Goal: Task Accomplishment & Management: Use online tool/utility

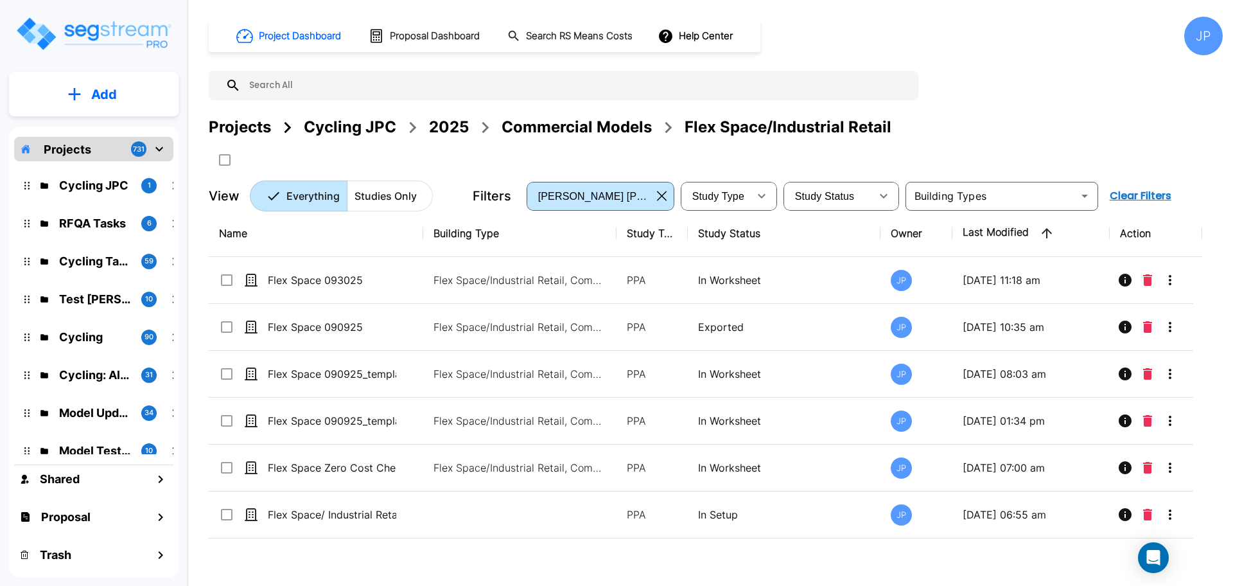
click at [254, 128] on div "Projects" at bounding box center [240, 127] width 62 height 23
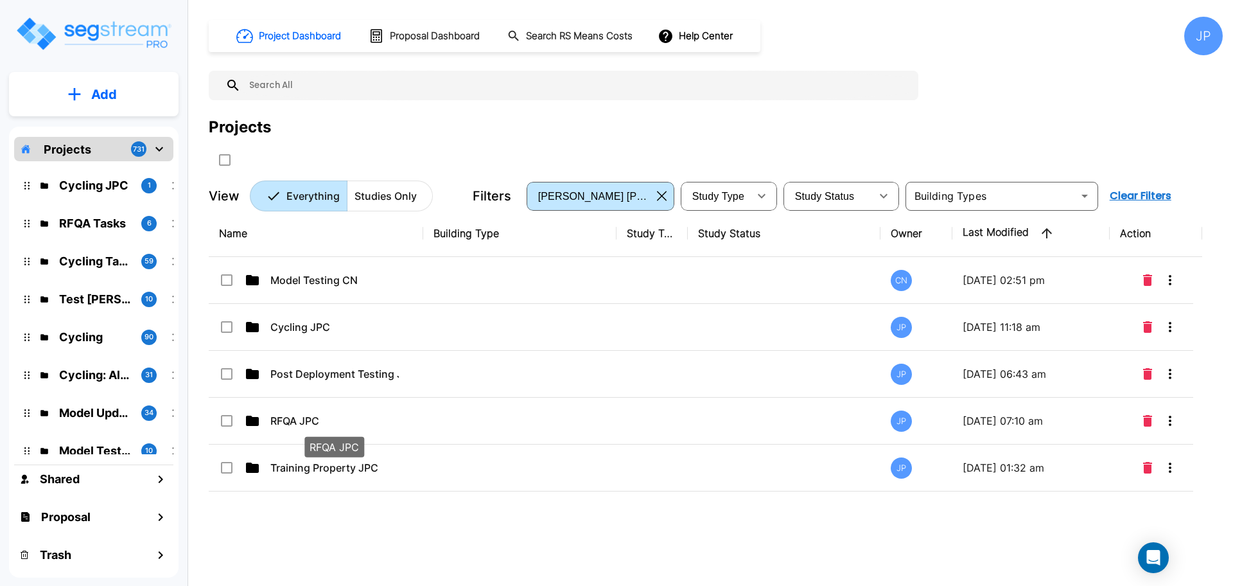
click at [360, 426] on p "RFQA JPC" at bounding box center [334, 420] width 128 height 15
click at [360, 426] on div "Name Building Type Study Type Study Status Owner Last Modified Action Model Tes…" at bounding box center [705, 391] width 993 height 363
click at [337, 419] on div "Name Building Type Study Type Study Status Owner Last Modified Action Model Tes…" at bounding box center [705, 391] width 993 height 363
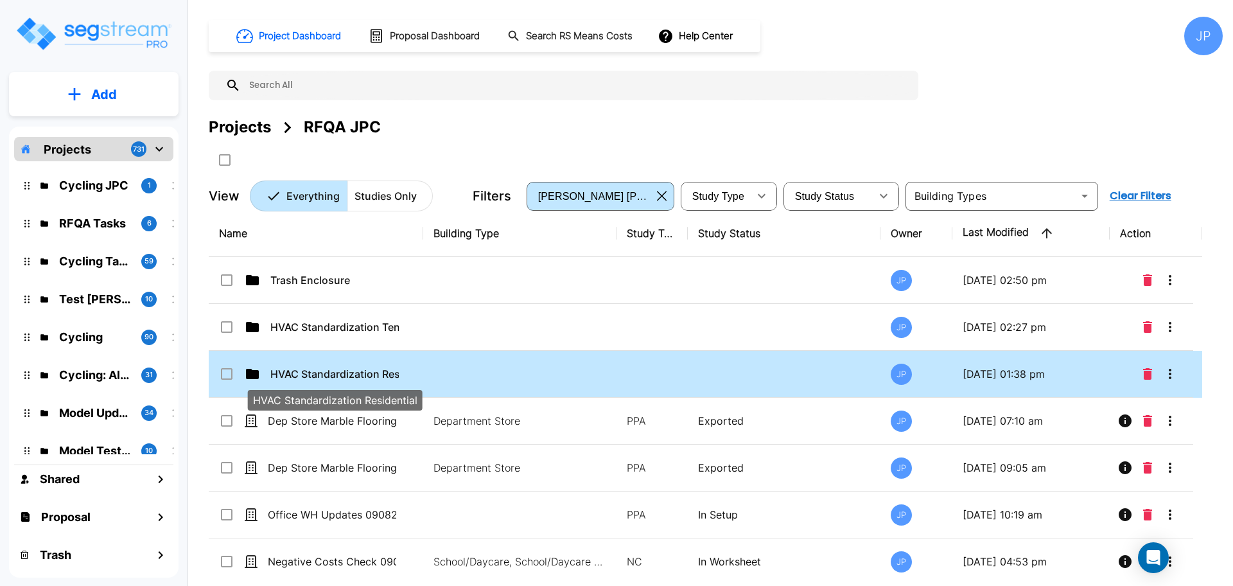
click at [358, 369] on p "HVAC Standardization Residential" at bounding box center [334, 373] width 128 height 15
drag, startPoint x: 358, startPoint y: 369, endPoint x: 756, endPoint y: 1, distance: 542.1
click at [358, 369] on p "HVAC Standardization Residential" at bounding box center [334, 373] width 128 height 15
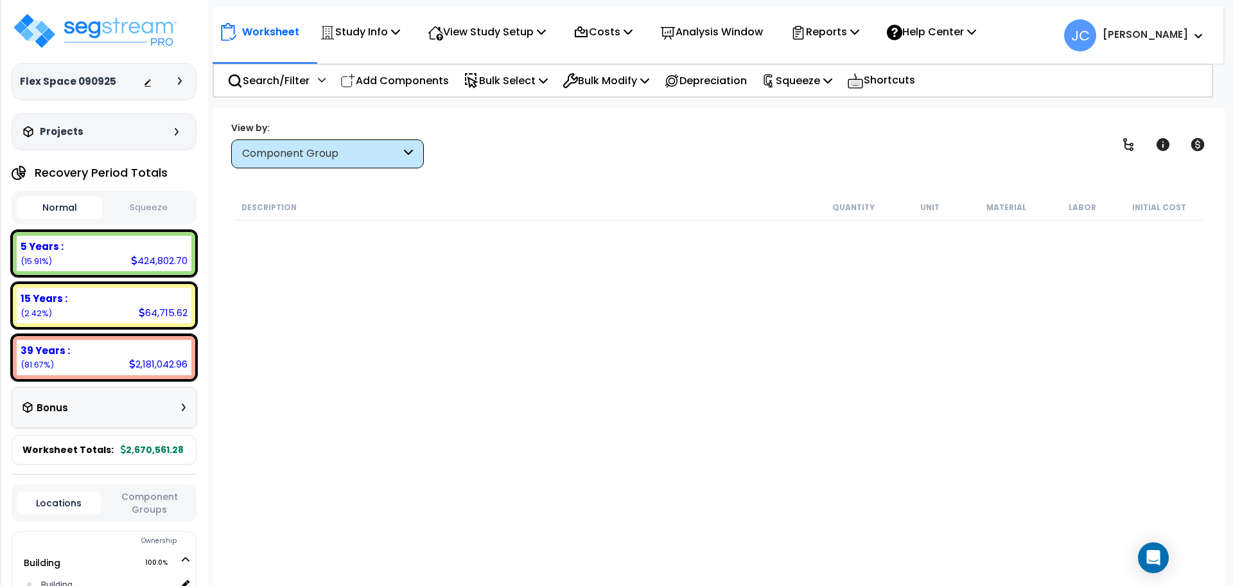
scroll to position [1711, 0]
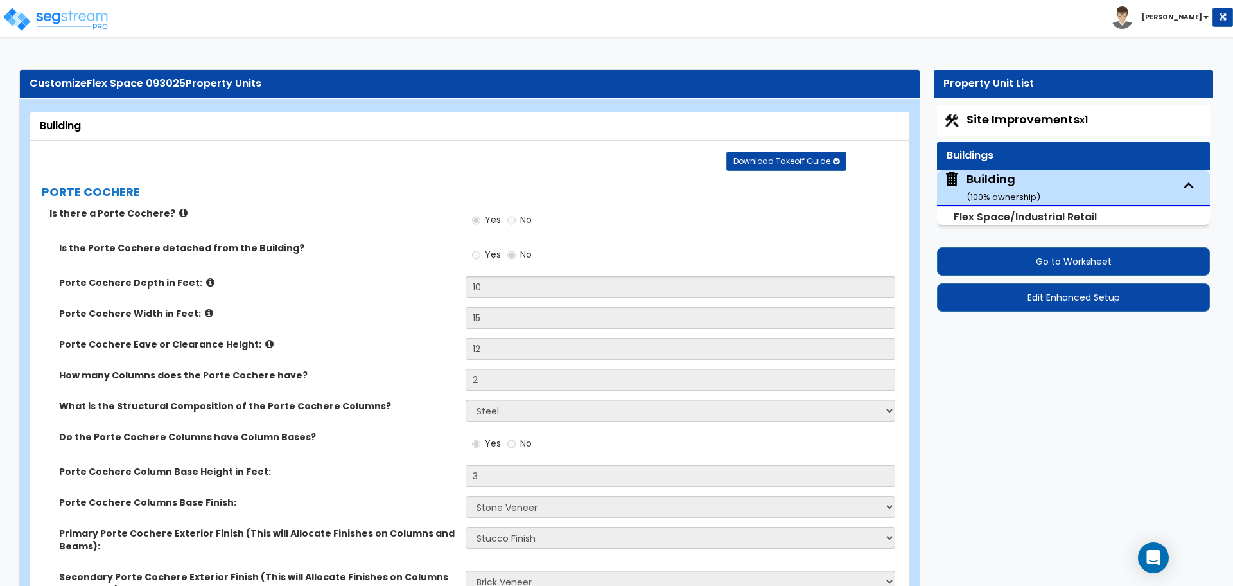
select select "2"
select select "5"
select select "2"
select select "4"
select select "1"
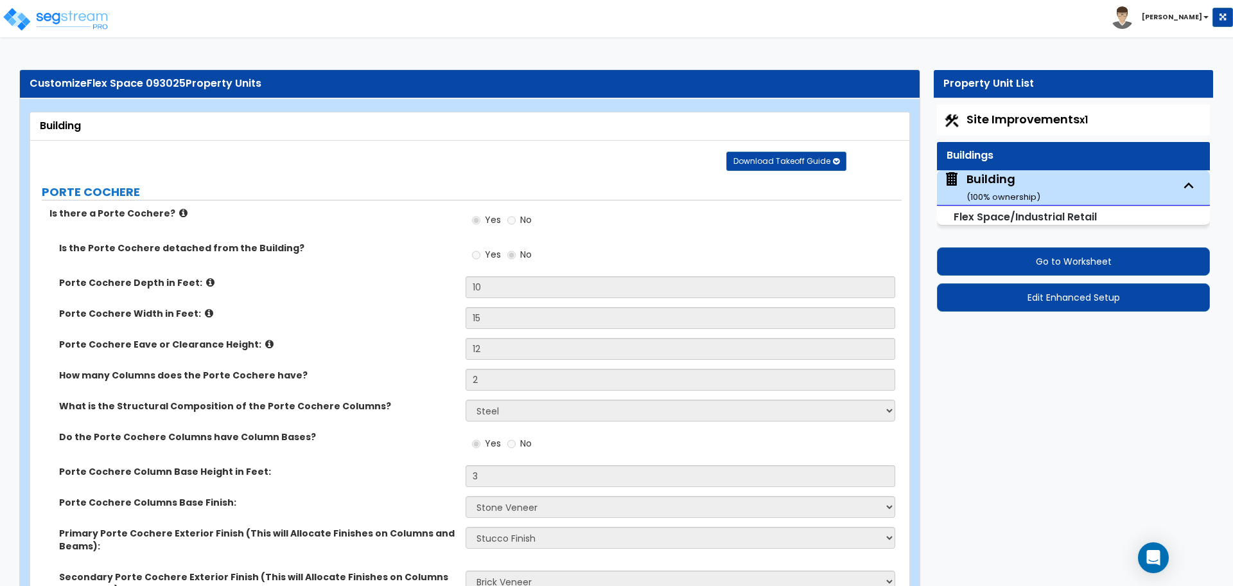
select select "4"
select select "2"
select select "4"
select select "3"
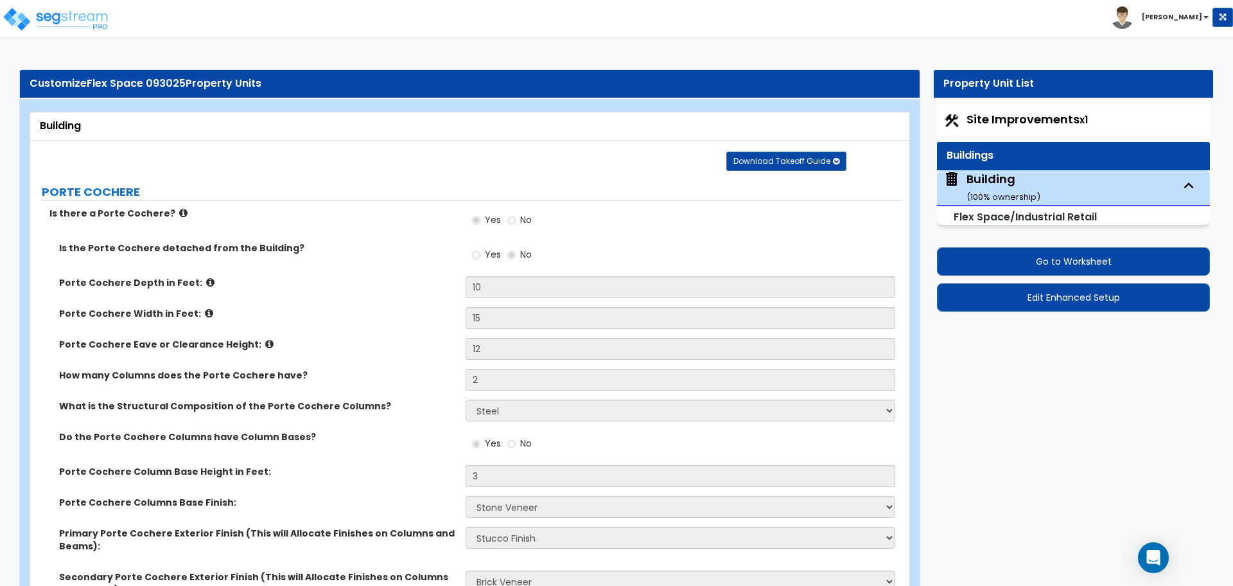
select select "5"
select select "7"
select select "8"
select select "11"
select select "3"
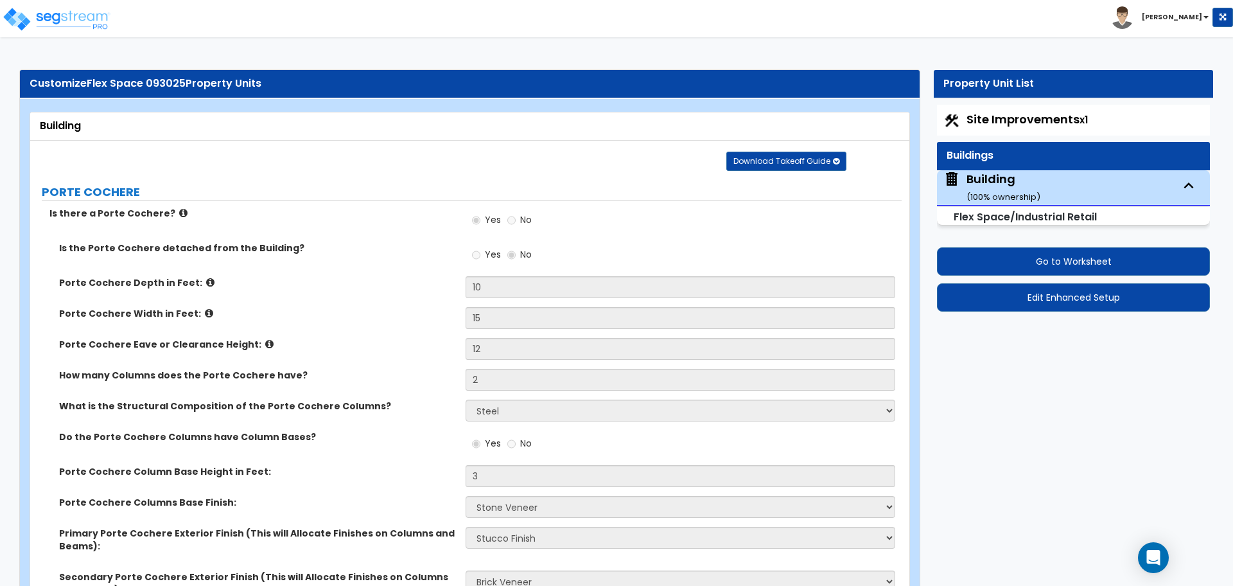
select select "1"
select select "4"
select select "1"
select select "2"
select select "3"
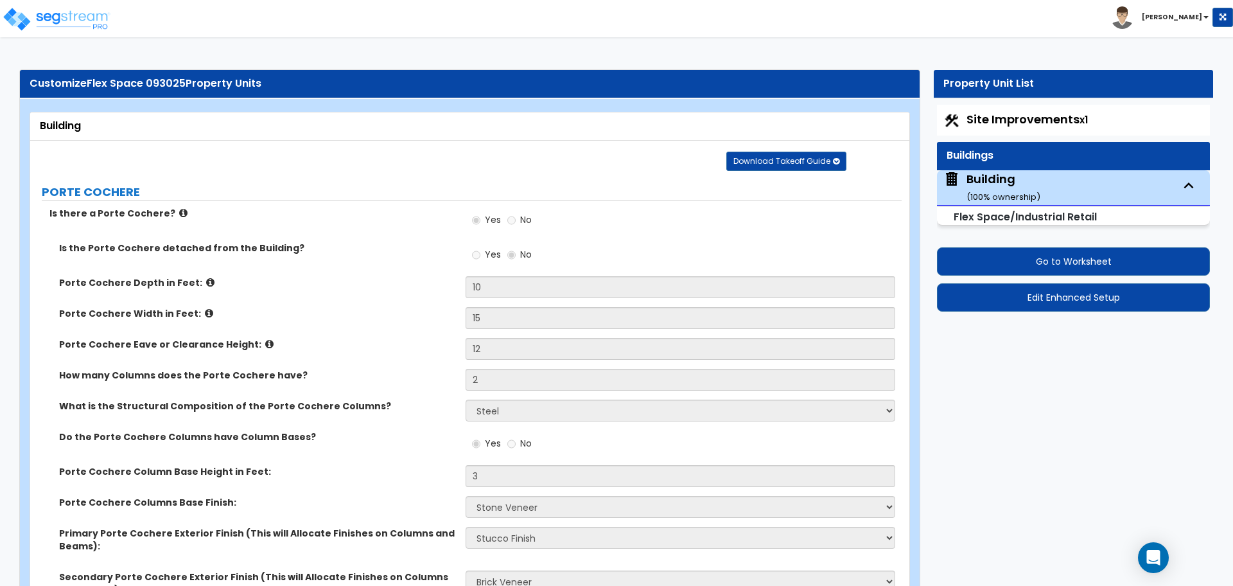
select select "3"
select select "2"
select select "1"
select select "4"
select select "3"
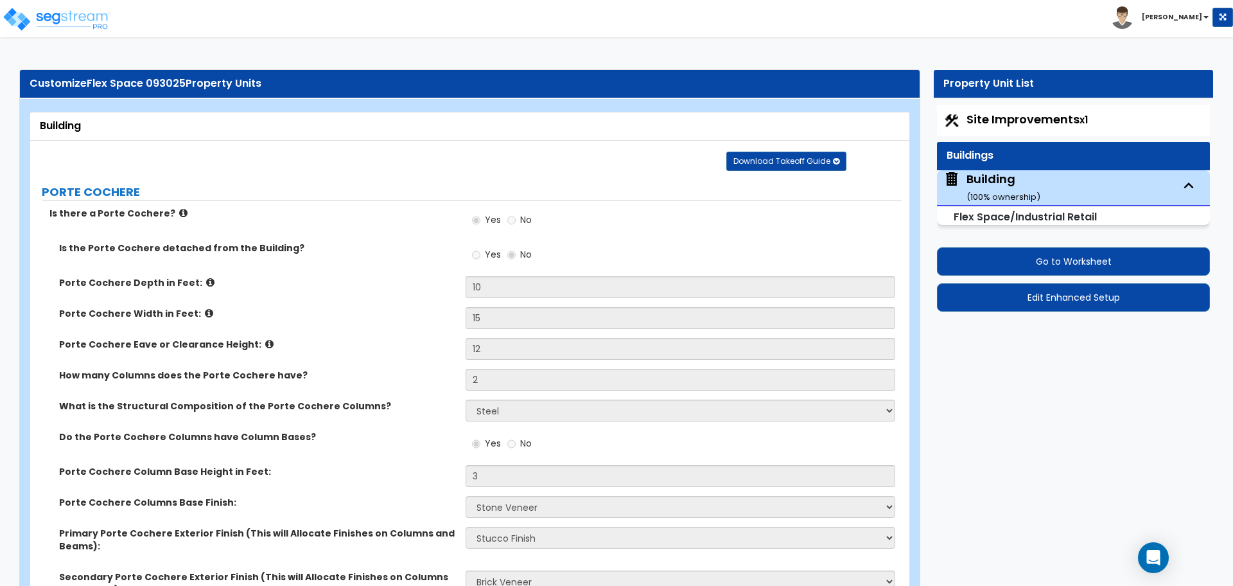
select select "3"
select select "4"
select select "5"
select select "2"
select select "3"
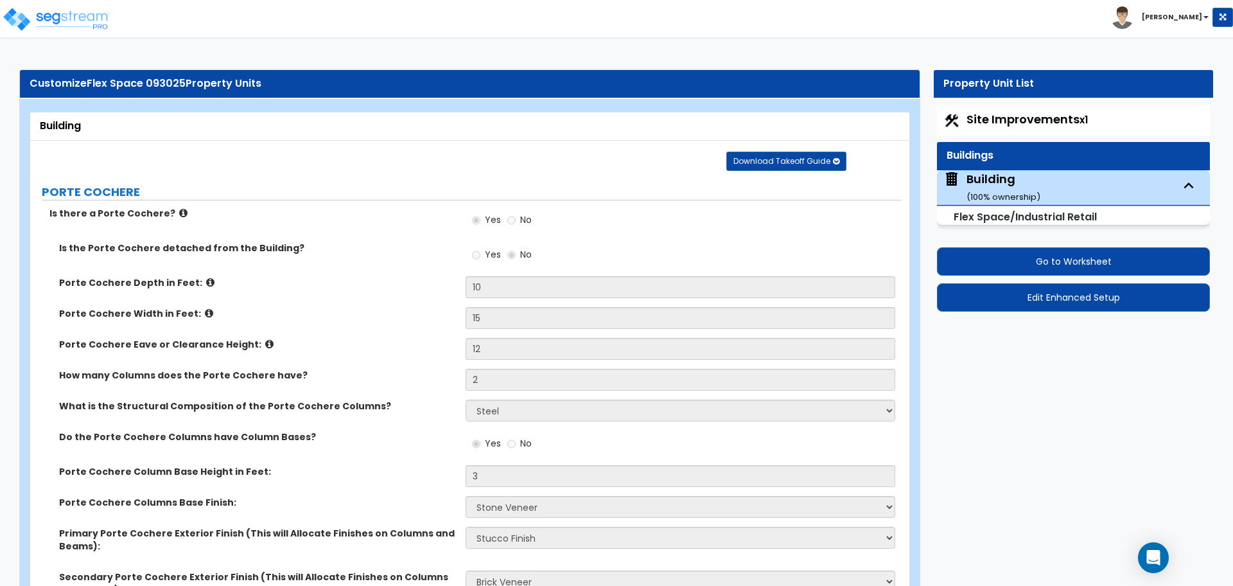
select select "2"
select select "3"
select select "4"
select select "1"
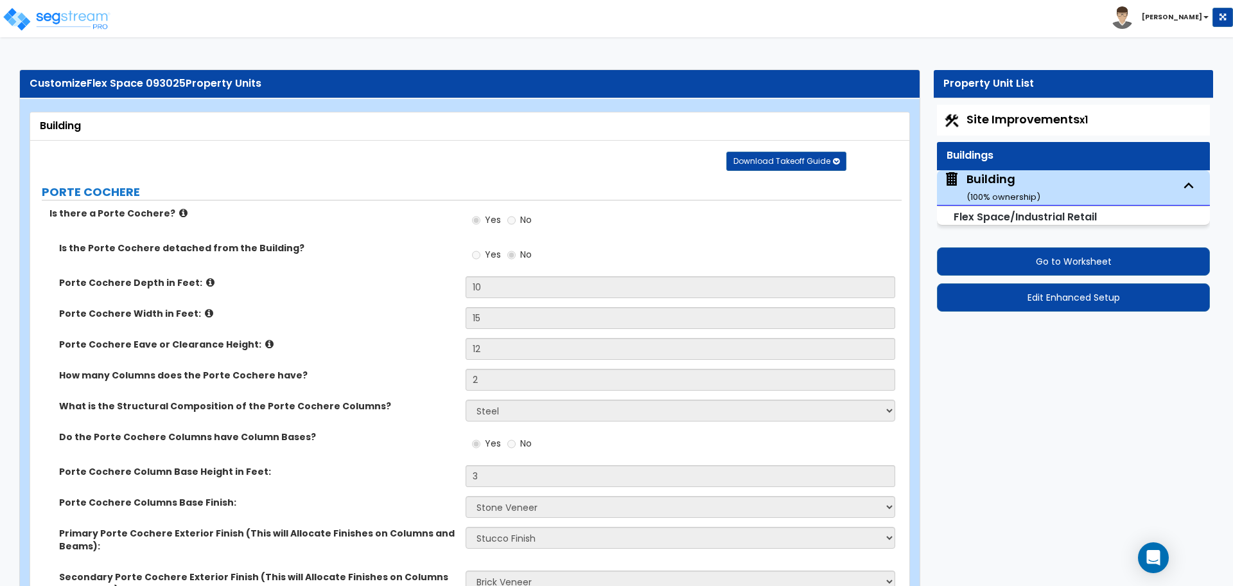
select select "2"
select select "3"
select select "1"
select select "8"
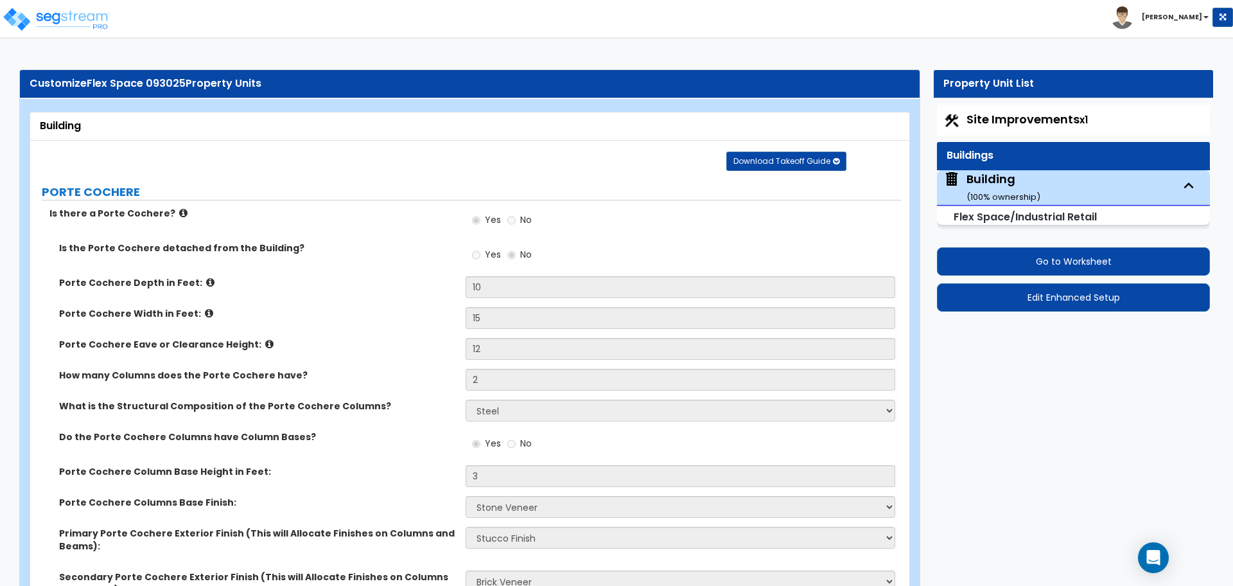
select select "1"
select select "2"
select select "1"
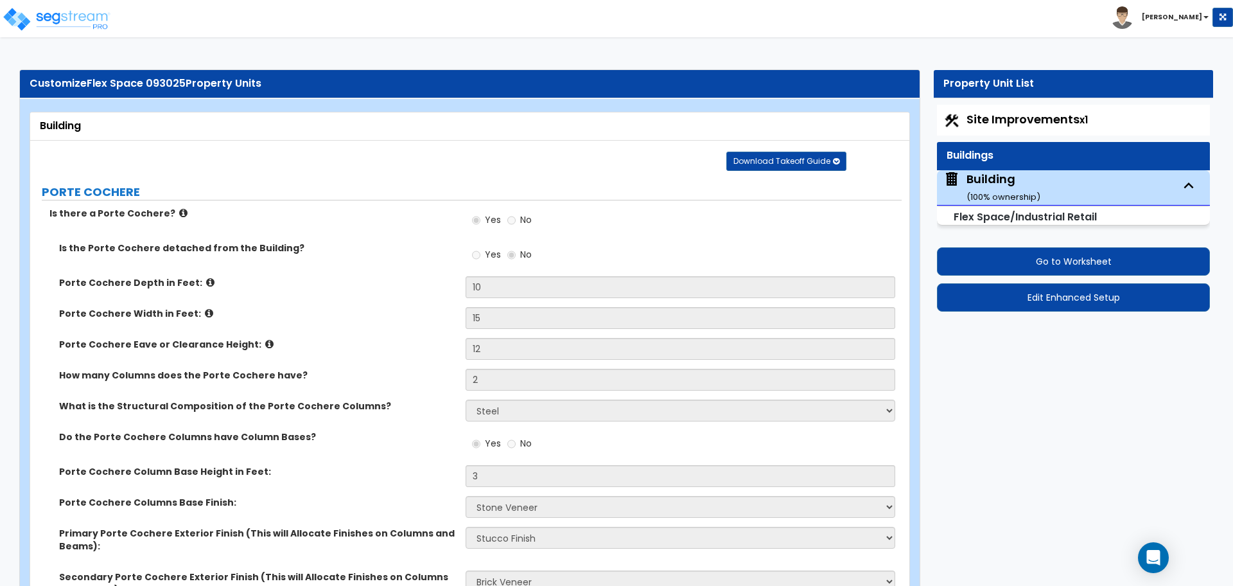
select select "2"
select select "1"
select select "2"
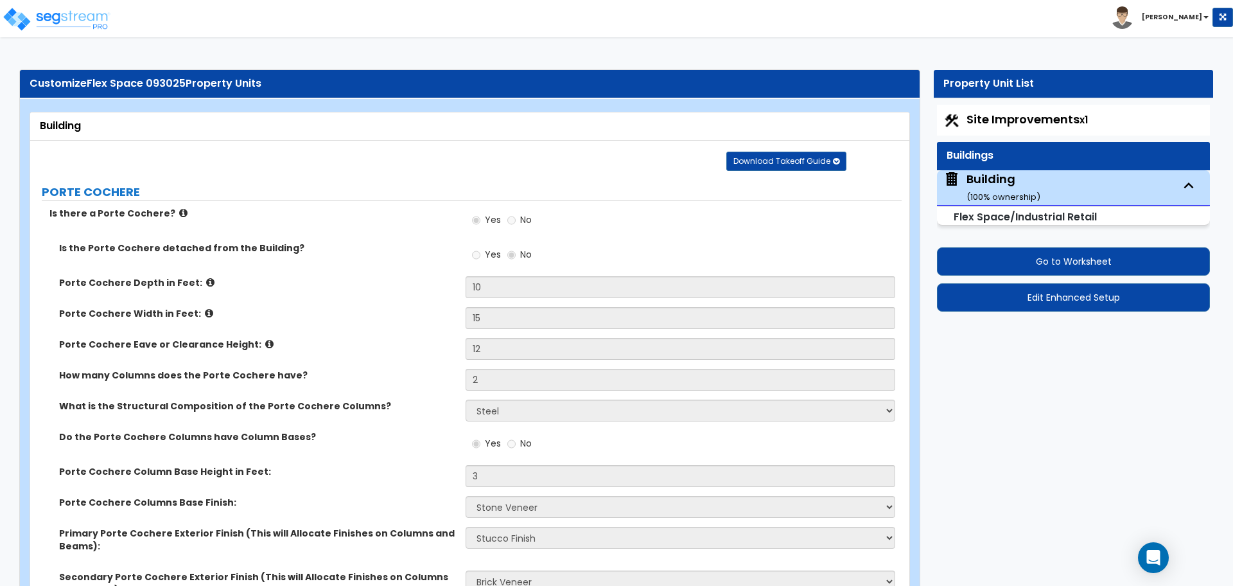
select select "3"
select select "2"
select select "7"
select select "3"
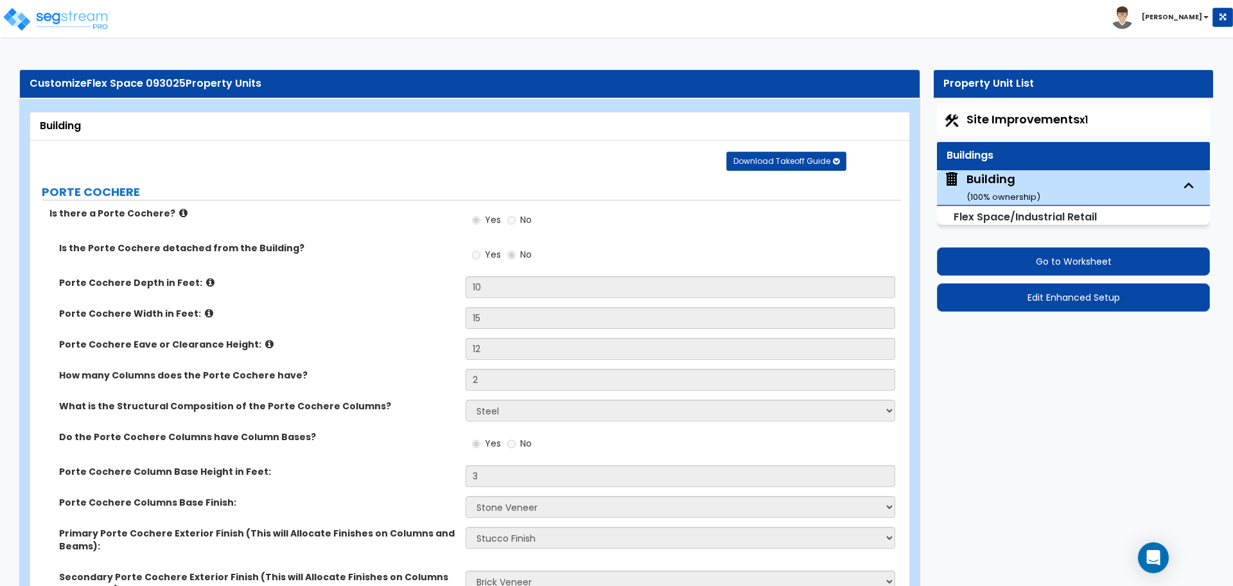
select select "2"
select select "5"
select select "2"
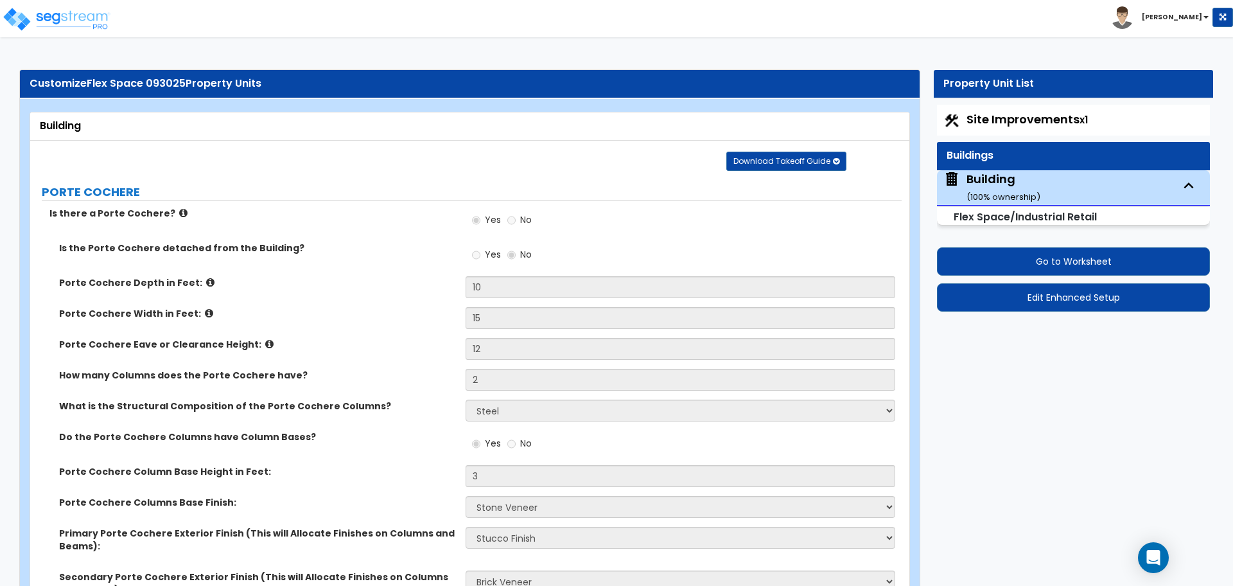
select select "2"
select select "1"
select select "7"
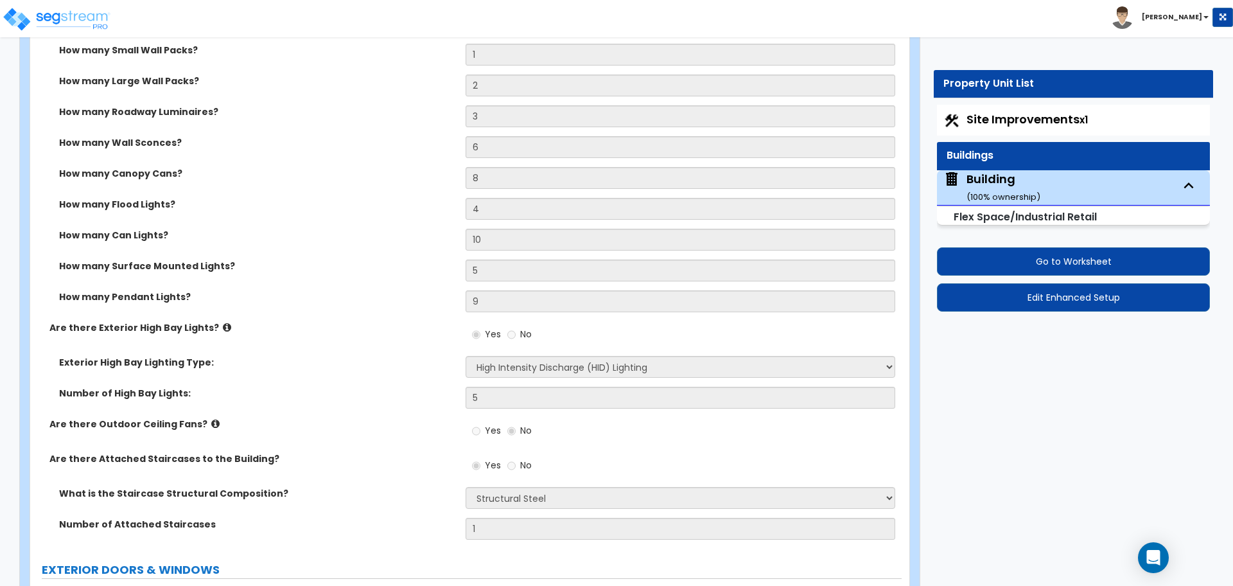
scroll to position [5402, 0]
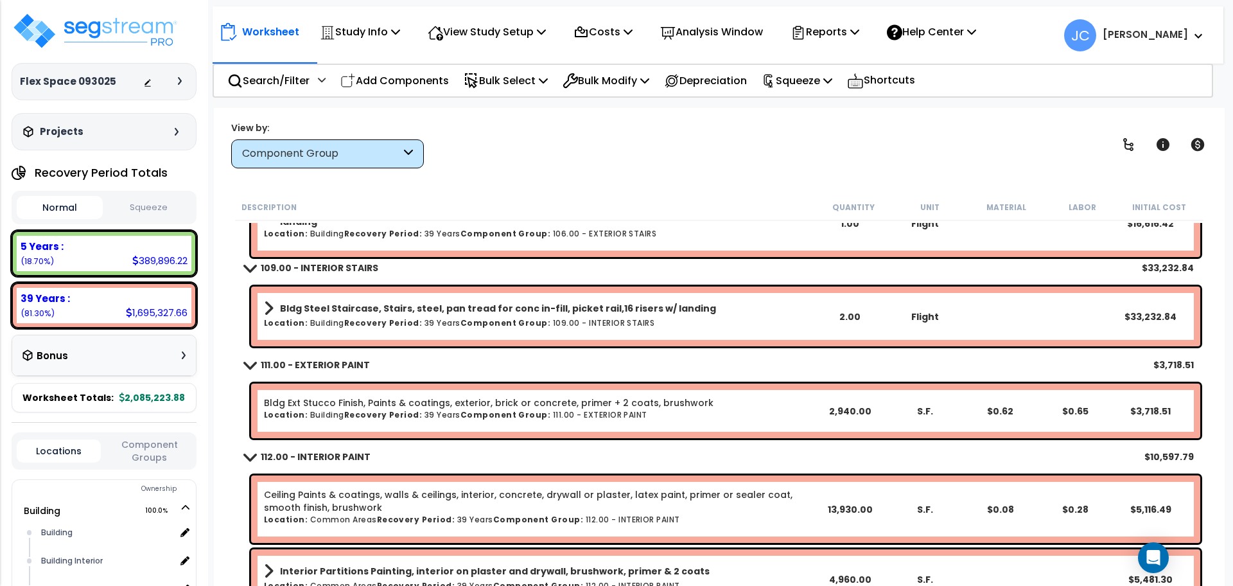
scroll to position [6817, 0]
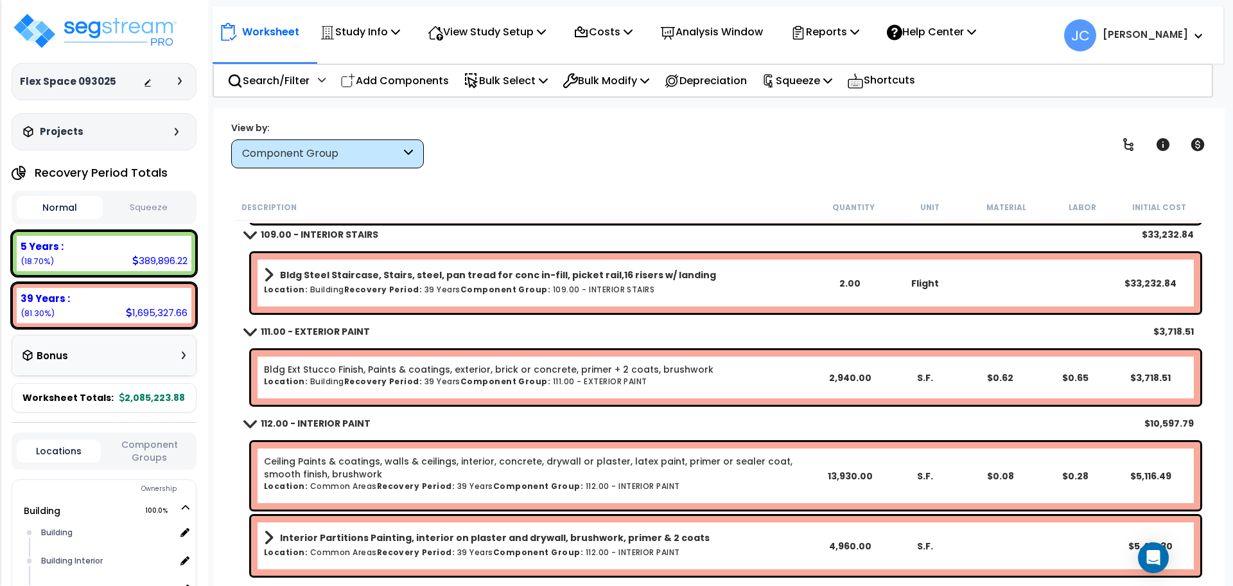
click at [571, 266] on link "Bldg Steel Staircase, Stairs, steel, pan tread for conc in-fill, picket rail,16…" at bounding box center [538, 275] width 548 height 18
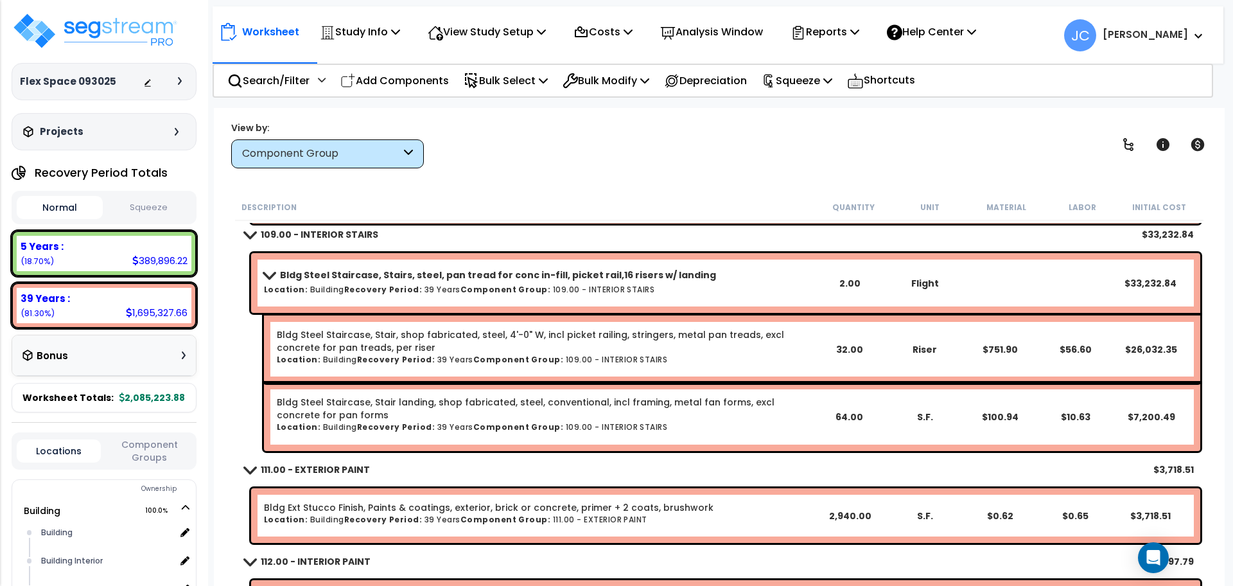
click at [546, 280] on b "Bldg Steel Staircase, Stairs, steel, pan tread for conc in-fill, picket rail,16…" at bounding box center [498, 274] width 436 height 13
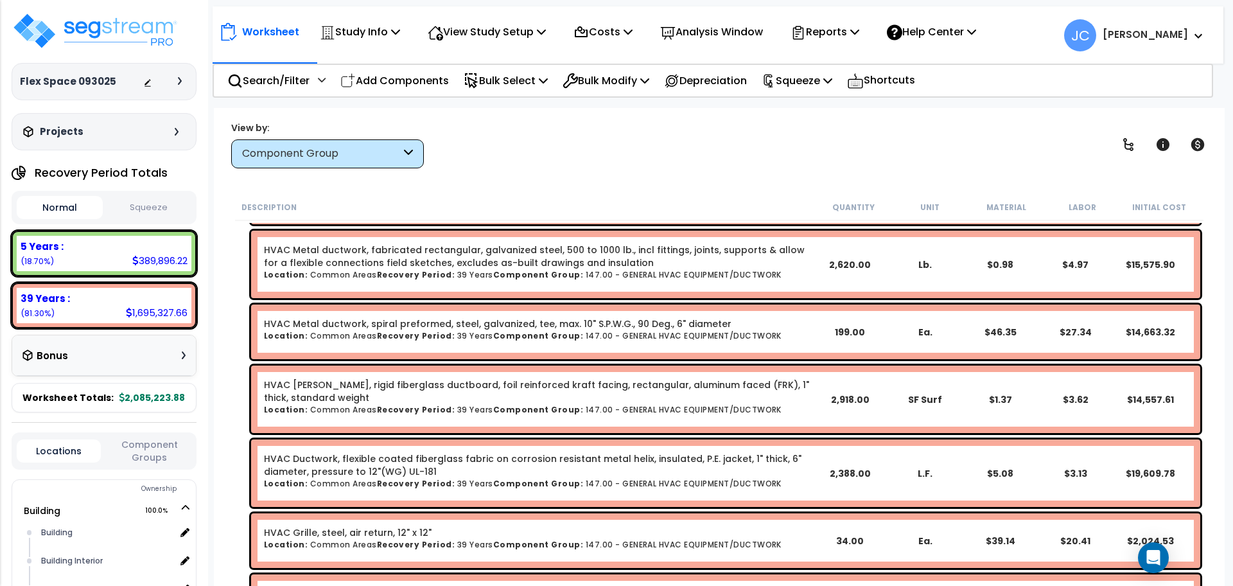
scroll to position [9305, 0]
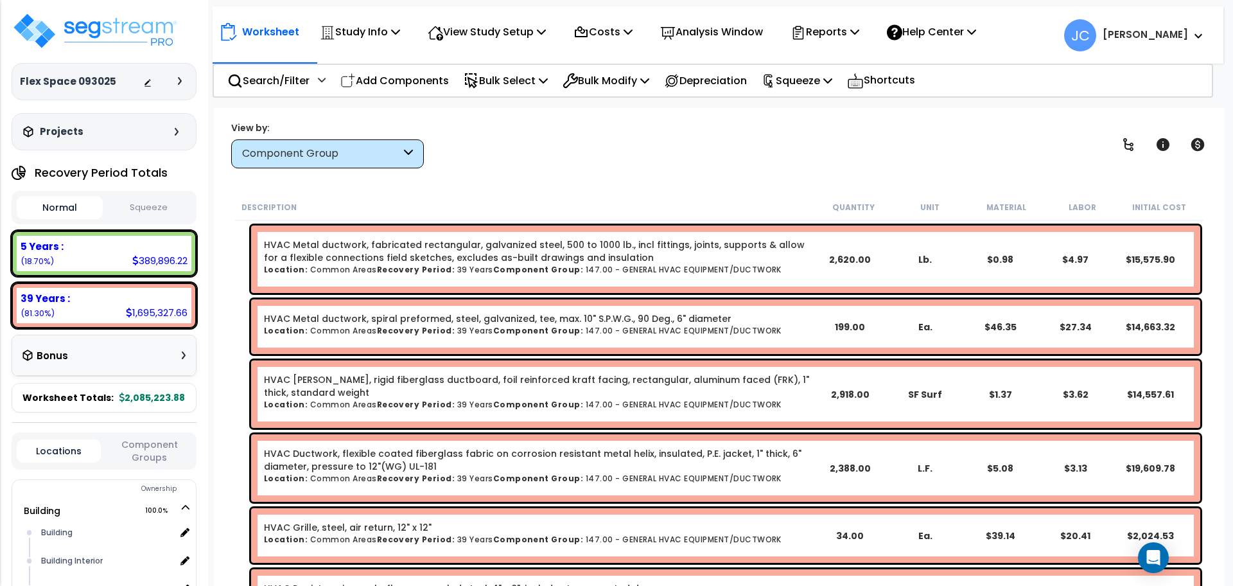
click at [623, 148] on div "View by: Component Group High to Low - Component Cost" at bounding box center [719, 145] width 985 height 48
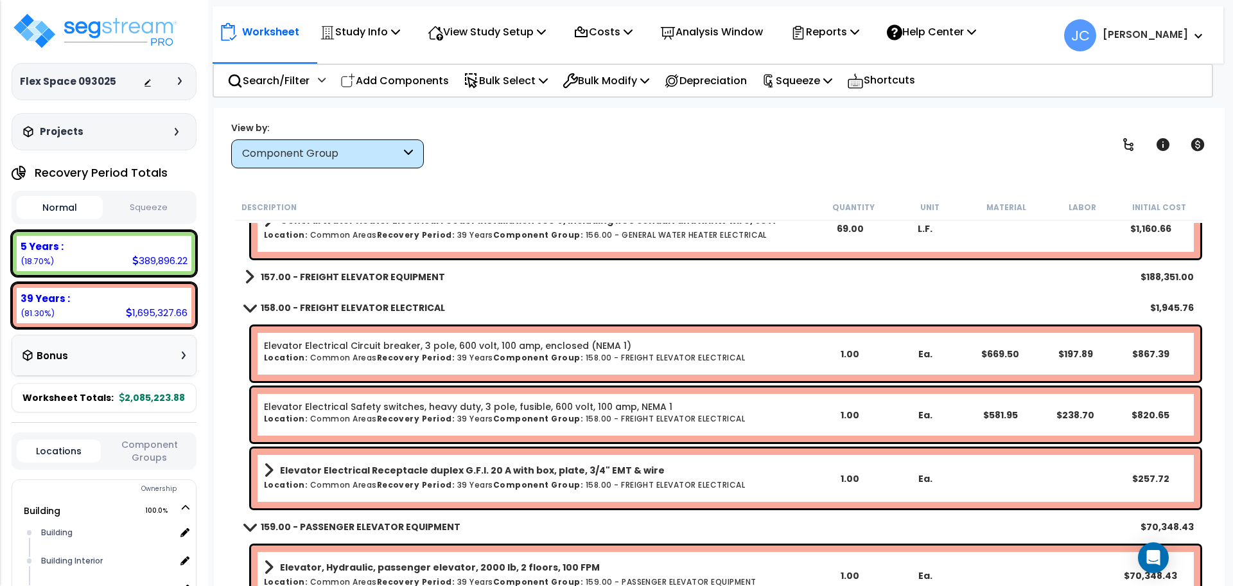
scroll to position [11191, 0]
click at [393, 283] on link "157.00 - FREIGHT ELEVATOR EQUIPMENT" at bounding box center [345, 276] width 200 height 18
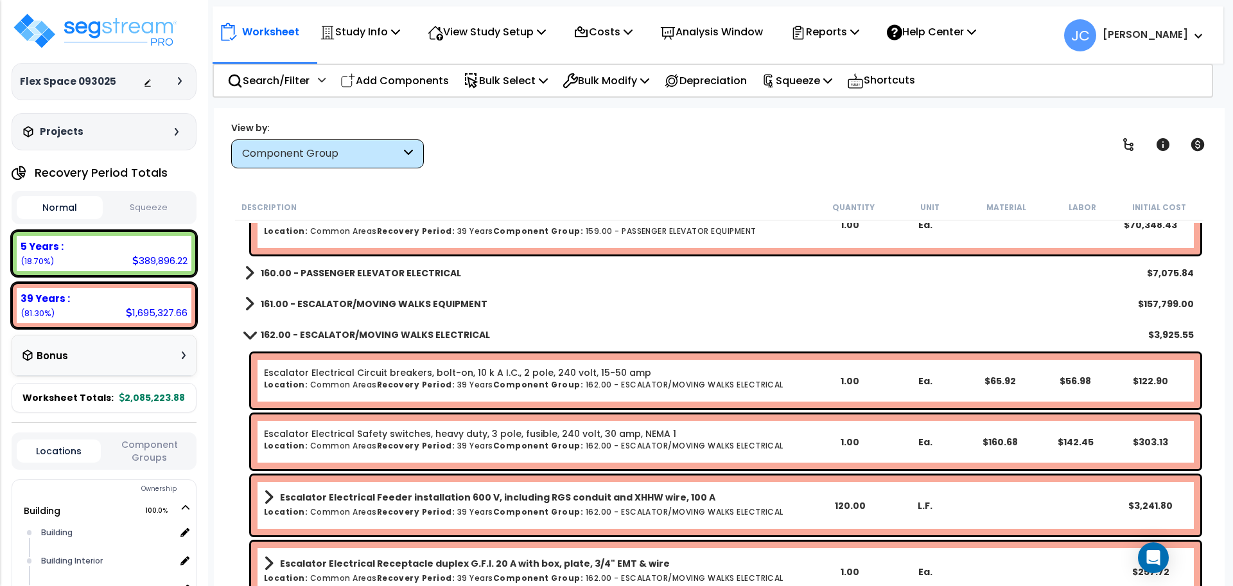
scroll to position [11628, 0]
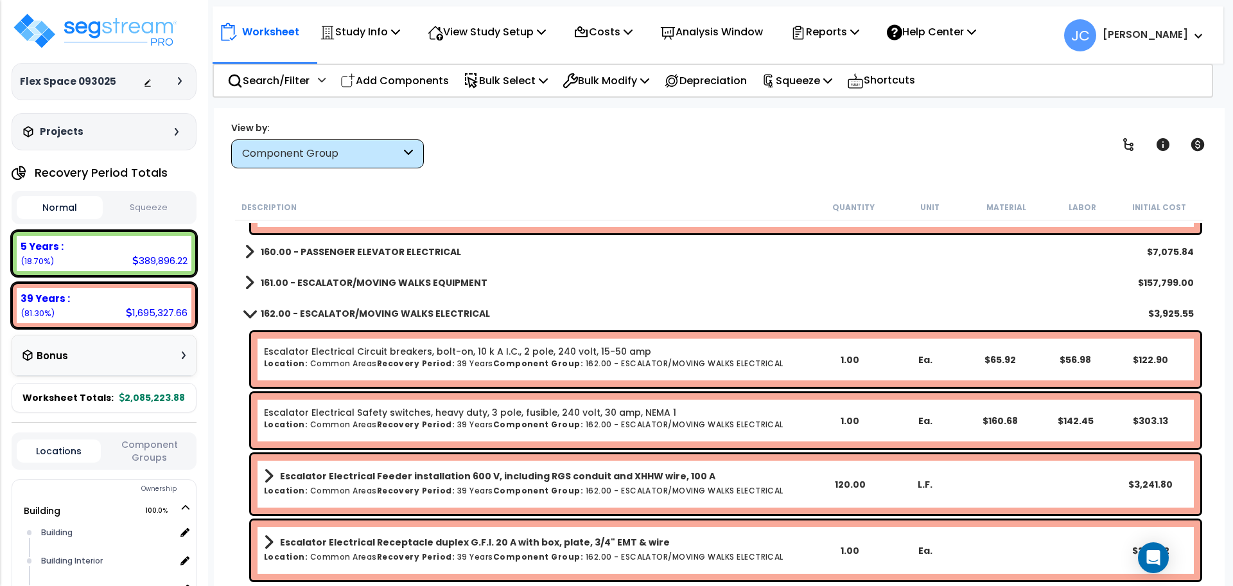
click at [439, 245] on b "160.00 - PASSENGER ELEVATOR ELECTRICAL" at bounding box center [361, 251] width 200 height 13
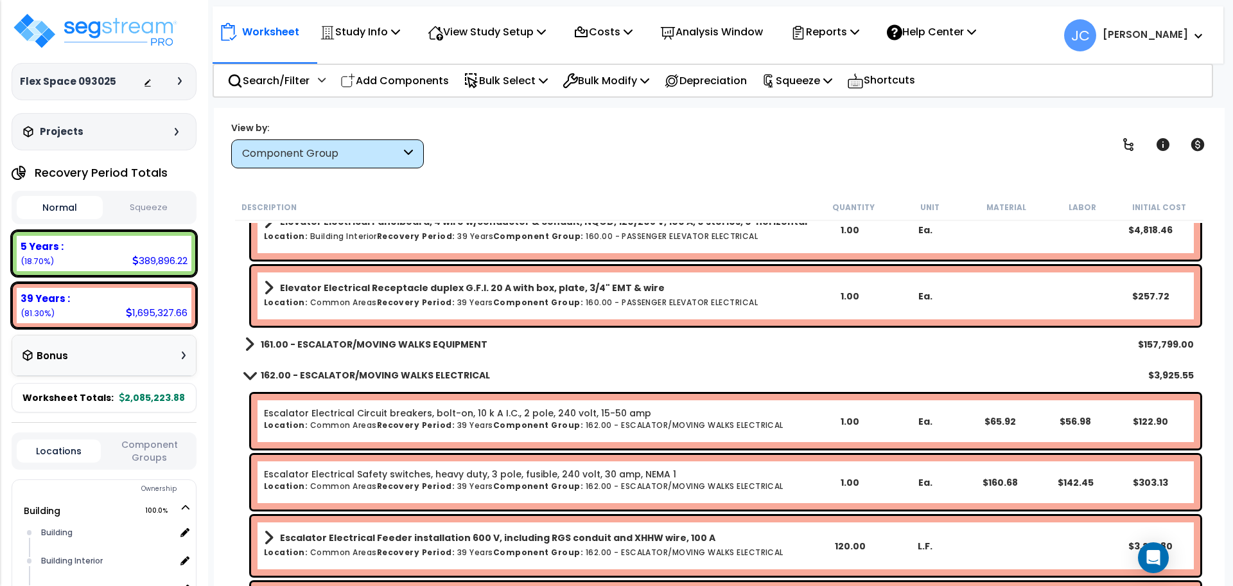
click at [437, 344] on b "161.00 - ESCALATOR/MOVING WALKS EQUIPMENT" at bounding box center [374, 344] width 227 height 13
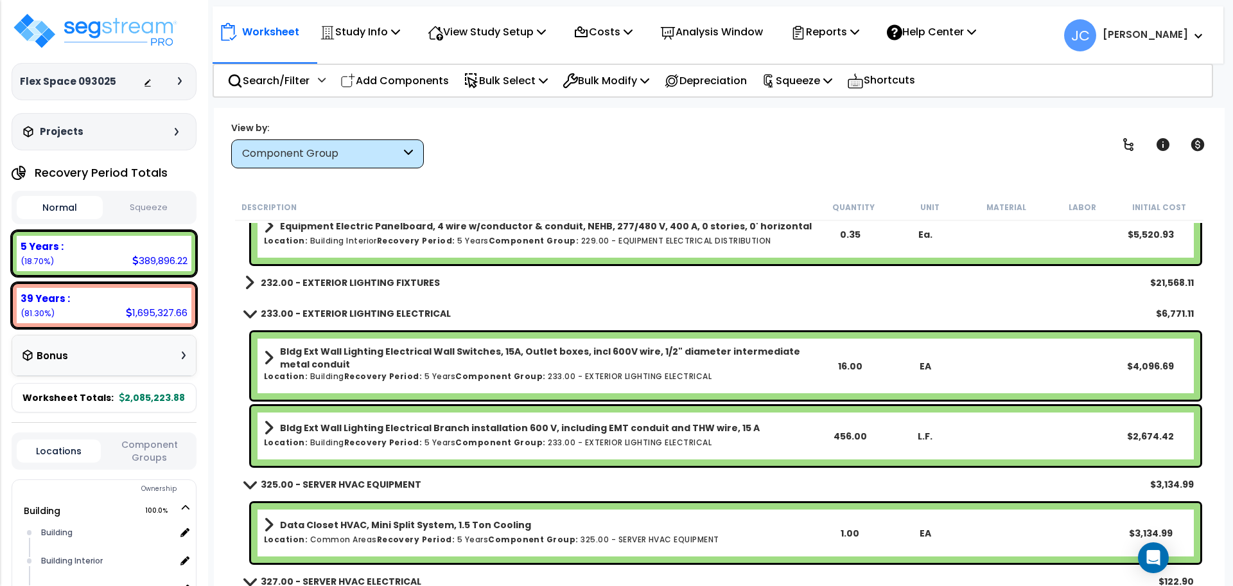
scroll to position [15598, 0]
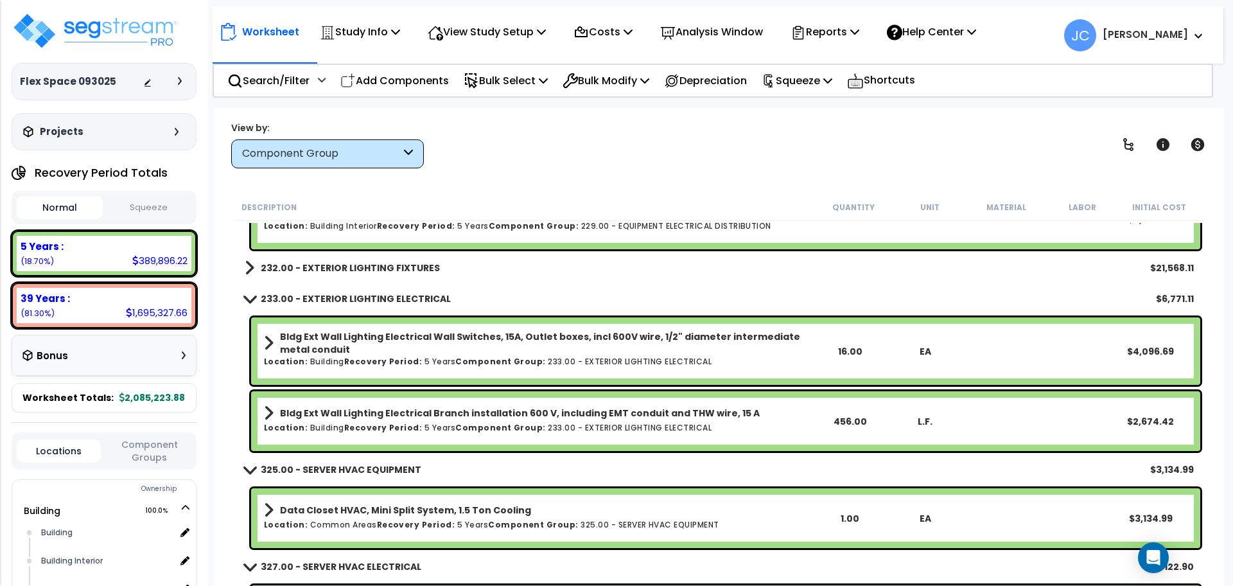
click at [387, 278] on div "232.00 - EXTERIOR LIGHTING FIXTURES $21,568.11" at bounding box center [719, 267] width 962 height 31
click at [383, 272] on b "232.00 - EXTERIOR LIGHTING FIXTURES" at bounding box center [350, 267] width 179 height 13
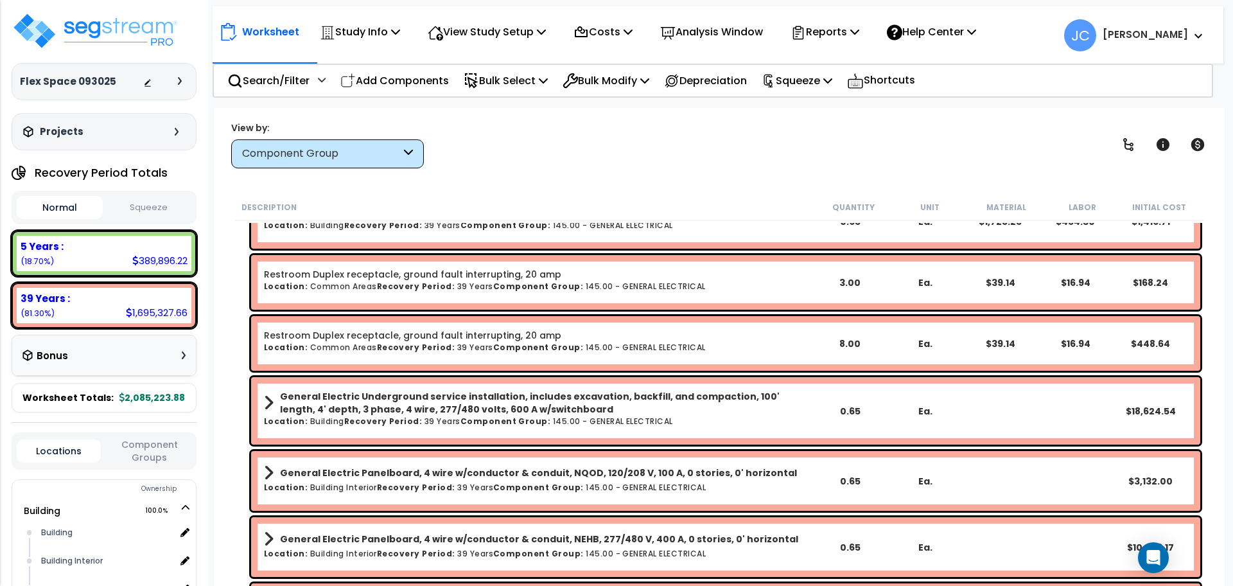
scroll to position [8792, 0]
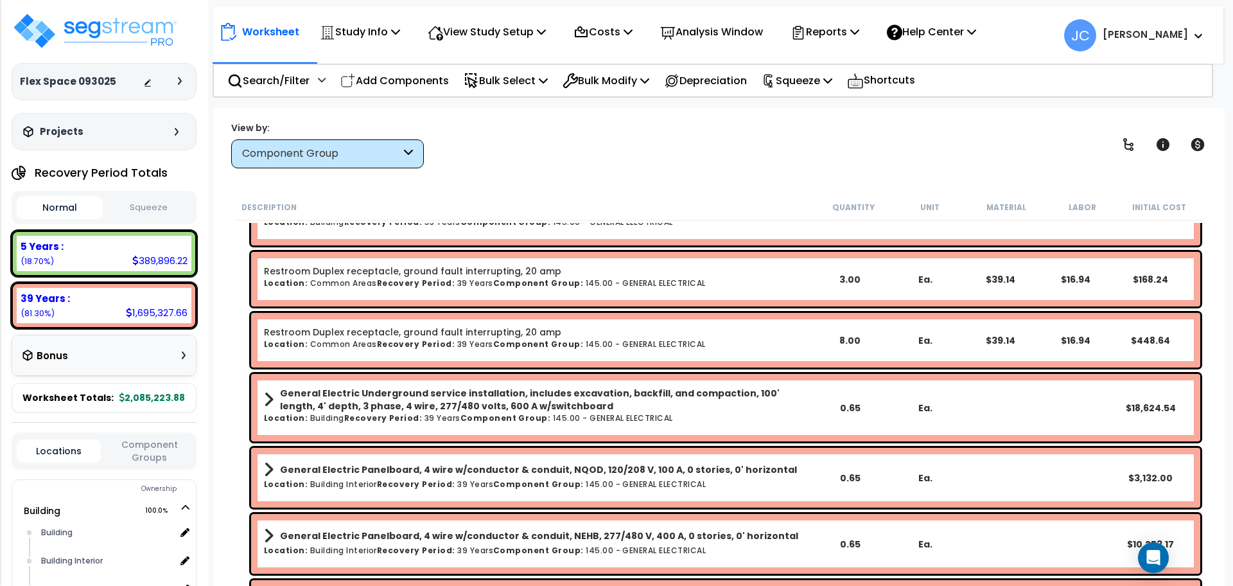
click at [535, 405] on b "General Electric Underground service installation, includes excavation, backfil…" at bounding box center [546, 400] width 532 height 26
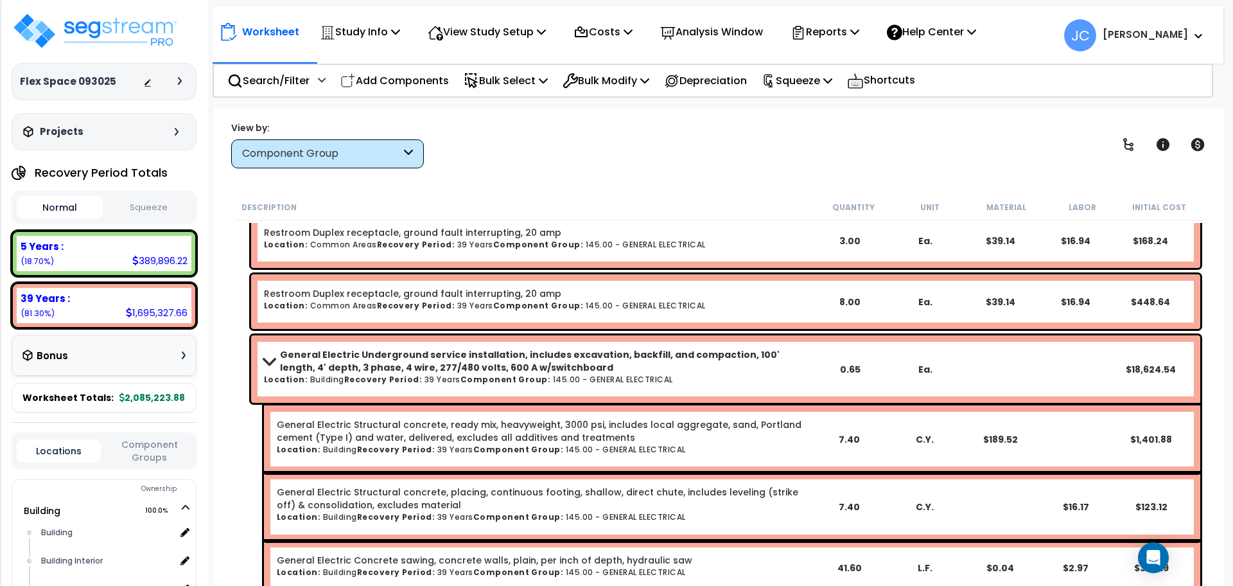
scroll to position [8784, 0]
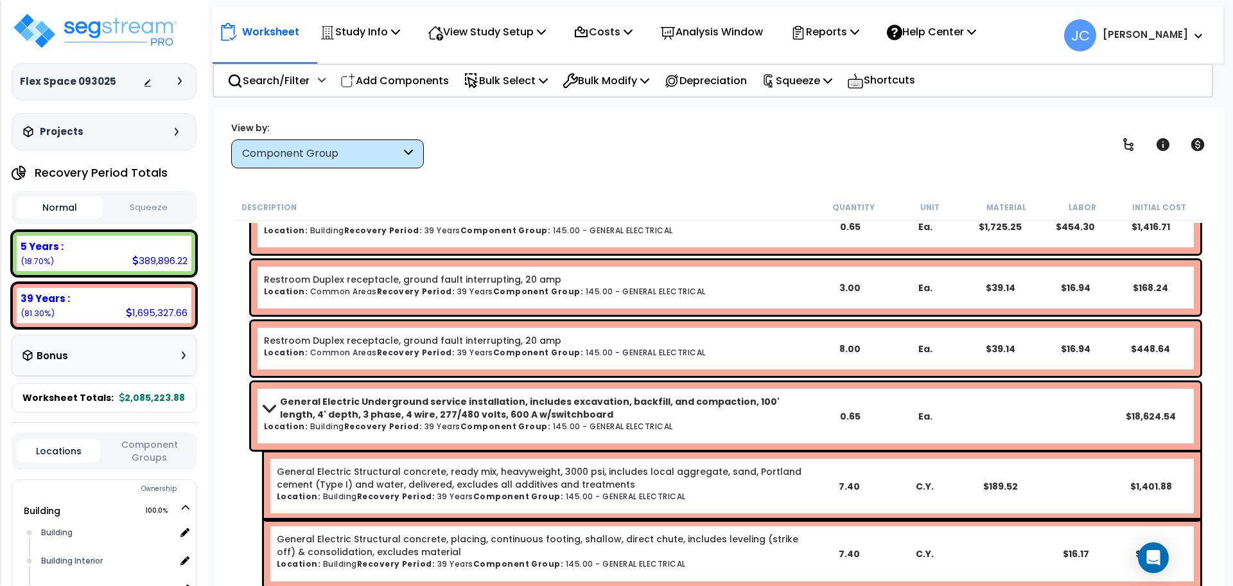
click at [488, 414] on b "General Electric Underground service installation, includes excavation, backfil…" at bounding box center [546, 408] width 532 height 26
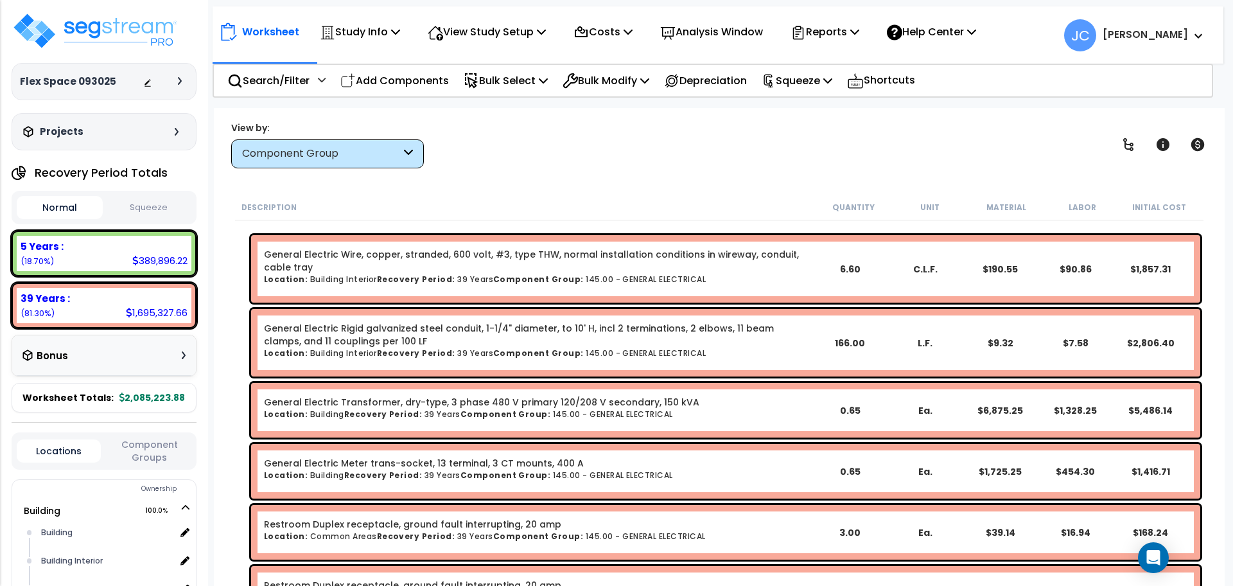
scroll to position [8541, 0]
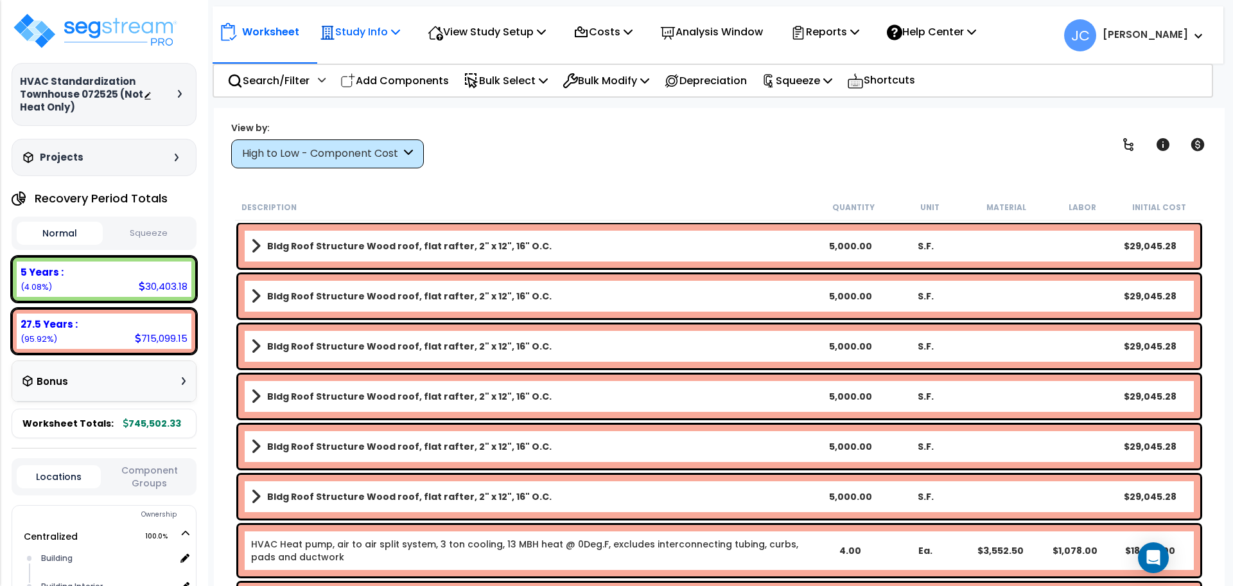
click at [371, 40] on div "Study Info" at bounding box center [360, 32] width 80 height 30
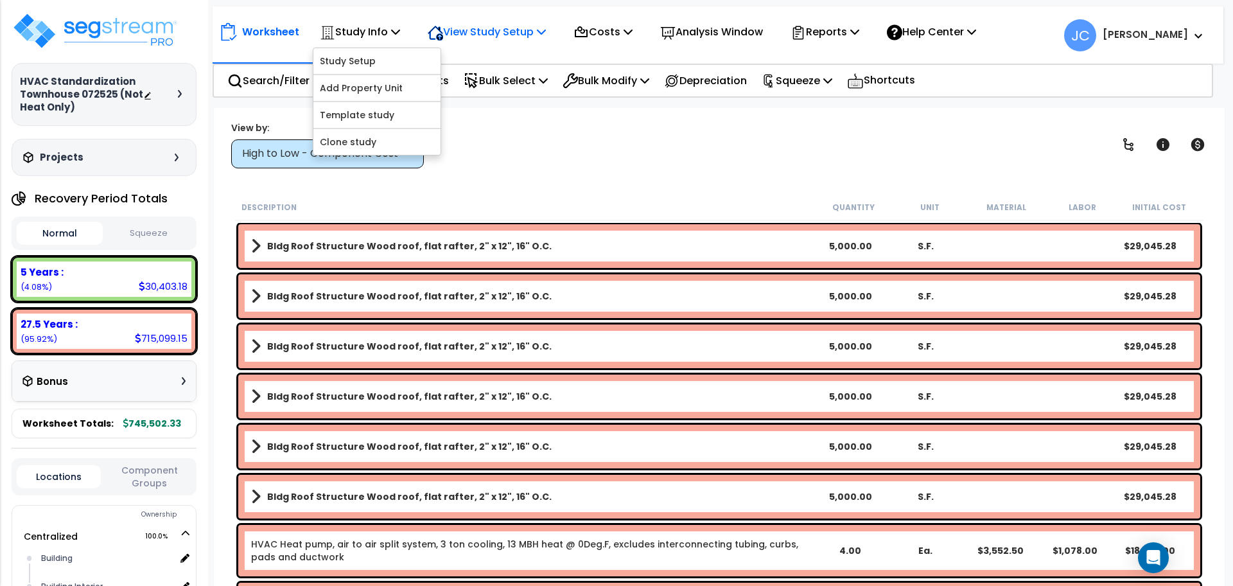
click at [493, 40] on p "View Study Setup" at bounding box center [487, 31] width 118 height 17
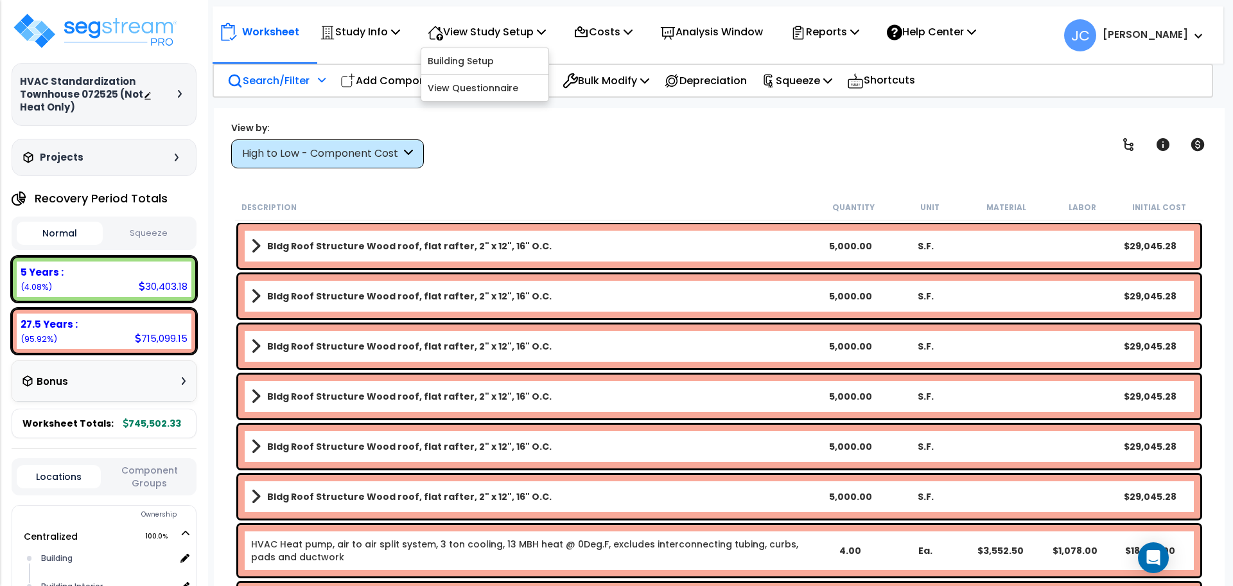
click at [315, 84] on div "Search/Filter Additional Search / Filter" at bounding box center [276, 80] width 98 height 30
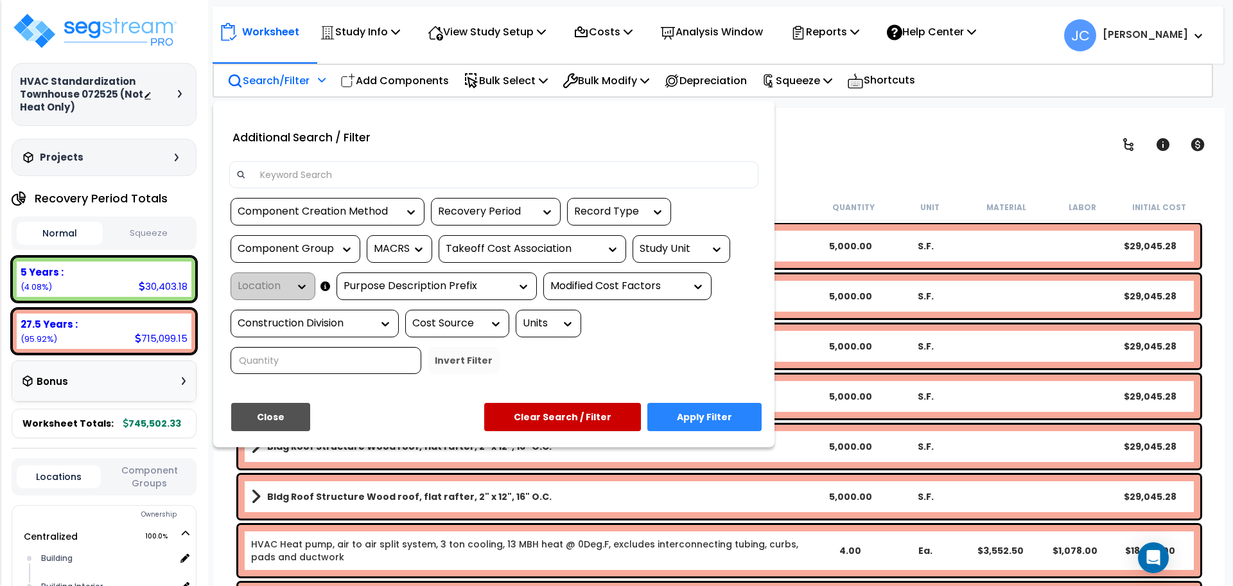
click at [685, 247] on div "Study Unit" at bounding box center [672, 248] width 64 height 15
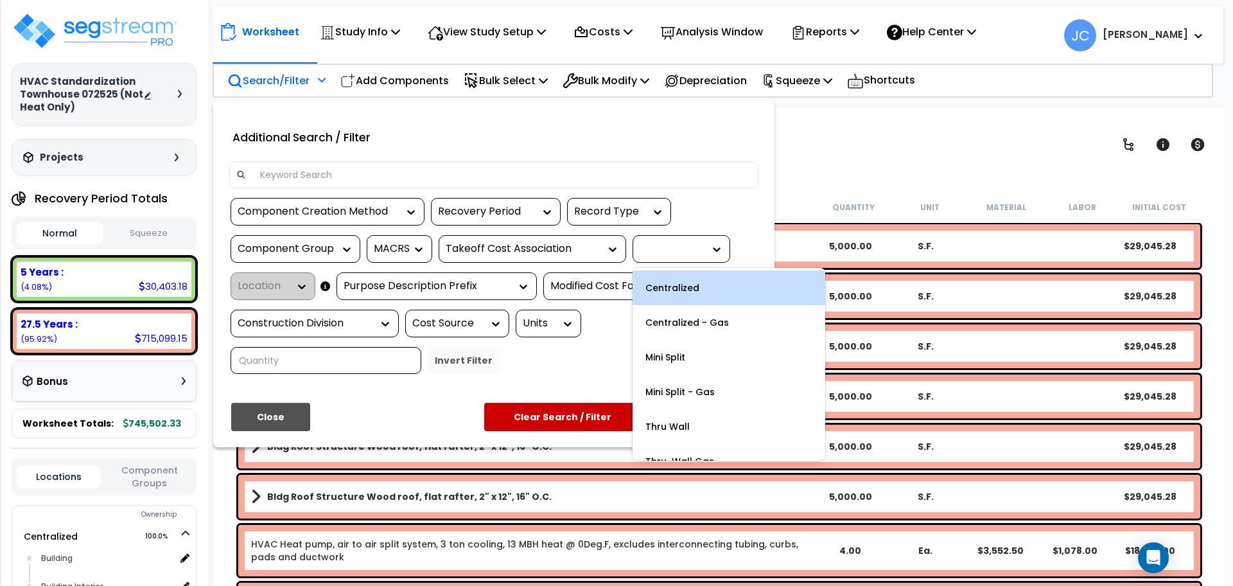
click at [839, 150] on div at bounding box center [616, 293] width 1233 height 586
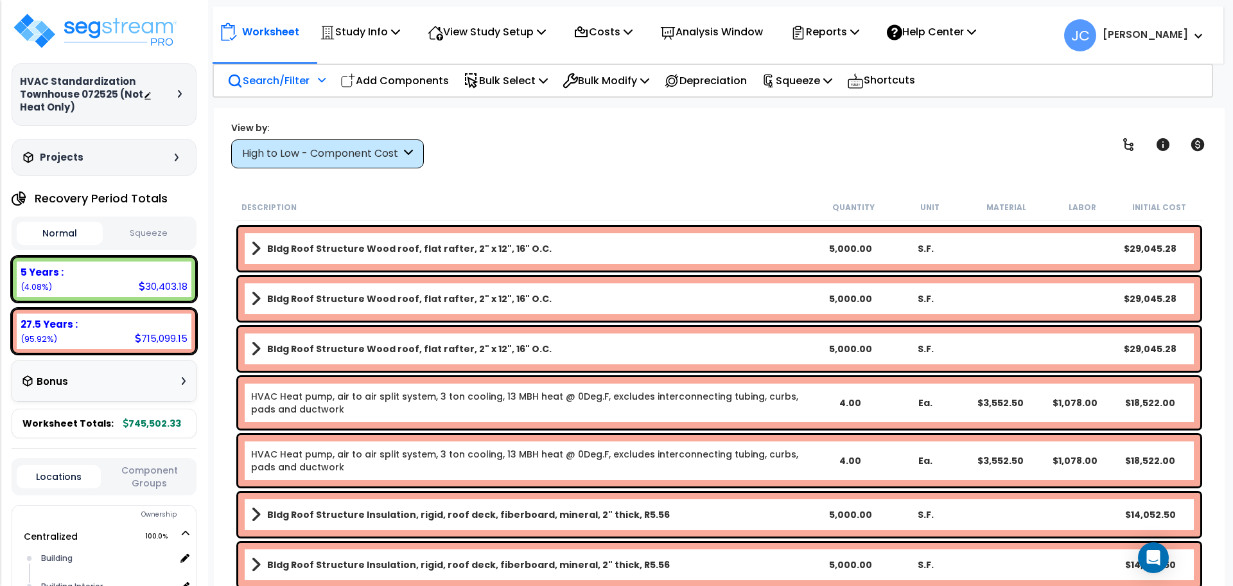
scroll to position [167, 0]
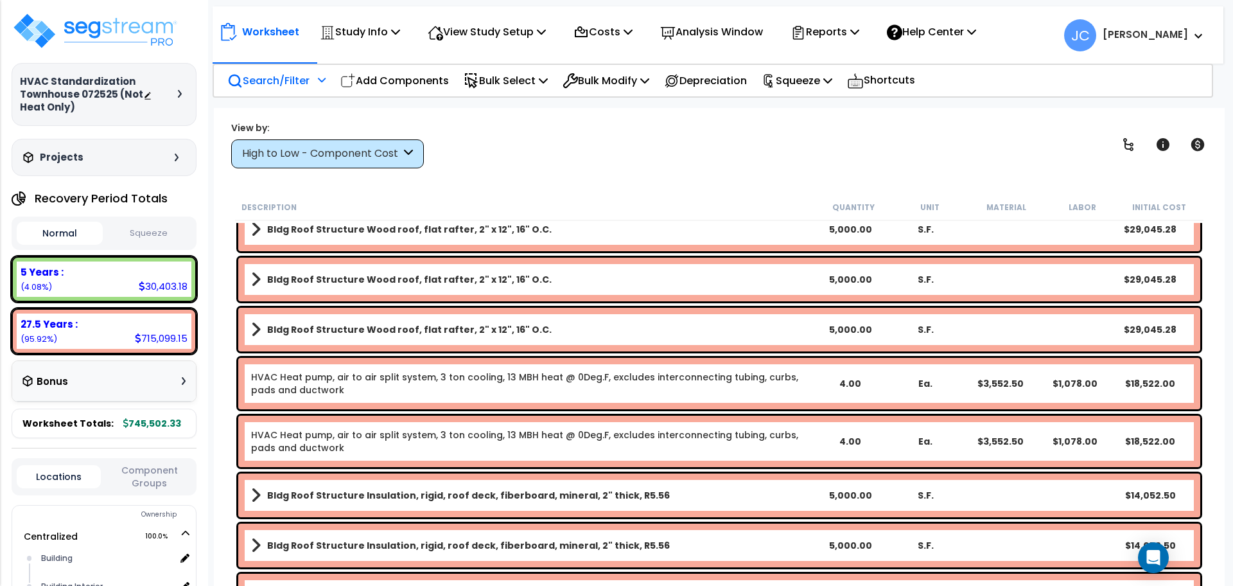
click at [299, 78] on p "Search/Filter" at bounding box center [268, 80] width 82 height 17
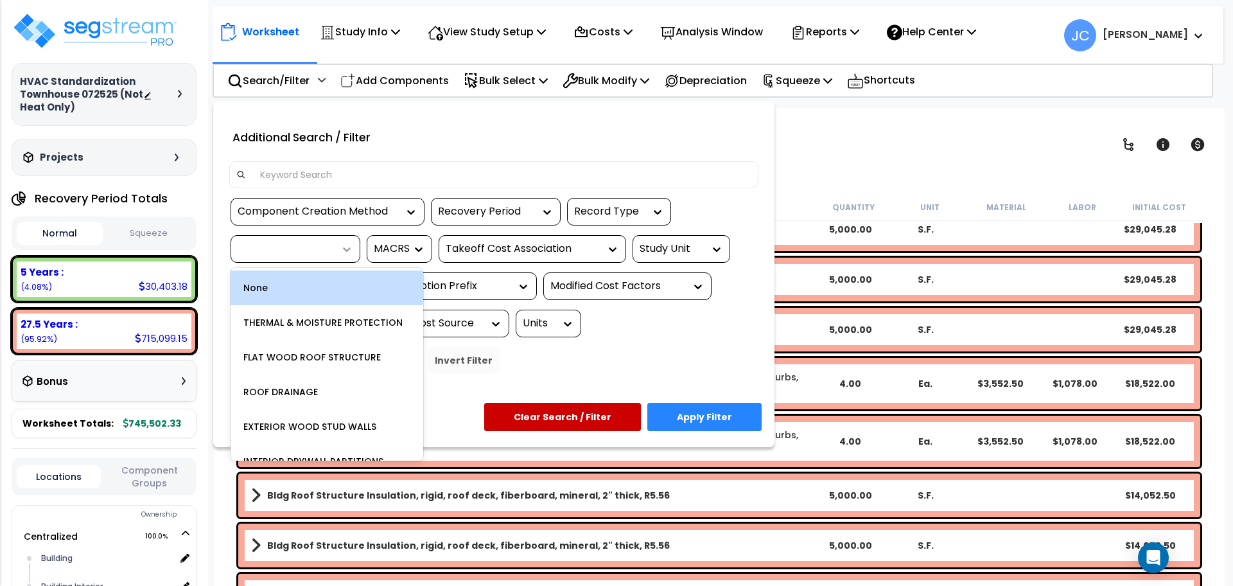
click at [343, 252] on icon at bounding box center [346, 249] width 13 height 13
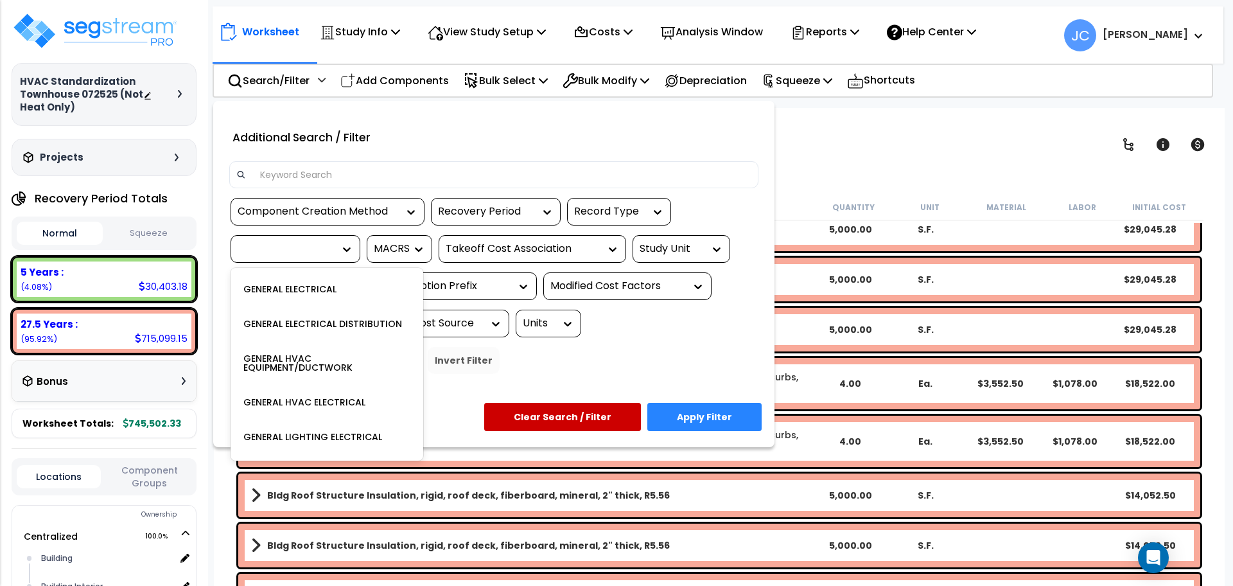
scroll to position [277, 0]
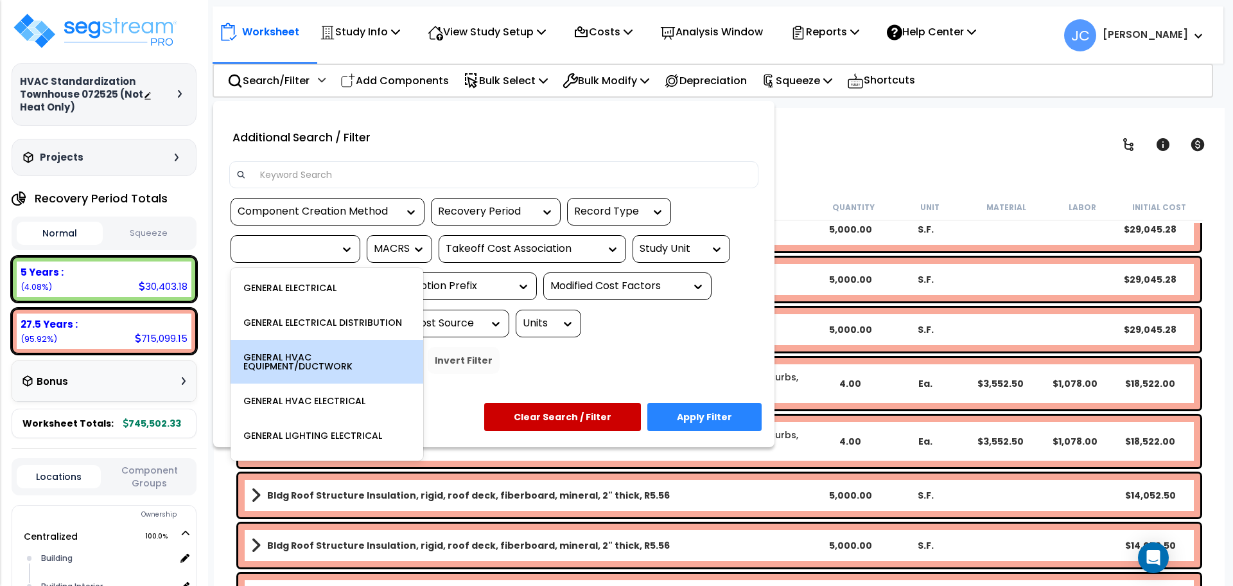
click at [340, 359] on div "GENERAL HVAC EQUIPMENT/DUCTWORK" at bounding box center [327, 362] width 193 height 44
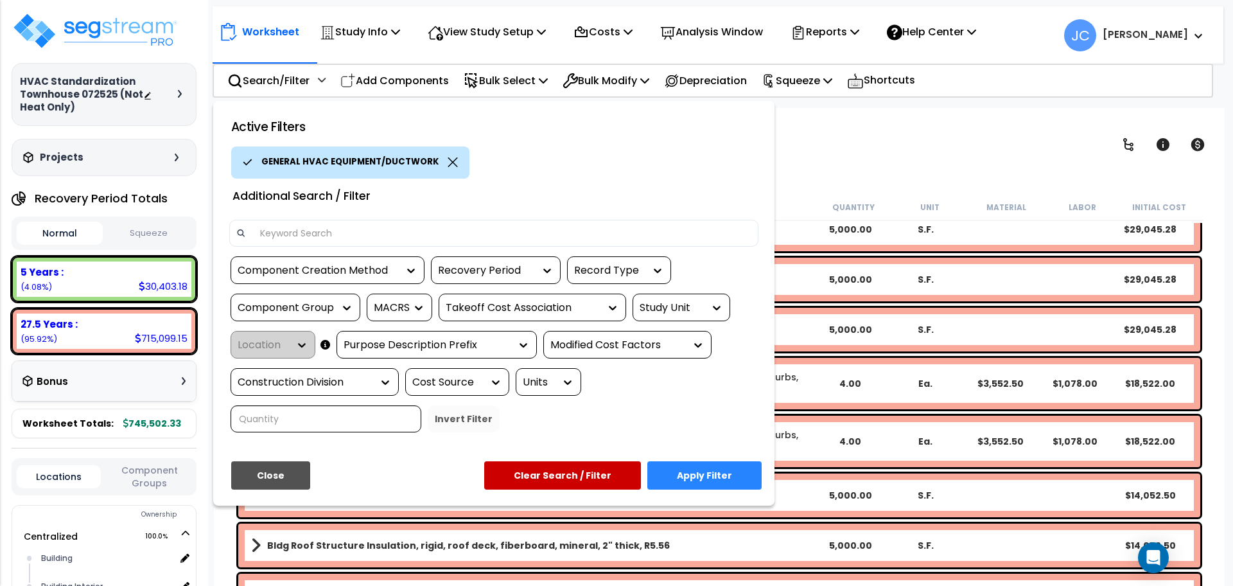
click at [700, 461] on button "Apply Filter" at bounding box center [704, 475] width 114 height 28
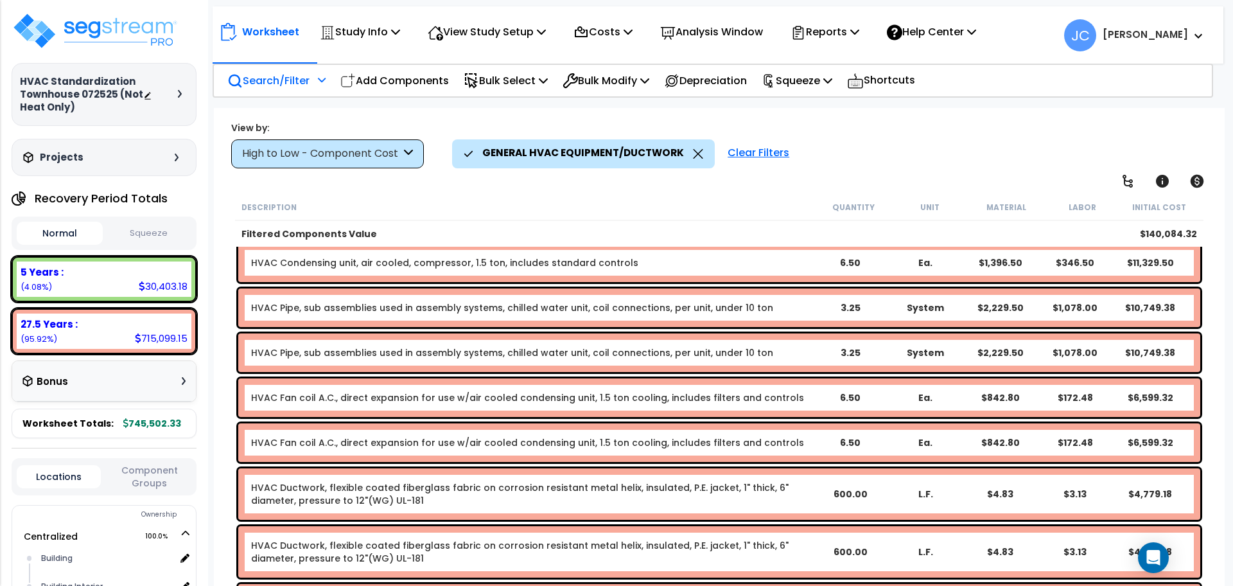
click at [302, 87] on p "Search/Filter" at bounding box center [268, 80] width 82 height 17
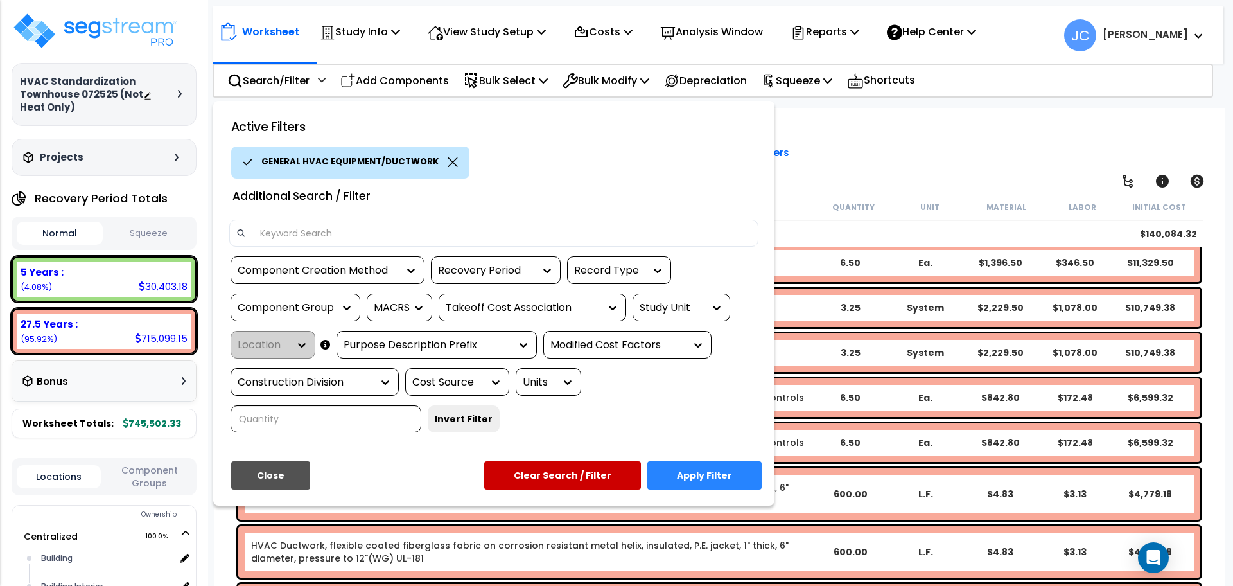
click at [706, 313] on div at bounding box center [713, 307] width 19 height 26
click at [707, 313] on div at bounding box center [713, 307] width 19 height 26
click at [715, 310] on icon at bounding box center [716, 307] width 13 height 13
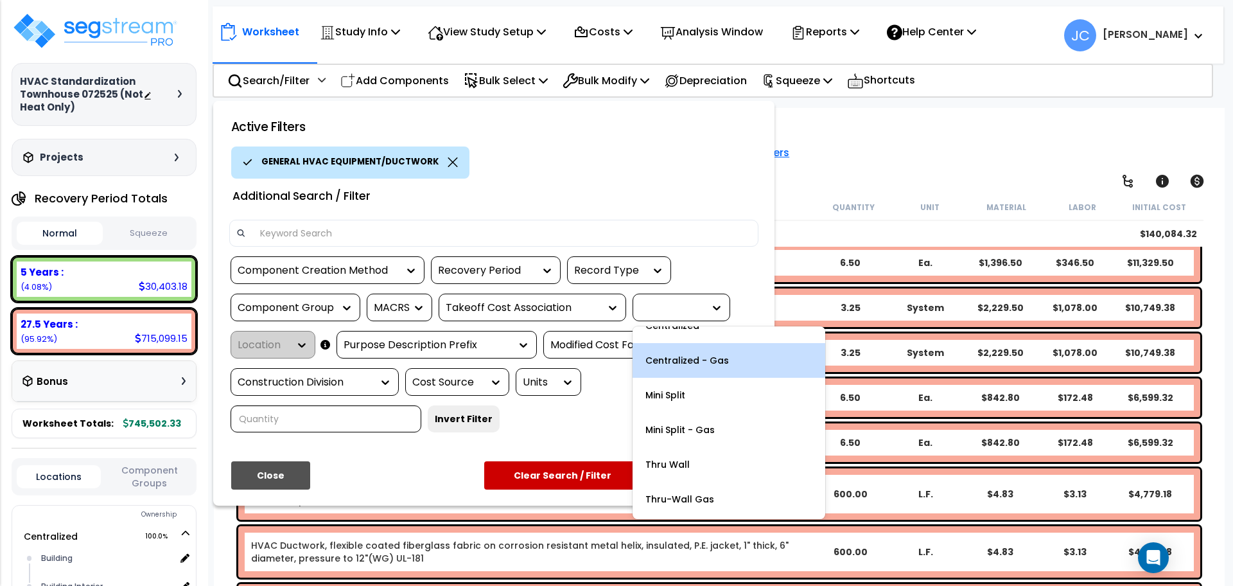
scroll to position [0, 0]
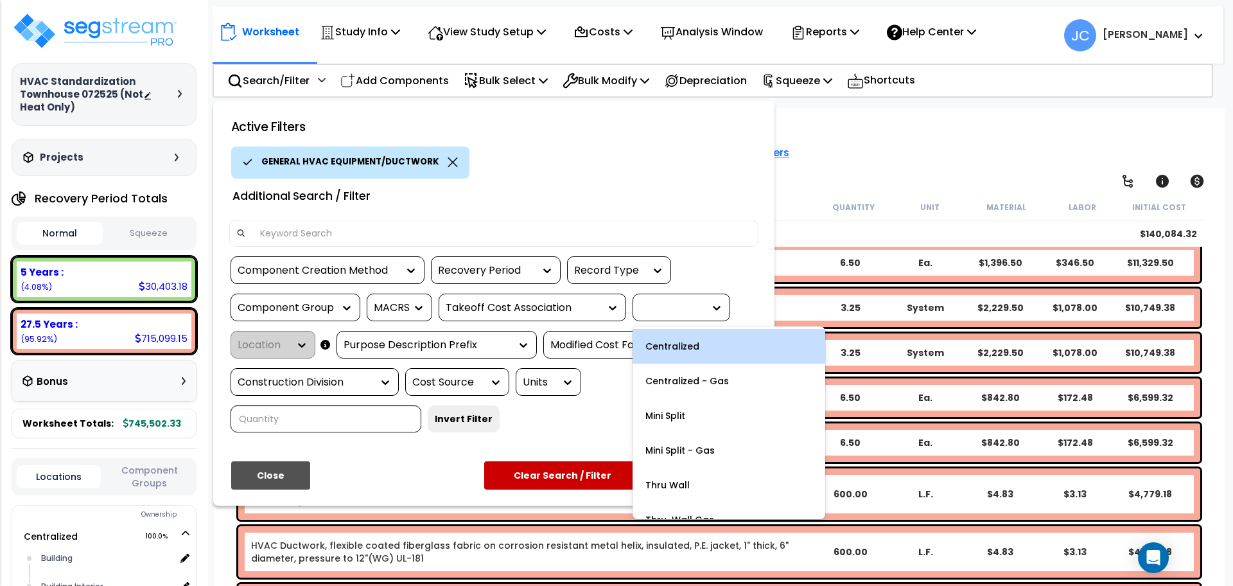
click at [692, 355] on div "Centralized" at bounding box center [728, 346] width 193 height 35
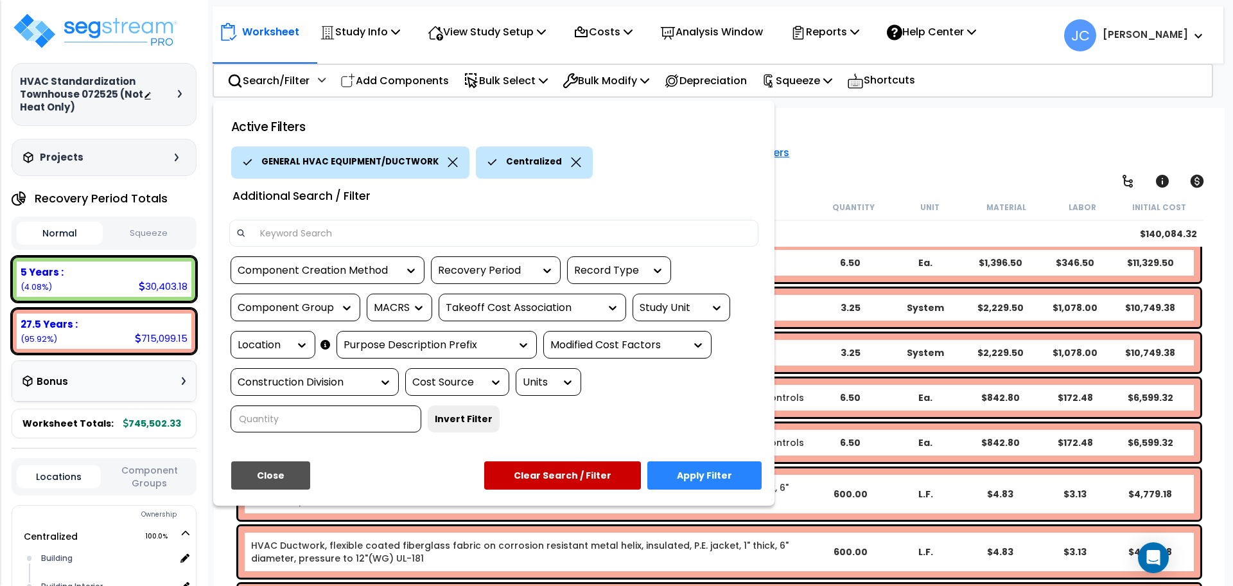
click at [717, 461] on button "Apply Filter" at bounding box center [704, 475] width 114 height 28
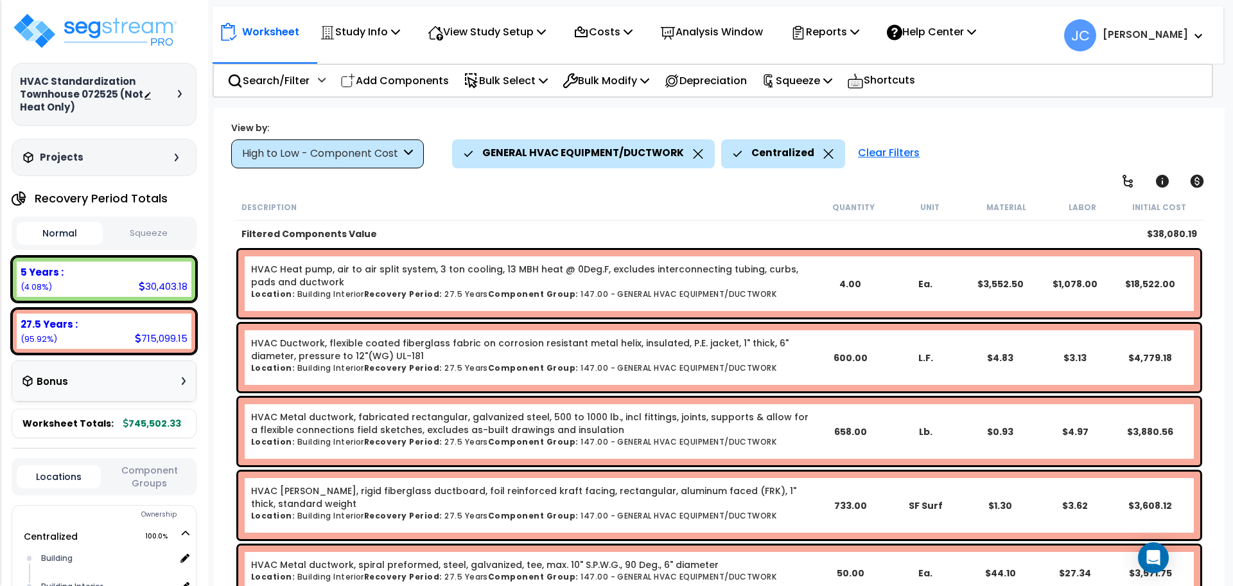
click at [368, 161] on div "High to Low - Component Cost" at bounding box center [321, 153] width 159 height 15
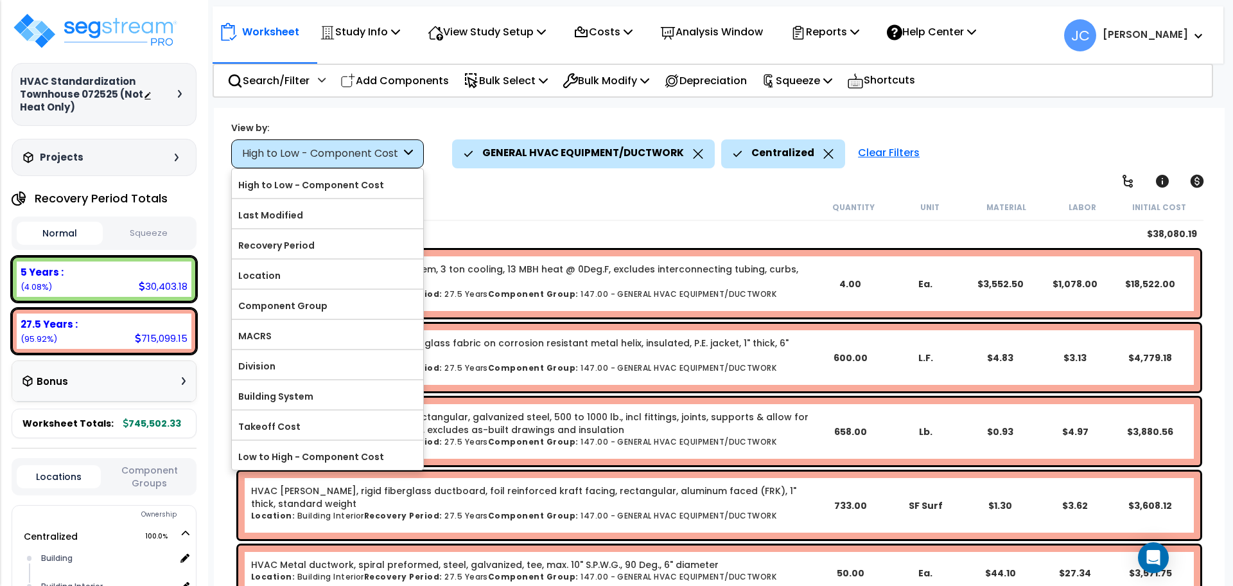
click at [349, 300] on label "Component Group" at bounding box center [327, 305] width 191 height 19
click at [0, 0] on input "Component Group" at bounding box center [0, 0] width 0 height 0
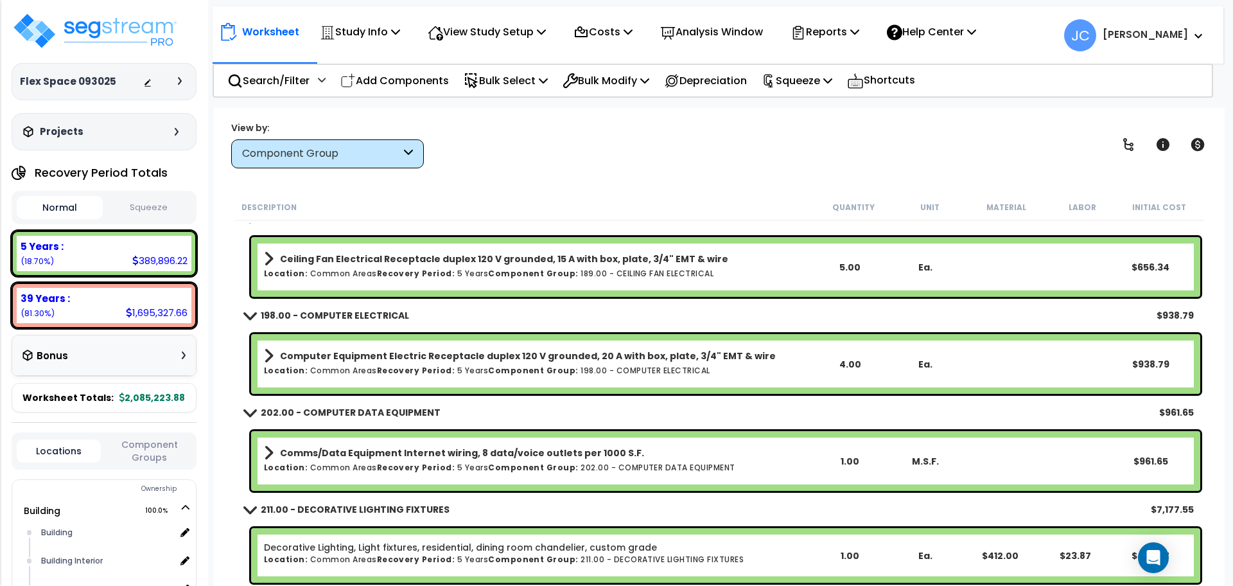
scroll to position [13577, 0]
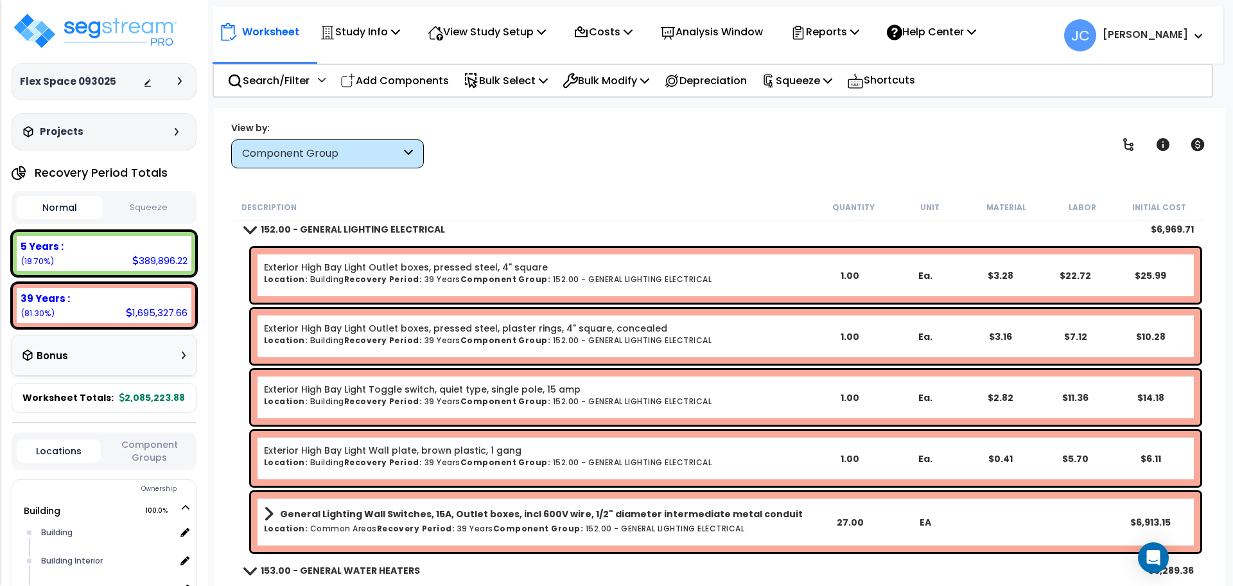
scroll to position [10508, 0]
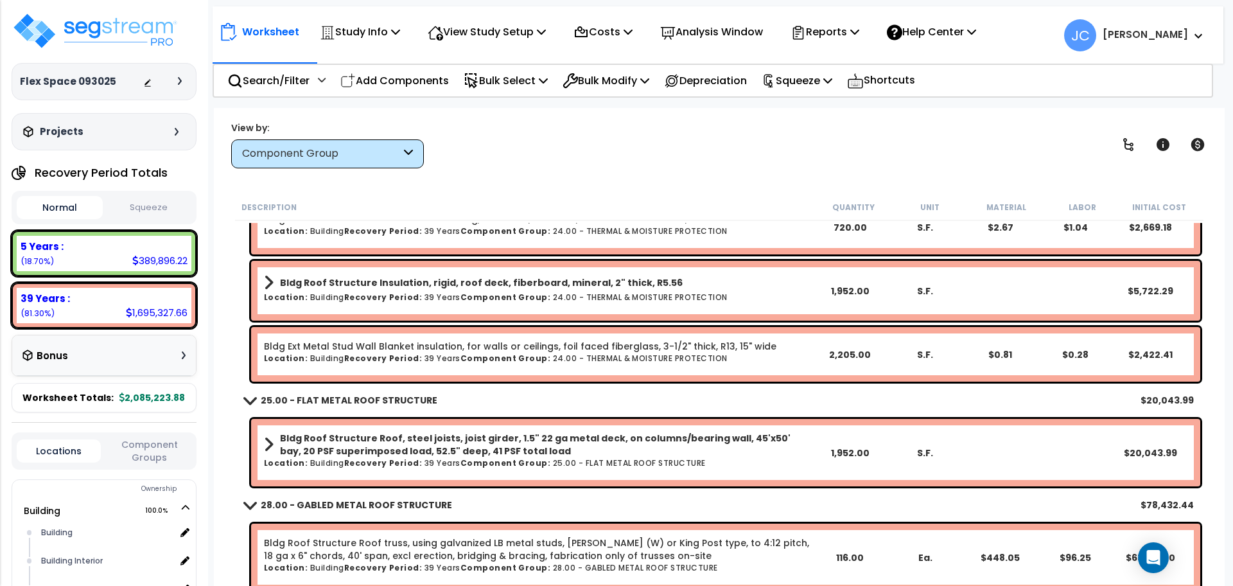
scroll to position [494, 0]
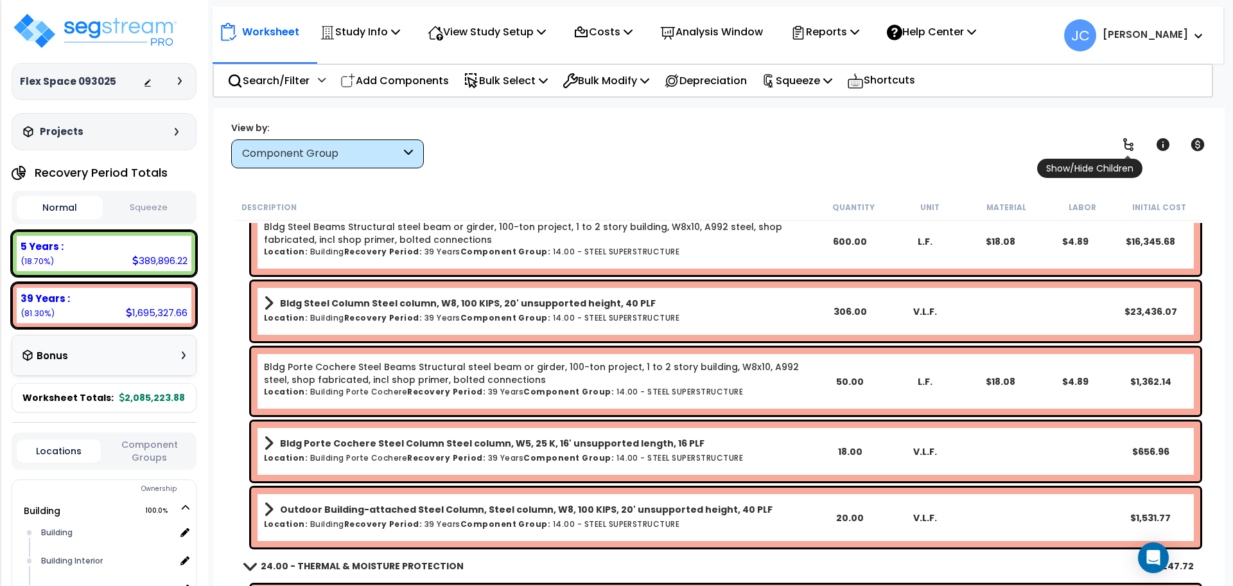
click at [1124, 145] on icon at bounding box center [1127, 144] width 15 height 15
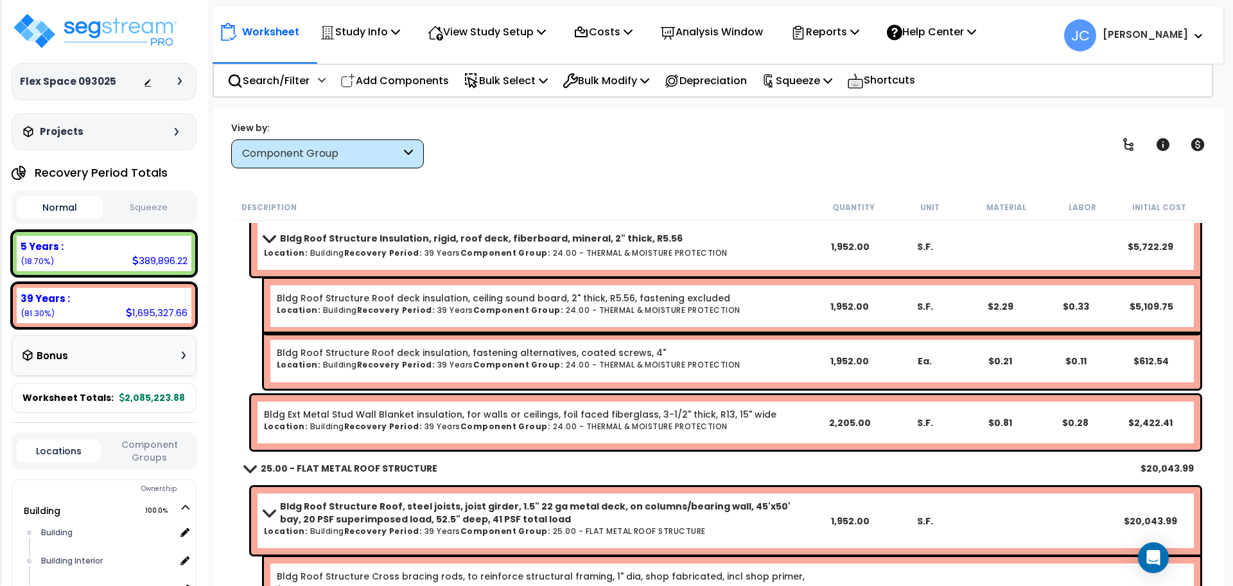
scroll to position [2756, 0]
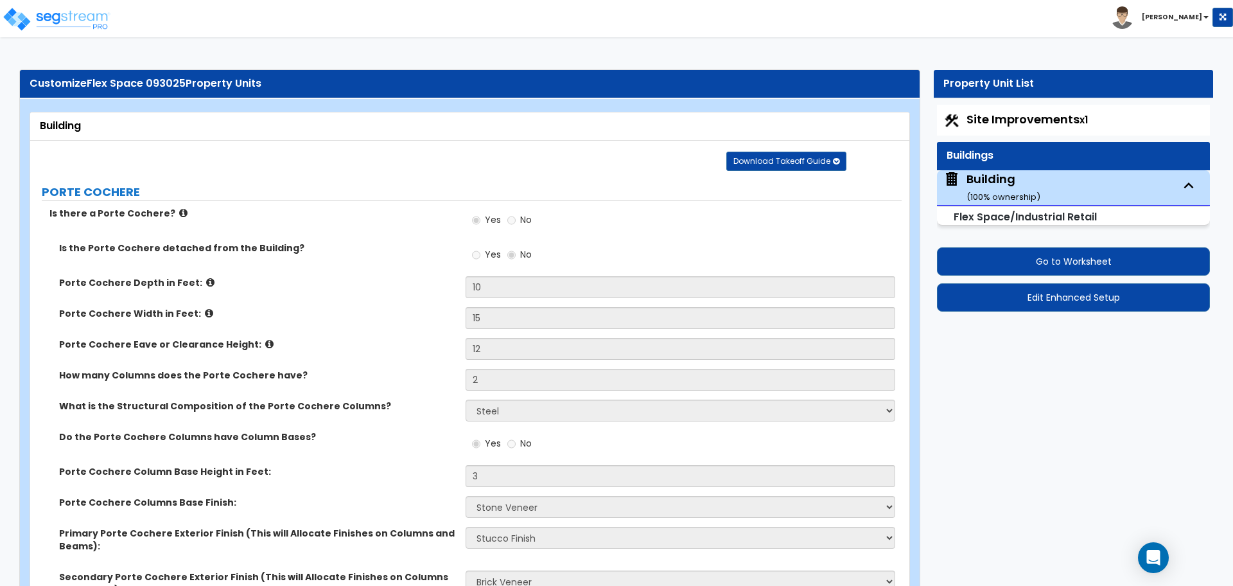
select select "2"
select select "5"
select select "2"
select select "4"
select select "1"
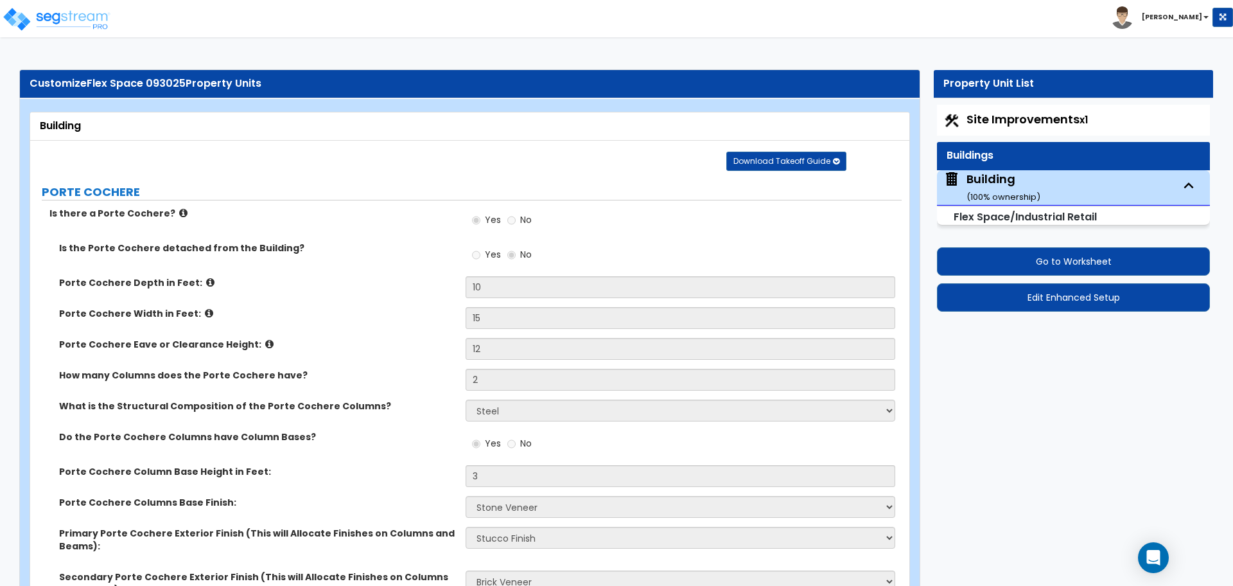
select select "4"
select select "2"
select select "4"
select select "3"
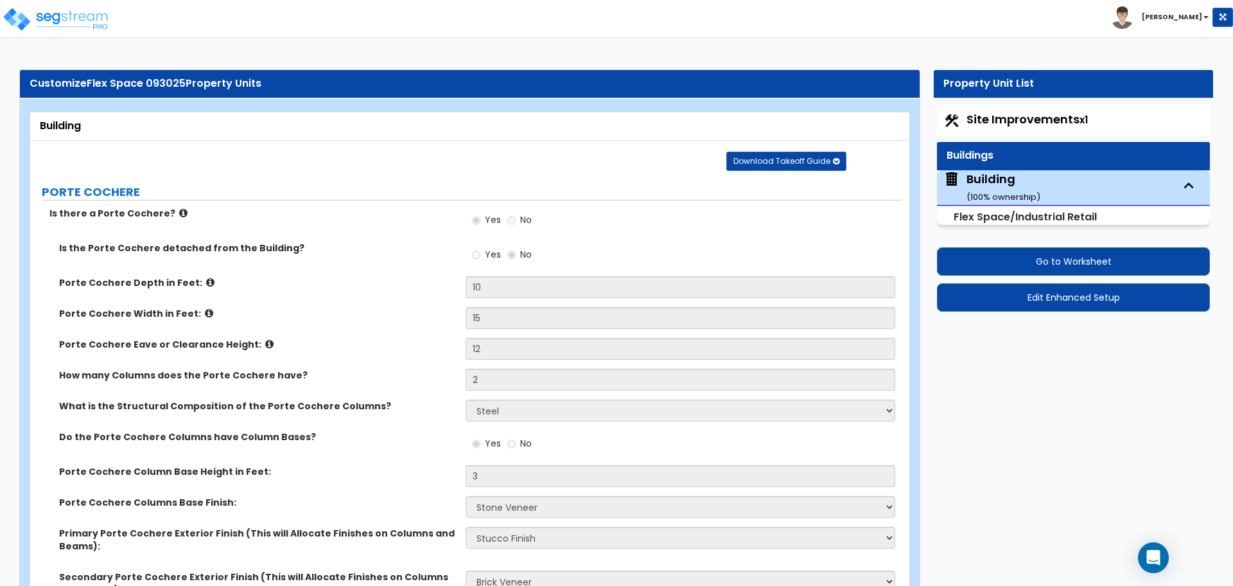
select select "5"
select select "7"
select select "8"
select select "11"
select select "3"
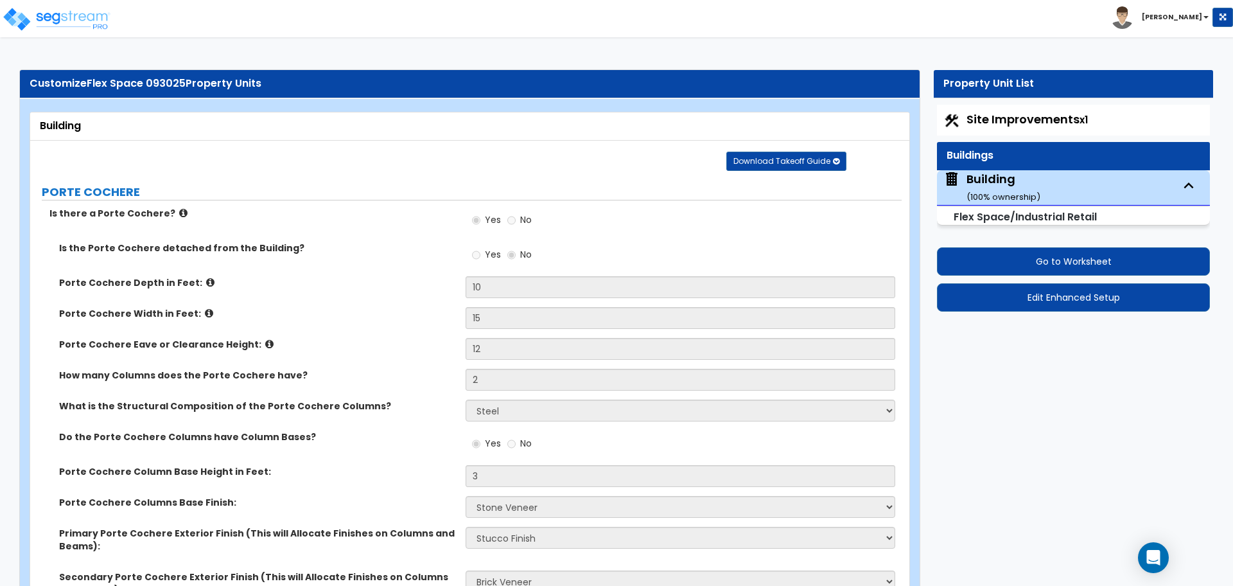
select select "1"
select select "4"
select select "1"
select select "2"
select select "3"
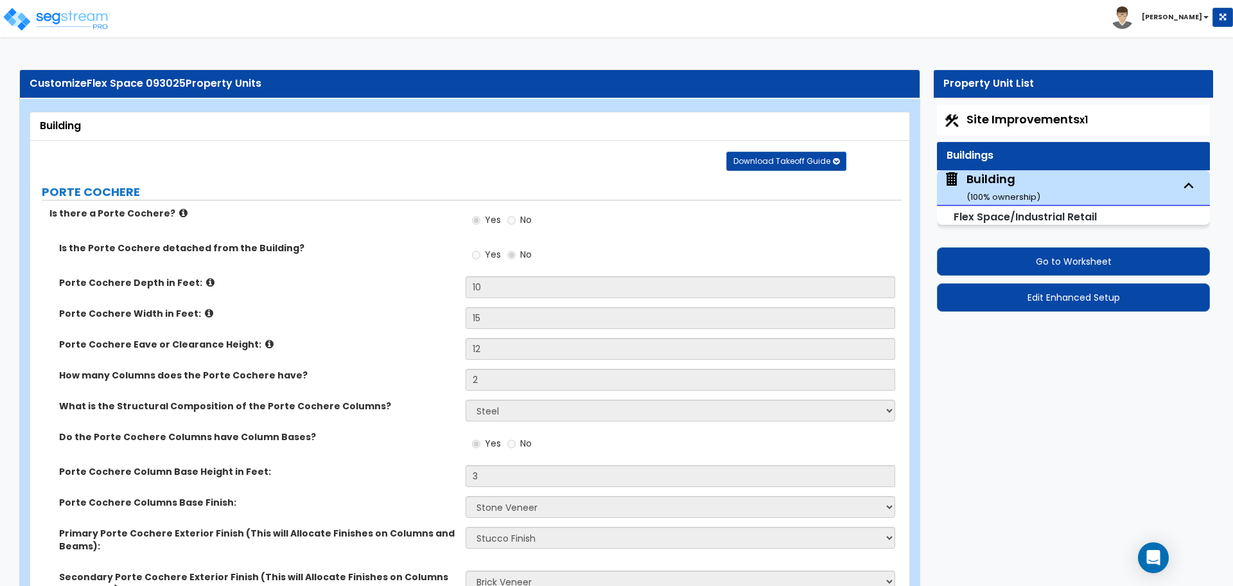
select select "3"
select select "2"
select select "1"
select select "4"
select select "3"
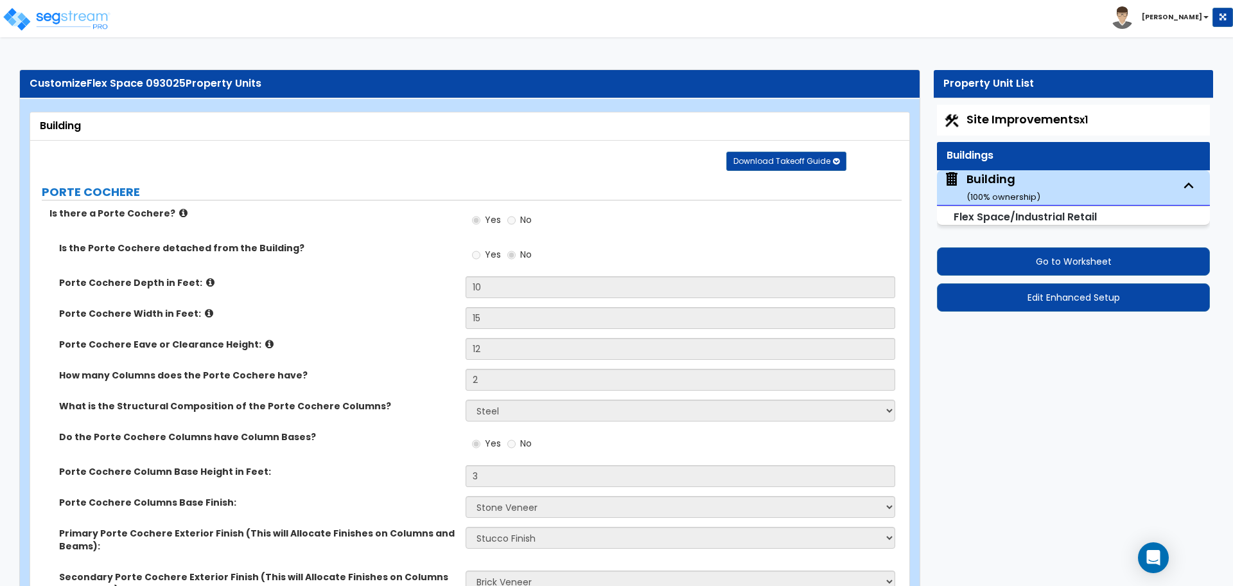
select select "3"
select select "4"
select select "5"
select select "2"
select select "3"
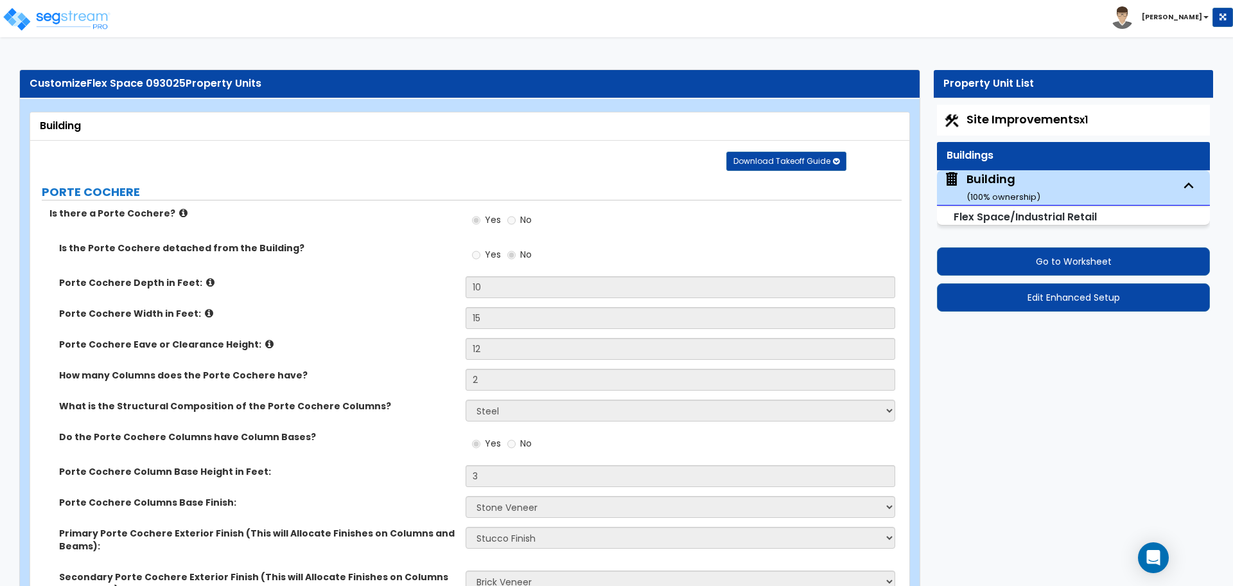
select select "2"
select select "3"
select select "4"
select select "1"
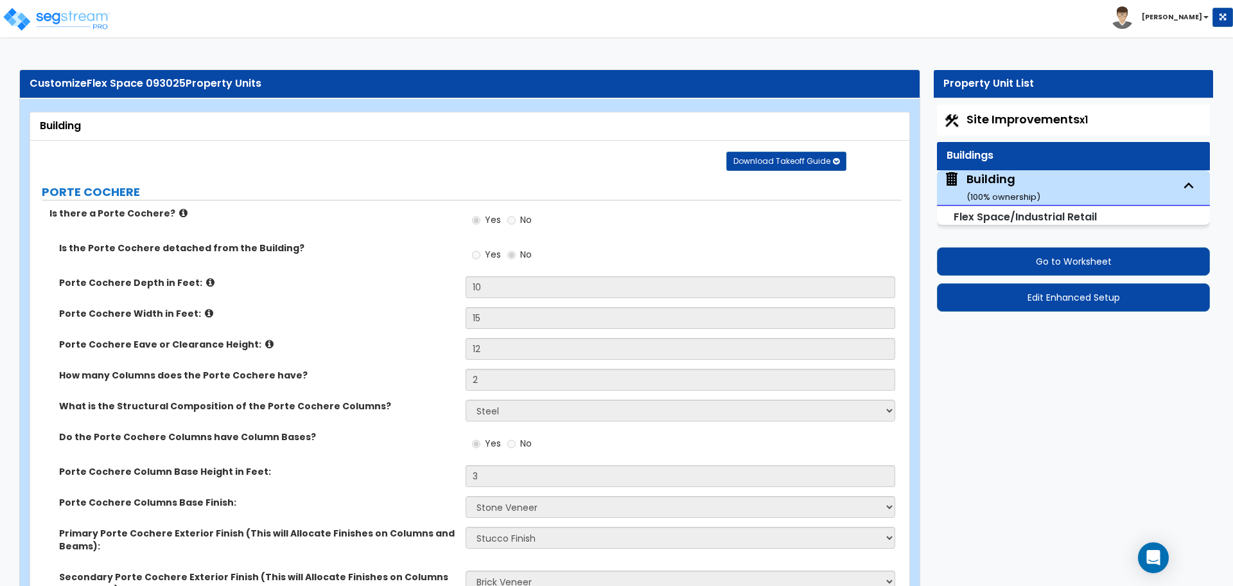
select select "2"
select select "3"
select select "1"
select select "8"
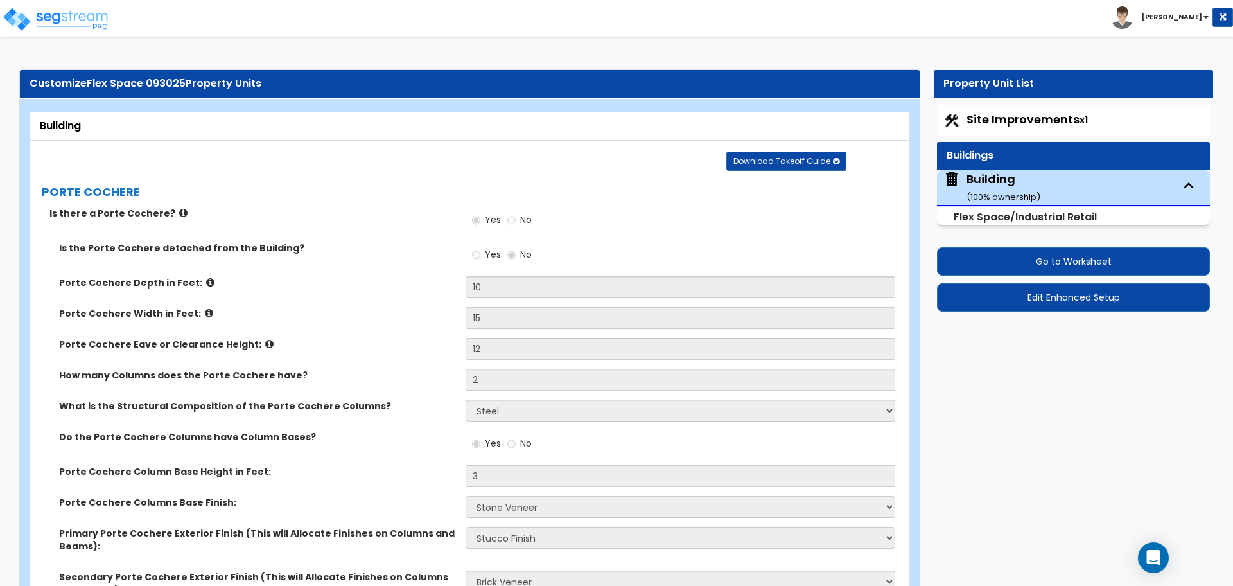
select select "1"
select select "2"
select select "1"
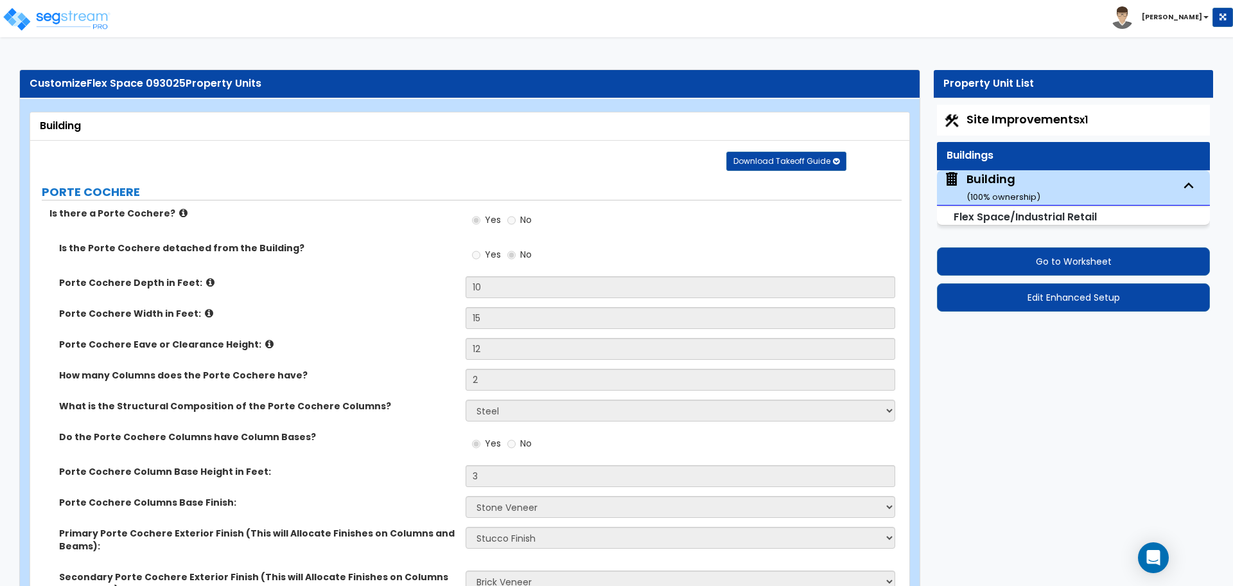
select select "2"
select select "1"
select select "2"
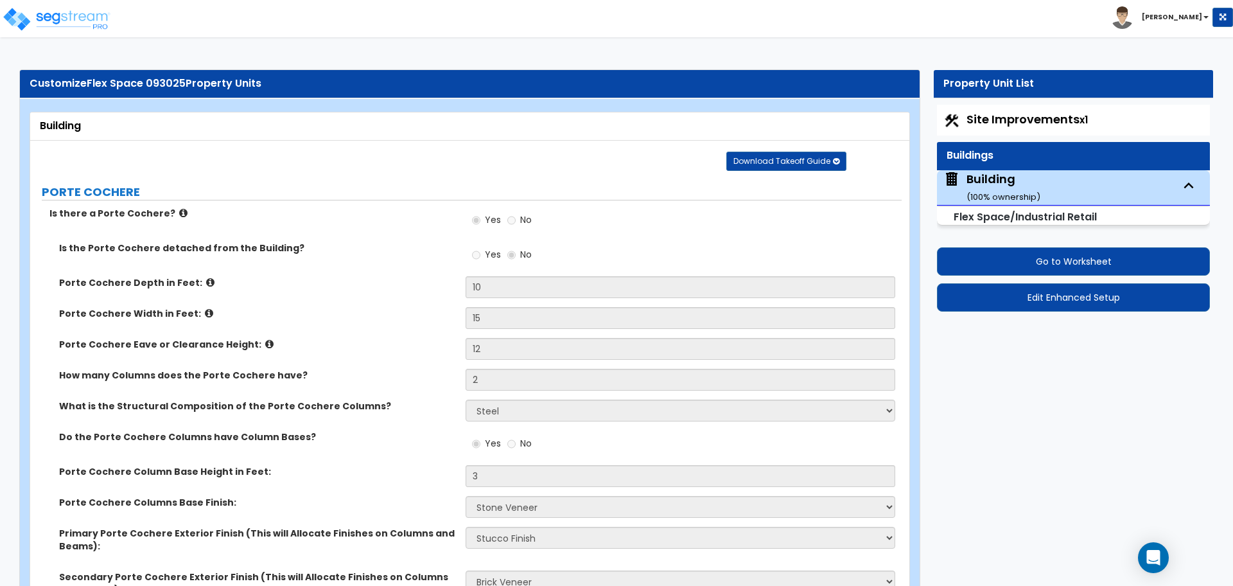
select select "3"
select select "2"
select select "7"
select select "3"
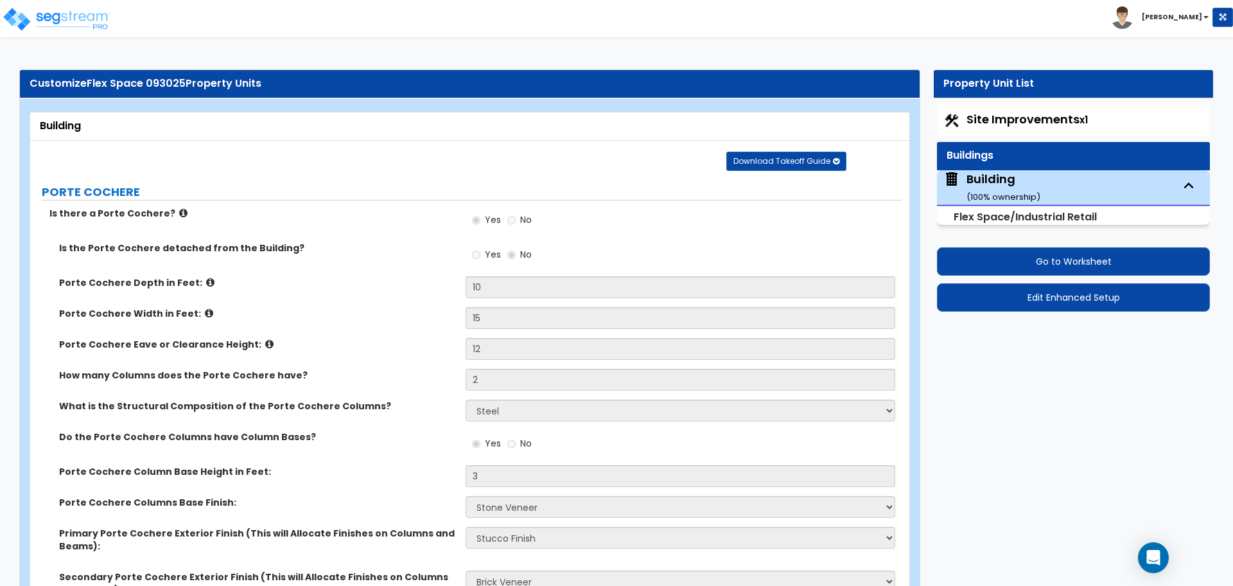
select select "2"
select select "5"
select select "2"
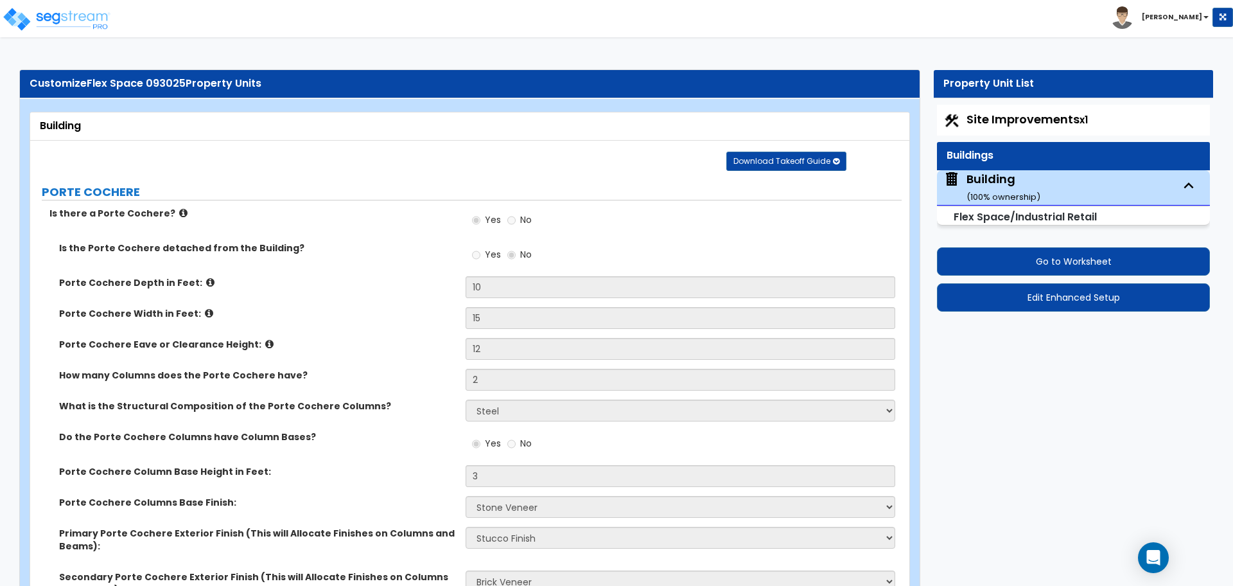
select select "2"
select select "1"
select select "7"
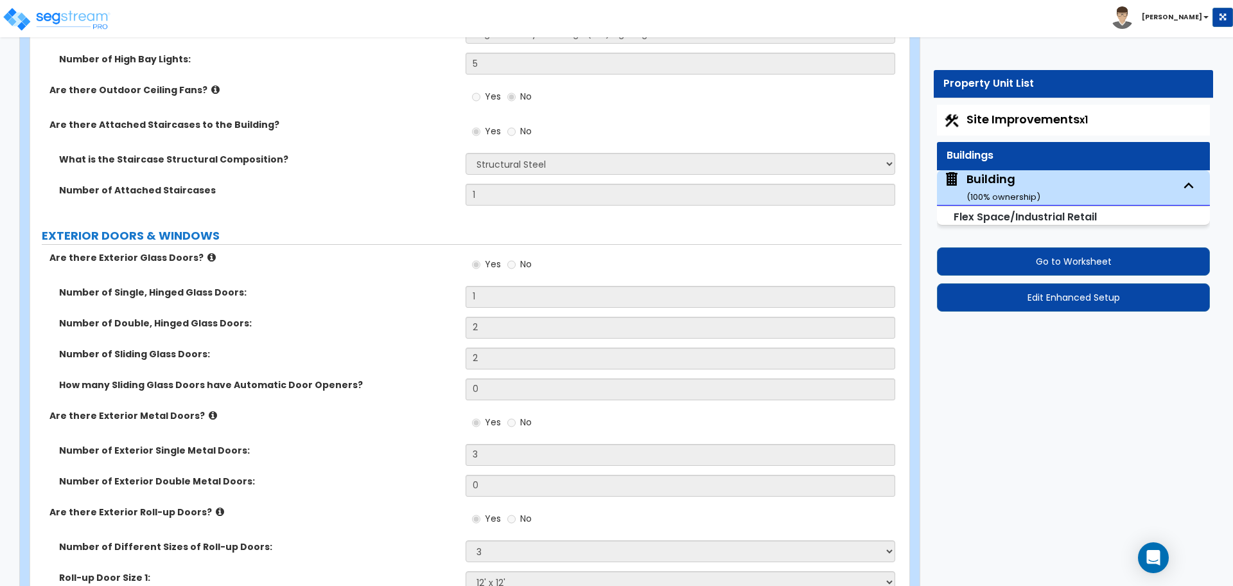
scroll to position [2389, 0]
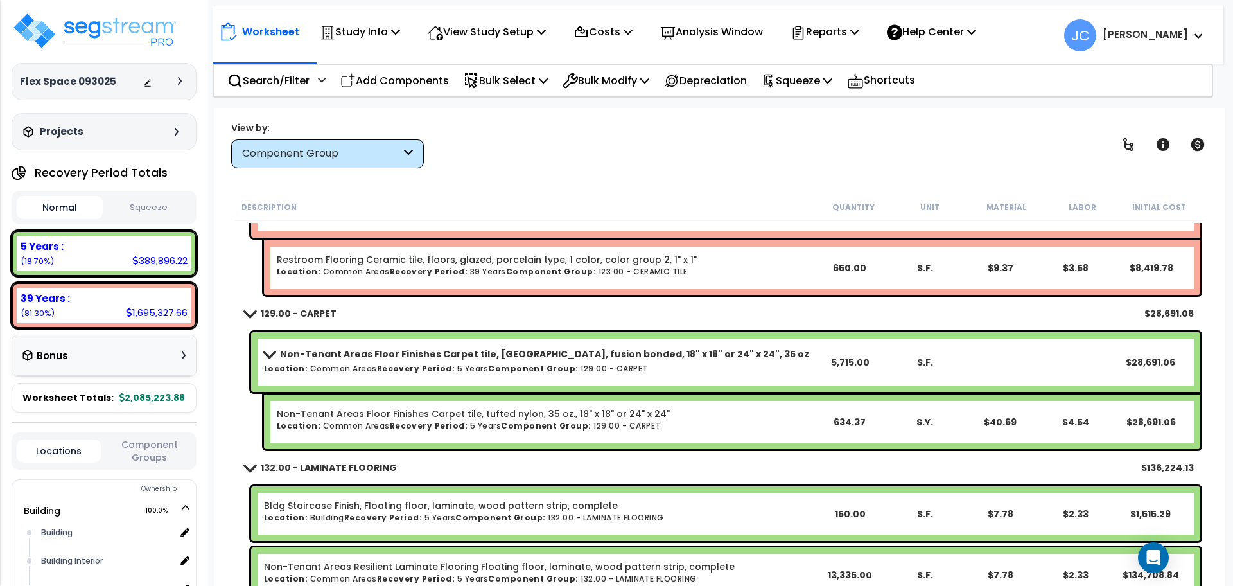
scroll to position [13546, 0]
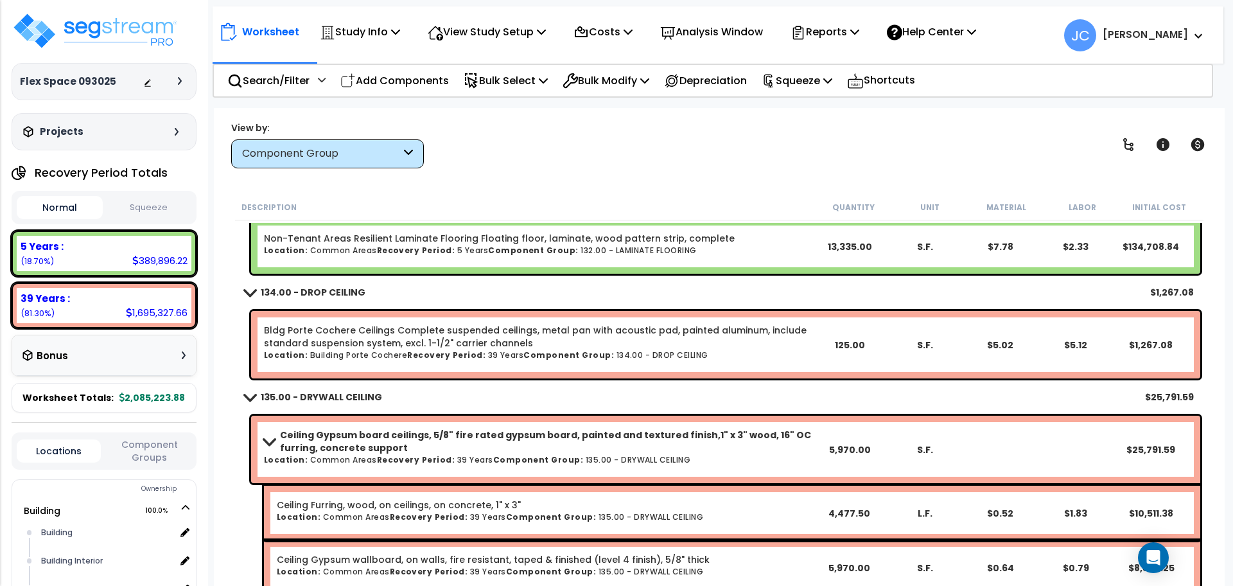
scroll to position [13760, 0]
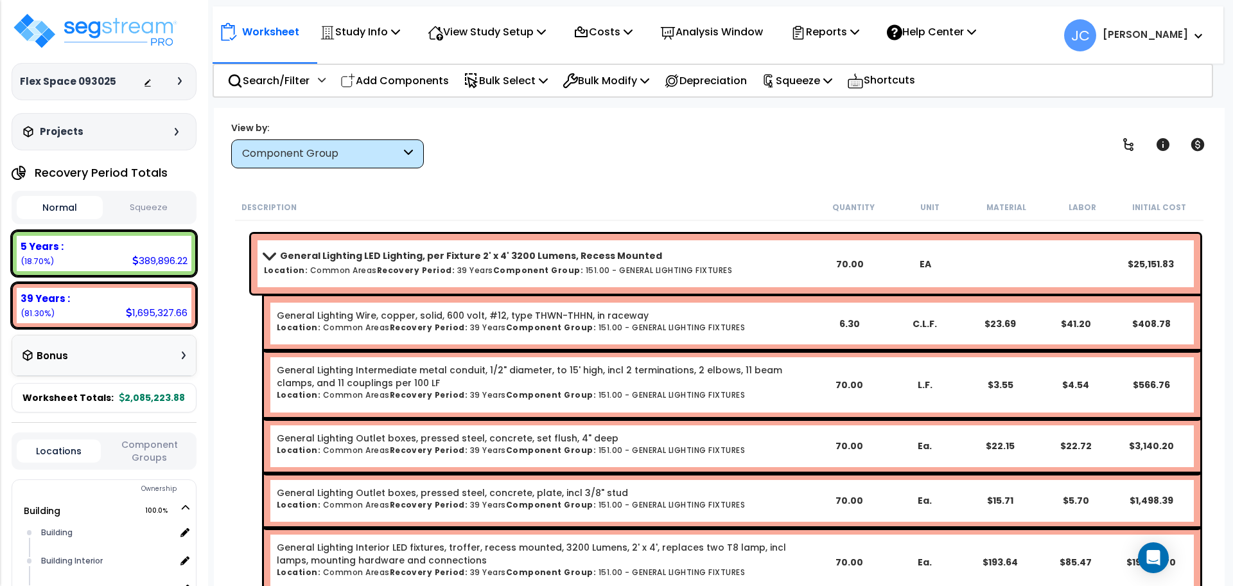
scroll to position [24427, 0]
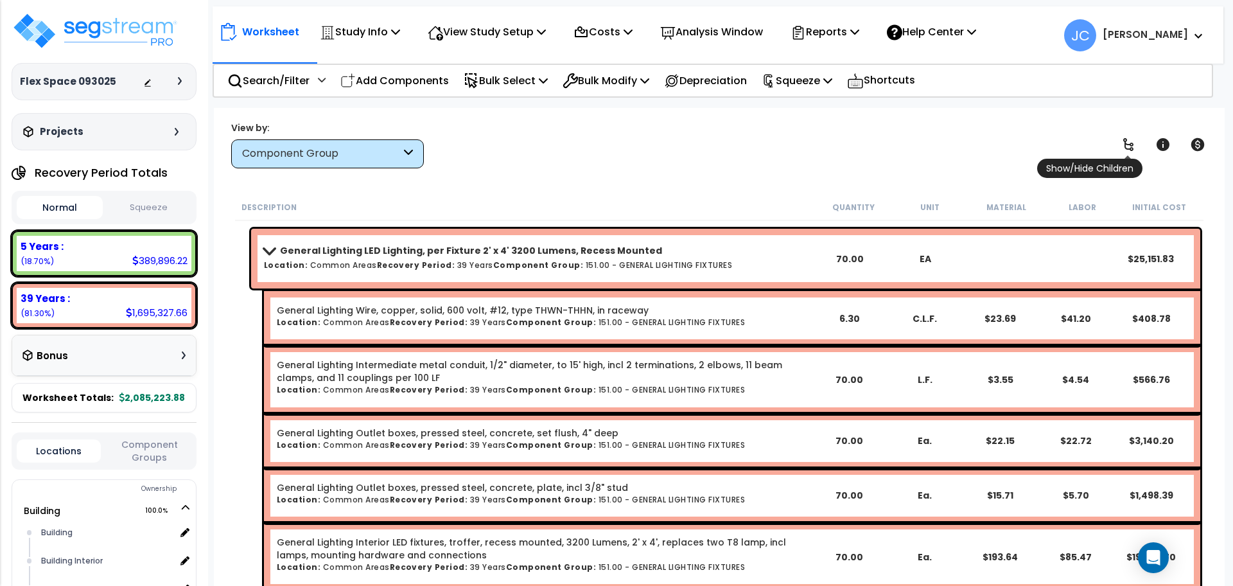
click at [1122, 148] on icon at bounding box center [1127, 144] width 15 height 15
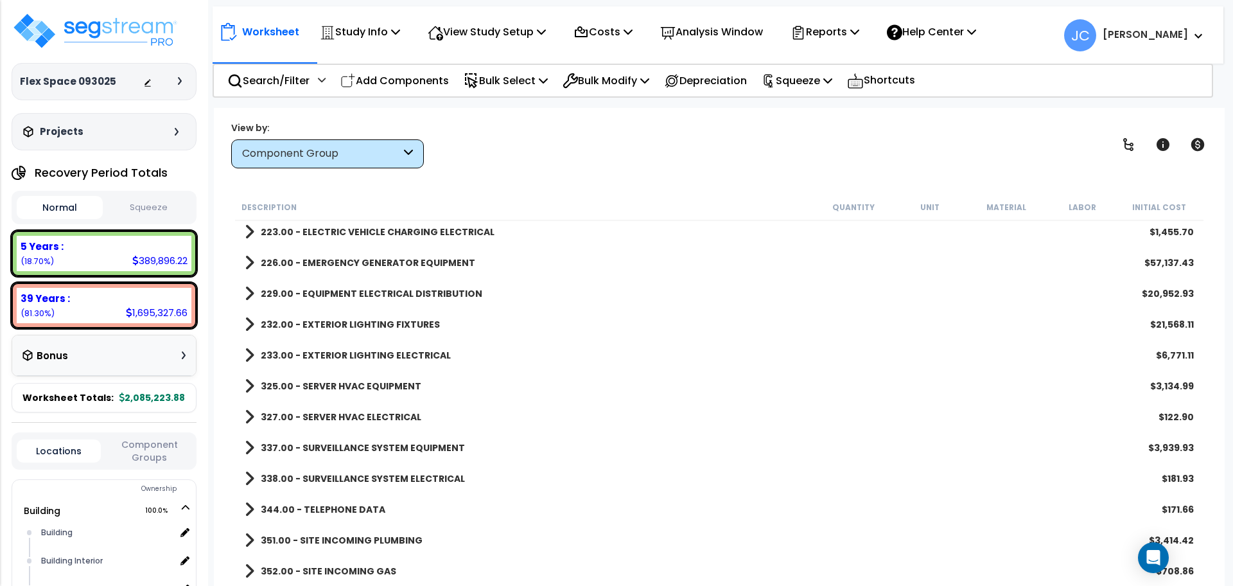
scroll to position [57, 0]
click at [362, 323] on b "232.00 - EXTERIOR LIGHTING FIXTURES" at bounding box center [350, 324] width 179 height 13
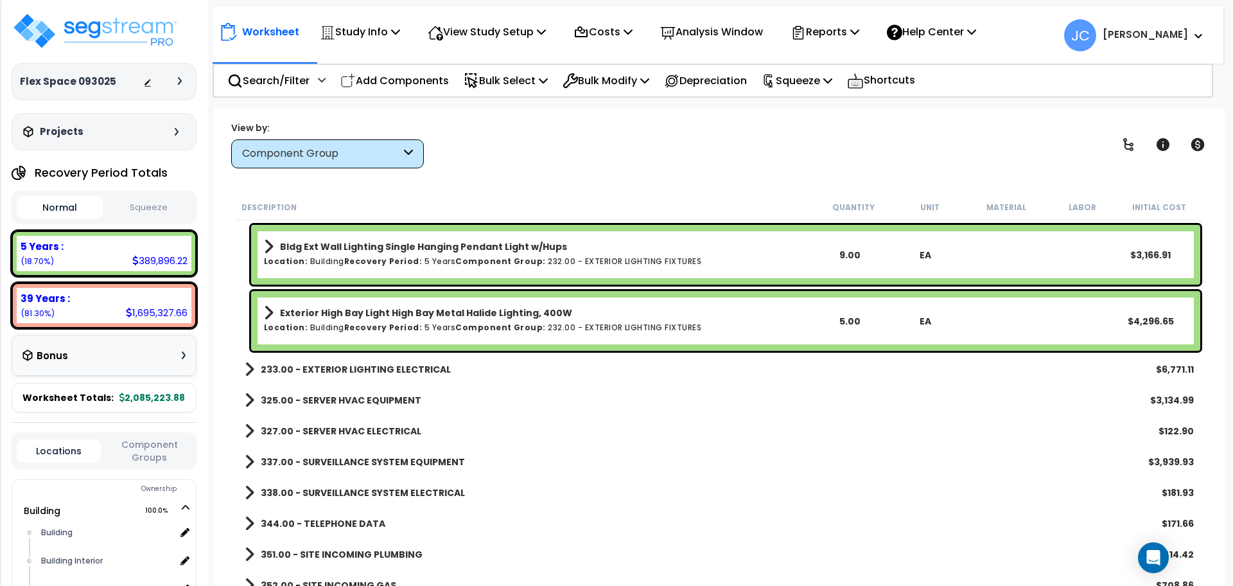
scroll to position [9245, 0]
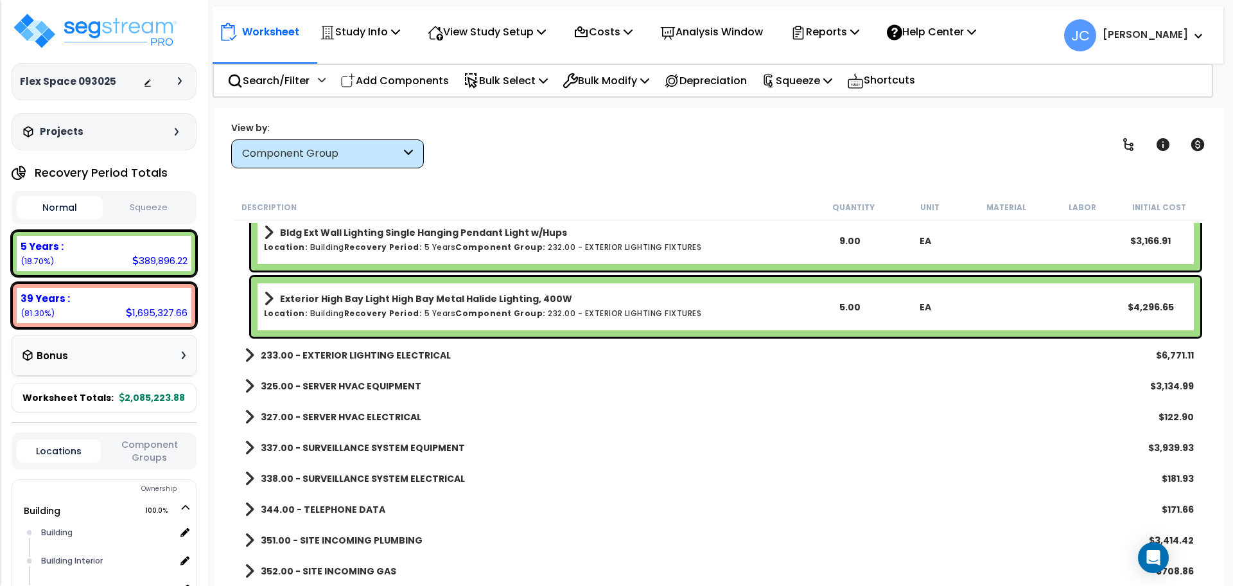
click at [401, 357] on b "233.00 - EXTERIOR LIGHTING ELECTRICAL" at bounding box center [356, 355] width 190 height 13
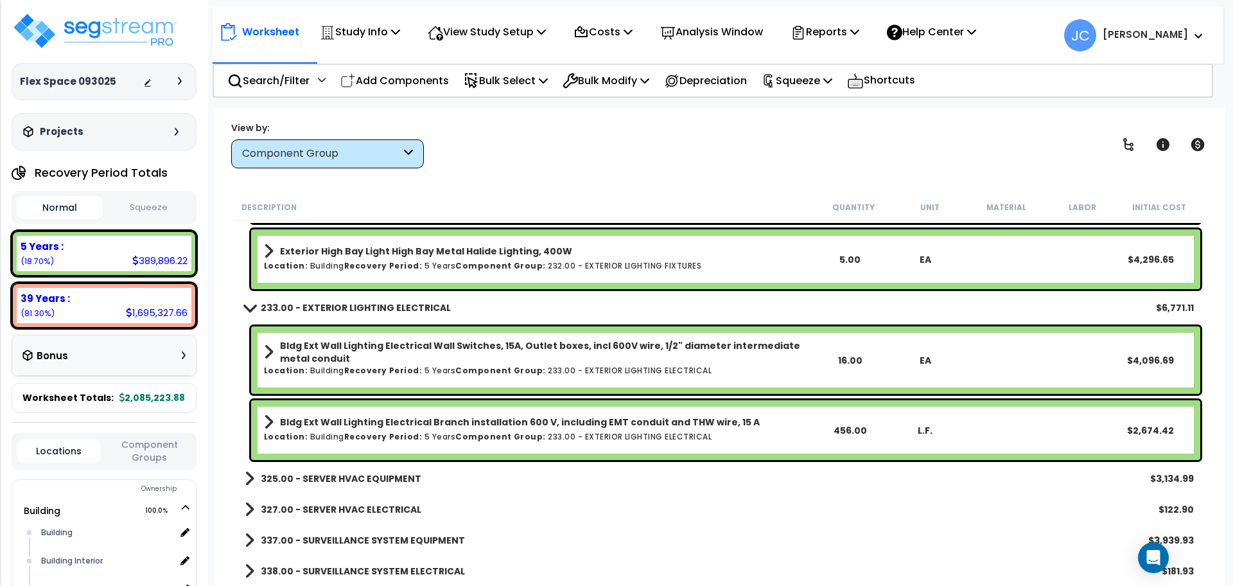
scroll to position [9296, 0]
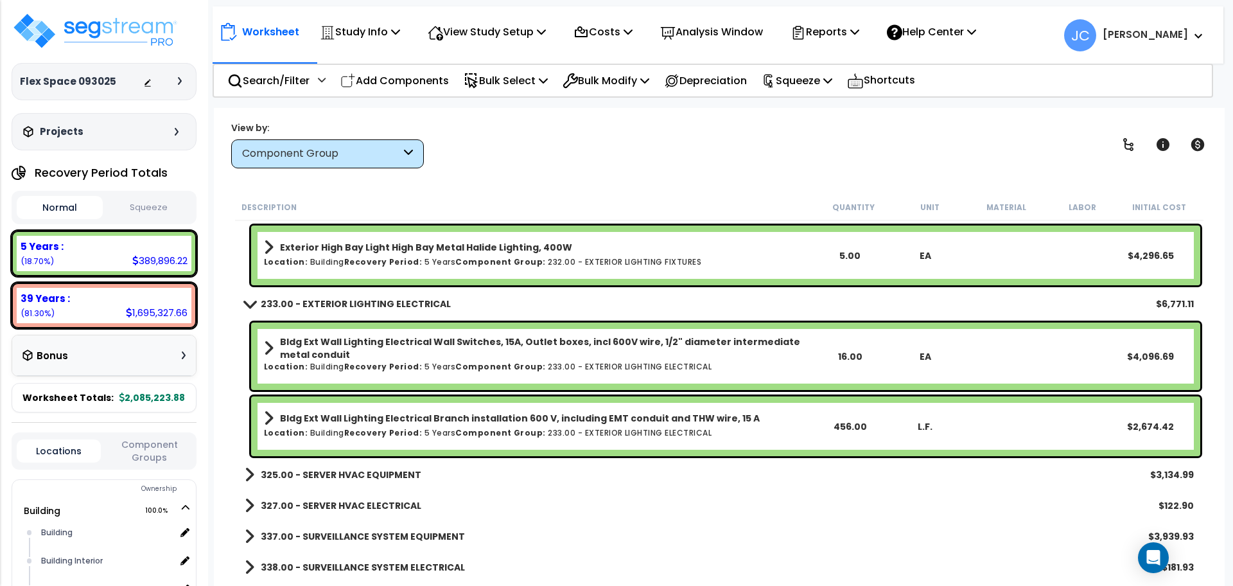
click at [546, 182] on div "Worksheet Study Info Study Setup Add Property Unit Template study Clone study JC" at bounding box center [719, 401] width 1011 height 586
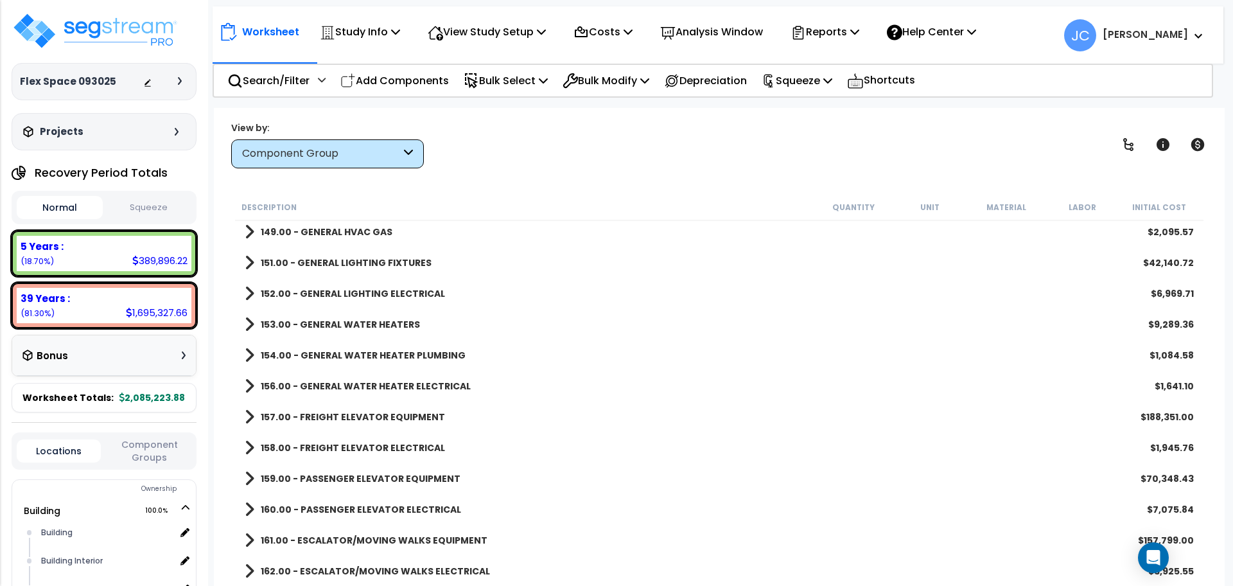
scroll to position [3319, 0]
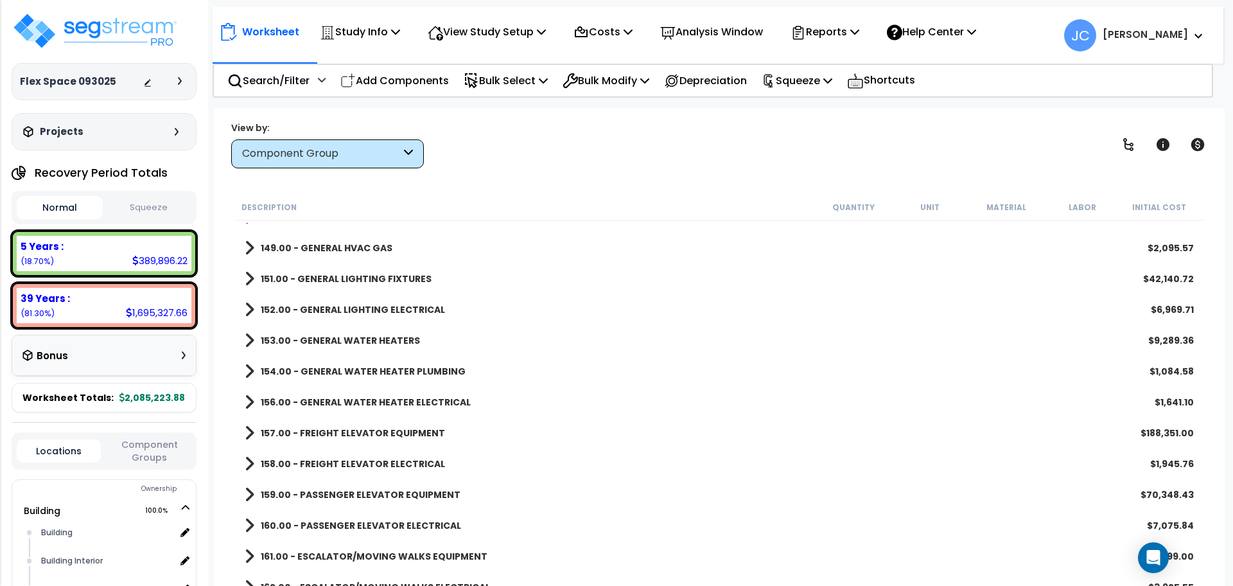
click at [393, 309] on b "152.00 - GENERAL LIGHTING ELECTRICAL" at bounding box center [353, 309] width 184 height 13
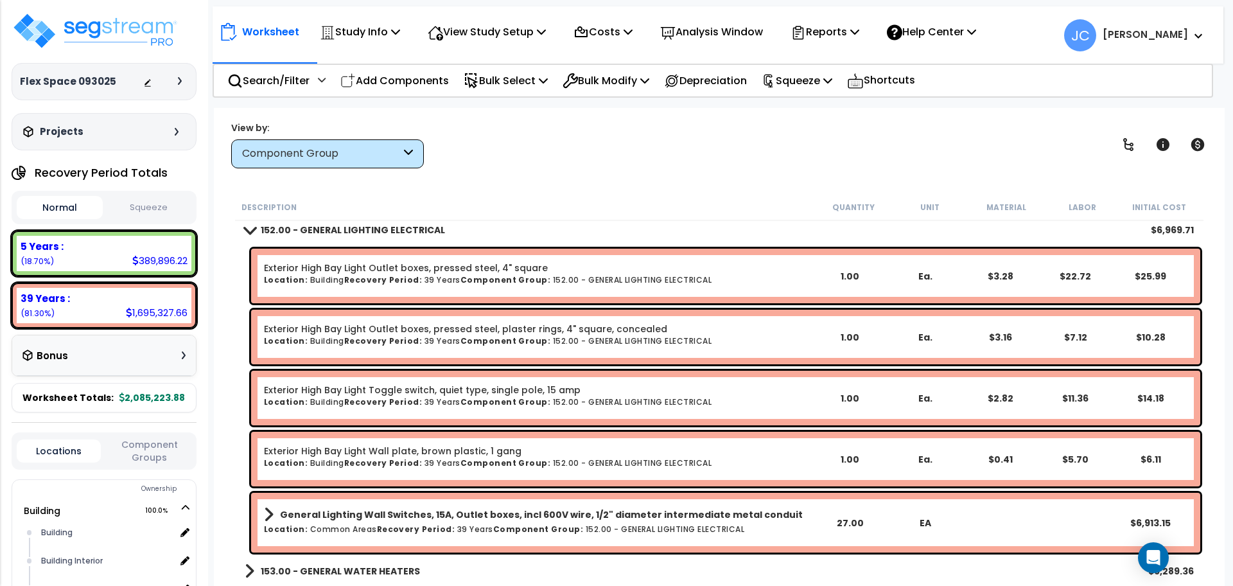
scroll to position [3400, 0]
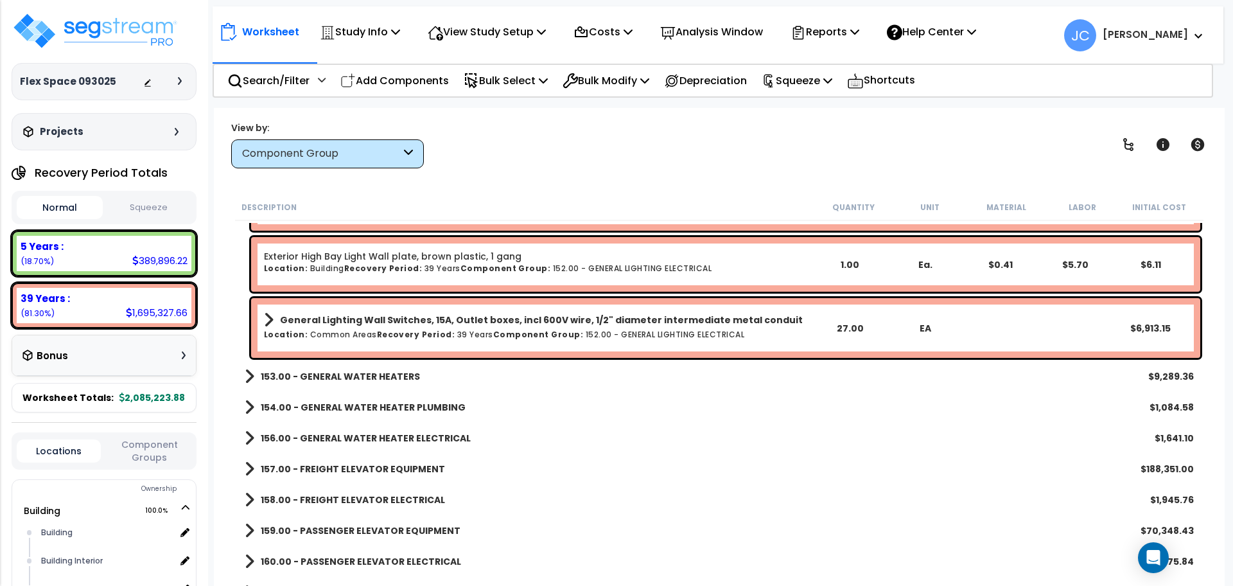
click at [385, 376] on b "153.00 - GENERAL WATER HEATERS" at bounding box center [340, 376] width 159 height 13
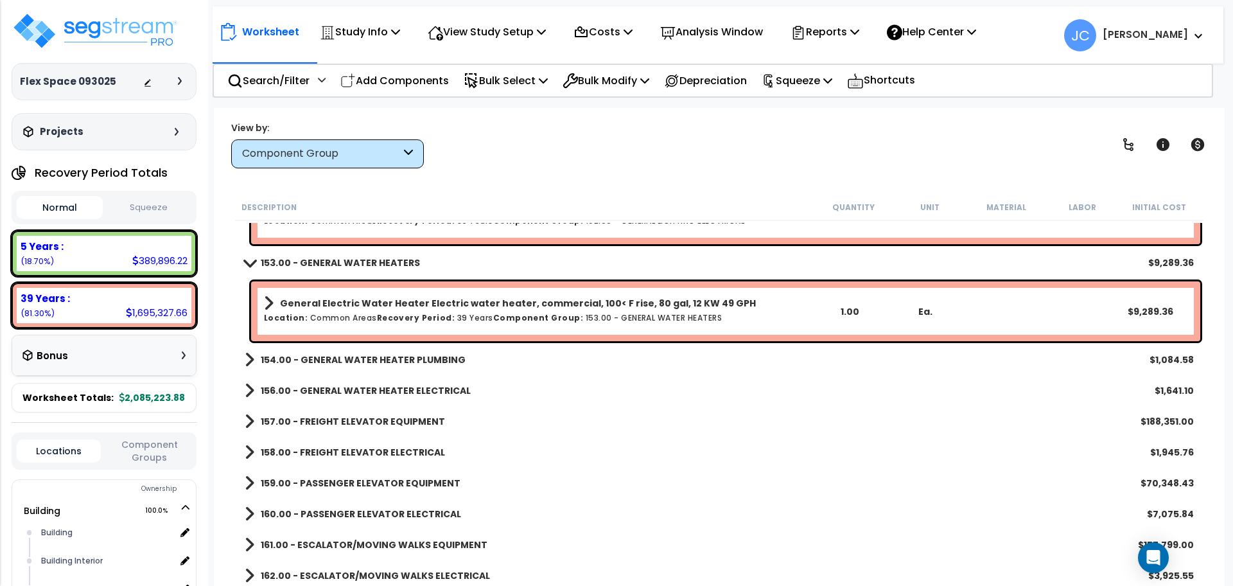
scroll to position [3707, 0]
click at [430, 352] on b "154.00 - GENERAL WATER HEATER PLUMBING" at bounding box center [363, 358] width 205 height 13
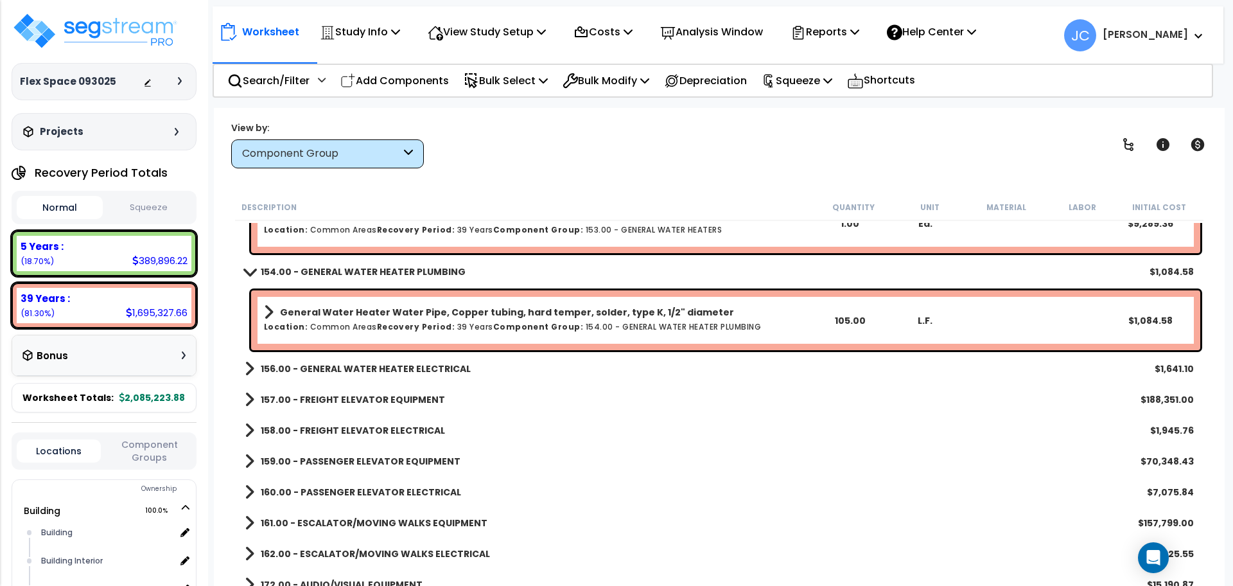
click at [404, 368] on b "156.00 - GENERAL WATER HEATER ELECTRICAL" at bounding box center [366, 368] width 210 height 13
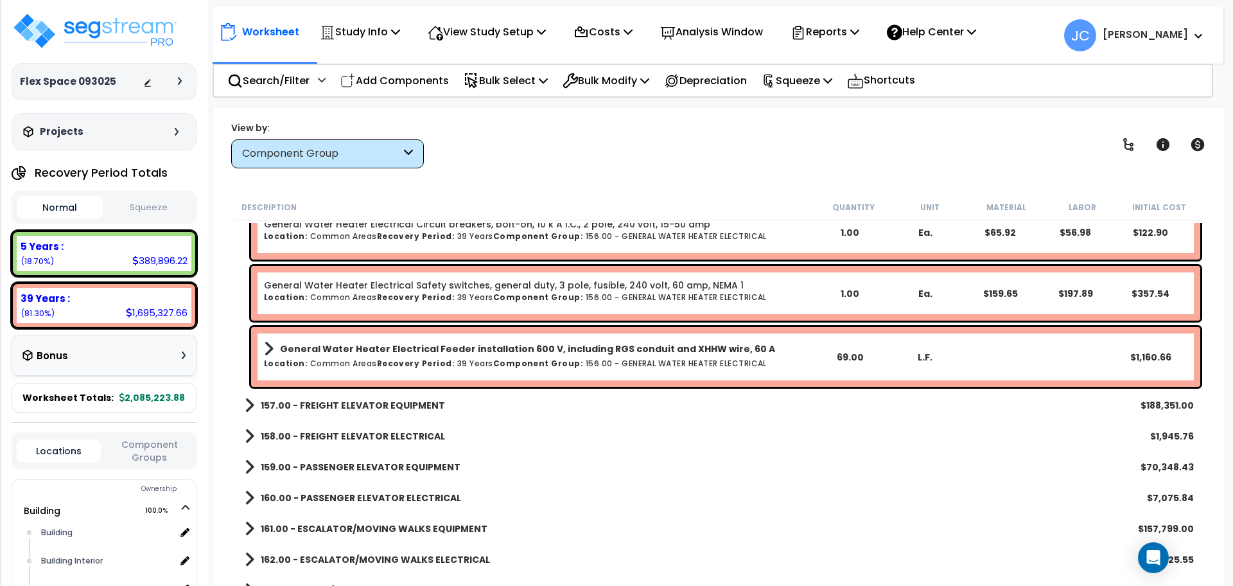
scroll to position [3982, 0]
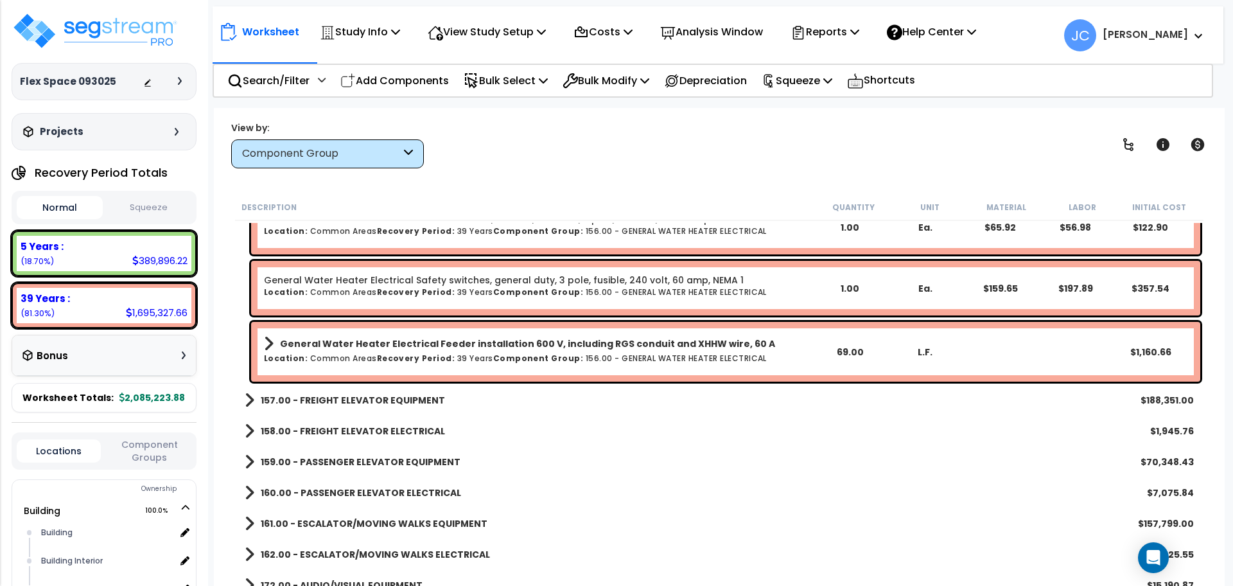
click at [393, 396] on b "157.00 - FREIGHT ELEVATOR EQUIPMENT" at bounding box center [353, 400] width 184 height 13
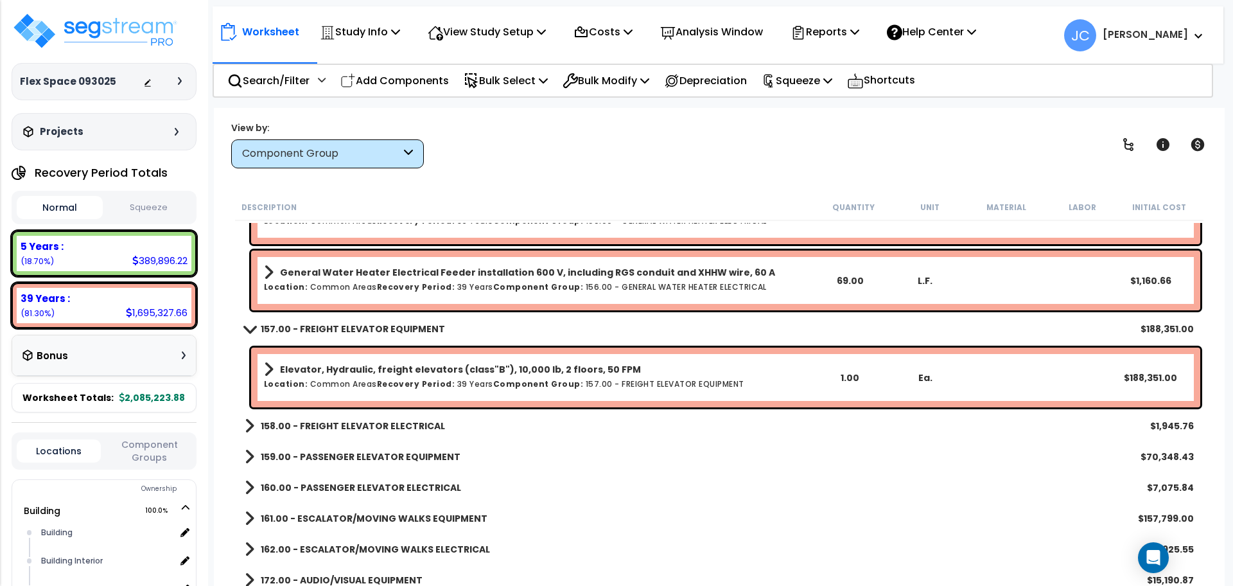
scroll to position [4069, 0]
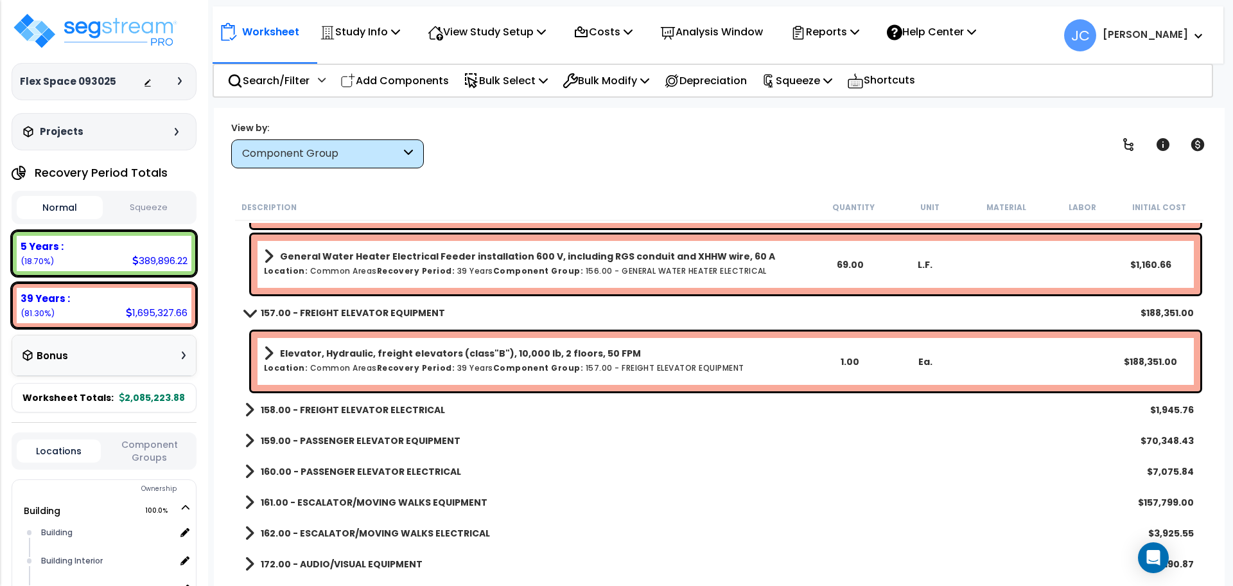
click at [380, 410] on b "158.00 - FREIGHT ELEVATOR ELECTRICAL" at bounding box center [353, 409] width 184 height 13
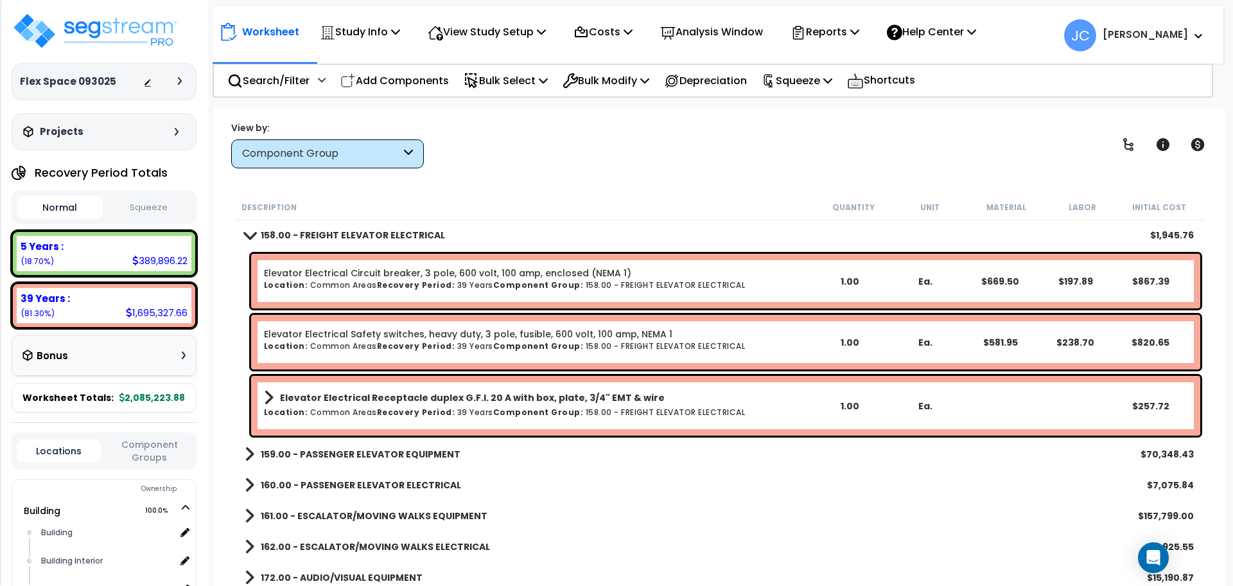
scroll to position [4283, 0]
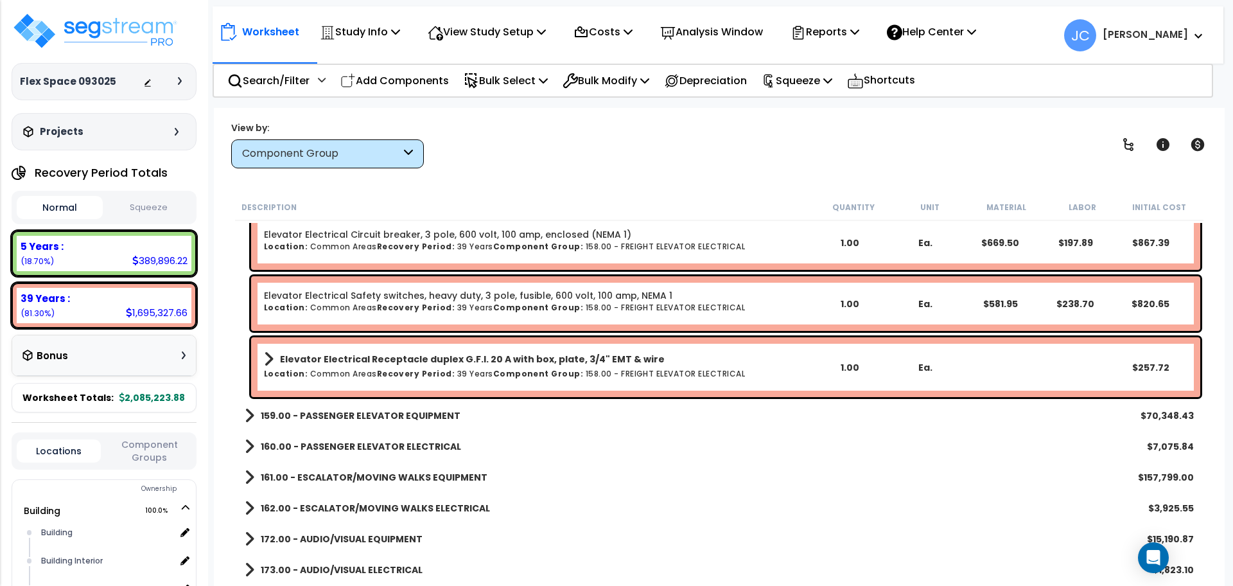
click at [385, 413] on b "159.00 - PASSENGER ELEVATOR EQUIPMENT" at bounding box center [361, 415] width 200 height 13
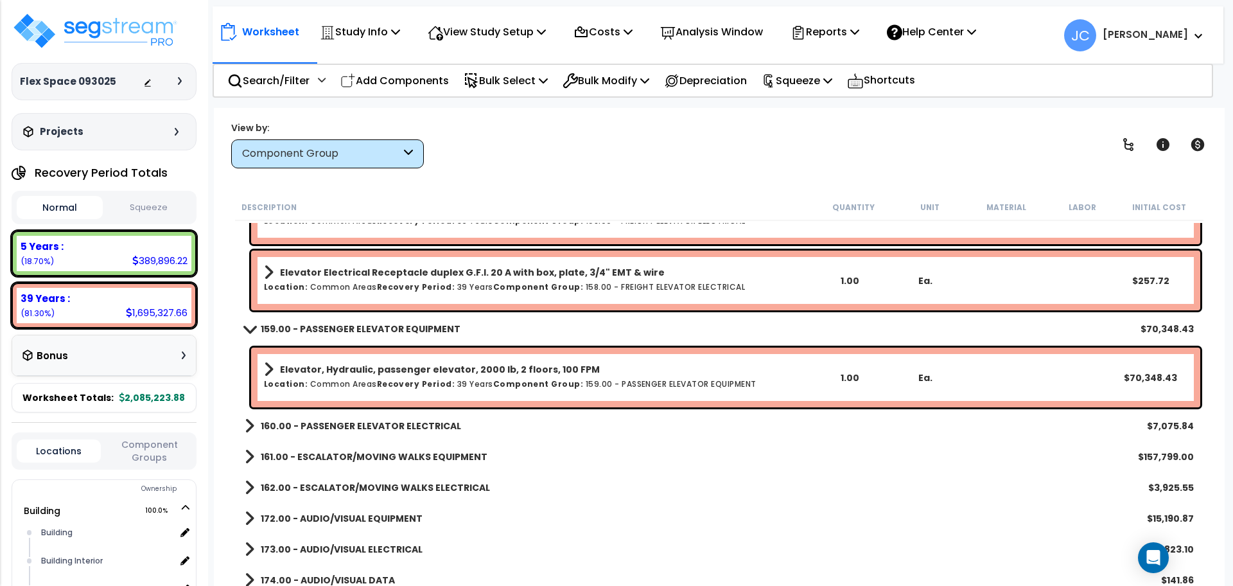
scroll to position [4388, 0]
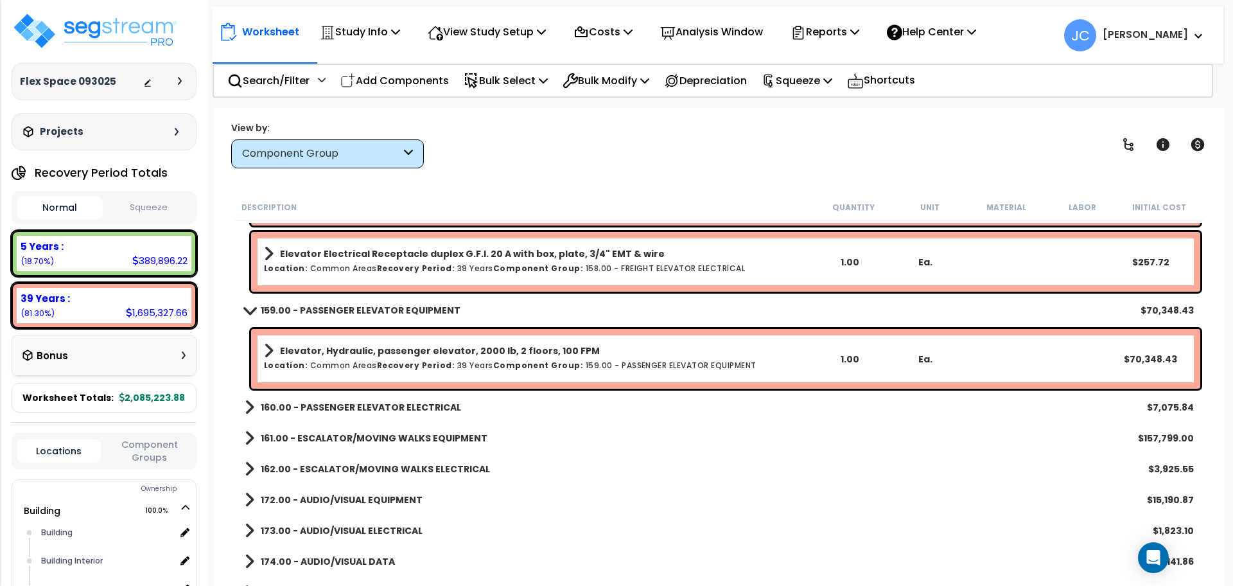
click at [400, 375] on div "Elevator, Hydraulic, passenger elevator, 2000 lb, 2 floors, 100 FPM Location: C…" at bounding box center [725, 359] width 949 height 60
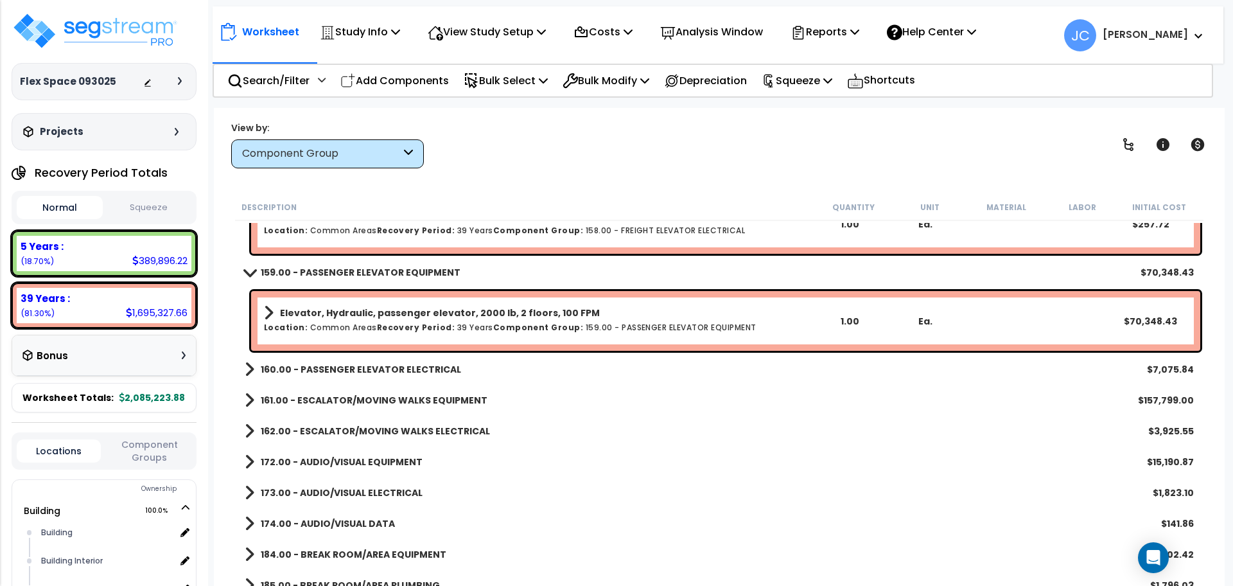
scroll to position [4471, 0]
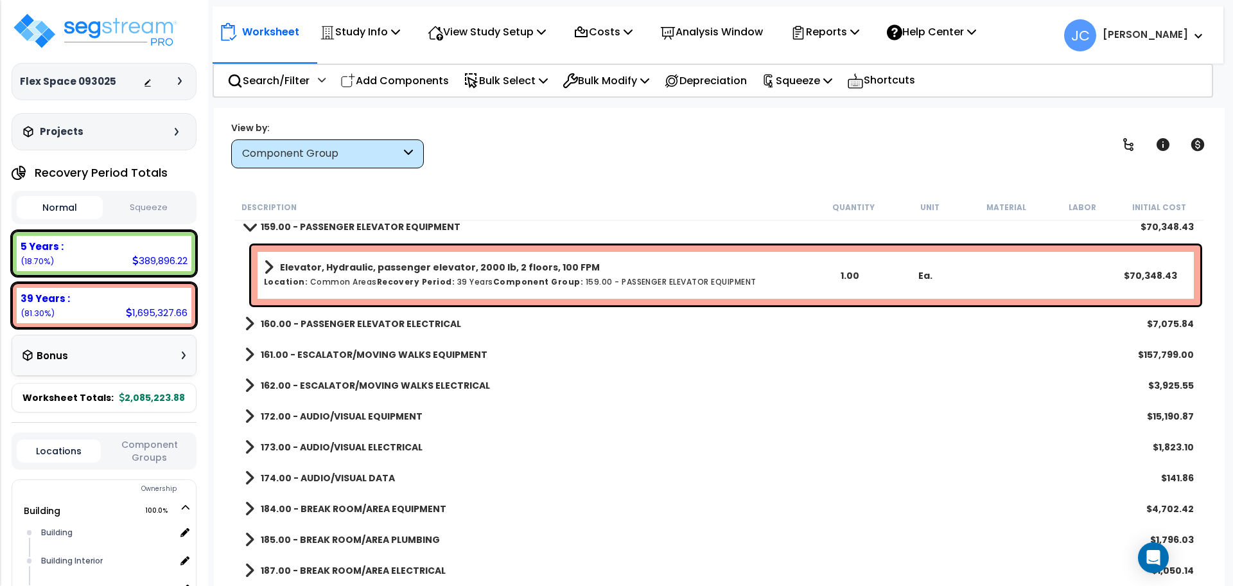
click at [399, 376] on link "162.00 - ESCALATOR/MOVING WALKS ELECTRICAL" at bounding box center [367, 385] width 245 height 18
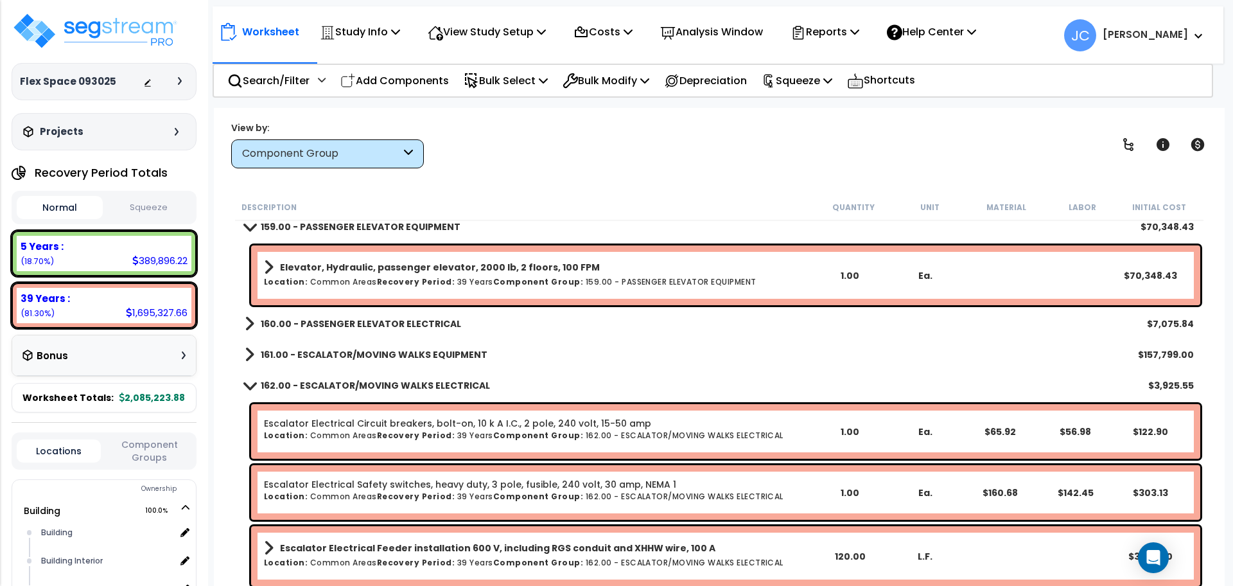
click at [397, 300] on div "Elevator, Hydraulic, passenger elevator, 2000 lb, 2 floors, 100 FPM Location: C…" at bounding box center [725, 275] width 949 height 60
click at [392, 281] on b "Recovery Period:" at bounding box center [416, 281] width 78 height 11
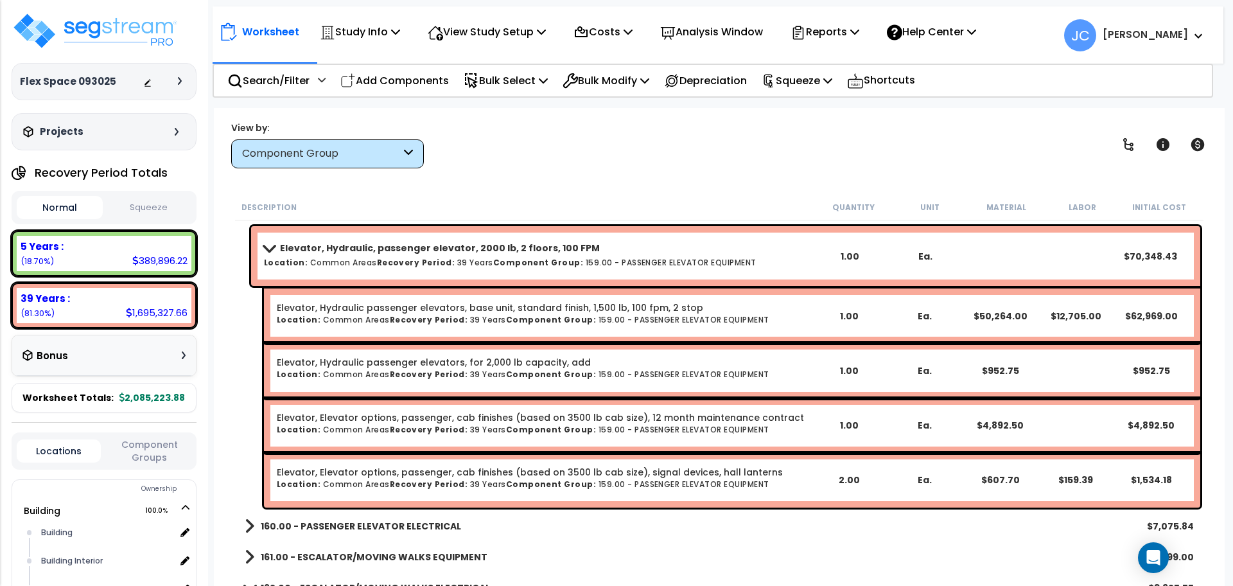
scroll to position [4480, 0]
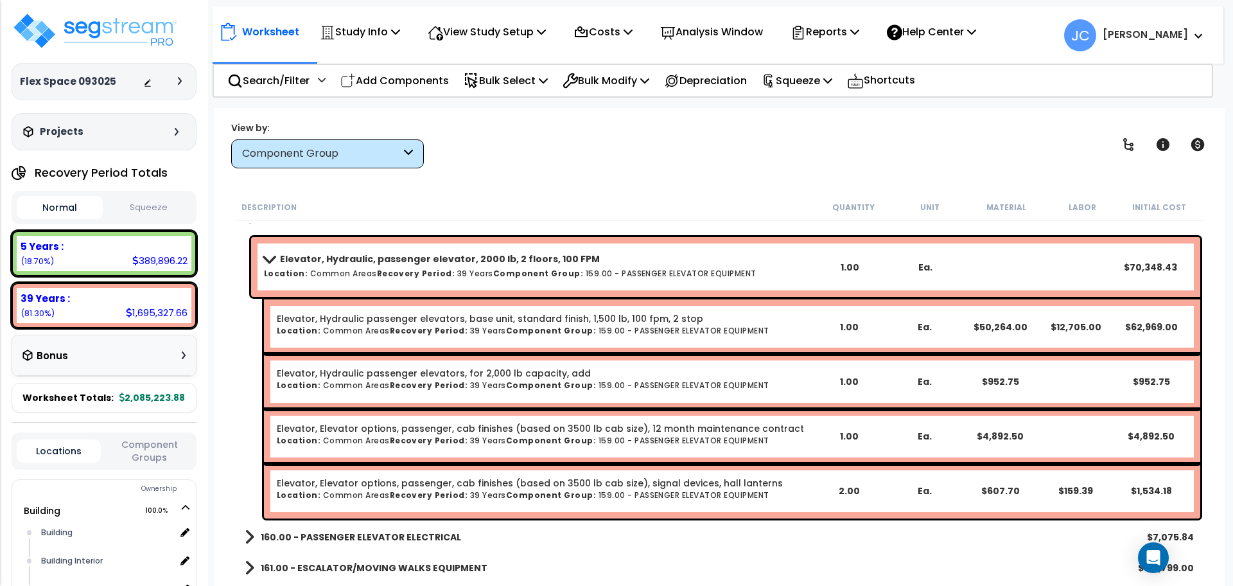
click at [396, 261] on b "Elevator, Hydraulic, passenger elevator, 2000 lb, 2 floors, 100 FPM" at bounding box center [440, 258] width 320 height 13
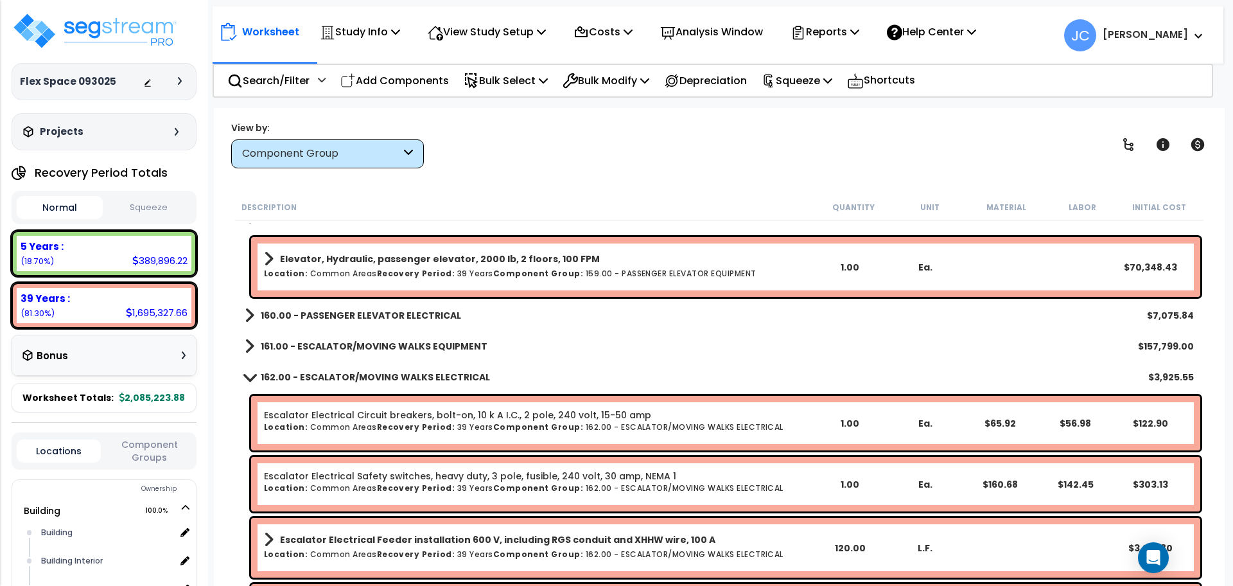
click at [399, 319] on b "160.00 - PASSENGER ELEVATOR ELECTRICAL" at bounding box center [361, 315] width 200 height 13
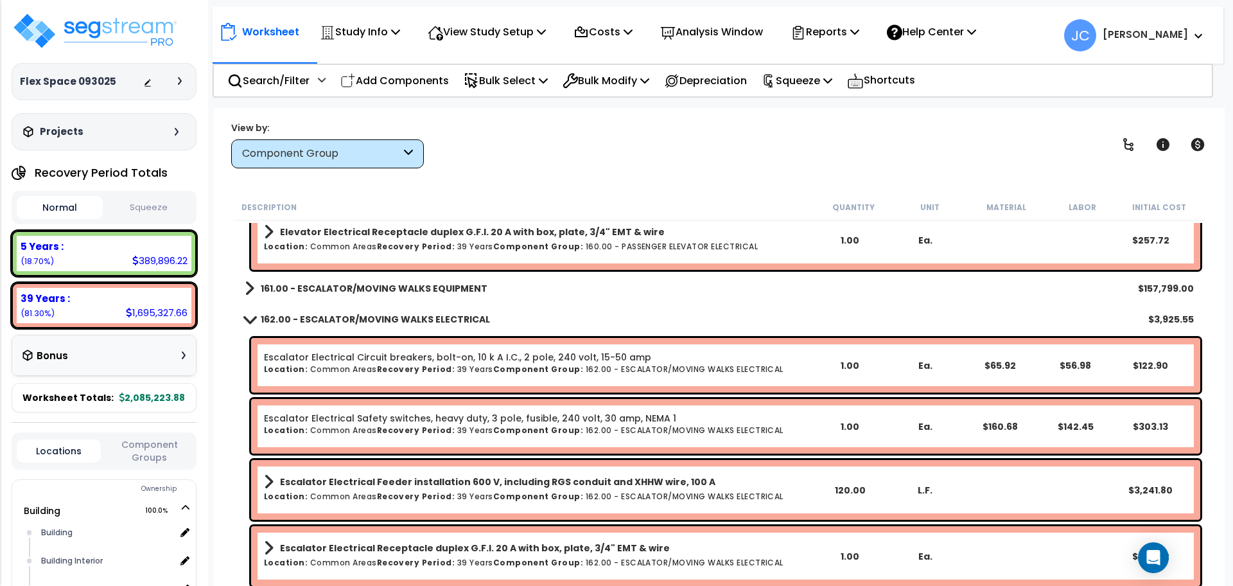
scroll to position [4859, 0]
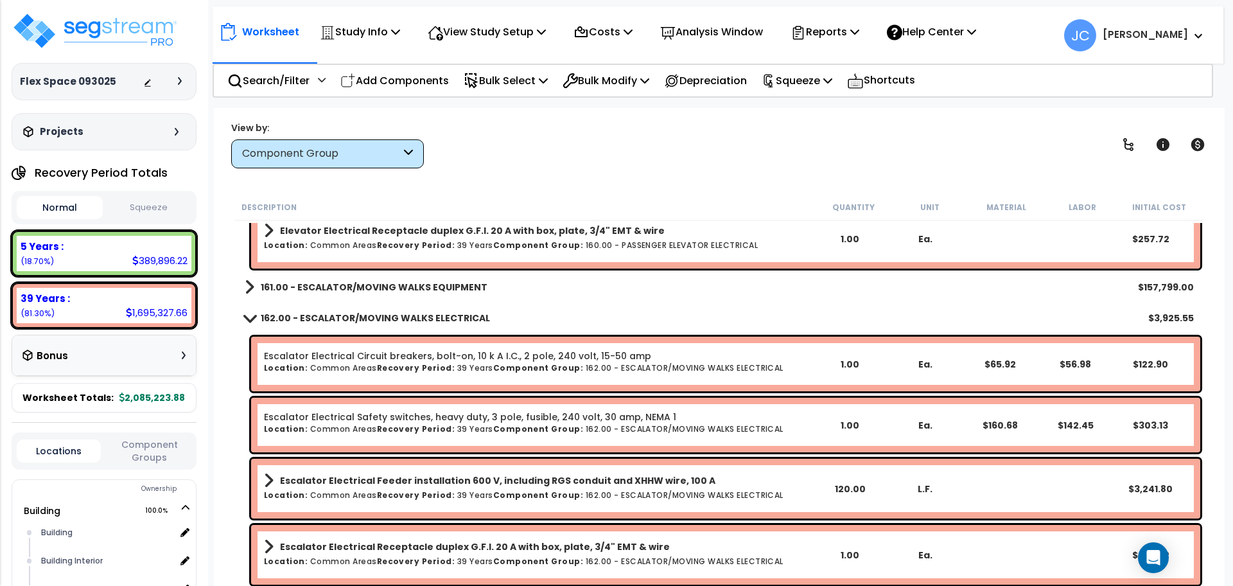
click at [387, 272] on div "161.00 - ESCALATOR/MOVING WALKS EQUIPMENT $157,799.00" at bounding box center [719, 287] width 962 height 31
click at [381, 278] on link "161.00 - ESCALATOR/MOVING WALKS EQUIPMENT" at bounding box center [366, 287] width 243 height 18
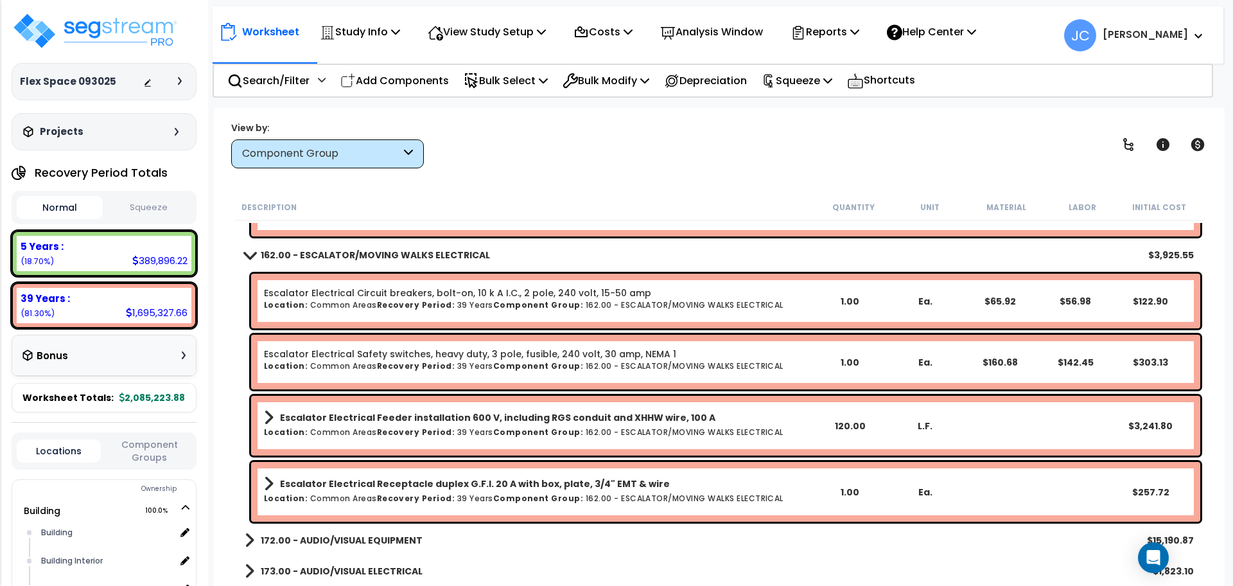
scroll to position [4991, 0]
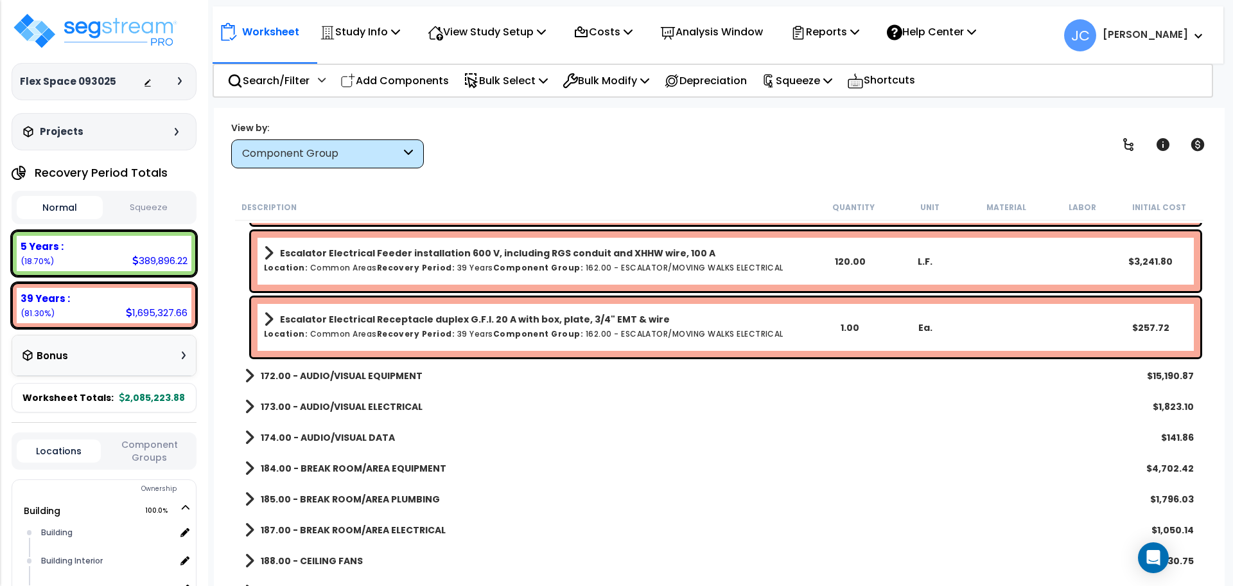
click at [394, 379] on b "172.00 - AUDIO/VISUAL EQUIPMENT" at bounding box center [342, 375] width 162 height 13
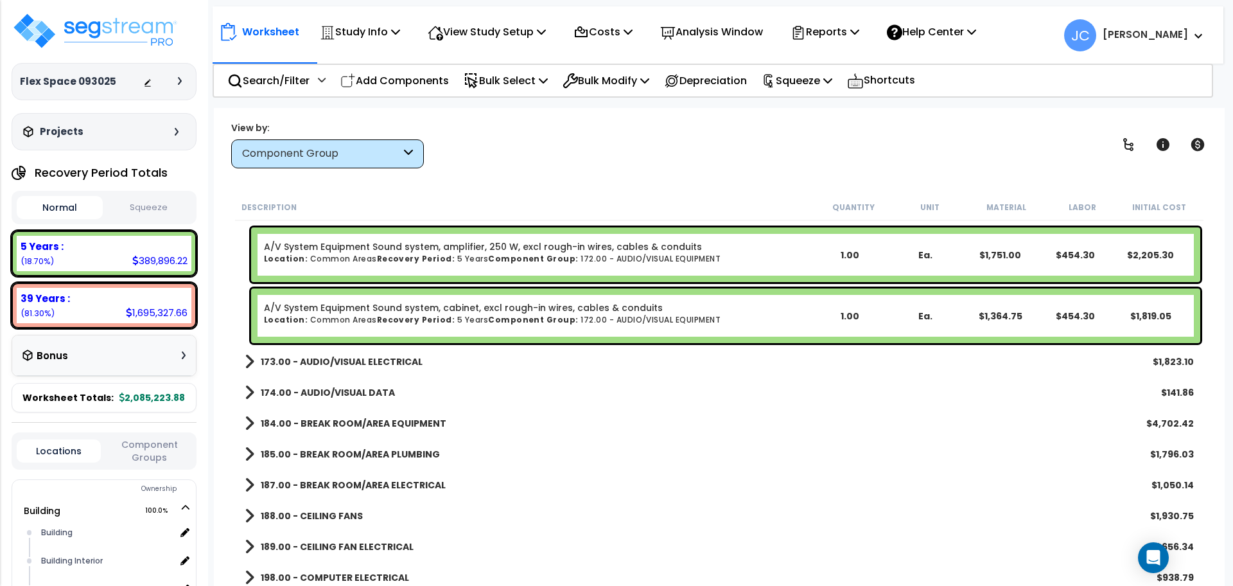
click at [365, 355] on b "173.00 - AUDIO/VISUAL ELECTRICAL" at bounding box center [342, 361] width 162 height 13
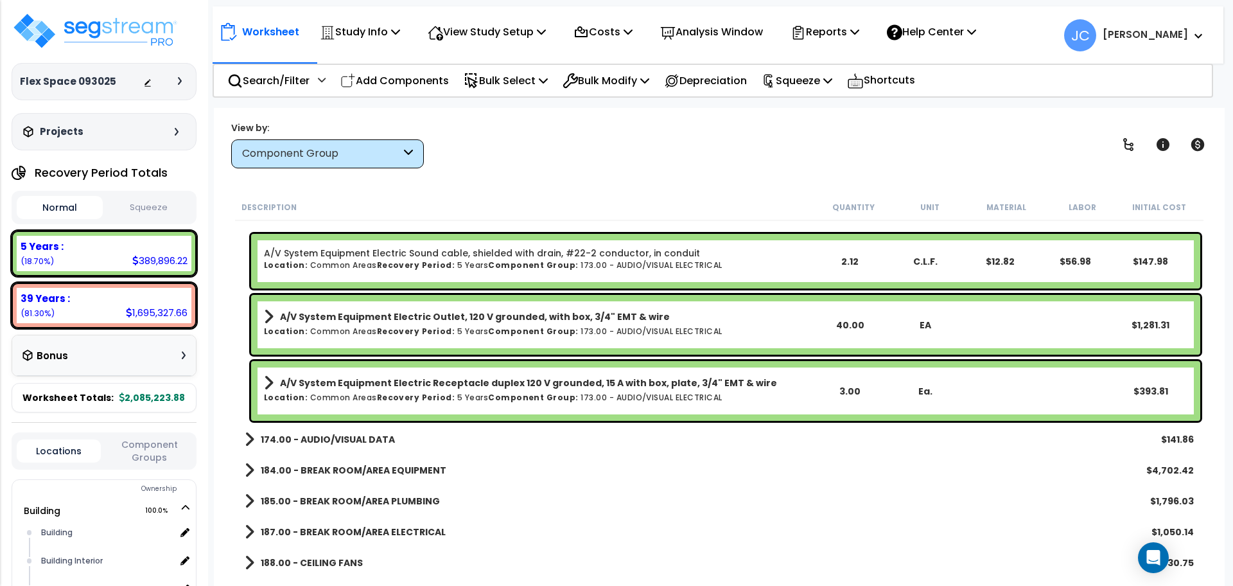
click at [374, 433] on b "174.00 - AUDIO/VISUAL DATA" at bounding box center [328, 439] width 134 height 13
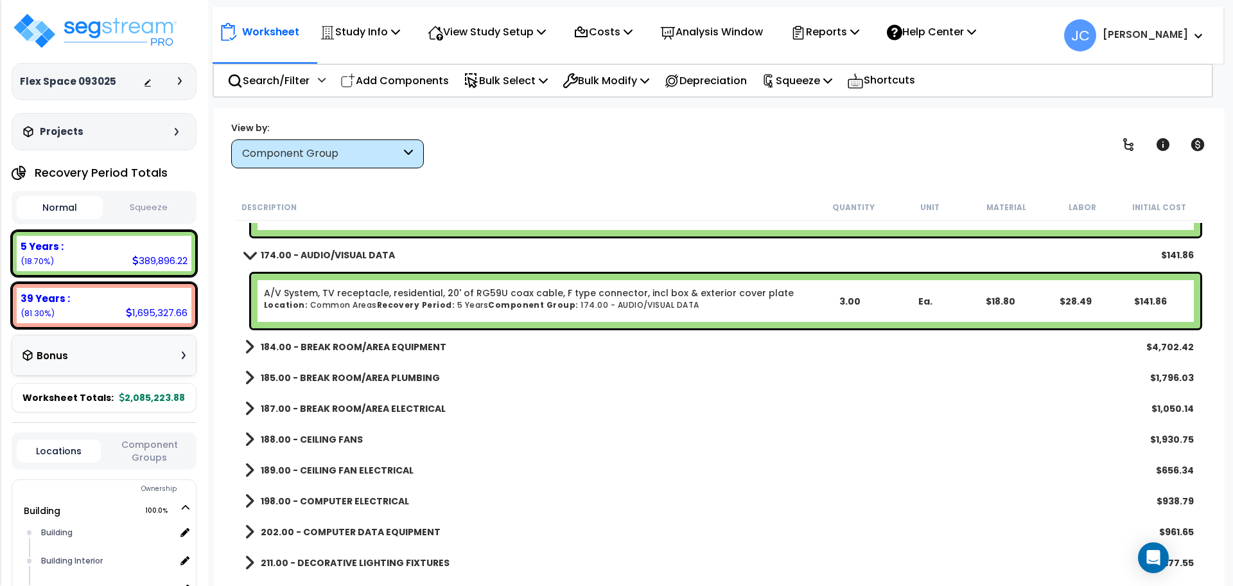
scroll to position [5847, 0]
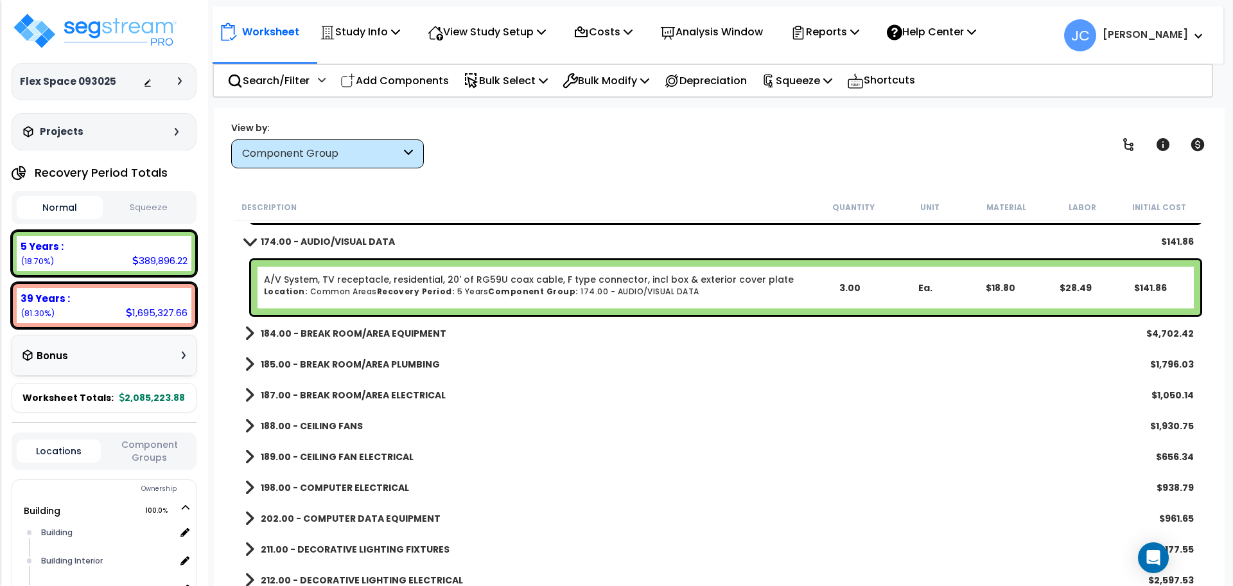
click at [383, 331] on b "184.00 - BREAK ROOM/AREA EQUIPMENT" at bounding box center [354, 333] width 186 height 13
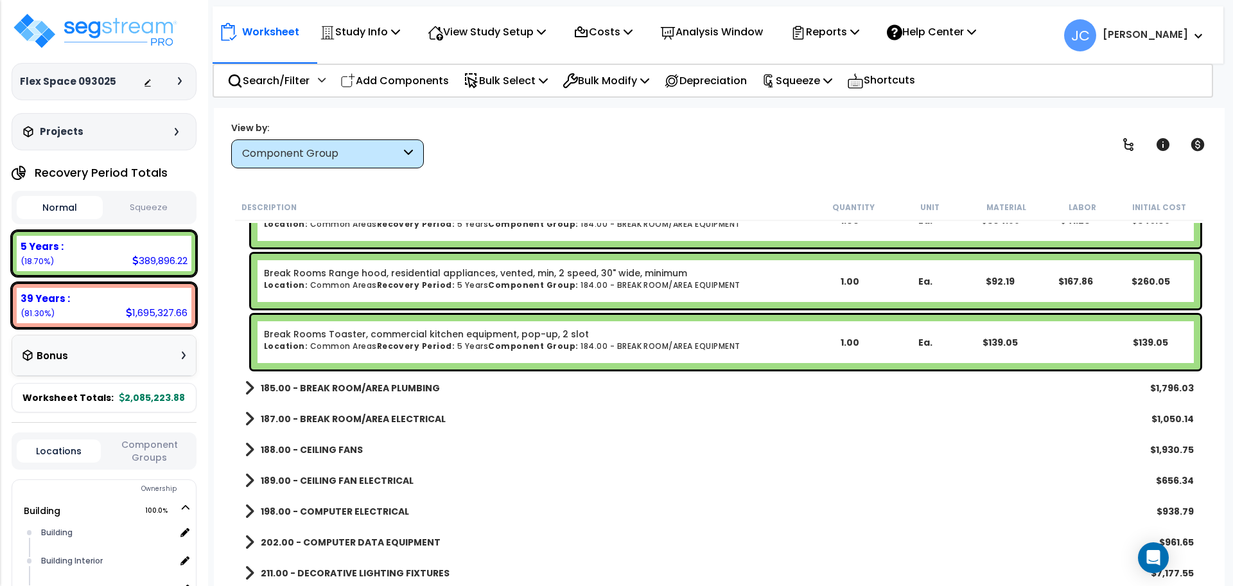
scroll to position [6130, 0]
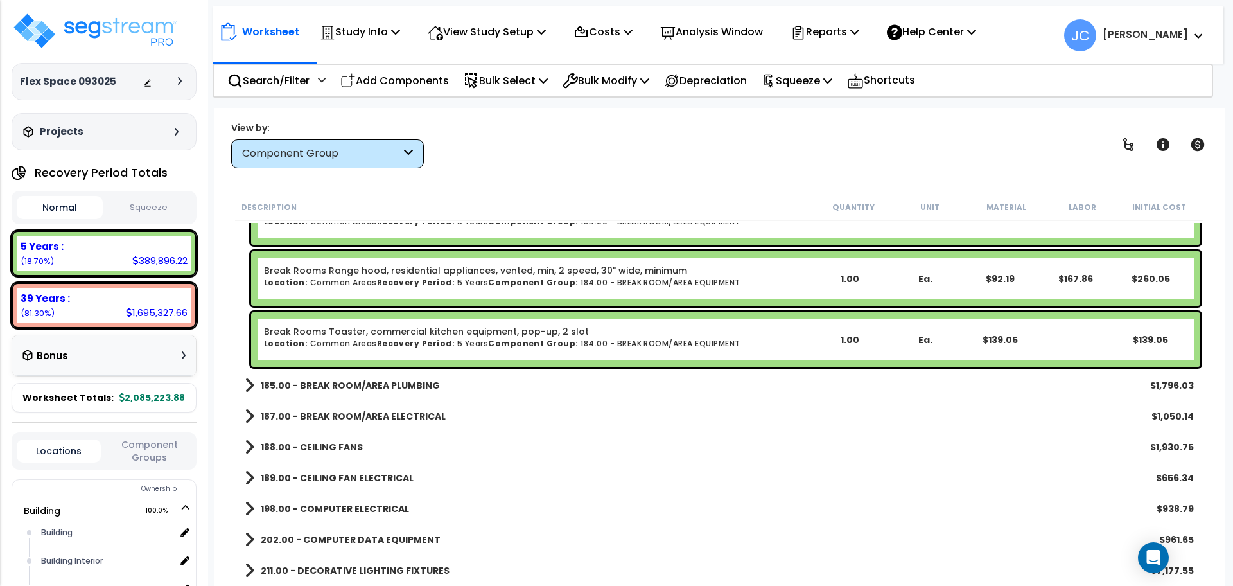
click at [369, 380] on b "185.00 - BREAK ROOM/AREA PLUMBING" at bounding box center [350, 385] width 179 height 13
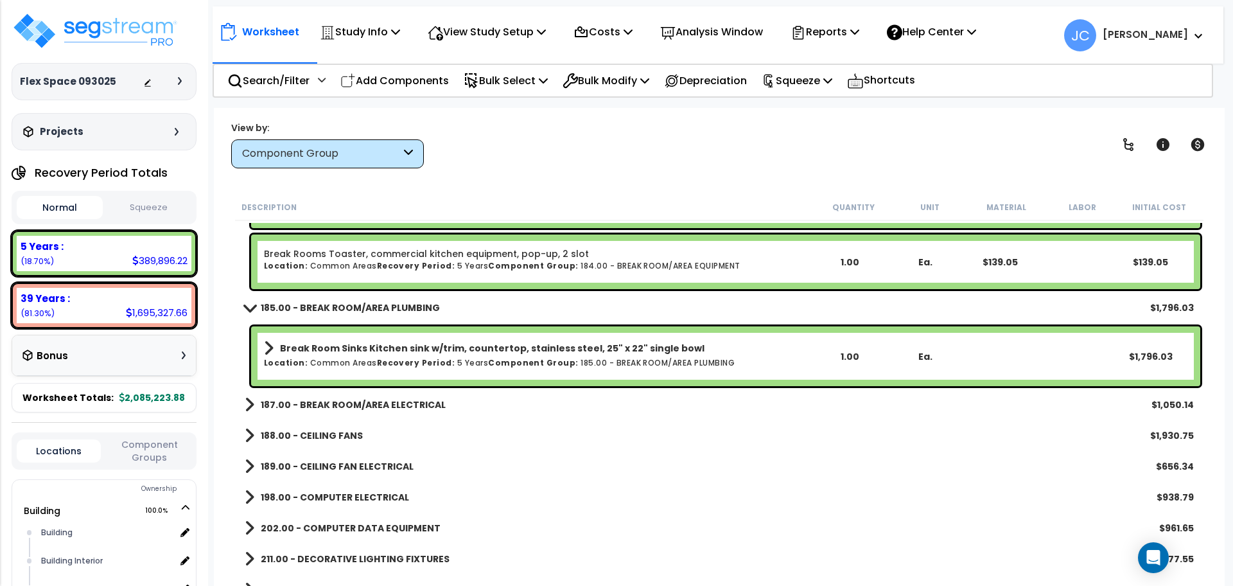
scroll to position [6209, 0]
click at [375, 401] on b "187.00 - BREAK ROOM/AREA ELECTRICAL" at bounding box center [353, 403] width 185 height 13
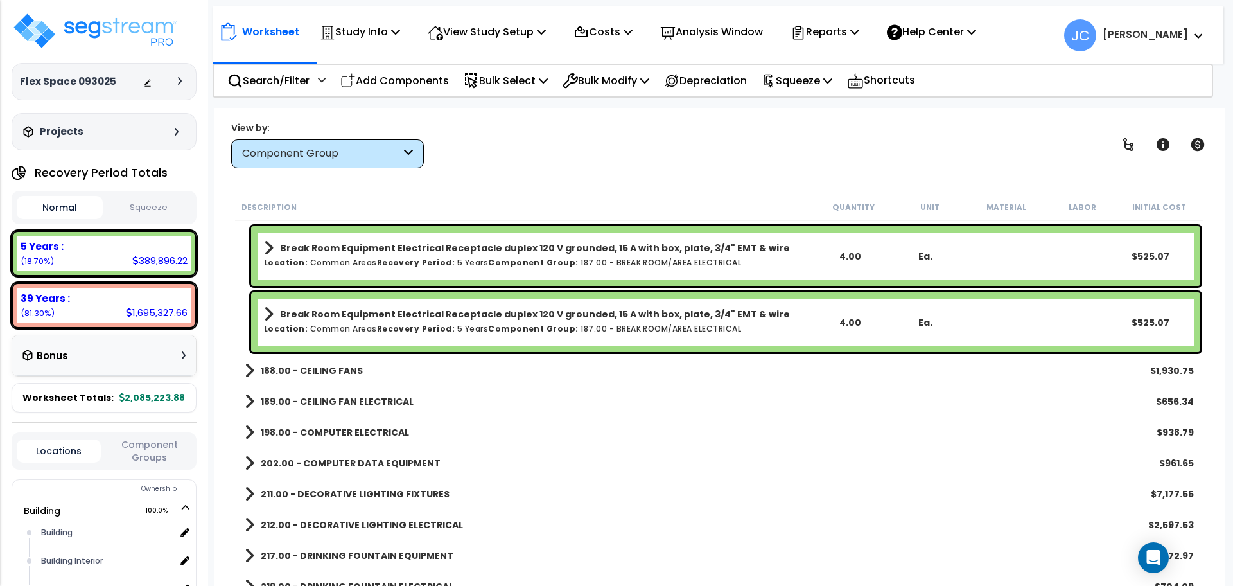
scroll to position [6406, 0]
click at [344, 370] on b "188.00 - CEILING FANS" at bounding box center [312, 369] width 102 height 13
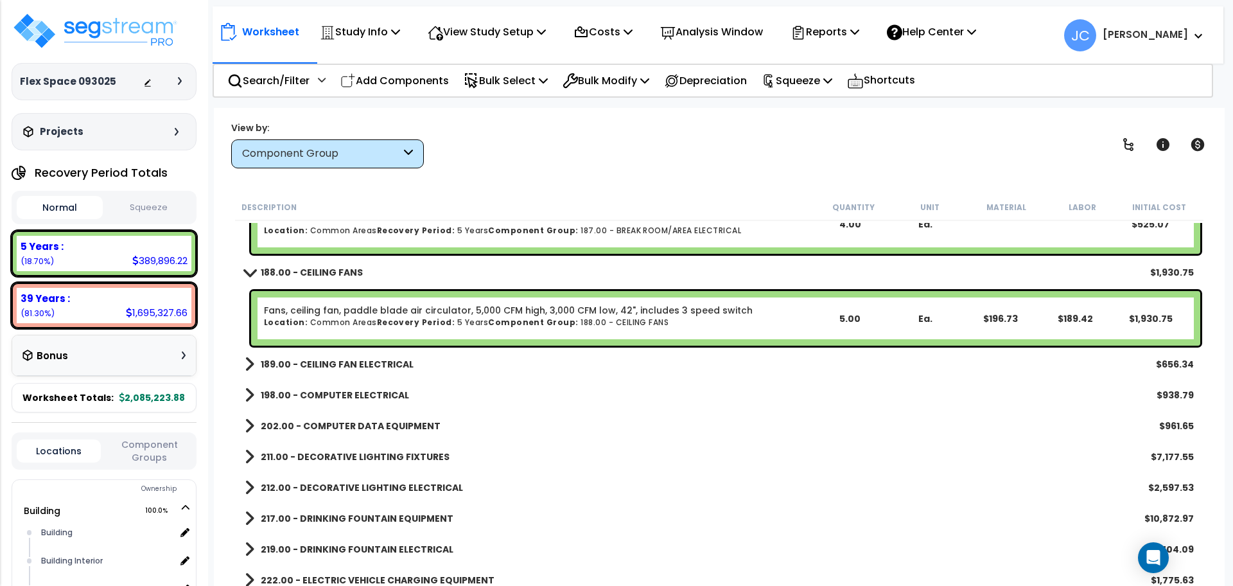
scroll to position [6504, 0]
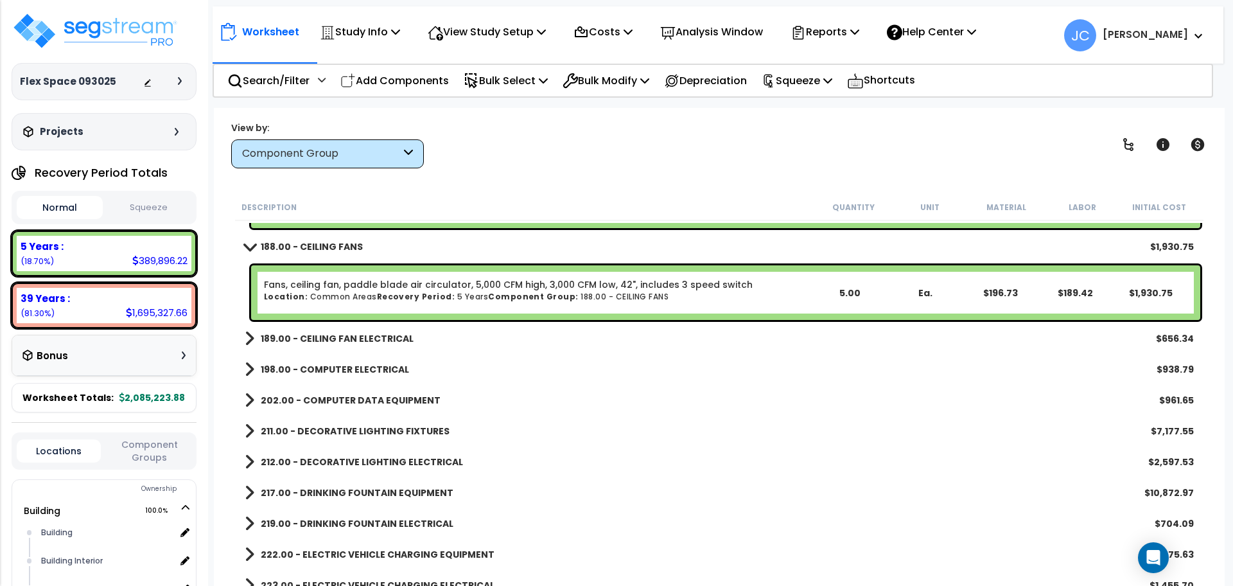
click at [373, 336] on b "189.00 - CEILING FAN ELECTRICAL" at bounding box center [337, 338] width 153 height 13
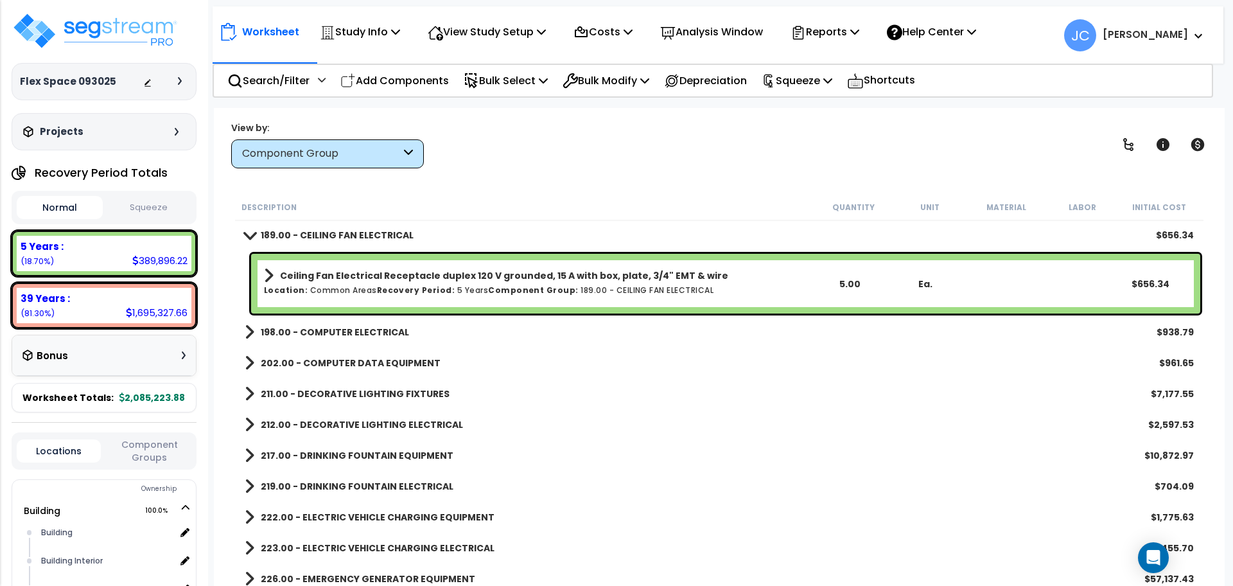
scroll to position [6637, 0]
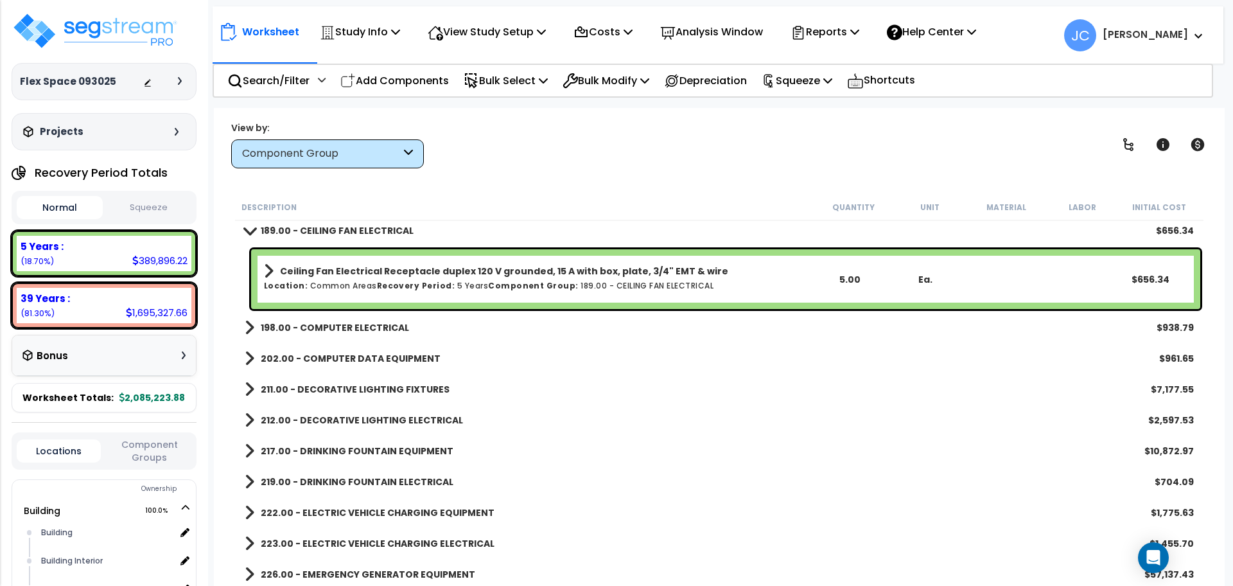
click at [374, 331] on b "198.00 - COMPUTER ELECTRICAL" at bounding box center [335, 327] width 148 height 13
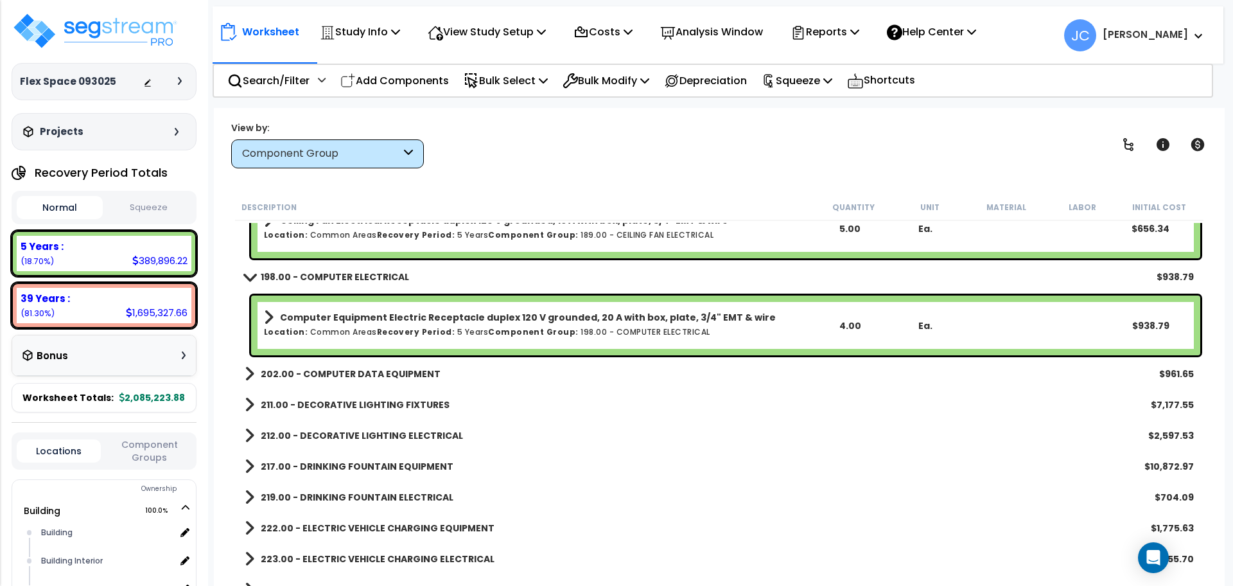
scroll to position [6734, 0]
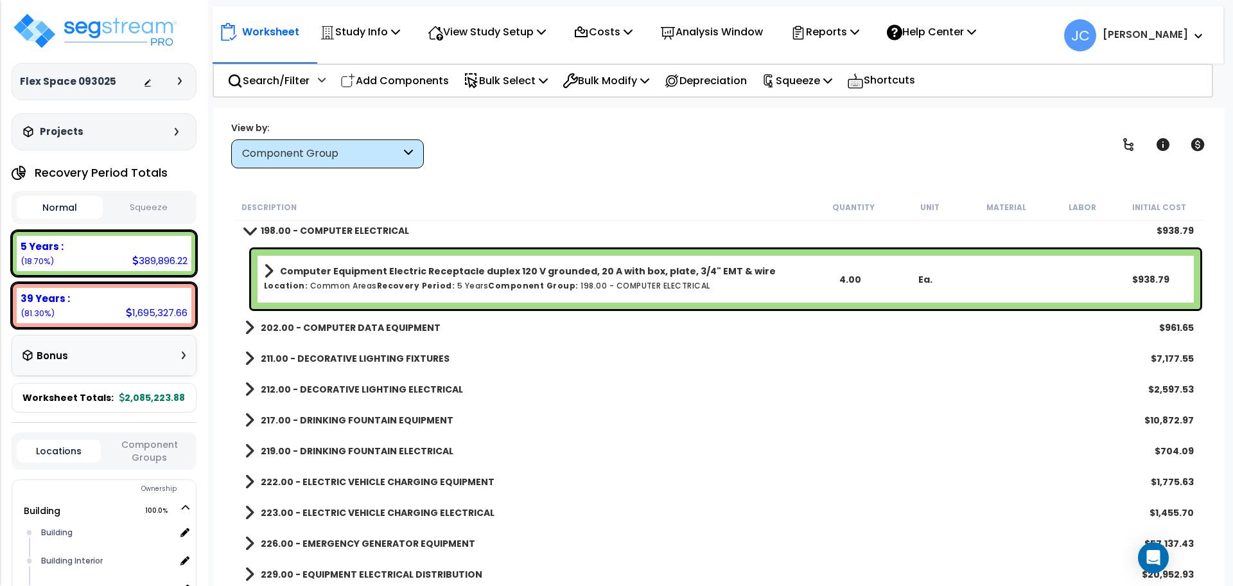
click at [431, 336] on div "202.00 - COMPUTER DATA EQUIPMENT $961.65" at bounding box center [719, 327] width 962 height 31
click at [378, 321] on b "202.00 - COMPUTER DATA EQUIPMENT" at bounding box center [351, 327] width 180 height 13
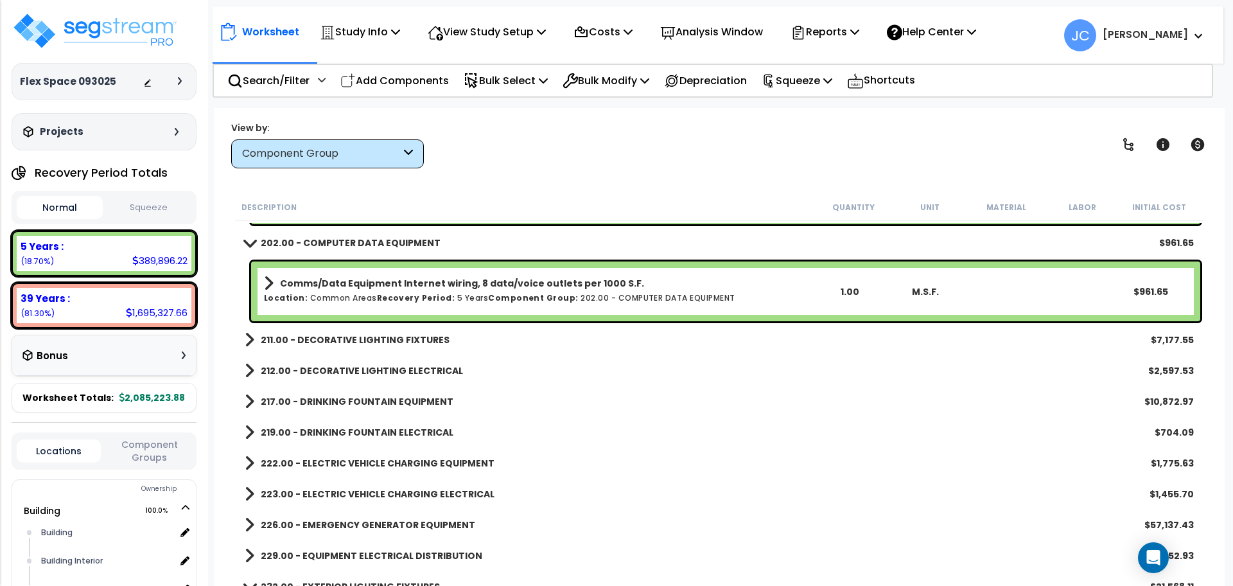
scroll to position [6839, 0]
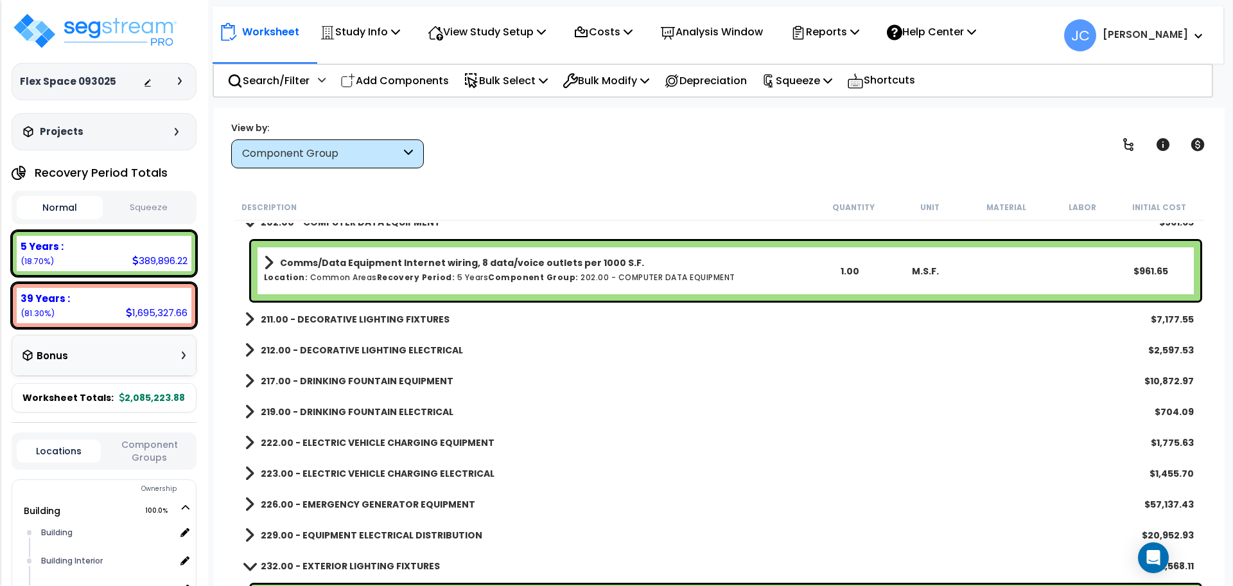
click at [375, 319] on b "211.00 - DECORATIVE LIGHTING FIXTURES" at bounding box center [355, 319] width 189 height 13
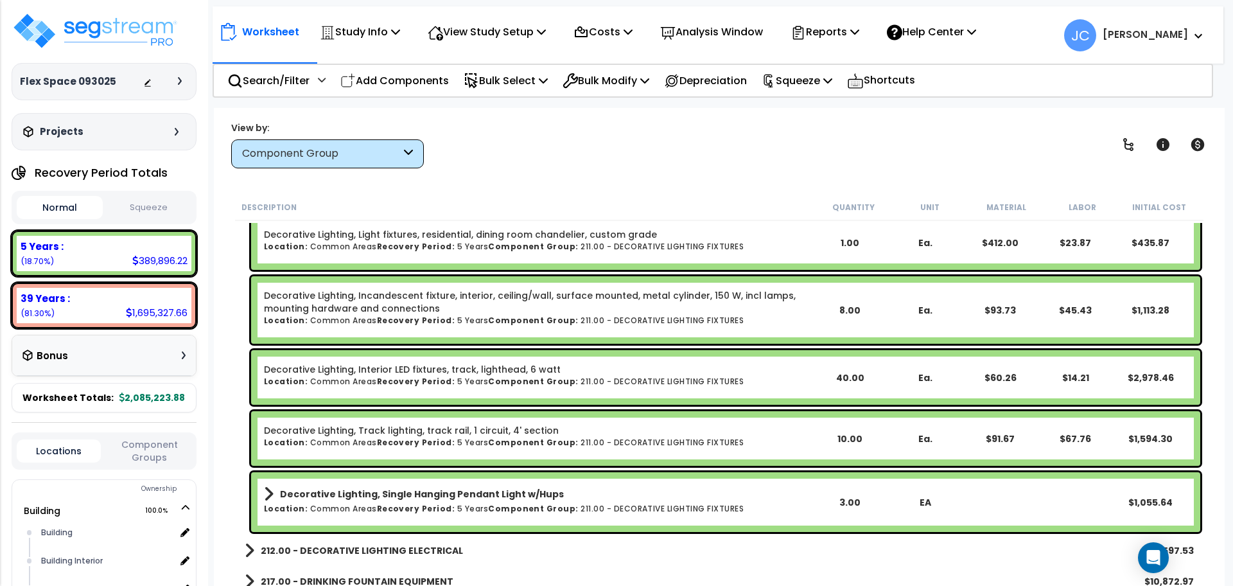
scroll to position [6972, 0]
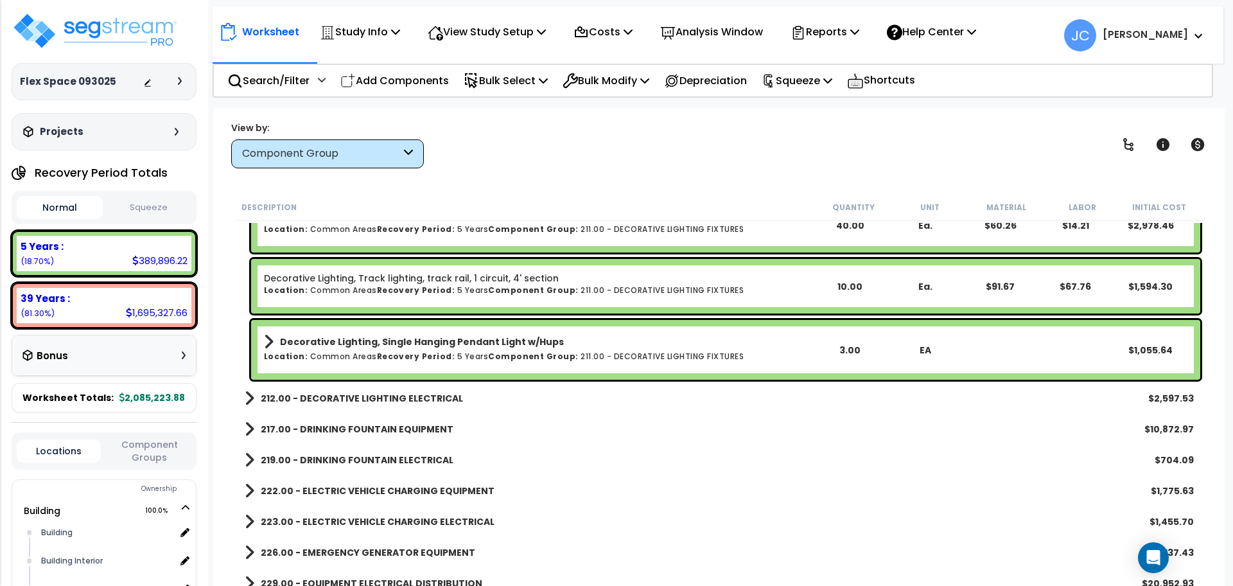
click at [350, 403] on link "212.00 - DECORATIVE LIGHTING ELECTRICAL" at bounding box center [354, 398] width 218 height 18
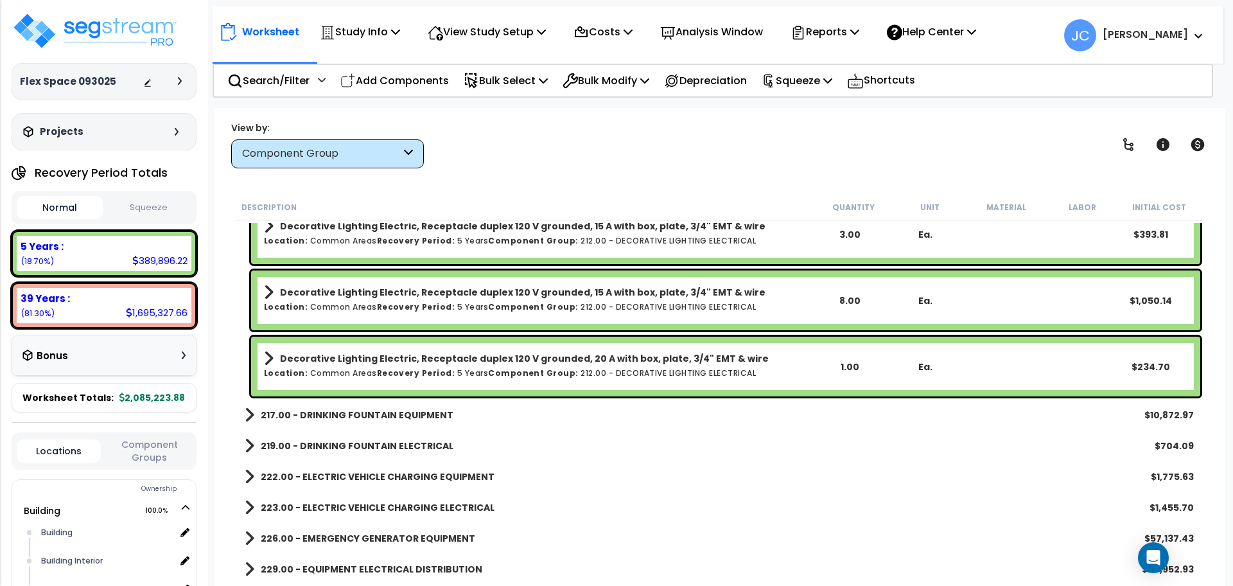
scroll to position [7397, 0]
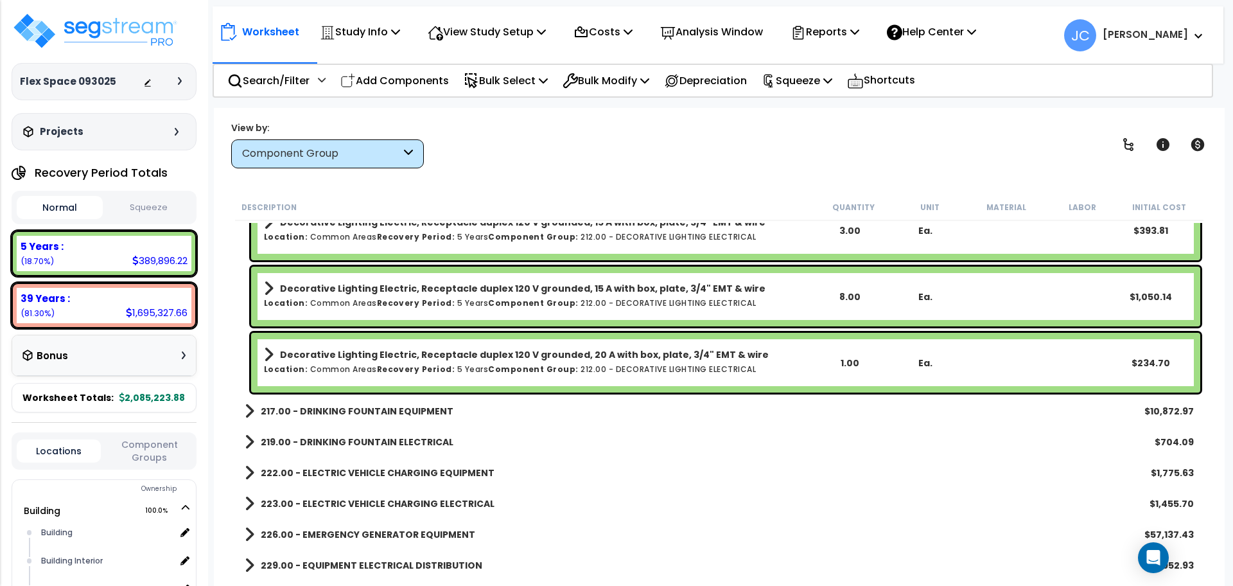
click at [435, 410] on b "217.00 - DRINKING FOUNTAIN EQUIPMENT" at bounding box center [357, 411] width 193 height 13
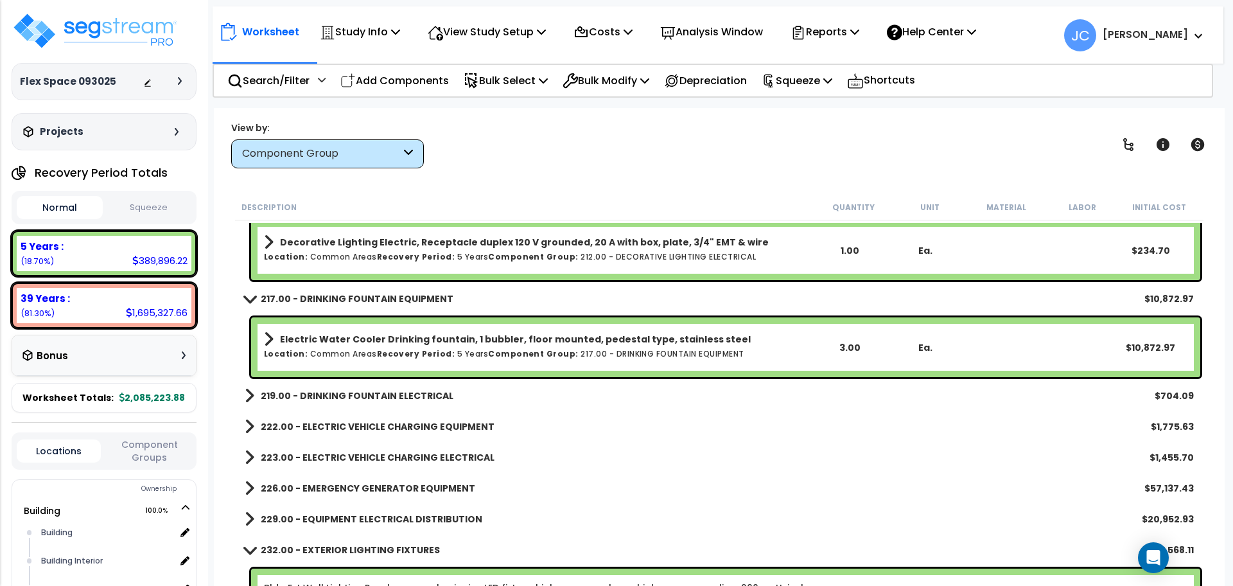
scroll to position [7511, 0]
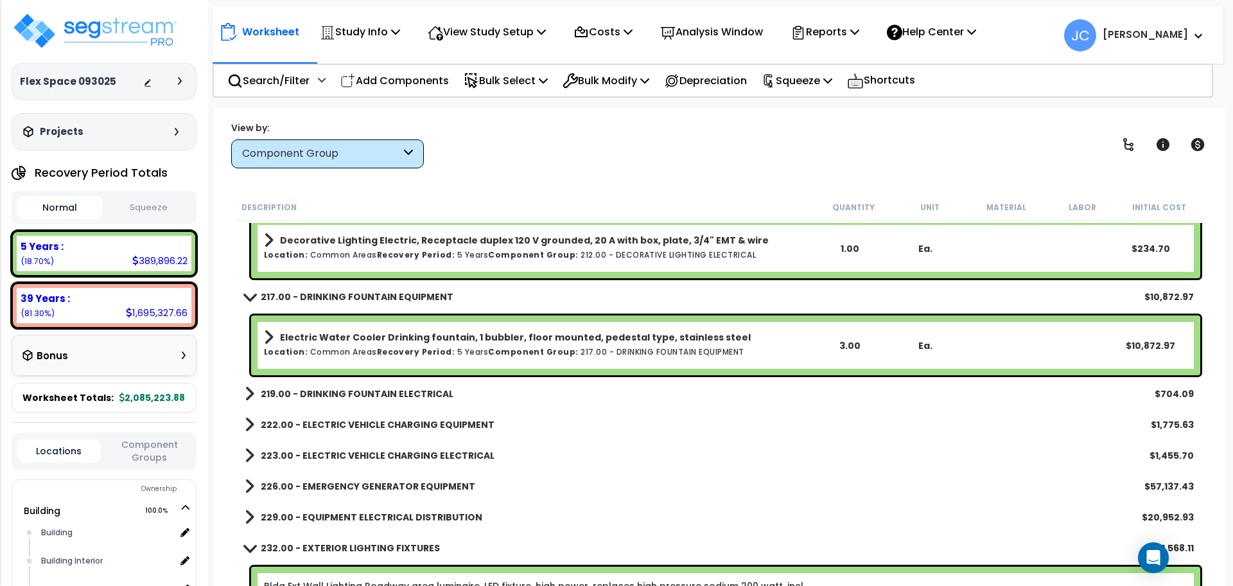
click at [399, 388] on b "219.00 - DRINKING FOUNTAIN ELECTRICAL" at bounding box center [357, 393] width 193 height 13
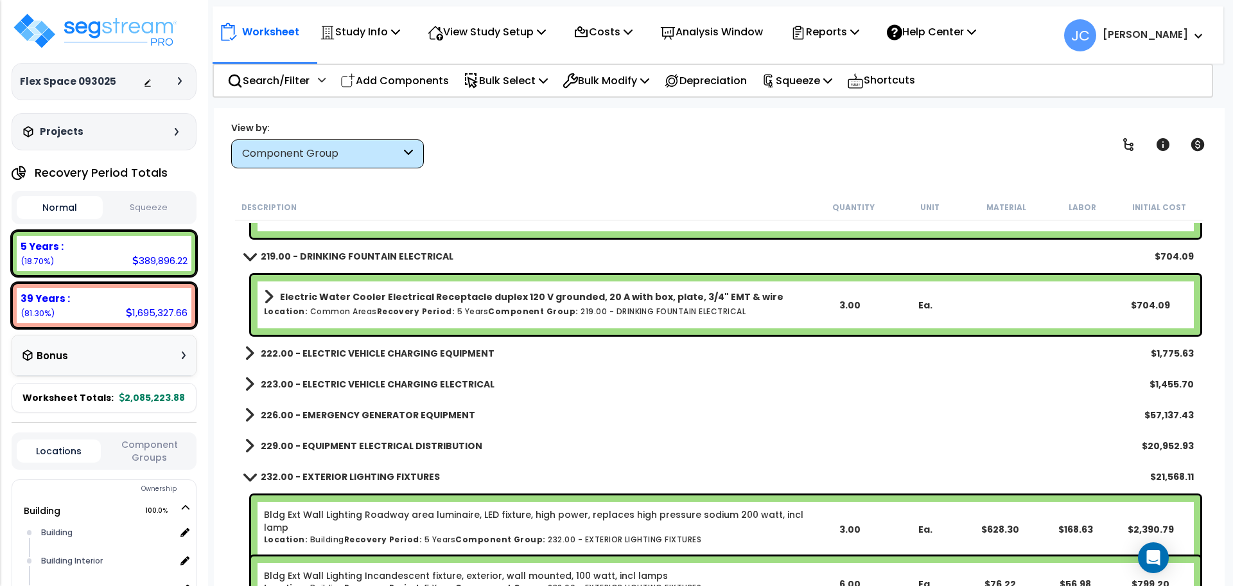
scroll to position [7655, 0]
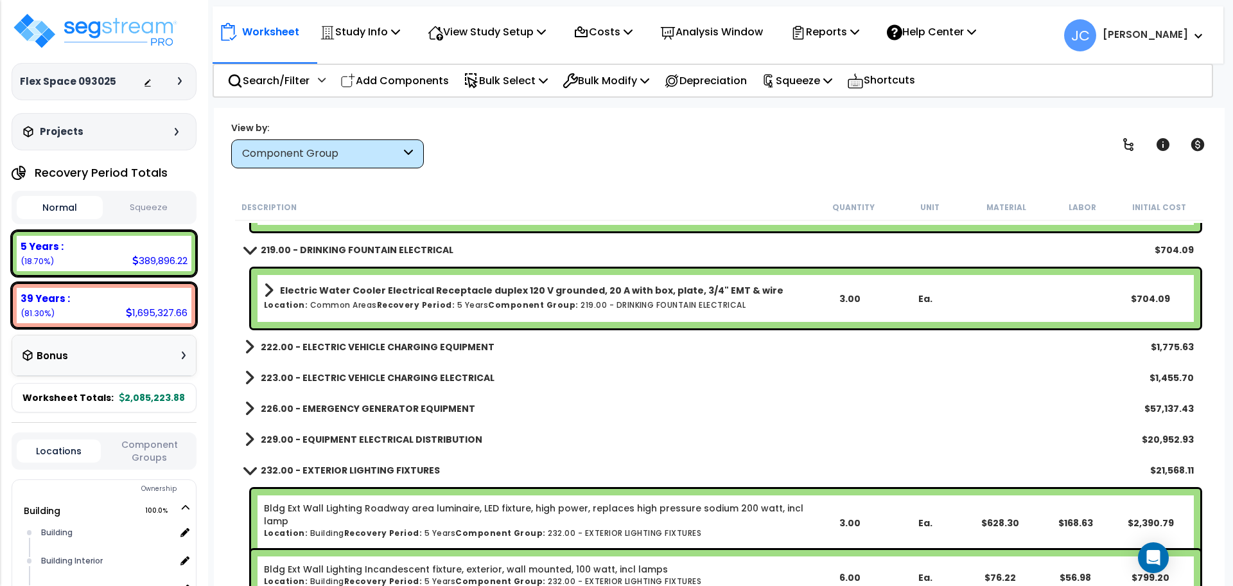
click at [426, 342] on b "222.00 - ELECTRIC VEHICLE CHARGING EQUIPMENT" at bounding box center [378, 346] width 234 height 13
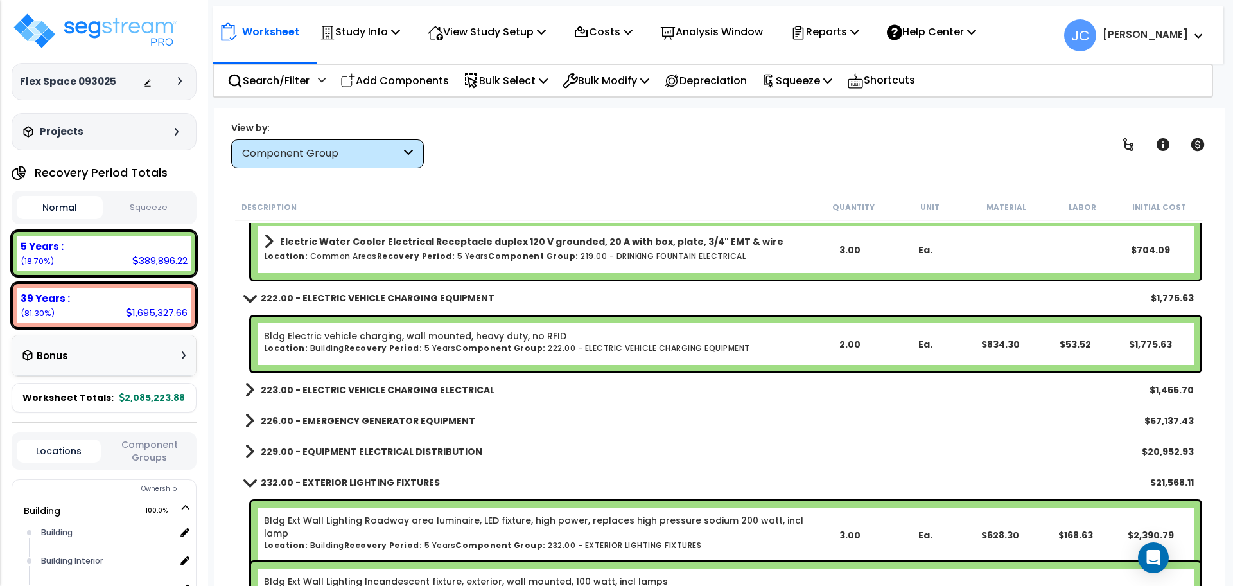
scroll to position [7714, 0]
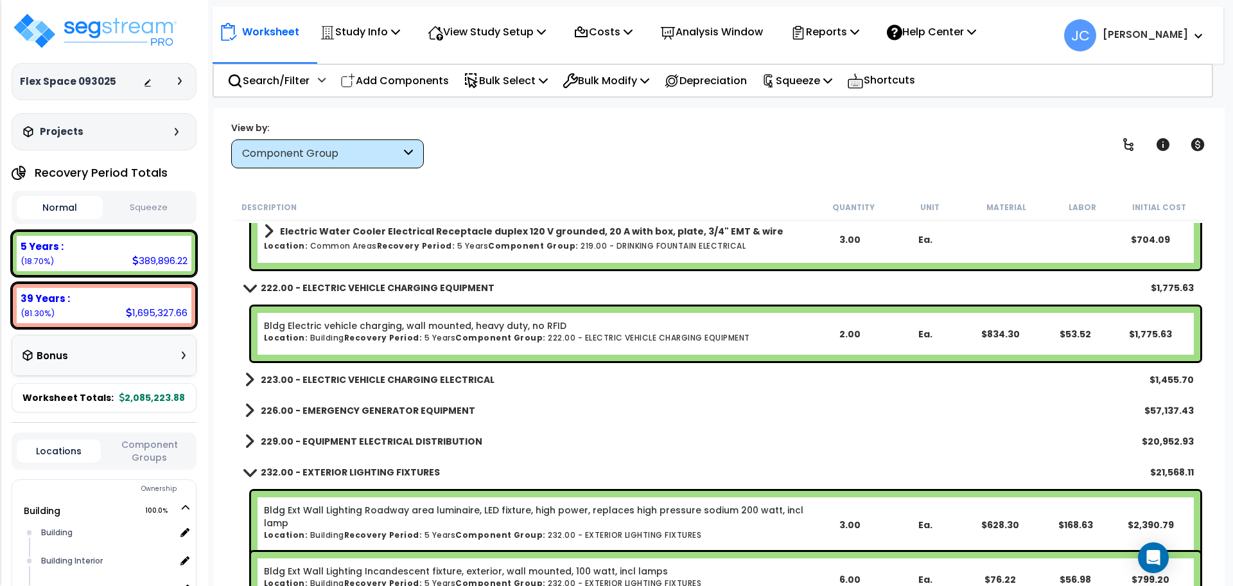
click at [421, 373] on b "223.00 - ELECTRIC VEHICLE CHARGING ELECTRICAL" at bounding box center [378, 379] width 234 height 13
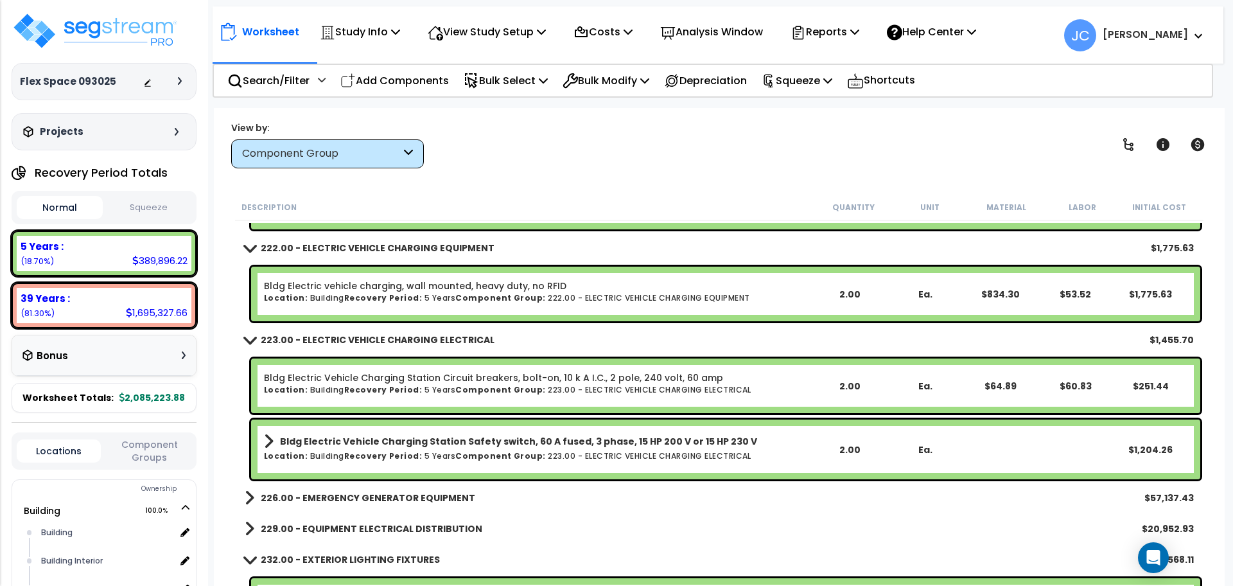
scroll to position [7756, 0]
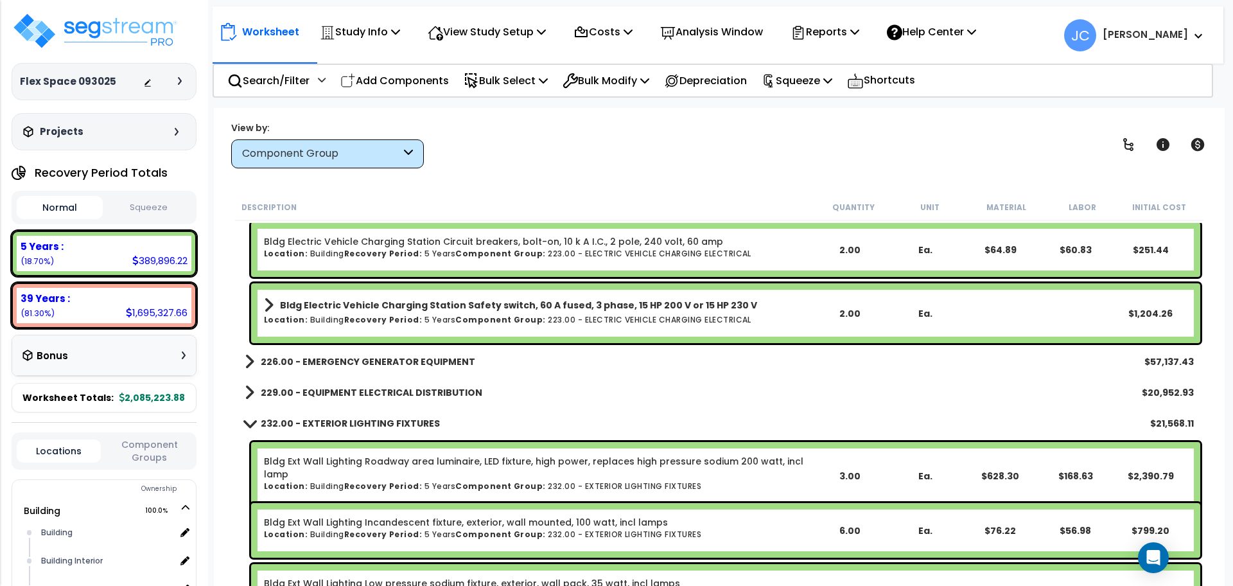
click at [408, 363] on b "226.00 - EMERGENCY GENERATOR EQUIPMENT" at bounding box center [368, 361] width 214 height 13
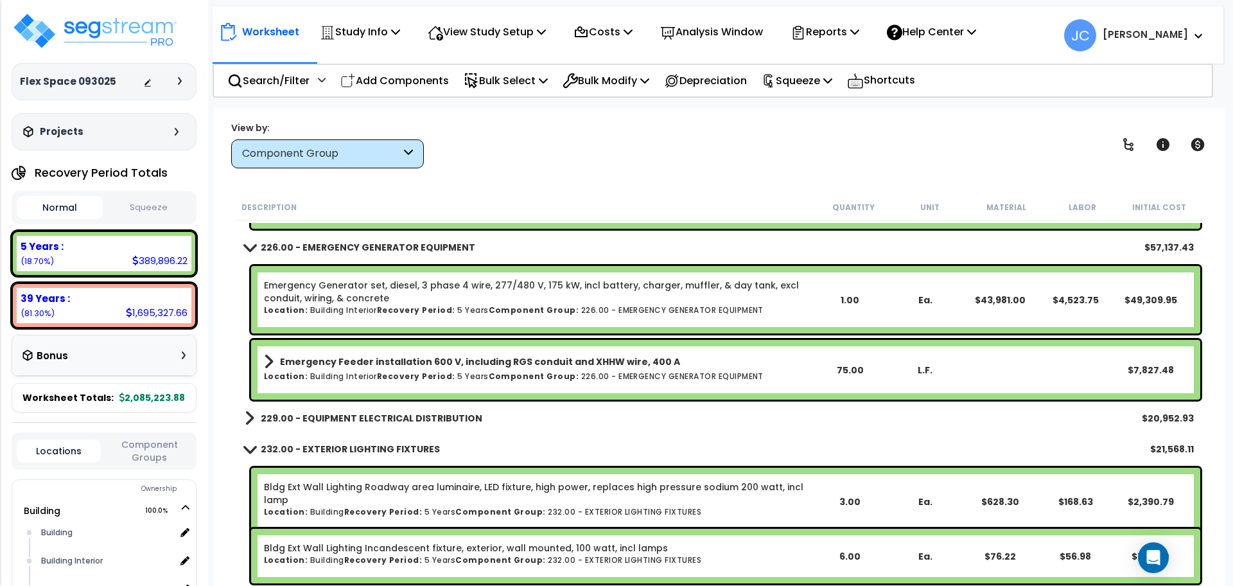
scroll to position [8005, 0]
click at [446, 413] on b "229.00 - EQUIPMENT ELECTRICAL DISTRIBUTION" at bounding box center [372, 417] width 222 height 13
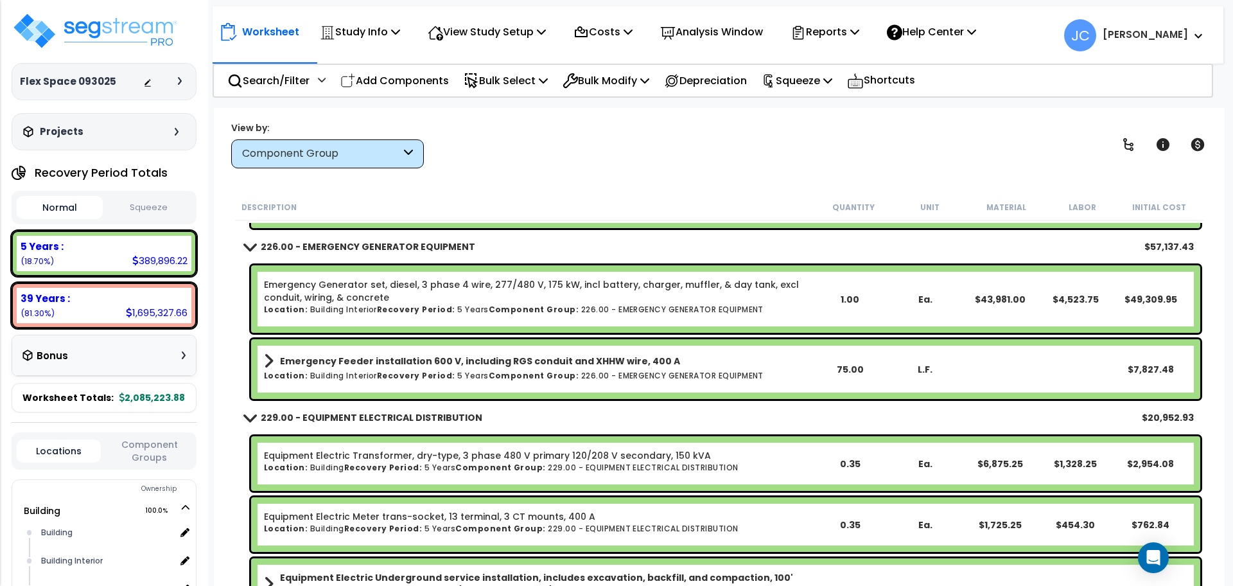
click at [446, 413] on b "229.00 - EQUIPMENT ELECTRICAL DISTRIBUTION" at bounding box center [372, 417] width 222 height 13
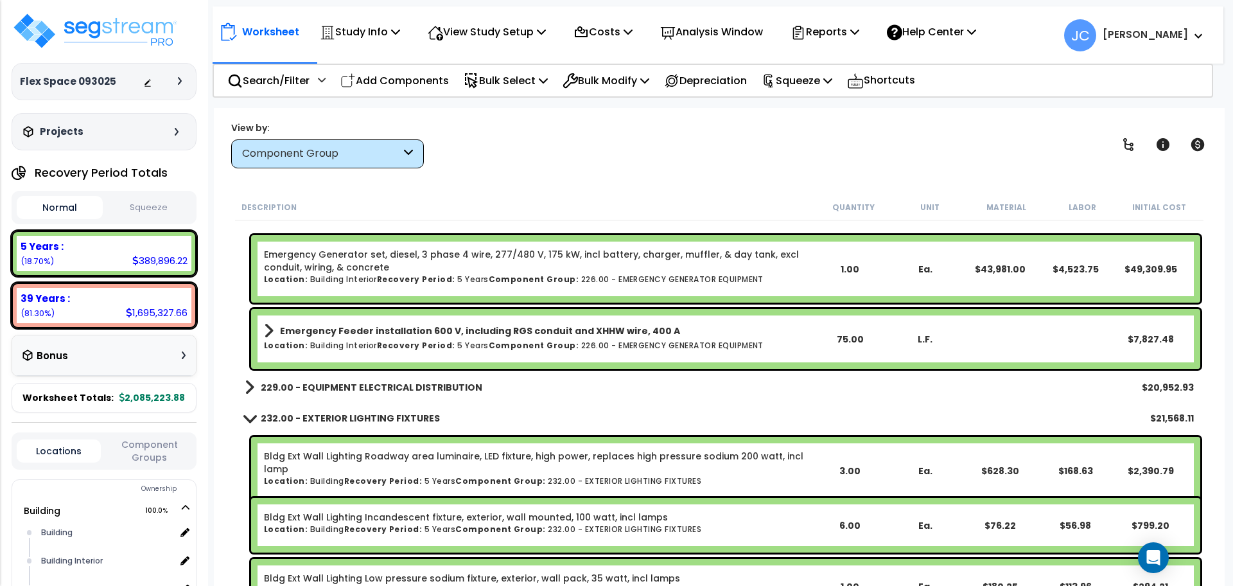
scroll to position [8036, 0]
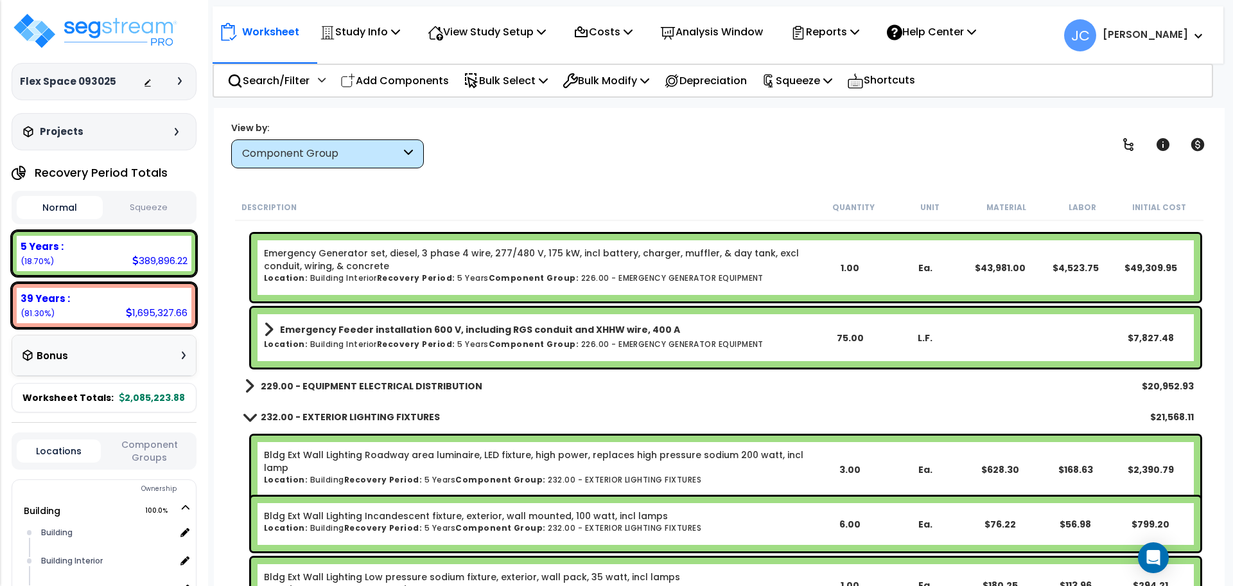
click at [435, 391] on b "229.00 - EQUIPMENT ELECTRICAL DISTRIBUTION" at bounding box center [372, 385] width 222 height 13
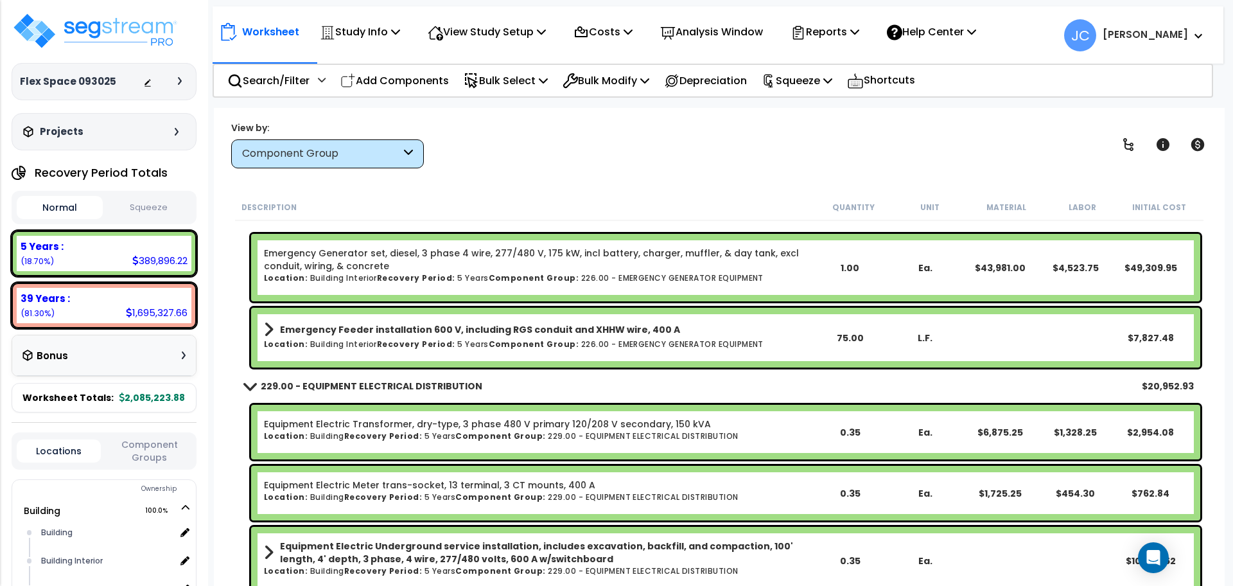
click at [435, 391] on b "229.00 - EQUIPMENT ELECTRICAL DISTRIBUTION" at bounding box center [372, 385] width 222 height 13
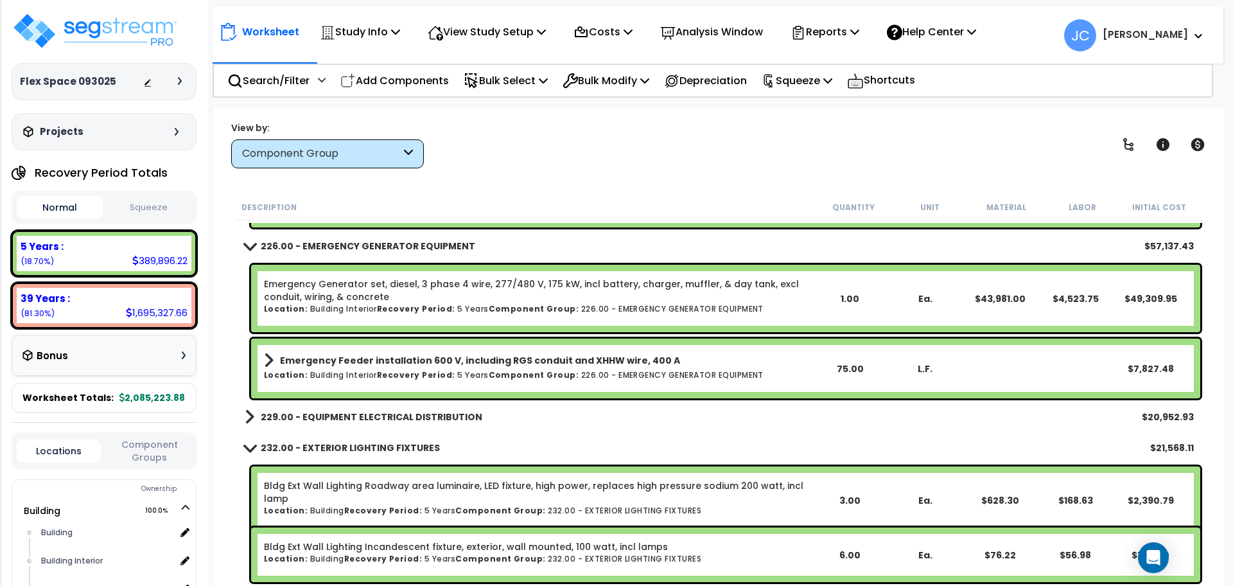
scroll to position [8018, 0]
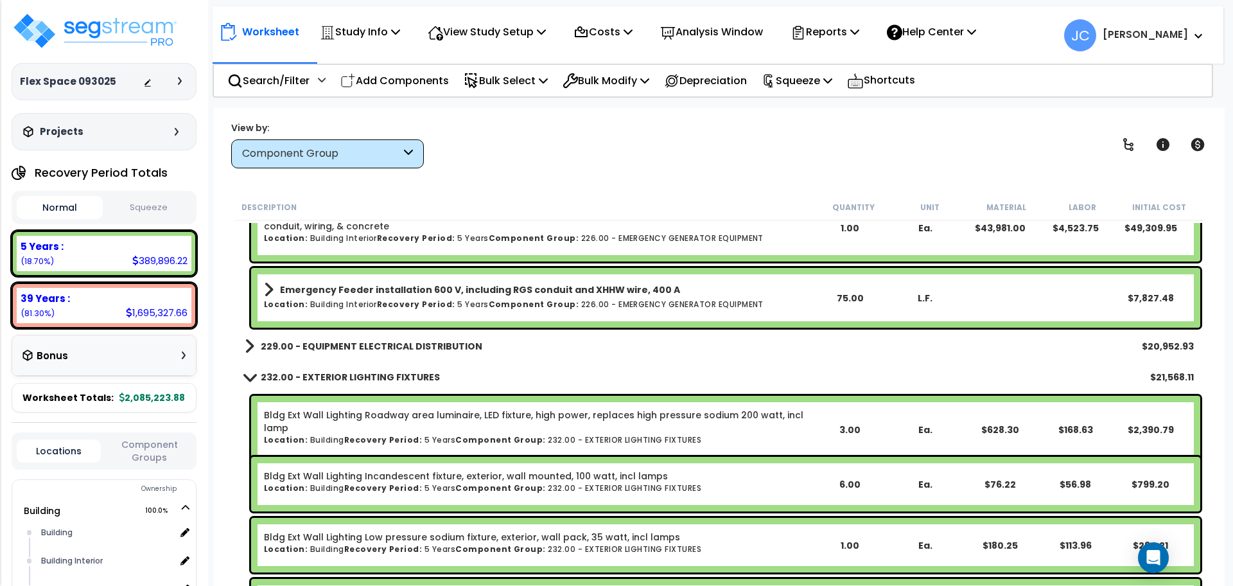
click at [410, 347] on b "229.00 - EQUIPMENT ELECTRICAL DISTRIBUTION" at bounding box center [372, 346] width 222 height 13
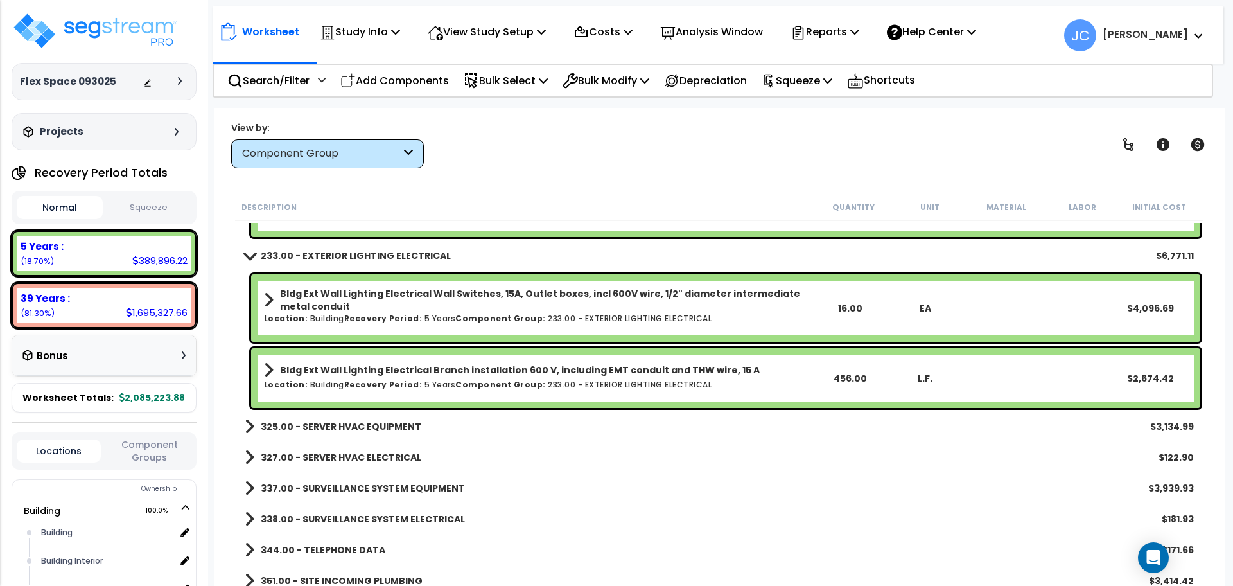
scroll to position [9193, 0]
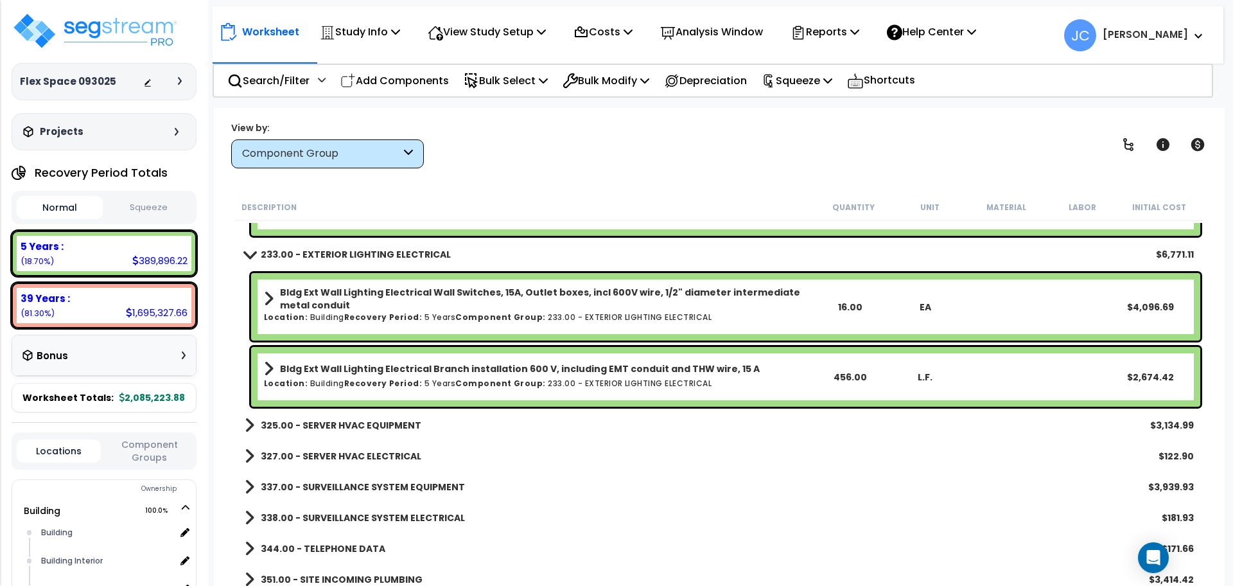
click at [372, 428] on b "325.00 - SERVER HVAC EQUIPMENT" at bounding box center [341, 425] width 161 height 13
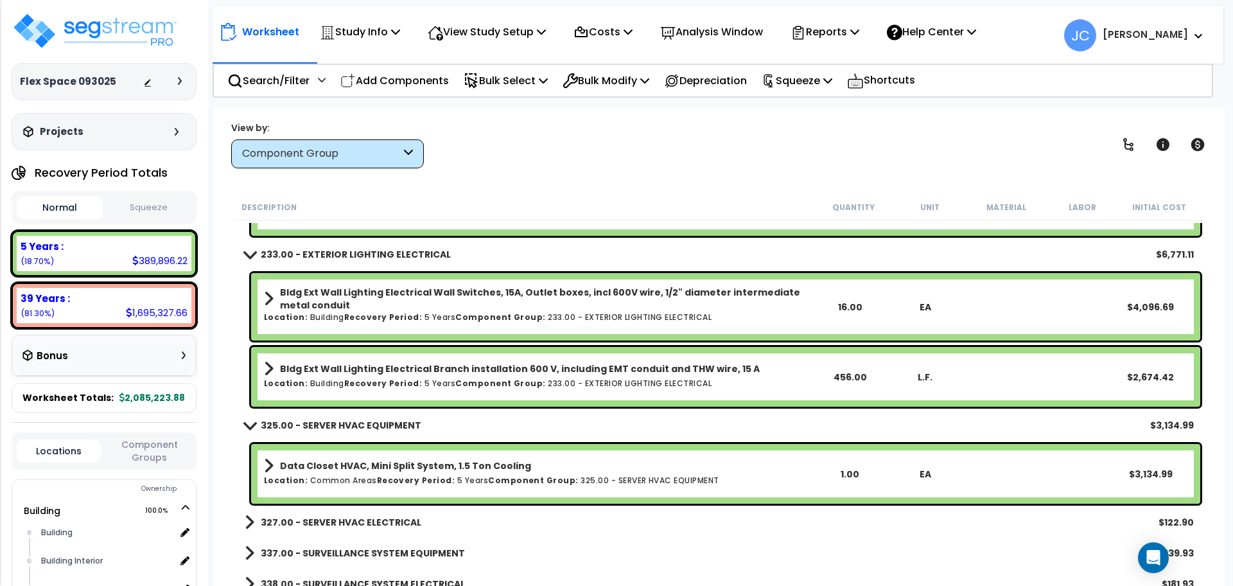
scroll to position [9298, 0]
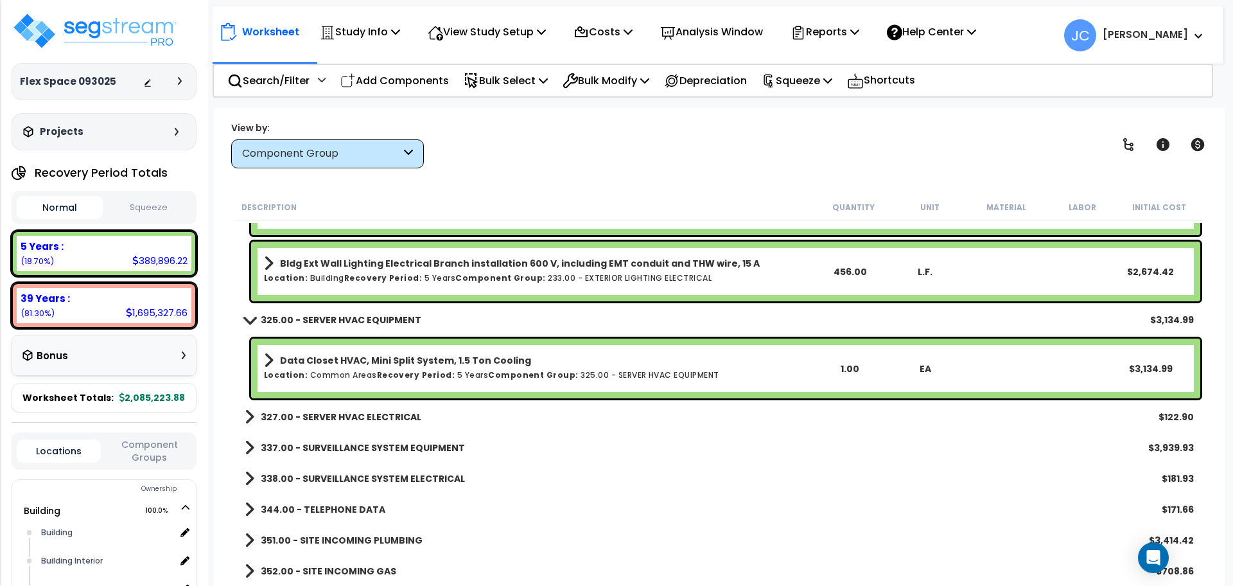
click at [369, 408] on link "327.00 - SERVER HVAC ELECTRICAL" at bounding box center [333, 417] width 177 height 18
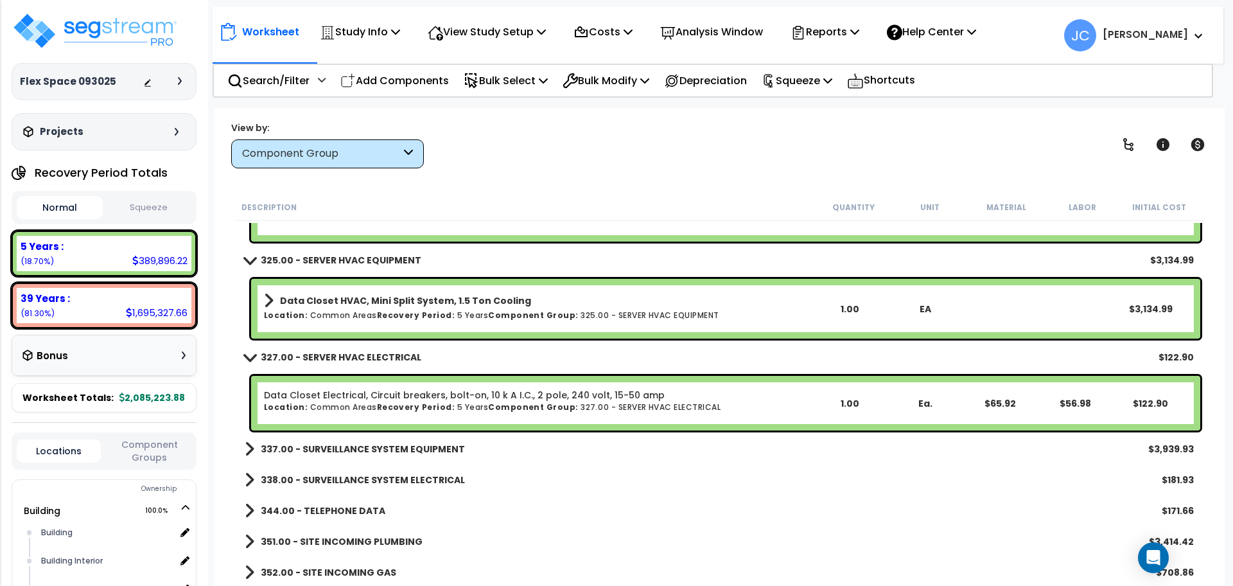
scroll to position [9359, 0]
click at [375, 451] on b "337.00 - SURVEILLANCE SYSTEM EQUIPMENT" at bounding box center [363, 448] width 204 height 13
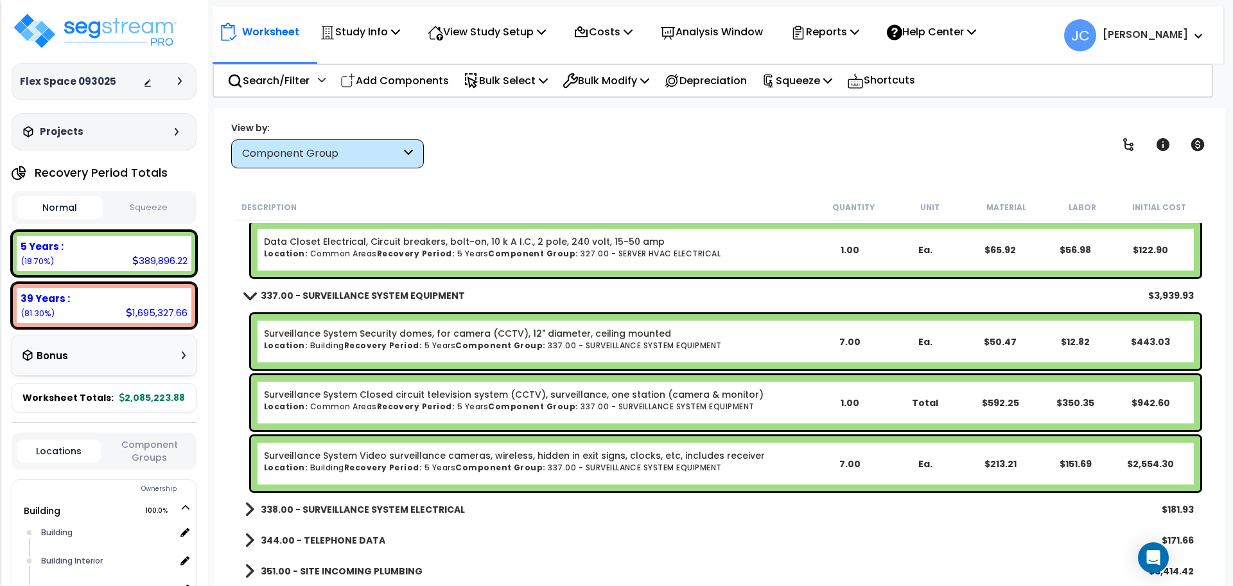
scroll to position [9542, 0]
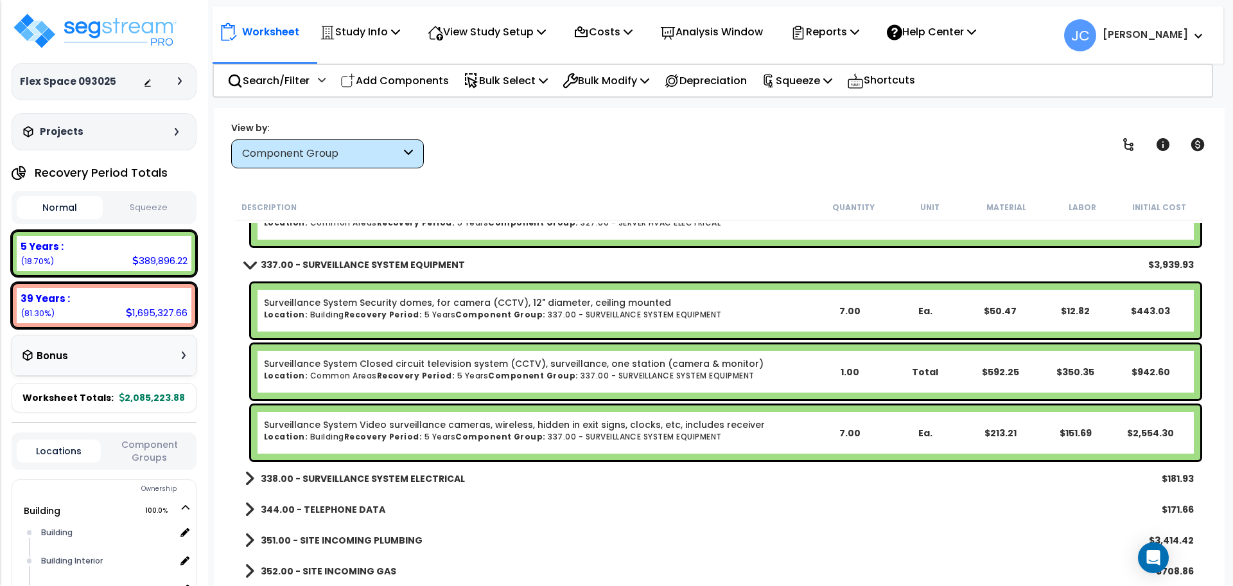
click at [383, 472] on b "338.00 - SURVEILLANCE SYSTEM ELECTRICAL" at bounding box center [363, 478] width 204 height 13
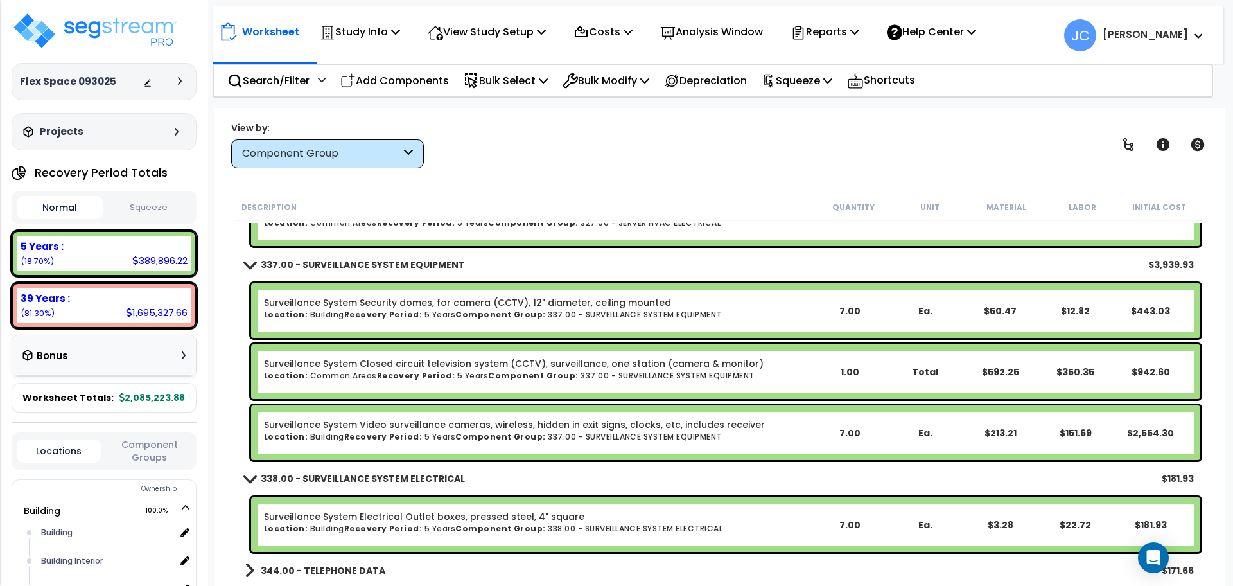
scroll to position [9603, 0]
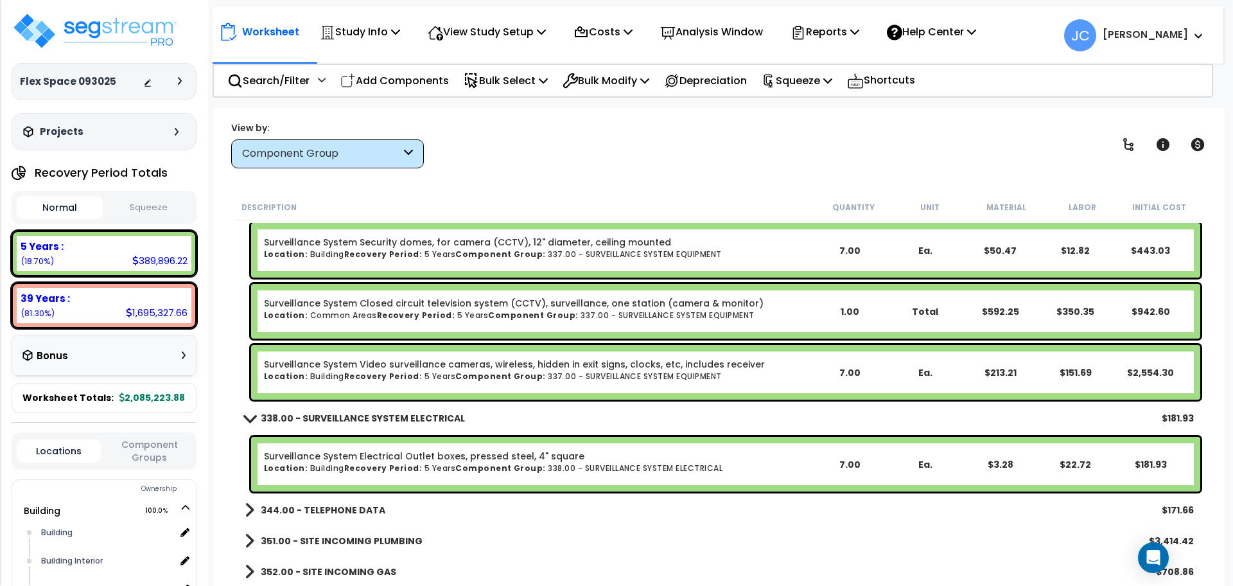
click at [345, 503] on b "344.00 - TELEPHONE DATA" at bounding box center [323, 509] width 125 height 13
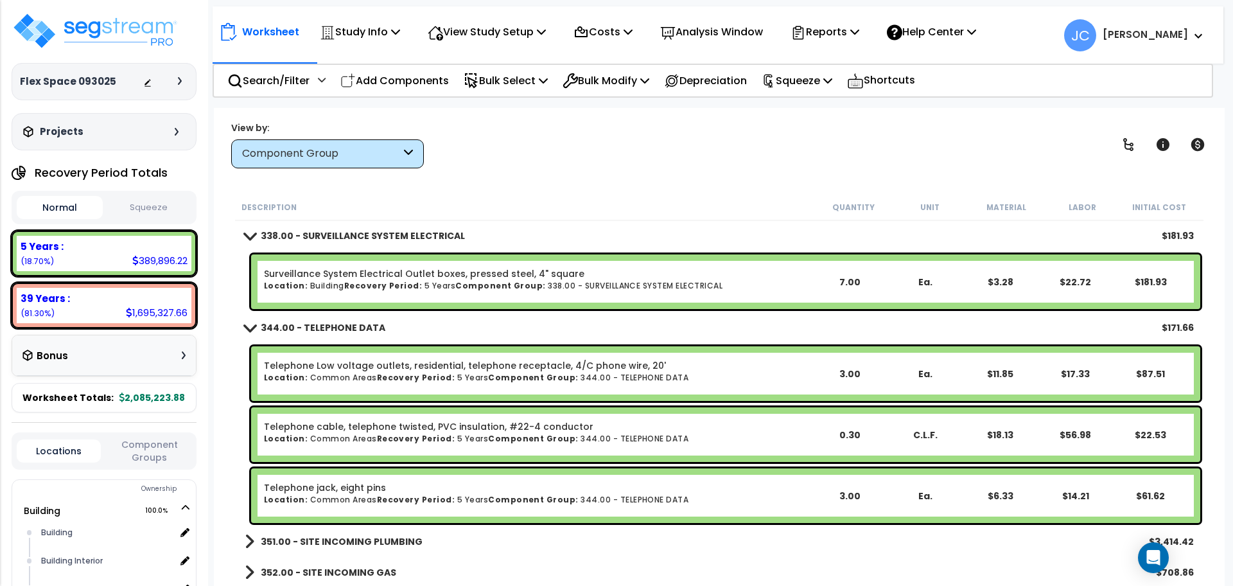
click at [354, 534] on link "351.00 - SITE INCOMING PLUMBING" at bounding box center [334, 541] width 178 height 18
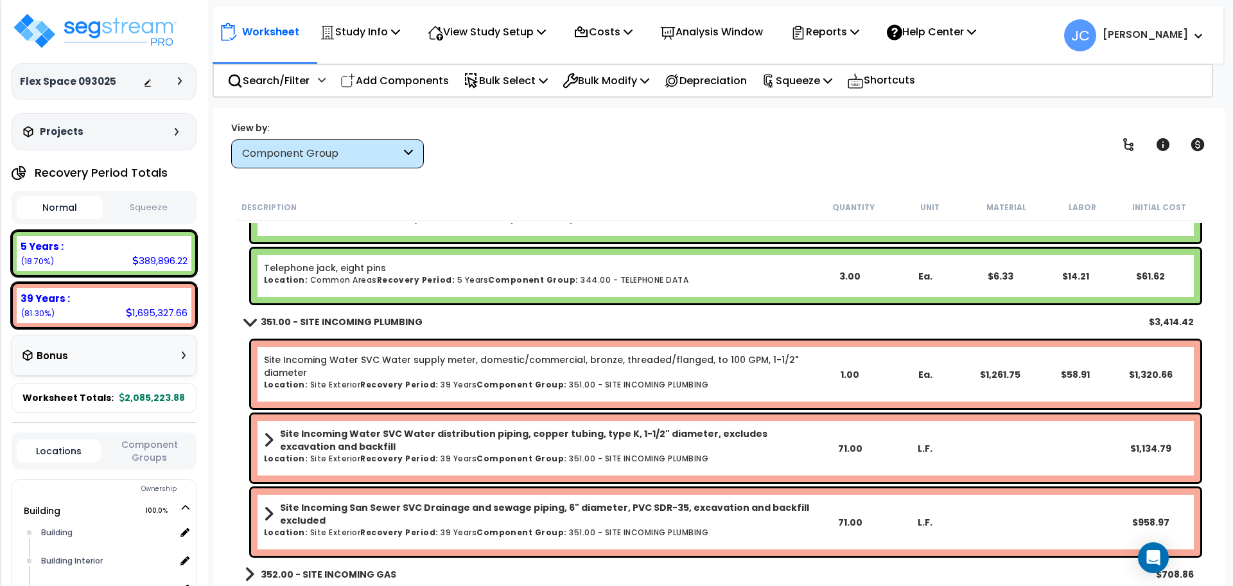
scroll to position [10007, 0]
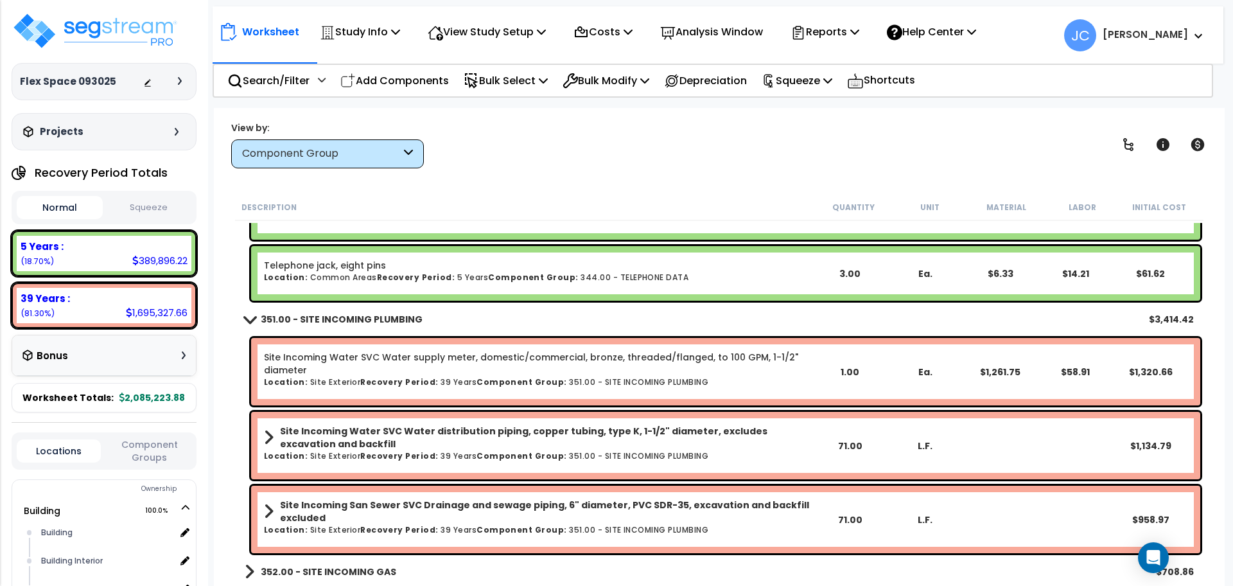
click at [355, 569] on b "352.00 - SITE INCOMING GAS" at bounding box center [328, 571] width 135 height 13
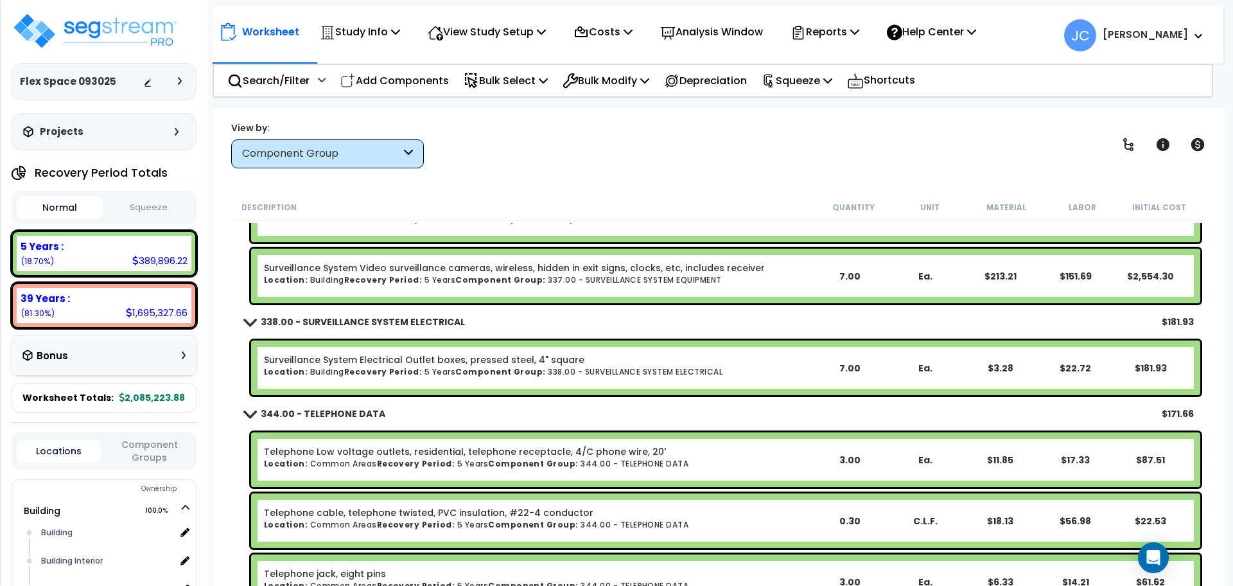
scroll to position [0, 0]
click at [410, 166] on div "Component Group" at bounding box center [327, 153] width 193 height 29
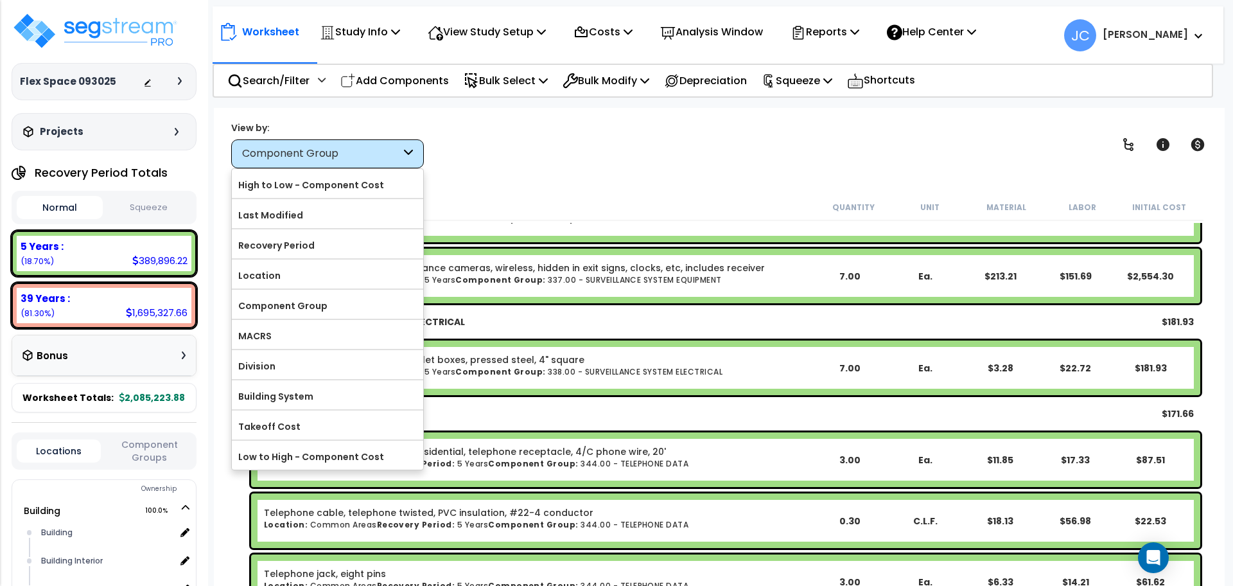
click at [326, 191] on label "High to Low - Component Cost" at bounding box center [327, 184] width 191 height 19
click at [0, 0] on input "High to Low - Component Cost" at bounding box center [0, 0] width 0 height 0
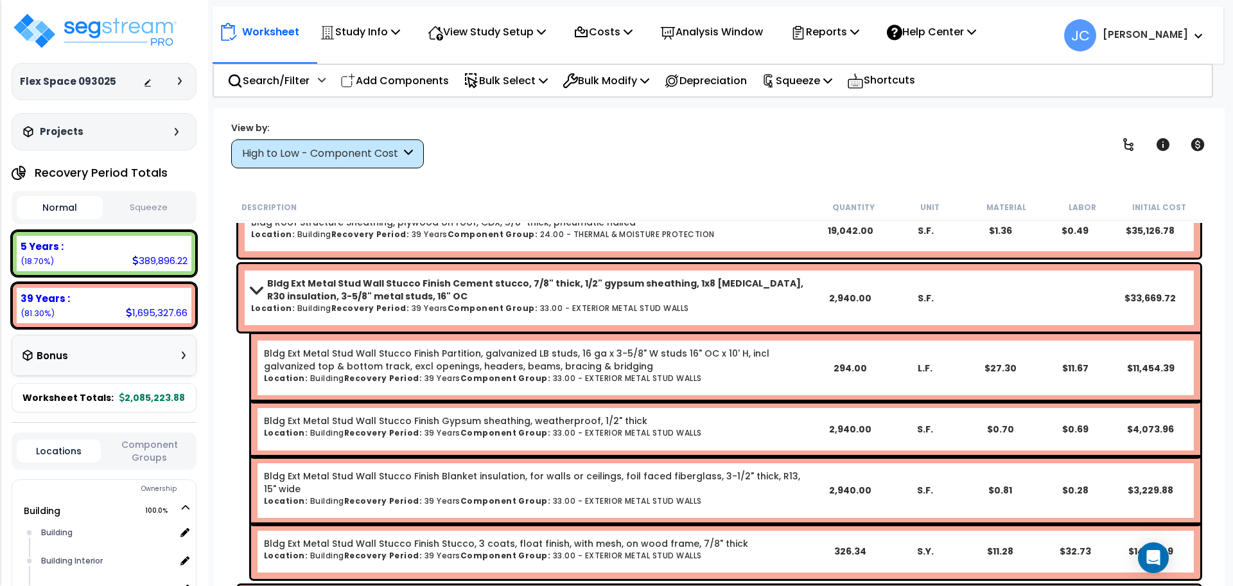
scroll to position [823, 0]
click at [647, 290] on b "Bldg Ext Metal Stud Wall Stucco Finish Cement stucco, 7/8" thick, 1/2" gypsum s…" at bounding box center [540, 289] width 546 height 26
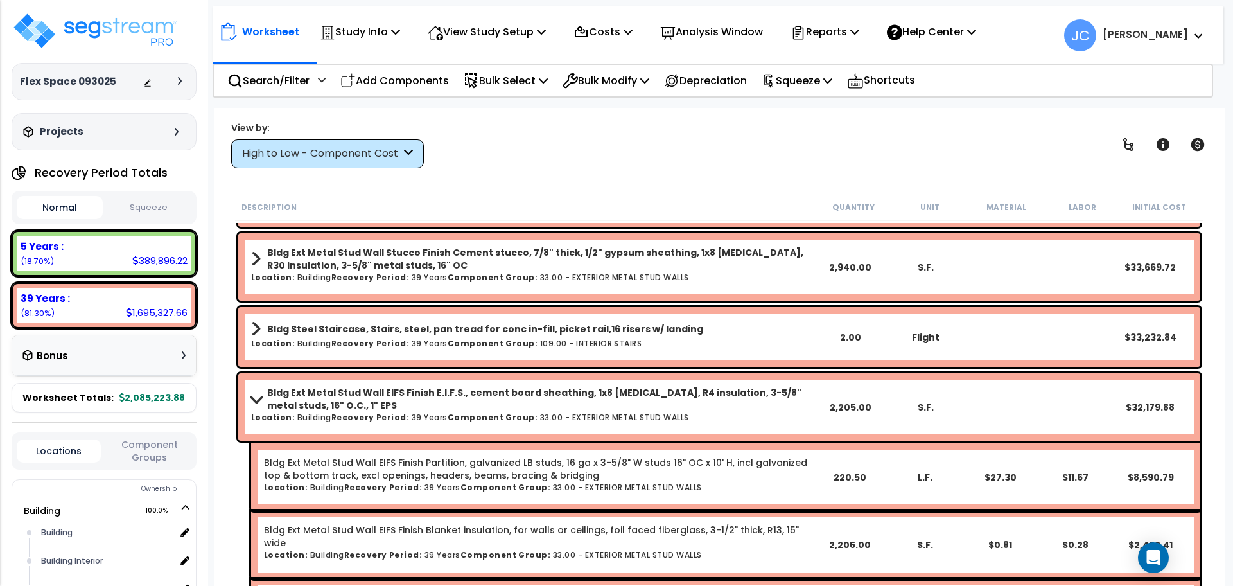
scroll to position [874, 0]
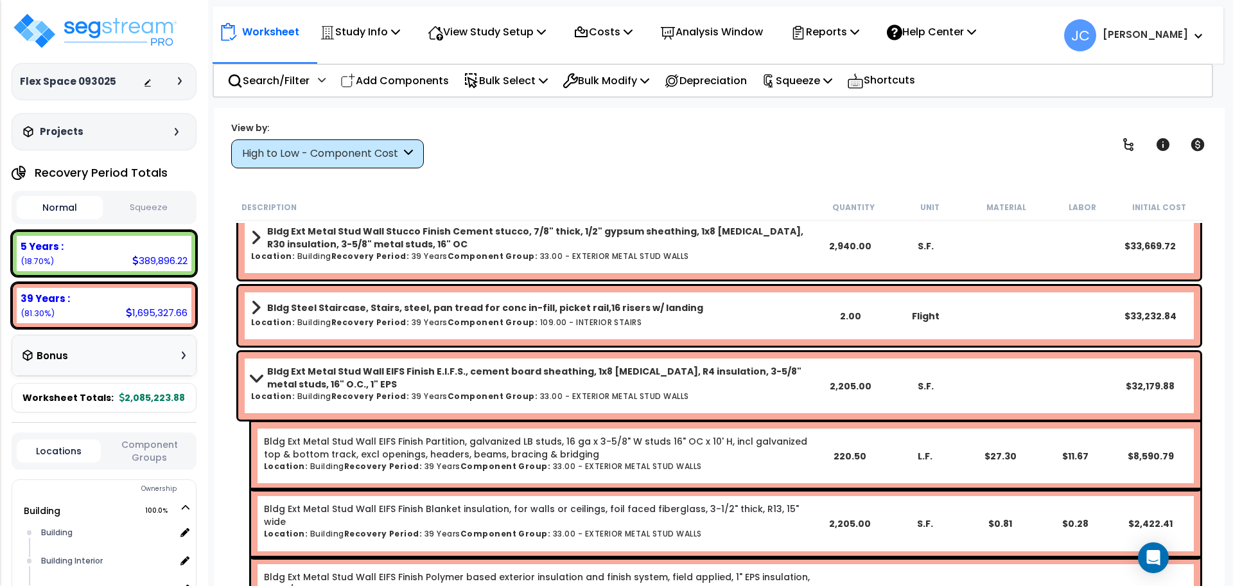
click at [650, 361] on div "Bldg Ext Metal Stud Wall EIFS Finish E.I.F.S., cement board sheathing, 1x8 fasc…" at bounding box center [719, 385] width 962 height 67
click at [654, 383] on b "Bldg Ext Metal Stud Wall EIFS Finish E.I.F.S., cement board sheathing, 1x8 fasc…" at bounding box center [540, 378] width 546 height 26
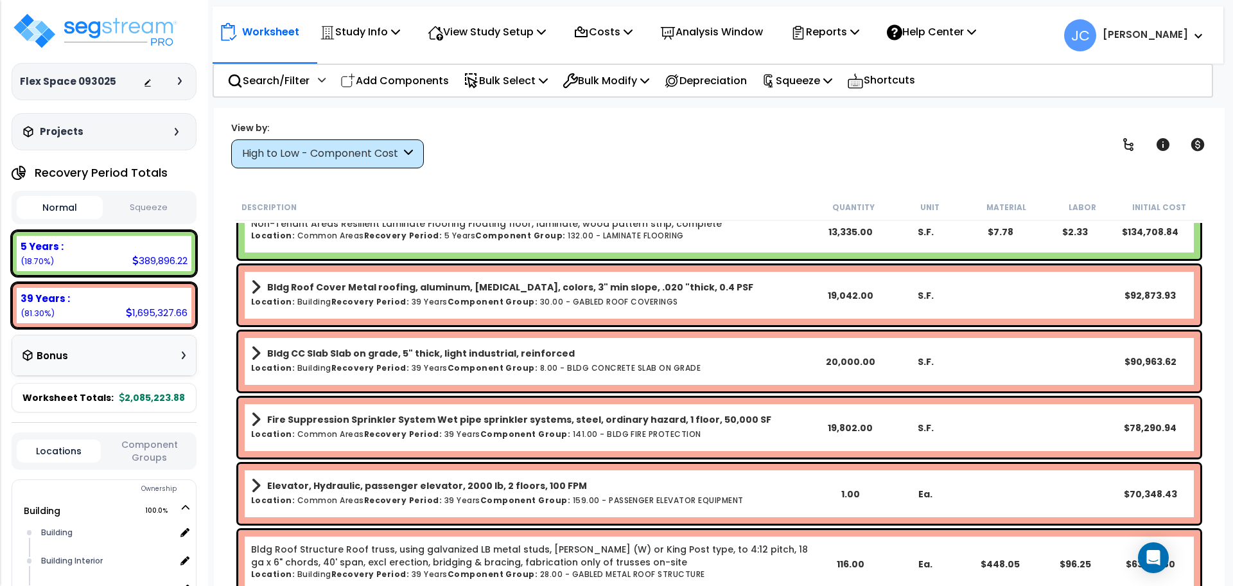
scroll to position [0, 0]
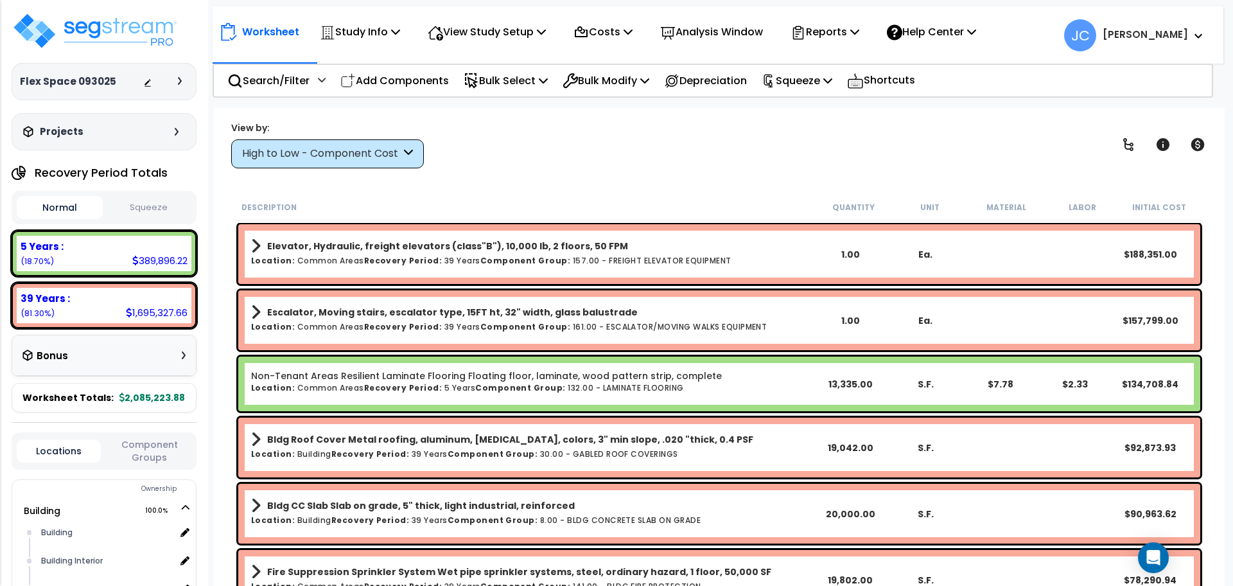
click at [345, 148] on div "High to Low - Component Cost" at bounding box center [321, 153] width 159 height 15
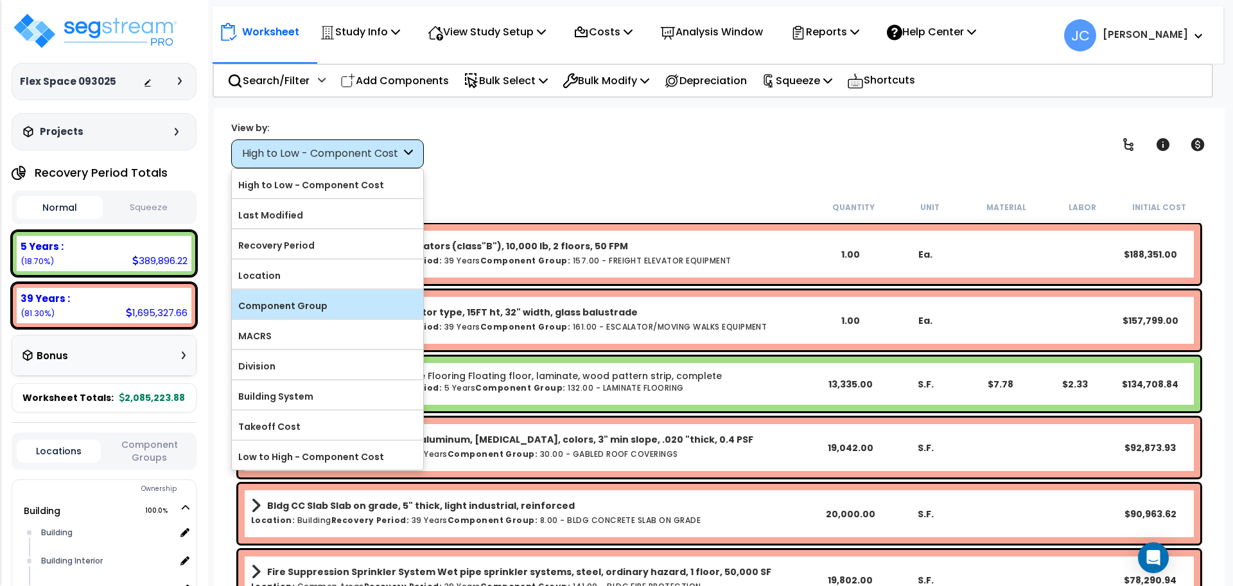
click at [336, 308] on label "Component Group" at bounding box center [327, 305] width 191 height 19
click at [0, 0] on input "Component Group" at bounding box center [0, 0] width 0 height 0
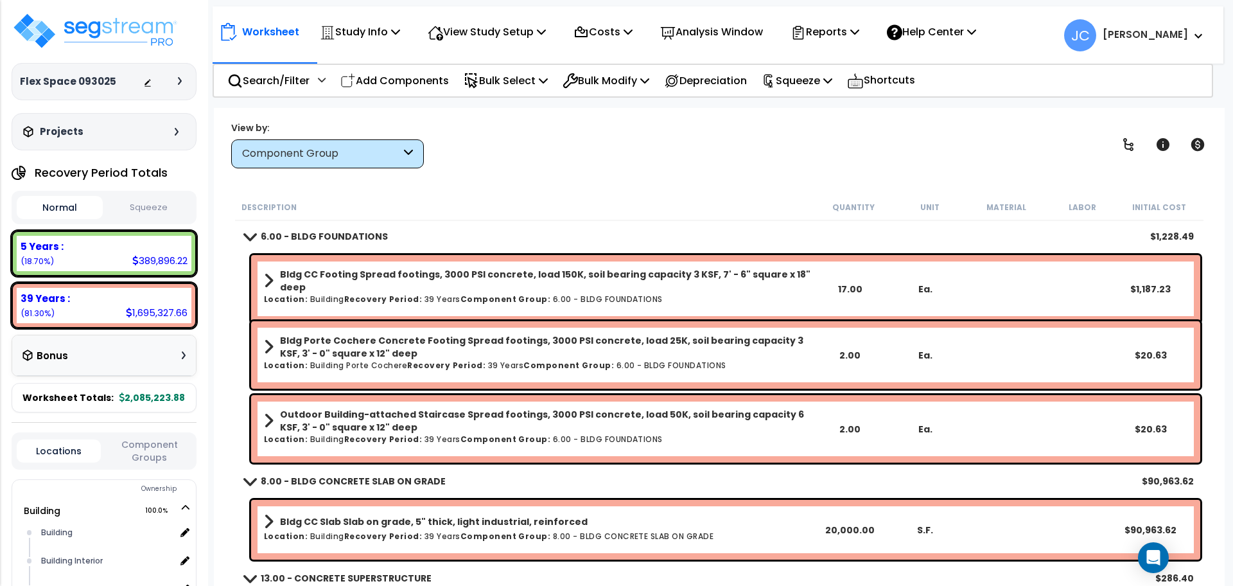
click at [383, 155] on div "Component Group" at bounding box center [321, 153] width 159 height 15
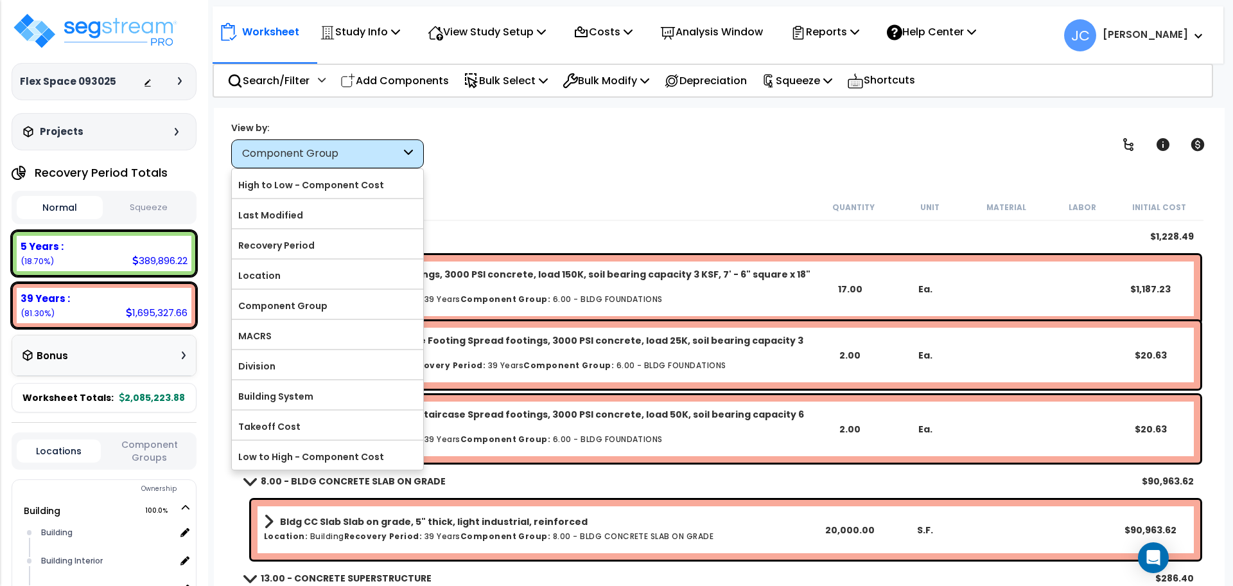
click at [571, 162] on div "View by: Component Group High to Low - Component Cost" at bounding box center [719, 145] width 985 height 48
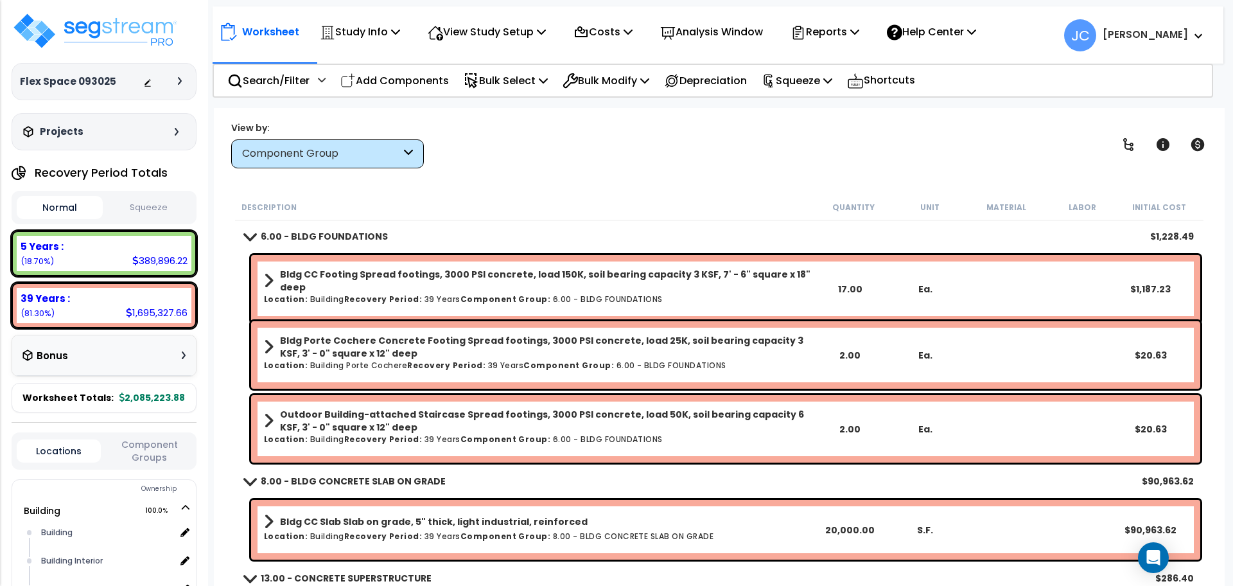
click at [402, 159] on div "Component Group" at bounding box center [327, 153] width 193 height 29
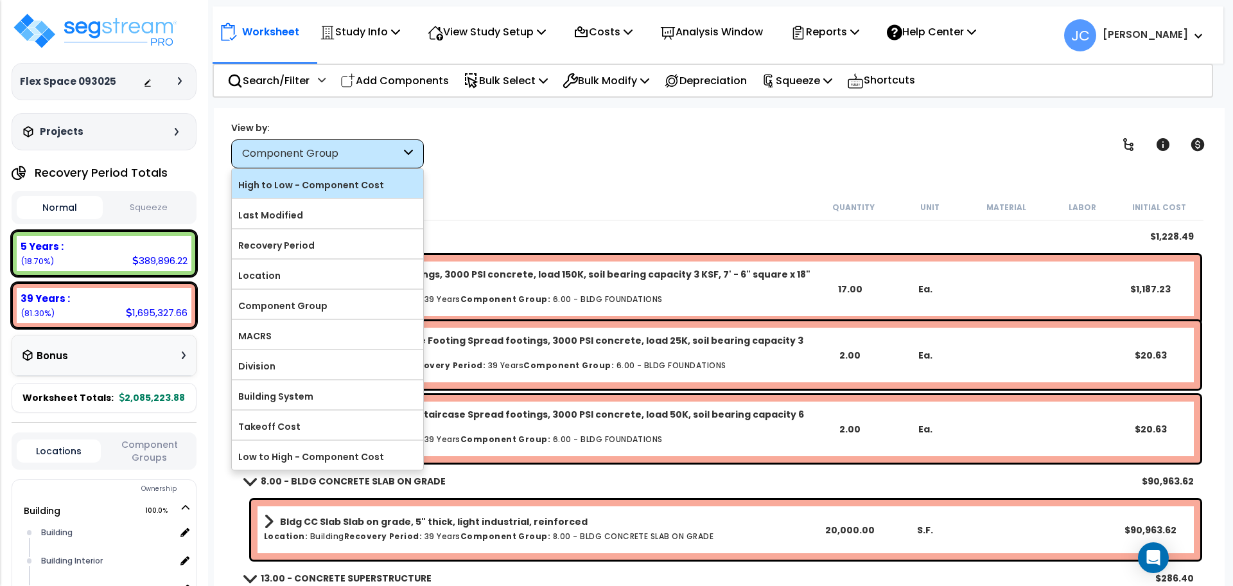
click at [340, 193] on label "High to Low - Component Cost" at bounding box center [327, 184] width 191 height 19
click at [0, 0] on input "High to Low - Component Cost" at bounding box center [0, 0] width 0 height 0
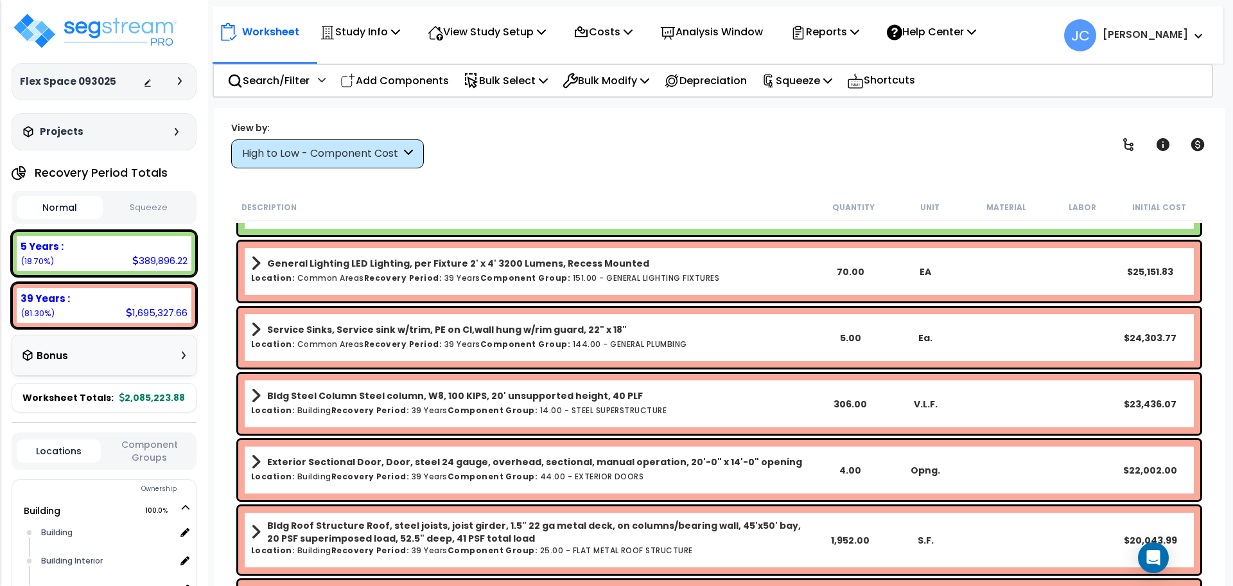
scroll to position [1275, 0]
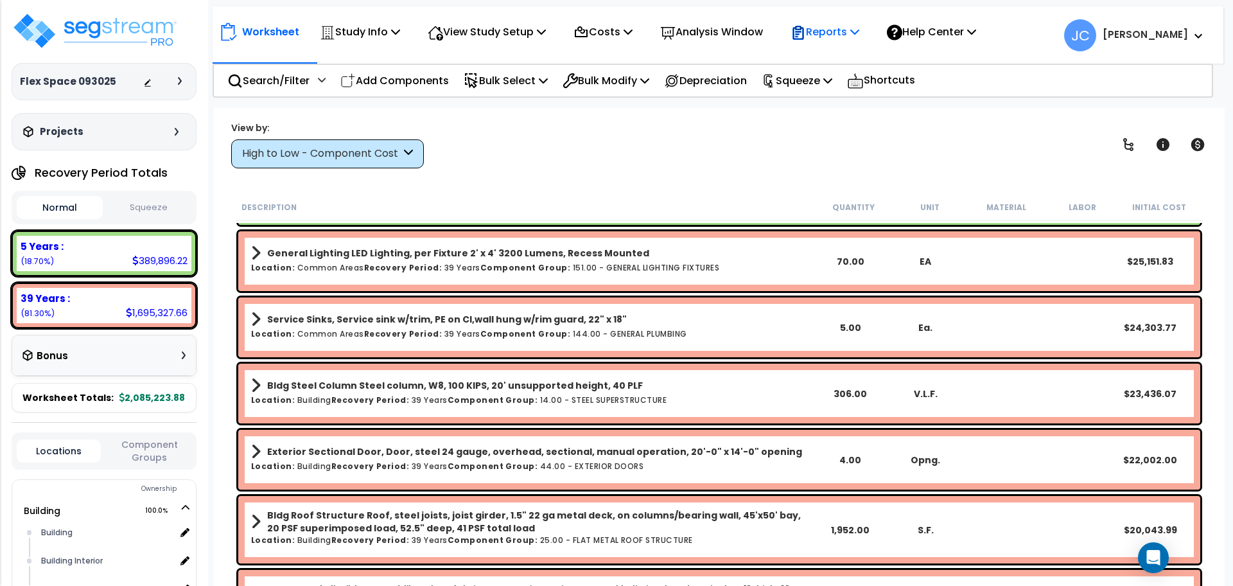
click at [857, 23] on p "Reports" at bounding box center [824, 31] width 69 height 17
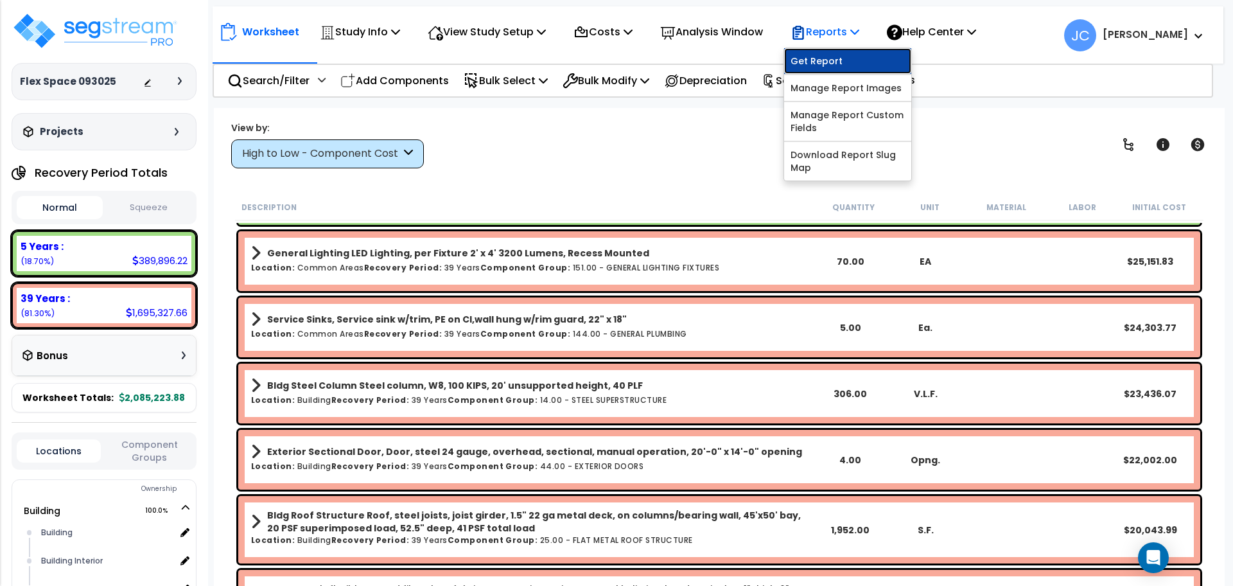
click at [855, 58] on link "Get Report" at bounding box center [847, 61] width 127 height 26
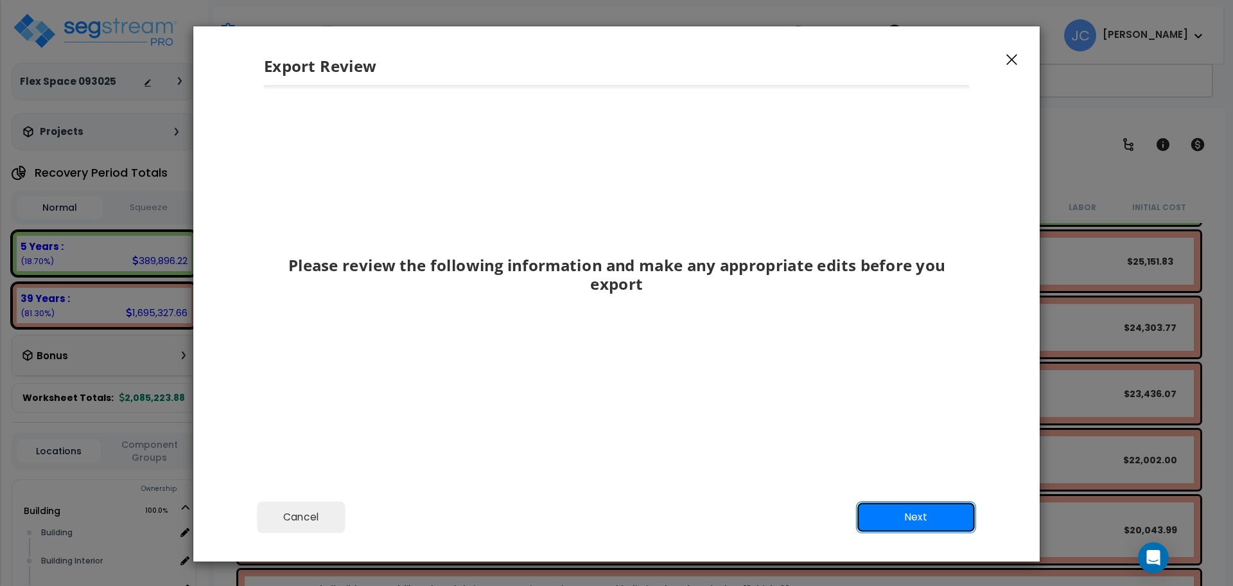
click at [923, 518] on button "Next" at bounding box center [916, 517] width 120 height 32
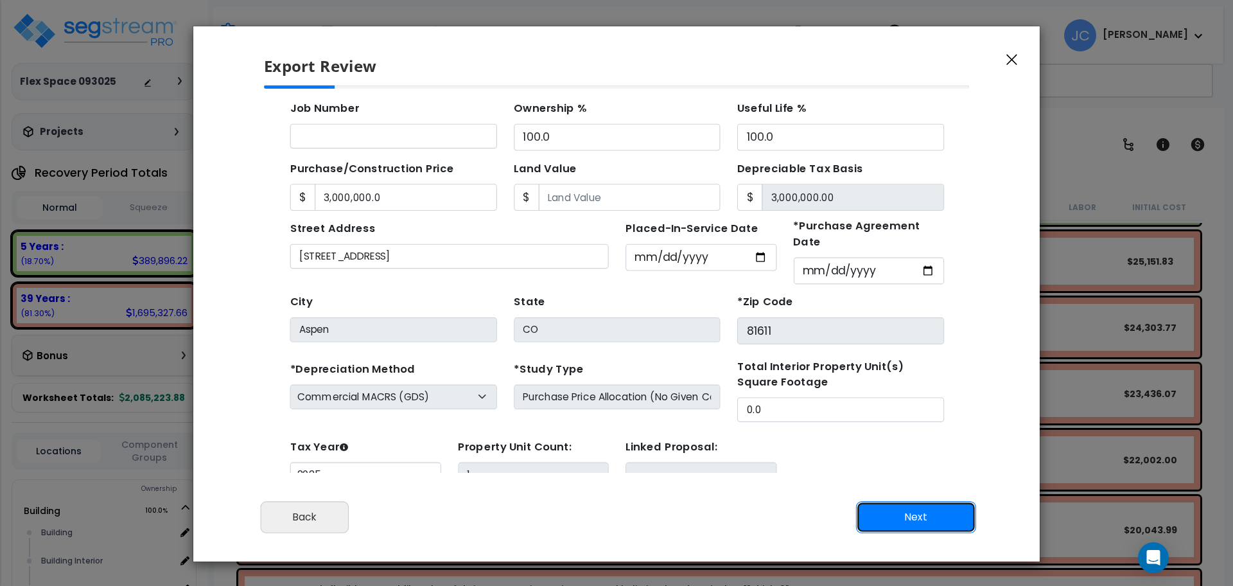
scroll to position [46, 0]
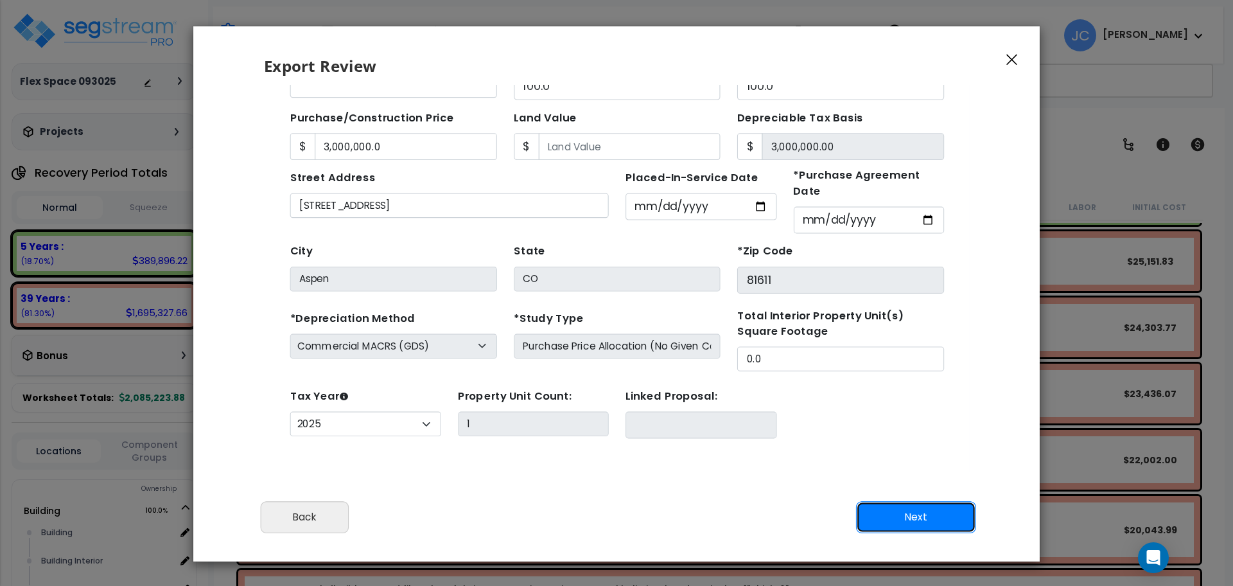
click at [908, 510] on button "Next" at bounding box center [916, 517] width 120 height 32
type input "3000000"
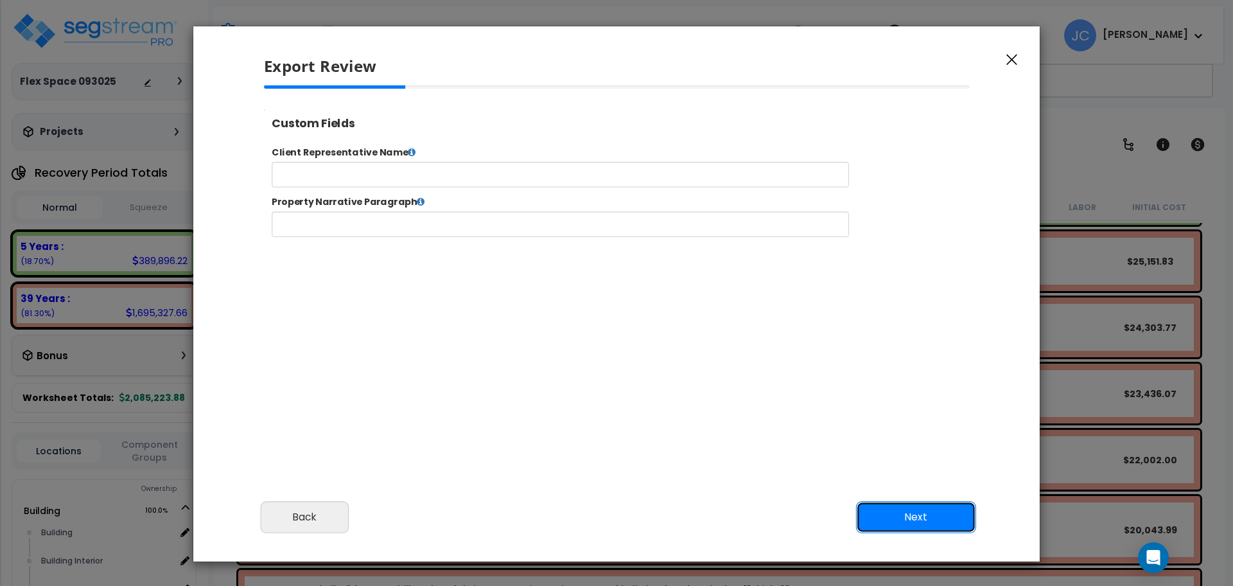
scroll to position [0, 0]
click at [928, 516] on button "Next" at bounding box center [916, 517] width 120 height 32
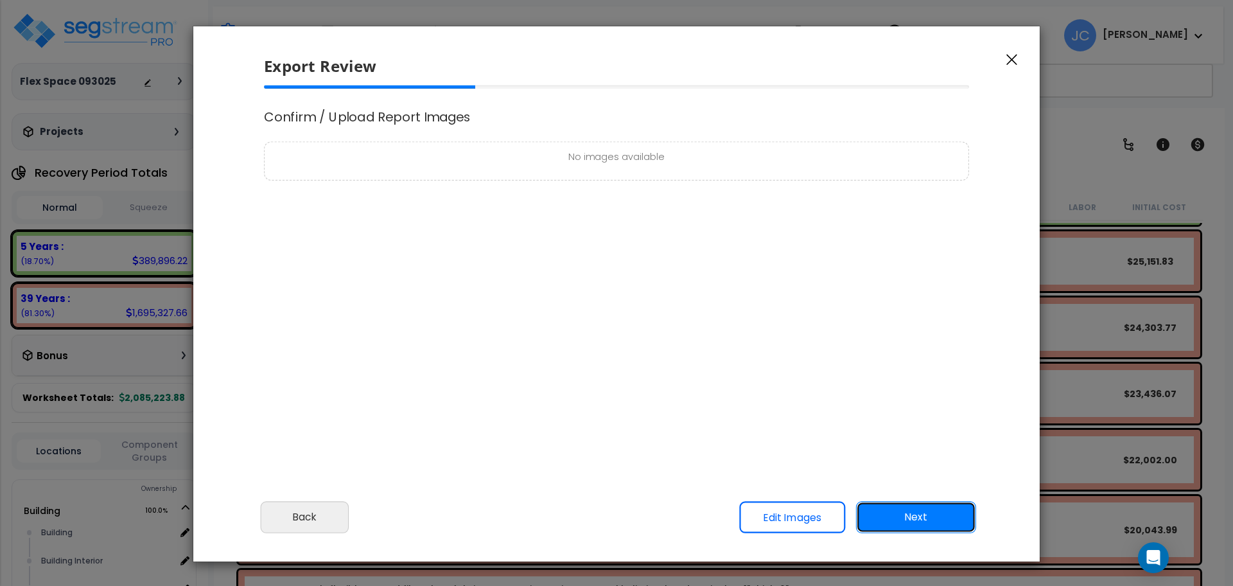
click at [910, 517] on button "Next" at bounding box center [916, 517] width 120 height 32
type input "3,000,000.0"
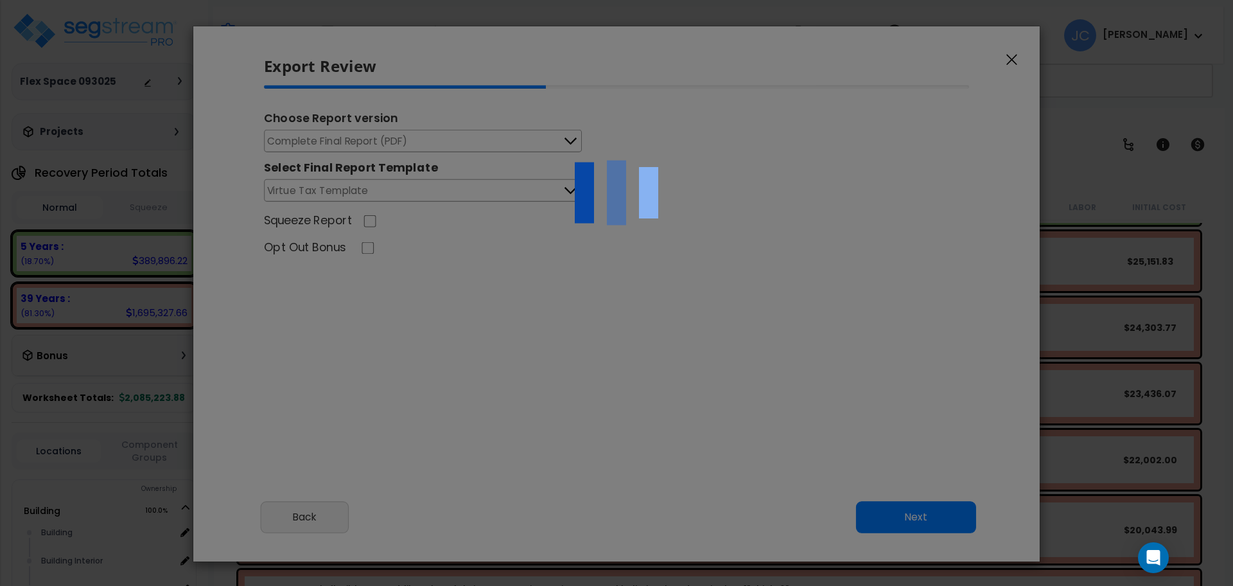
select select "2025"
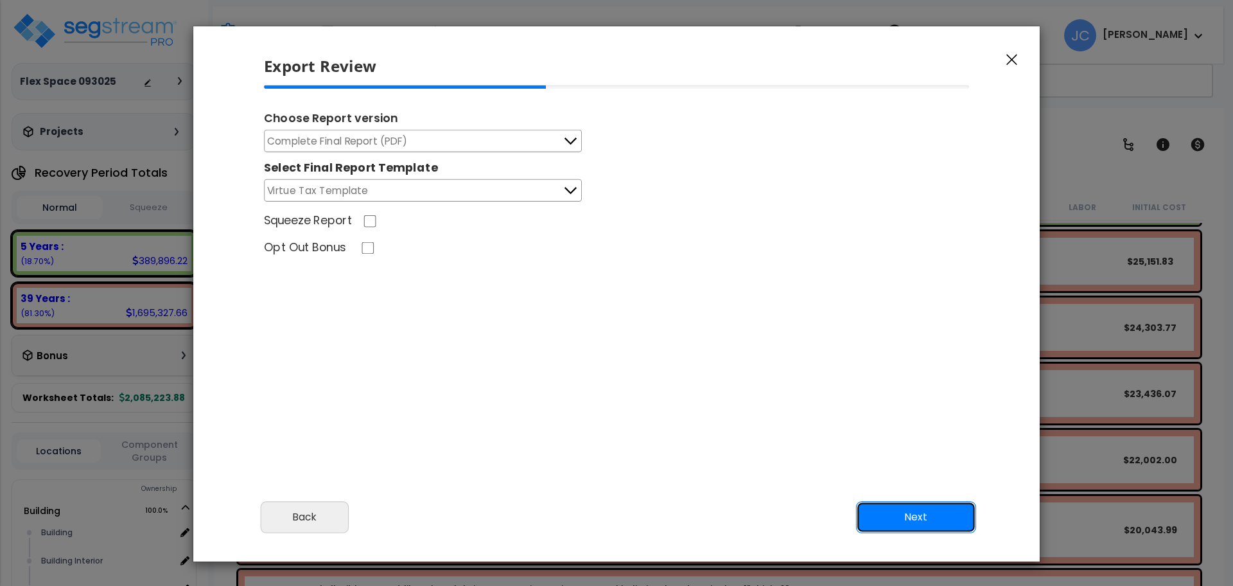
click at [914, 509] on button "Next" at bounding box center [916, 517] width 120 height 32
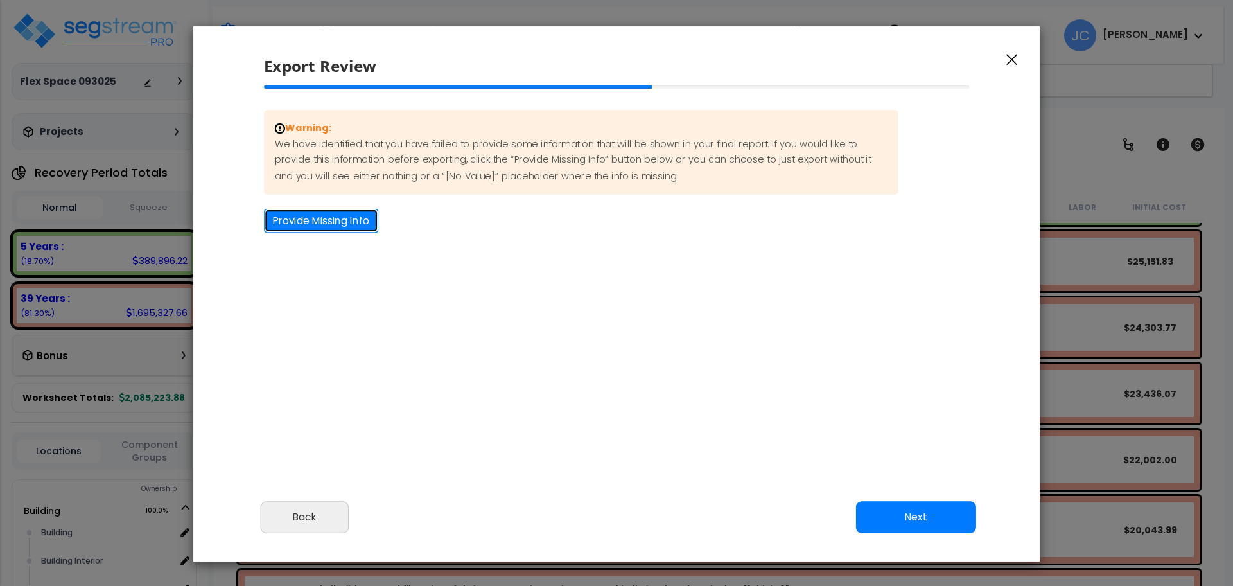
click at [360, 224] on button "Provide Missing Info" at bounding box center [321, 221] width 114 height 24
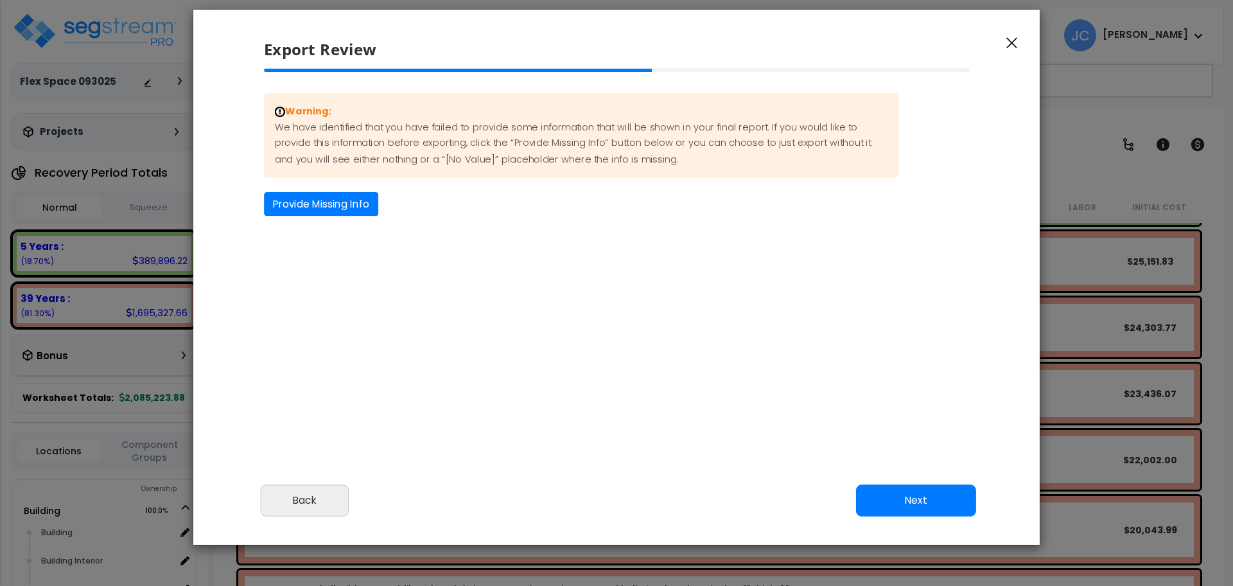
scroll to position [19, 0]
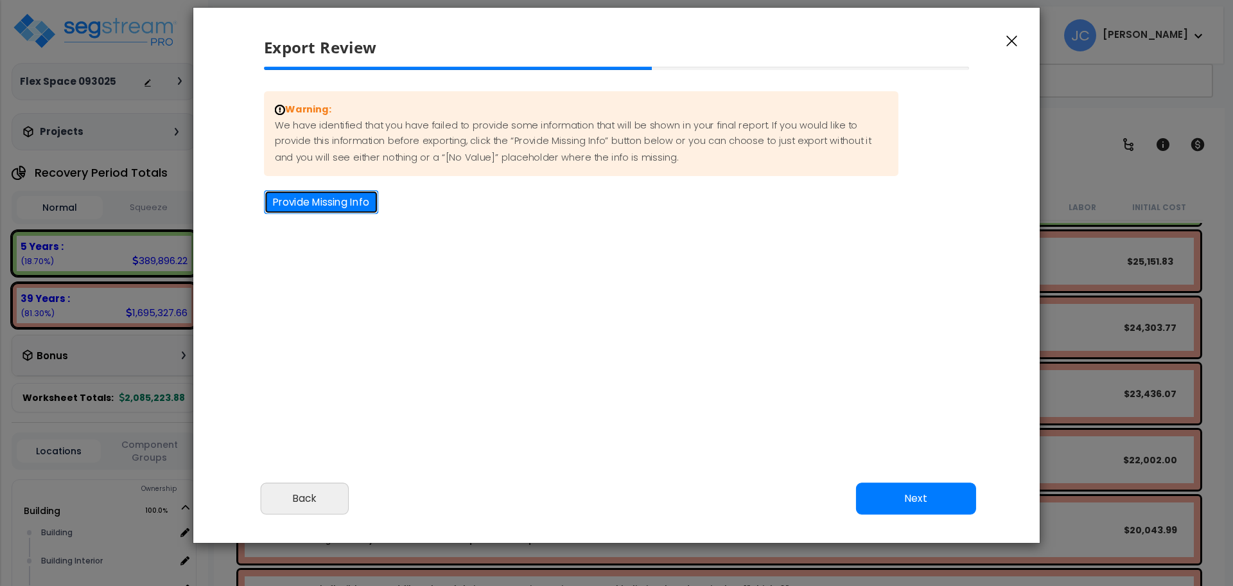
click at [333, 196] on button "Provide Missing Info" at bounding box center [321, 202] width 114 height 24
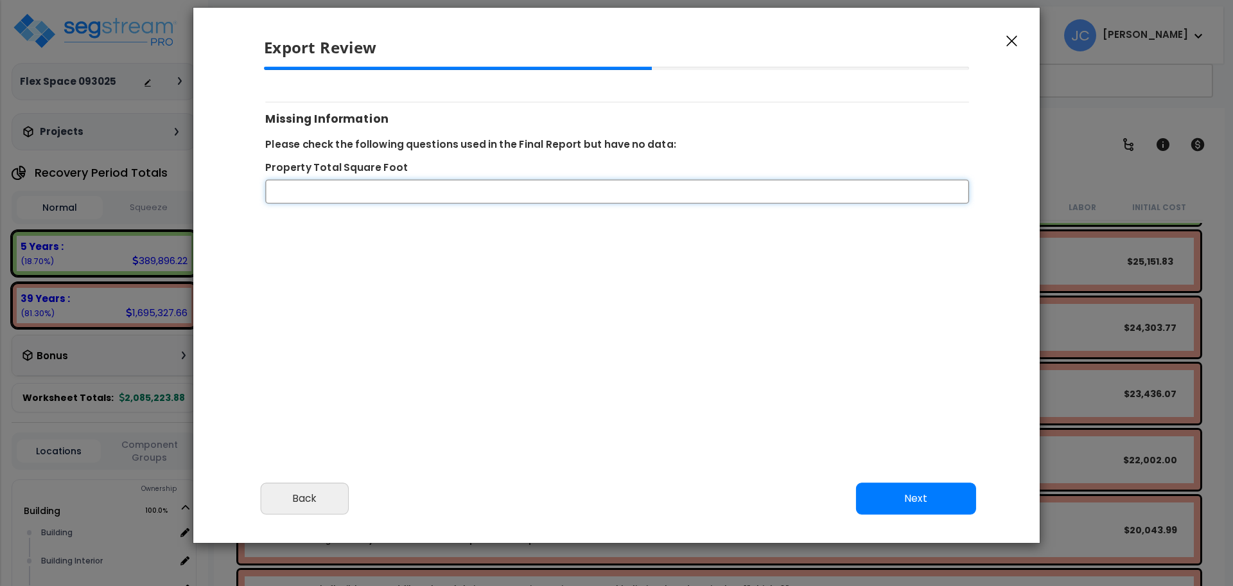
click at [349, 194] on input "Property Total Square Foot" at bounding box center [617, 192] width 704 height 24
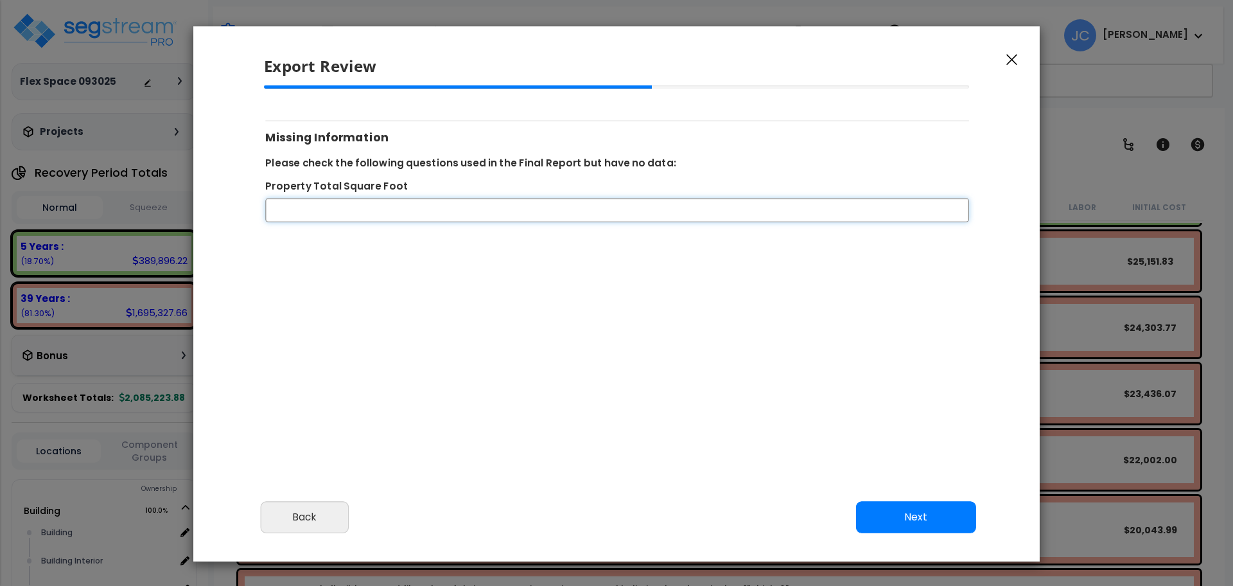
scroll to position [37, 0]
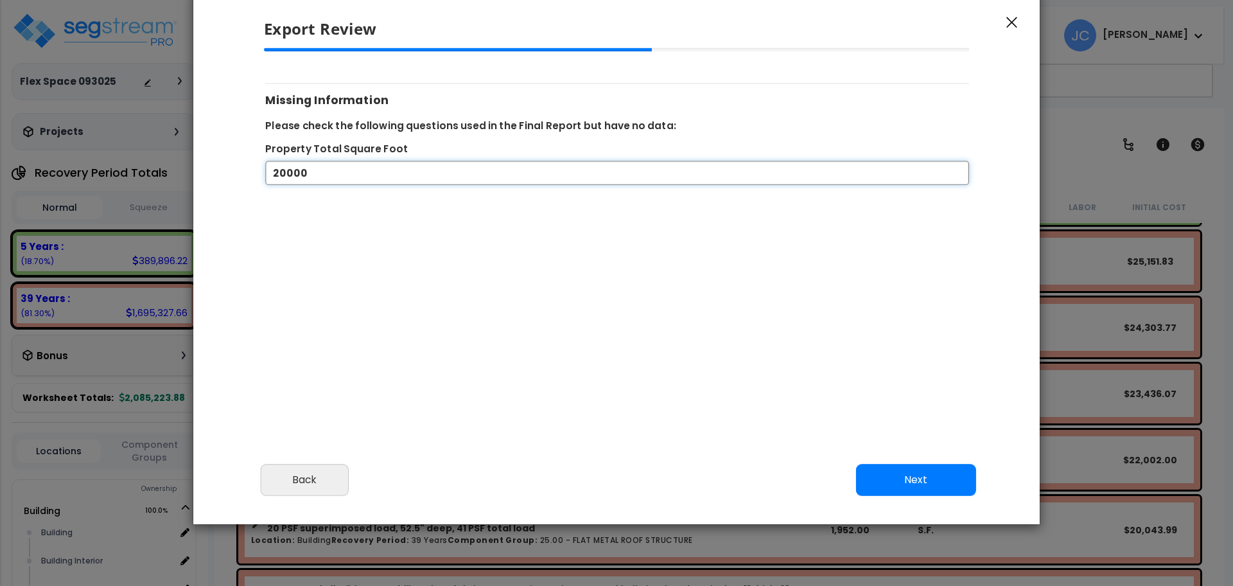
type input "20000"
click at [918, 476] on button "Next" at bounding box center [916, 480] width 120 height 32
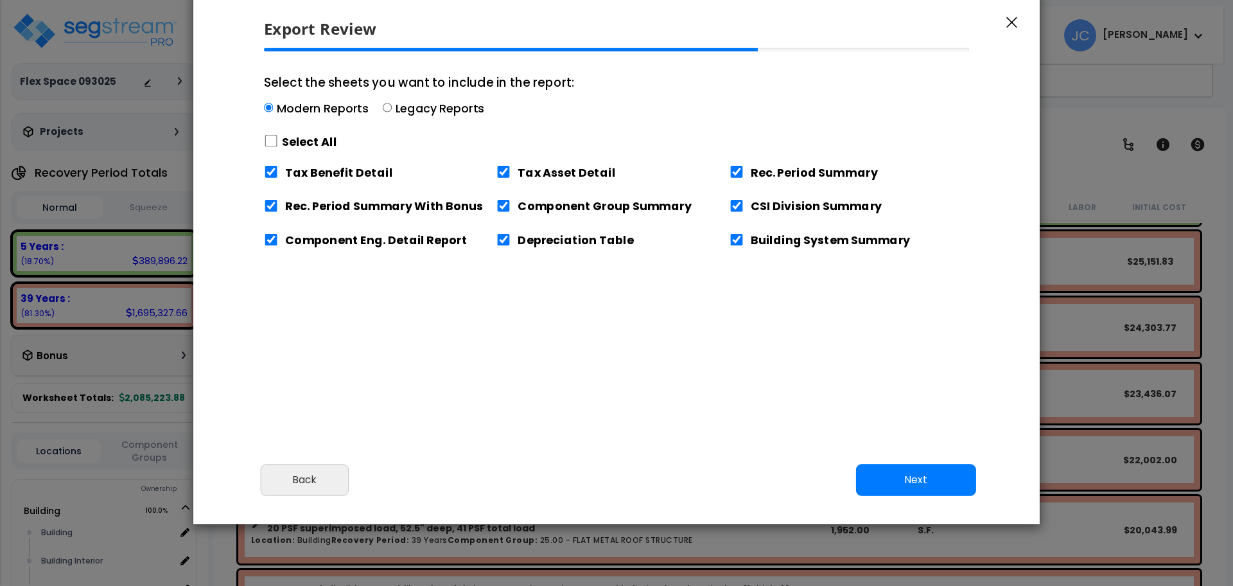
click at [320, 142] on label "Select All" at bounding box center [309, 142] width 55 height 16
click at [278, 142] on input "Select the sheets you want to include in the report: Modern Reports Legacy Repo…" at bounding box center [271, 141] width 14 height 12
checkbox input "true"
click at [945, 481] on button "Next" at bounding box center [916, 480] width 120 height 32
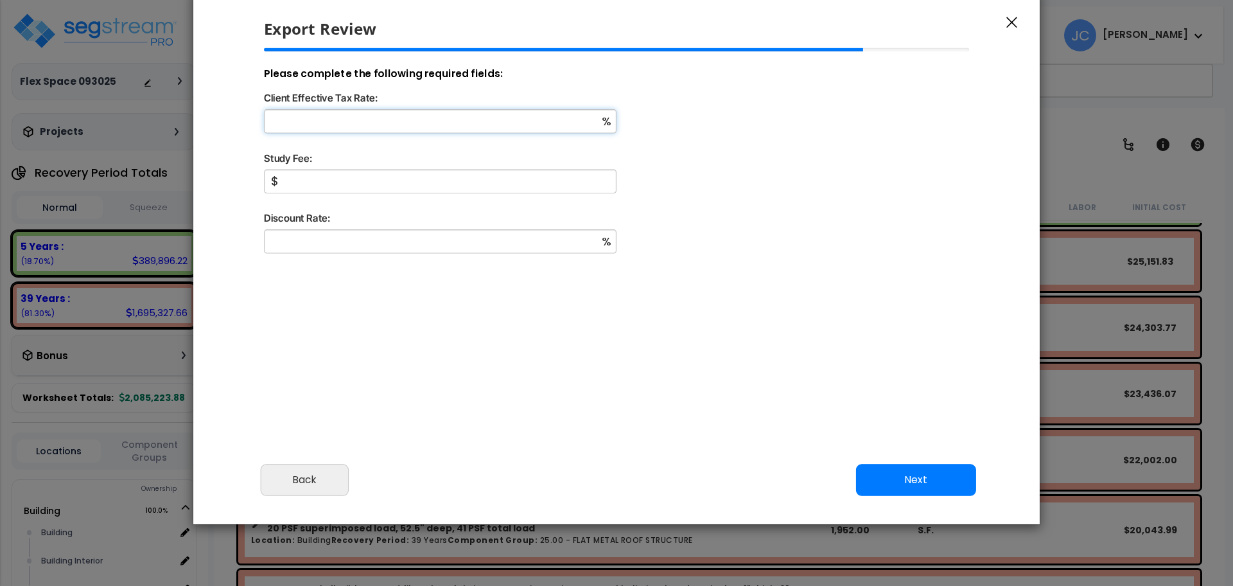
click at [489, 121] on input "Client Effective Tax Rate:" at bounding box center [440, 121] width 352 height 24
type input "32"
type input "5,000"
type input "9"
click at [926, 478] on button "Next" at bounding box center [916, 480] width 120 height 32
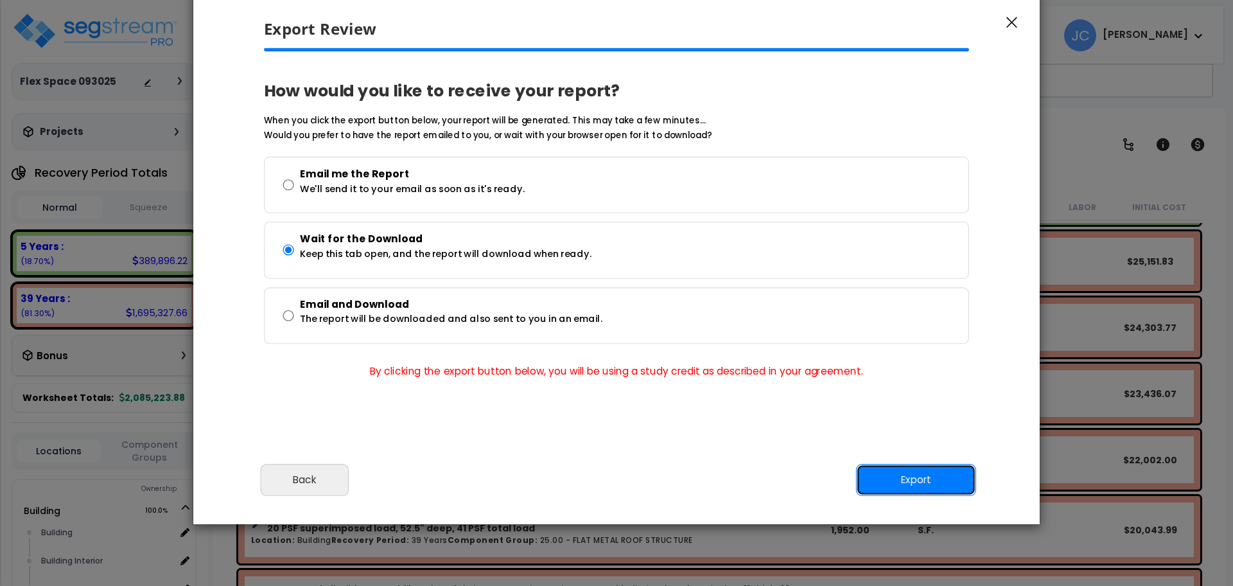
click at [909, 474] on button "Export" at bounding box center [916, 480] width 120 height 32
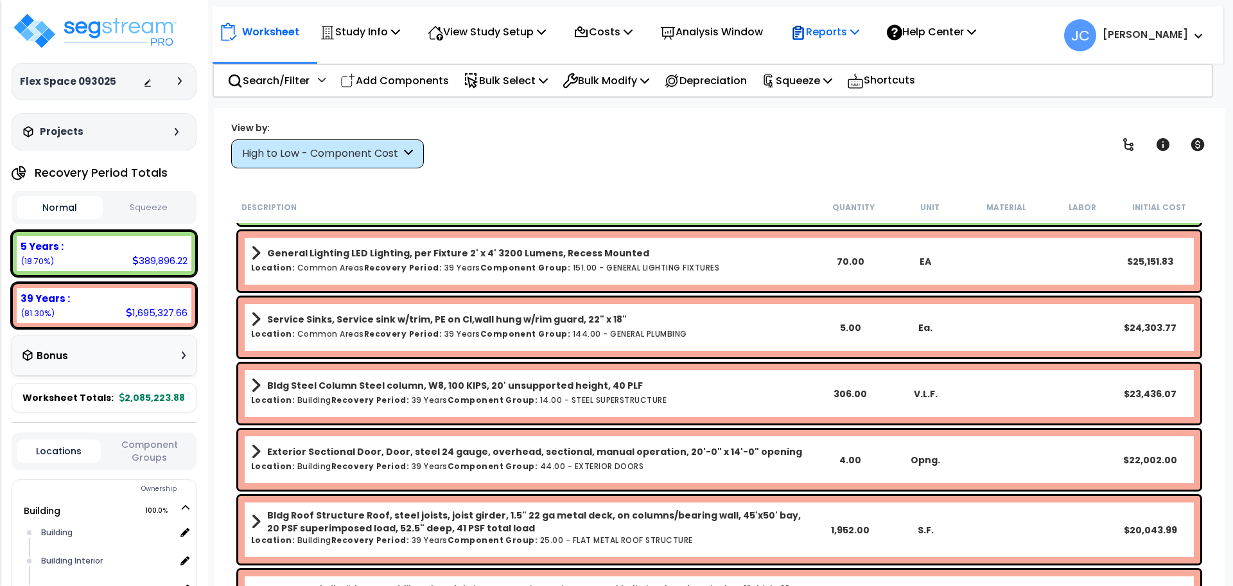
click at [843, 43] on div "Reports" at bounding box center [824, 32] width 69 height 30
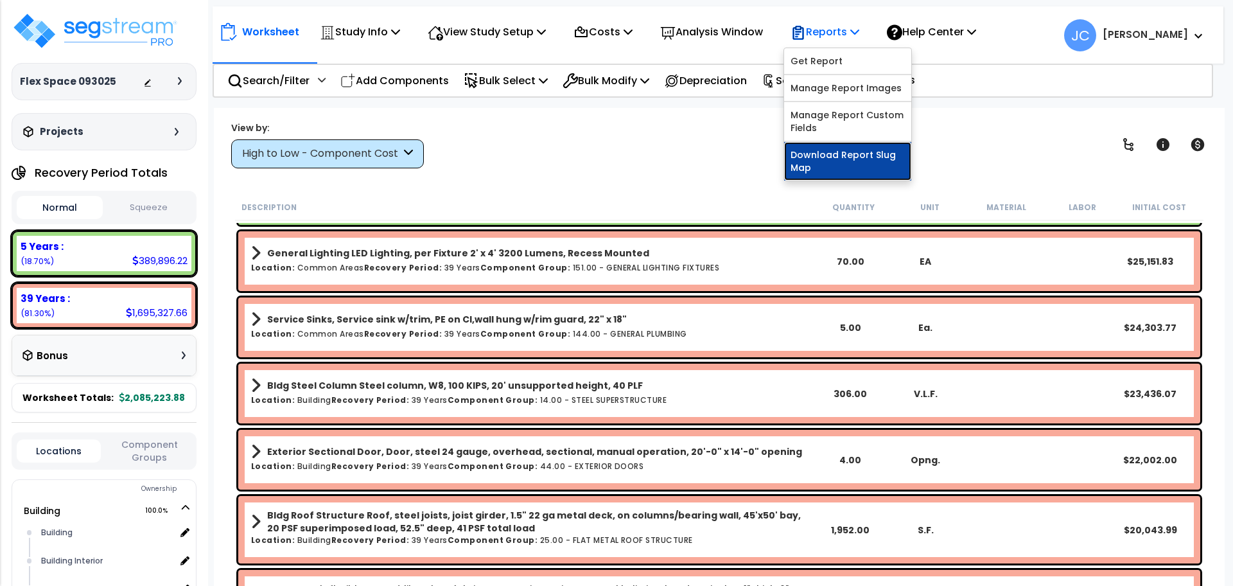
click at [840, 161] on link "Download Report Slug Map" at bounding box center [847, 161] width 127 height 39
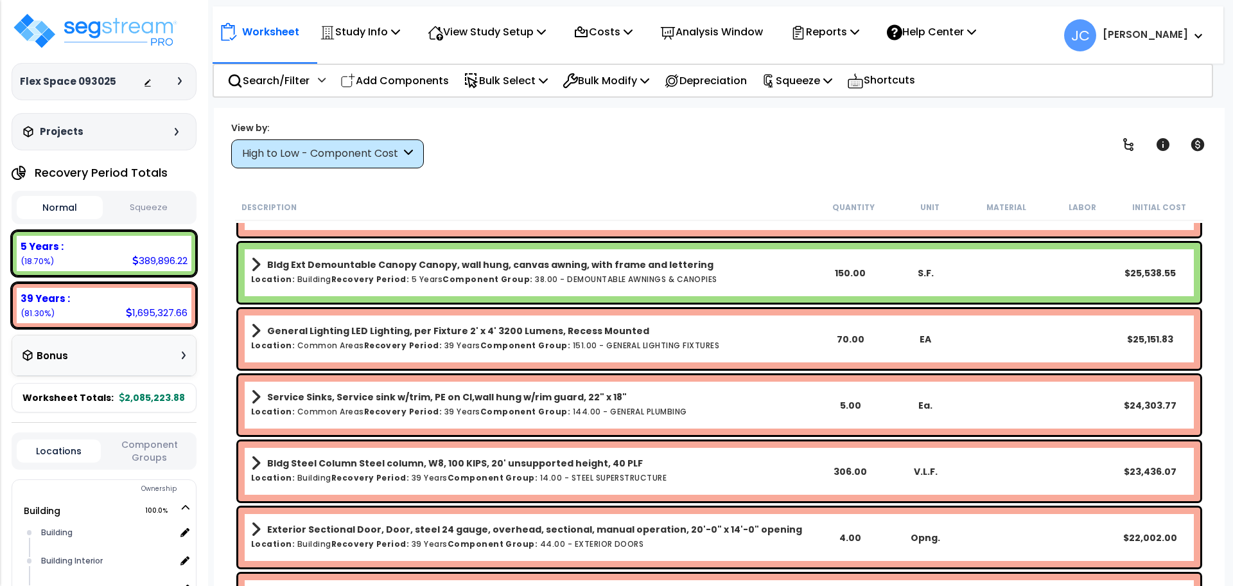
scroll to position [1181, 0]
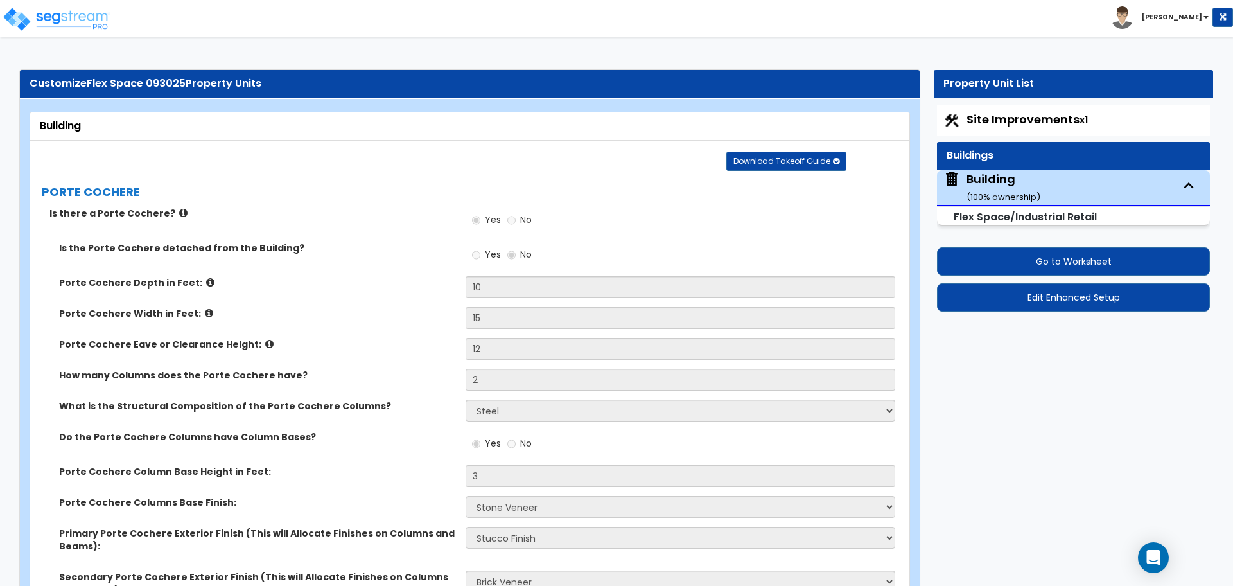
select select "2"
select select "5"
select select "2"
select select "4"
select select "1"
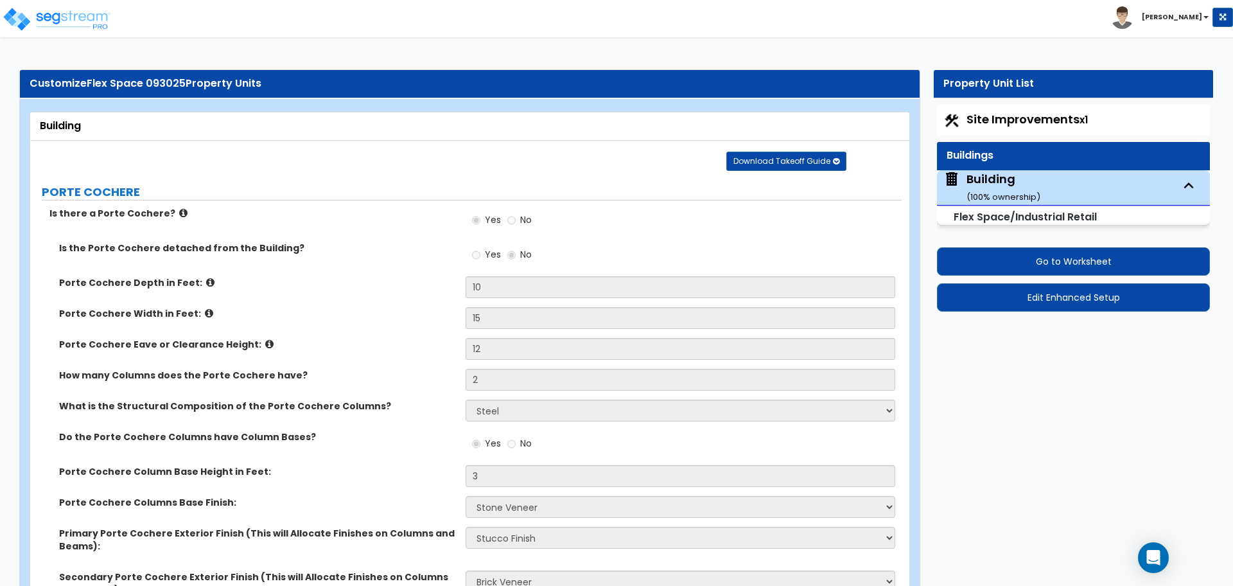
select select "4"
select select "2"
select select "4"
select select "3"
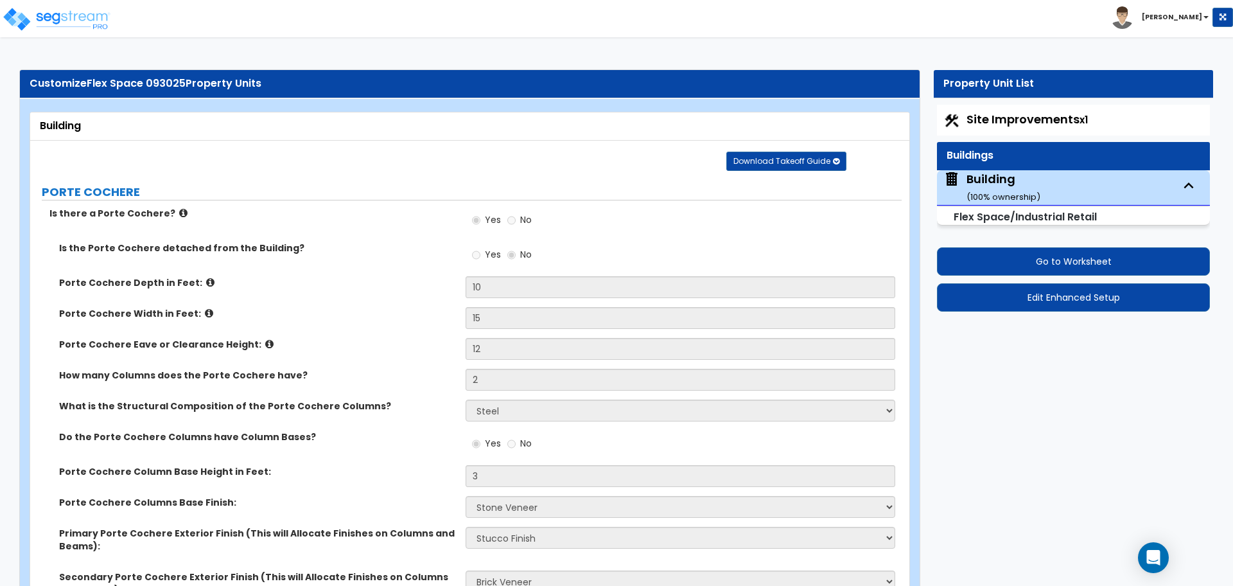
select select "5"
select select "7"
select select "8"
select select "11"
select select "3"
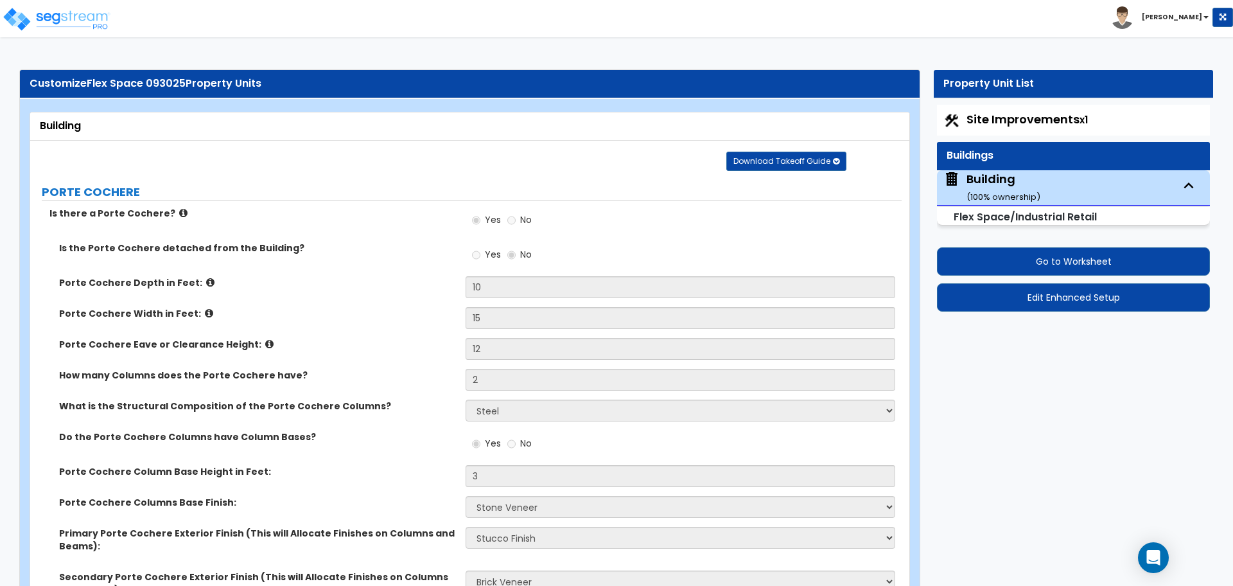
select select "1"
select select "4"
select select "1"
select select "2"
select select "3"
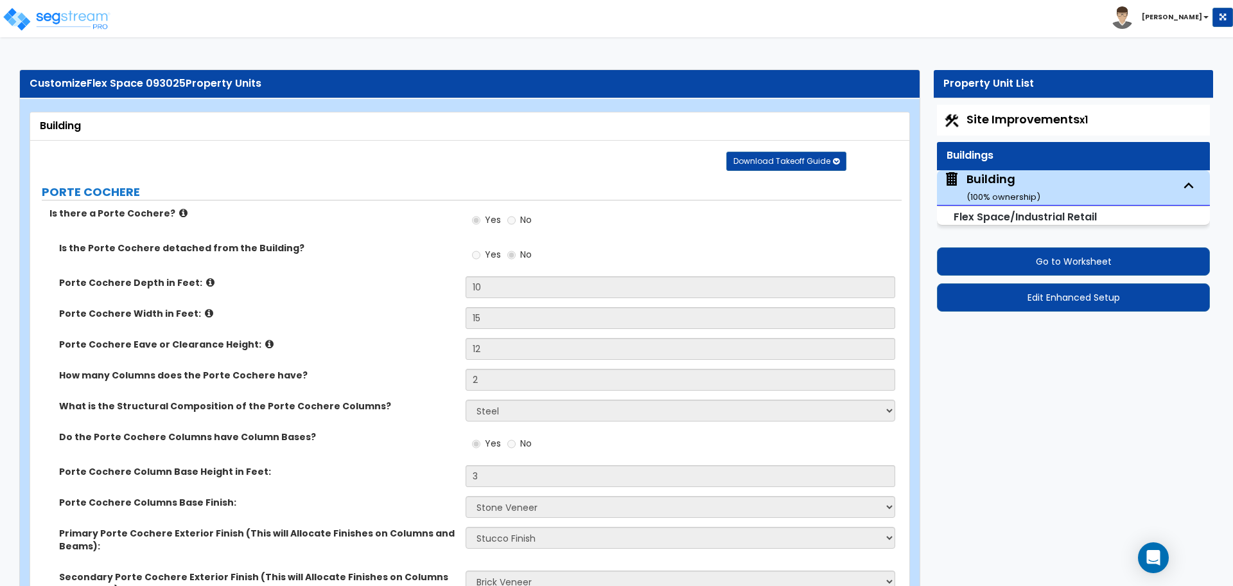
select select "3"
select select "2"
select select "1"
select select "4"
select select "3"
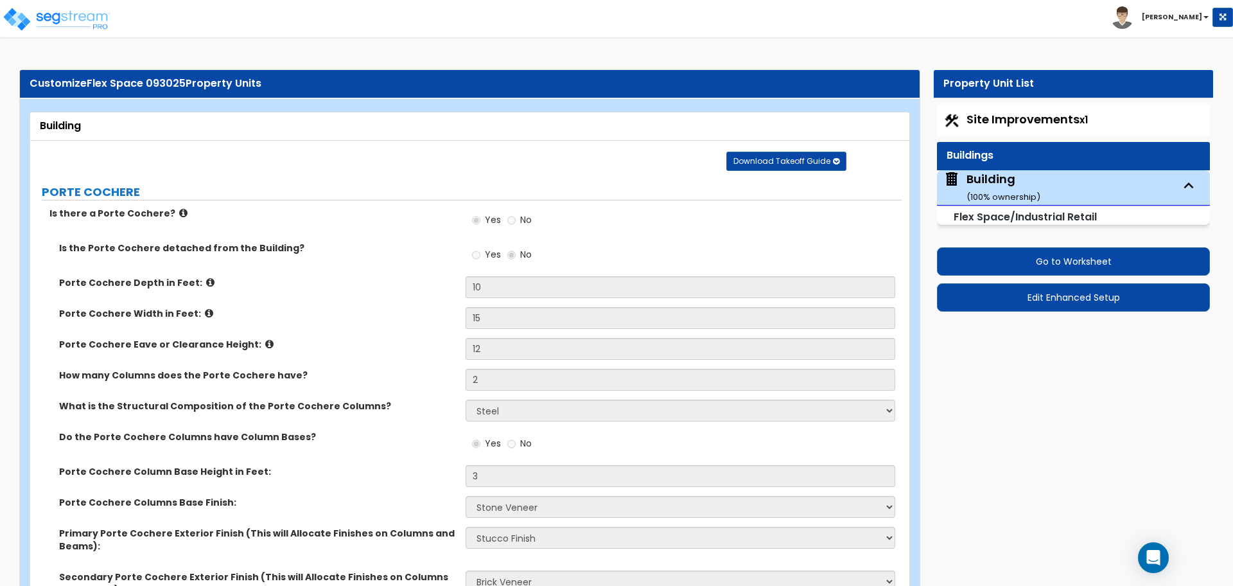
select select "3"
select select "4"
select select "5"
select select "2"
select select "3"
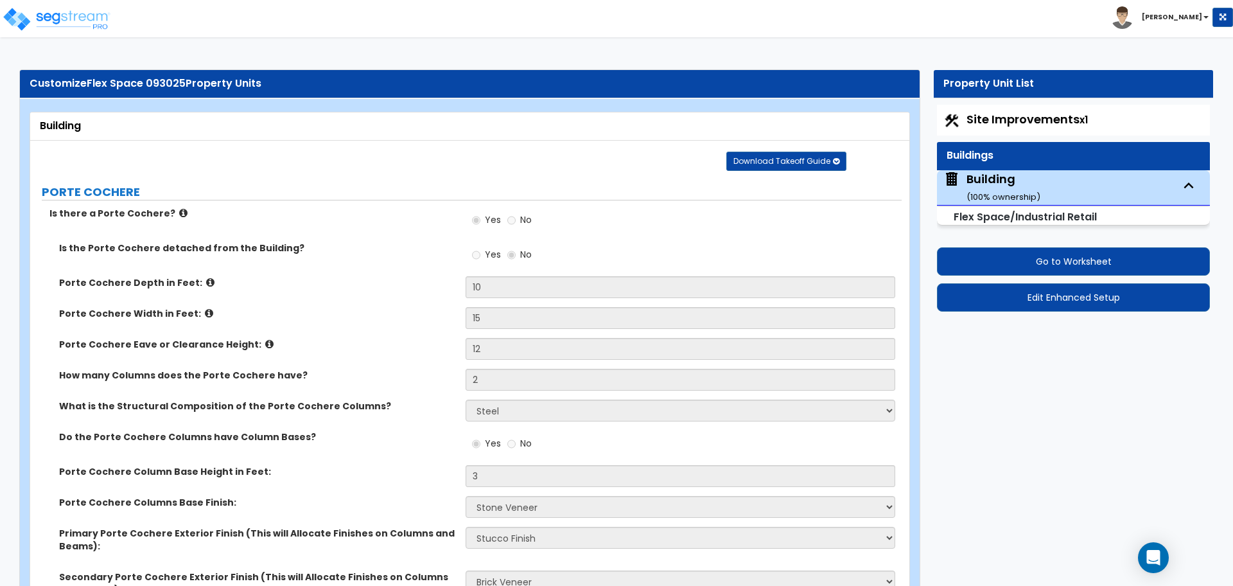
select select "2"
select select "3"
select select "4"
select select "1"
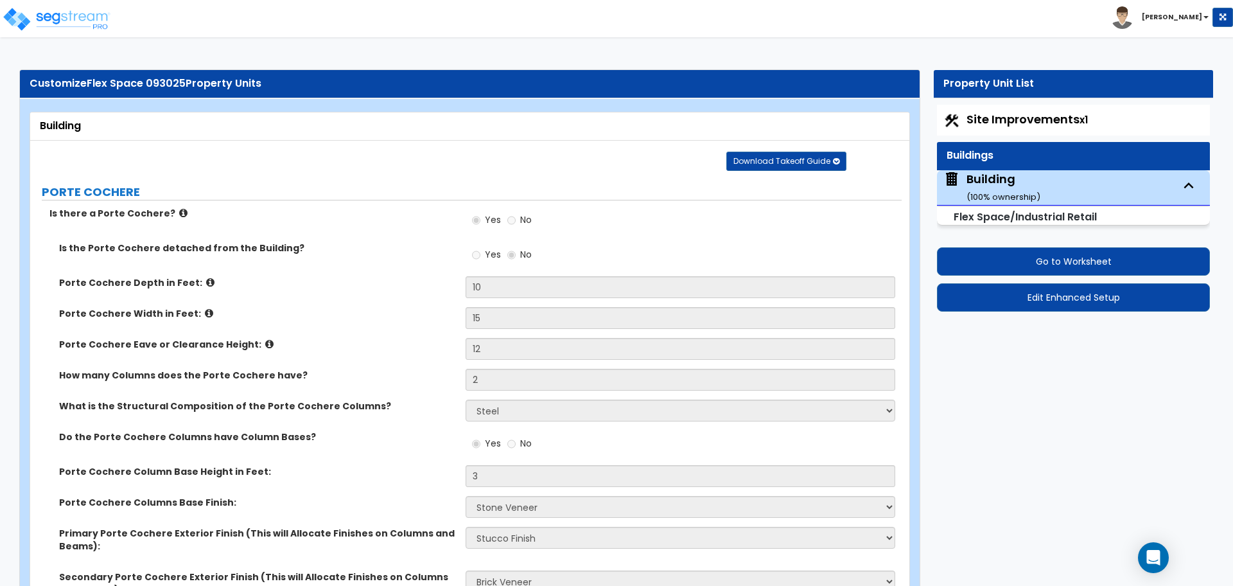
select select "2"
select select "3"
select select "1"
select select "8"
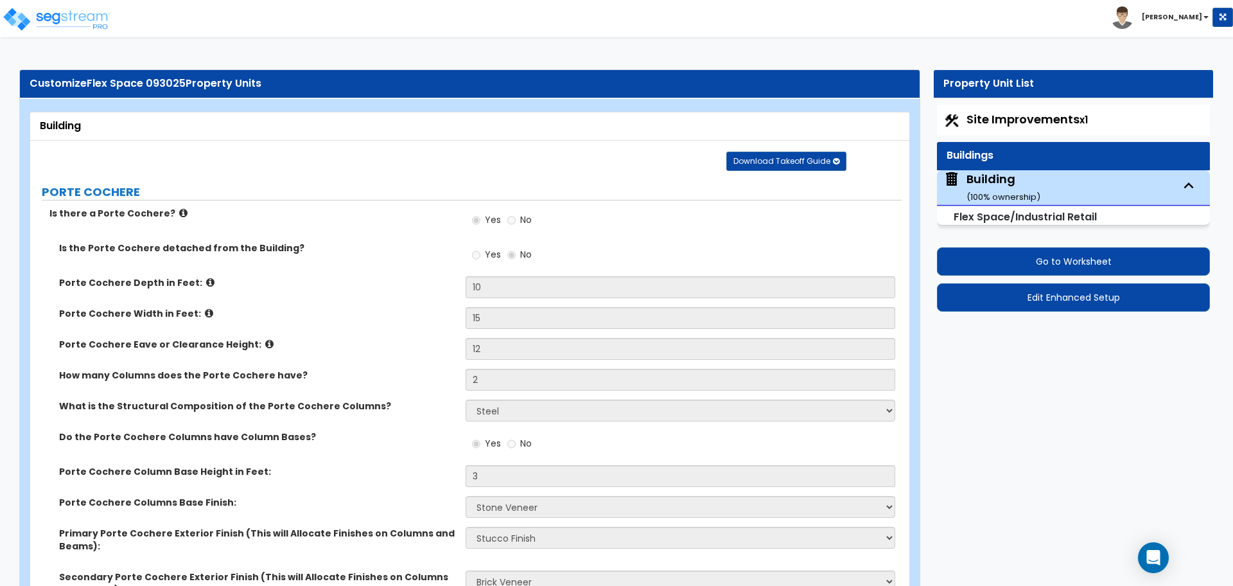
select select "1"
select select "2"
select select "1"
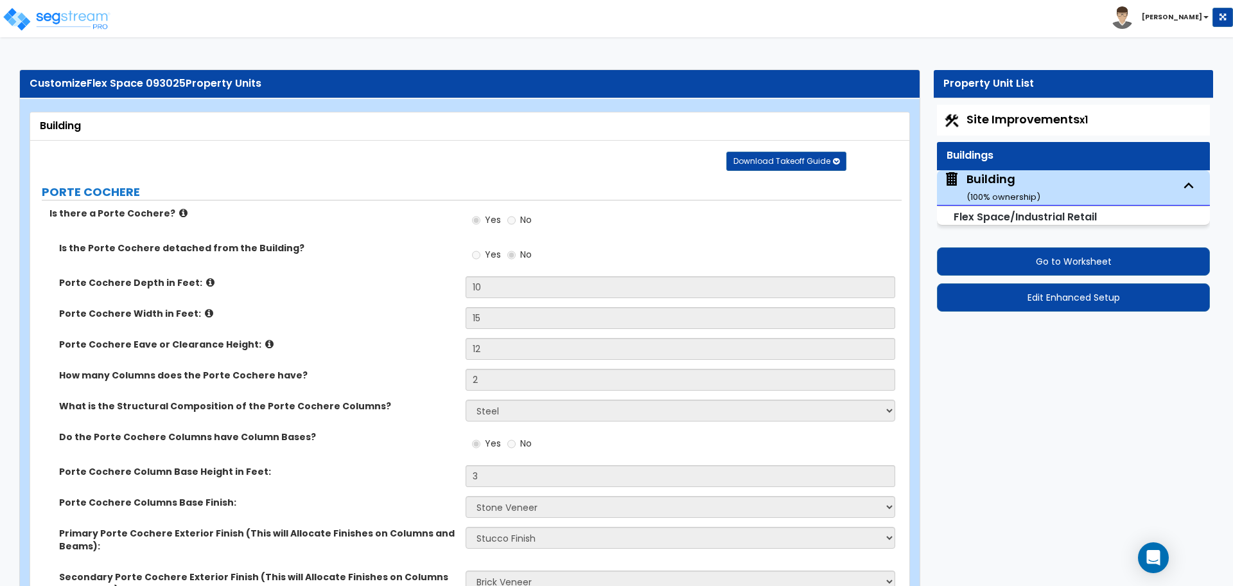
select select "2"
select select "1"
select select "2"
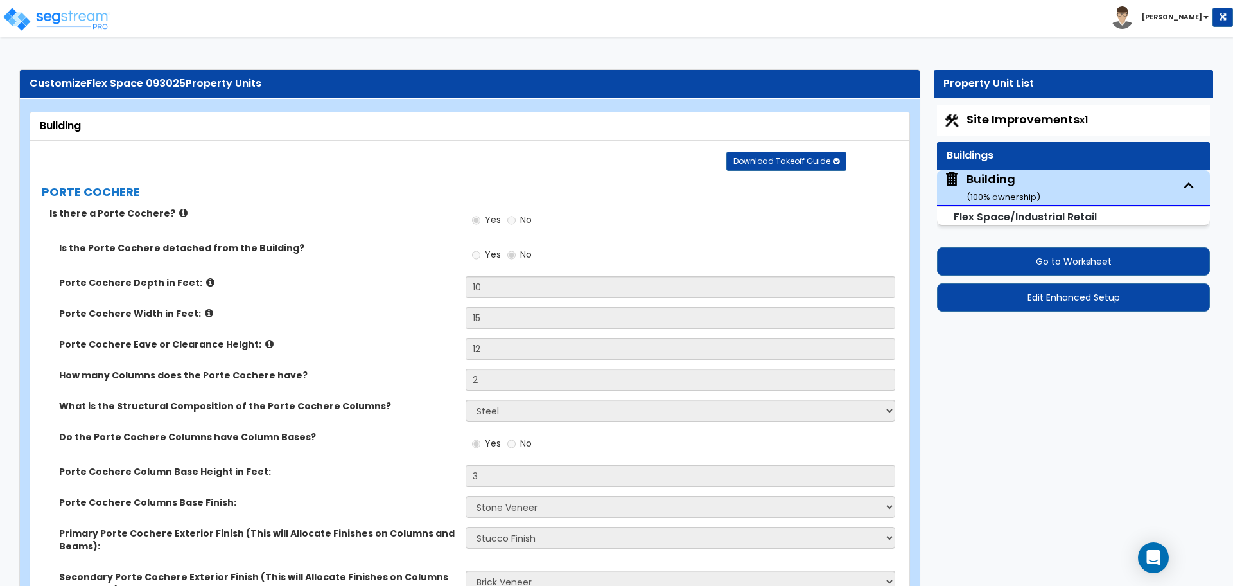
select select "3"
select select "2"
select select "7"
select select "3"
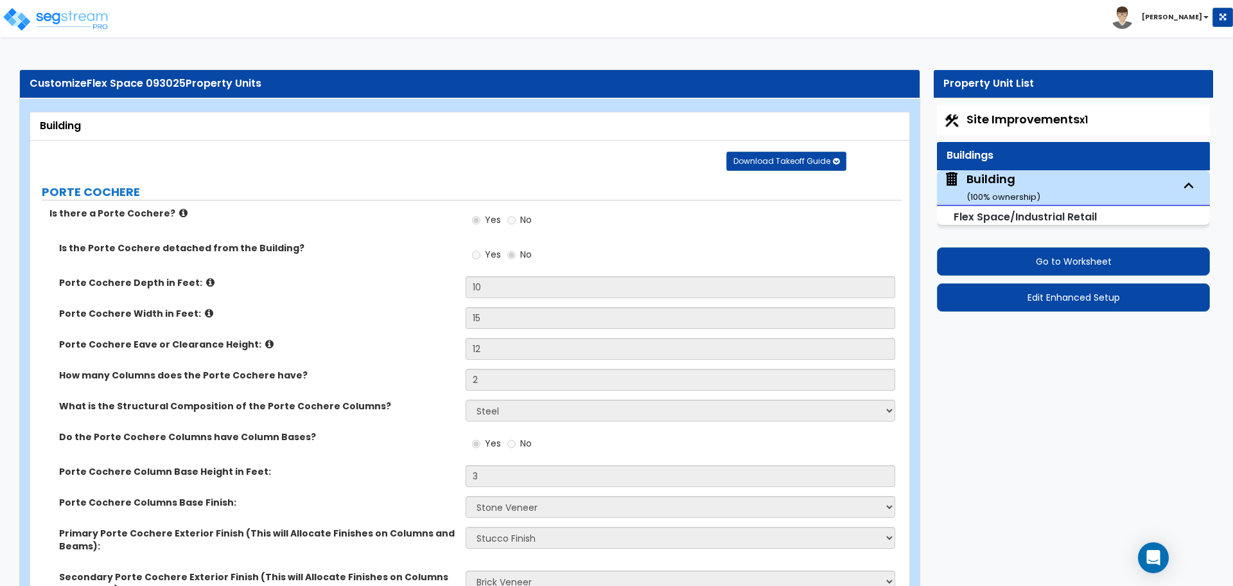
select select "2"
select select "5"
select select "2"
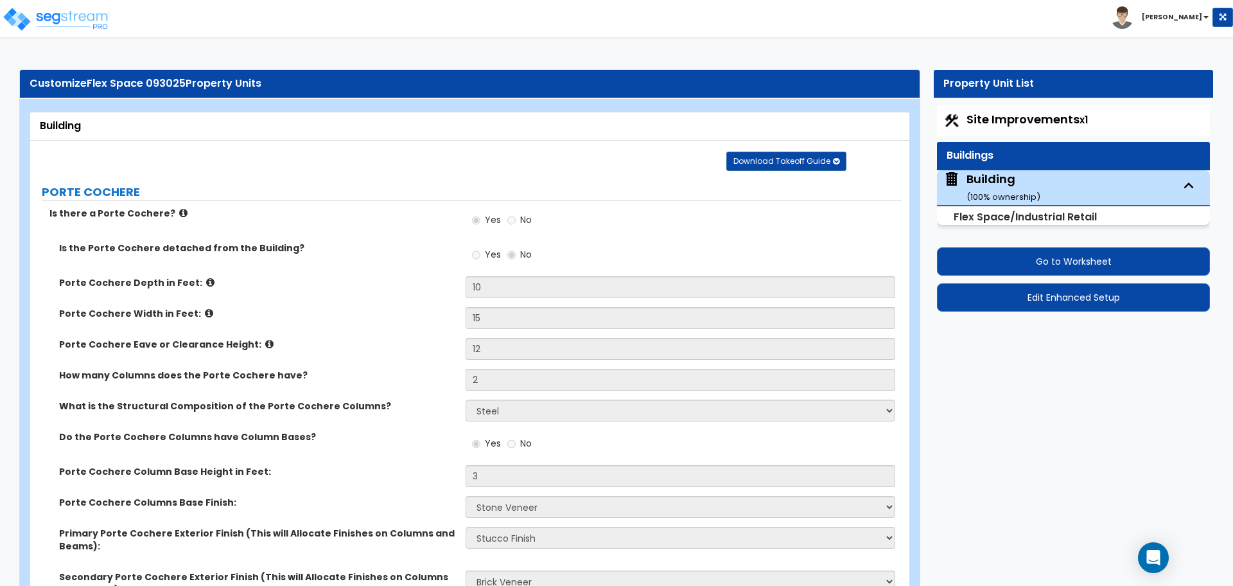
select select "2"
select select "1"
select select "7"
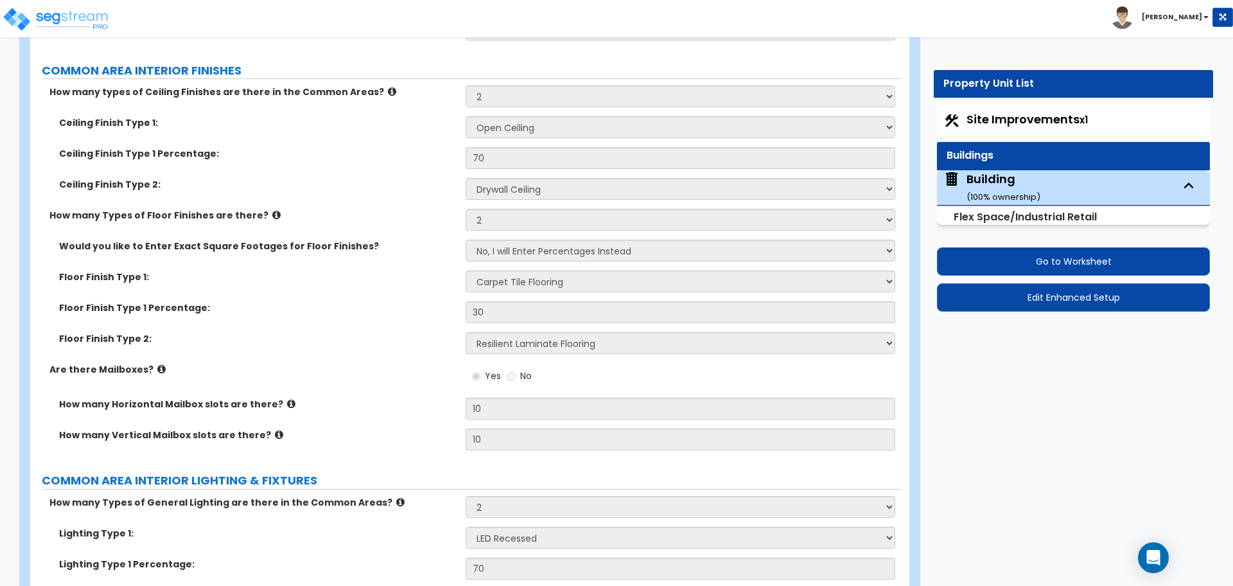
scroll to position [5795, 0]
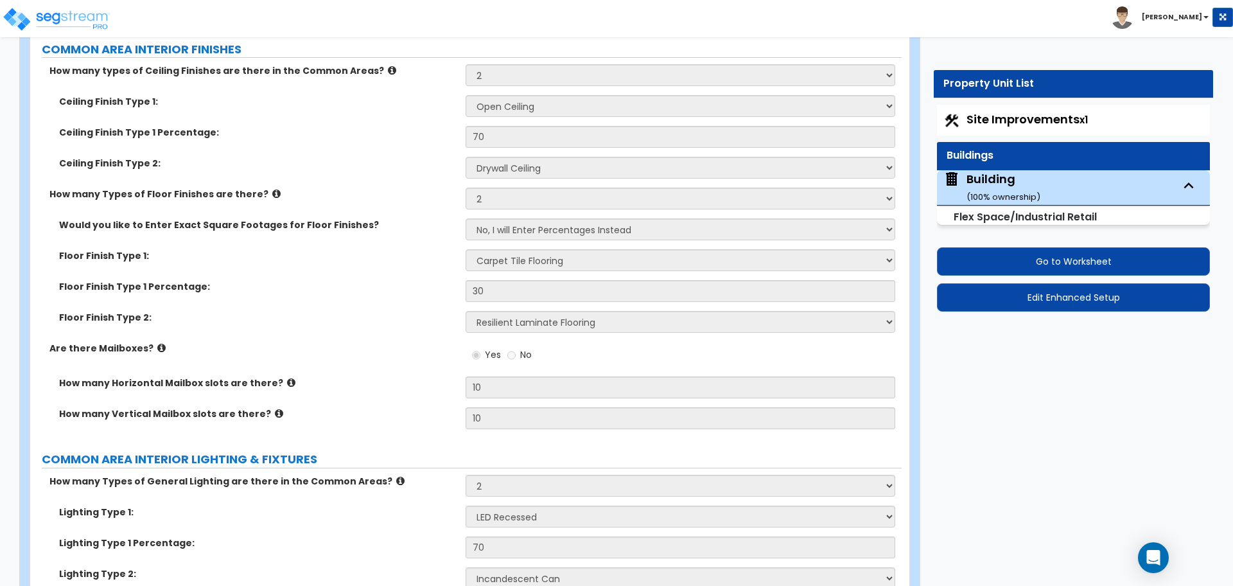
click at [405, 120] on div "Ceiling Finish Type 1: Please Choose One Drop Ceiling Drywall Ceiling Open Ceil…" at bounding box center [465, 110] width 871 height 31
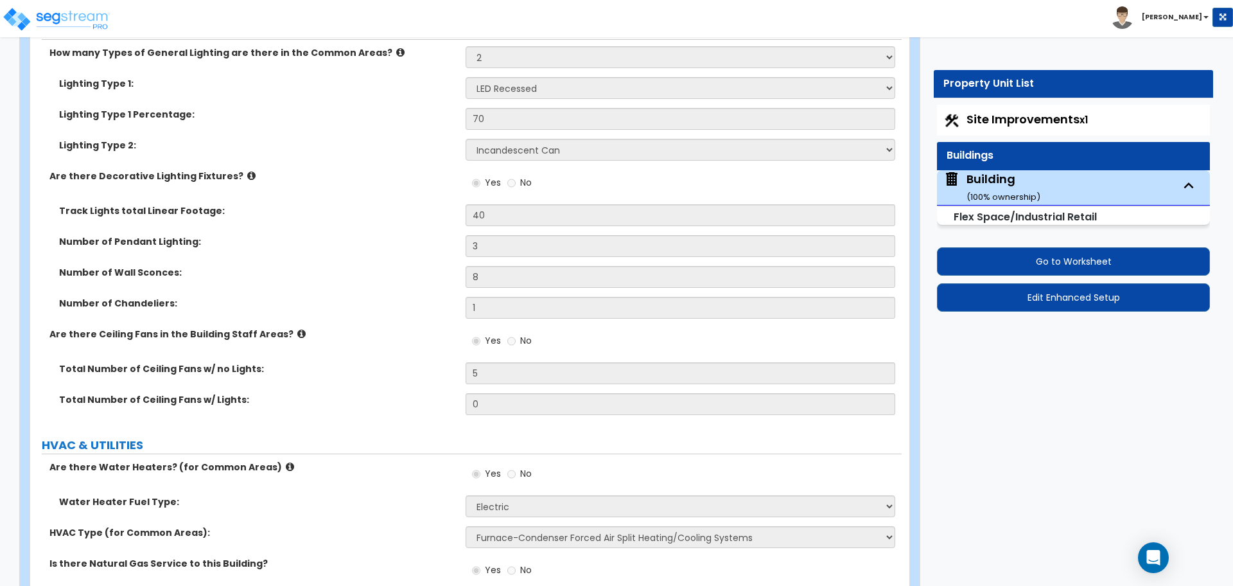
scroll to position [6445, 0]
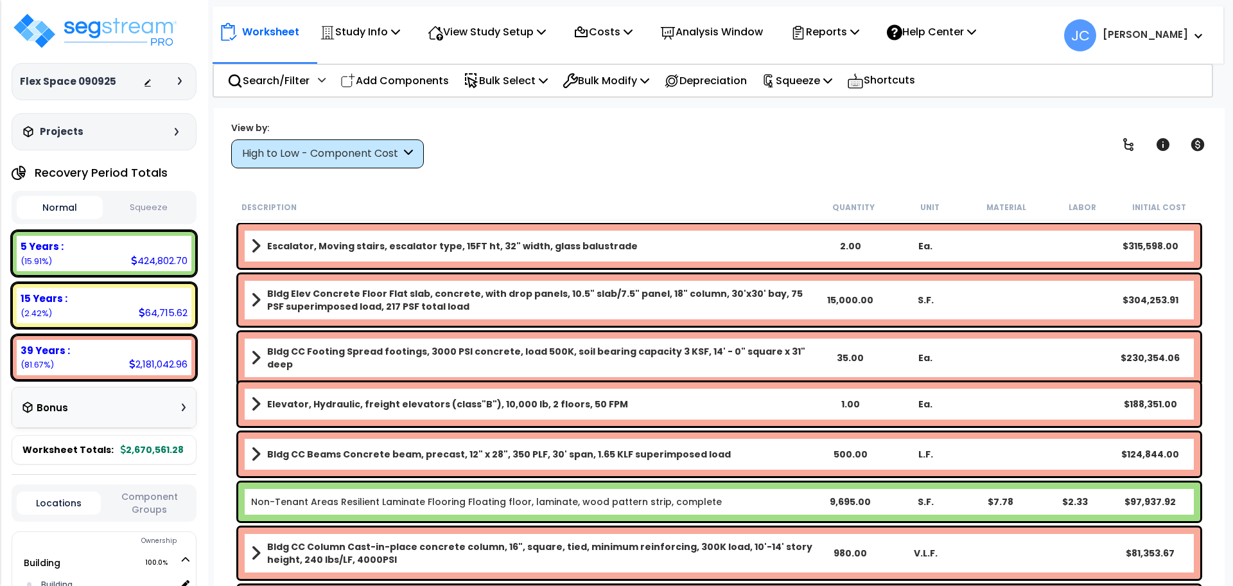
drag, startPoint x: 327, startPoint y: 164, endPoint x: 328, endPoint y: 171, distance: 6.5
click at [326, 164] on div "High to Low - Component Cost" at bounding box center [327, 153] width 193 height 29
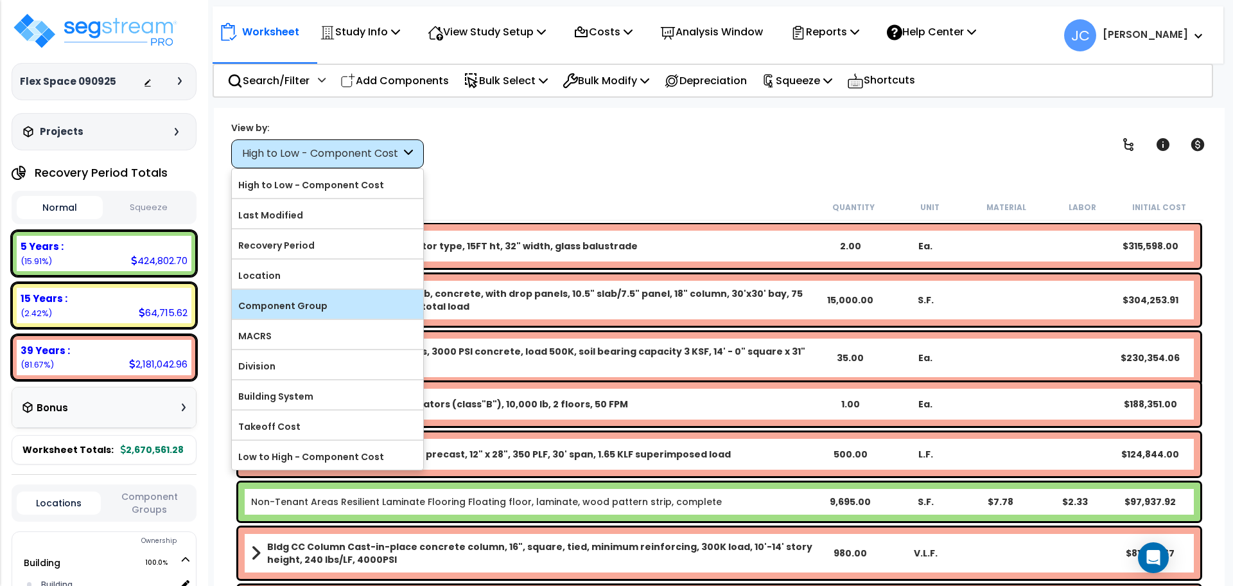
click at [335, 300] on label "Component Group" at bounding box center [327, 305] width 191 height 19
click at [0, 0] on input "Component Group" at bounding box center [0, 0] width 0 height 0
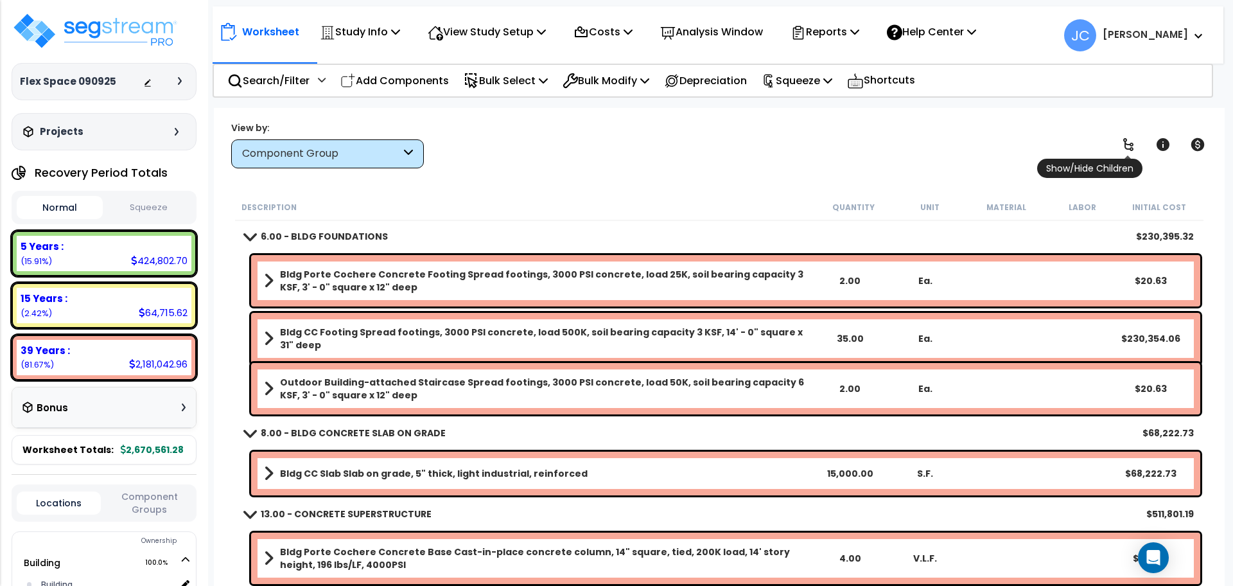
click at [1115, 132] on link at bounding box center [1128, 144] width 28 height 28
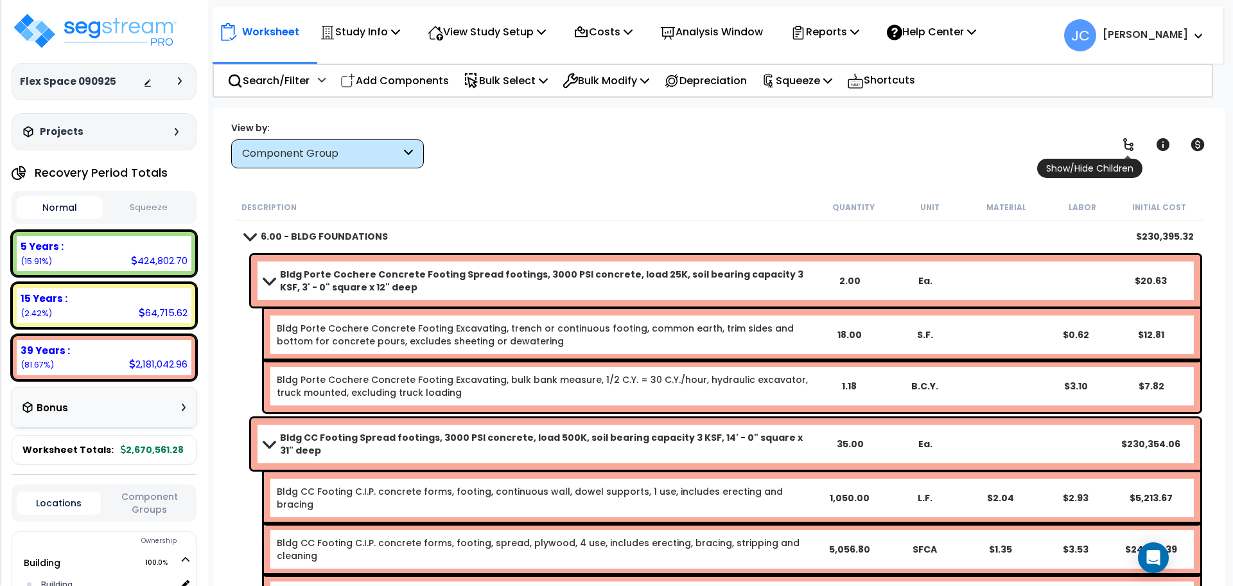
click at [1132, 137] on icon at bounding box center [1127, 144] width 15 height 15
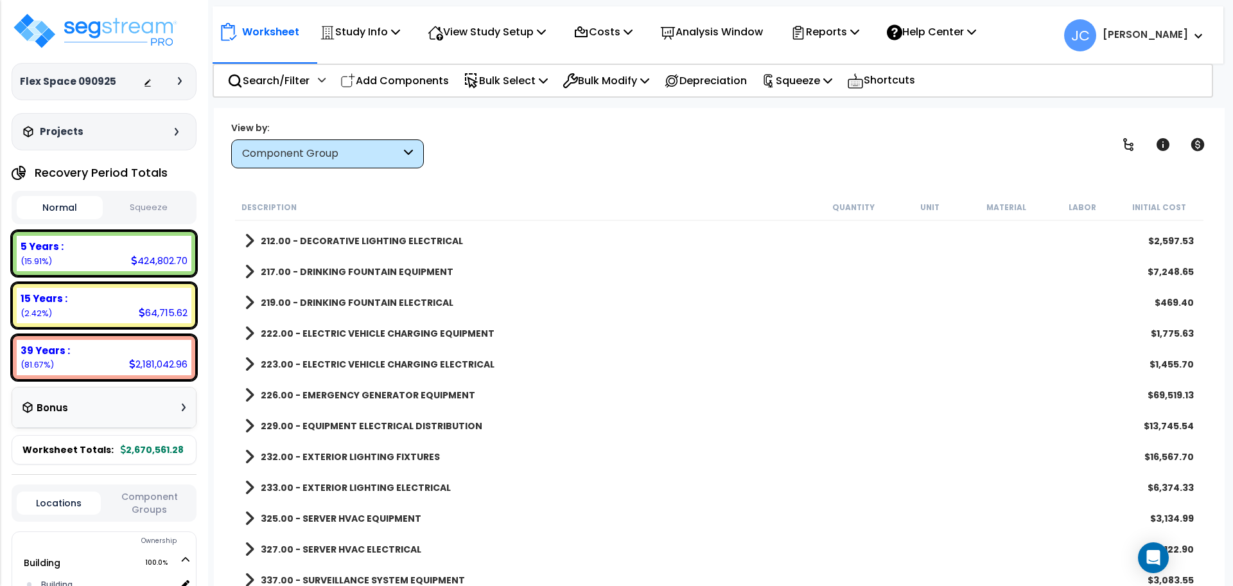
scroll to position [2186, 0]
click at [412, 388] on b "226.00 - EMERGENCY GENERATOR EQUIPMENT" at bounding box center [368, 393] width 214 height 13
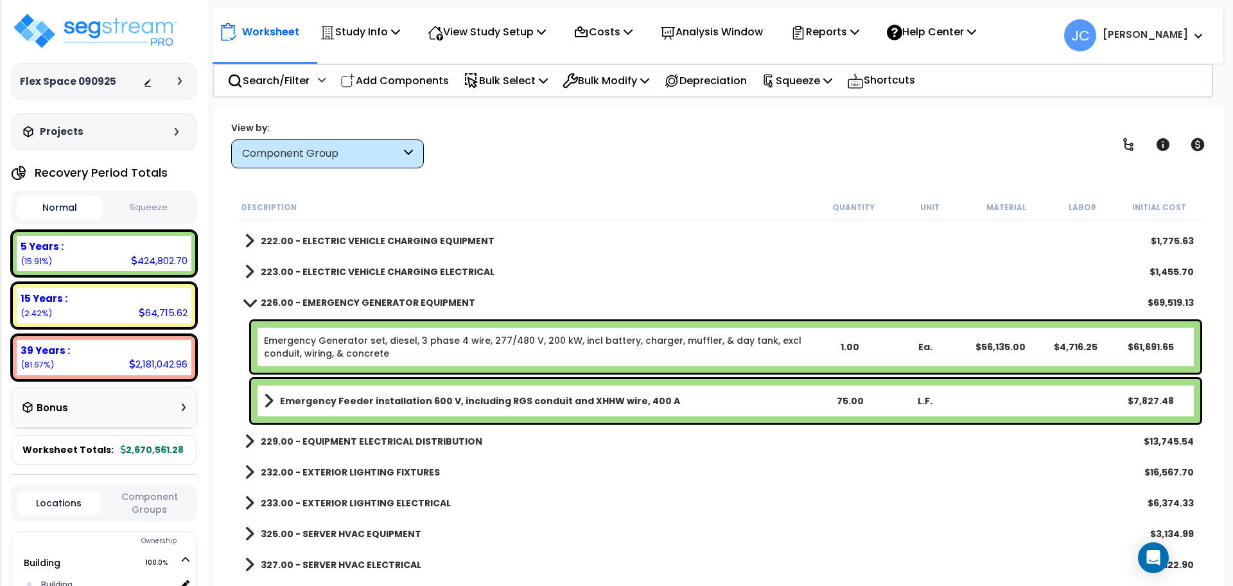
scroll to position [2277, 0]
click at [390, 439] on b "229.00 - EQUIPMENT ELECTRICAL DISTRIBUTION" at bounding box center [372, 440] width 222 height 13
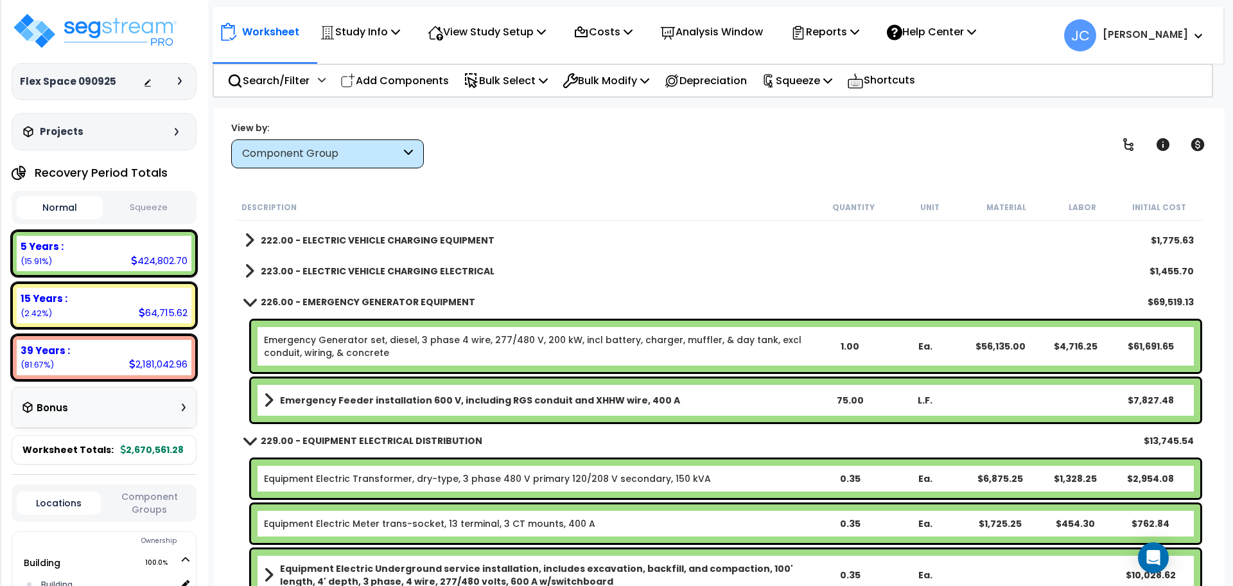
click at [379, 437] on b "229.00 - EQUIPMENT ELECTRICAL DISTRIBUTION" at bounding box center [372, 440] width 222 height 13
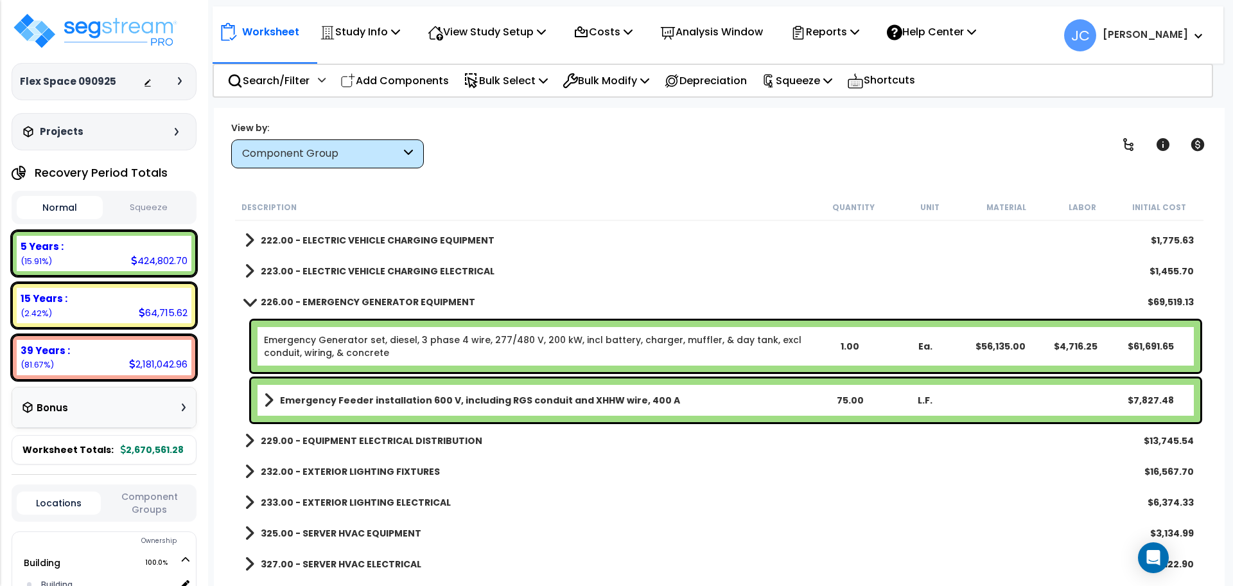
click at [390, 306] on b "226.00 - EMERGENCY GENERATOR EQUIPMENT" at bounding box center [368, 301] width 214 height 13
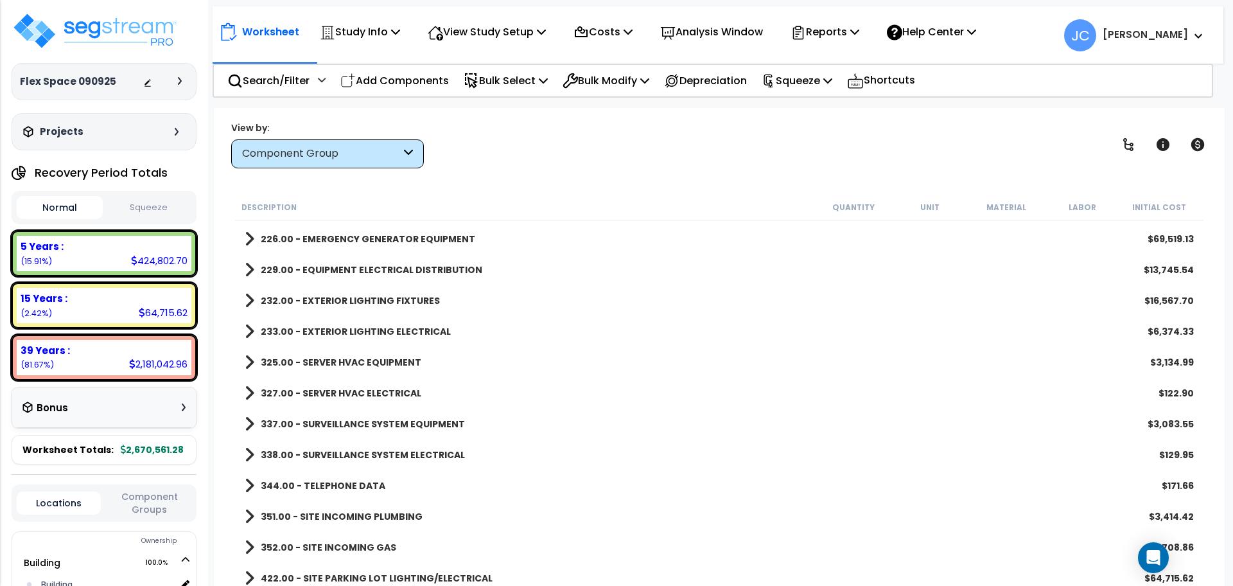
scroll to position [2346, 0]
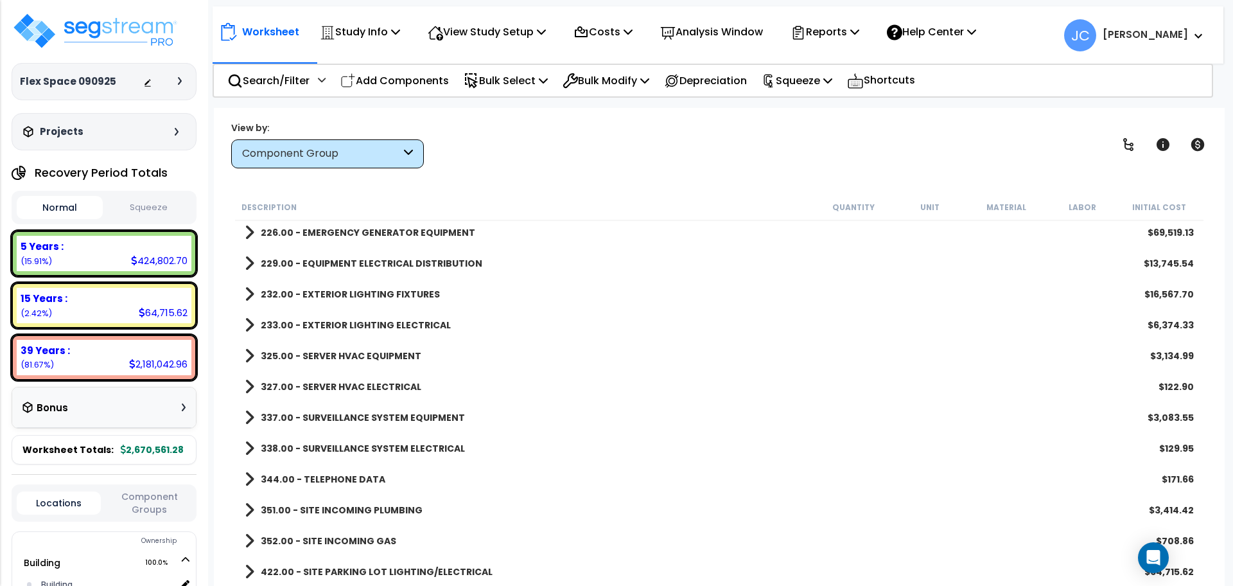
click at [366, 570] on b "422.00 - SITE PARKING LOT LIGHTING/ELECTRICAL" at bounding box center [377, 571] width 232 height 13
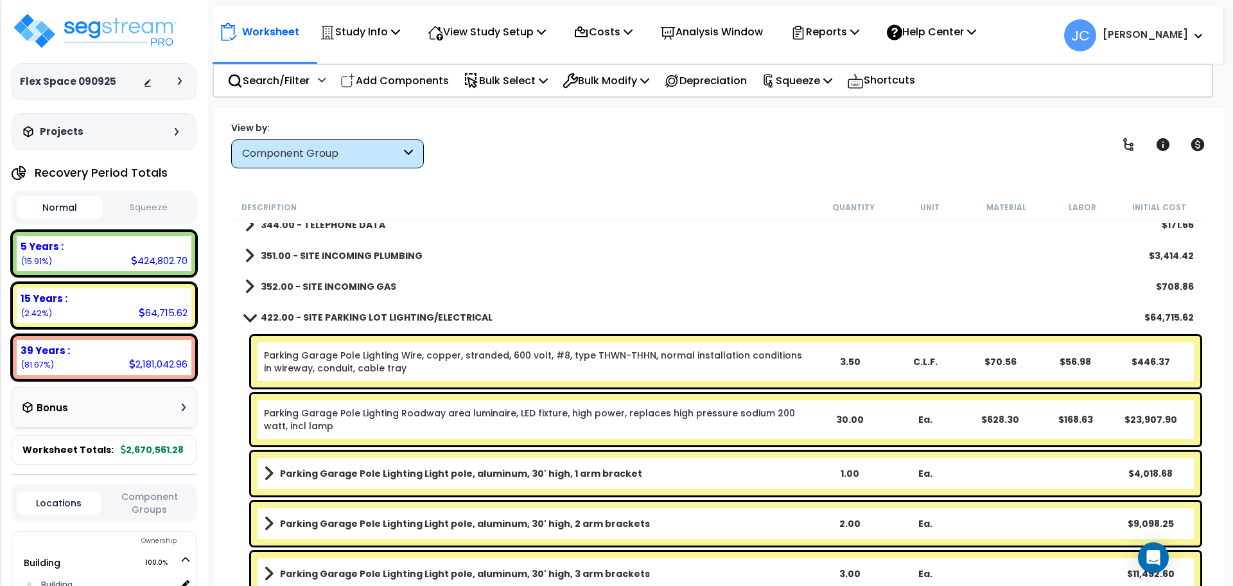
scroll to position [2611, 0]
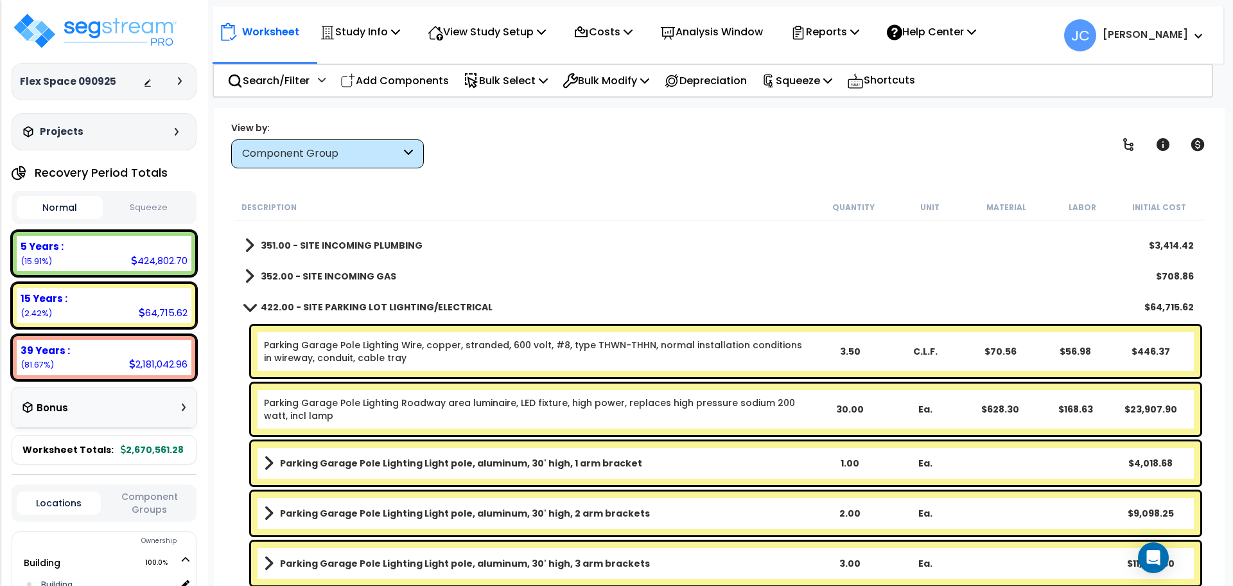
click at [342, 312] on link "422.00 - SITE PARKING LOT LIGHTING/ELECTRICAL" at bounding box center [369, 307] width 248 height 18
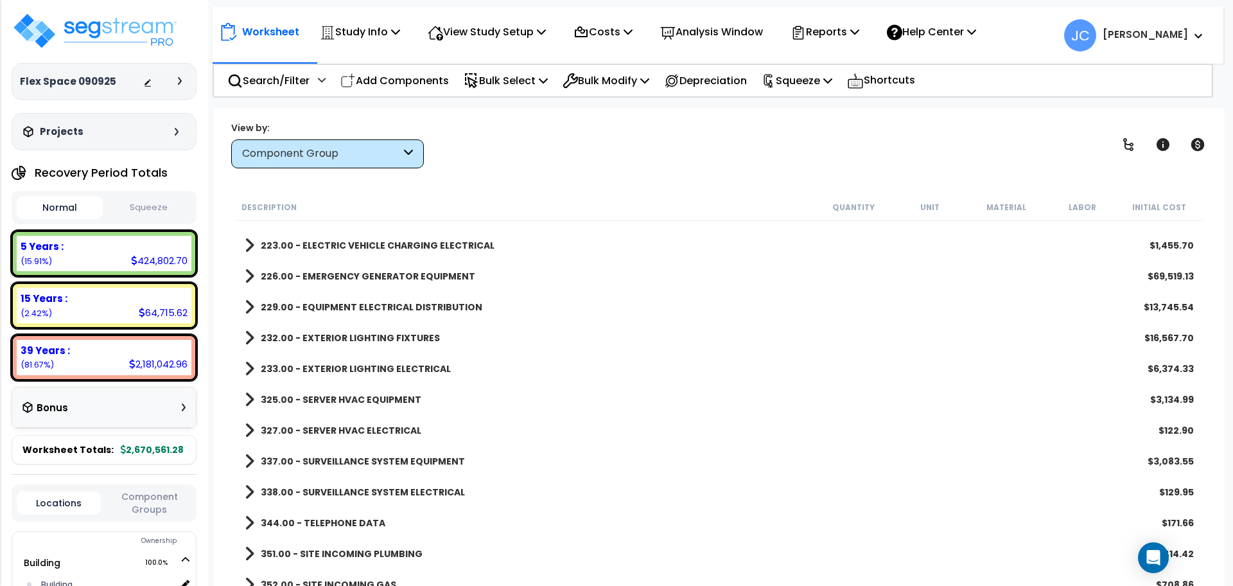
scroll to position [2296, 0]
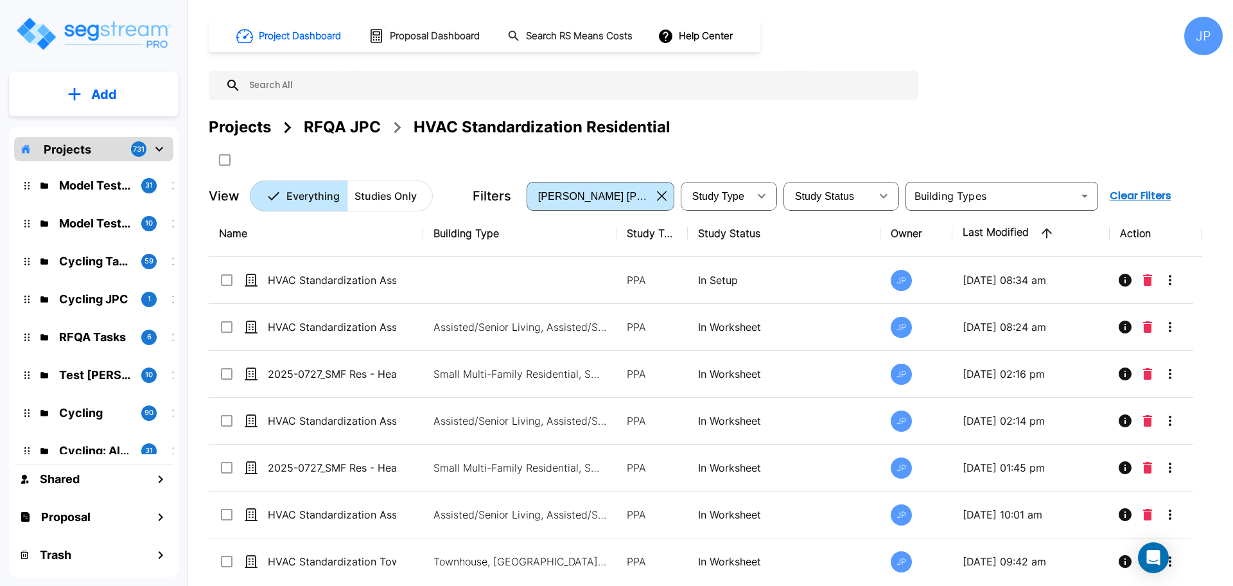
click at [251, 131] on div "Projects" at bounding box center [240, 127] width 62 height 23
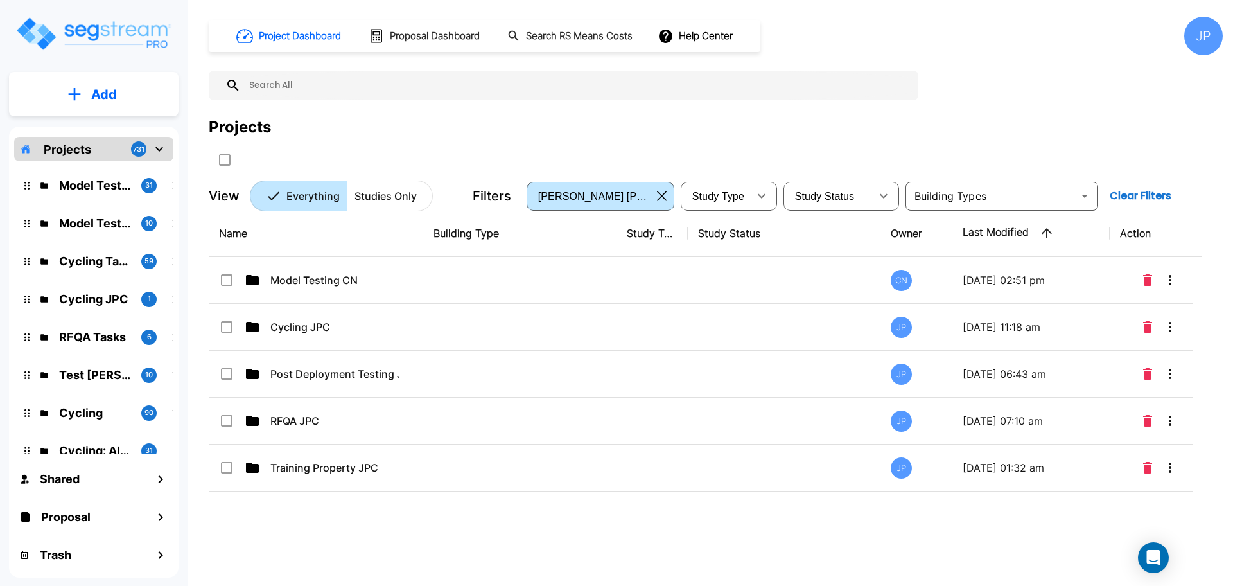
click at [596, 112] on div "Project Dashboard Proposal Dashboard Search RS Means Costs Help Center JP Proje…" at bounding box center [716, 114] width 1014 height 195
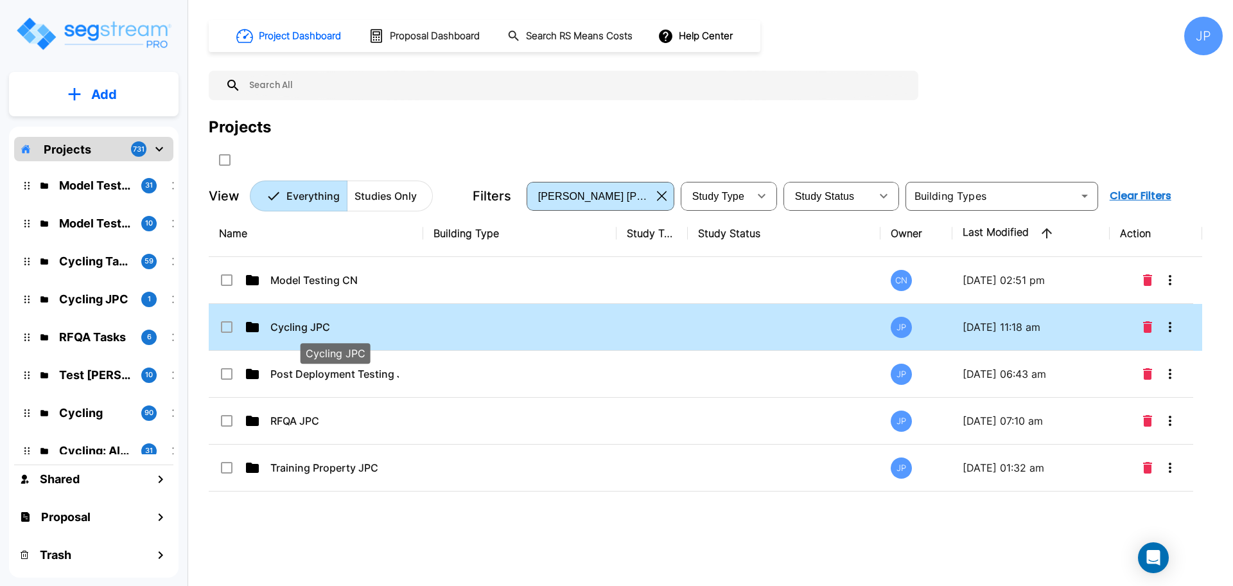
click at [345, 323] on p "Cycling JPC" at bounding box center [334, 326] width 128 height 15
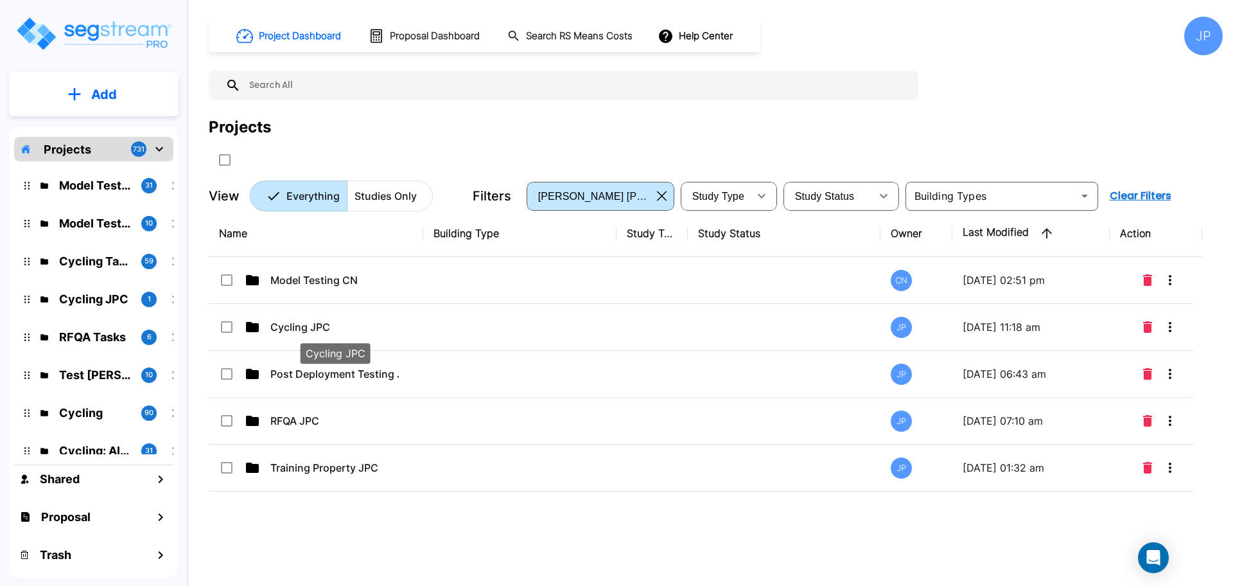
click at [344, 323] on p "Cycling JPC" at bounding box center [334, 326] width 128 height 15
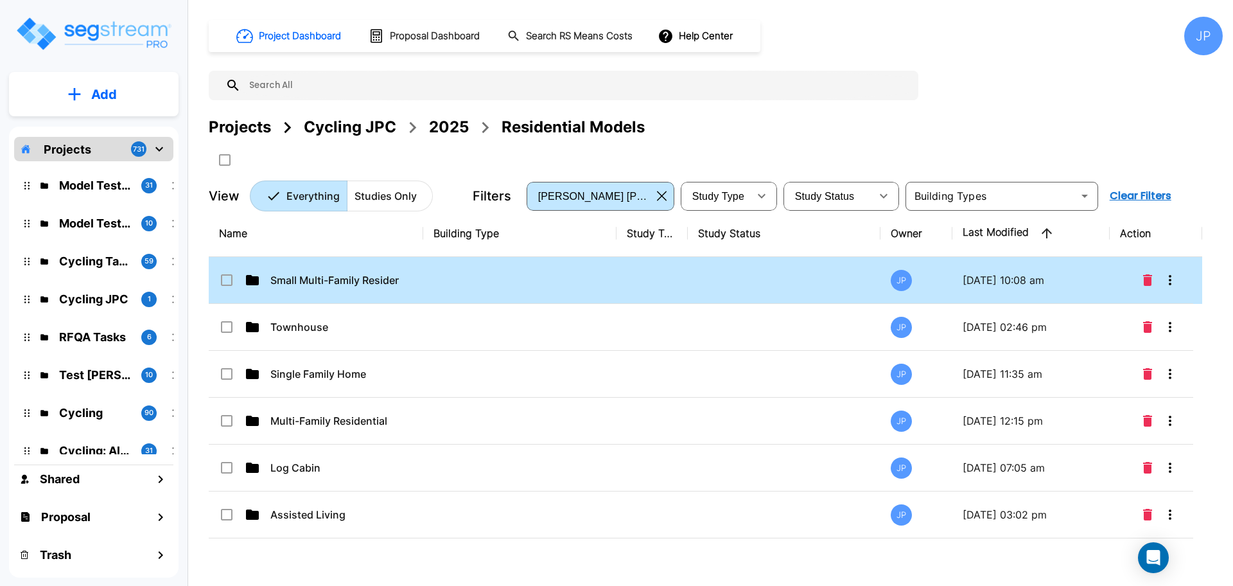
click at [396, 283] on p "Small Multi-Family Residential" at bounding box center [334, 279] width 128 height 15
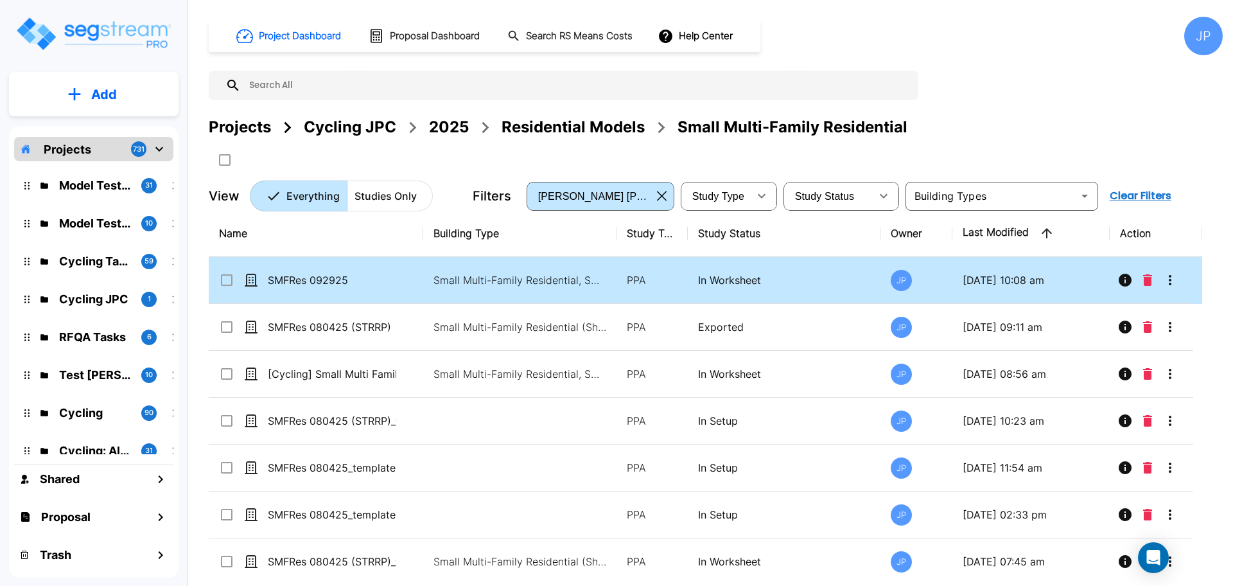
click at [597, 286] on p "Small Multi-Family Residential, Small Multi-Family Residential Site" at bounding box center [519, 279] width 173 height 15
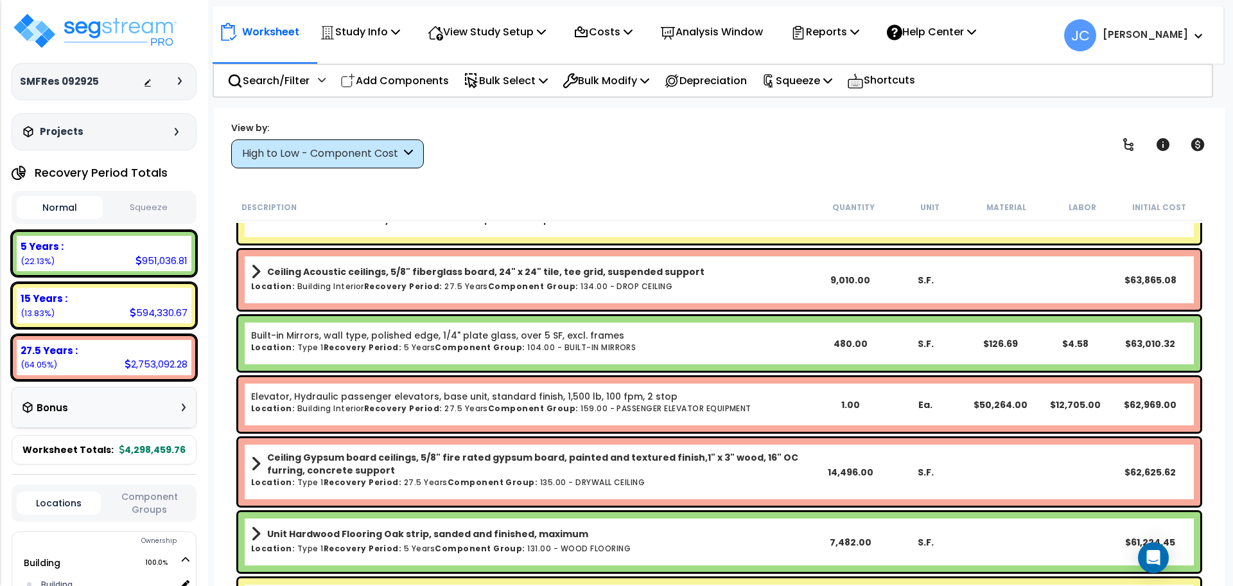
scroll to position [650, 0]
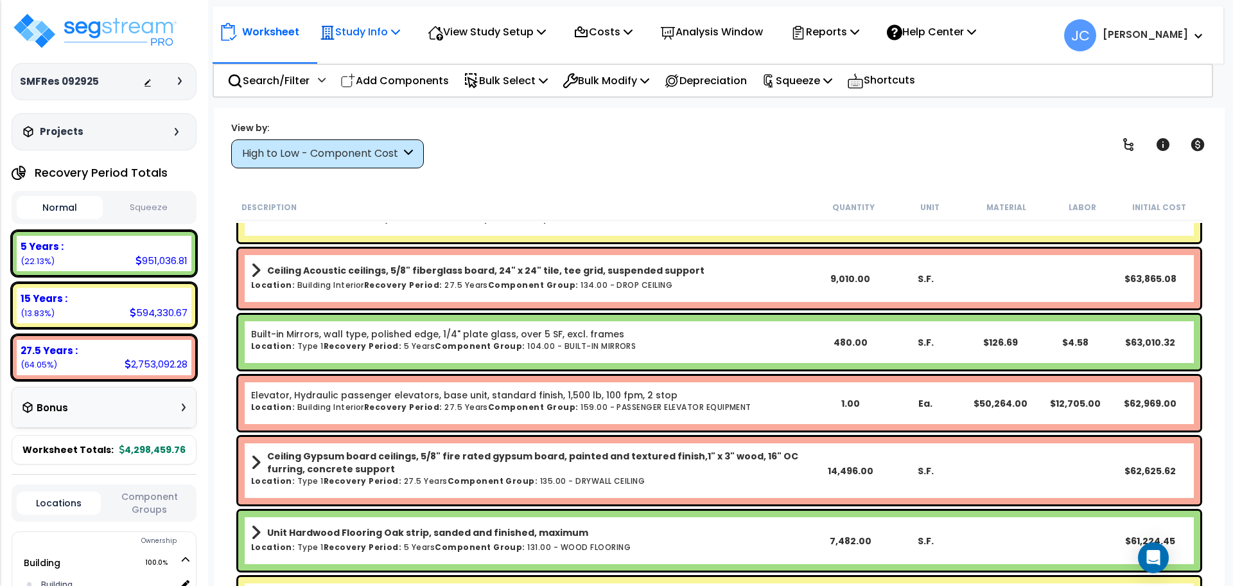
click at [393, 34] on p "Study Info" at bounding box center [360, 31] width 80 height 17
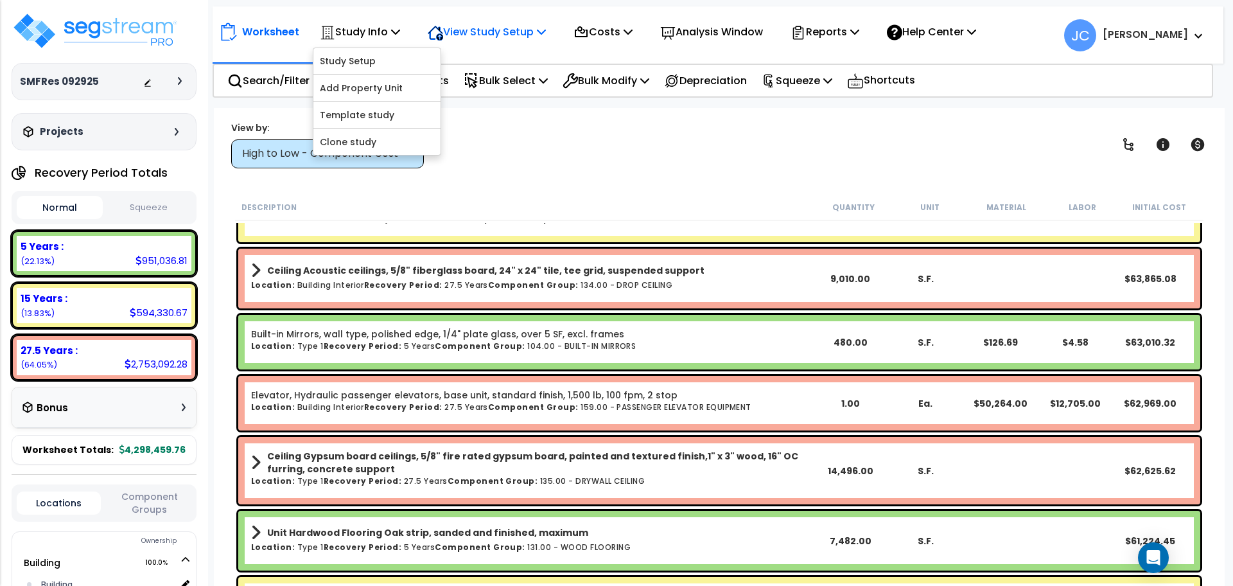
click at [468, 38] on p "View Study Setup" at bounding box center [487, 31] width 118 height 17
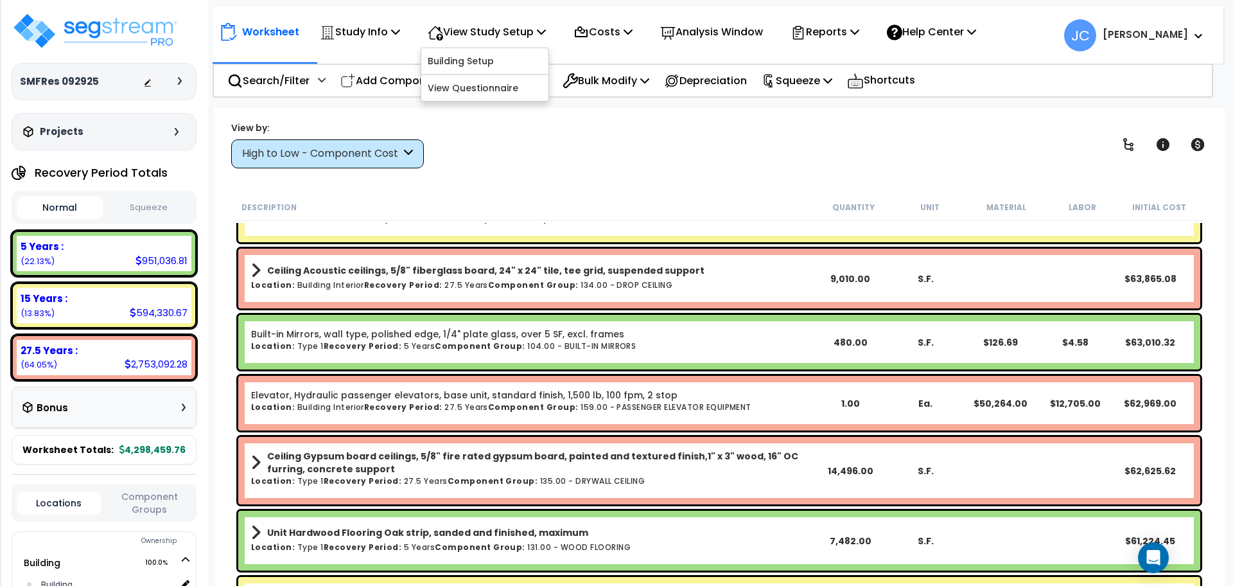
click at [290, 36] on p "Worksheet" at bounding box center [270, 31] width 57 height 17
drag, startPoint x: 381, startPoint y: 174, endPoint x: 379, endPoint y: 168, distance: 6.5
click at [381, 173] on div "Worksheet Study Info Study Setup Add Property Unit Template study Clone study JC" at bounding box center [719, 401] width 1011 height 586
click at [379, 167] on div "High to Low - Component Cost" at bounding box center [327, 153] width 193 height 29
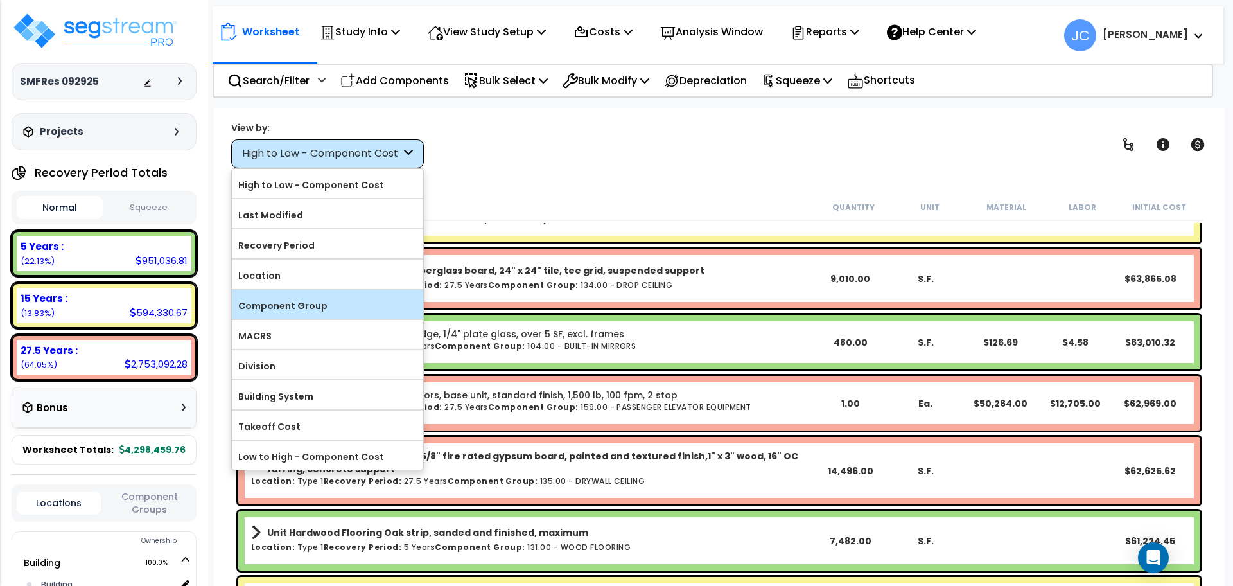
click at [346, 300] on label "Component Group" at bounding box center [327, 305] width 191 height 19
click at [0, 0] on input "Component Group" at bounding box center [0, 0] width 0 height 0
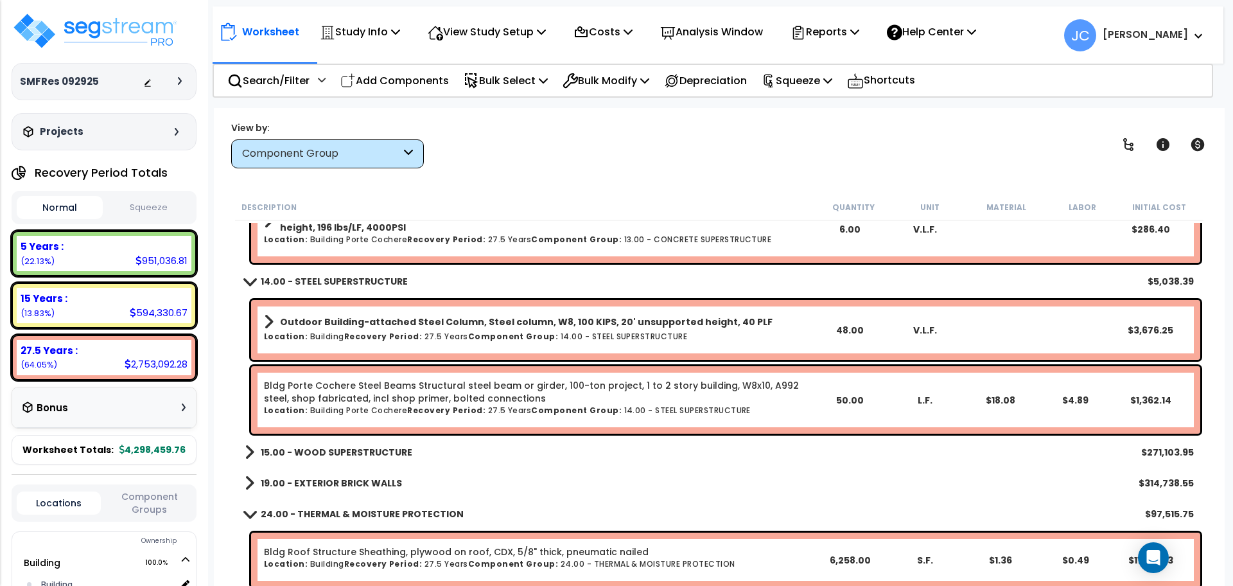
scroll to position [700, 0]
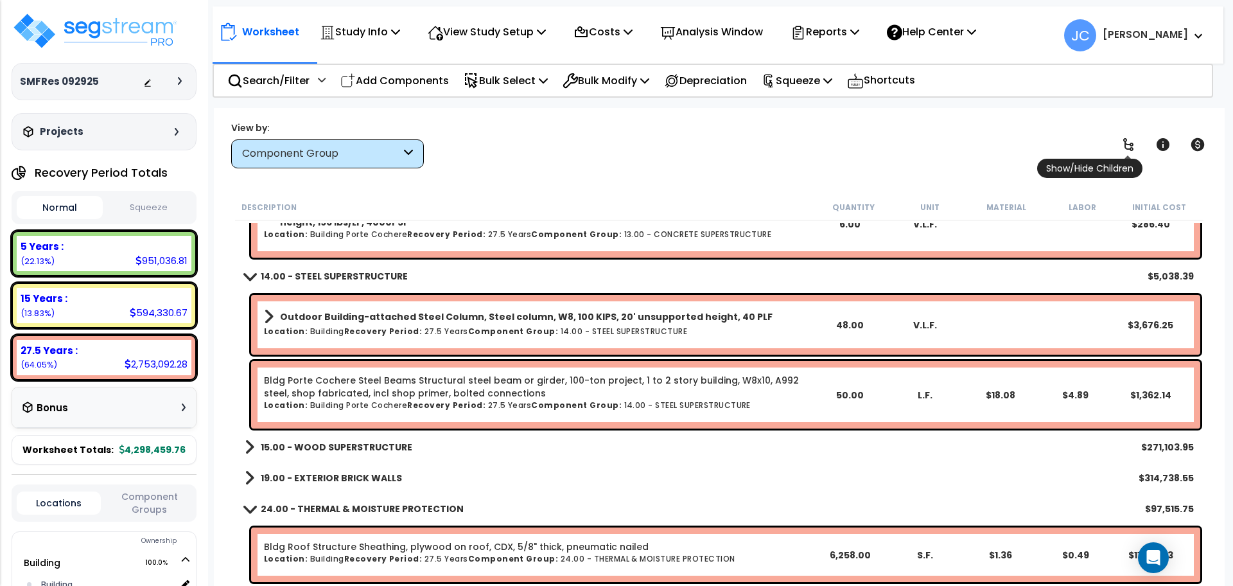
click at [1126, 134] on link at bounding box center [1128, 144] width 28 height 28
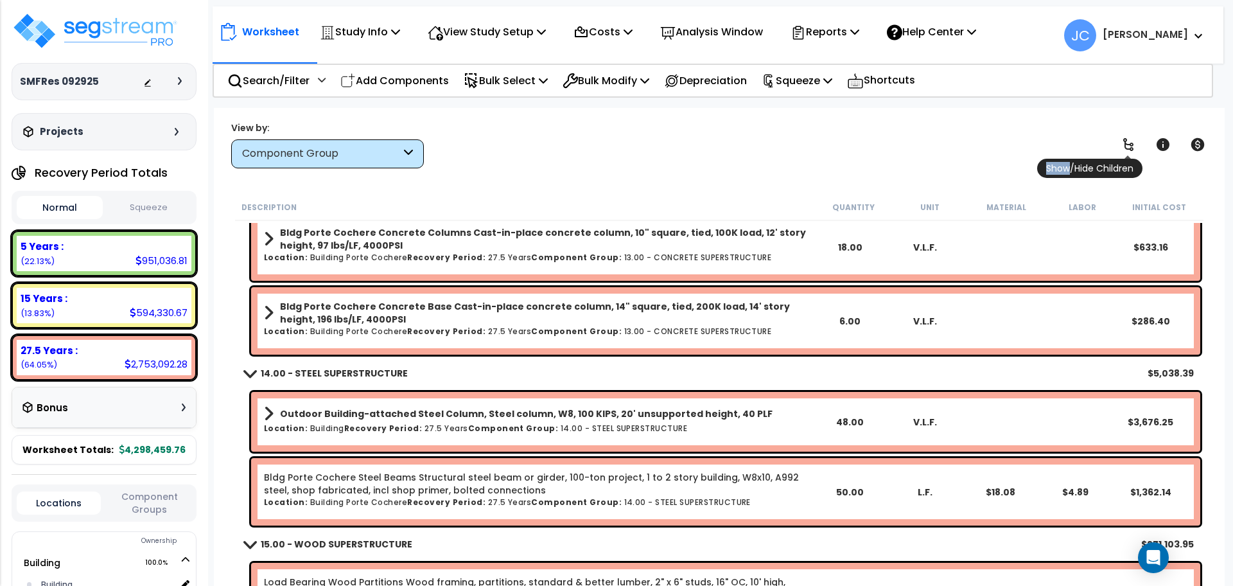
click at [1126, 134] on link at bounding box center [1128, 144] width 28 height 28
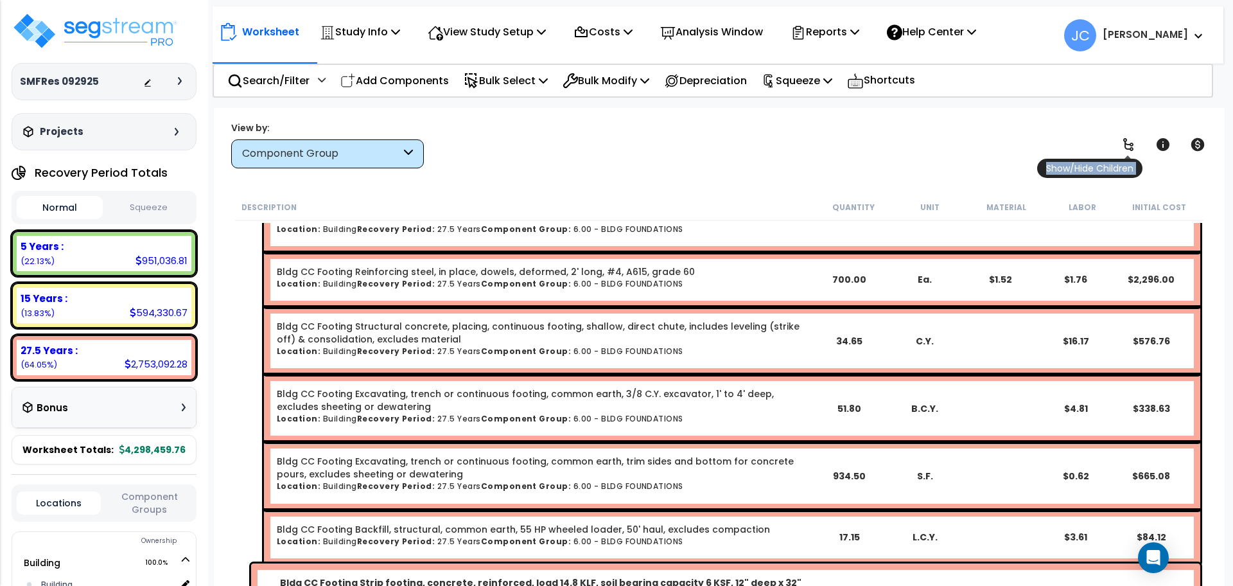
click at [1126, 134] on link at bounding box center [1128, 144] width 28 height 28
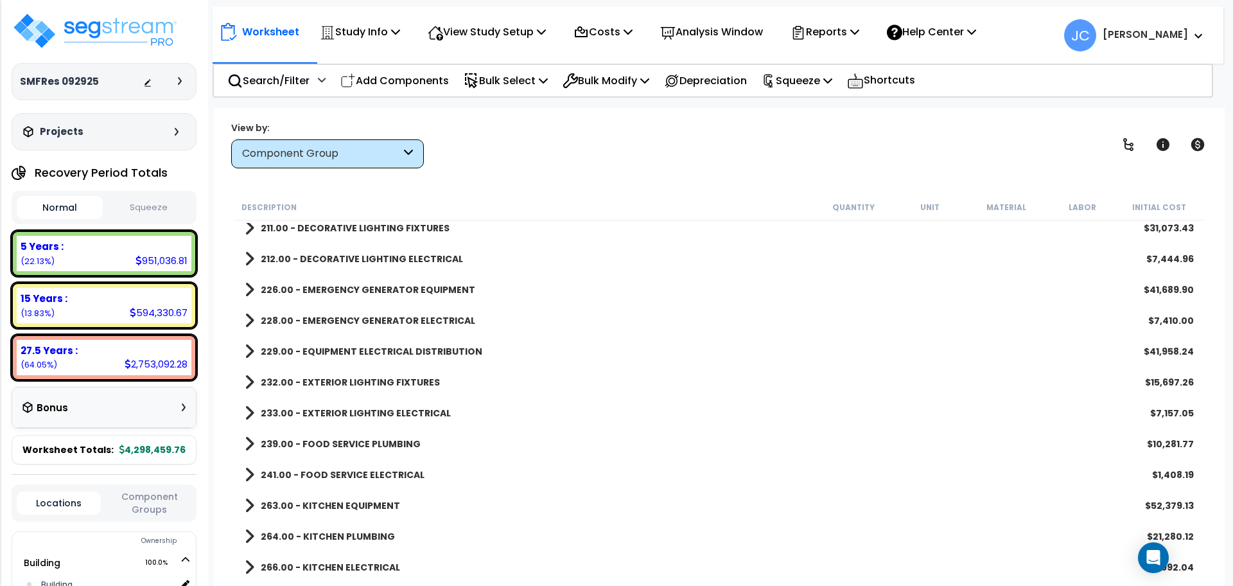
scroll to position [2463, 0]
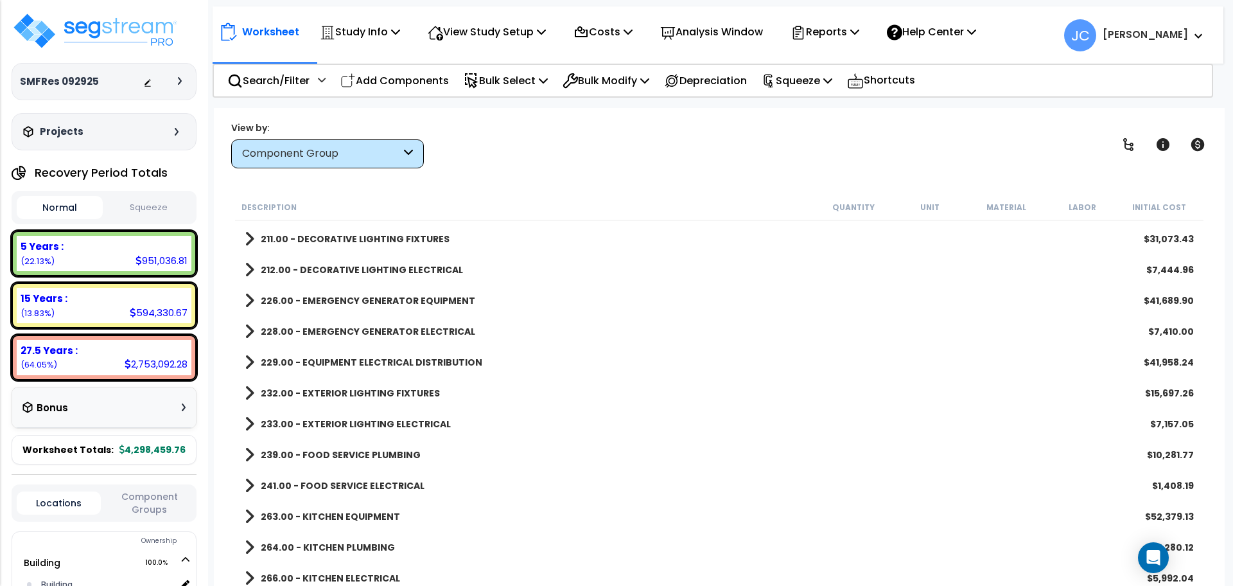
click at [442, 302] on b "226.00 - EMERGENCY GENERATOR EQUIPMENT" at bounding box center [368, 300] width 214 height 13
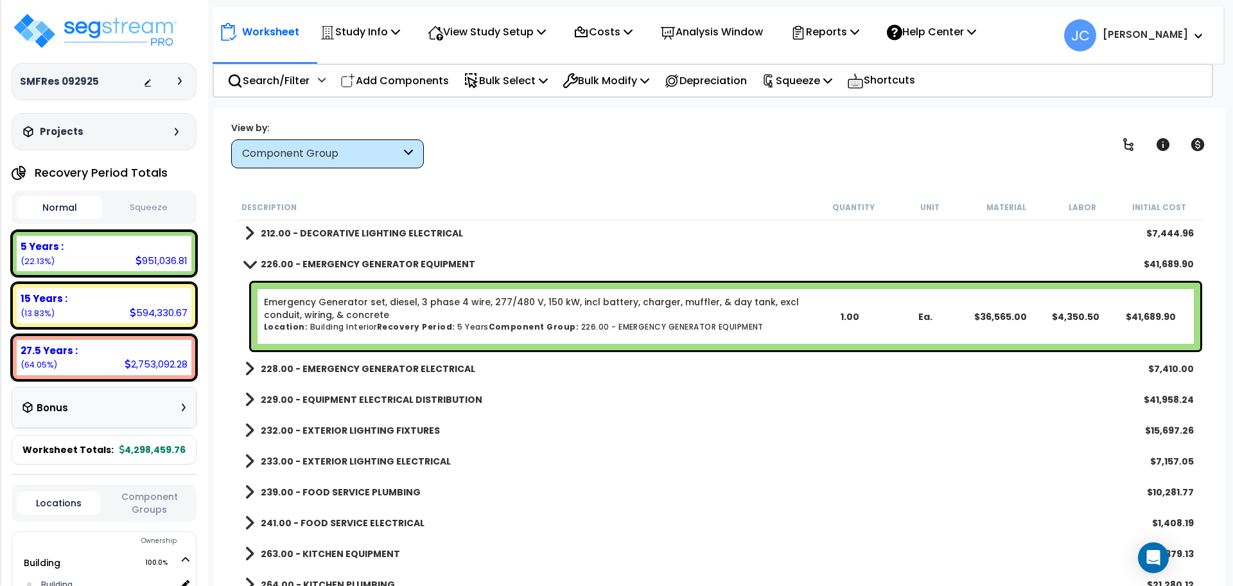
click at [451, 361] on link "228.00 - EMERGENCY GENERATOR ELECTRICAL" at bounding box center [360, 369] width 231 height 18
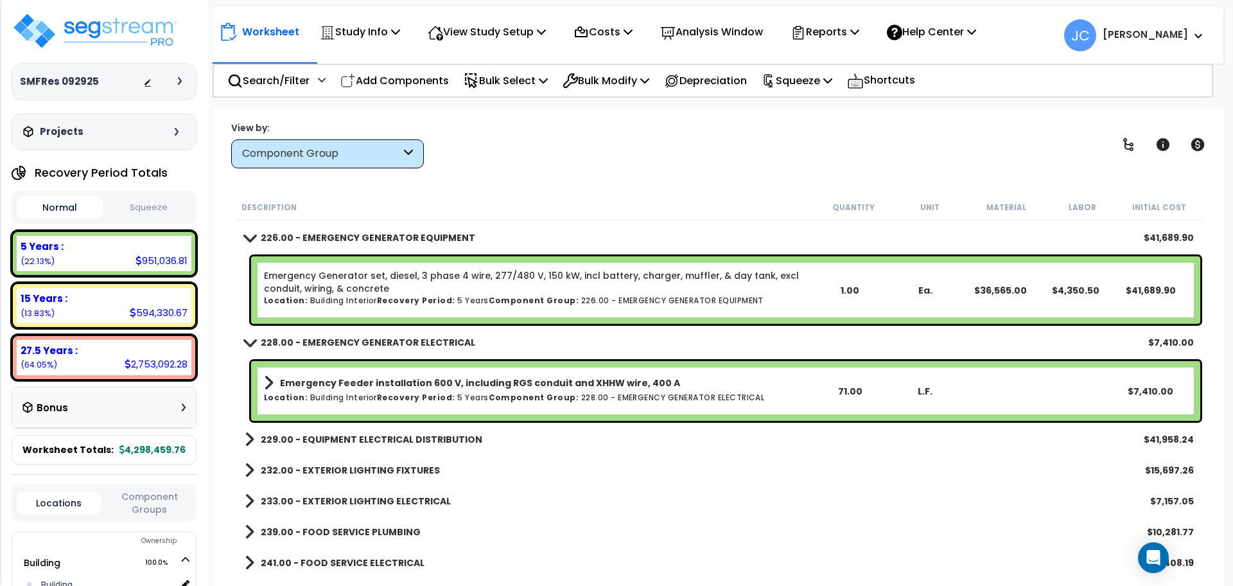
scroll to position [57, 0]
click at [590, 189] on div "Worksheet Study Info Study Setup Add Property Unit Template study Clone study JC" at bounding box center [719, 401] width 1011 height 586
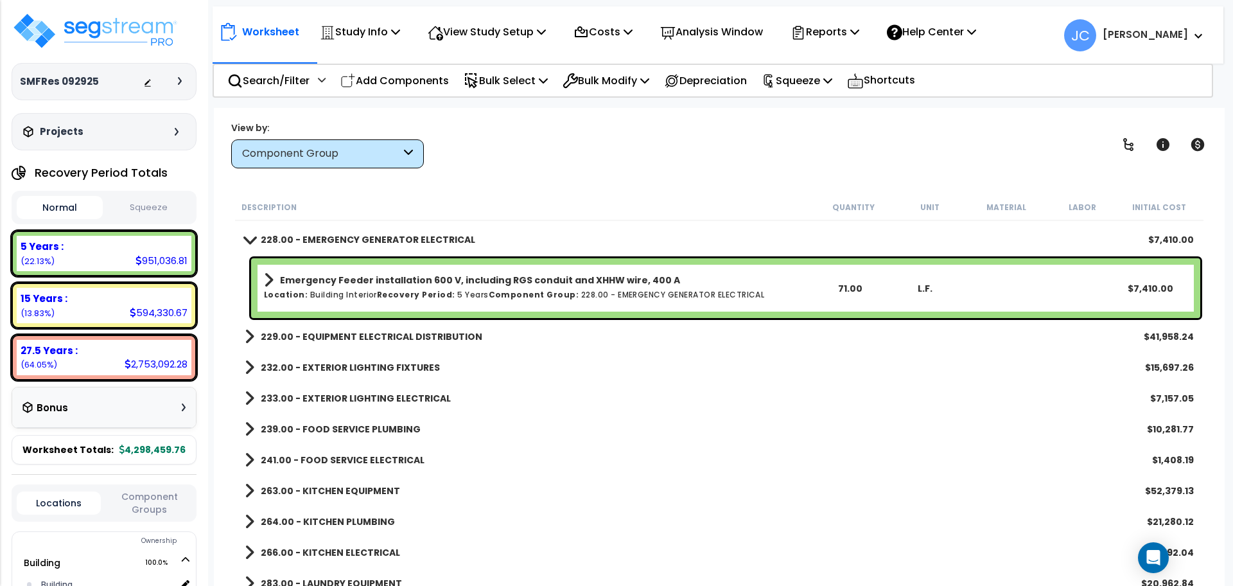
scroll to position [2633, 0]
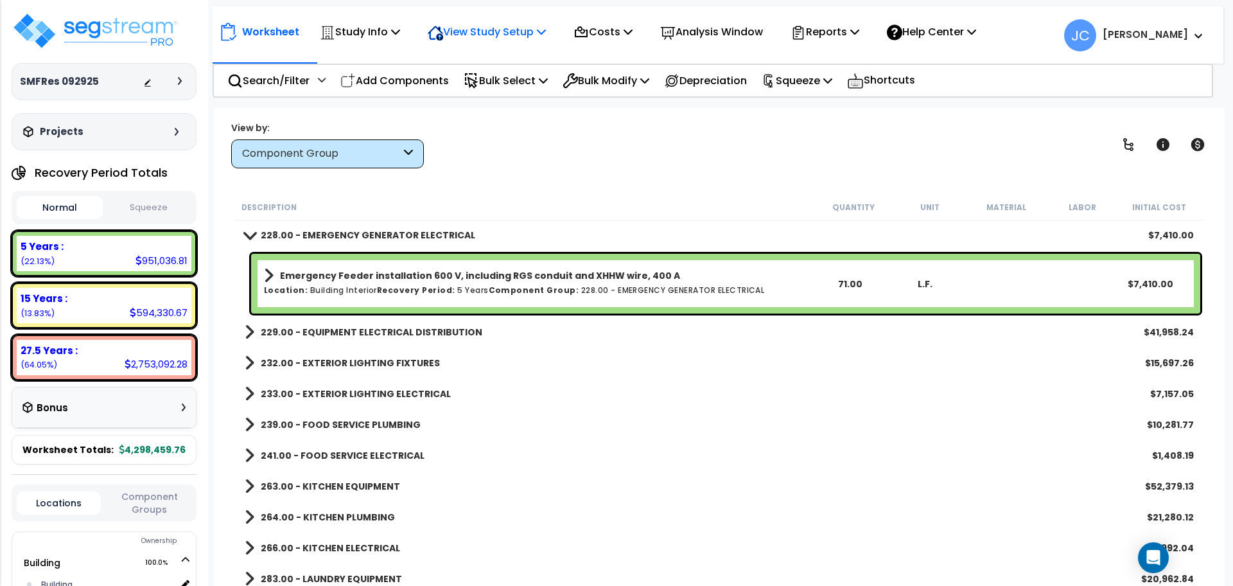
click at [509, 37] on p "View Study Setup" at bounding box center [487, 31] width 118 height 17
click at [500, 84] on link "View Questionnaire" at bounding box center [484, 88] width 127 height 26
click at [514, 44] on div "View Study Setup" at bounding box center [487, 32] width 118 height 30
click at [512, 85] on link "View Questionnaire" at bounding box center [484, 88] width 127 height 26
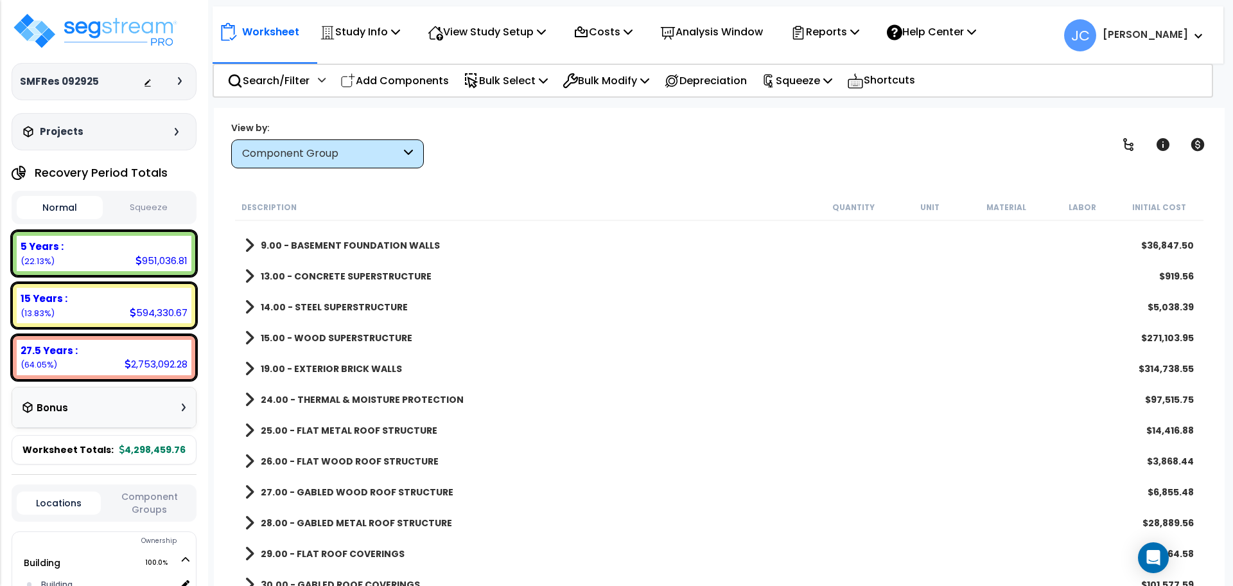
scroll to position [87, 0]
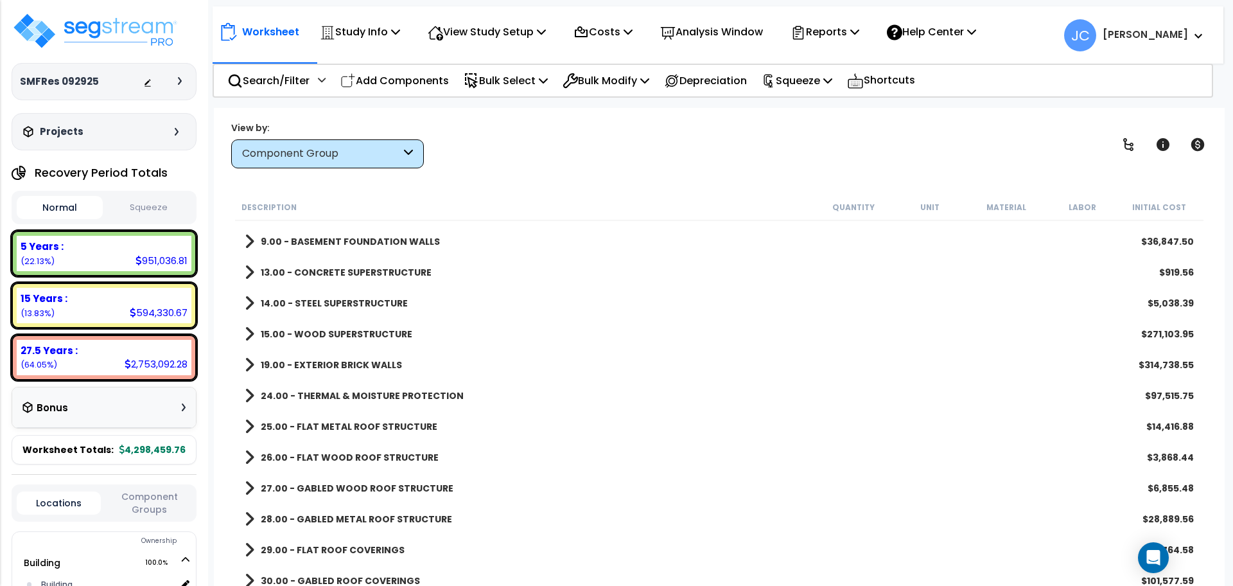
click at [369, 362] on b "19.00 - EXTERIOR BRICK WALLS" at bounding box center [331, 364] width 141 height 13
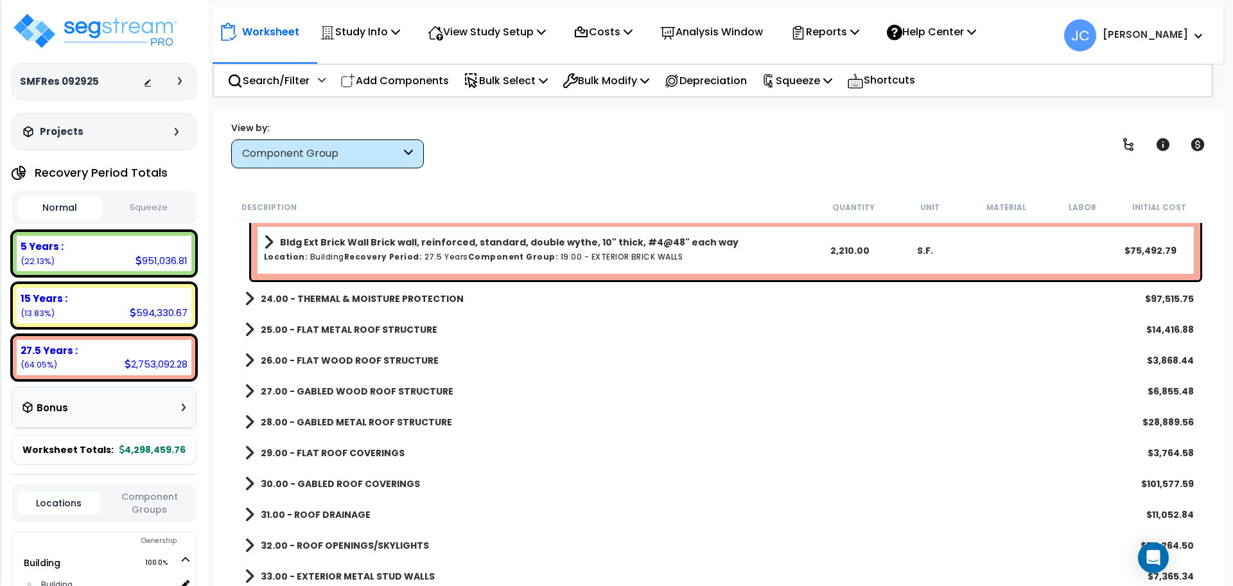
click at [392, 303] on b "24.00 - THERMAL & MOISTURE PROTECTION" at bounding box center [362, 298] width 203 height 13
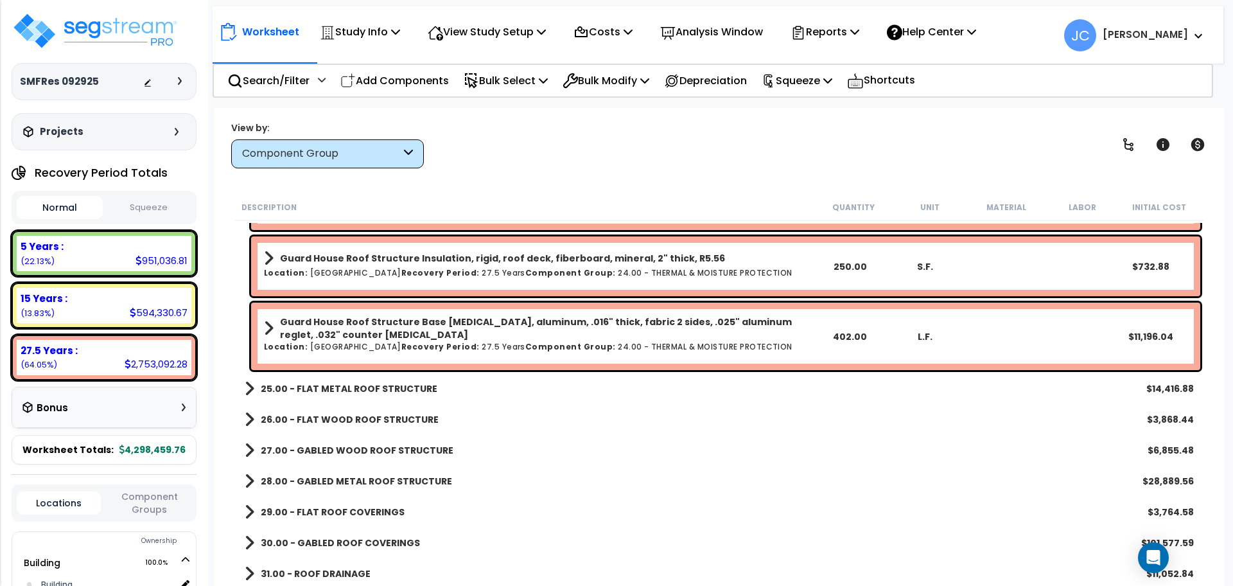
scroll to position [1307, 0]
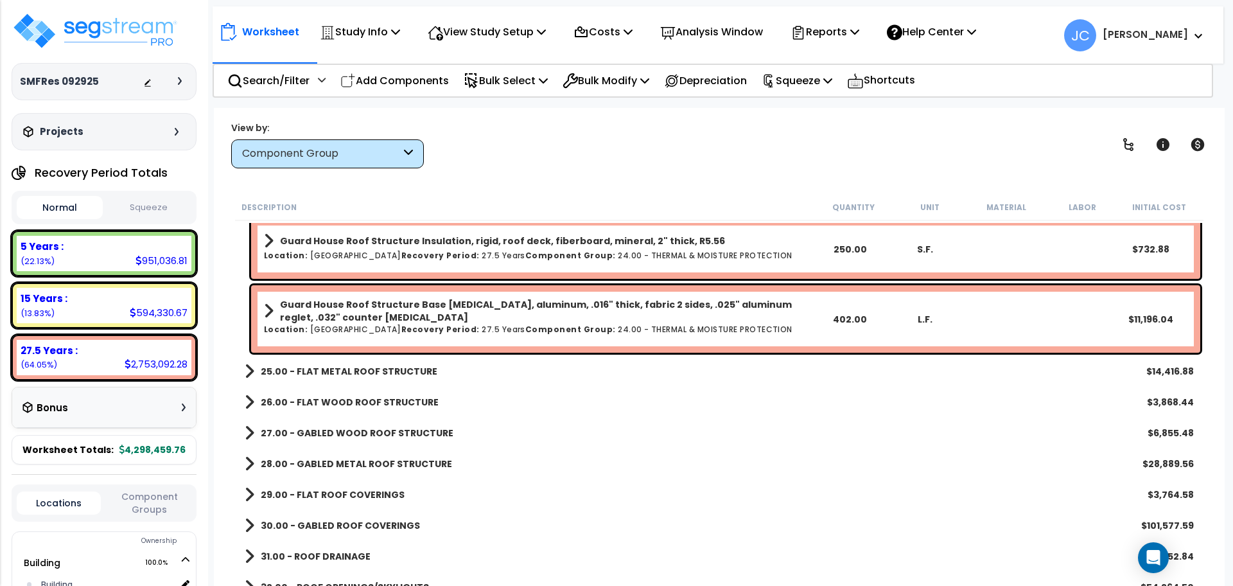
click at [367, 362] on link "25.00 - FLAT METAL ROOF STRUCTURE" at bounding box center [341, 371] width 193 height 18
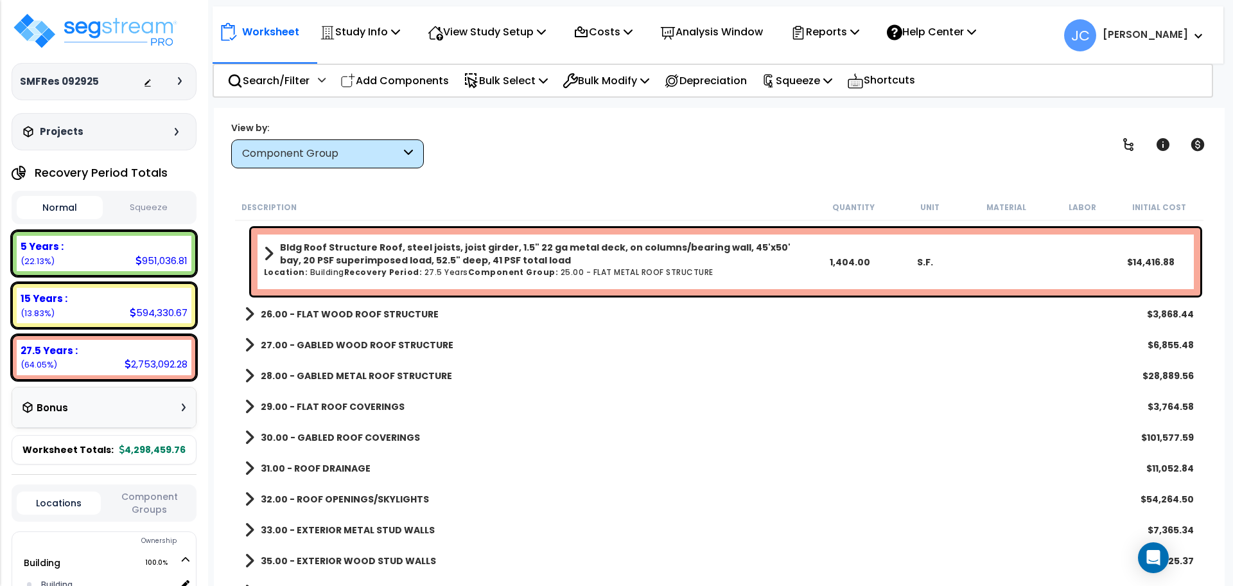
scroll to position [1472, 0]
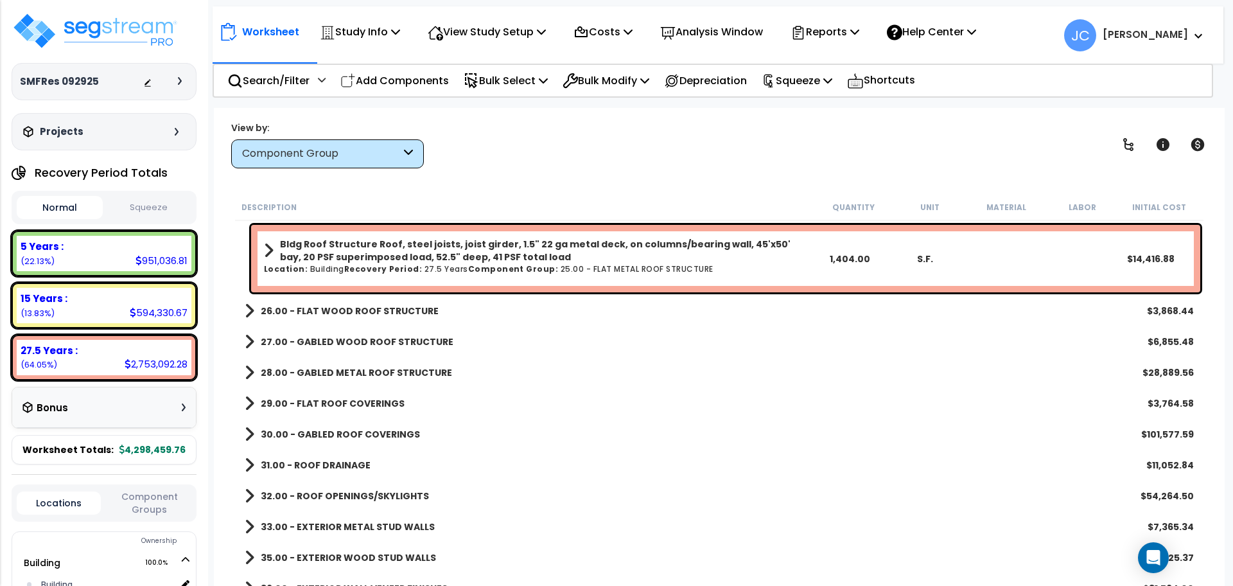
click at [419, 317] on link "26.00 - FLAT WOOD ROOF STRUCTURE" at bounding box center [342, 311] width 194 height 18
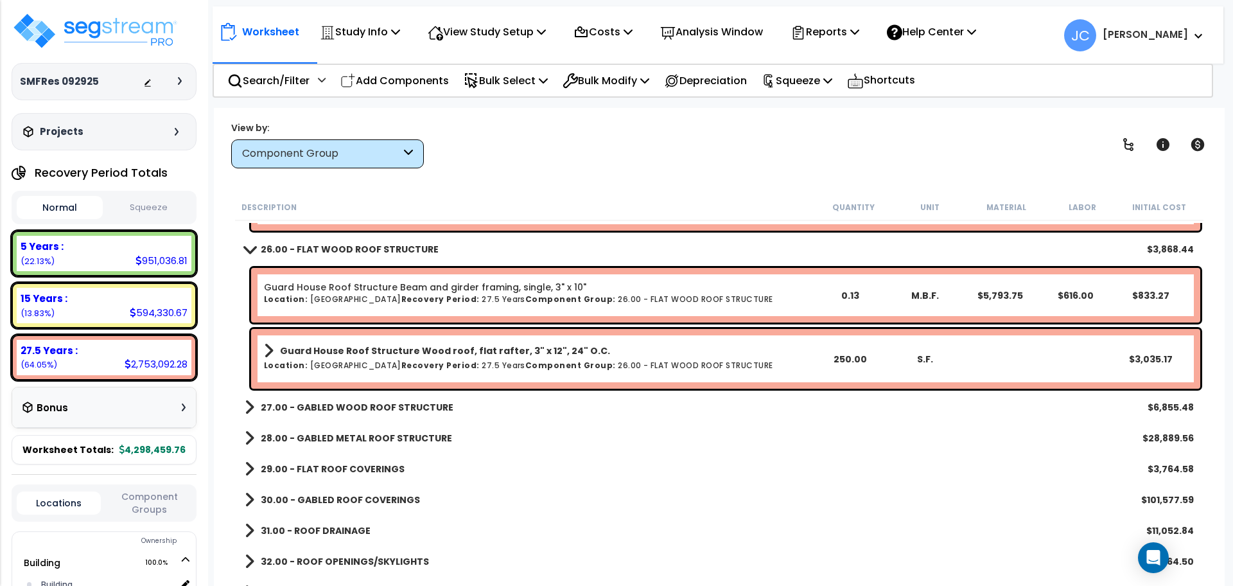
scroll to position [1538, 0]
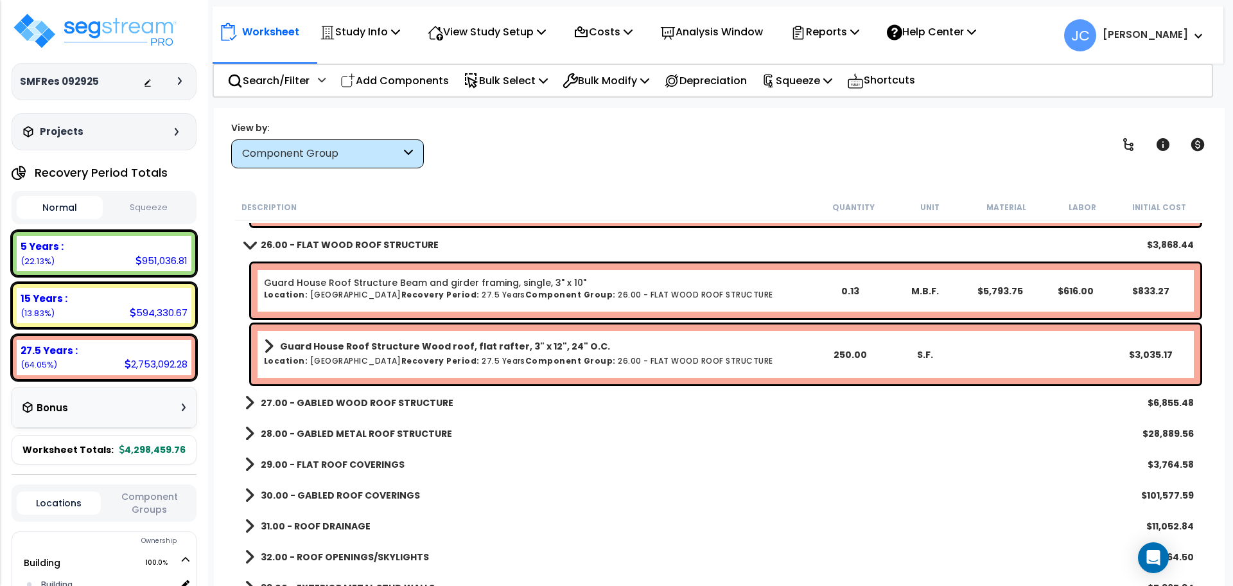
click at [413, 396] on link "27.00 - GABLED WOOD ROOF STRUCTURE" at bounding box center [349, 403] width 209 height 18
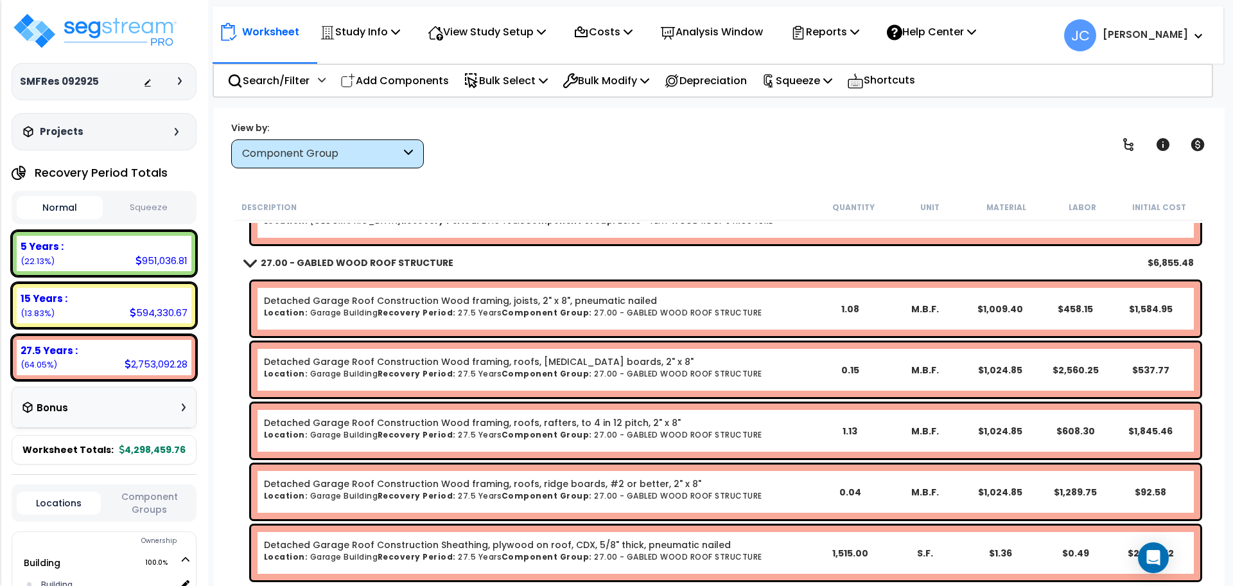
scroll to position [1757, 0]
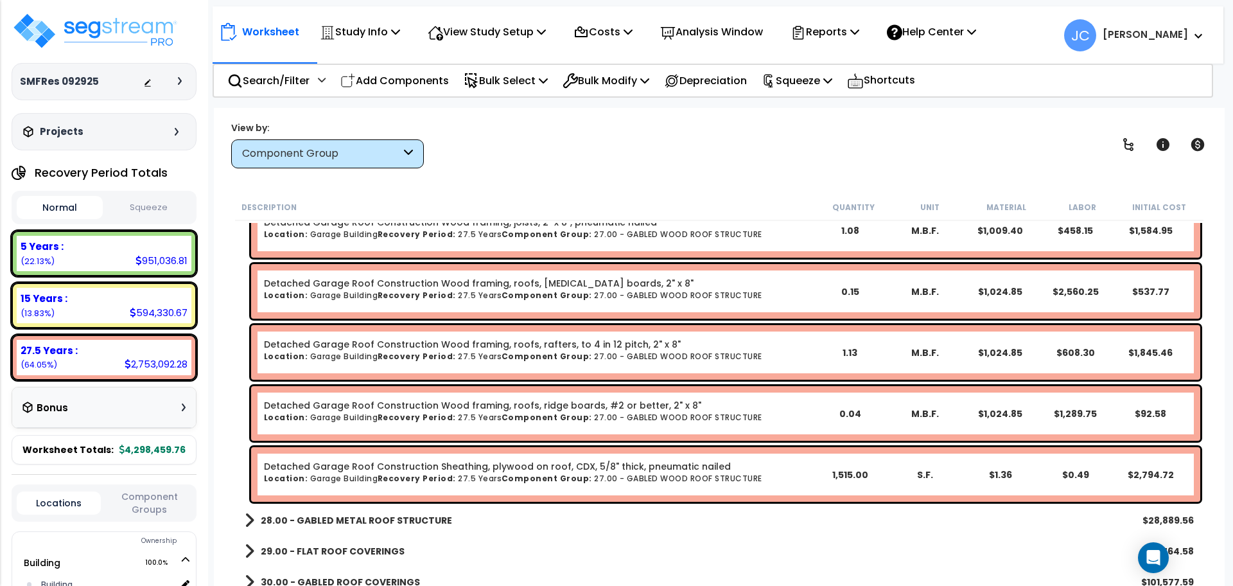
click at [434, 517] on b "28.00 - GABLED METAL ROOF STRUCTURE" at bounding box center [356, 520] width 191 height 13
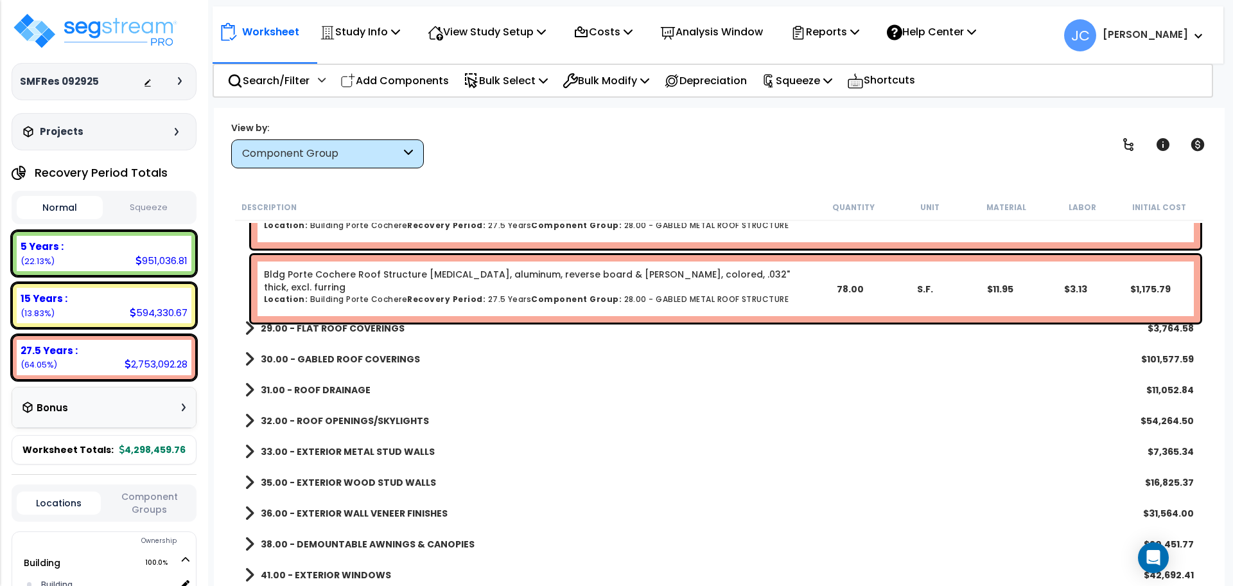
scroll to position [2410, 0]
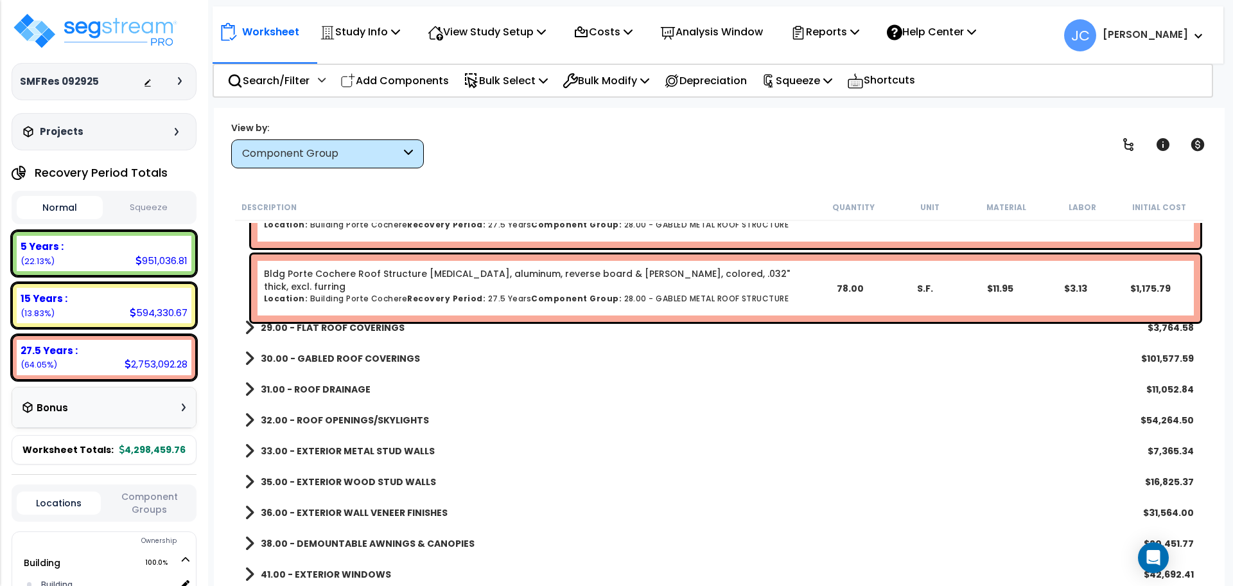
click at [370, 331] on b "29.00 - FLAT ROOF COVERINGS" at bounding box center [333, 327] width 144 height 13
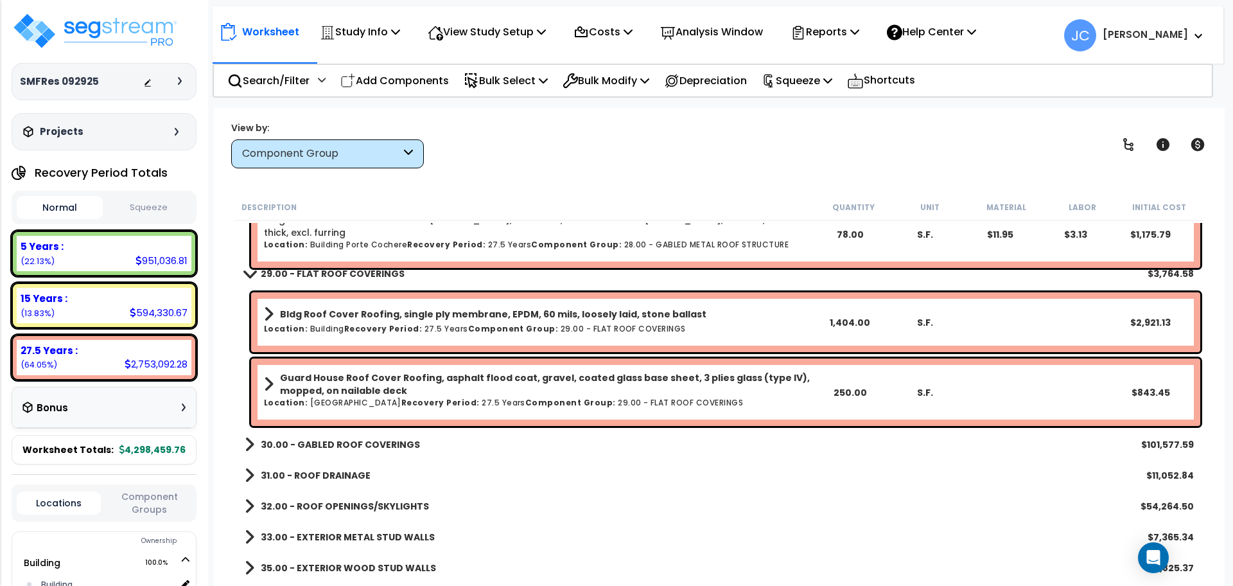
scroll to position [2492, 0]
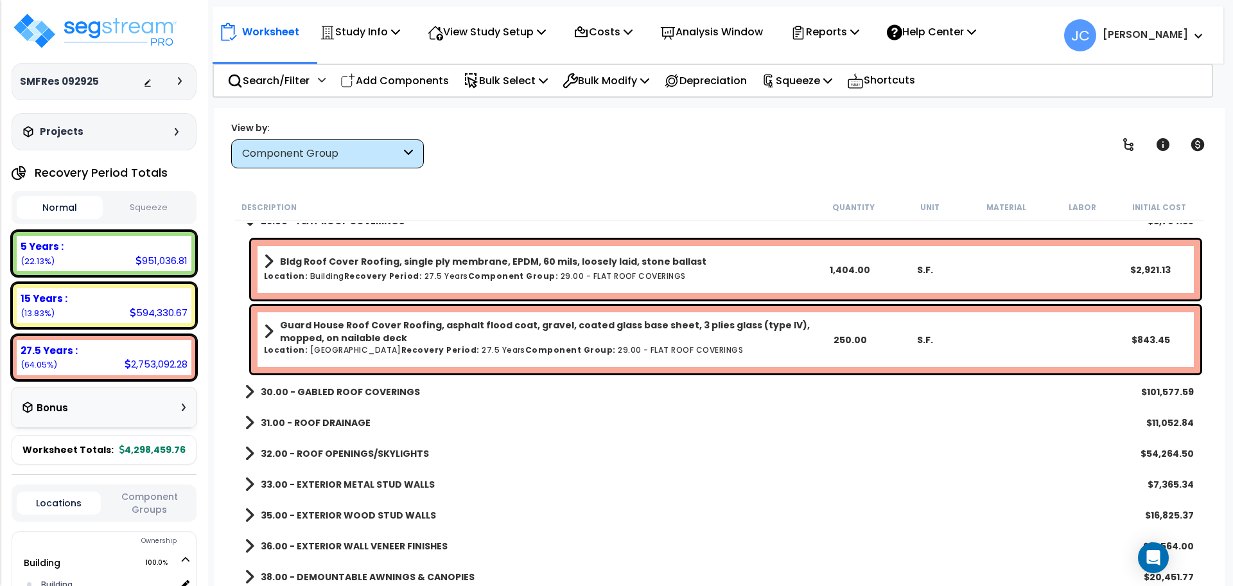
click at [394, 393] on b "30.00 - GABLED ROOF COVERINGS" at bounding box center [340, 391] width 159 height 13
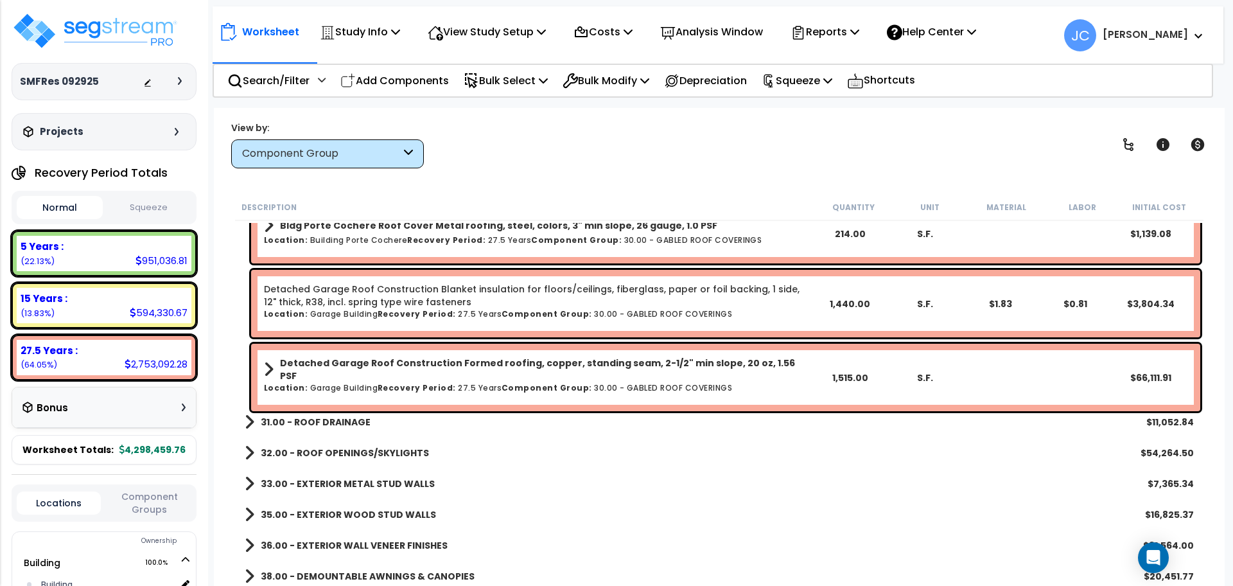
scroll to position [2790, 0]
click at [337, 422] on b "31.00 - ROOF DRAINAGE" at bounding box center [316, 421] width 110 height 13
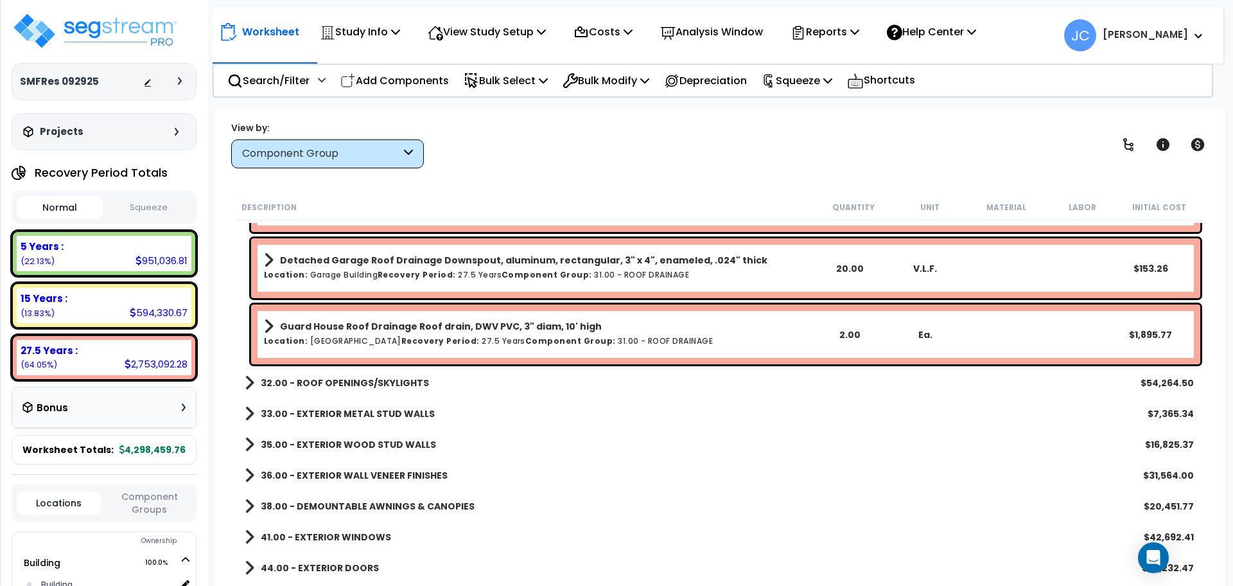
scroll to position [3454, 0]
click at [503, 39] on p "View Study Setup" at bounding box center [487, 31] width 118 height 17
click at [501, 83] on link "View Questionnaire" at bounding box center [484, 88] width 127 height 26
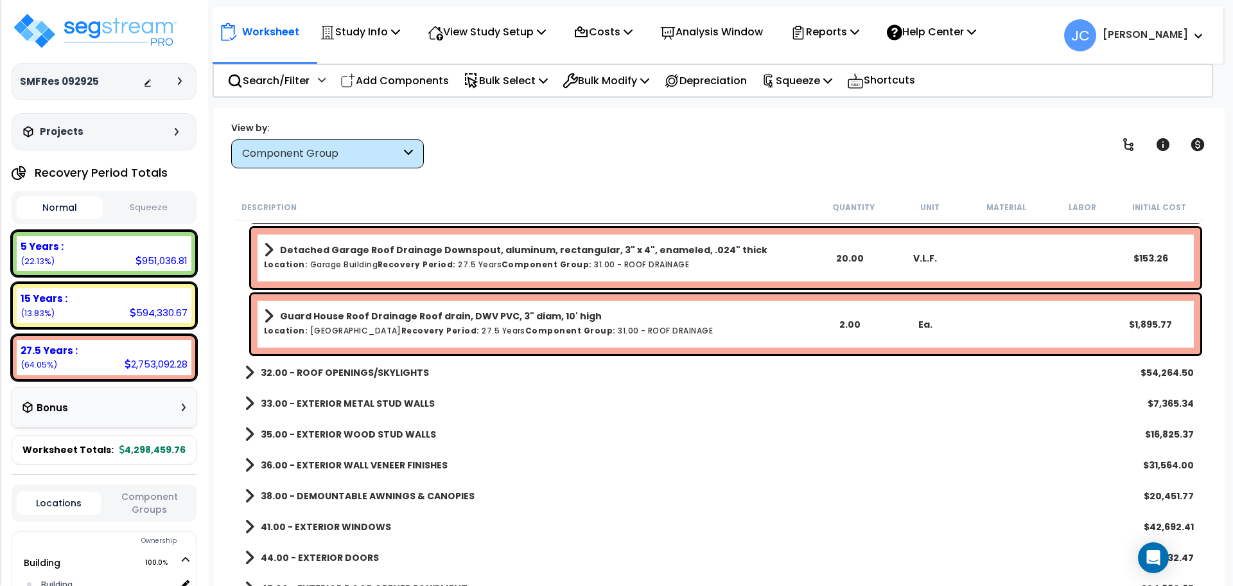
scroll to position [3473, 0]
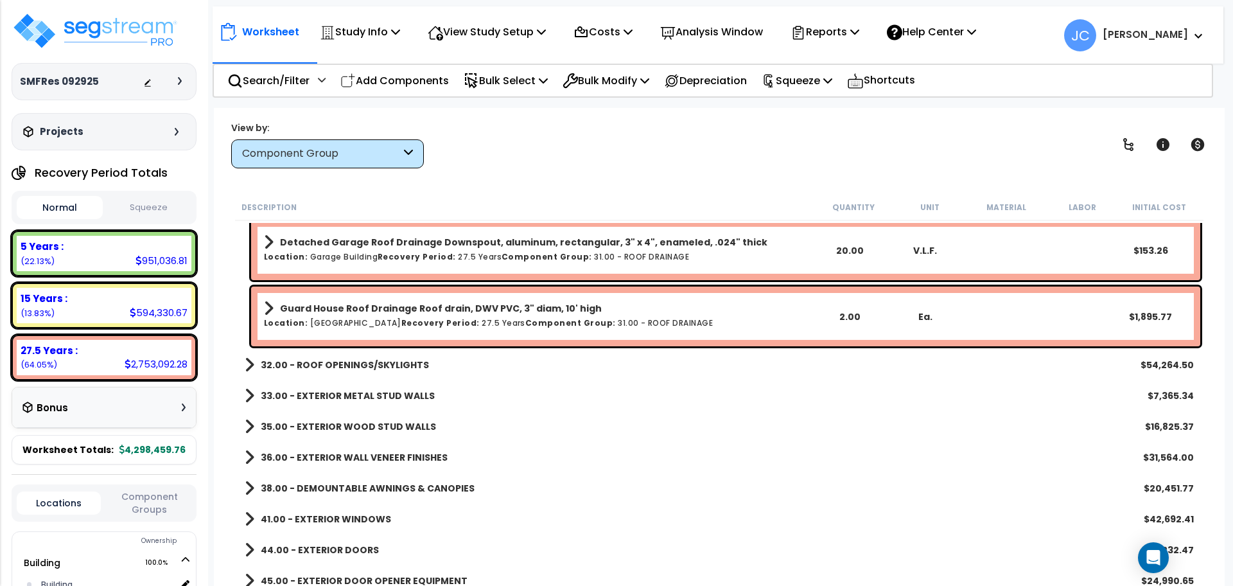
click at [410, 360] on b "32.00 - ROOF OPENINGS/SKYLIGHTS" at bounding box center [345, 364] width 168 height 13
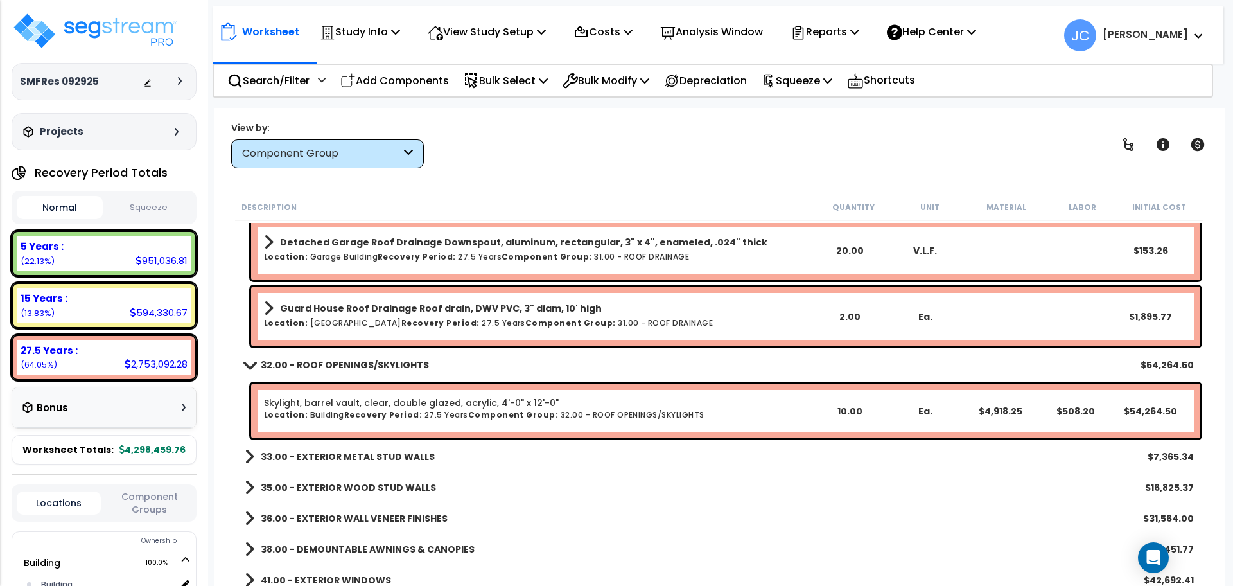
scroll to position [3563, 0]
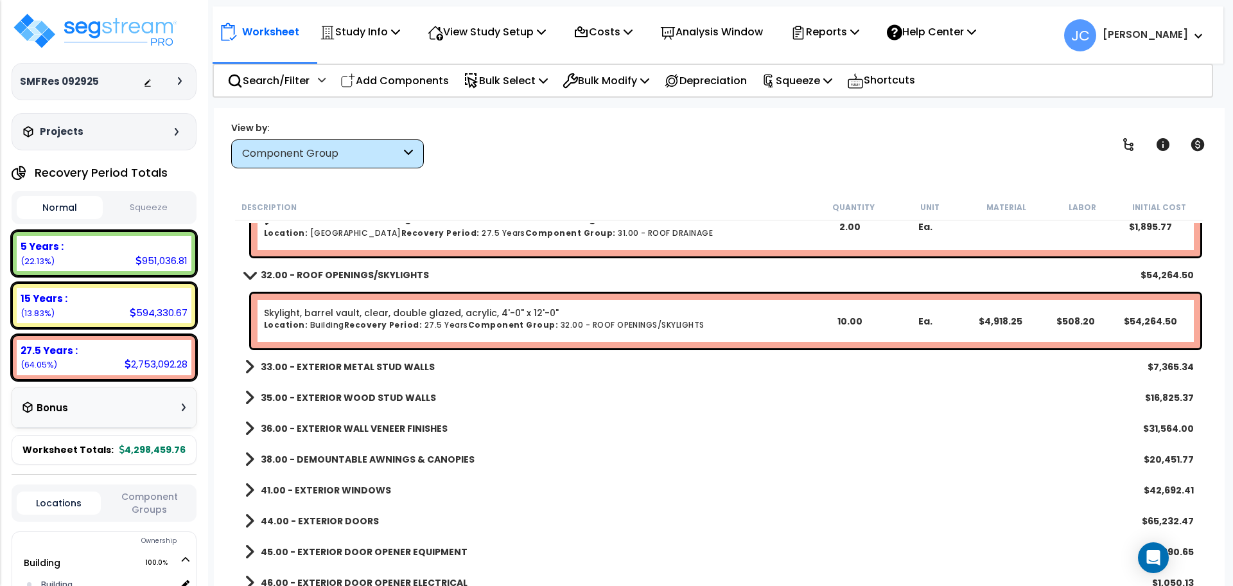
click at [387, 376] on div "33.00 - EXTERIOR METAL STUD WALLS $7,365.34" at bounding box center [719, 366] width 962 height 31
click at [381, 363] on b "33.00 - EXTERIOR METAL STUD WALLS" at bounding box center [348, 366] width 174 height 13
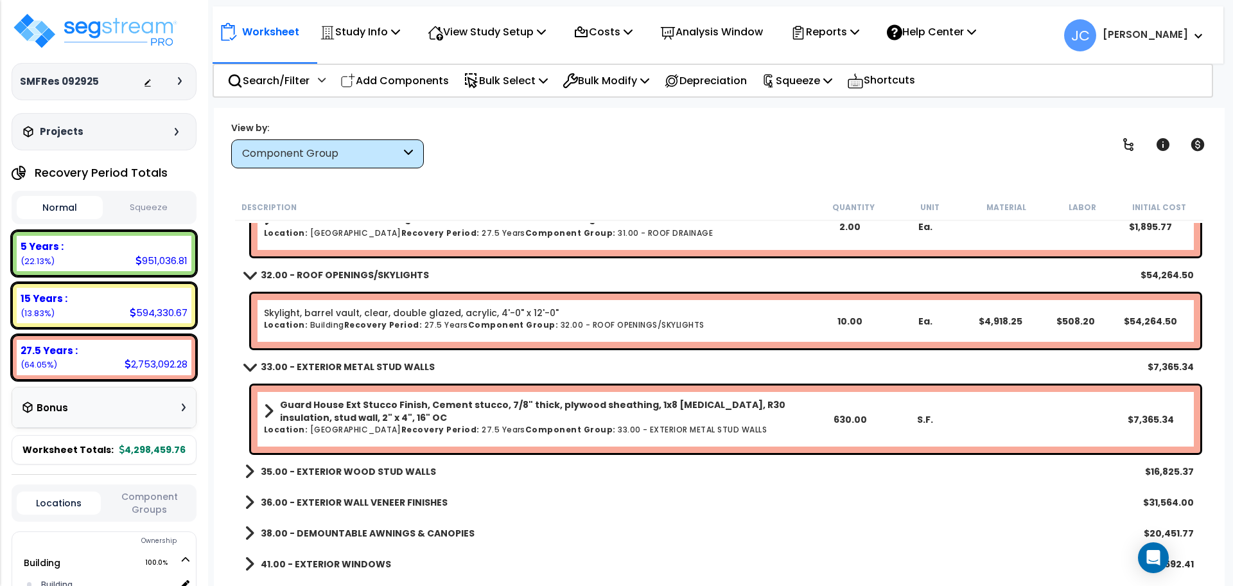
scroll to position [3698, 0]
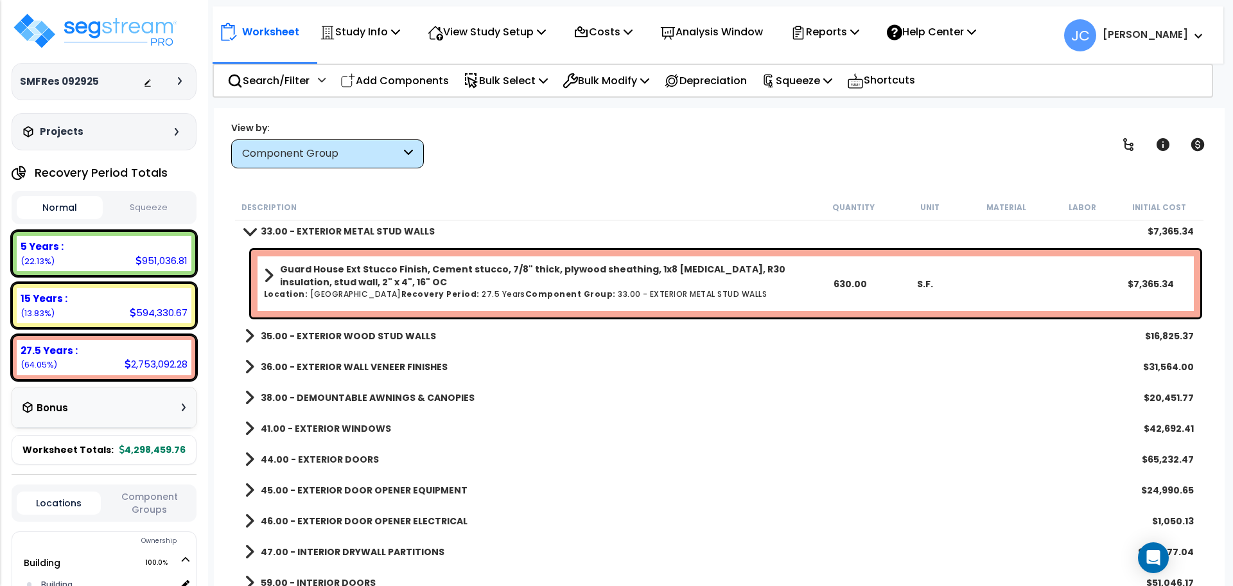
click at [376, 336] on b "35.00 - EXTERIOR WOOD STUD WALLS" at bounding box center [348, 335] width 175 height 13
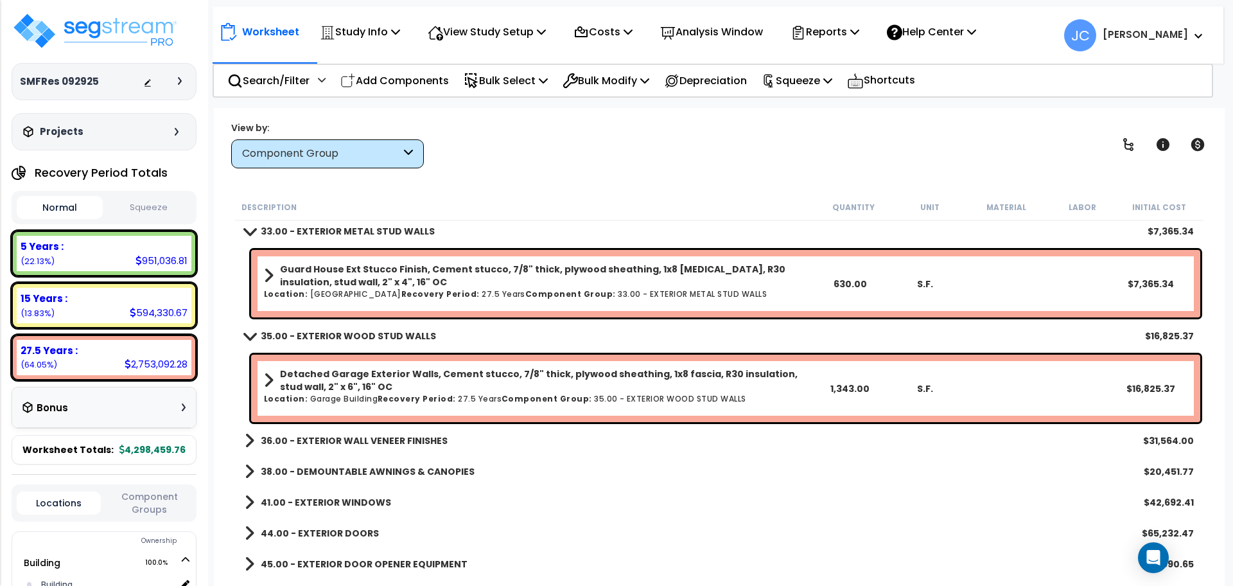
click at [388, 447] on link "36.00 - EXTERIOR WALL VENEER FINISHES" at bounding box center [346, 440] width 203 height 18
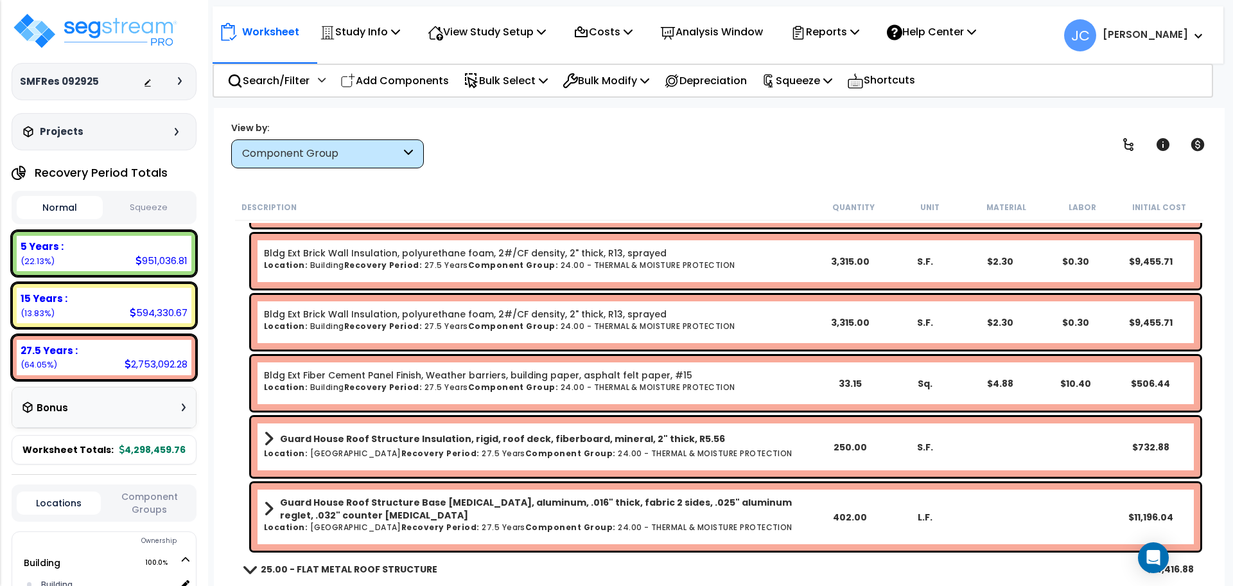
scroll to position [1110, 0]
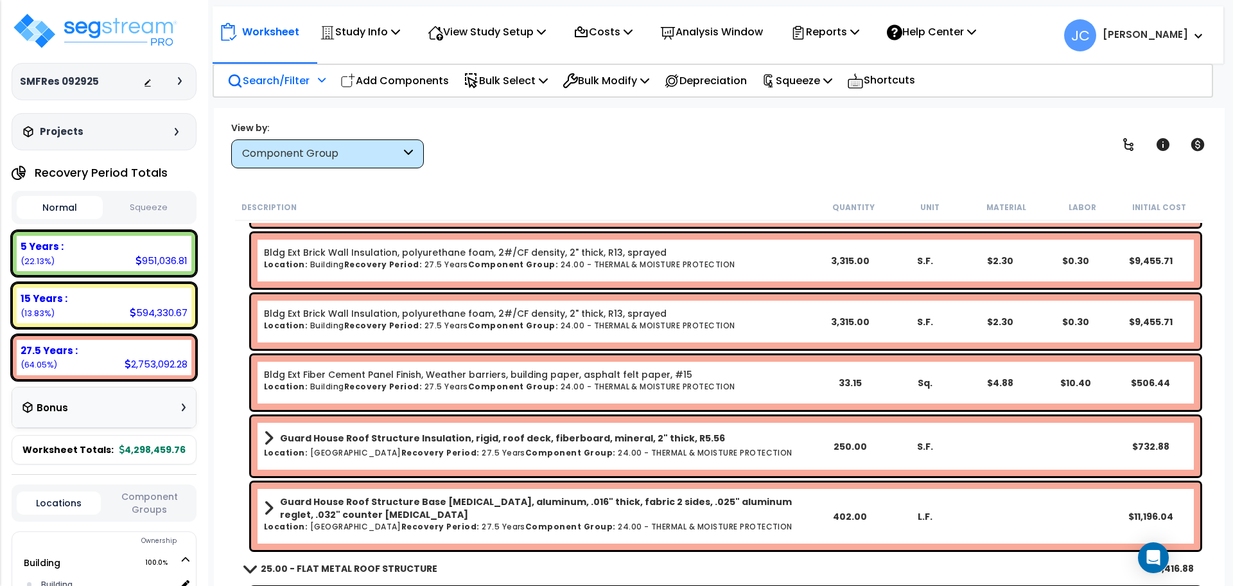
click at [286, 83] on p "Search/Filter" at bounding box center [268, 80] width 82 height 17
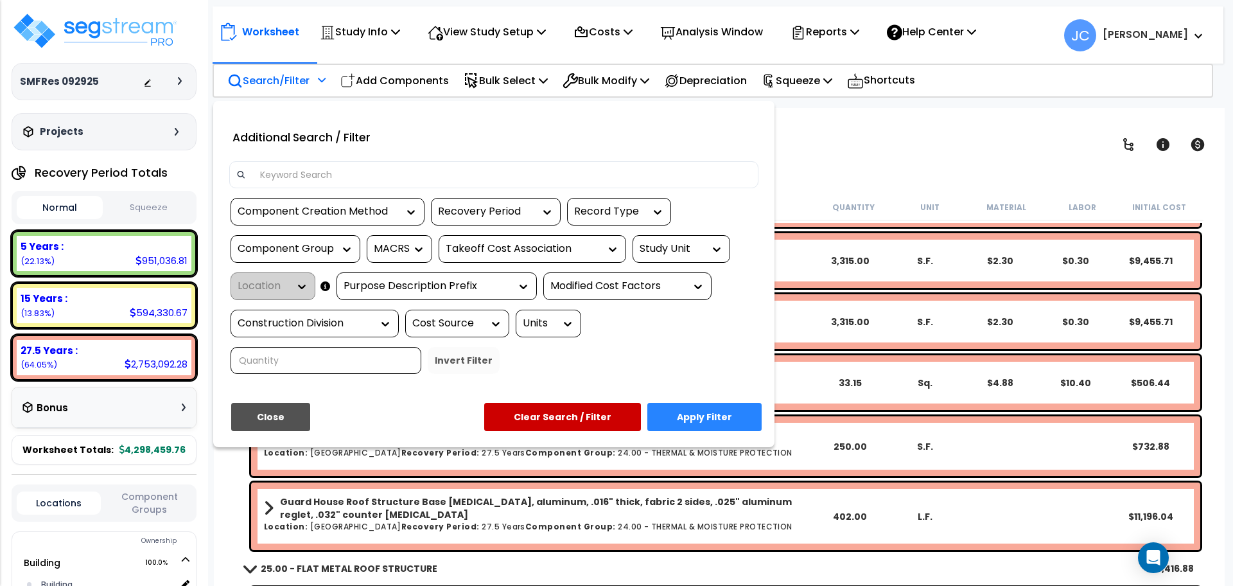
click at [335, 174] on input at bounding box center [501, 174] width 499 height 19
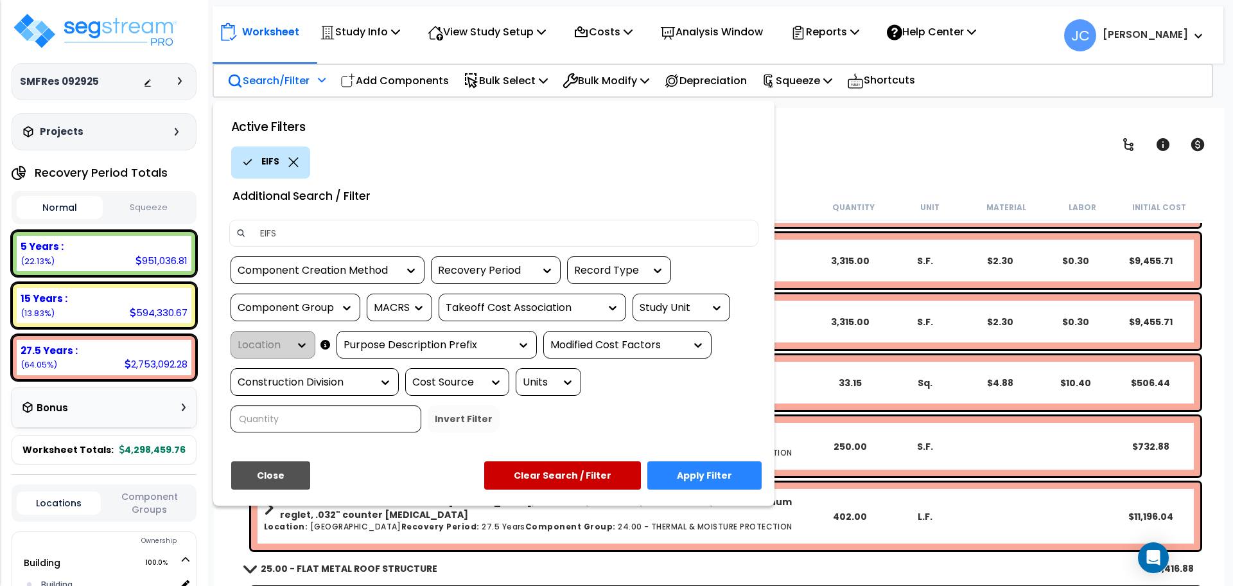
type input "EIFS"
click at [705, 461] on button "Apply Filter" at bounding box center [704, 475] width 114 height 28
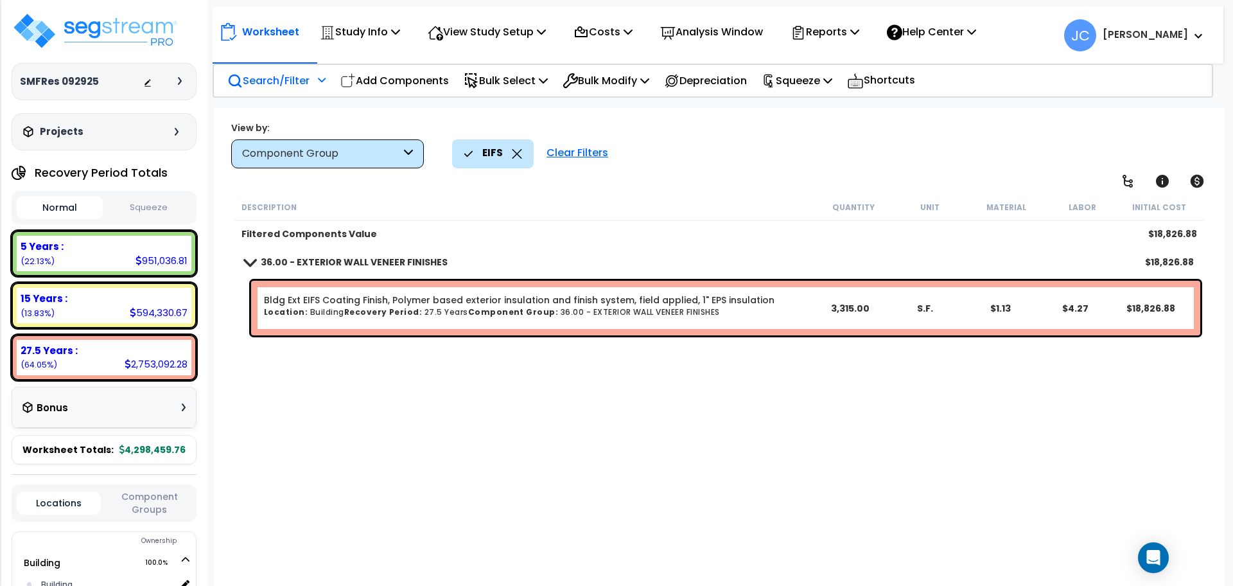
scroll to position [0, 0]
click at [589, 153] on div "Clear Filters" at bounding box center [577, 153] width 74 height 28
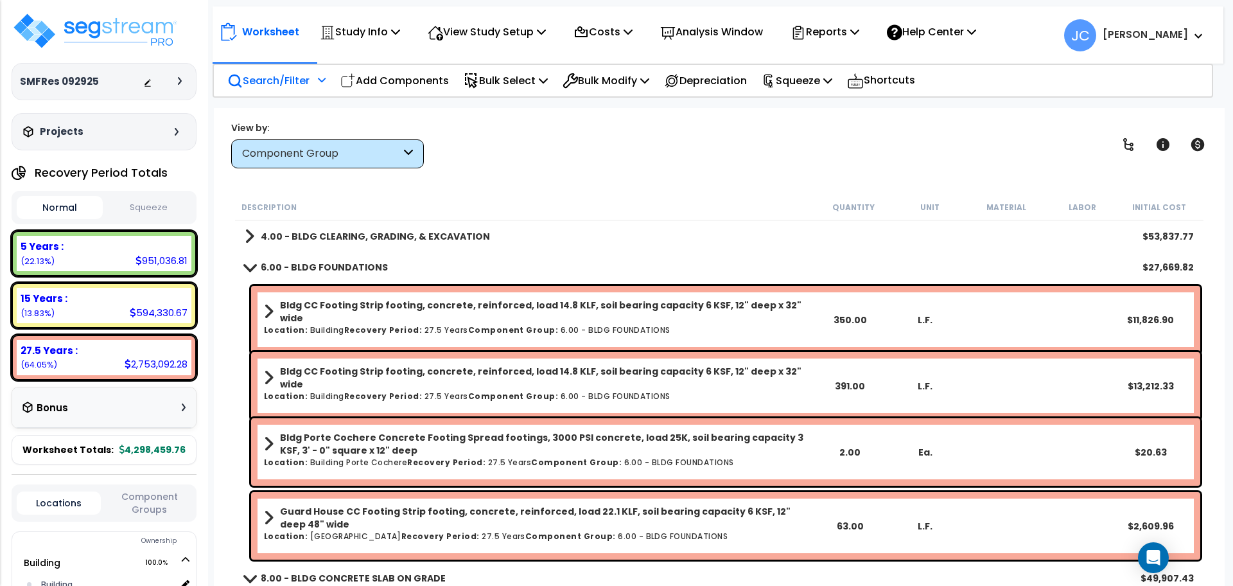
click at [384, 225] on div "4.00 - BLDG CLEARING, GRADING, & EXCAVATION $53,837.77" at bounding box center [719, 236] width 962 height 31
click at [381, 229] on link "4.00 - BLDG CLEARING, GRADING, & EXCAVATION" at bounding box center [367, 236] width 245 height 18
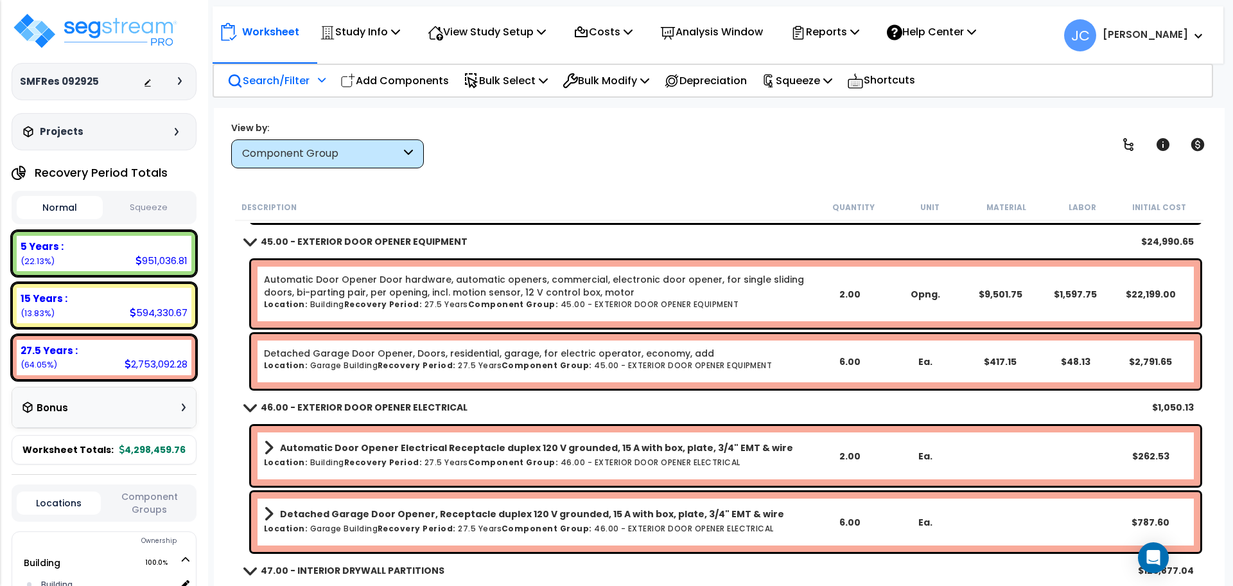
scroll to position [6444, 0]
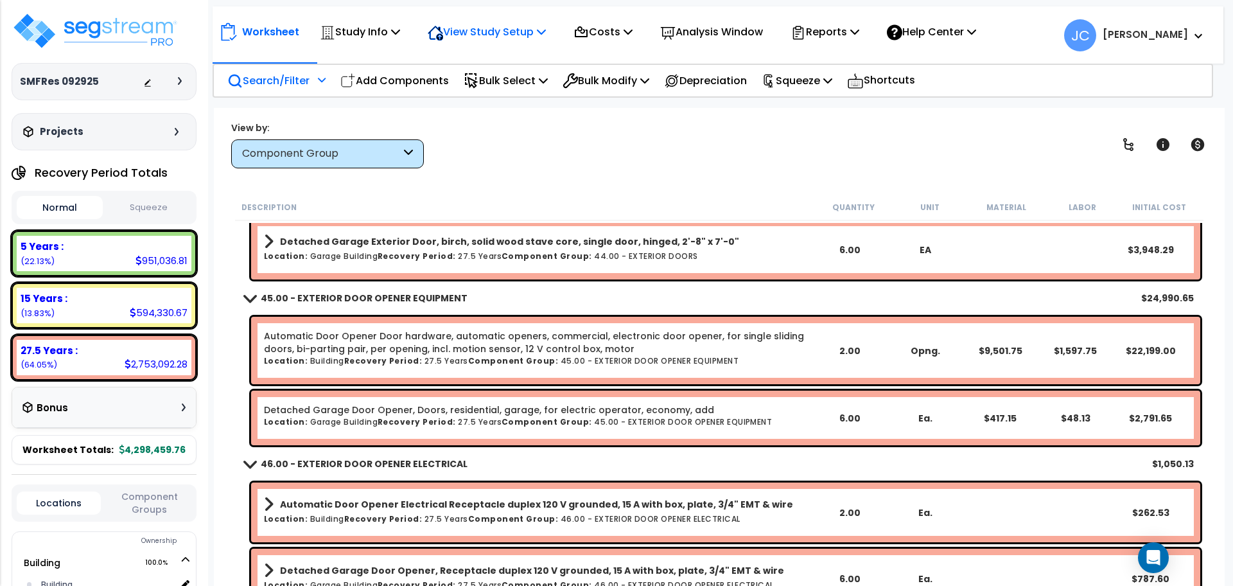
click at [483, 39] on p "View Study Setup" at bounding box center [487, 31] width 118 height 17
click at [471, 77] on link "View Questionnaire" at bounding box center [484, 88] width 127 height 26
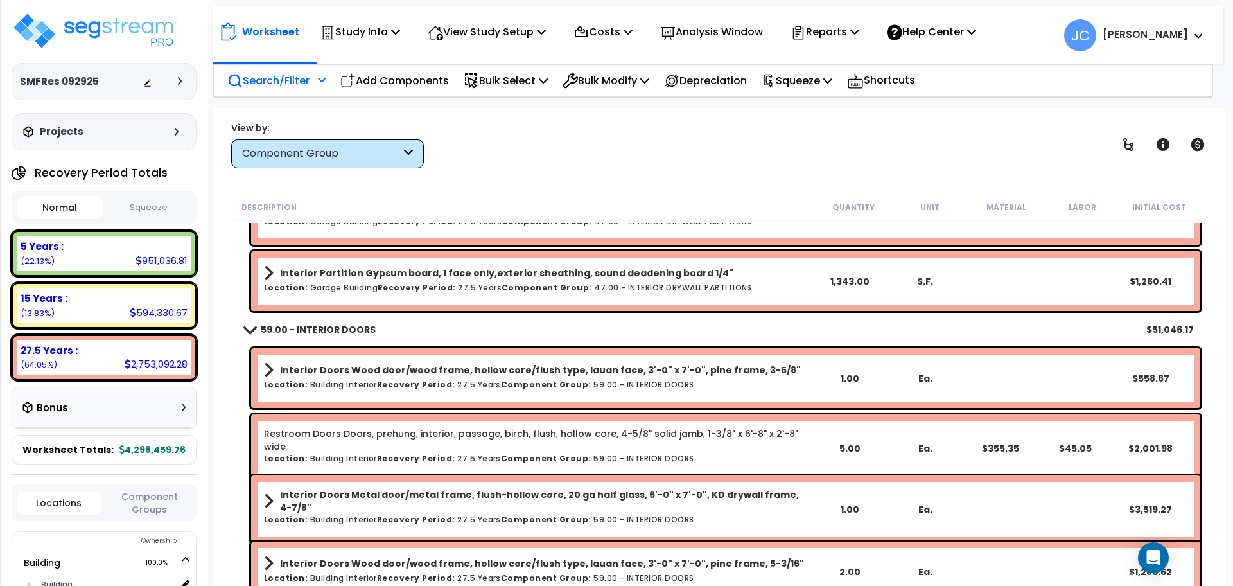
scroll to position [7202, 0]
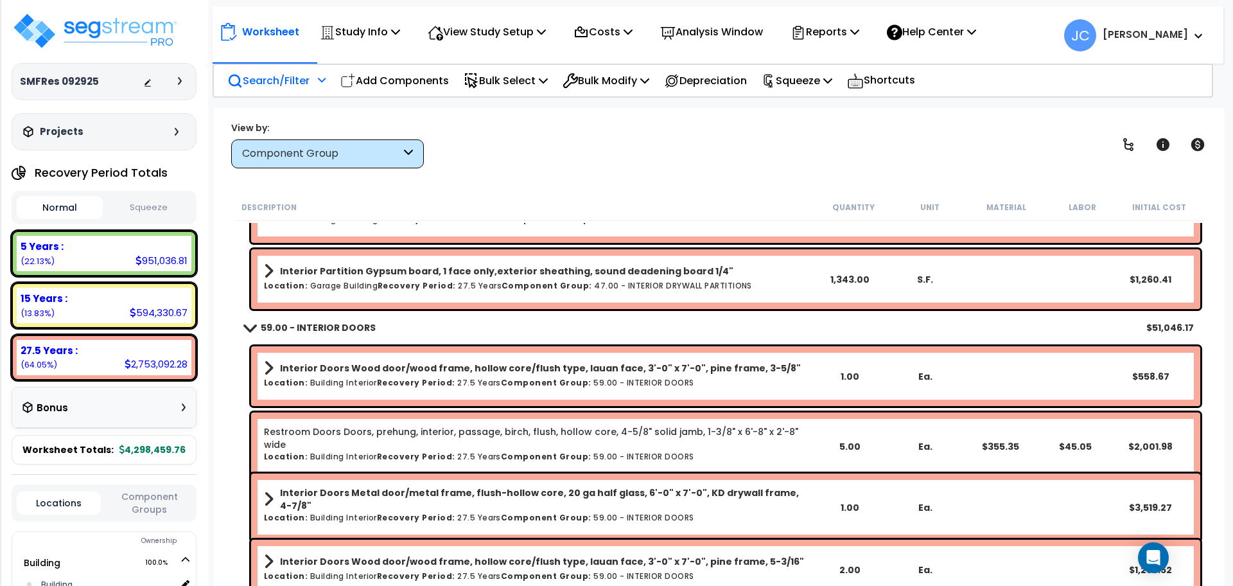
click at [321, 329] on b "59.00 - INTERIOR DOORS" at bounding box center [318, 327] width 115 height 13
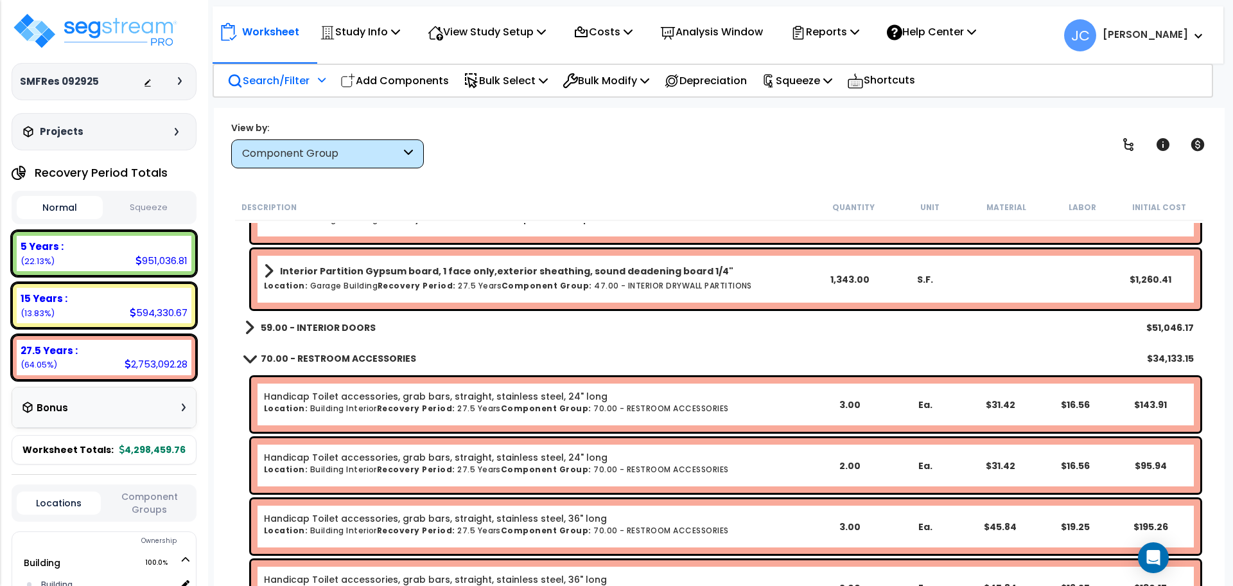
click at [331, 361] on b "70.00 - RESTROOM ACCESSORIES" at bounding box center [338, 358] width 155 height 13
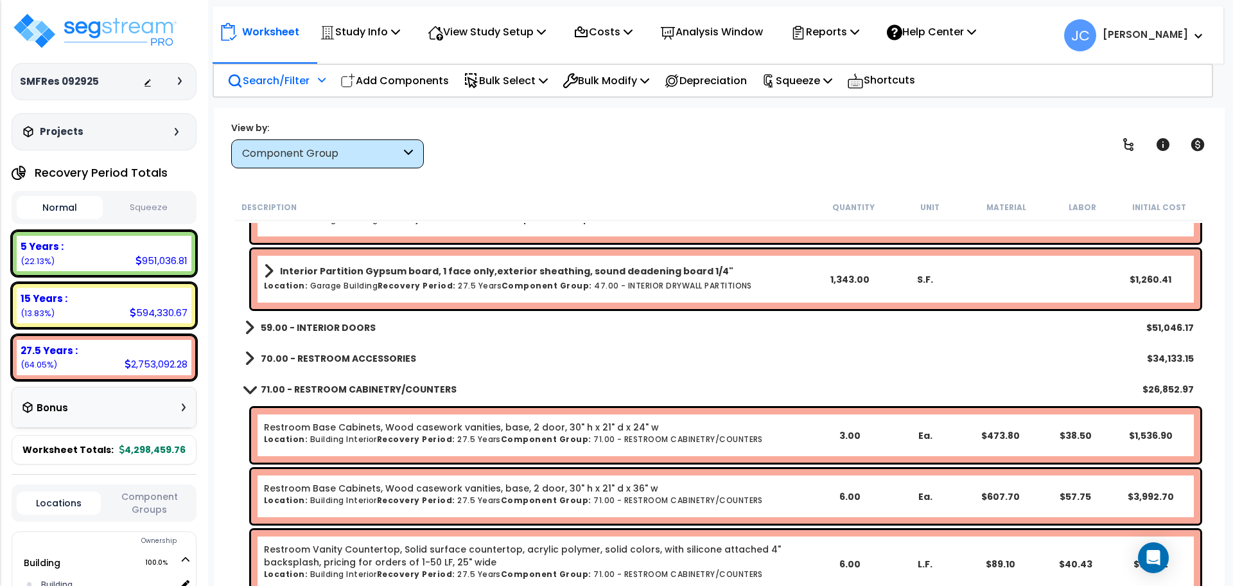
scroll to position [7214, 0]
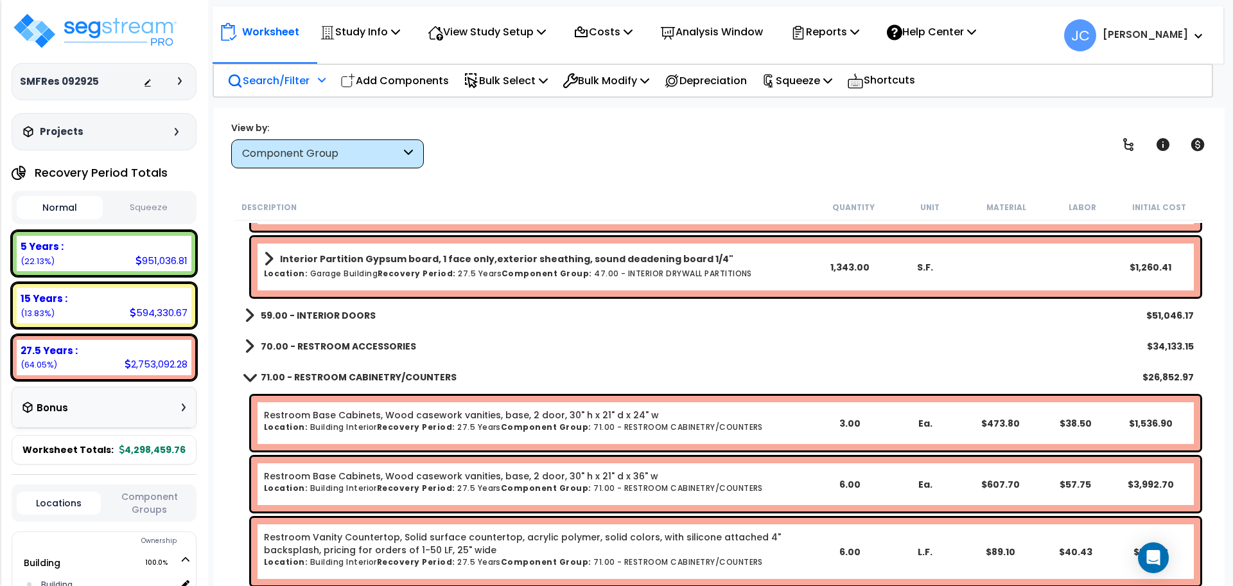
click at [329, 375] on b "71.00 - RESTROOM CABINETRY/COUNTERS" at bounding box center [359, 376] width 196 height 13
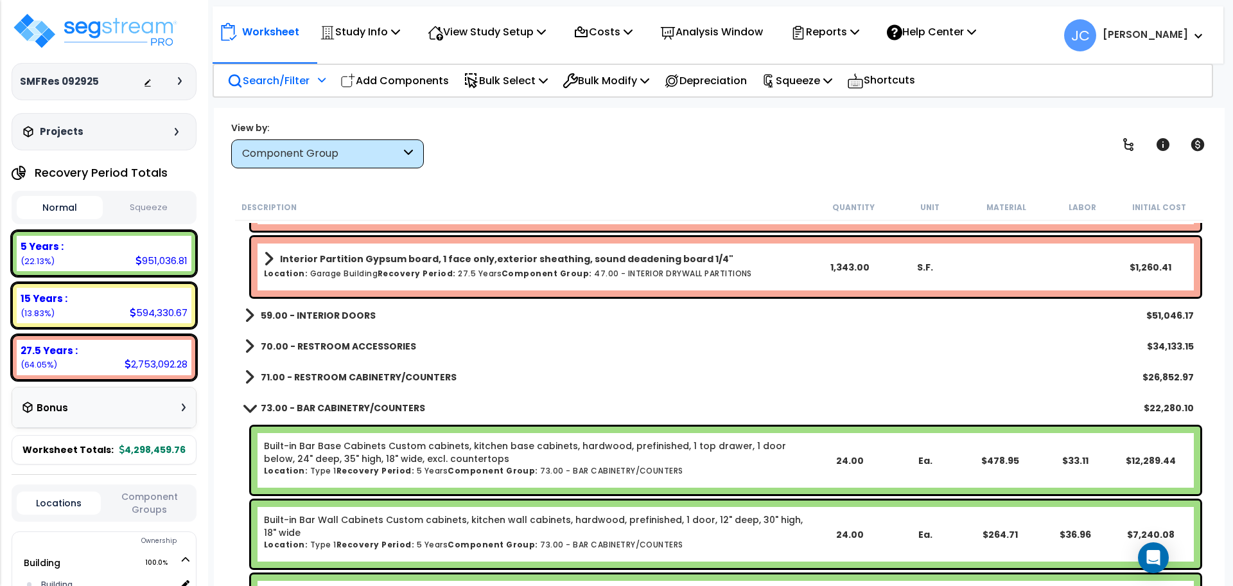
click at [329, 409] on b "73.00 - BAR CABINETRY/COUNTERS" at bounding box center [343, 407] width 164 height 13
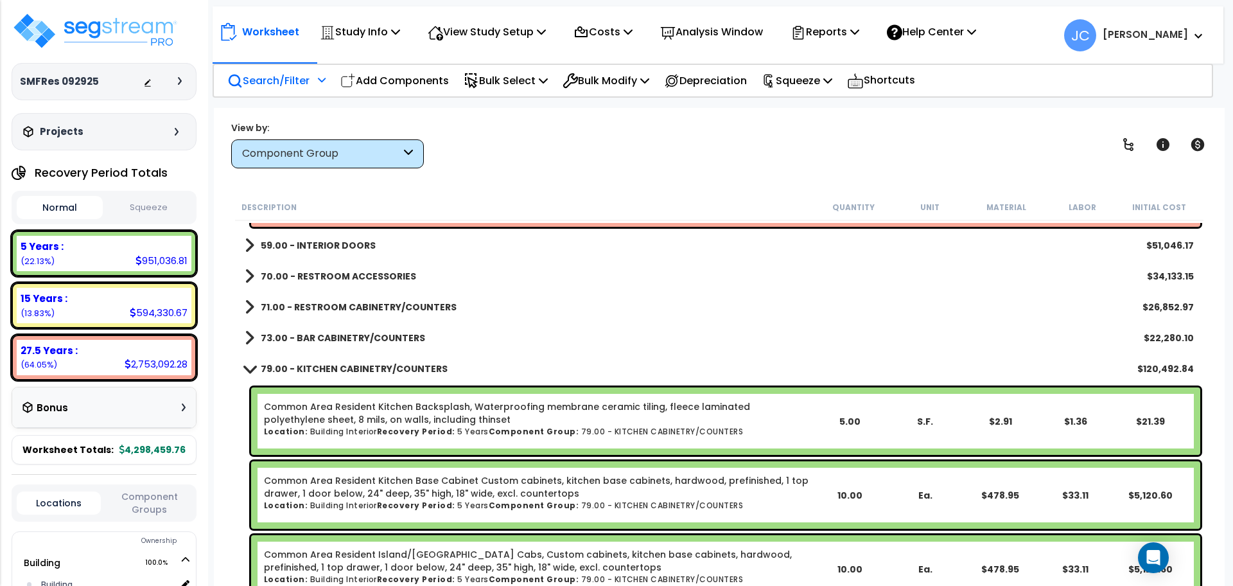
click at [310, 363] on b "79.00 - KITCHEN CABINETRY/COUNTERS" at bounding box center [354, 368] width 187 height 13
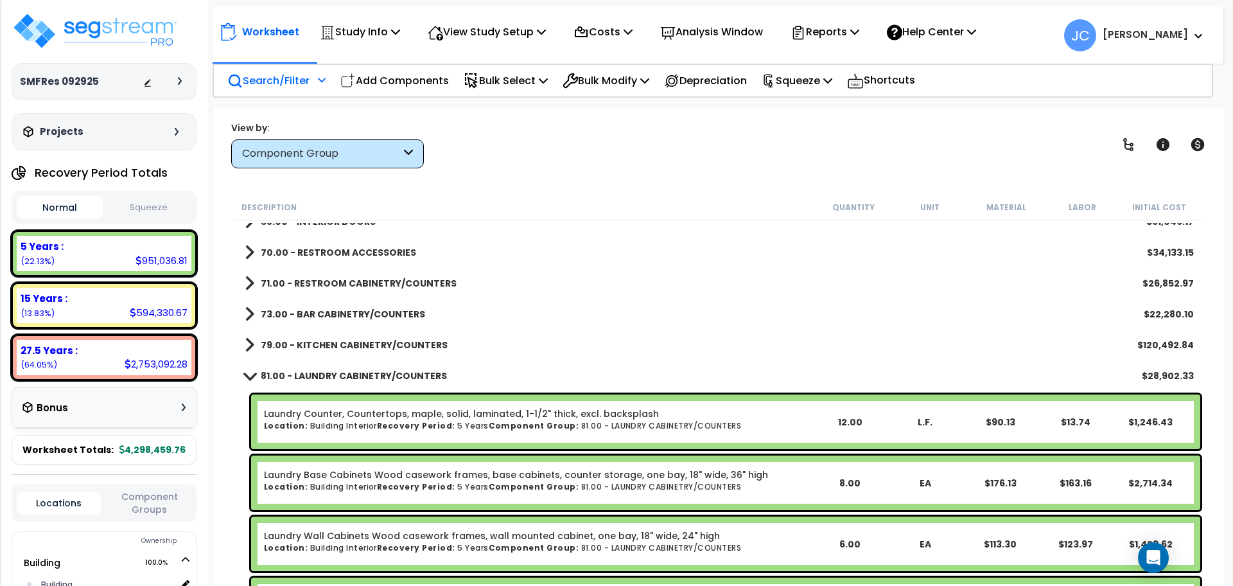
scroll to position [7318, 0]
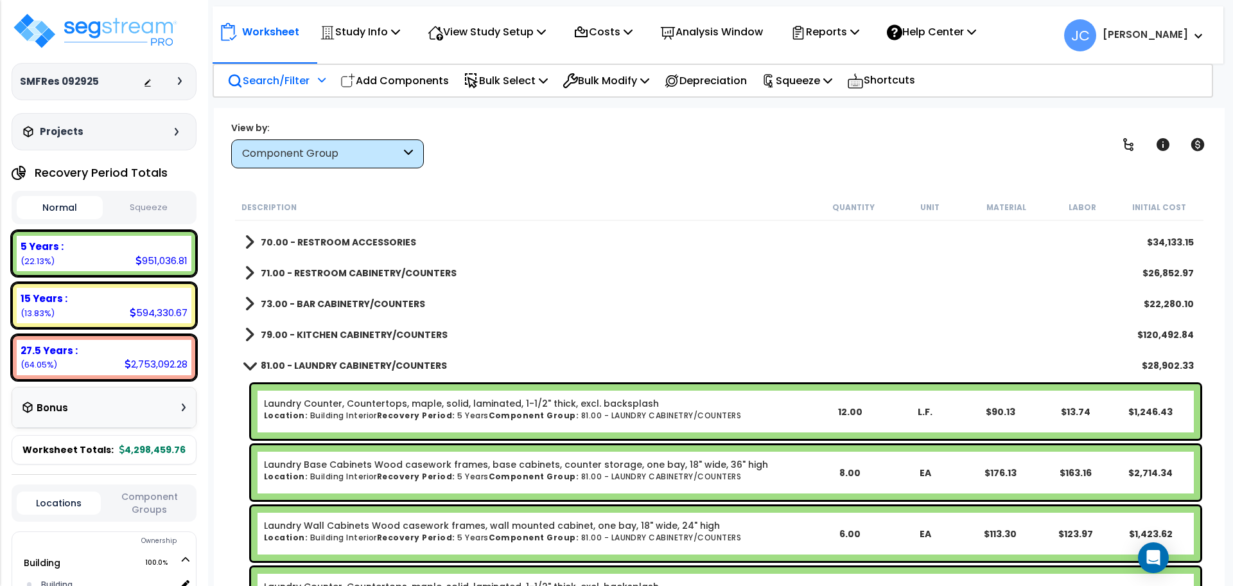
click at [342, 360] on b "81.00 - LAUNDRY CABINETRY/COUNTERS" at bounding box center [354, 365] width 186 height 13
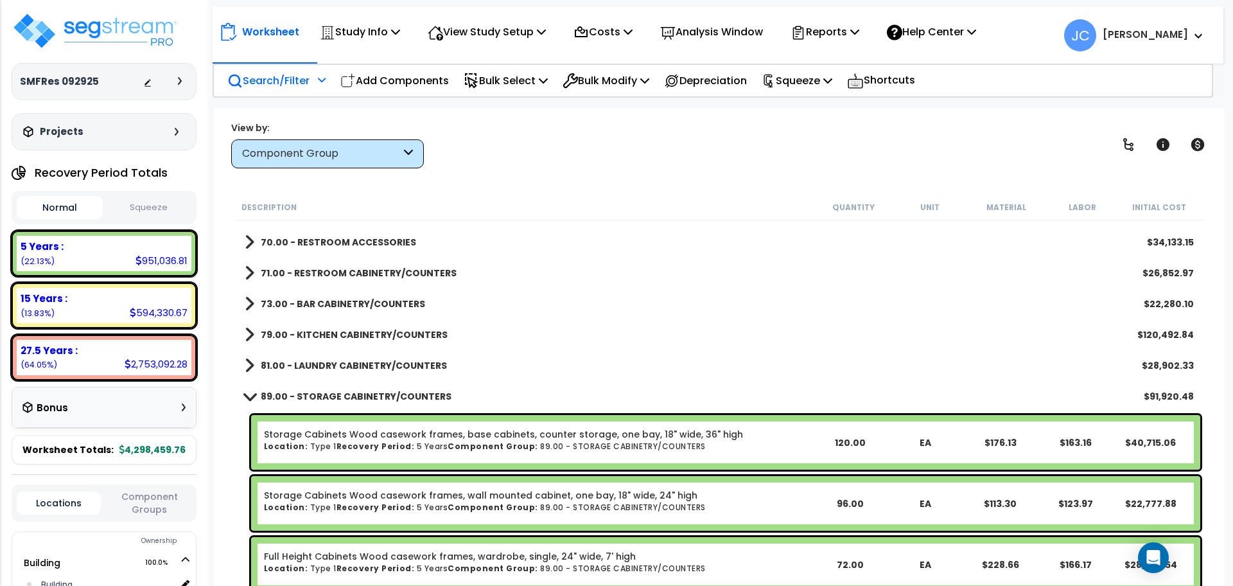
scroll to position [7348, 0]
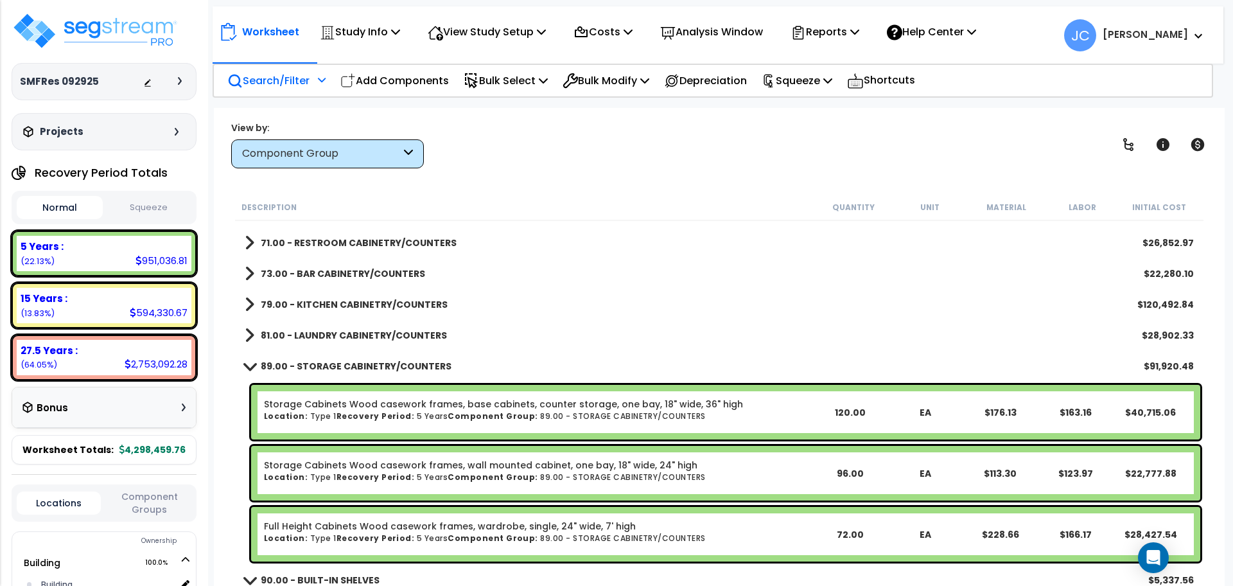
click at [340, 367] on b "89.00 - STORAGE CABINETRY/COUNTERS" at bounding box center [356, 366] width 191 height 13
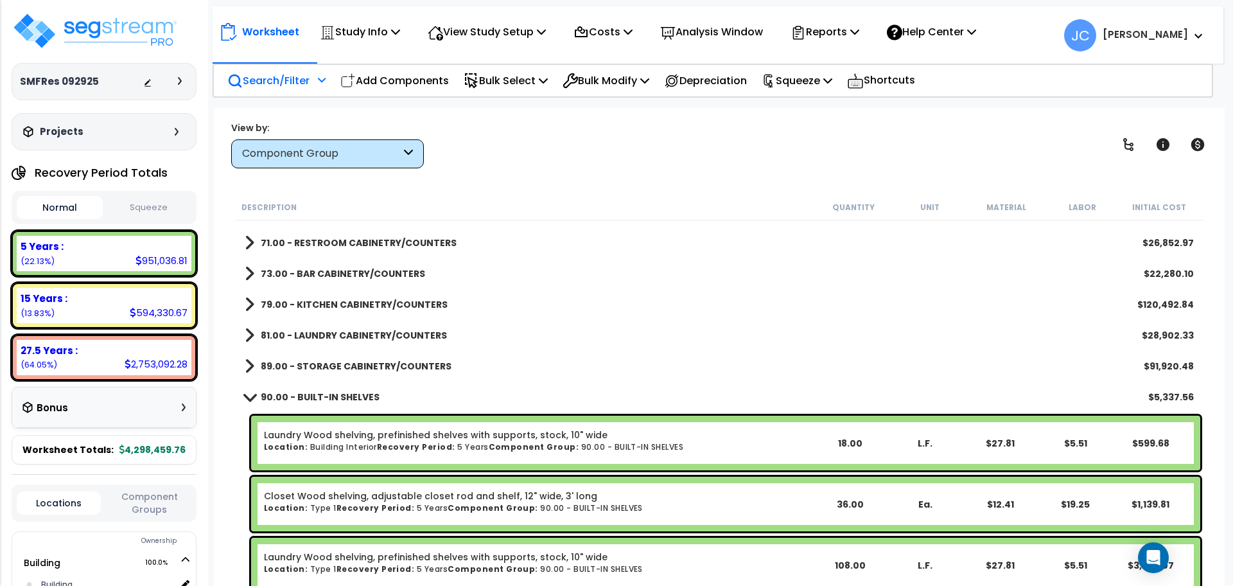
click at [339, 388] on link "90.00 - BUILT-IN SHELVES" at bounding box center [312, 397] width 135 height 18
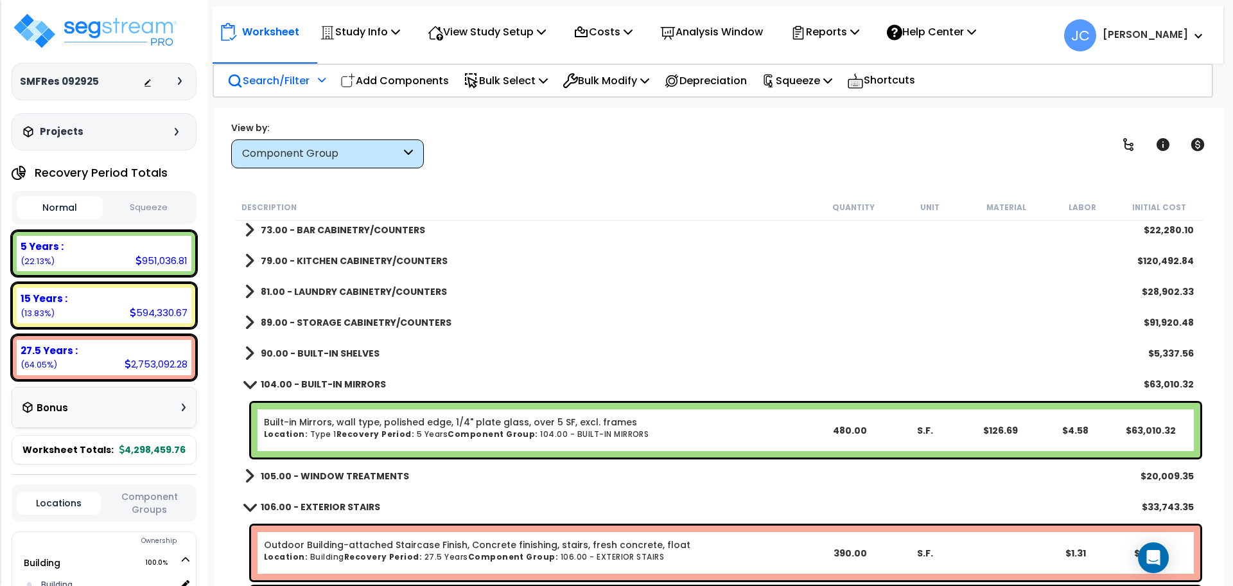
click at [344, 389] on b "104.00 - BUILT-IN MIRRORS" at bounding box center [323, 384] width 125 height 13
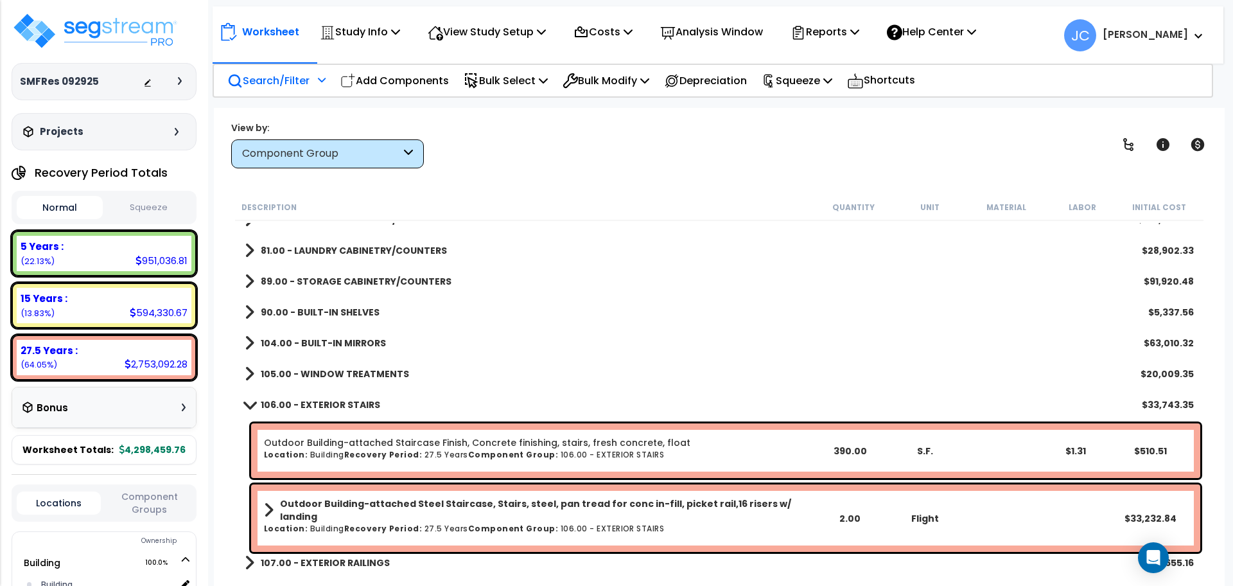
click at [342, 412] on link "106.00 - EXTERIOR STAIRS" at bounding box center [312, 405] width 135 height 18
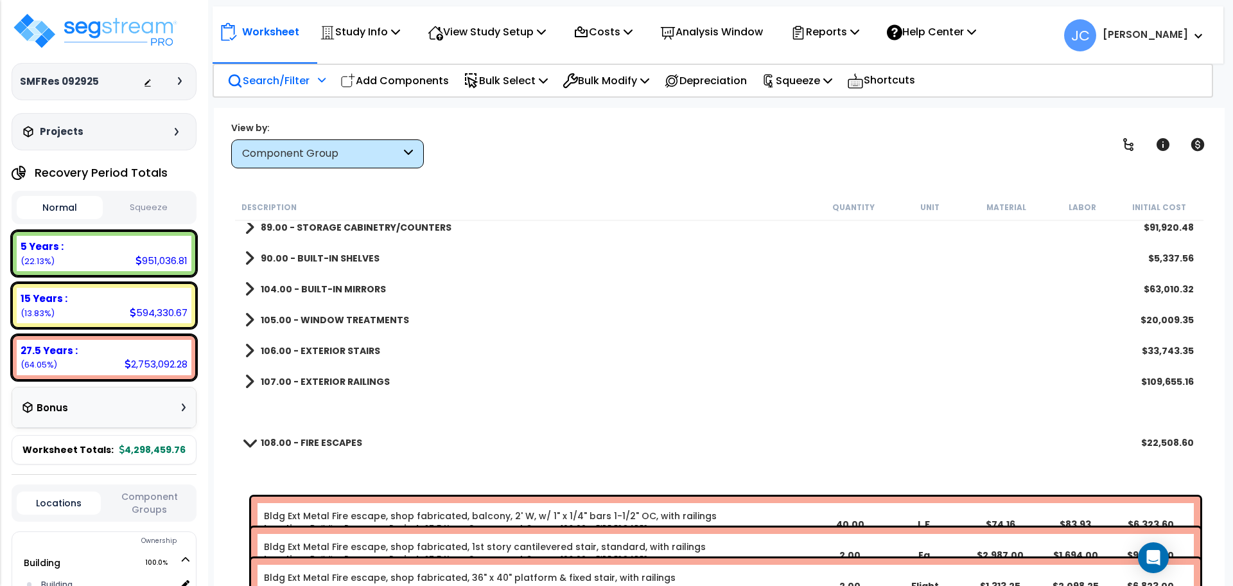
scroll to position [7492, 0]
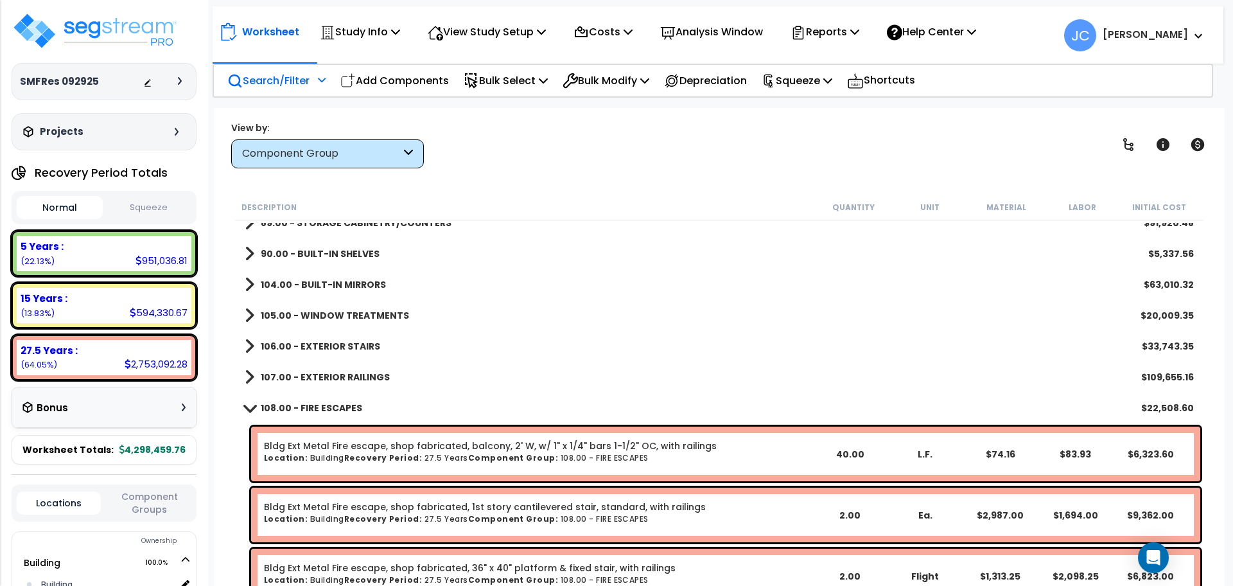
click at [327, 408] on b "108.00 - FIRE ESCAPES" at bounding box center [311, 407] width 101 height 13
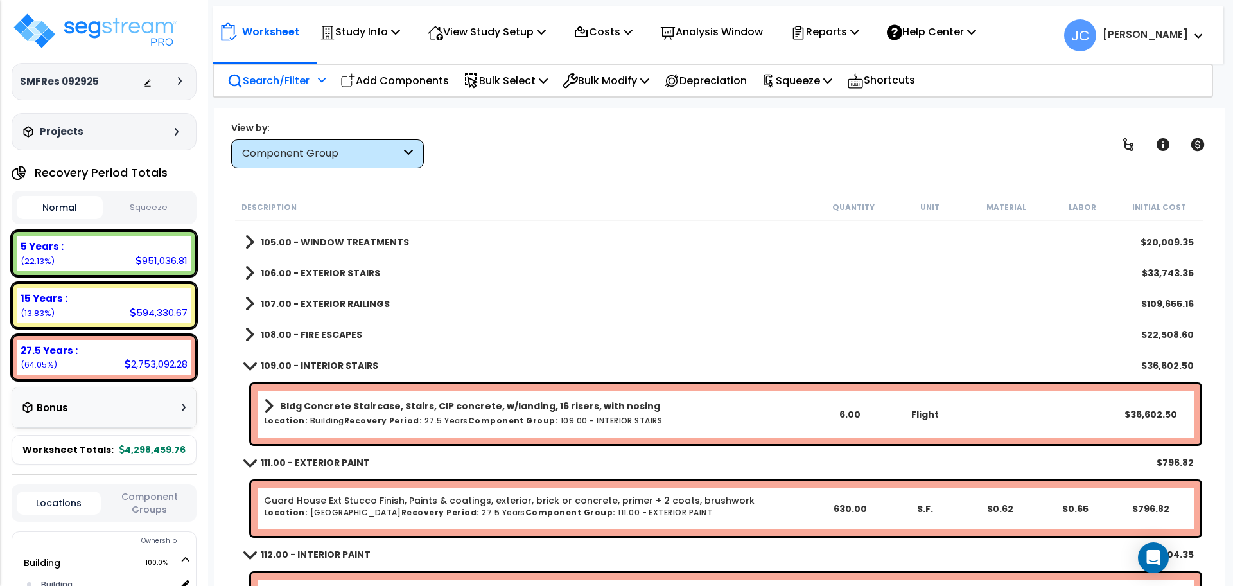
scroll to position [7588, 0]
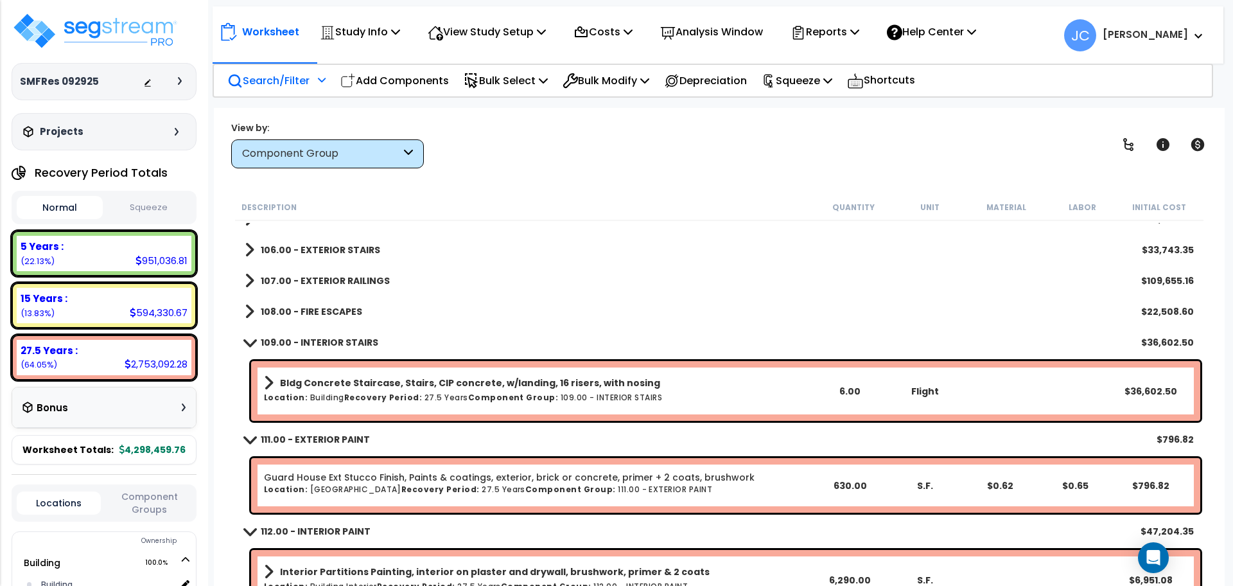
click at [331, 344] on b "109.00 - INTERIOR STAIRS" at bounding box center [319, 342] width 117 height 13
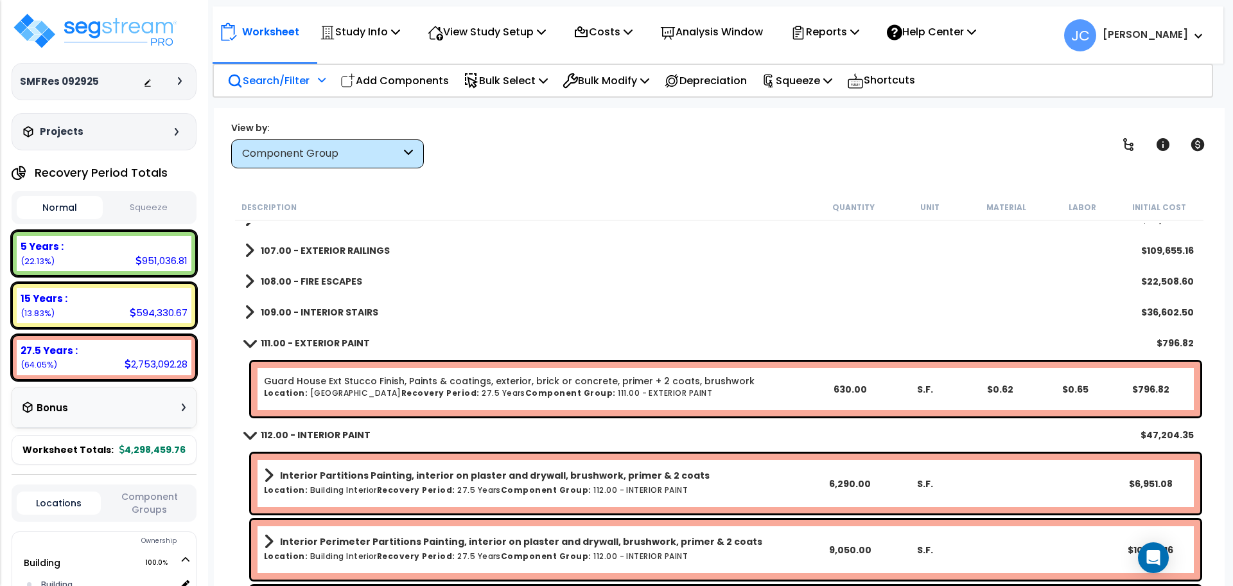
click at [322, 345] on b "111.00 - EXTERIOR PAINT" at bounding box center [315, 342] width 109 height 13
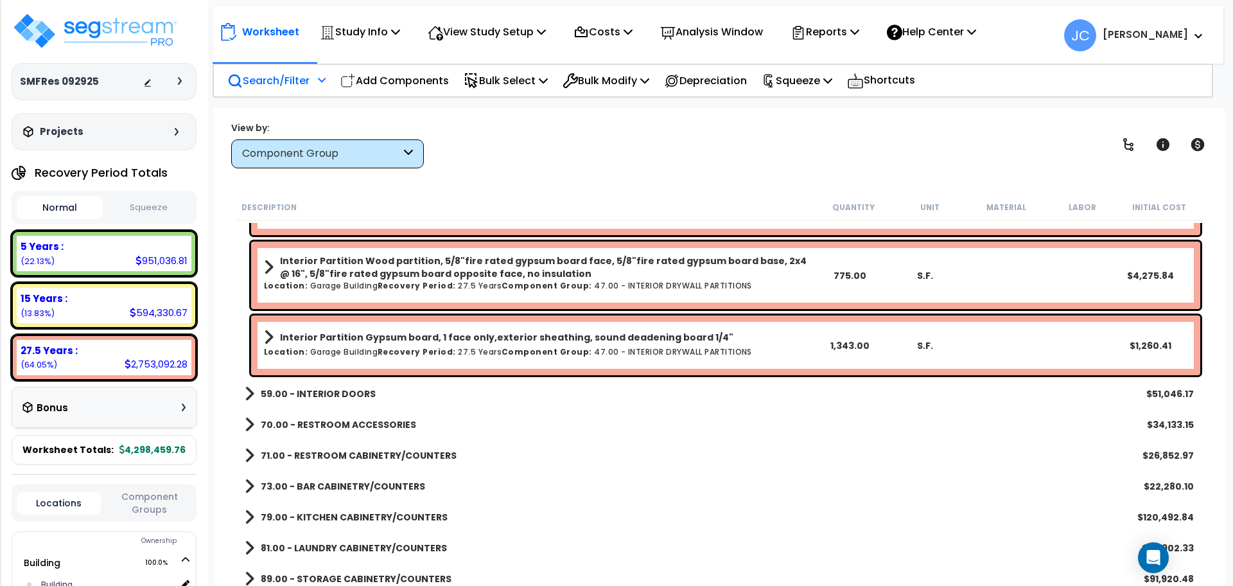
scroll to position [7138, 0]
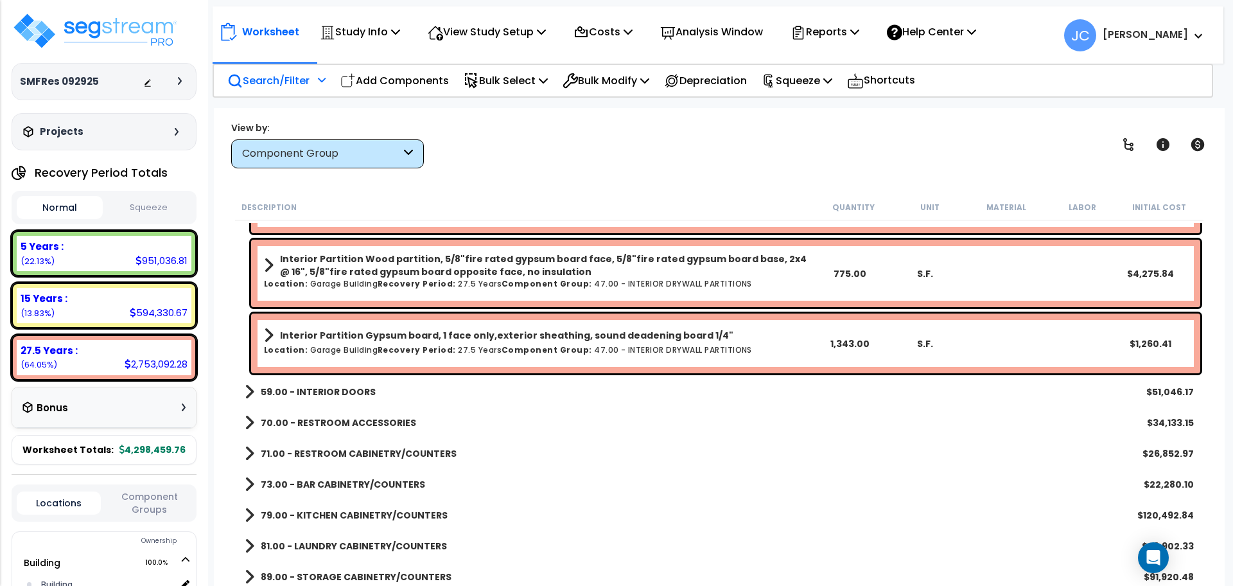
click at [458, 345] on h6 "Location: Garage Building Recovery Period: 27.5 Years Component Group: 47.00 - …" at bounding box center [538, 349] width 548 height 8
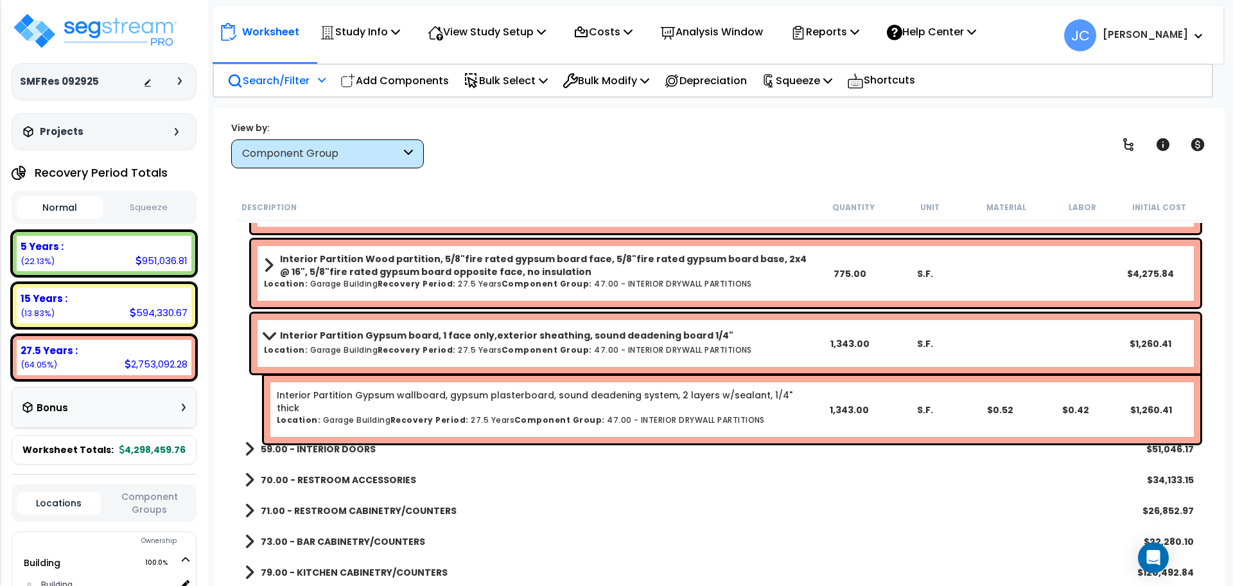
click at [446, 340] on b "Interior Partition Gypsum board, 1 face only,exterior sheathing, sound deadenin…" at bounding box center [506, 335] width 453 height 13
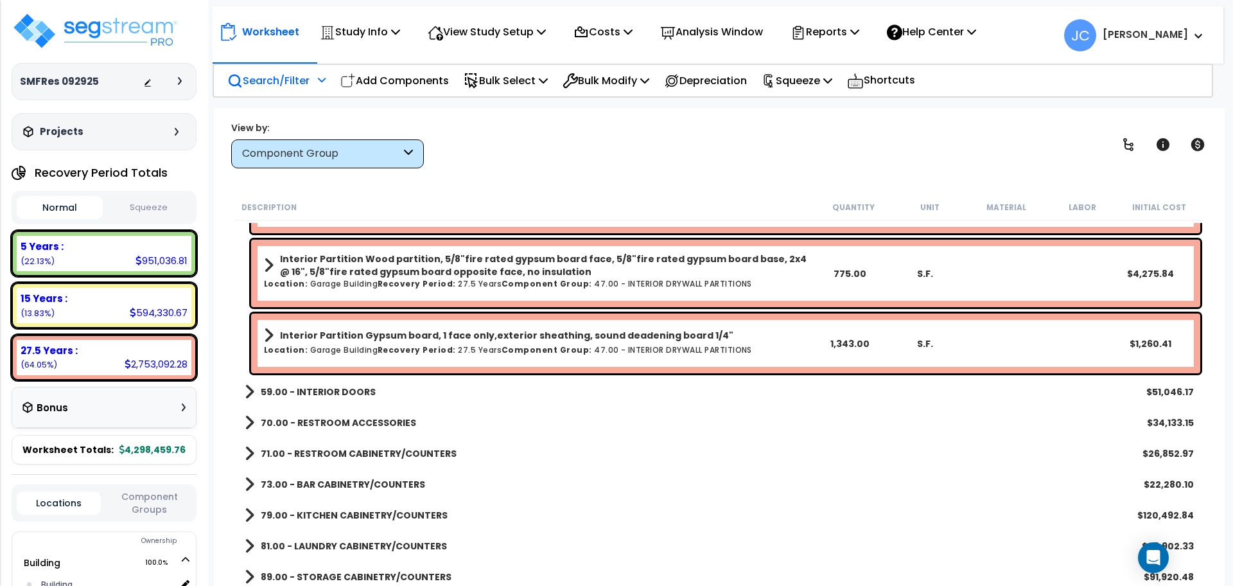
click at [438, 264] on b "Interior Partition Wood partition, 5/8"fire rated gypsum board face, 5/8"fire r…" at bounding box center [546, 265] width 532 height 26
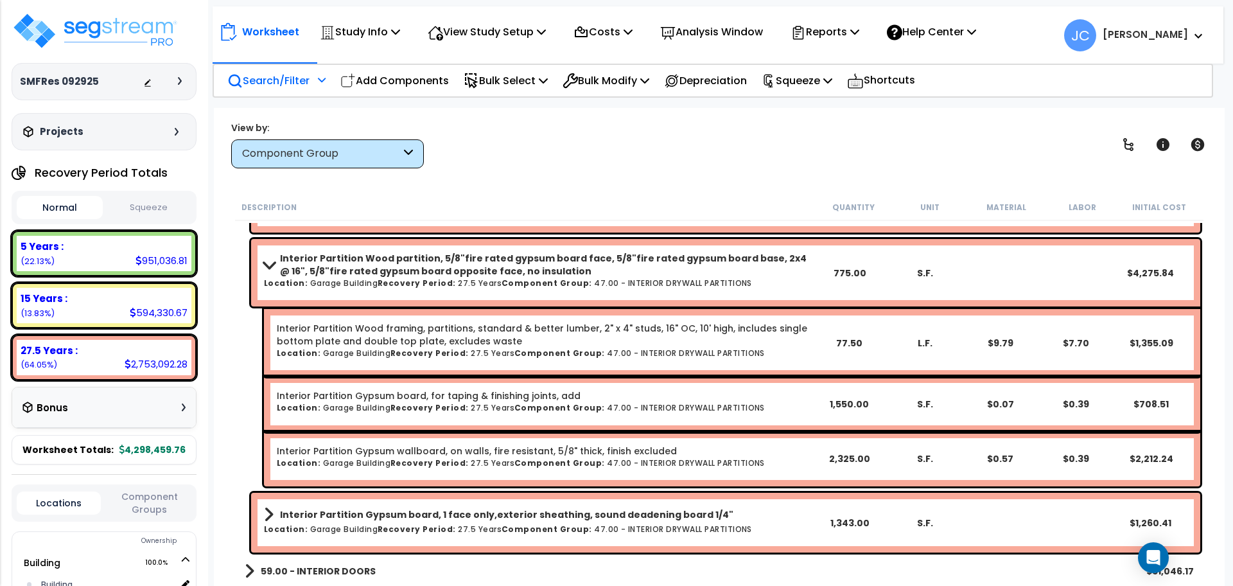
scroll to position [7139, 0]
click at [442, 275] on b "Interior Partition Wood partition, 5/8"fire rated gypsum board face, 5/8"fire r…" at bounding box center [546, 265] width 532 height 26
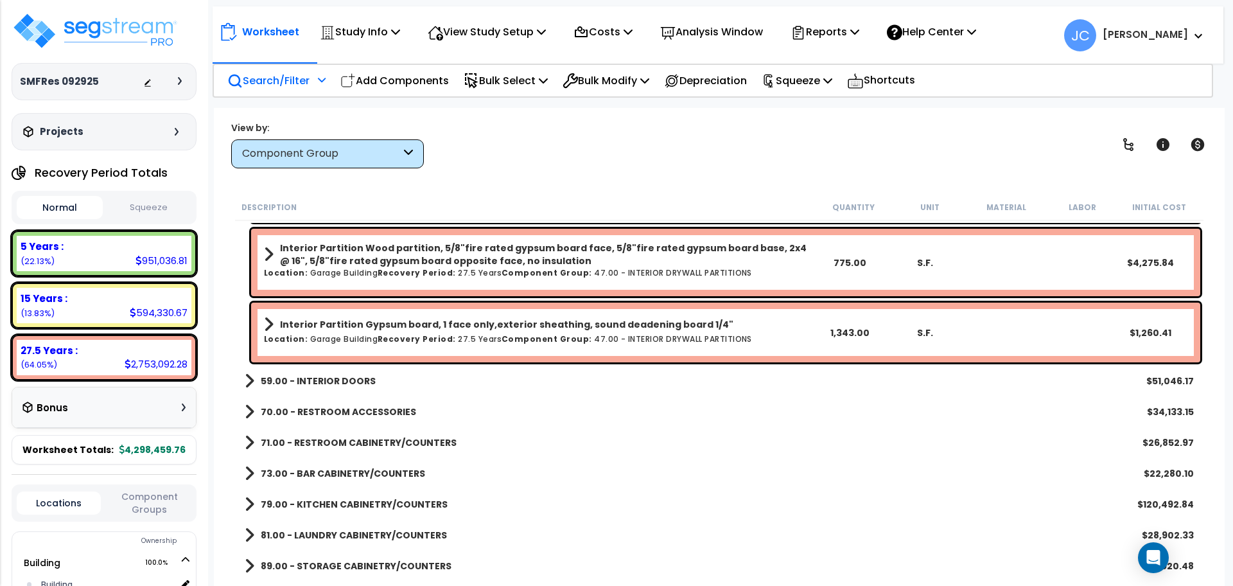
scroll to position [7151, 0]
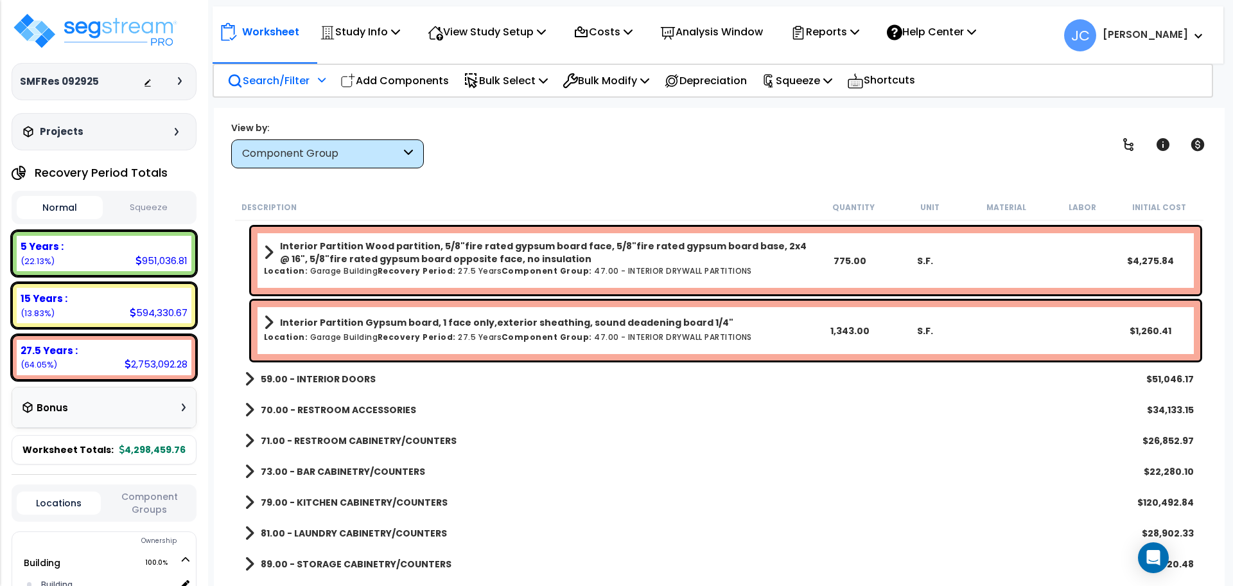
click at [569, 157] on div "View by: Component Group High to Low - Component Cost" at bounding box center [719, 145] width 985 height 48
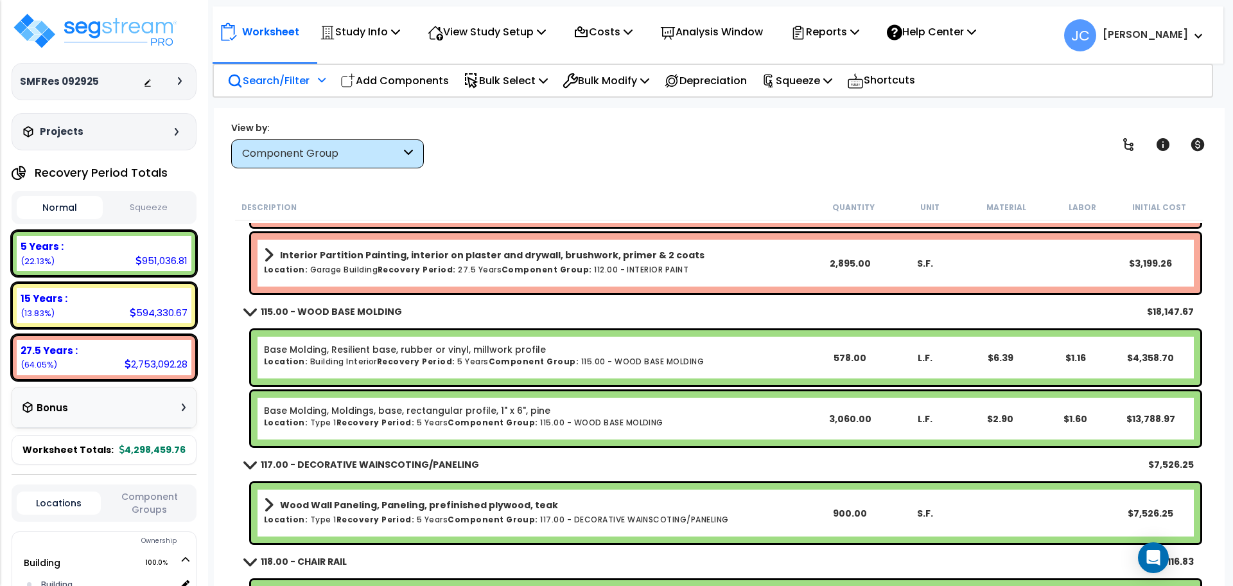
scroll to position [7983, 0]
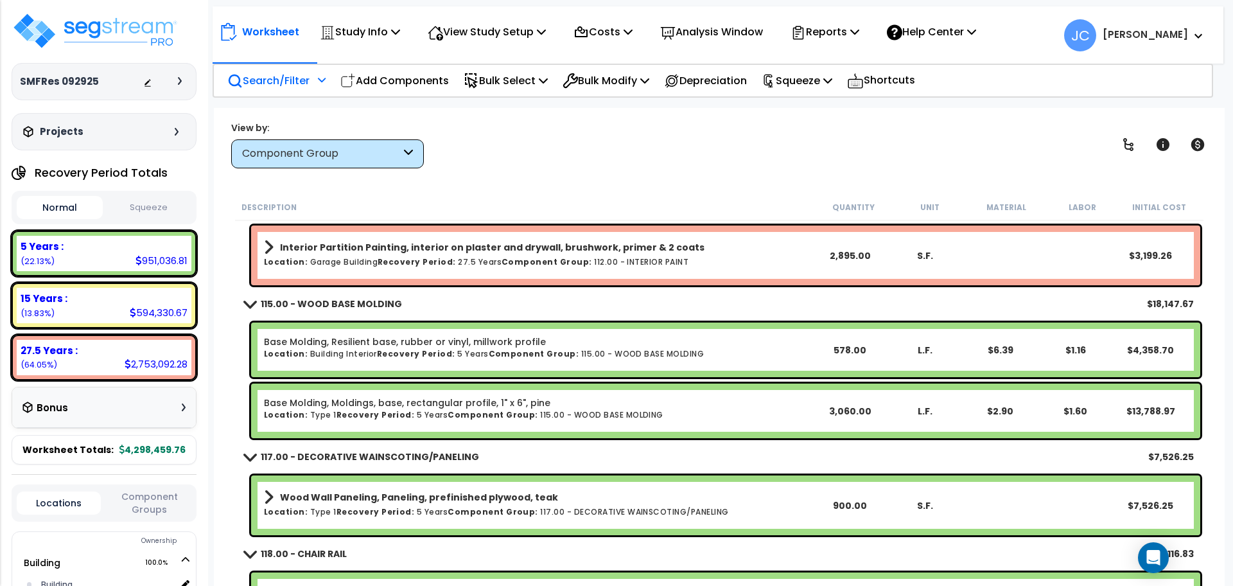
click at [603, 150] on div "View by: Component Group High to Low - Component Cost" at bounding box center [719, 145] width 985 height 48
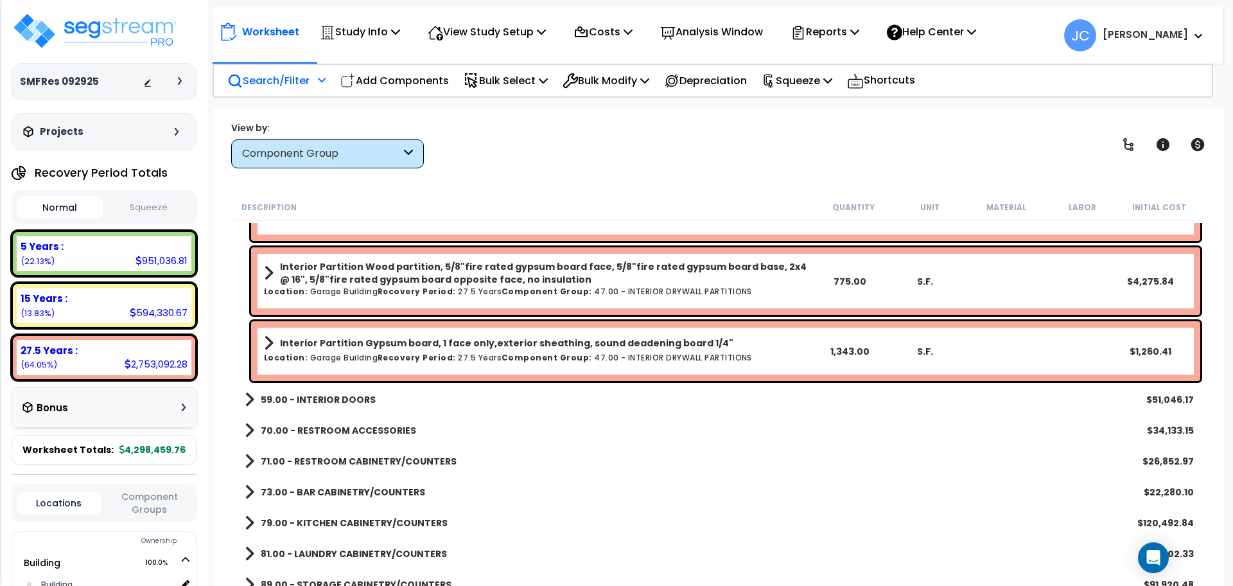
scroll to position [7149, 0]
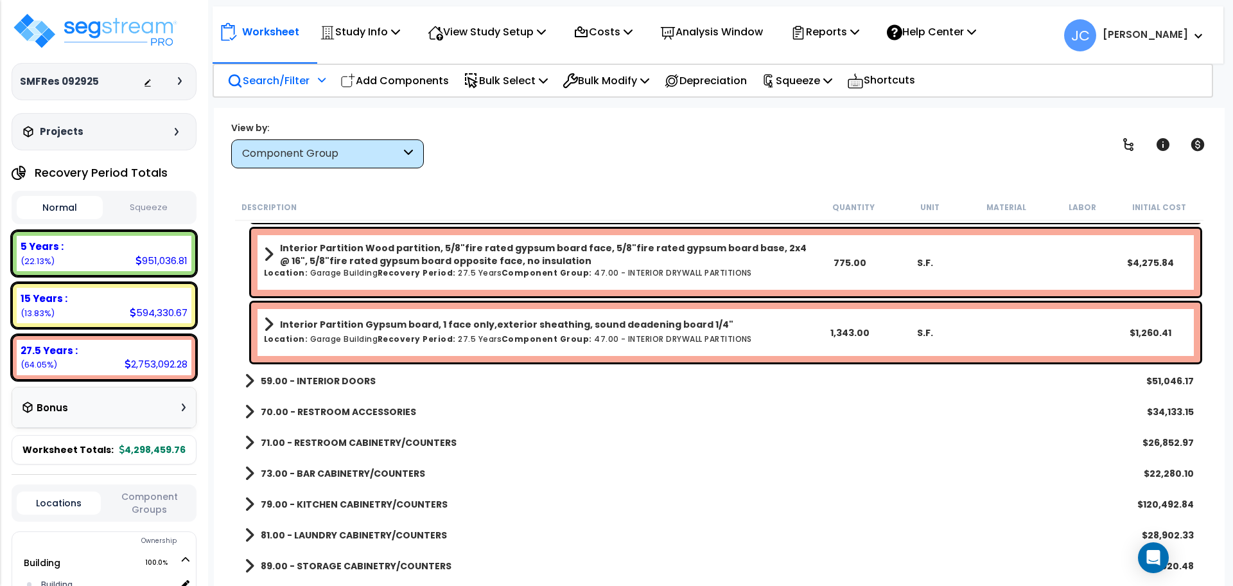
click at [328, 383] on b "59.00 - INTERIOR DOORS" at bounding box center [318, 380] width 115 height 13
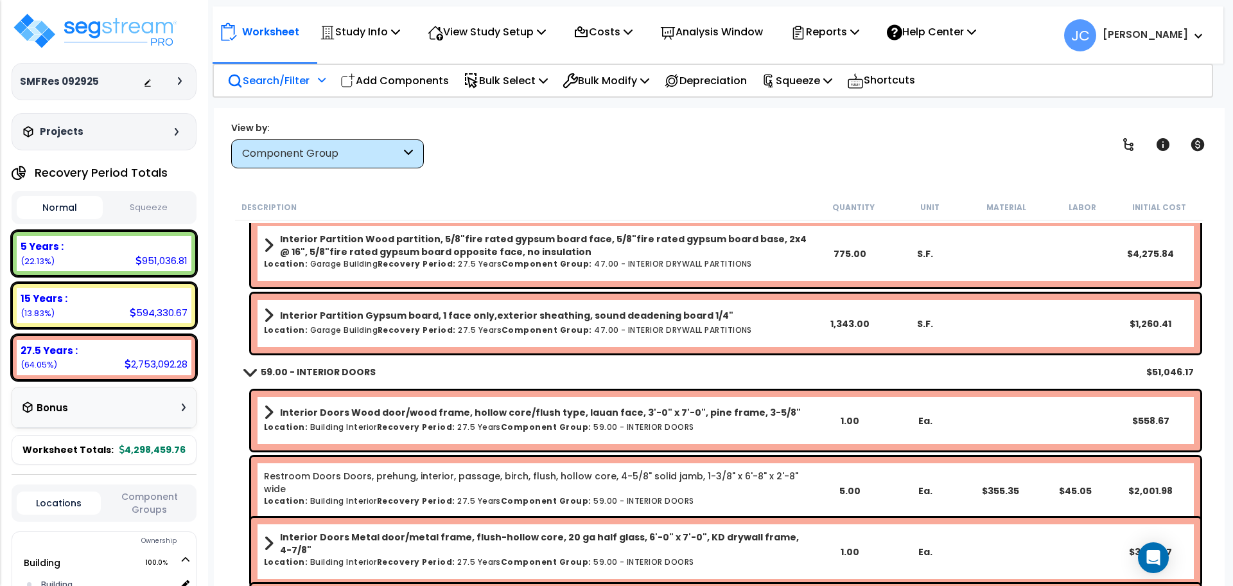
scroll to position [7158, 0]
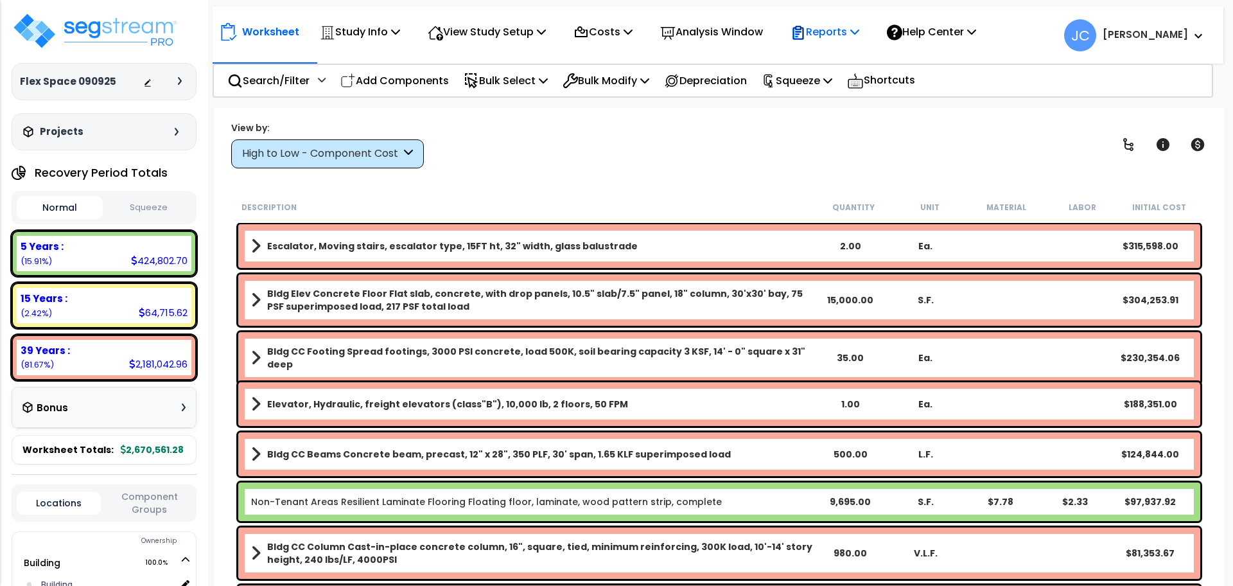
click at [836, 30] on p "Reports" at bounding box center [824, 31] width 69 height 17
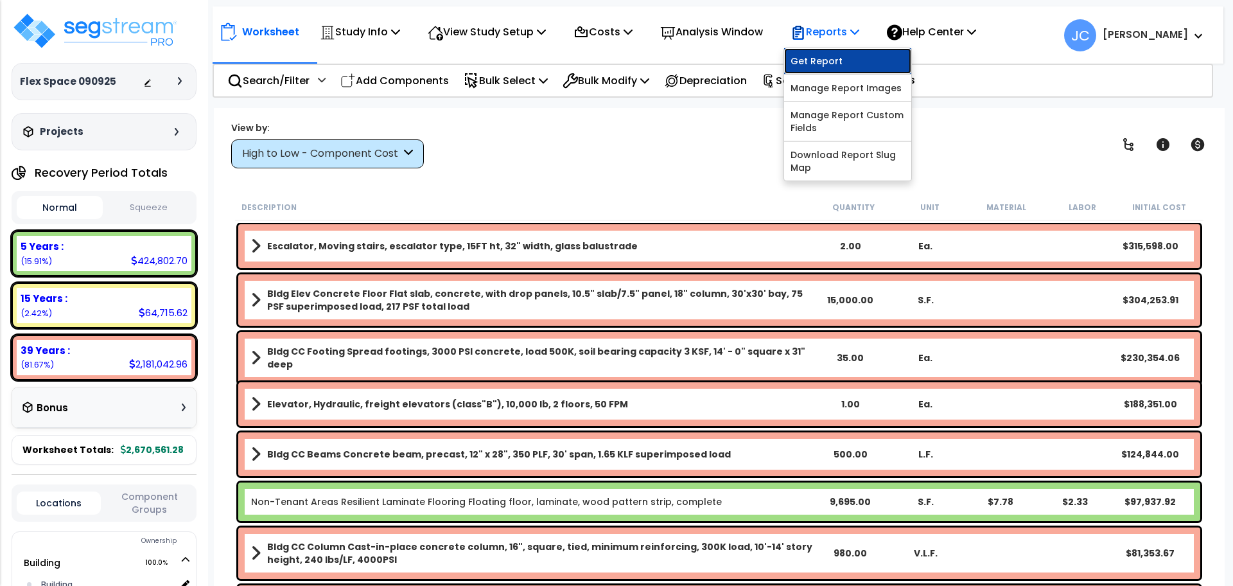
click at [852, 58] on link "Get Report" at bounding box center [847, 61] width 127 height 26
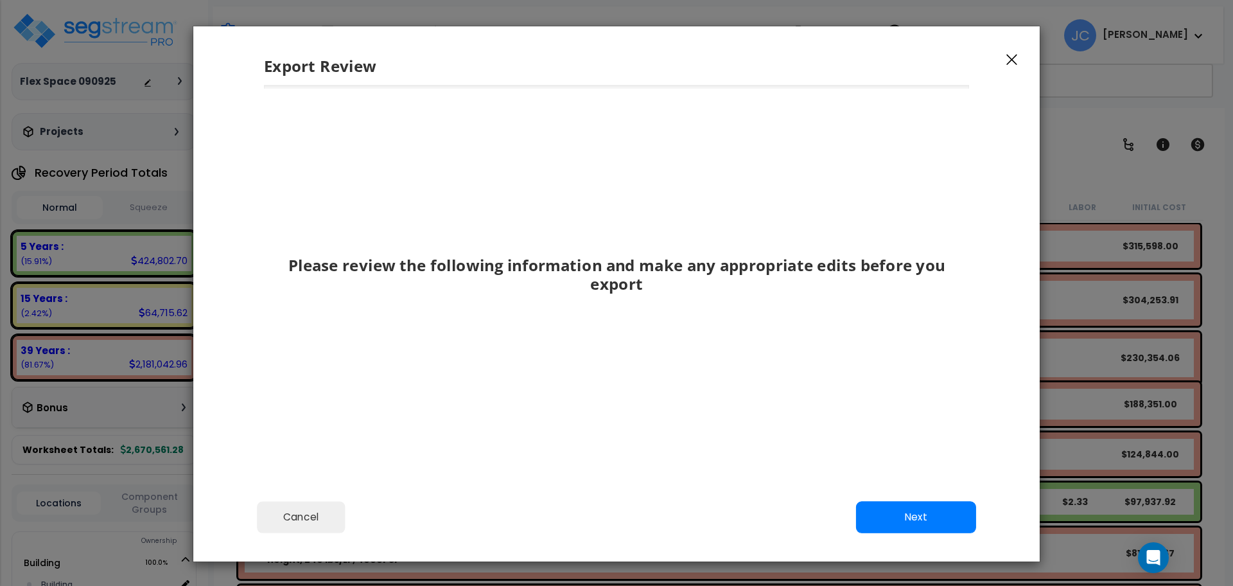
click at [1008, 60] on icon "button" at bounding box center [1011, 60] width 11 height 12
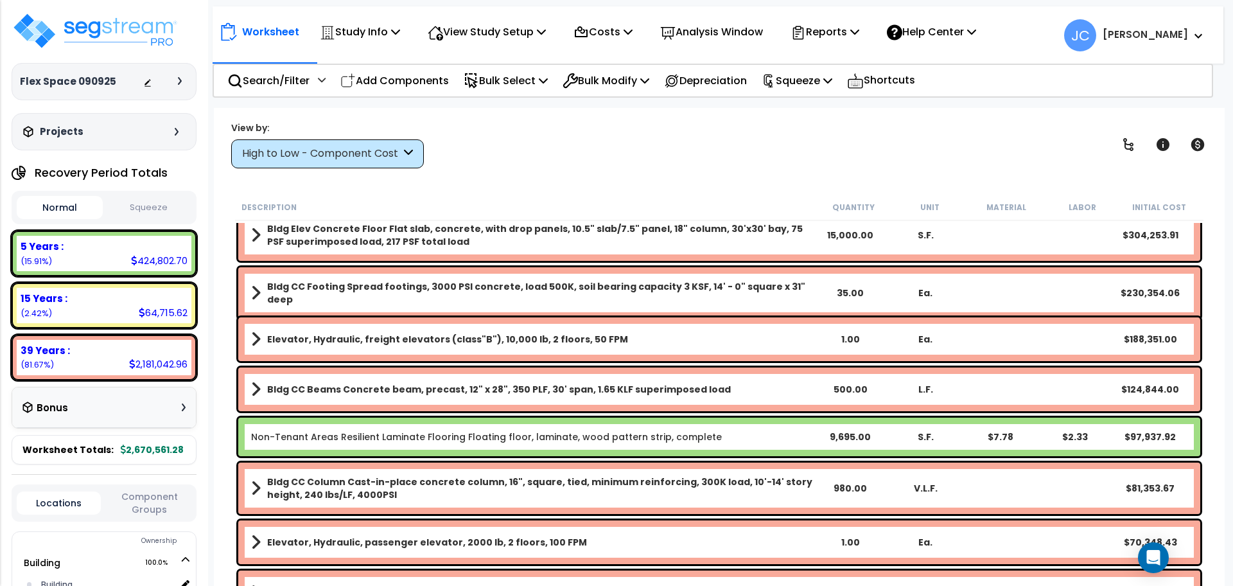
scroll to position [21, 0]
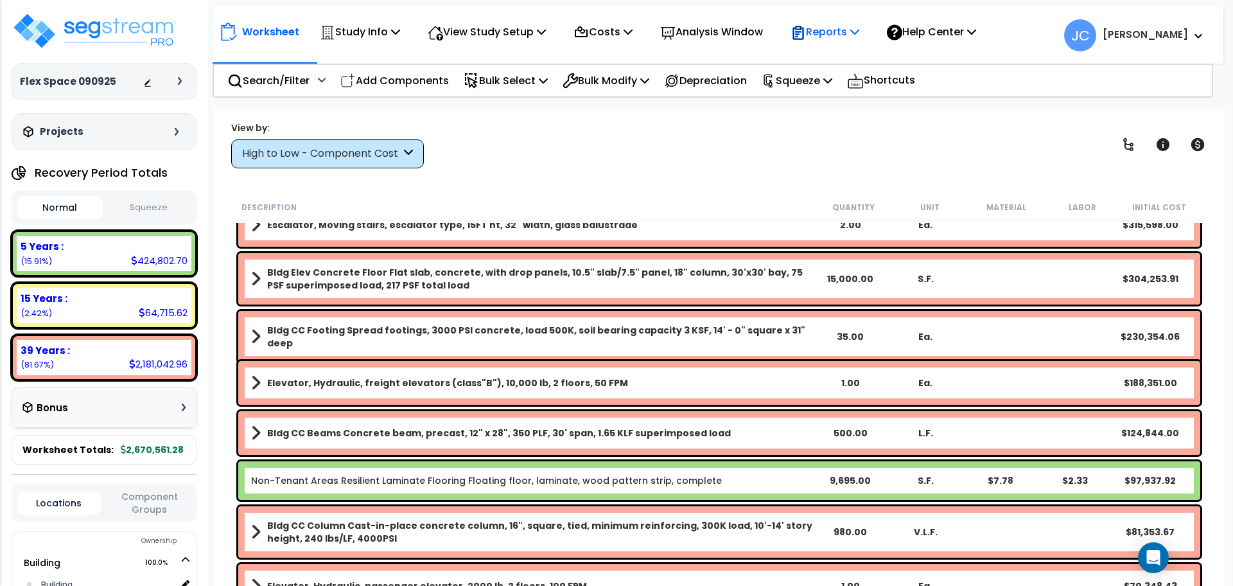
click at [859, 29] on p "Reports" at bounding box center [824, 31] width 69 height 17
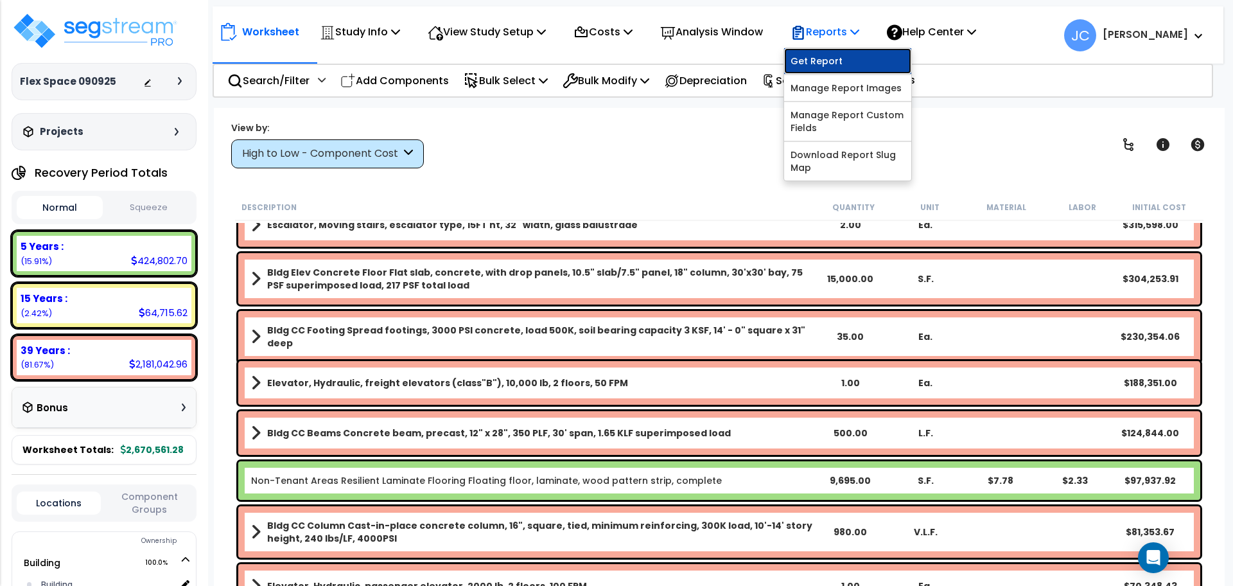
click at [861, 55] on link "Get Report" at bounding box center [847, 61] width 127 height 26
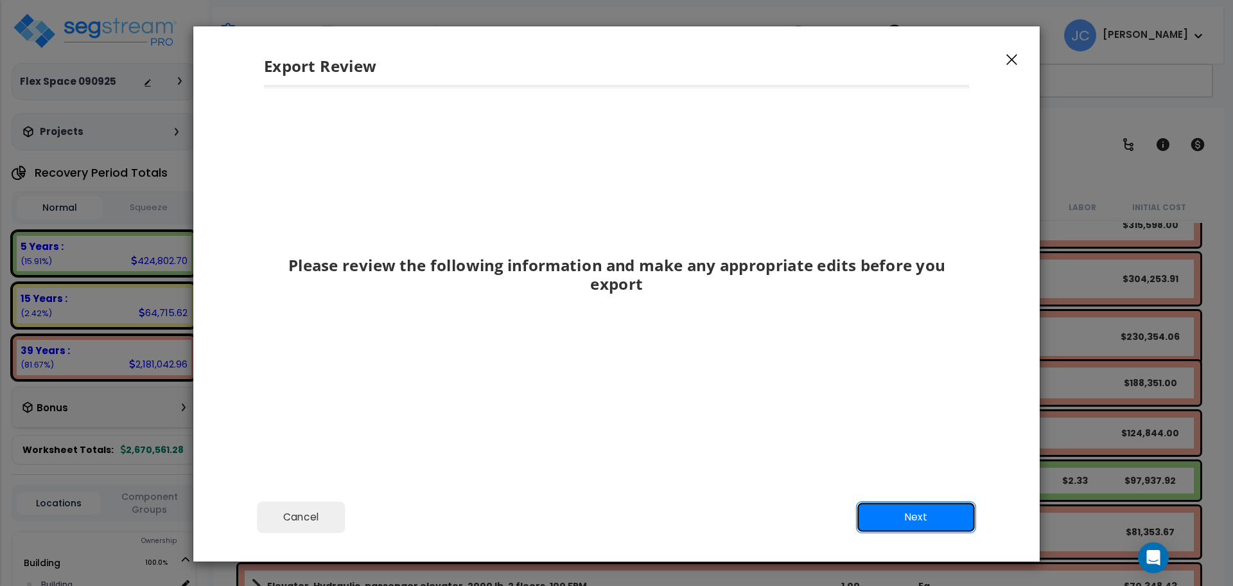
click at [935, 523] on button "Next" at bounding box center [916, 517] width 120 height 32
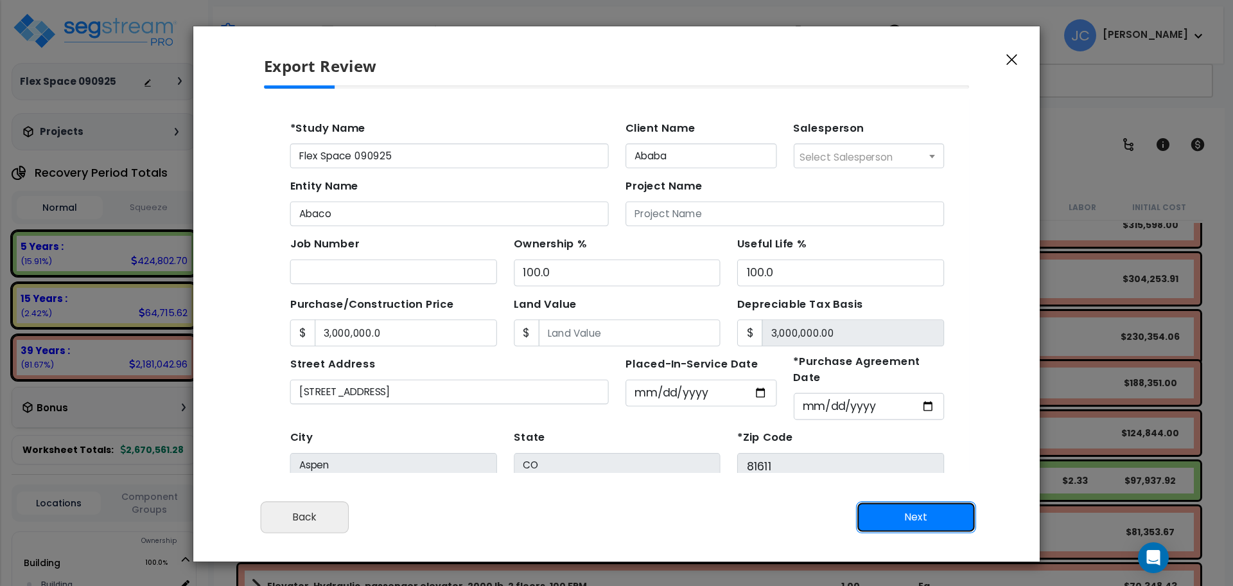
click at [934, 514] on button "Next" at bounding box center [916, 517] width 120 height 32
type input "3000000"
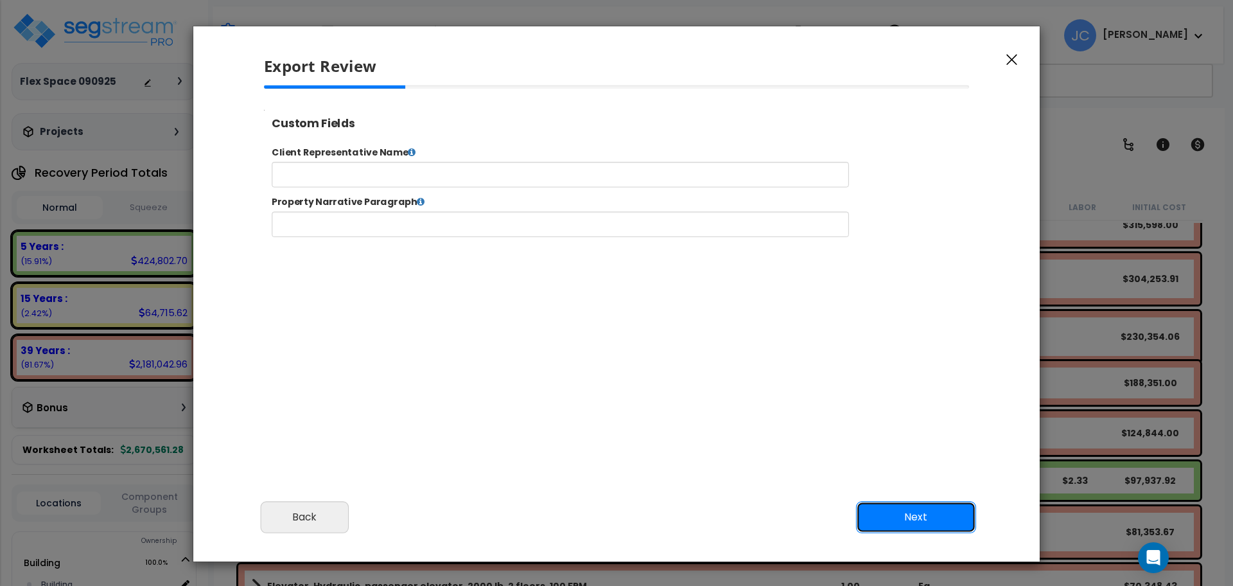
click at [923, 519] on button "Next" at bounding box center [916, 517] width 120 height 32
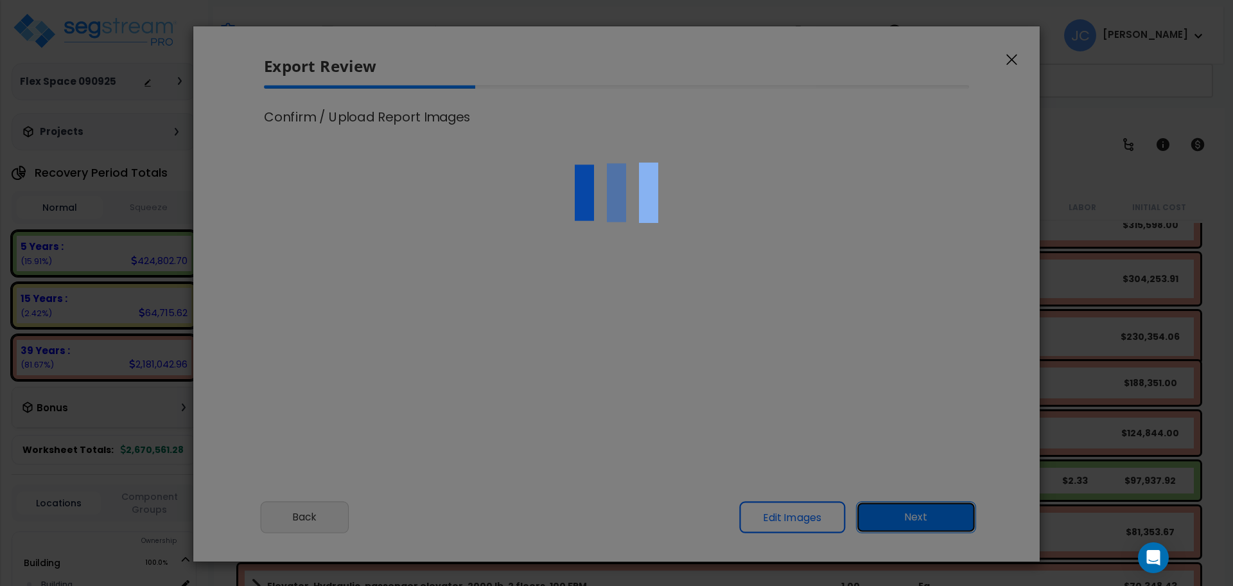
scroll to position [1, 0]
type input "3,000,000.0"
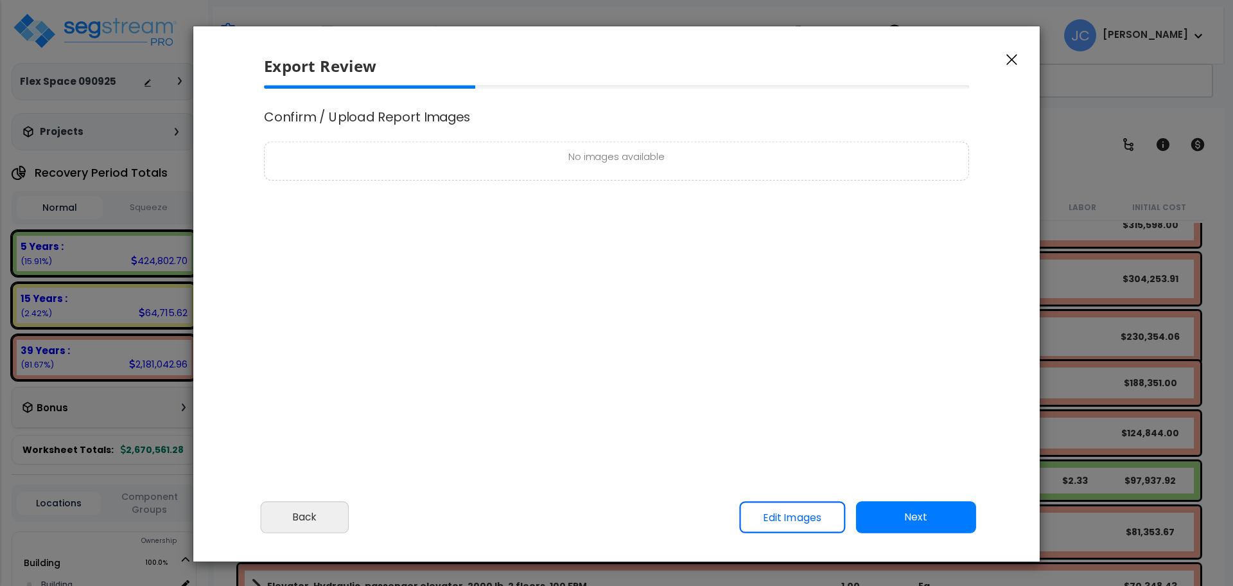
select select "2025"
click at [925, 521] on button "Next" at bounding box center [916, 517] width 120 height 32
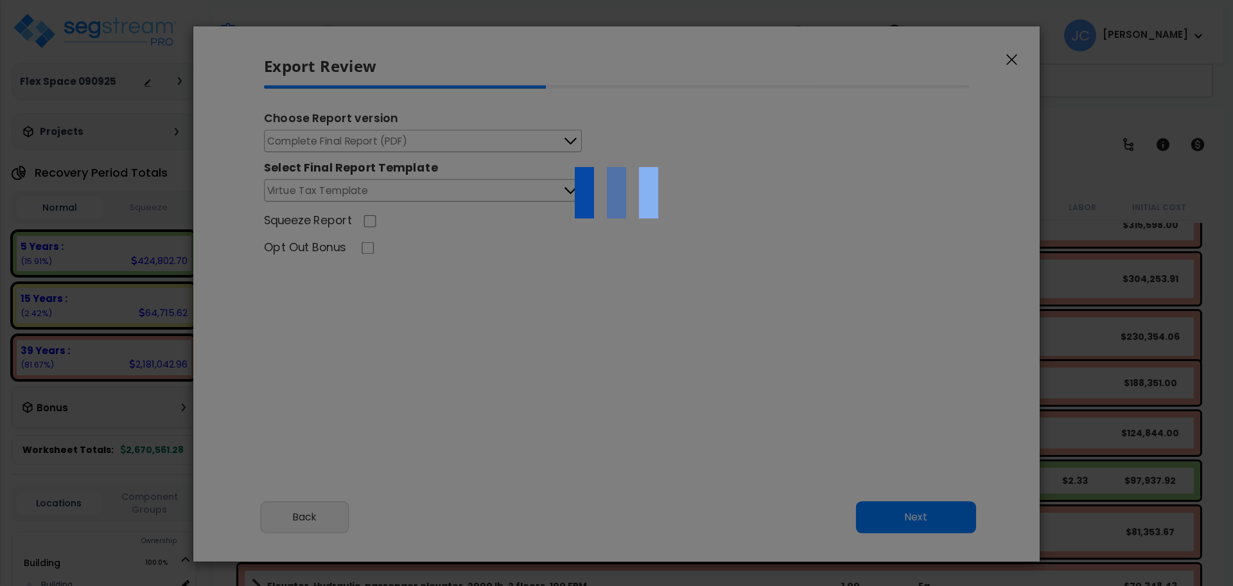
scroll to position [532, 31]
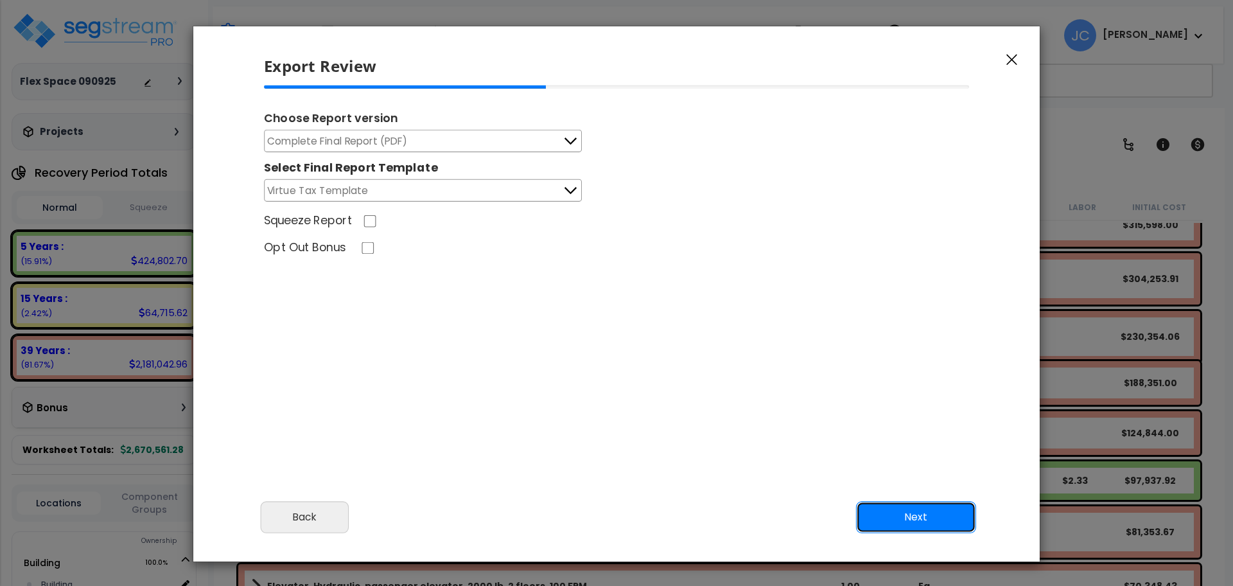
click at [900, 532] on button "Next" at bounding box center [916, 517] width 120 height 32
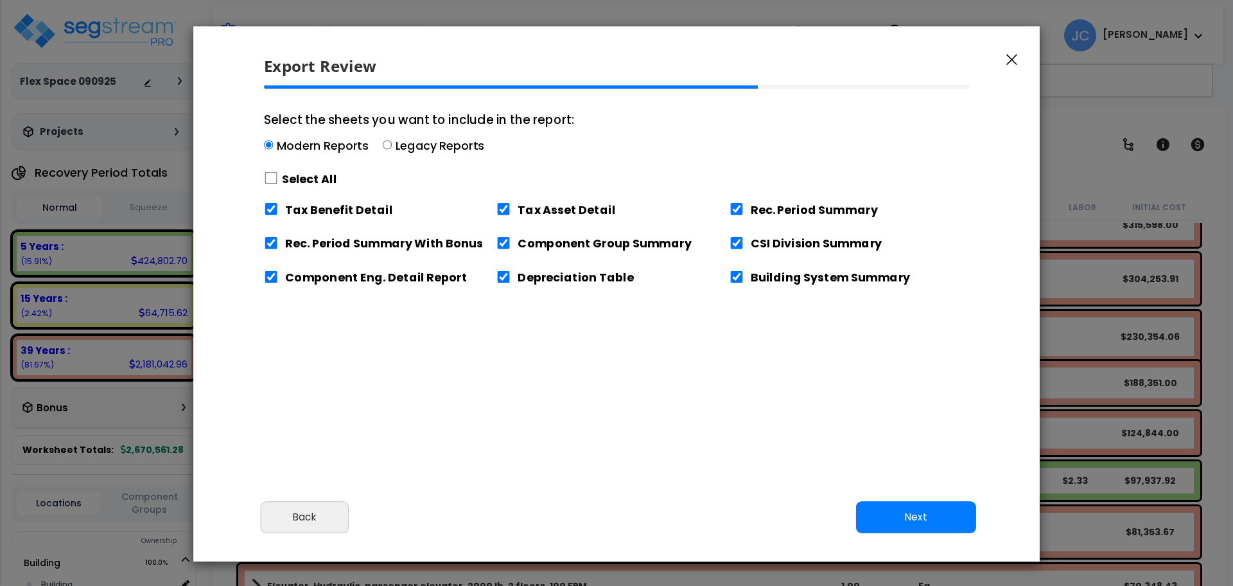
click at [301, 177] on label "Select All" at bounding box center [309, 179] width 55 height 16
click at [278, 177] on input "Select the sheets you want to include in the report: Modern Reports Legacy Repo…" at bounding box center [271, 178] width 14 height 12
checkbox input "true"
click at [941, 516] on button "Next" at bounding box center [916, 517] width 120 height 32
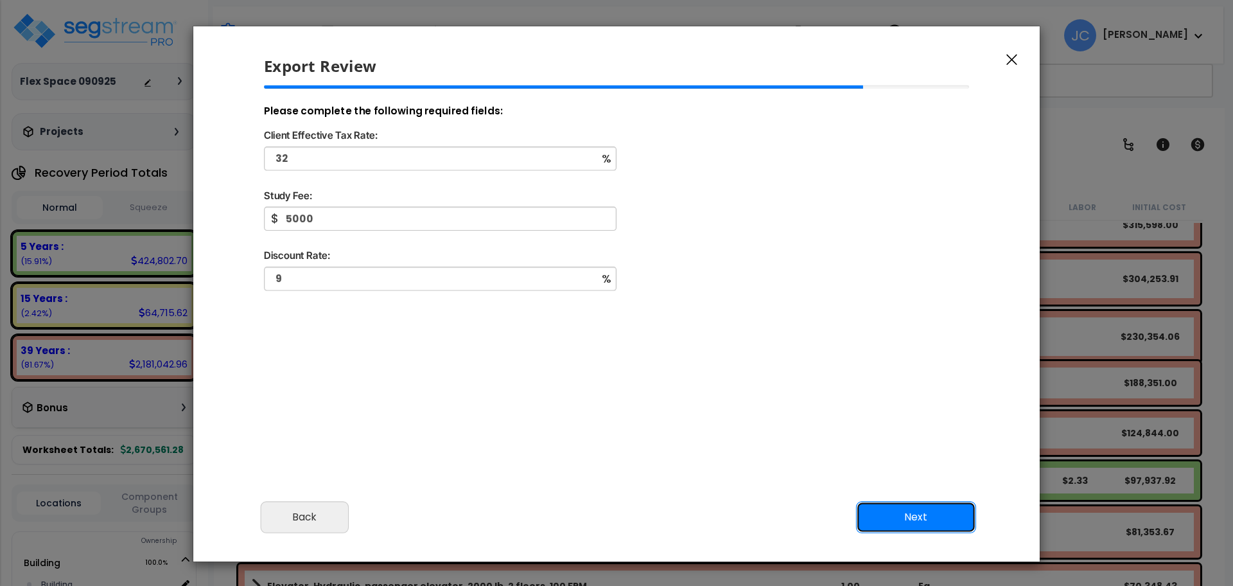
click at [944, 510] on button "Next" at bounding box center [916, 517] width 120 height 32
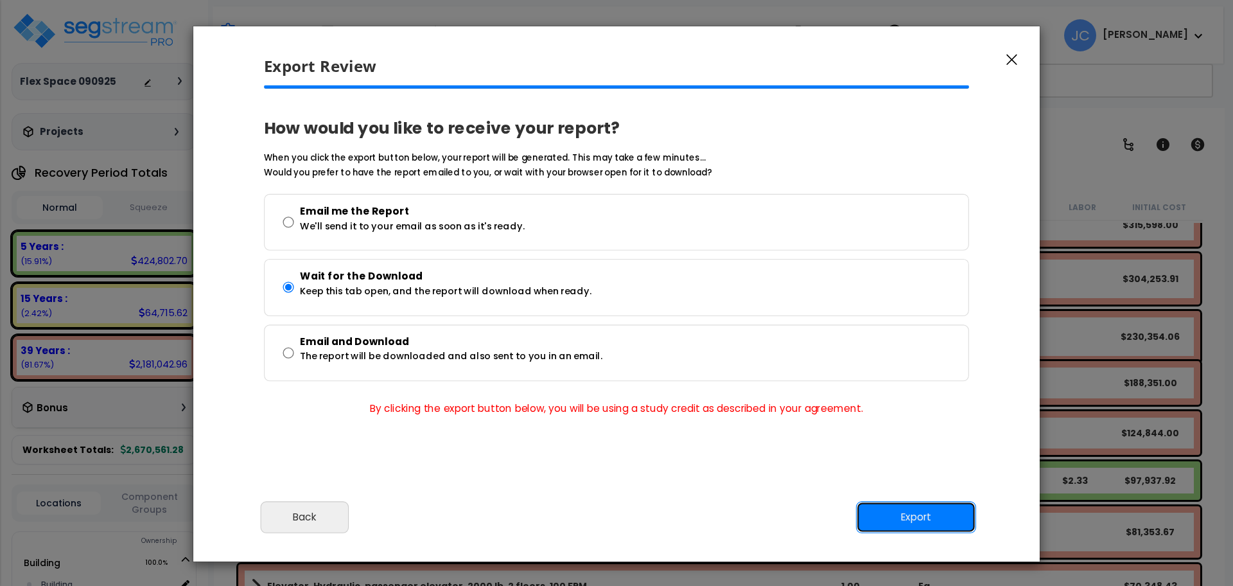
click at [945, 518] on button "Export" at bounding box center [916, 517] width 120 height 32
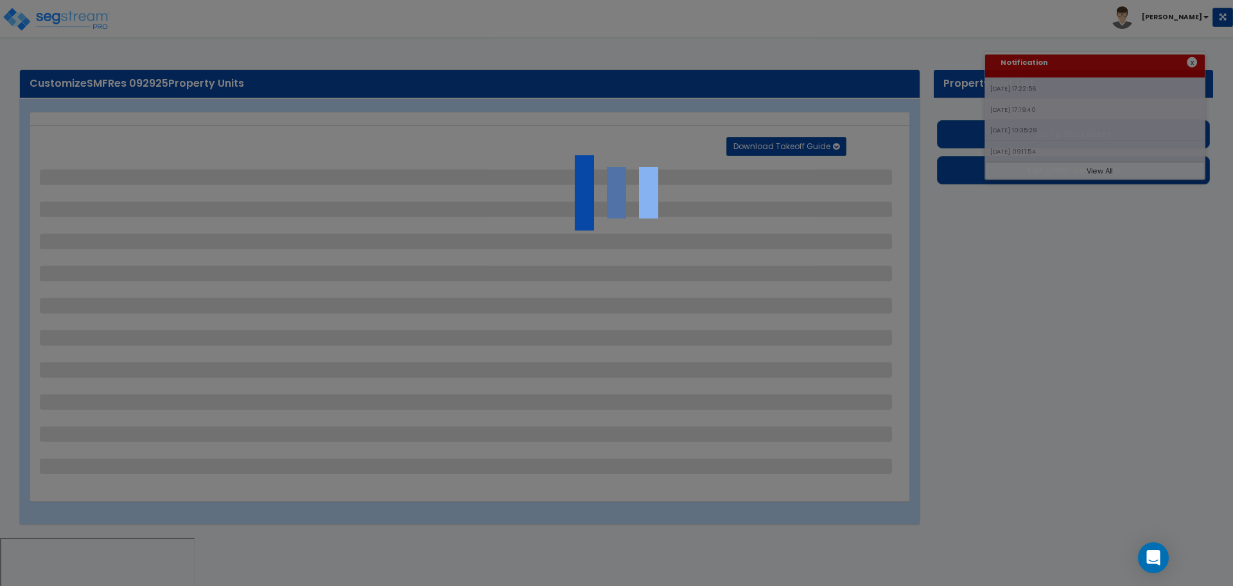
select select "2"
select select "3"
select select "1"
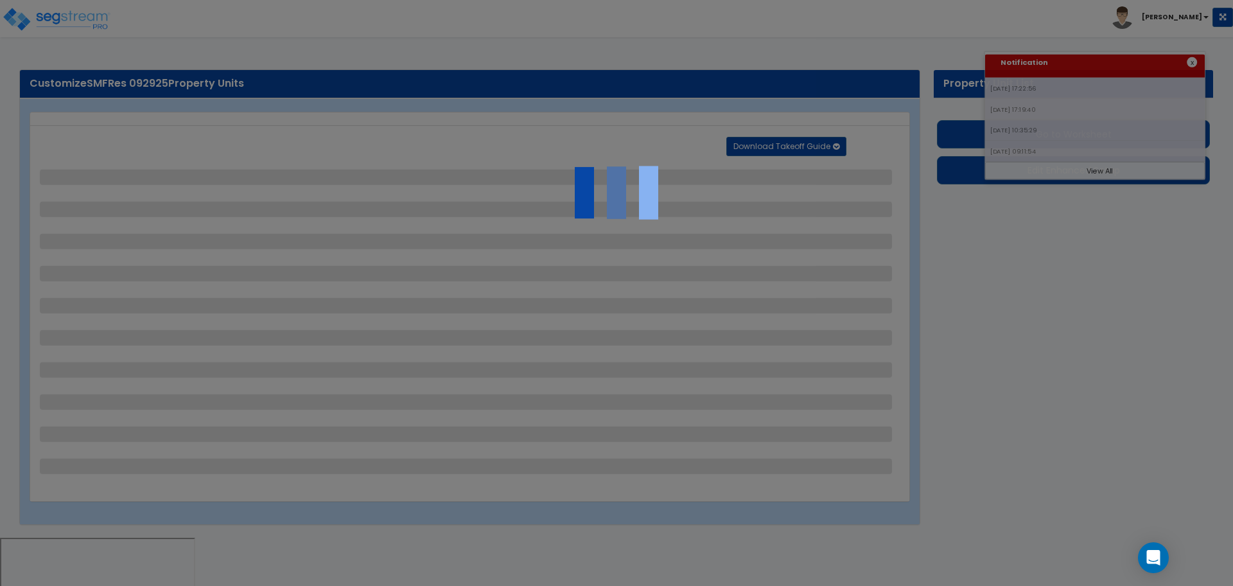
select select "1"
select select "5"
select select "6"
select select "2"
select select "1"
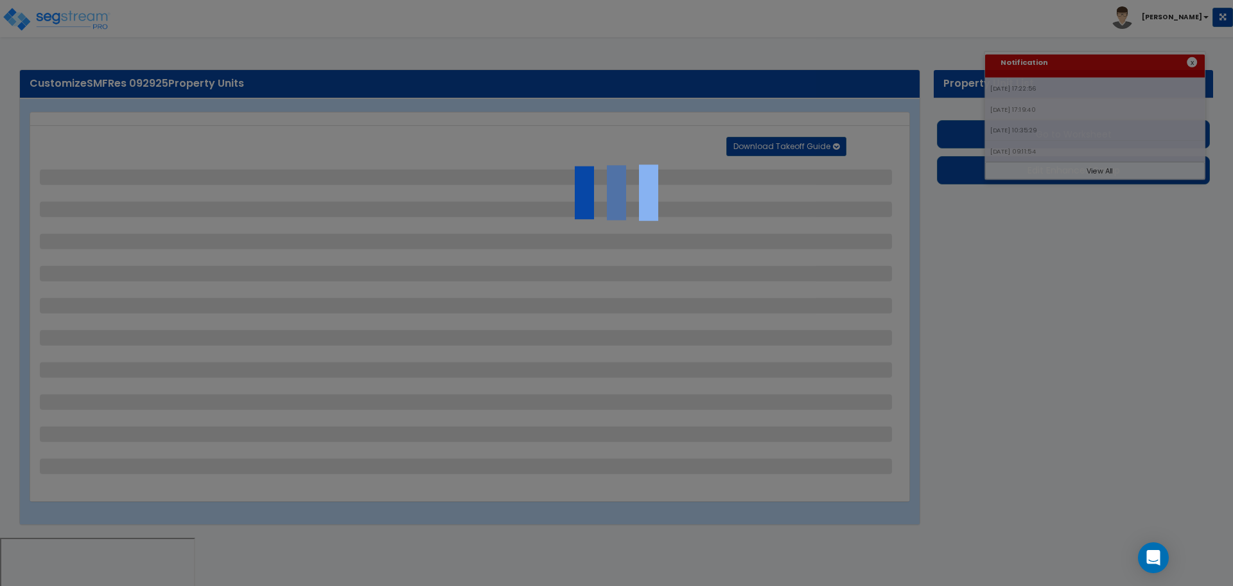
select select "2"
select select "1"
select select "2"
select select "1"
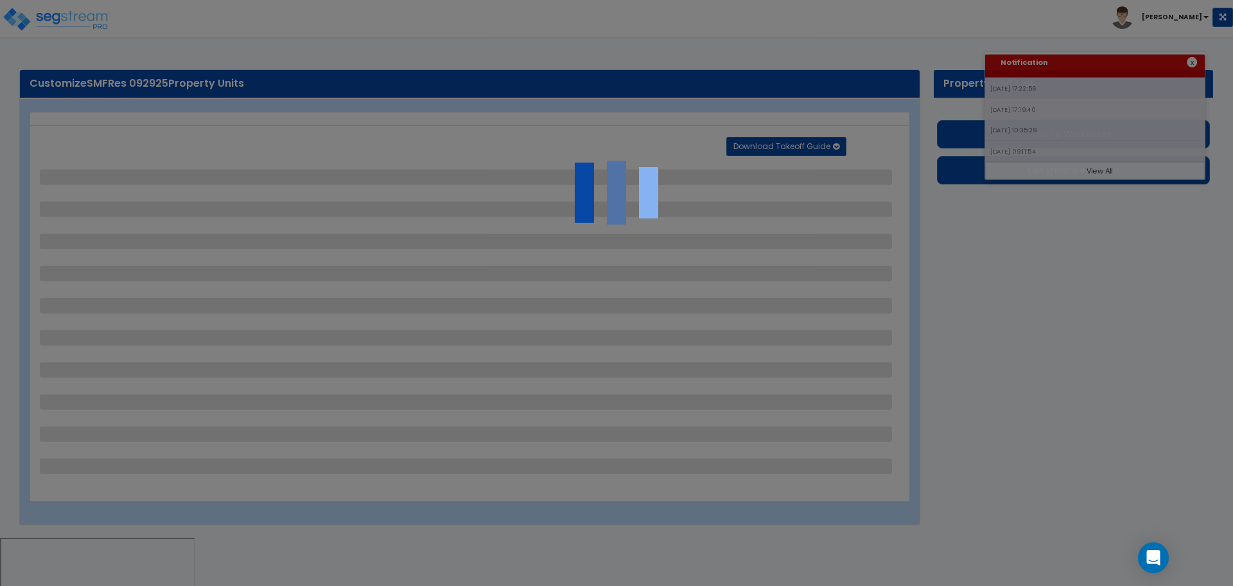
select select "1"
select select "2"
select select "1"
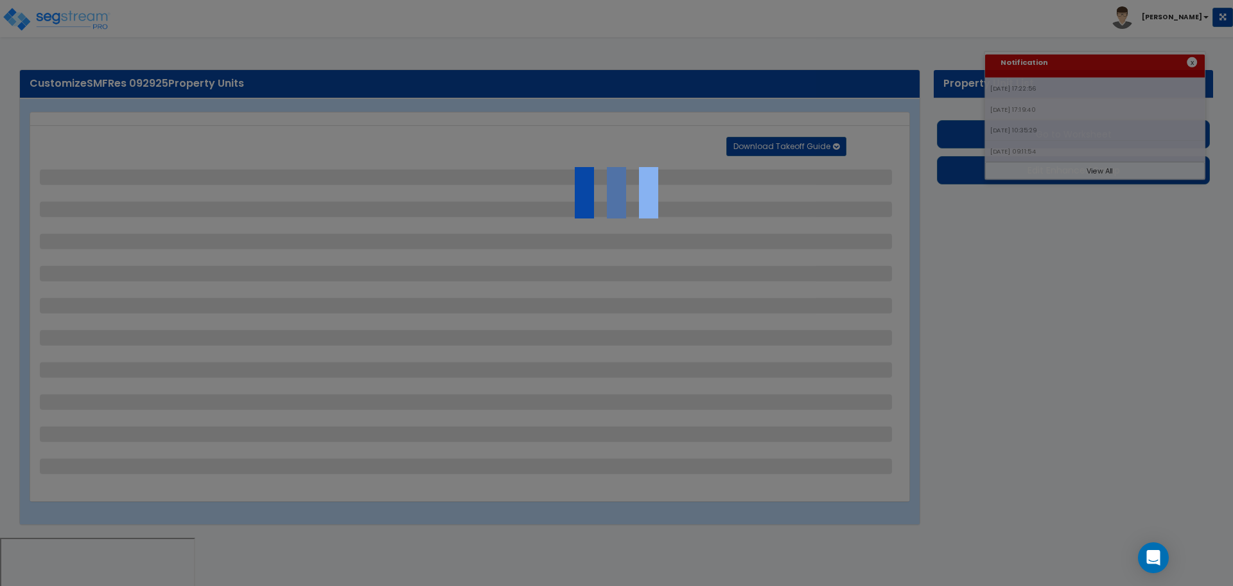
select select "2"
select select "1"
select select "4"
select select "2"
select select "6"
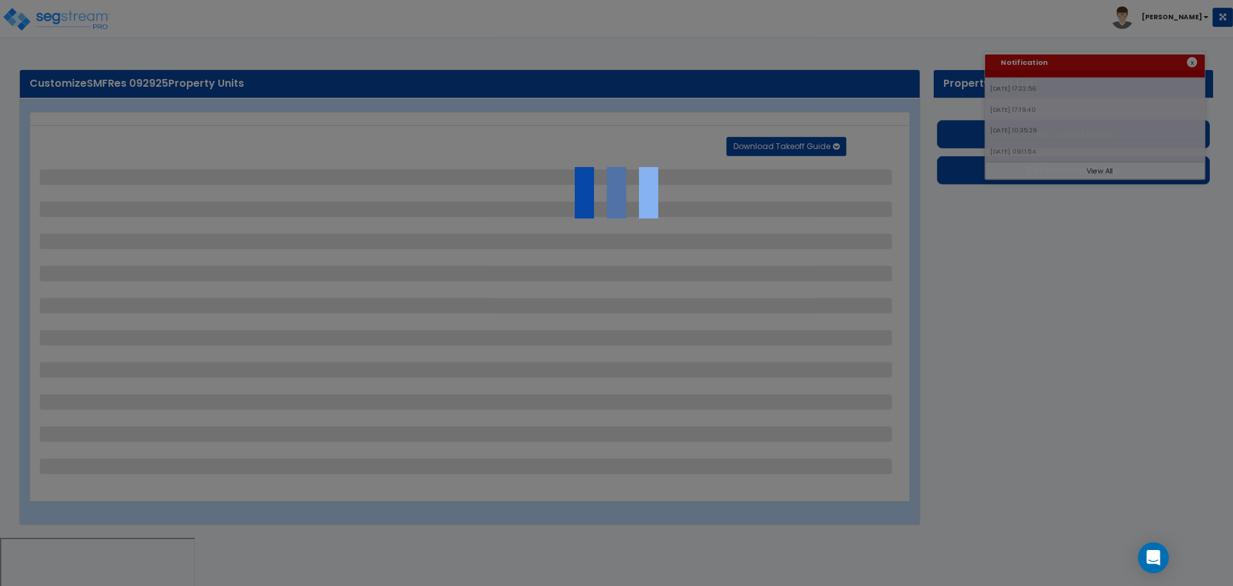
select select "11"
select select "2"
select select "3"
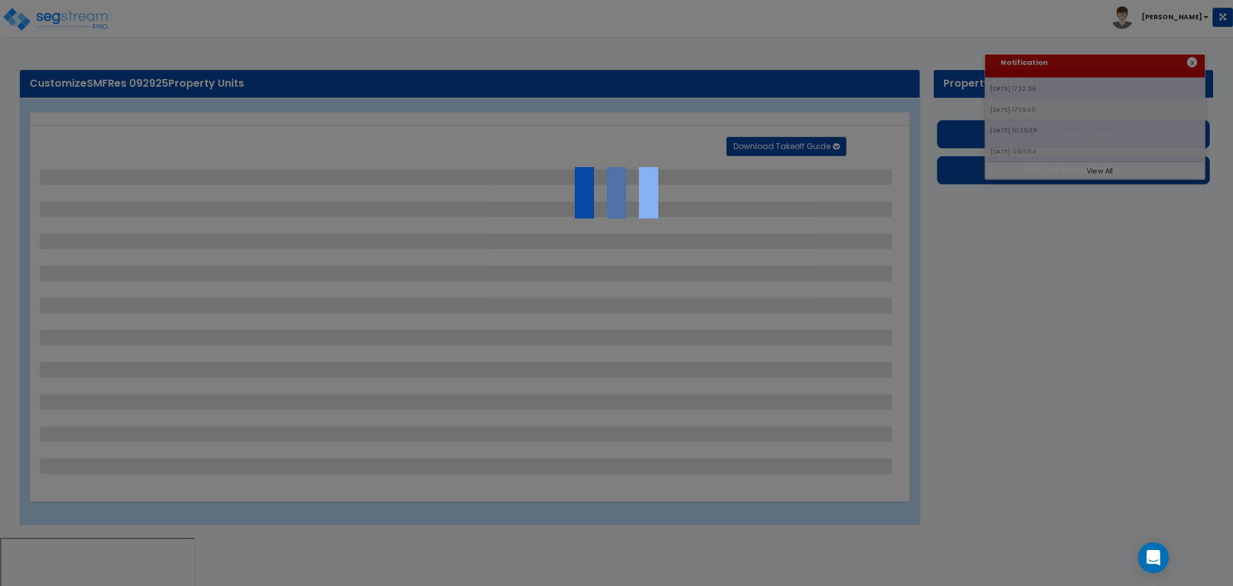
select select "1"
select select "2"
select select "1"
select select "2"
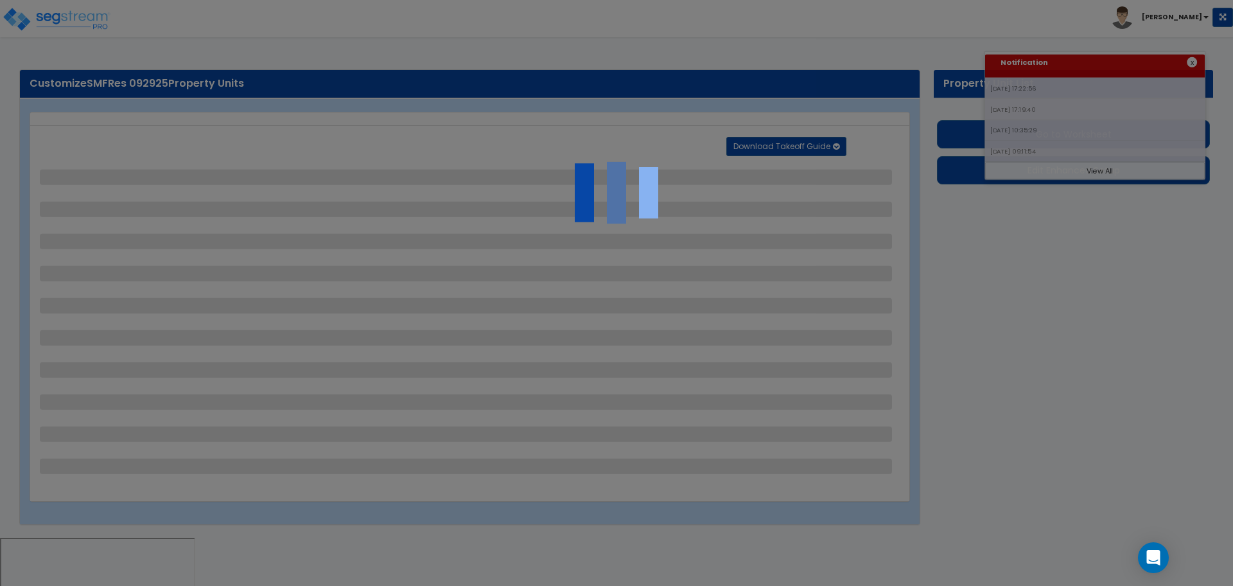
select select "7"
select select "2"
select select "3"
select select "1"
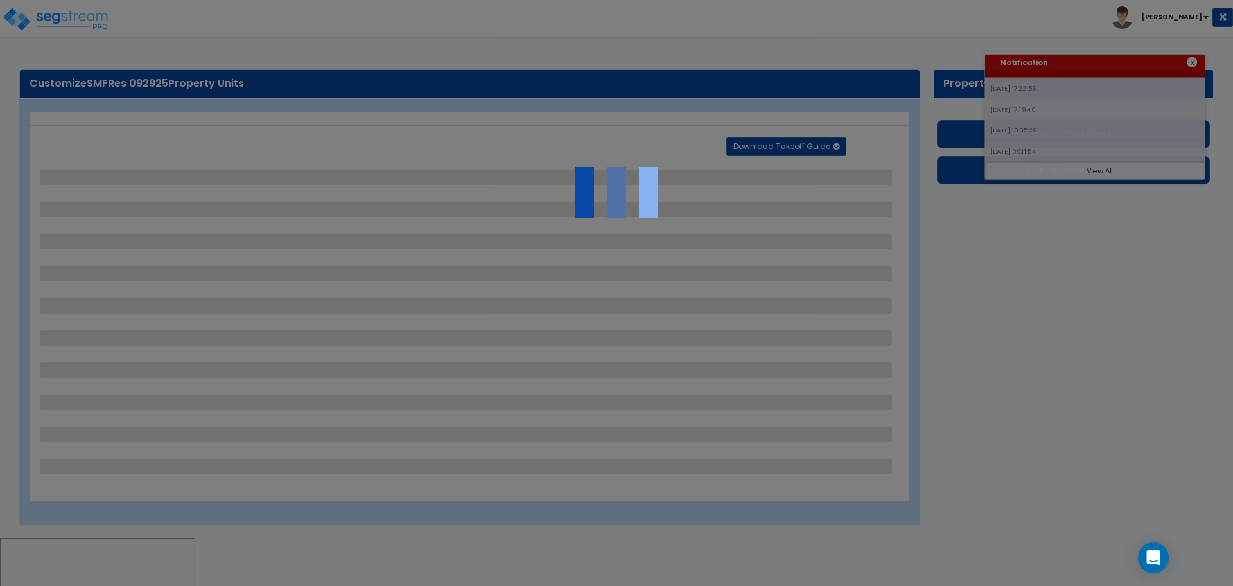
select select "16"
select select "2"
select select "5"
select select "4"
select select "3"
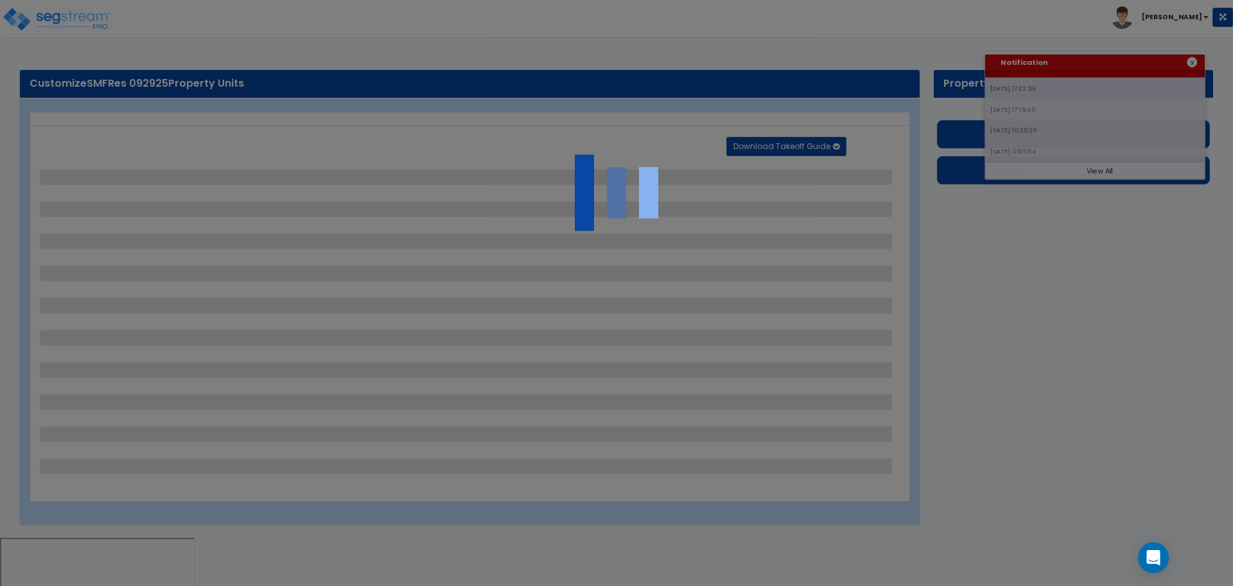
select select "2"
select select "10"
select select "9"
select select "1"
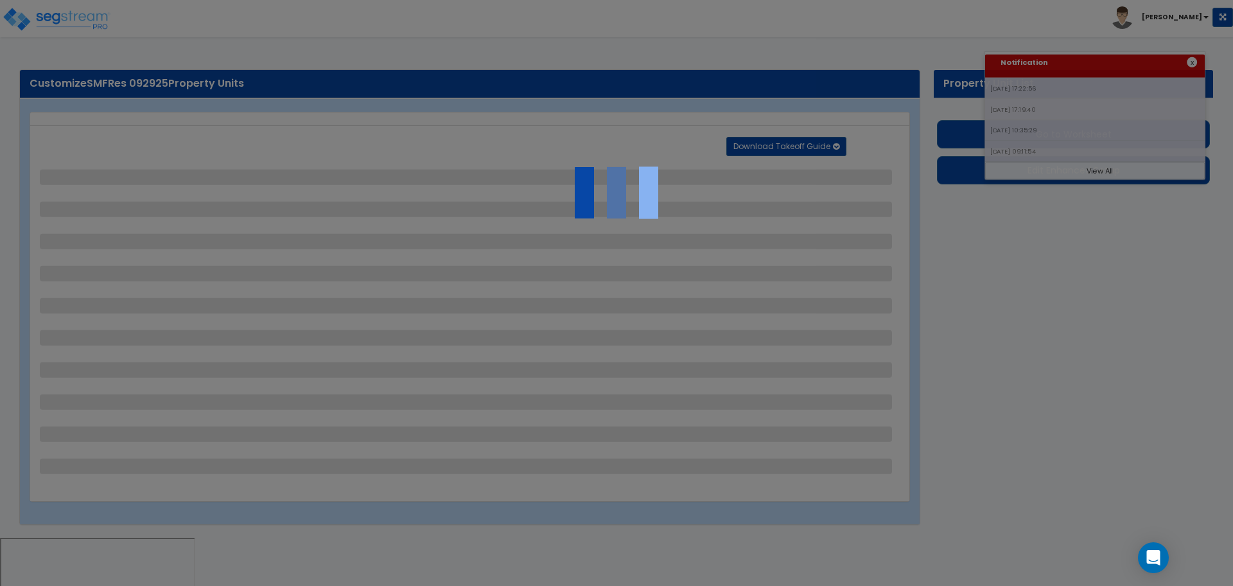
select select "1"
select select "4"
select select "2"
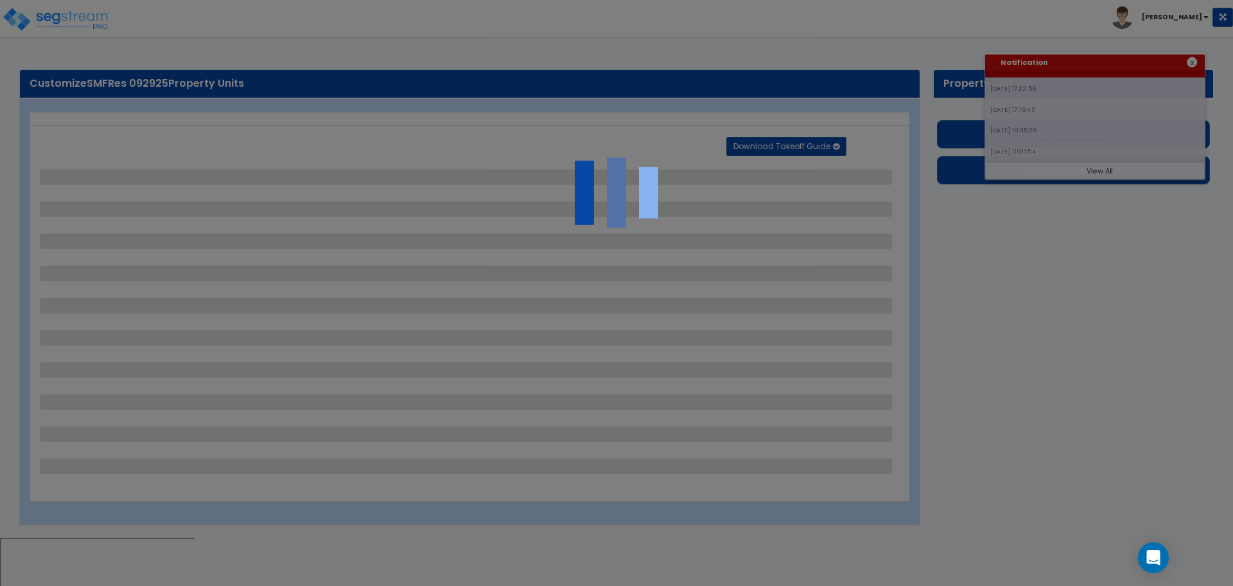
select select "2"
select select "1"
select select "2"
select select "1"
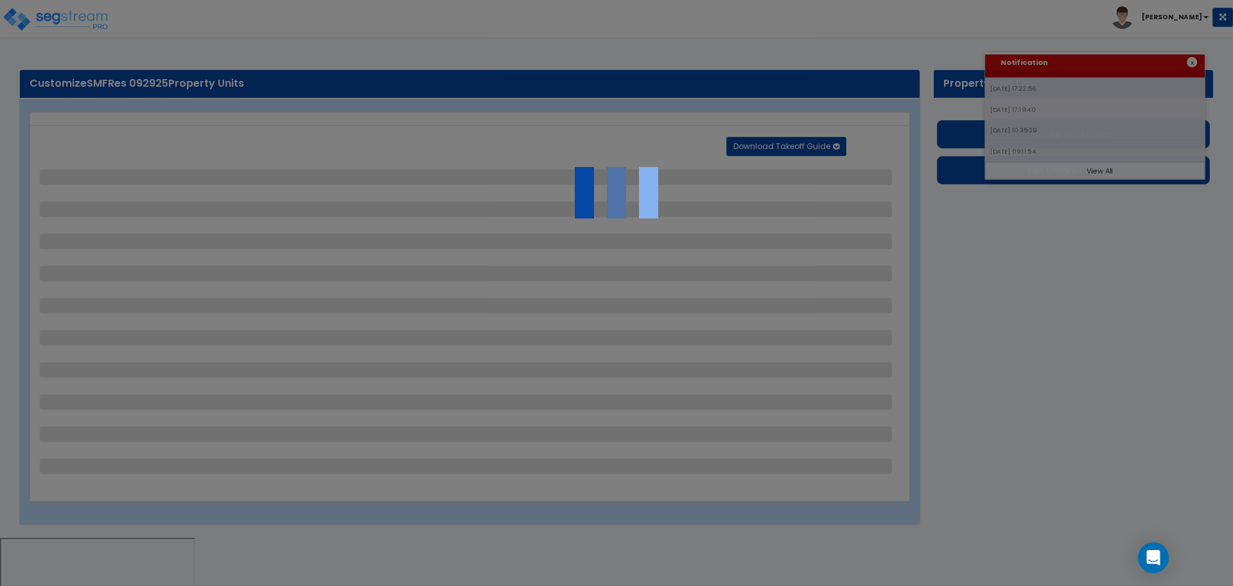
select select "1"
select select "5"
select select "1"
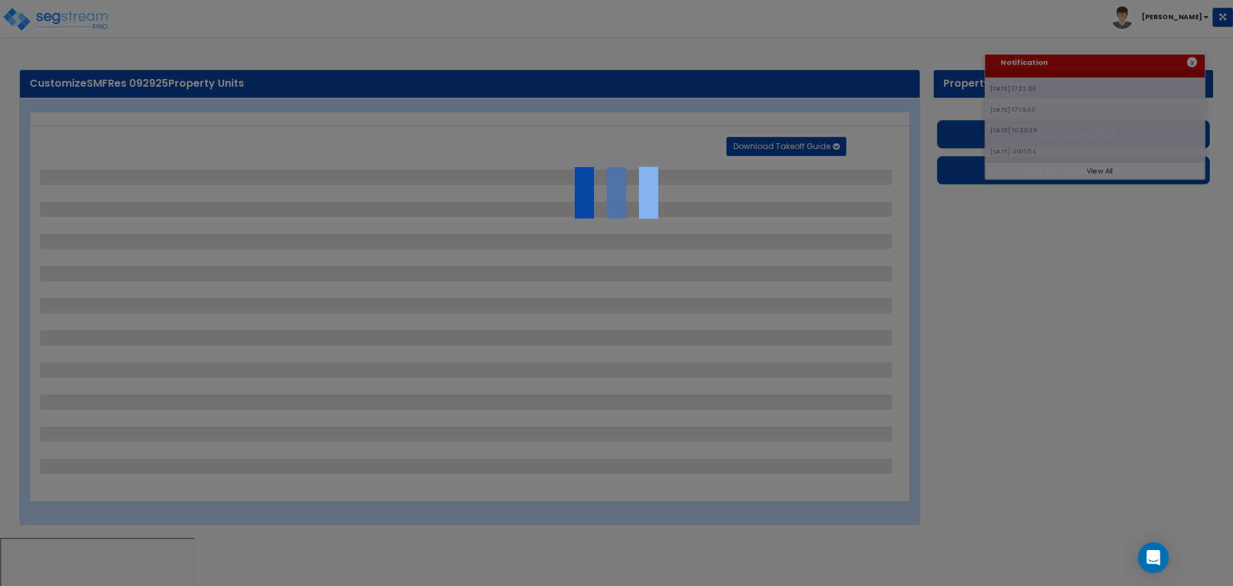
select select "2"
select select "4"
select select "2"
select select "1"
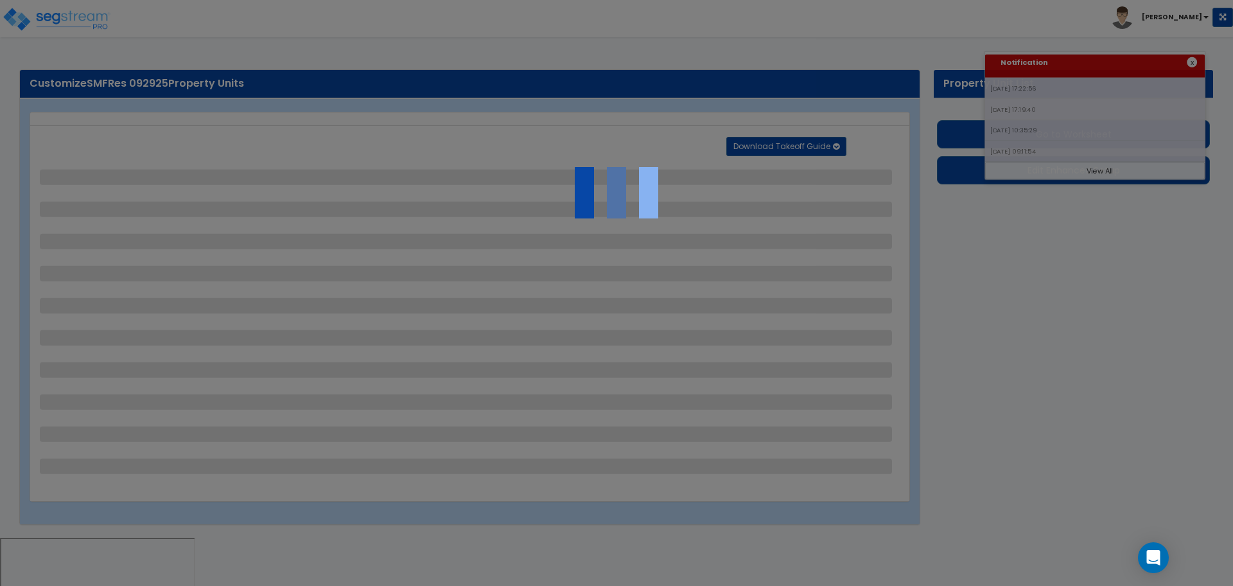
select select "2"
select select "1"
select select "2"
select select "1"
select select "2"
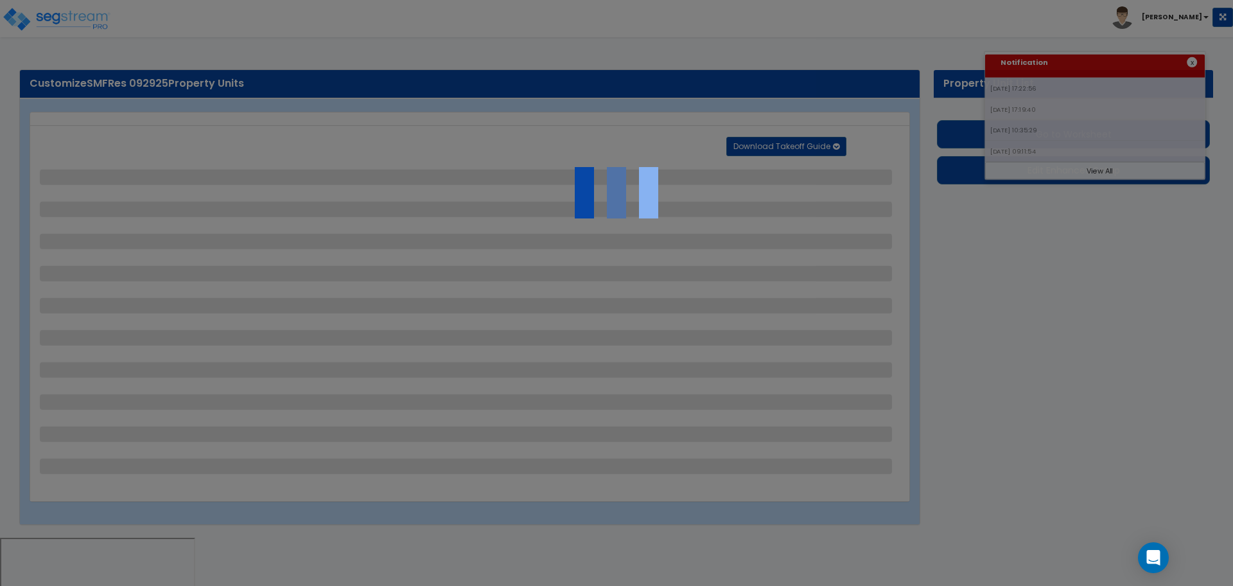
select select "1"
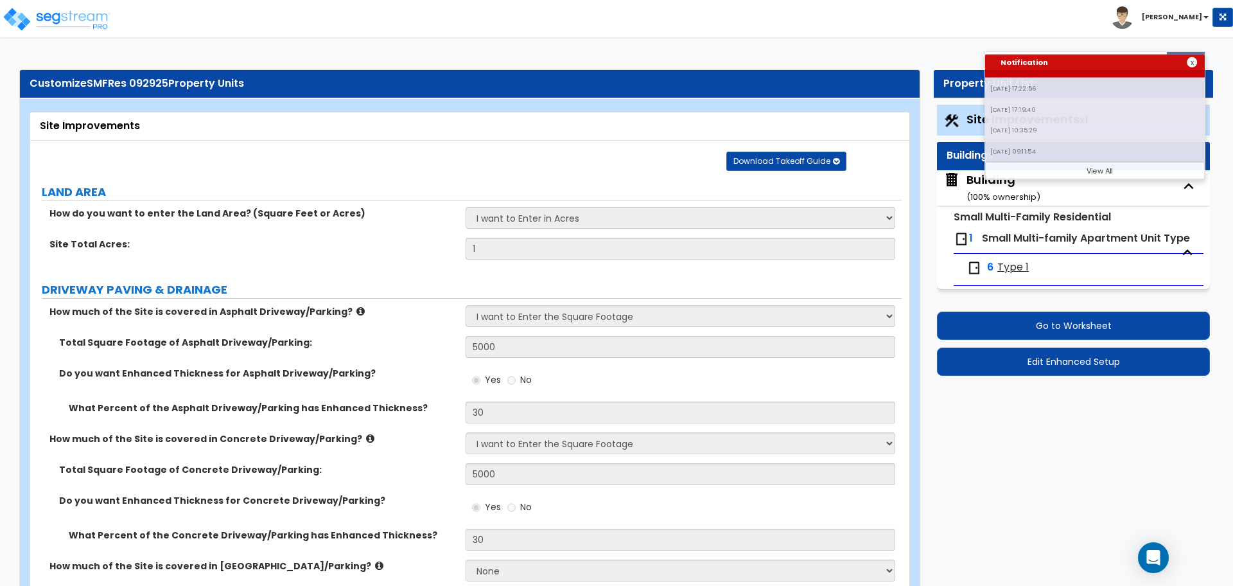
click at [1197, 57] on div "x" at bounding box center [1192, 62] width 10 height 10
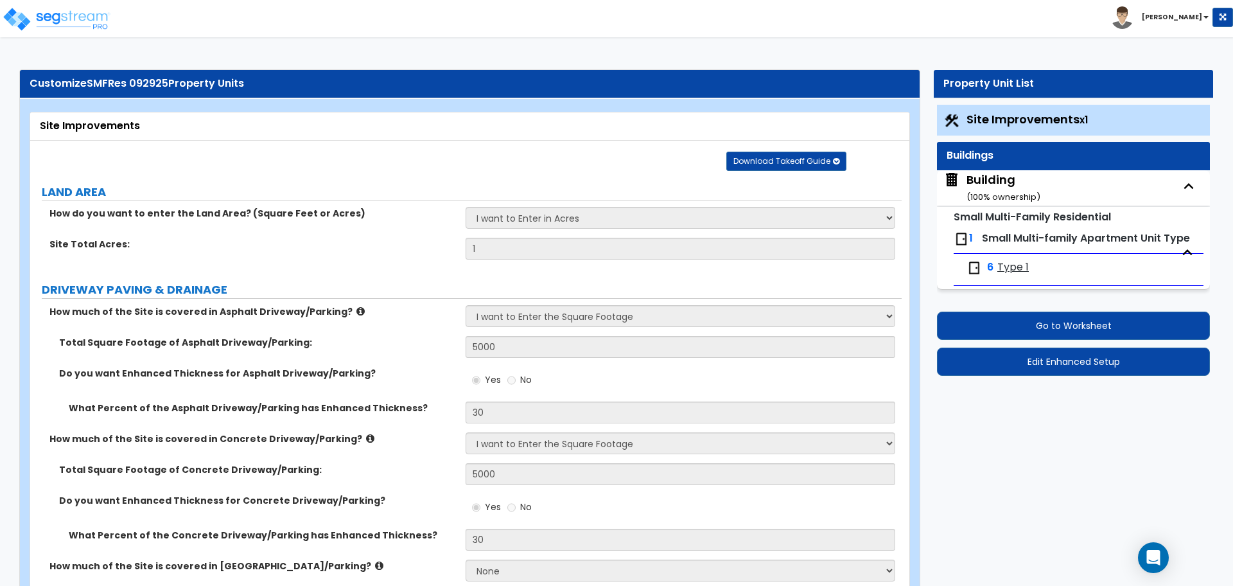
click at [1025, 181] on div "Building ( 100 % ownership)" at bounding box center [1003, 187] width 74 height 33
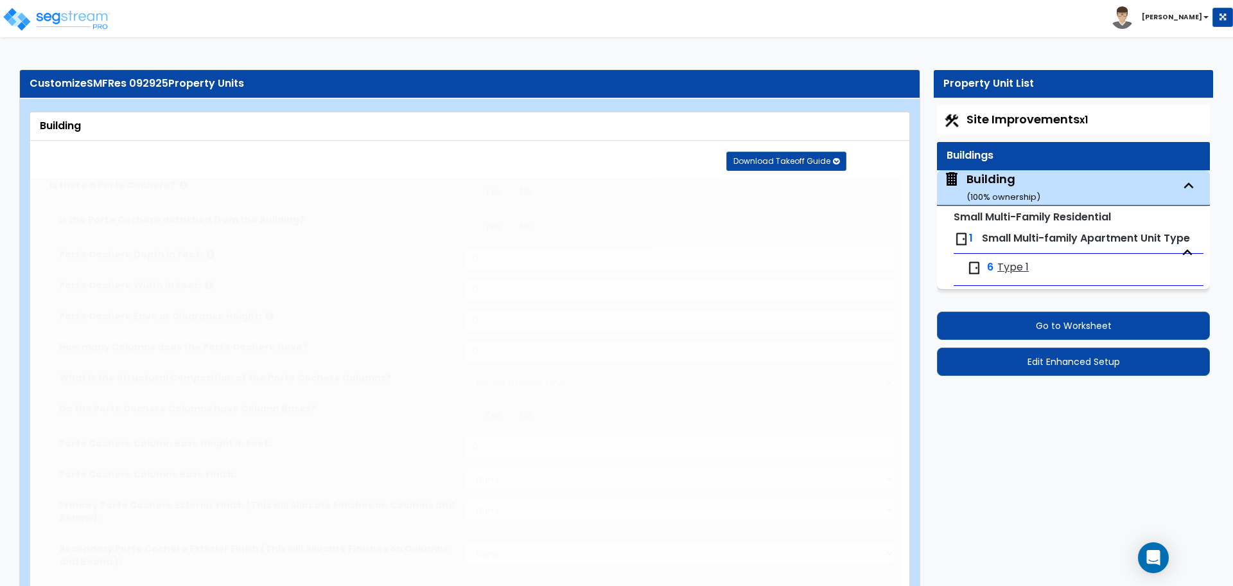
radio input "true"
type input "10"
type input "15"
type input "12"
type input "2"
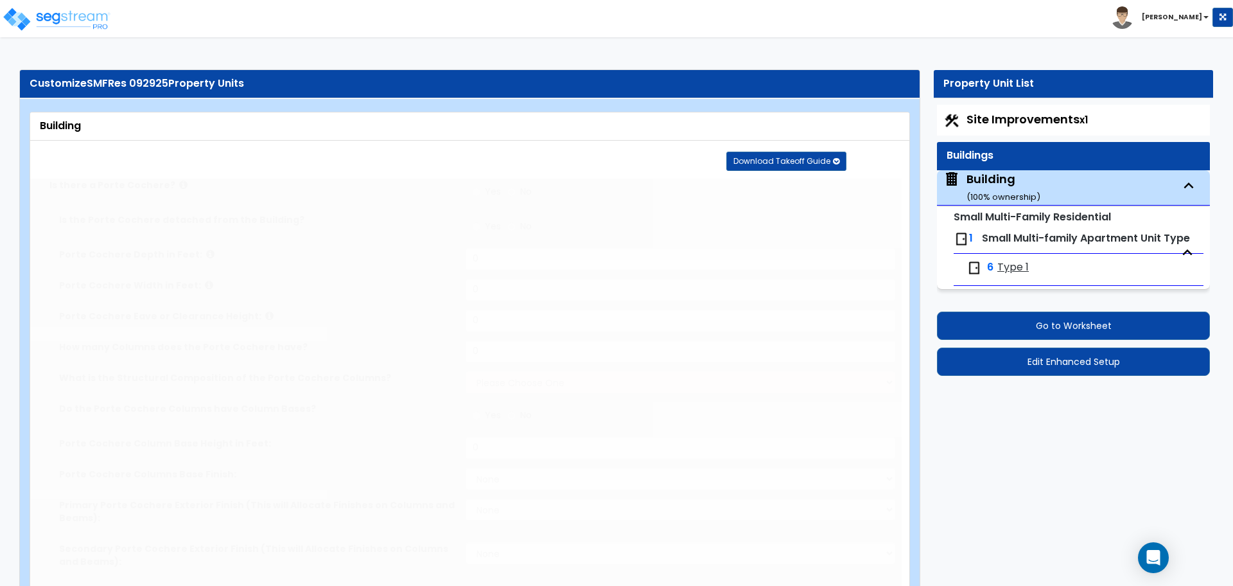
select select "3"
radio input "true"
type input "3"
select select "4"
select select "2"
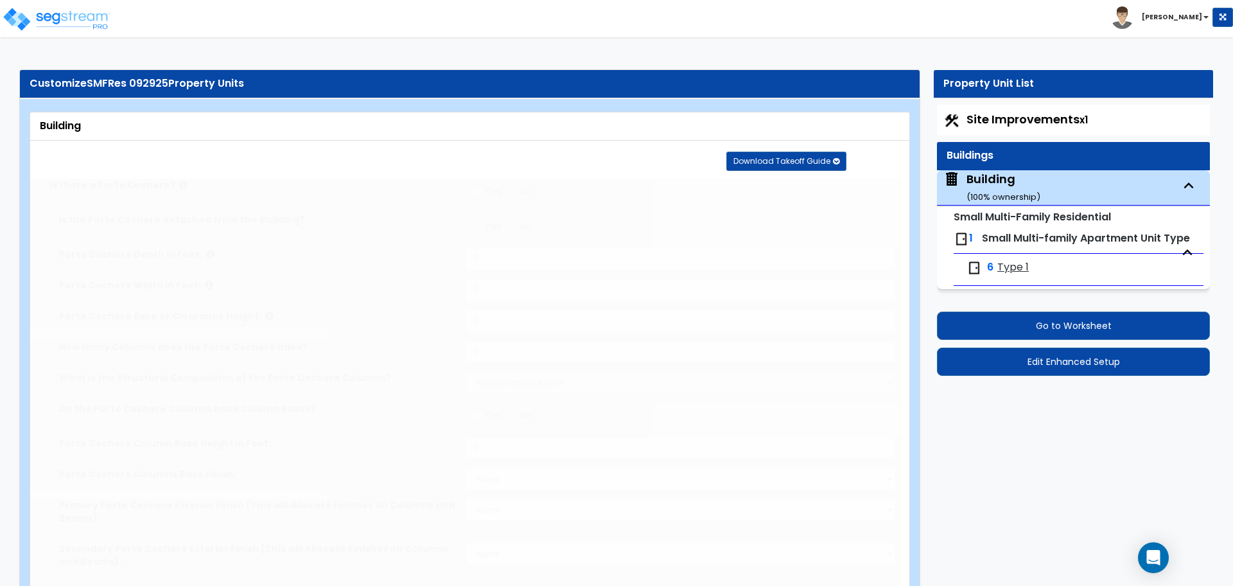
select select "5"
select select "1"
select select "4"
select select "2"
select select "1"
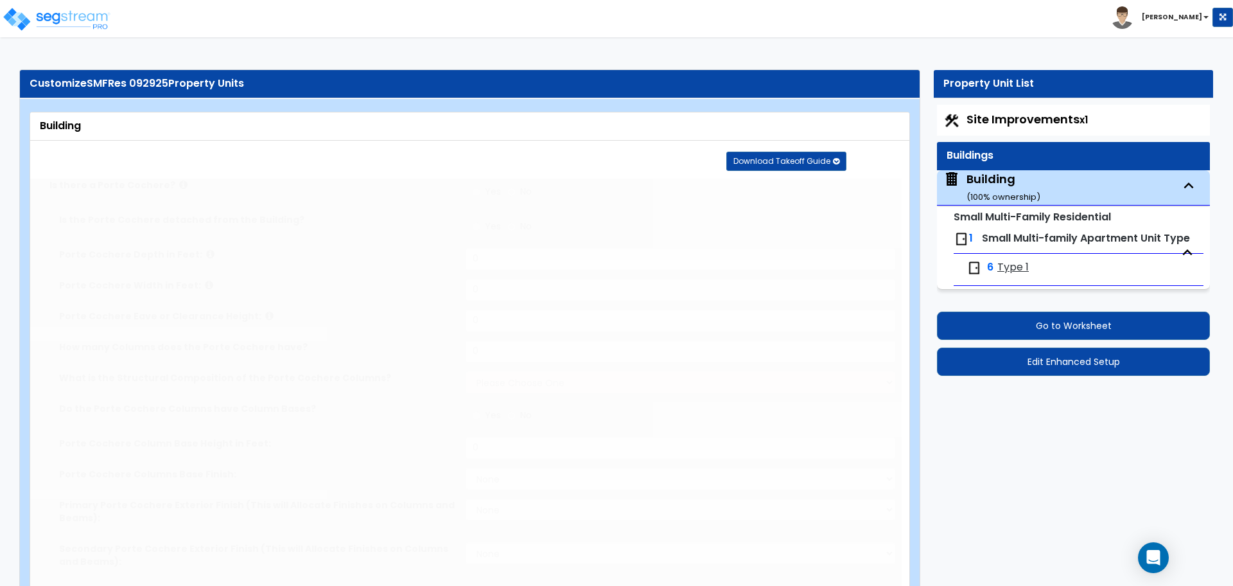
type input "36"
type input "100"
select select "3"
type input "7500"
type input "6500"
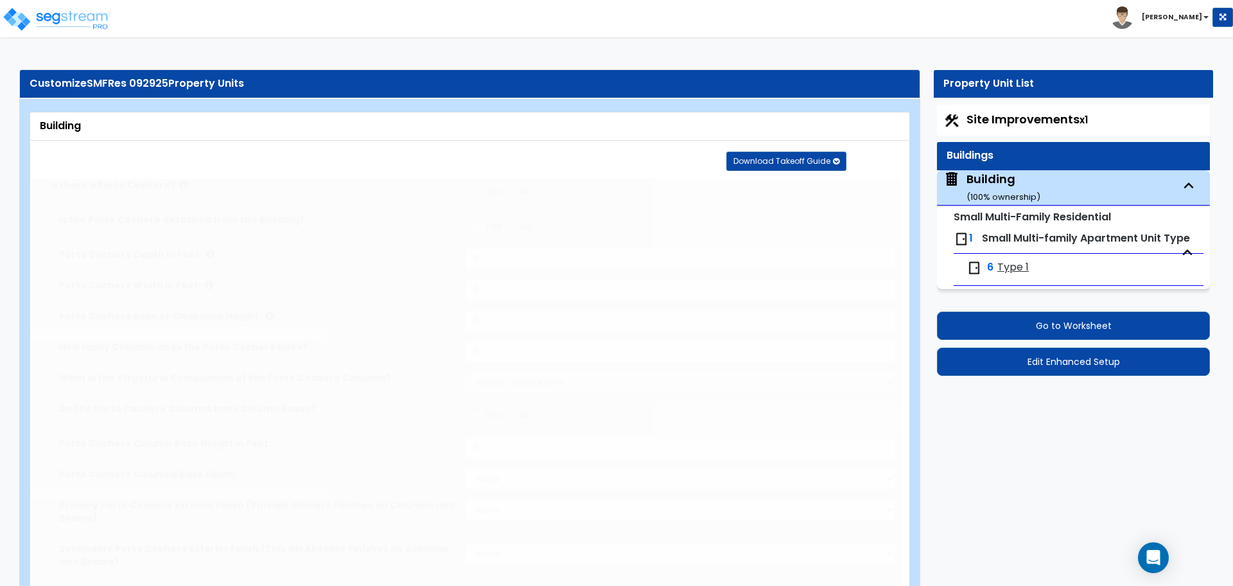
type input "6500"
radio input "true"
type input "7500"
select select "5"
select select "2"
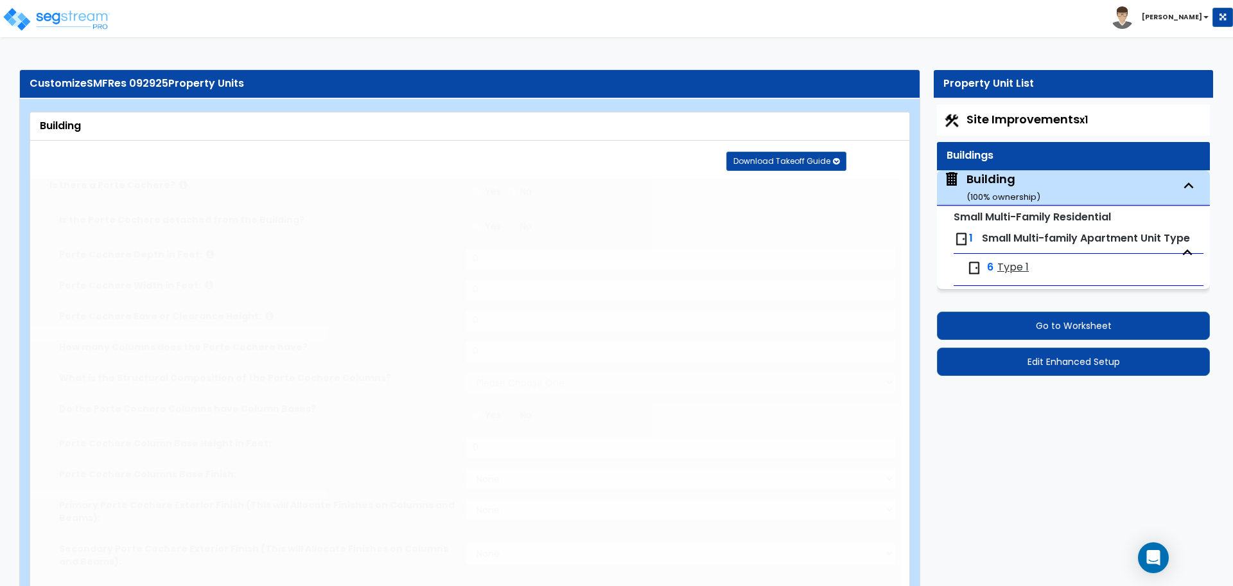
select select "1"
select select "3"
select select "1"
type input "40"
select select "8"
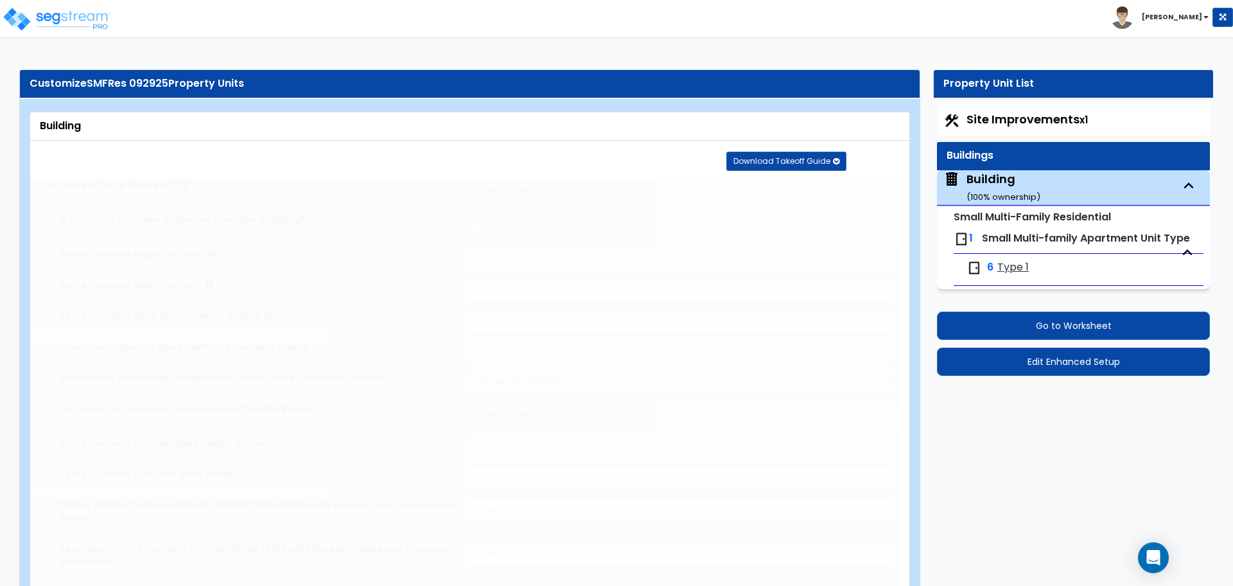
type input "30"
select select "9"
select select "3"
select select "1"
select select "4"
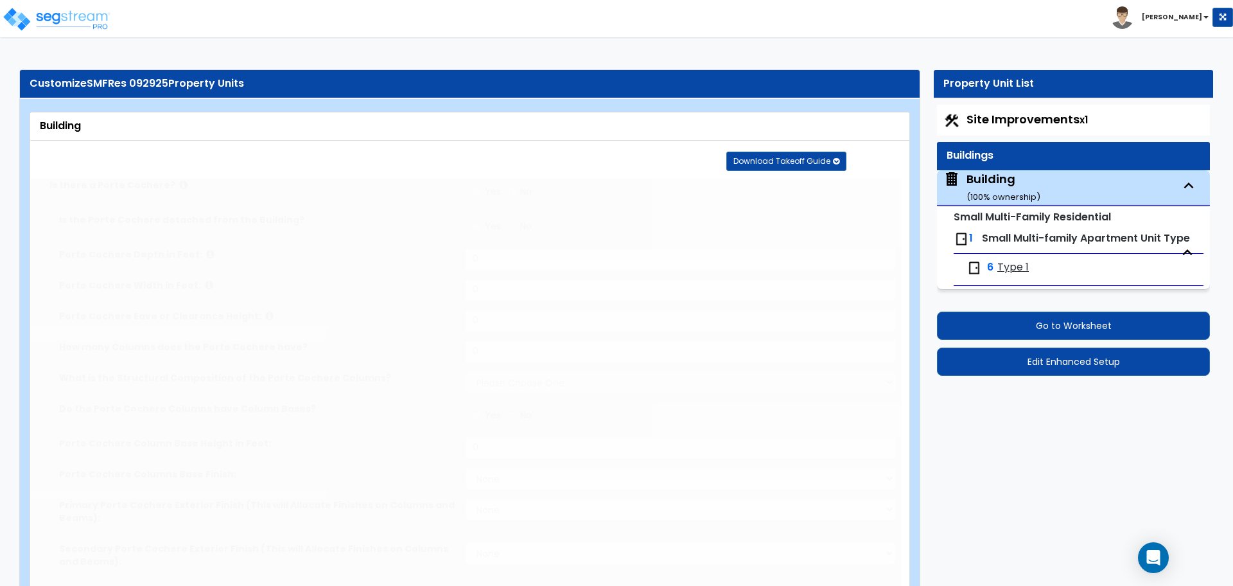
select select "1"
select select "3"
radio input "true"
select select "3"
type input "10"
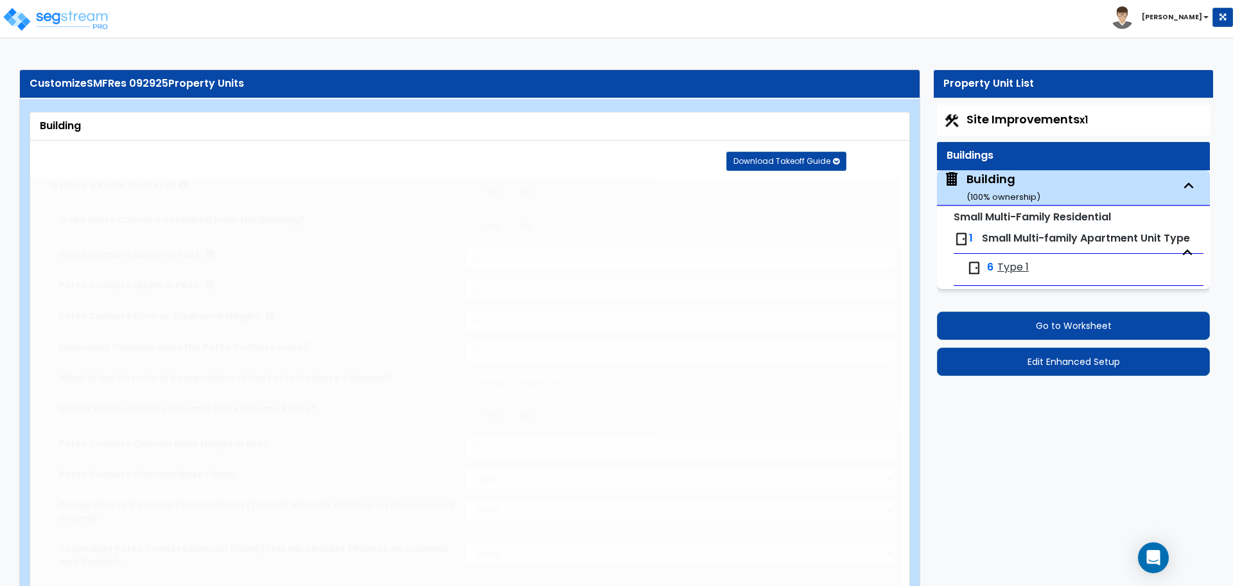
radio input "true"
select select "1"
type input "150"
radio input "true"
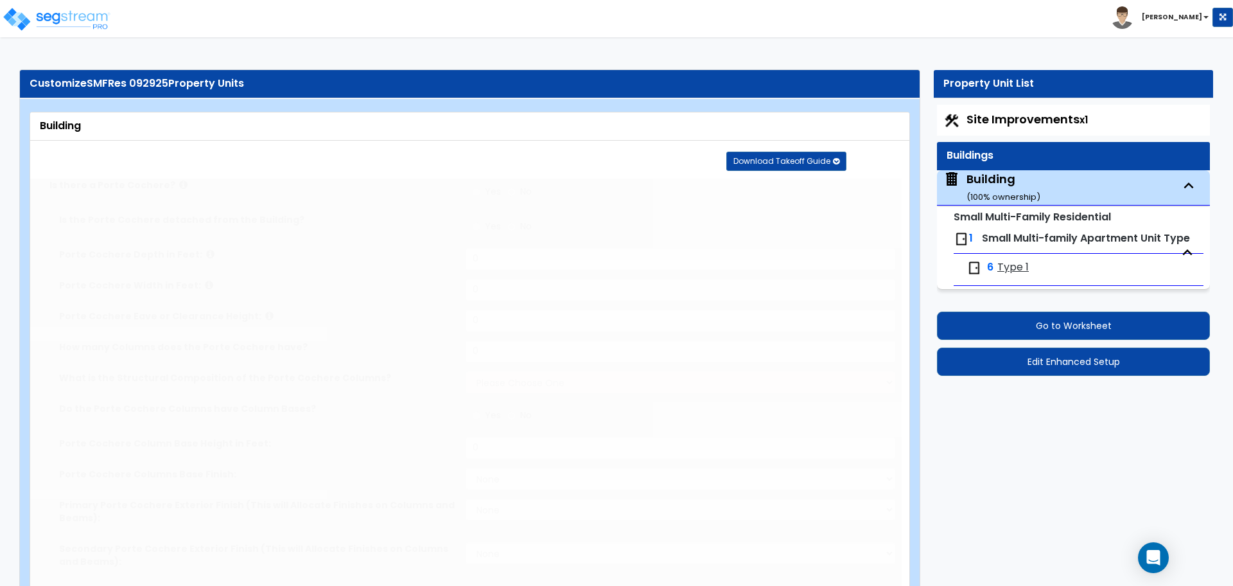
type input "100"
radio input "true"
type input "1"
type input "2"
type input "3"
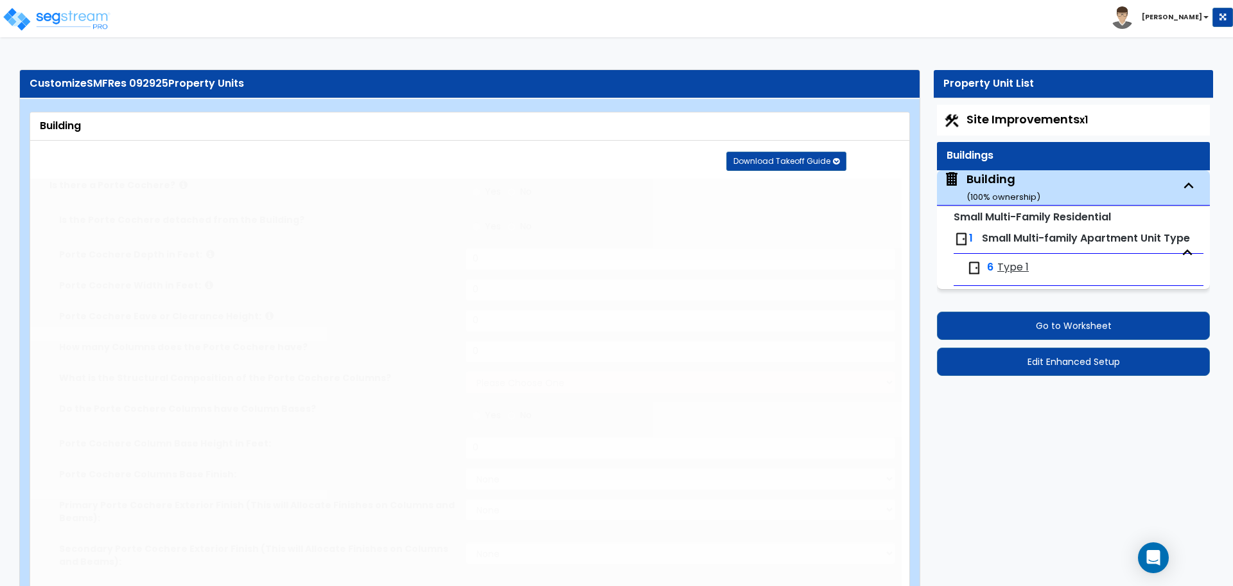
type input "6"
type input "8"
type input "4"
type input "10"
type input "5"
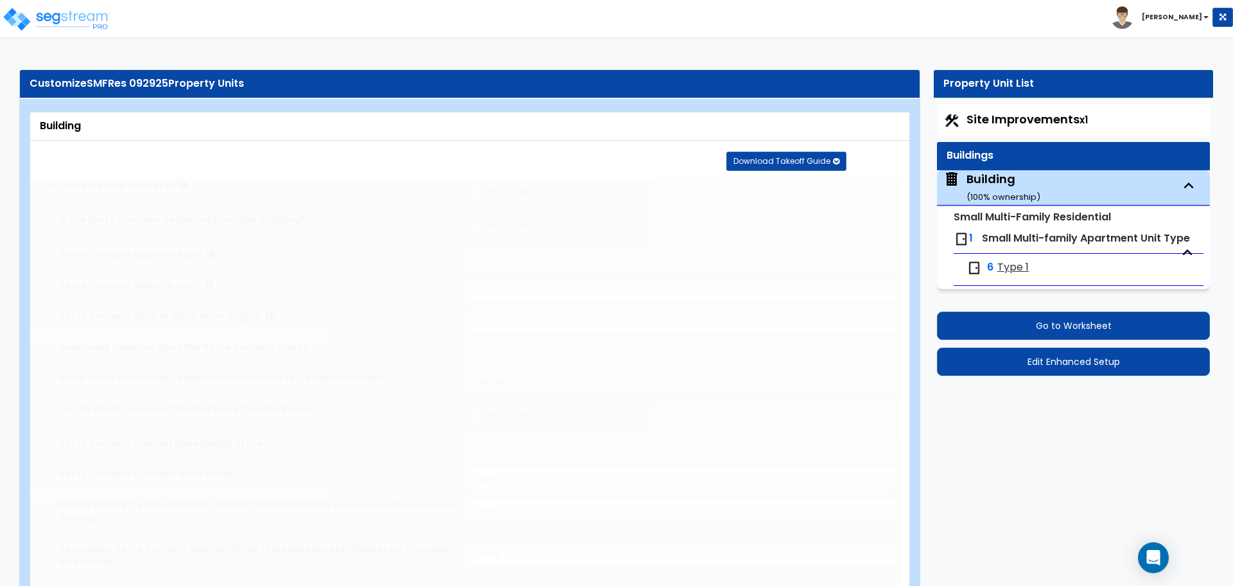
type input "9"
radio input "true"
type input "2"
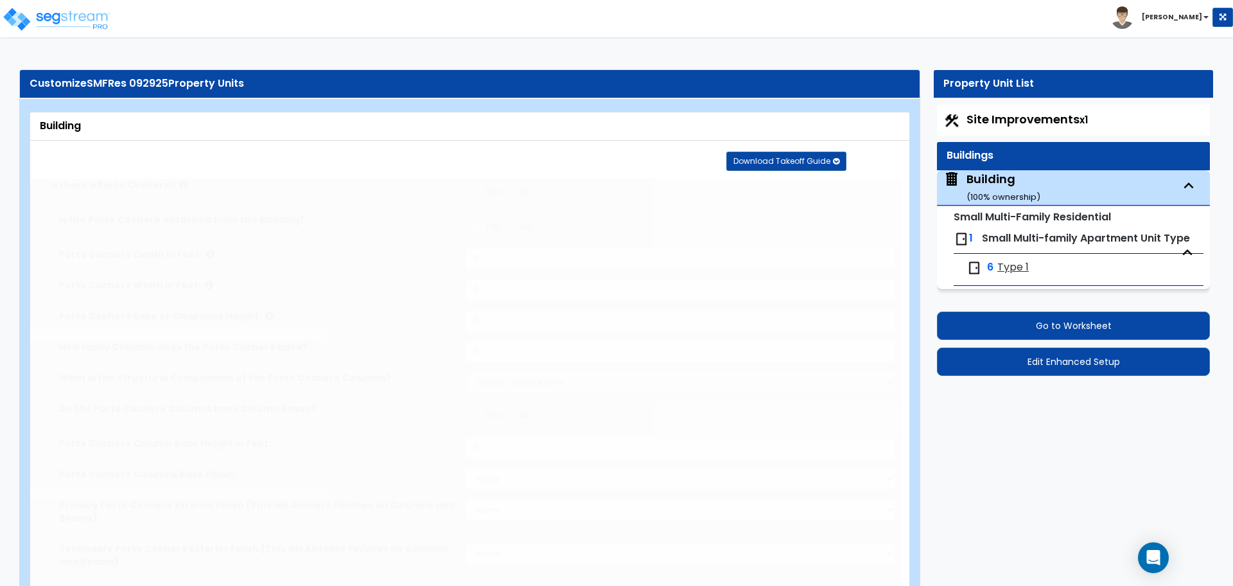
radio input "true"
type input "6"
radio input "true"
type input "1"
select select "1"
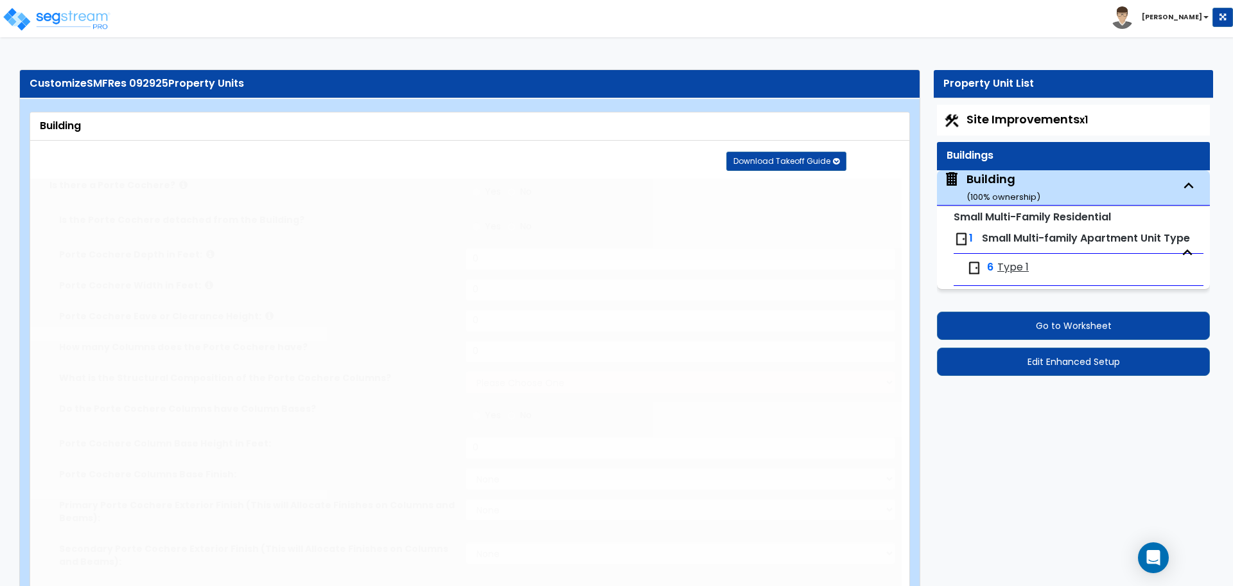
radio input "true"
type input "18"
radio input "true"
type input "12"
radio input "true"
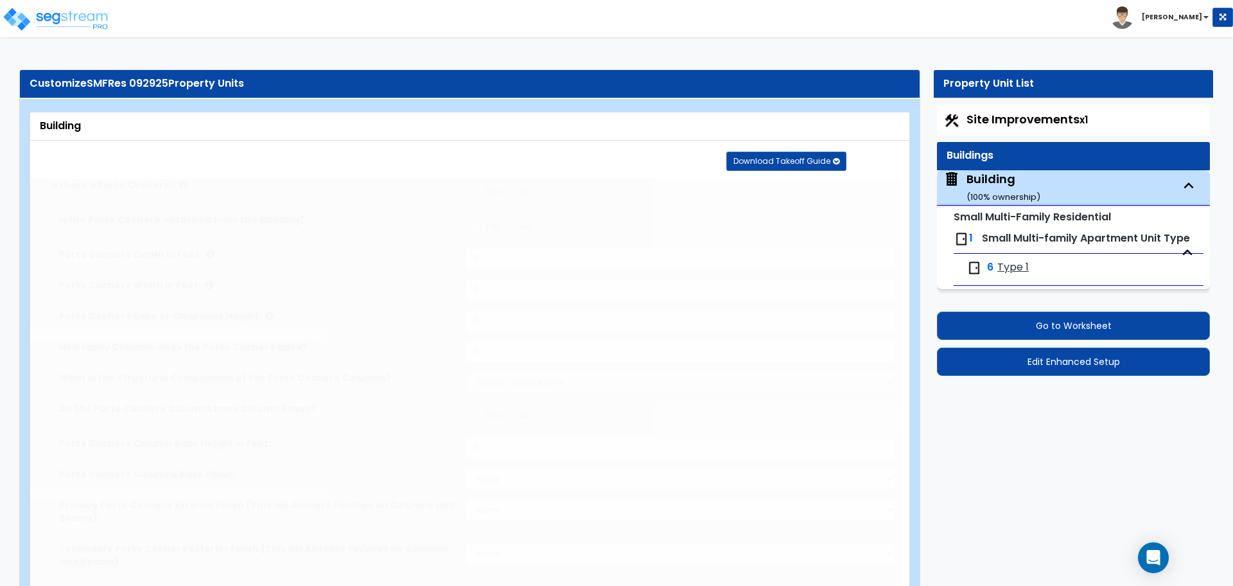
type input "6"
radio input "true"
type input "1"
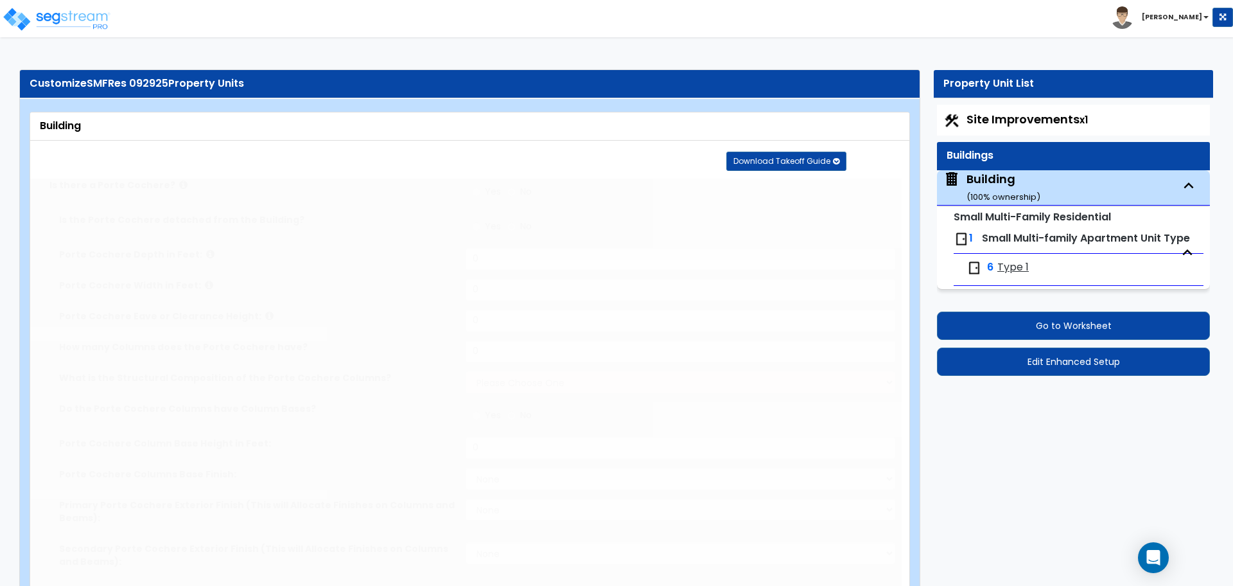
select select "2"
select select "4"
radio input "true"
select select "1"
type input "1"
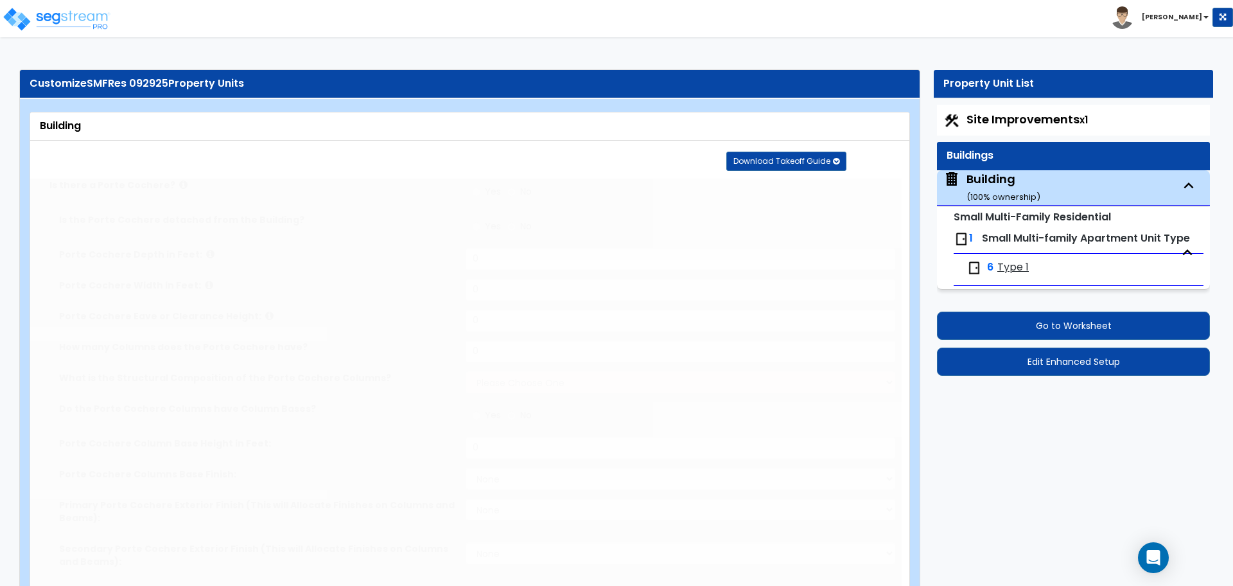
radio input "true"
type input "2"
select select "2"
select select "7"
type input "12"
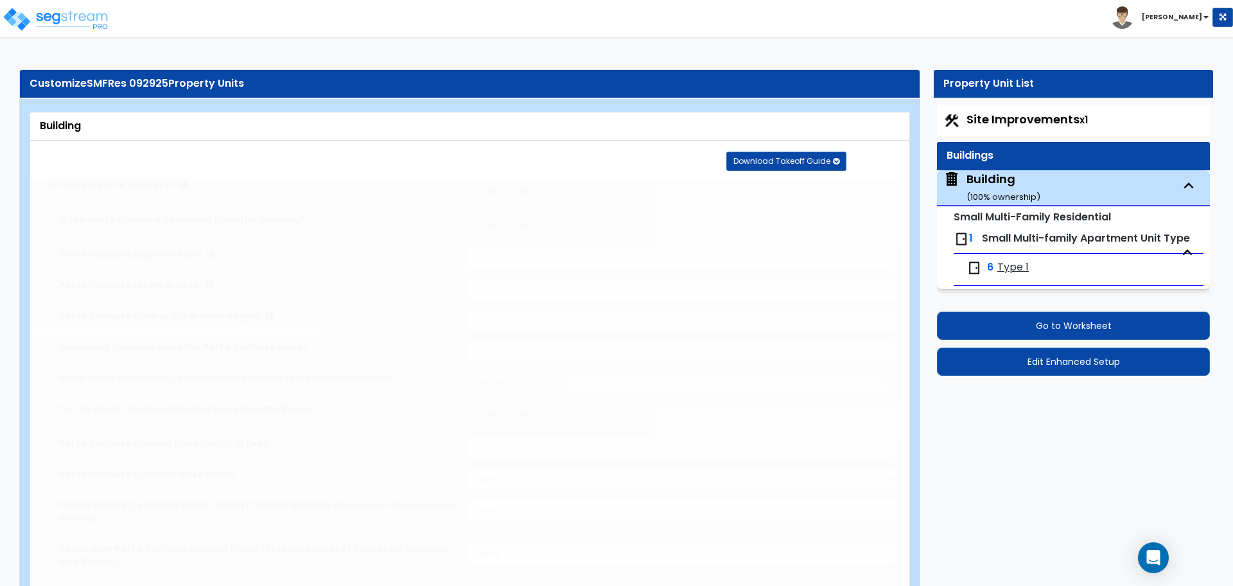
type input "9"
radio input "true"
type input "18"
type input "2"
radio input "true"
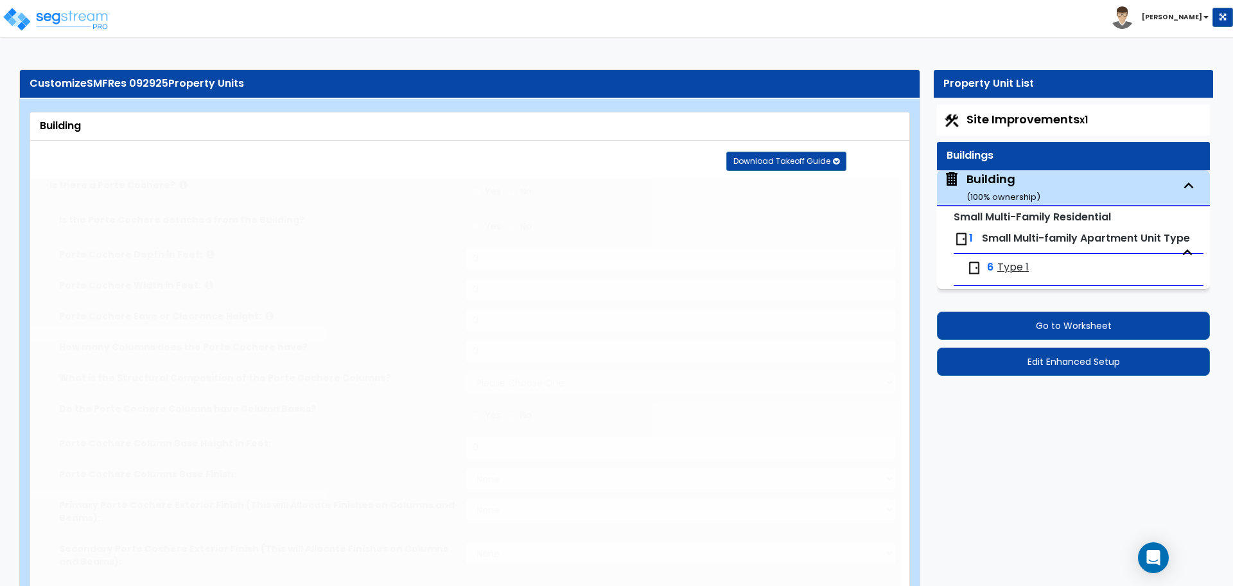
radio input "true"
select select "1"
type input "15"
type input "9"
radio input "true"
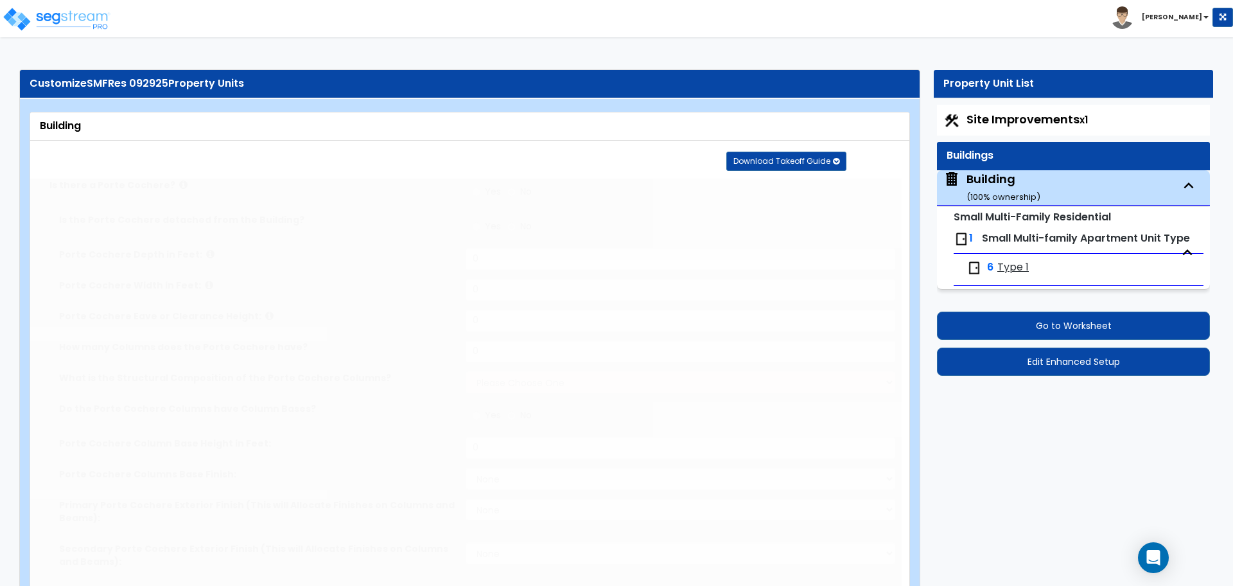
type input "4"
select select "1"
radio input "true"
select select "5"
type input "15"
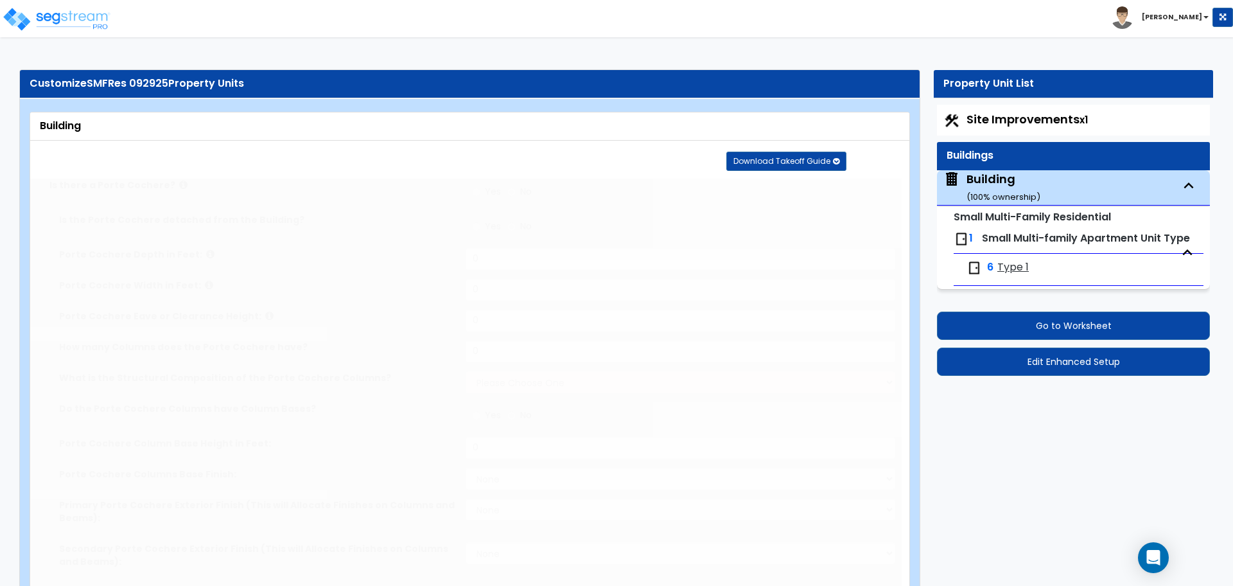
radio input "true"
select select "1"
select select "3"
select select "2"
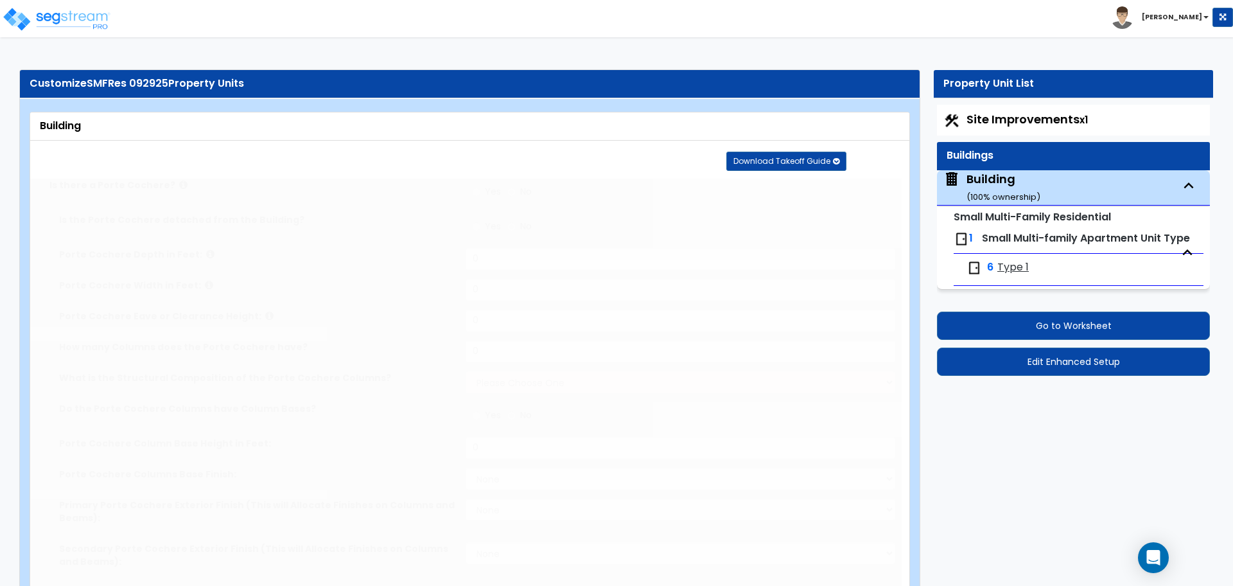
select select "1"
type input "30"
select select "3"
radio input "true"
type input "100"
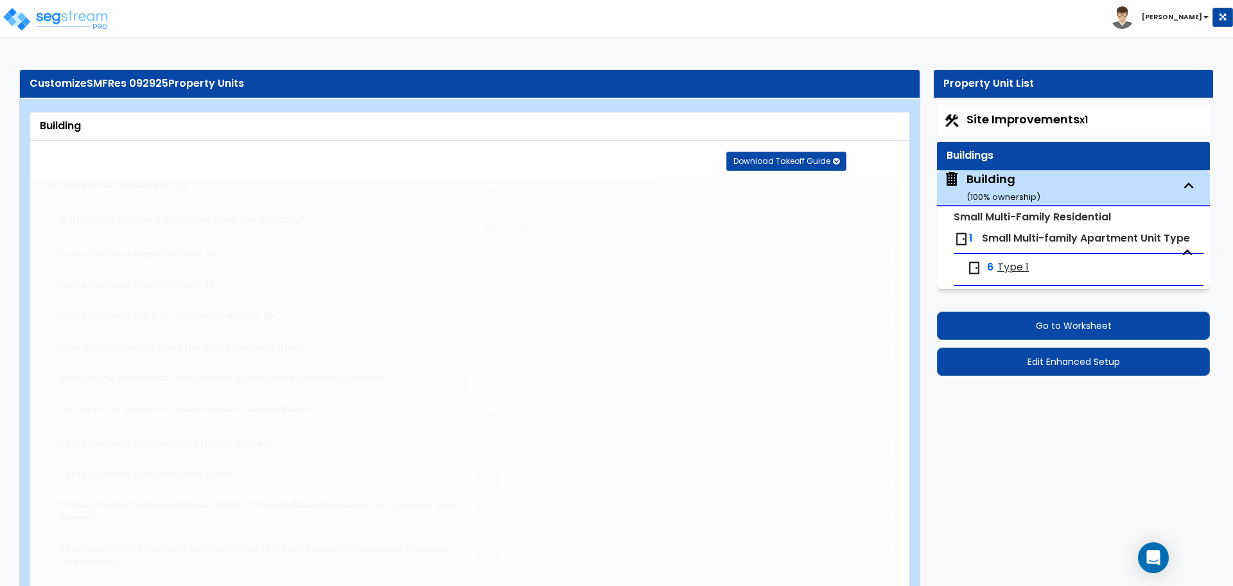
radio input "true"
type input "100"
radio input "true"
select select "2"
radio input "true"
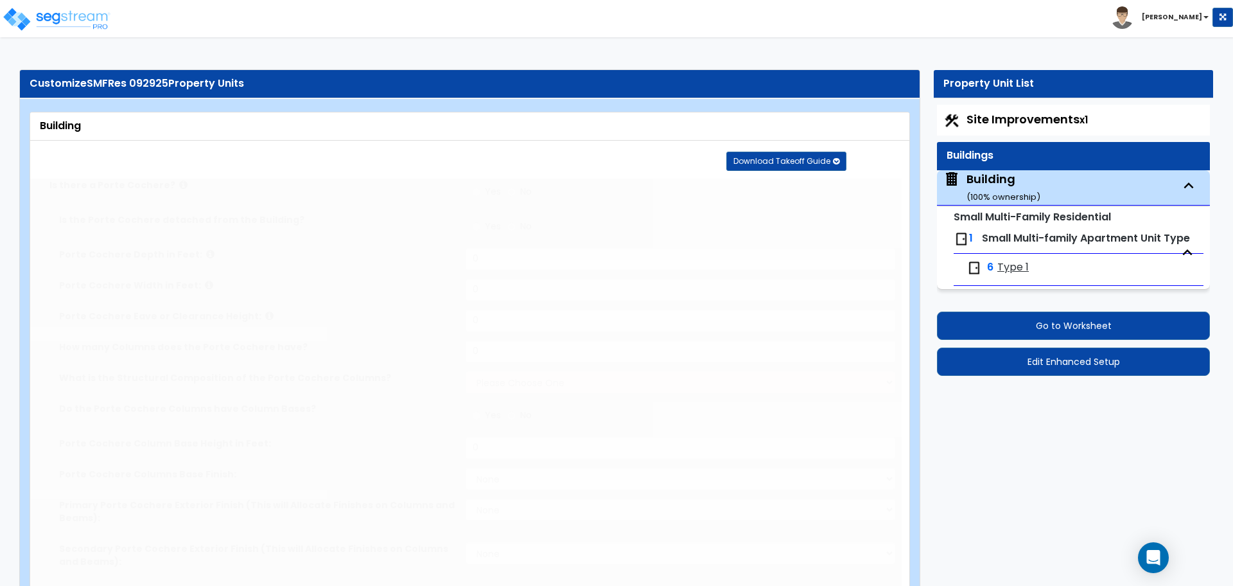
radio input "true"
select select "1"
select select "4"
select select "2"
select select "4"
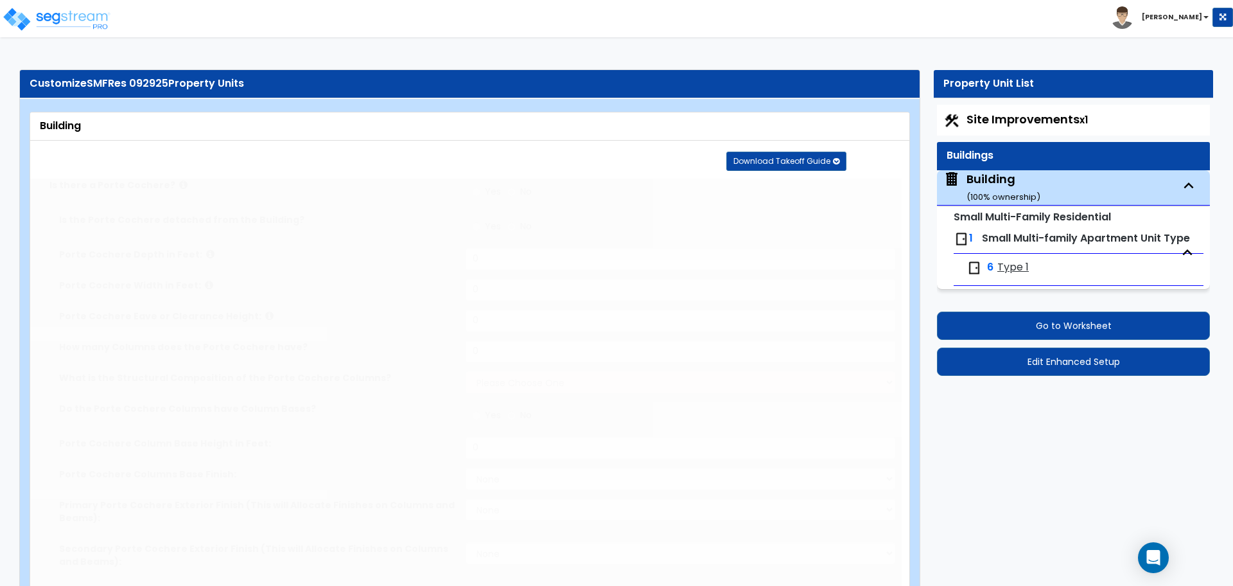
type input "70"
select select "5"
radio input "true"
type input "40"
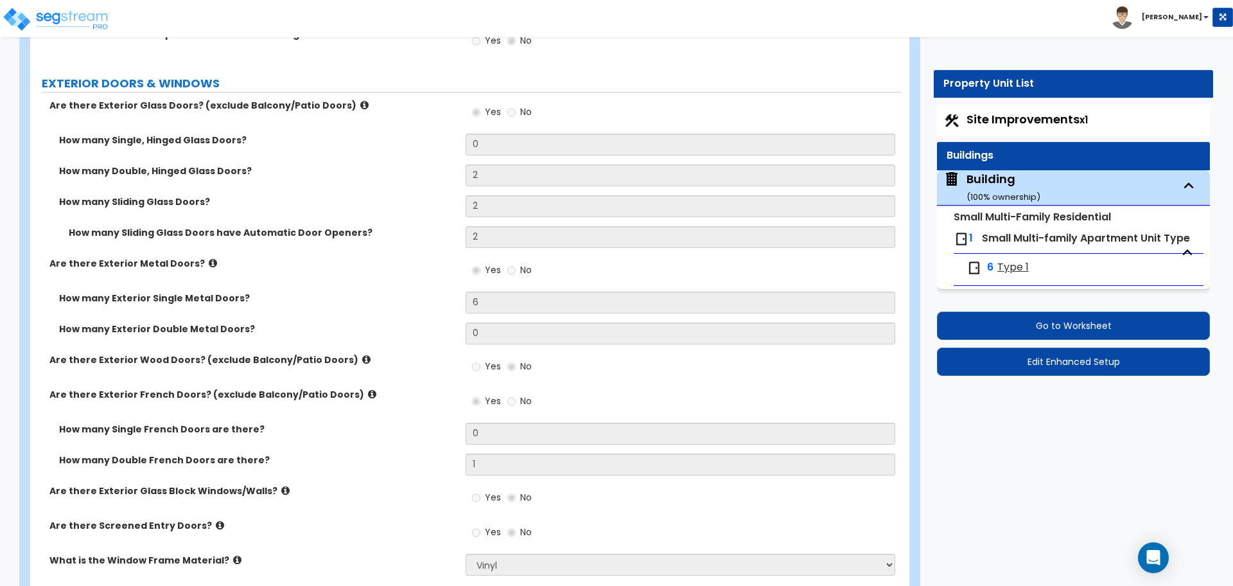
scroll to position [2484, 0]
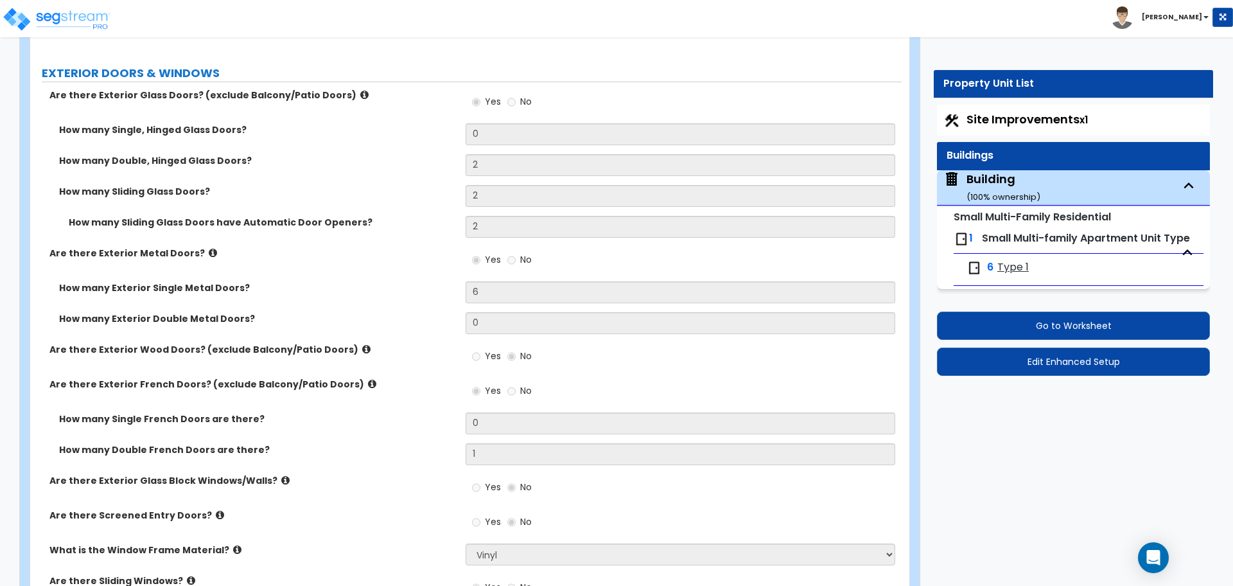
click at [1003, 268] on span "Type 1" at bounding box center [1012, 267] width 31 height 15
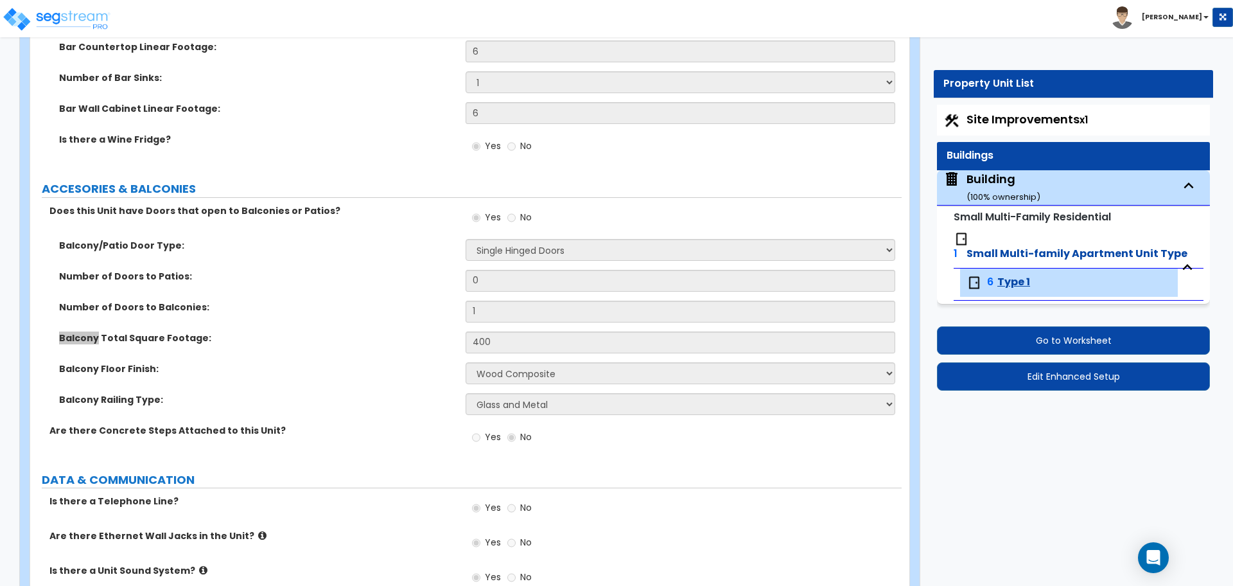
scroll to position [3906, 0]
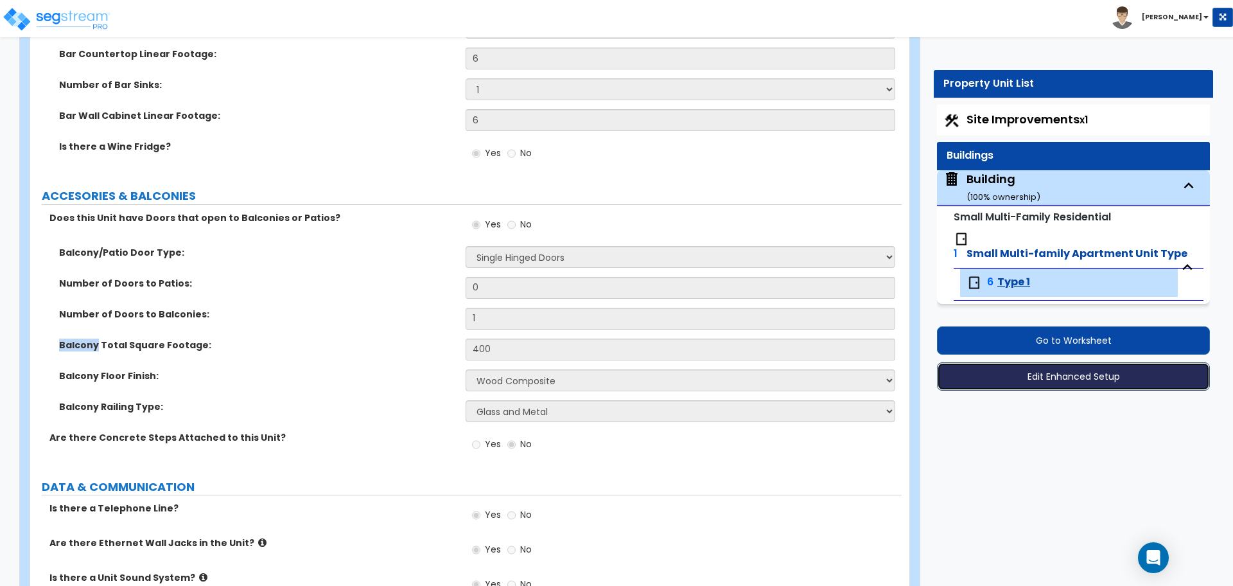
click at [1028, 362] on button "Edit Enhanced Setup" at bounding box center [1073, 376] width 273 height 28
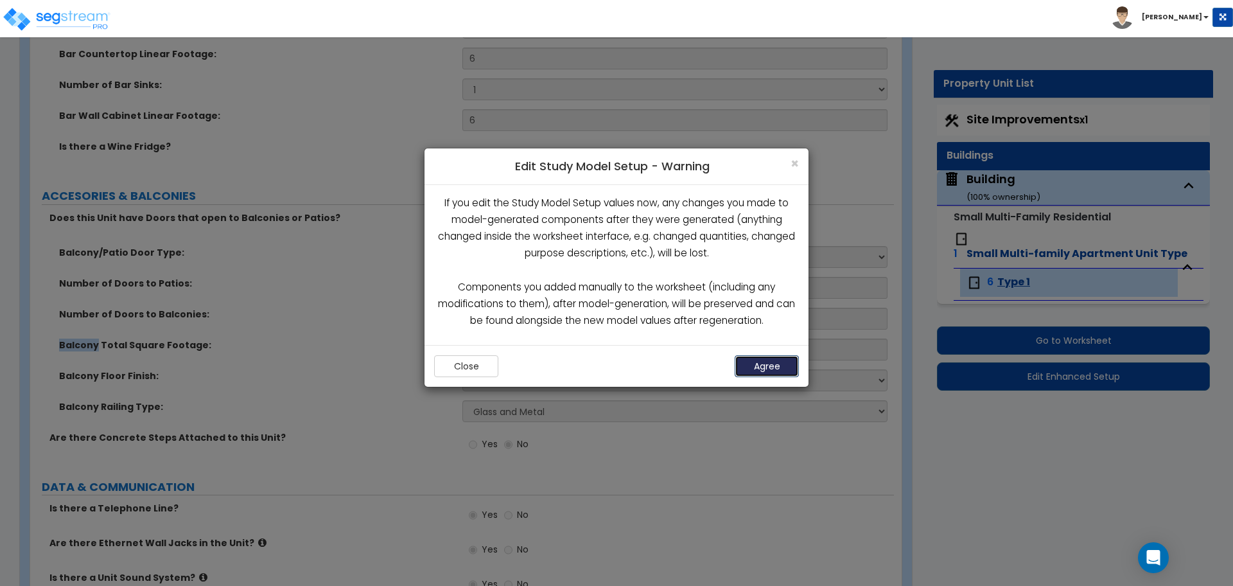
click at [783, 365] on button "Agree" at bounding box center [767, 366] width 64 height 22
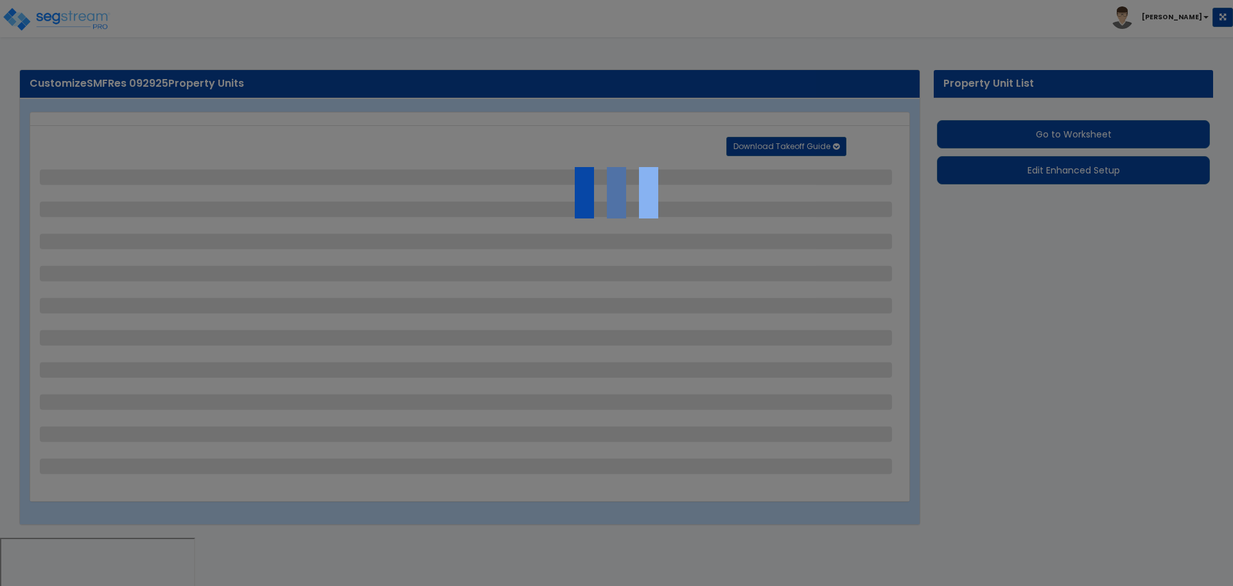
select select "2"
select select "3"
select select "1"
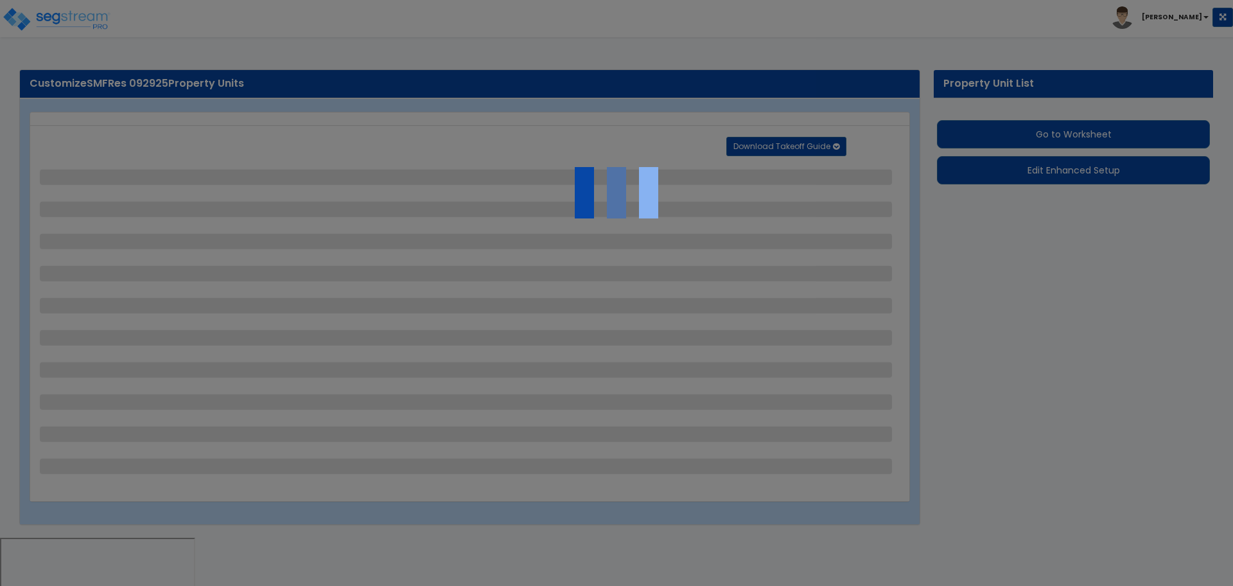
select select "1"
select select "5"
select select "6"
select select "2"
select select "1"
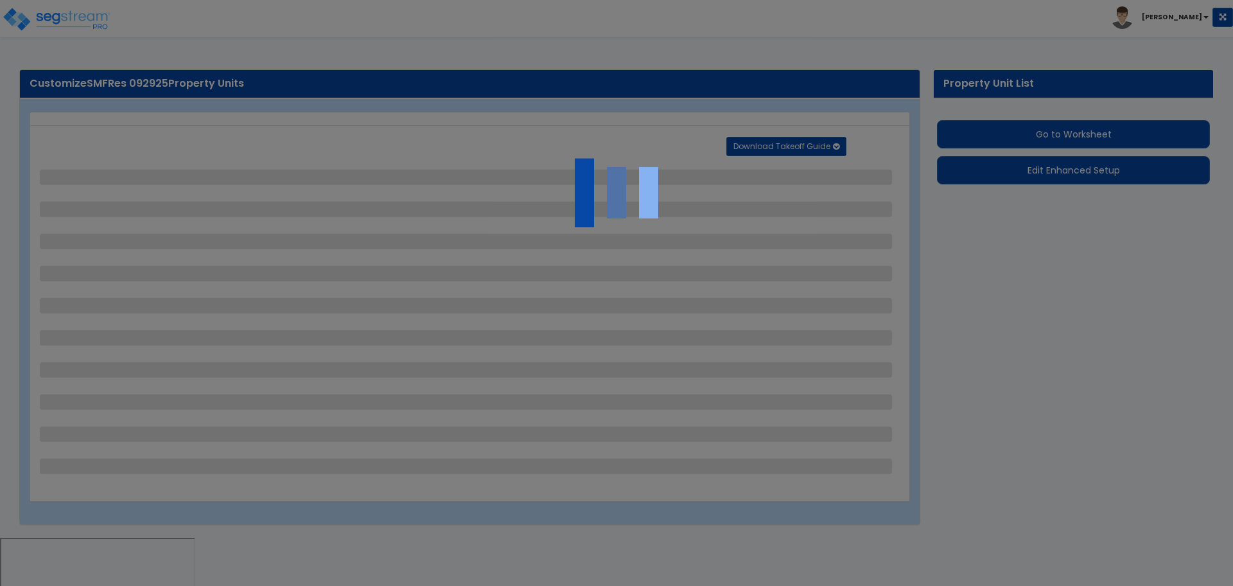
select select "2"
select select "1"
select select "2"
select select "1"
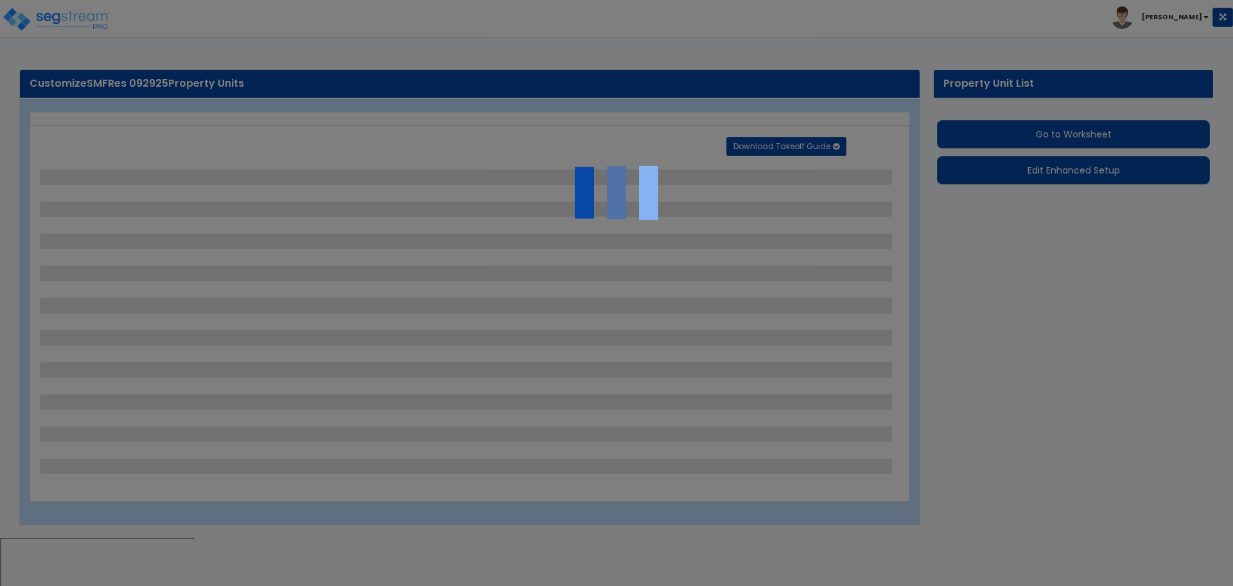
select select "1"
select select "2"
select select "1"
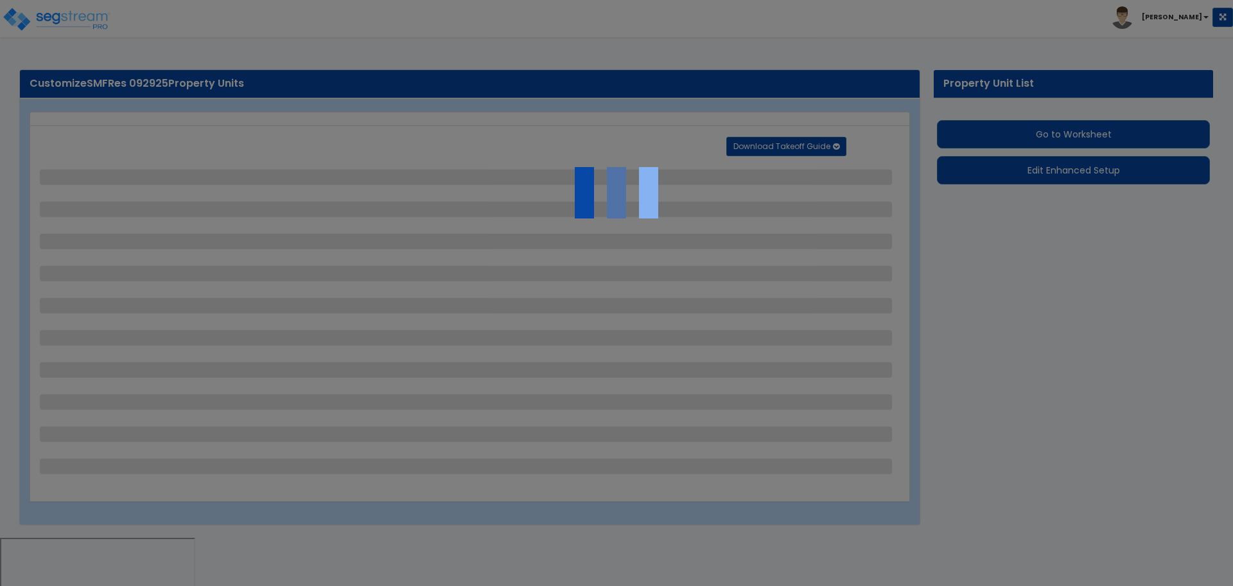
select select "2"
select select "1"
select select "4"
select select "2"
select select "6"
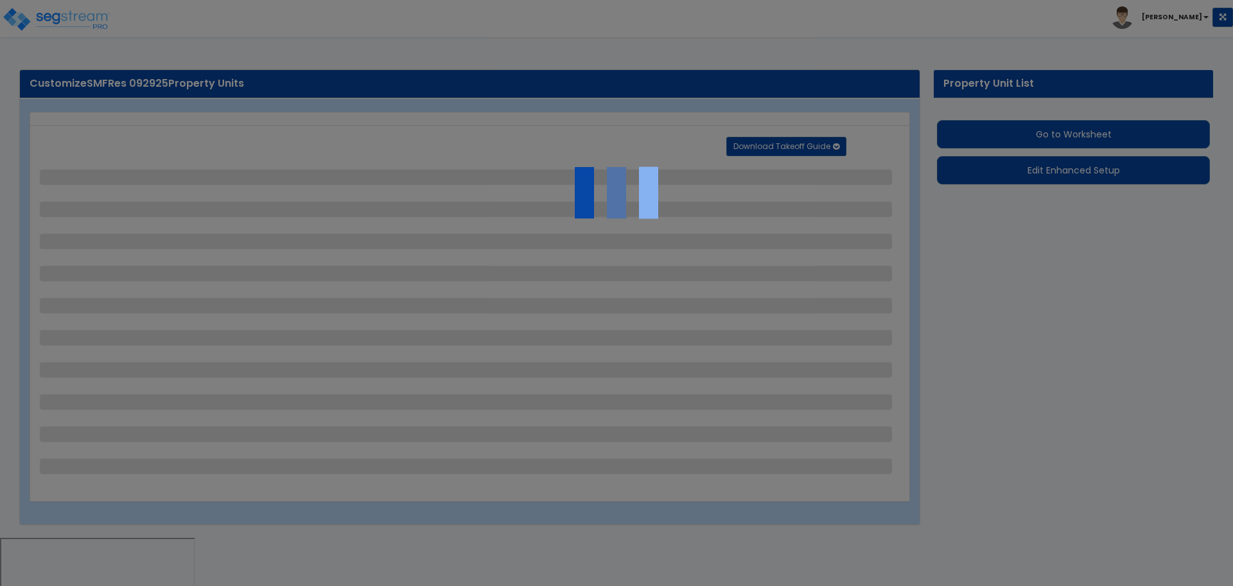
select select "11"
select select "2"
select select "3"
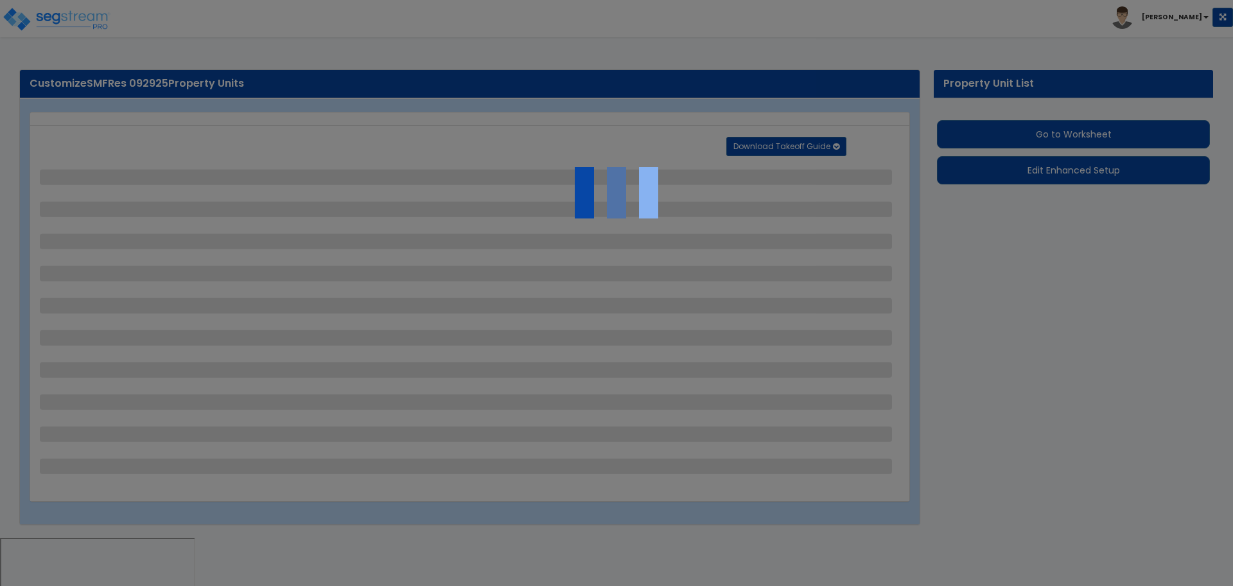
select select "1"
select select "2"
select select "1"
select select "2"
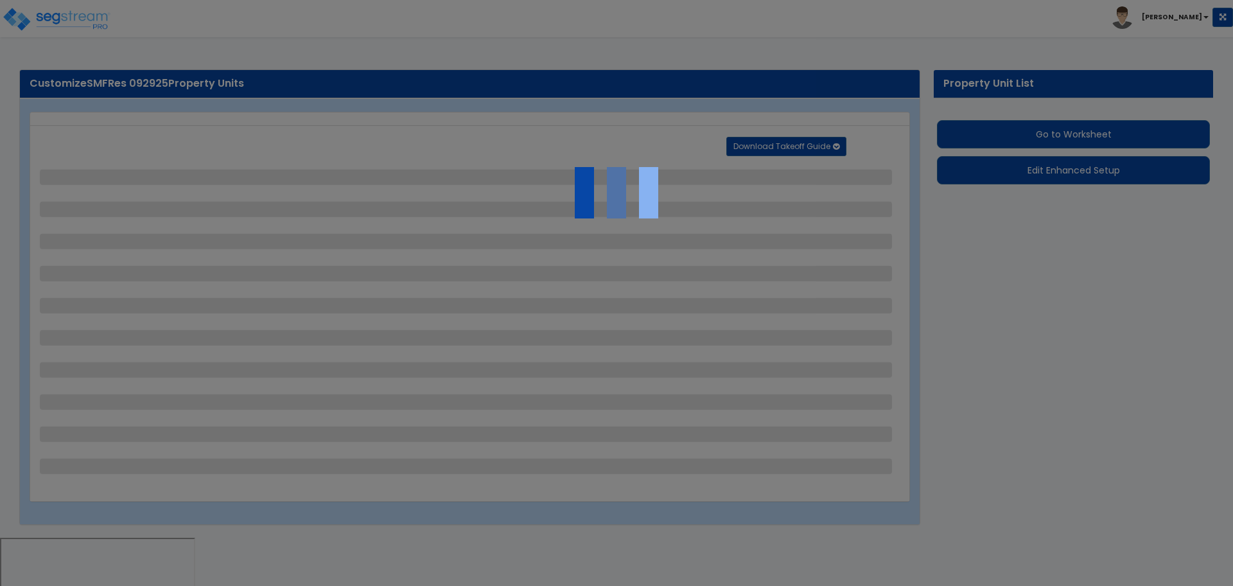
select select "7"
select select "2"
select select "3"
select select "1"
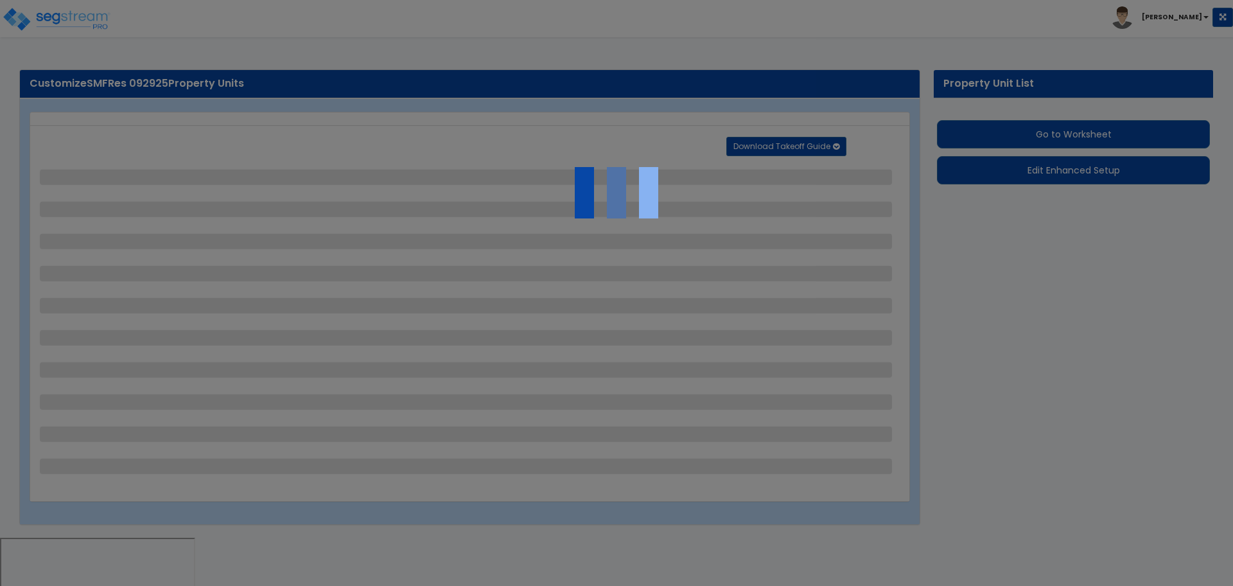
select select "16"
select select "2"
select select "5"
select select "4"
select select "3"
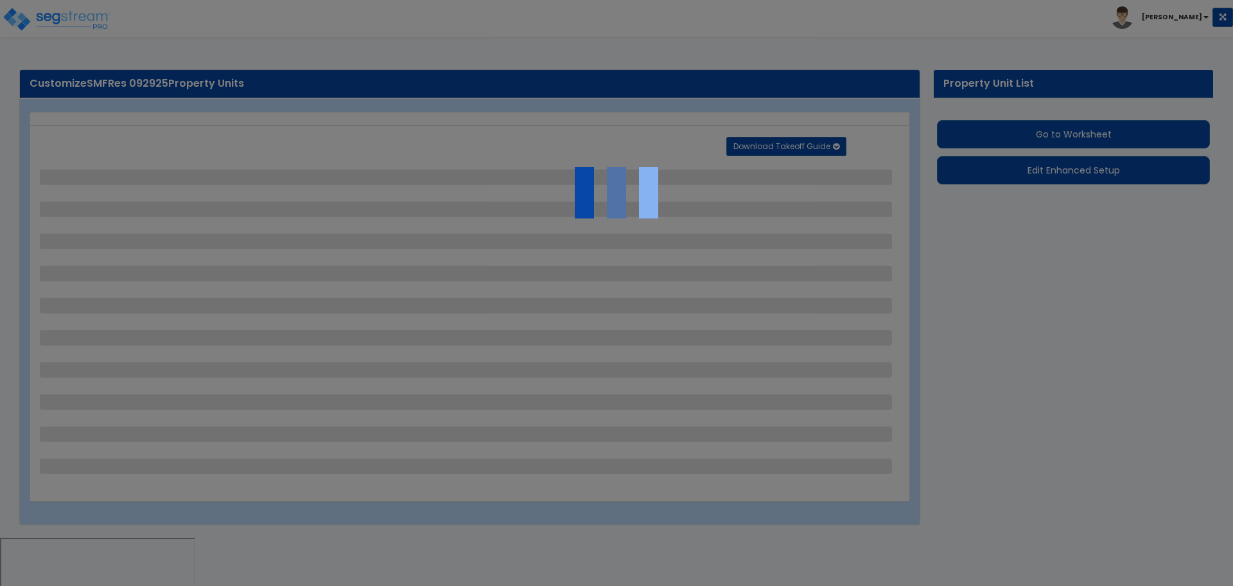
select select "2"
select select "10"
select select "9"
select select "1"
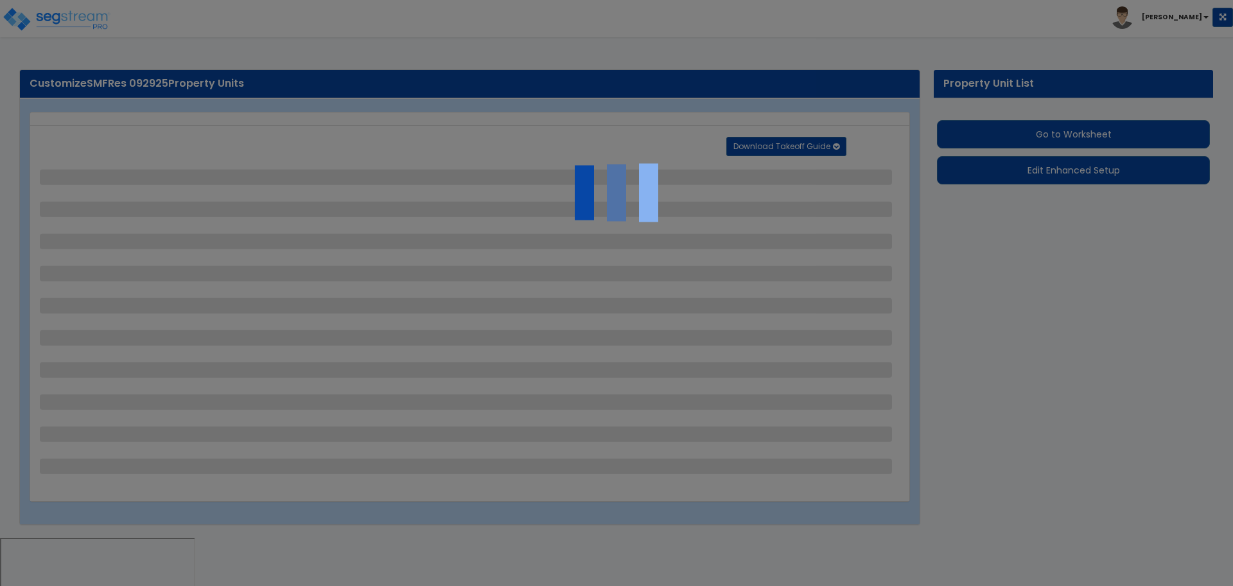
select select "1"
select select "4"
select select "2"
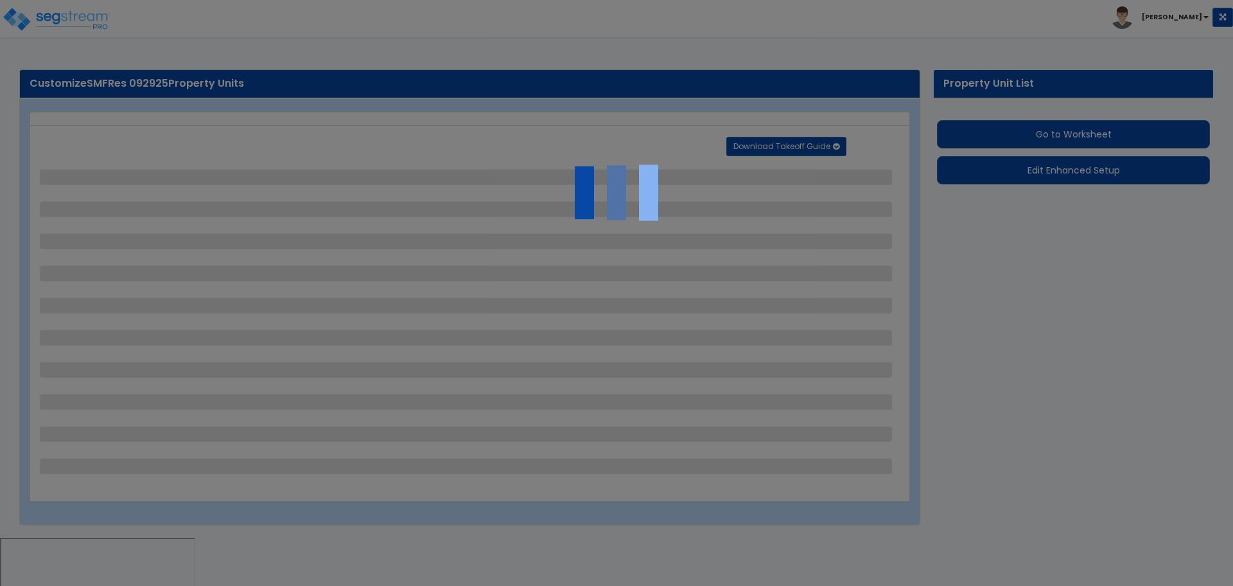
select select "2"
select select "1"
select select "2"
select select "1"
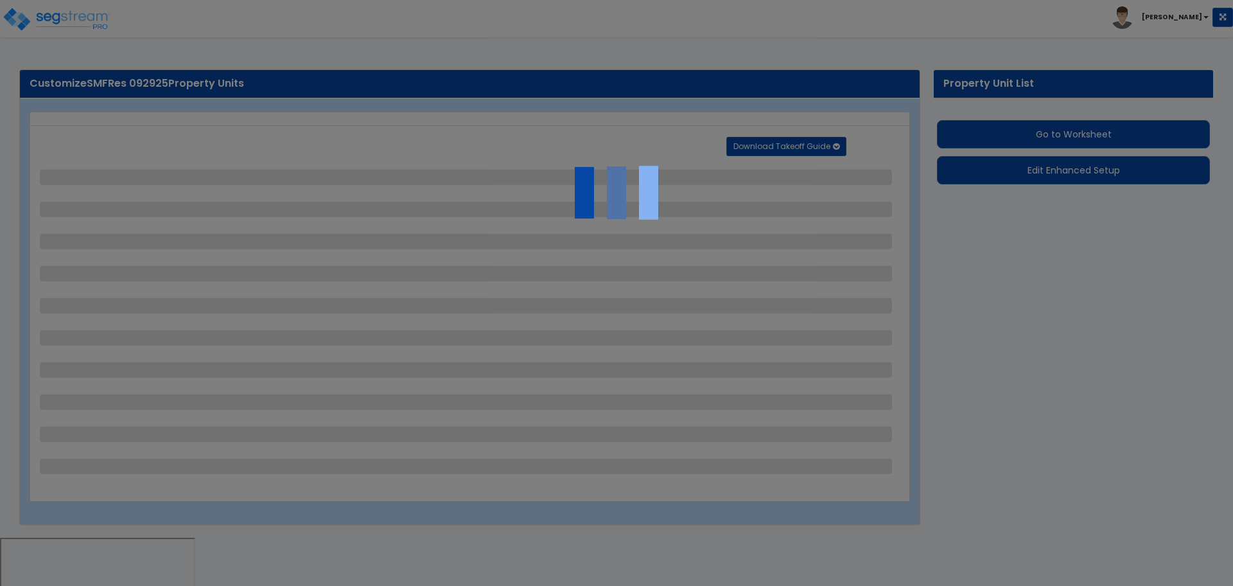
select select "1"
select select "5"
select select "1"
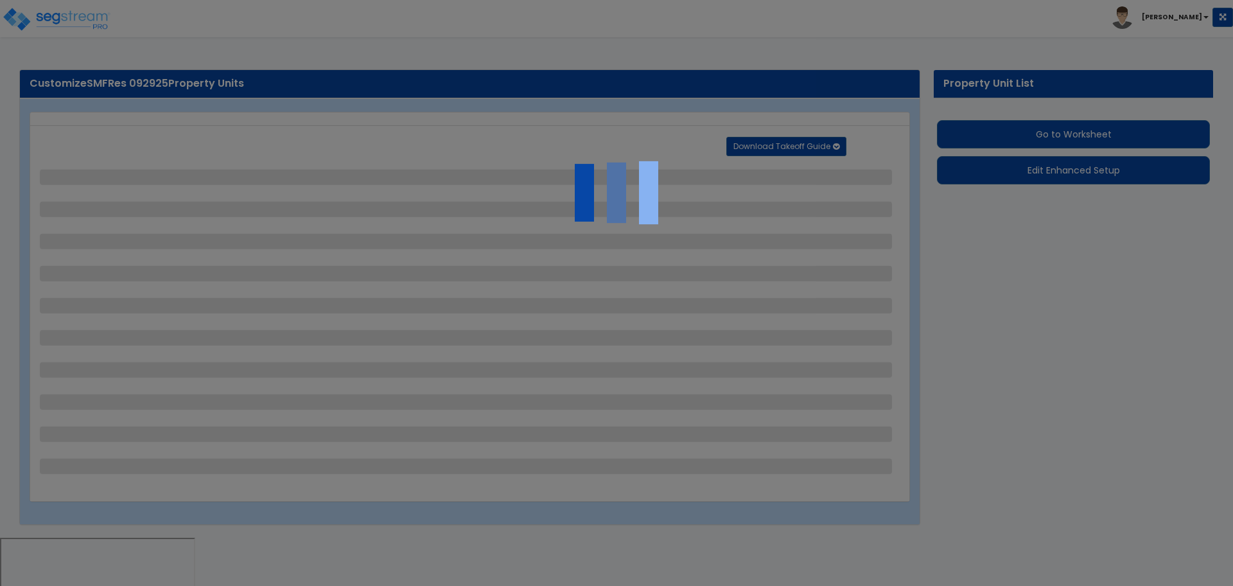
select select "2"
select select "4"
select select "2"
select select "1"
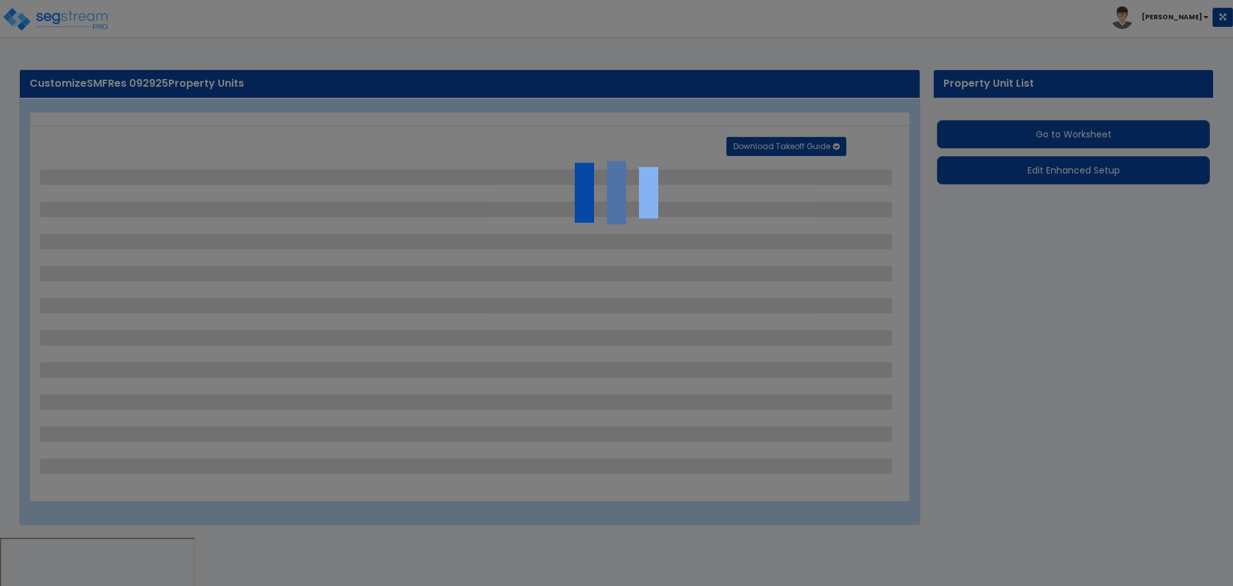
select select "2"
select select "1"
select select "2"
select select "1"
select select "2"
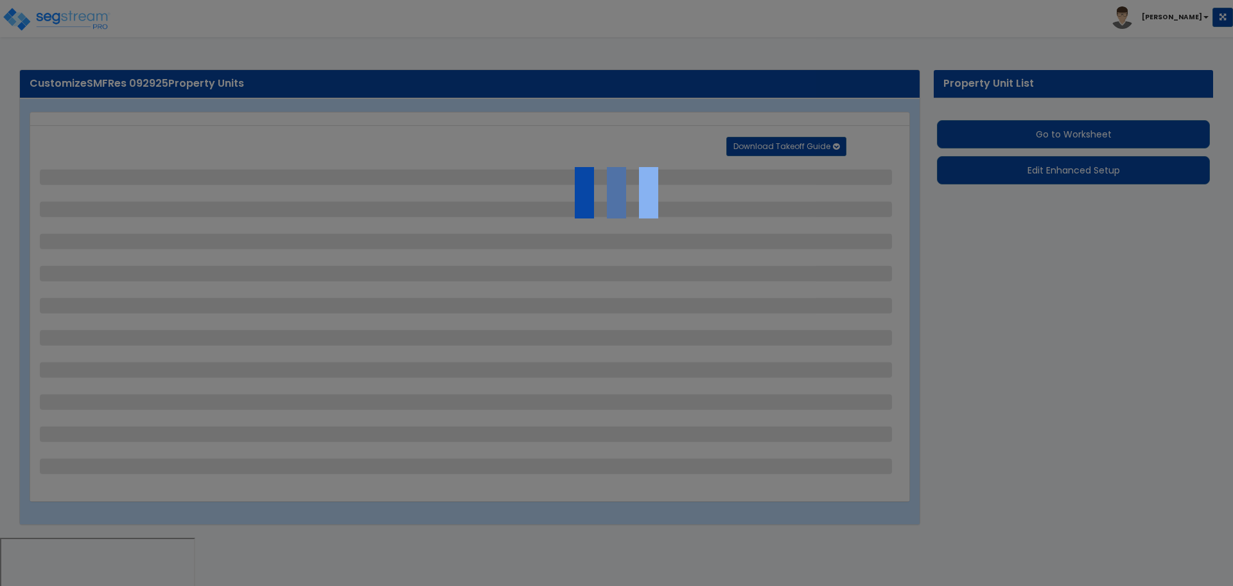
select select "1"
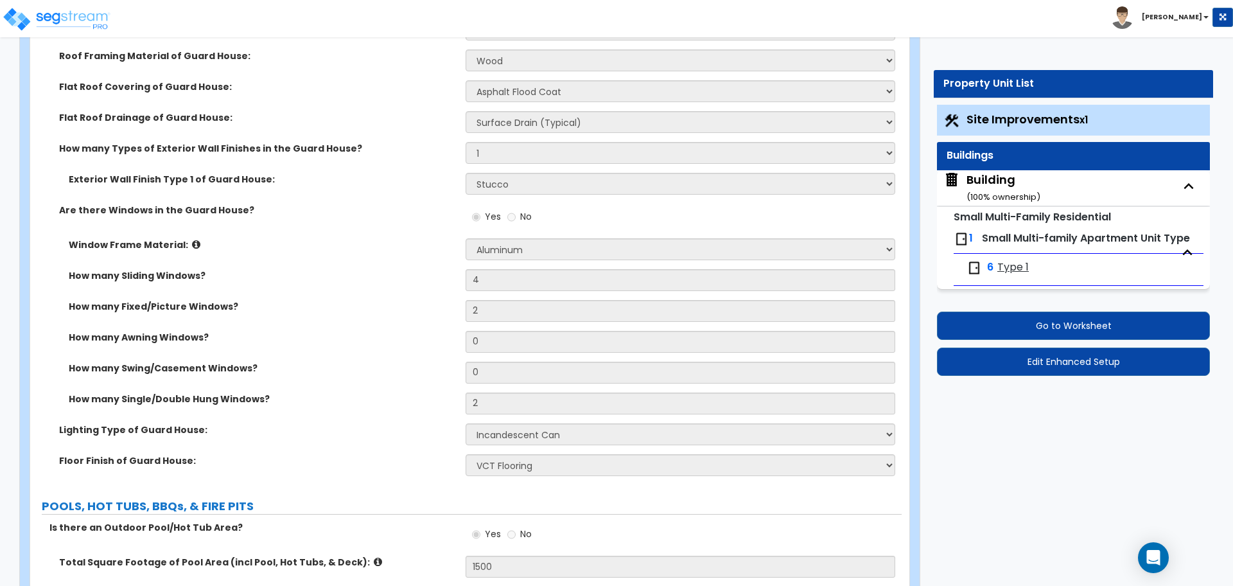
scroll to position [4441, 0]
click at [990, 185] on div "Building ( 100 % ownership)" at bounding box center [1003, 187] width 74 height 33
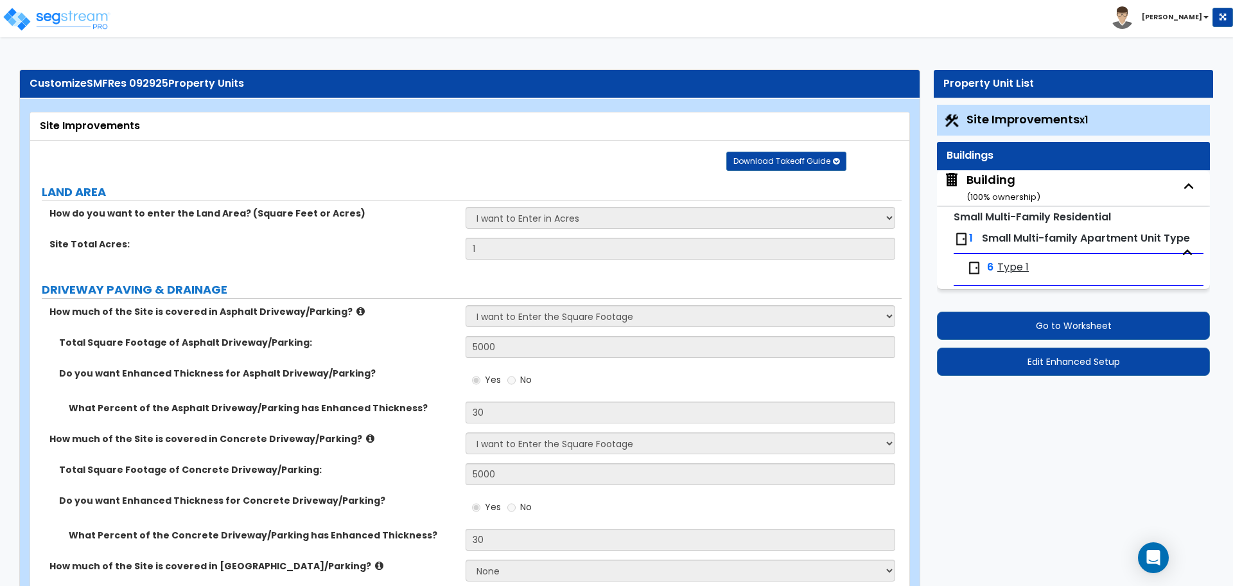
select select "3"
select select "4"
select select "2"
select select "5"
select select "1"
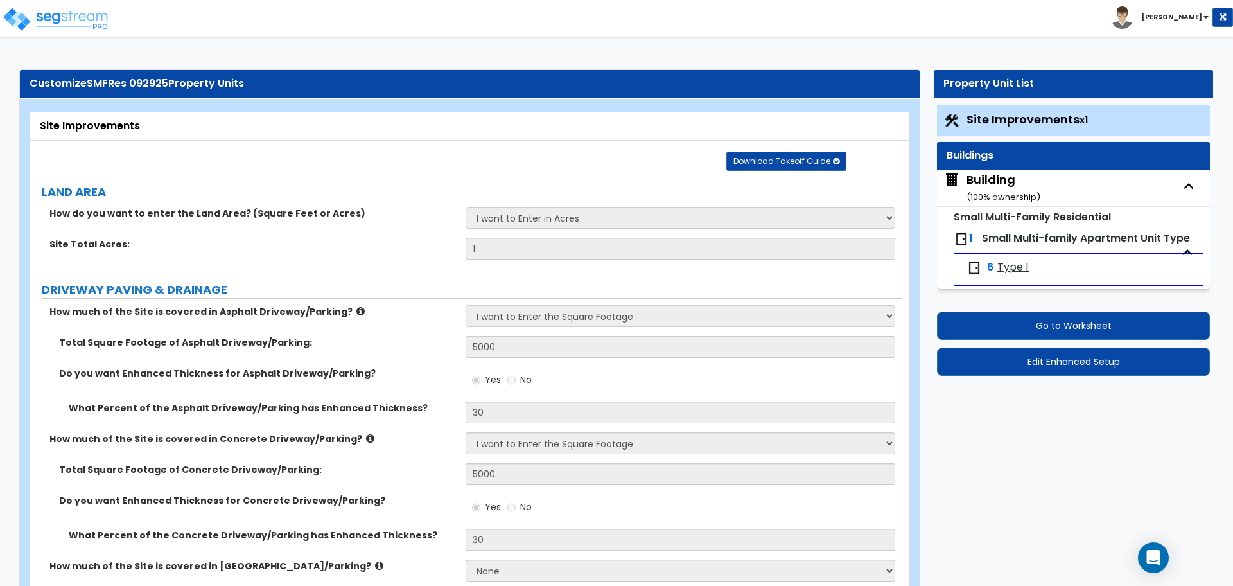
select select "4"
select select "2"
select select "1"
select select "3"
select select "5"
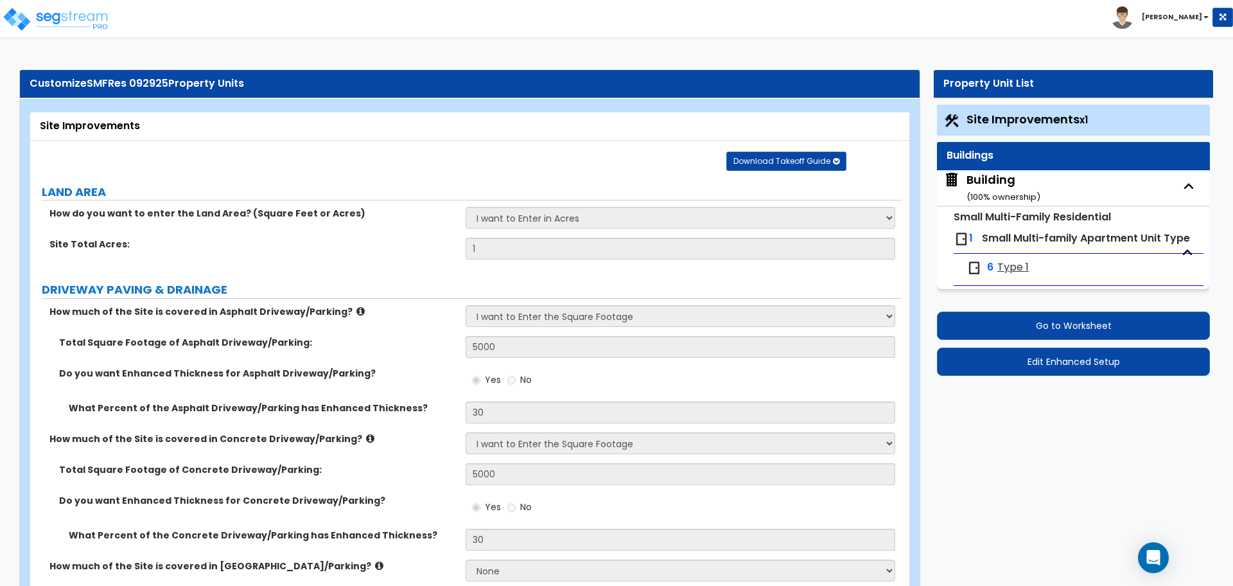
select select "2"
select select "1"
select select "3"
select select "1"
select select "8"
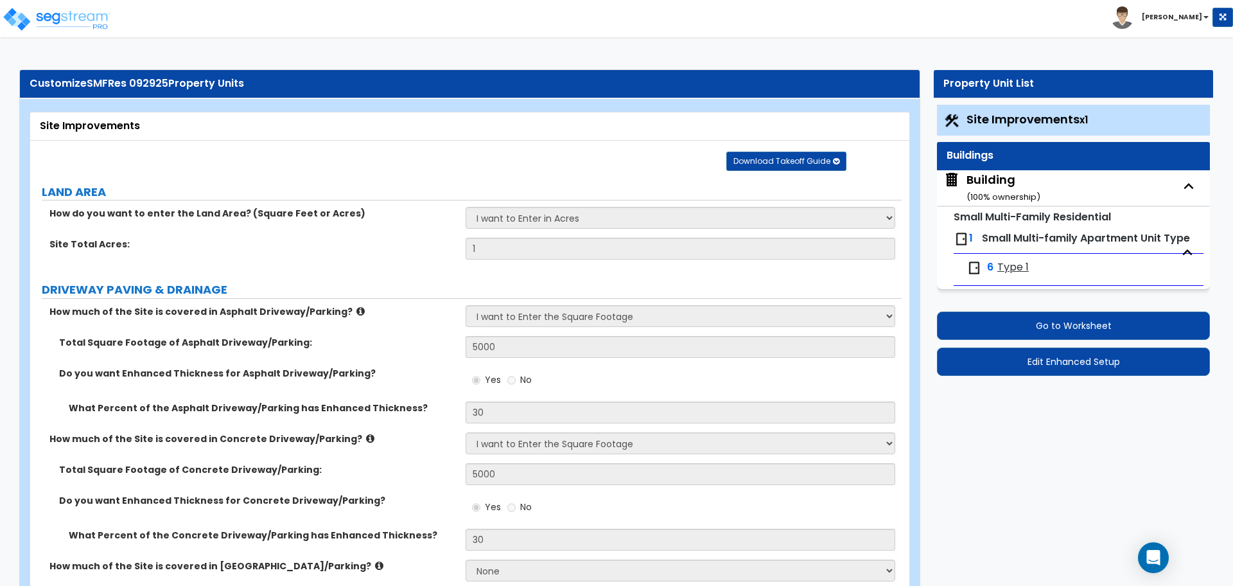
select select "9"
select select "3"
select select "1"
select select "4"
select select "1"
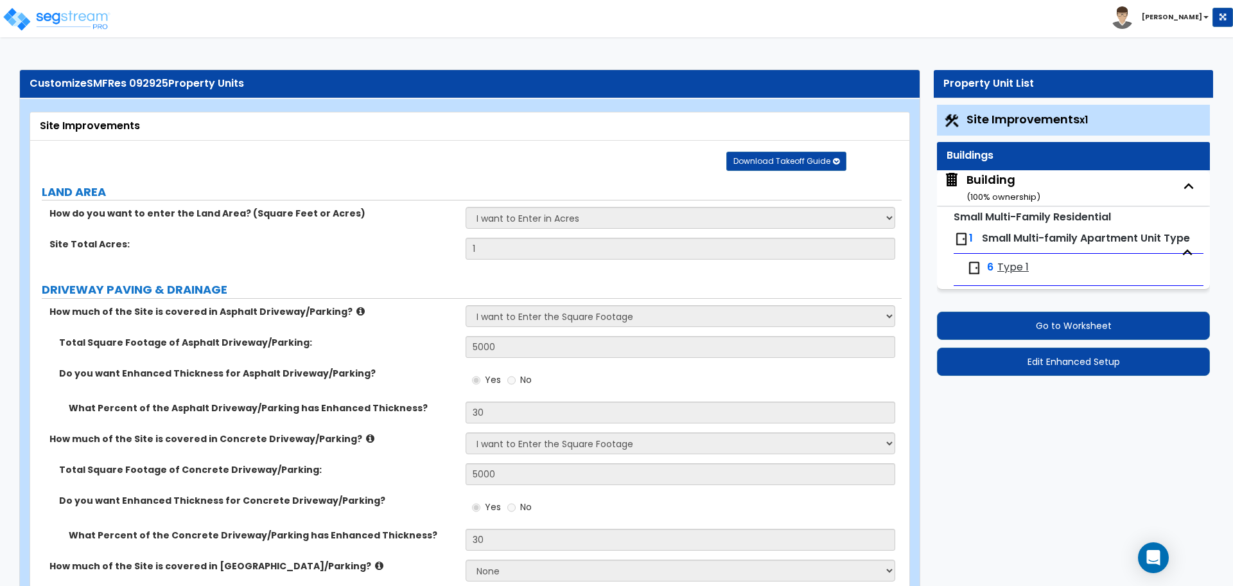
select select "3"
select select "1"
select select "2"
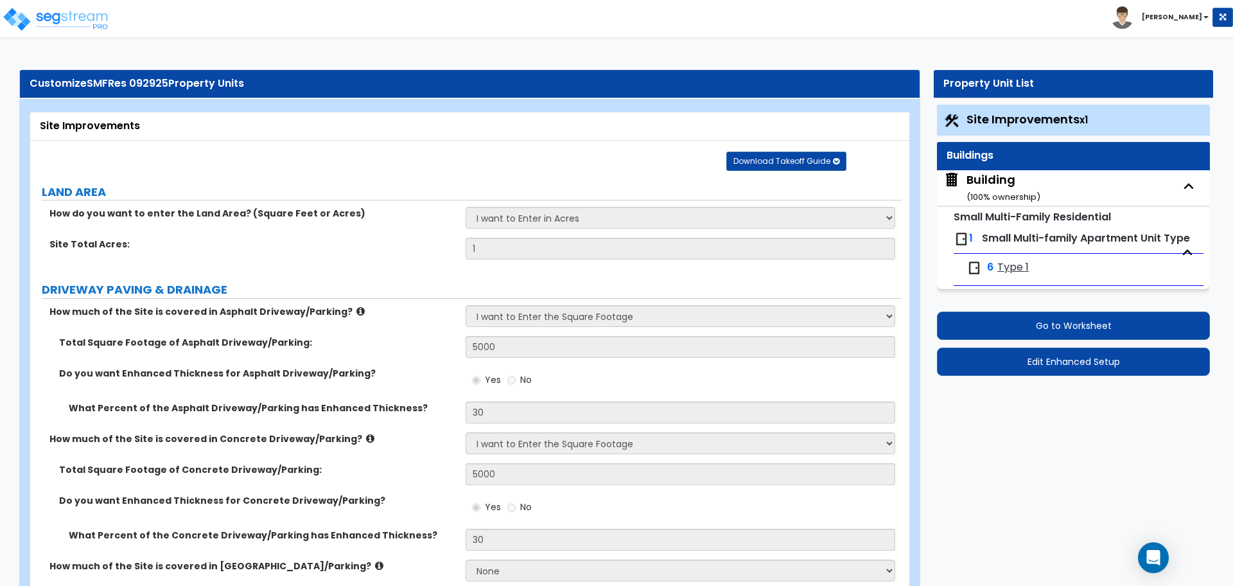
select select "4"
select select "1"
select select "2"
select select "7"
select select "1"
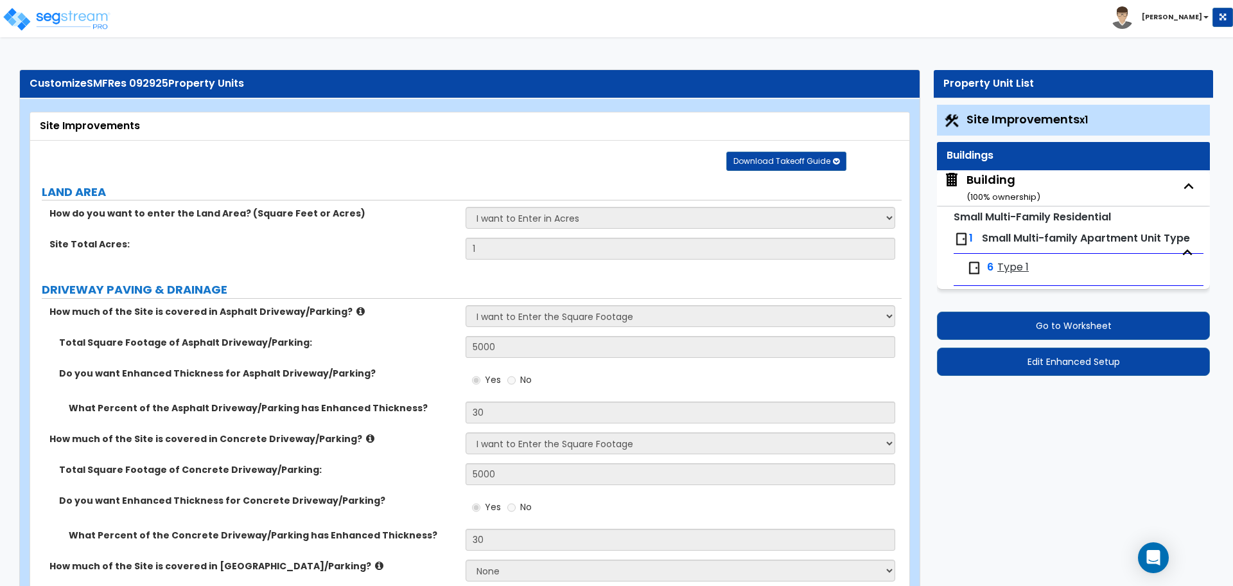
select select "1"
select select "5"
select select "1"
select select "3"
select select "2"
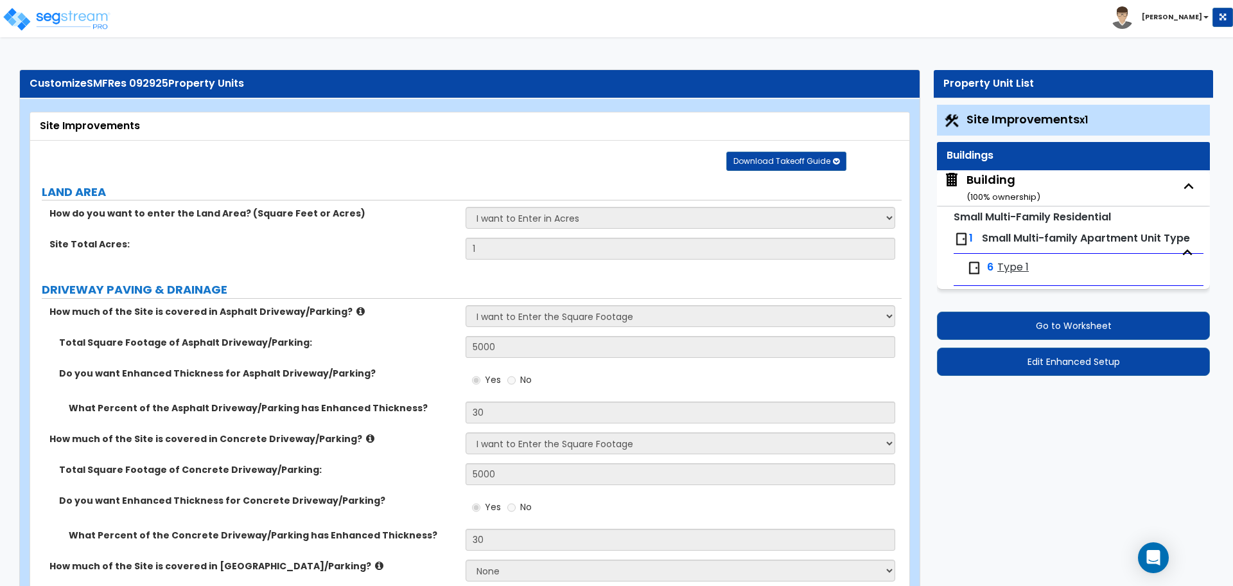
select select "2"
select select "1"
select select "3"
select select "2"
select select "1"
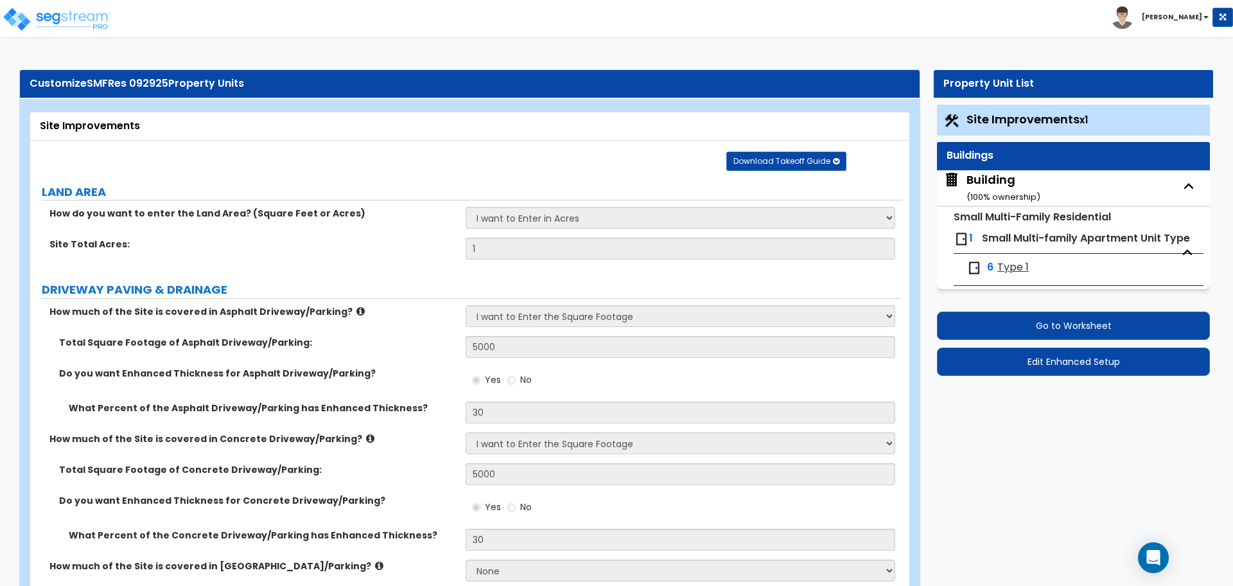
select select "4"
select select "2"
select select "4"
select select "5"
select select "2"
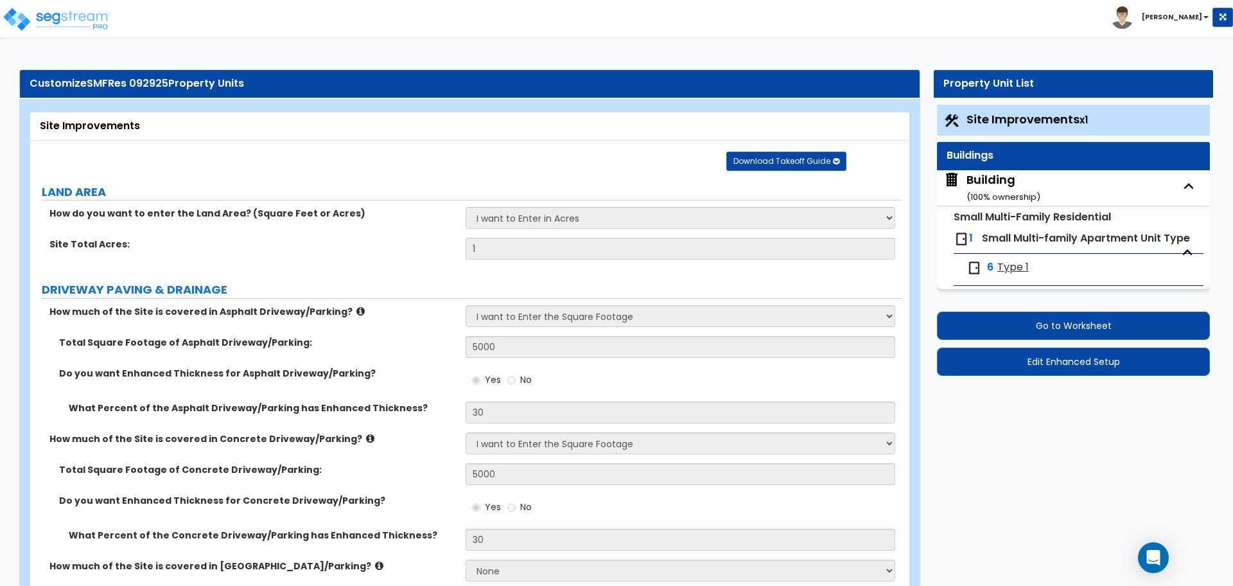
select select "2"
select select "1"
select select "2"
select select "4"
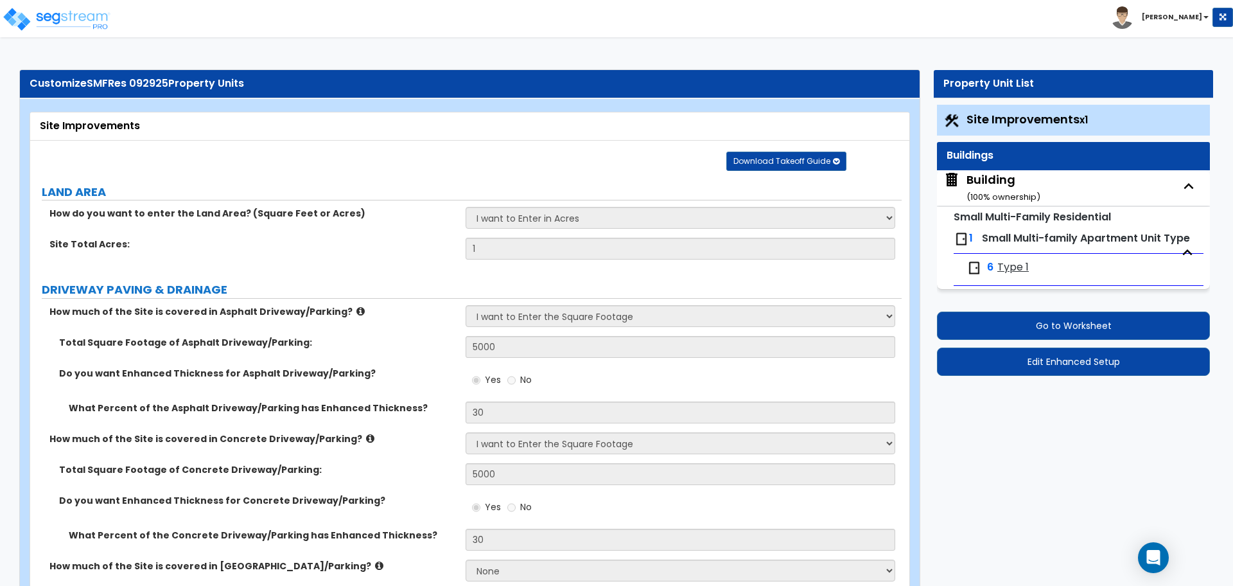
select select "3"
select select "2"
select select "1"
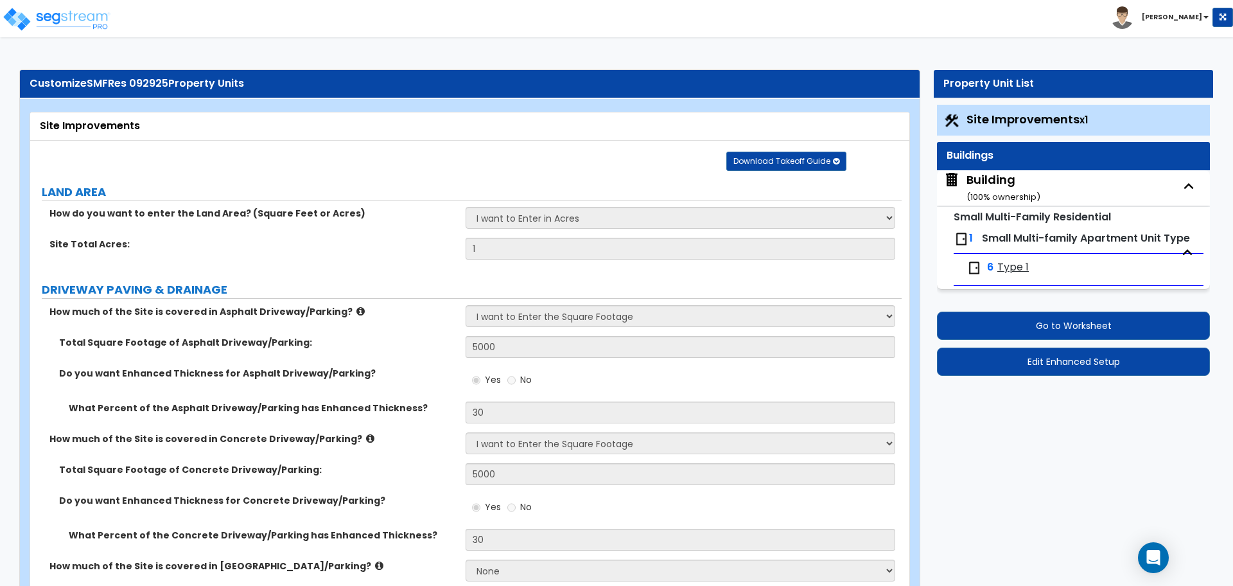
select select "2"
select select "1"
select select "6"
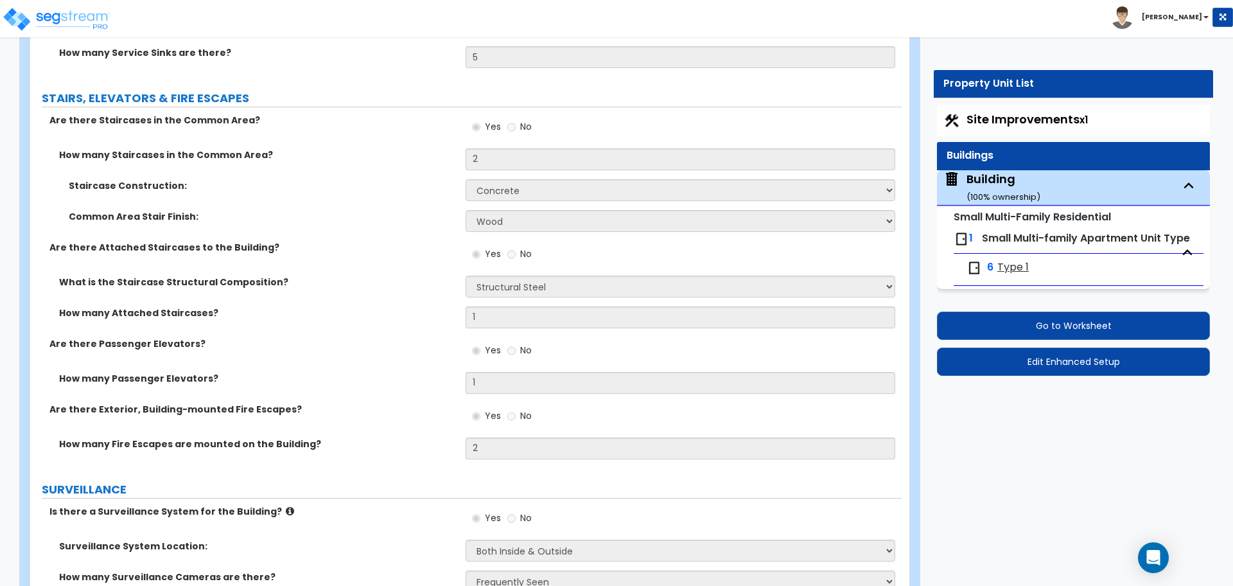
scroll to position [6132, 0]
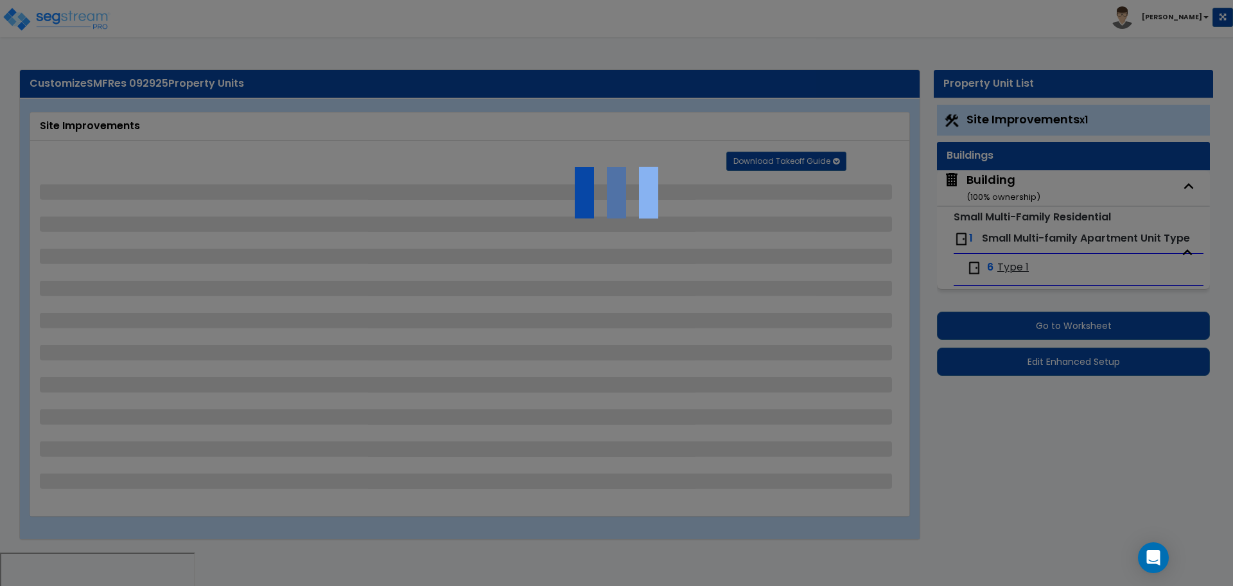
select select "2"
select select "3"
select select "1"
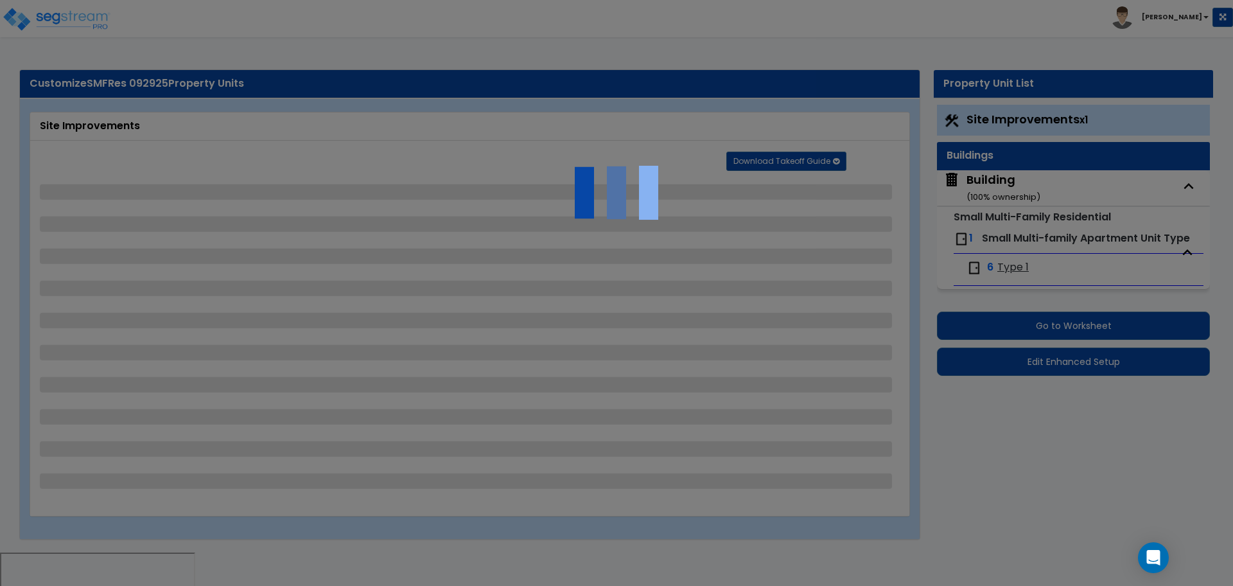
select select "1"
select select "5"
select select "6"
select select "2"
select select "1"
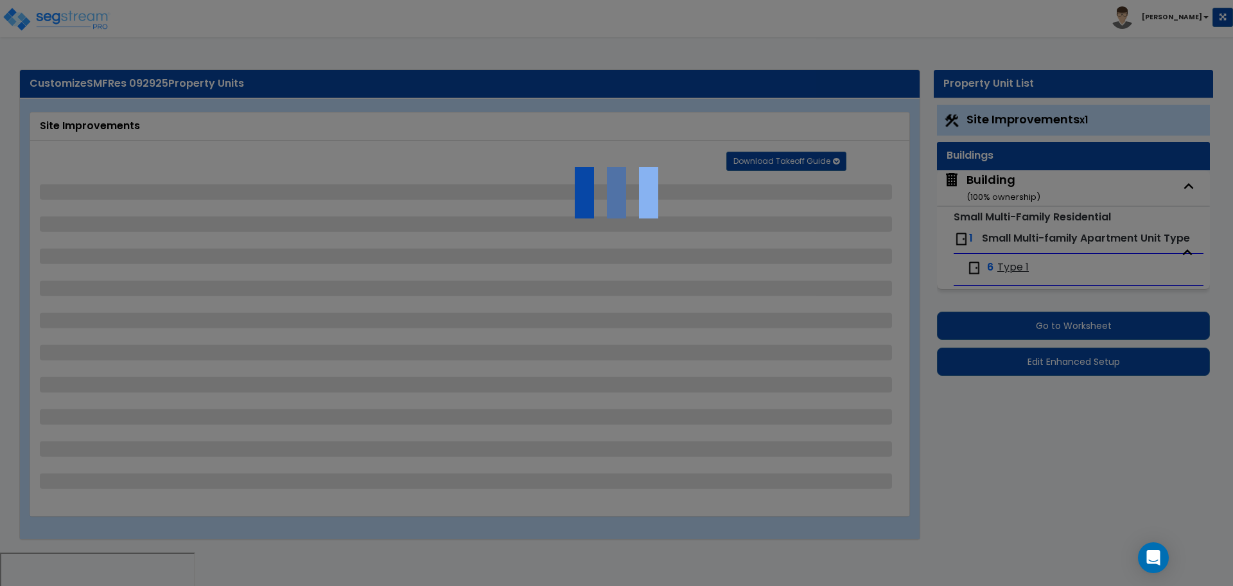
select select "2"
select select "1"
select select "2"
select select "1"
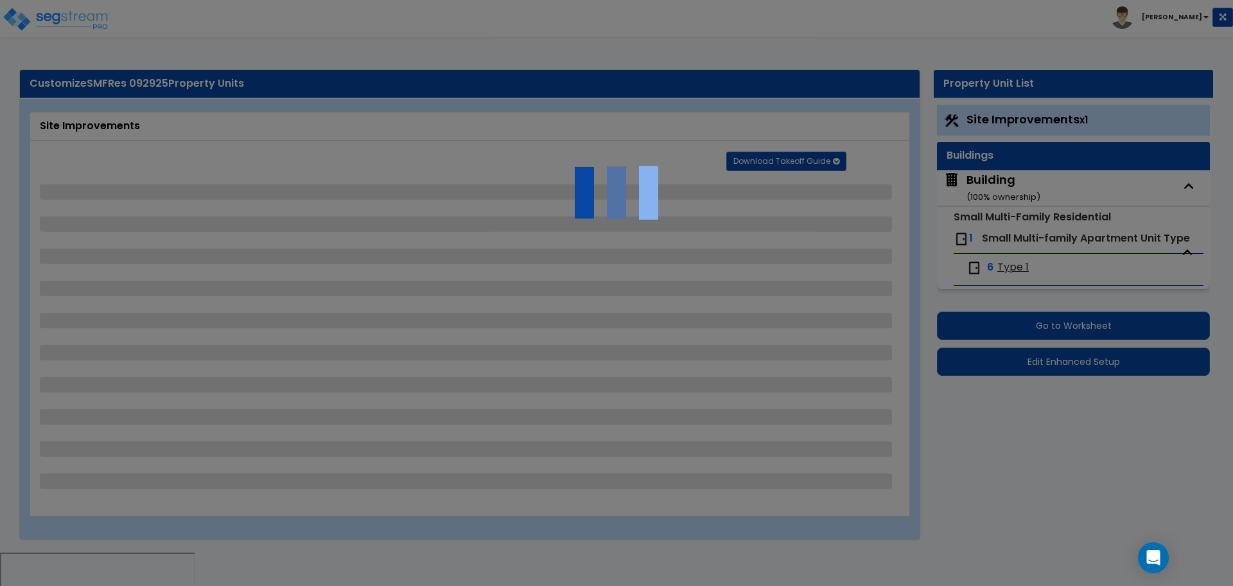
select select "1"
select select "2"
select select "1"
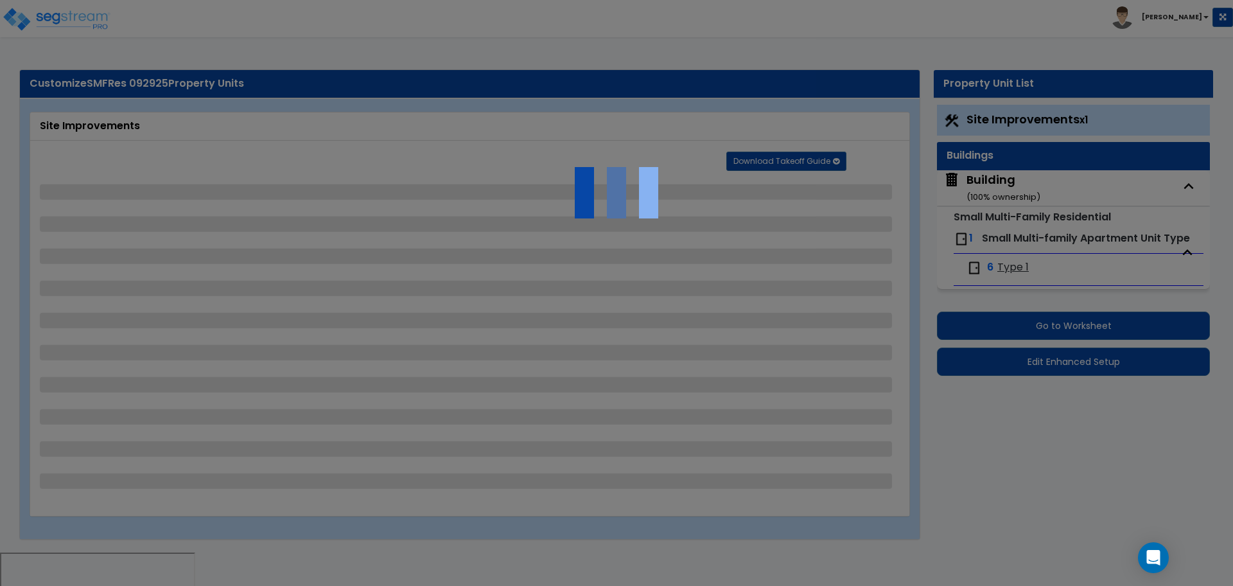
select select "2"
select select "1"
select select "4"
select select "2"
select select "6"
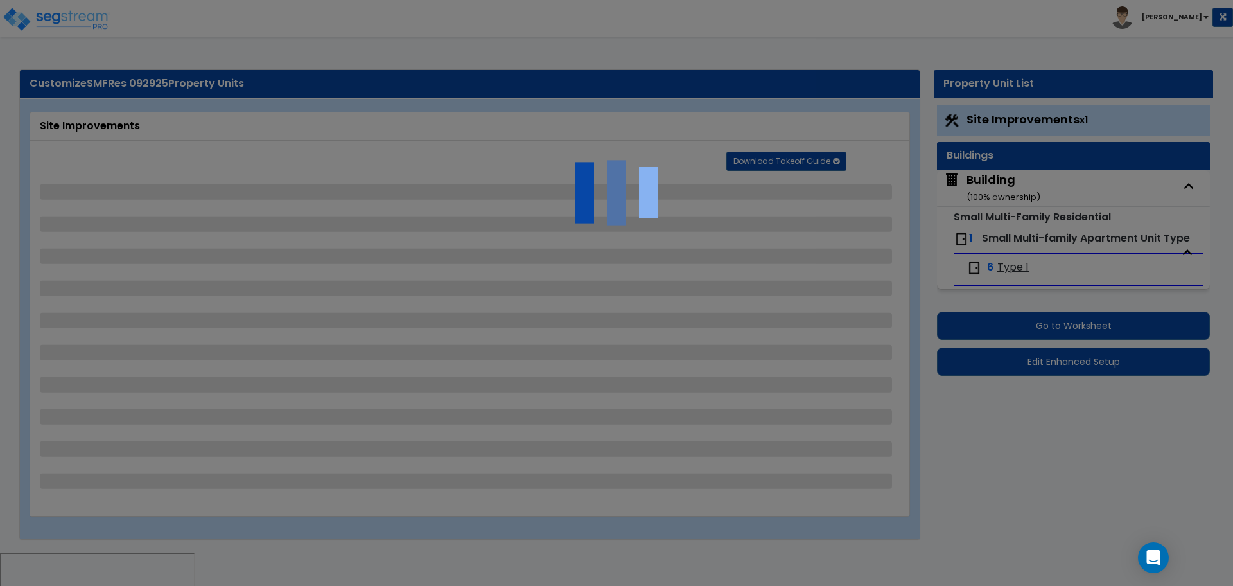
select select "11"
select select "2"
select select "3"
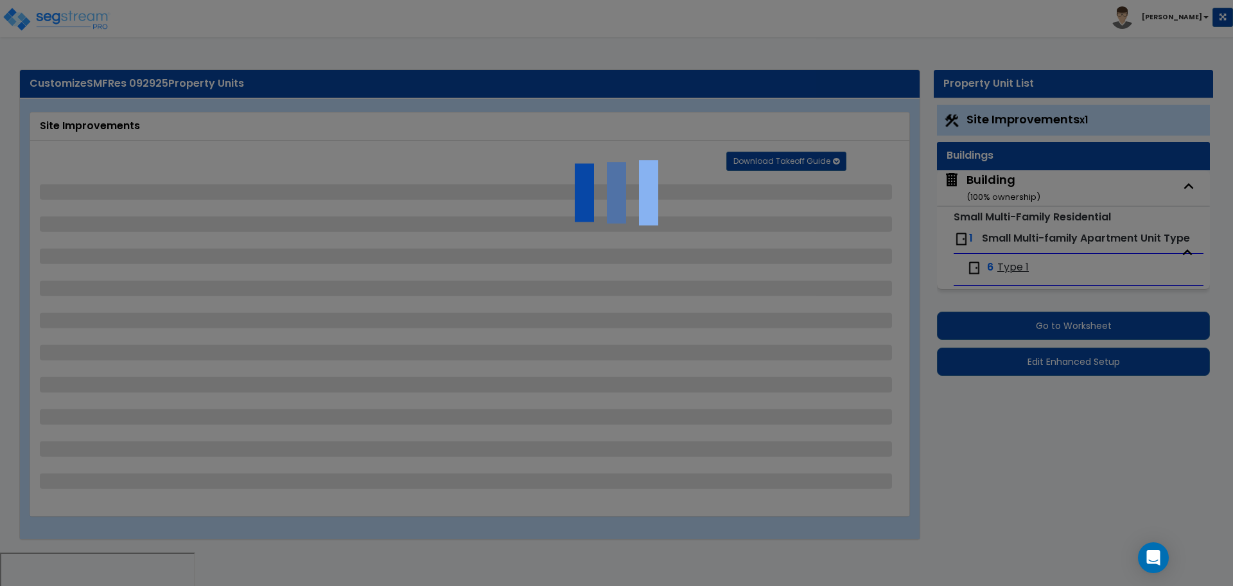
select select "1"
select select "2"
select select "1"
select select "2"
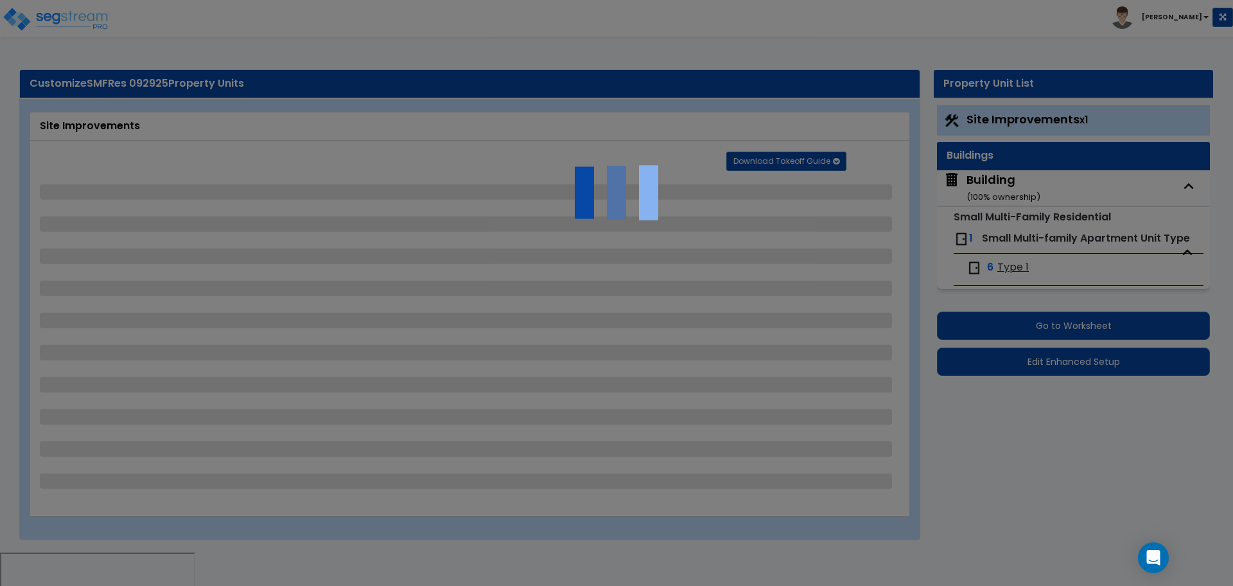
select select "7"
select select "2"
select select "3"
select select "1"
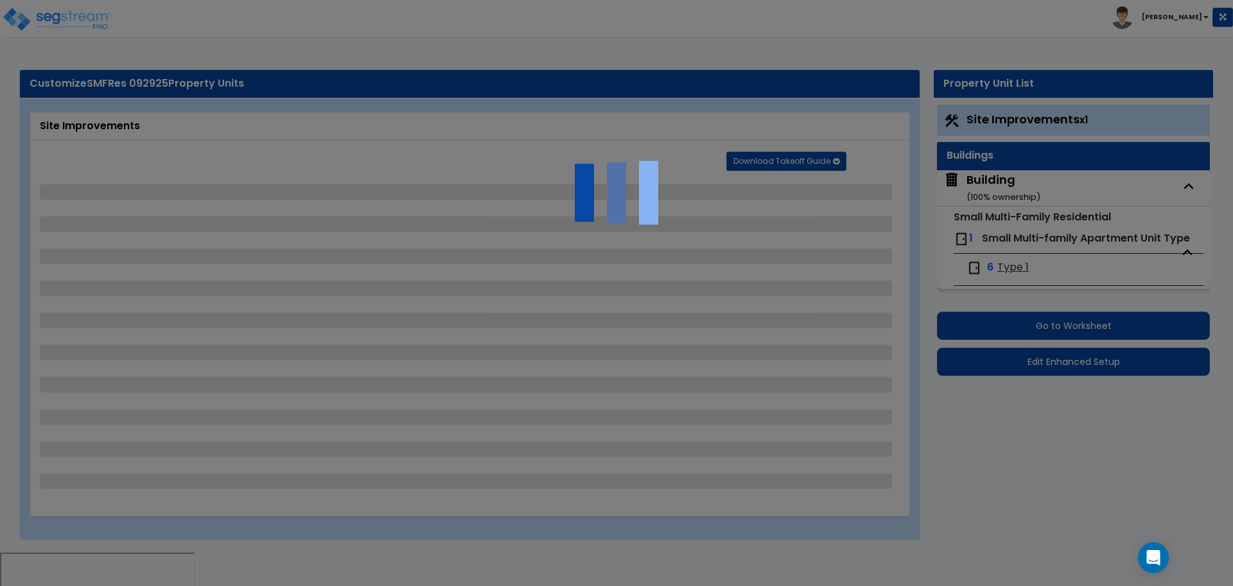
select select "16"
select select "2"
select select "5"
select select "4"
select select "3"
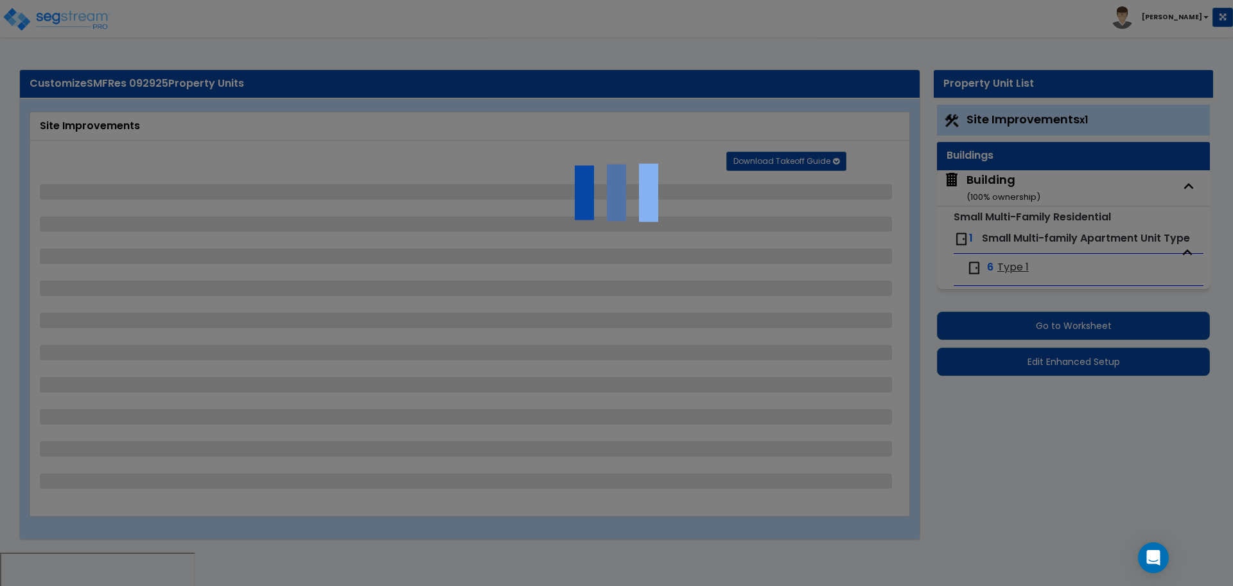
select select "2"
select select "10"
select select "9"
select select "1"
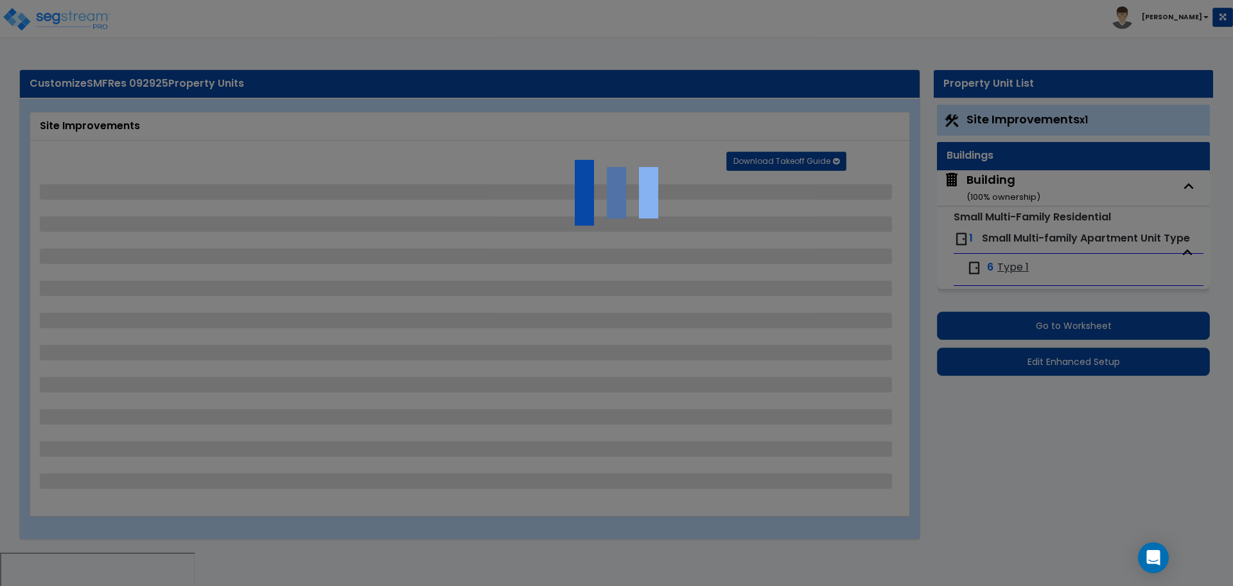
select select "1"
select select "4"
select select "2"
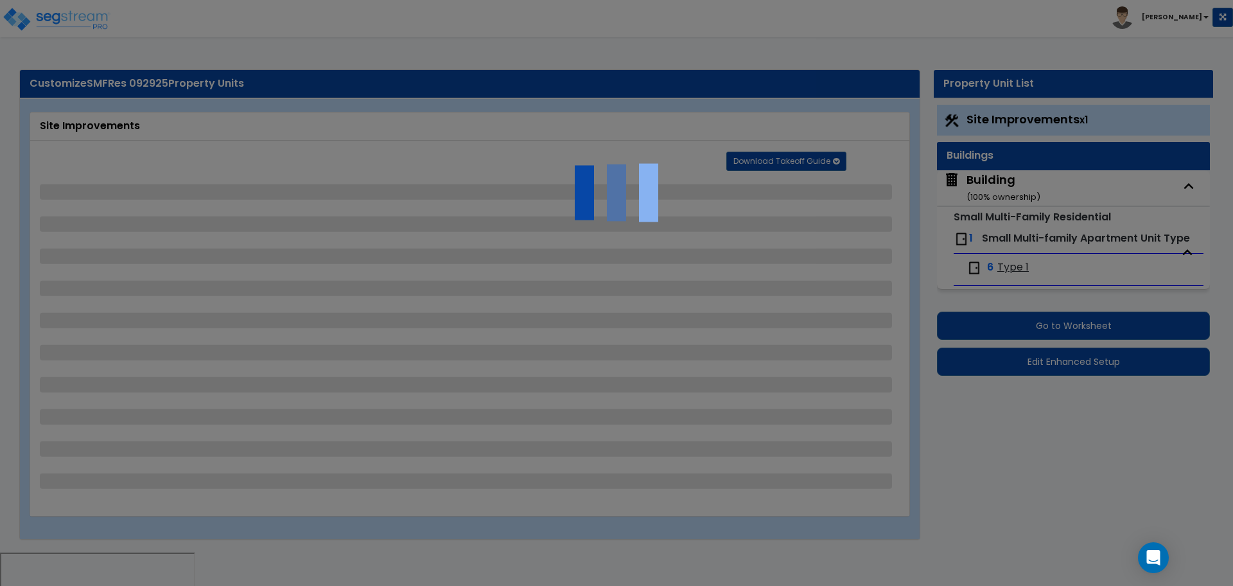
select select "2"
select select "1"
select select "2"
select select "1"
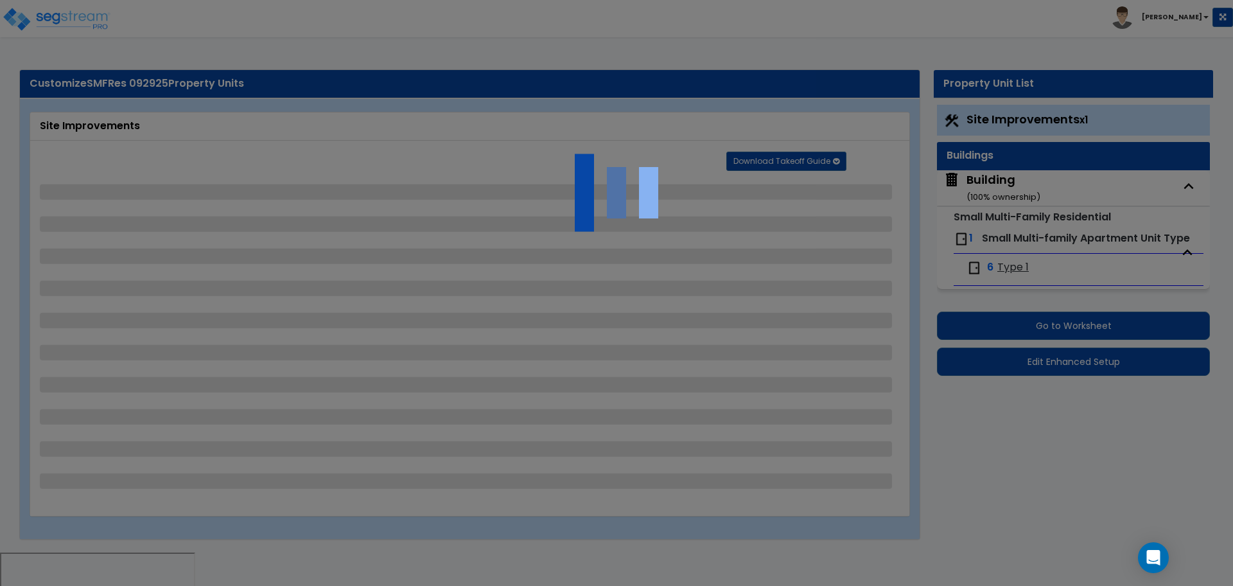
select select "1"
select select "5"
select select "1"
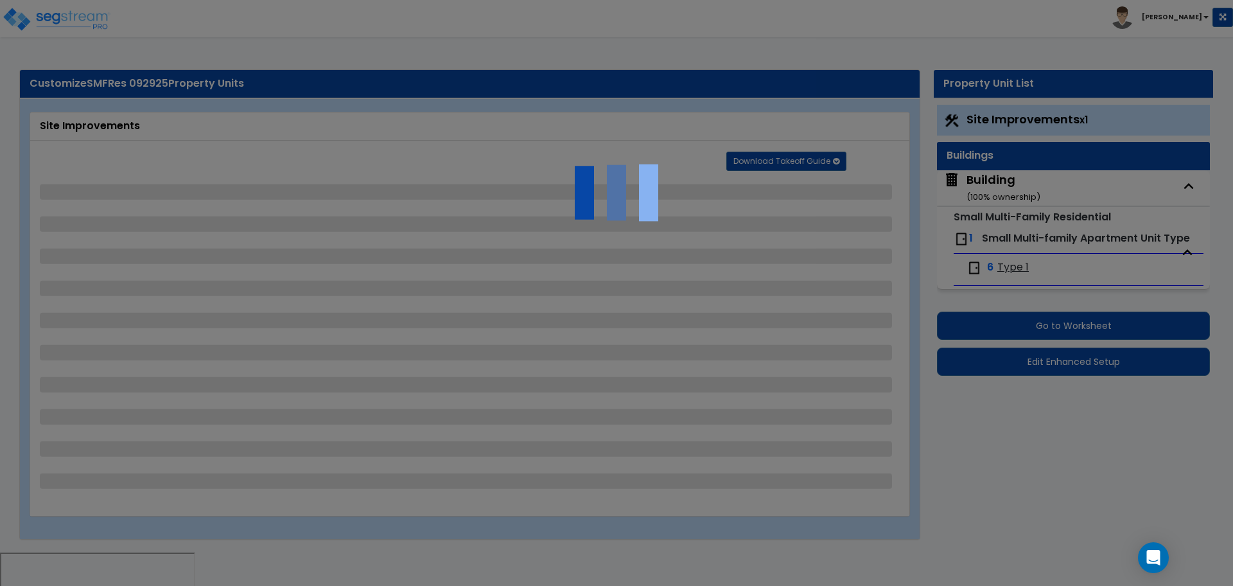
select select "2"
select select "4"
select select "2"
select select "1"
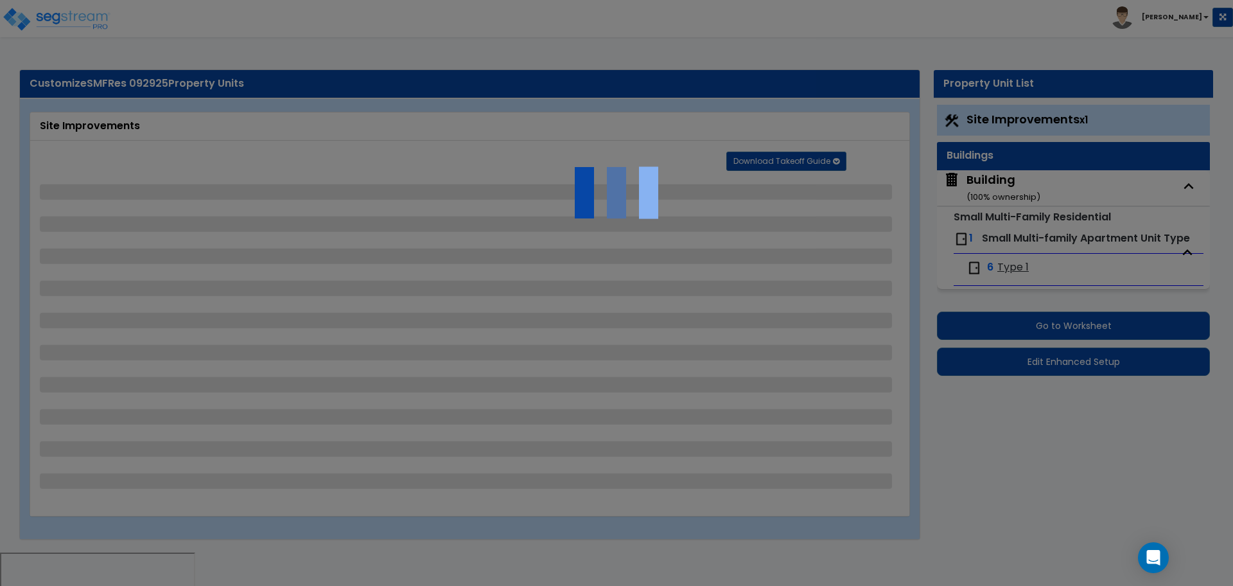
select select "2"
select select "1"
select select "2"
select select "1"
select select "2"
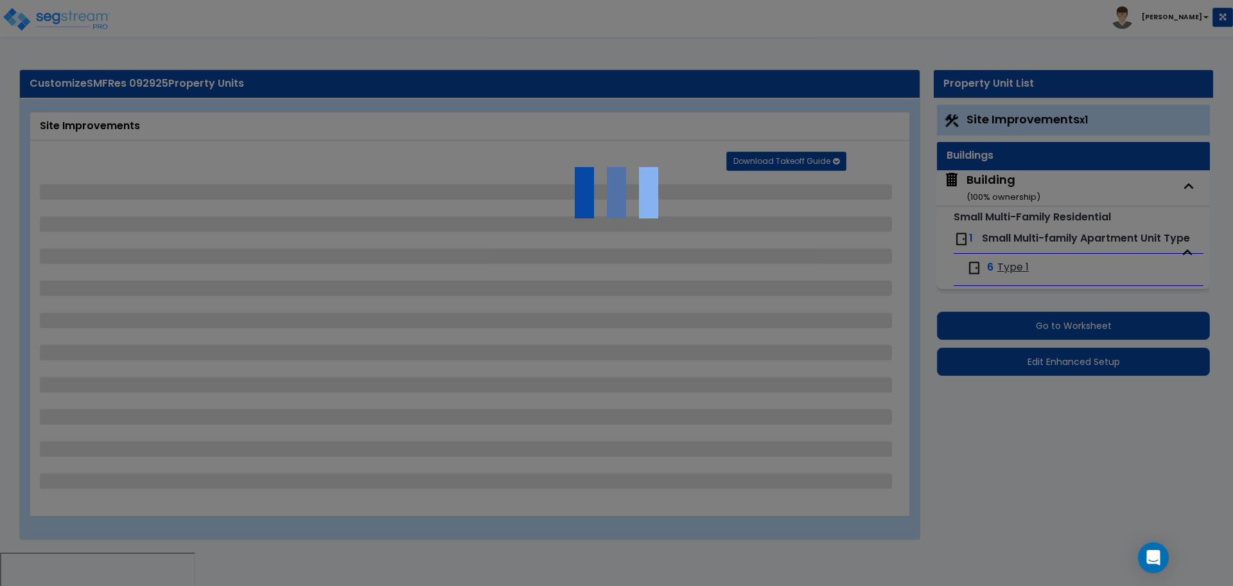
select select "1"
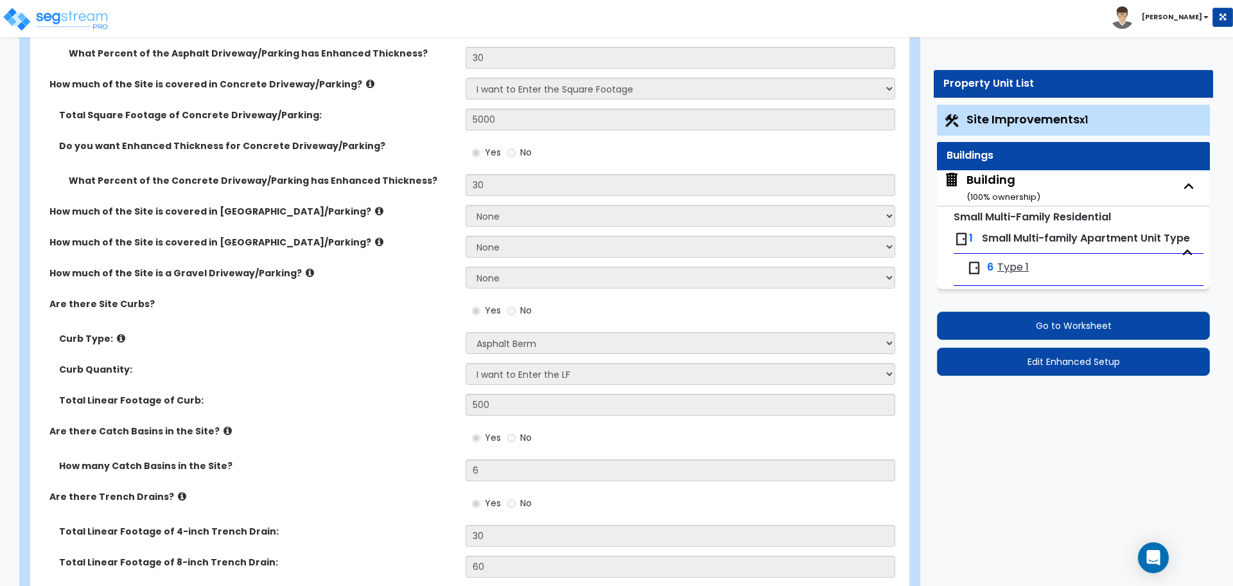
scroll to position [363, 0]
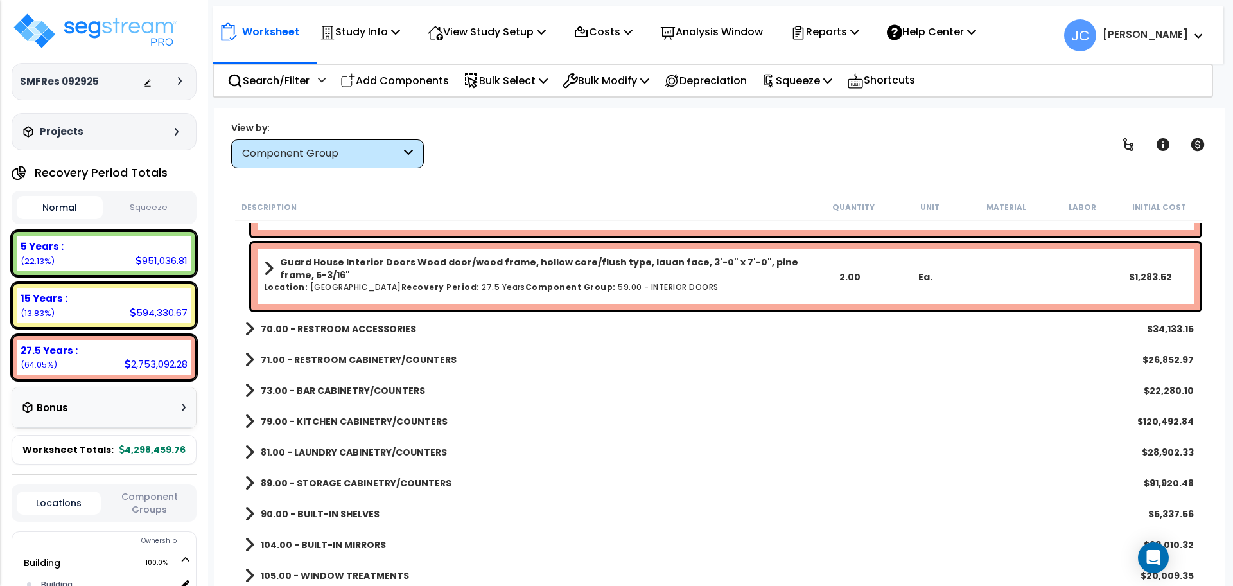
scroll to position [7892, 0]
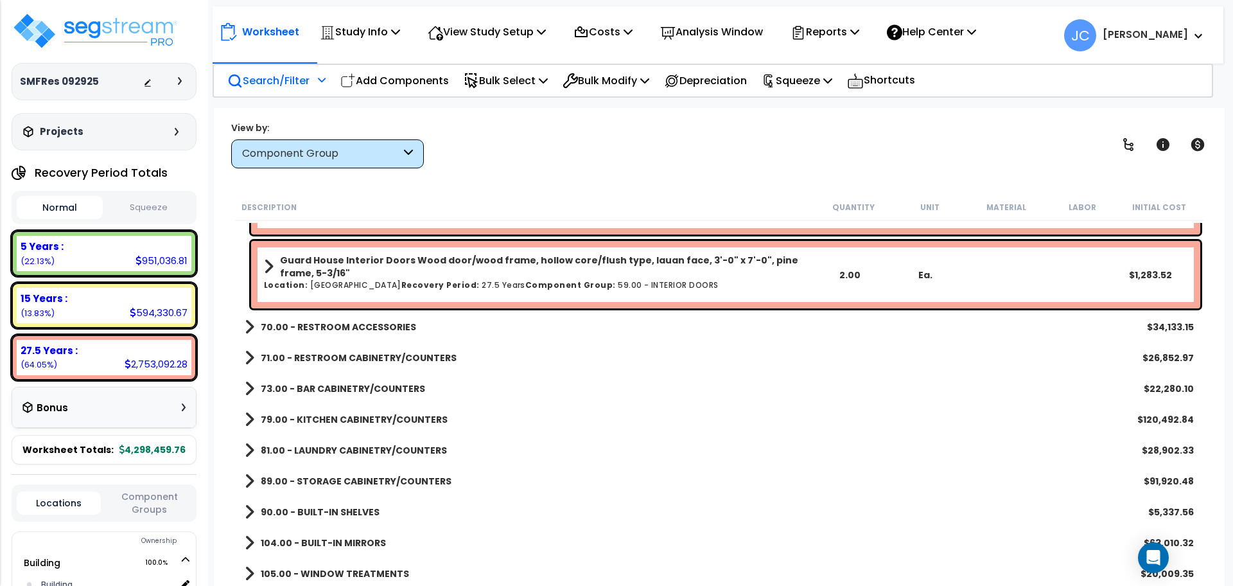
click at [286, 78] on p "Search/Filter" at bounding box center [268, 80] width 82 height 17
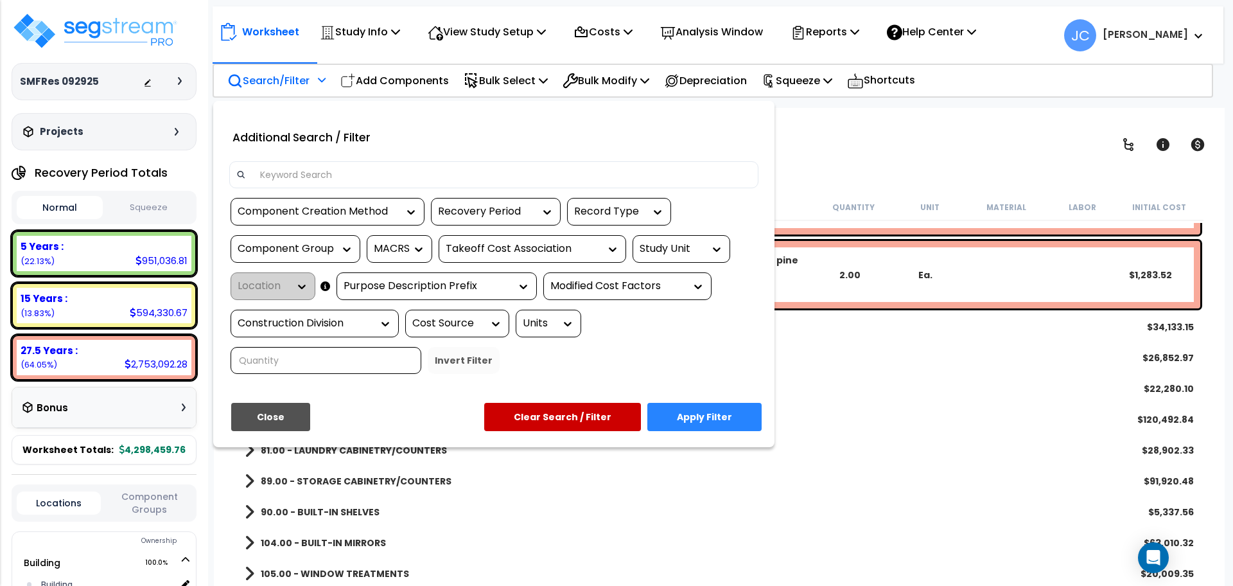
click at [344, 195] on div at bounding box center [494, 179] width 548 height 37
click at [335, 173] on input at bounding box center [501, 174] width 499 height 19
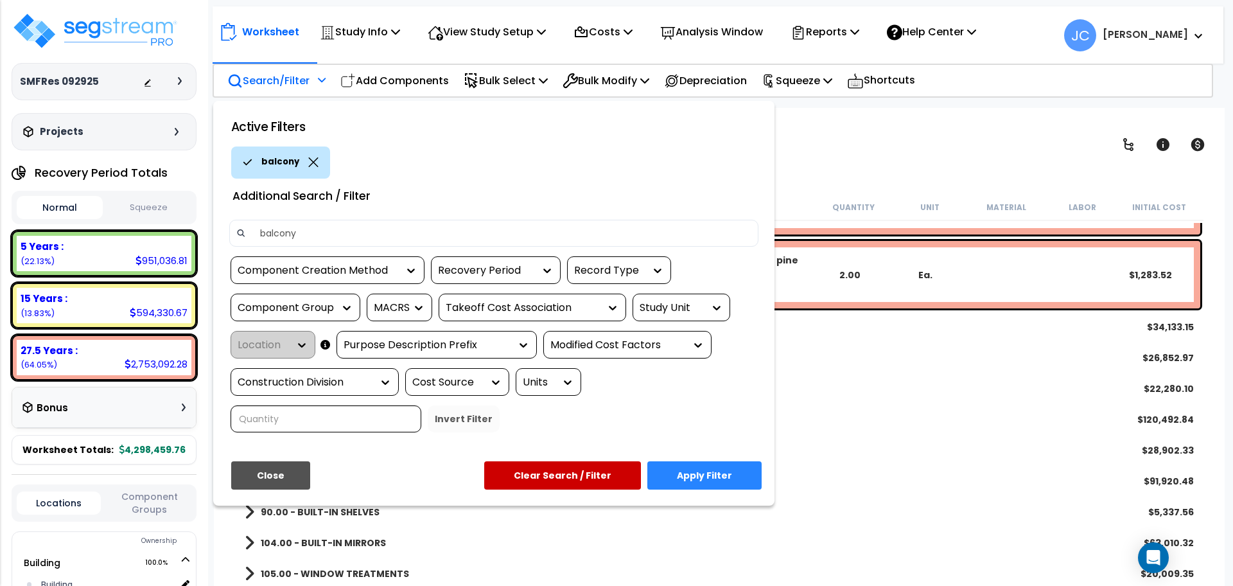
type input "balcony"
click at [729, 461] on button "Apply Filter" at bounding box center [704, 475] width 114 height 28
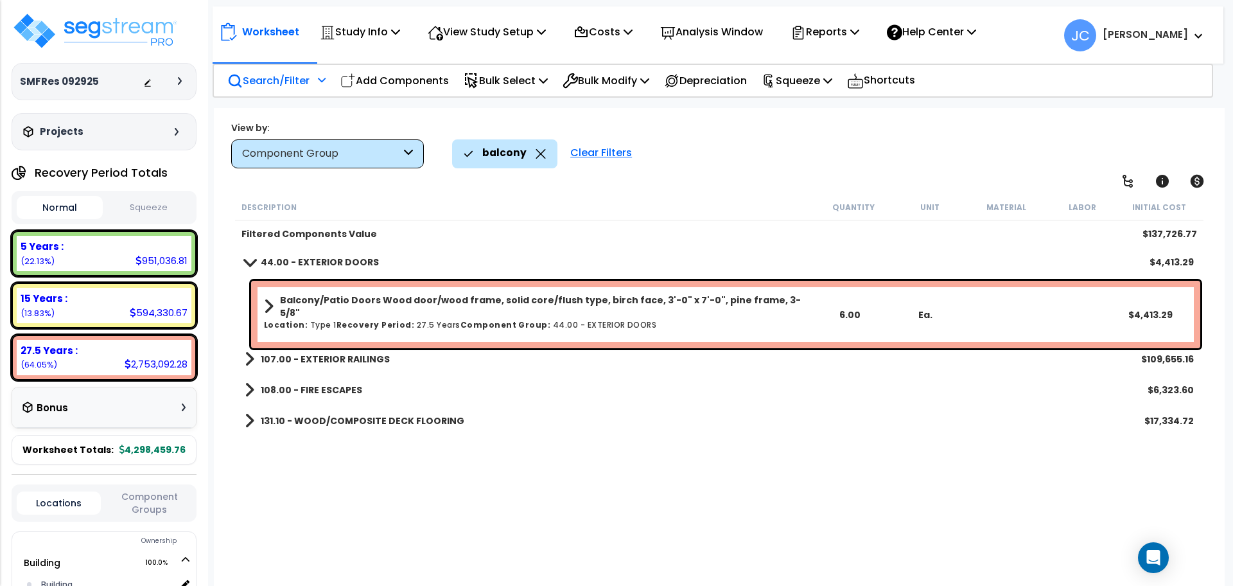
click at [579, 159] on div "Clear Filters" at bounding box center [601, 153] width 74 height 28
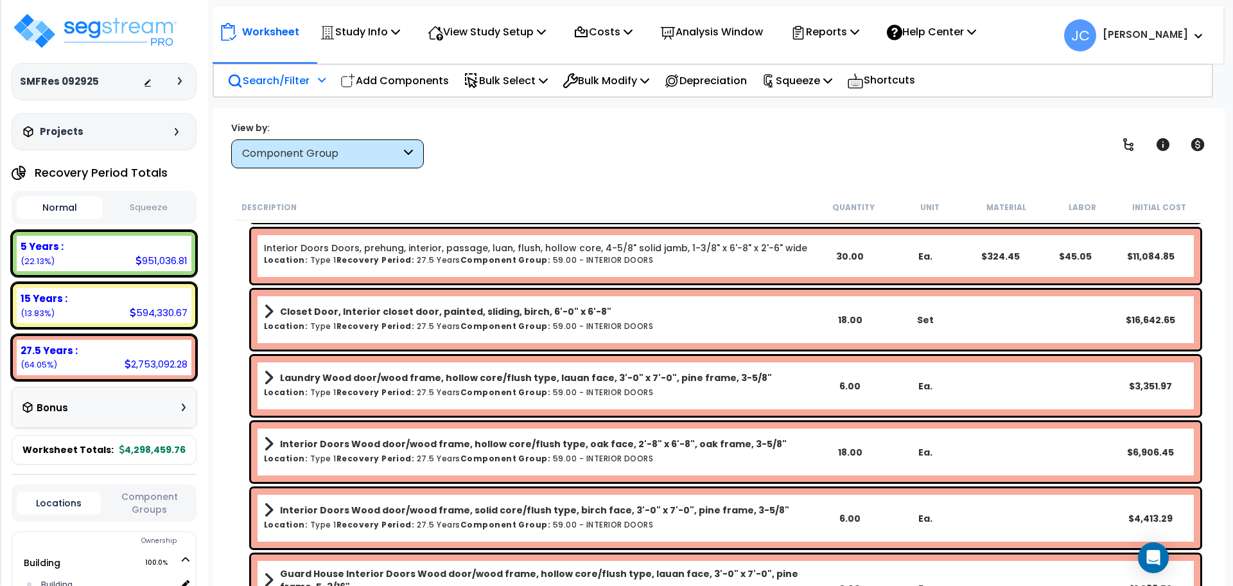
scroll to position [7584, 0]
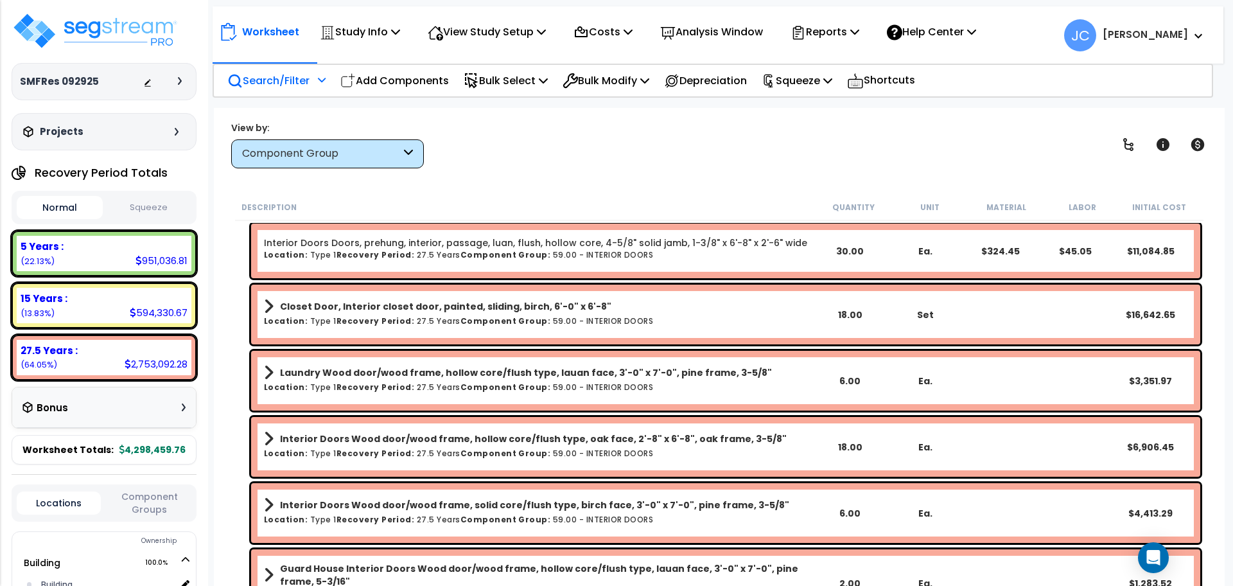
click at [568, 176] on div "Worksheet Study Info Study Setup Add Property Unit Template study Clone study JC" at bounding box center [719, 401] width 1011 height 586
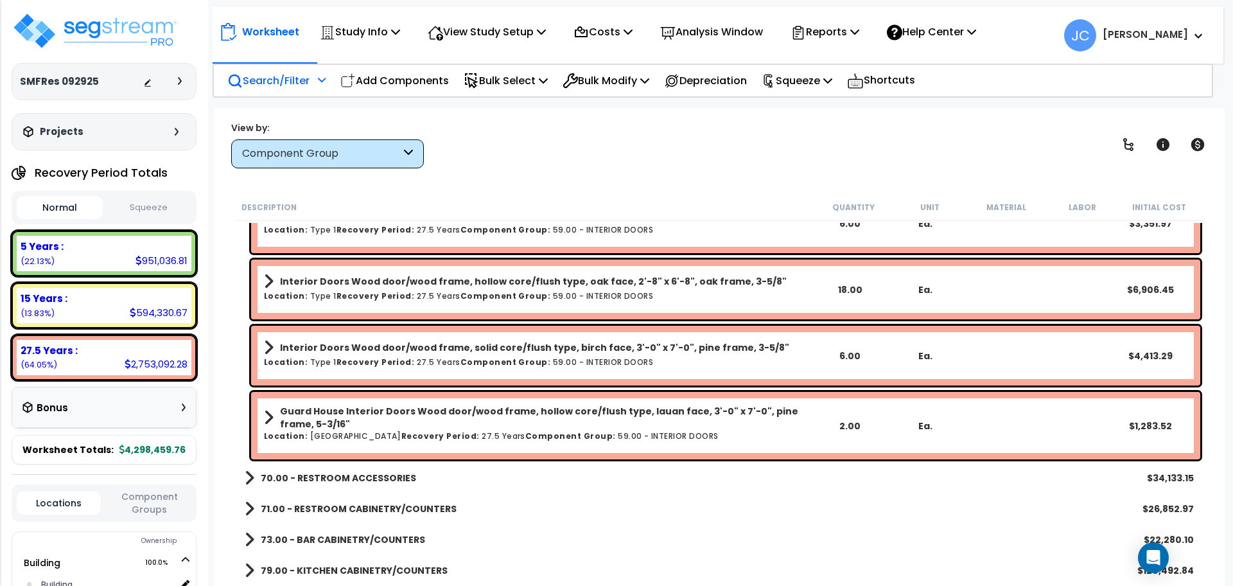
scroll to position [7744, 0]
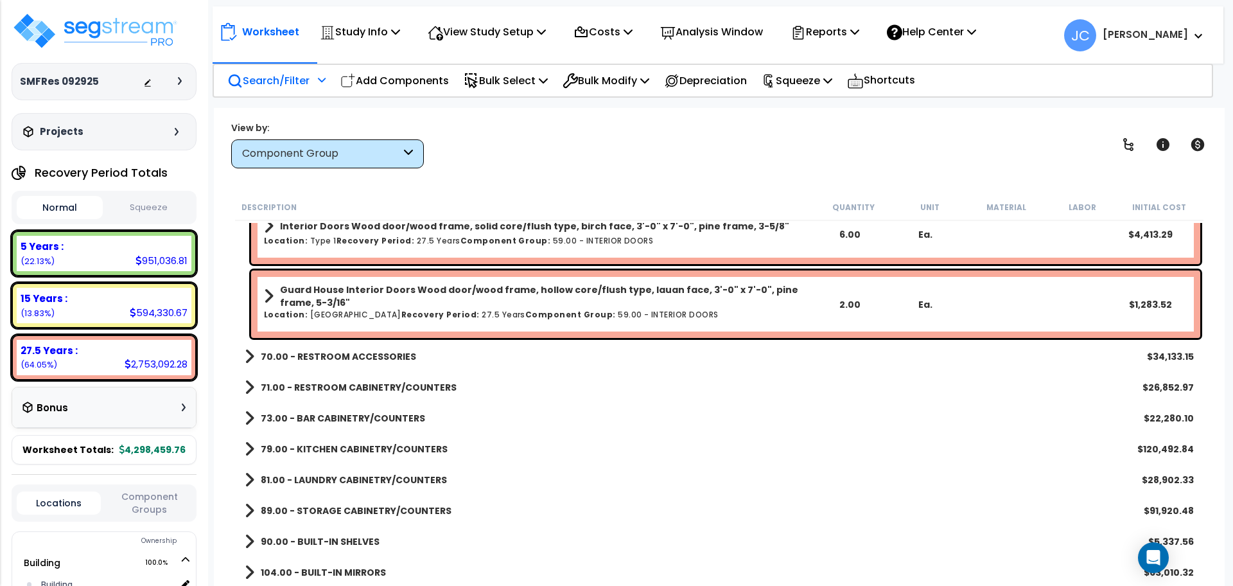
click at [387, 358] on b "70.00 - RESTROOM ACCESSORIES" at bounding box center [338, 356] width 155 height 13
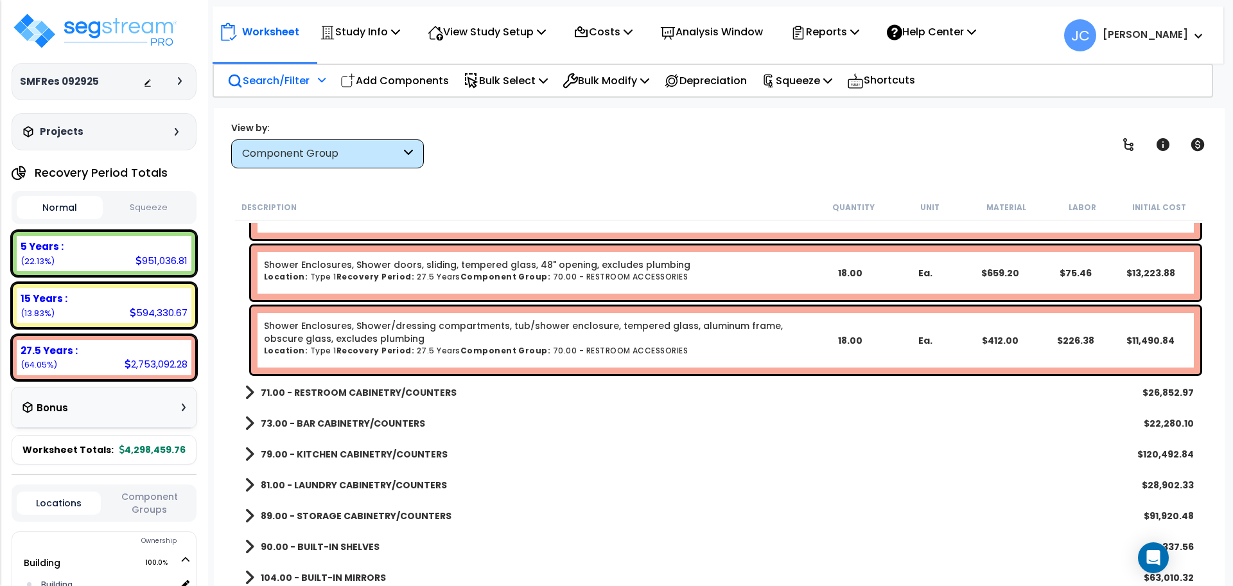
scroll to position [8442, 0]
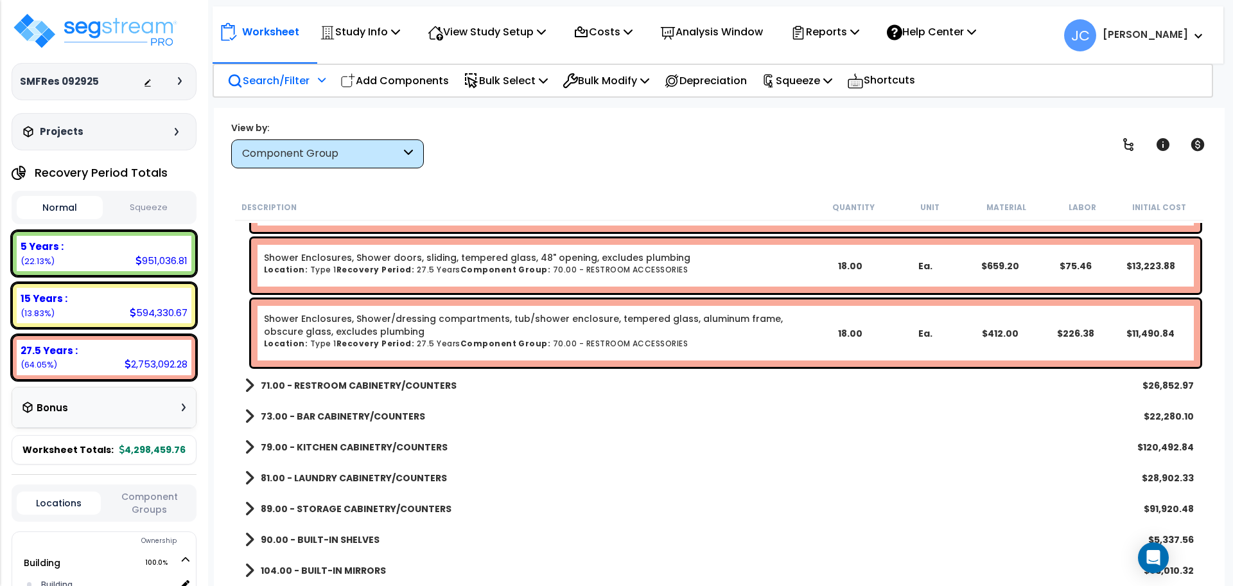
click at [431, 387] on b "71.00 - RESTROOM CABINETRY/COUNTERS" at bounding box center [359, 385] width 196 height 13
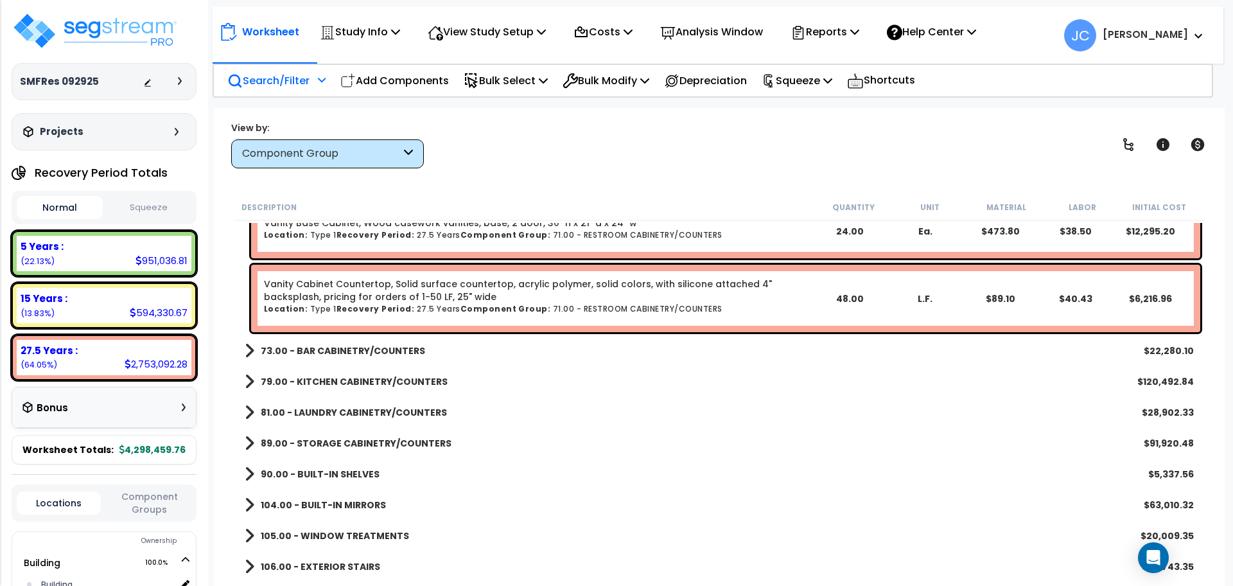
scroll to position [8903, 0]
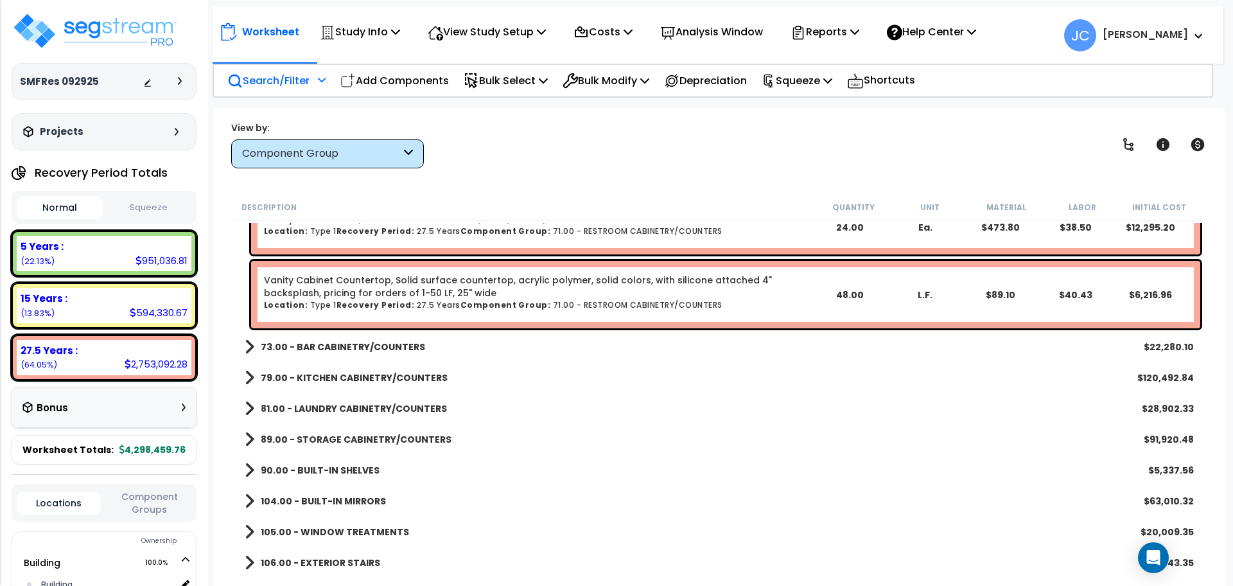
click at [325, 340] on b "73.00 - BAR CABINETRY/COUNTERS" at bounding box center [343, 346] width 164 height 13
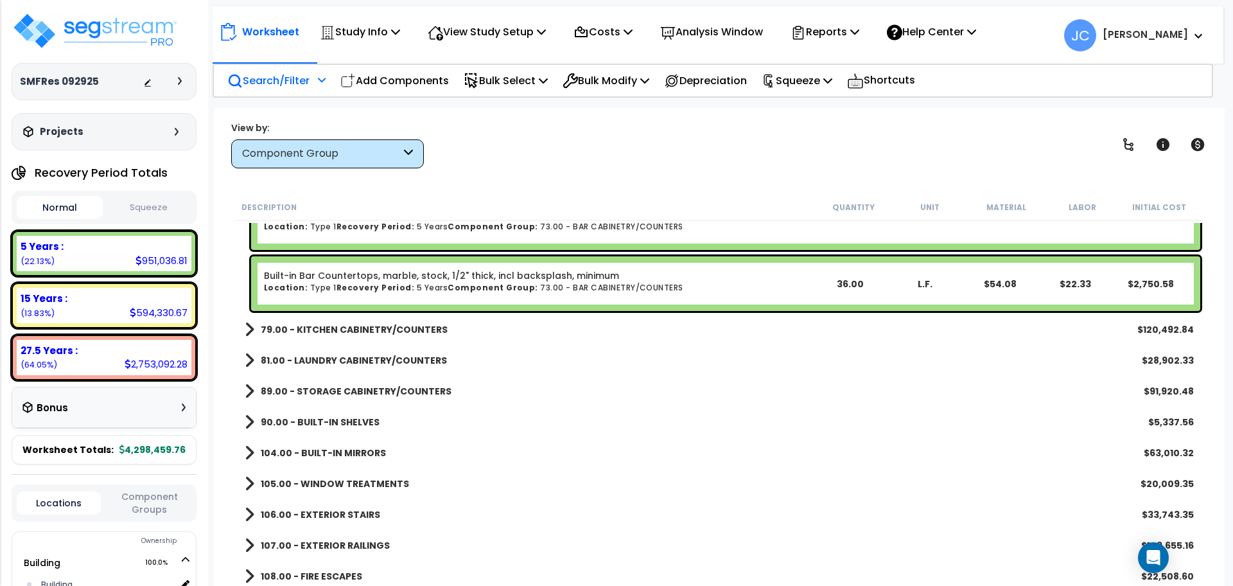
scroll to position [9166, 0]
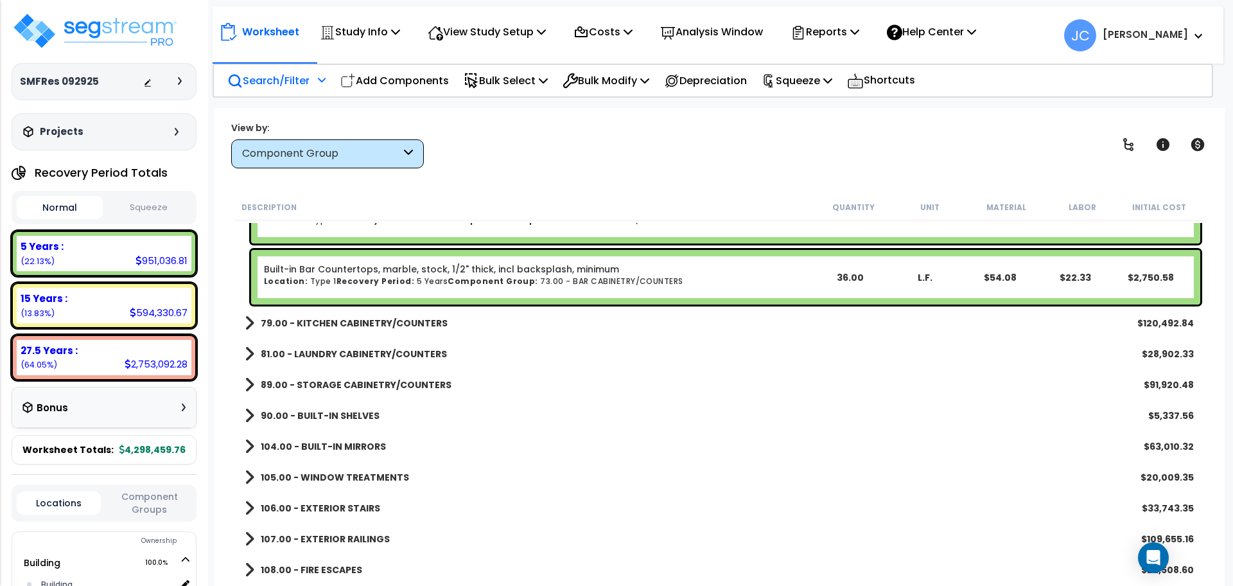
click at [378, 321] on b "79.00 - KITCHEN CABINETRY/COUNTERS" at bounding box center [354, 323] width 187 height 13
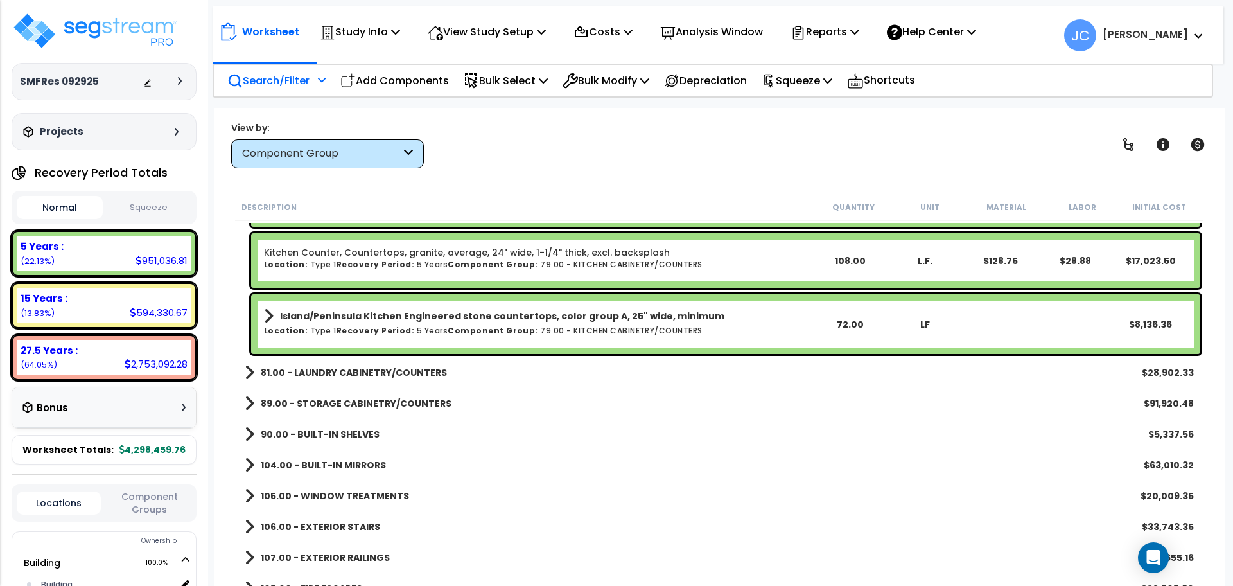
scroll to position [10122, 0]
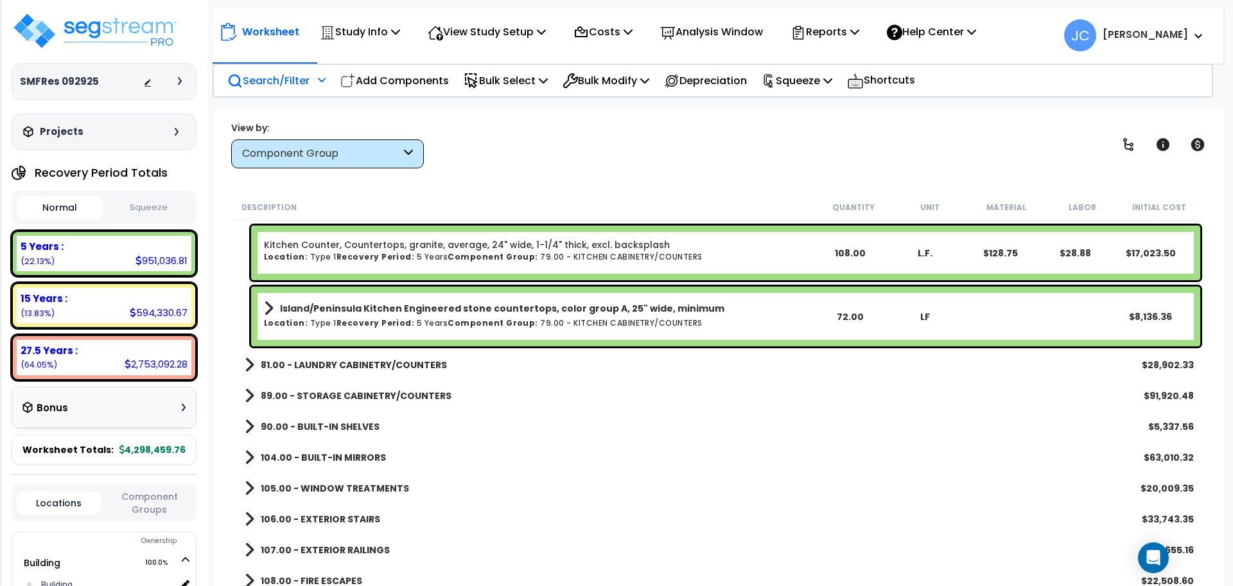
click at [366, 374] on div "81.00 - LAUNDRY CABINETRY/COUNTERS $28,902.33" at bounding box center [719, 364] width 962 height 31
click at [367, 368] on b "81.00 - LAUNDRY CABINETRY/COUNTERS" at bounding box center [354, 364] width 186 height 13
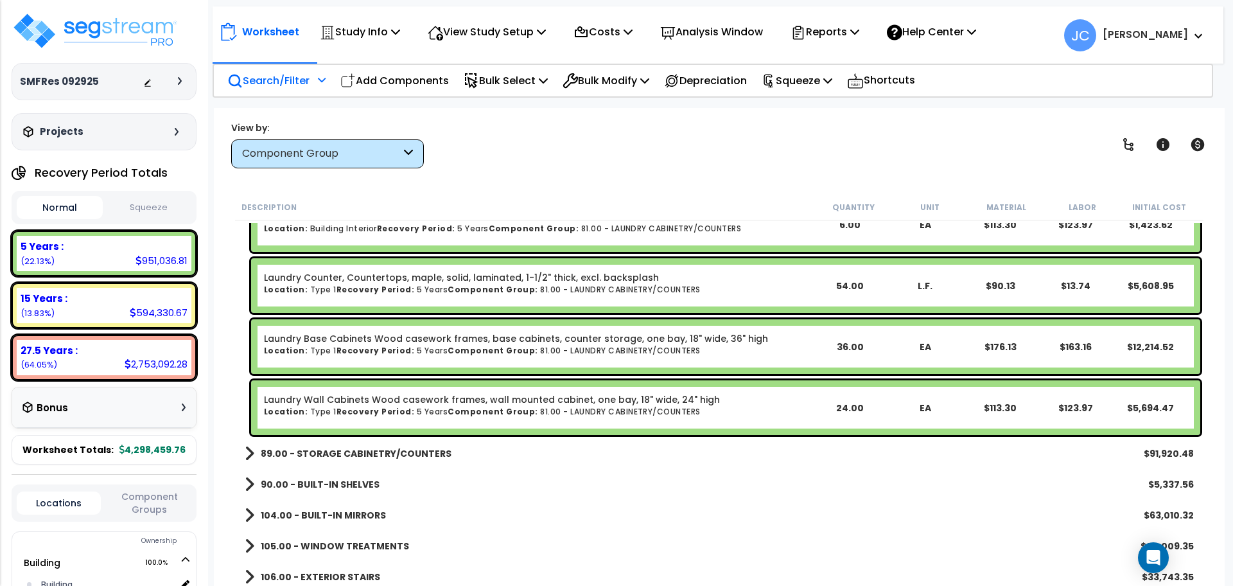
scroll to position [10436, 0]
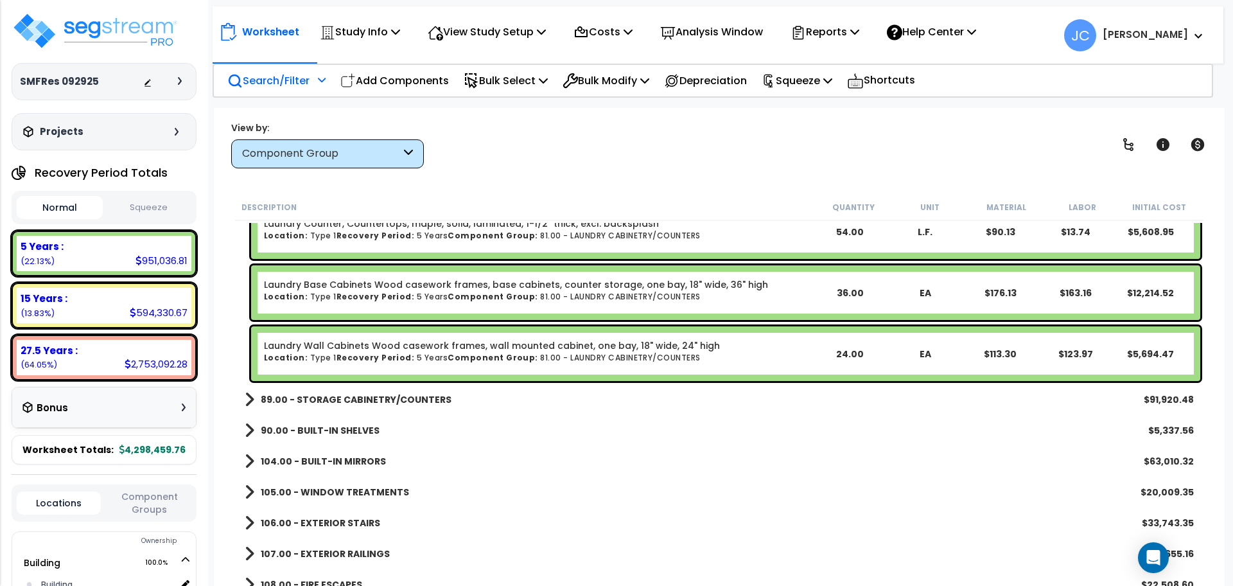
click at [419, 399] on b "89.00 - STORAGE CABINETRY/COUNTERS" at bounding box center [356, 399] width 191 height 13
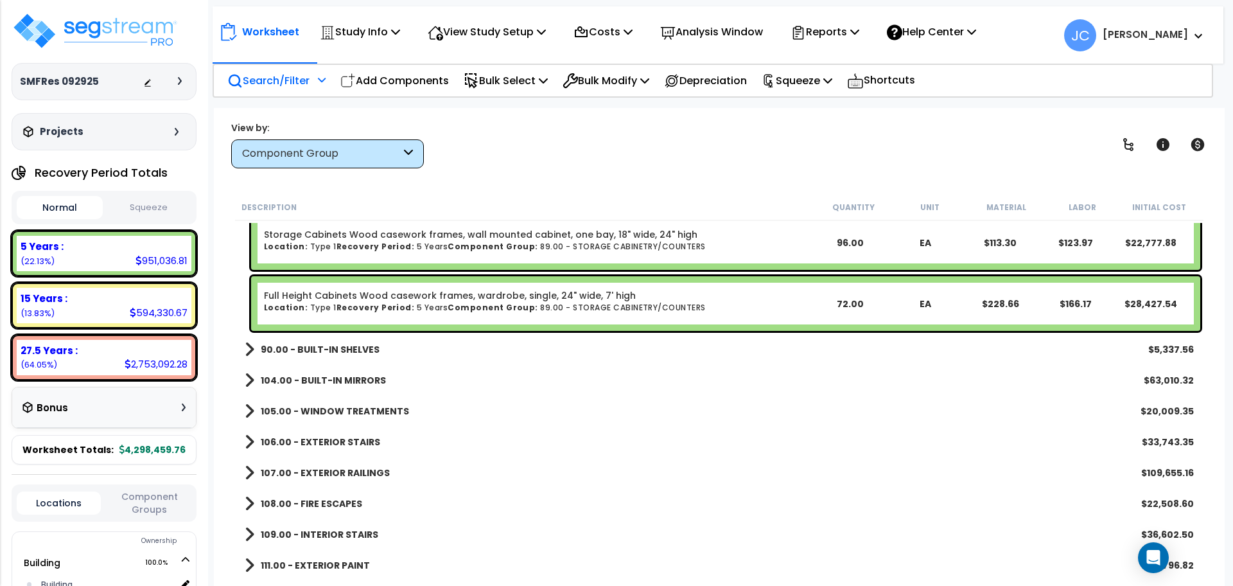
scroll to position [10750, 0]
click at [355, 346] on b "90.00 - BUILT-IN SHELVES" at bounding box center [320, 348] width 119 height 13
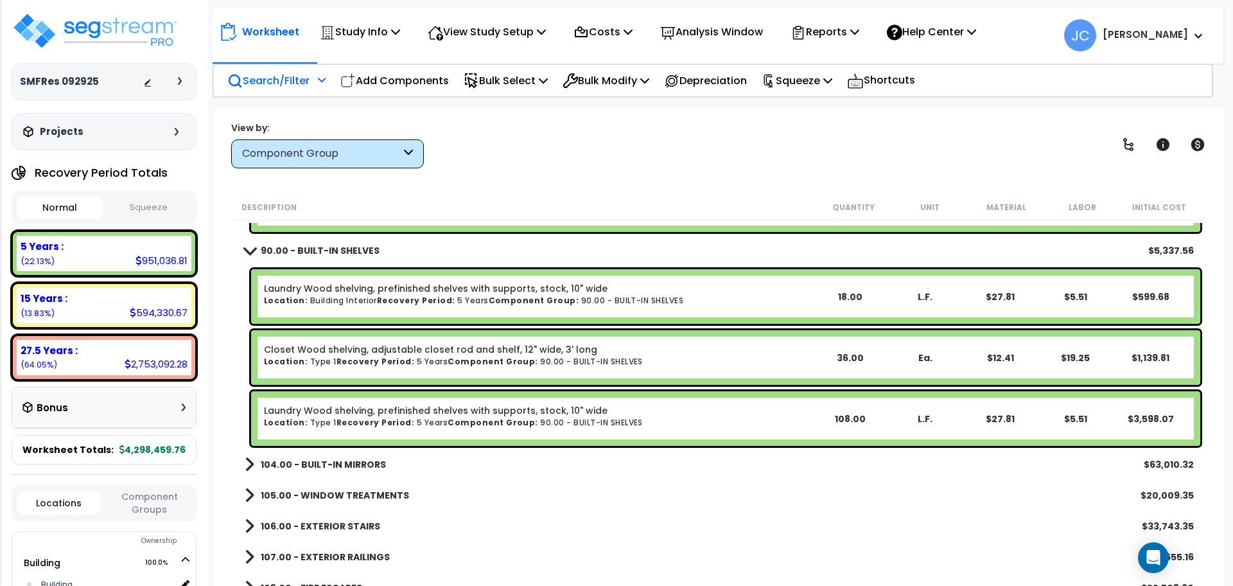
scroll to position [10857, 0]
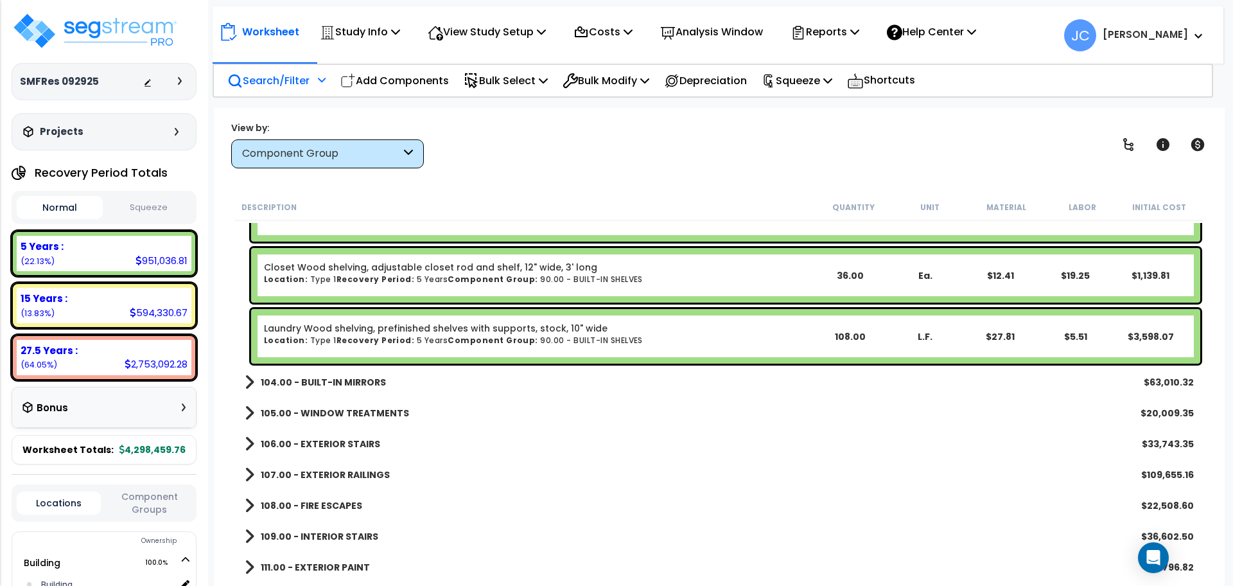
click at [340, 384] on b "104.00 - BUILT-IN MIRRORS" at bounding box center [323, 382] width 125 height 13
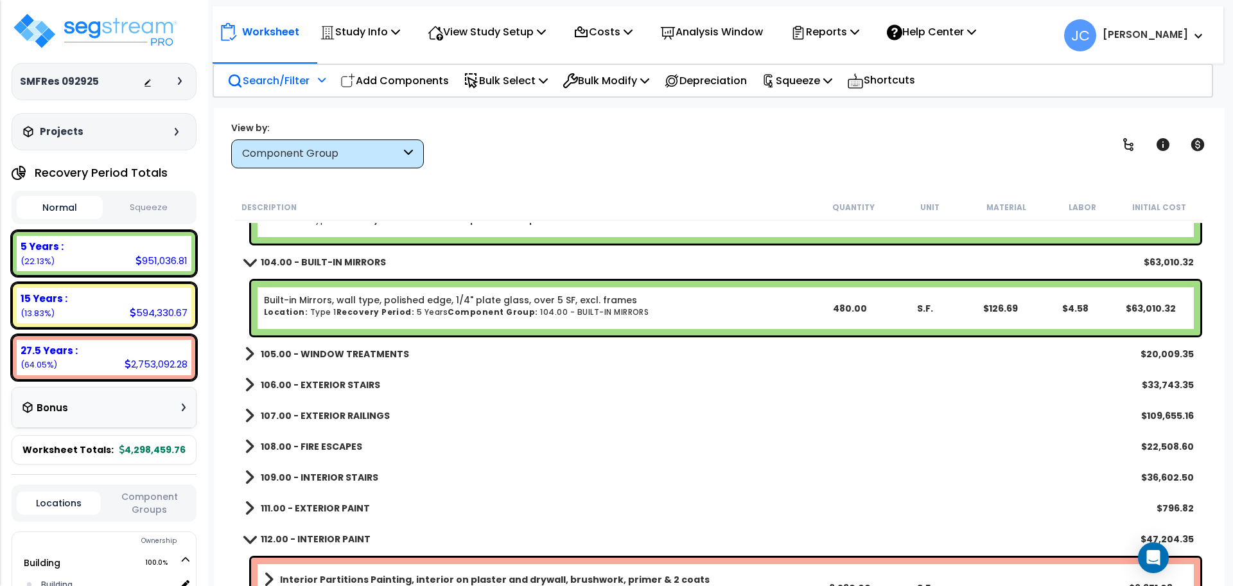
scroll to position [11052, 0]
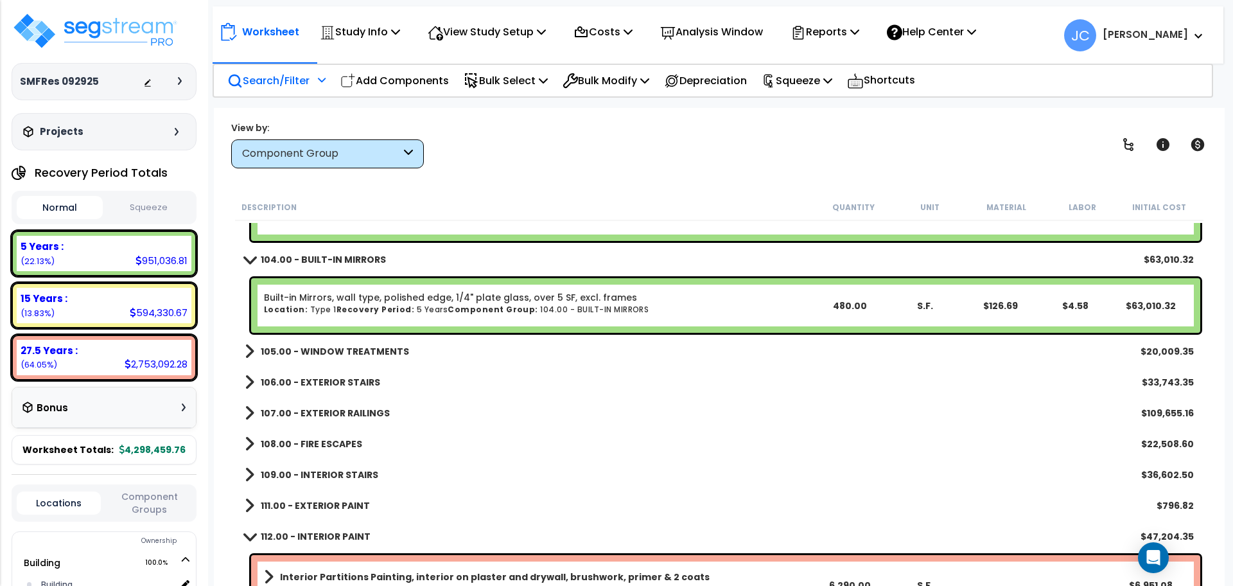
click at [309, 352] on b "105.00 - WINDOW TREATMENTS" at bounding box center [335, 351] width 148 height 13
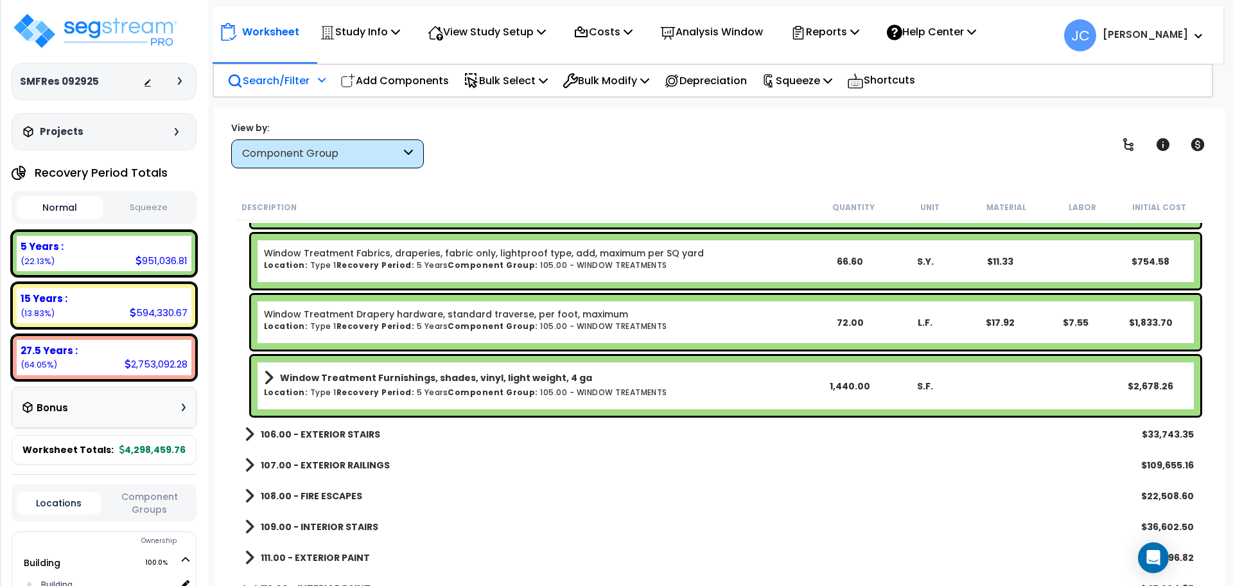
scroll to position [11316, 0]
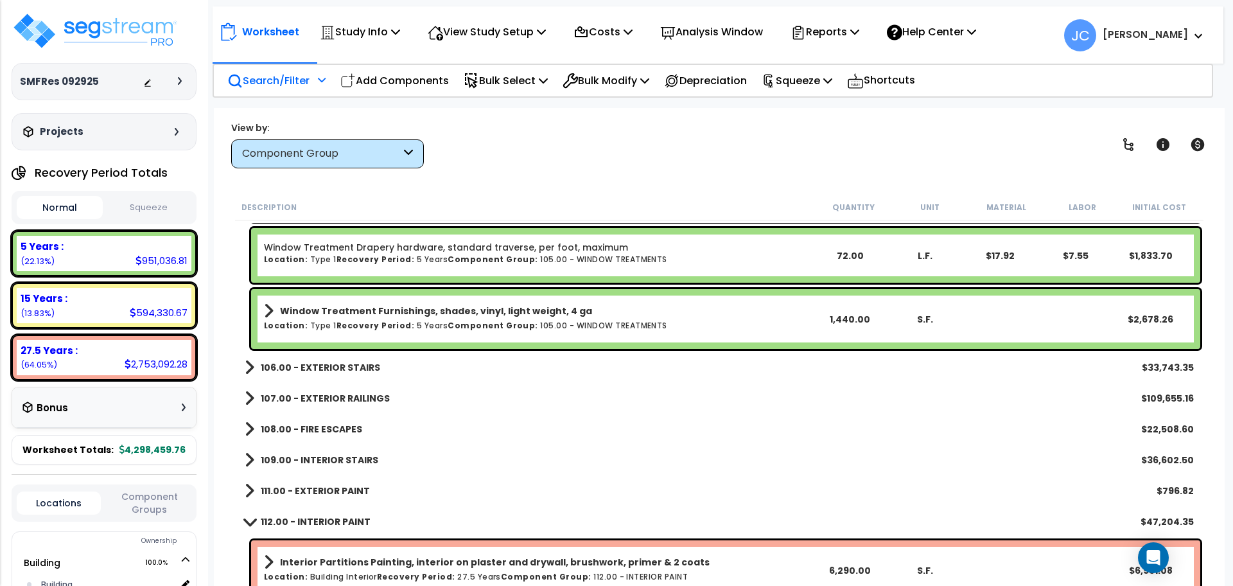
click at [329, 367] on b "106.00 - EXTERIOR STAIRS" at bounding box center [320, 367] width 119 height 13
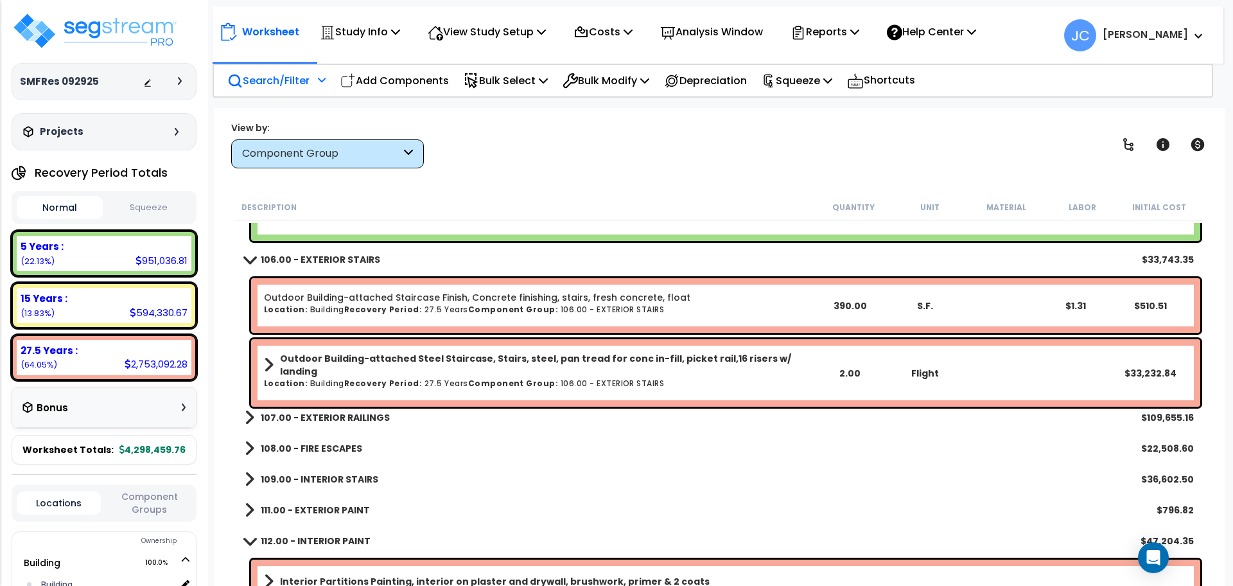
scroll to position [11427, 0]
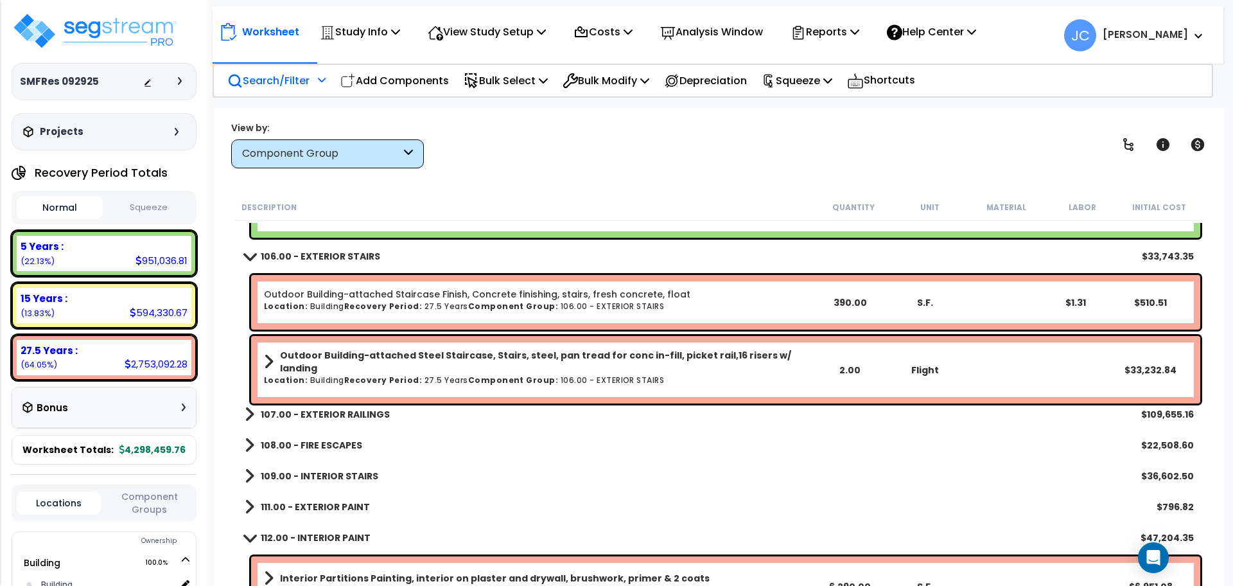
click at [353, 410] on b "107.00 - EXTERIOR RAILINGS" at bounding box center [325, 414] width 129 height 13
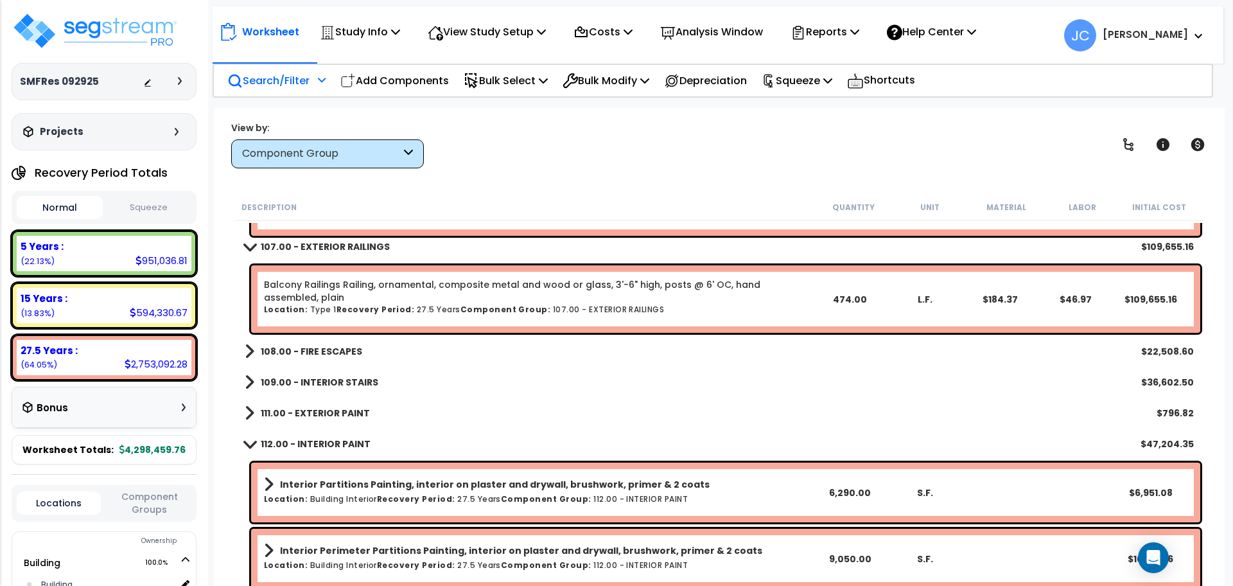
scroll to position [11597, 0]
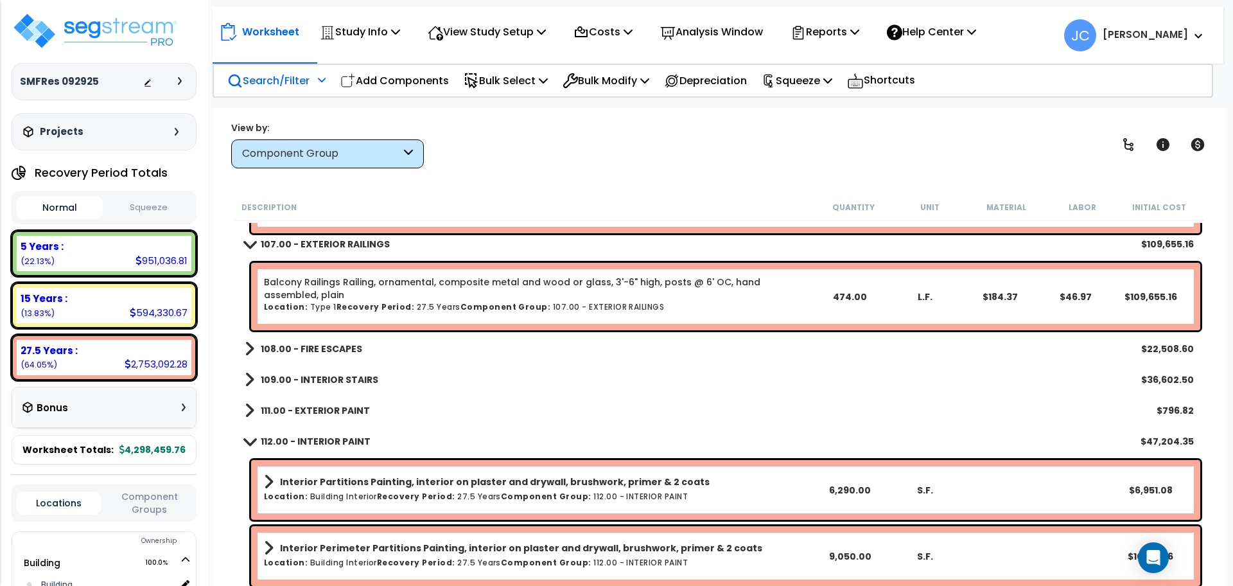
click at [320, 348] on b "108.00 - FIRE ESCAPES" at bounding box center [311, 348] width 101 height 13
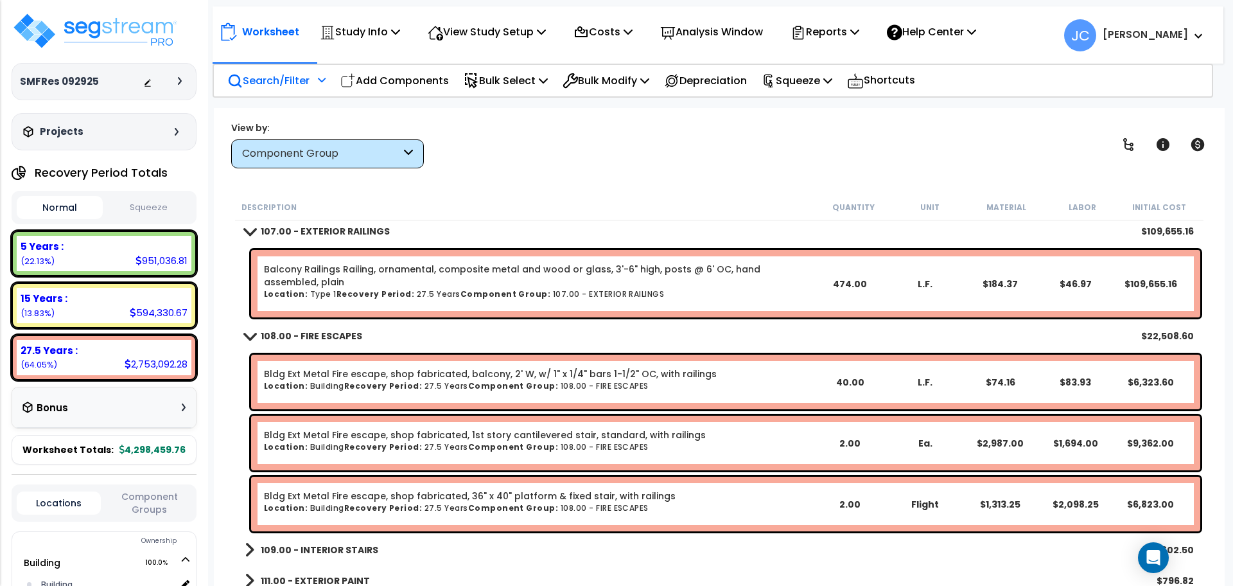
scroll to position [11612, 0]
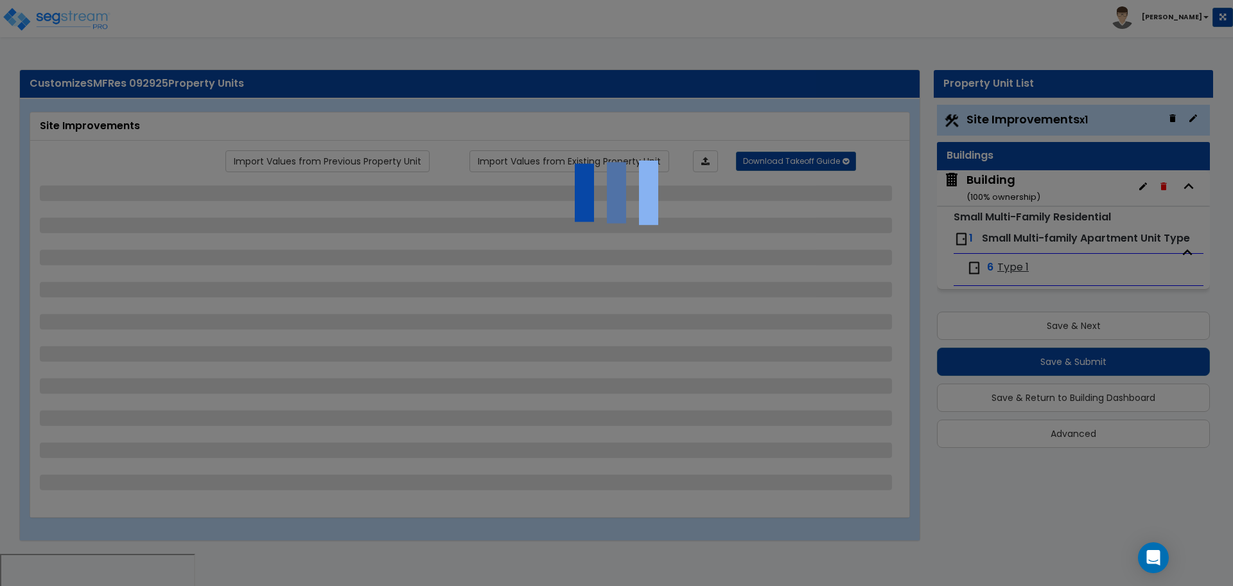
select select "2"
select select "3"
select select "1"
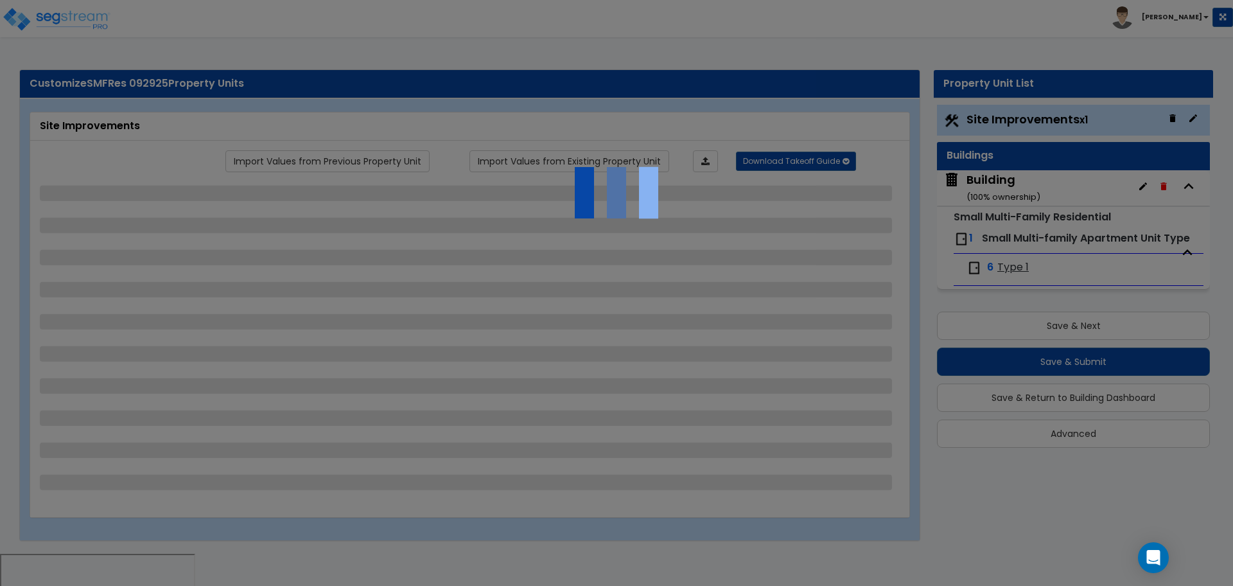
select select "1"
select select "5"
select select "6"
select select "2"
select select "1"
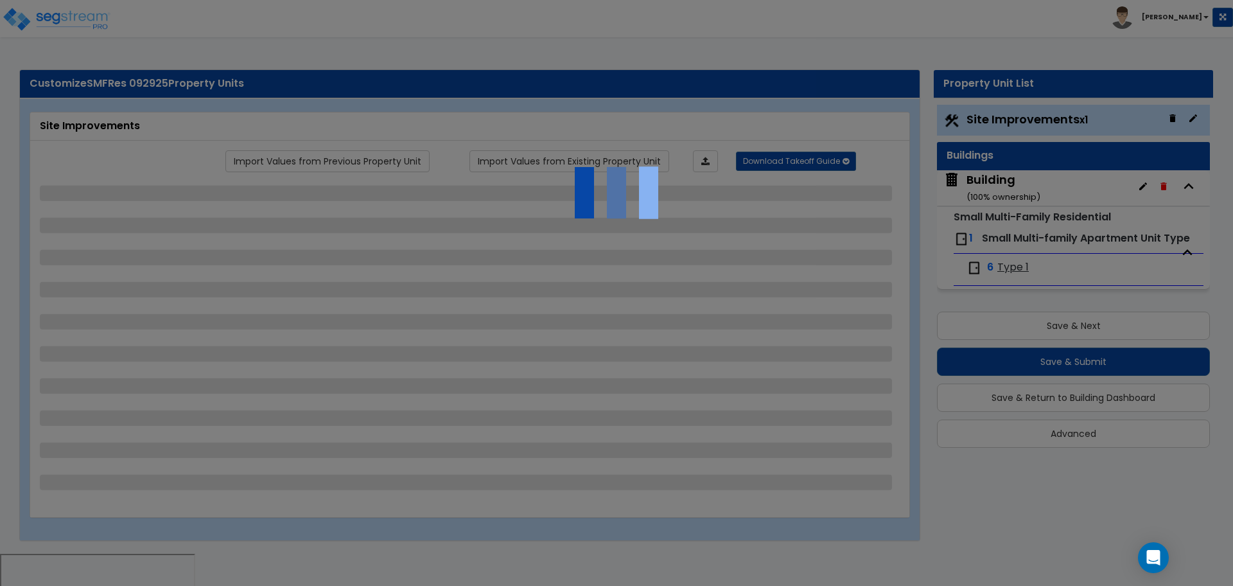
select select "2"
select select "1"
select select "2"
select select "1"
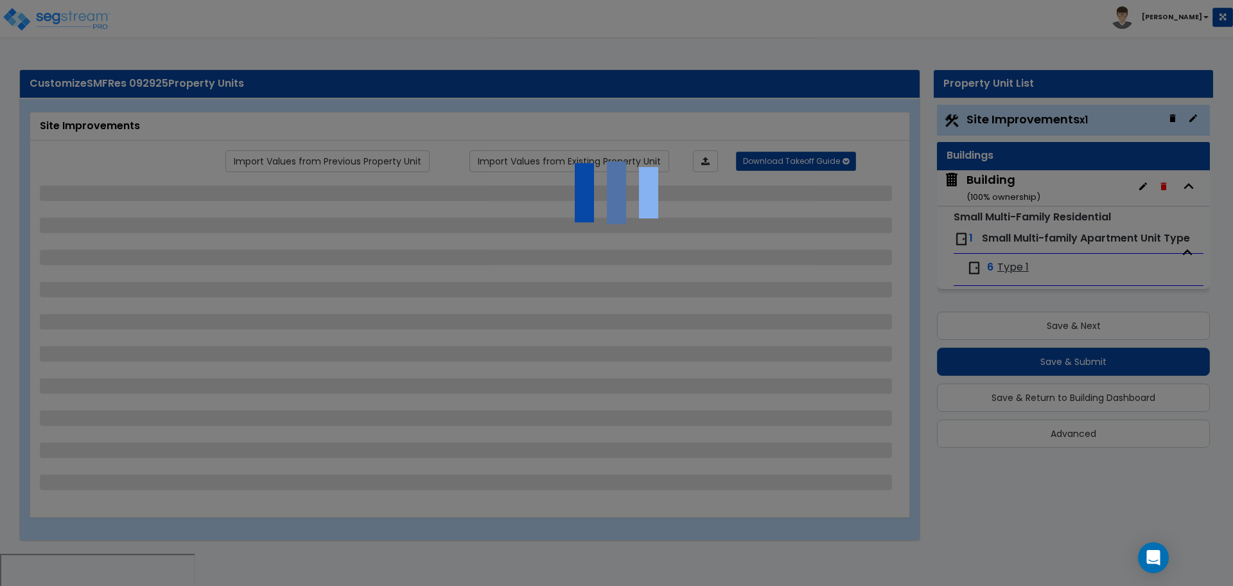
select select "1"
select select "2"
select select "1"
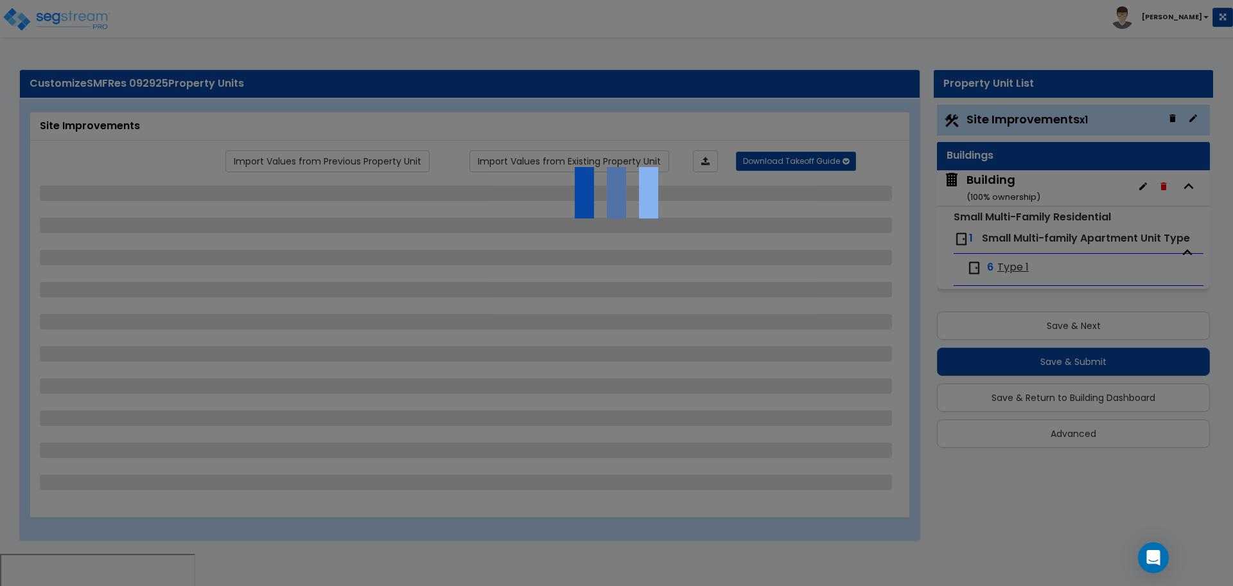
select select "2"
select select "1"
select select "4"
select select "2"
select select "6"
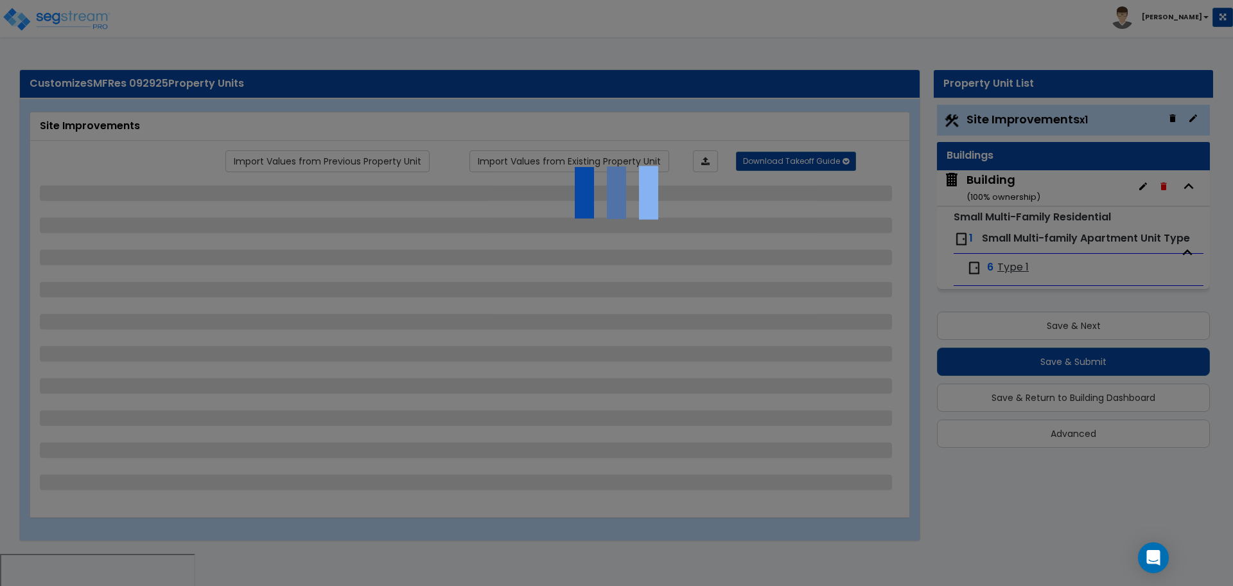
select select "11"
select select "2"
select select "3"
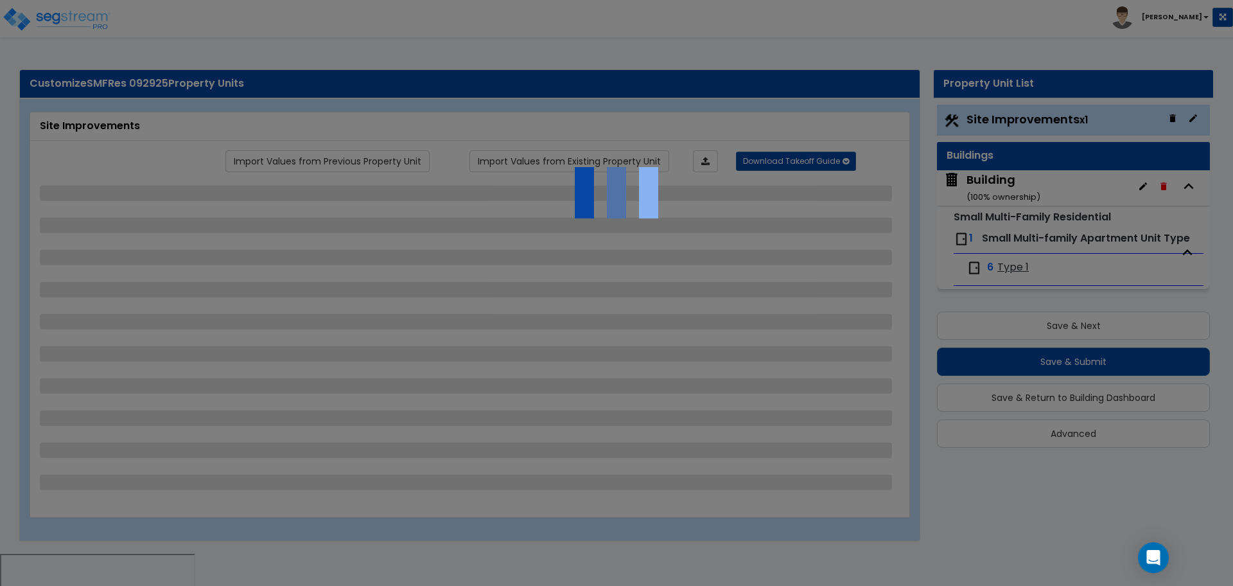
select select "1"
select select "2"
select select "1"
select select "2"
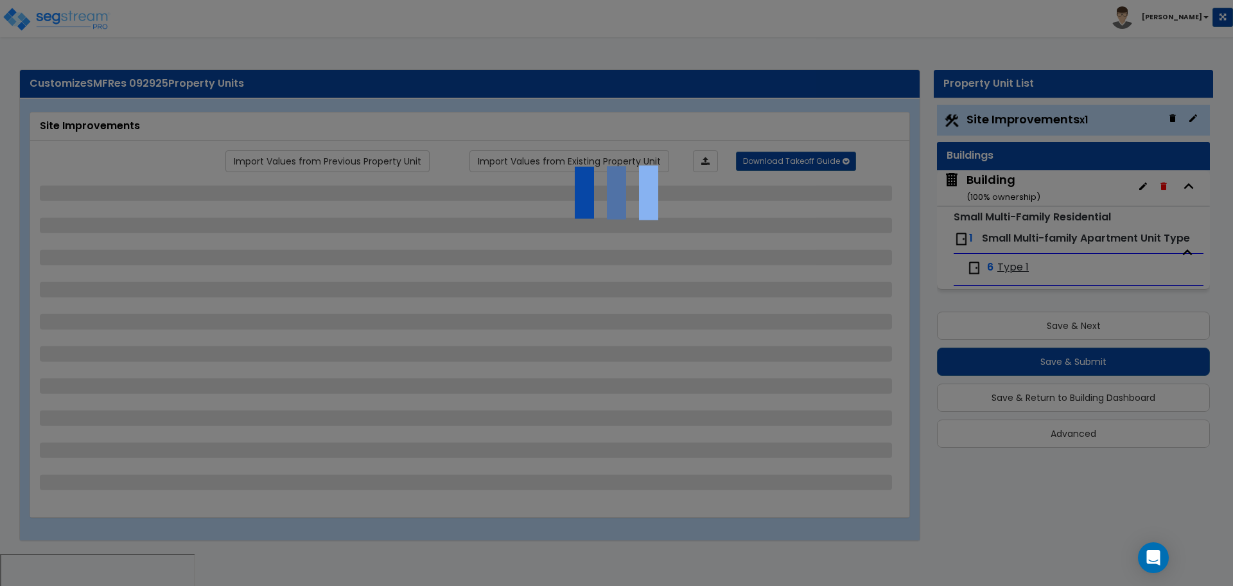
select select "7"
select select "2"
select select "3"
select select "1"
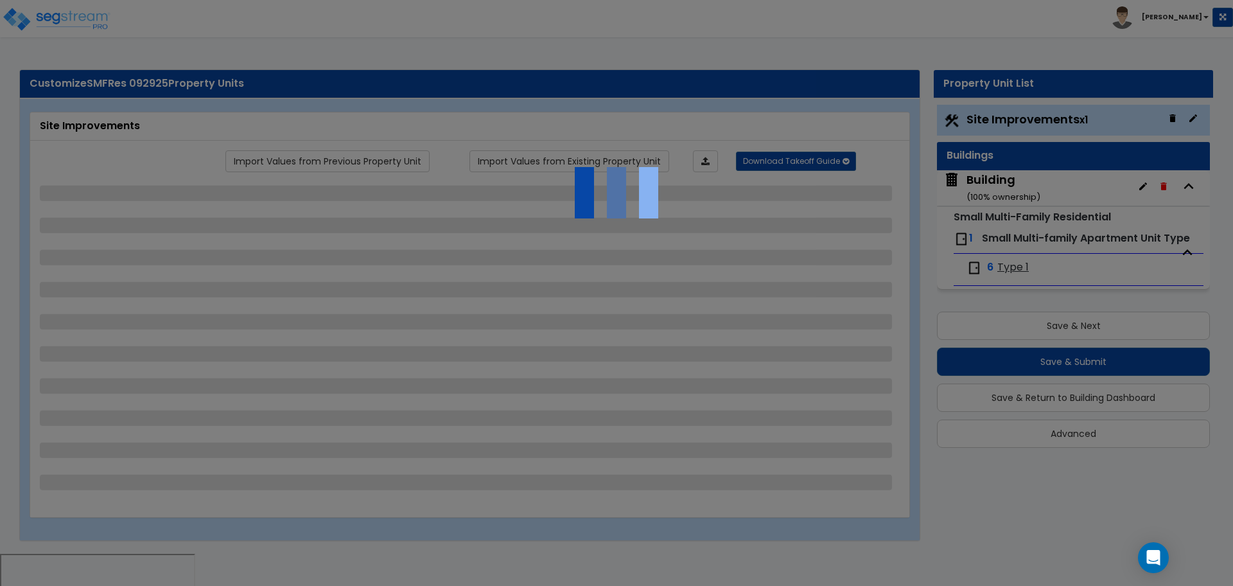
select select "16"
select select "2"
select select "5"
select select "4"
select select "3"
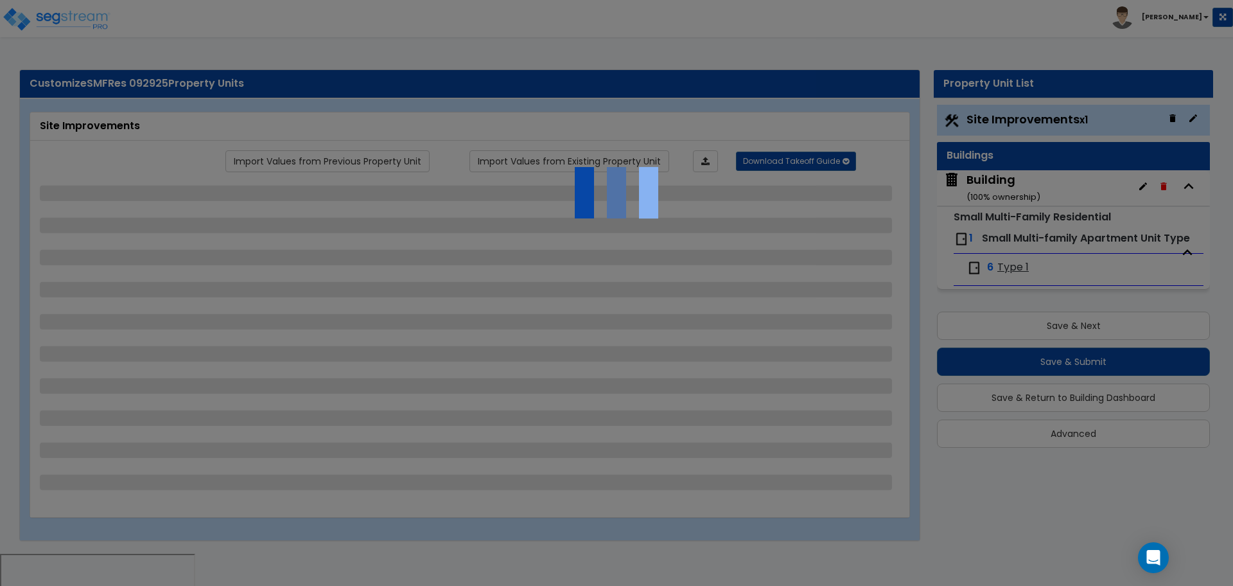
select select "2"
select select "10"
select select "9"
select select "1"
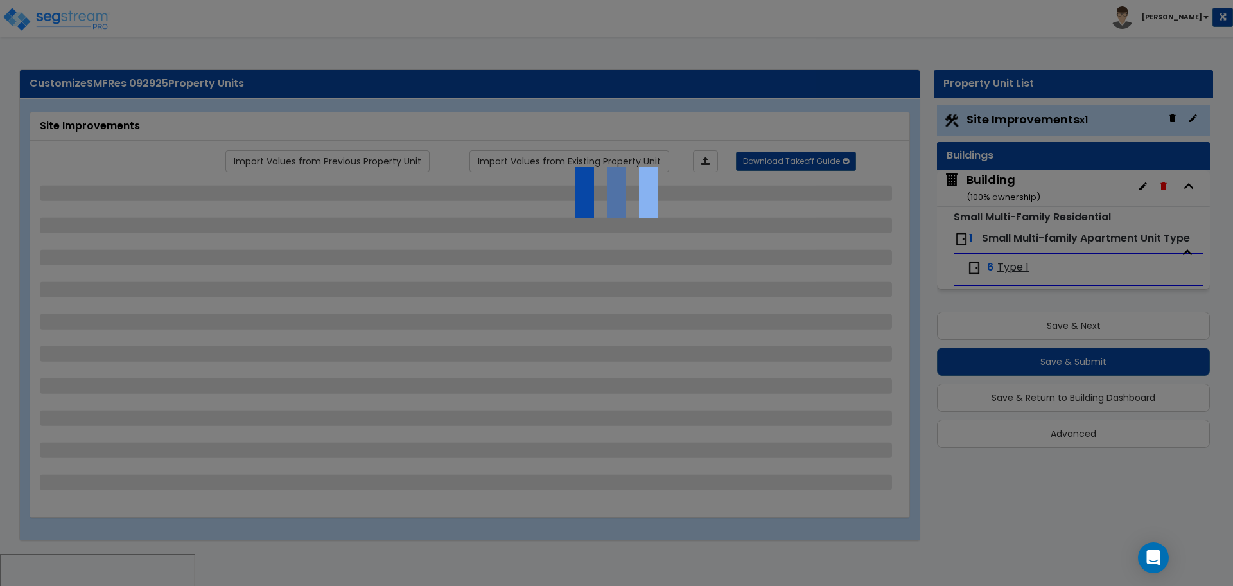
select select "1"
select select "4"
select select "2"
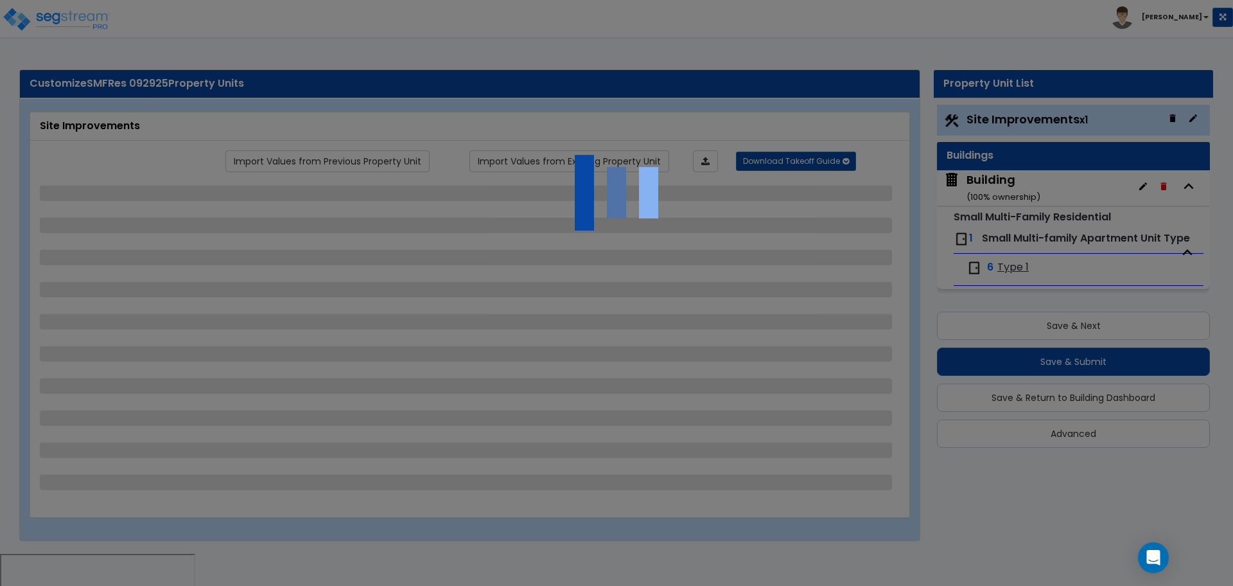
select select "2"
select select "1"
select select "2"
select select "1"
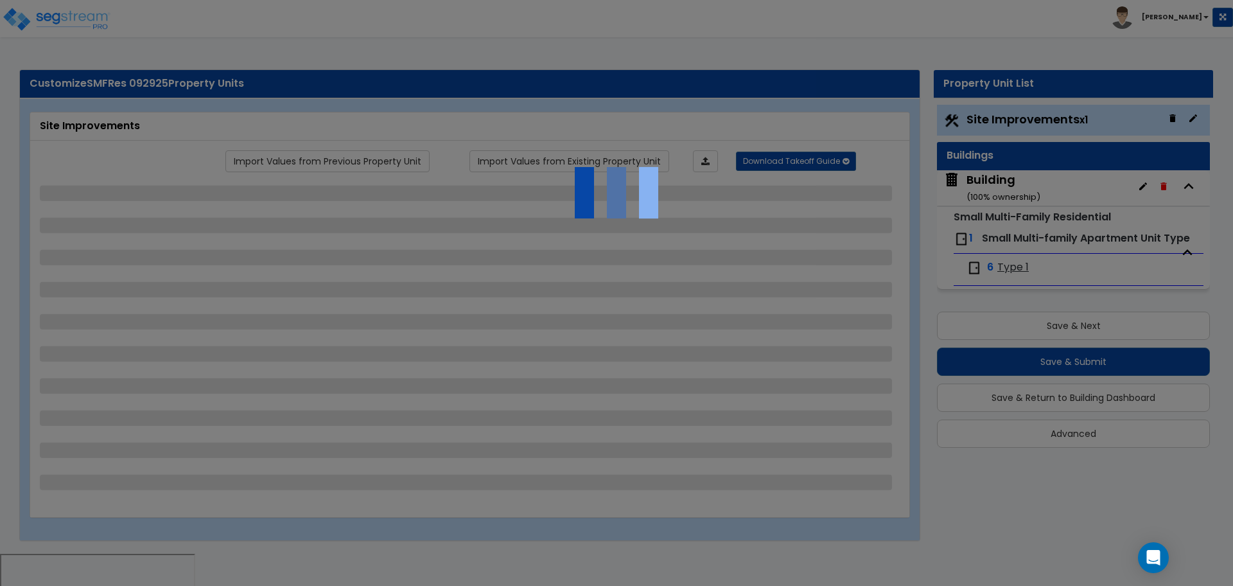
select select "1"
select select "5"
select select "1"
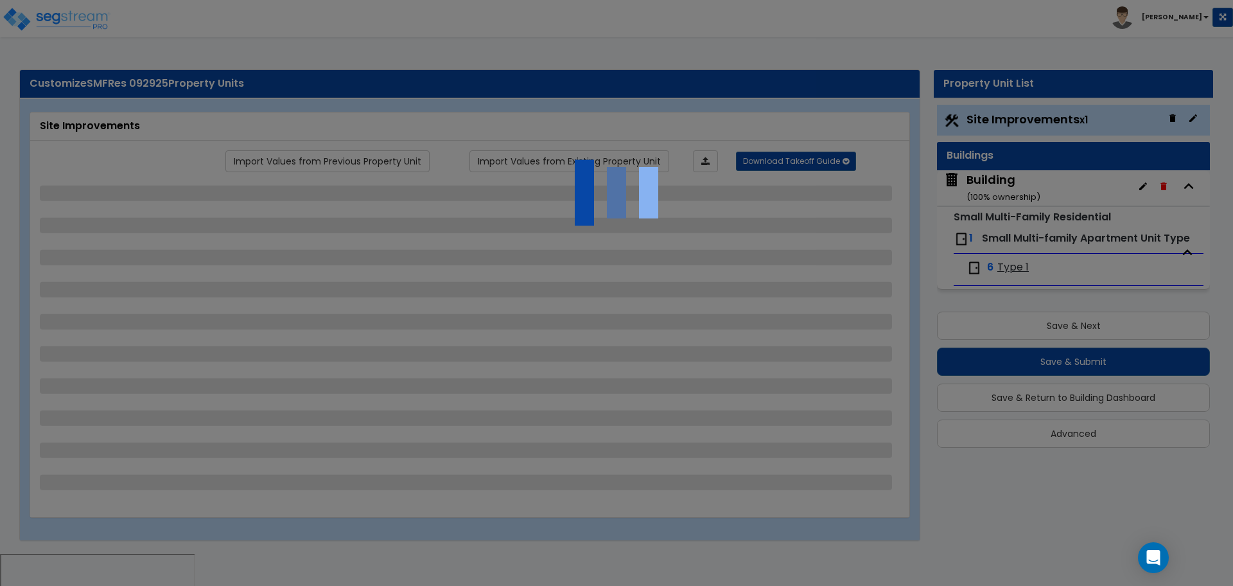
select select "2"
select select "4"
select select "2"
select select "1"
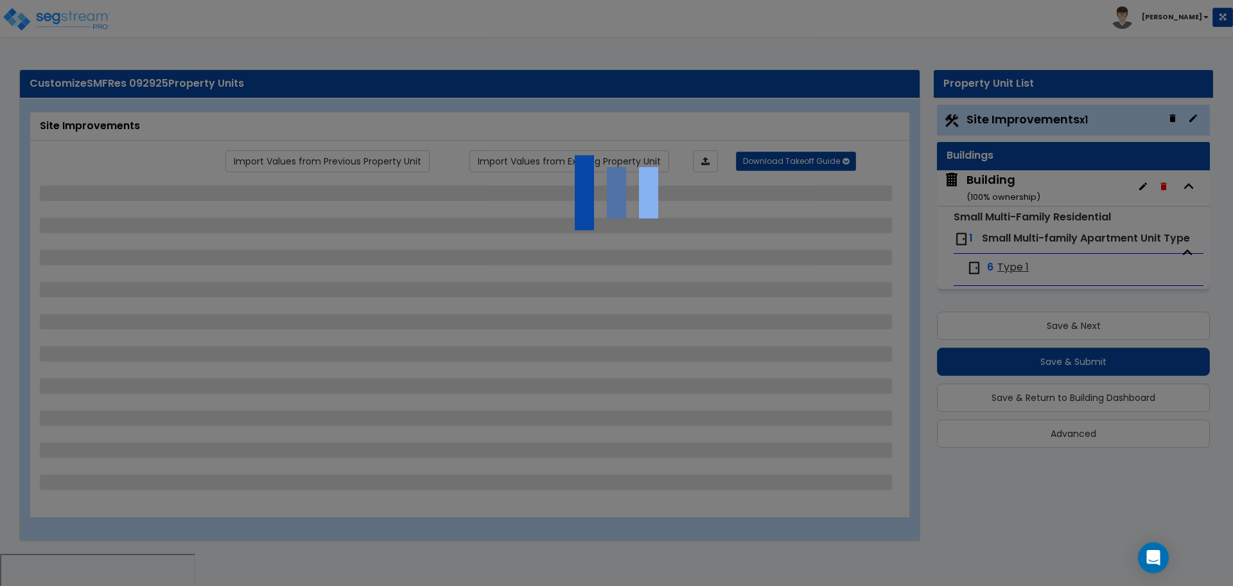
select select "2"
select select "1"
select select "2"
select select "1"
select select "2"
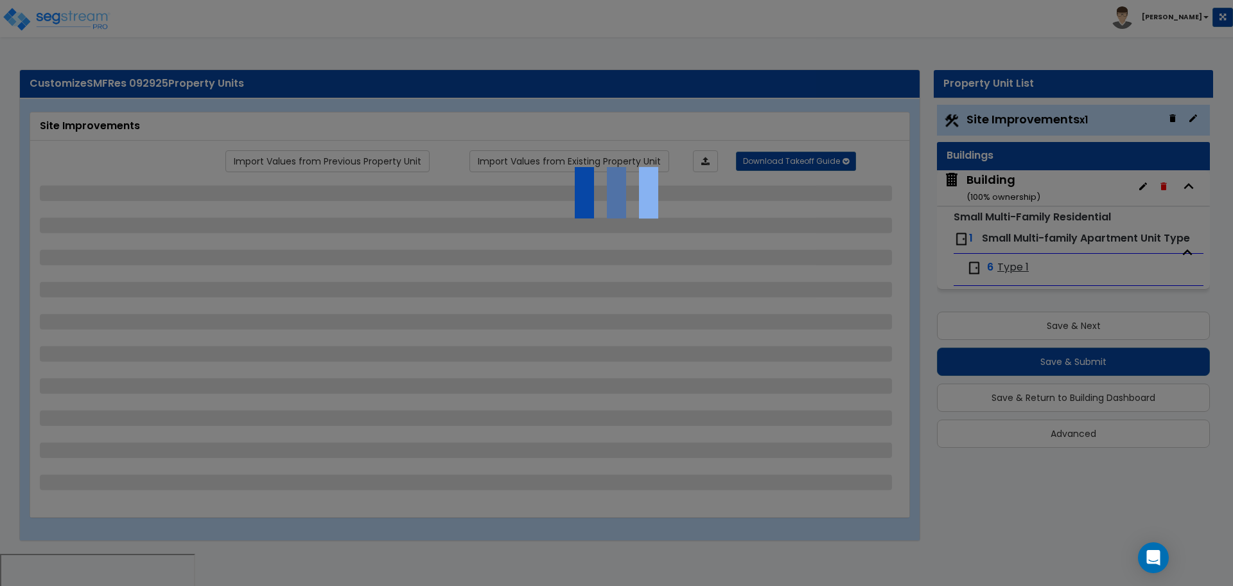
select select "1"
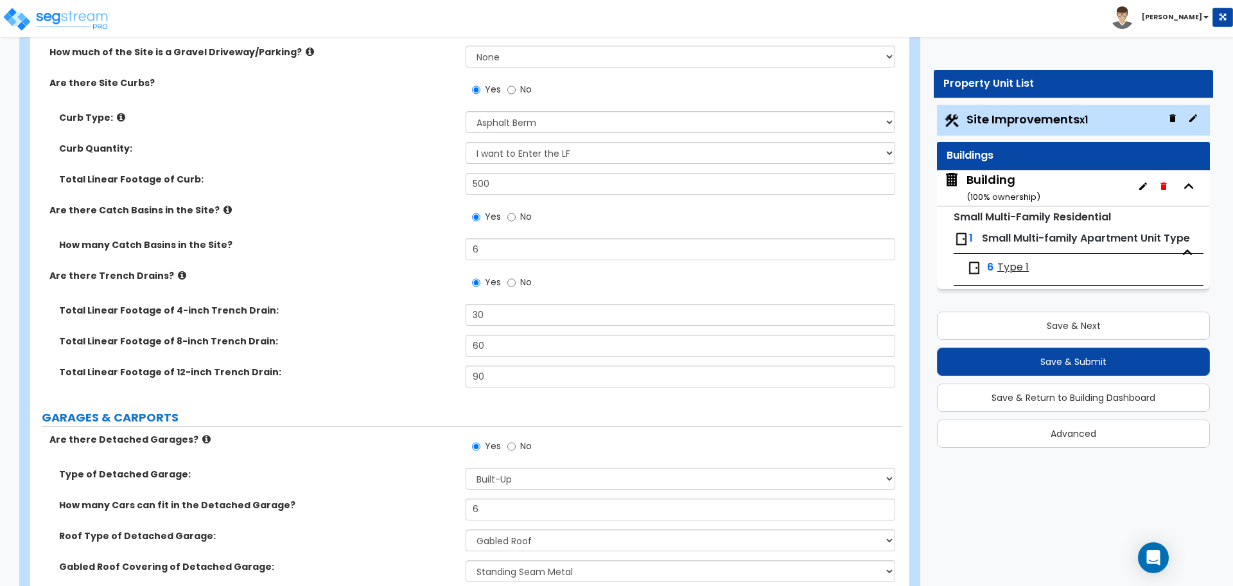
scroll to position [578, 0]
click at [1022, 268] on span "Type 1" at bounding box center [1012, 267] width 31 height 15
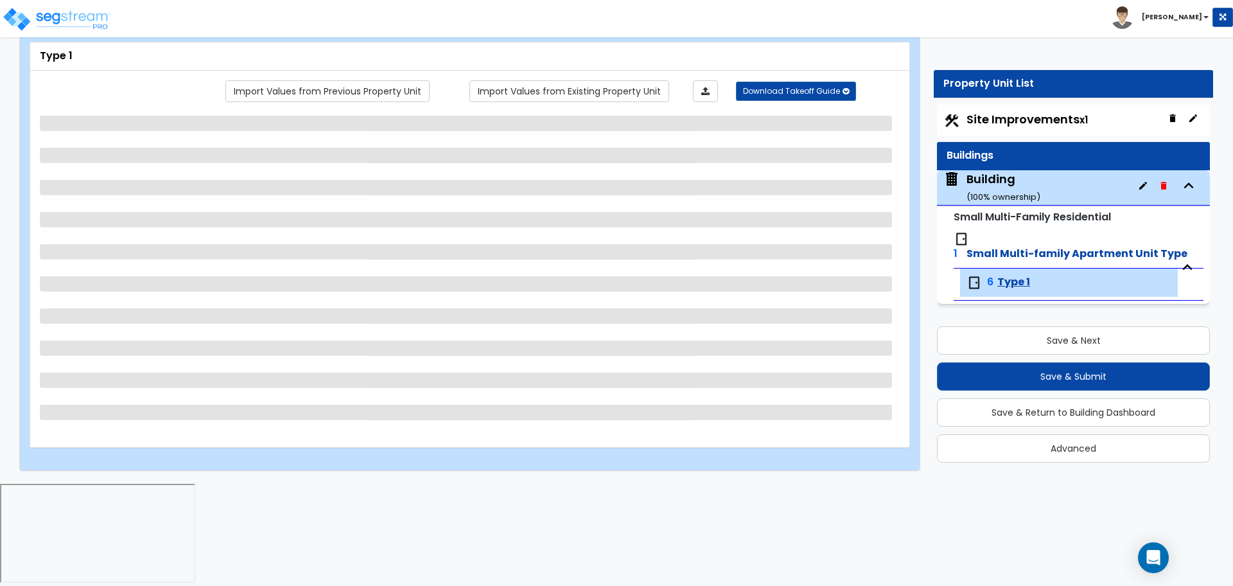
scroll to position [0, 0]
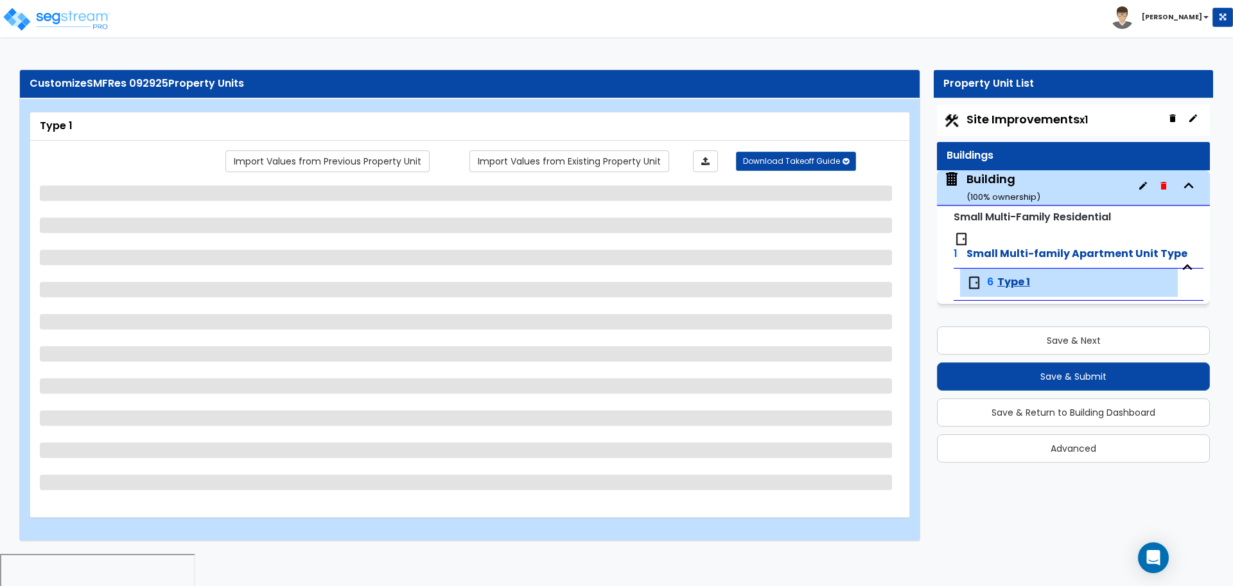
select select "1"
select select "5"
select select "2"
select select "5"
select select "1"
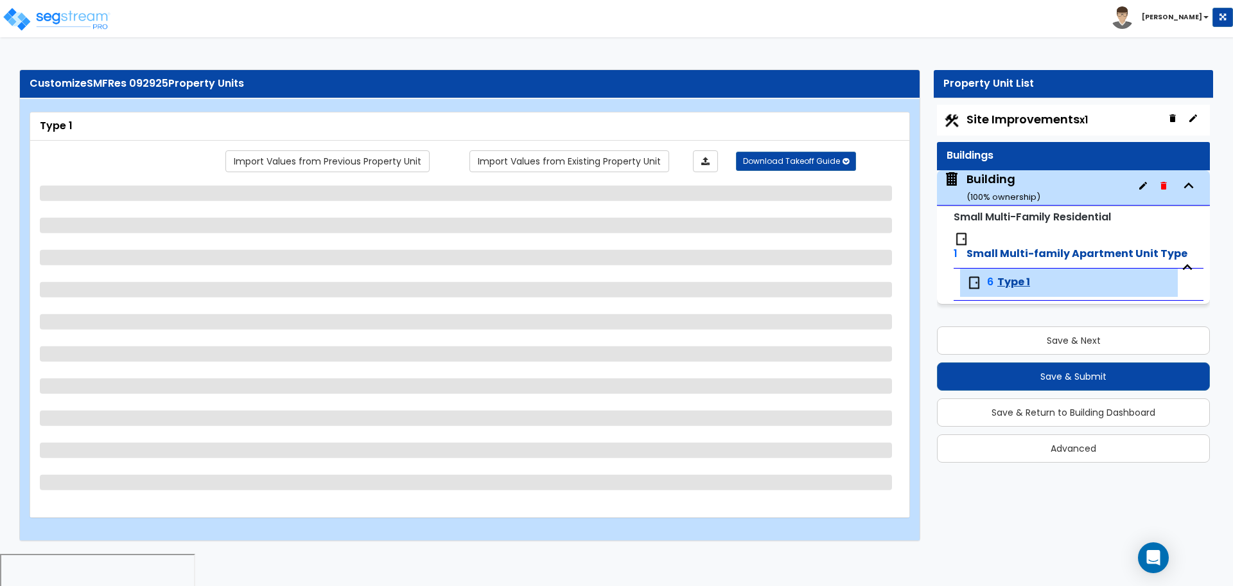
select select "3"
select select "2"
select select "1"
select select "2"
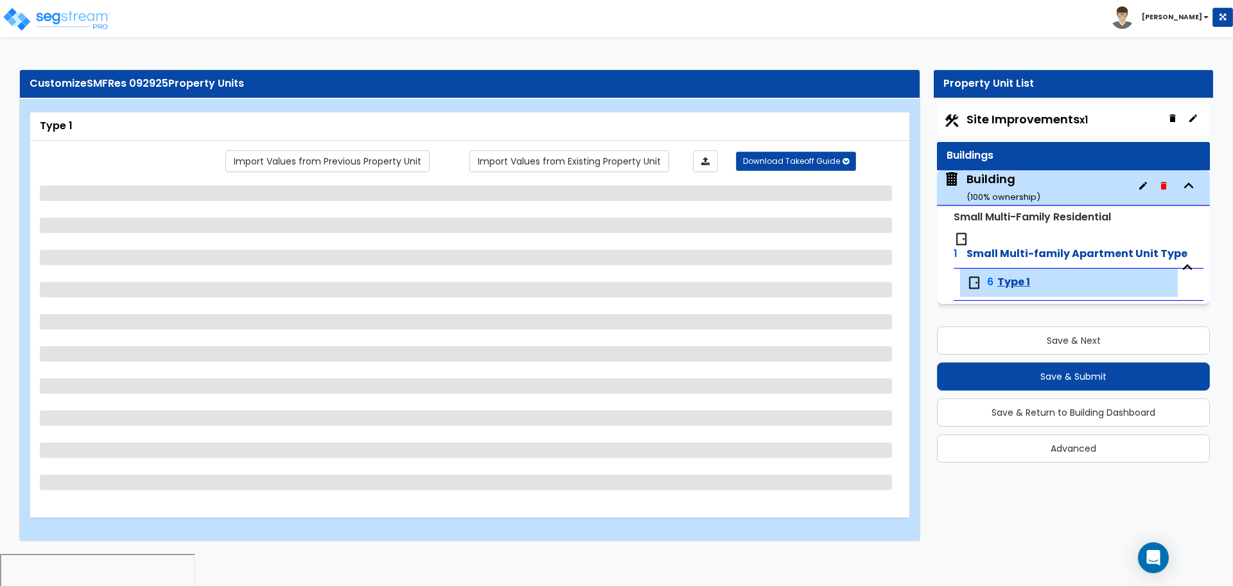
select select "1"
select select "2"
select select "3"
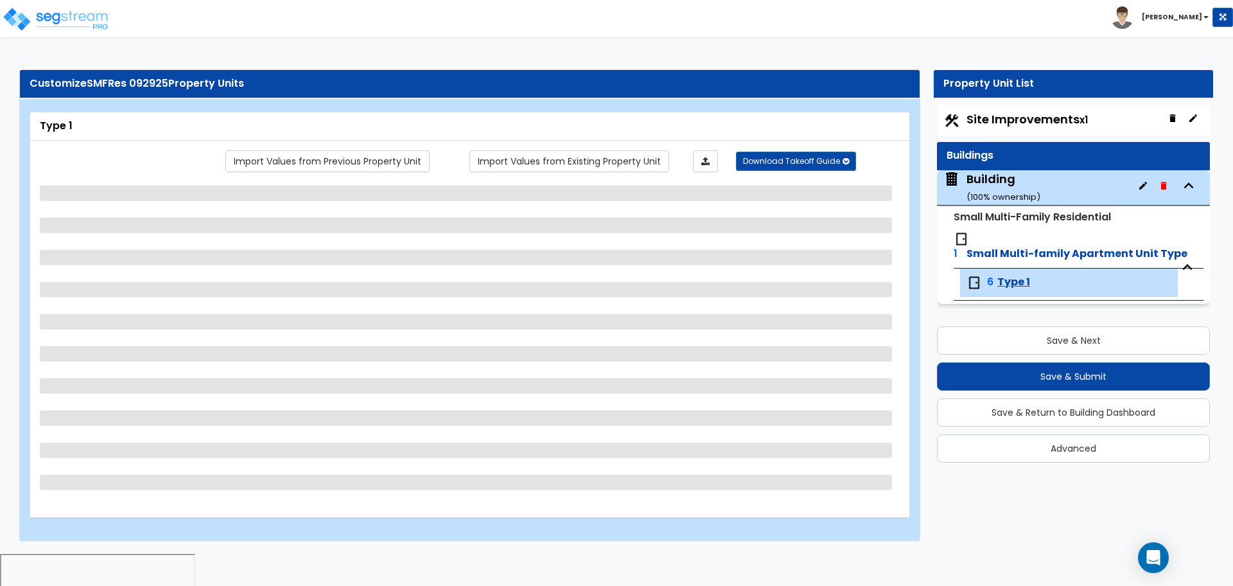
select select "4"
select select "2"
select select "4"
select select "2"
select select "1"
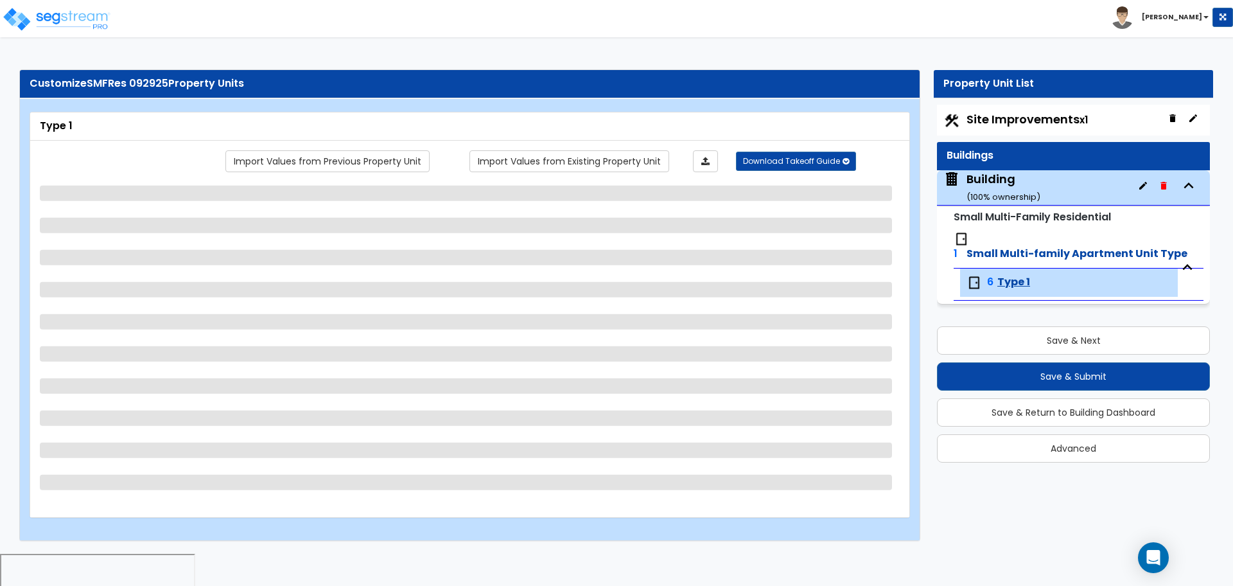
select select "1"
select select "2"
select select "3"
select select "7"
select select "4"
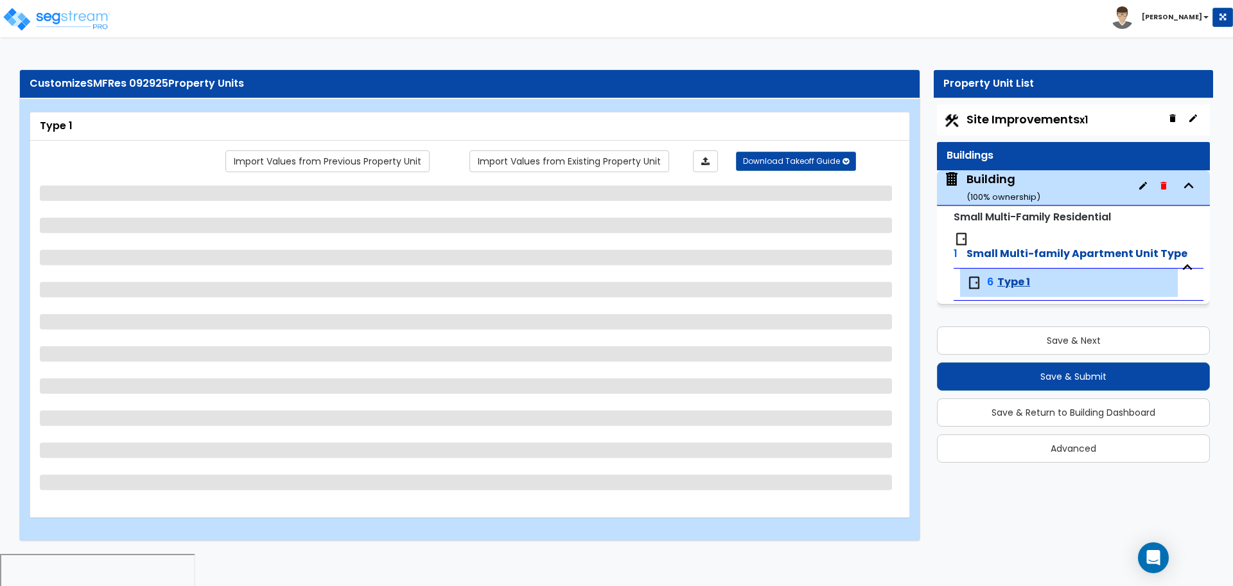
select select "2"
select select "3"
select select "2"
select select "1"
select select "5"
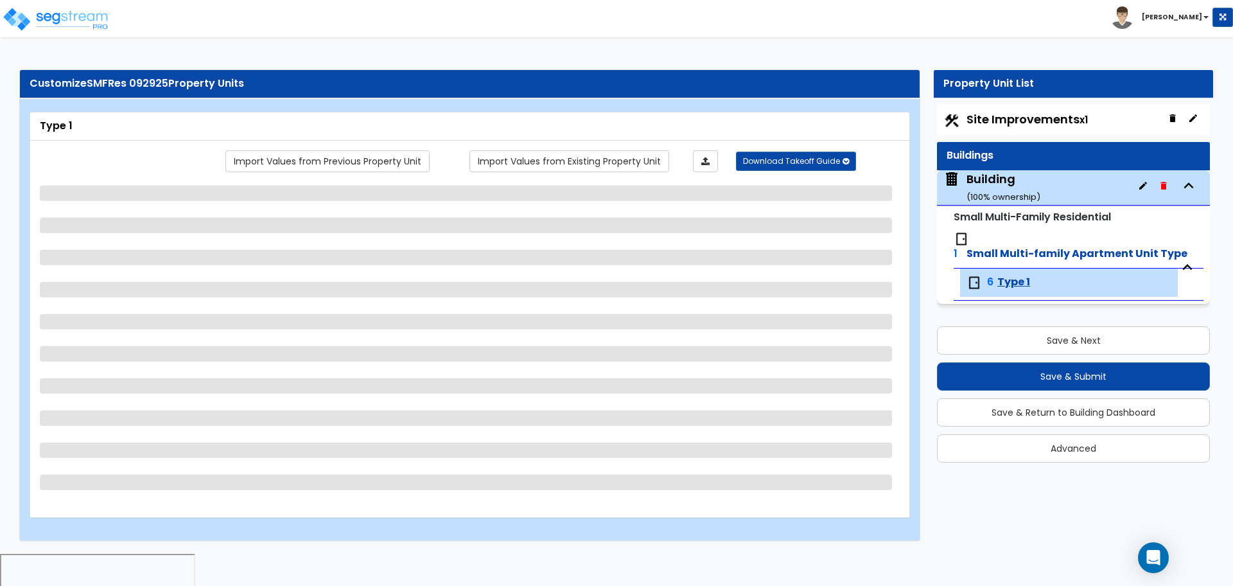
select select "1"
select select "4"
select select "1"
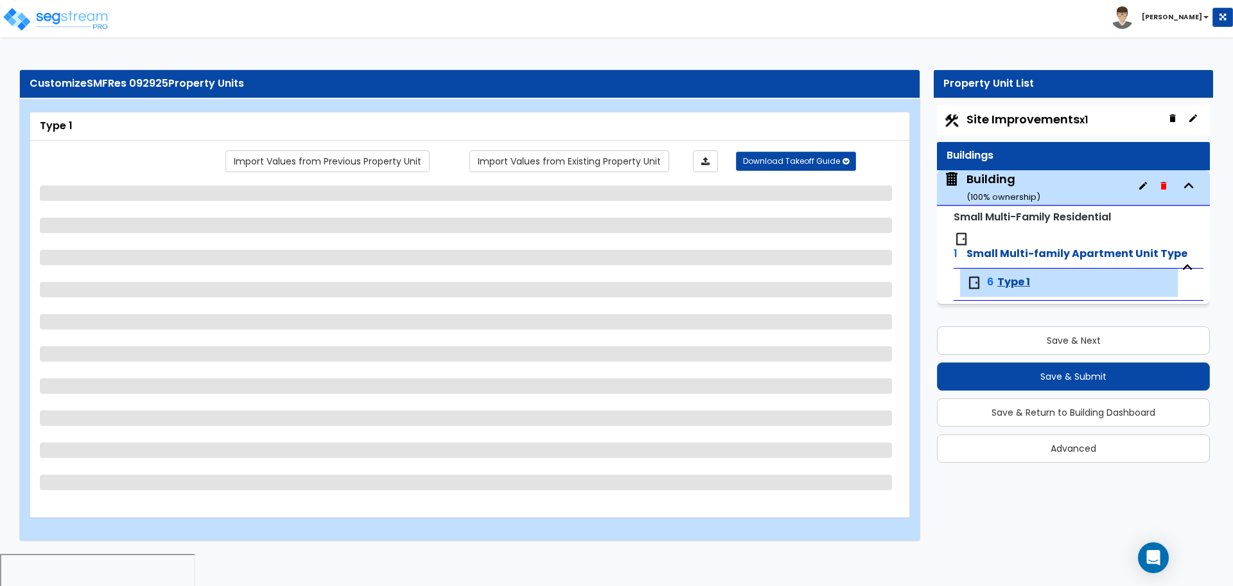
select select "2"
select select "3"
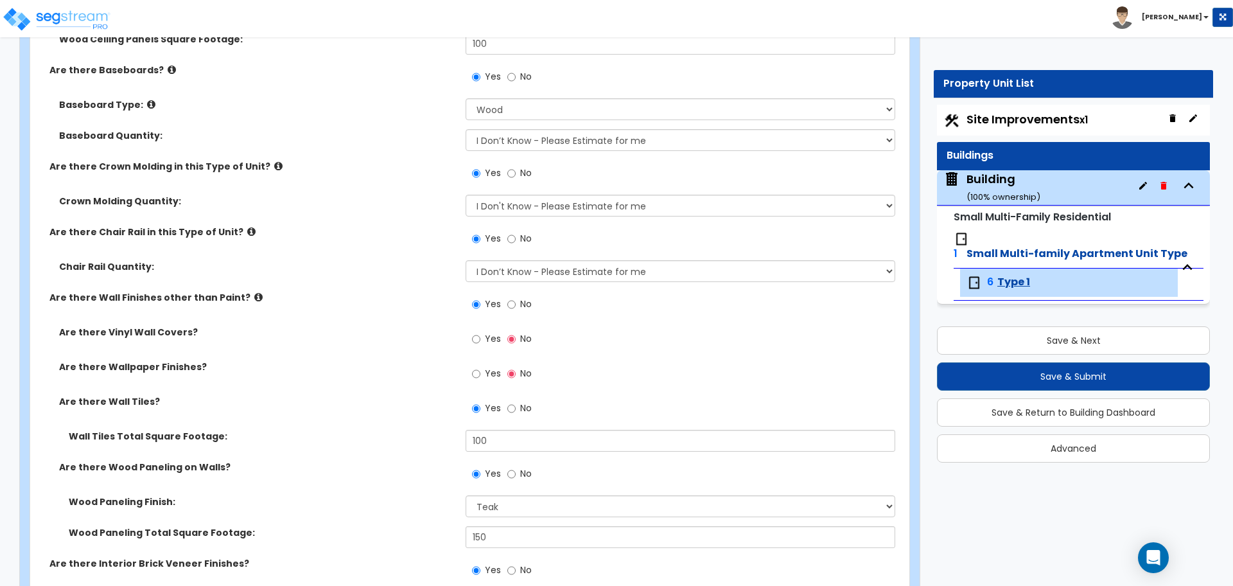
scroll to position [3863, 0]
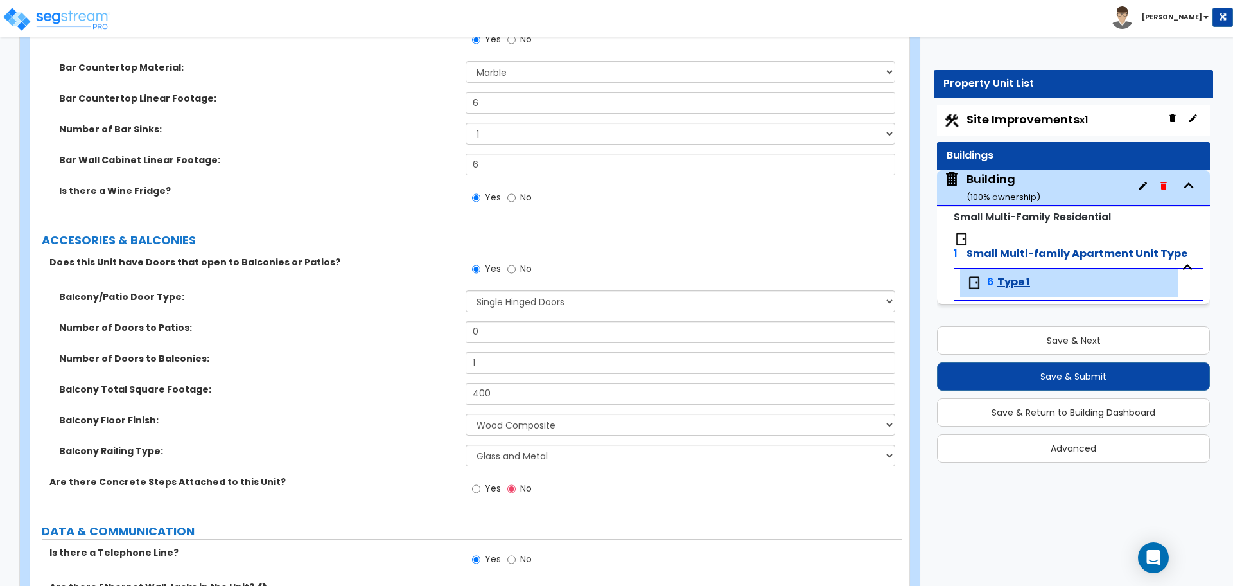
drag, startPoint x: 503, startPoint y: 401, endPoint x: 459, endPoint y: 384, distance: 47.0
click at [459, 384] on div "Balcony Total Square Footage: 400" at bounding box center [465, 398] width 871 height 31
drag, startPoint x: 524, startPoint y: 385, endPoint x: 477, endPoint y: 384, distance: 46.9
click at [477, 385] on input "400" at bounding box center [680, 394] width 429 height 22
drag, startPoint x: 514, startPoint y: 392, endPoint x: 431, endPoint y: 383, distance: 83.4
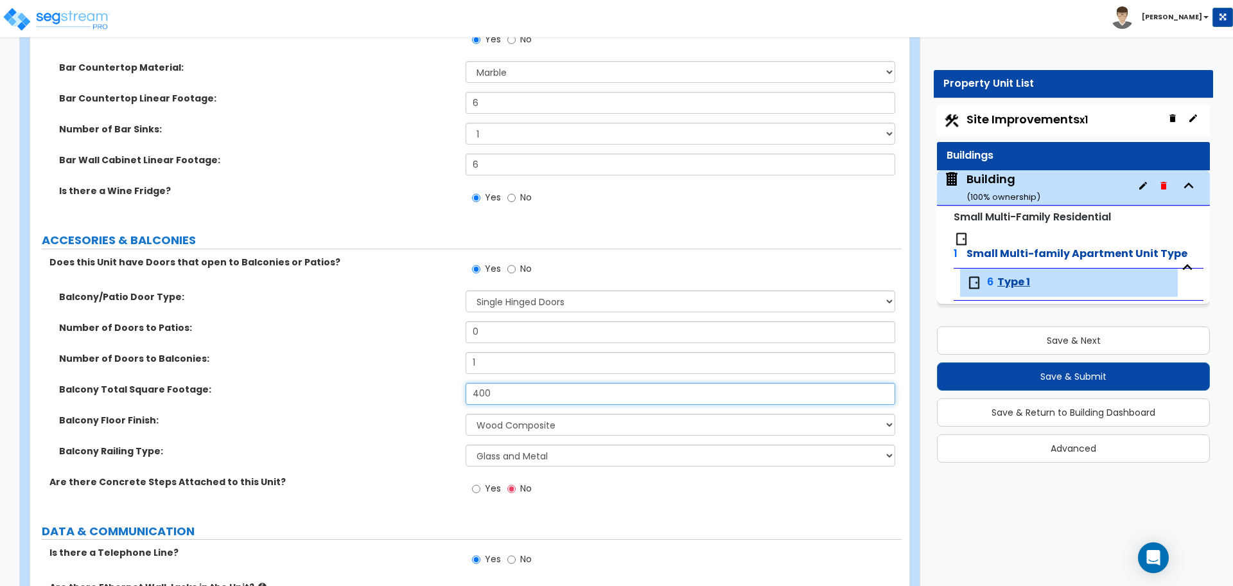
click at [431, 383] on div "Balcony Total Square Footage: 400" at bounding box center [465, 398] width 871 height 31
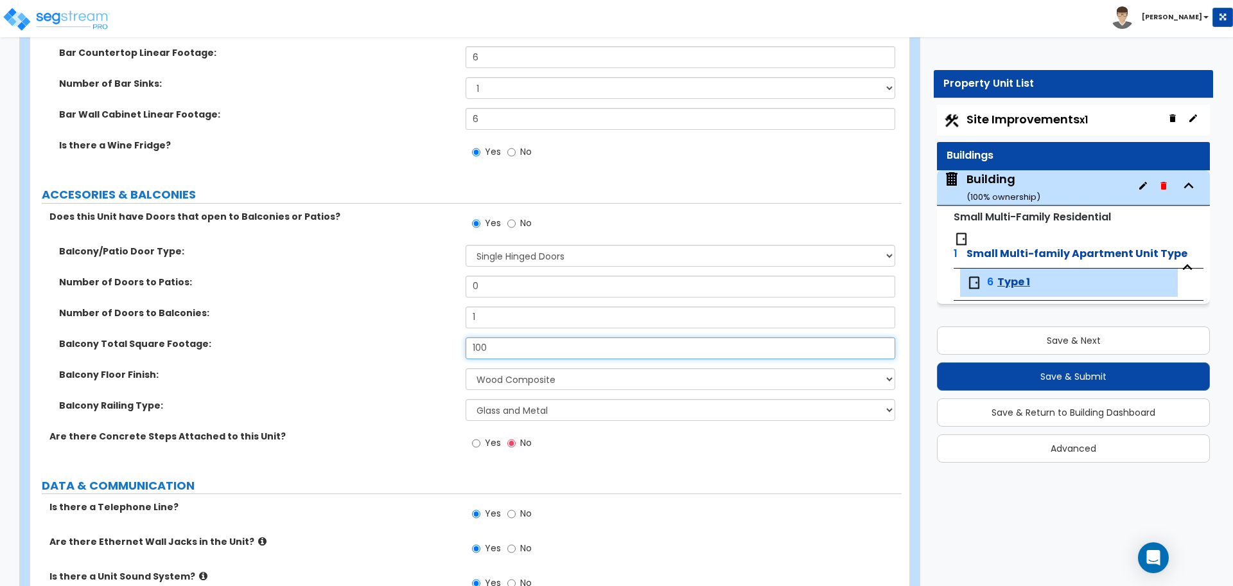
scroll to position [3910, 0]
type input "100"
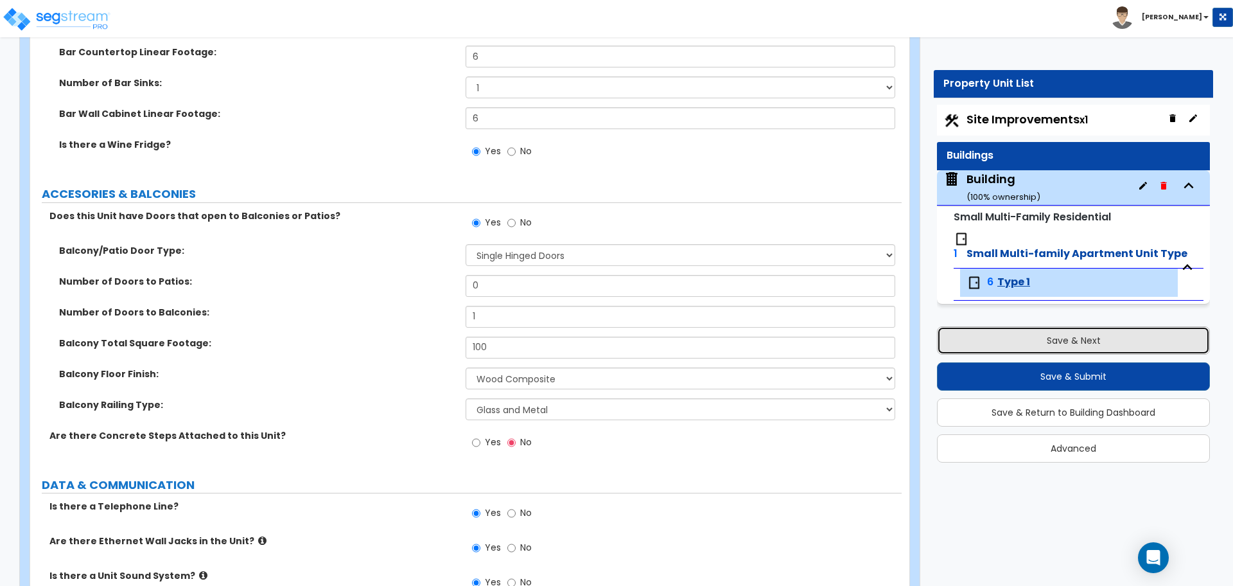
click at [1007, 326] on button "Save & Next" at bounding box center [1073, 340] width 273 height 28
select select "2"
select select "3"
select select "1"
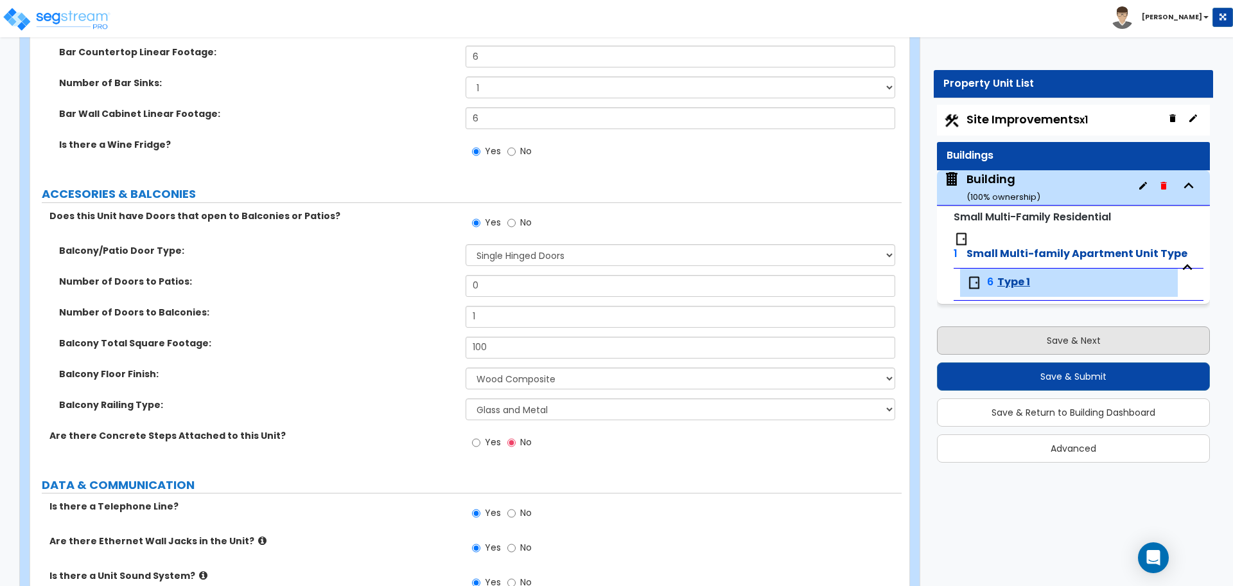
select select "1"
select select "5"
select select "6"
select select "2"
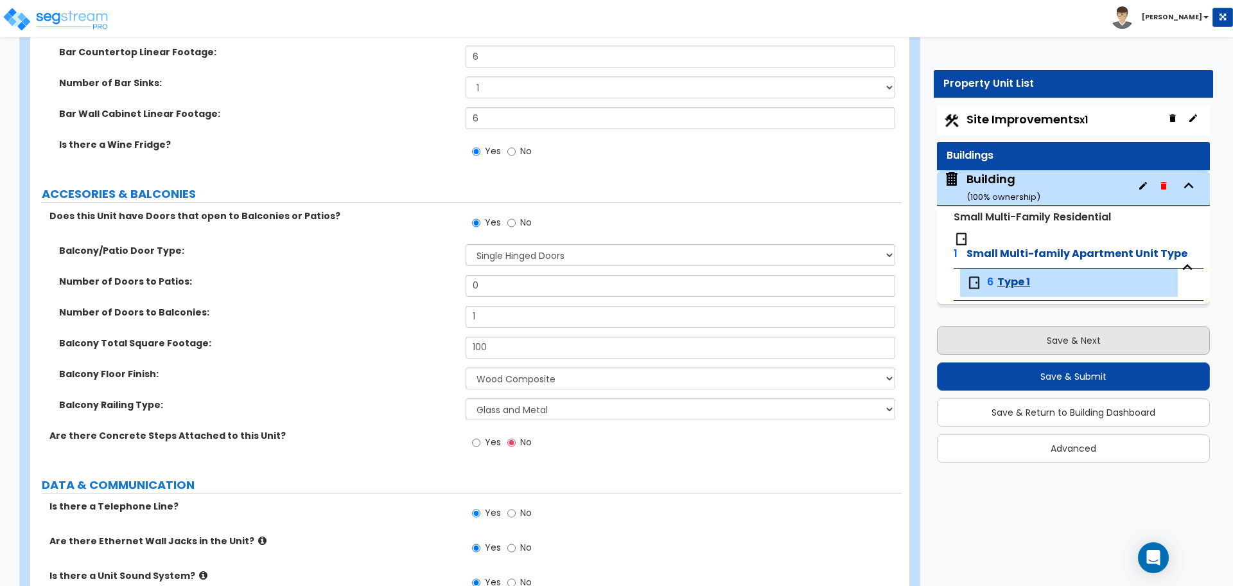
select select "1"
select select "2"
select select "1"
select select "2"
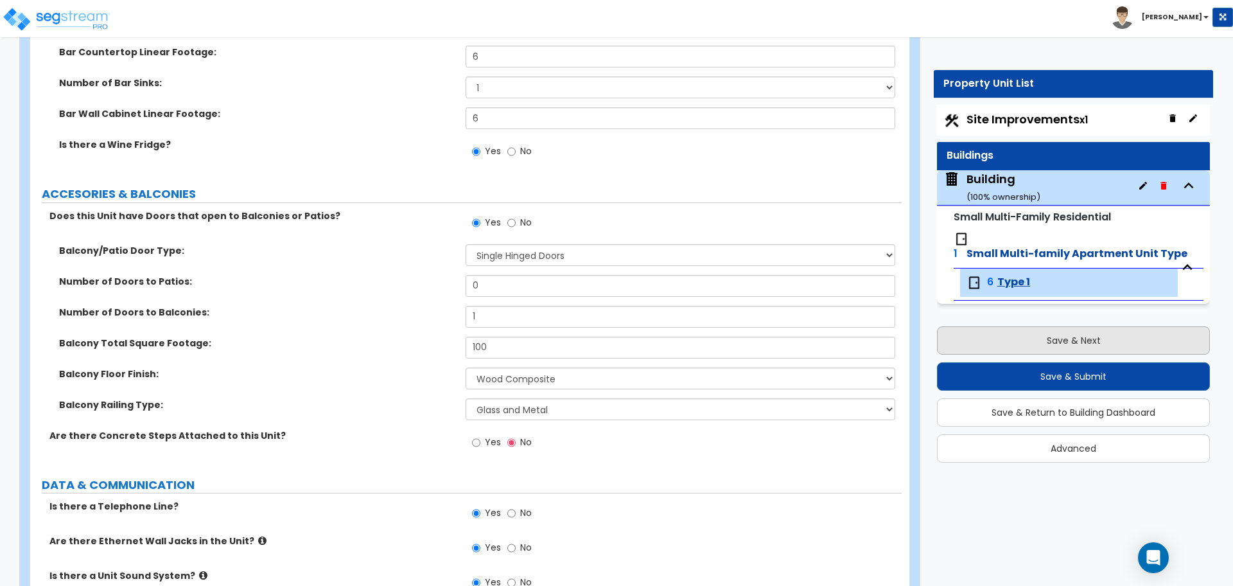
select select "1"
select select "2"
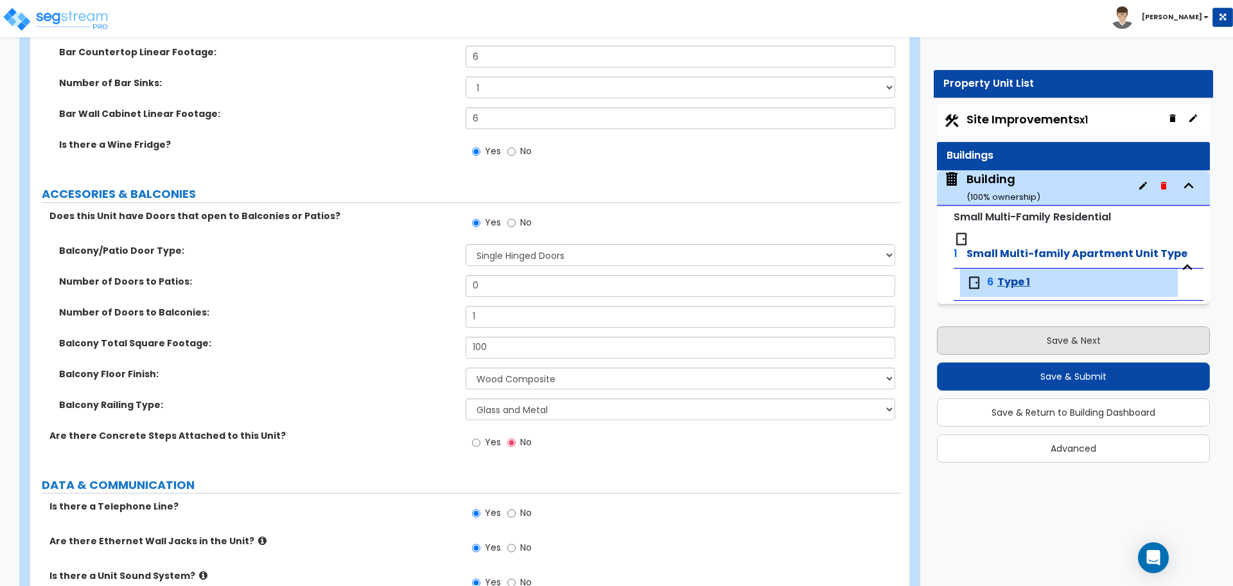
select select "1"
select select "2"
select select "1"
select select "4"
select select "2"
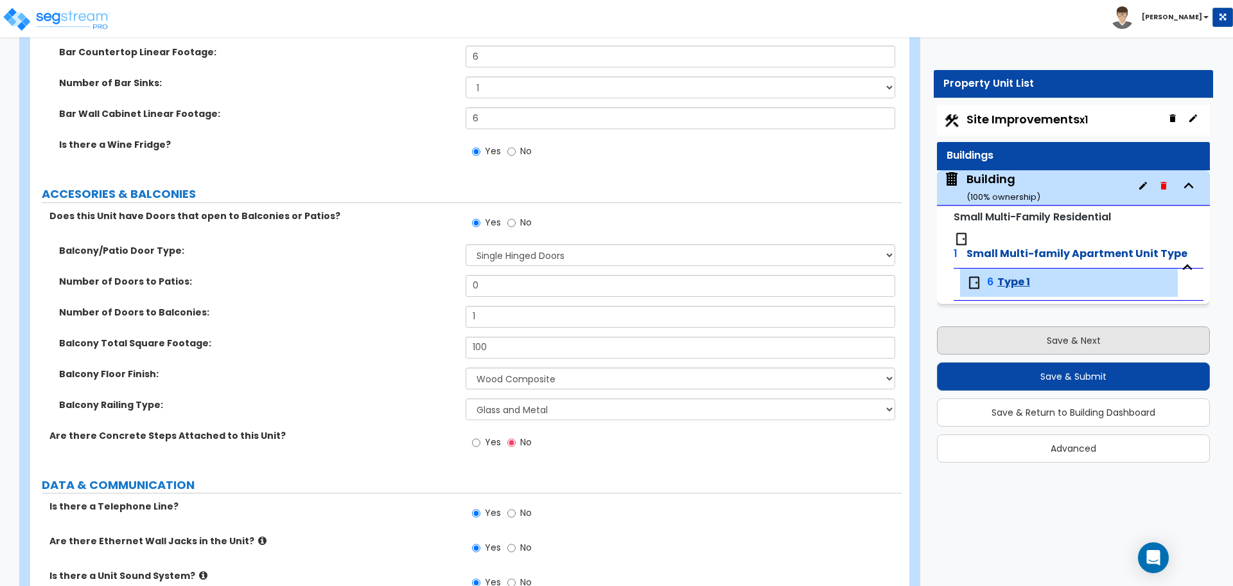
select select "6"
select select "11"
select select "2"
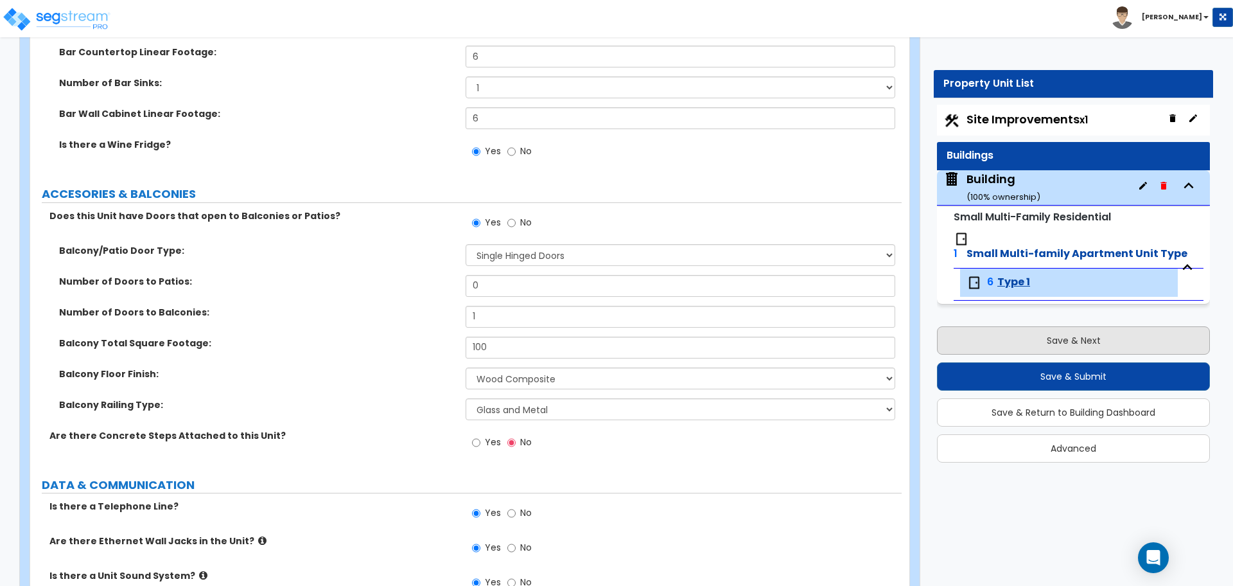
select select "3"
select select "1"
select select "2"
select select "1"
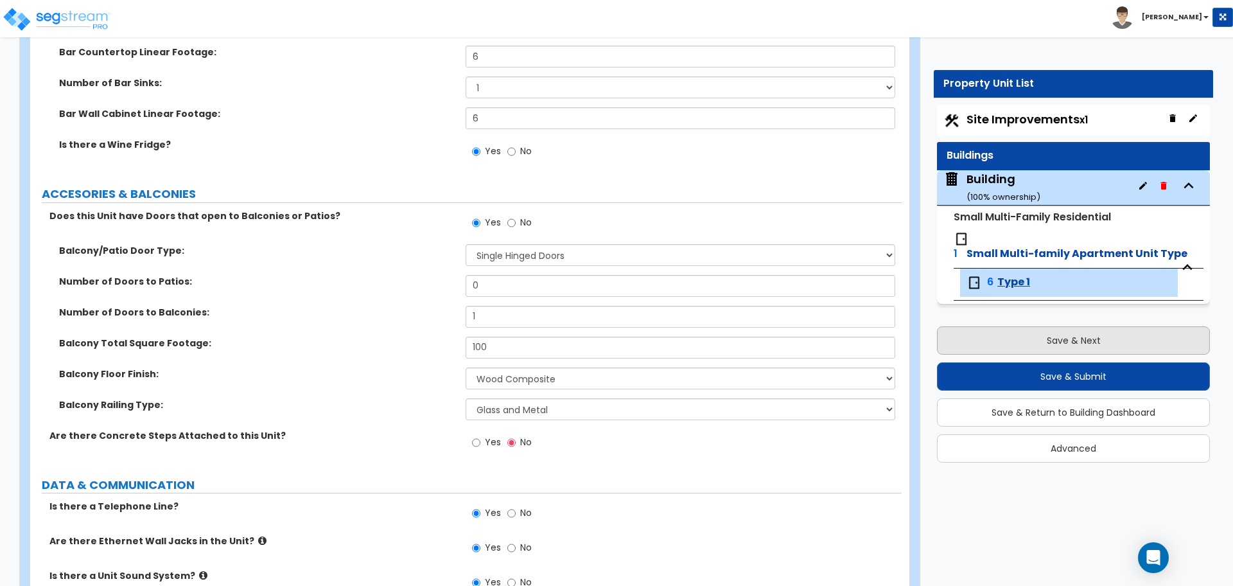
select select "2"
select select "7"
select select "2"
select select "3"
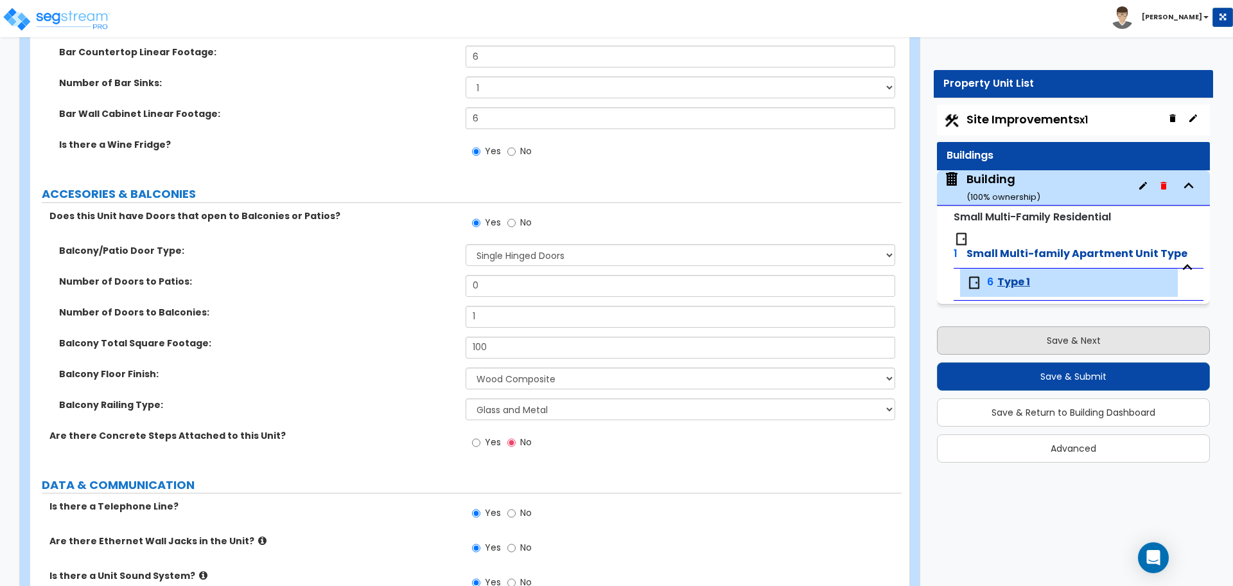
select select "1"
select select "16"
select select "2"
select select "5"
select select "4"
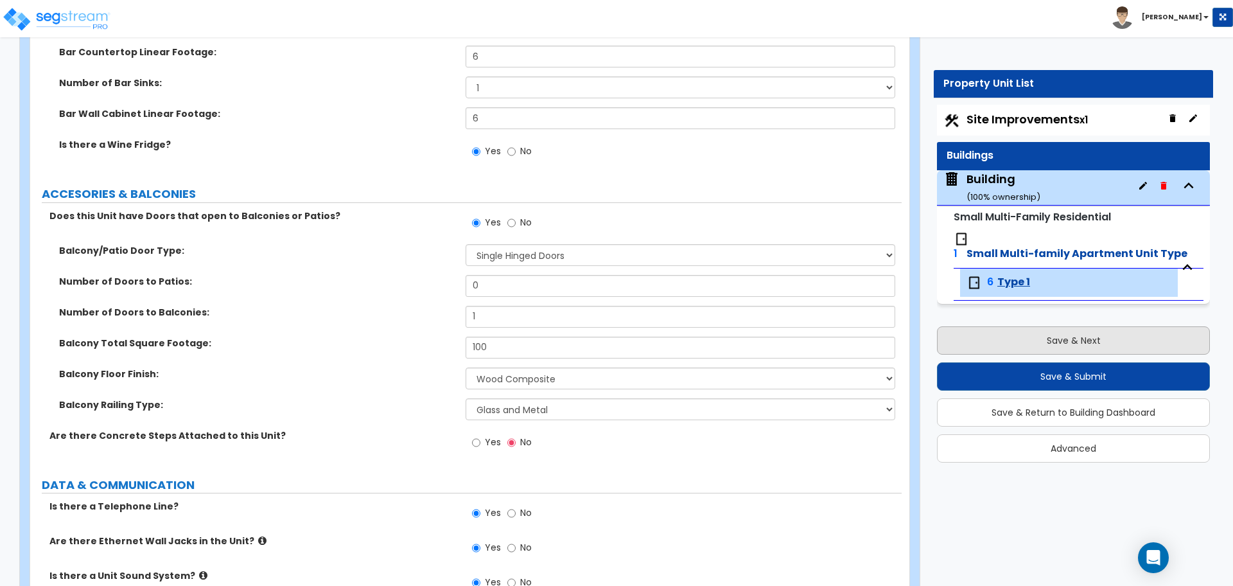
select select "3"
select select "2"
select select "10"
select select "9"
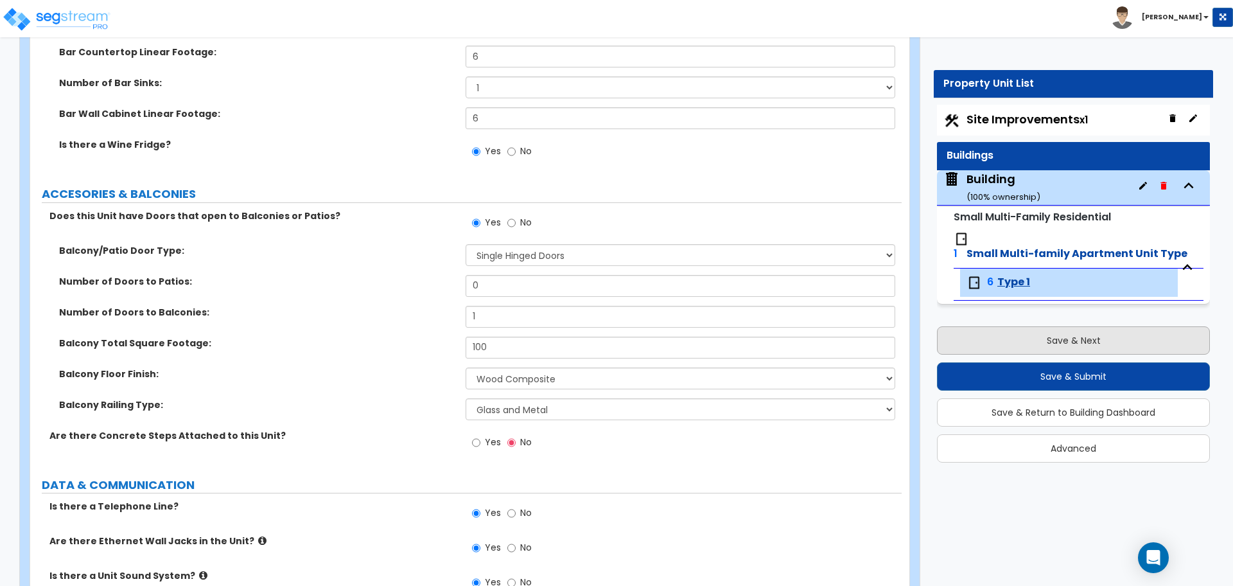
select select "1"
select select "4"
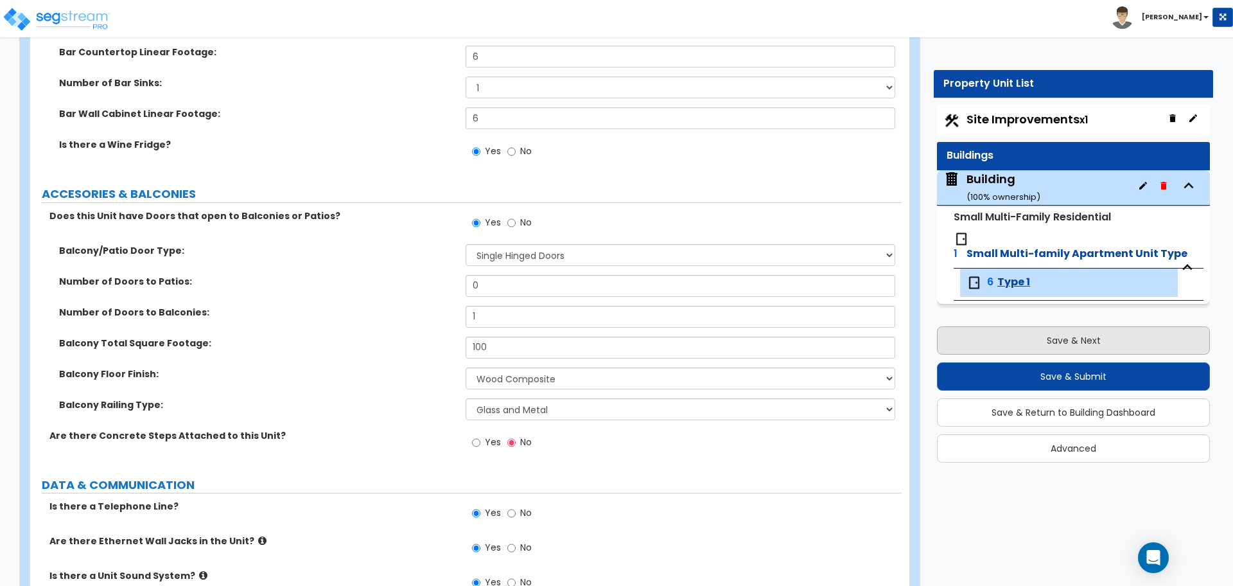
select select "2"
select select "1"
select select "2"
select select "1"
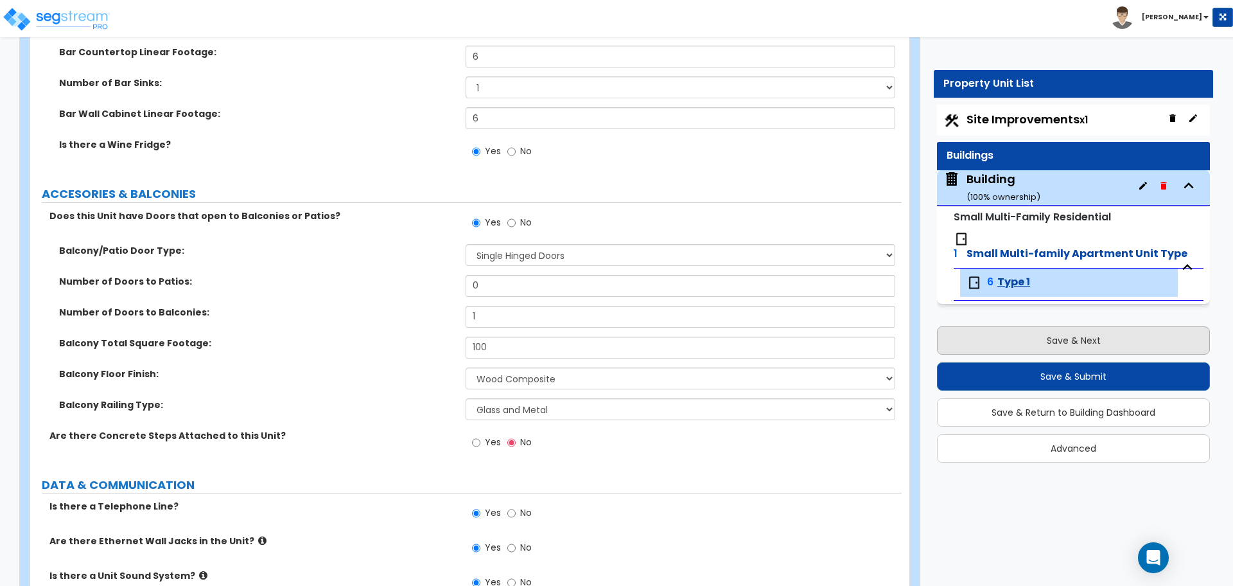
select select "1"
select select "5"
select select "1"
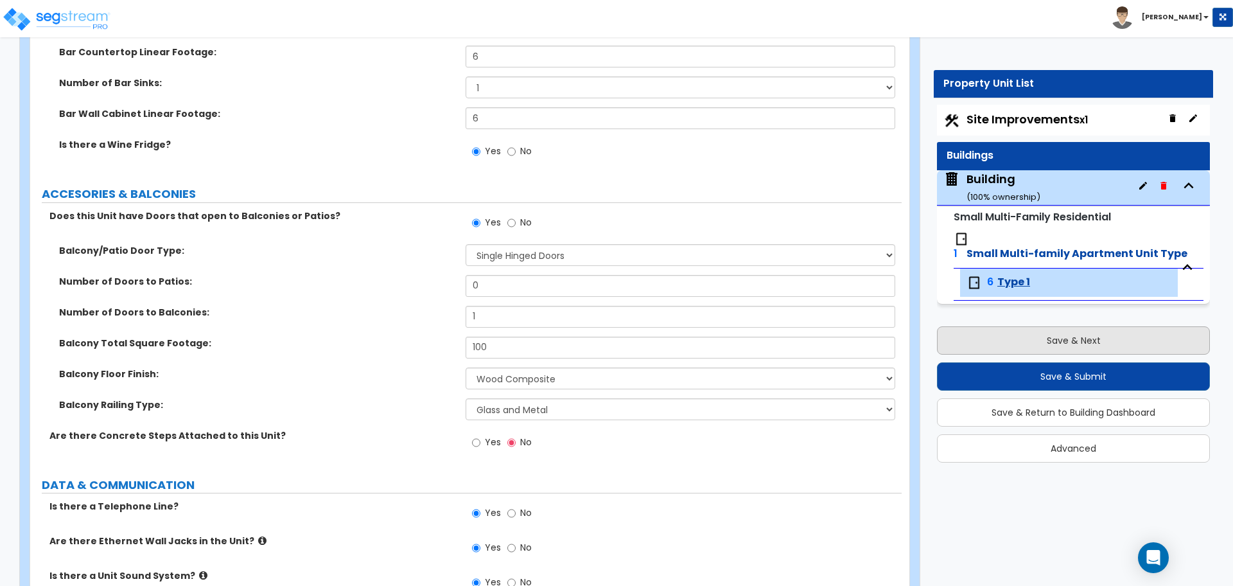
select select "1"
select select "2"
select select "4"
select select "2"
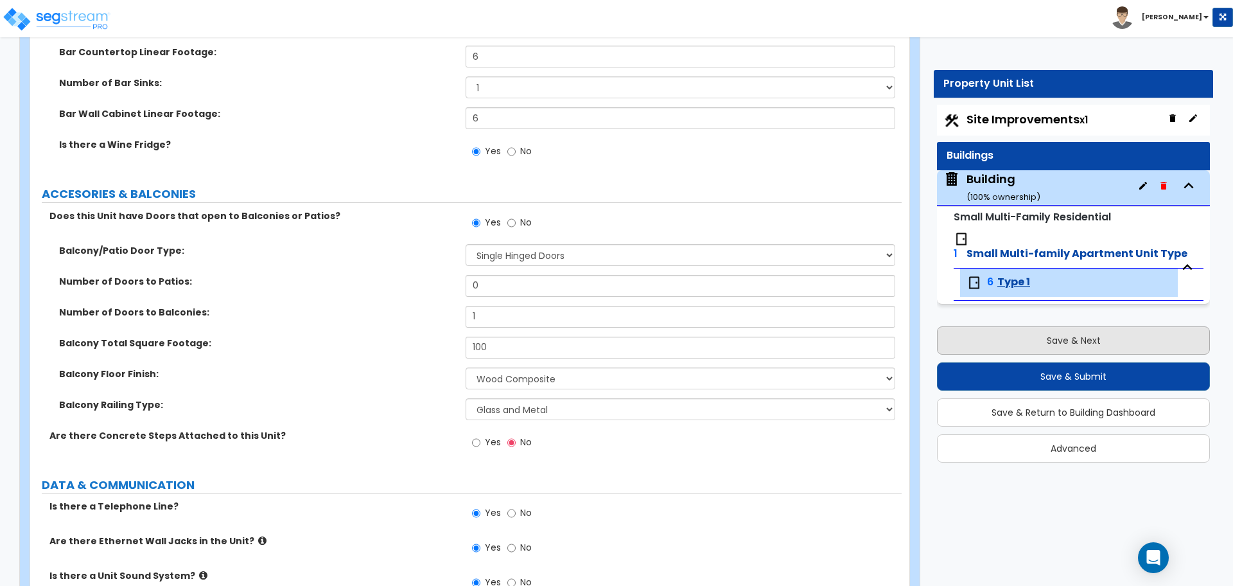
select select "1"
select select "2"
select select "1"
select select "2"
select select "1"
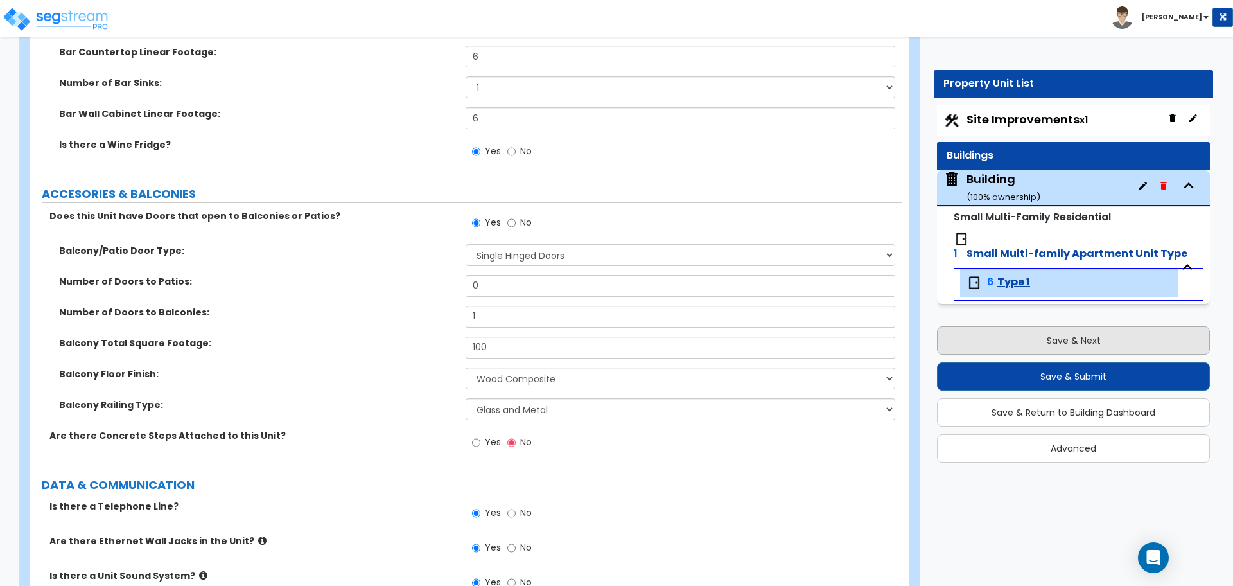
select select "2"
select select "1"
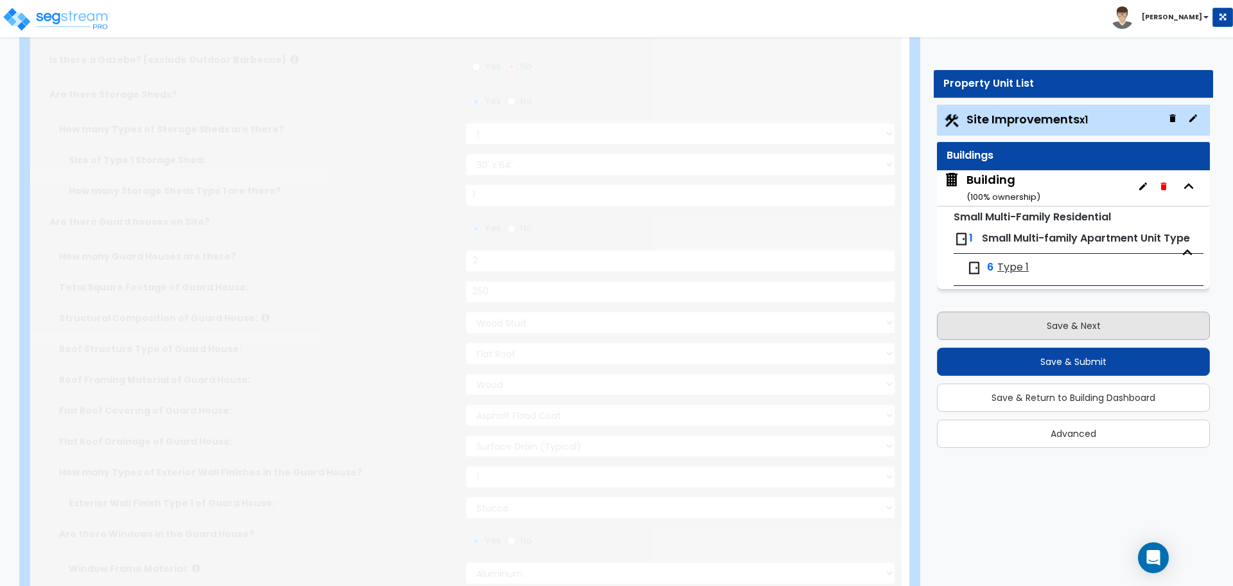
scroll to position [0, 0]
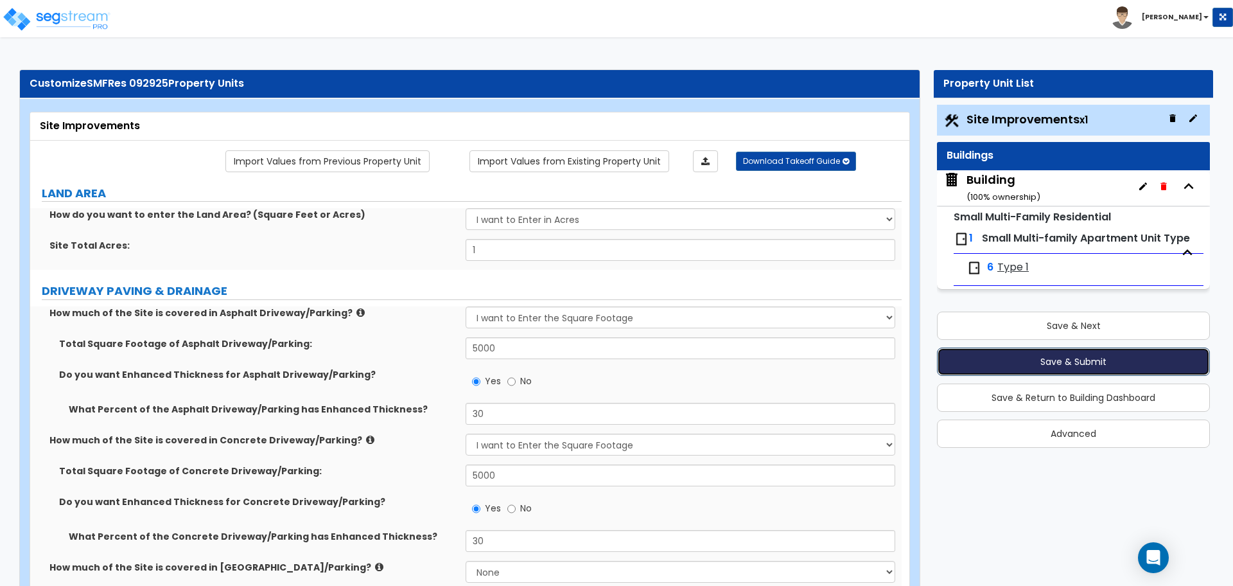
click at [1009, 358] on button "Save & Submit" at bounding box center [1073, 361] width 273 height 28
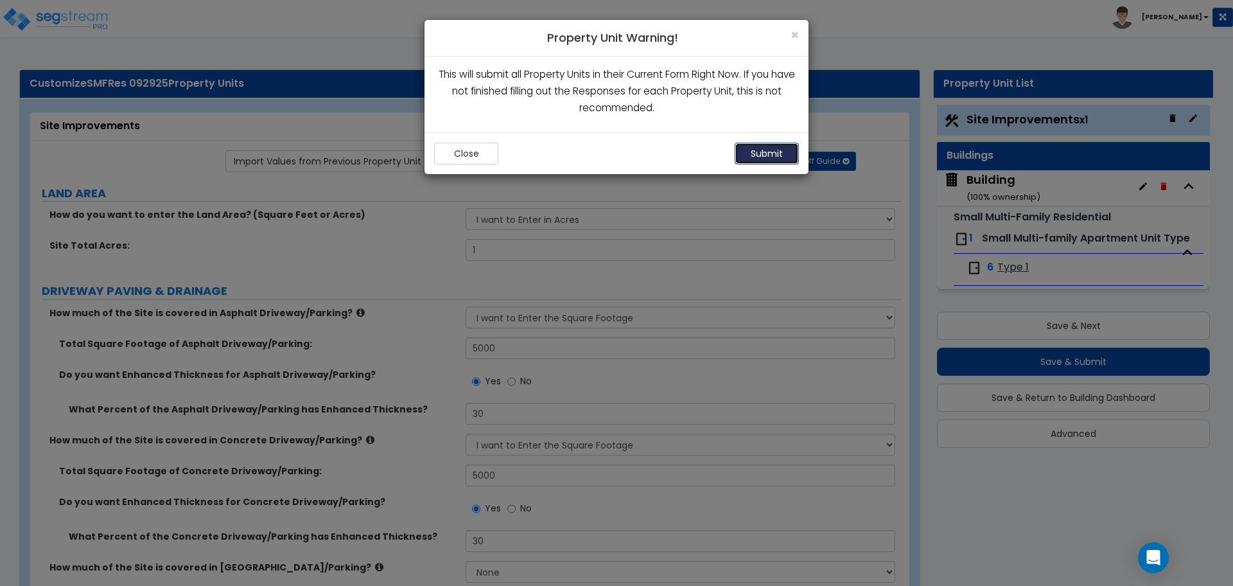
click at [789, 147] on button "Submit" at bounding box center [767, 154] width 64 height 22
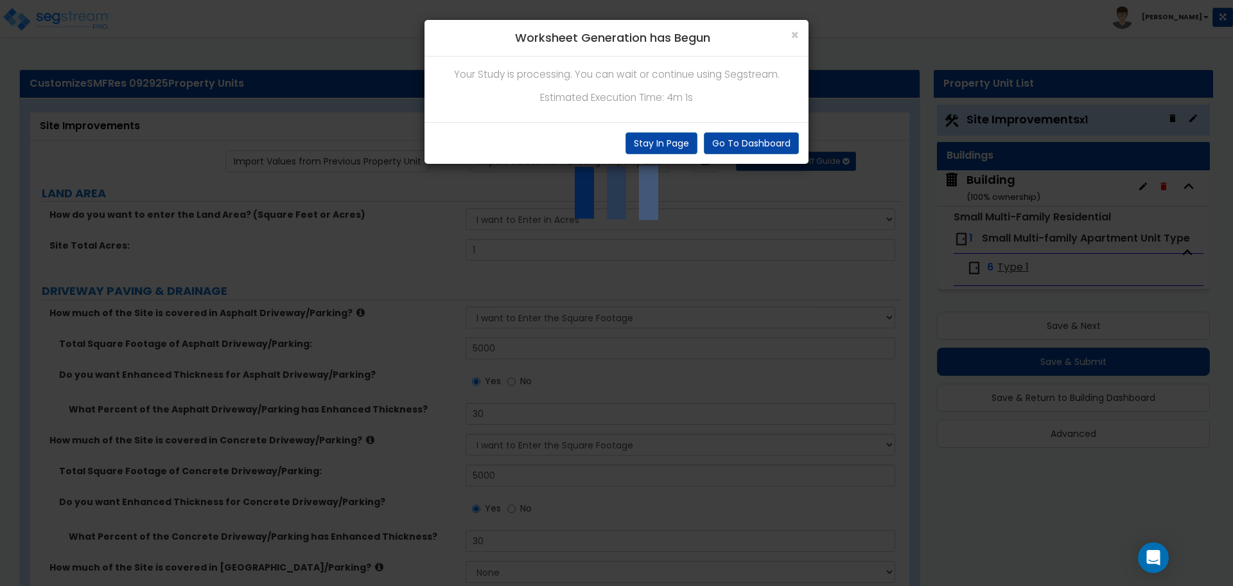
click at [657, 155] on div "Go To Dashboard Stay In Page" at bounding box center [616, 143] width 384 height 42
click at [654, 150] on button "Stay In Page" at bounding box center [661, 143] width 72 height 22
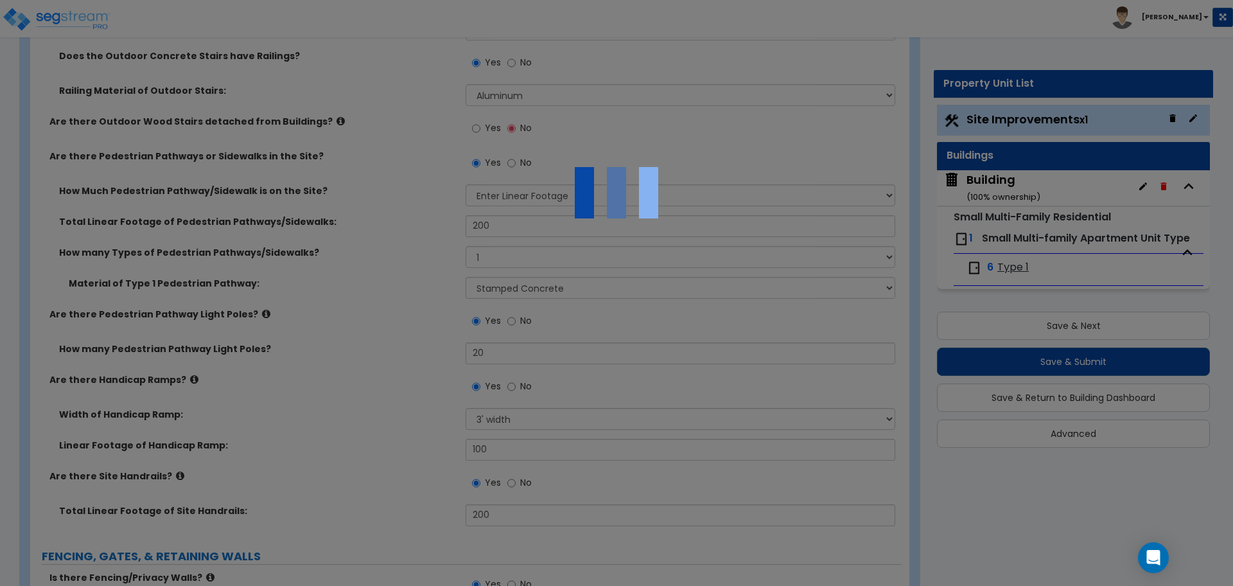
scroll to position [2246, 0]
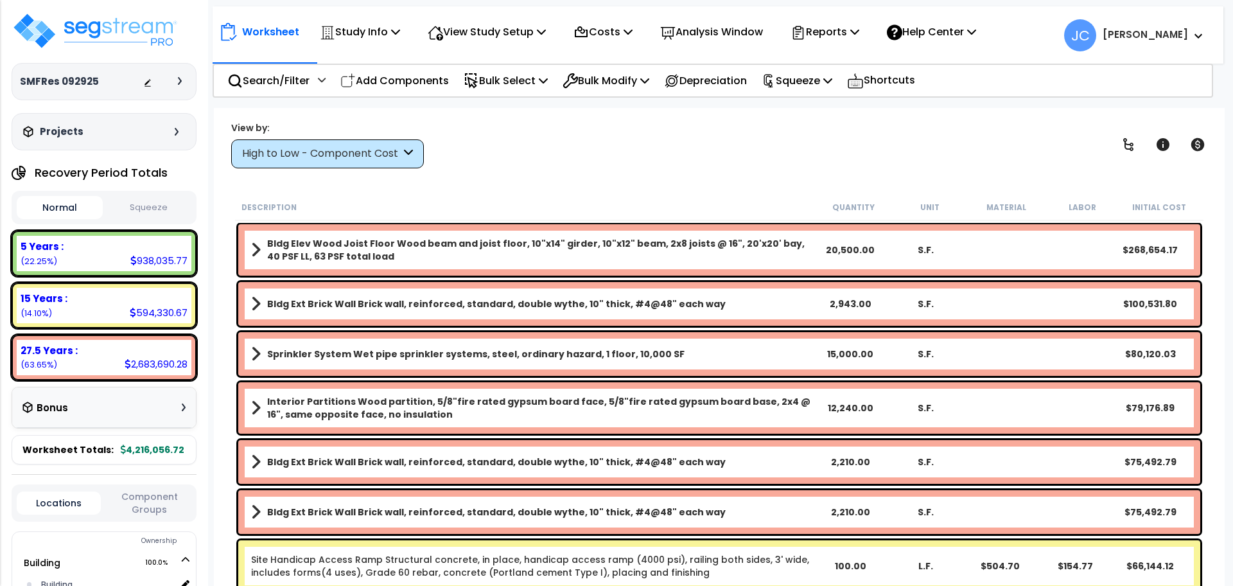
click at [391, 146] on div "High to Low - Component Cost" at bounding box center [321, 153] width 159 height 15
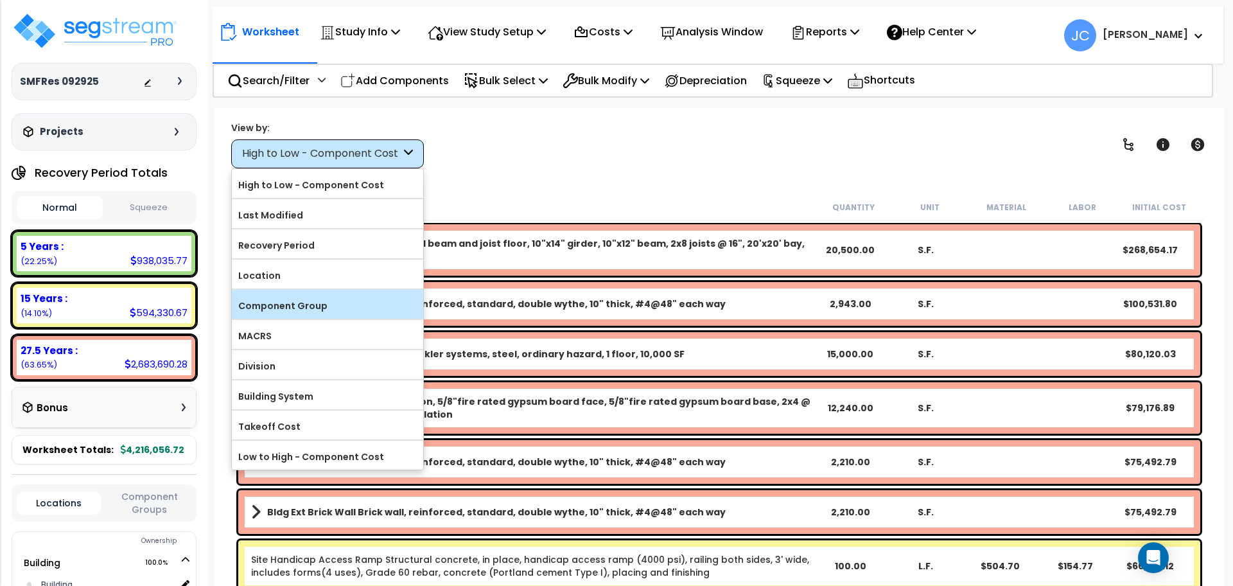
click at [383, 304] on label "Component Group" at bounding box center [327, 305] width 191 height 19
click at [0, 0] on input "Component Group" at bounding box center [0, 0] width 0 height 0
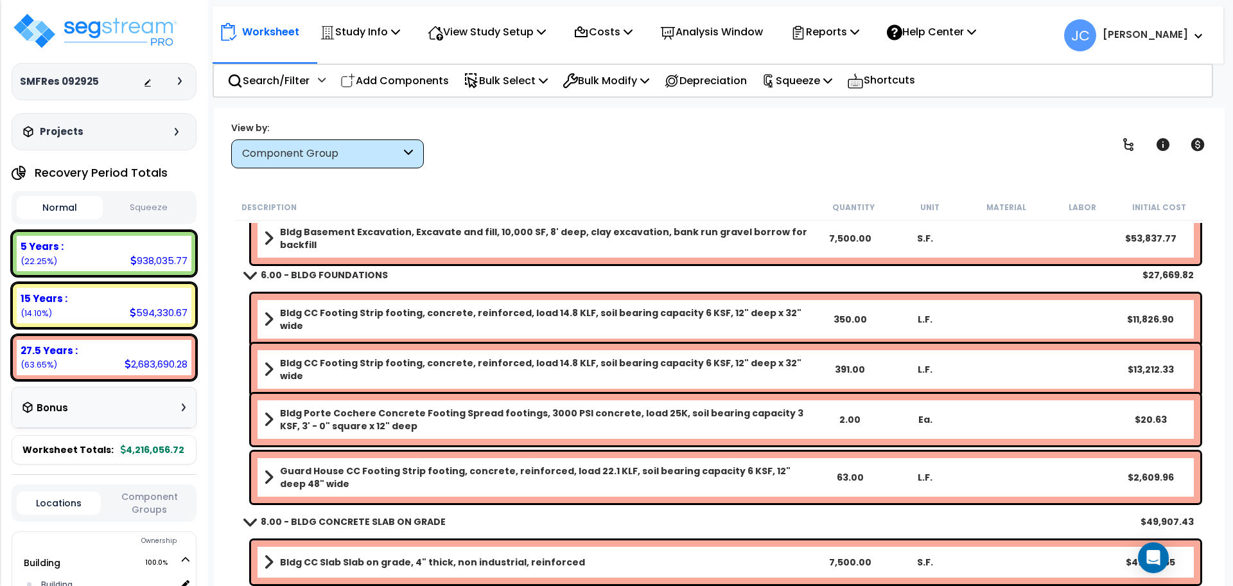
scroll to position [42, 0]
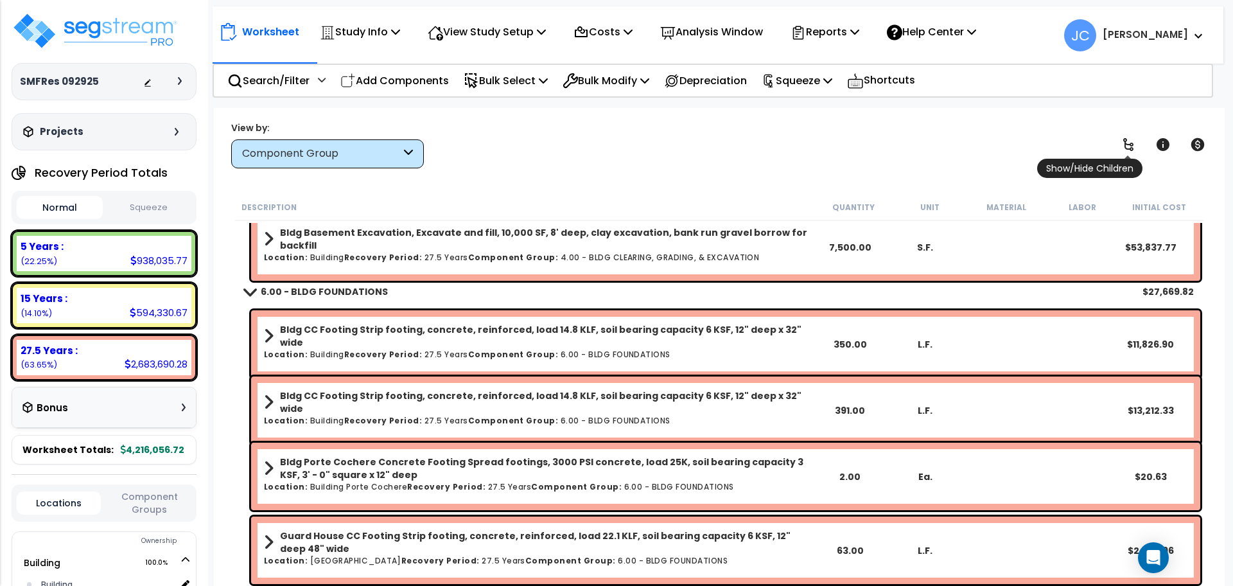
click at [1126, 139] on icon at bounding box center [1128, 144] width 10 height 13
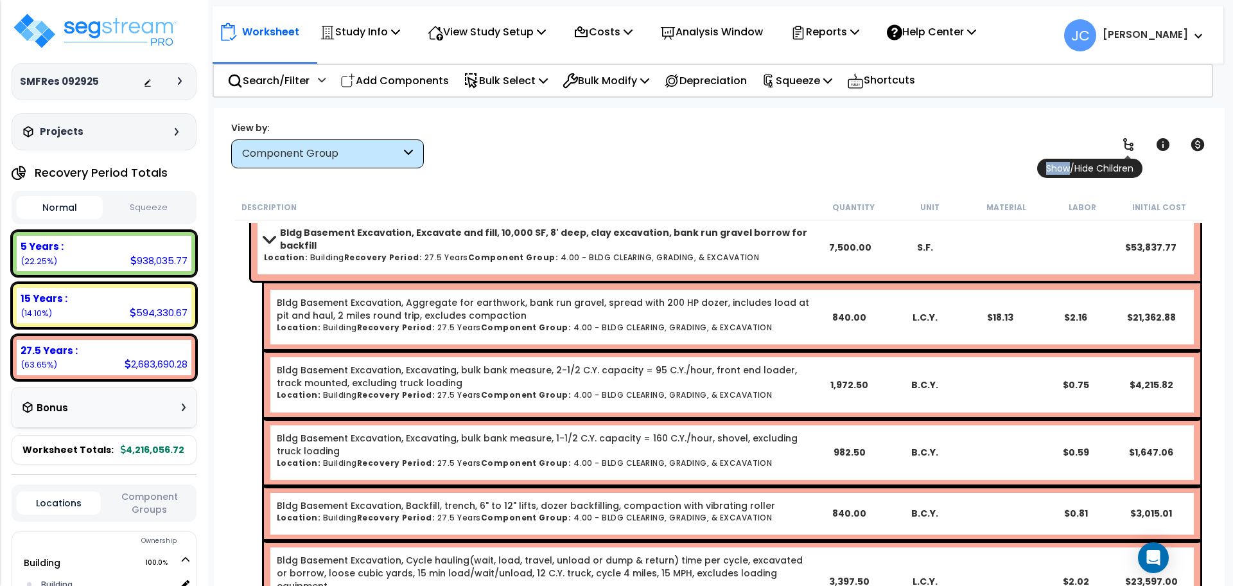
click at [1126, 139] on icon at bounding box center [1128, 144] width 10 height 13
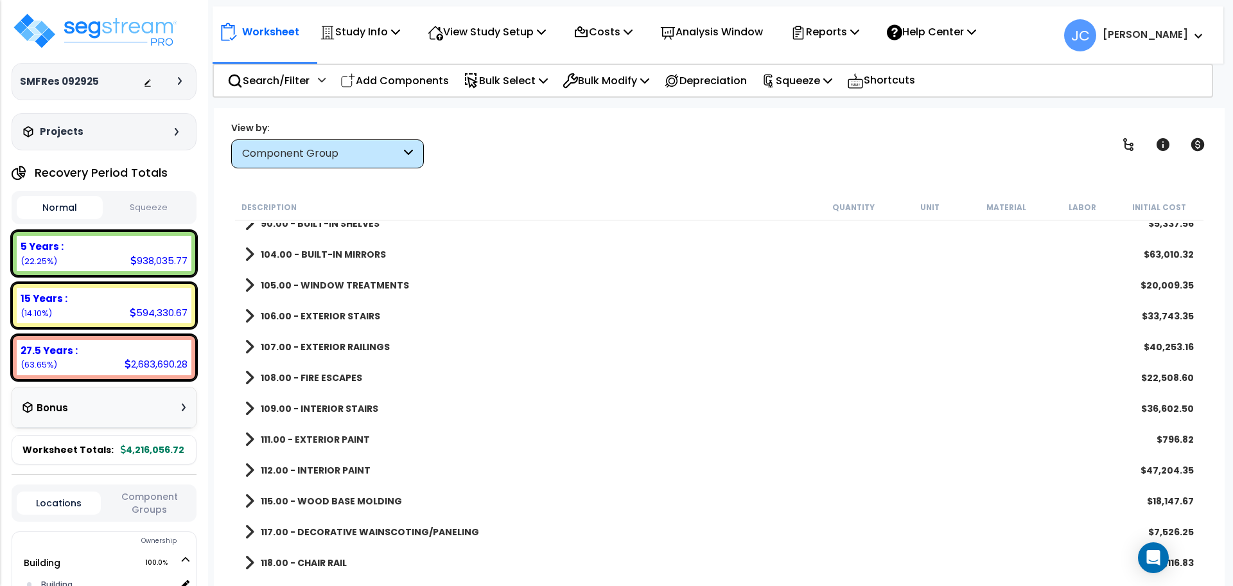
scroll to position [1031, 0]
click at [381, 339] on b "107.00 - EXTERIOR RAILINGS" at bounding box center [325, 345] width 129 height 13
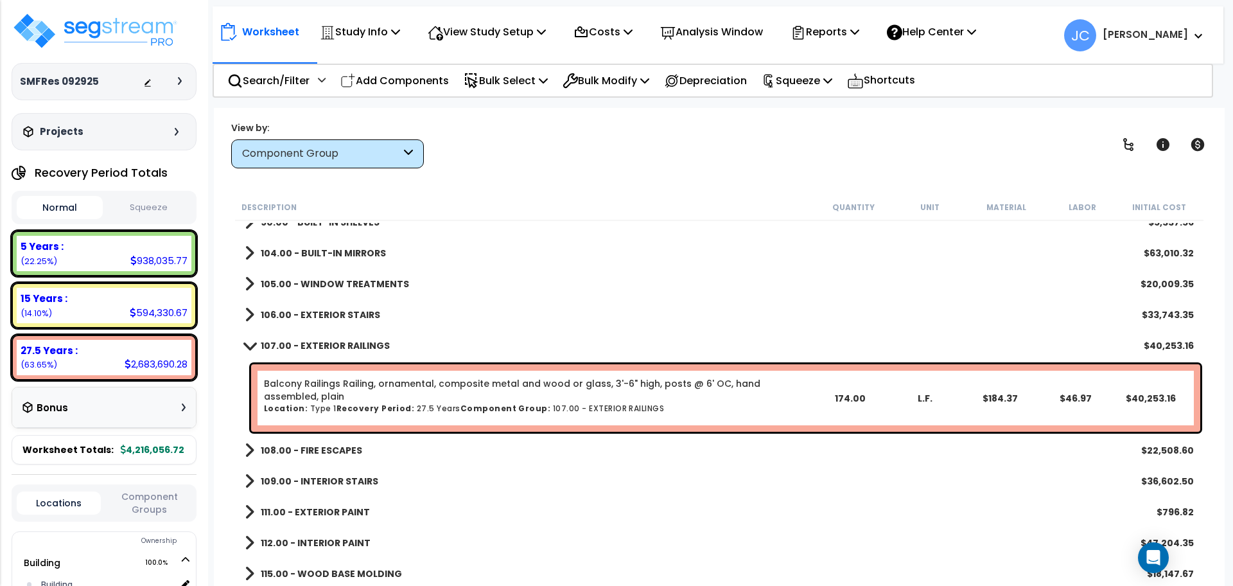
click at [361, 314] on b "106.00 - EXTERIOR STAIRS" at bounding box center [320, 314] width 119 height 13
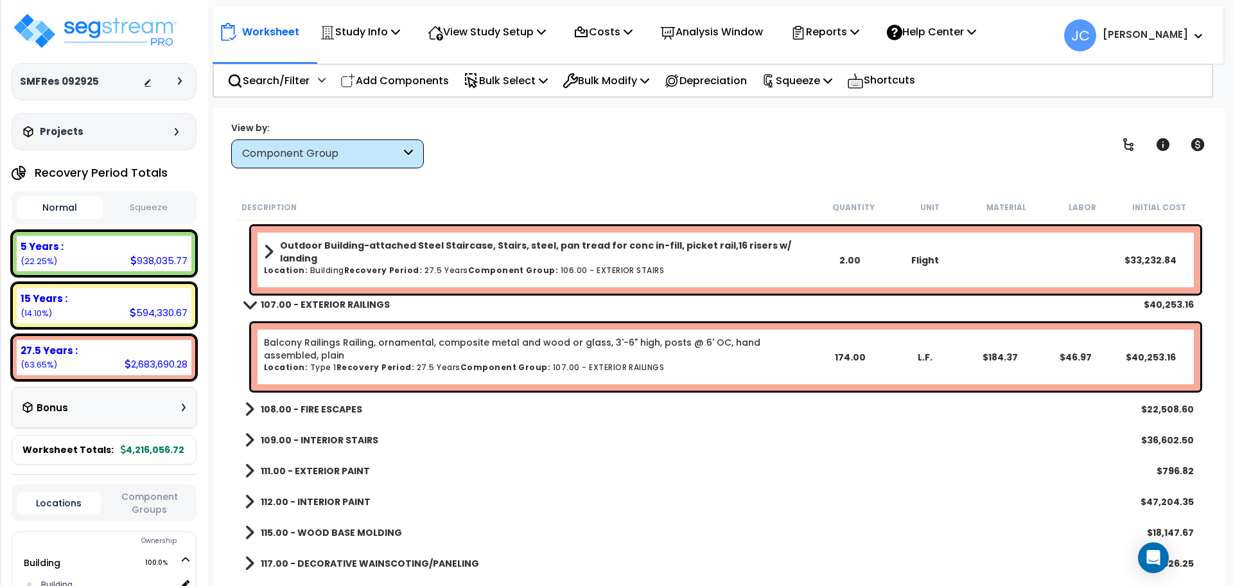
click at [339, 399] on div "108.00 - FIRE ESCAPES $22,508.60" at bounding box center [719, 409] width 962 height 31
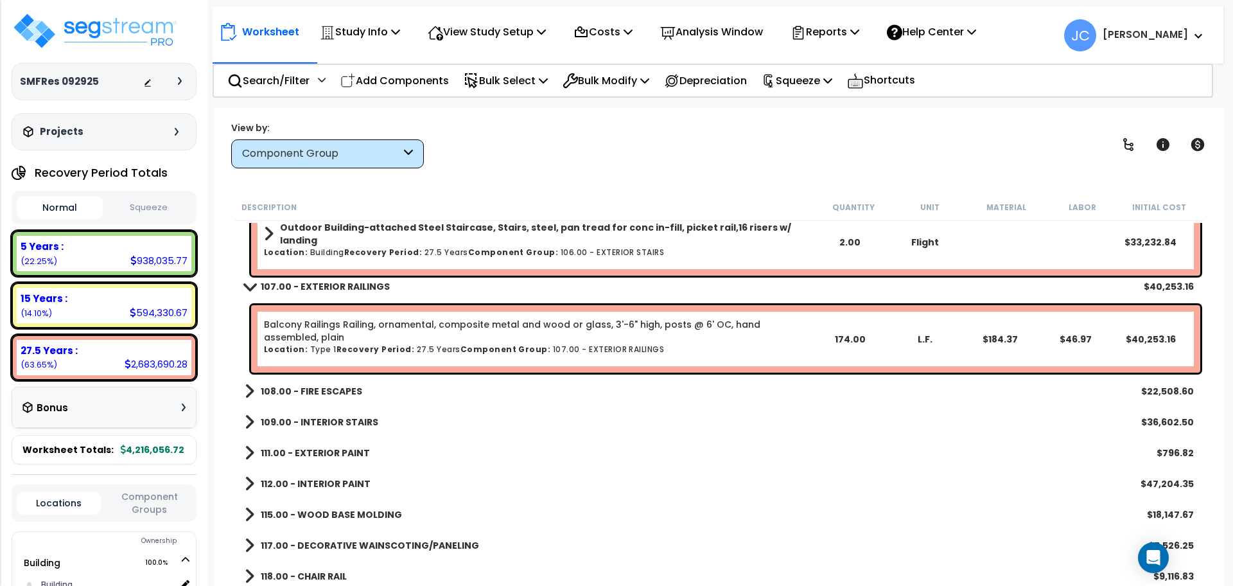
click at [331, 392] on b "108.00 - FIRE ESCAPES" at bounding box center [311, 391] width 101 height 13
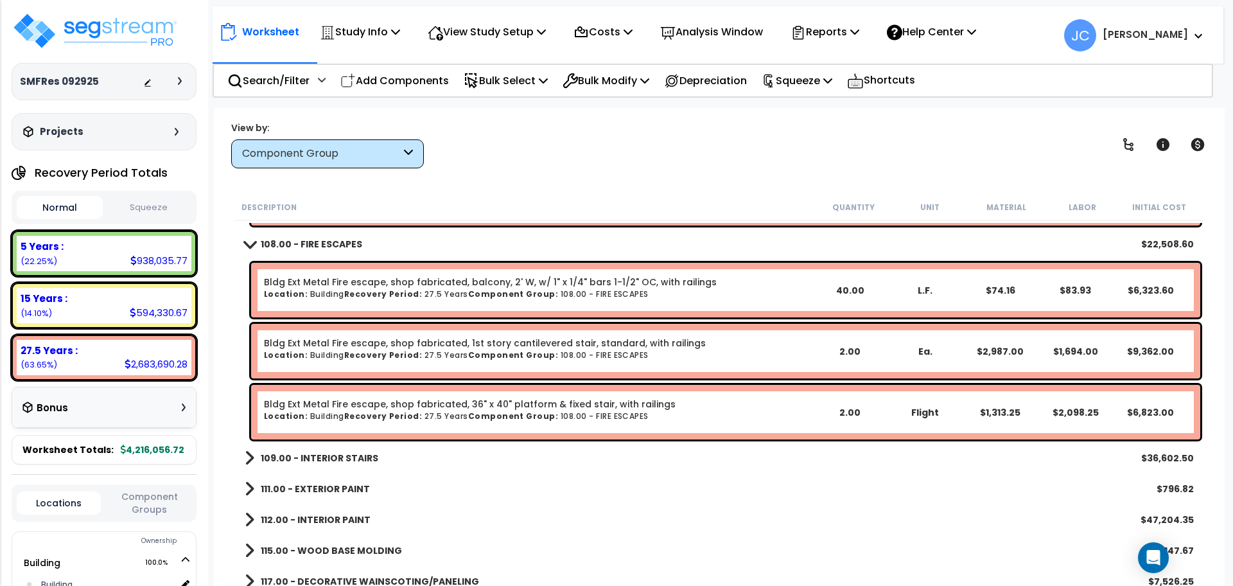
scroll to position [1366, 0]
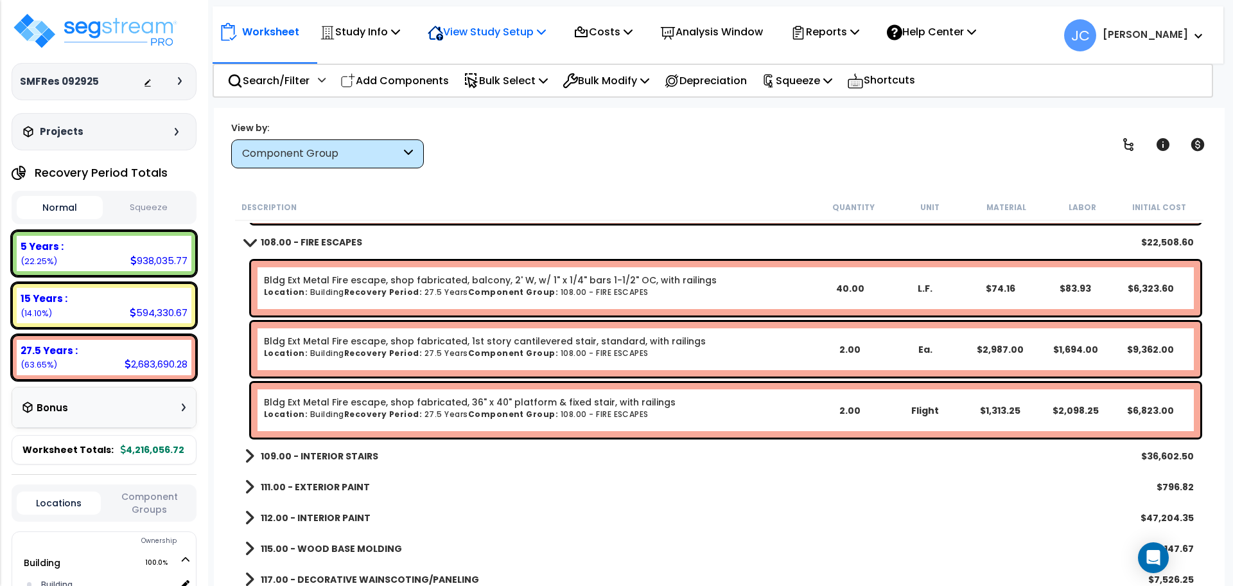
click at [523, 29] on p "View Study Setup" at bounding box center [487, 31] width 118 height 17
click at [494, 85] on link "View Questionnaire" at bounding box center [484, 88] width 127 height 26
click at [527, 32] on p "View Study Setup" at bounding box center [487, 31] width 118 height 17
click at [488, 92] on link "View Questionnaire" at bounding box center [484, 88] width 127 height 26
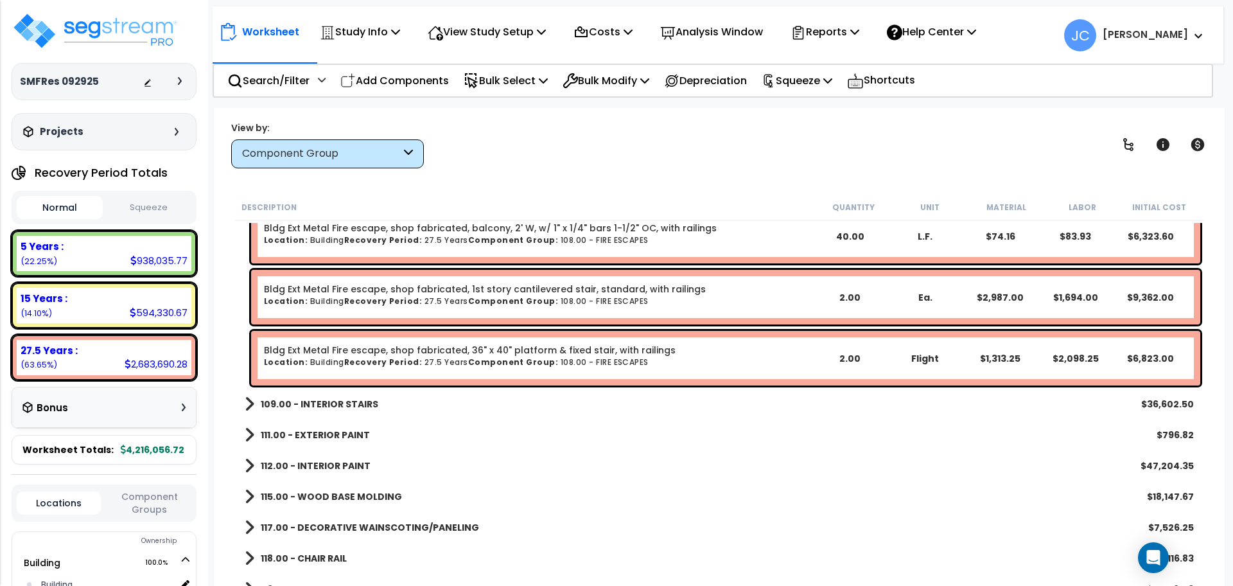
scroll to position [1419, 0]
click at [348, 404] on b "109.00 - INTERIOR STAIRS" at bounding box center [319, 403] width 117 height 13
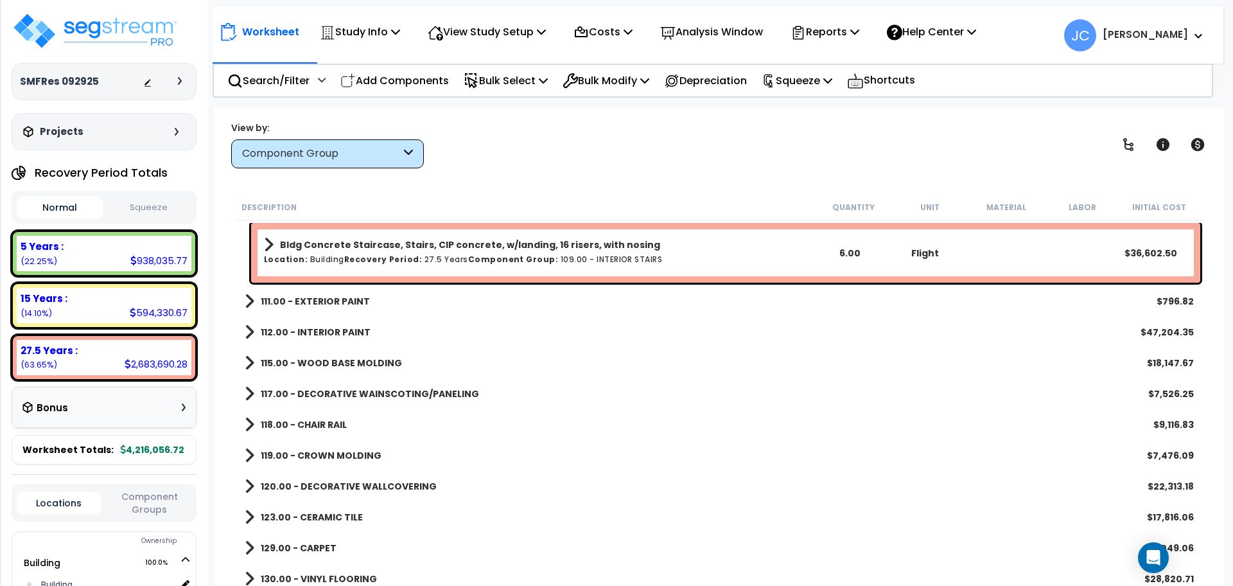
scroll to position [1619, 0]
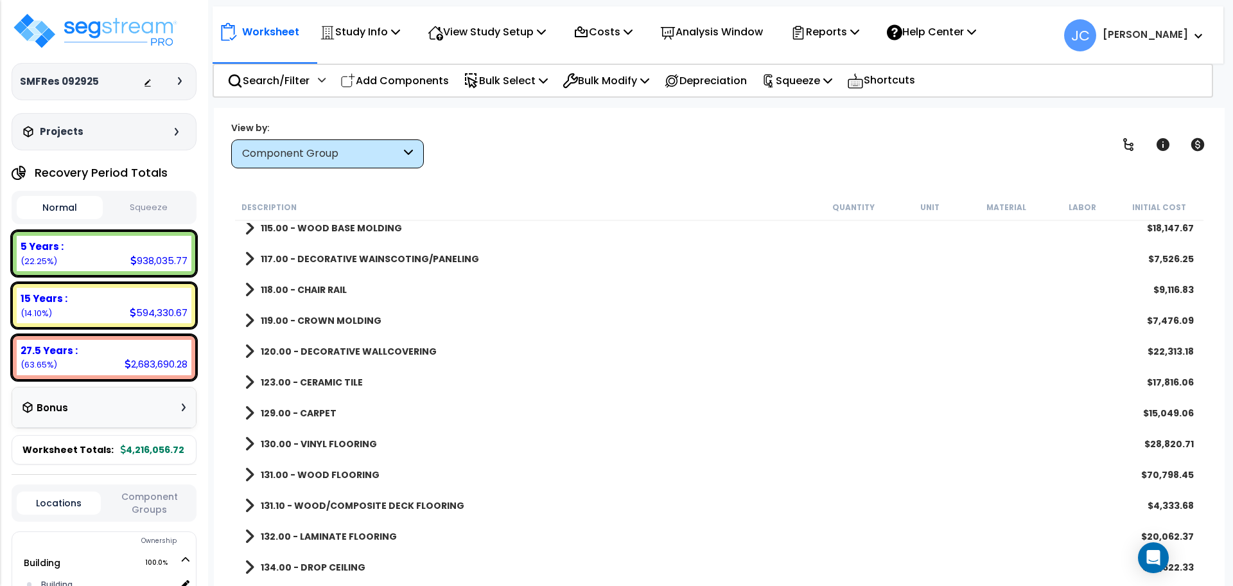
click at [349, 477] on b "131.00 - WOOD FLOORING" at bounding box center [320, 474] width 119 height 13
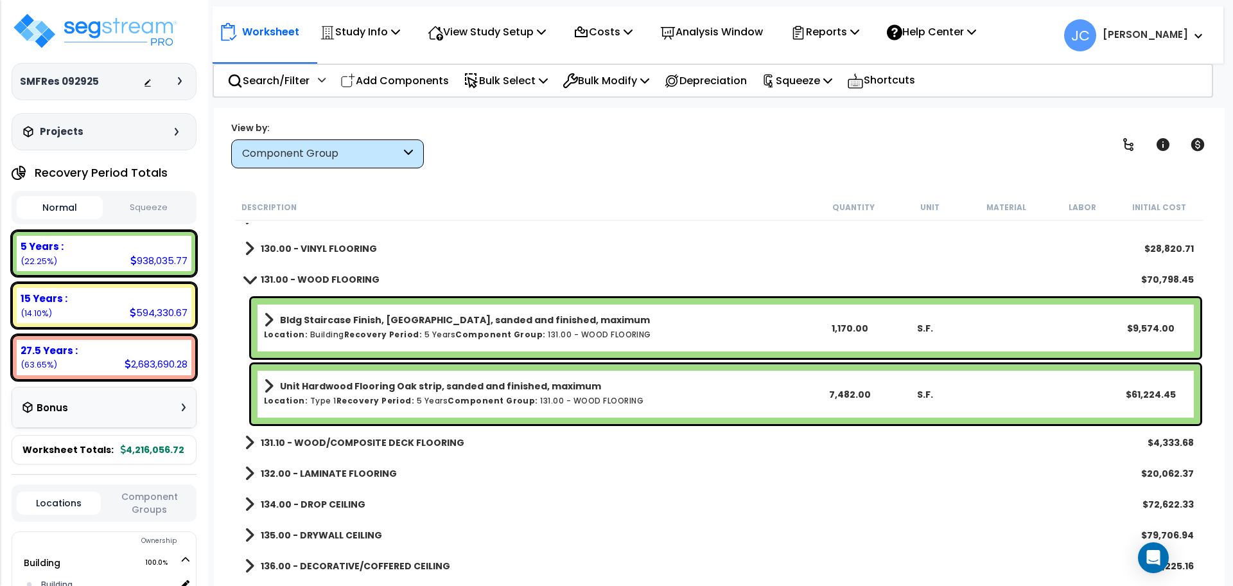
scroll to position [1949, 0]
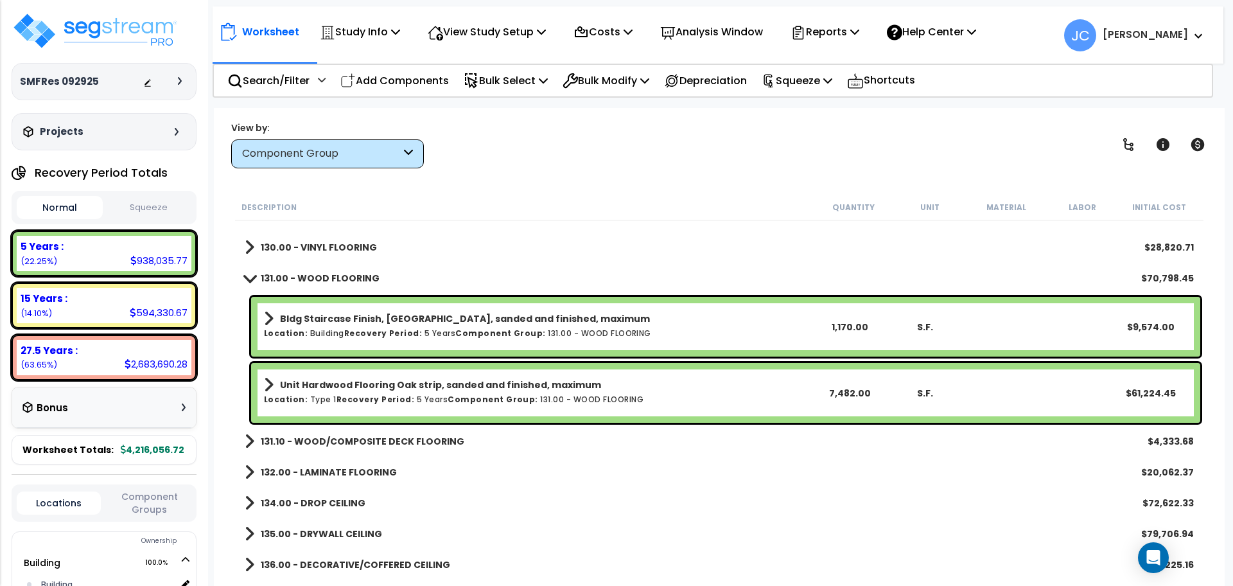
click at [385, 437] on b "131.10 - WOOD/COMPOSITE DECK FLOORING" at bounding box center [363, 441] width 204 height 13
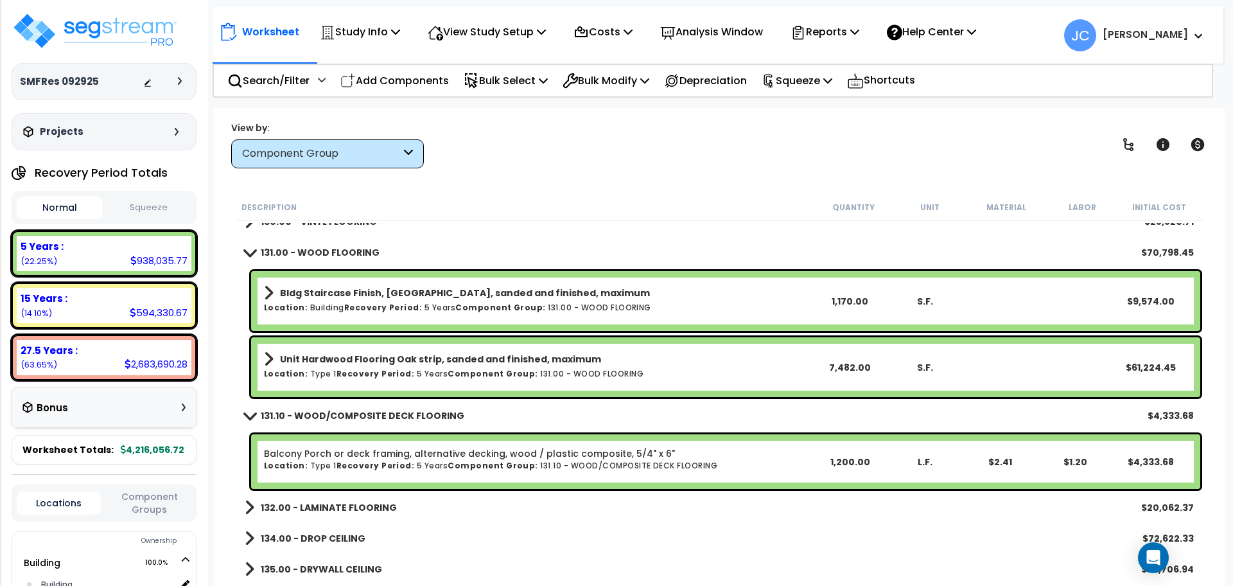
scroll to position [1976, 0]
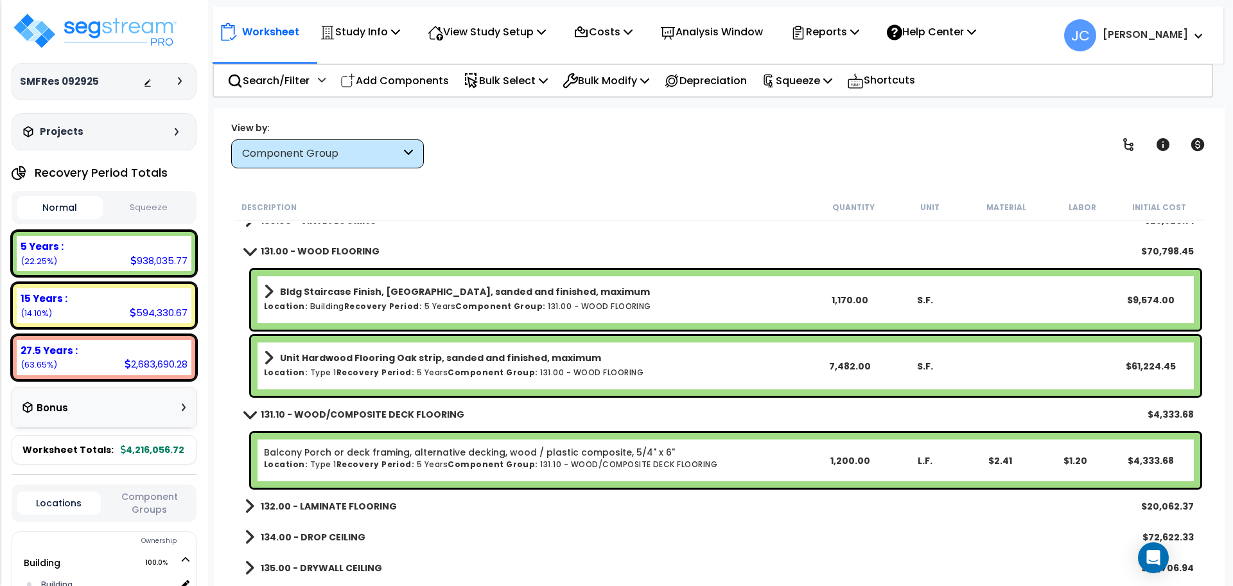
click at [370, 414] on b "131.10 - WOOD/COMPOSITE DECK FLOORING" at bounding box center [363, 414] width 204 height 13
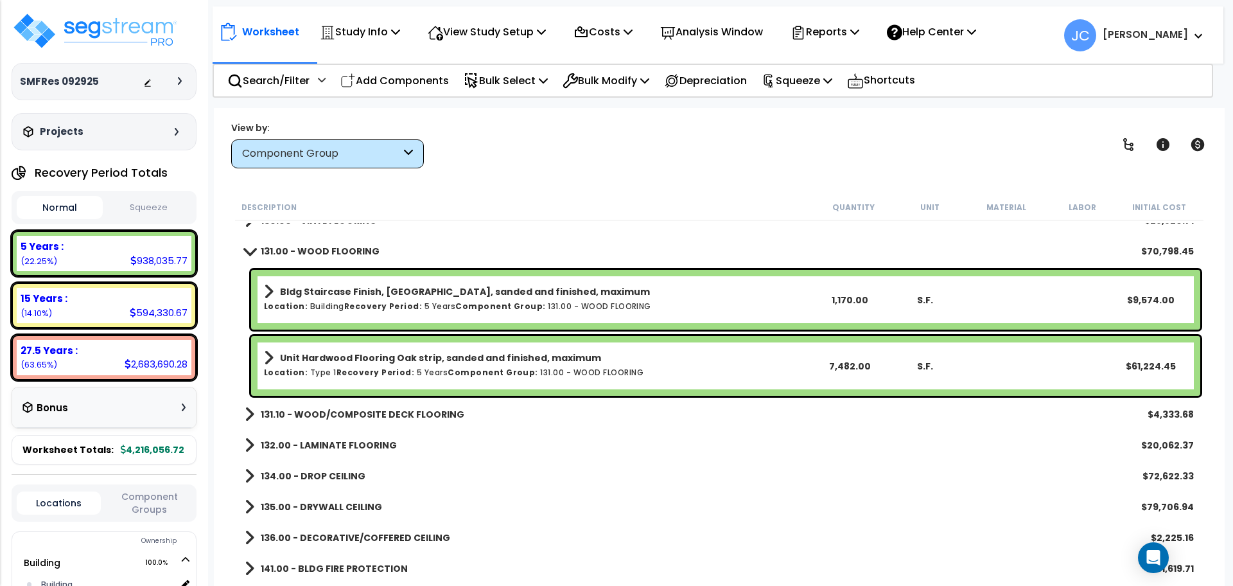
click at [363, 410] on b "131.10 - WOOD/COMPOSITE DECK FLOORING" at bounding box center [363, 414] width 204 height 13
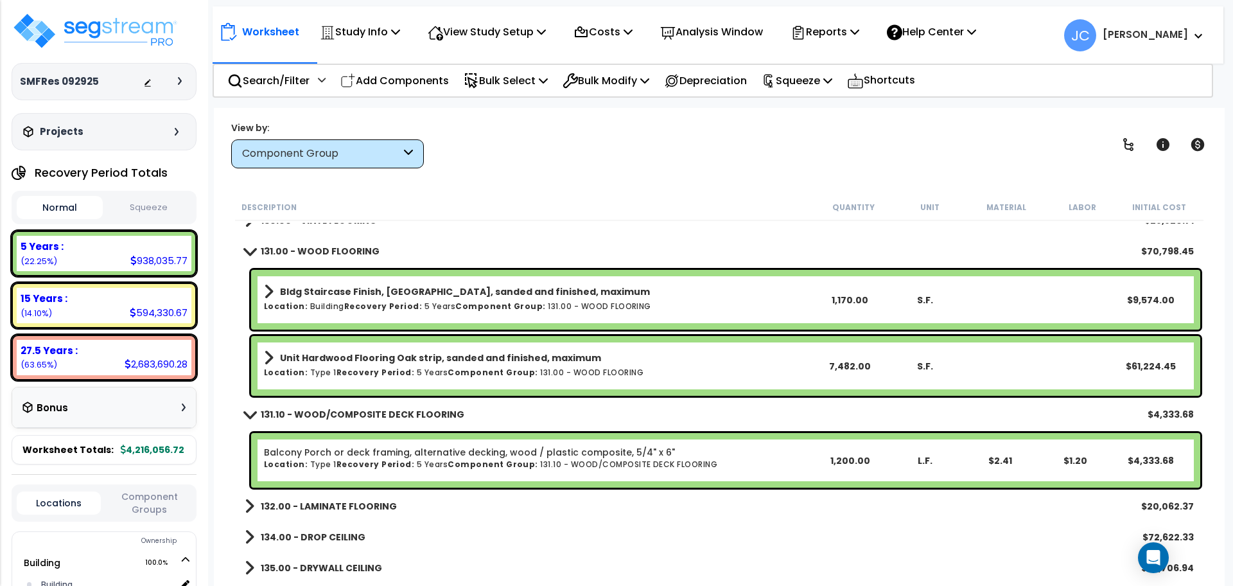
click at [363, 410] on b "131.10 - WOOD/COMPOSITE DECK FLOORING" at bounding box center [363, 414] width 204 height 13
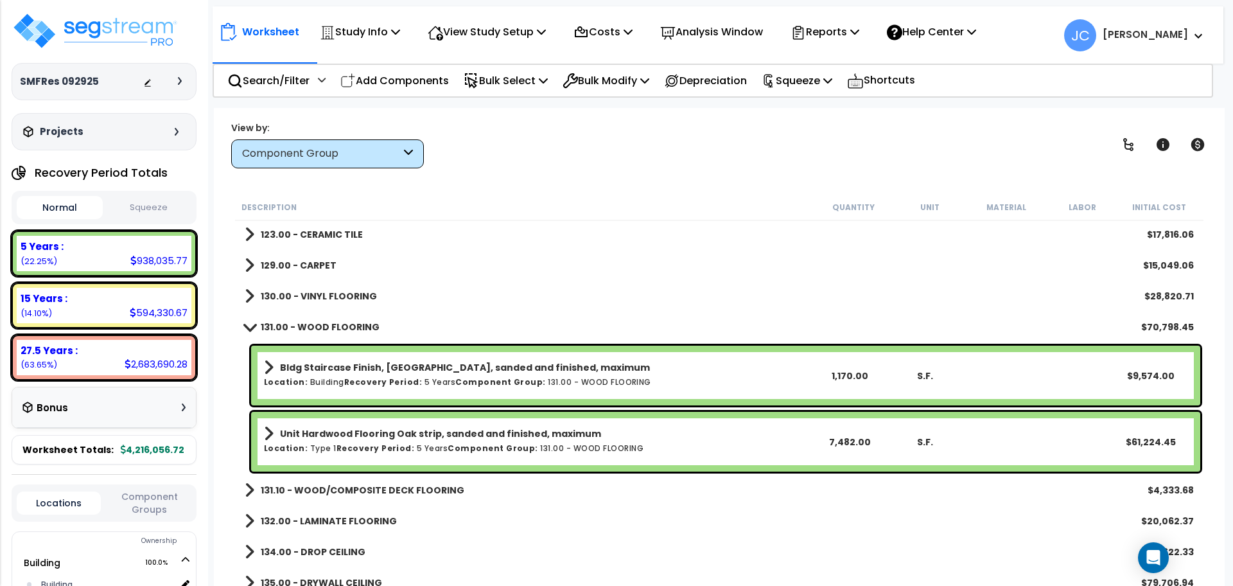
scroll to position [1886, 0]
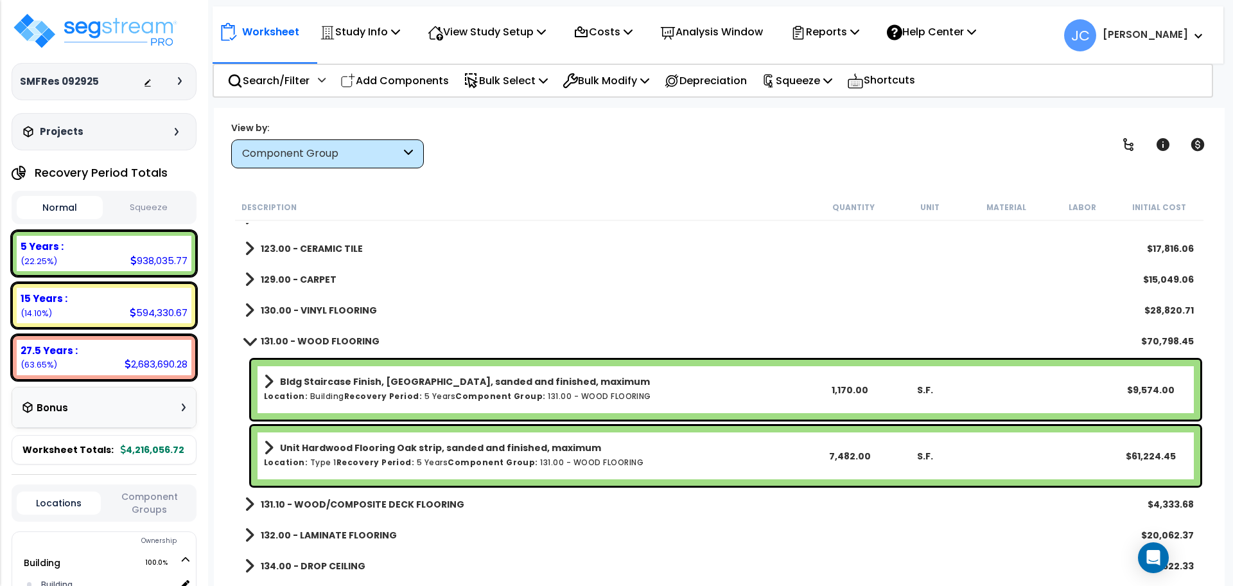
click at [333, 332] on link "131.00 - WOOD FLOORING" at bounding box center [312, 341] width 135 height 18
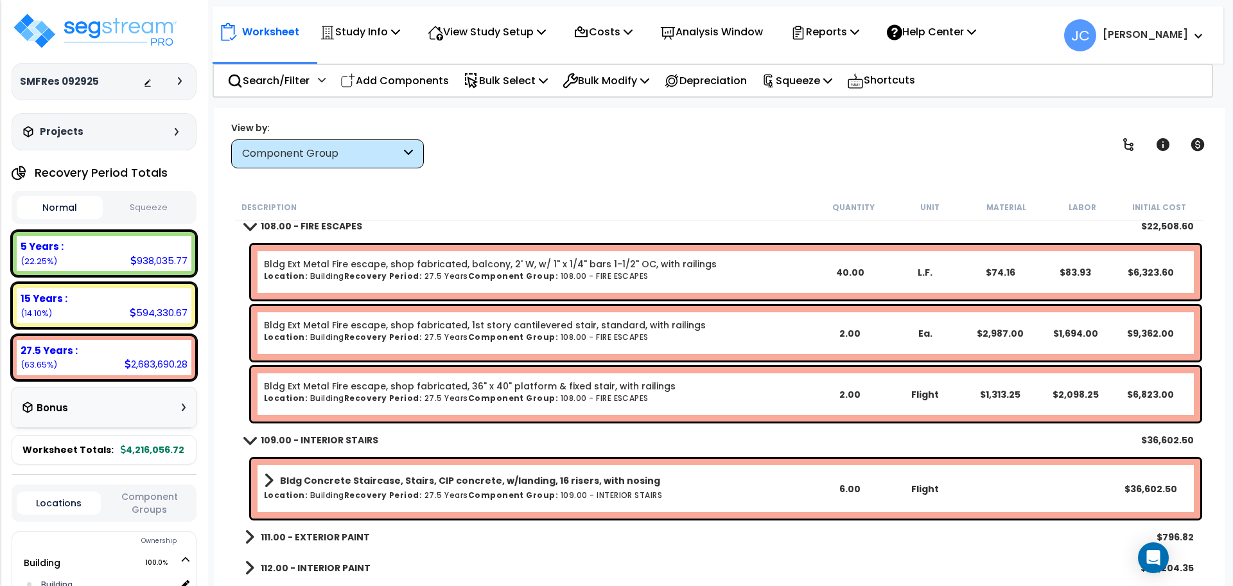
scroll to position [1560, 0]
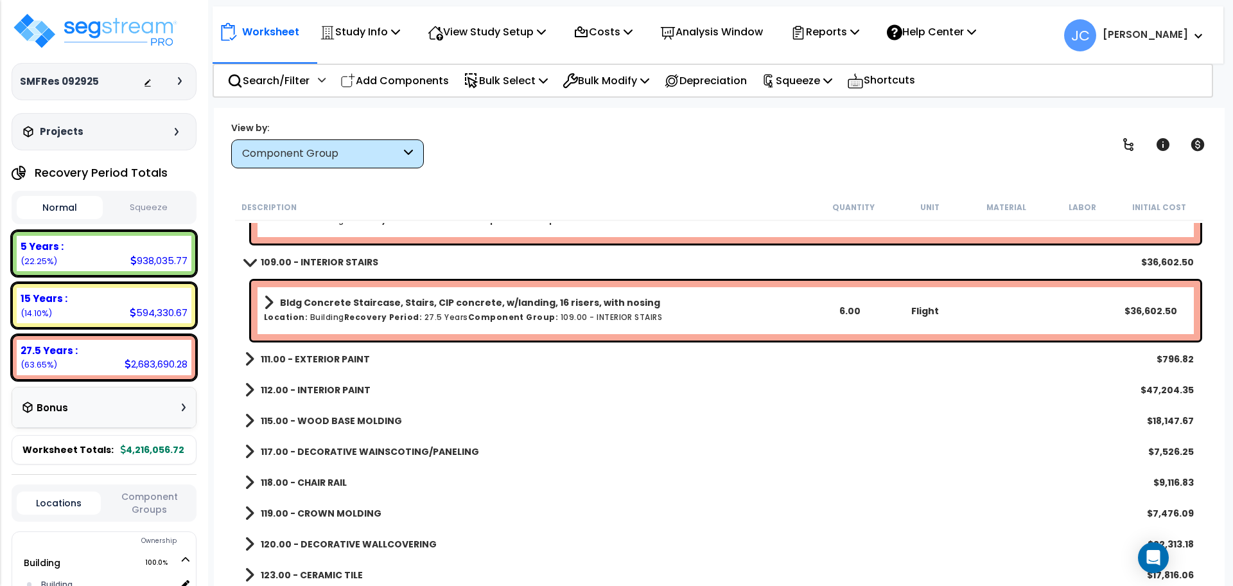
click at [353, 357] on b "111.00 - EXTERIOR PAINT" at bounding box center [315, 358] width 109 height 13
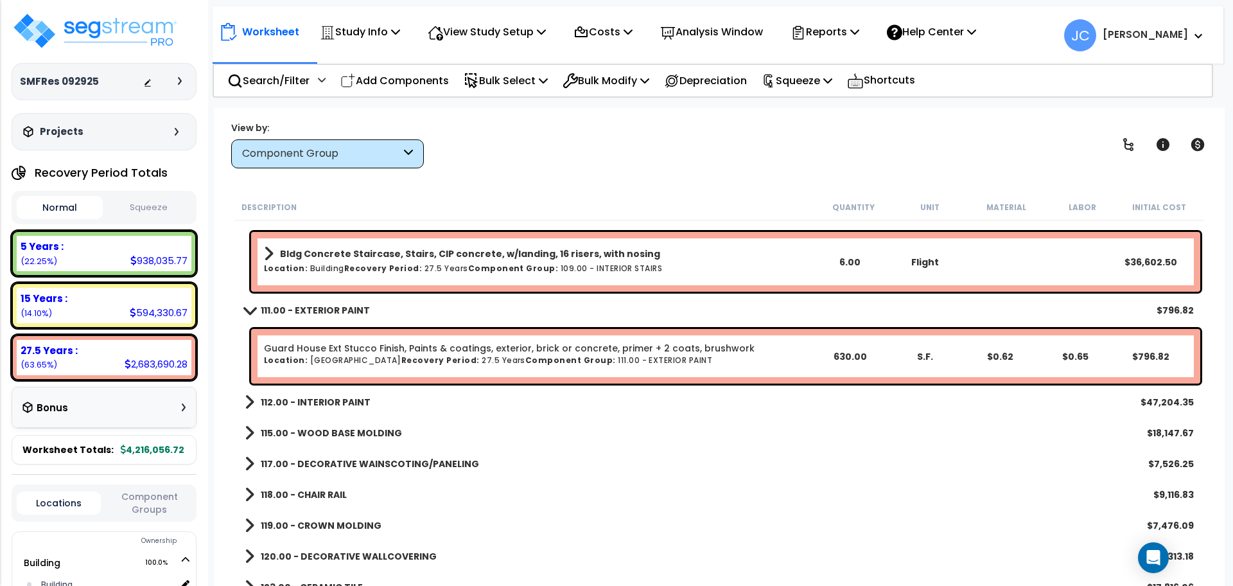
scroll to position [1614, 0]
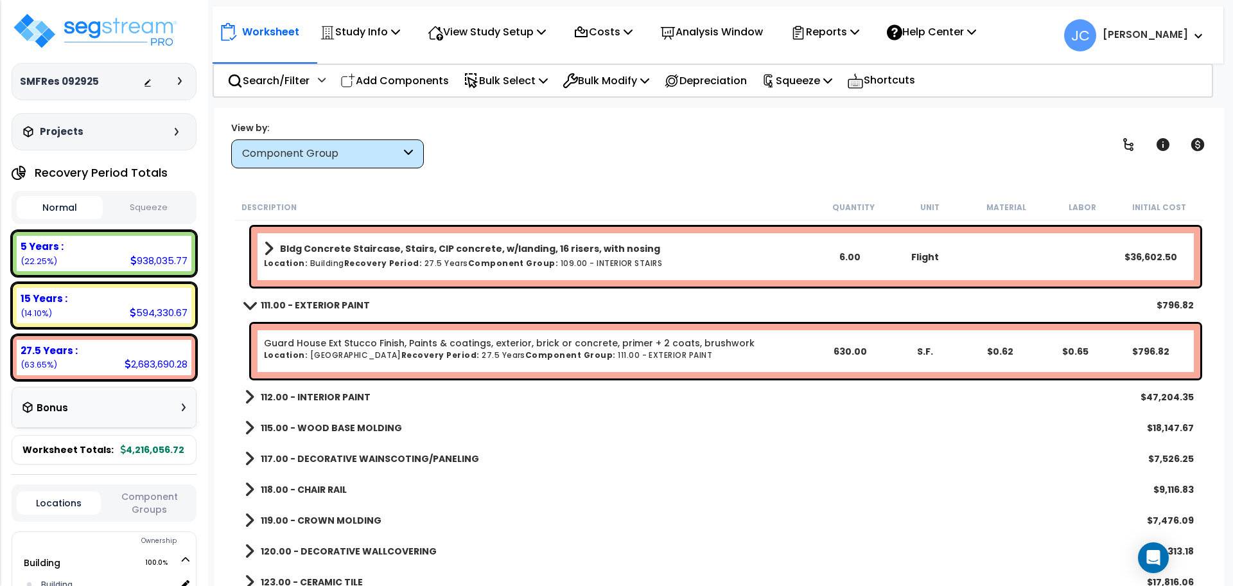
click at [349, 398] on b "112.00 - INTERIOR PAINT" at bounding box center [316, 396] width 110 height 13
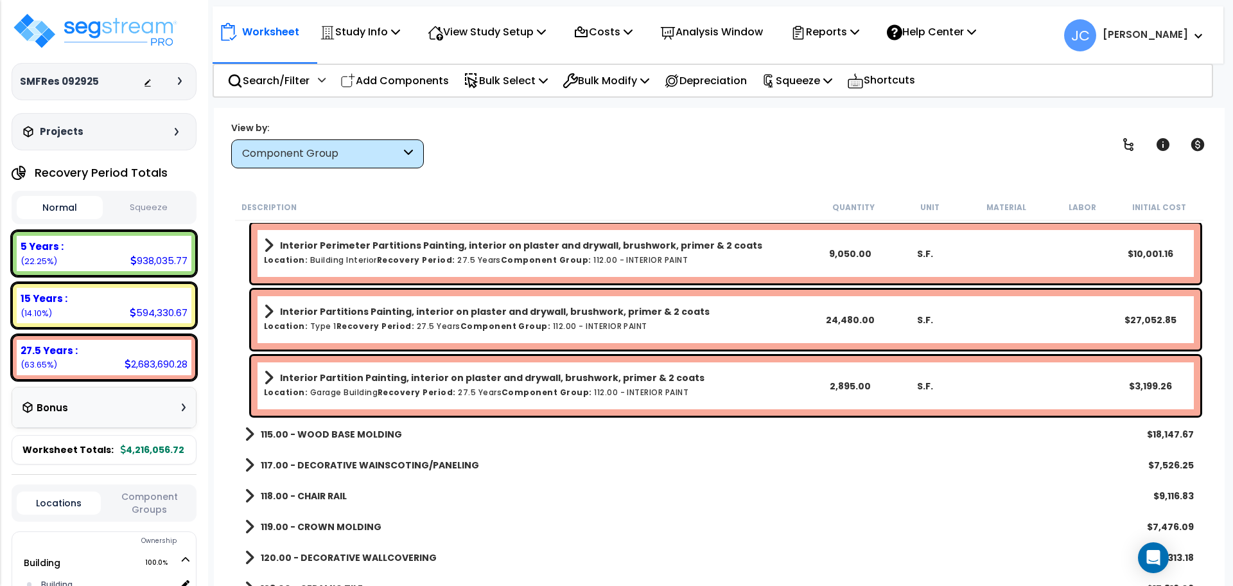
scroll to position [1876, 0]
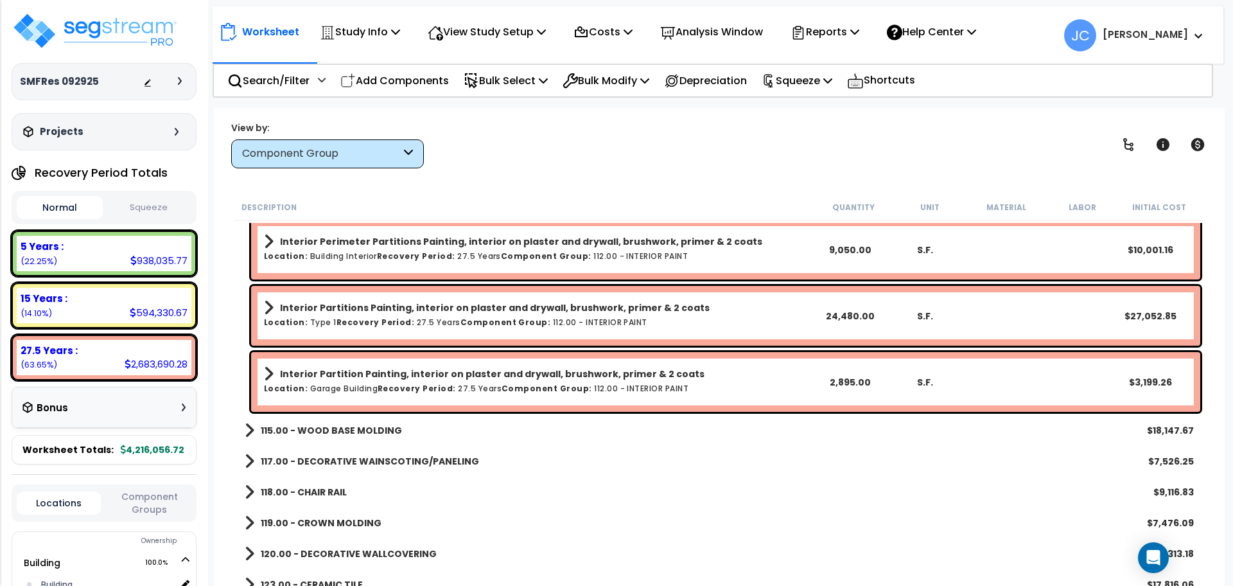
click at [325, 424] on b "115.00 - WOOD BASE MOLDING" at bounding box center [331, 430] width 141 height 13
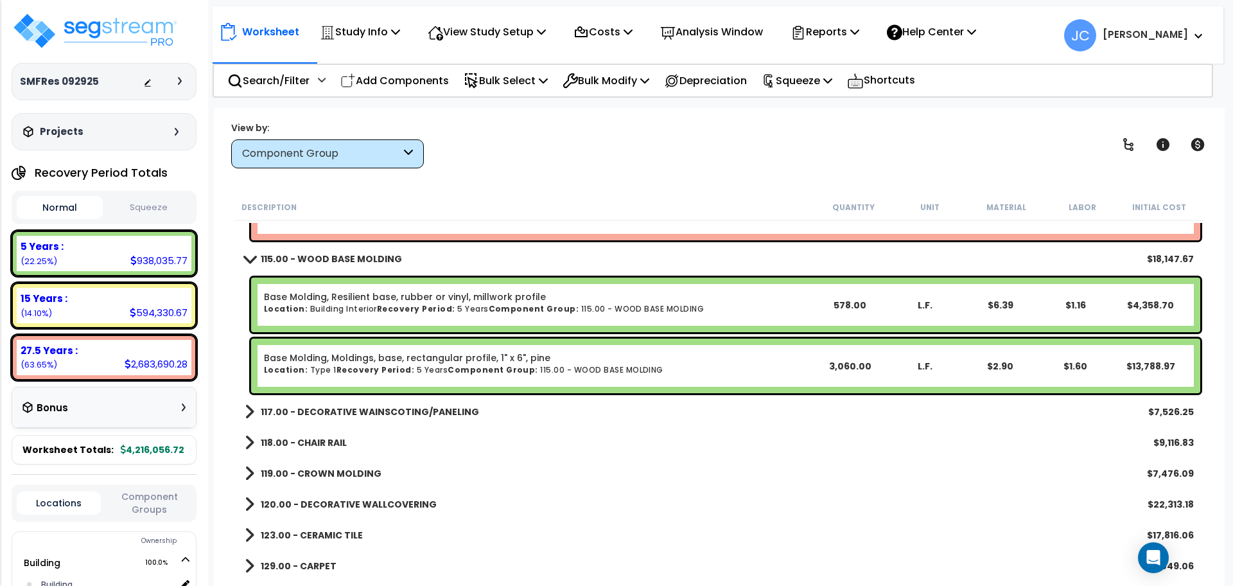
scroll to position [2056, 0]
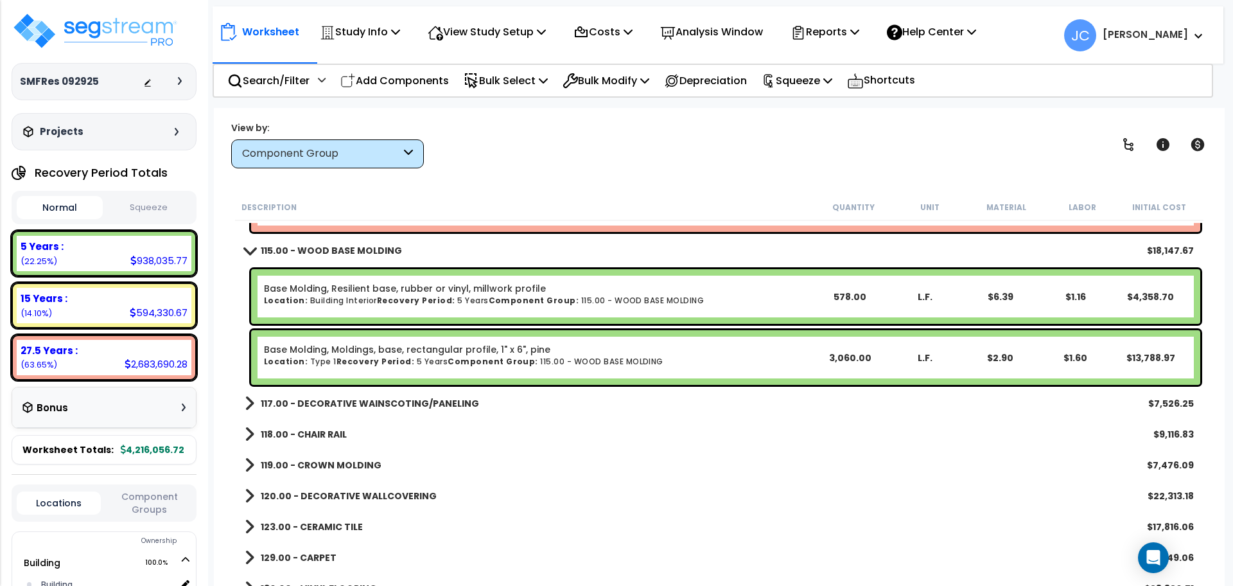
click at [352, 399] on b "117.00 - DECORATIVE WAINSCOTING/PANELING" at bounding box center [370, 403] width 218 height 13
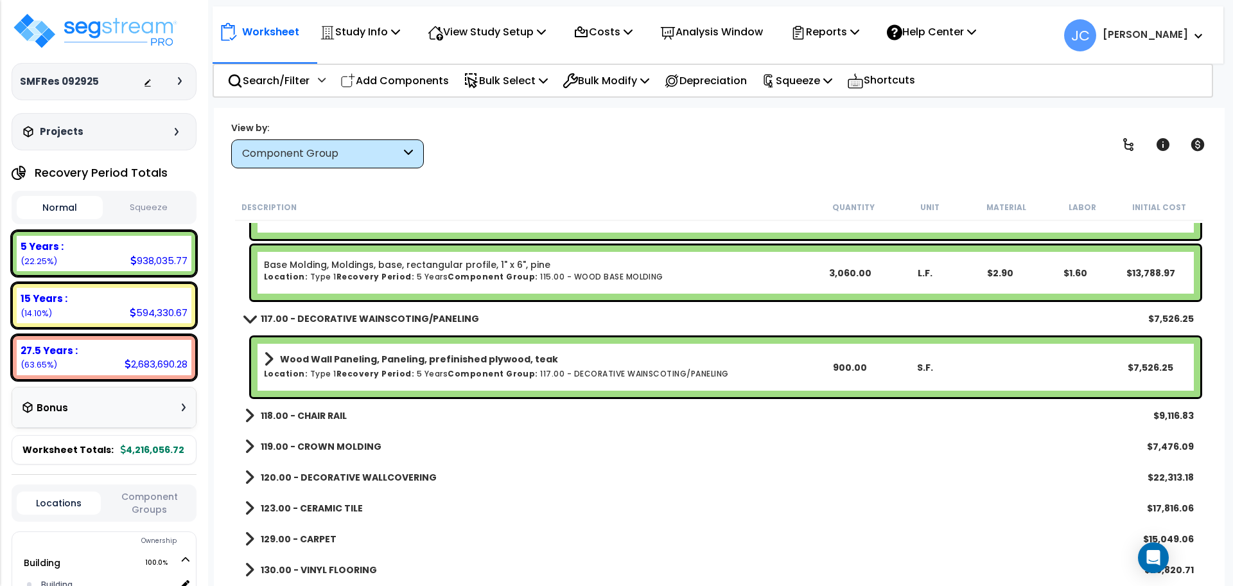
scroll to position [2148, 0]
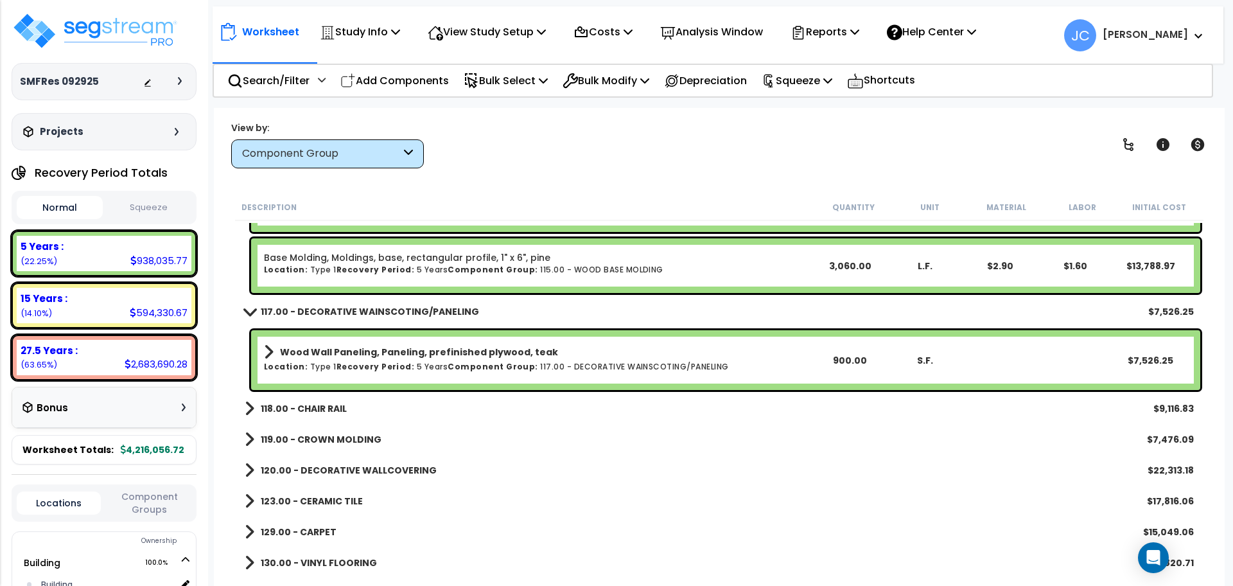
click at [322, 412] on b "118.00 - CHAIR RAIL" at bounding box center [304, 408] width 86 height 13
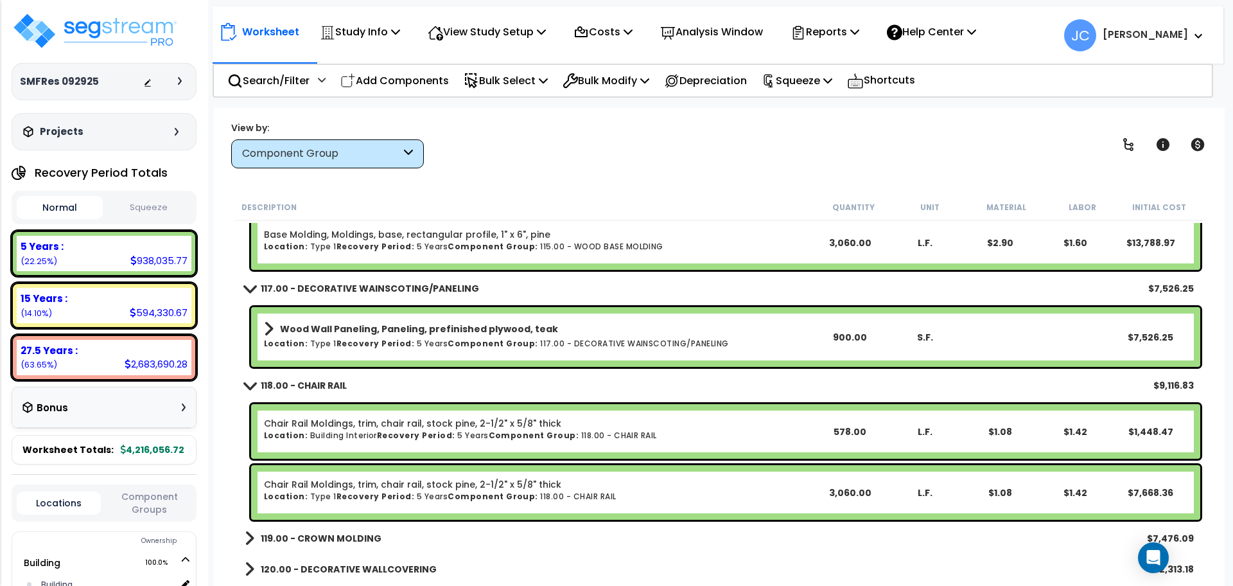
scroll to position [2173, 0]
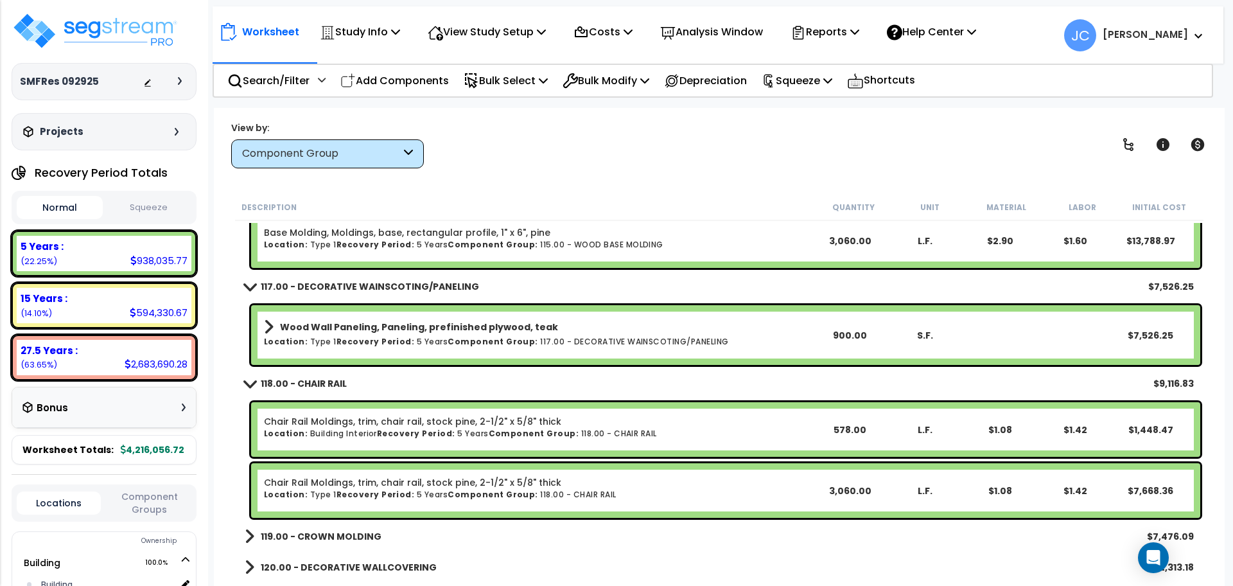
click at [351, 530] on b "119.00 - CROWN MOLDING" at bounding box center [321, 536] width 121 height 13
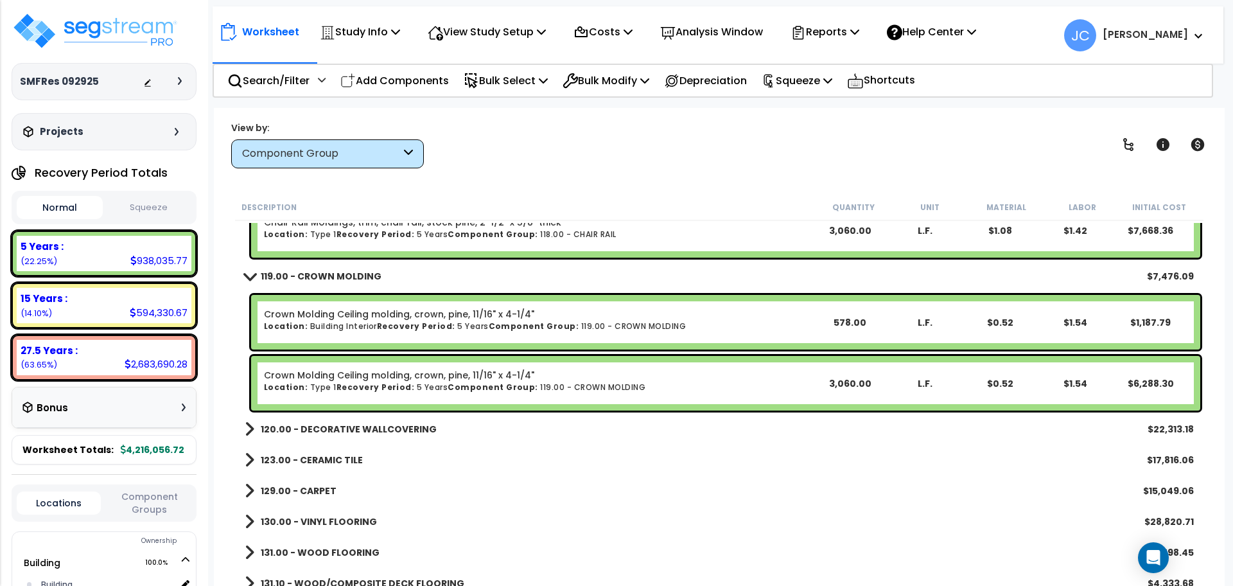
scroll to position [2433, 0]
click at [407, 433] on b "120.00 - DECORATIVE WALLCOVERING" at bounding box center [349, 428] width 176 height 13
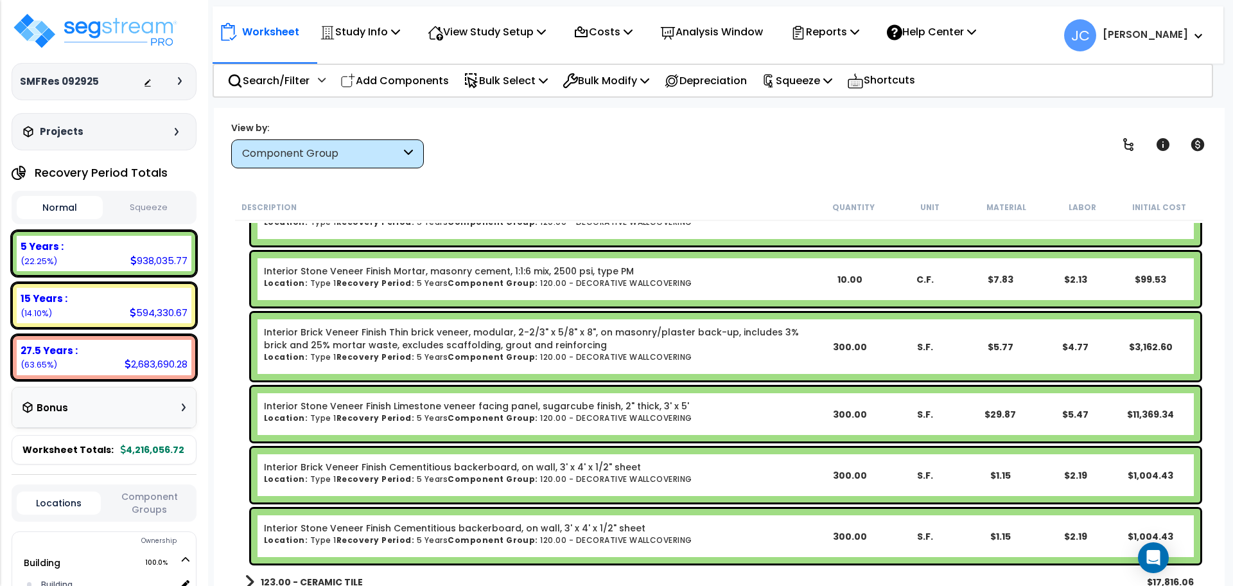
scroll to position [3087, 0]
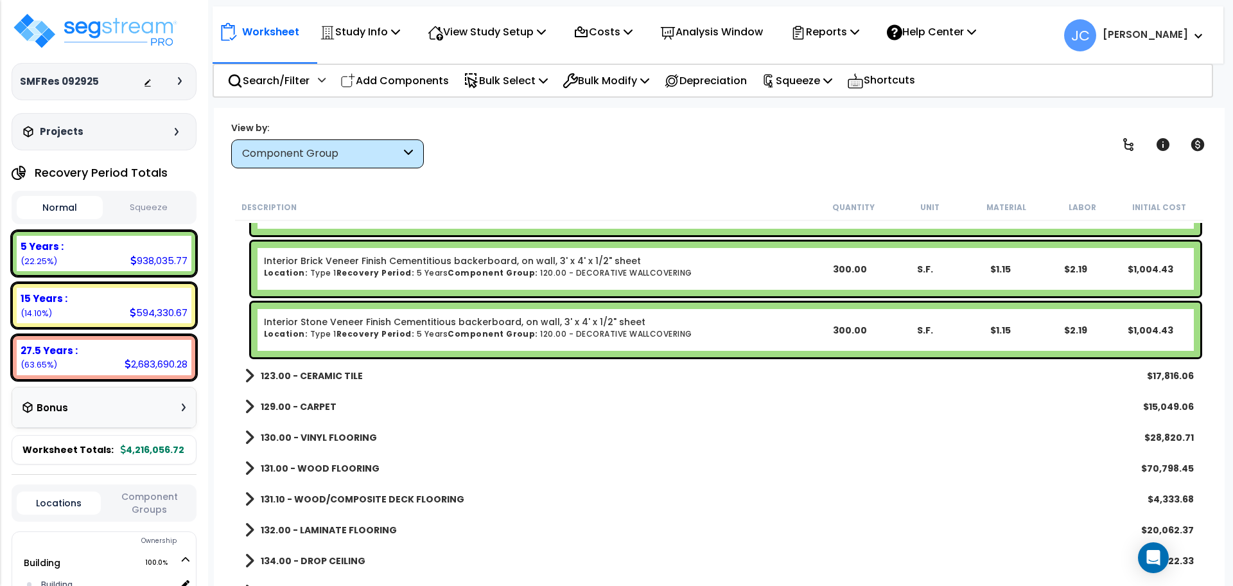
click at [342, 381] on b "123.00 - CERAMIC TILE" at bounding box center [312, 375] width 102 height 13
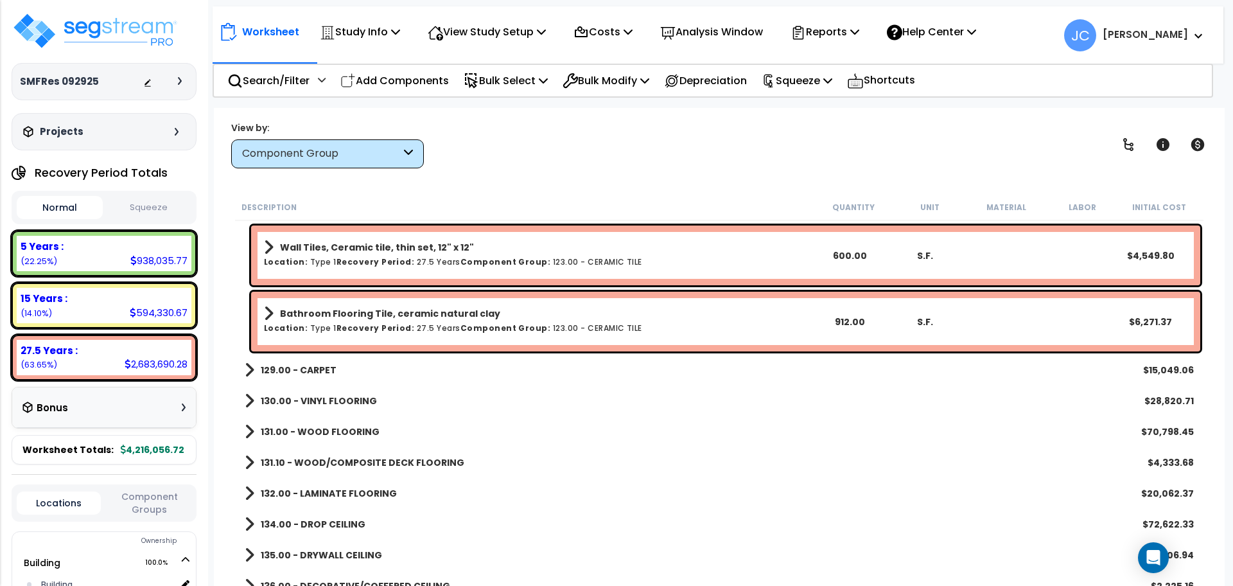
scroll to position [3513, 0]
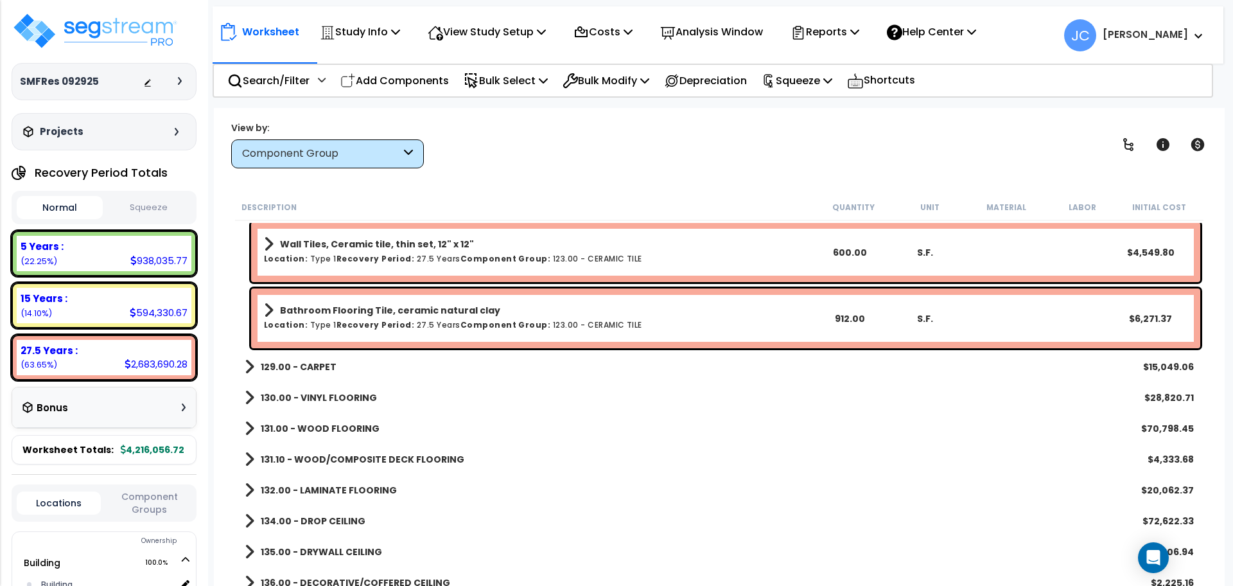
click at [320, 371] on b "129.00 - CARPET" at bounding box center [299, 366] width 76 height 13
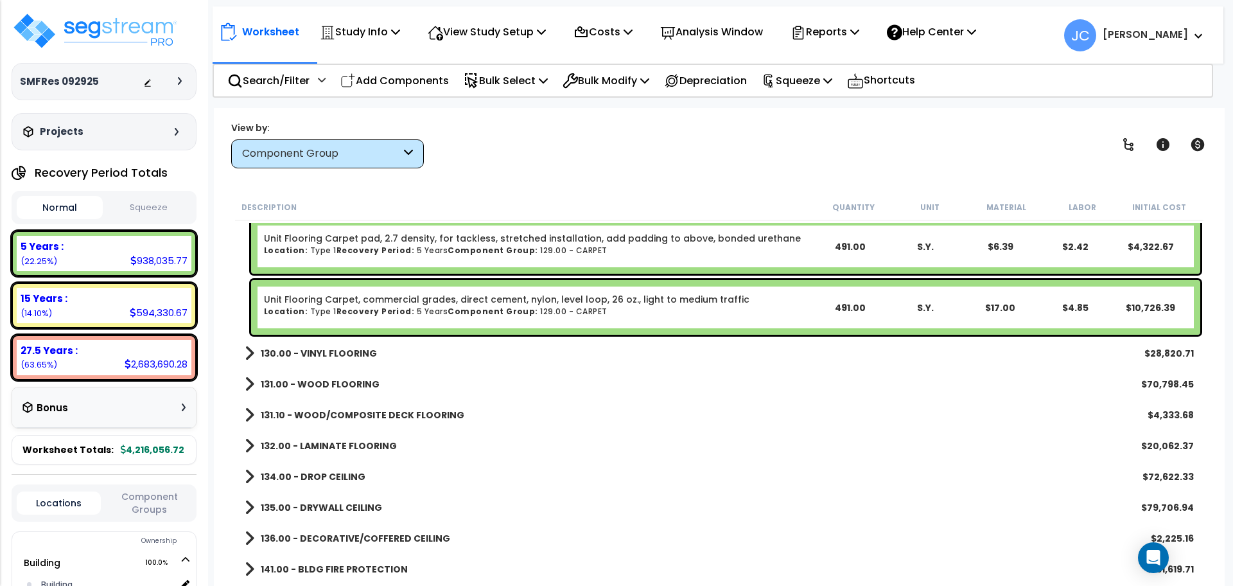
scroll to position [3680, 0]
click at [304, 352] on b "130.00 - VINYL FLOORING" at bounding box center [319, 352] width 116 height 13
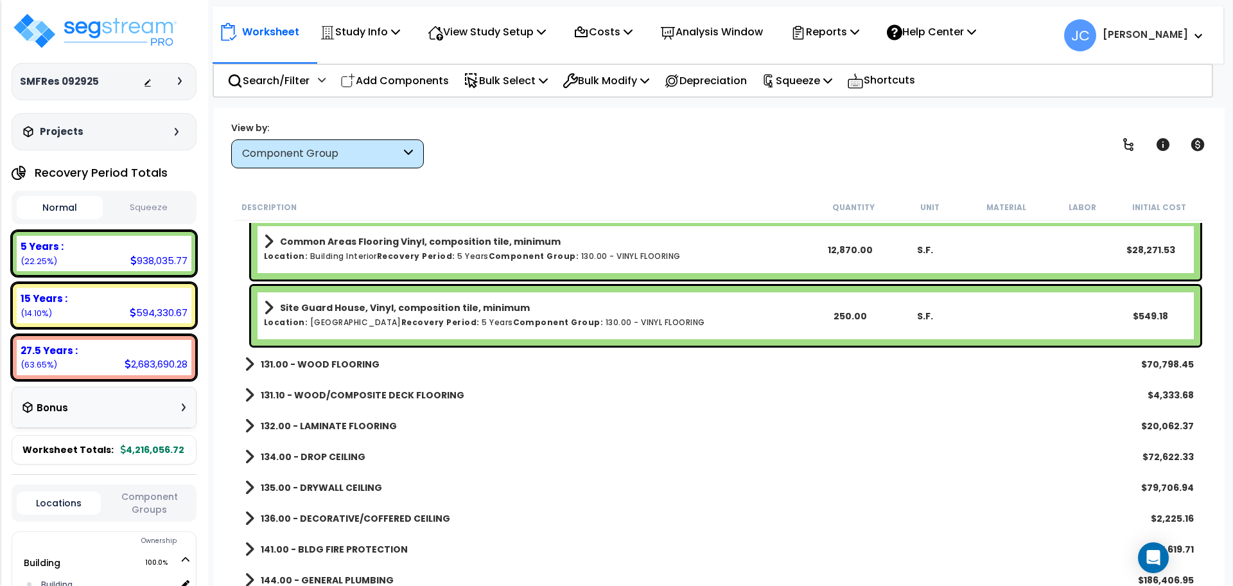
scroll to position [3832, 0]
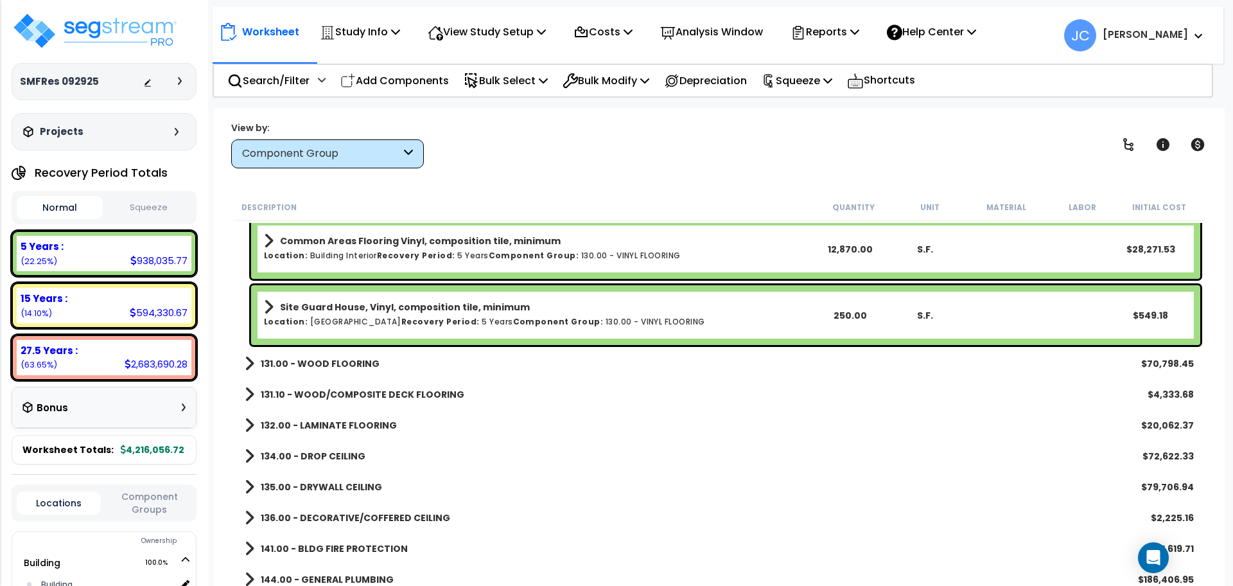
click at [318, 354] on link "131.00 - WOOD FLOORING" at bounding box center [312, 363] width 135 height 18
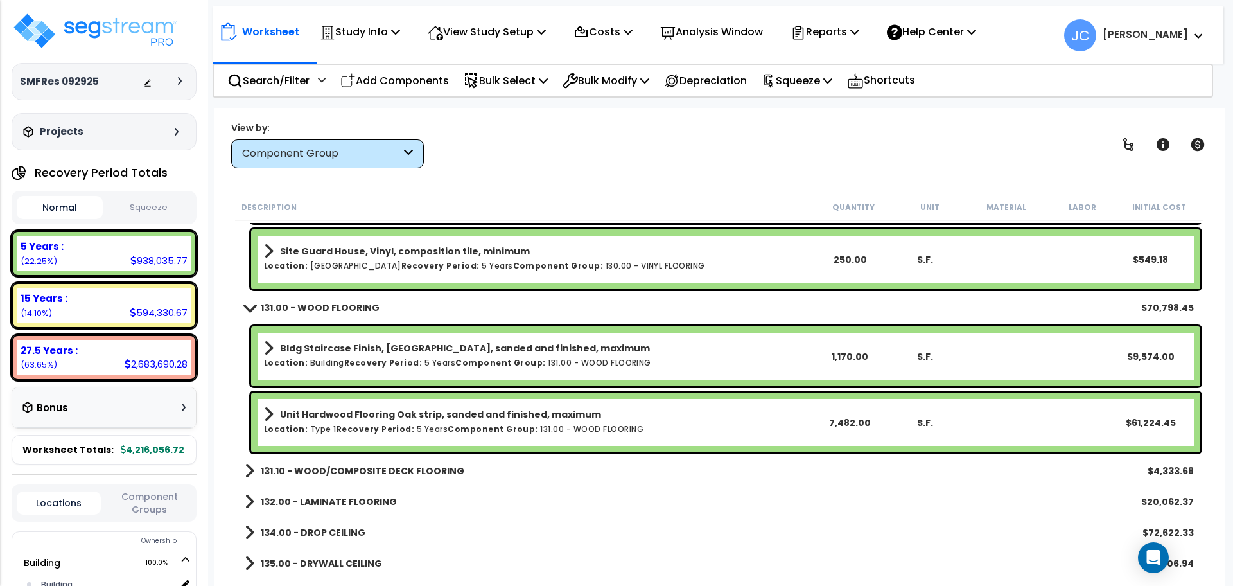
scroll to position [3885, 0]
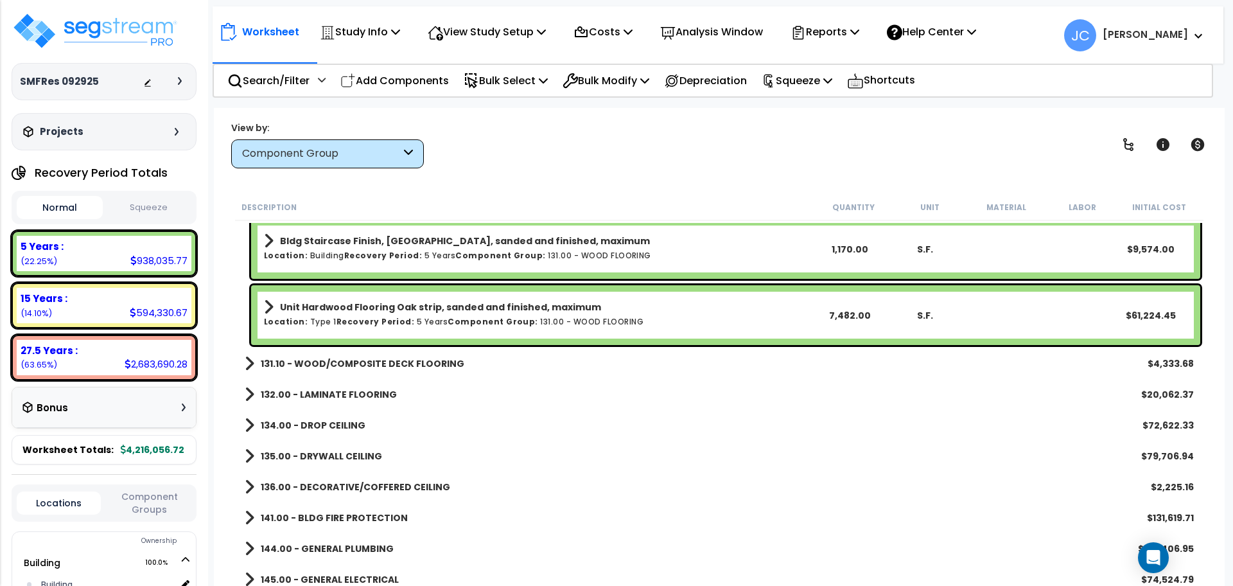
click at [409, 363] on b "131.10 - WOOD/COMPOSITE DECK FLOORING" at bounding box center [363, 363] width 204 height 13
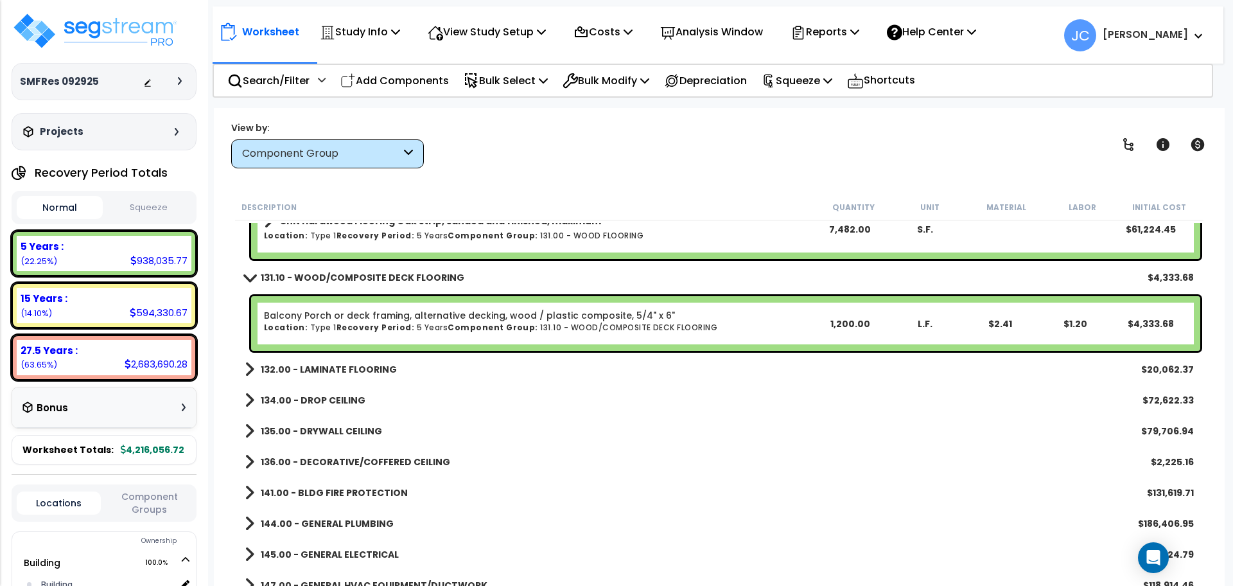
scroll to position [4093, 0]
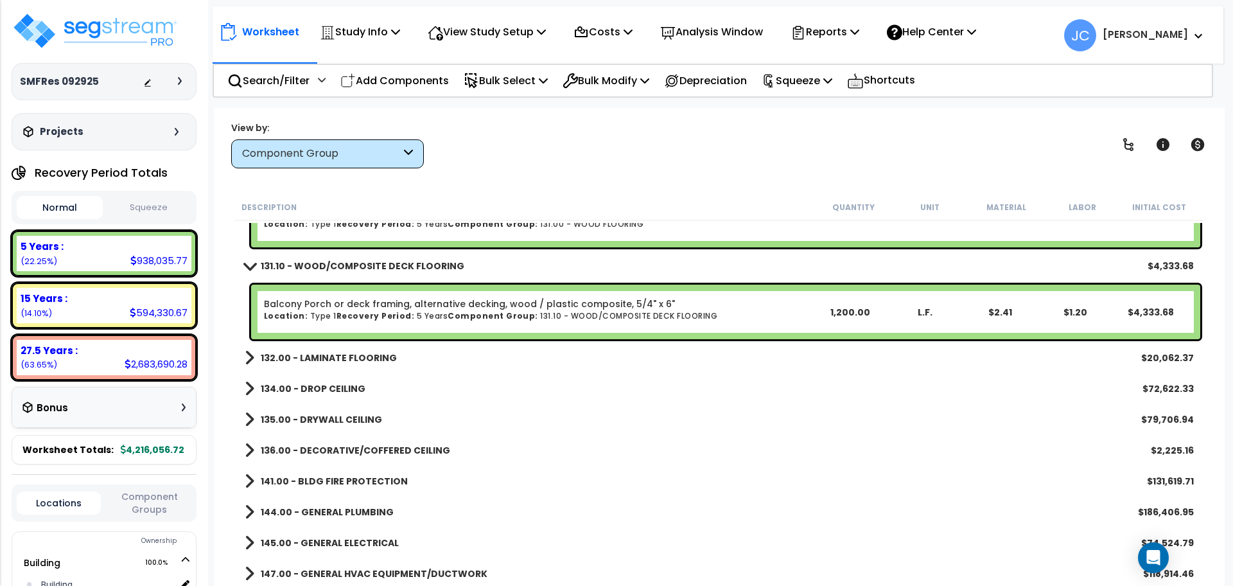
click at [372, 360] on b "132.00 - LAMINATE FLOORING" at bounding box center [329, 357] width 136 height 13
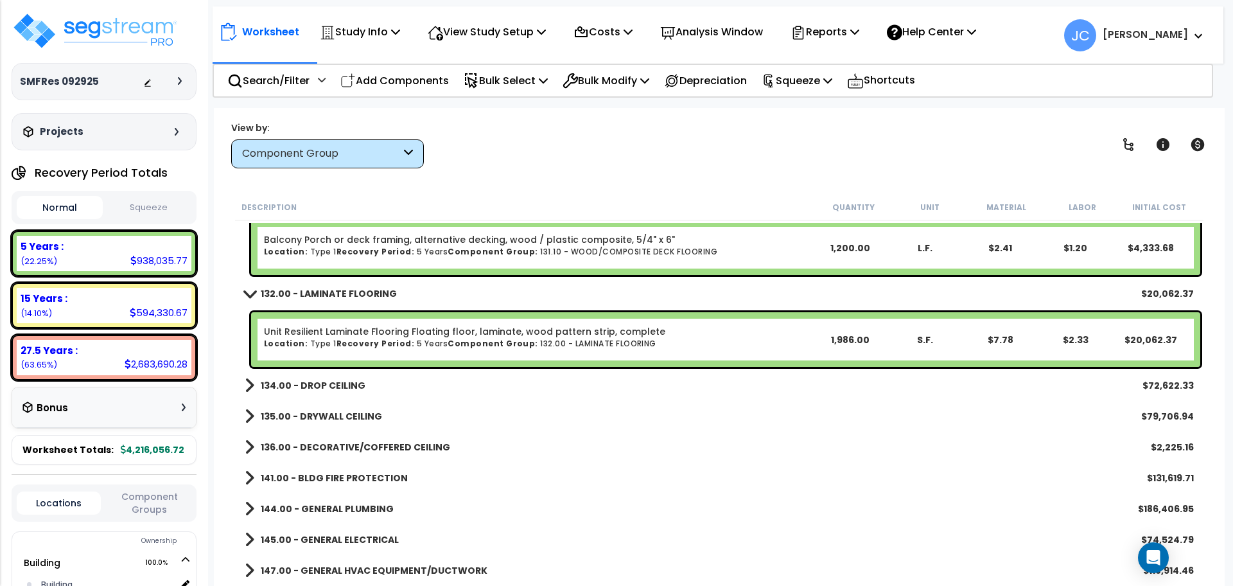
scroll to position [4157, 0]
click at [351, 385] on b "134.00 - DROP CEILING" at bounding box center [313, 384] width 105 height 13
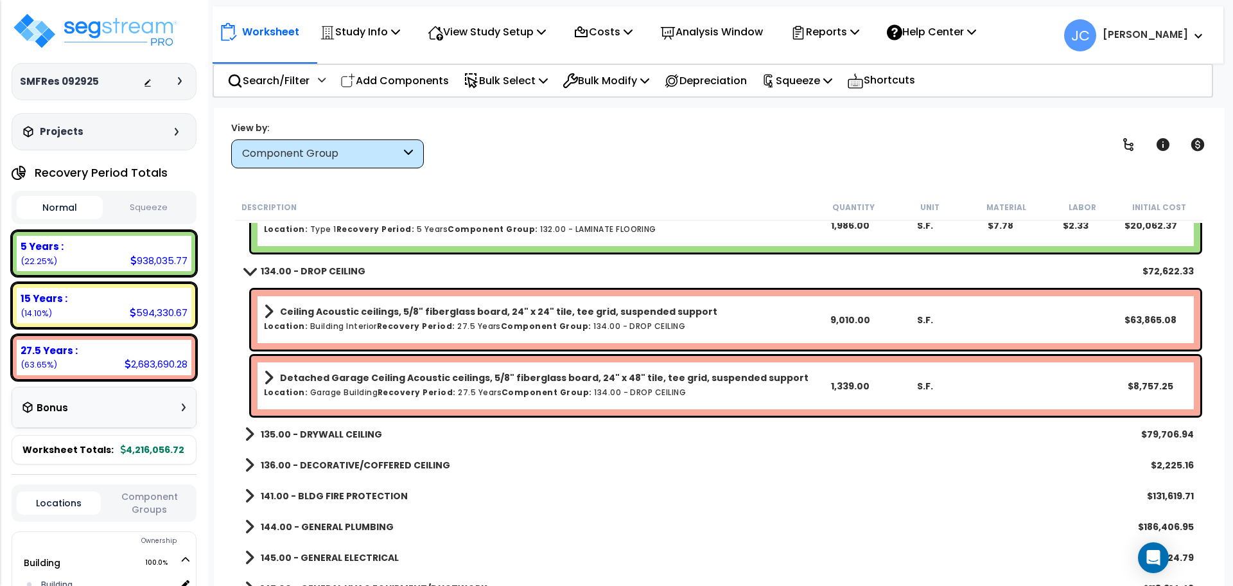
scroll to position [4272, 0]
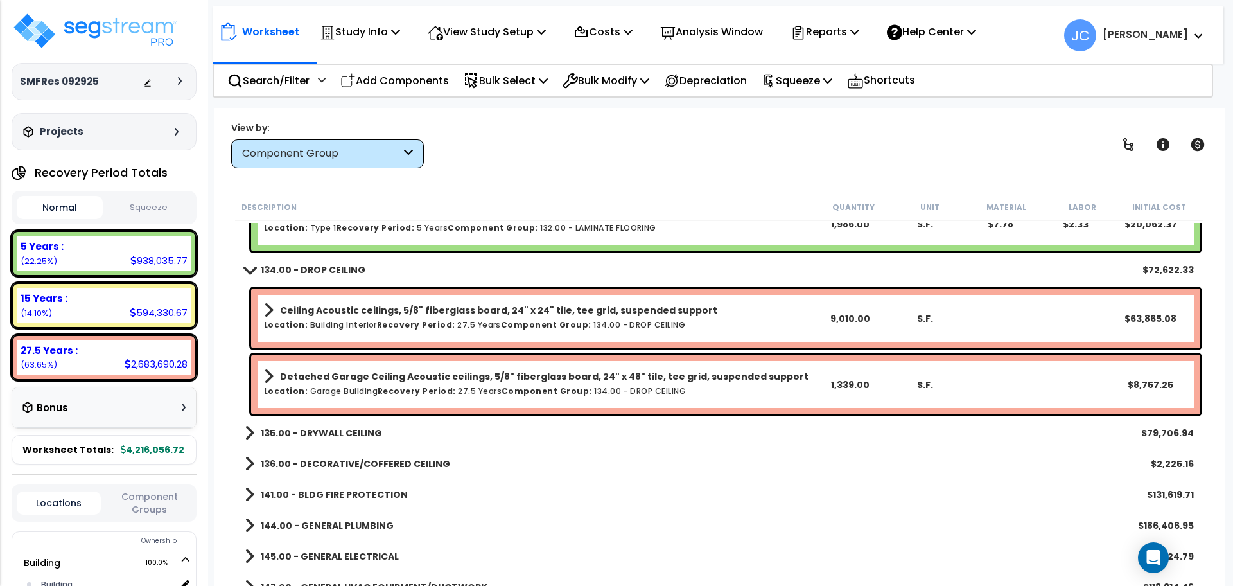
click at [371, 428] on b "135.00 - DRYWALL CEILING" at bounding box center [321, 432] width 121 height 13
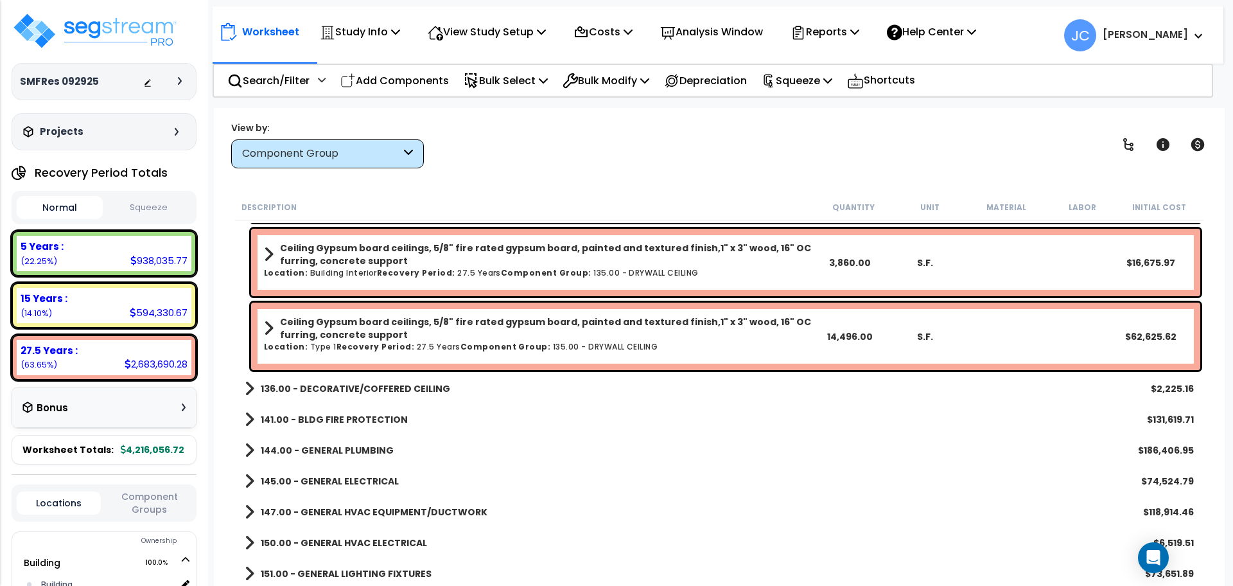
scroll to position [4570, 0]
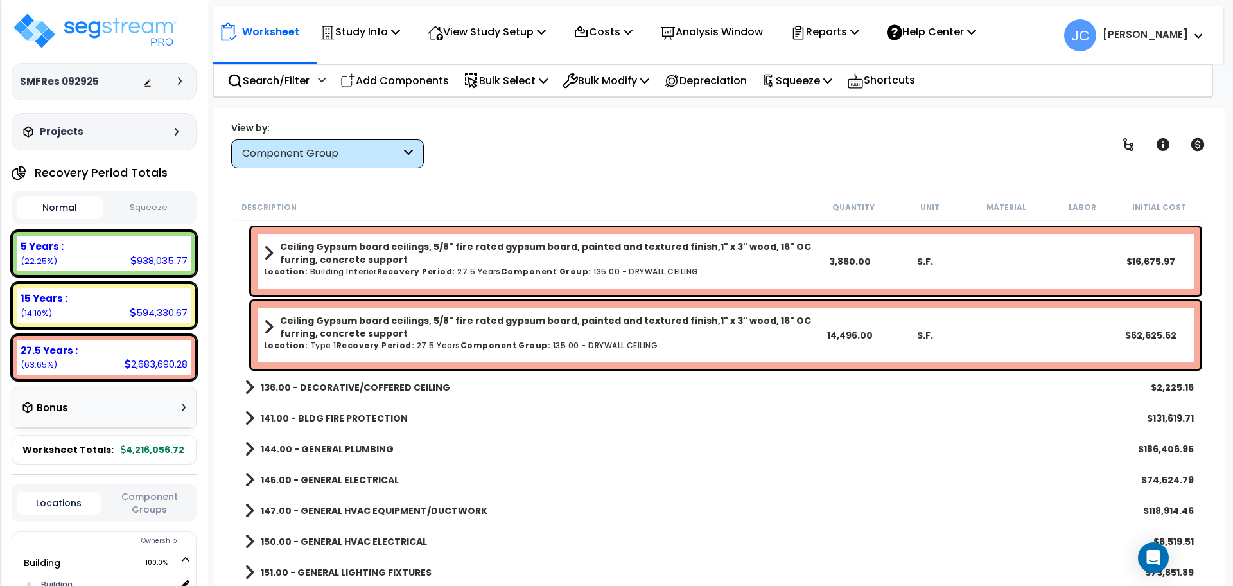
click at [374, 388] on b "136.00 - DECORATIVE/COFFERED CEILING" at bounding box center [355, 387] width 189 height 13
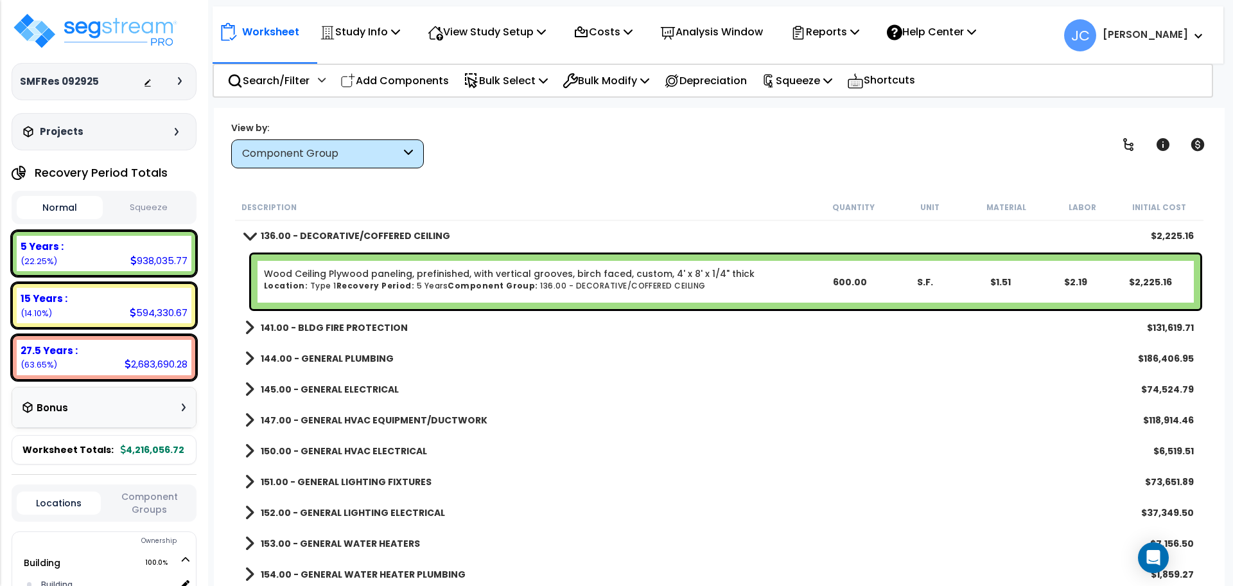
scroll to position [4722, 0]
click at [376, 330] on b "141.00 - BLDG FIRE PROTECTION" at bounding box center [334, 326] width 147 height 13
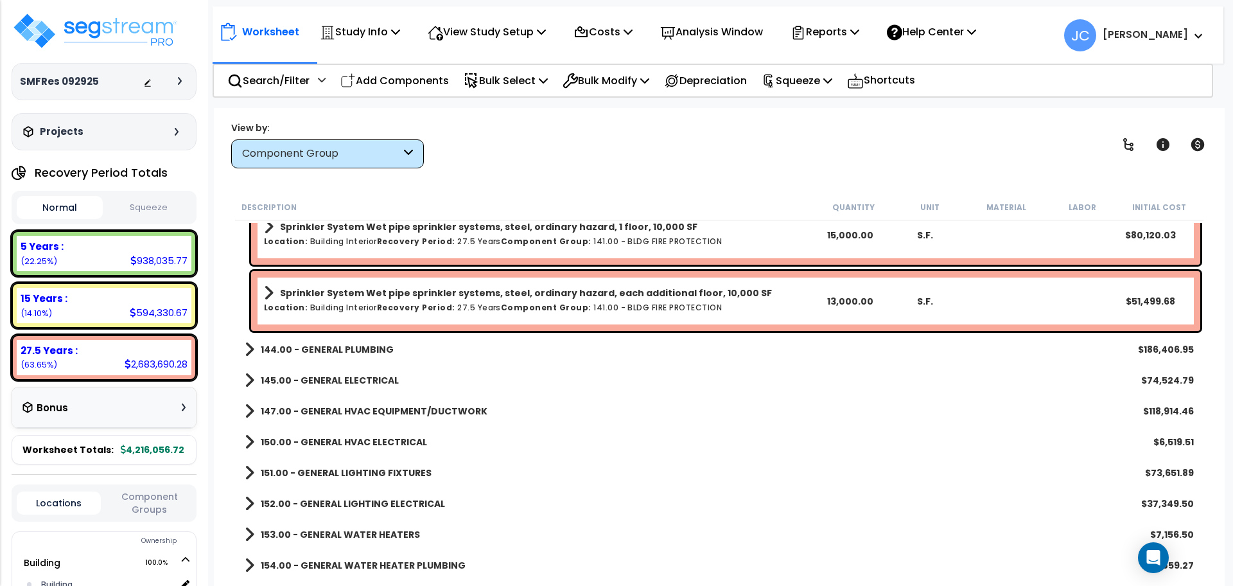
scroll to position [4876, 0]
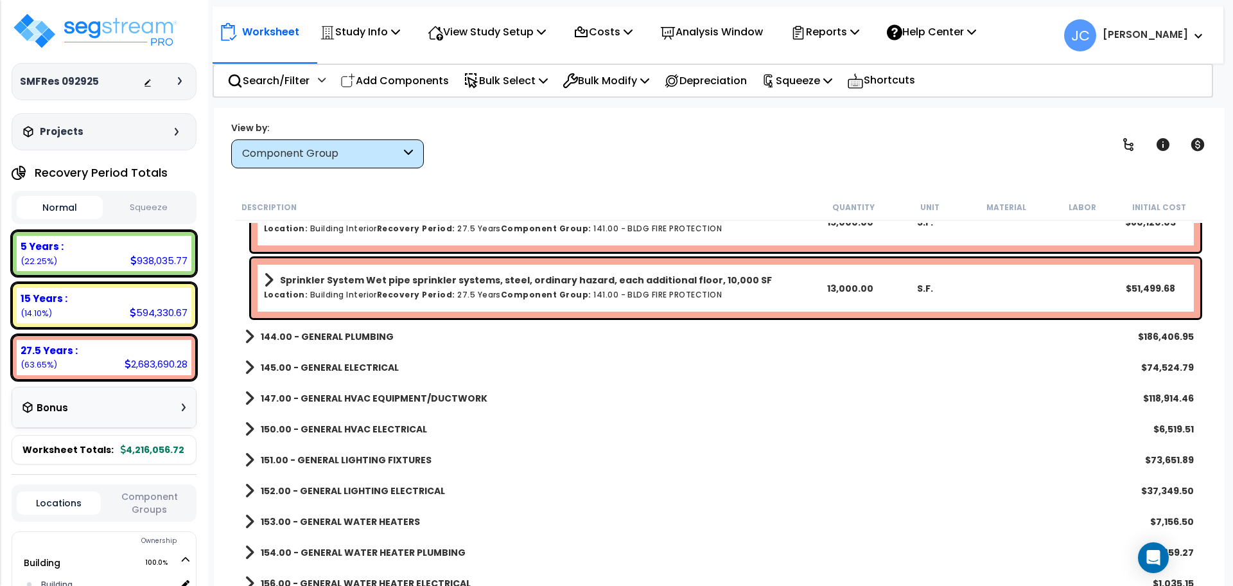
click at [355, 338] on b "144.00 - GENERAL PLUMBING" at bounding box center [327, 336] width 133 height 13
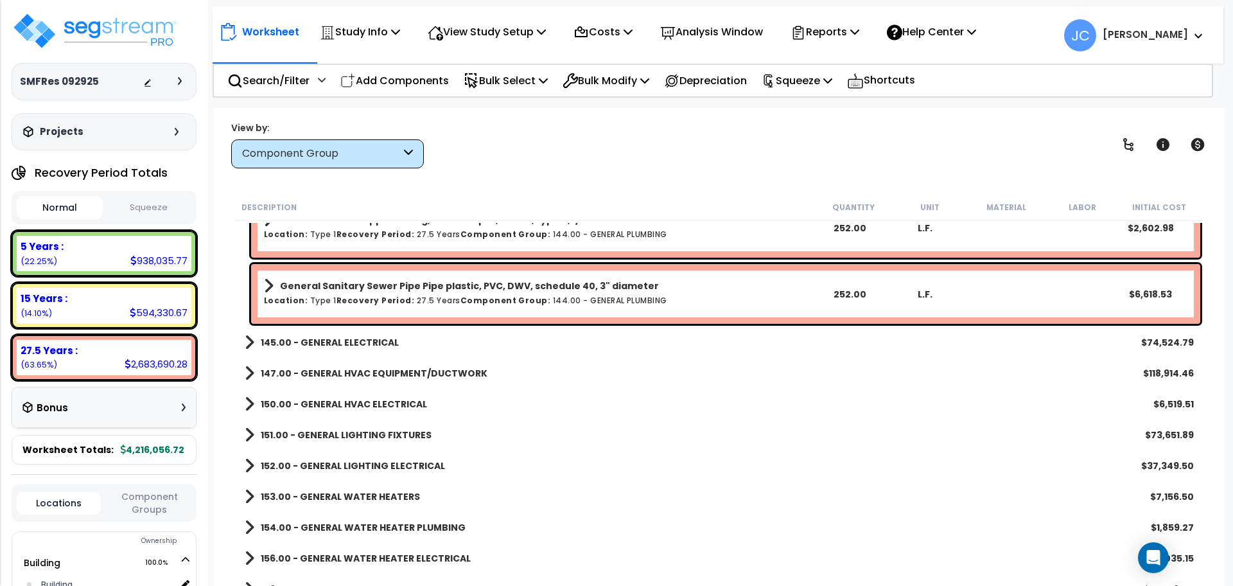
scroll to position [6328, 0]
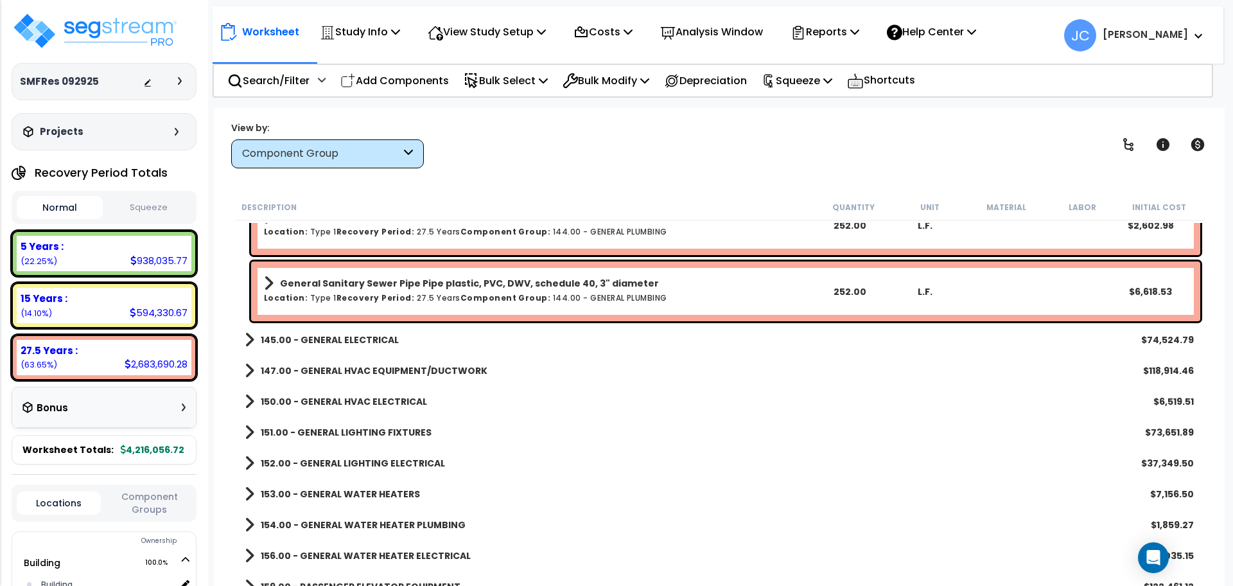
click at [358, 333] on b "145.00 - GENERAL ELECTRICAL" at bounding box center [330, 339] width 138 height 13
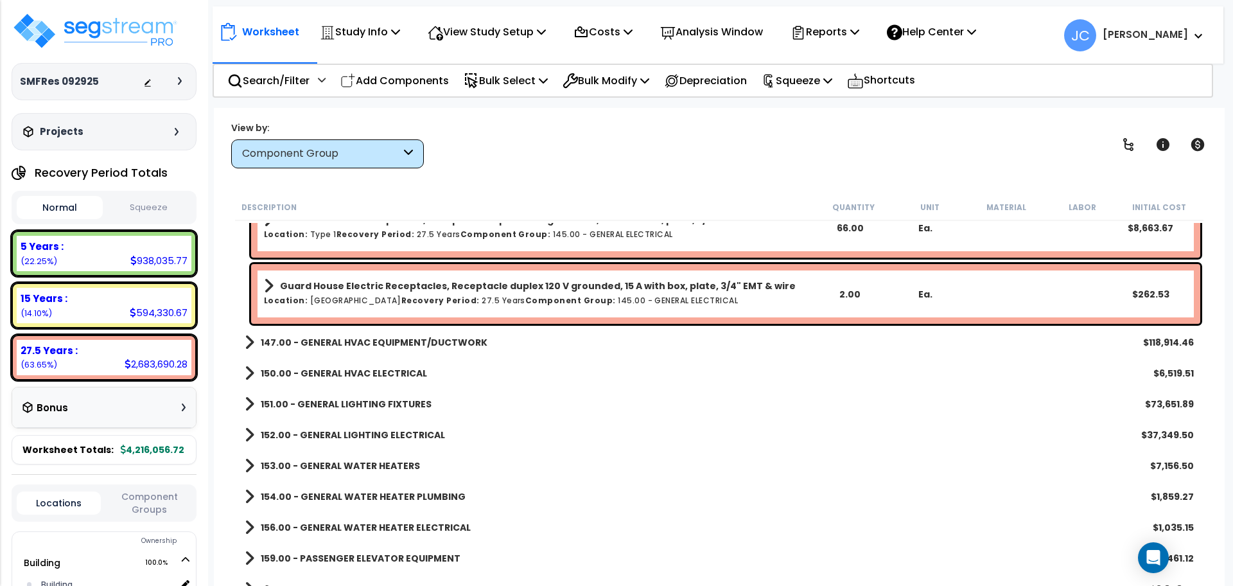
scroll to position [7235, 0]
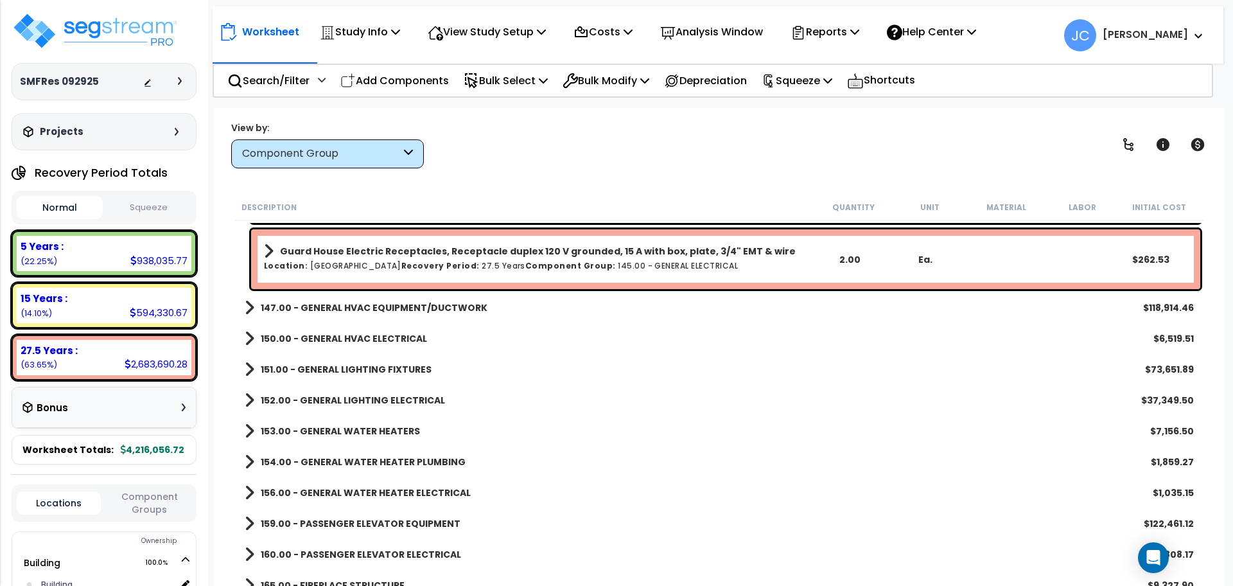
click at [446, 301] on b "147.00 - GENERAL HVAC EQUIPMENT/DUCTWORK" at bounding box center [374, 307] width 227 height 13
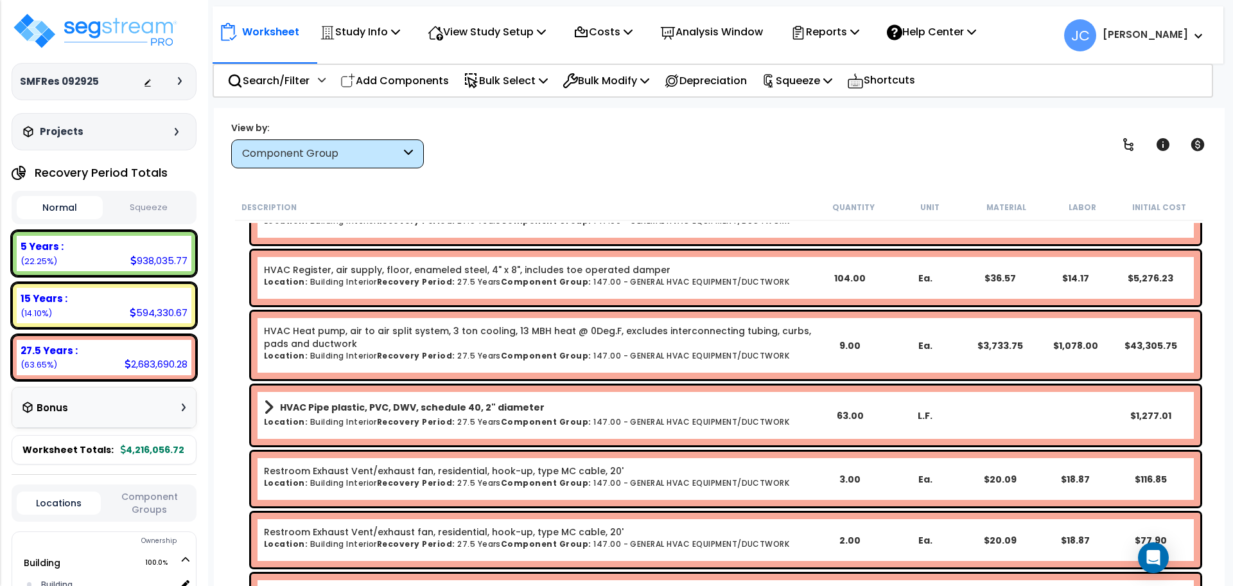
scroll to position [7709, 0]
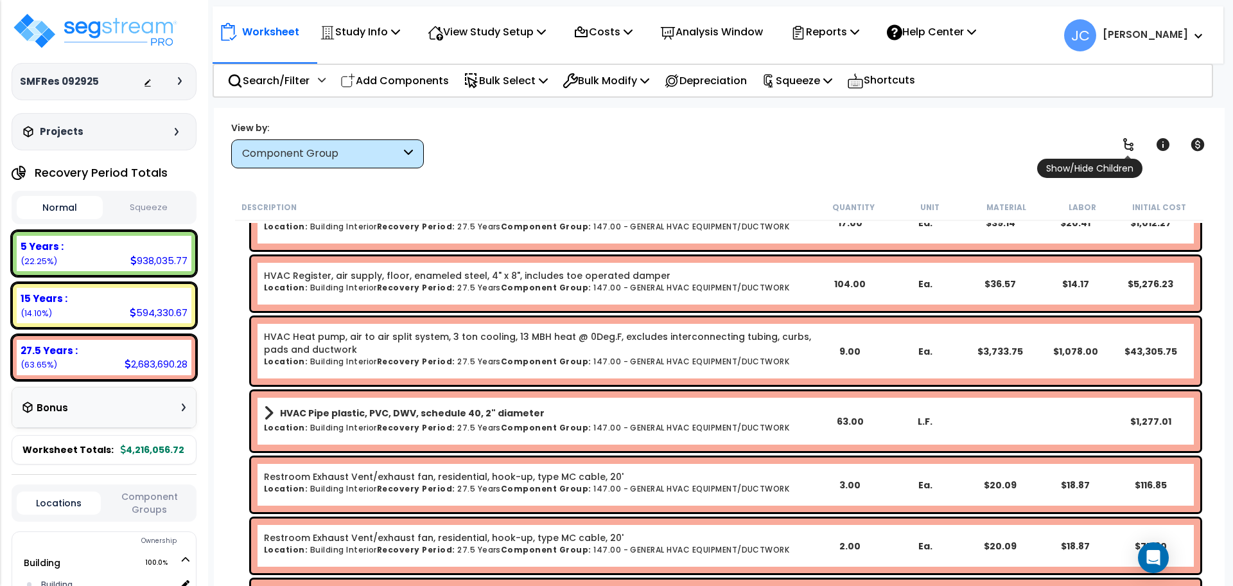
click at [1138, 140] on link at bounding box center [1128, 144] width 28 height 28
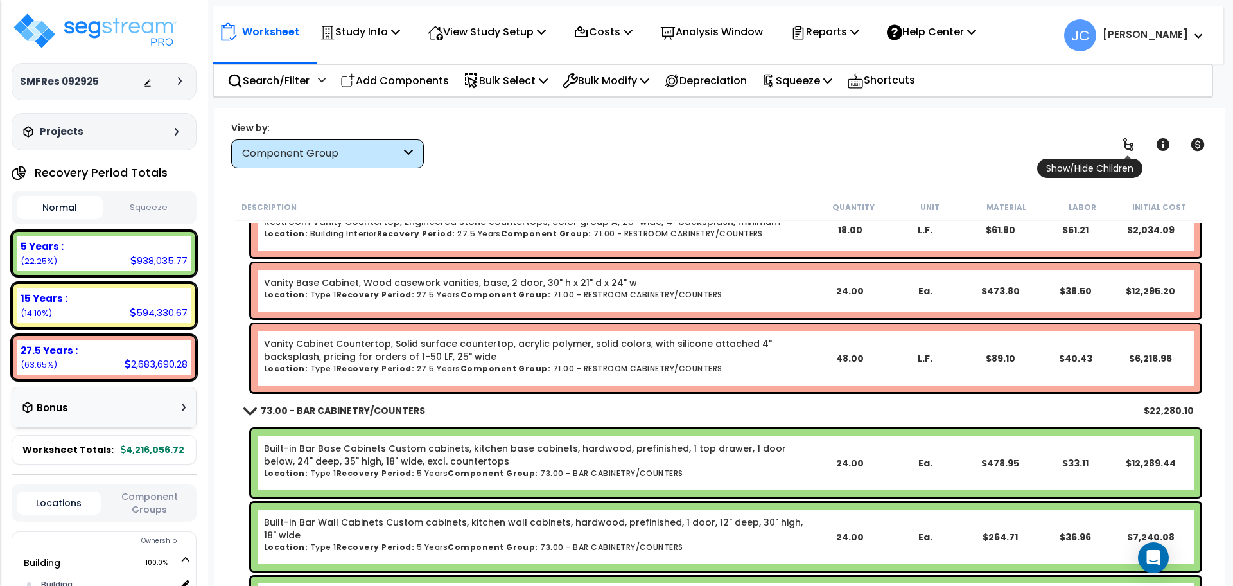
click at [1138, 140] on link at bounding box center [1128, 144] width 28 height 28
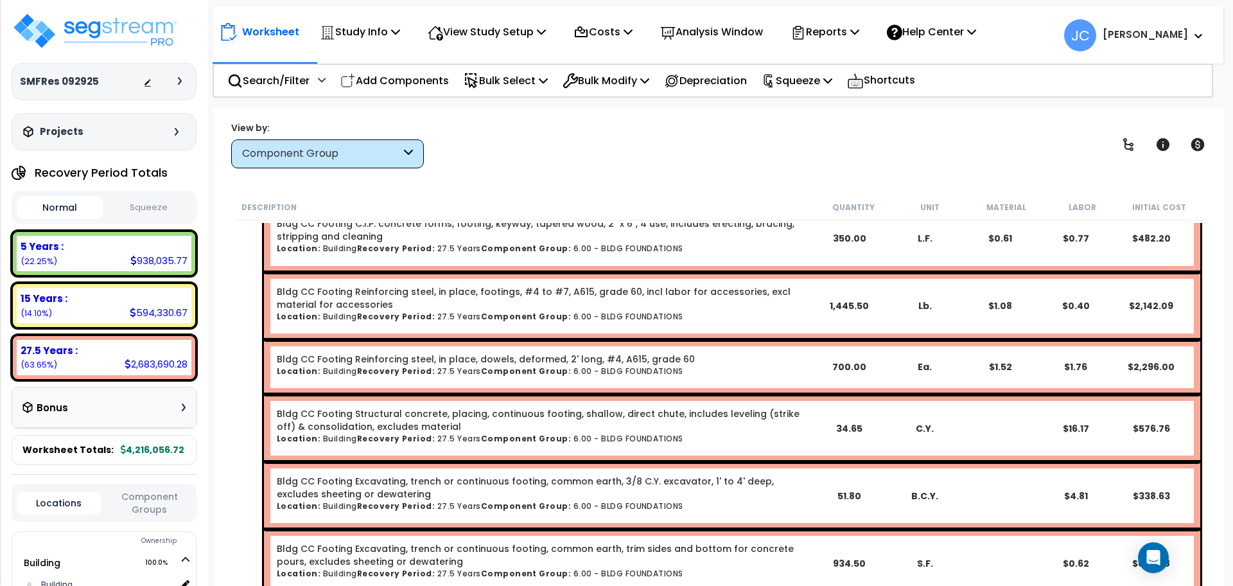
scroll to position [615, 0]
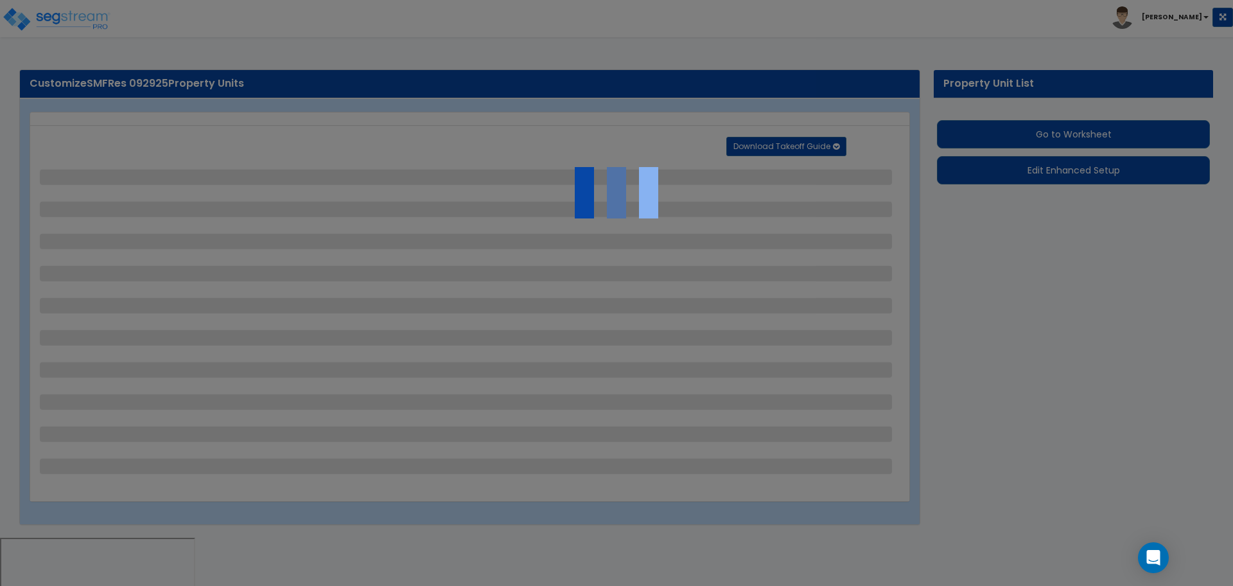
select select "2"
select select "3"
select select "1"
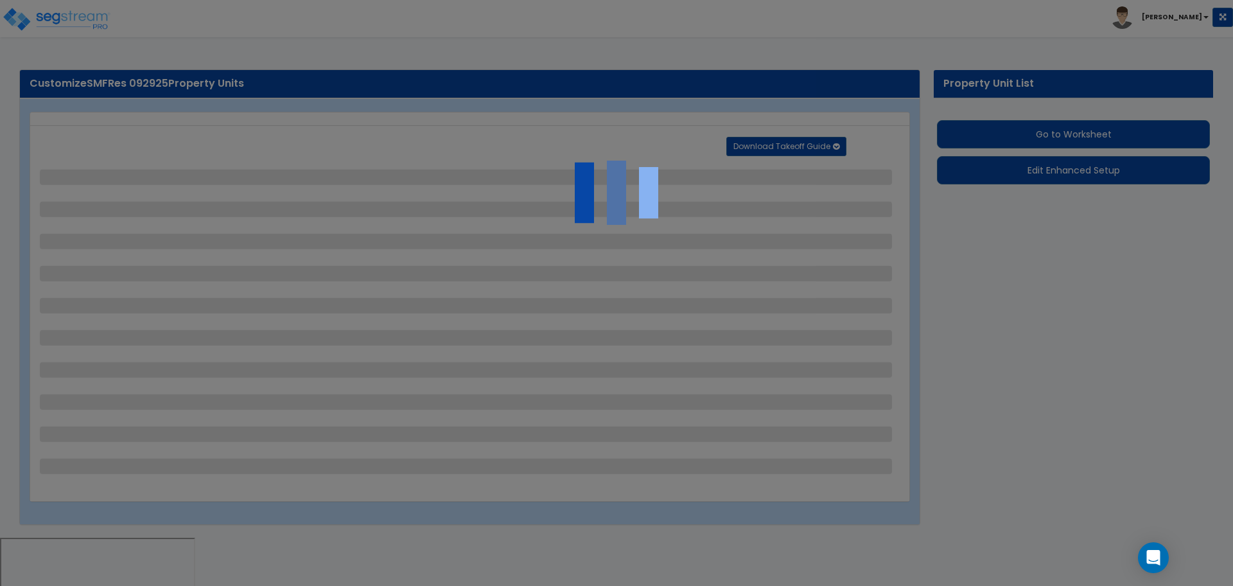
select select "1"
select select "5"
select select "6"
select select "2"
select select "1"
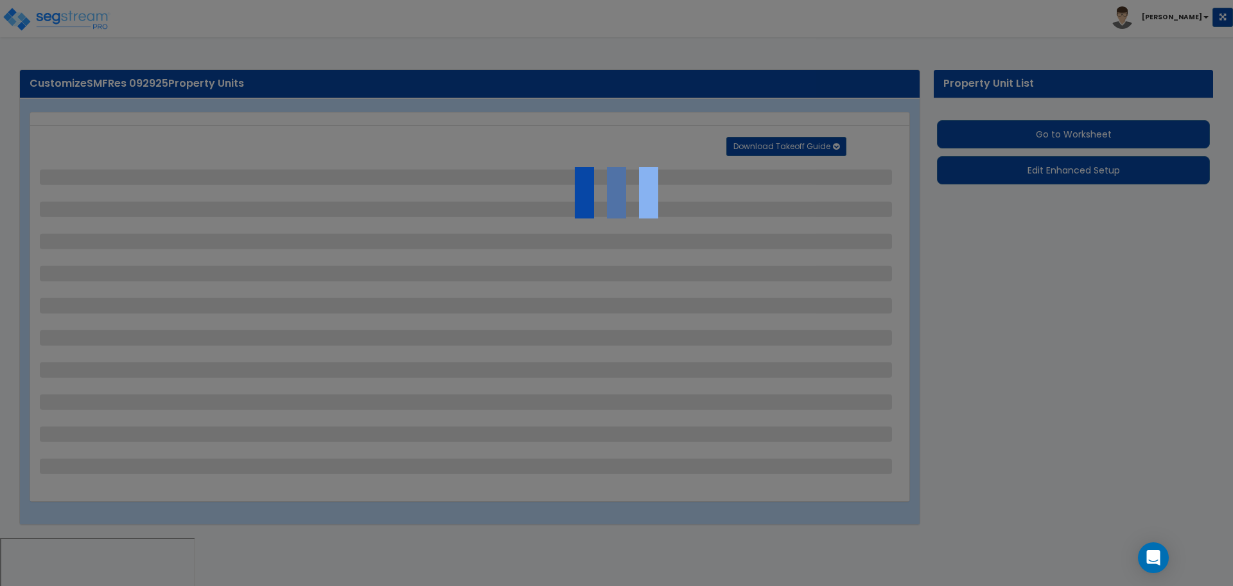
select select "2"
select select "1"
select select "2"
select select "1"
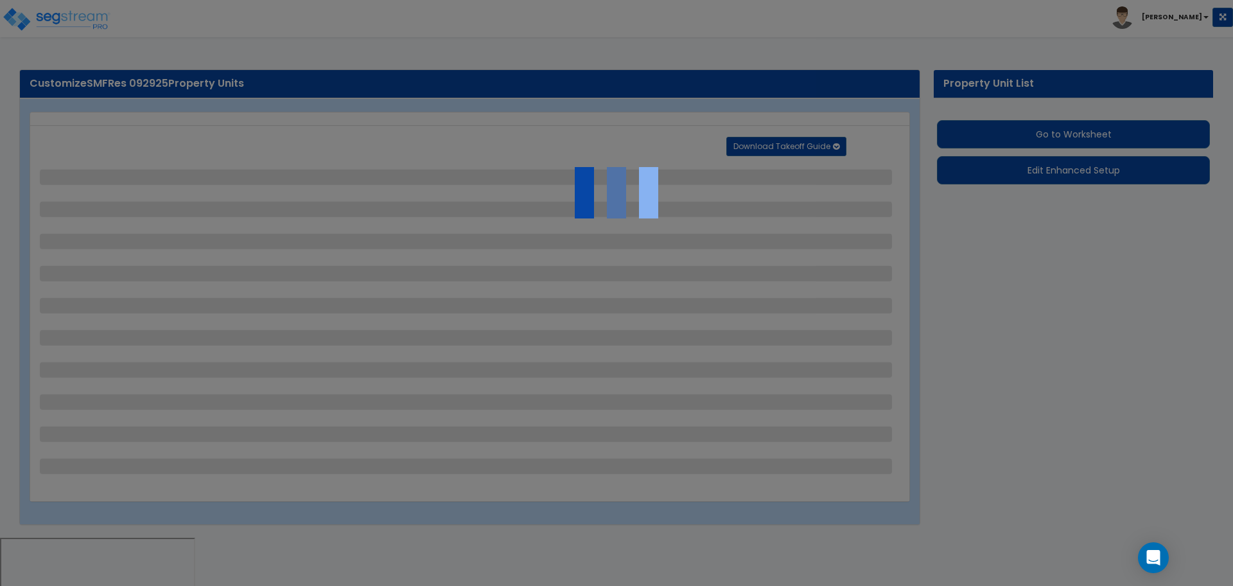
select select "1"
select select "2"
select select "1"
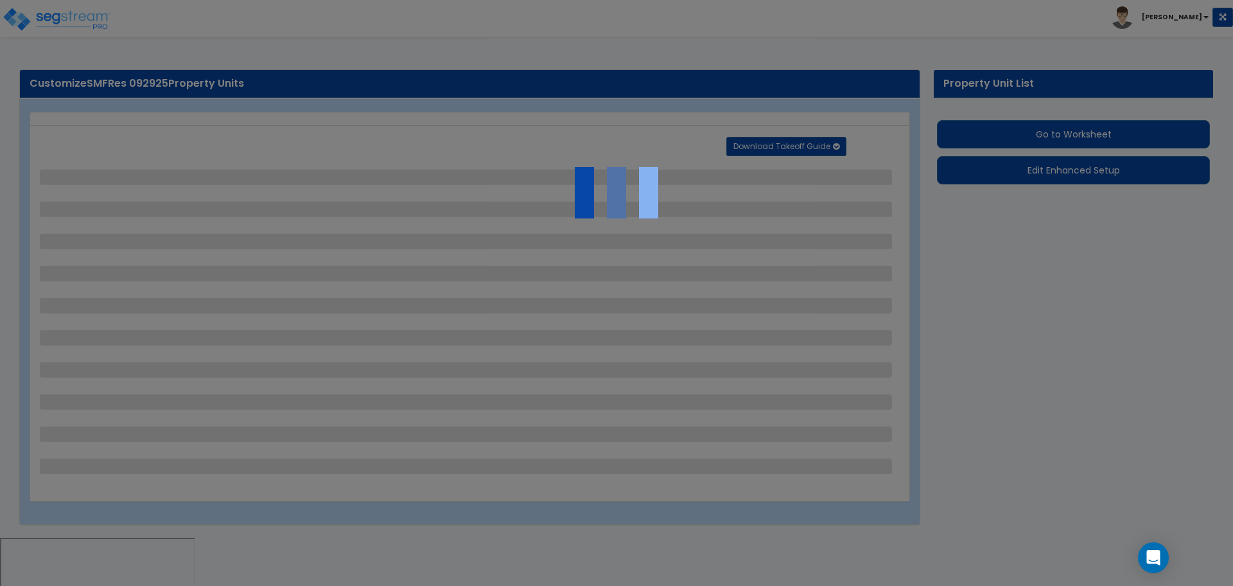
select select "2"
select select "1"
select select "4"
select select "2"
select select "6"
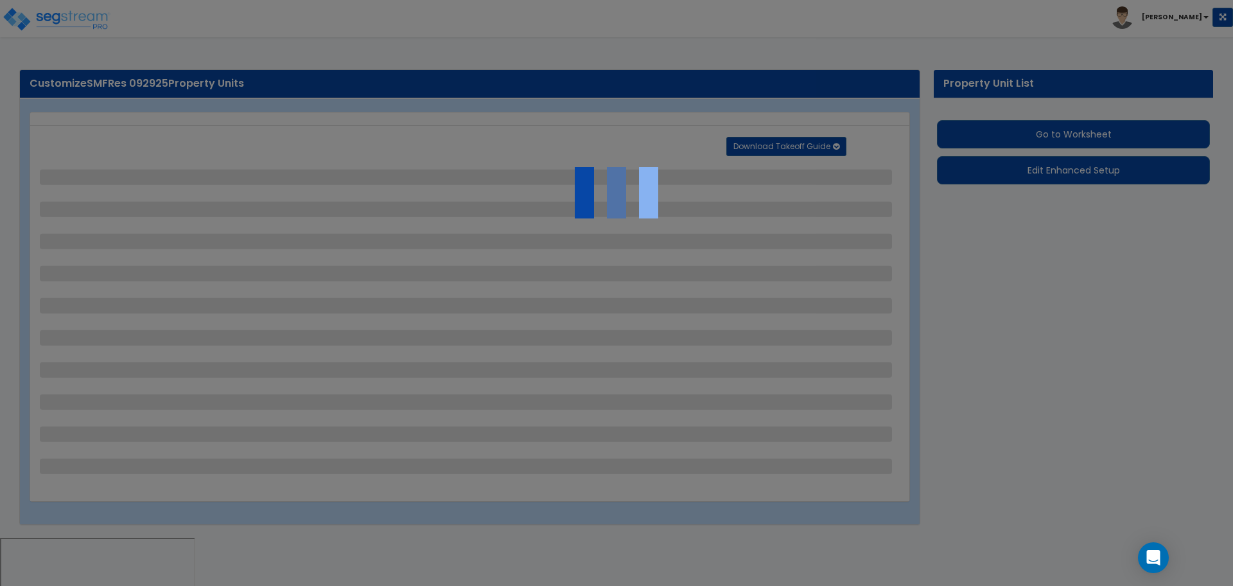
select select "11"
select select "2"
select select "3"
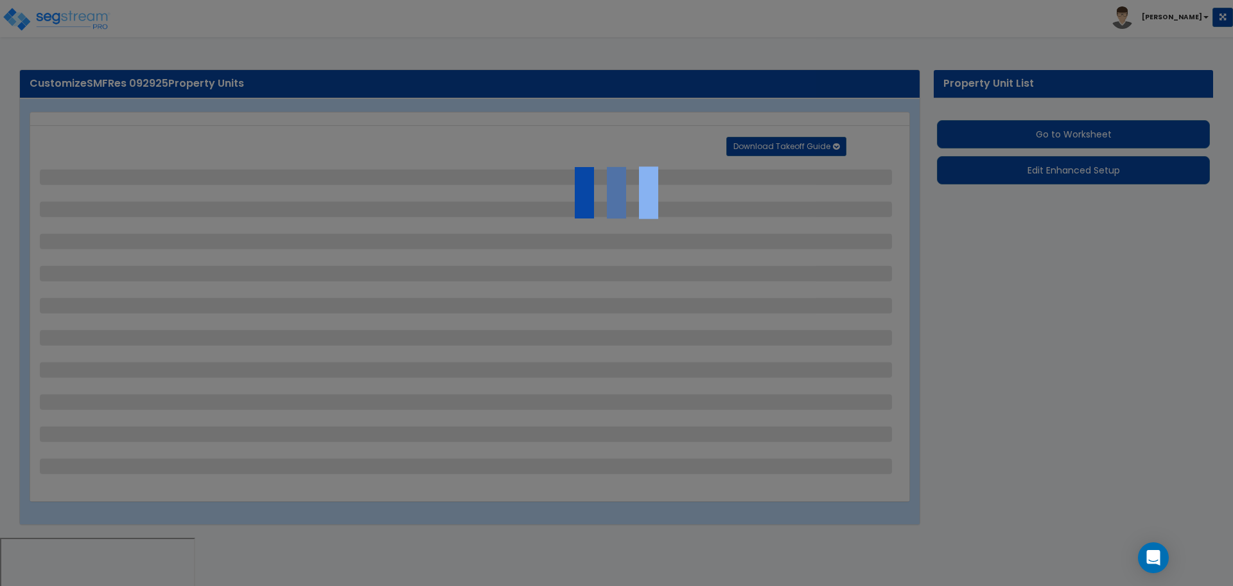
select select "1"
select select "2"
select select "1"
select select "2"
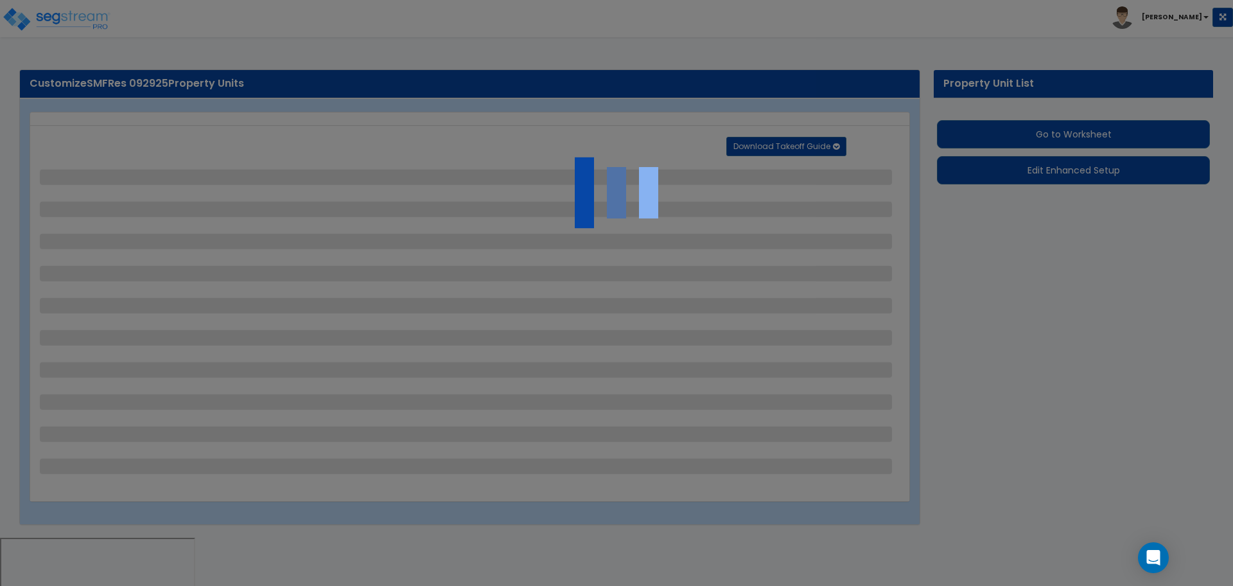
select select "7"
select select "2"
select select "3"
select select "1"
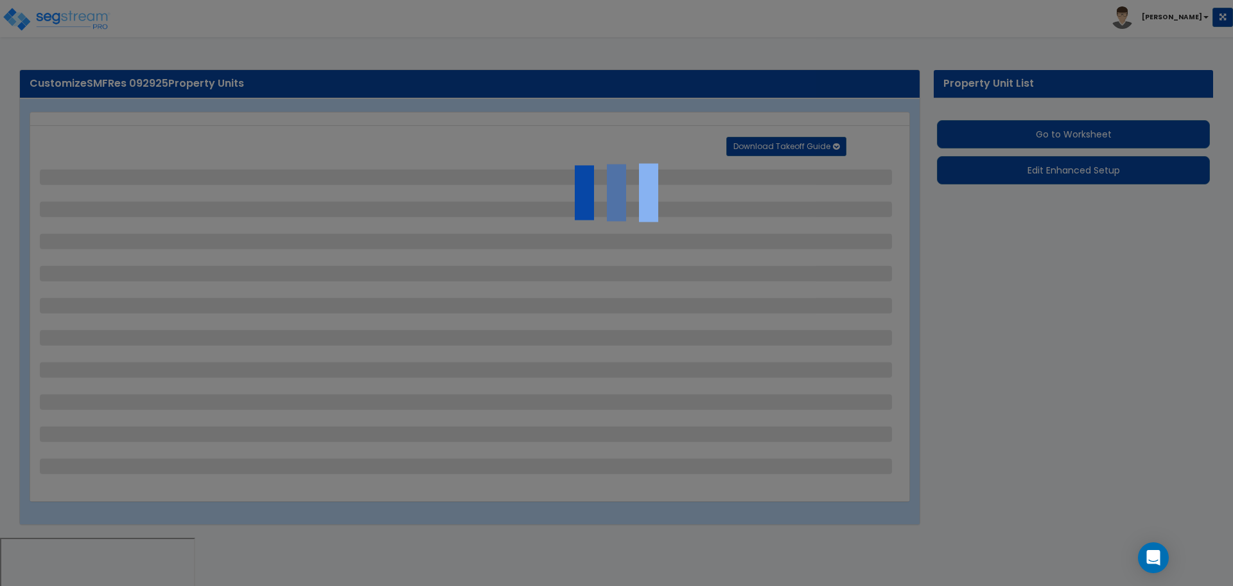
select select "16"
select select "2"
select select "5"
select select "4"
select select "3"
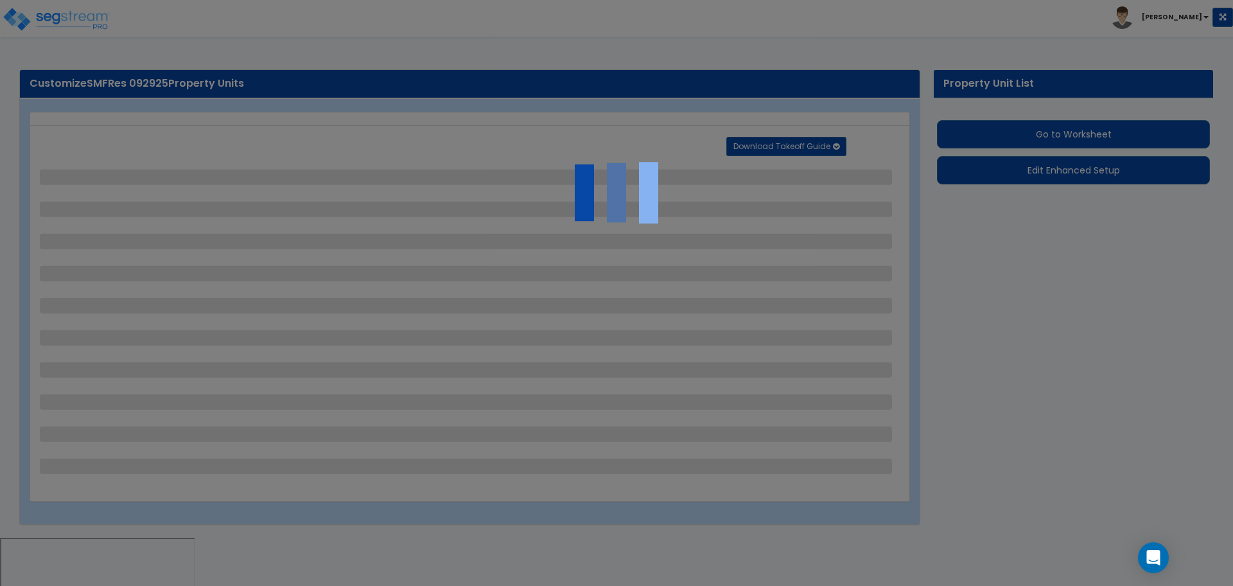
select select "2"
select select "10"
select select "9"
select select "1"
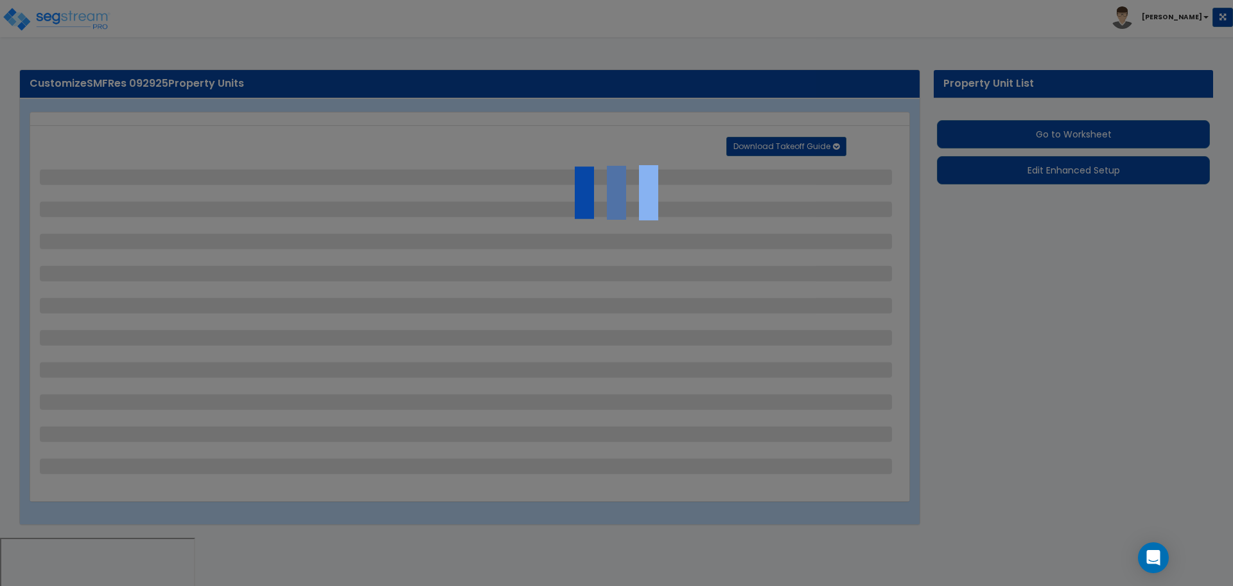
select select "1"
select select "4"
select select "2"
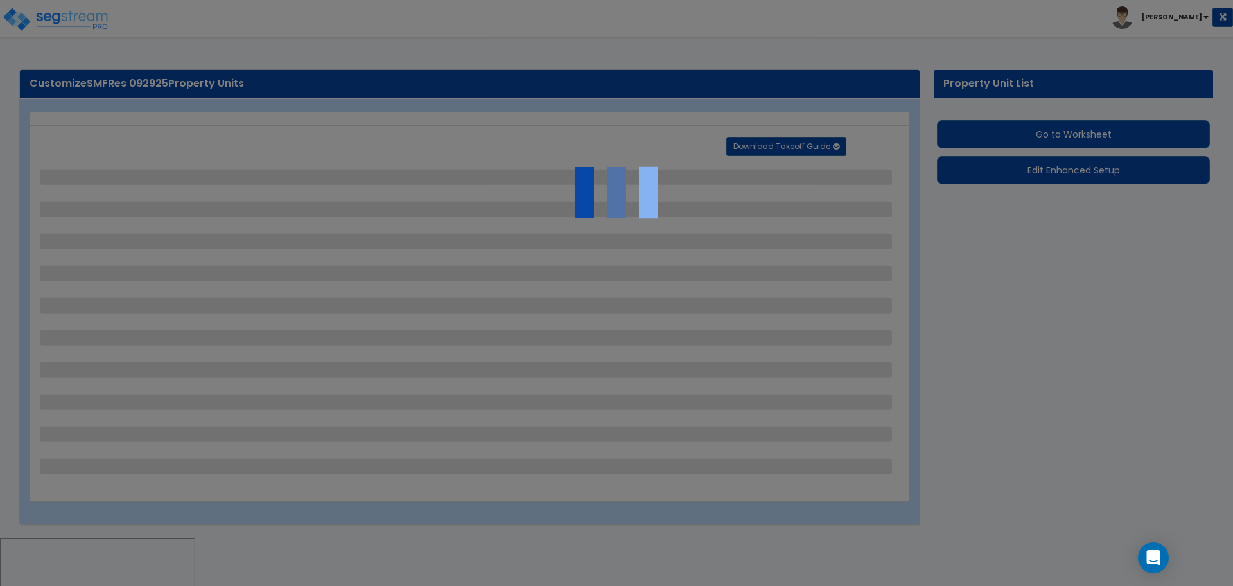
select select "2"
select select "1"
select select "2"
select select "1"
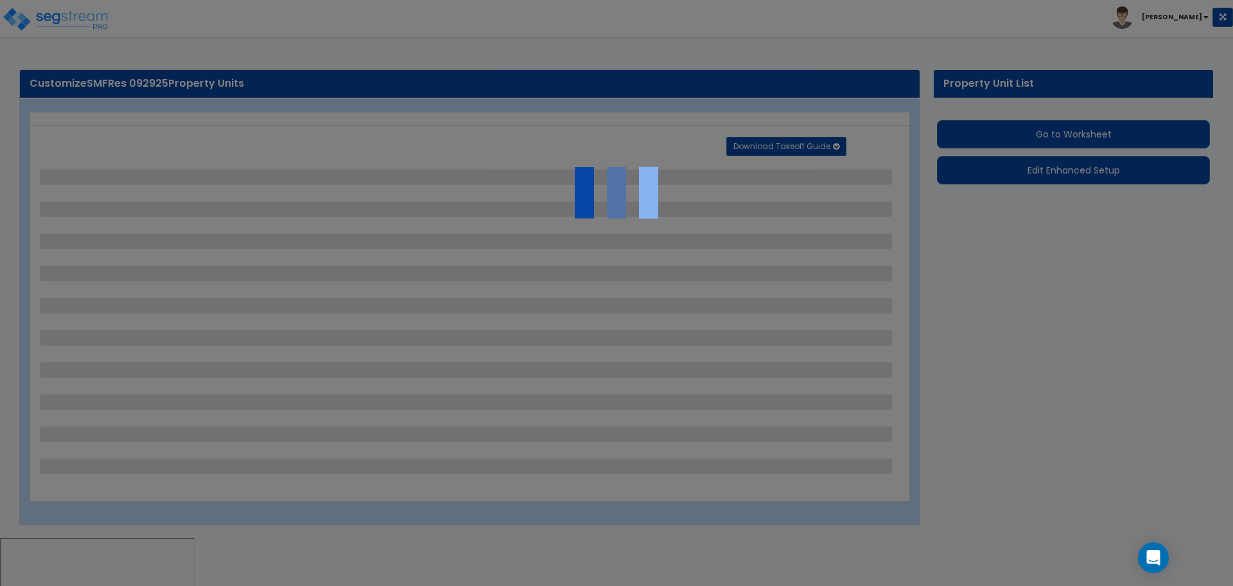
select select "1"
select select "5"
select select "1"
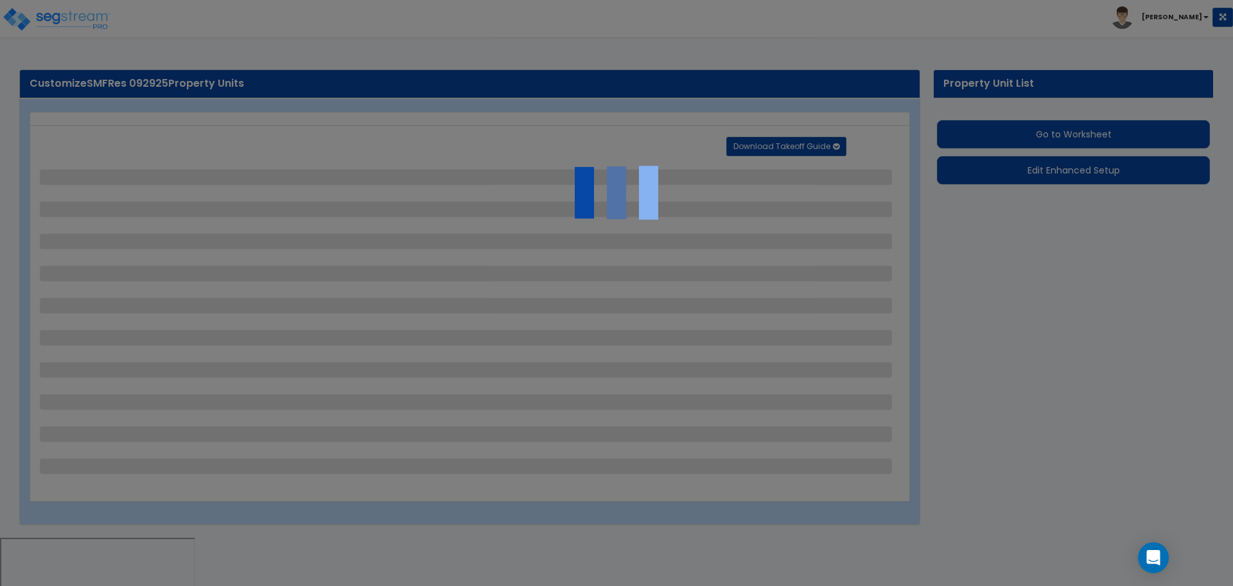
select select "2"
select select "4"
select select "2"
select select "1"
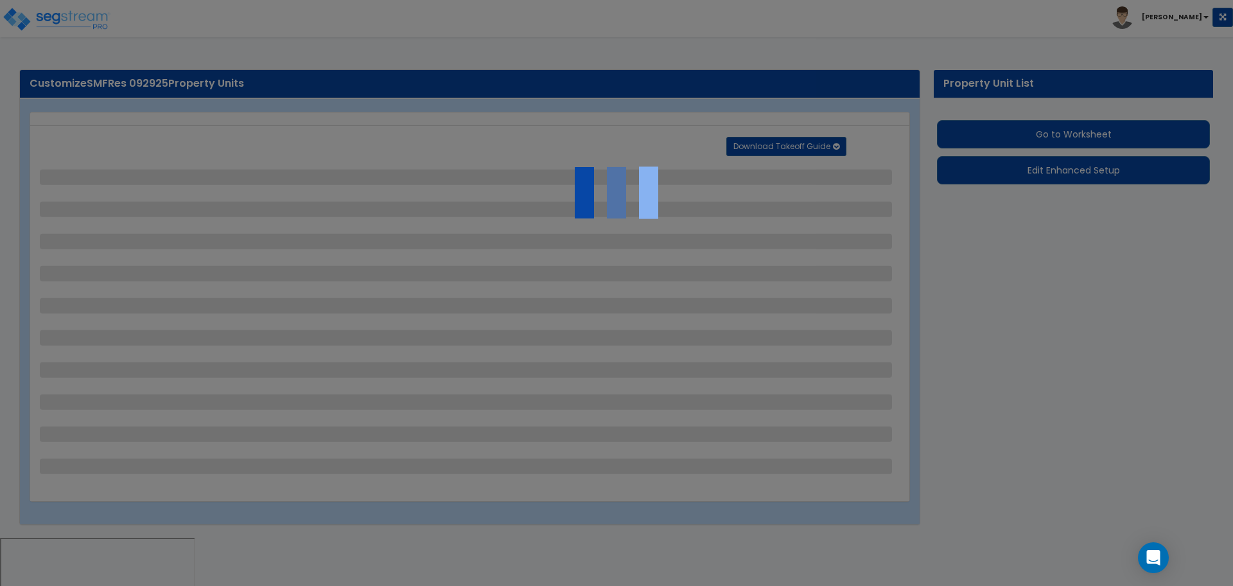
select select "2"
select select "1"
select select "2"
select select "1"
select select "2"
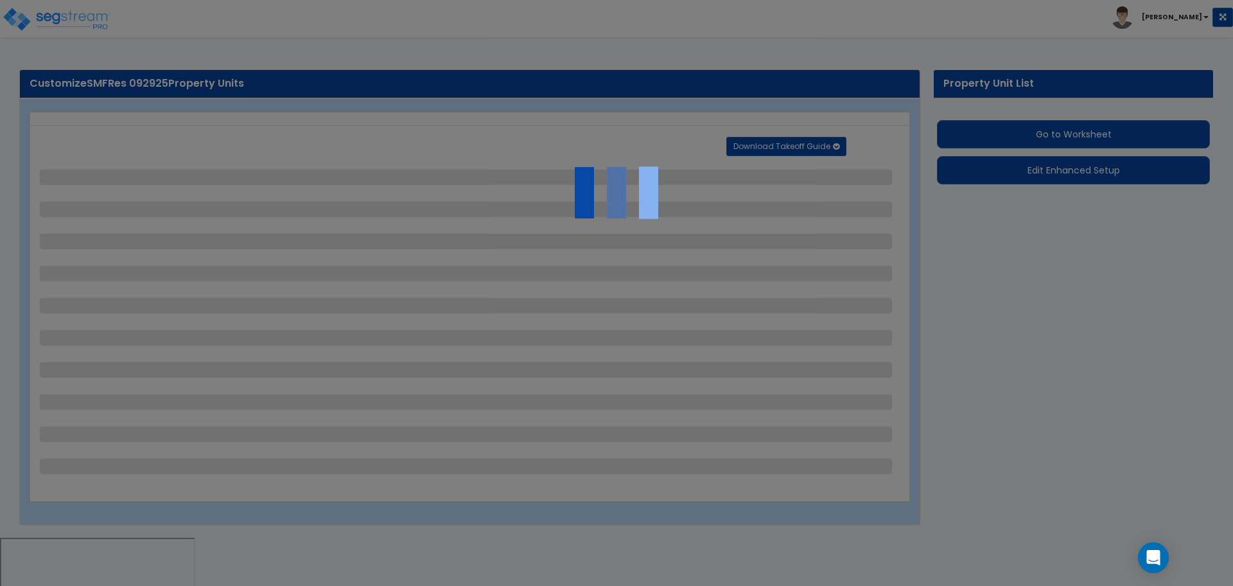
select select "1"
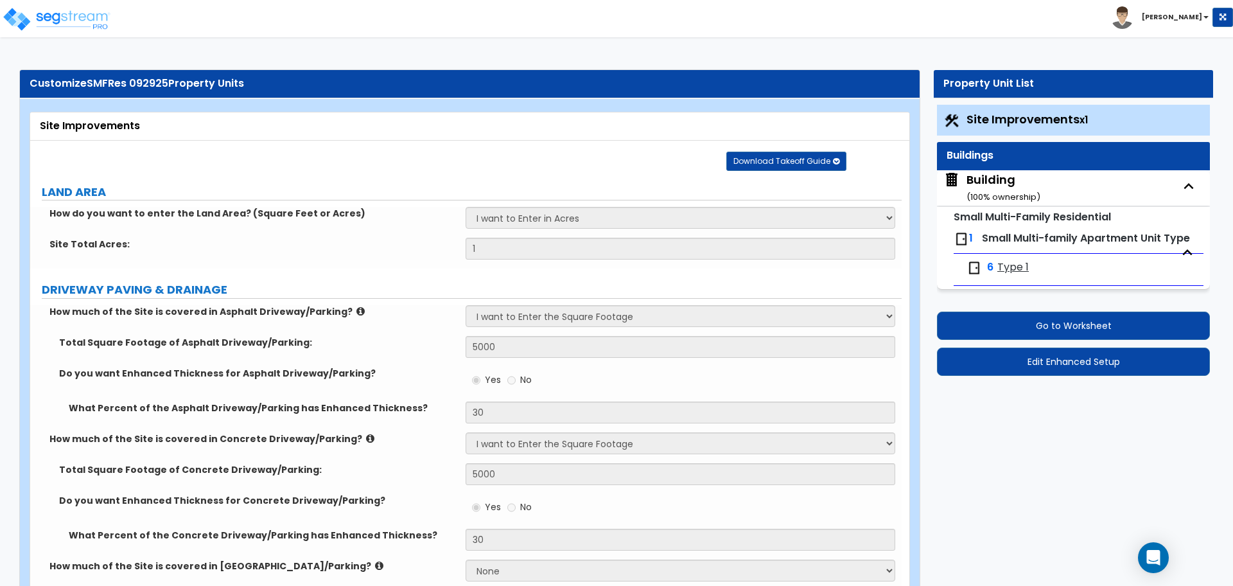
click at [1007, 266] on span "Type 1" at bounding box center [1012, 267] width 31 height 15
select select "1"
select select "5"
select select "2"
select select "5"
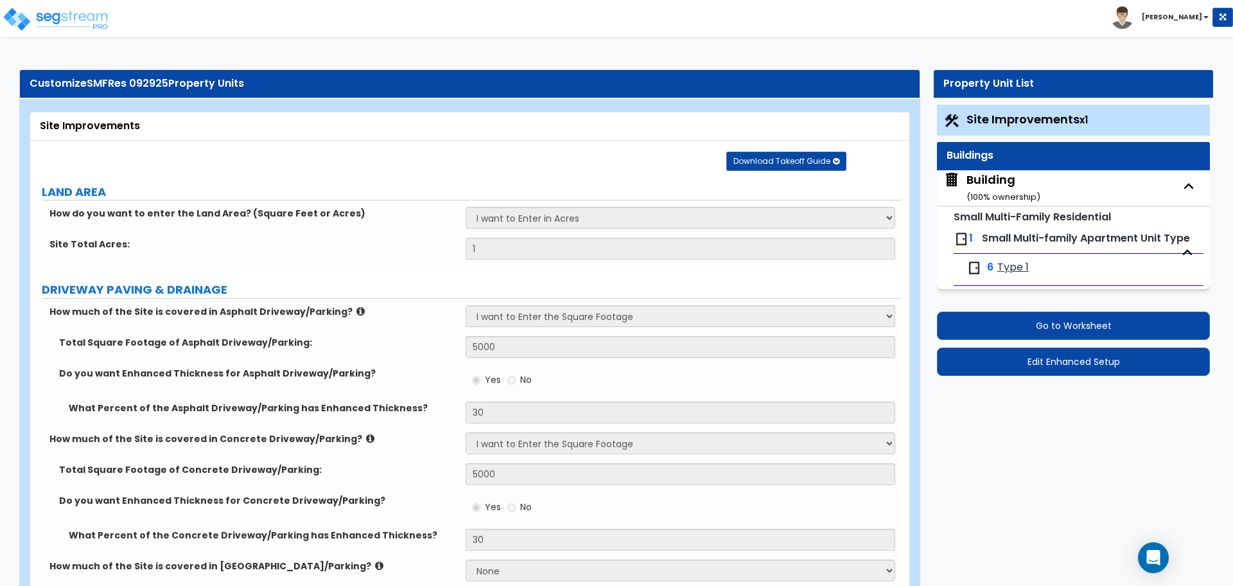
select select "1"
select select "3"
select select "2"
select select "1"
select select "2"
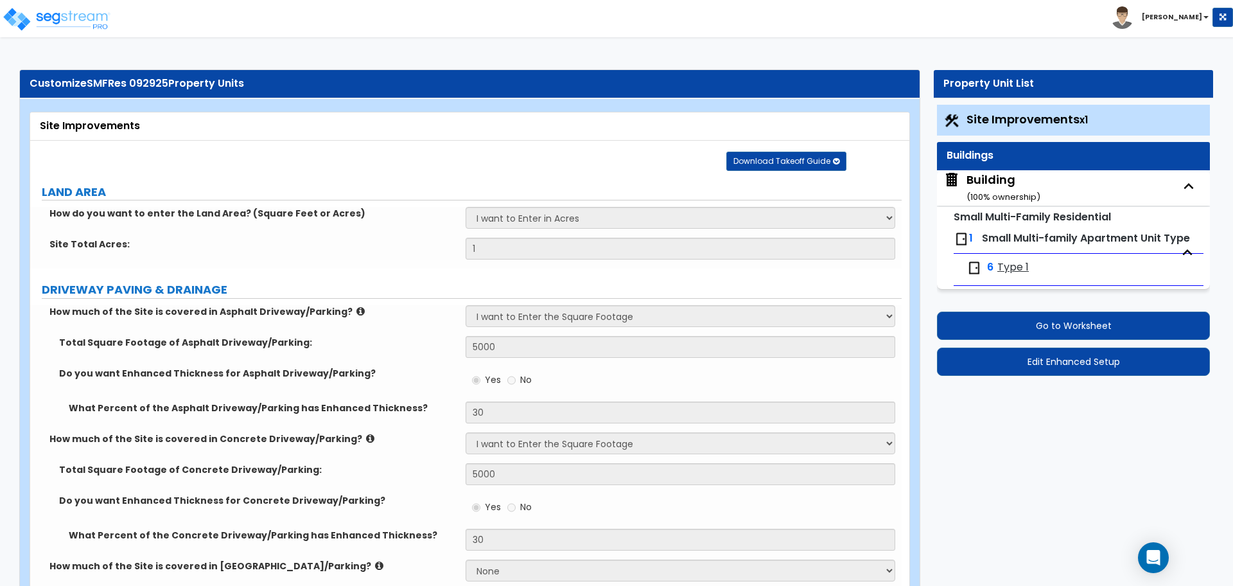
select select "2"
select select "1"
select select "2"
select select "3"
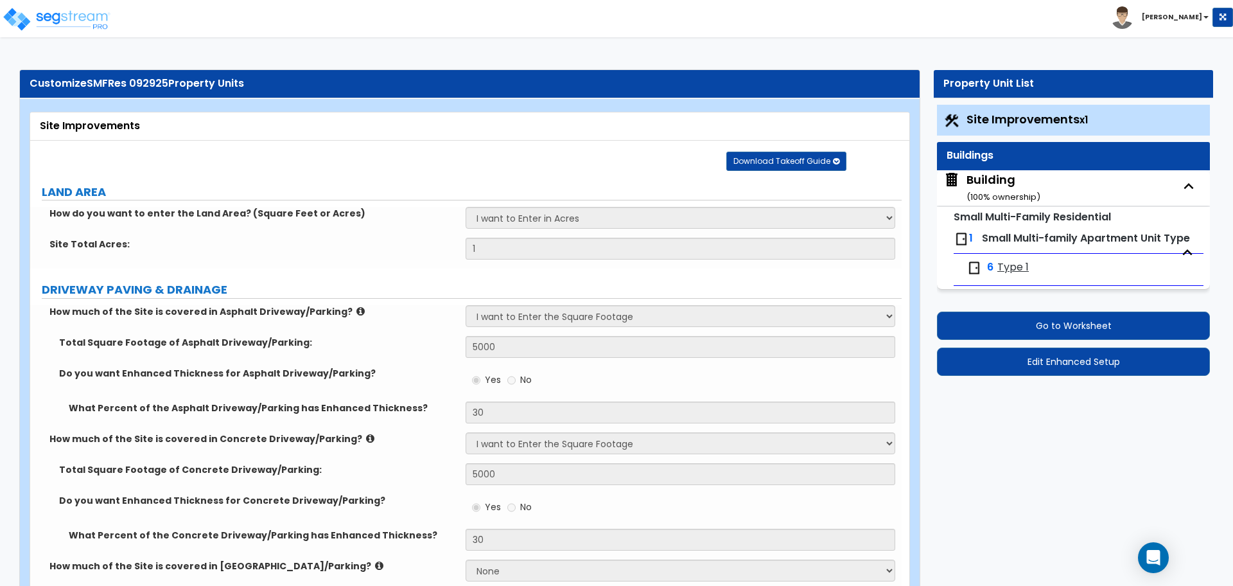
select select "3"
select select "4"
select select "2"
select select "4"
select select "2"
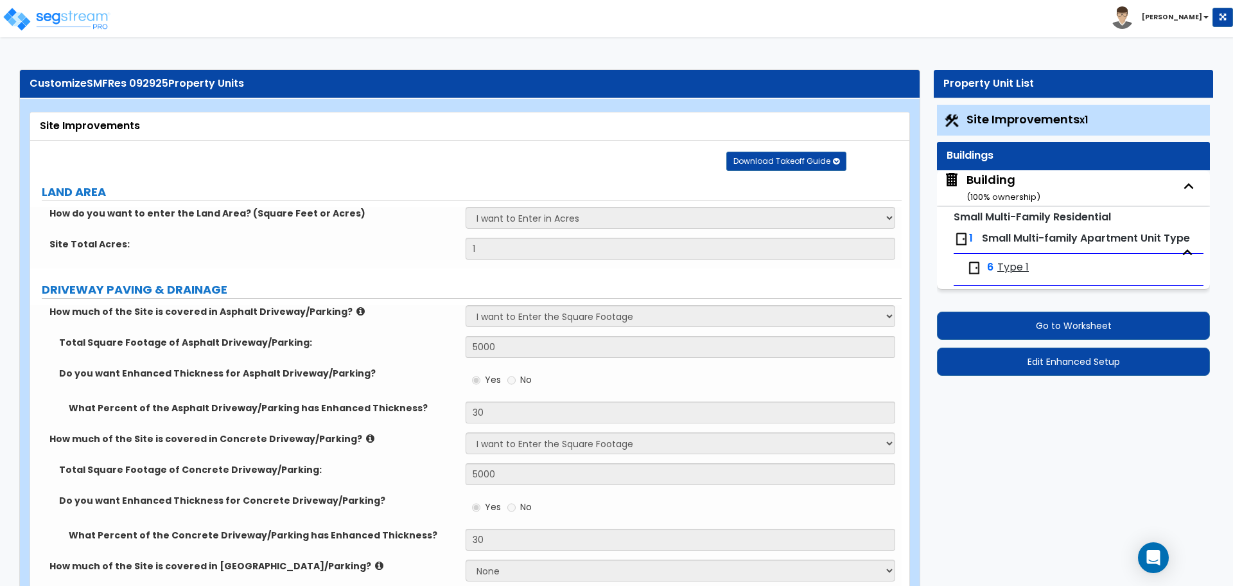
select select "1"
select select "2"
select select "3"
select select "7"
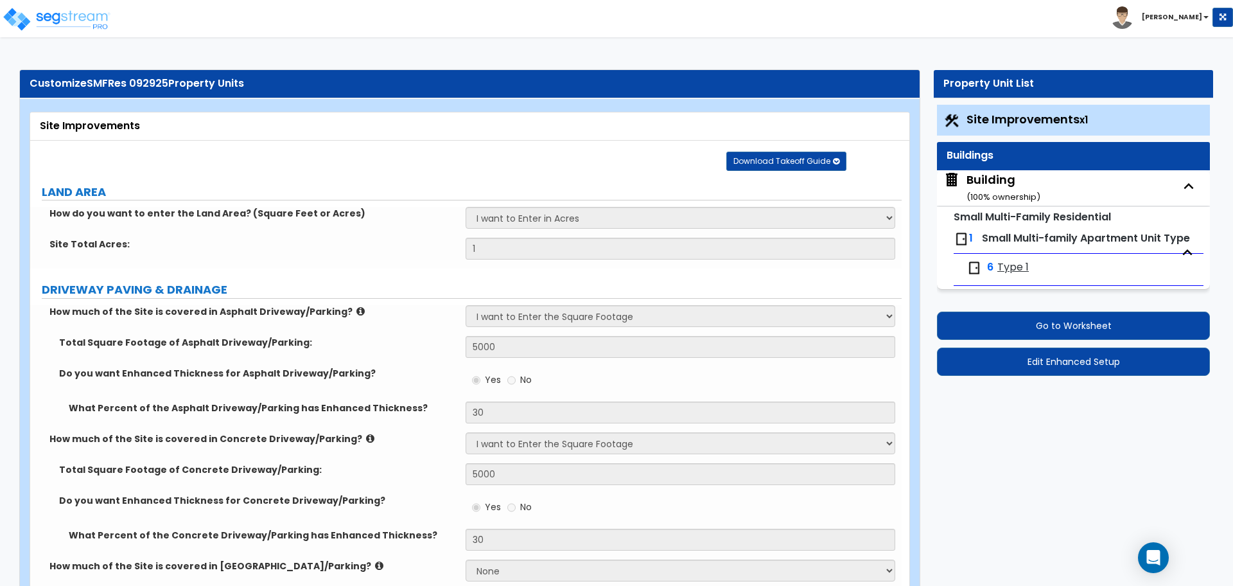
select select "4"
select select "2"
select select "3"
select select "2"
select select "1"
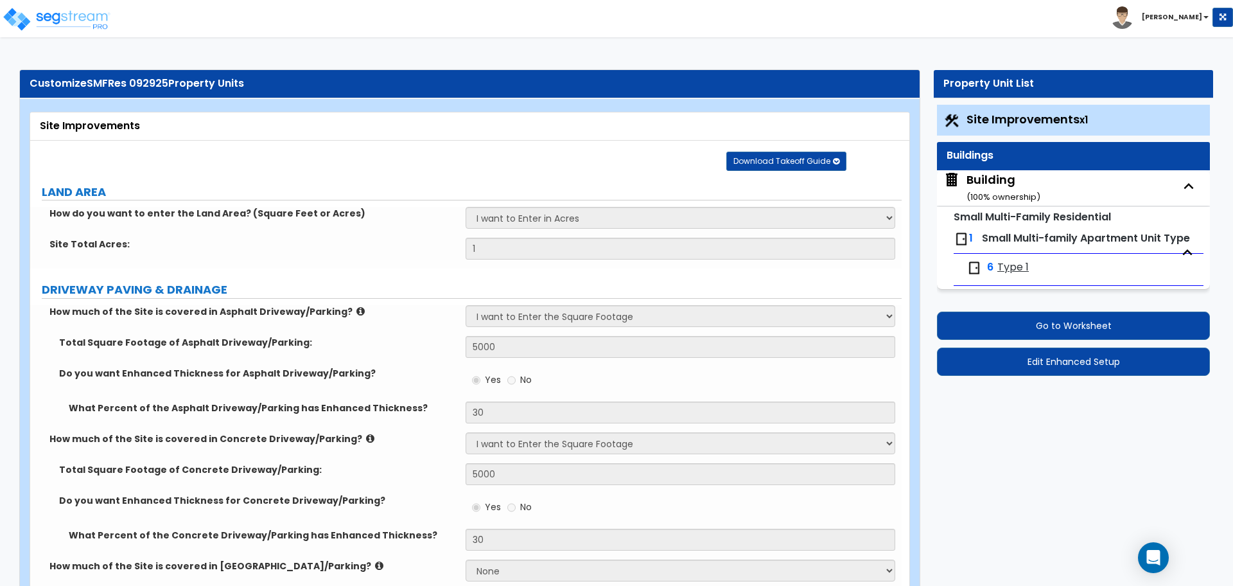
select select "5"
select select "1"
select select "4"
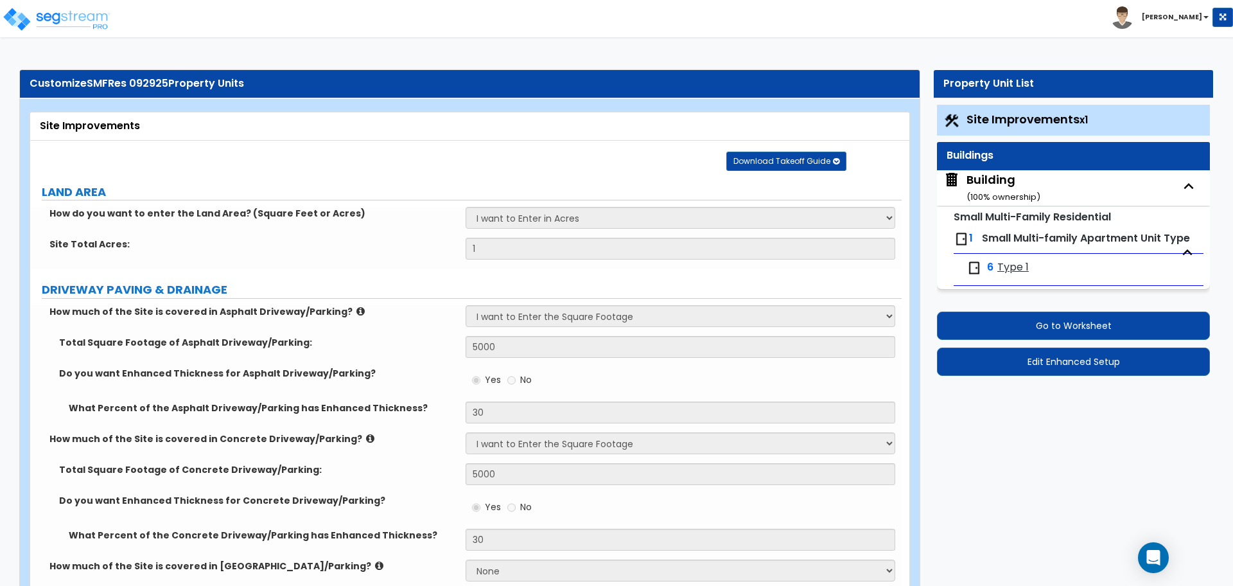
select select "1"
select select "2"
select select "3"
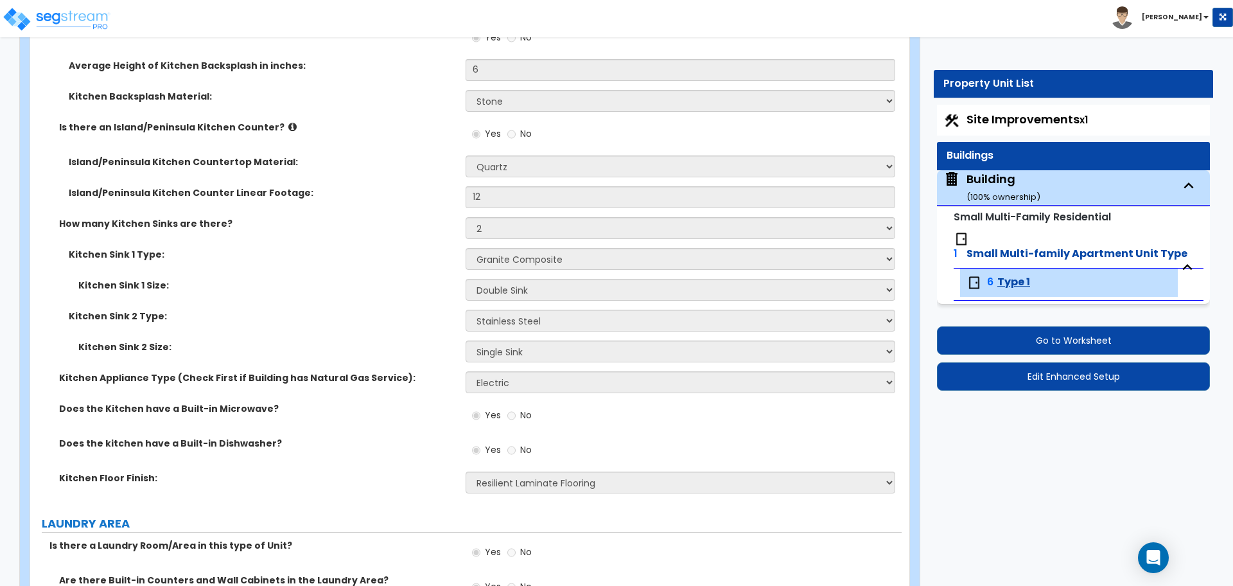
scroll to position [2555, 0]
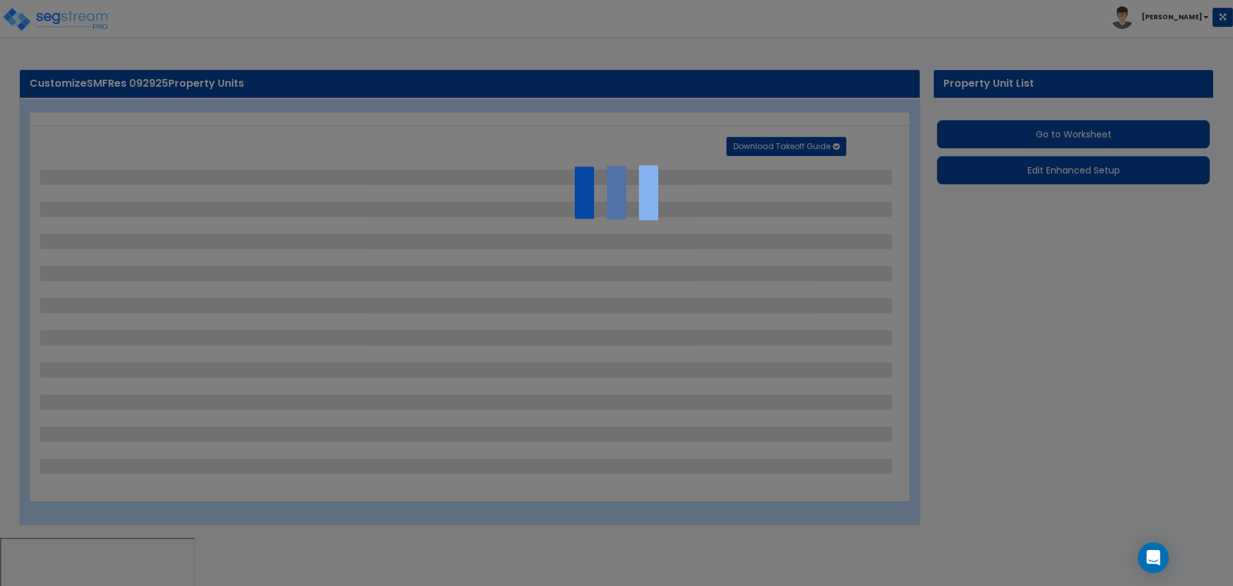
select select "2"
select select "3"
select select "1"
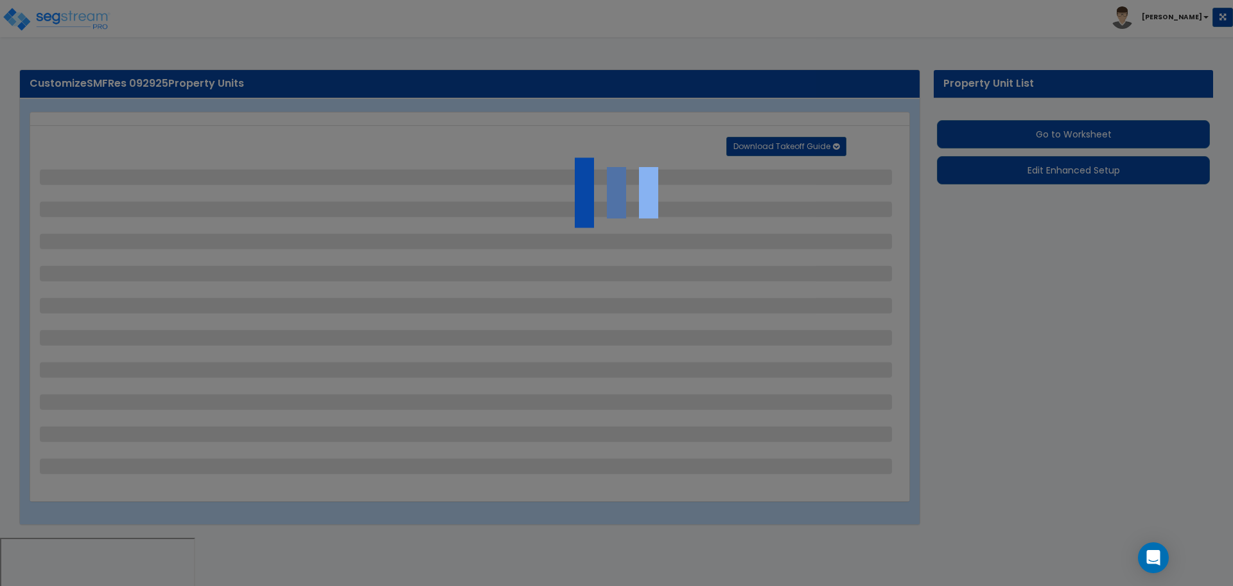
select select "1"
select select "5"
select select "6"
select select "2"
select select "1"
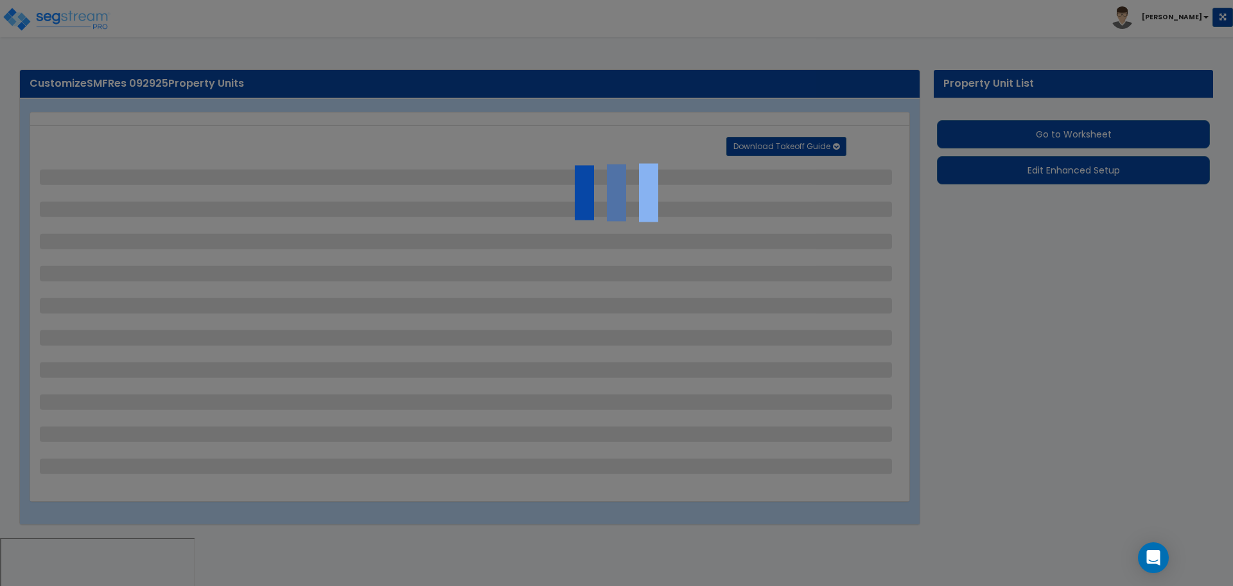
select select "2"
select select "1"
select select "2"
select select "1"
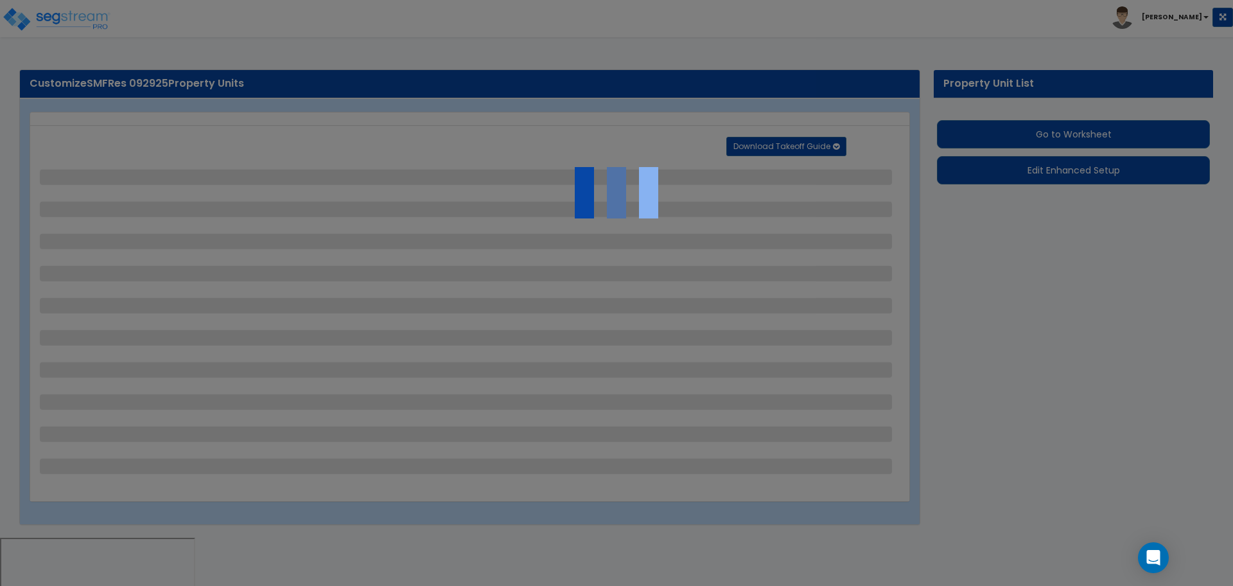
select select "1"
select select "2"
select select "1"
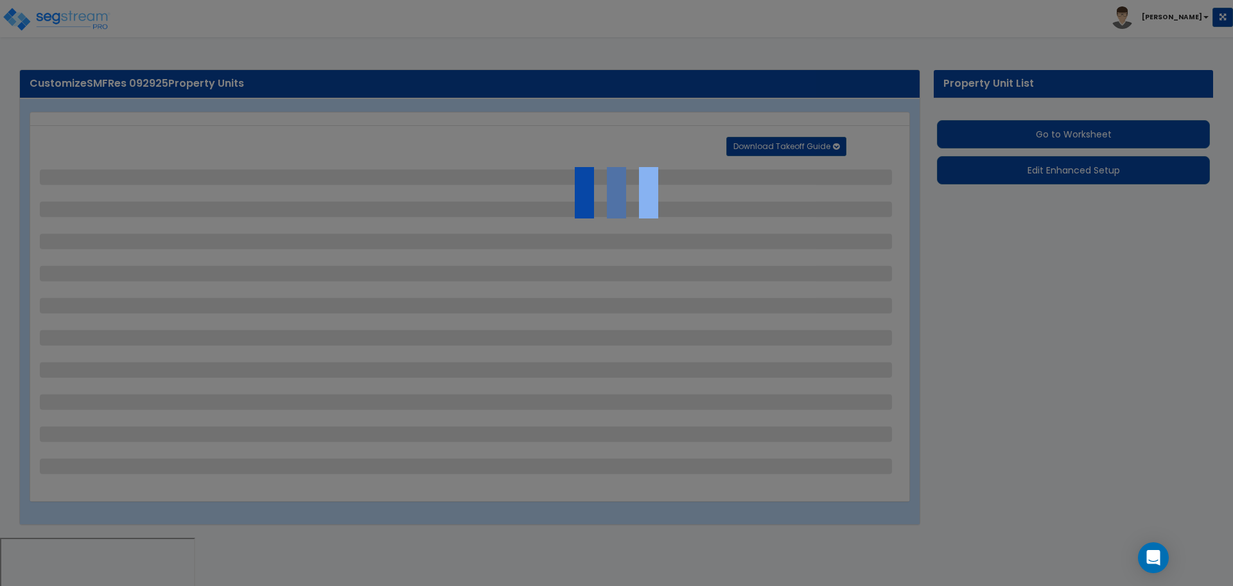
select select "2"
select select "1"
select select "4"
select select "2"
select select "6"
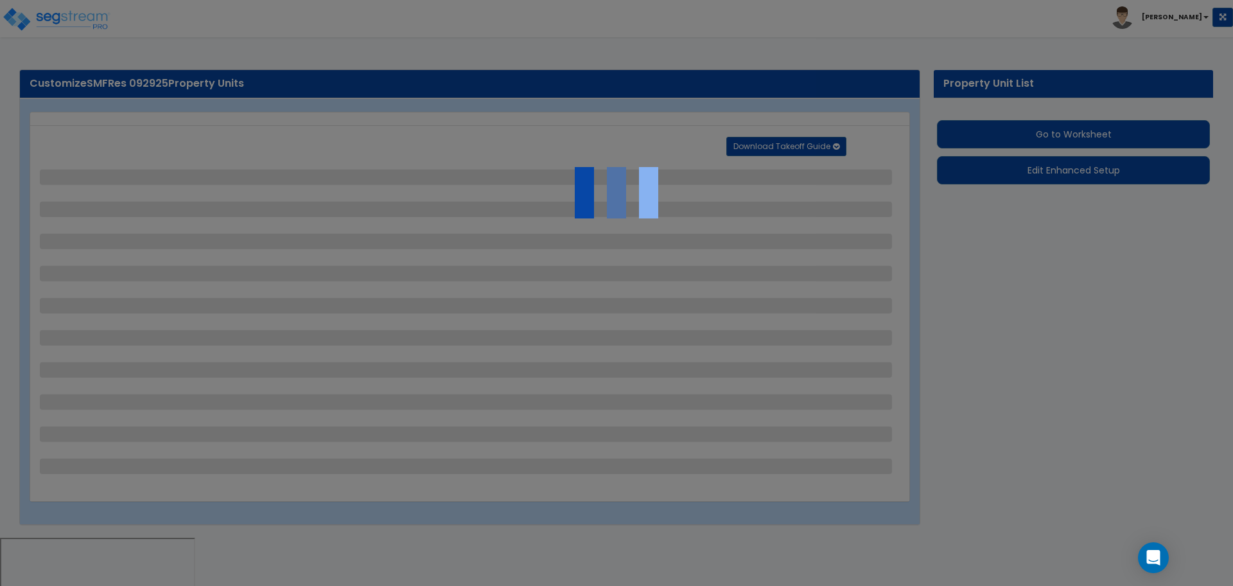
select select "11"
select select "2"
select select "3"
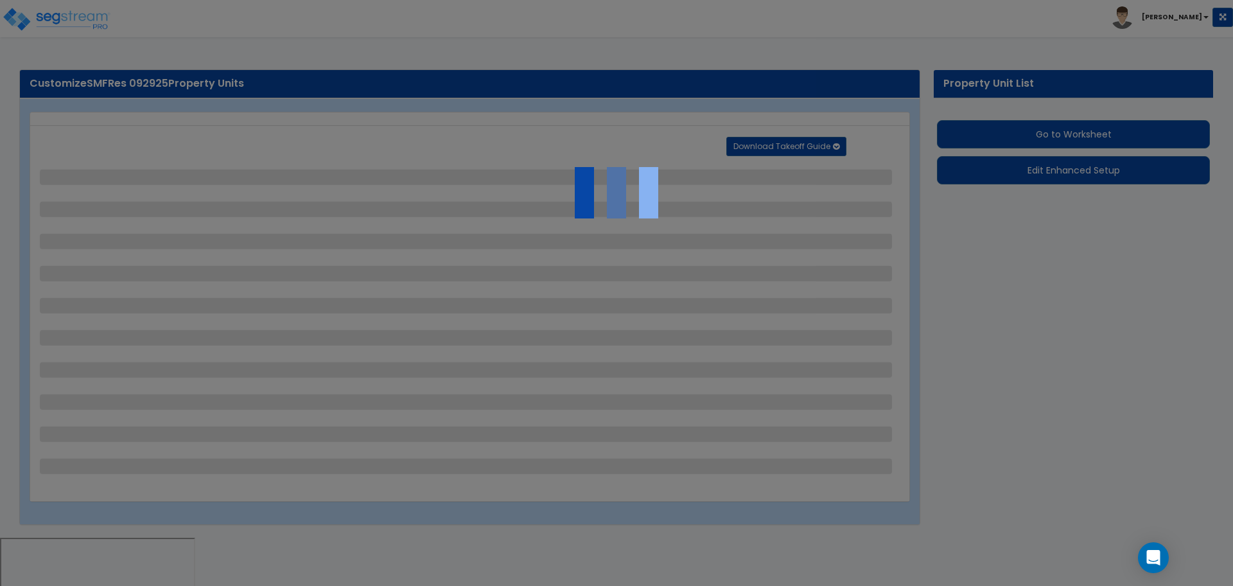
select select "1"
select select "2"
select select "1"
select select "2"
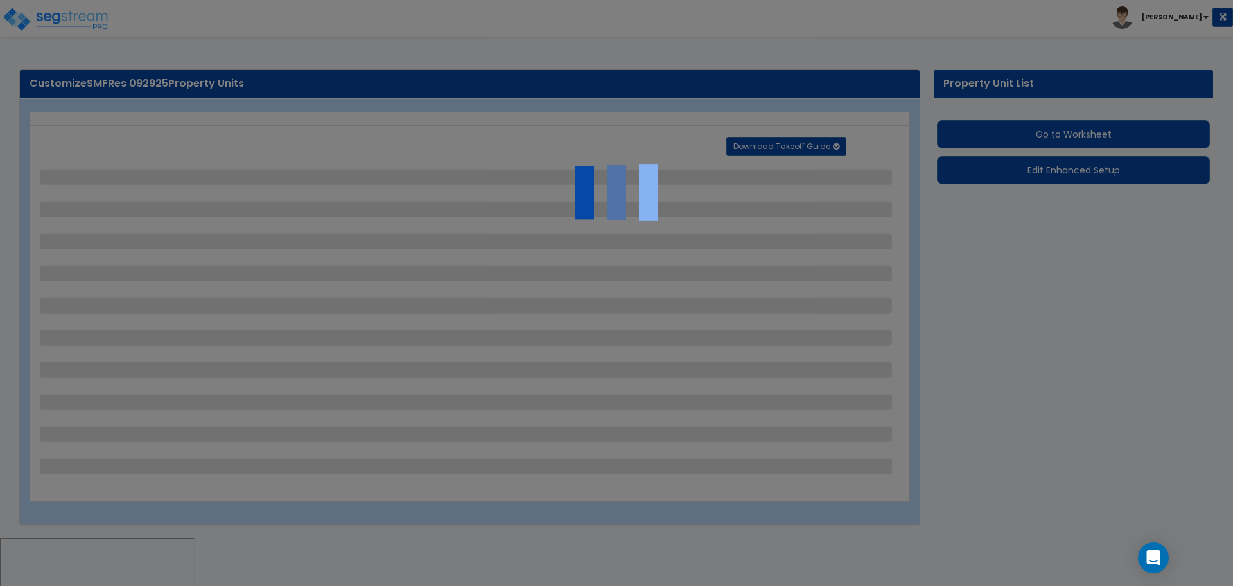
select select "7"
select select "2"
select select "3"
select select "1"
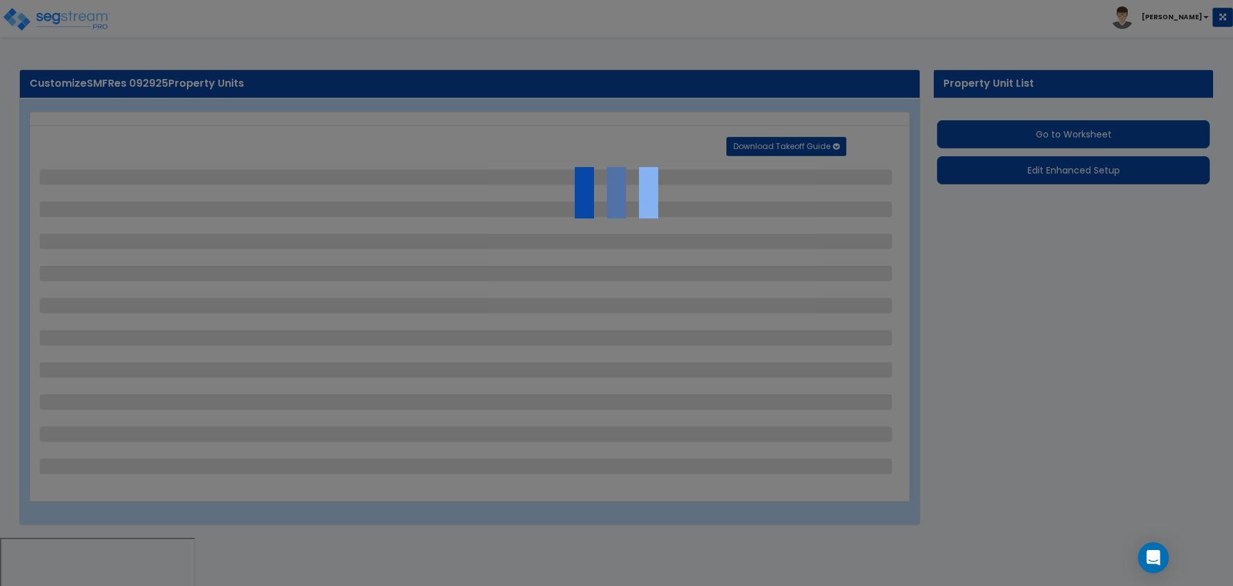
select select "16"
select select "2"
select select "5"
select select "4"
select select "3"
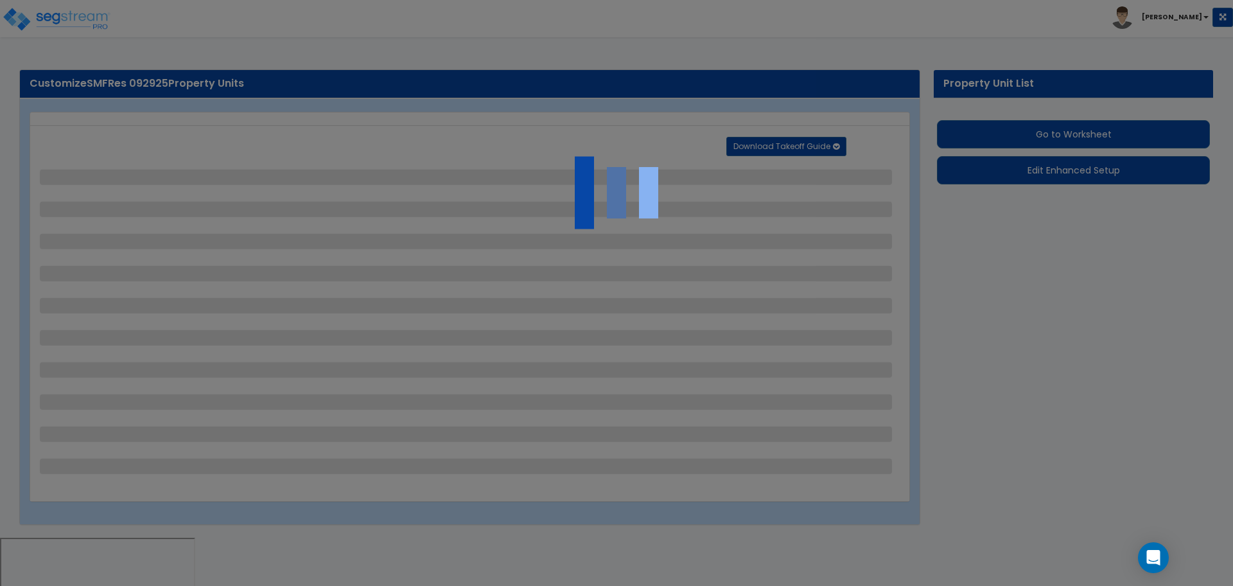
select select "2"
select select "10"
select select "9"
select select "1"
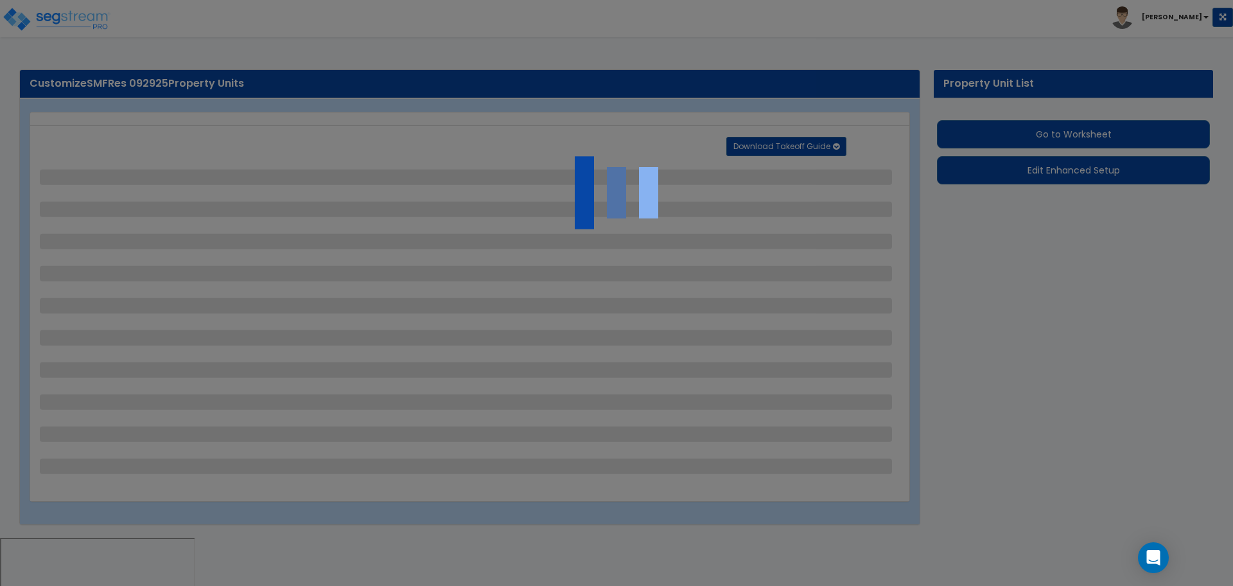
select select "1"
select select "4"
select select "2"
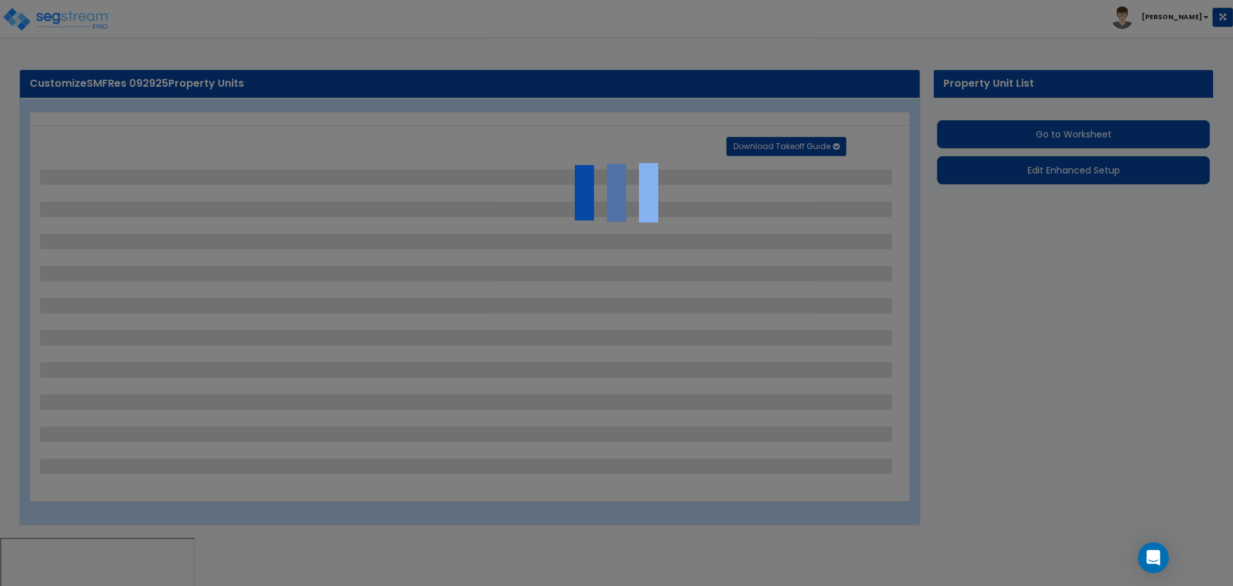
select select "2"
select select "1"
select select "2"
select select "1"
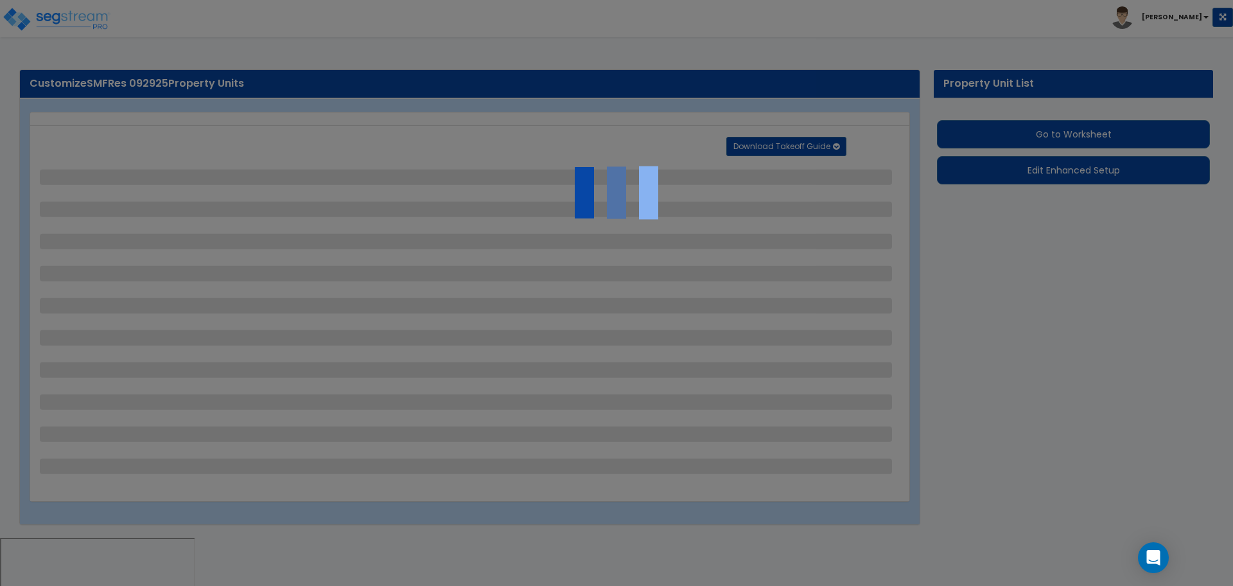
select select "1"
select select "5"
select select "1"
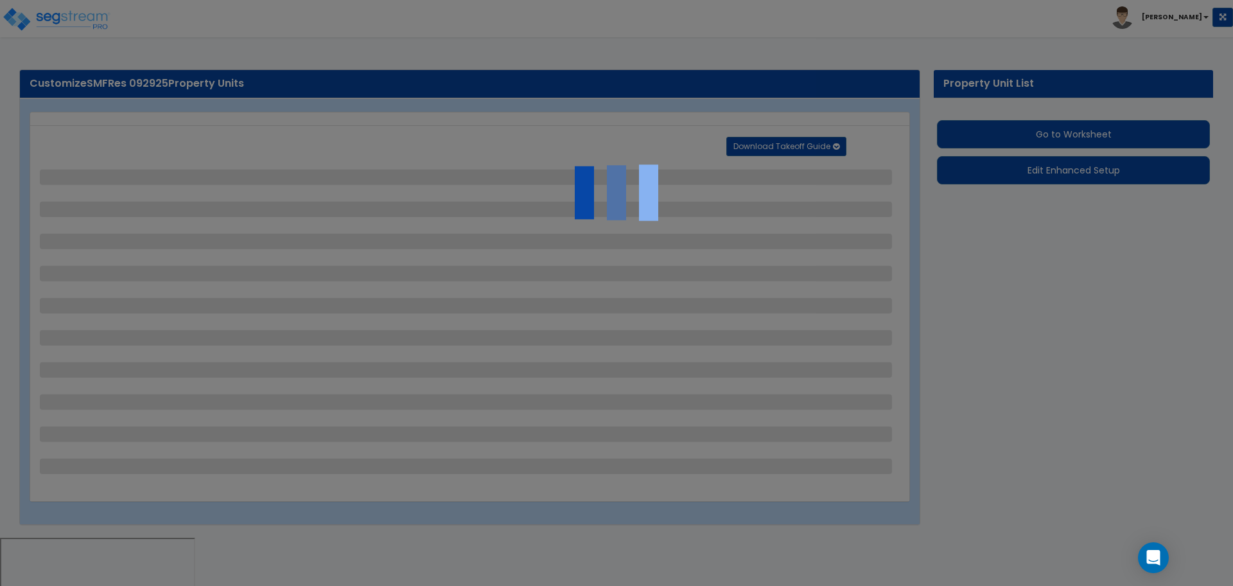
select select "2"
select select "4"
select select "2"
select select "1"
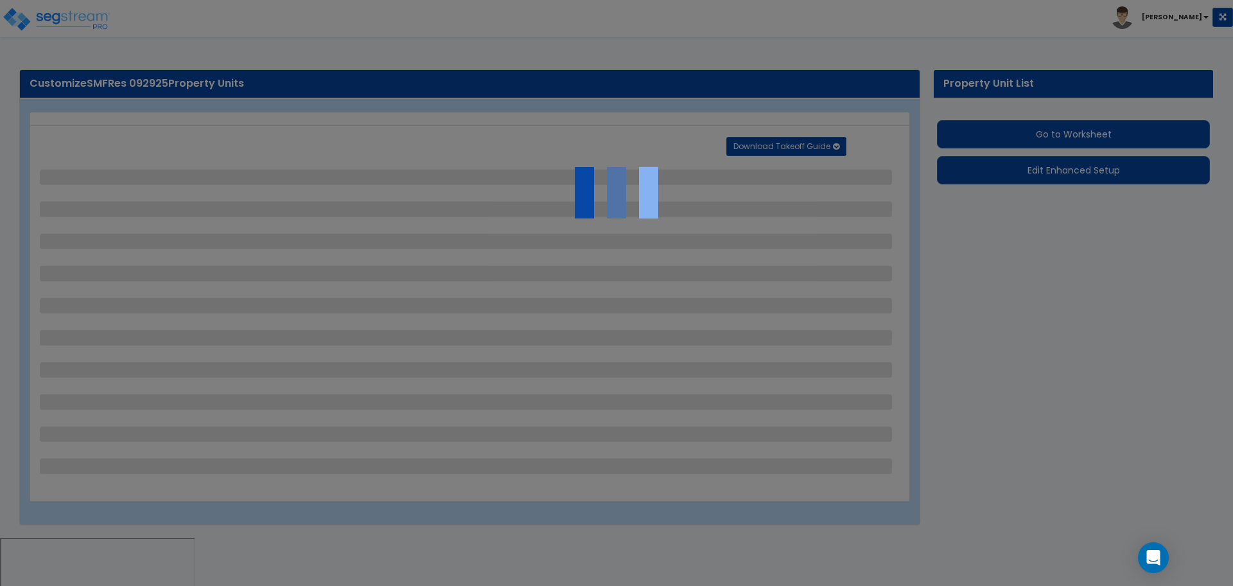
select select "2"
select select "1"
select select "2"
select select "1"
select select "2"
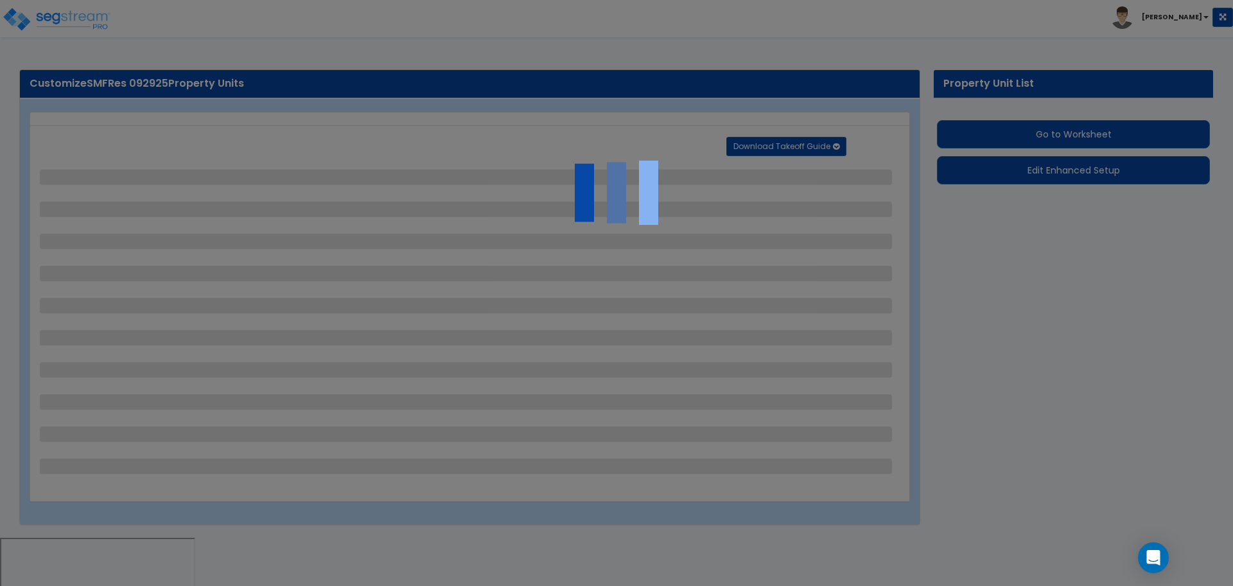
select select "1"
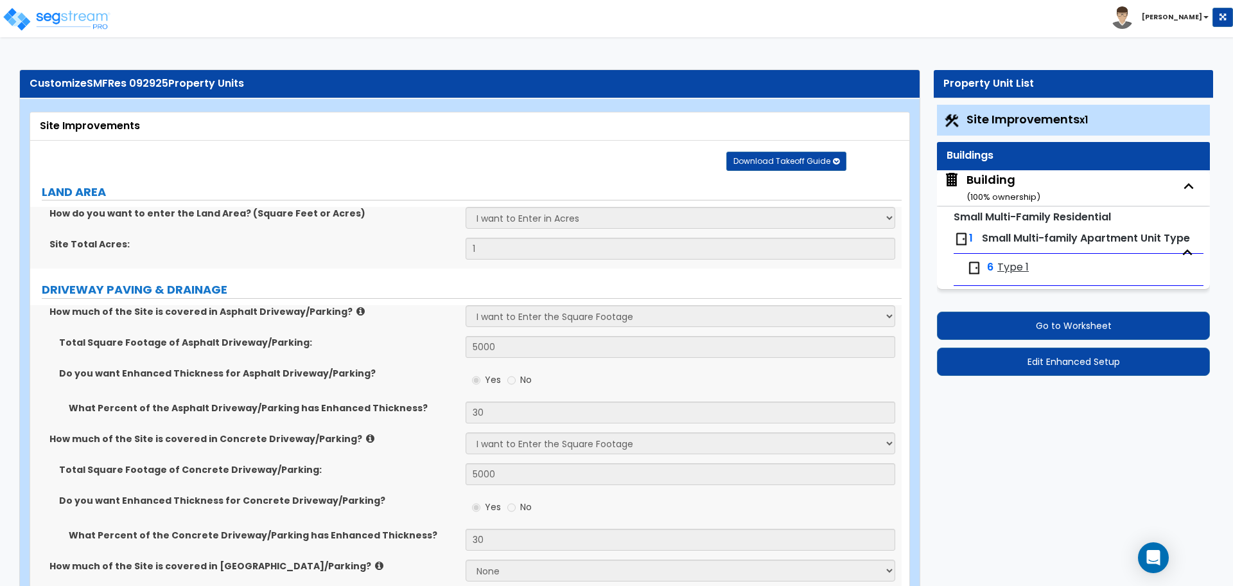
click at [1002, 183] on div "Building ( 100 % ownership)" at bounding box center [1003, 187] width 74 height 33
select select "3"
select select "4"
select select "2"
select select "5"
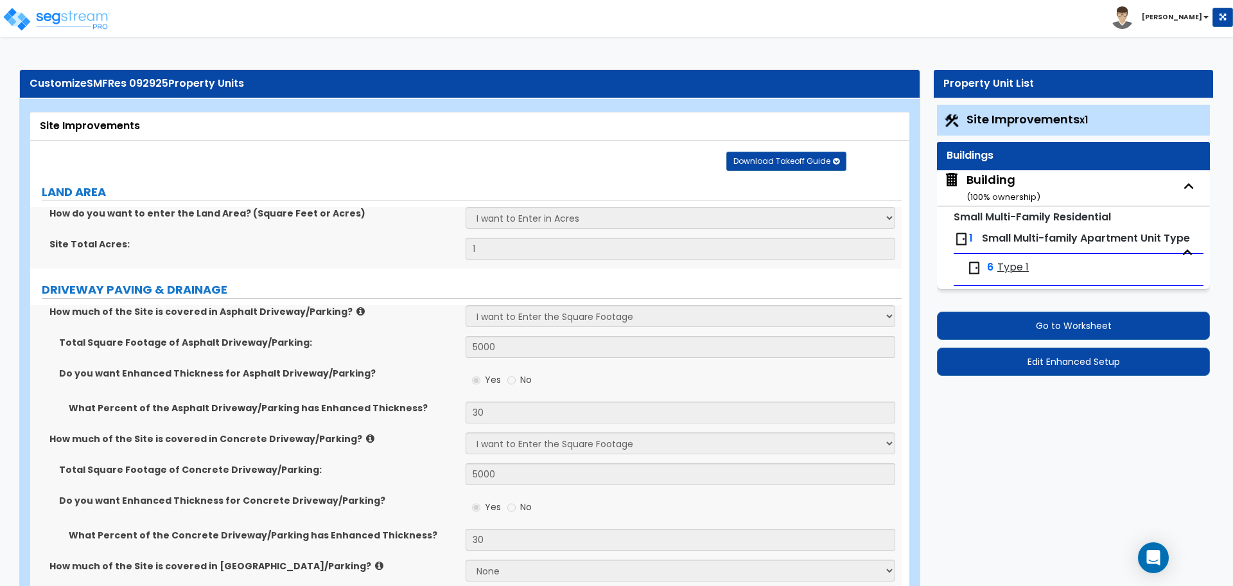
select select "1"
select select "4"
select select "2"
select select "1"
select select "3"
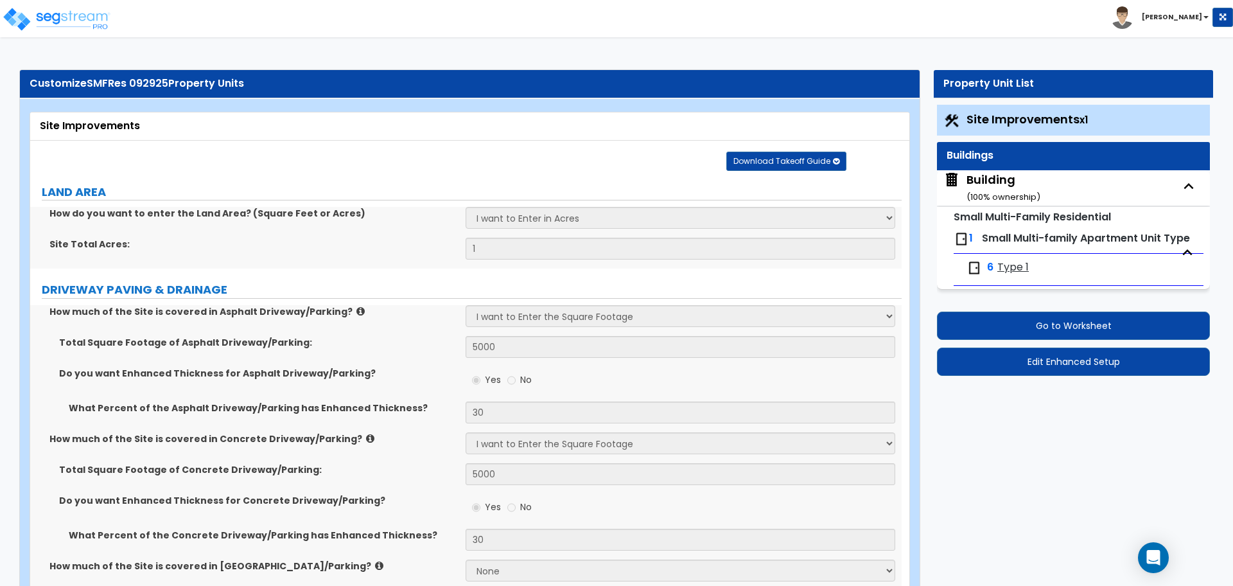
select select "5"
select select "2"
select select "1"
select select "3"
select select "1"
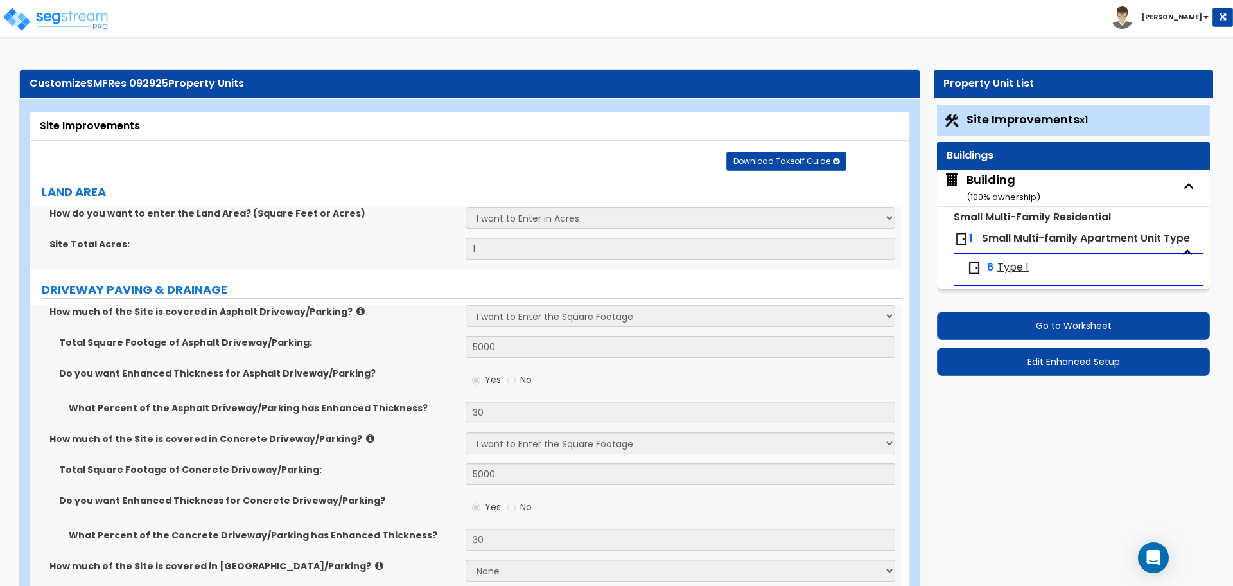
select select "8"
select select "9"
select select "3"
select select "1"
select select "4"
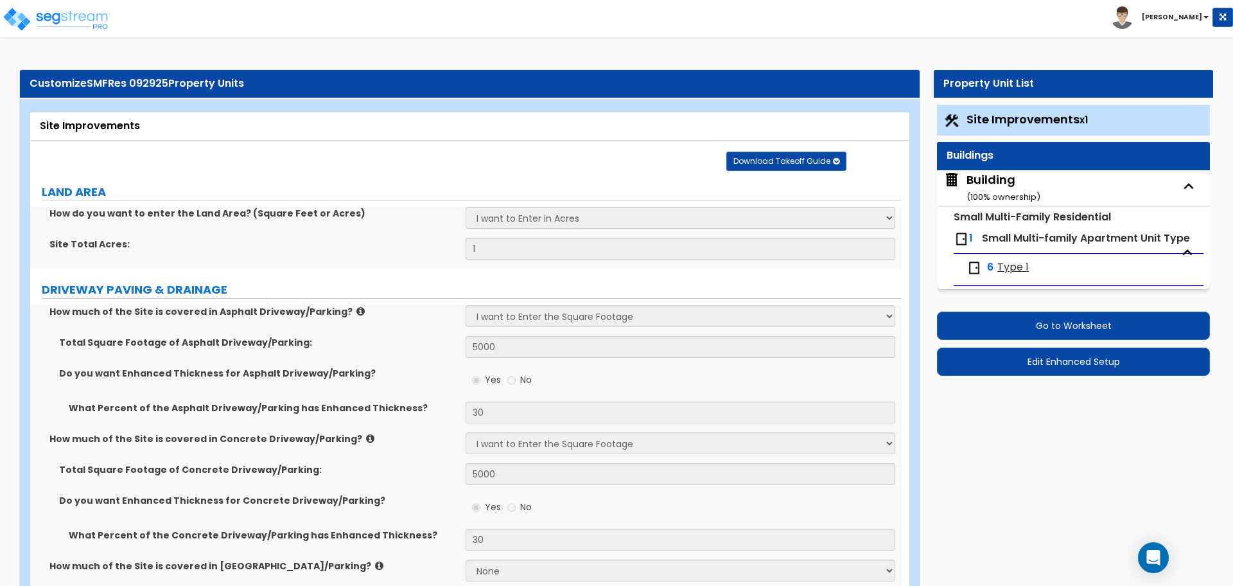
select select "1"
select select "3"
select select "1"
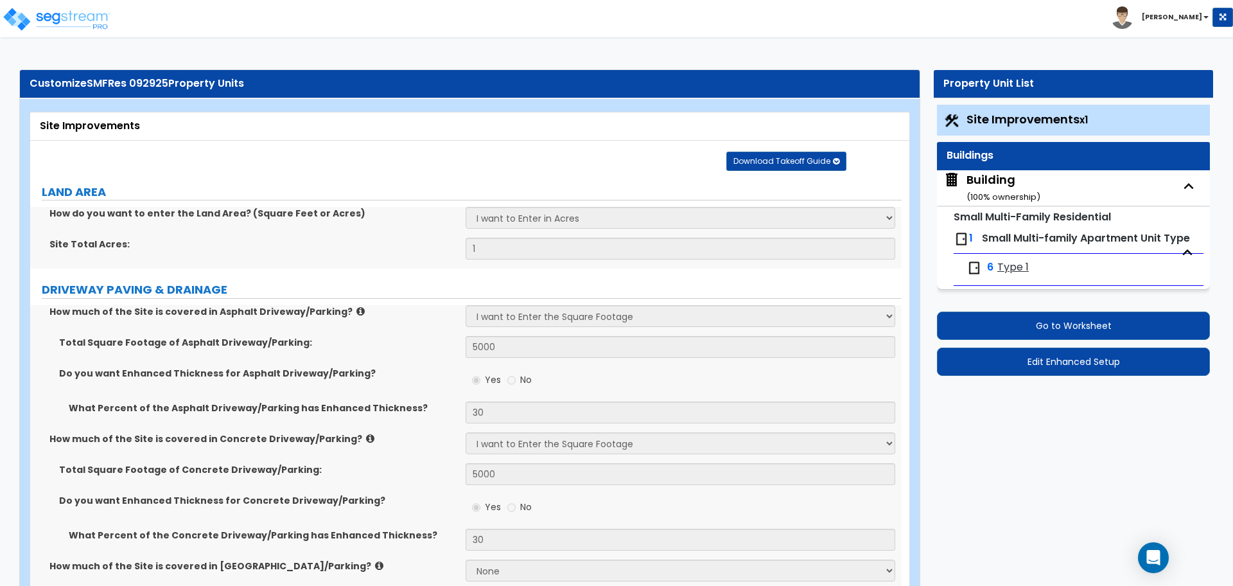
select select "2"
select select "4"
select select "1"
select select "2"
select select "7"
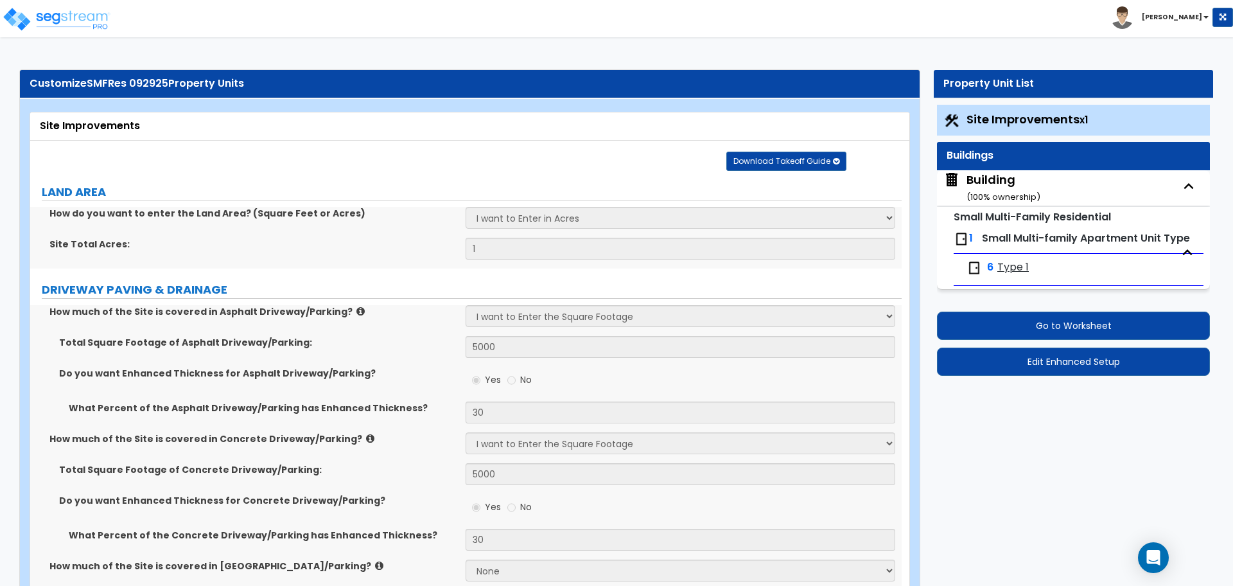
select select "1"
select select "5"
select select "1"
select select "3"
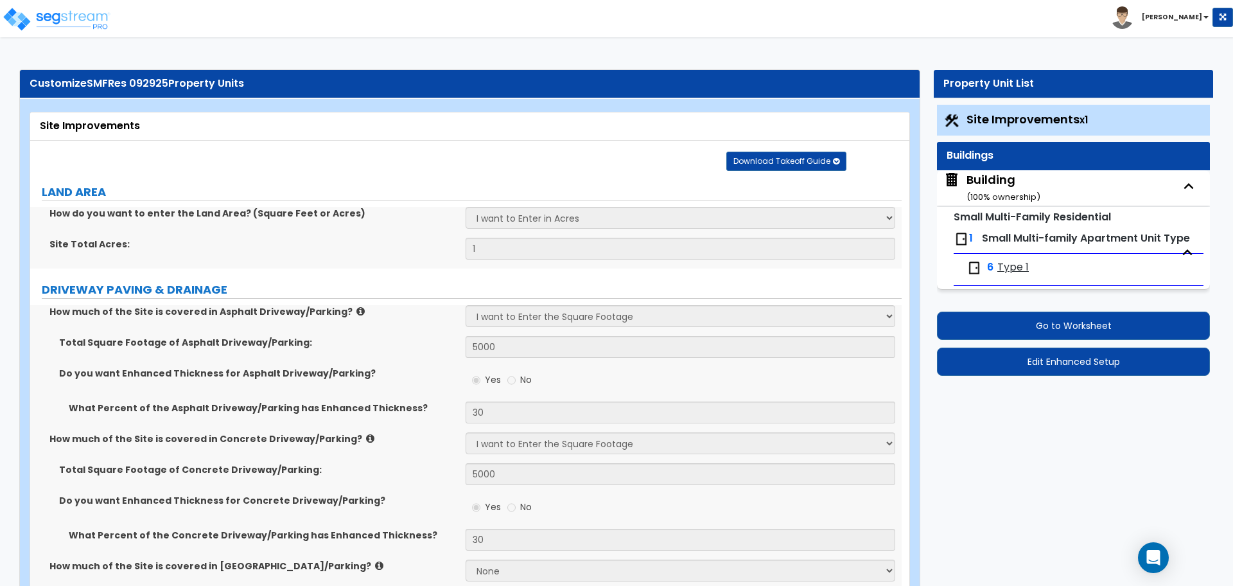
select select "2"
select select "1"
select select "3"
select select "2"
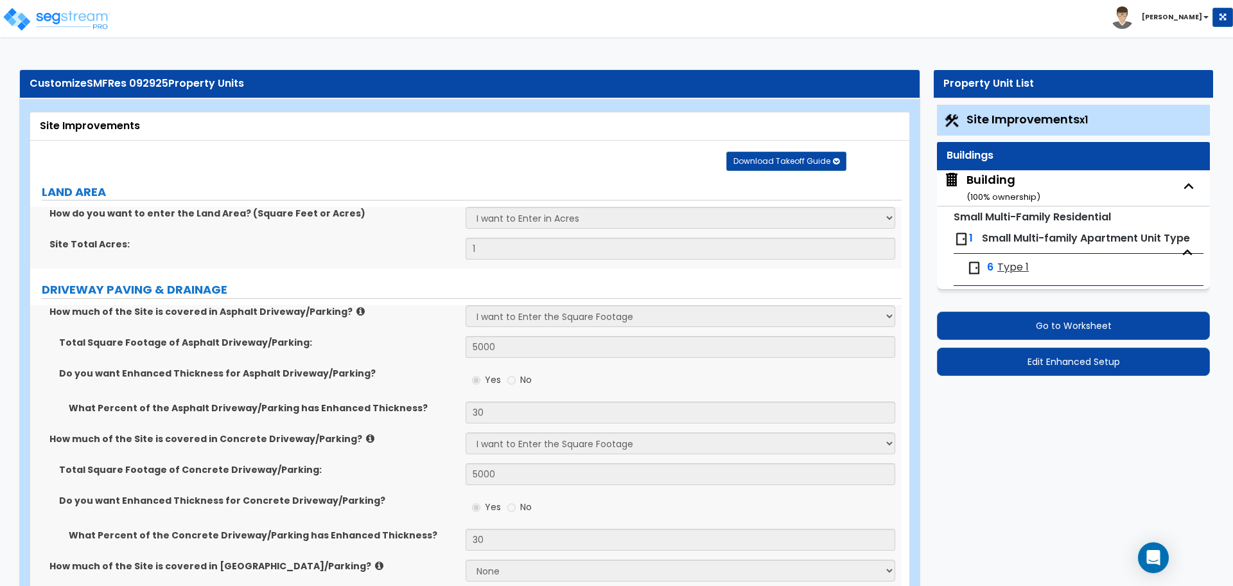
select select "1"
select select "4"
select select "2"
select select "4"
select select "5"
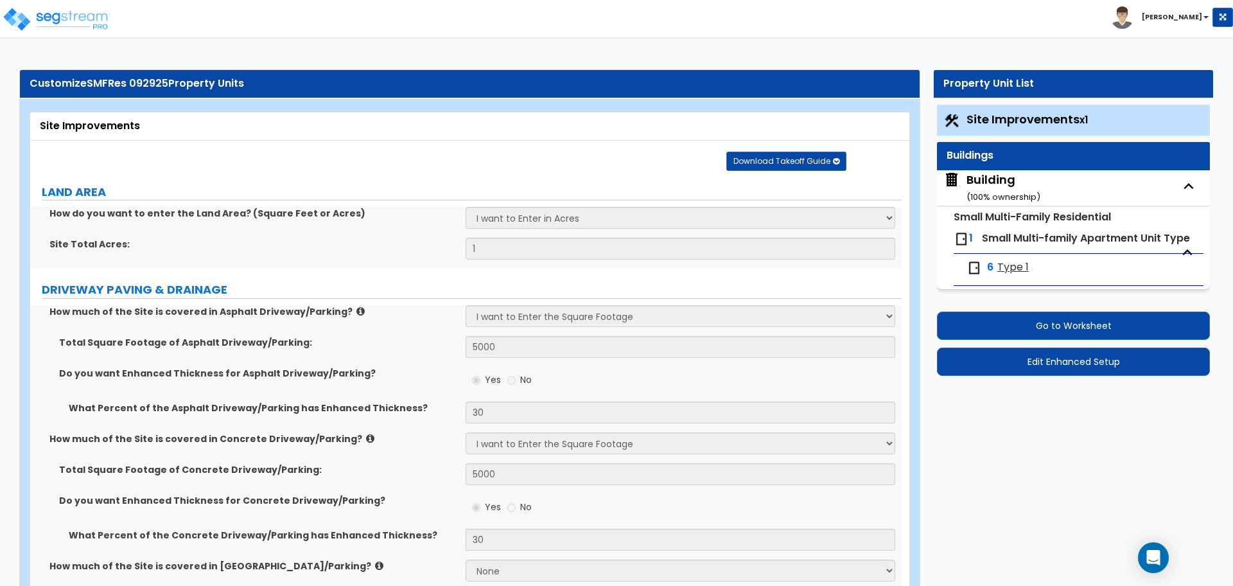
select select "2"
select select "1"
select select "2"
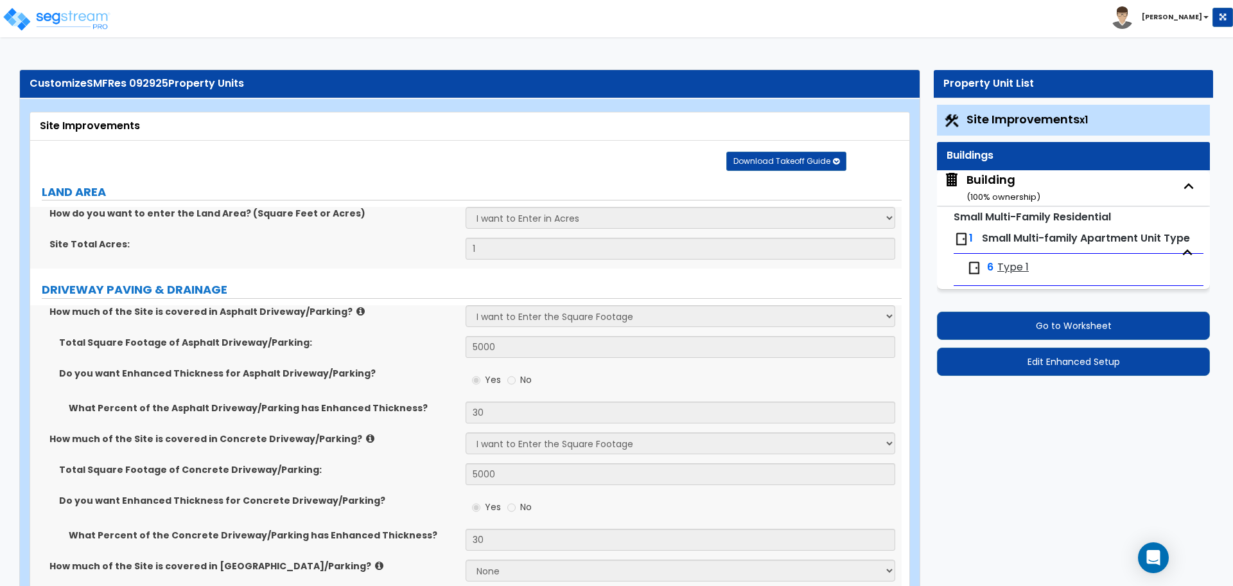
select select "4"
select select "3"
select select "2"
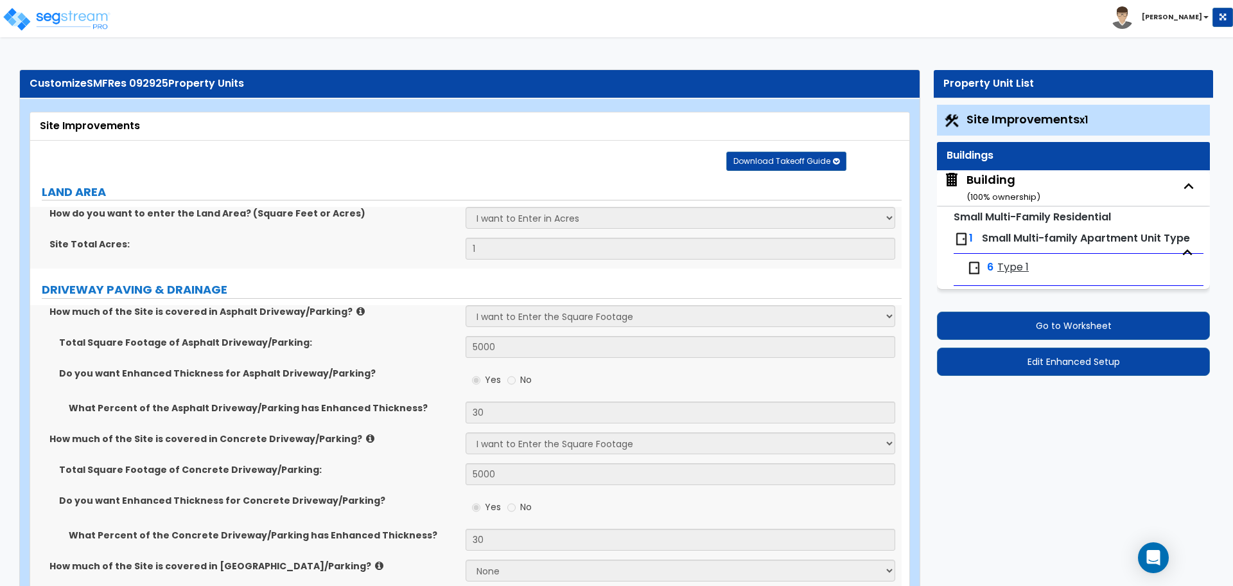
select select "1"
select select "2"
select select "1"
select select "6"
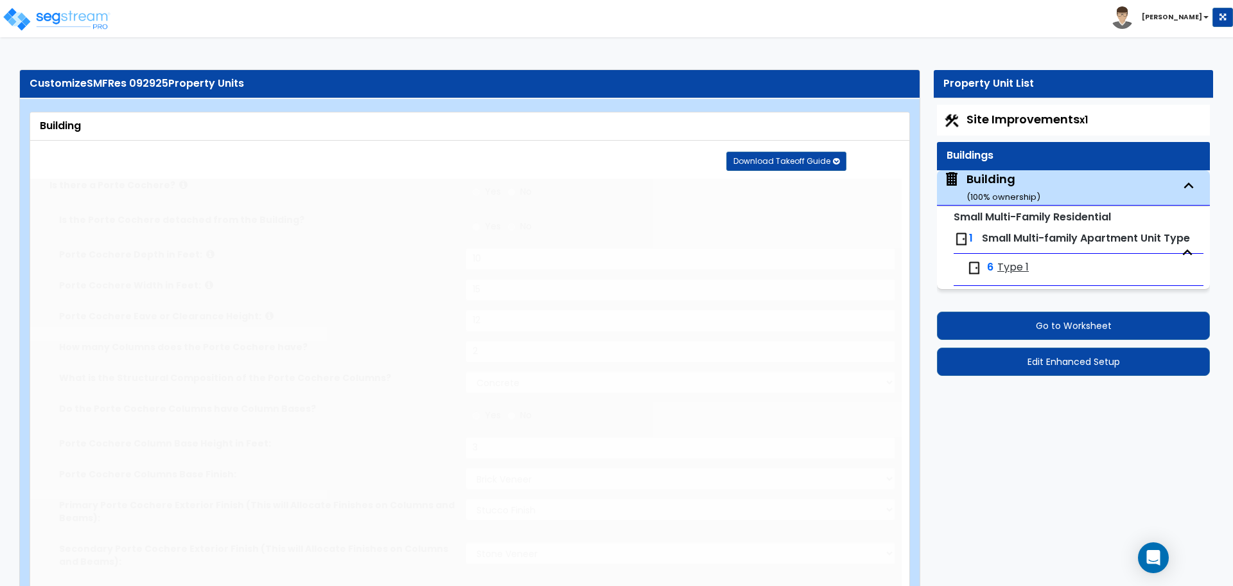
type input "1500"
radio input "true"
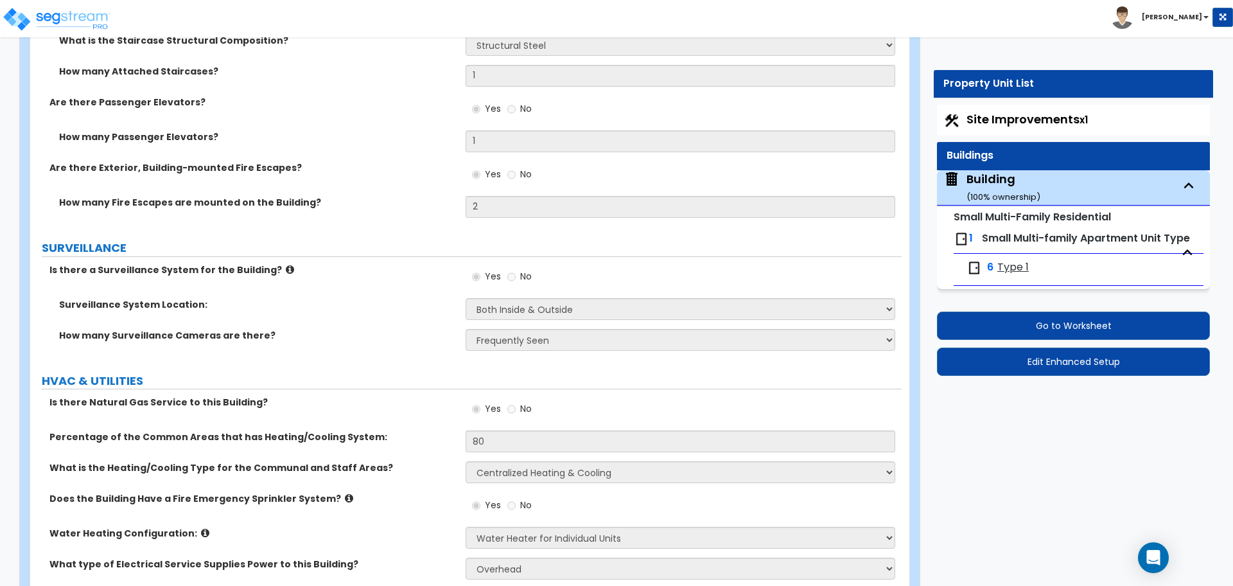
scroll to position [6373, 0]
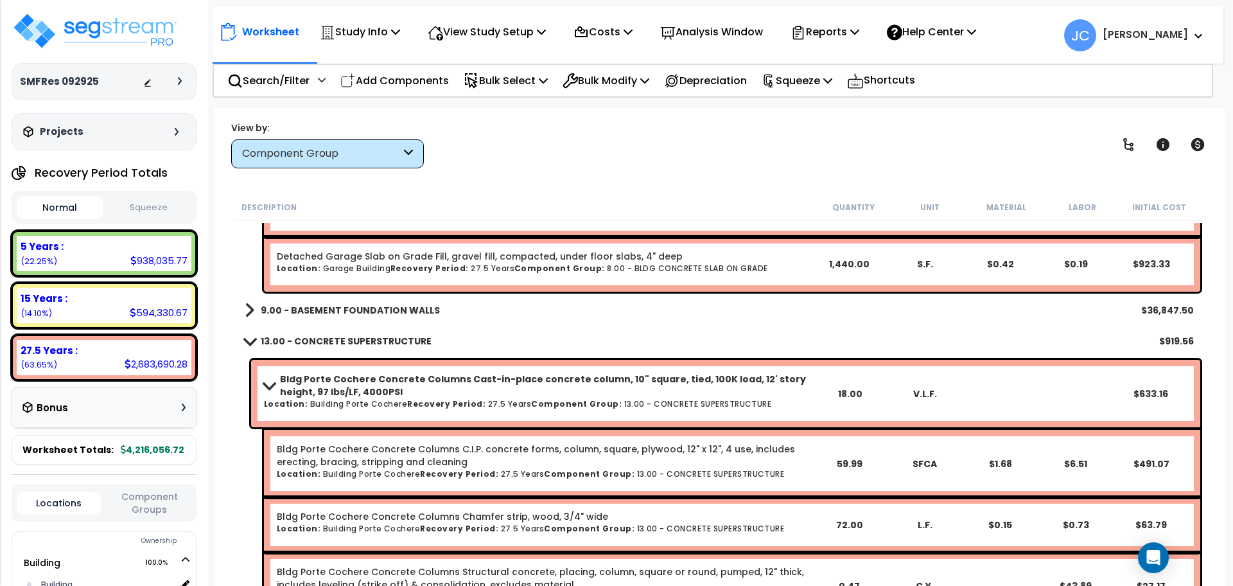
scroll to position [3743, 0]
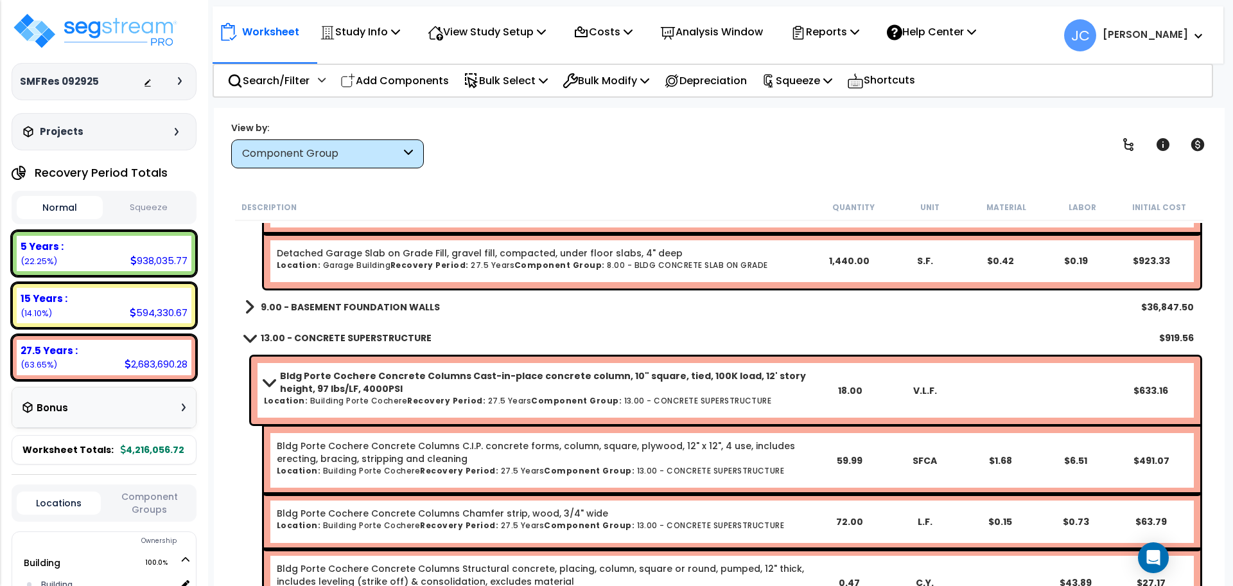
click at [432, 301] on div "9.00 - BASEMENT FOUNDATION WALLS $36,847.50" at bounding box center [719, 306] width 962 height 31
click at [429, 302] on b "9.00 - BASEMENT FOUNDATION WALLS" at bounding box center [350, 306] width 179 height 13
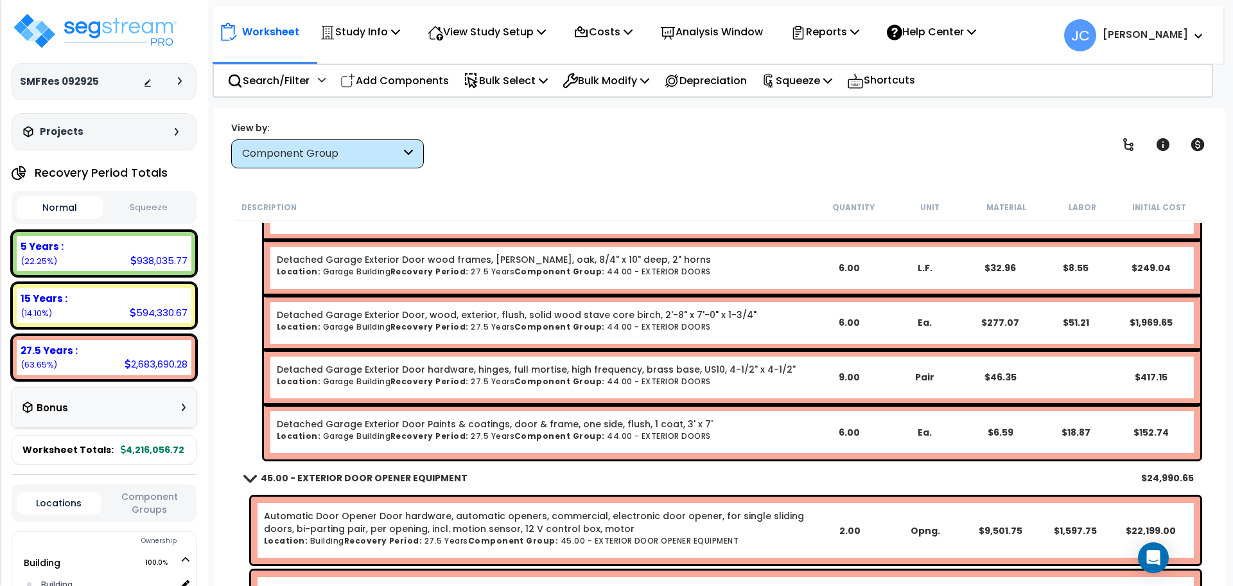
scroll to position [18906, 0]
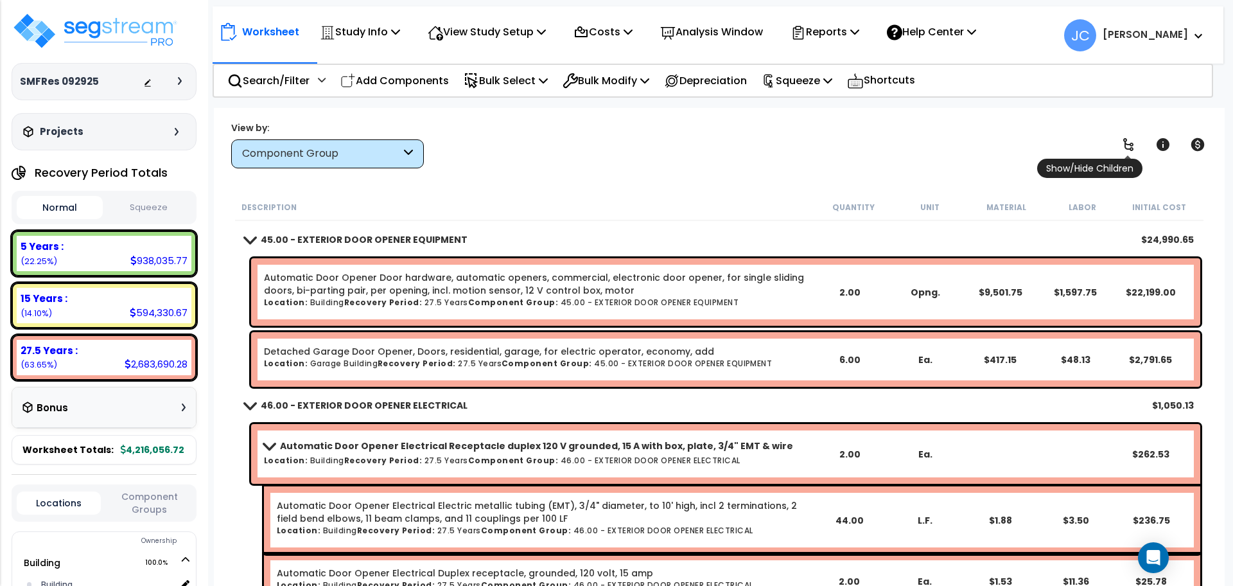
click at [1135, 144] on icon at bounding box center [1127, 144] width 15 height 15
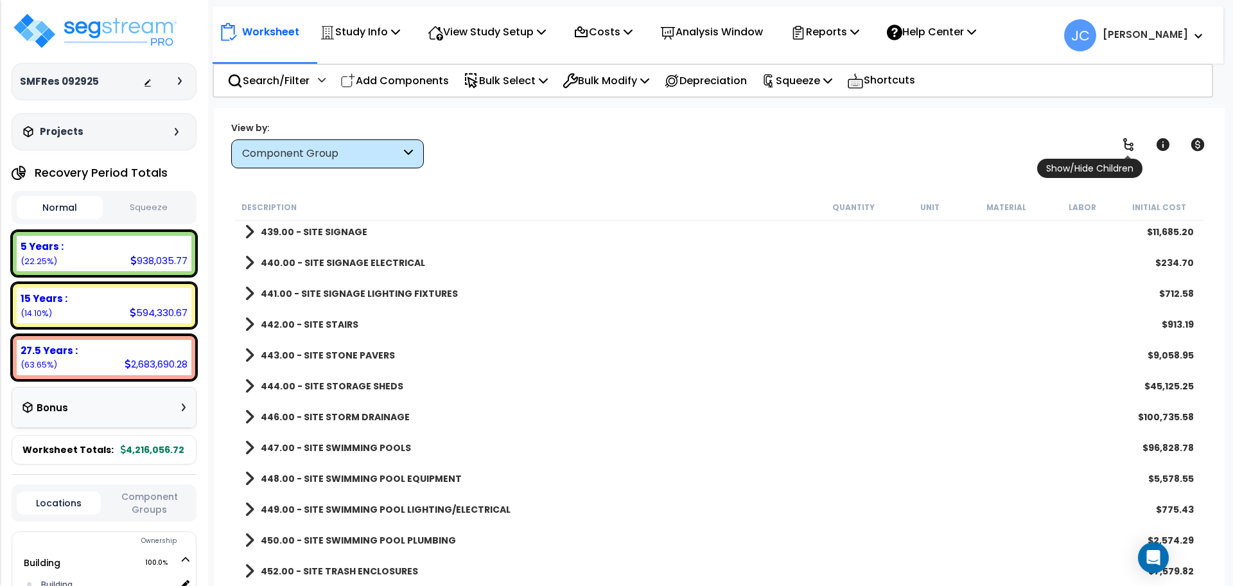
scroll to position [18144, 0]
click at [1135, 144] on icon at bounding box center [1127, 144] width 15 height 15
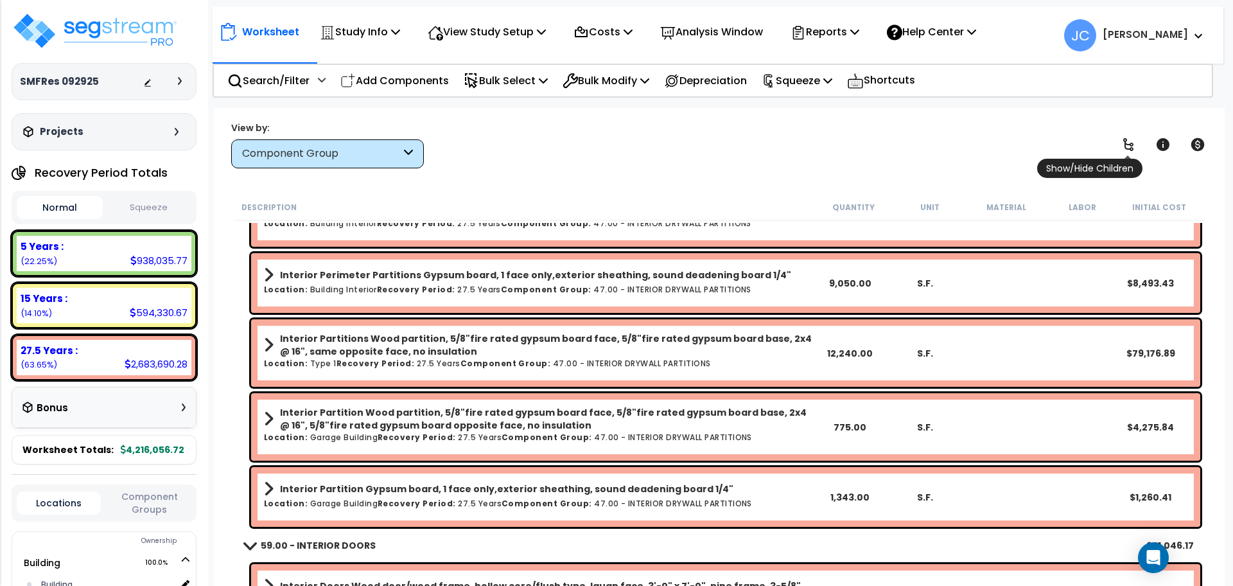
click at [1135, 144] on icon at bounding box center [1127, 144] width 15 height 15
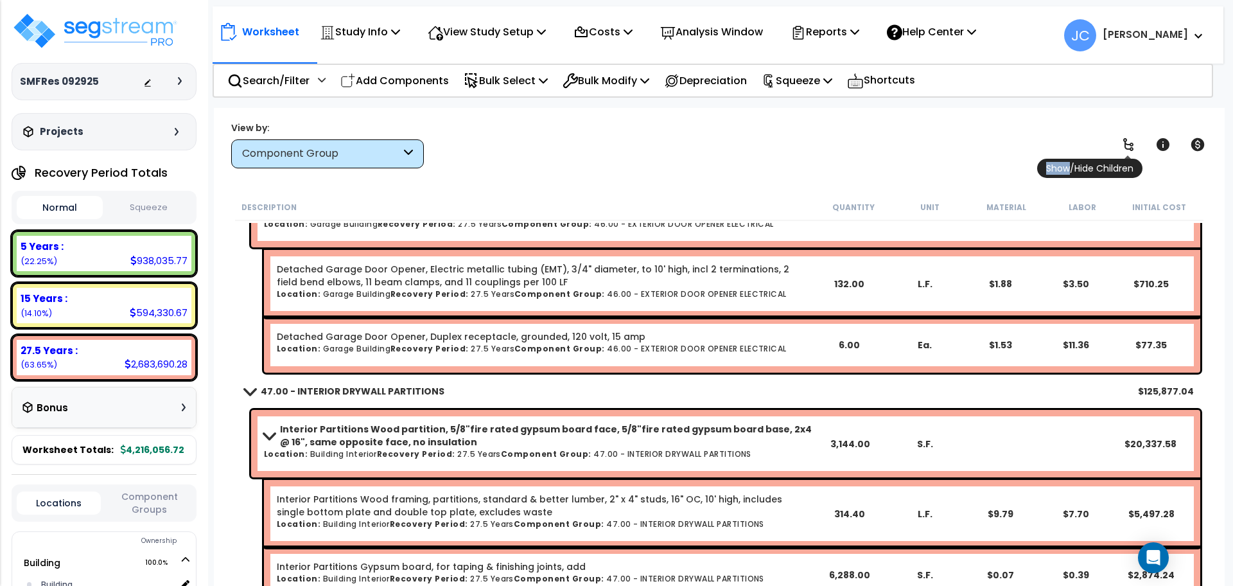
click at [1135, 144] on icon at bounding box center [1127, 144] width 15 height 15
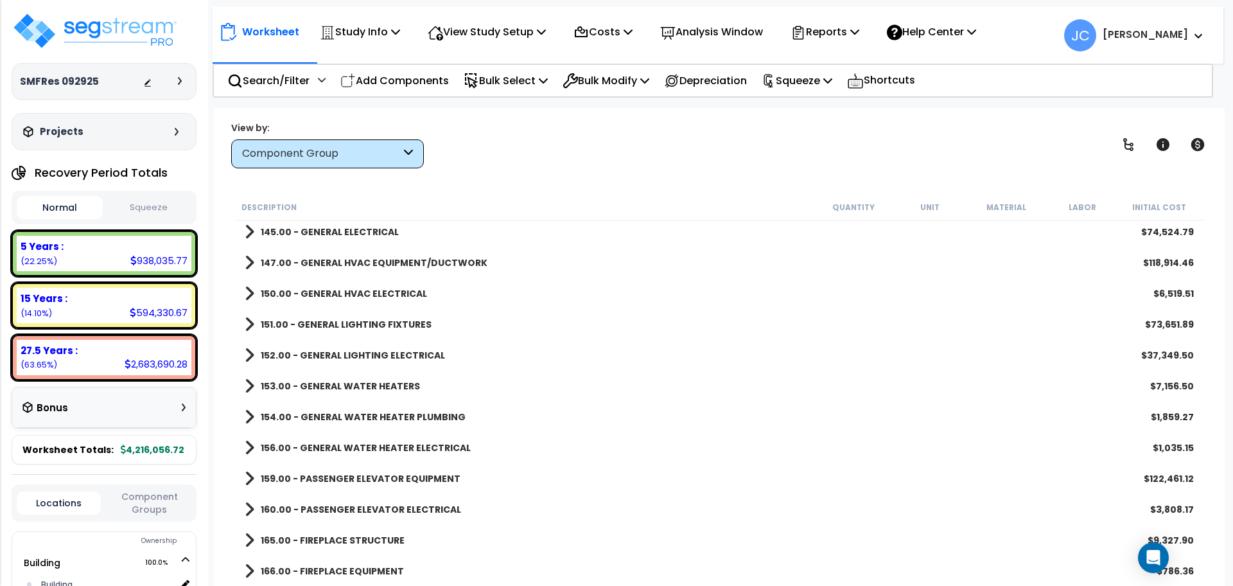
scroll to position [11347, 0]
click at [369, 268] on link "147.00 - GENERAL HVAC EQUIPMENT/DUCTWORK" at bounding box center [366, 262] width 243 height 18
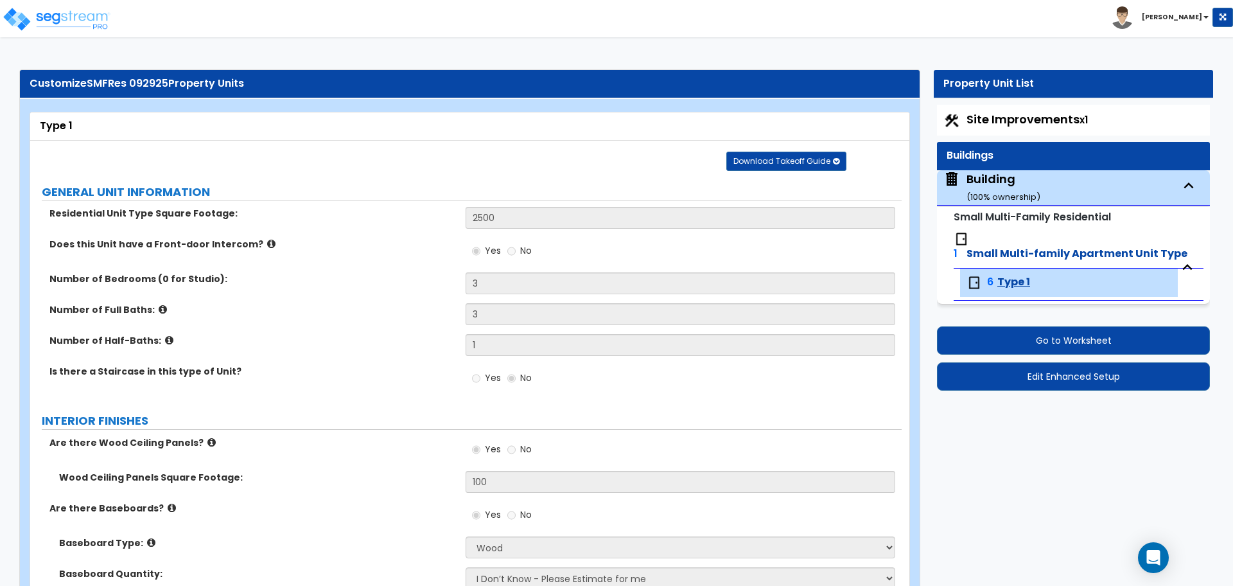
select select "1"
select select "5"
select select "2"
select select "5"
select select "1"
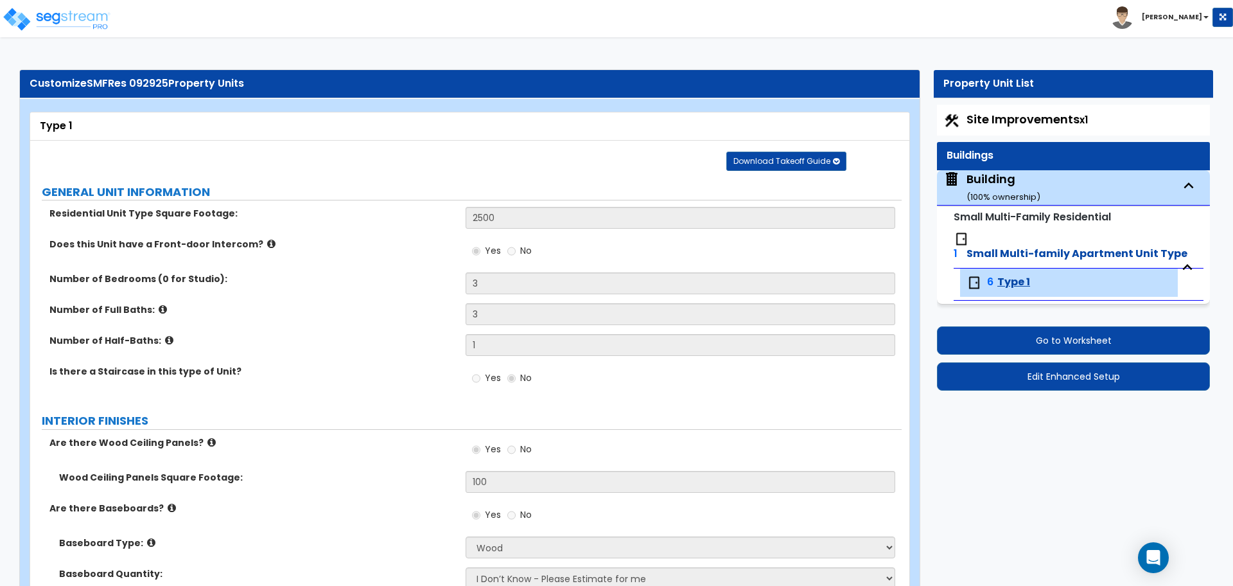
select select "3"
select select "2"
select select "1"
select select "2"
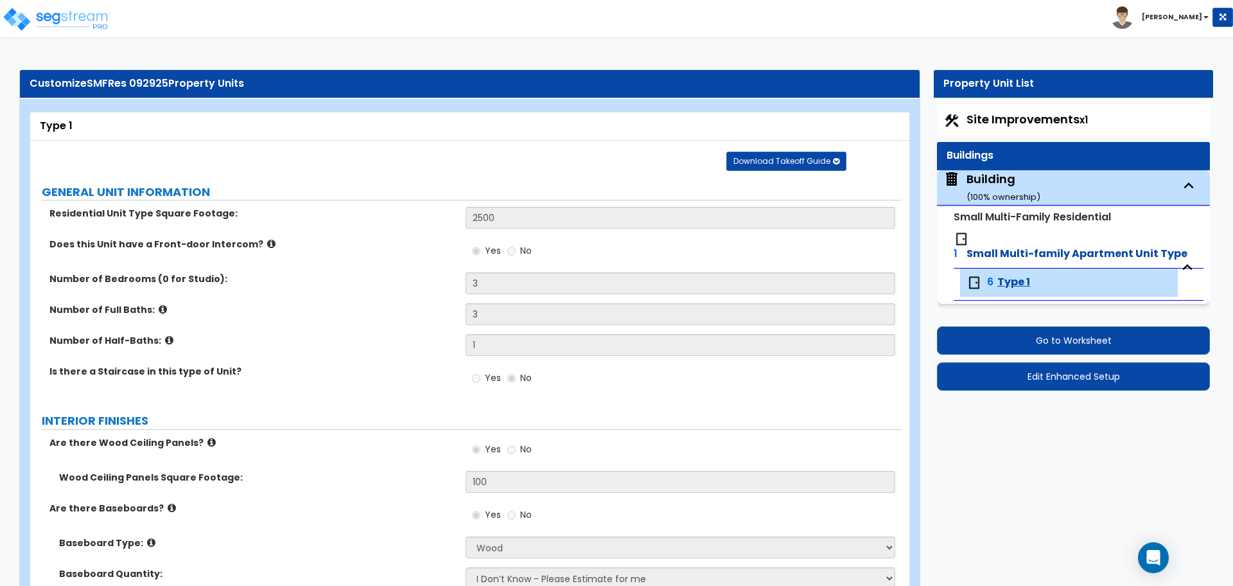
select select "1"
select select "2"
select select "3"
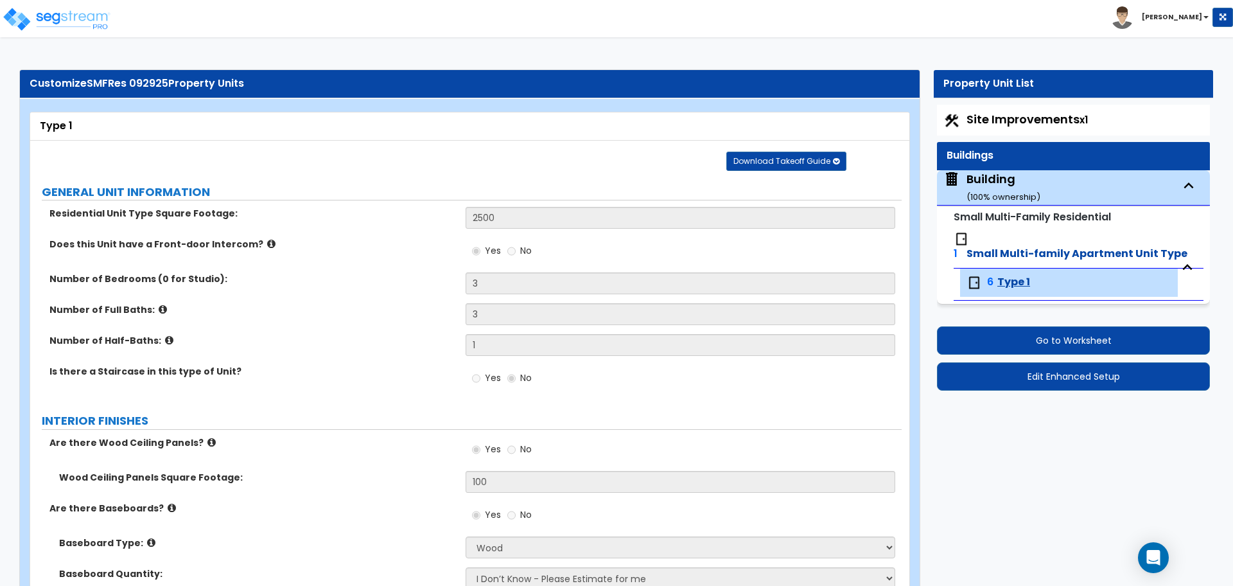
select select "4"
select select "2"
select select "4"
select select "2"
select select "1"
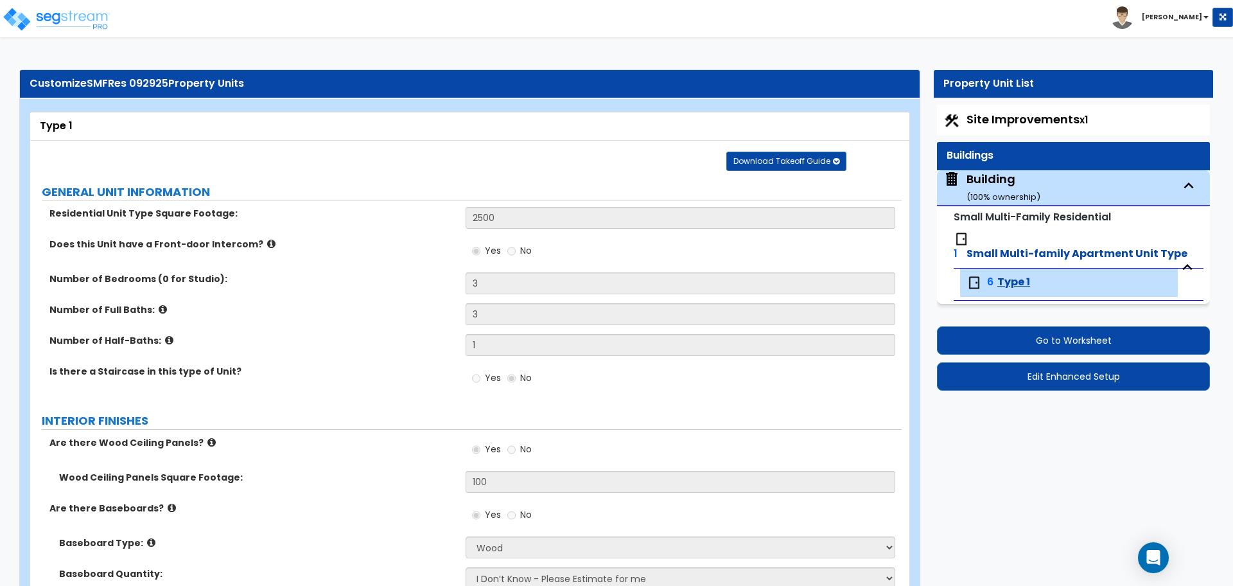
select select "1"
select select "2"
select select "3"
select select "7"
select select "4"
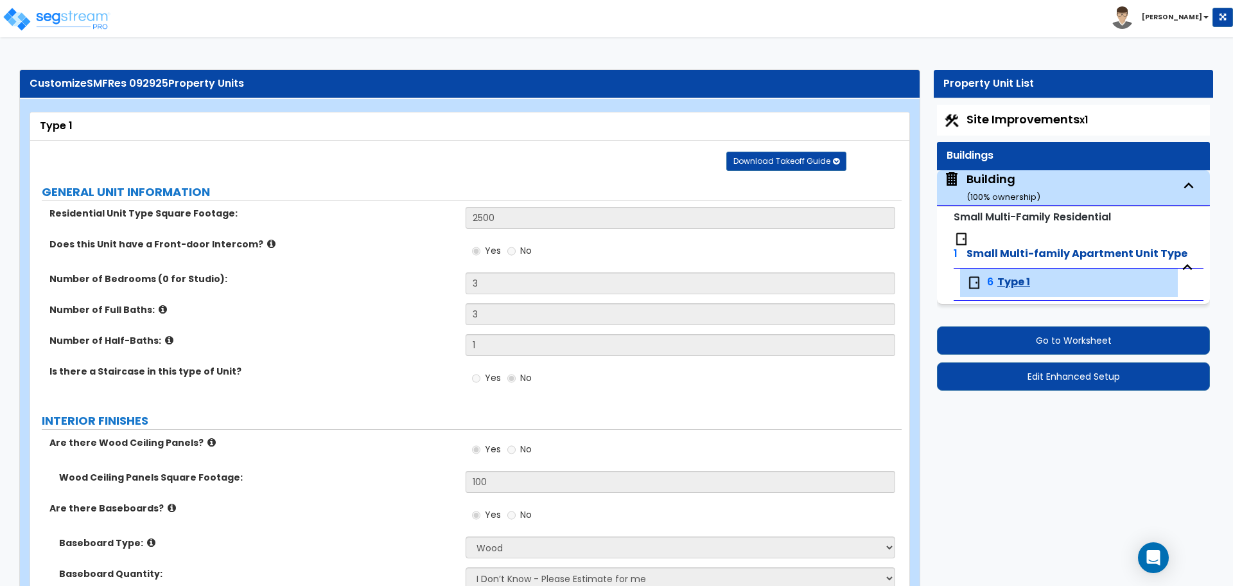
select select "2"
select select "3"
select select "2"
select select "1"
select select "5"
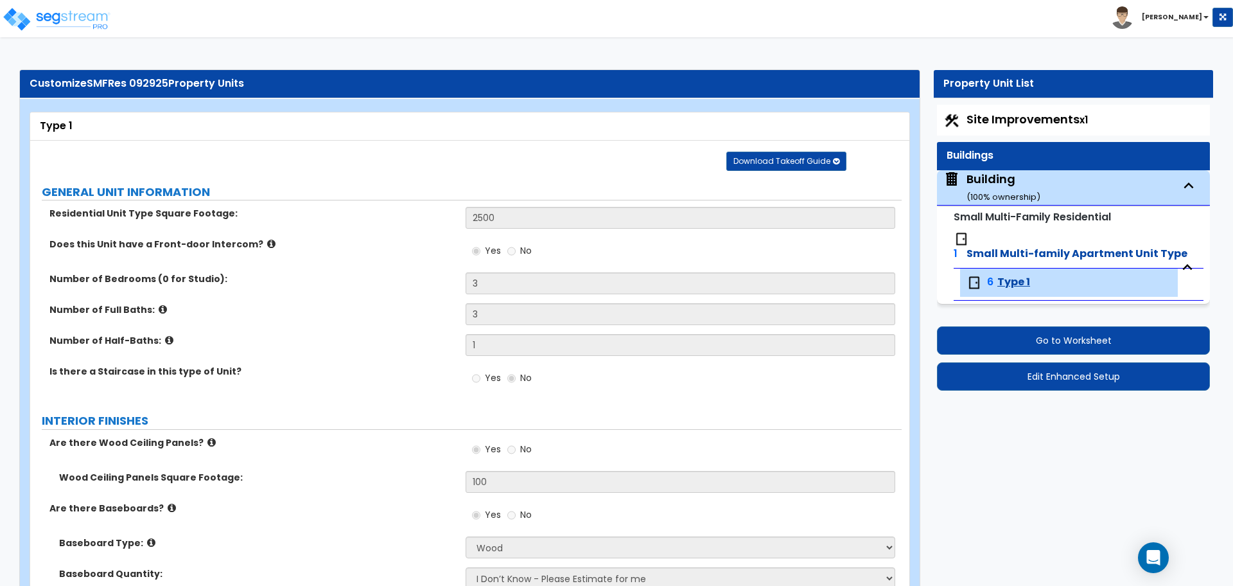
select select "1"
select select "4"
select select "1"
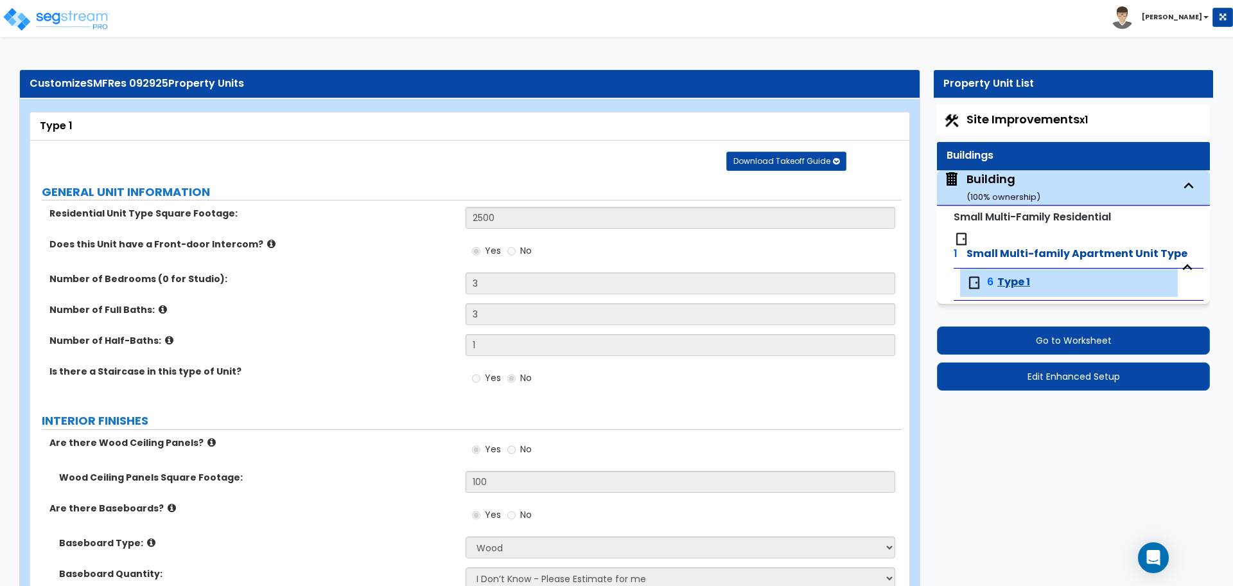
select select "2"
select select "3"
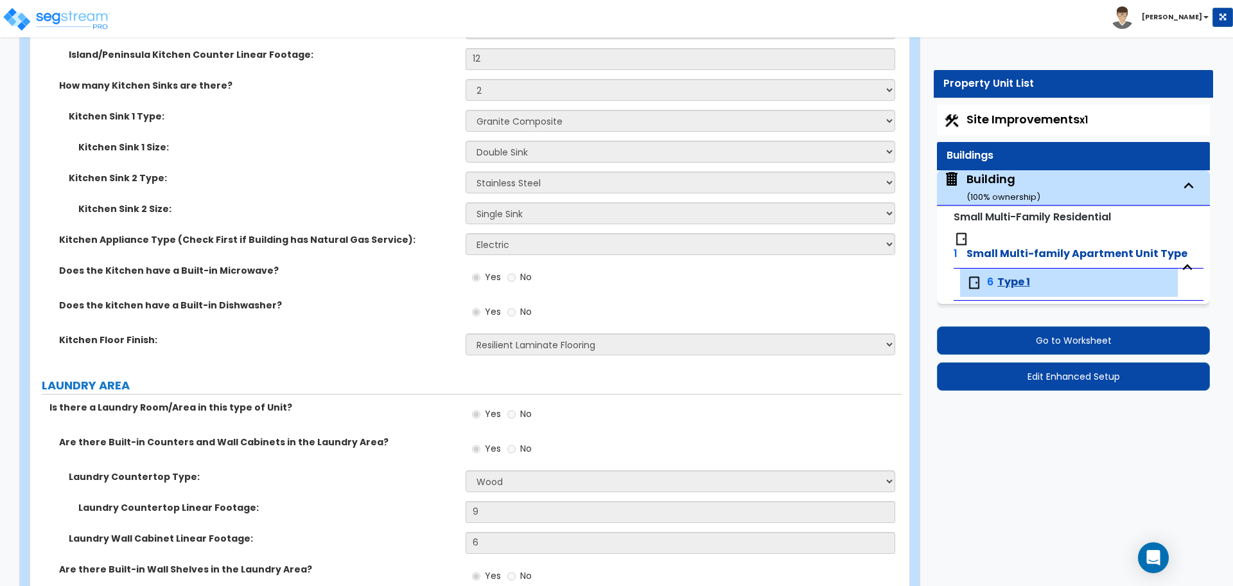
scroll to position [3806, 0]
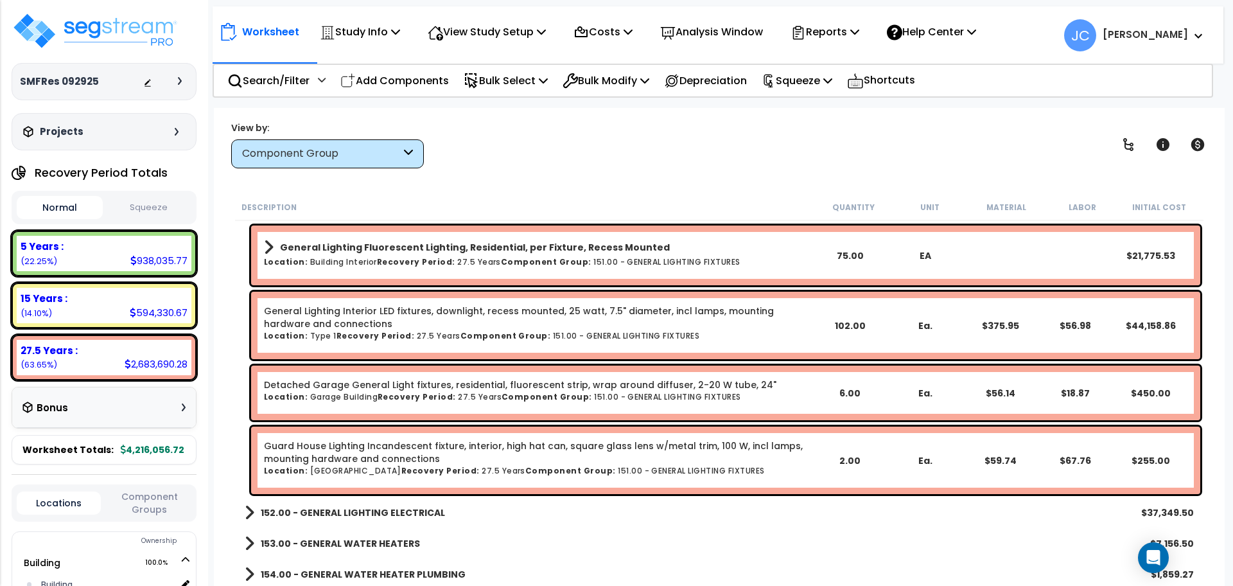
scroll to position [12067, 0]
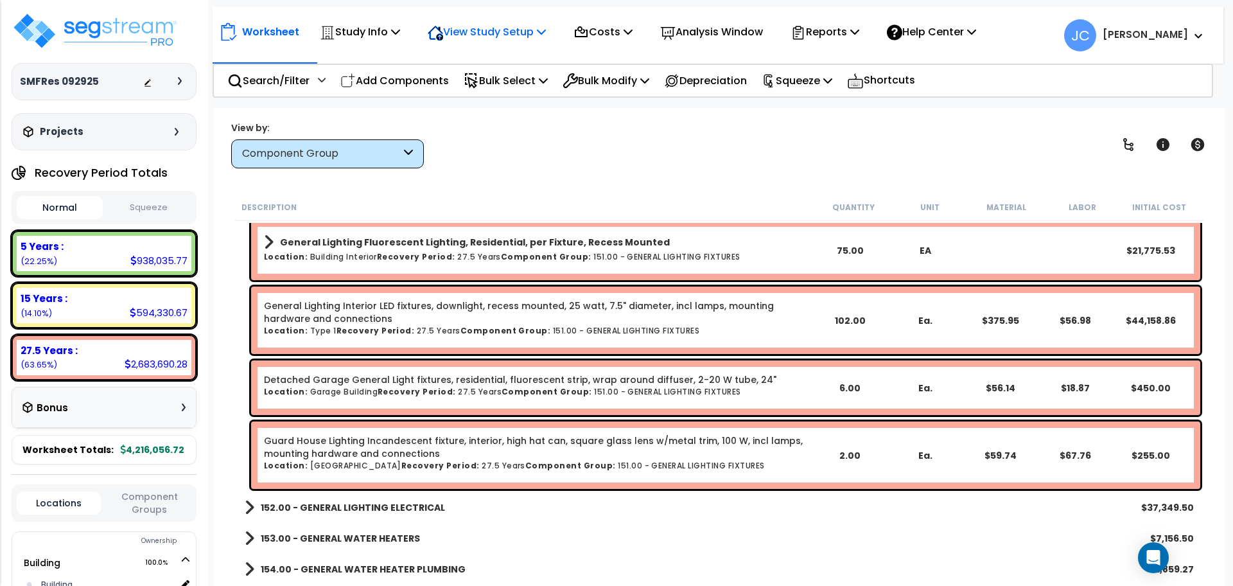
click at [514, 31] on p "View Study Setup" at bounding box center [487, 31] width 118 height 17
click at [505, 87] on link "View Questionnaire" at bounding box center [484, 88] width 127 height 26
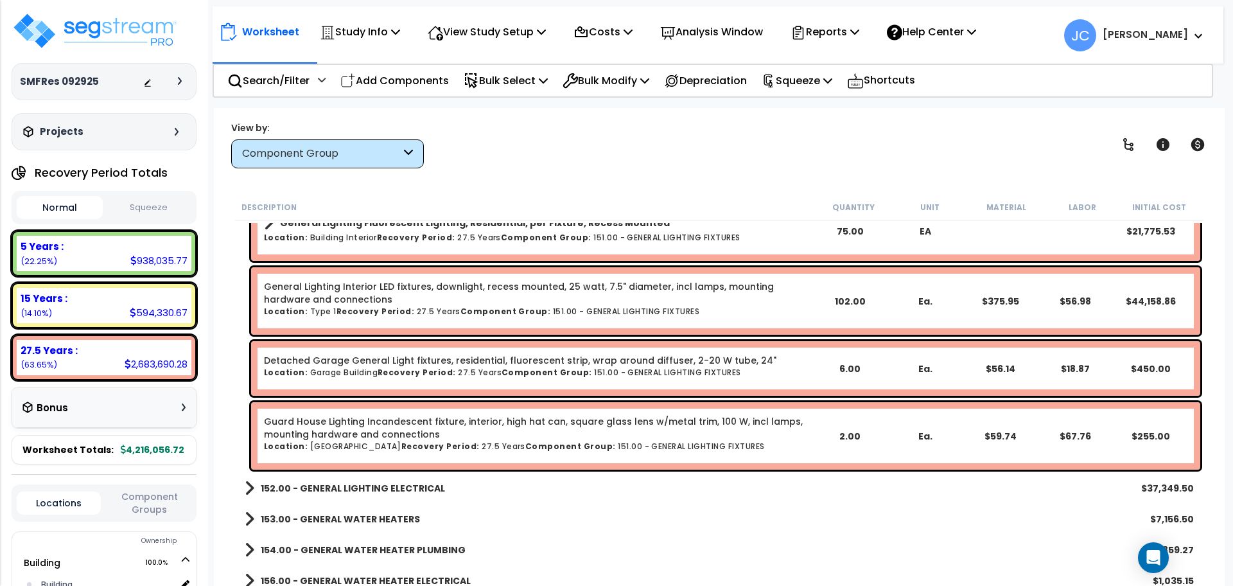
scroll to position [12104, 0]
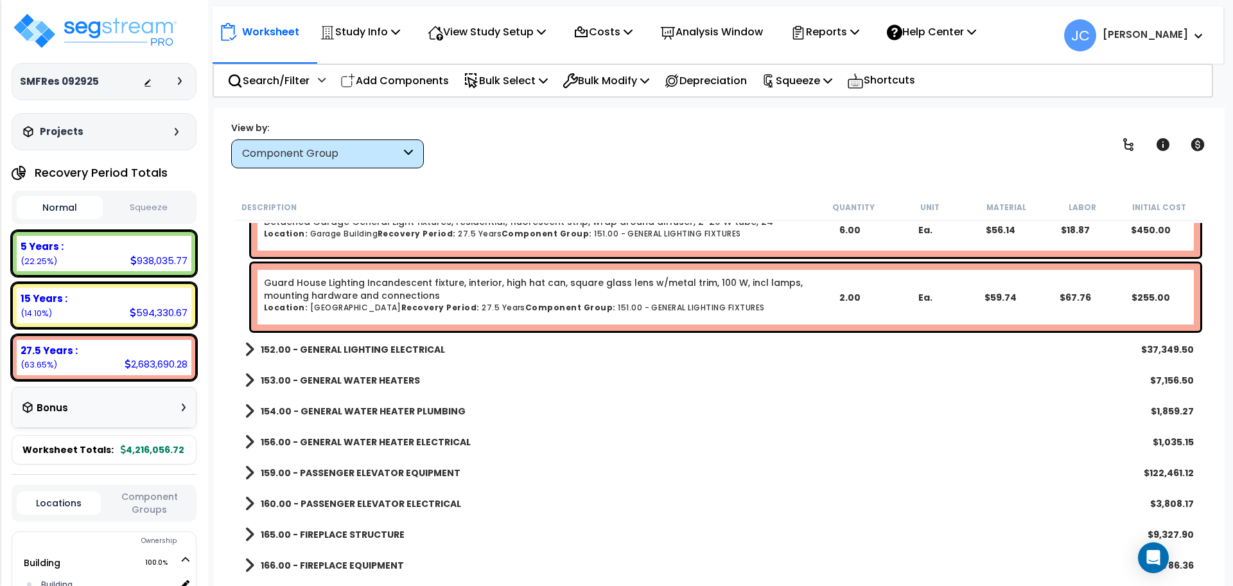
click at [412, 343] on b "152.00 - GENERAL LIGHTING ELECTRICAL" at bounding box center [353, 349] width 184 height 13
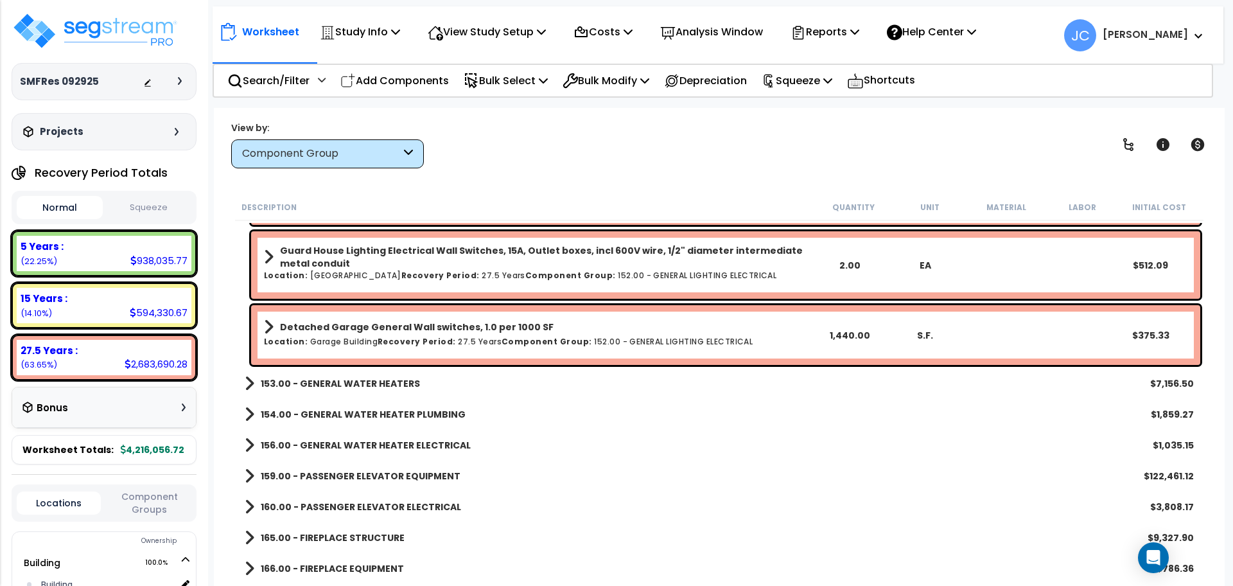
scroll to position [12705, 0]
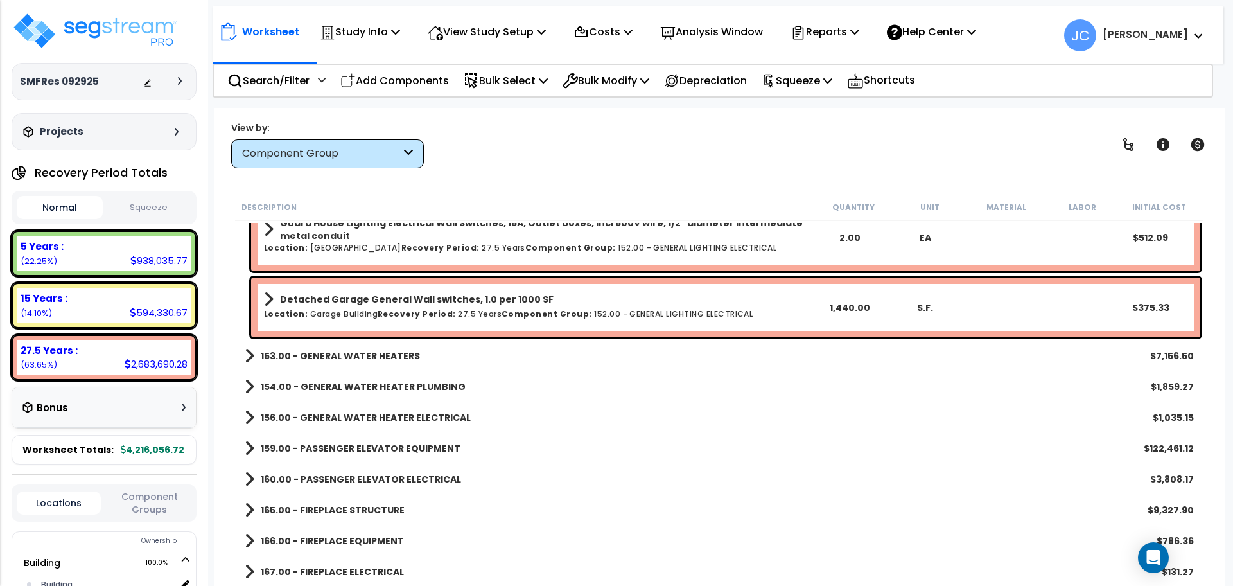
click at [380, 357] on b "153.00 - GENERAL WATER HEATERS" at bounding box center [340, 355] width 159 height 13
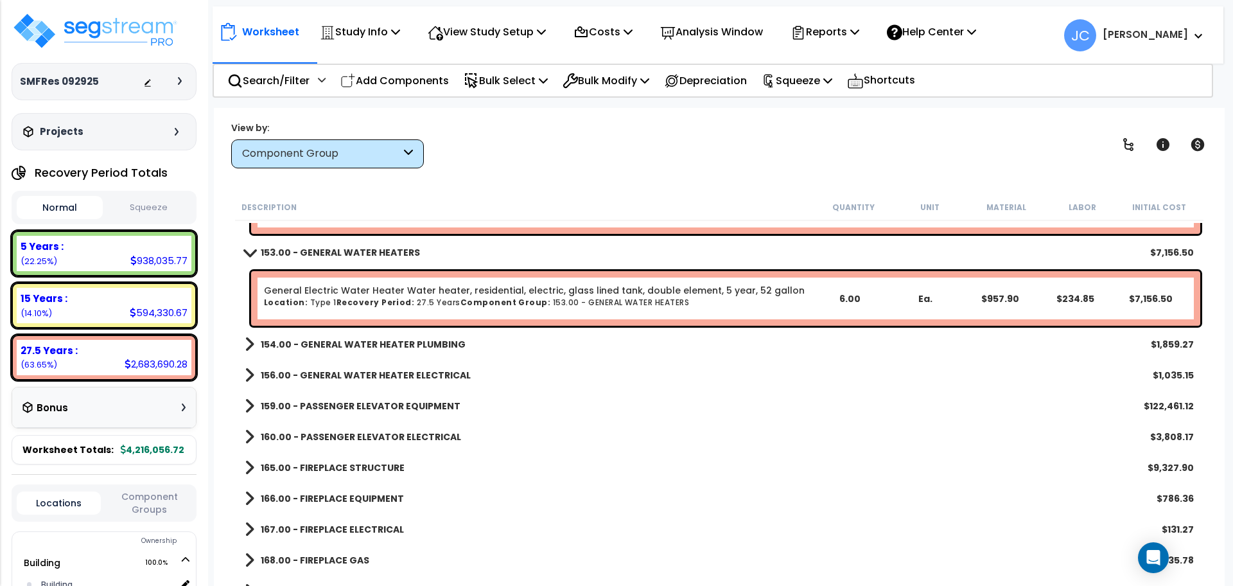
scroll to position [12787, 0]
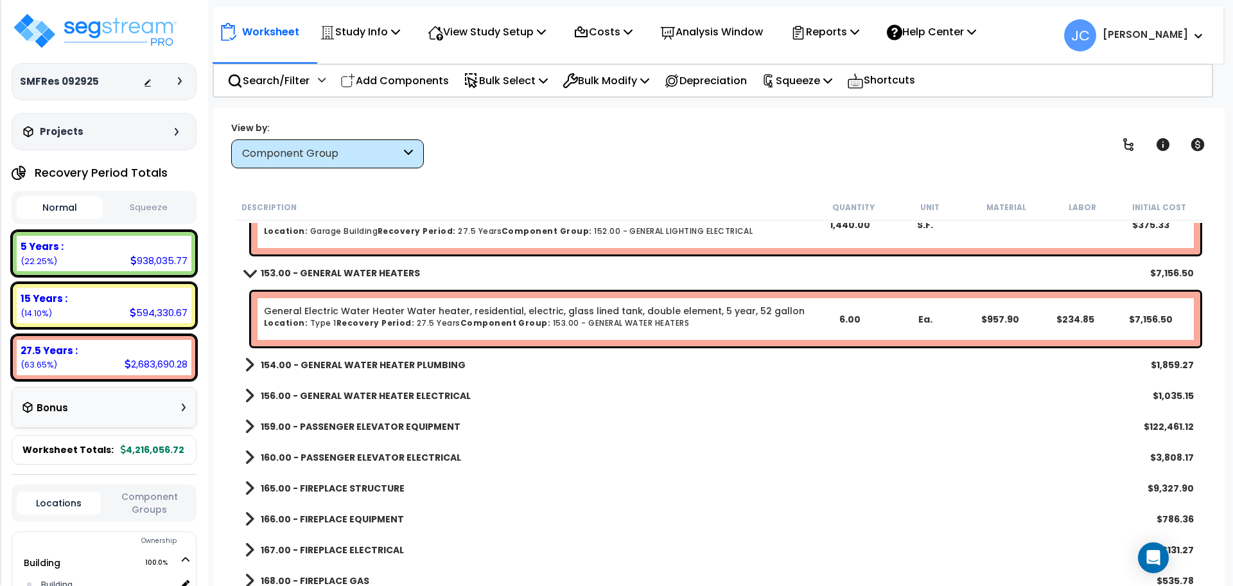
click at [405, 356] on link "154.00 - GENERAL WATER HEATER PLUMBING" at bounding box center [355, 365] width 221 height 18
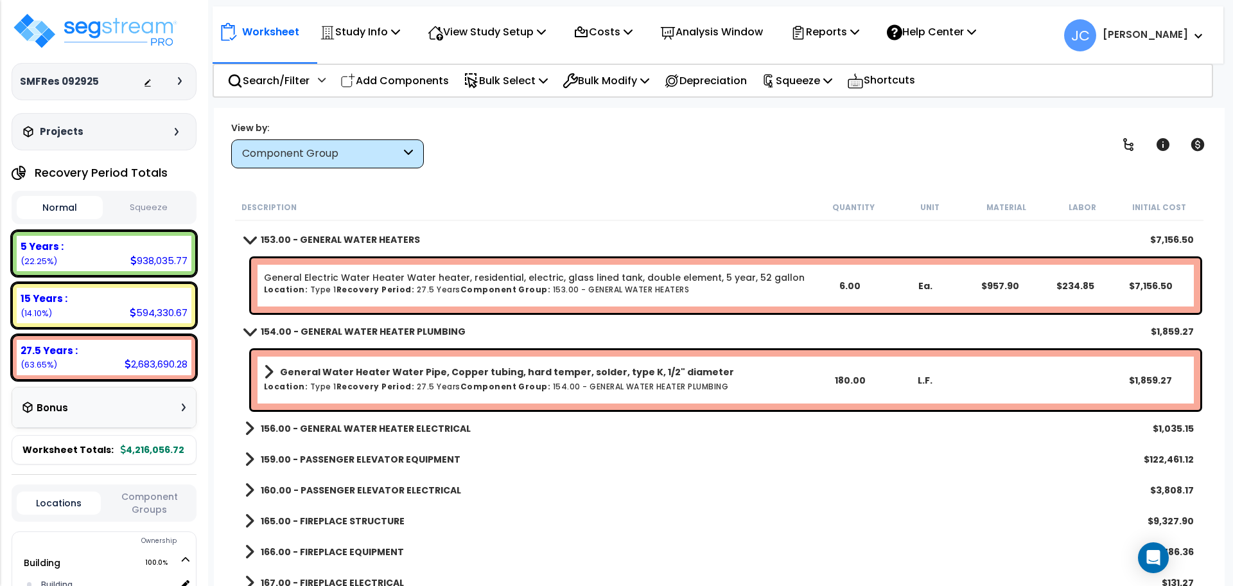
click at [396, 422] on b "156.00 - GENERAL WATER HEATER ELECTRICAL" at bounding box center [366, 428] width 210 height 13
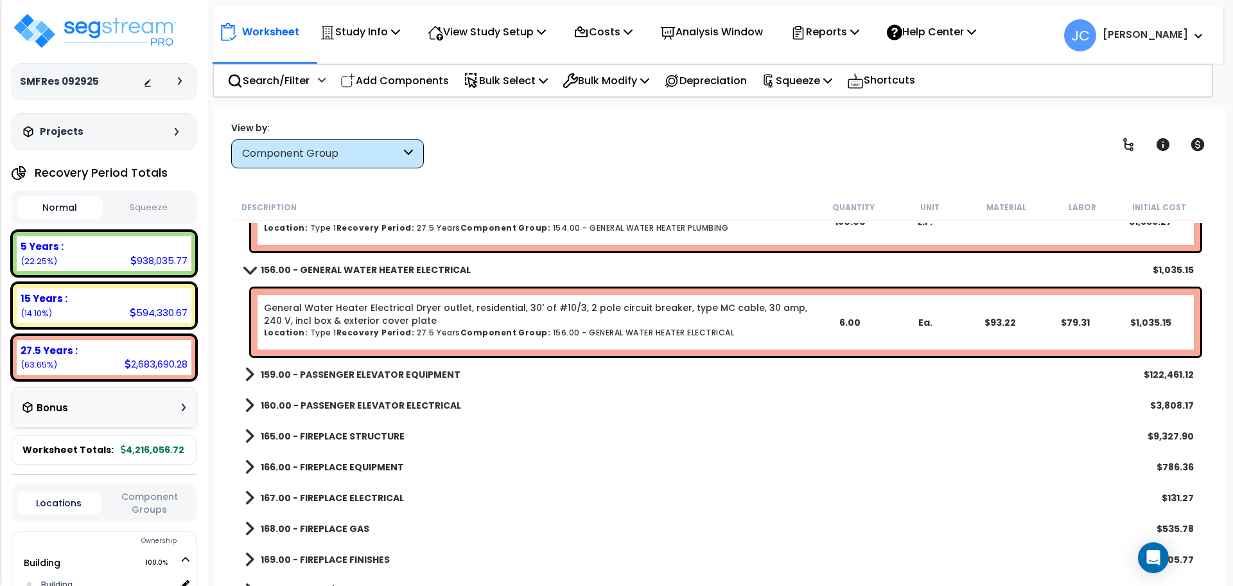
scroll to position [12984, 0]
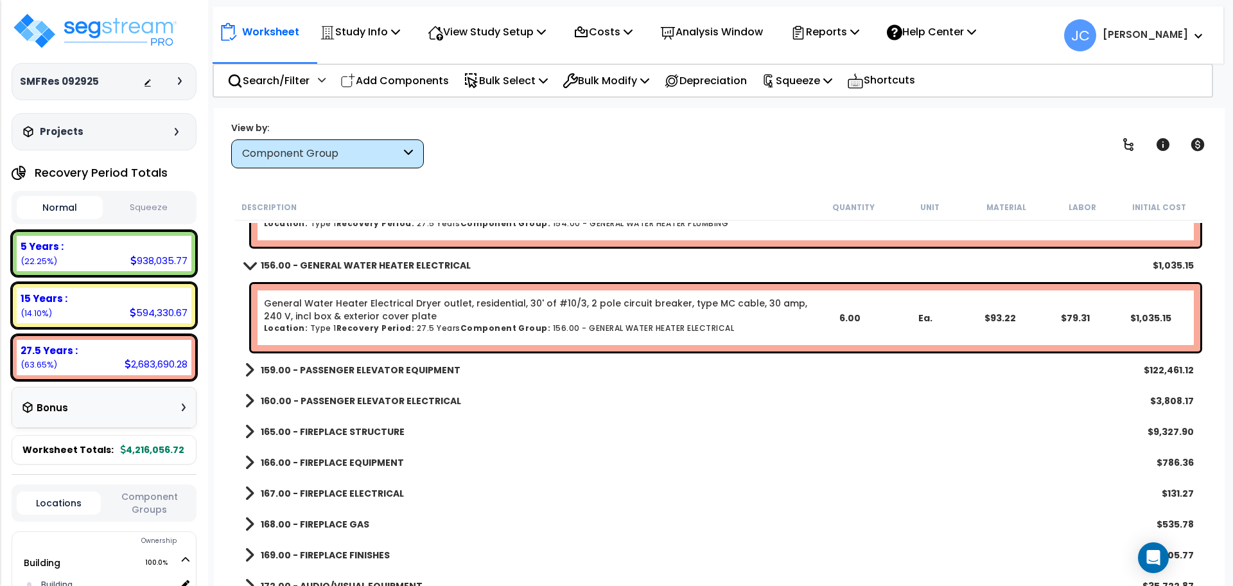
click at [424, 372] on b "159.00 - PASSENGER ELEVATOR EQUIPMENT" at bounding box center [361, 369] width 200 height 13
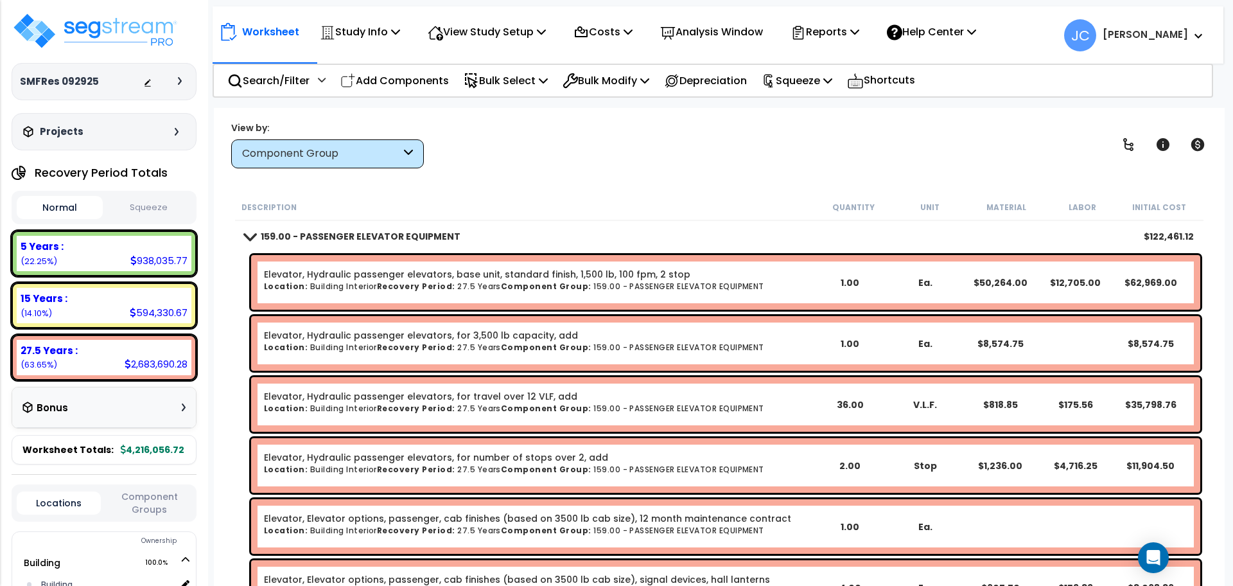
scroll to position [13126, 0]
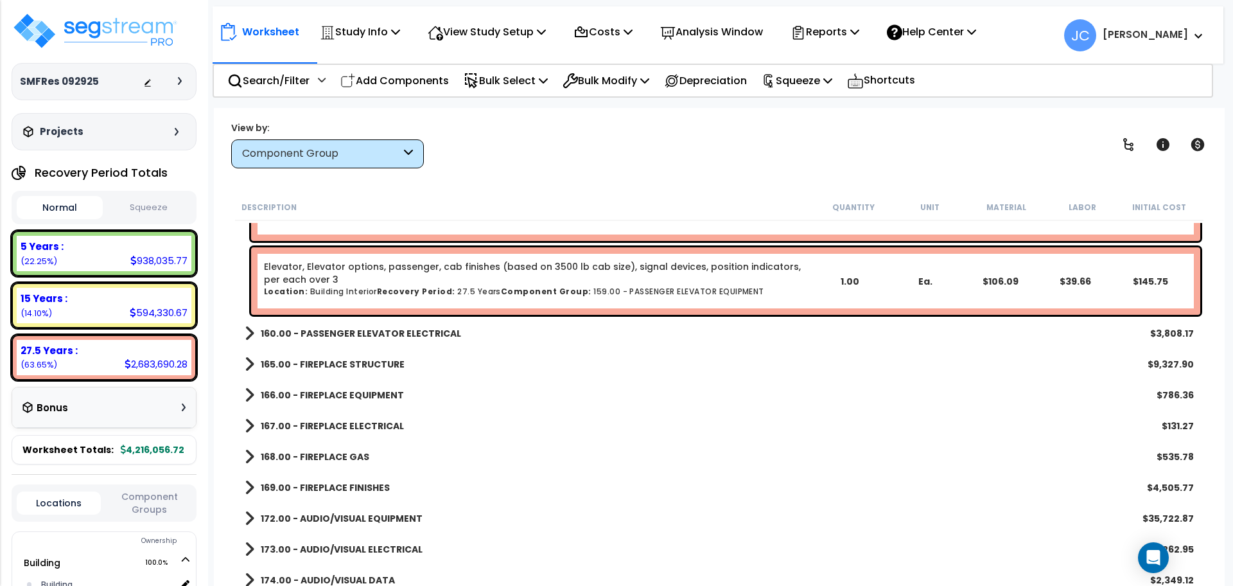
click at [435, 334] on b "160.00 - PASSENGER ELEVATOR ELECTRICAL" at bounding box center [361, 333] width 200 height 13
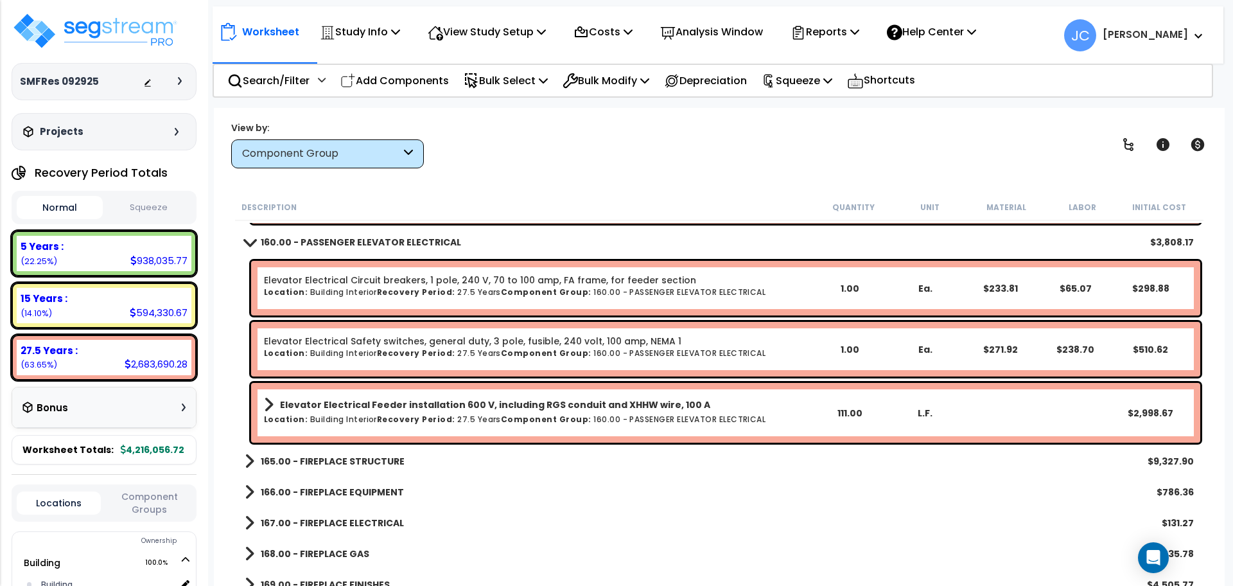
scroll to position [13585, 0]
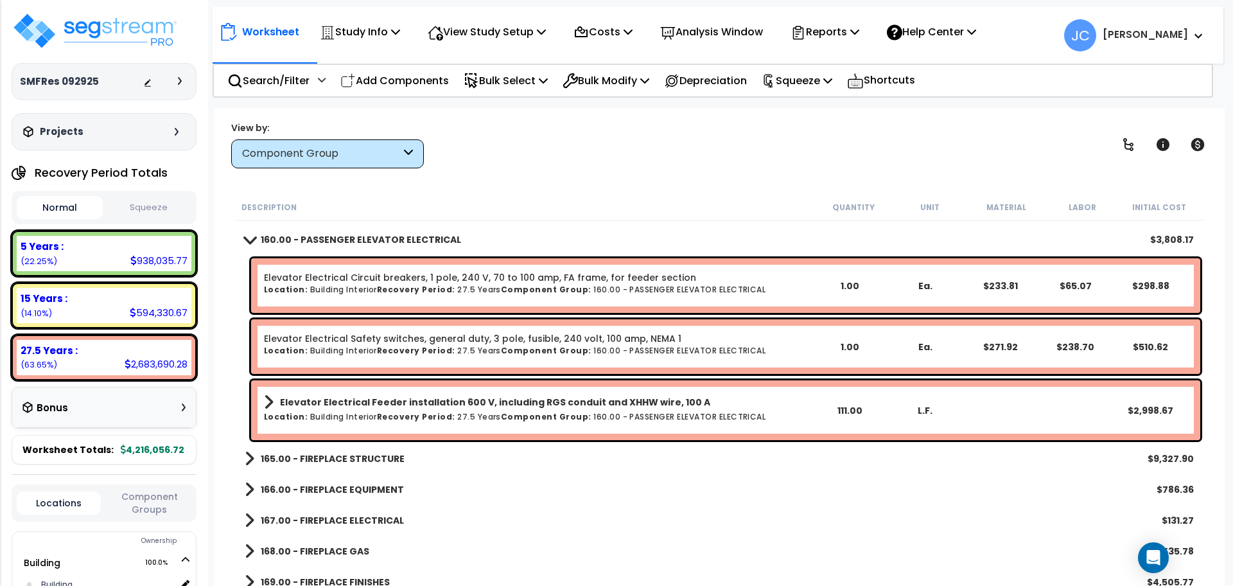
click at [618, 162] on div "View by: Component Group High to Low - Component Cost" at bounding box center [719, 145] width 985 height 48
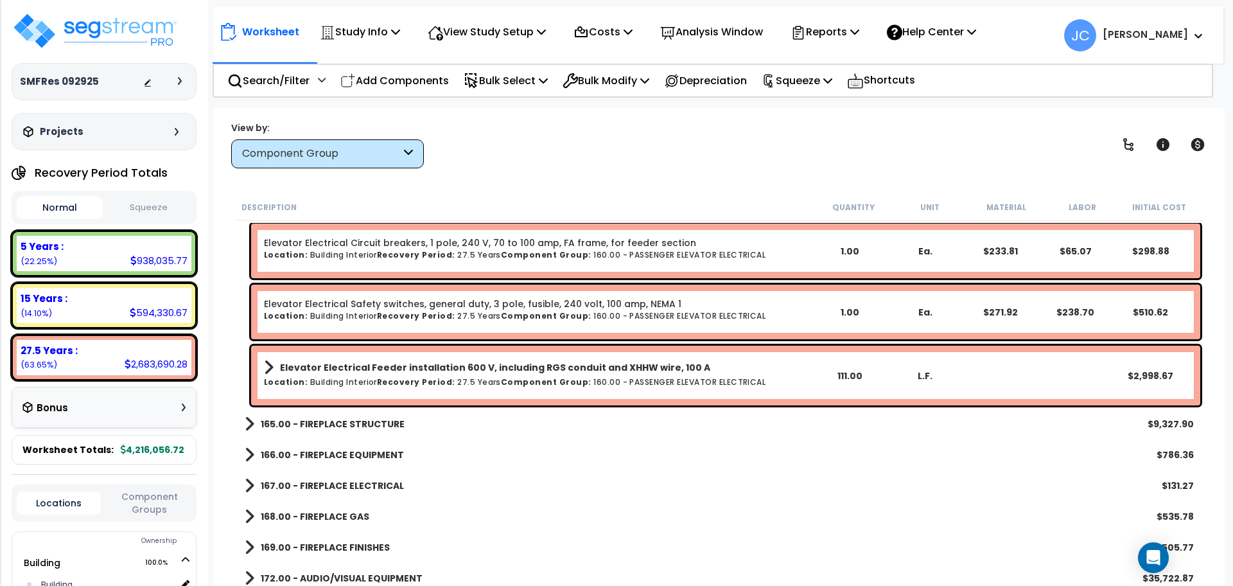
scroll to position [13618, 0]
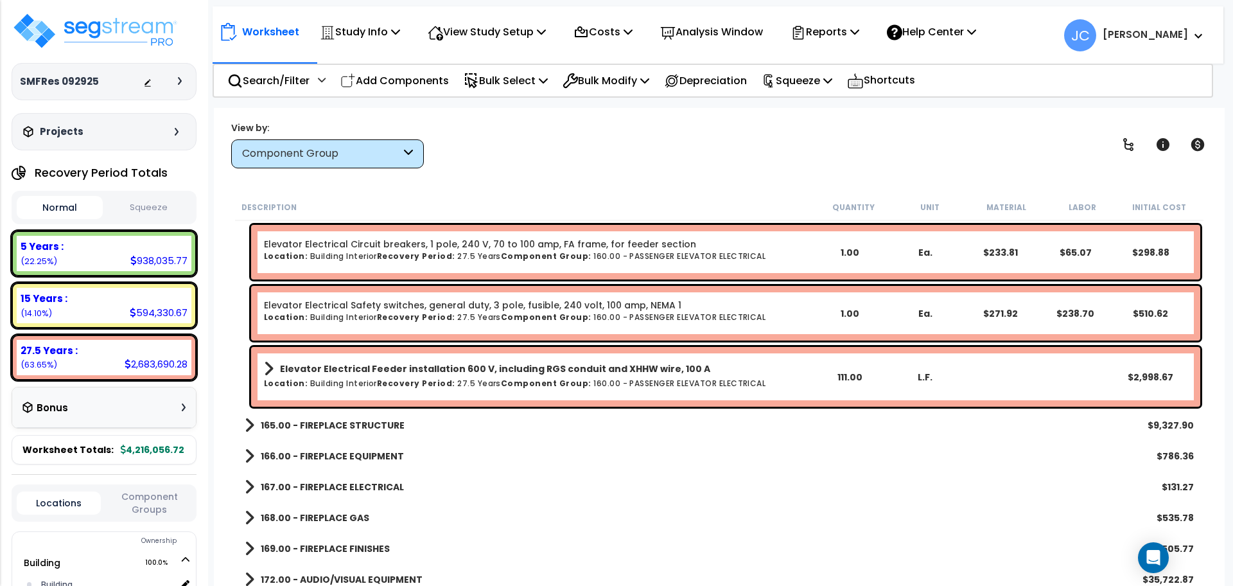
click at [328, 417] on link "165.00 - FIREPLACE STRUCTURE" at bounding box center [325, 425] width 160 height 18
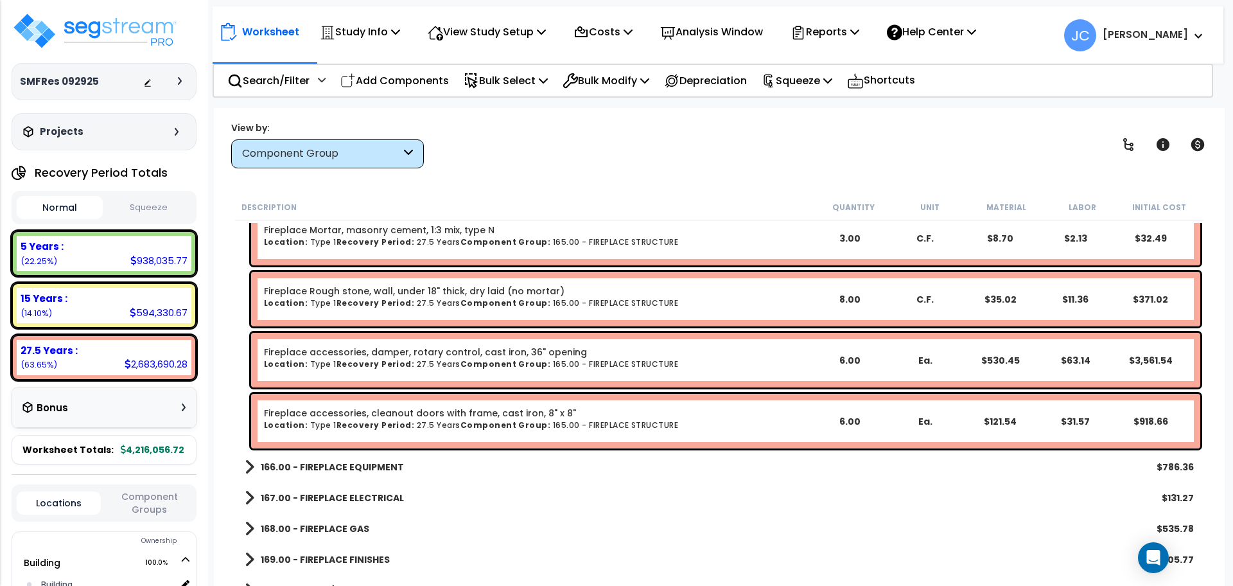
scroll to position [14061, 0]
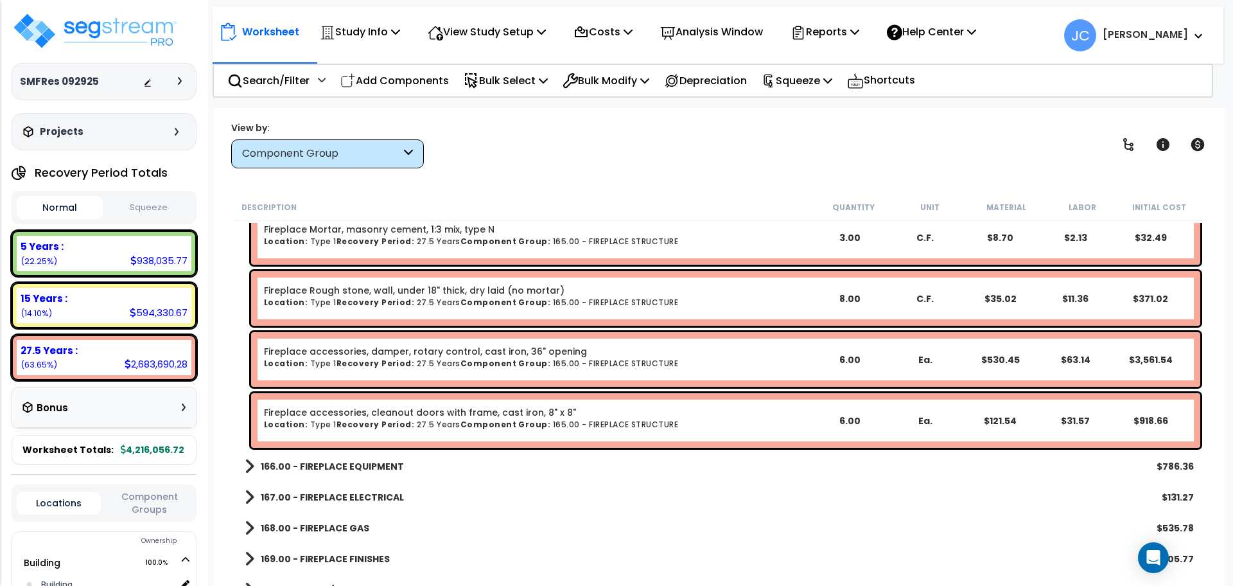
click at [390, 475] on div "166.00 - FIREPLACE EQUIPMENT $786.36" at bounding box center [719, 466] width 962 height 31
click at [381, 466] on b "166.00 - FIREPLACE EQUIPMENT" at bounding box center [332, 466] width 143 height 13
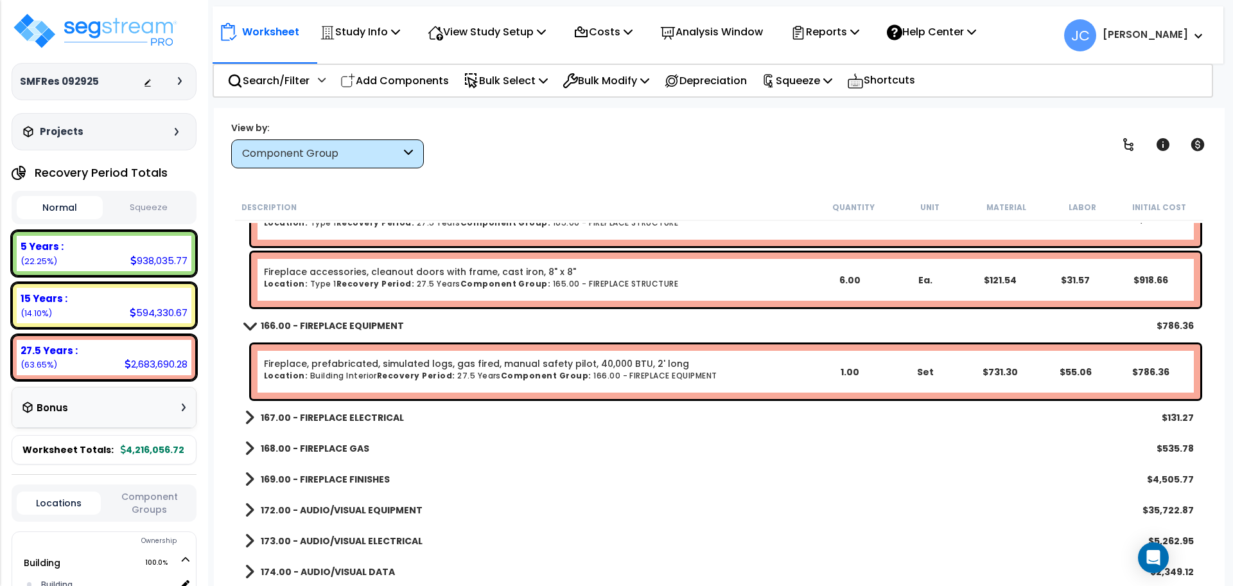
scroll to position [14202, 0]
click at [369, 413] on b "167.00 - FIREPLACE ELECTRICAL" at bounding box center [332, 416] width 143 height 13
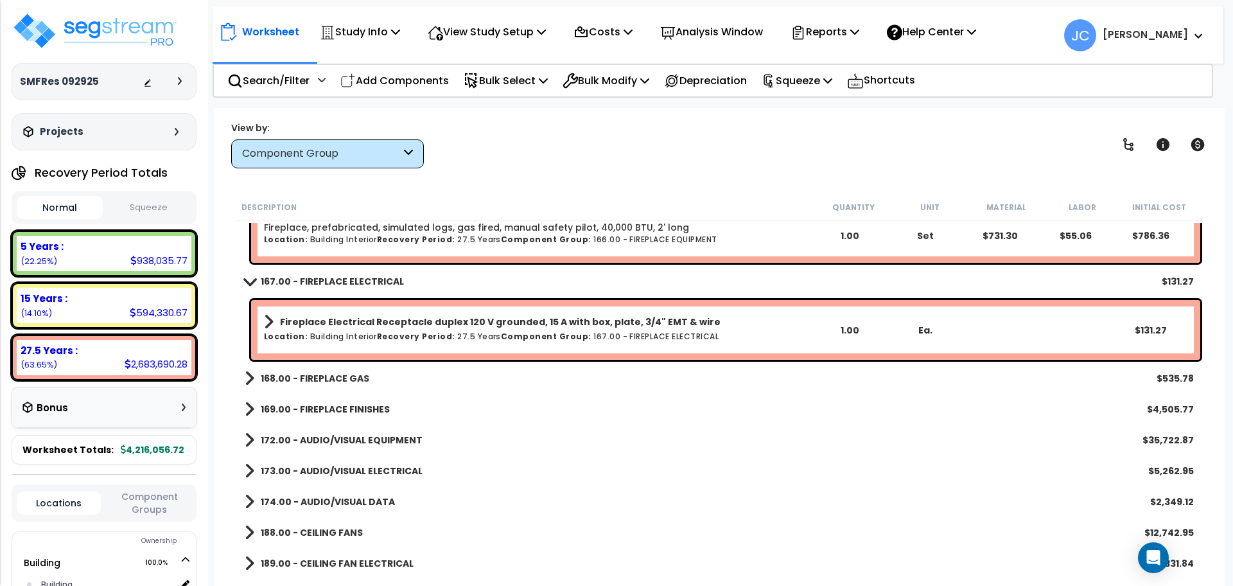
scroll to position [14340, 0]
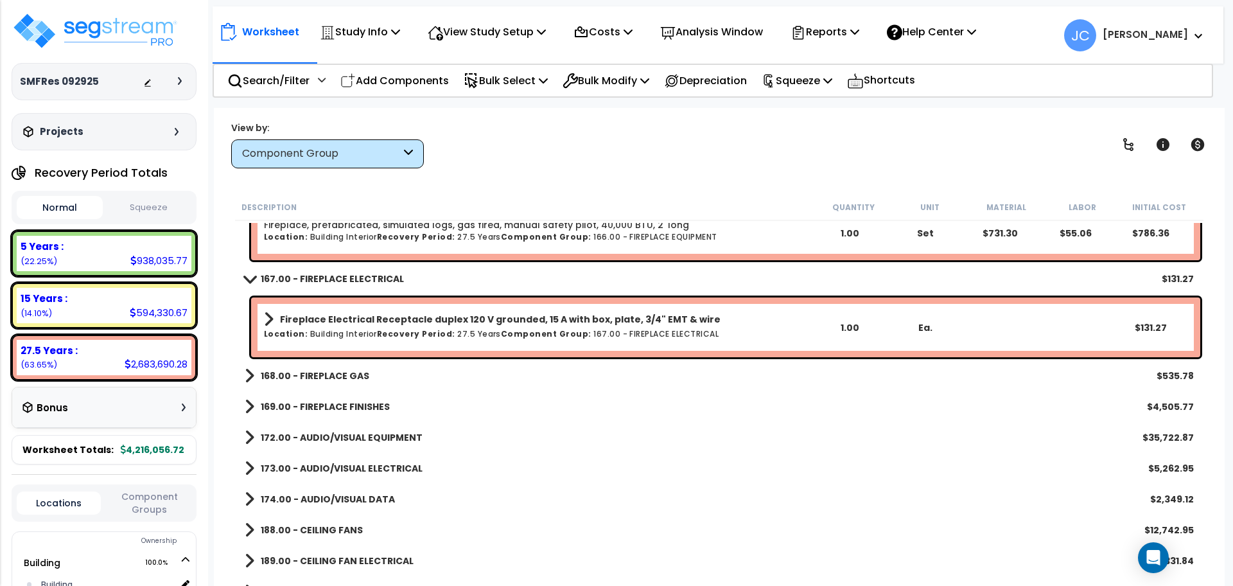
click at [352, 379] on b "168.00 - FIREPLACE GAS" at bounding box center [315, 375] width 109 height 13
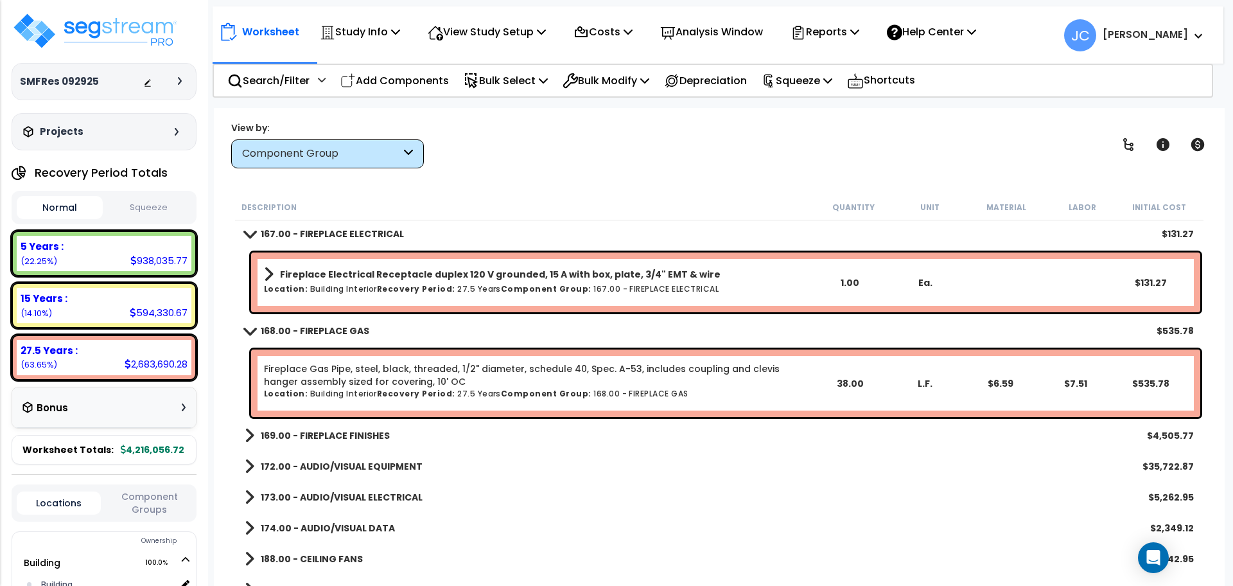
scroll to position [14389, 0]
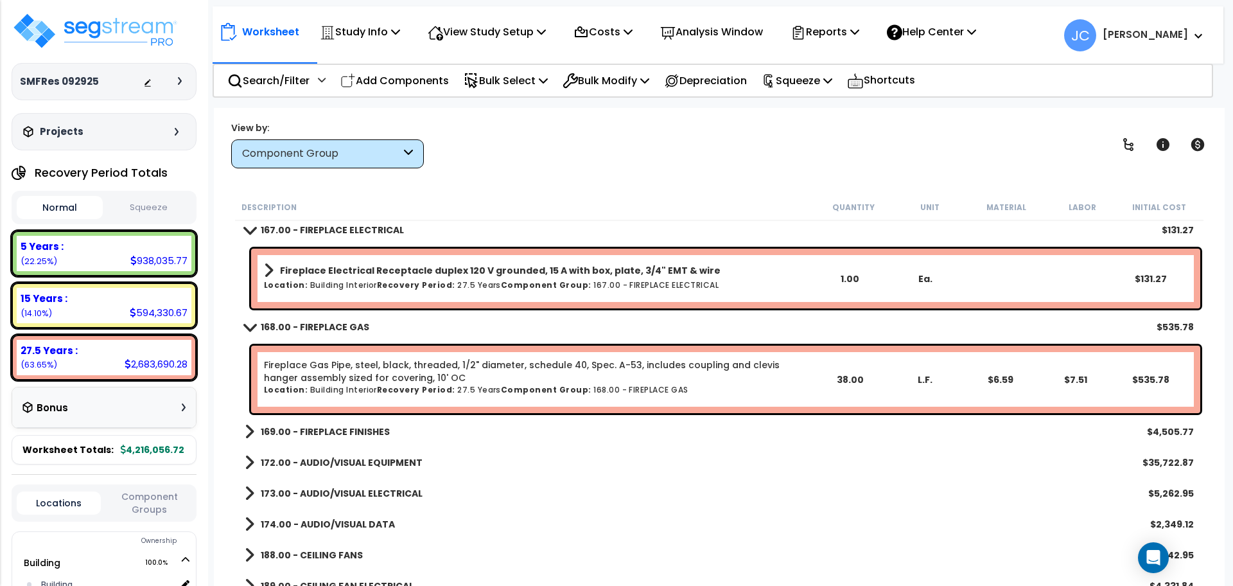
click at [381, 432] on b "169.00 - FIREPLACE FINISHES" at bounding box center [325, 431] width 129 height 13
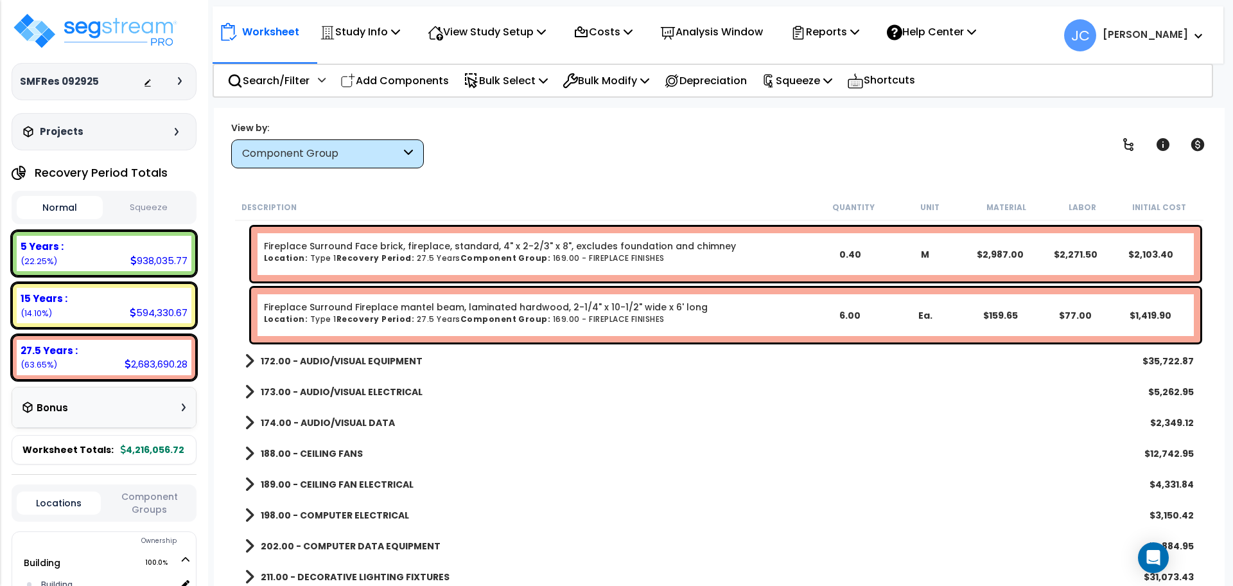
scroll to position [14735, 0]
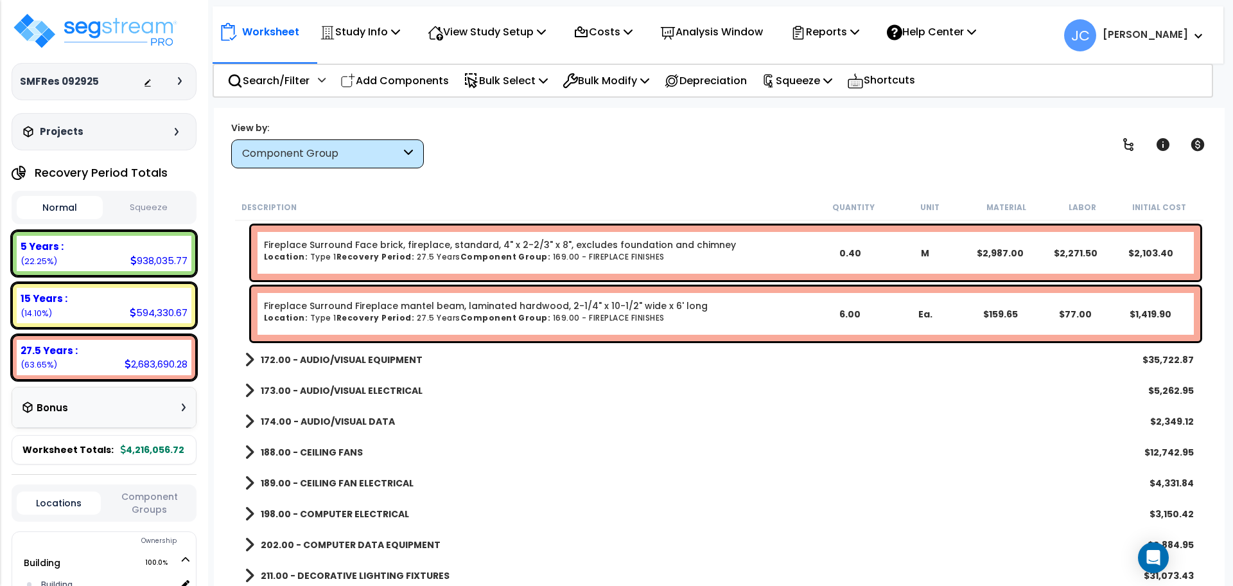
click at [383, 360] on b "172.00 - AUDIO/VISUAL EQUIPMENT" at bounding box center [342, 359] width 162 height 13
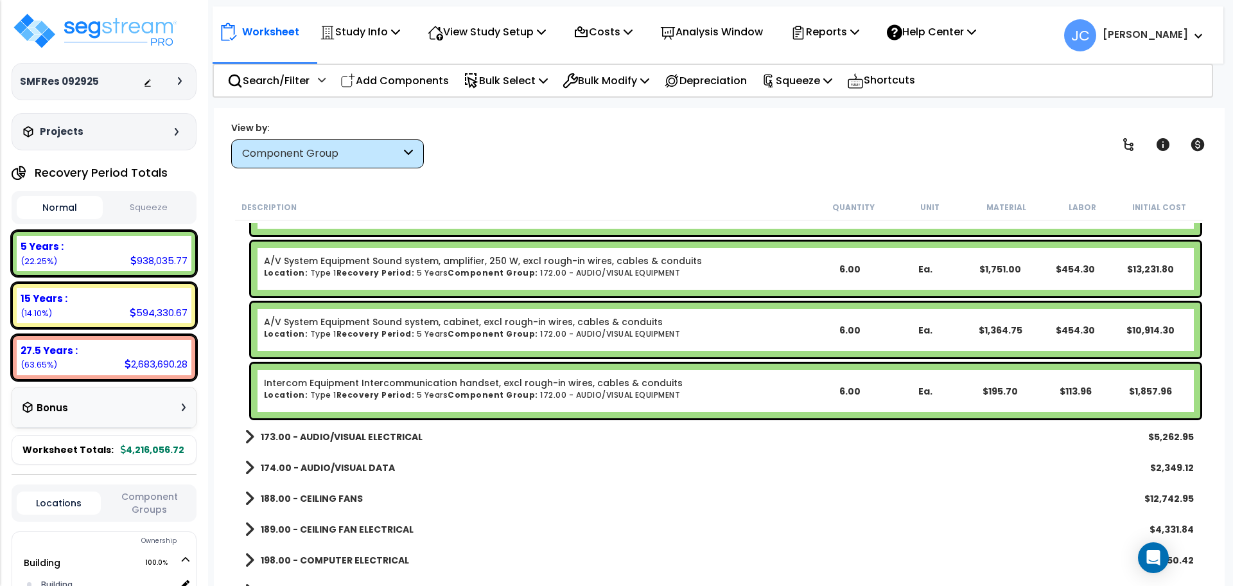
scroll to position [15140, 0]
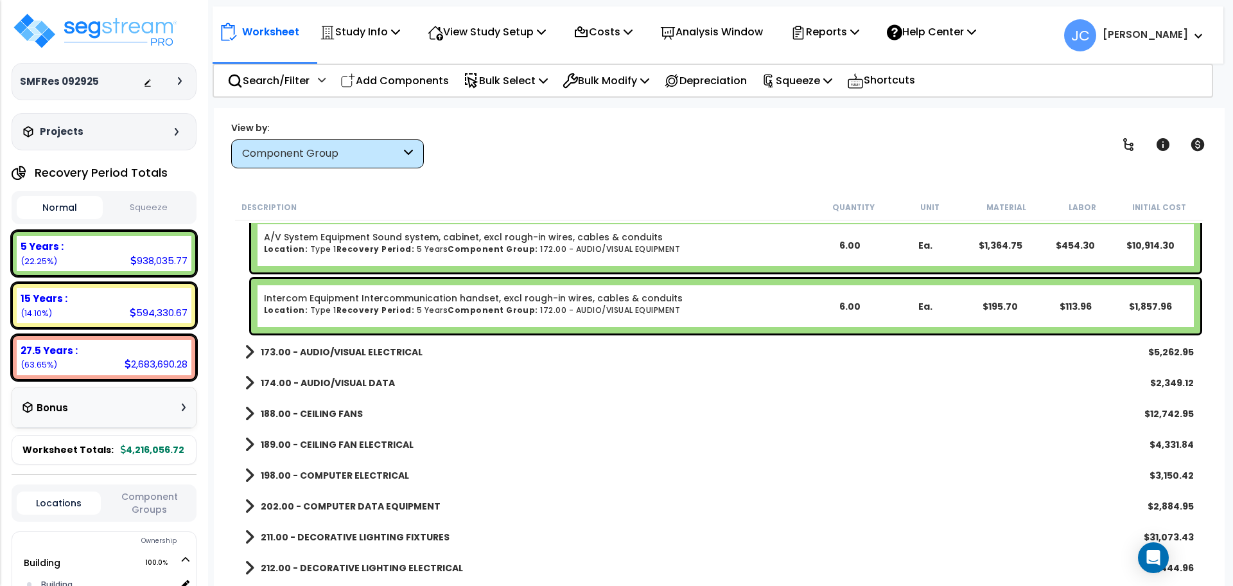
click at [413, 349] on b "173.00 - AUDIO/VISUAL ELECTRICAL" at bounding box center [342, 351] width 162 height 13
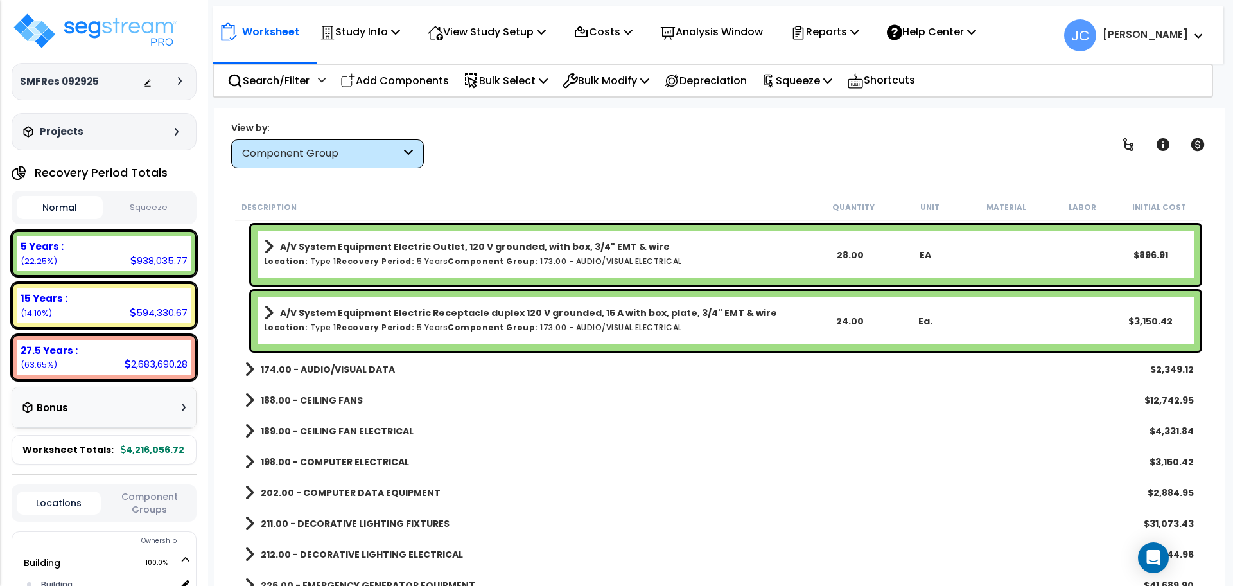
scroll to position [15553, 0]
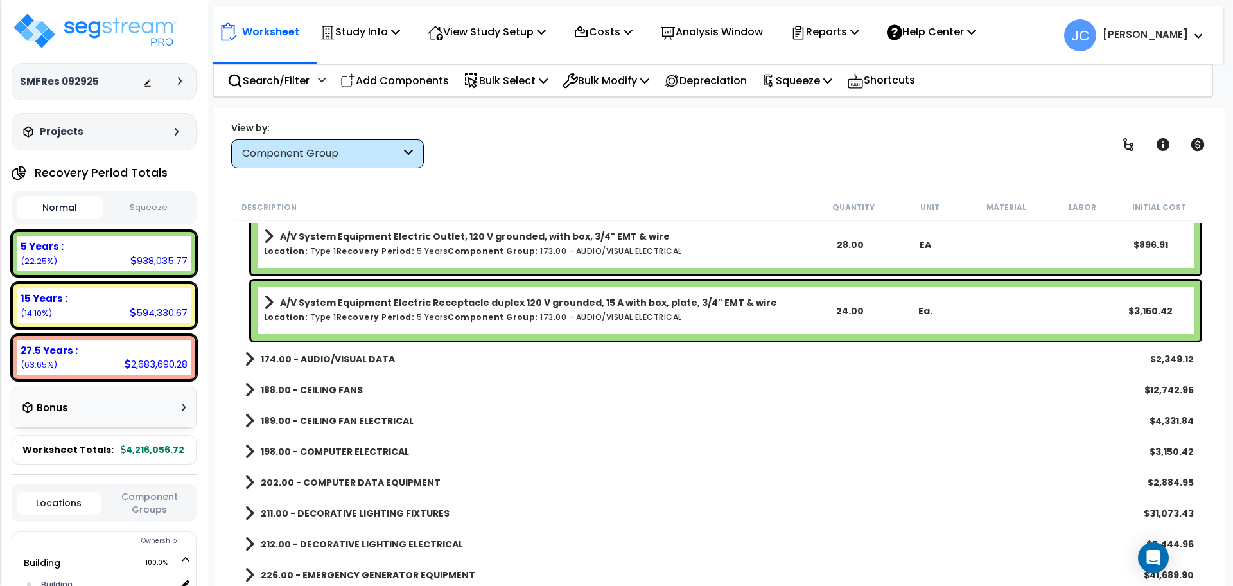
click at [356, 355] on b "174.00 - AUDIO/VISUAL DATA" at bounding box center [328, 358] width 134 height 13
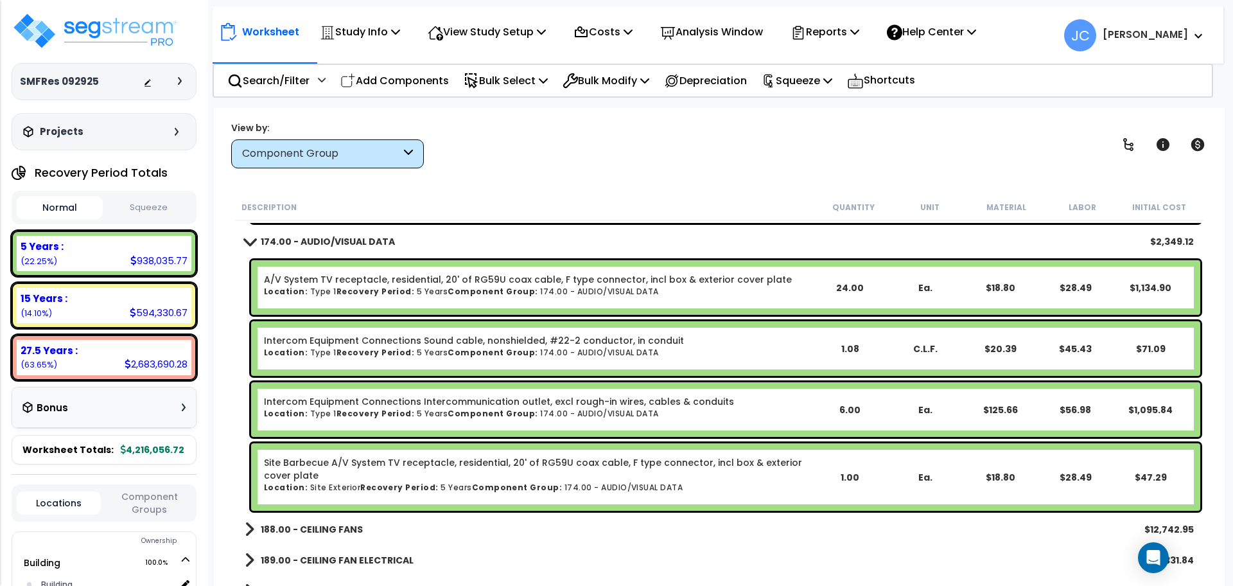
scroll to position [15671, 0]
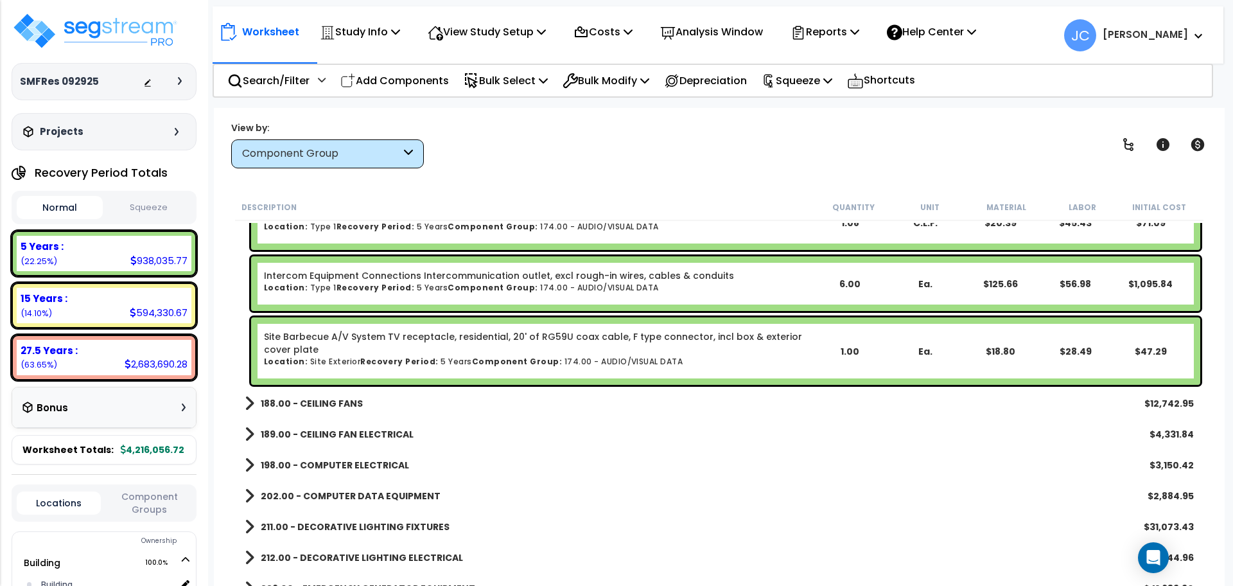
click at [332, 402] on b "188.00 - CEILING FANS" at bounding box center [312, 403] width 102 height 13
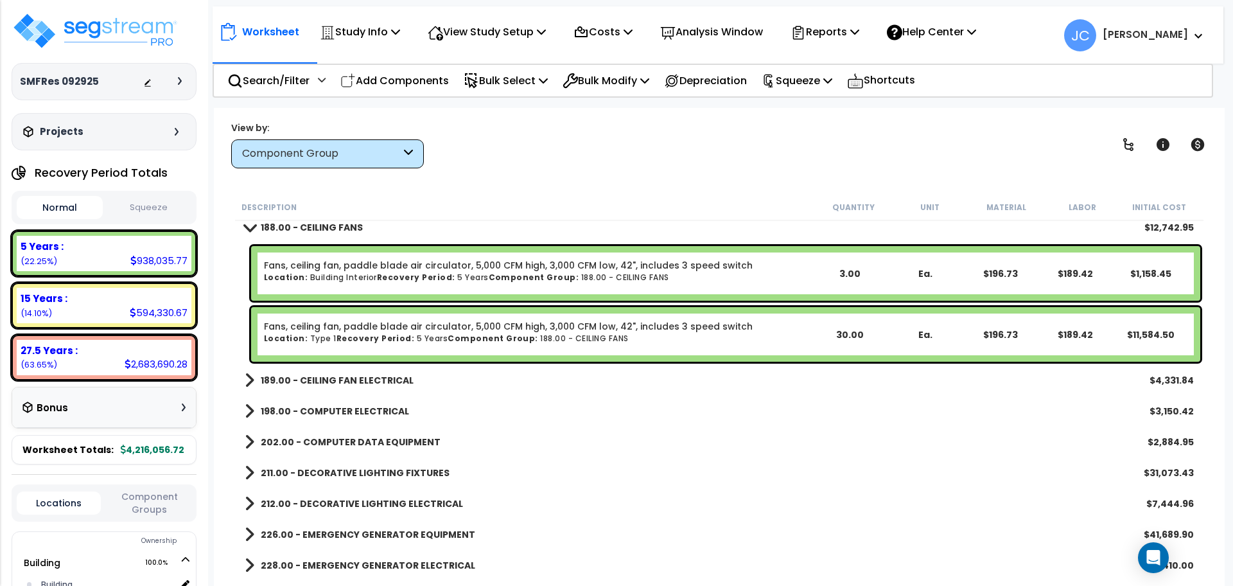
scroll to position [15977, 0]
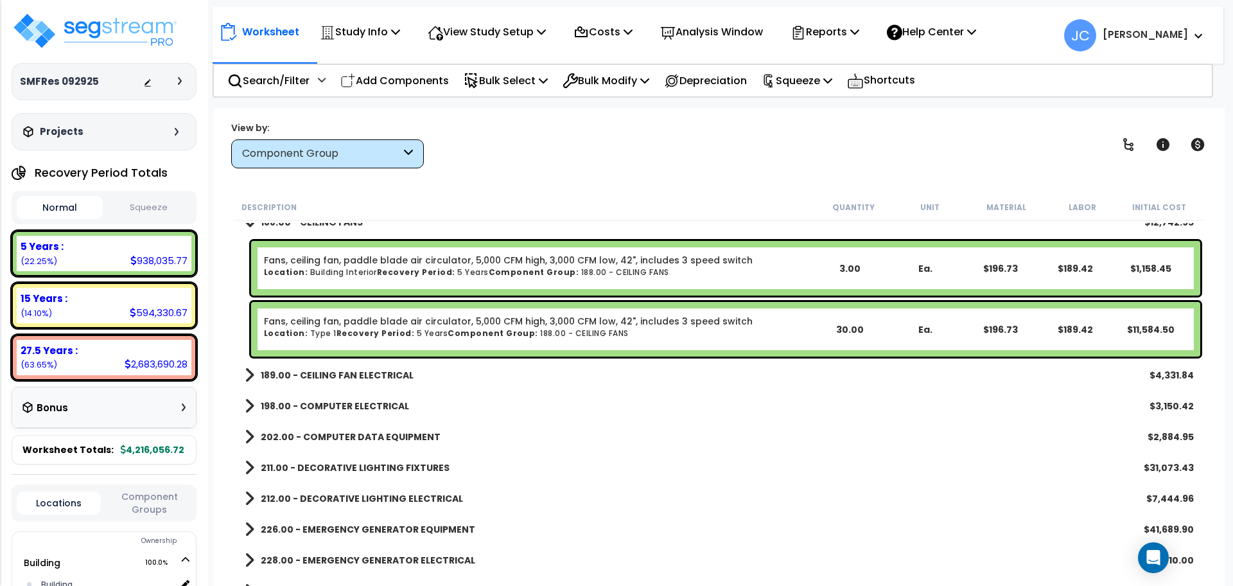
click at [372, 376] on b "189.00 - CEILING FAN ELECTRICAL" at bounding box center [337, 375] width 153 height 13
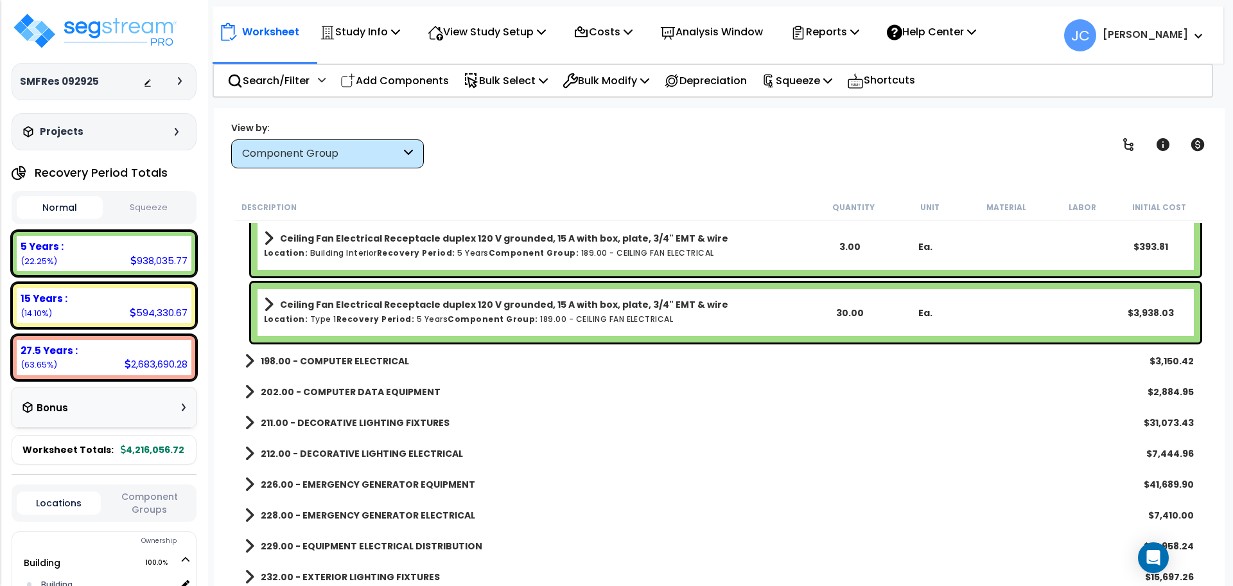
click at [386, 357] on b "198.00 - COMPUTER ELECTRICAL" at bounding box center [335, 360] width 148 height 13
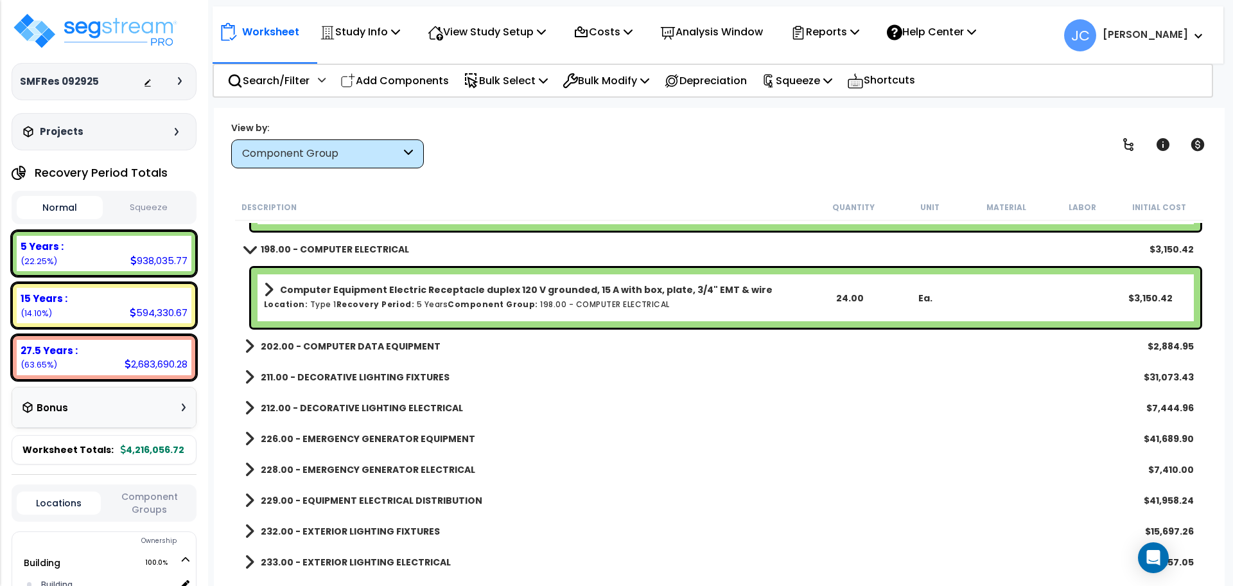
scroll to position [16292, 0]
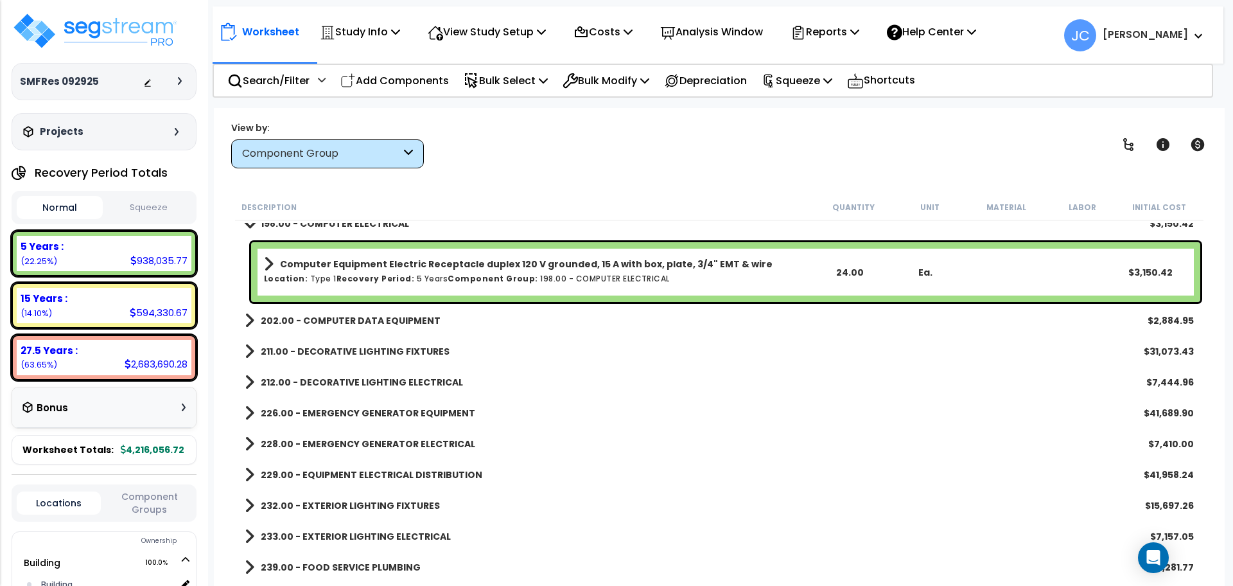
click at [388, 319] on b "202.00 - COMPUTER DATA EQUIPMENT" at bounding box center [351, 320] width 180 height 13
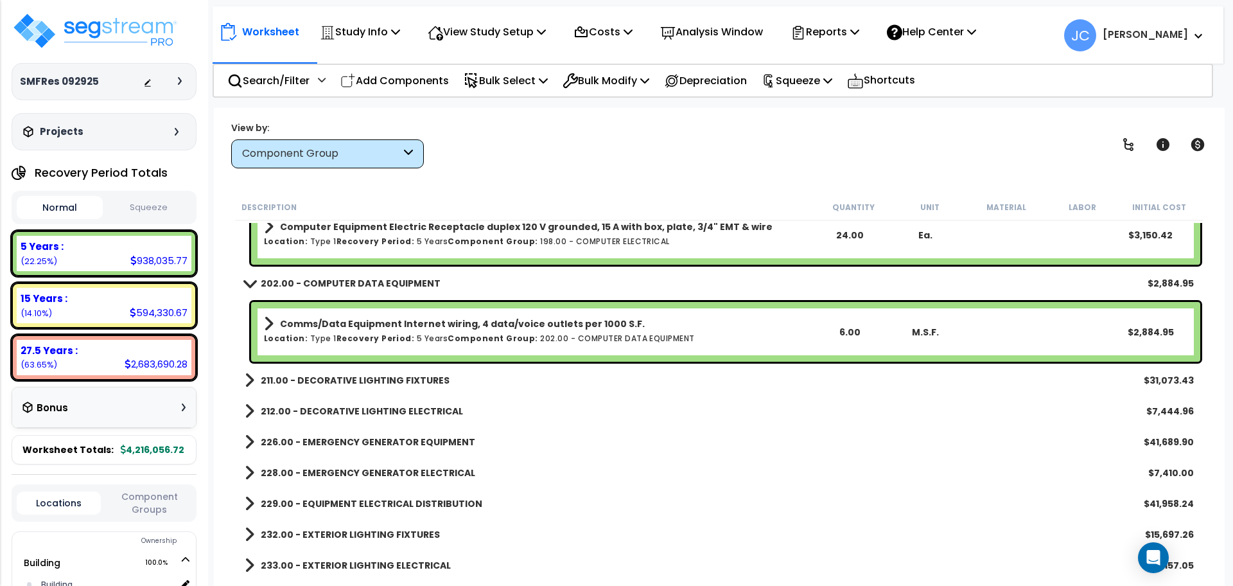
click at [406, 381] on b "211.00 - DECORATIVE LIGHTING FIXTURES" at bounding box center [355, 380] width 189 height 13
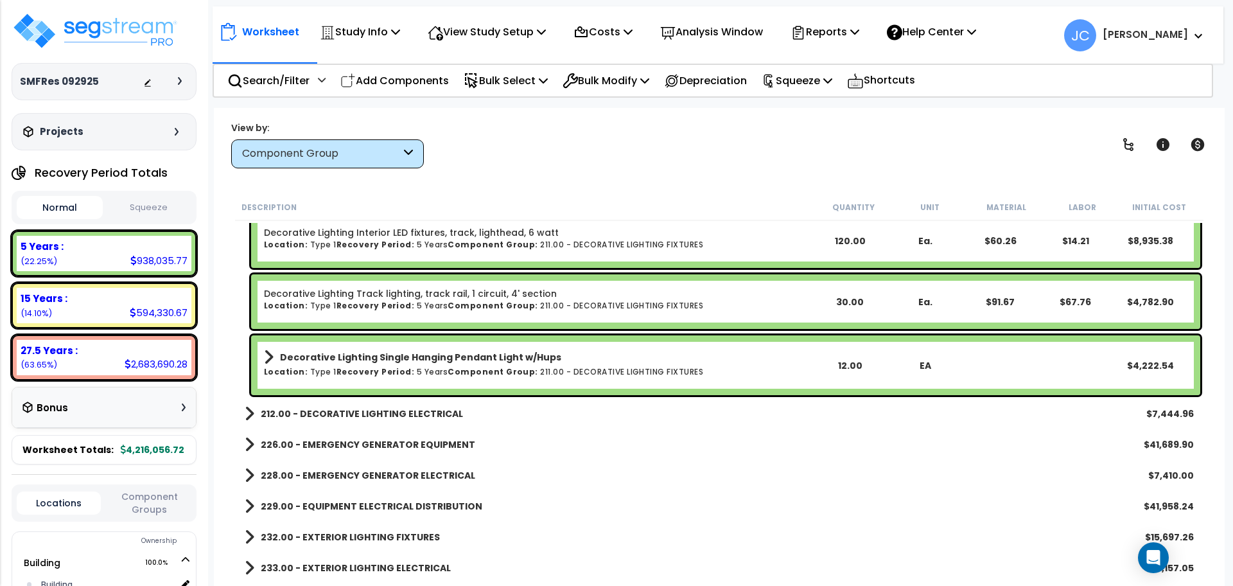
scroll to position [16996, 0]
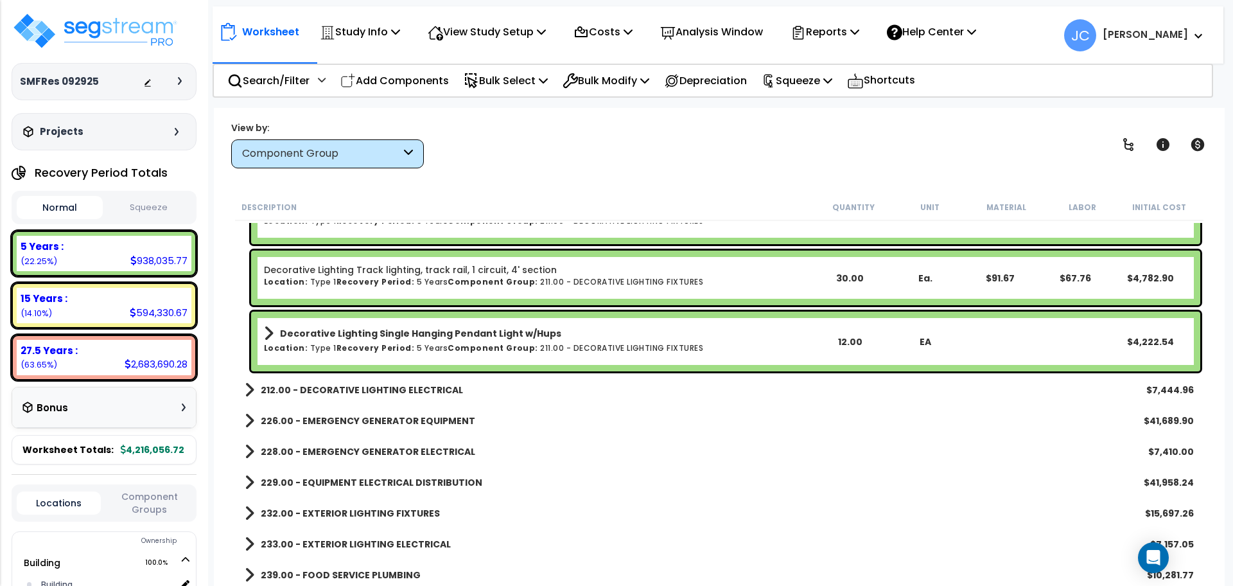
click at [405, 394] on b "212.00 - DECORATIVE LIGHTING ELECTRICAL" at bounding box center [362, 389] width 202 height 13
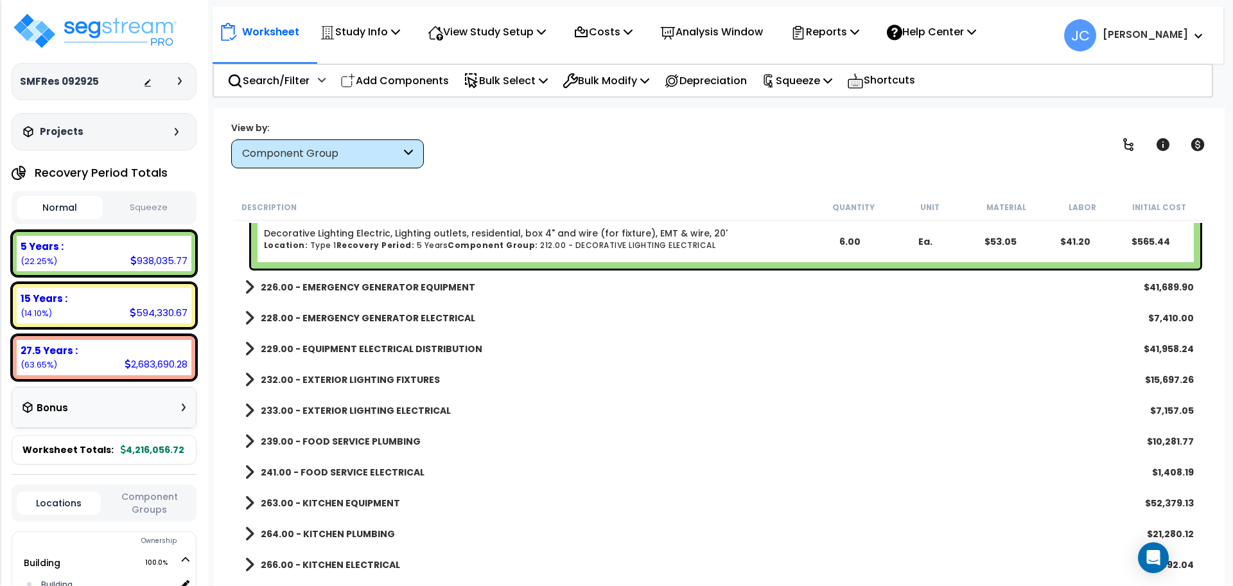
scroll to position [17618, 0]
click at [415, 292] on link "226.00 - EMERGENCY GENERATOR EQUIPMENT" at bounding box center [360, 286] width 231 height 18
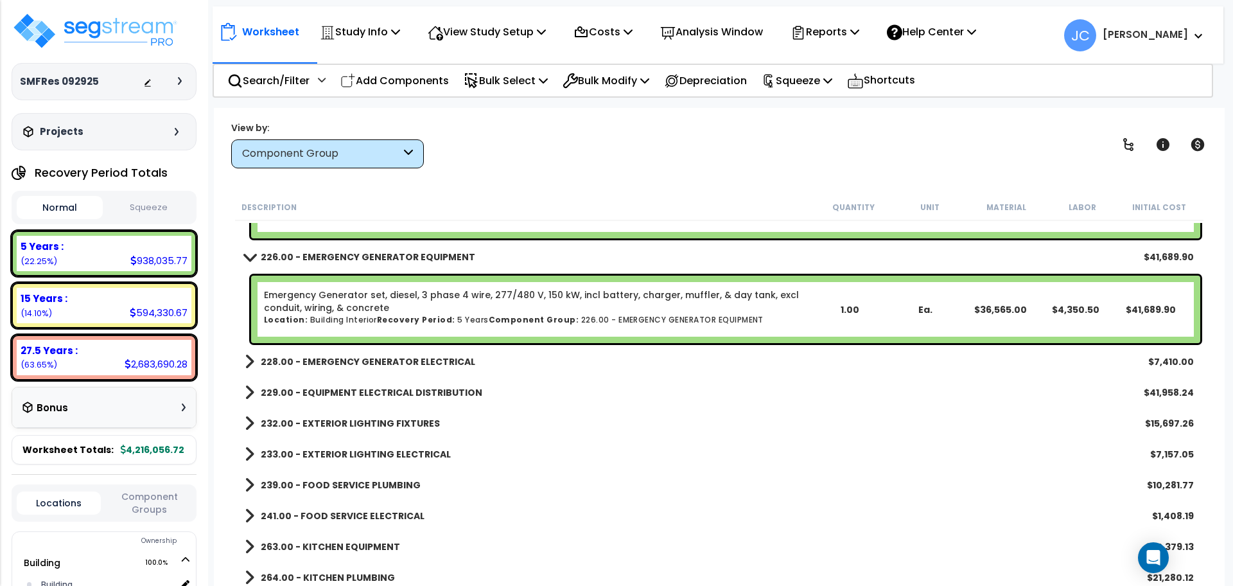
scroll to position [17649, 0]
click at [428, 360] on b "228.00 - EMERGENCY GENERATOR ELECTRICAL" at bounding box center [368, 360] width 214 height 13
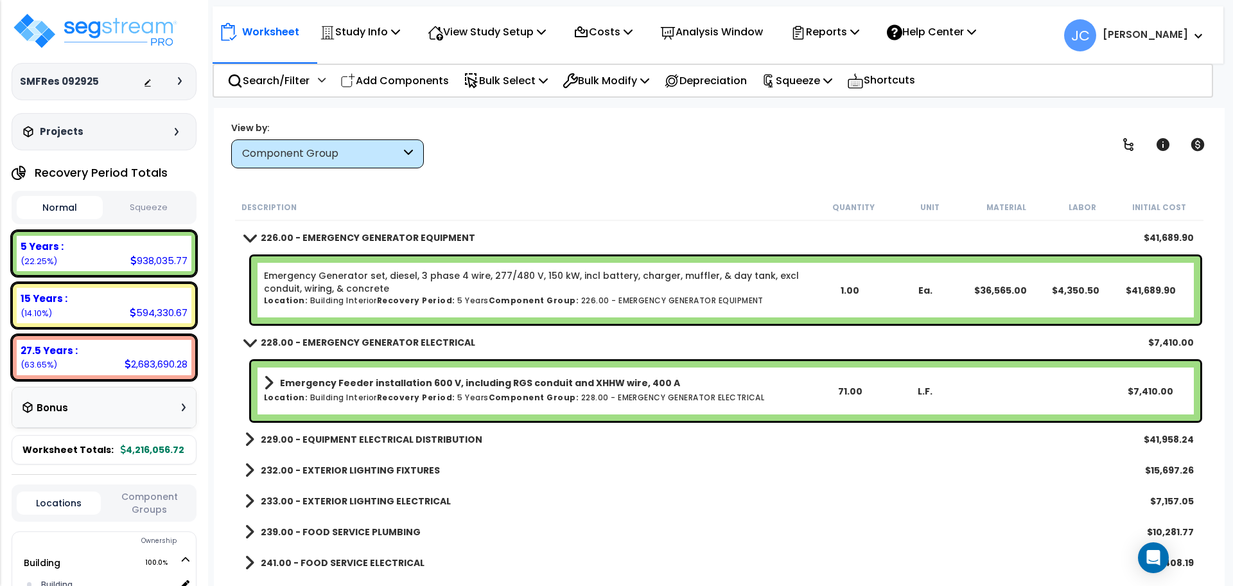
scroll to position [17668, 0]
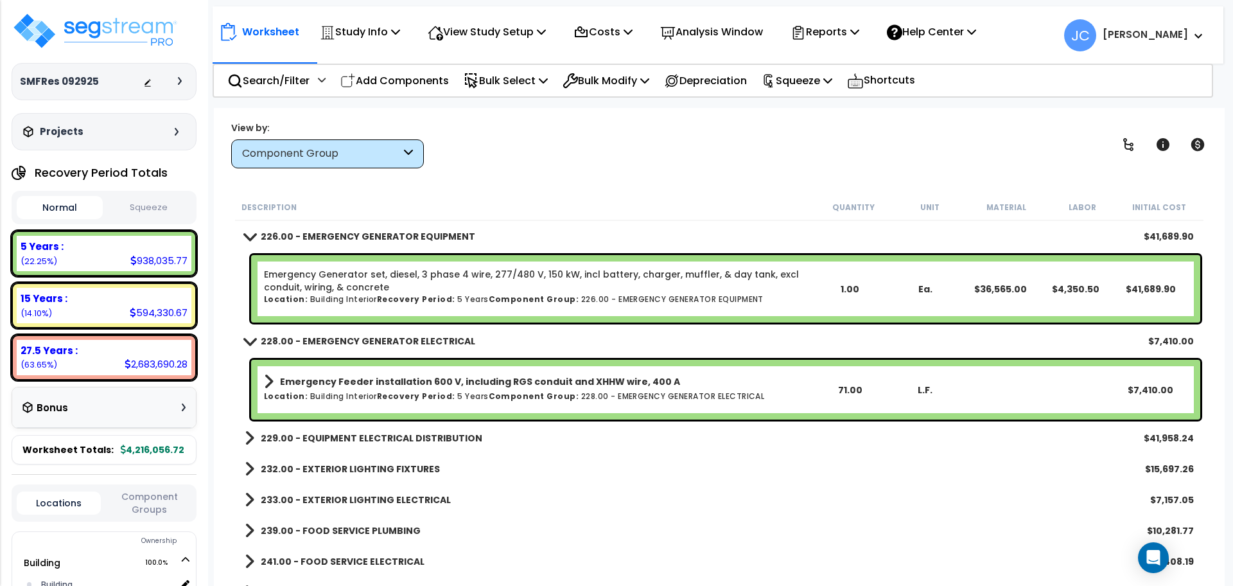
click at [423, 440] on b "229.00 - EQUIPMENT ELECTRICAL DISTRIBUTION" at bounding box center [372, 437] width 222 height 13
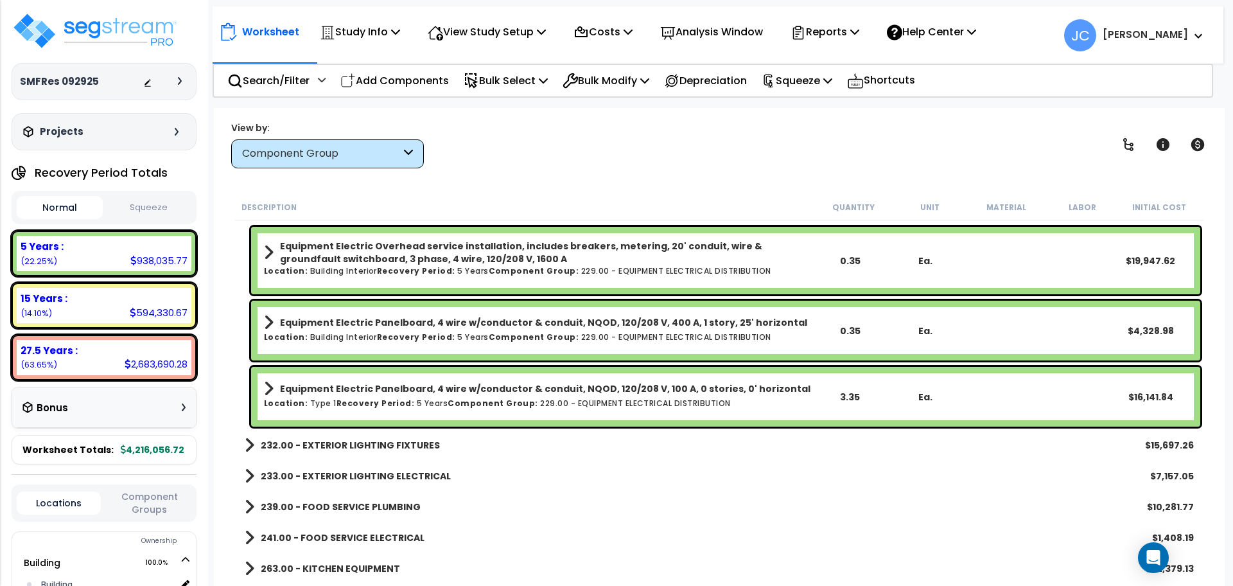
scroll to position [18034, 0]
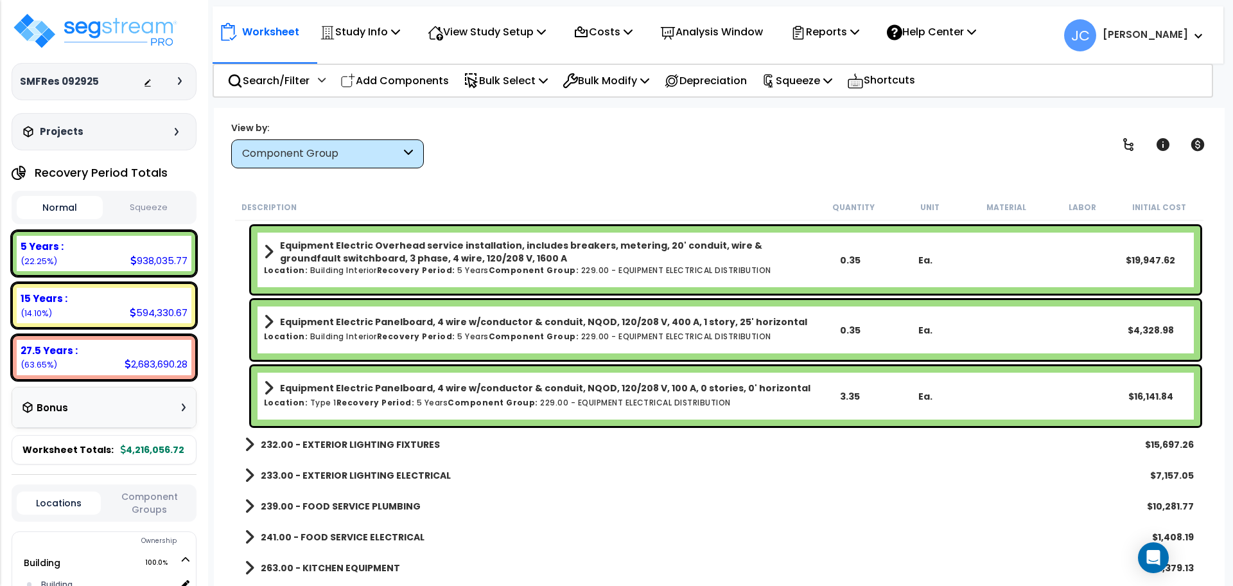
click at [395, 448] on b "232.00 - EXTERIOR LIGHTING FIXTURES" at bounding box center [350, 444] width 179 height 13
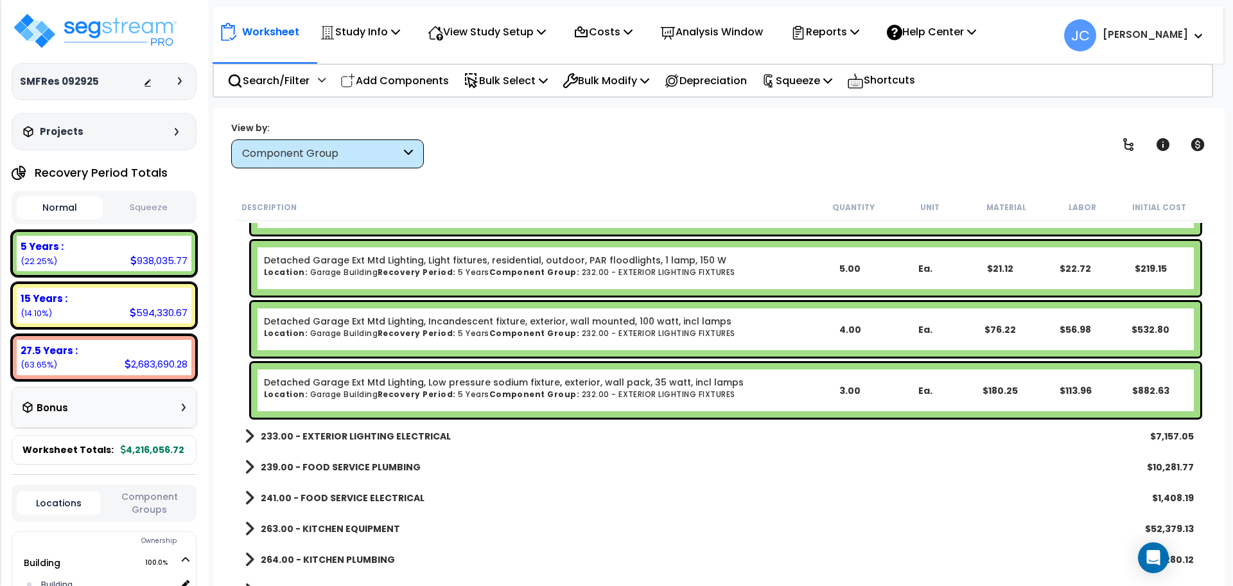
scroll to position [18830, 0]
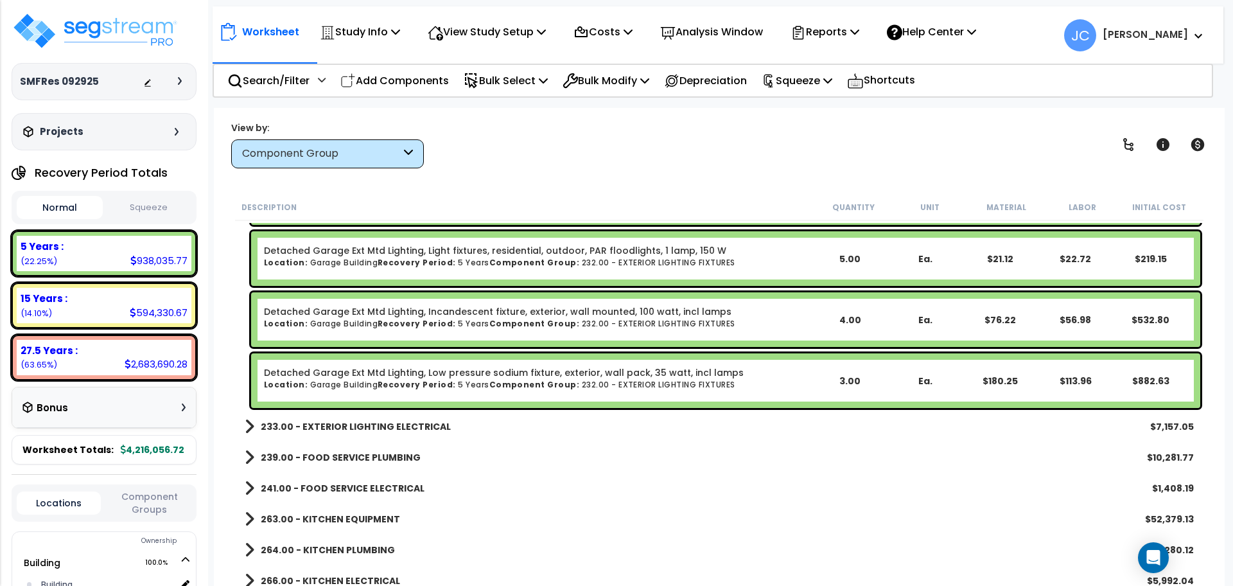
click at [426, 426] on b "233.00 - EXTERIOR LIGHTING ELECTRICAL" at bounding box center [356, 426] width 190 height 13
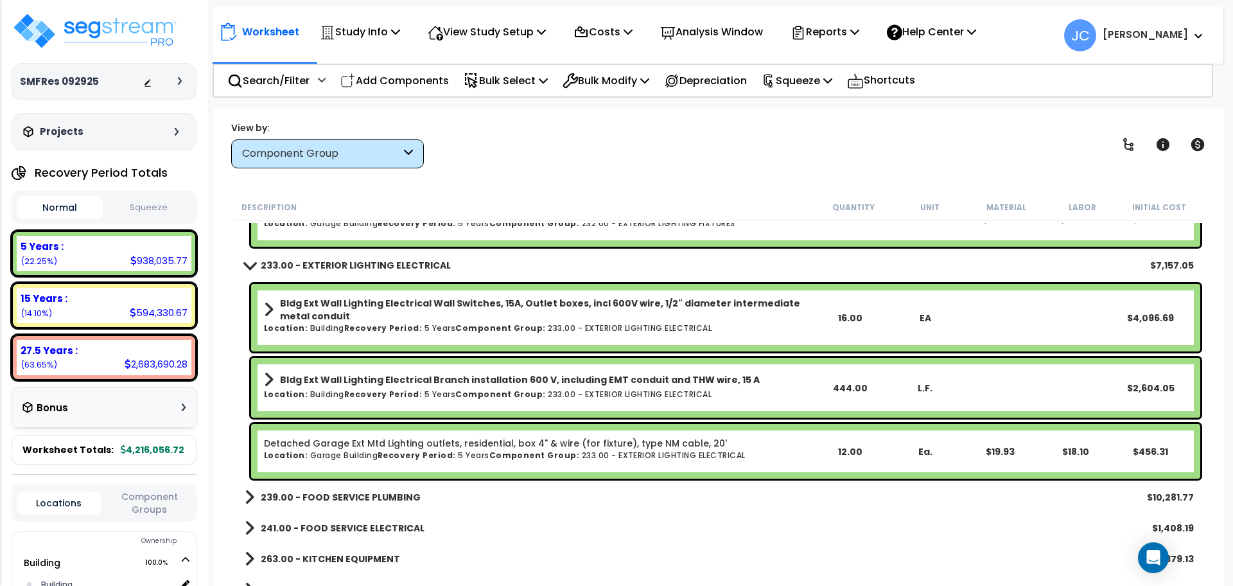
scroll to position [18996, 0]
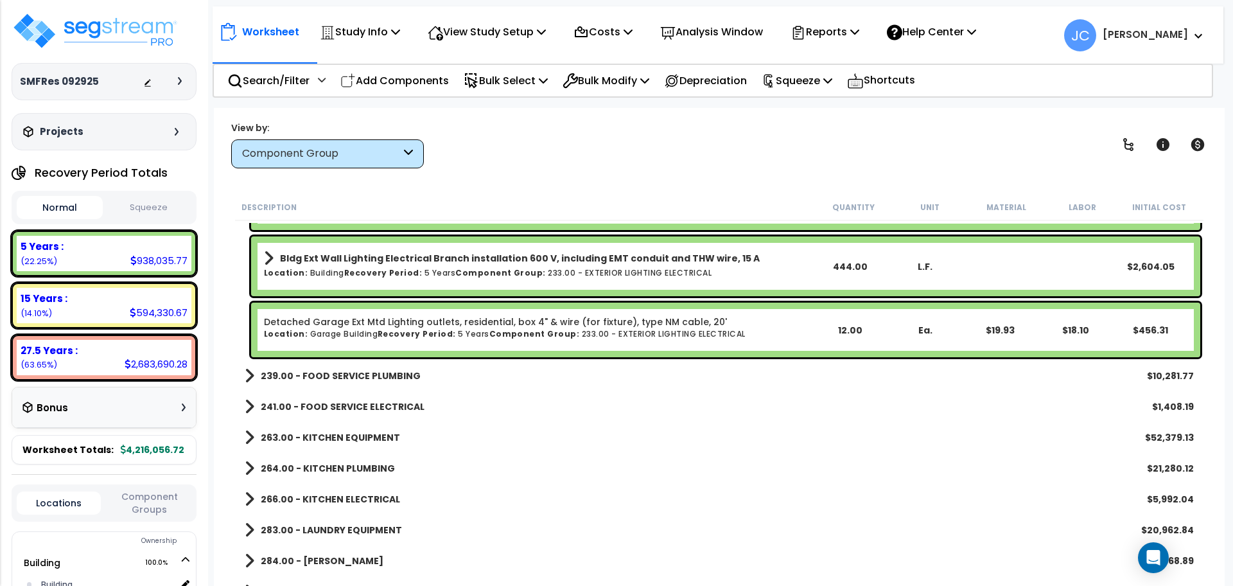
click at [331, 383] on link "239.00 - FOOD SERVICE PLUMBING" at bounding box center [333, 376] width 176 height 18
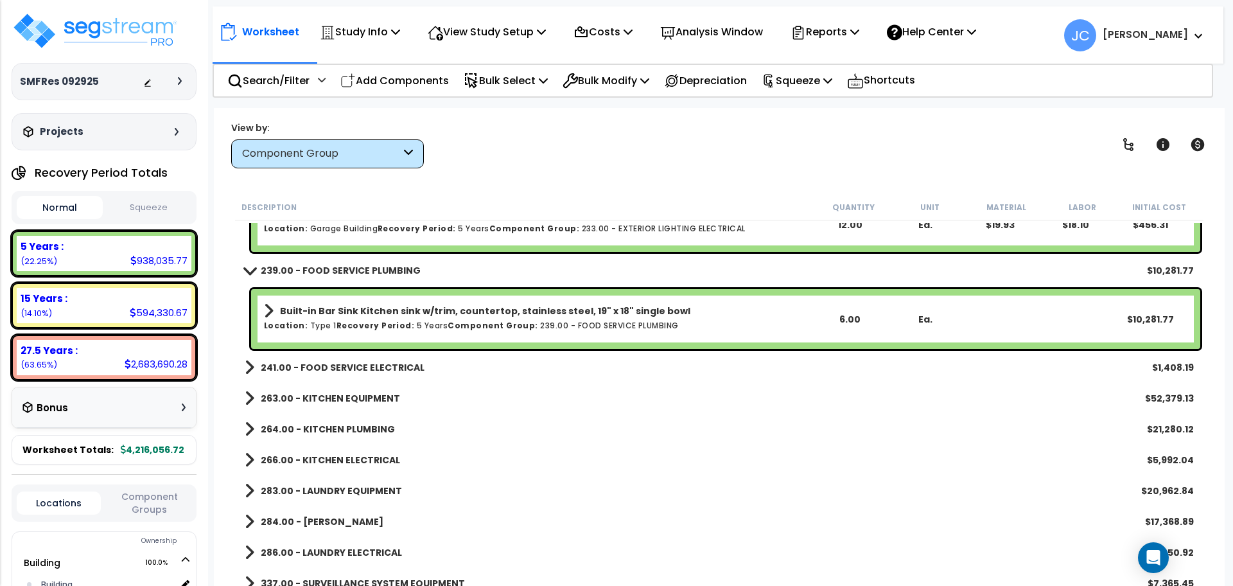
scroll to position [19225, 0]
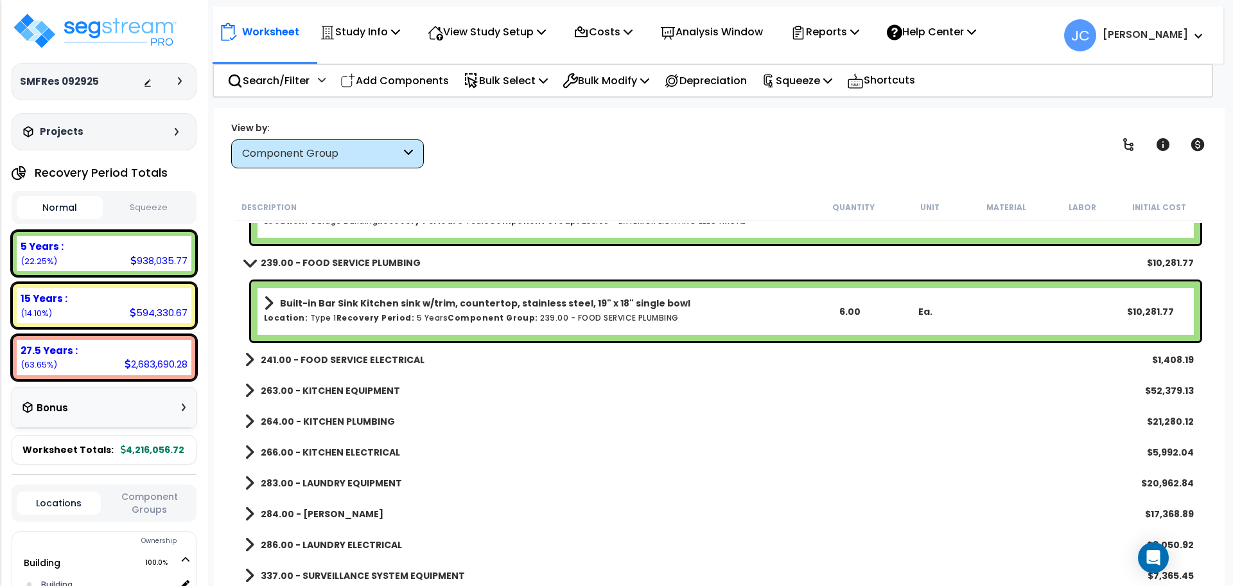
click at [397, 361] on b "241.00 - FOOD SERVICE ELECTRICAL" at bounding box center [343, 359] width 164 height 13
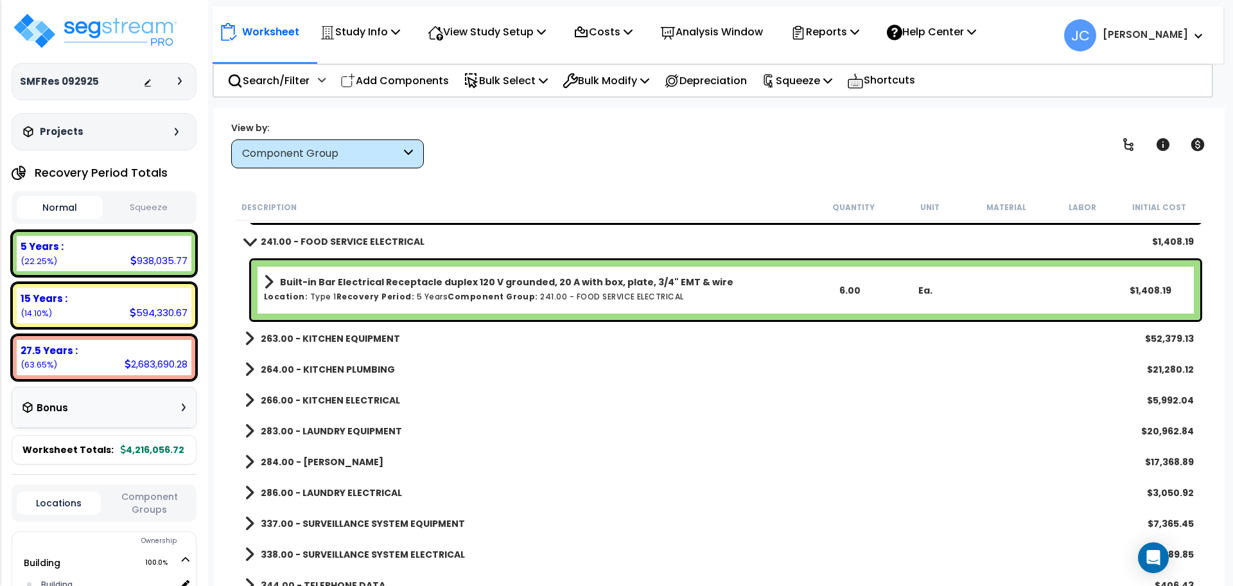
click at [342, 333] on b "263.00 - KITCHEN EQUIPMENT" at bounding box center [330, 338] width 139 height 13
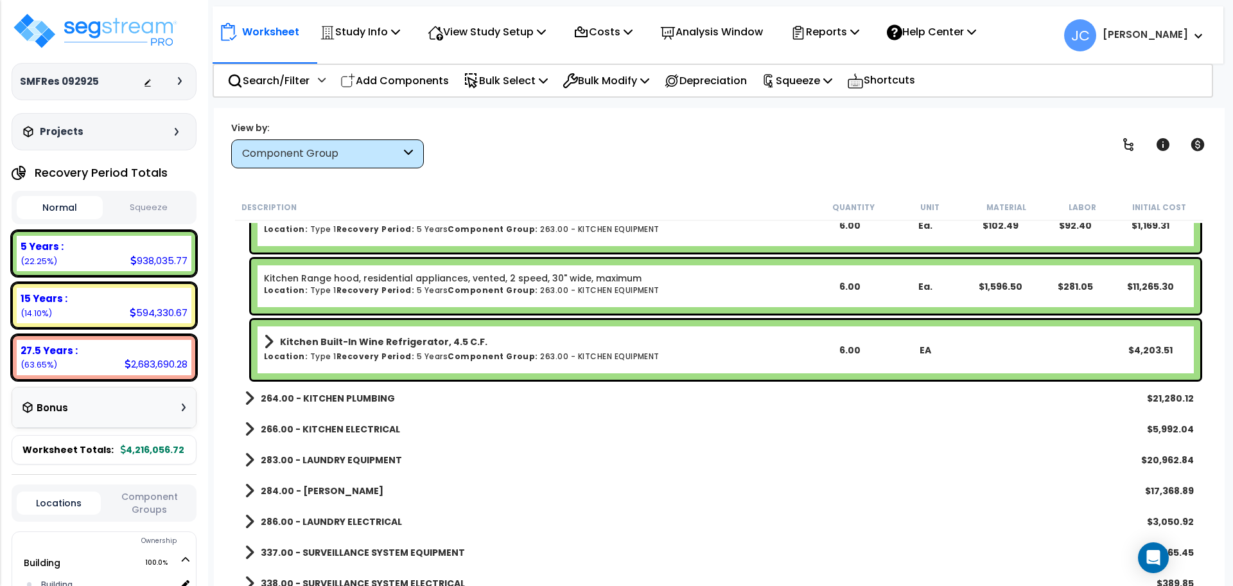
scroll to position [19811, 0]
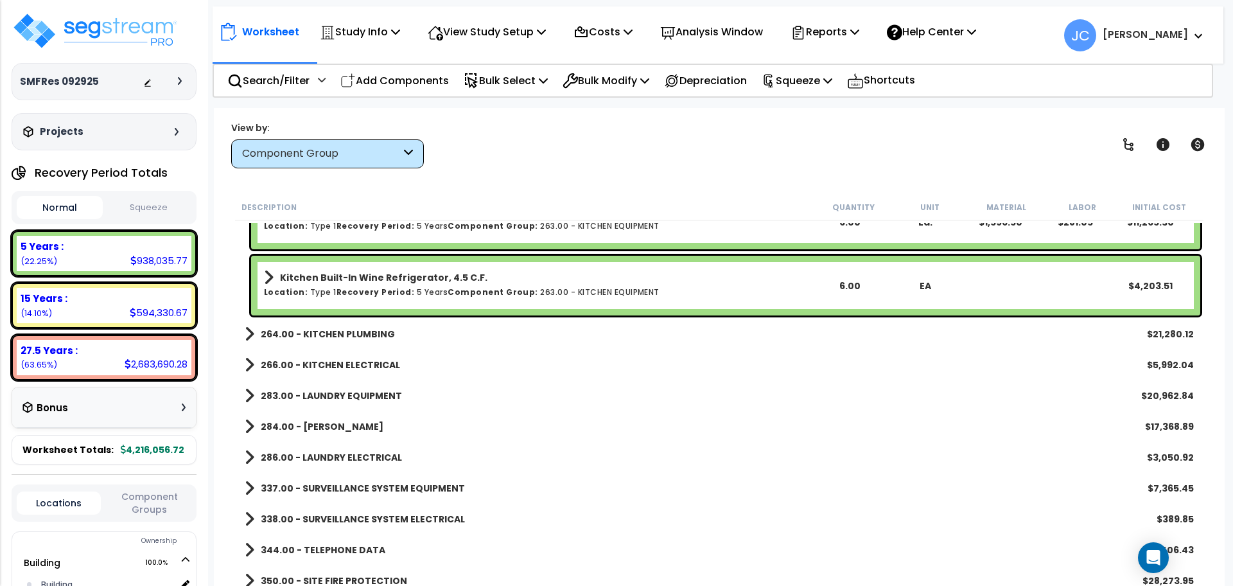
click at [349, 334] on b "264.00 - KITCHEN PLUMBING" at bounding box center [328, 333] width 134 height 13
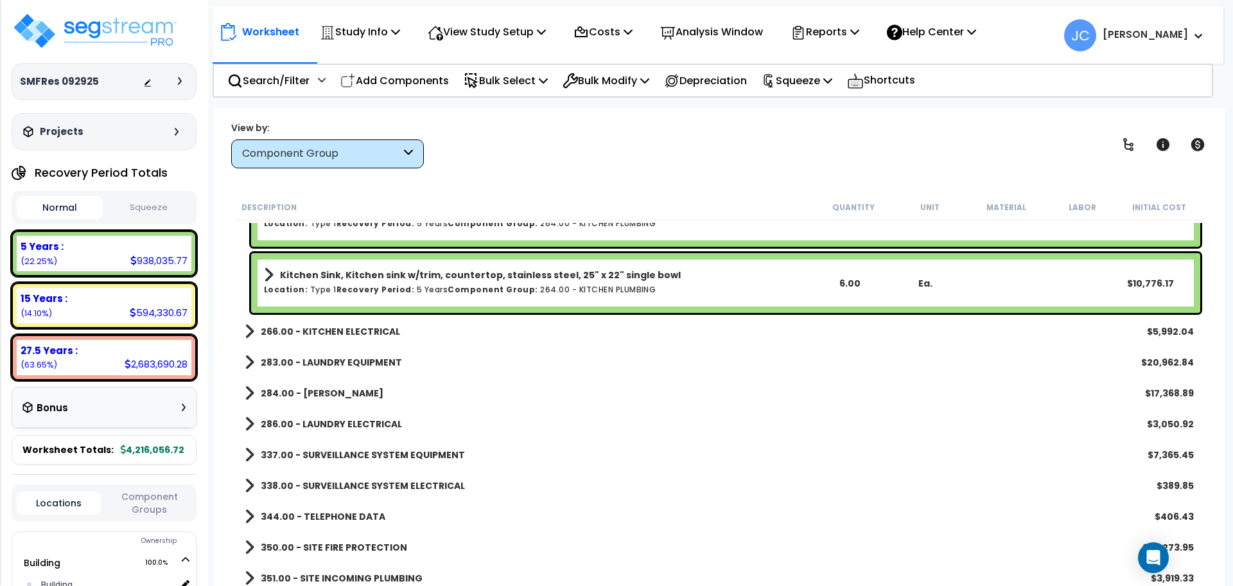
scroll to position [20047, 0]
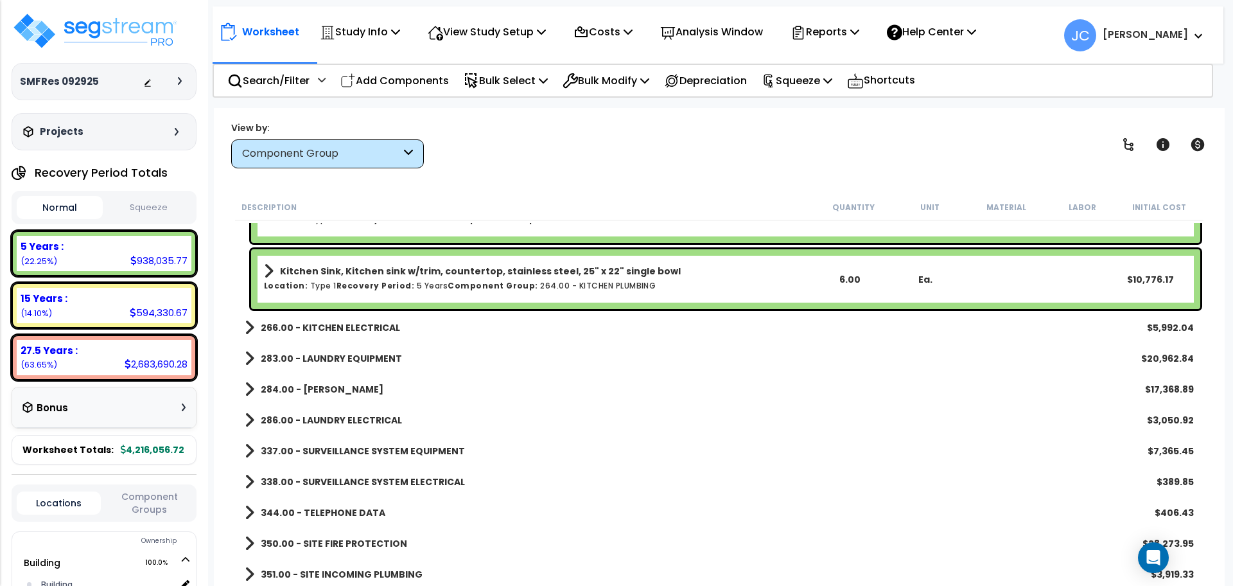
click at [372, 326] on b "266.00 - KITCHEN ELECTRICAL" at bounding box center [330, 327] width 139 height 13
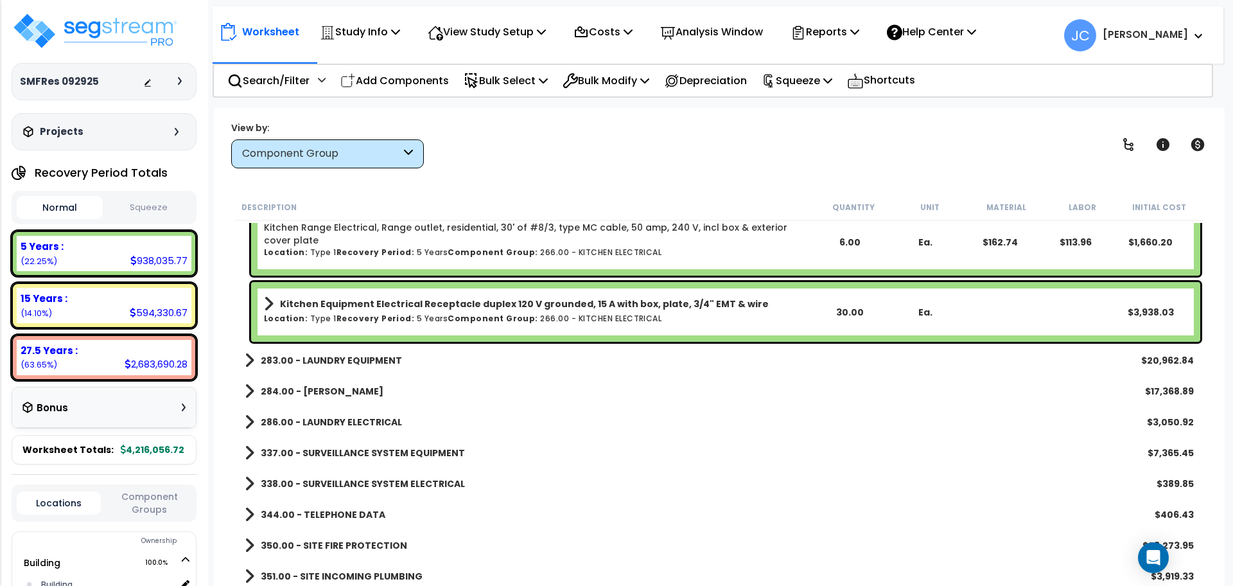
scroll to position [20268, 0]
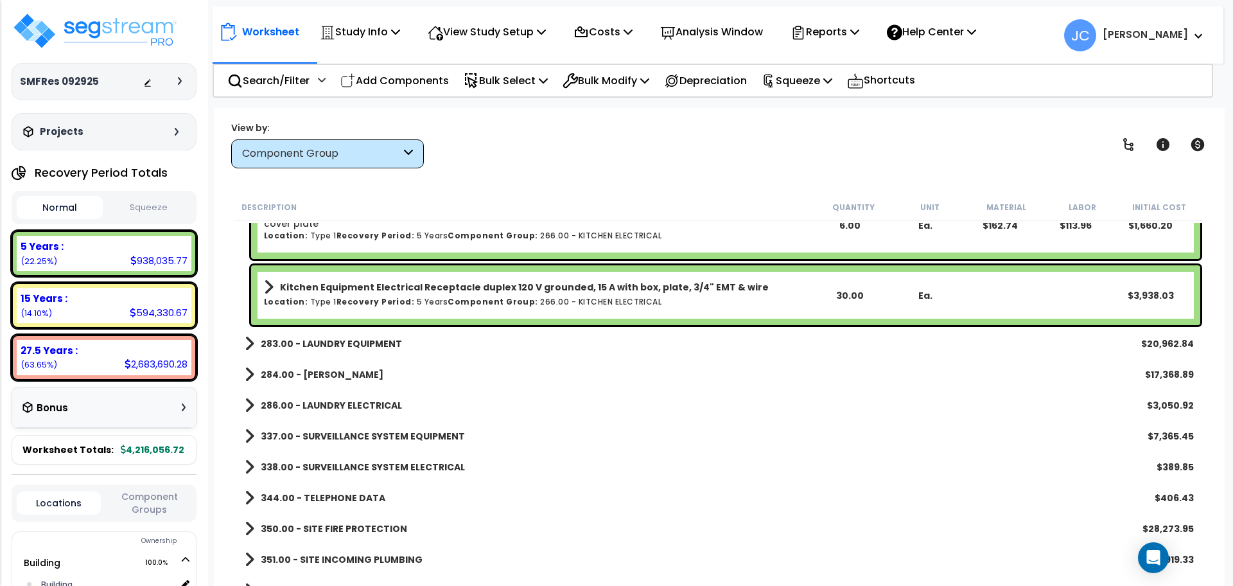
click at [365, 348] on b "283.00 - LAUNDRY EQUIPMENT" at bounding box center [331, 343] width 141 height 13
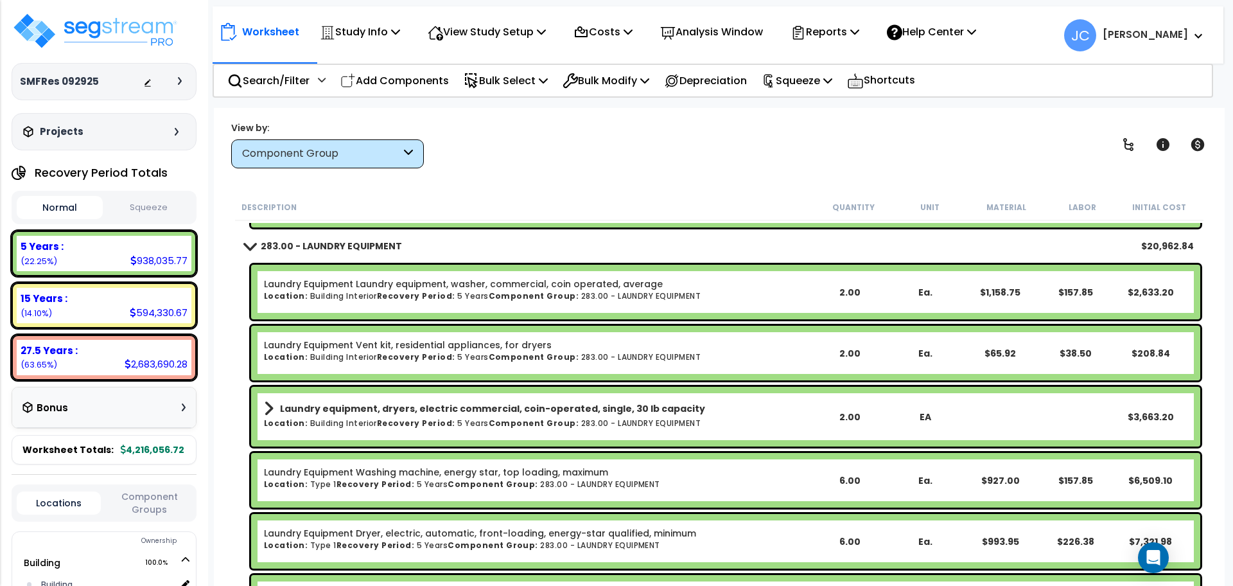
scroll to position [20386, 0]
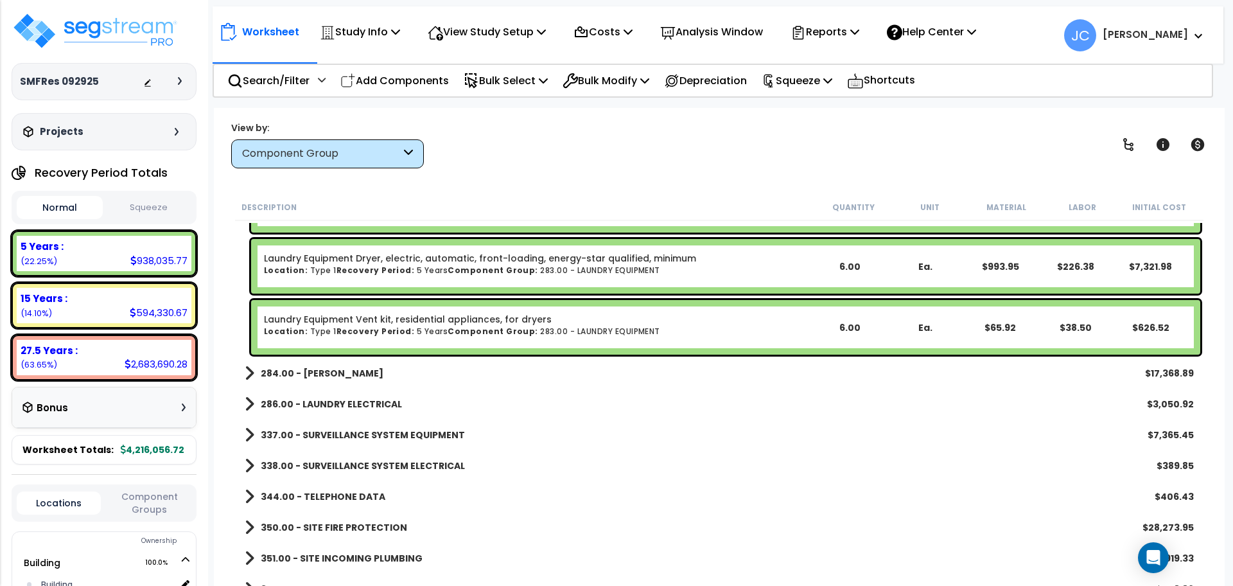
click at [383, 368] on b "284.00 - LAUNDRY PLUMBING" at bounding box center [322, 373] width 123 height 13
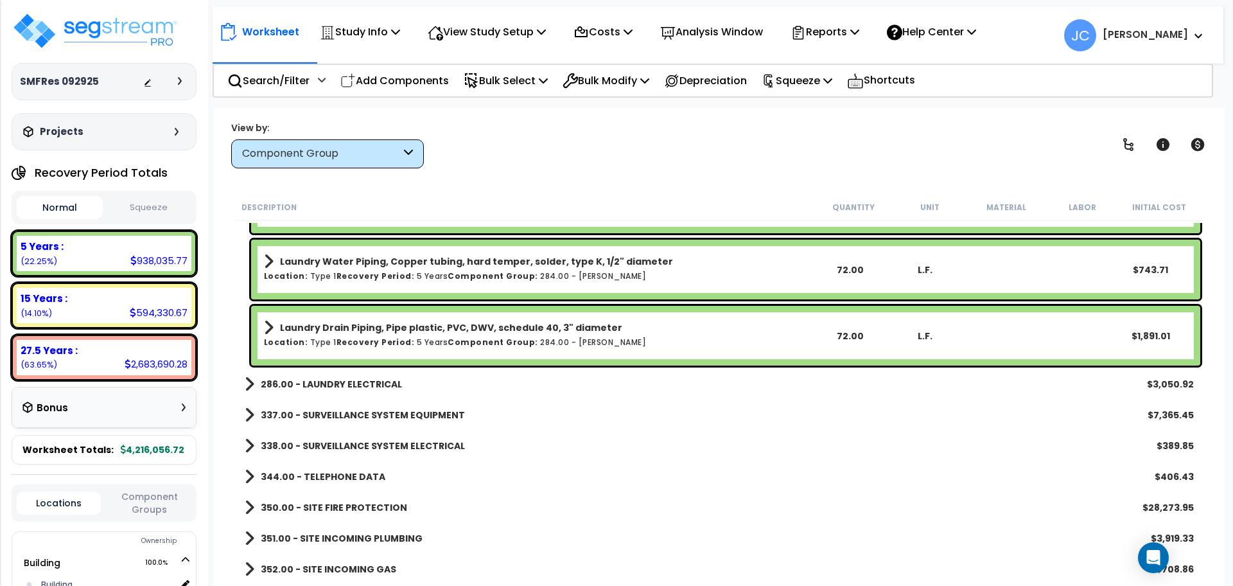
scroll to position [21082, 0]
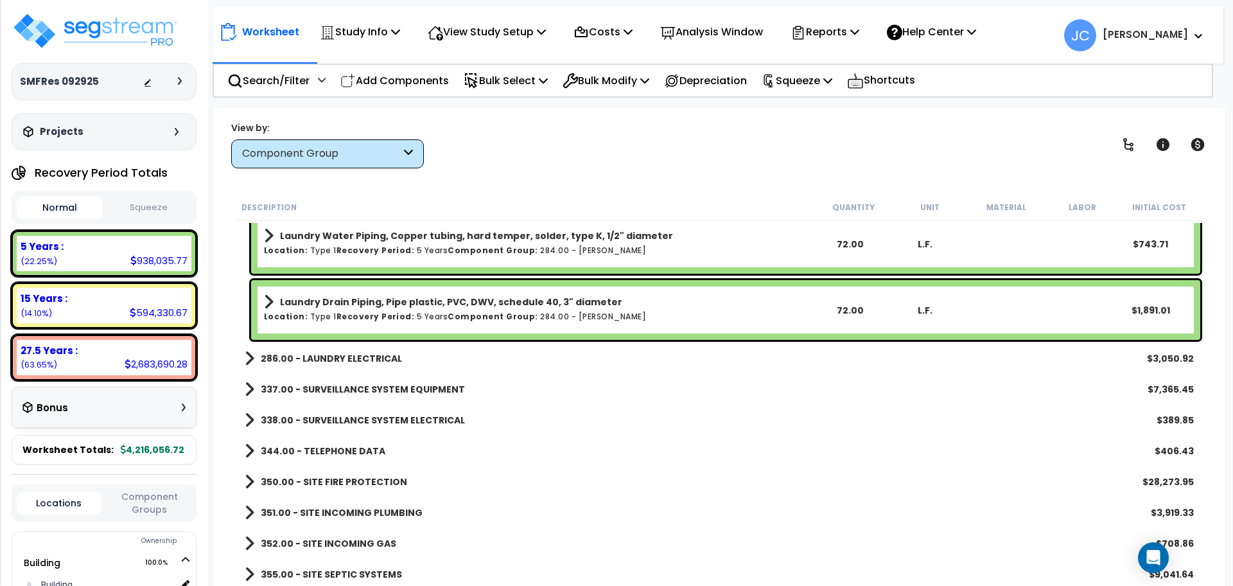
click at [365, 352] on b "286.00 - LAUNDRY ELECTRICAL" at bounding box center [331, 358] width 141 height 13
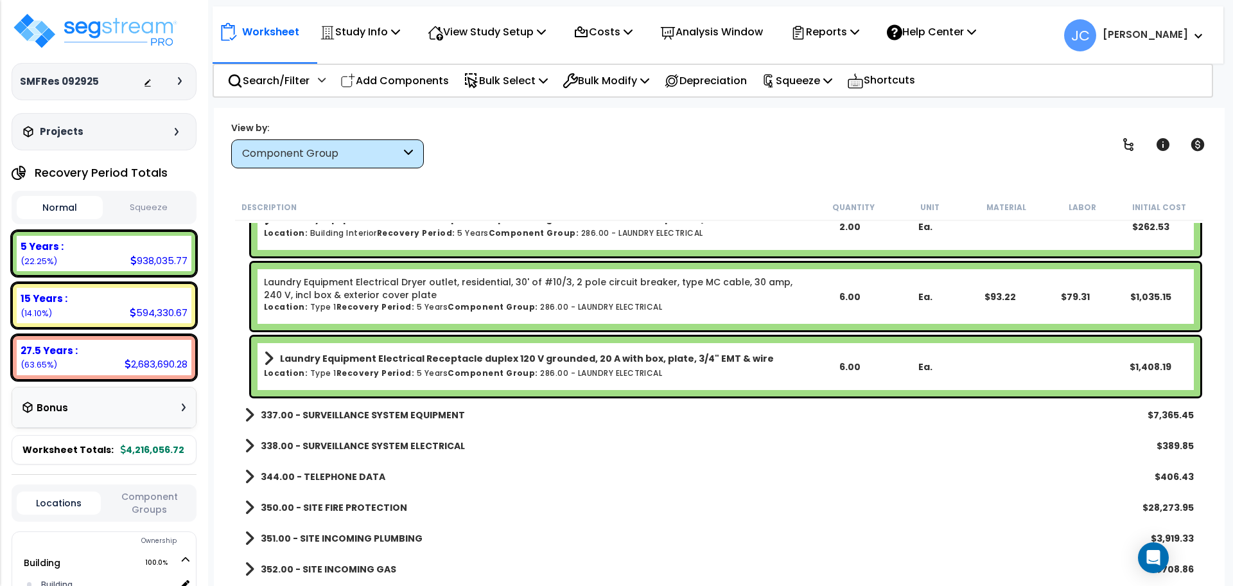
scroll to position [21350, 0]
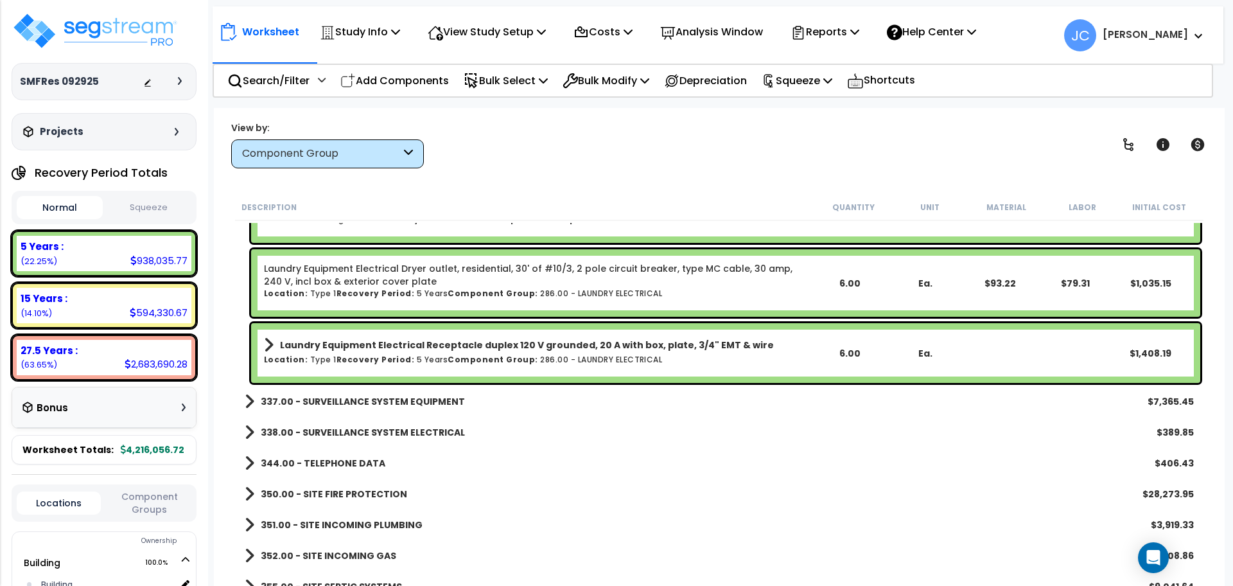
click at [417, 403] on b "337.00 - SURVEILLANCE SYSTEM EQUIPMENT" at bounding box center [363, 401] width 204 height 13
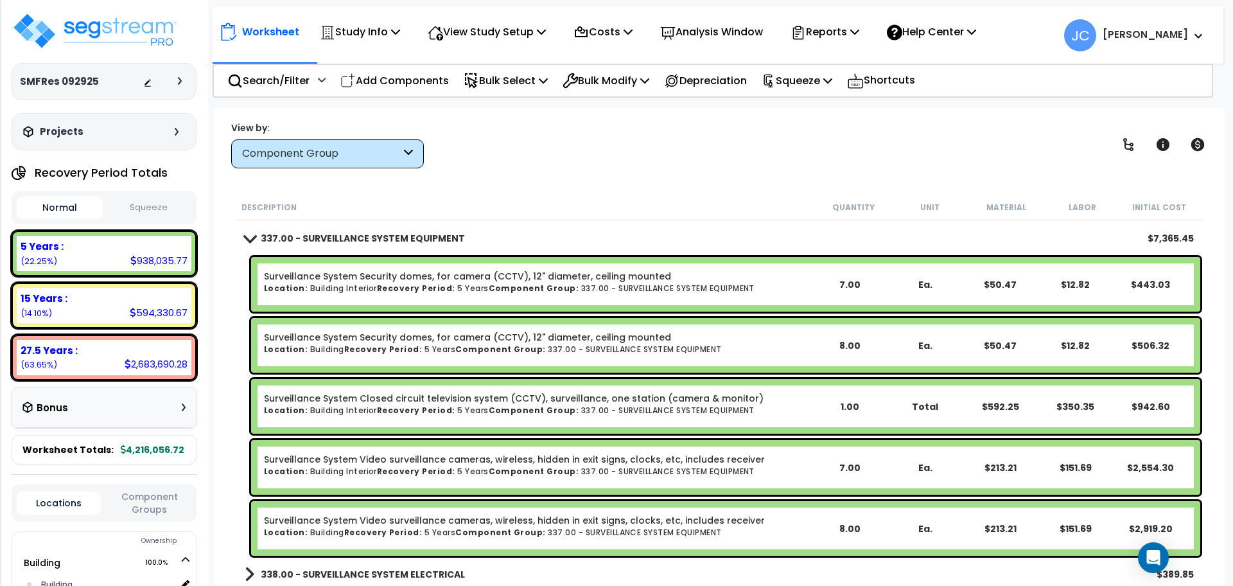
scroll to position [21516, 0]
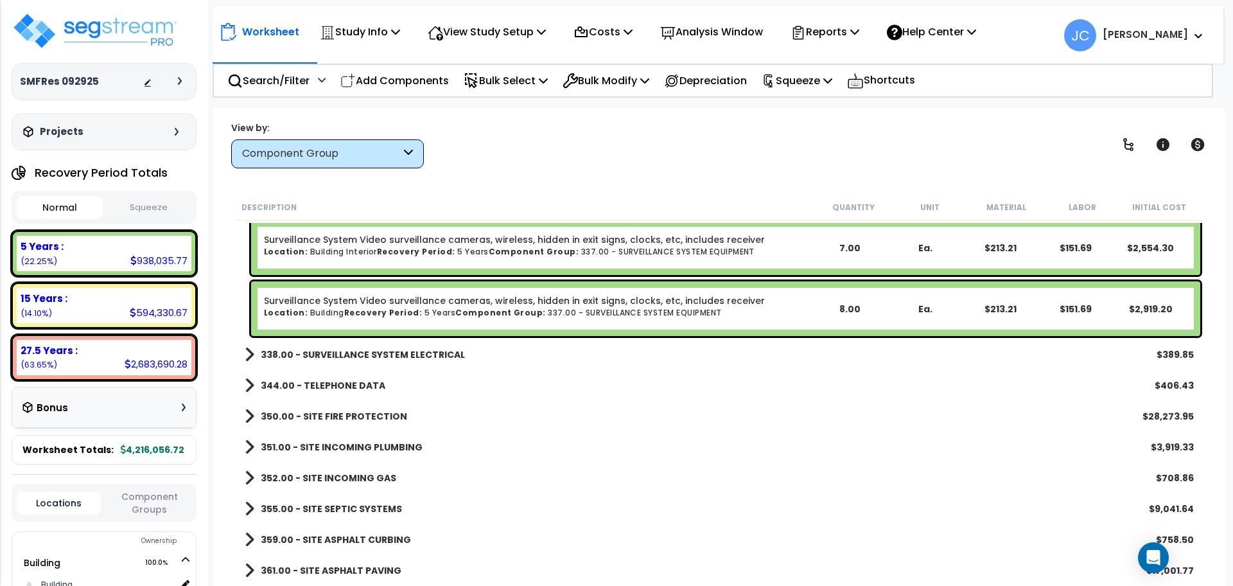
click at [378, 346] on link "338.00 - SURVEILLANCE SYSTEM ELECTRICAL" at bounding box center [355, 354] width 220 height 18
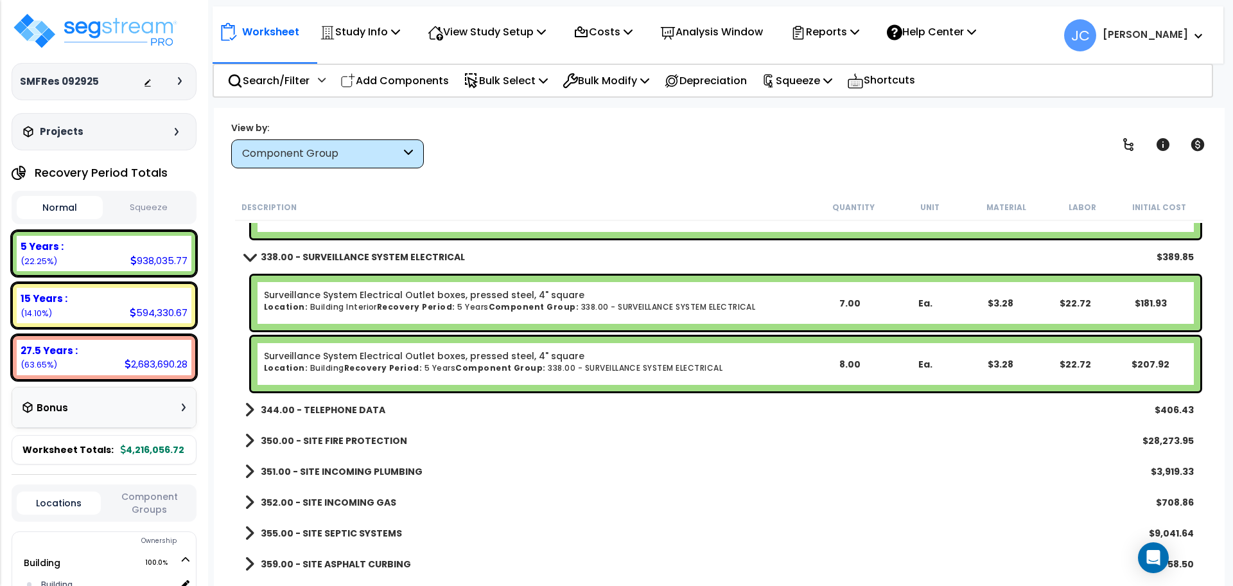
scroll to position [21832, 0]
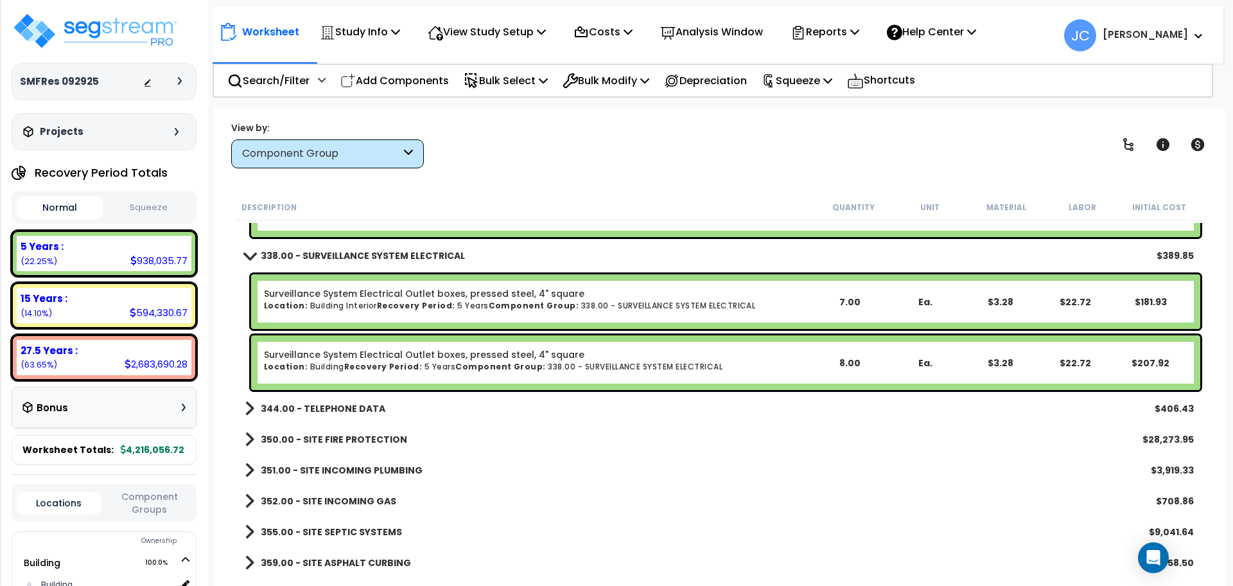
click at [353, 403] on b "344.00 - TELEPHONE DATA" at bounding box center [323, 408] width 125 height 13
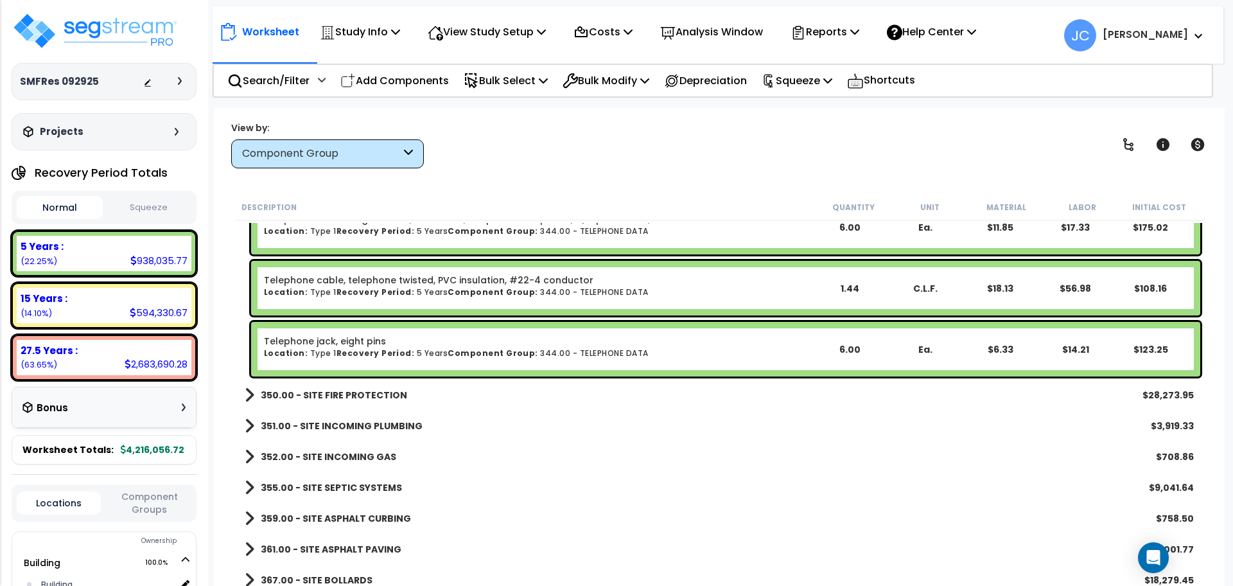
scroll to position [22063, 0]
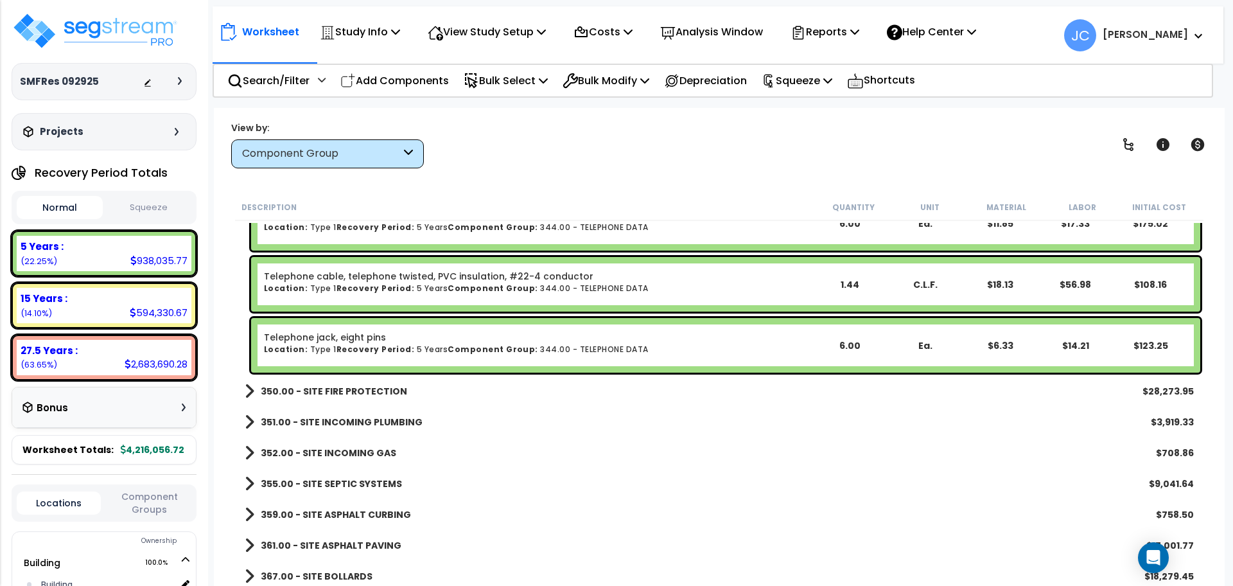
click at [381, 387] on b "350.00 - SITE FIRE PROTECTION" at bounding box center [334, 391] width 146 height 13
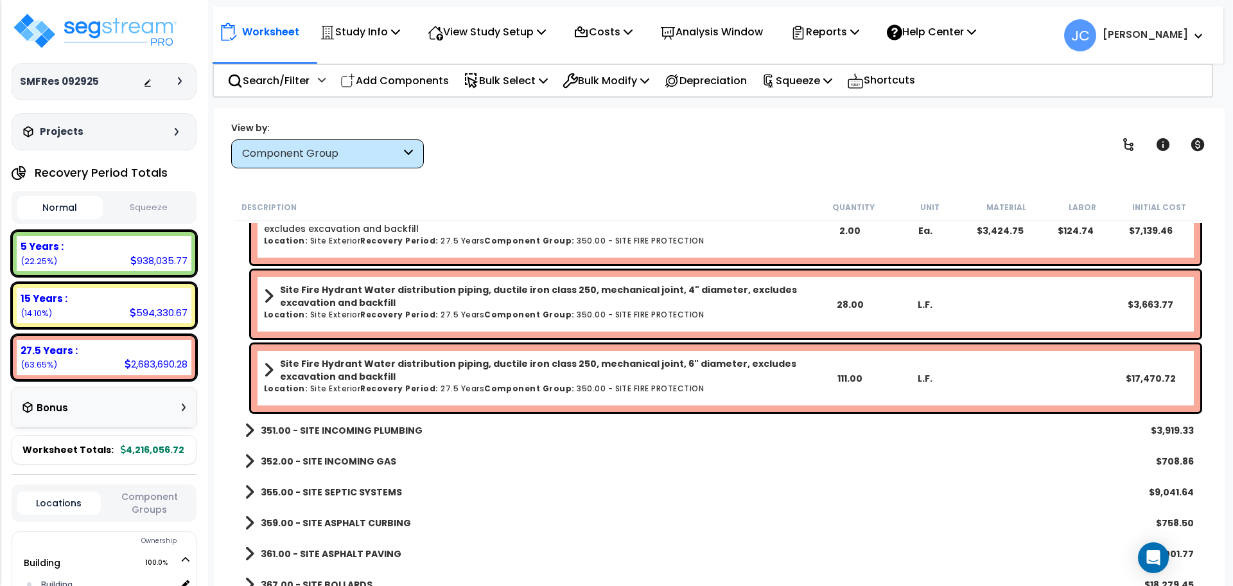
scroll to position [22277, 0]
click at [392, 416] on div "351.00 - SITE INCOMING PLUMBING $3,919.33" at bounding box center [719, 428] width 962 height 31
click at [390, 423] on b "351.00 - SITE INCOMING PLUMBING" at bounding box center [342, 428] width 162 height 13
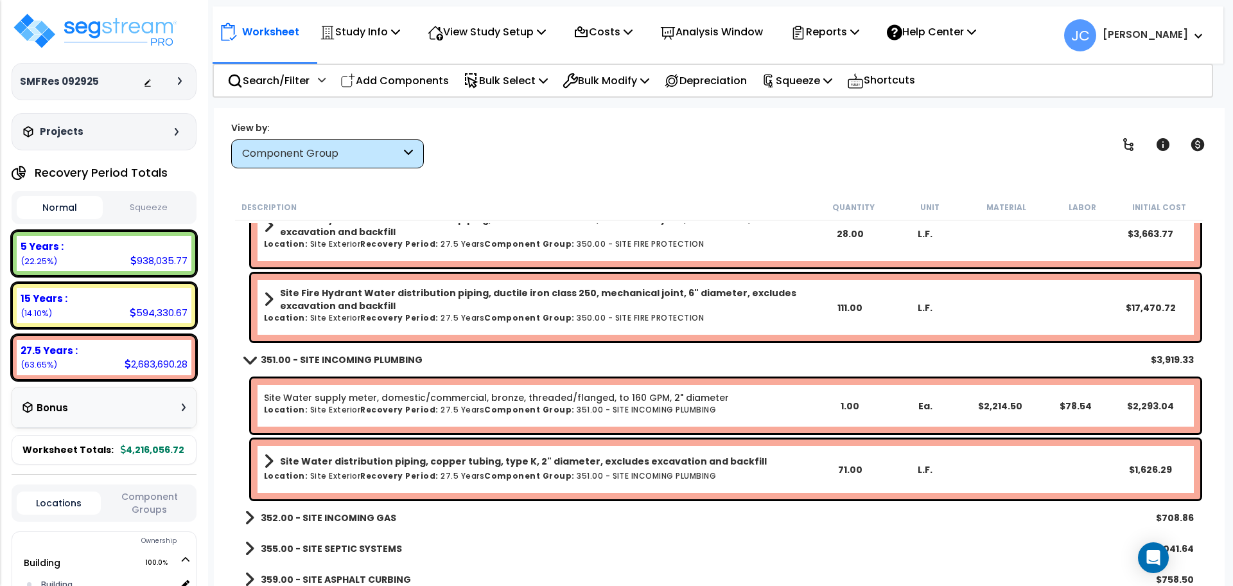
scroll to position [22353, 0]
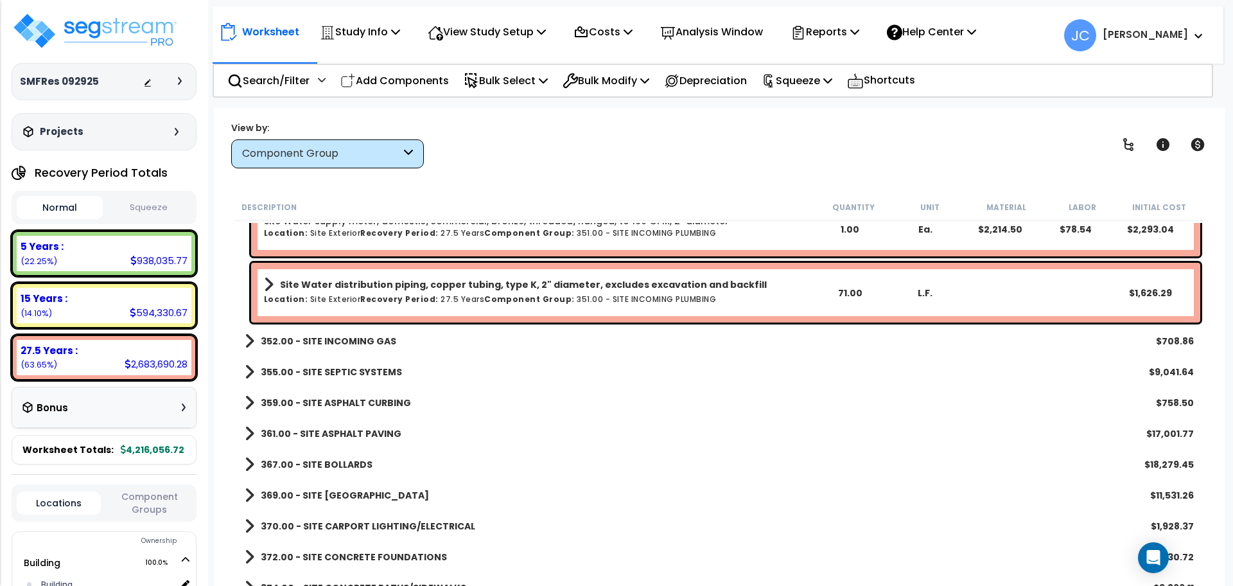
click at [356, 342] on b "352.00 - SITE INCOMING GAS" at bounding box center [328, 341] width 135 height 13
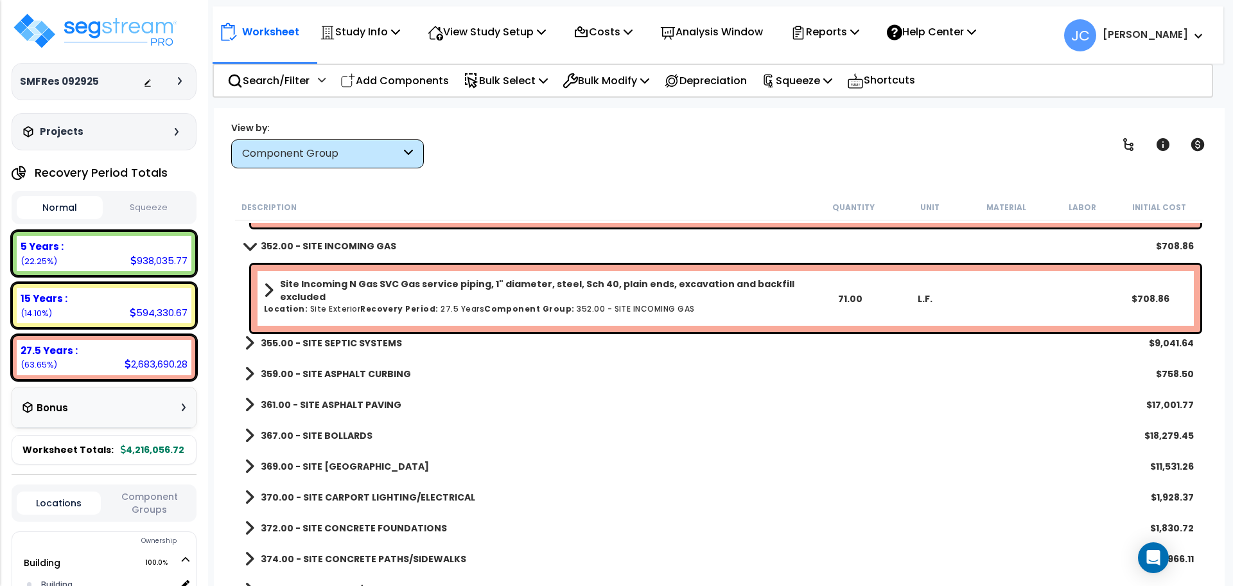
scroll to position [22619, 0]
click at [347, 343] on b "355.00 - SITE SEPTIC SYSTEMS" at bounding box center [331, 342] width 141 height 13
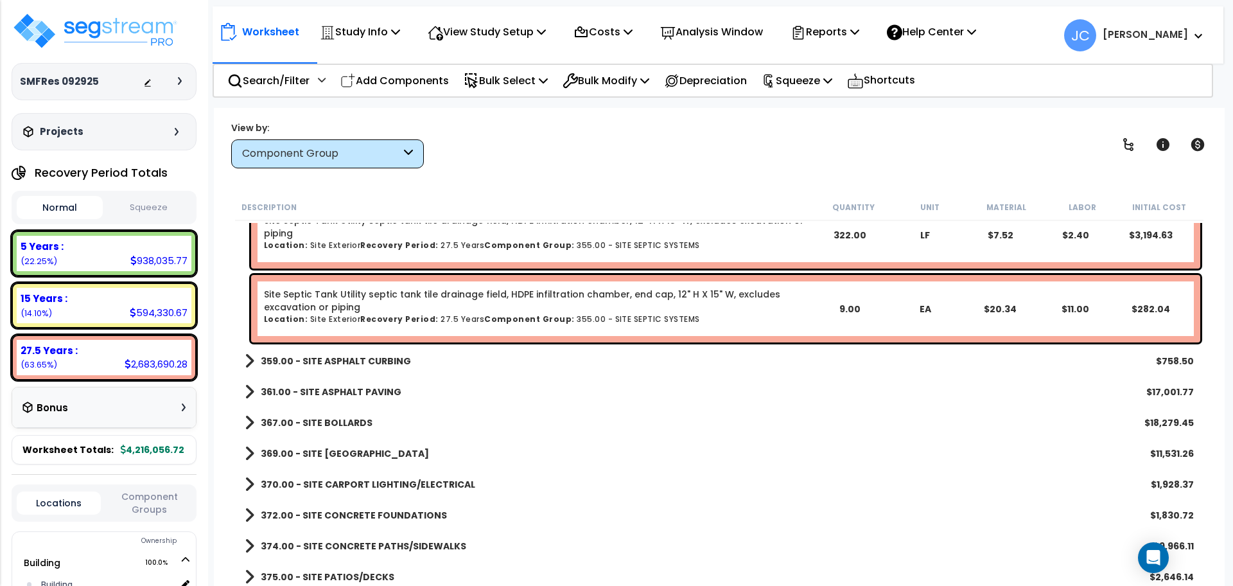
scroll to position [23294, 0]
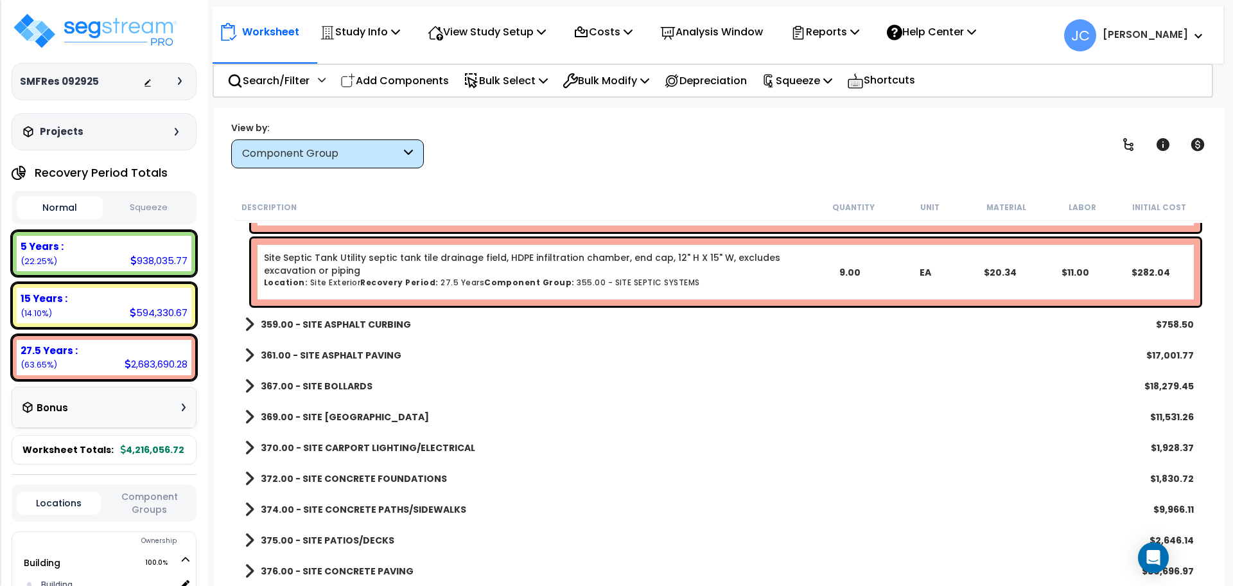
click at [385, 331] on link "359.00 - SITE ASPHALT CURBING" at bounding box center [328, 324] width 166 height 18
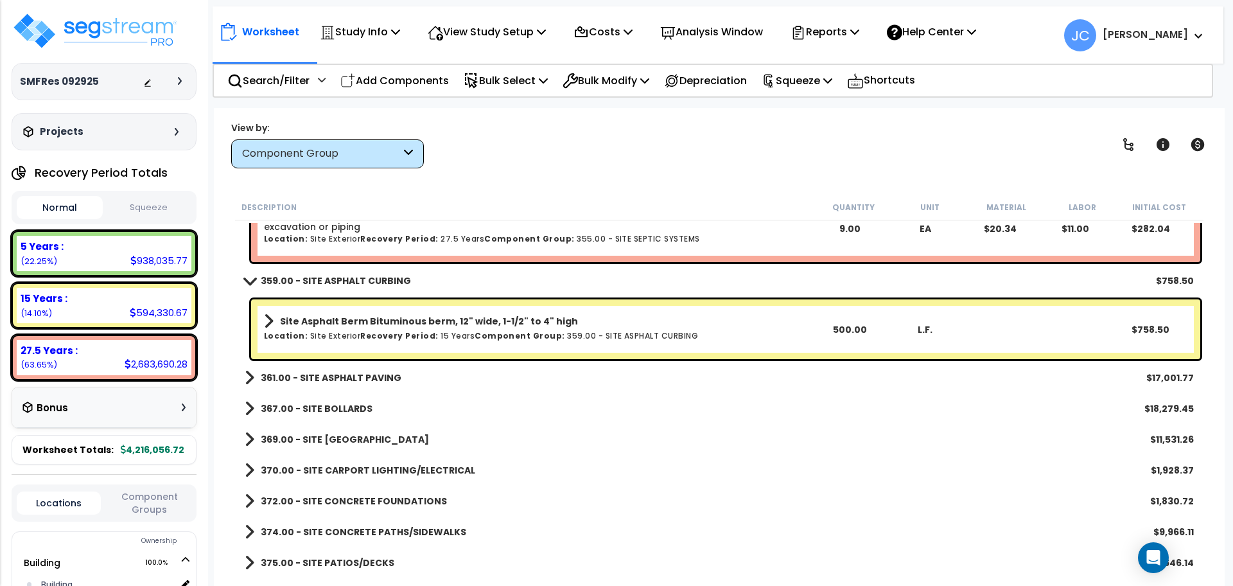
scroll to position [23340, 0]
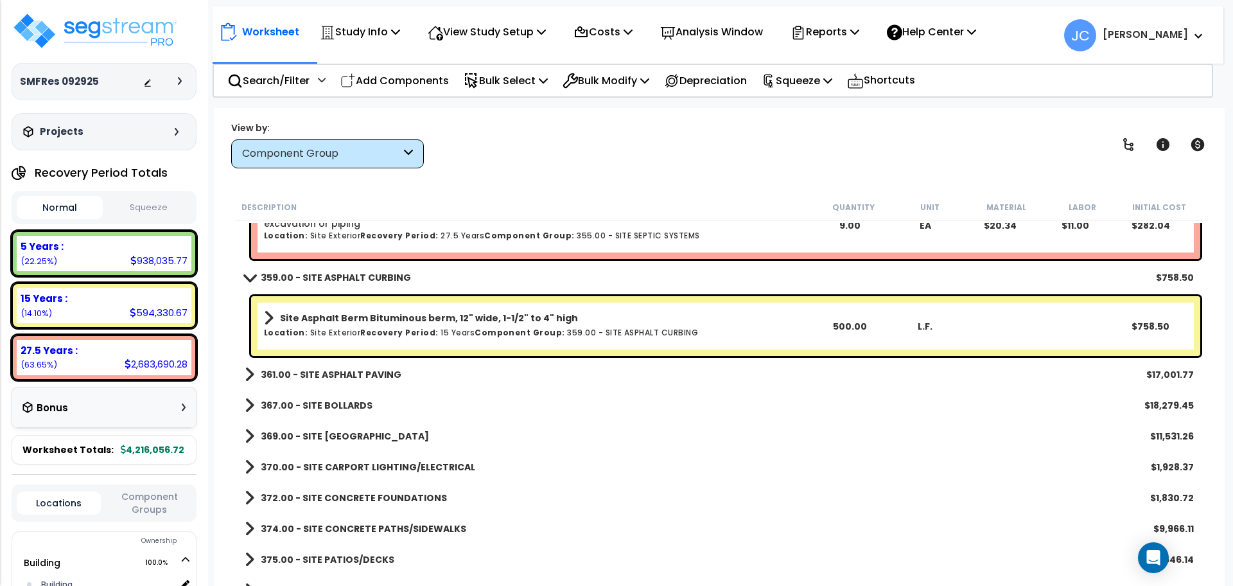
click at [365, 374] on b "361.00 - SITE ASPHALT PAVING" at bounding box center [331, 374] width 141 height 13
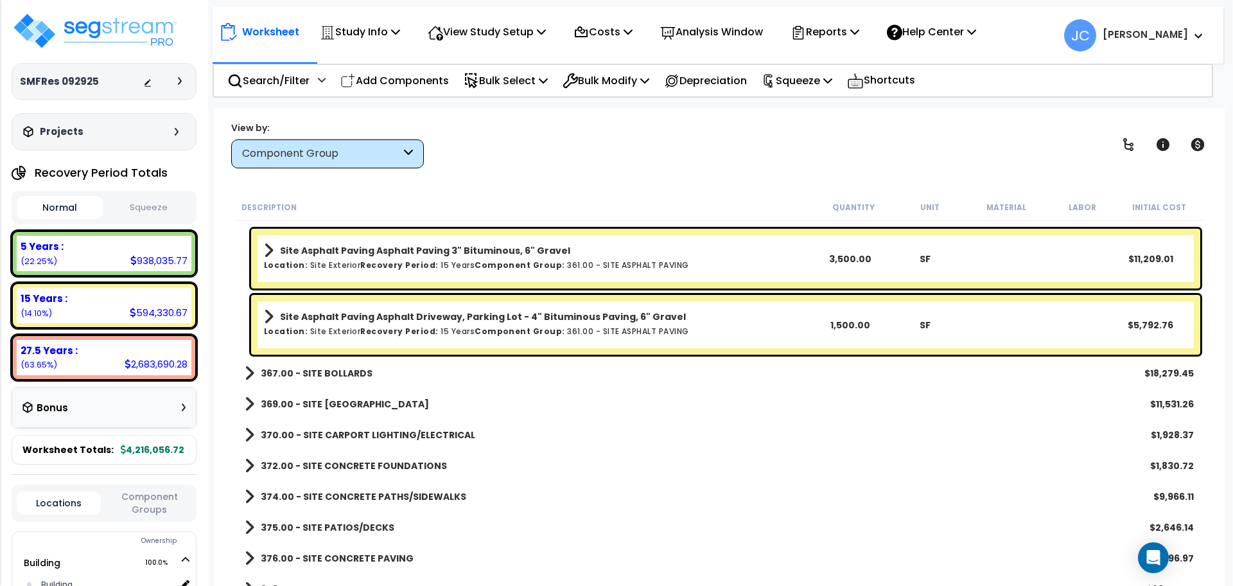
scroll to position [23507, 0]
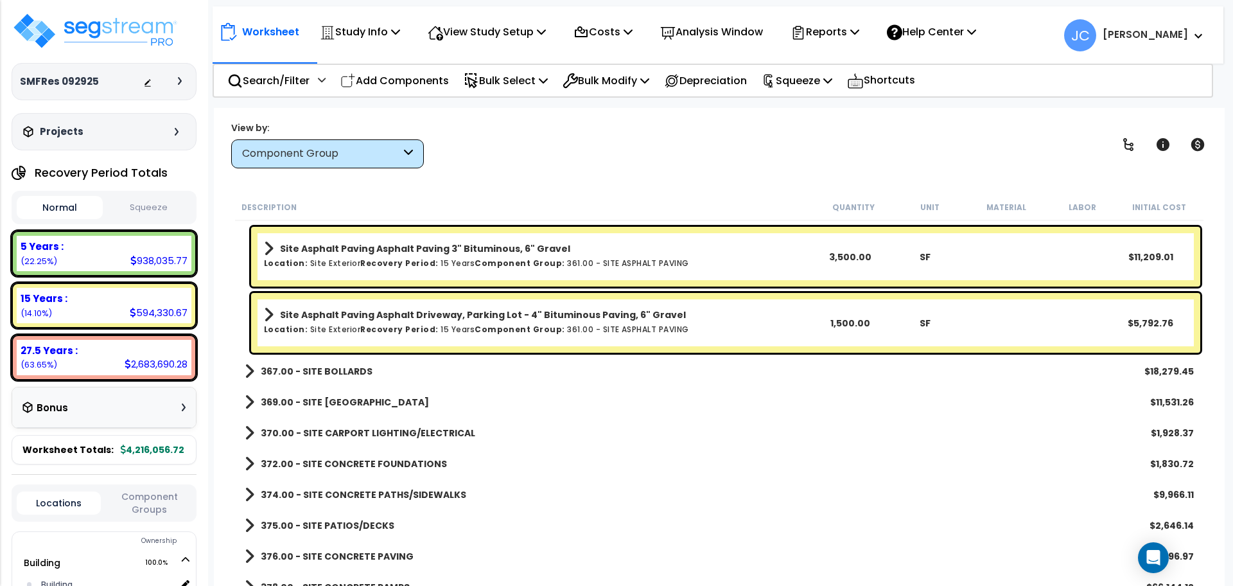
click at [338, 366] on b "367.00 - SITE BOLLARDS" at bounding box center [317, 371] width 112 height 13
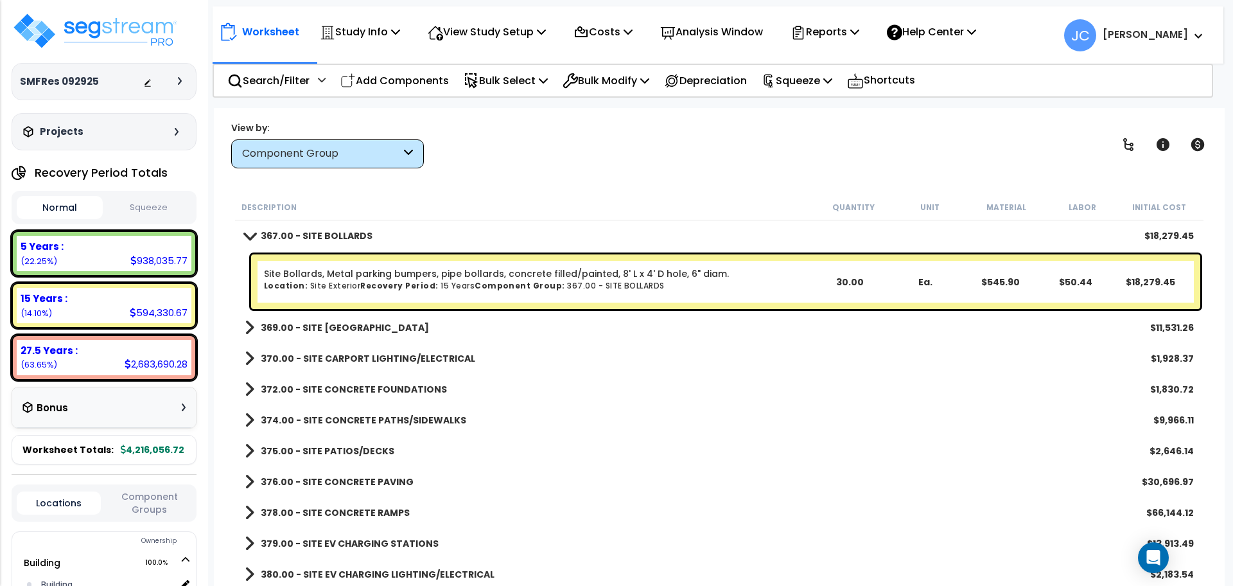
scroll to position [23649, 0]
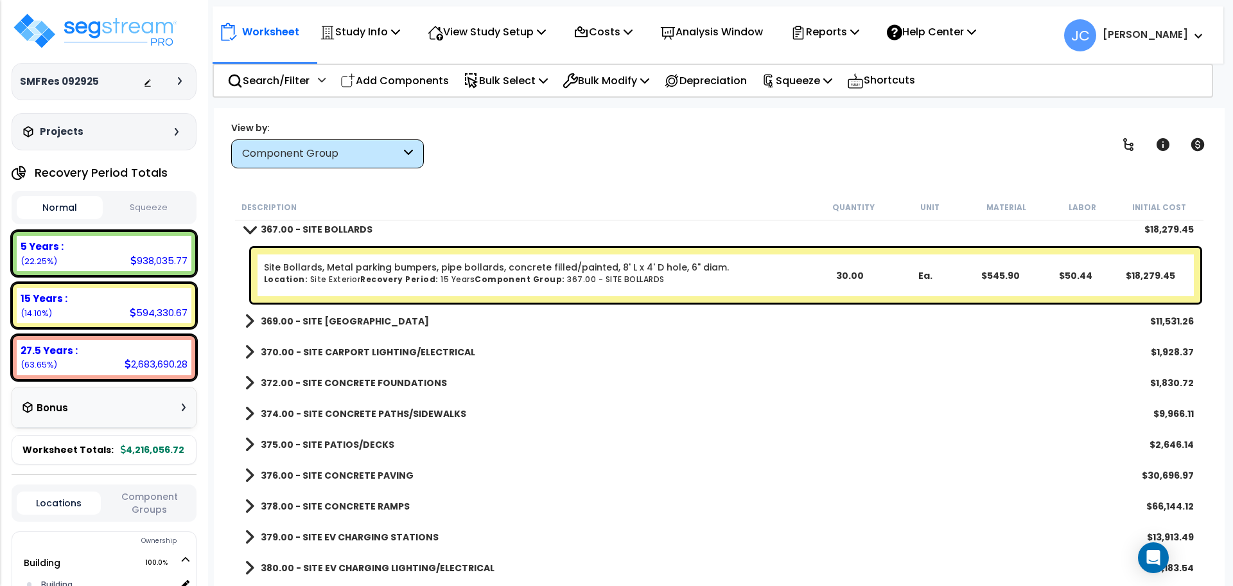
click at [358, 320] on b "369.00 - SITE [GEOGRAPHIC_DATA]" at bounding box center [345, 321] width 168 height 13
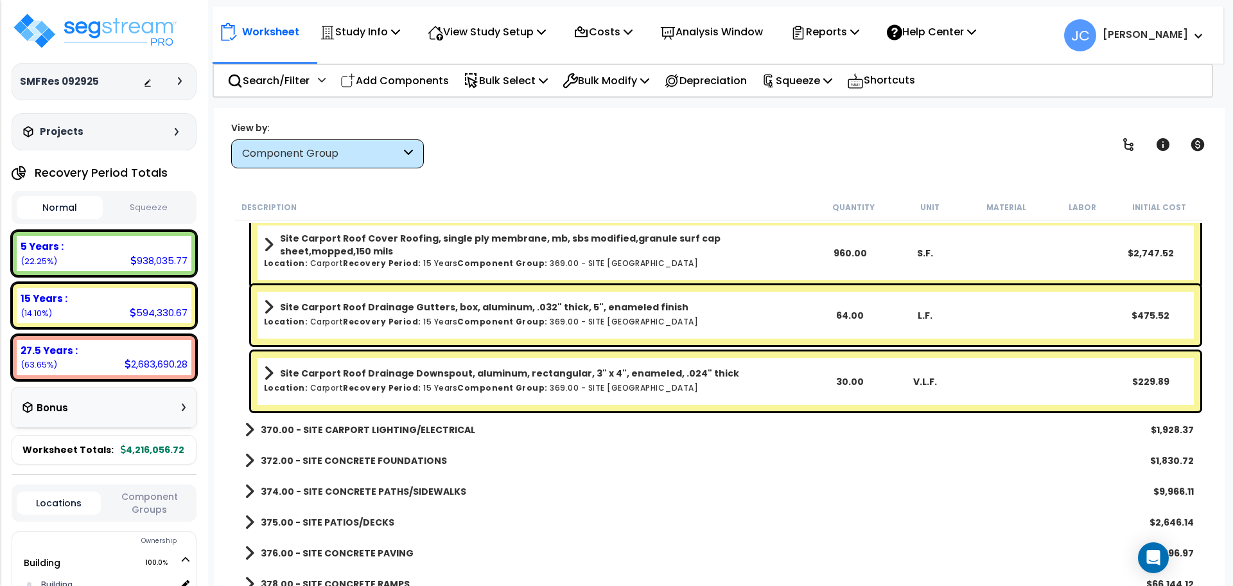
scroll to position [24121, 0]
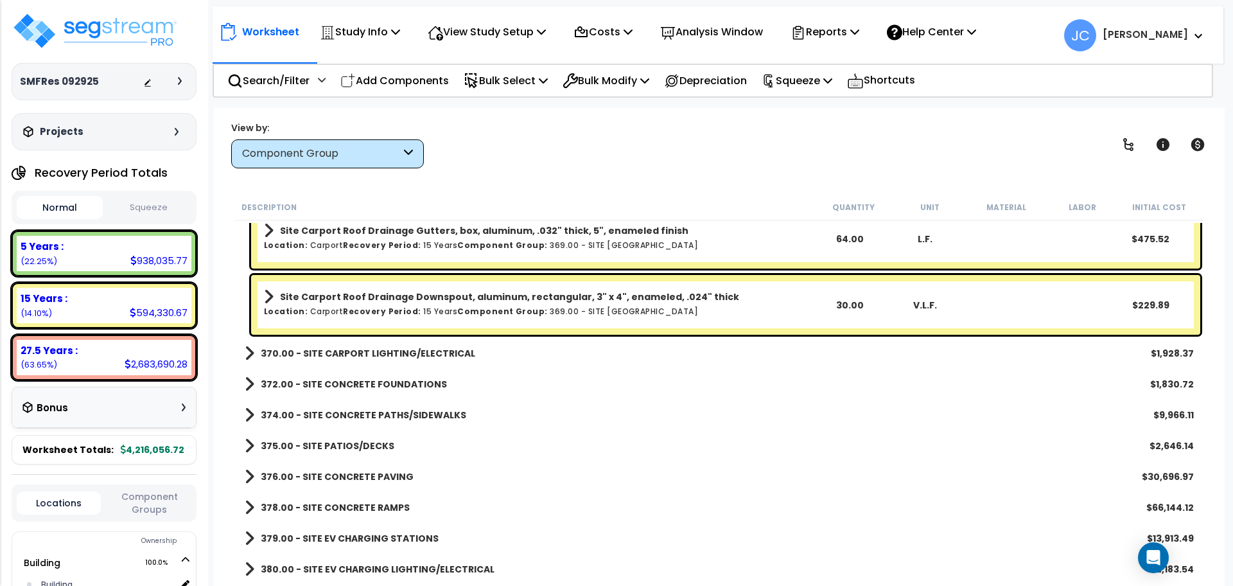
click at [396, 354] on b "370.00 - SITE CARPORT LIGHTING/ELECTRICAL" at bounding box center [368, 353] width 214 height 13
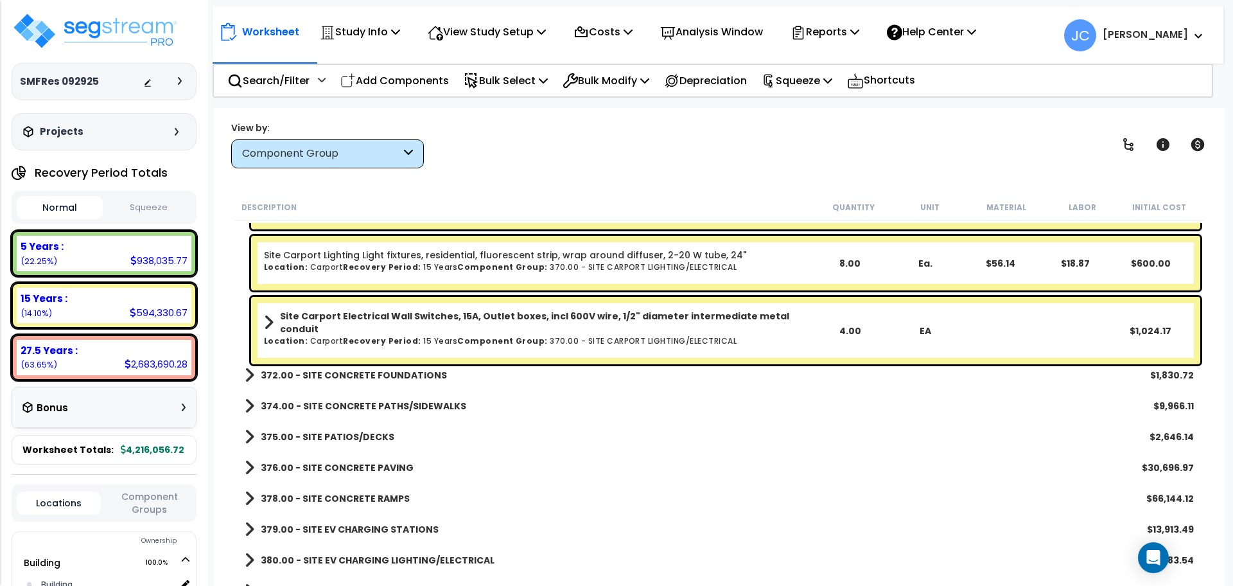
scroll to position [24319, 0]
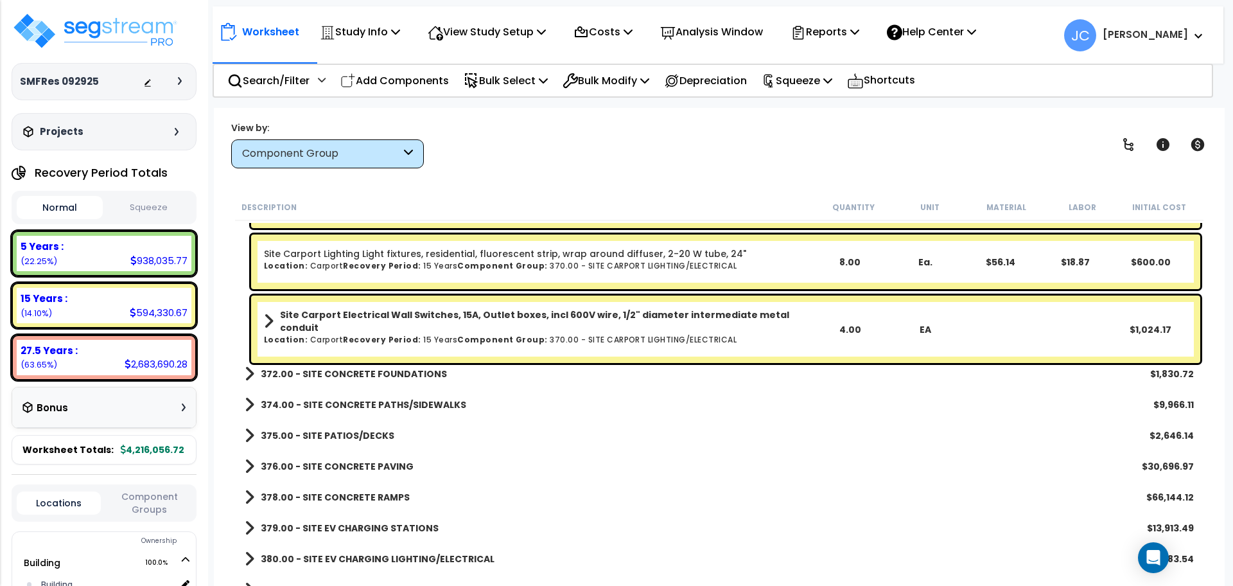
click at [398, 372] on b "372.00 - SITE CONCRETE FOUNDATIONS" at bounding box center [354, 373] width 186 height 13
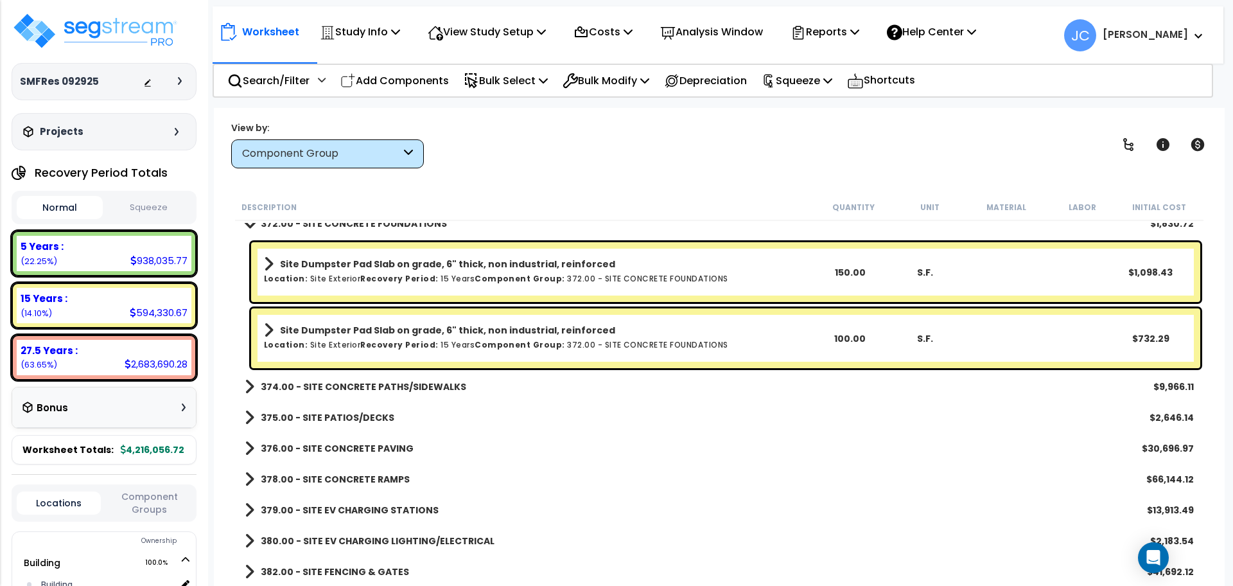
scroll to position [24490, 0]
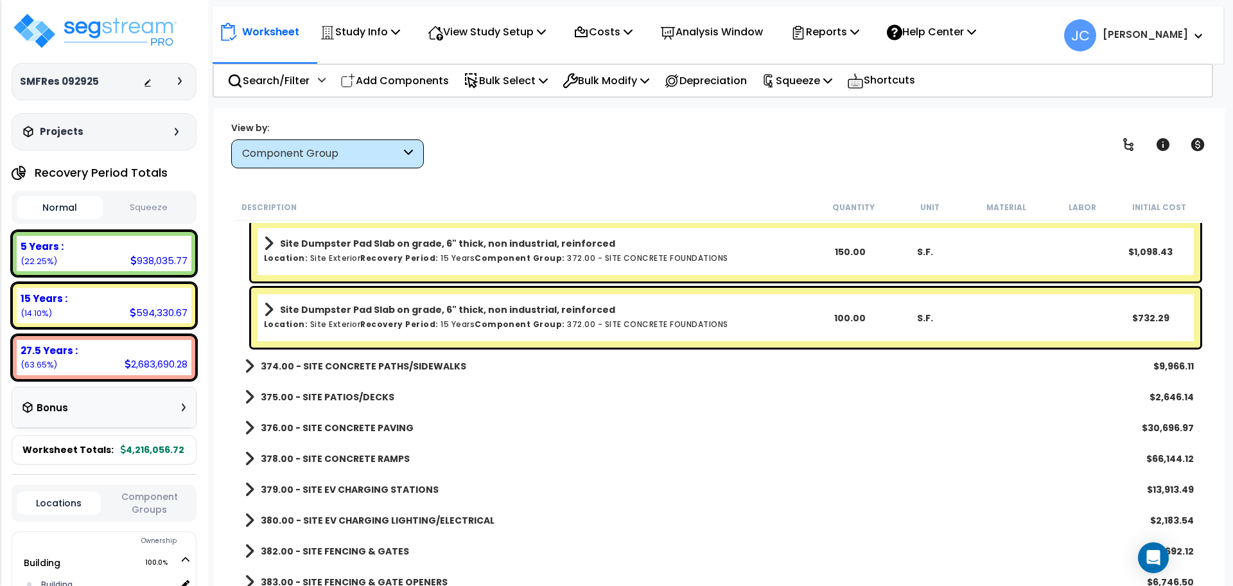
click at [426, 361] on b "374.00 - SITE CONCRETE PATHS/SIDEWALKS" at bounding box center [363, 366] width 205 height 13
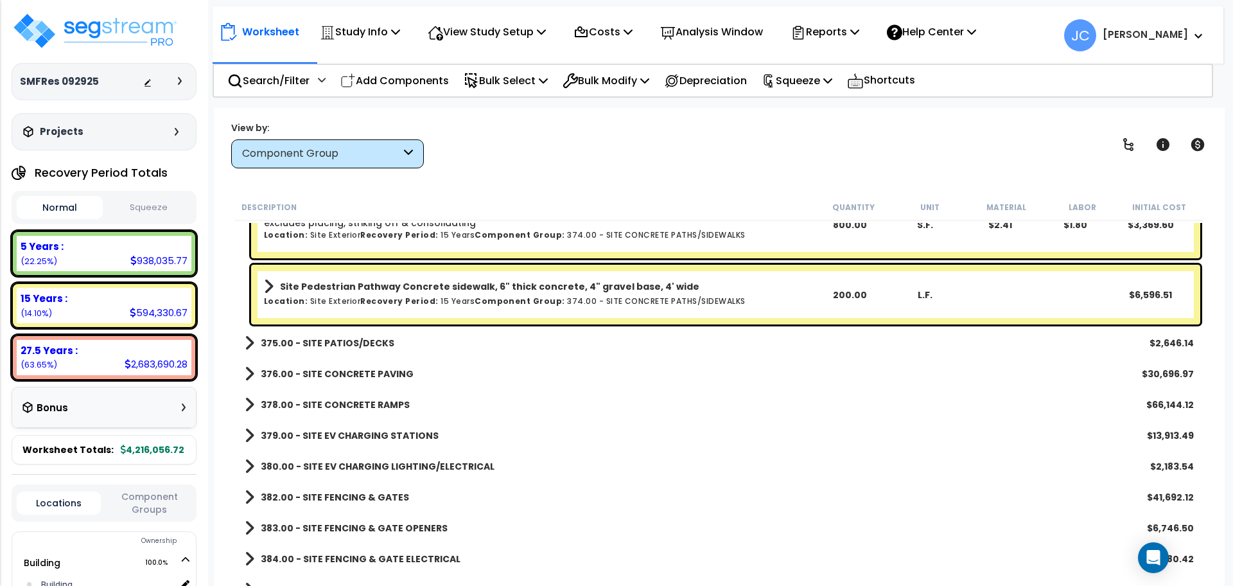
scroll to position [24685, 0]
click at [346, 333] on link "375.00 - SITE PATIOS/DECKS" at bounding box center [320, 342] width 150 height 18
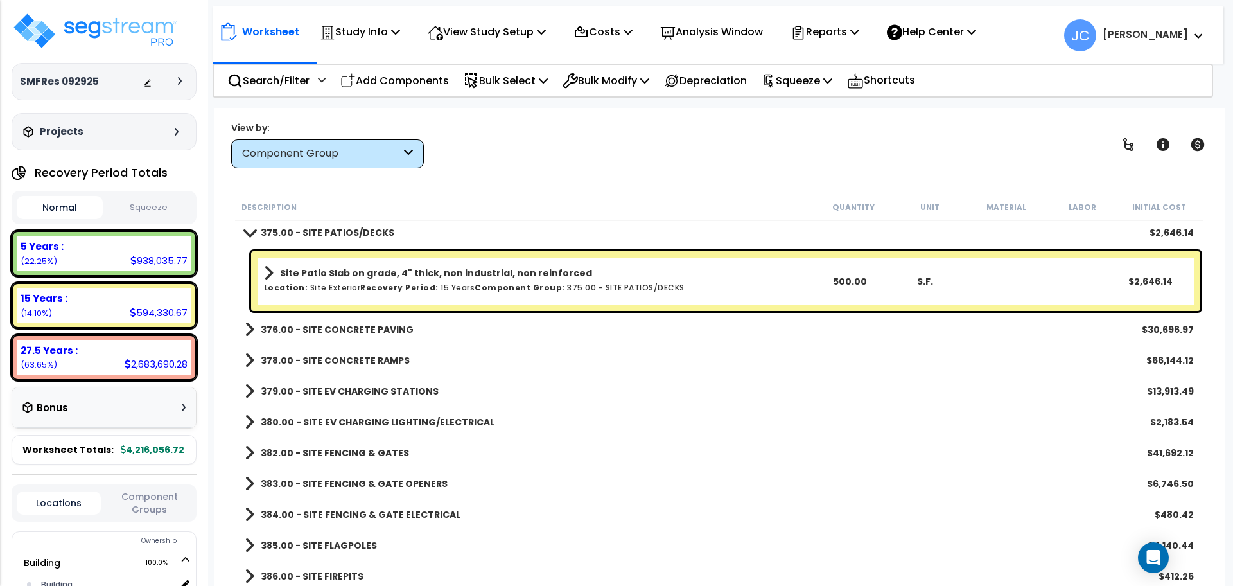
scroll to position [24796, 0]
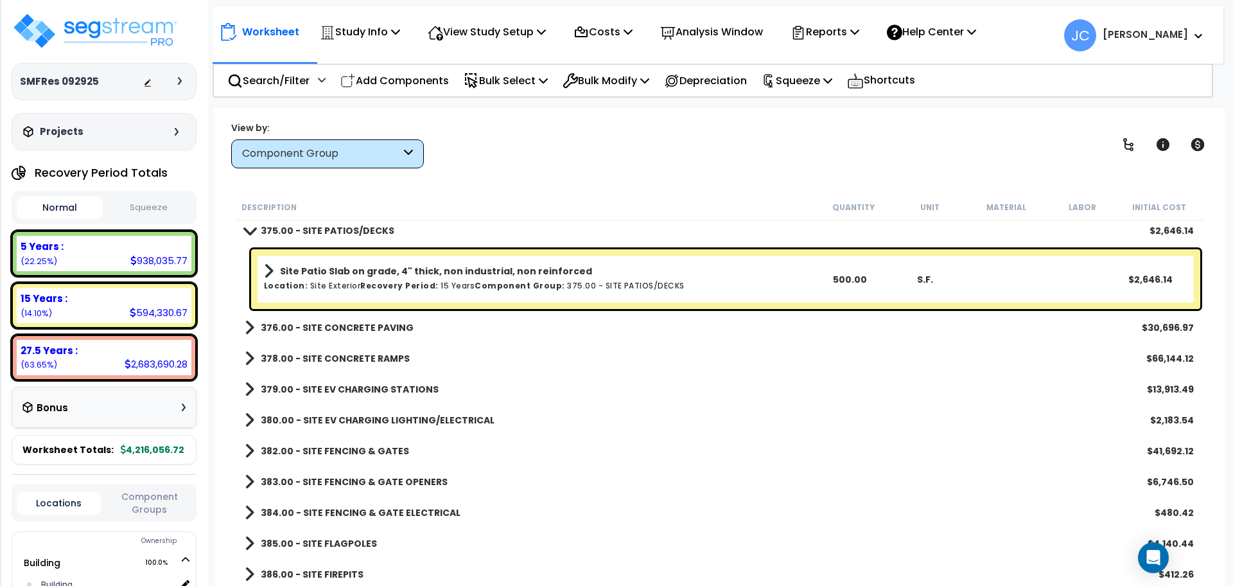
click at [365, 318] on link "376.00 - SITE CONCRETE PAVING" at bounding box center [329, 327] width 169 height 18
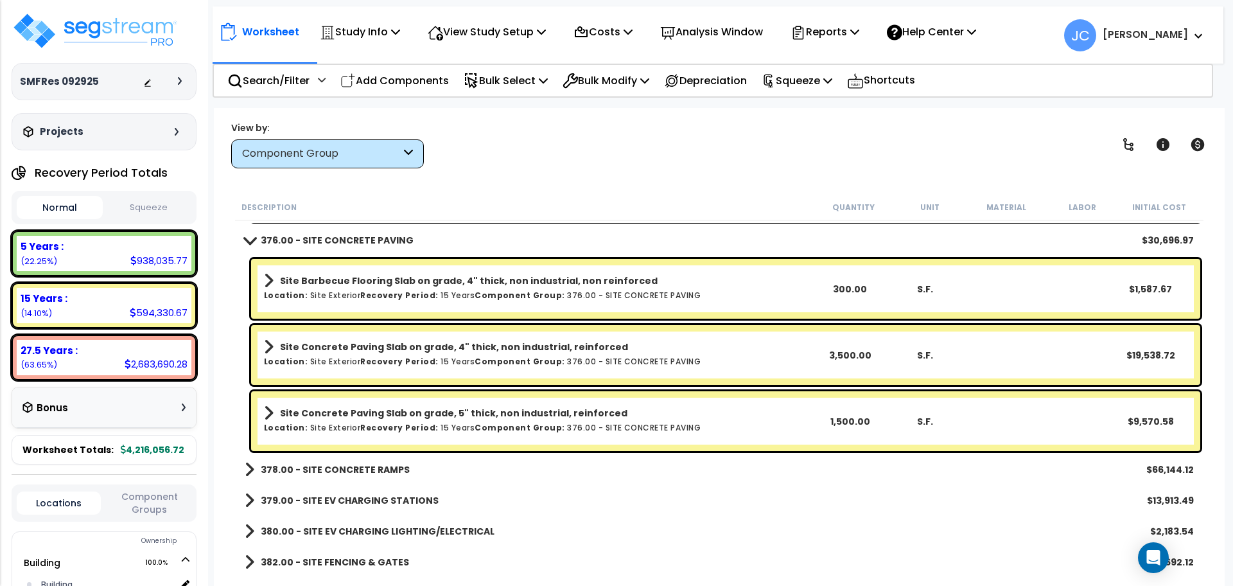
scroll to position [24884, 0]
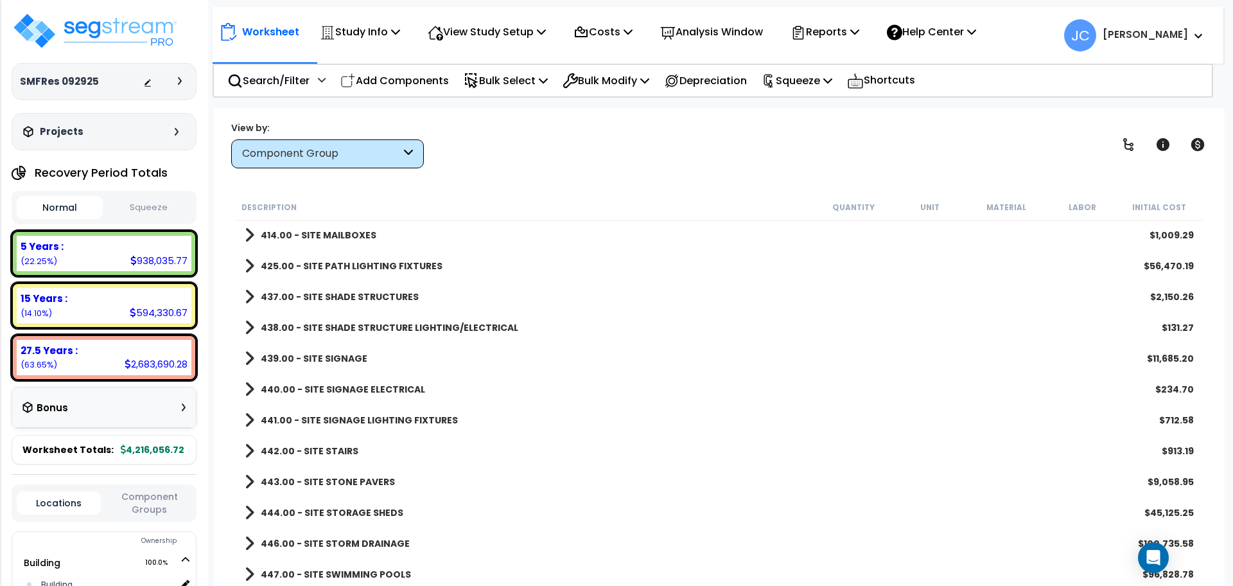
click at [363, 476] on b "443.00 - SITE STONE PAVERS" at bounding box center [328, 481] width 134 height 13
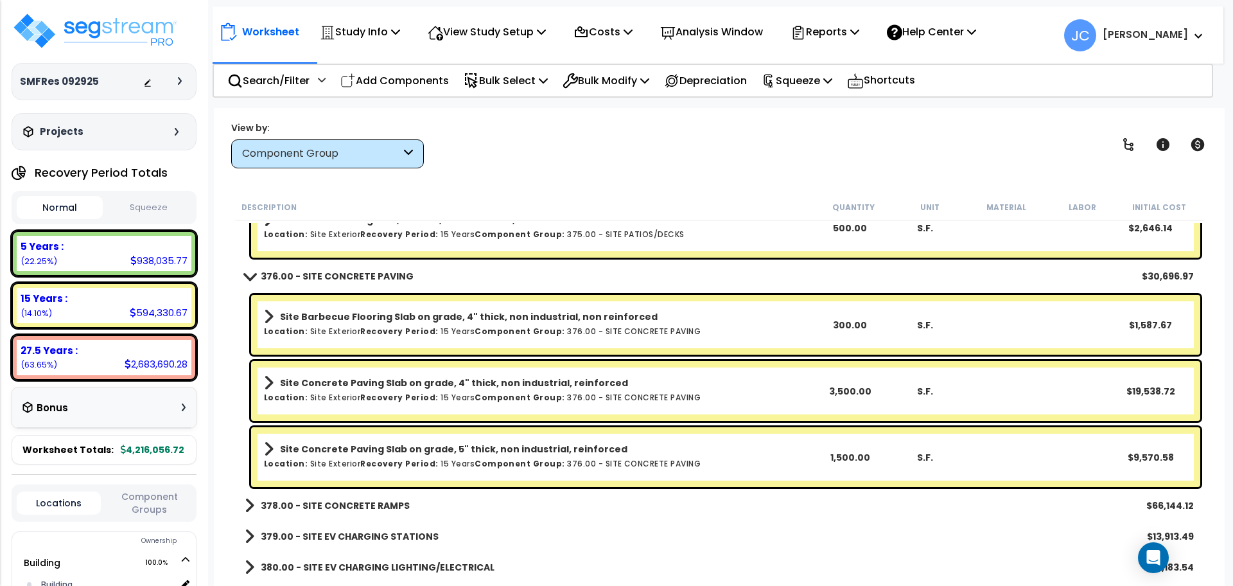
scroll to position [24829, 0]
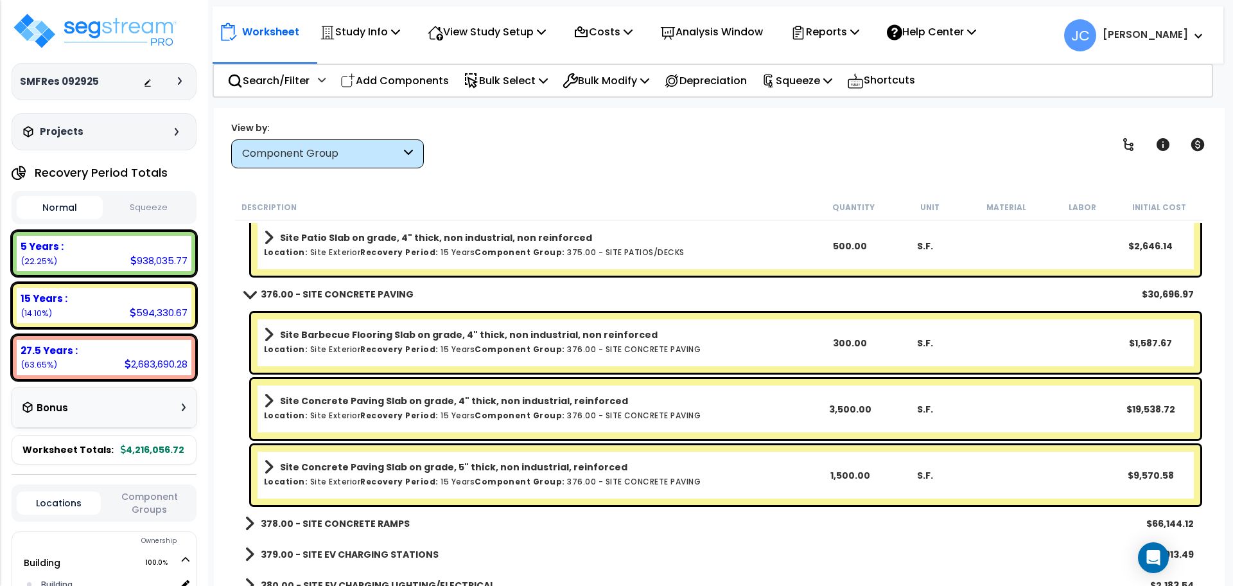
click at [580, 329] on b "Site Barbecue Flooring Slab on grade, 4" thick, non industrial, non reinforced" at bounding box center [469, 334] width 378 height 13
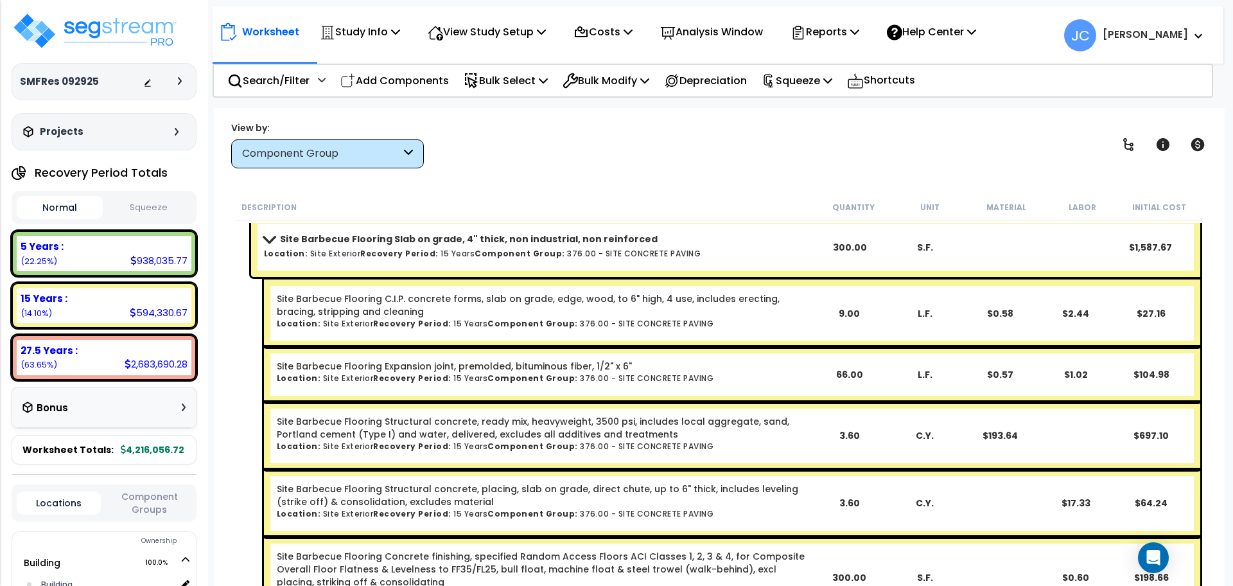
scroll to position [24800, 0]
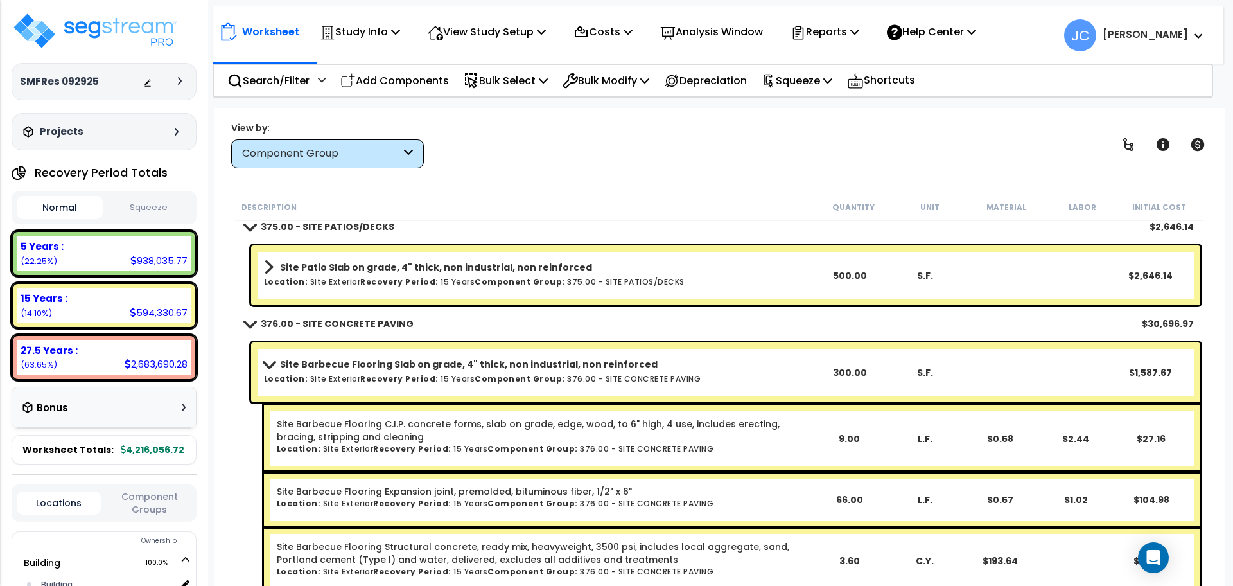
click at [539, 356] on link "Site Barbecue Flooring Slab on grade, 4" thick, non industrial, non reinforced" at bounding box center [538, 364] width 548 height 18
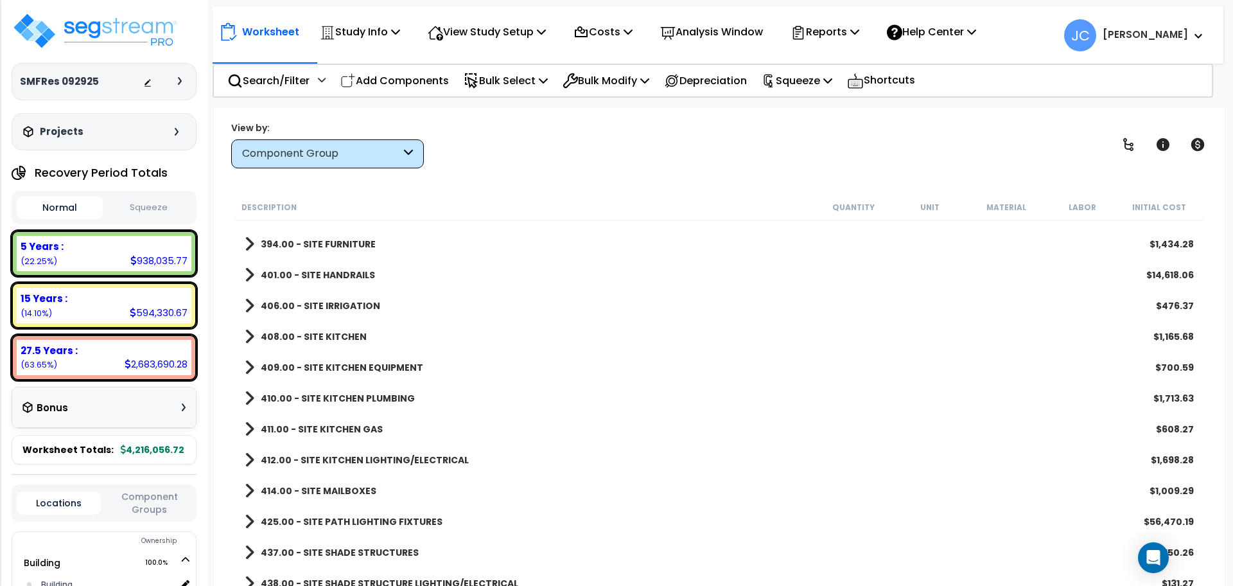
scroll to position [25669, 0]
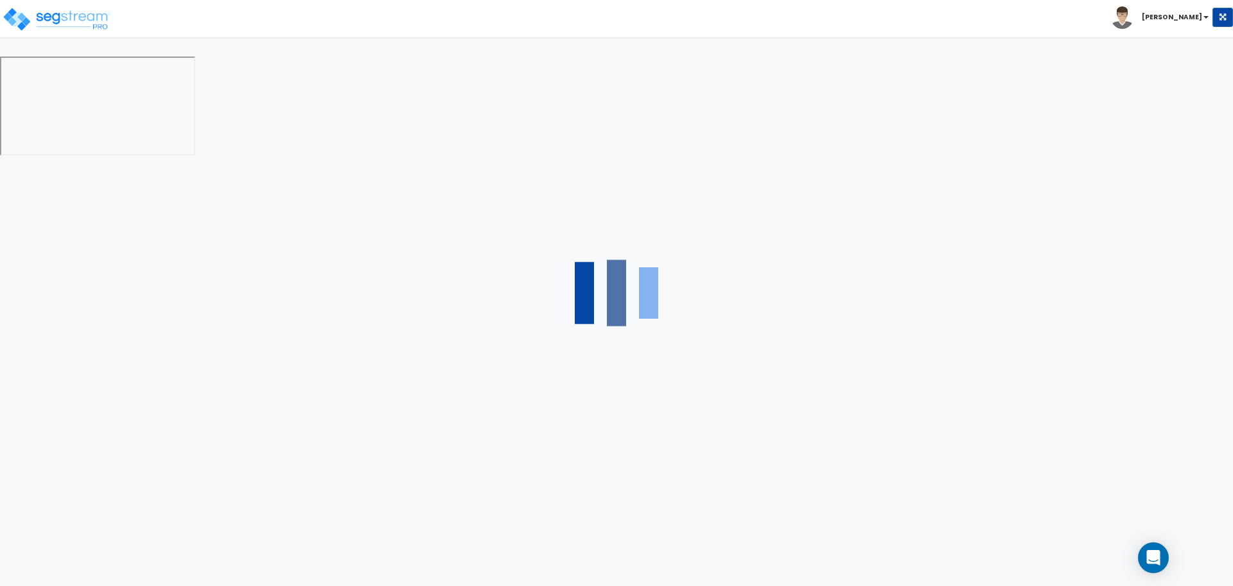
select select "2"
select select "3"
select select "1"
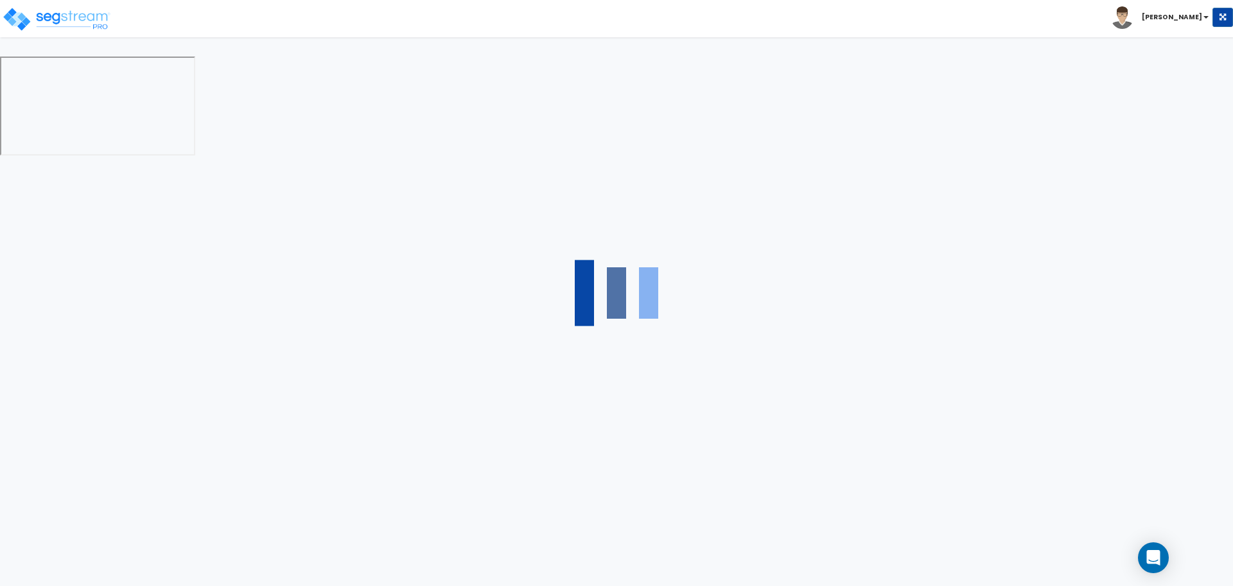
select select "1"
select select "5"
select select "6"
select select "2"
select select "1"
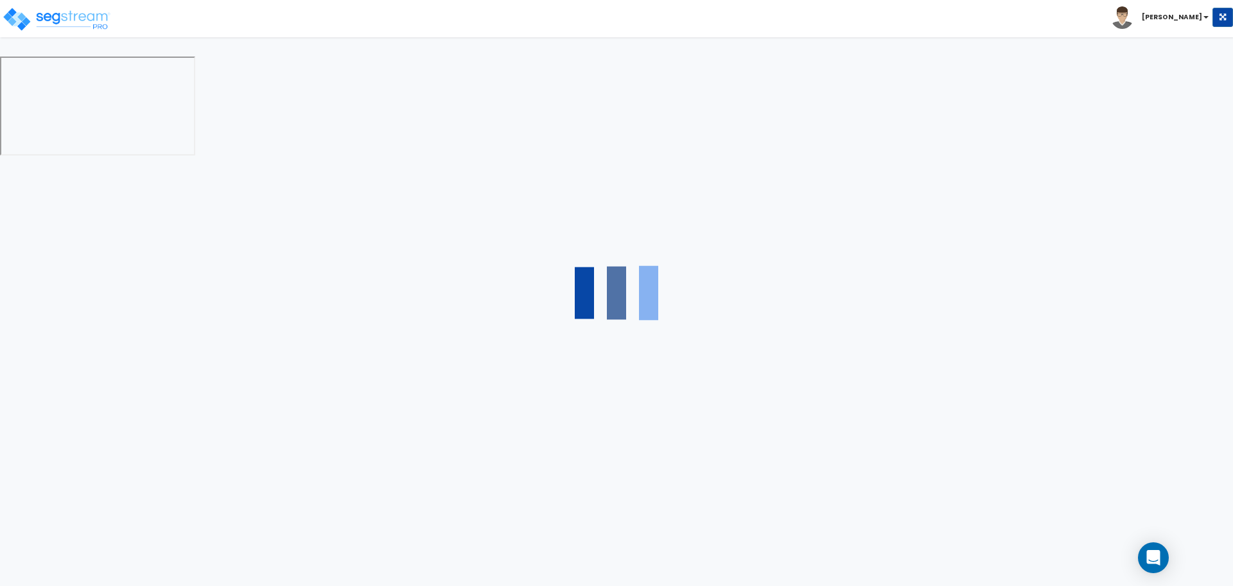
select select "2"
select select "1"
select select "2"
select select "1"
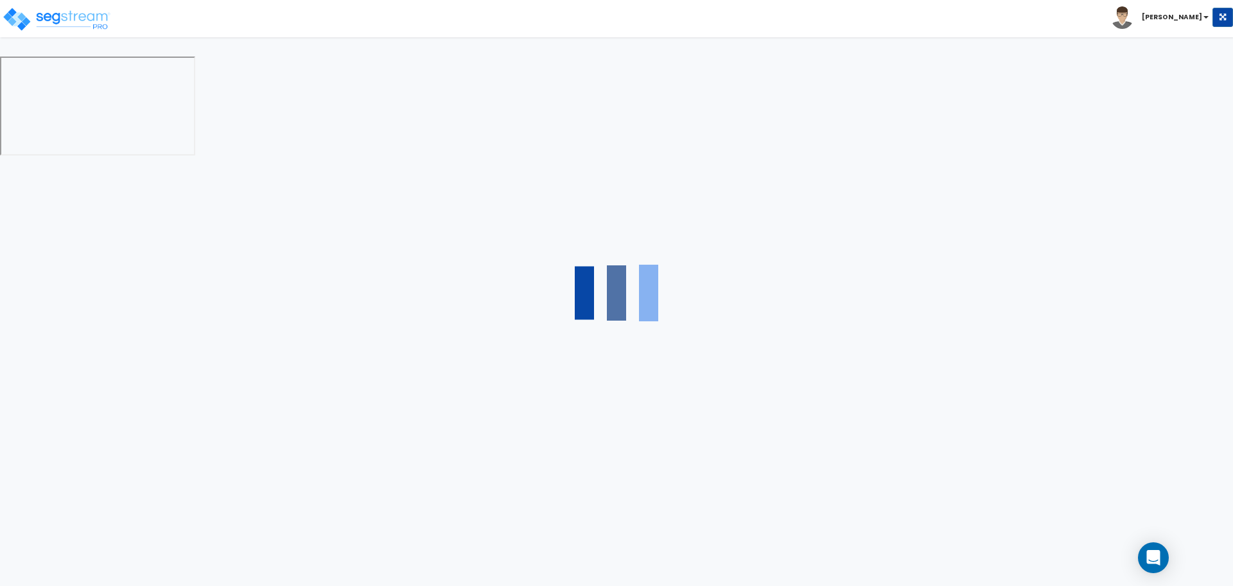
select select "1"
select select "2"
select select "1"
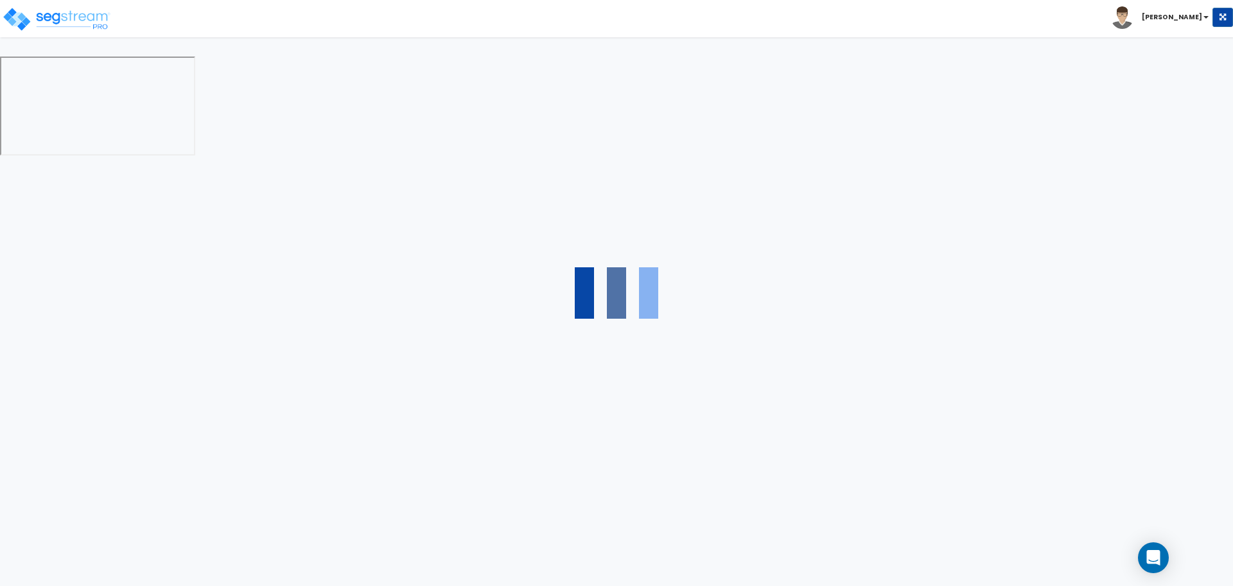
select select "2"
select select "1"
select select "4"
select select "2"
select select "6"
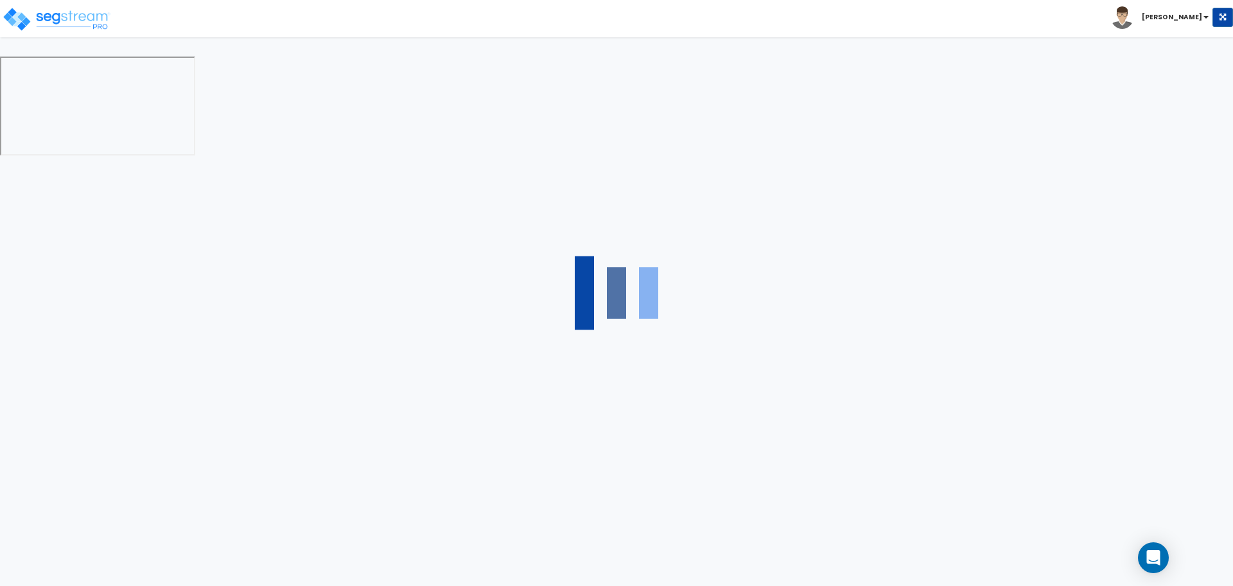
select select "11"
select select "2"
select select "3"
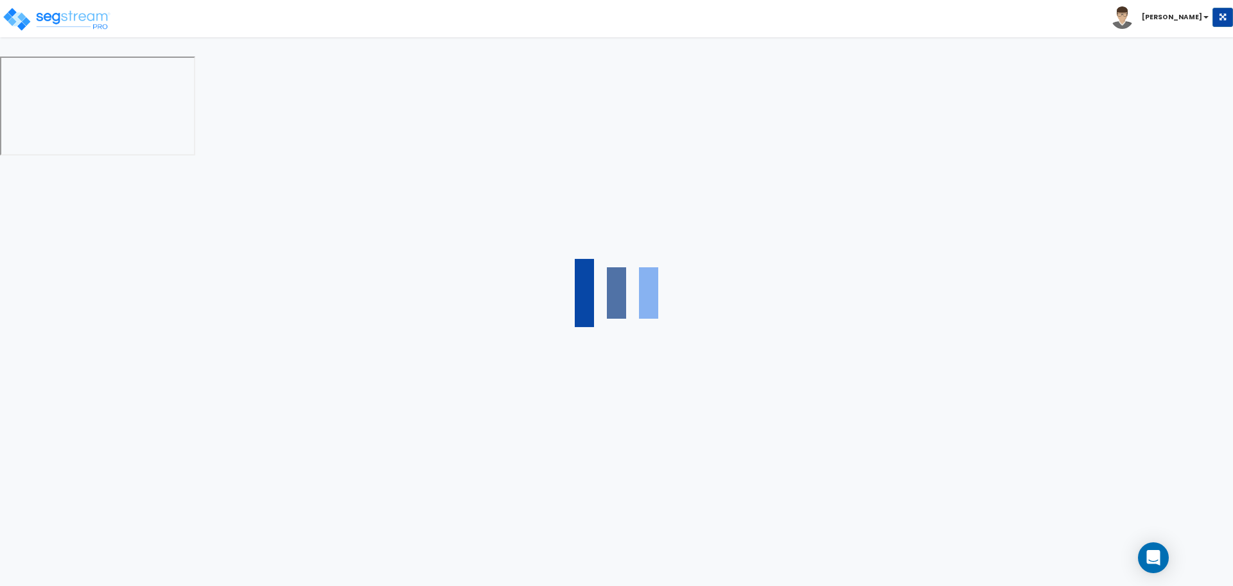
select select "1"
select select "2"
select select "1"
select select "2"
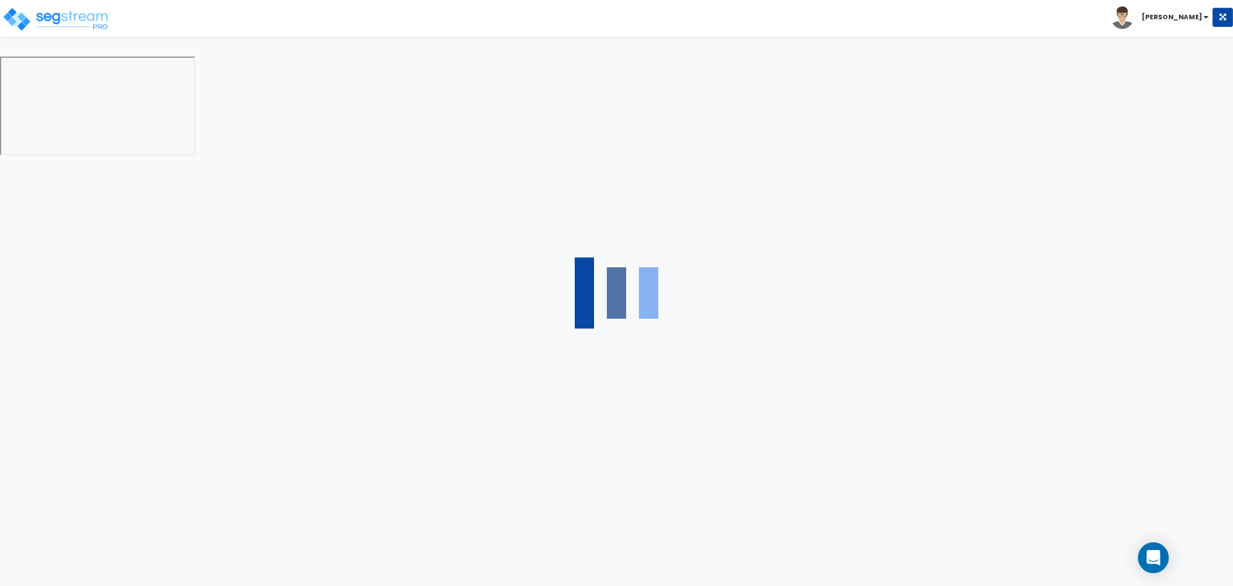
select select "7"
select select "2"
select select "3"
select select "1"
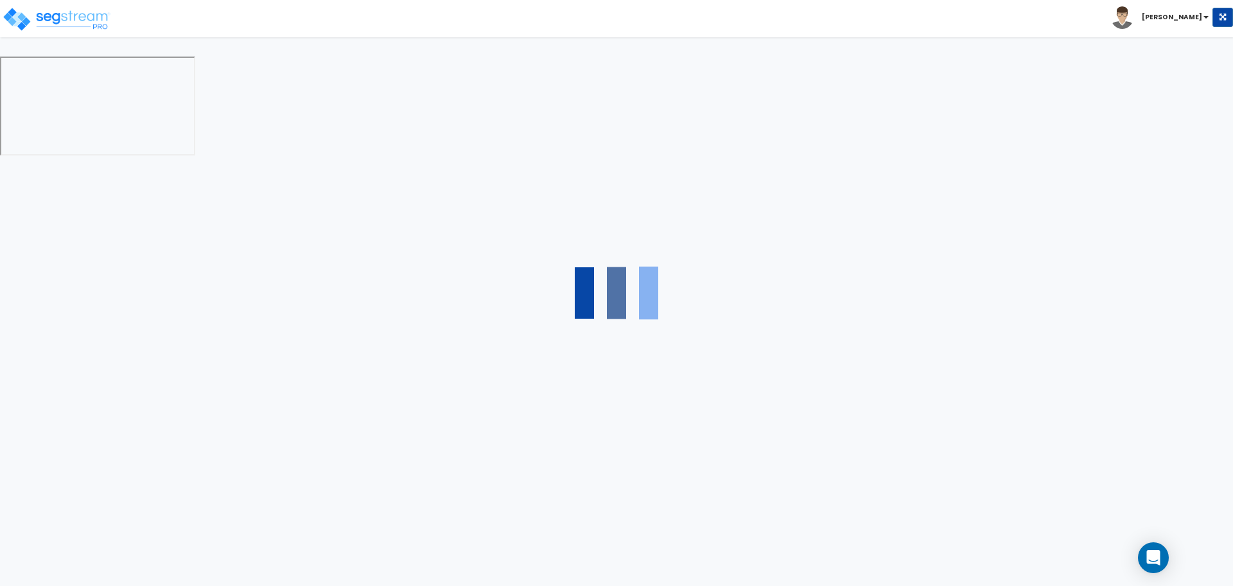
select select "16"
select select "2"
select select "5"
select select "4"
select select "3"
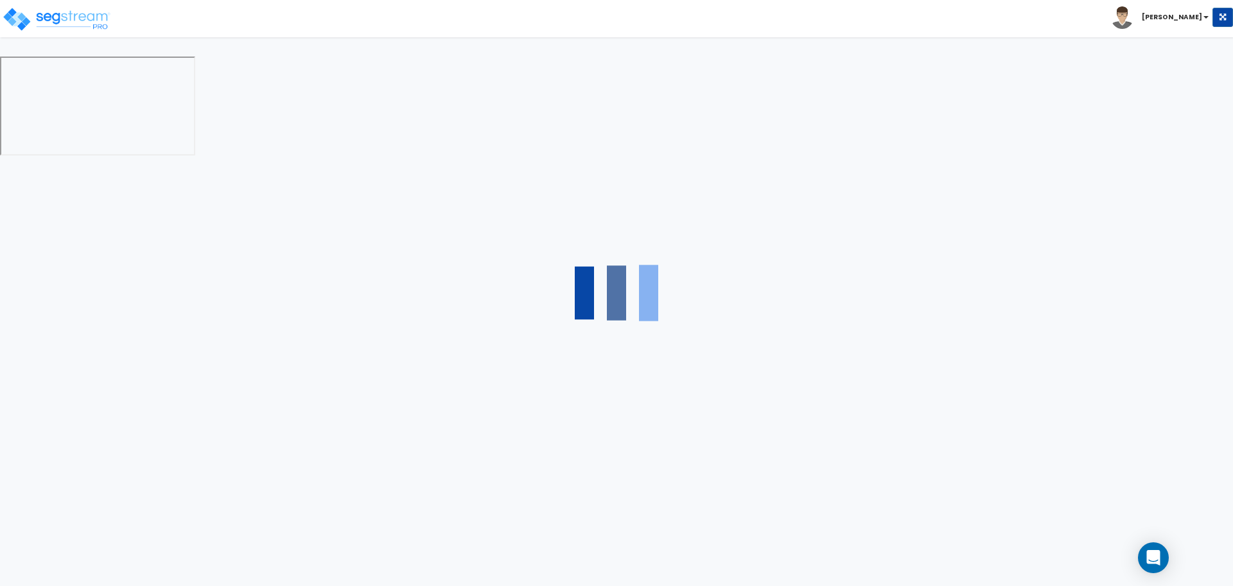
select select "2"
select select "10"
select select "9"
select select "1"
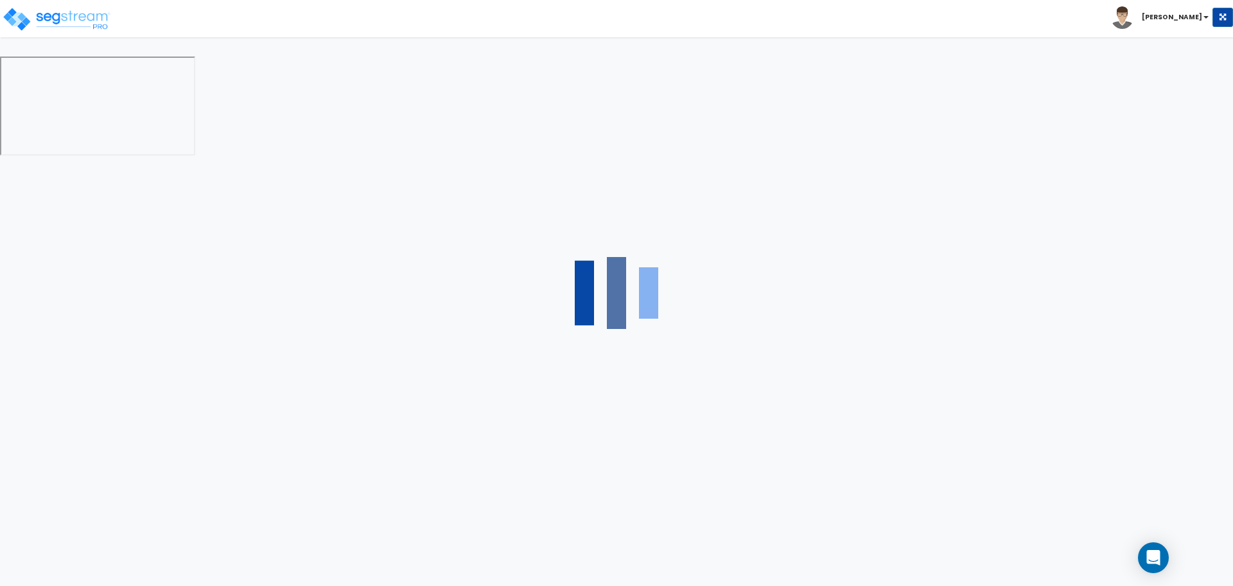
select select "1"
select select "4"
select select "2"
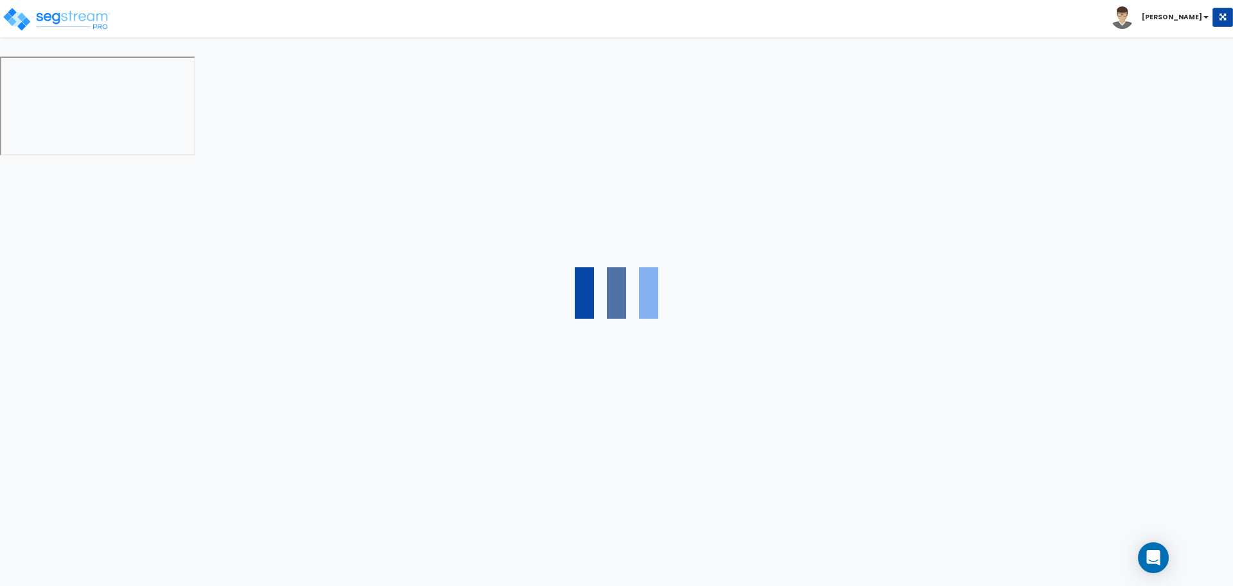
select select "2"
select select "1"
select select "2"
select select "1"
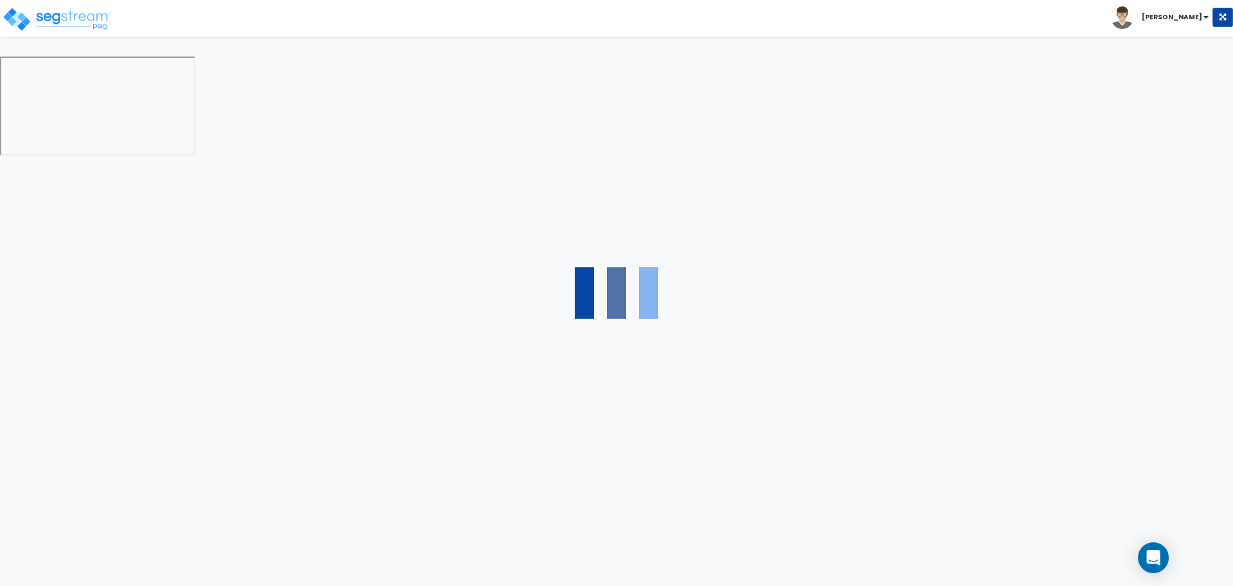
select select "1"
select select "5"
select select "1"
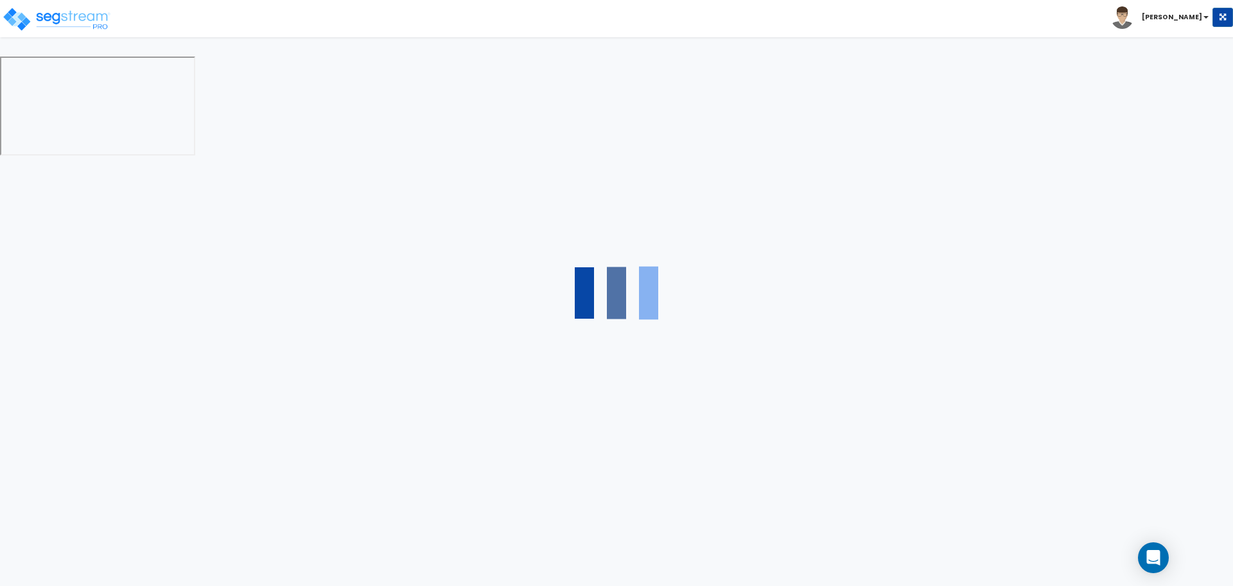
select select "2"
select select "4"
select select "2"
select select "1"
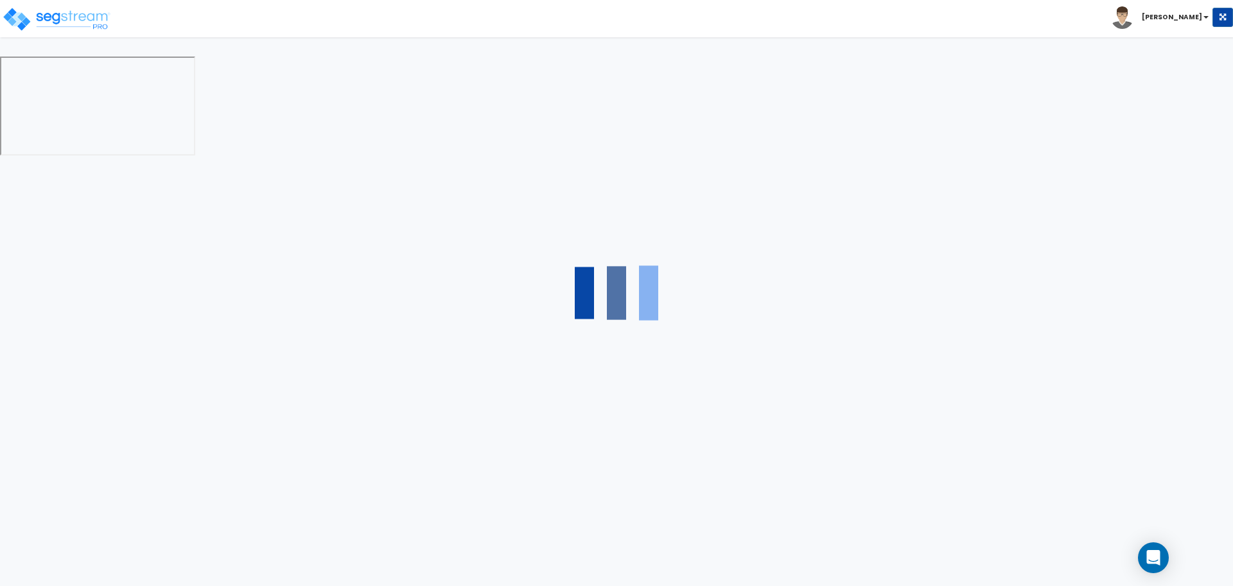
select select "2"
select select "1"
select select "2"
select select "1"
select select "2"
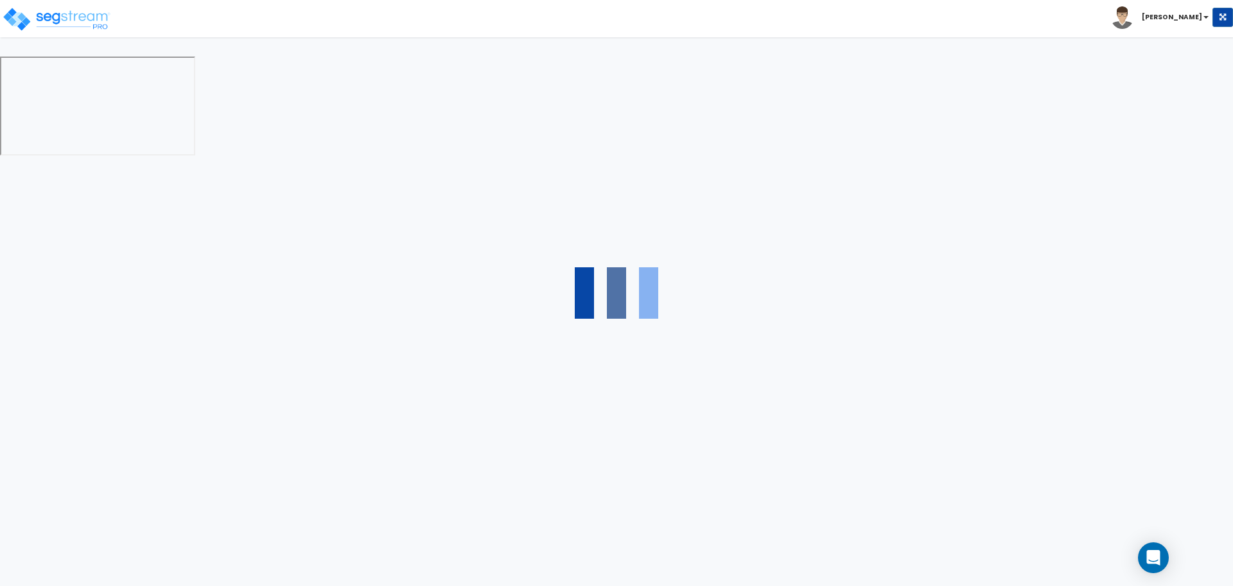
select select "1"
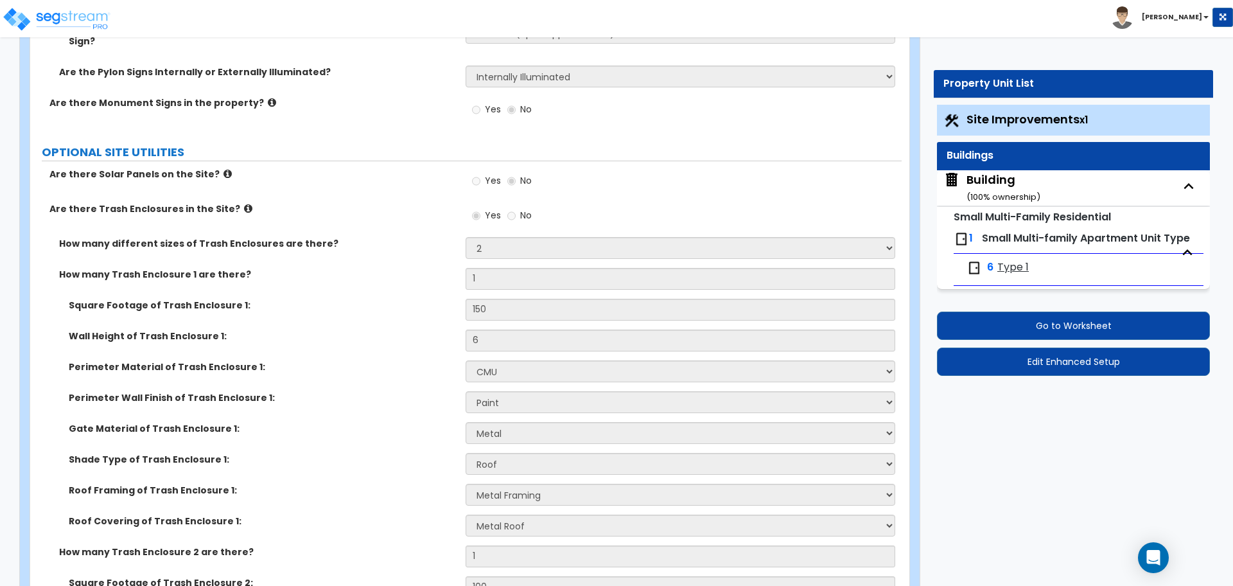
scroll to position [6404, 0]
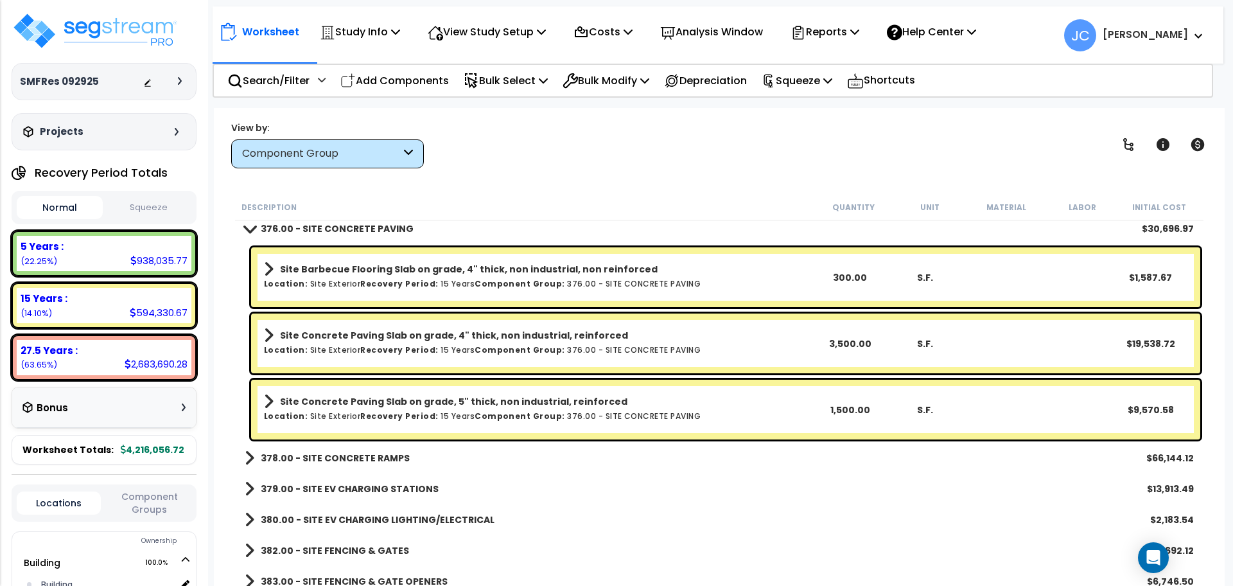
scroll to position [24898, 0]
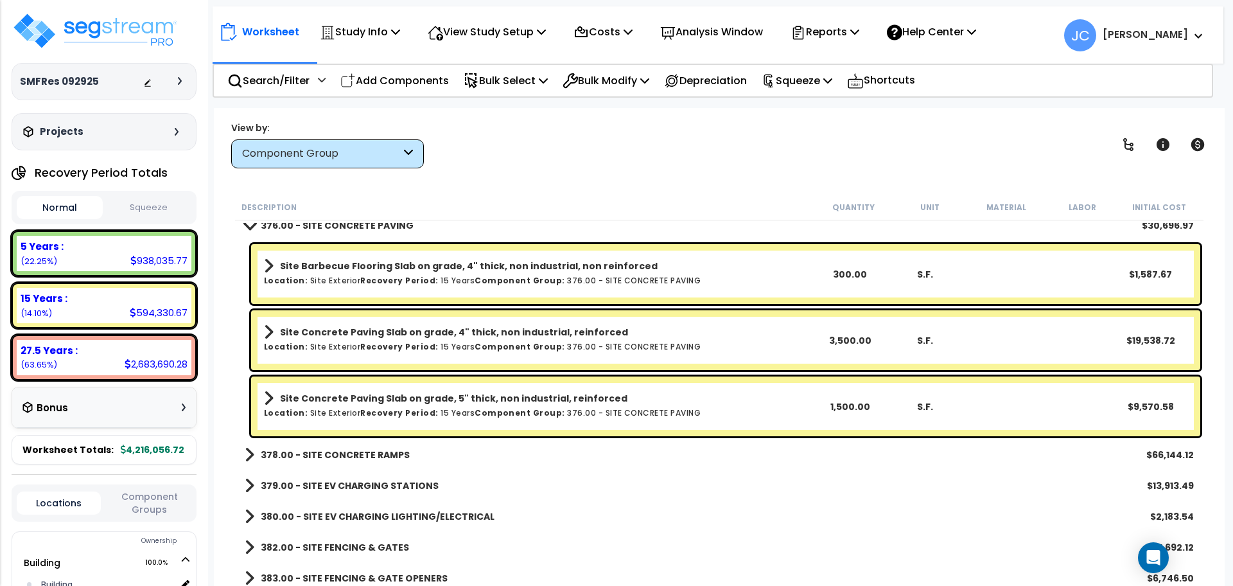
click at [386, 451] on b "378.00 - SITE CONCRETE RAMPS" at bounding box center [335, 454] width 149 height 13
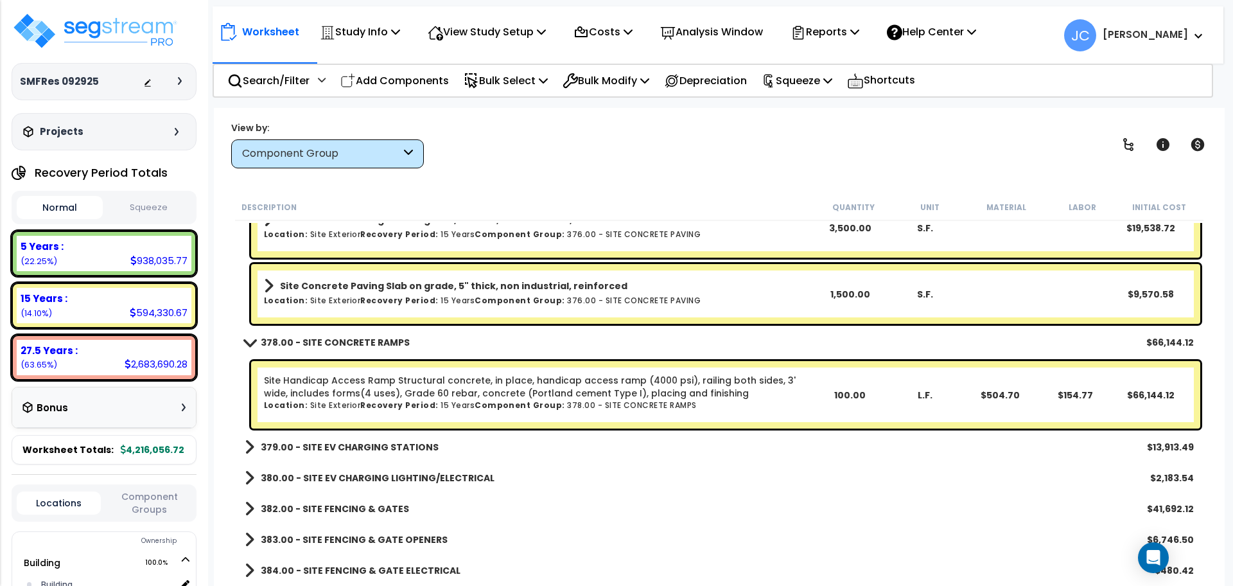
scroll to position [25016, 0]
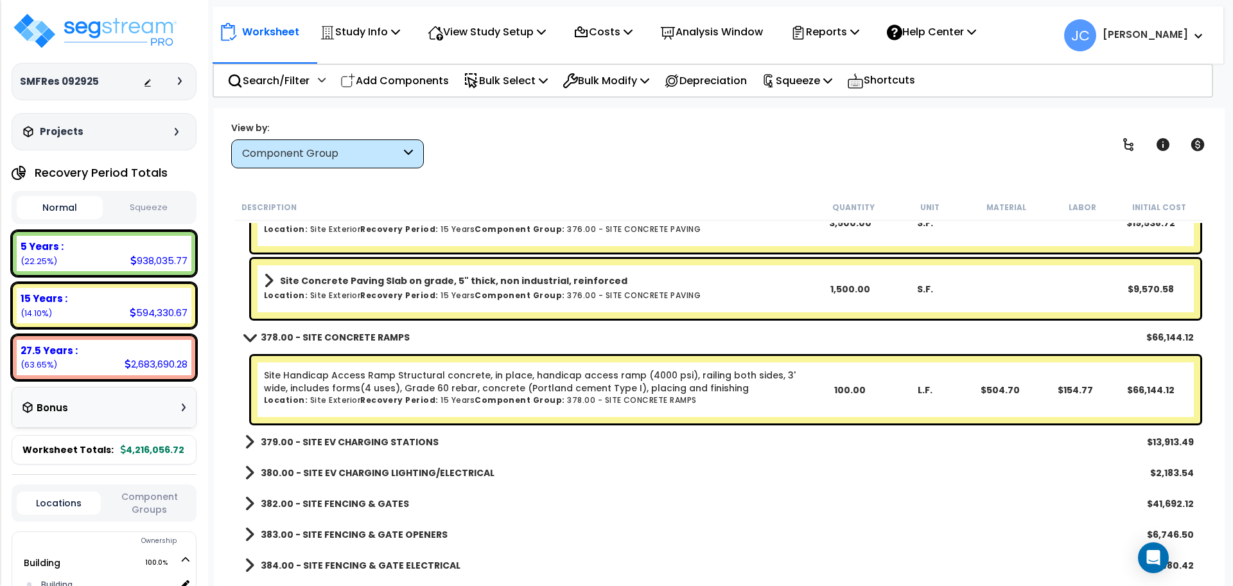
click at [357, 440] on b "379.00 - SITE EV CHARGING STATIONS" at bounding box center [350, 441] width 178 height 13
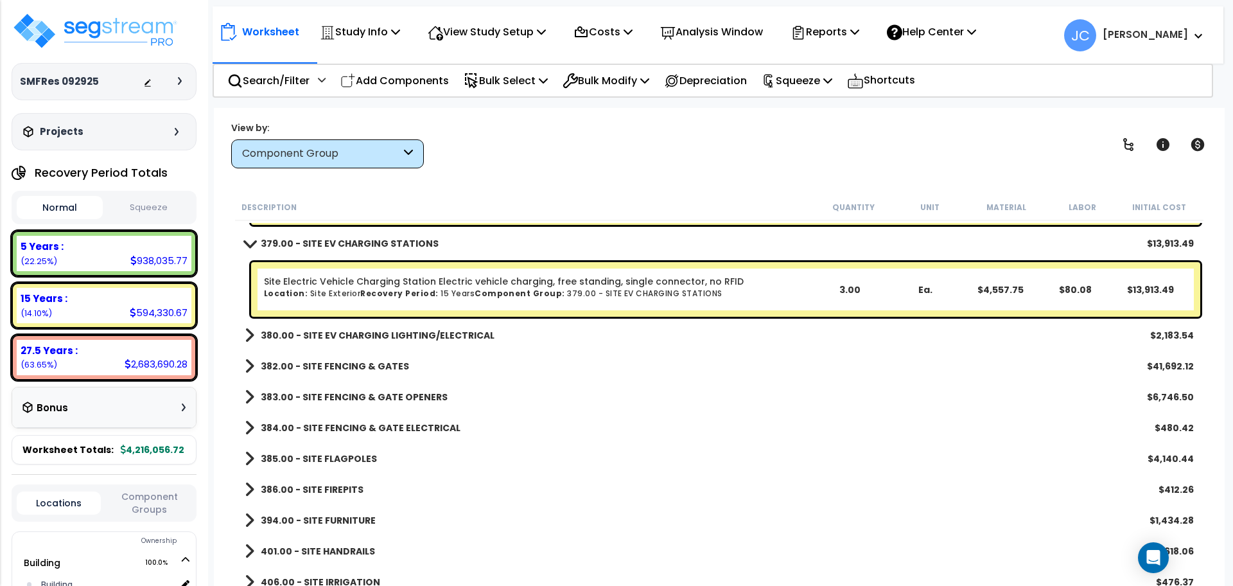
scroll to position [25218, 0]
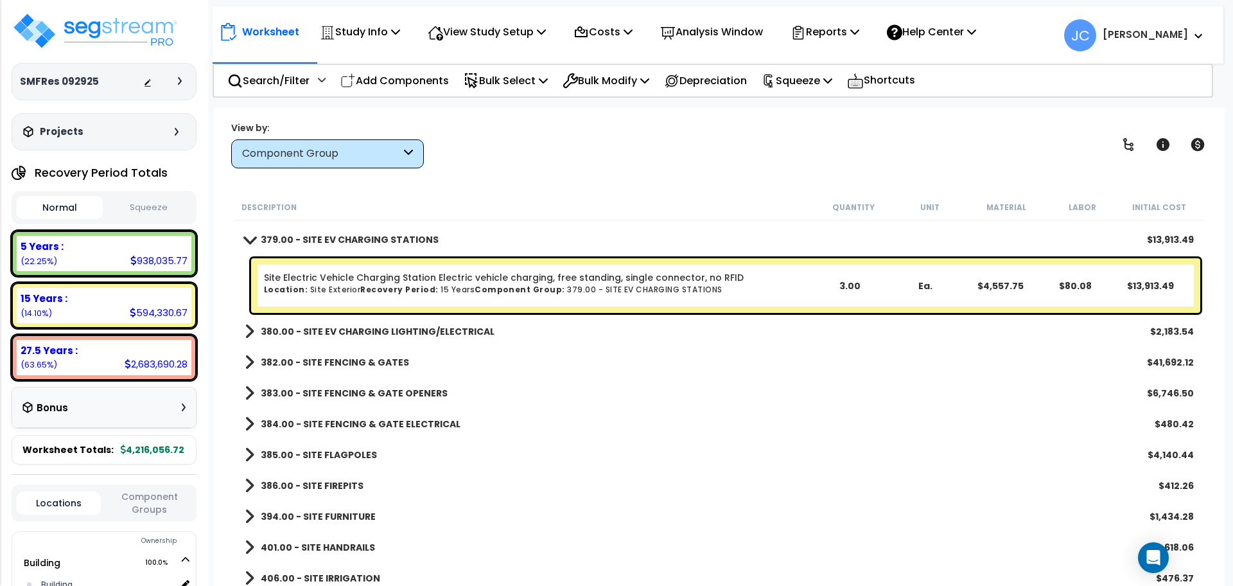
click at [405, 331] on b "380.00 - SITE EV CHARGING LIGHTING/ELECTRICAL" at bounding box center [378, 331] width 234 height 13
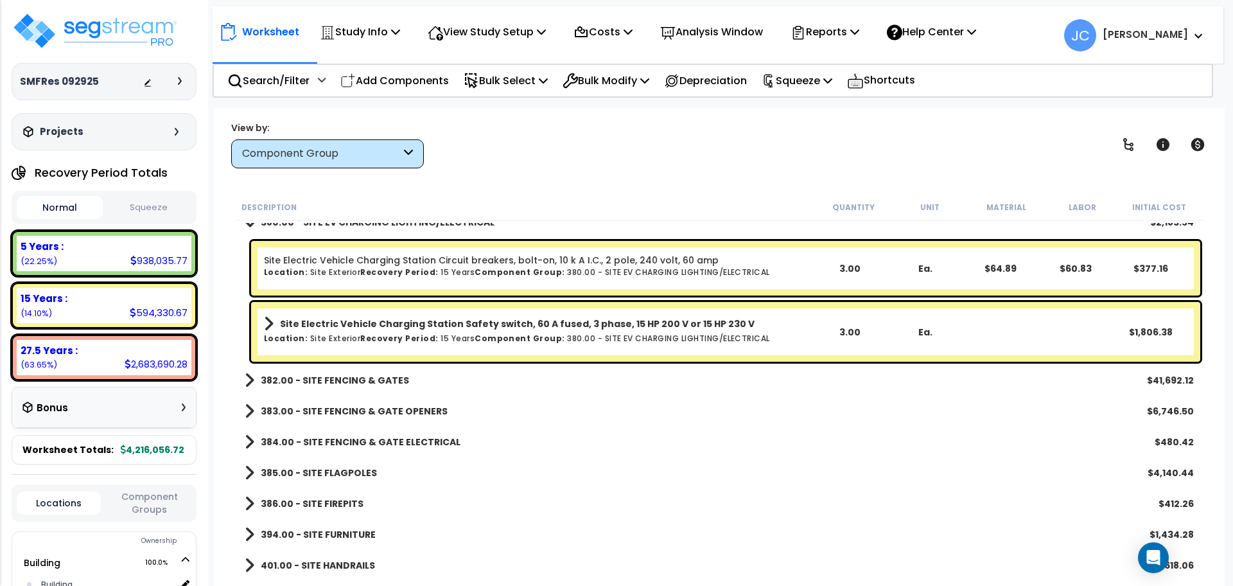
click at [383, 378] on b "382.00 - SITE FENCING & GATES" at bounding box center [335, 380] width 148 height 13
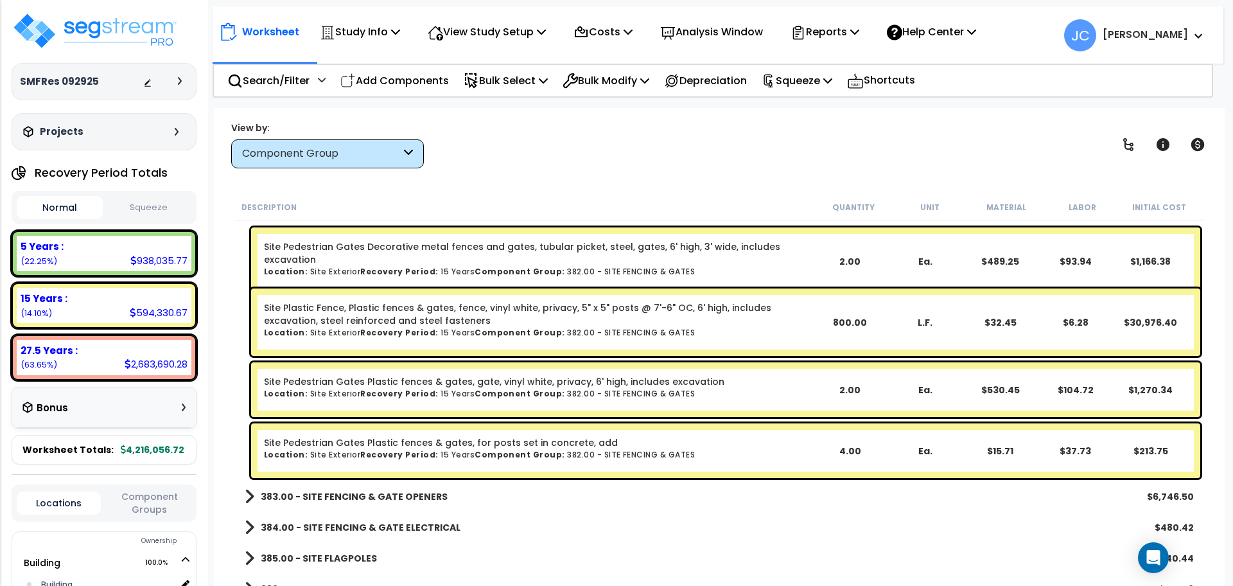
scroll to position [25626, 0]
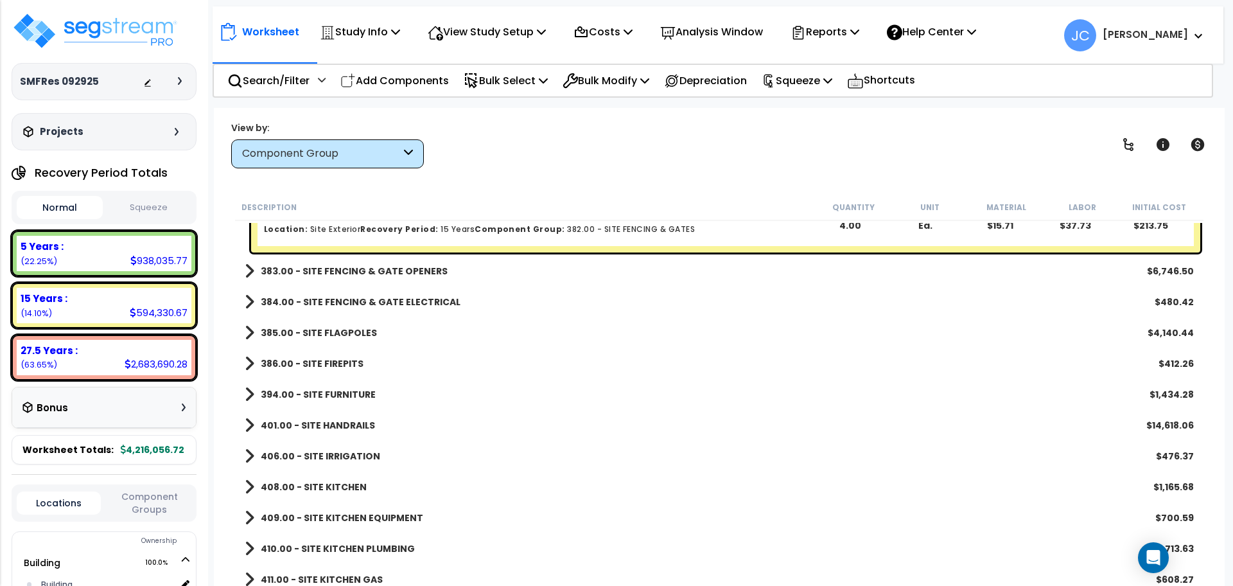
click at [376, 269] on b "383.00 - SITE FENCING & GATE OPENERS" at bounding box center [354, 271] width 187 height 13
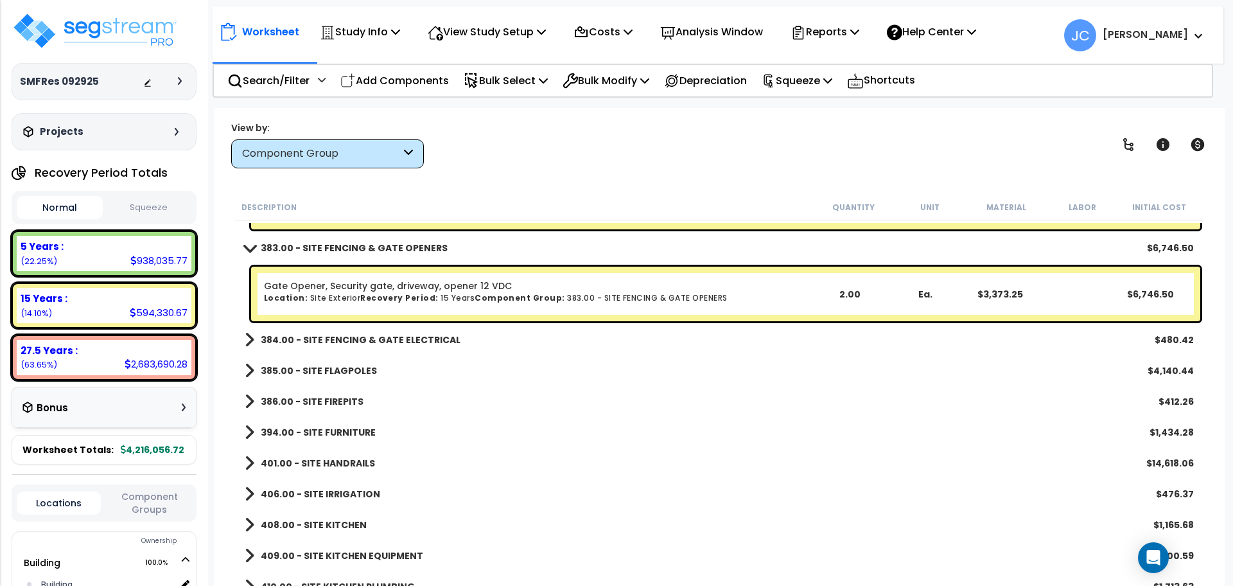
scroll to position [25872, 0]
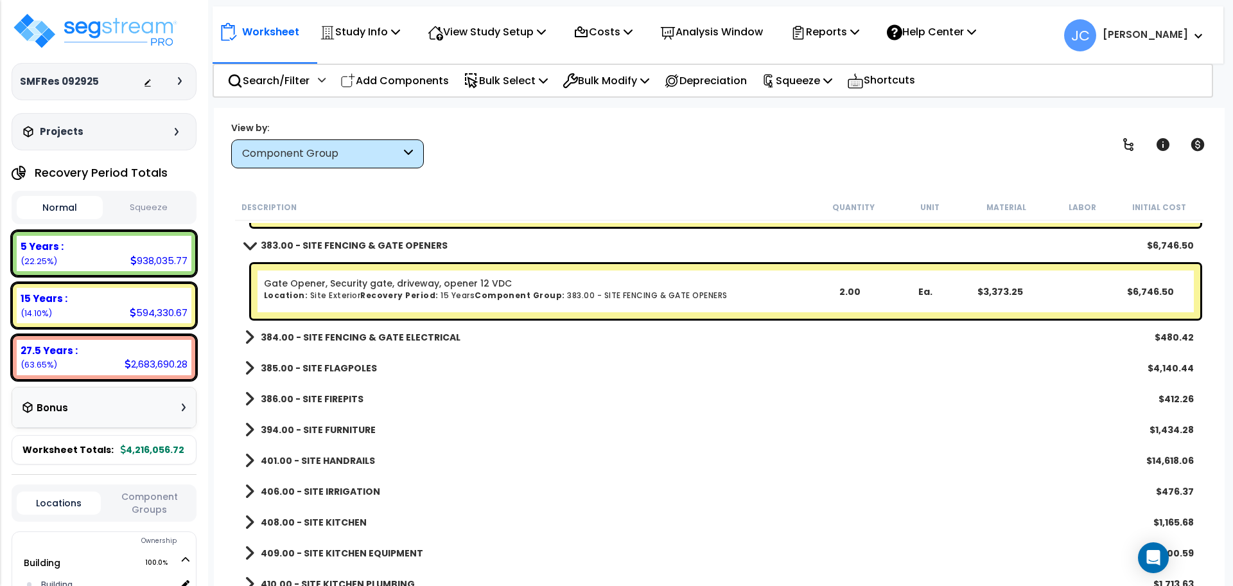
click at [420, 329] on link "384.00 - SITE FENCING & GATE ELECTRICAL" at bounding box center [353, 337] width 216 height 18
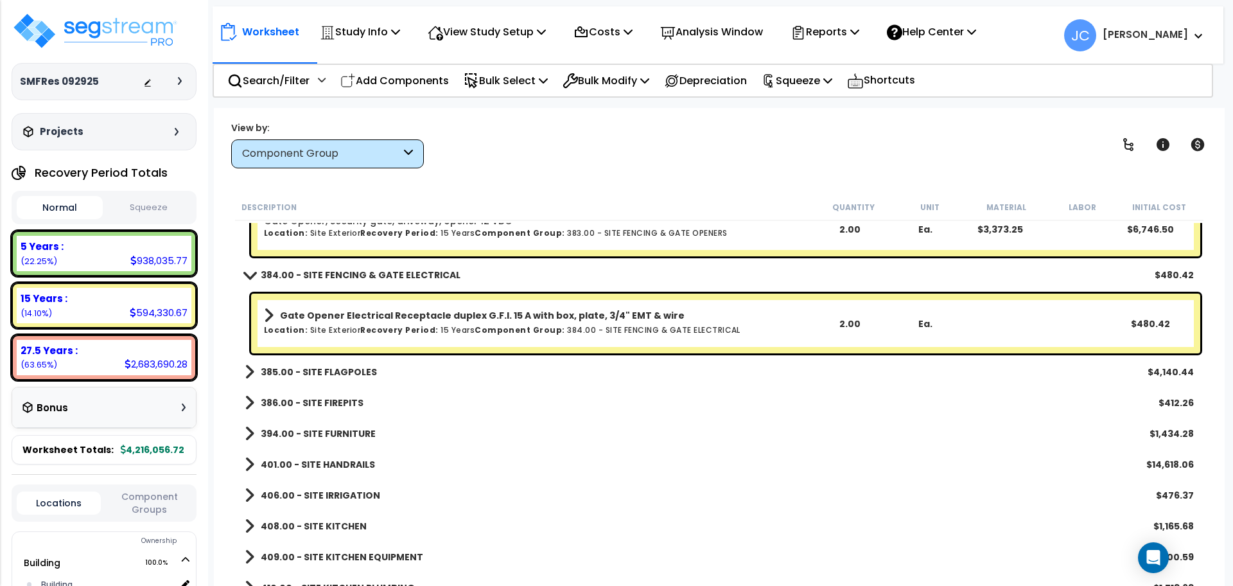
click at [342, 364] on link "385.00 - SITE FLAGPOLES" at bounding box center [311, 372] width 132 height 18
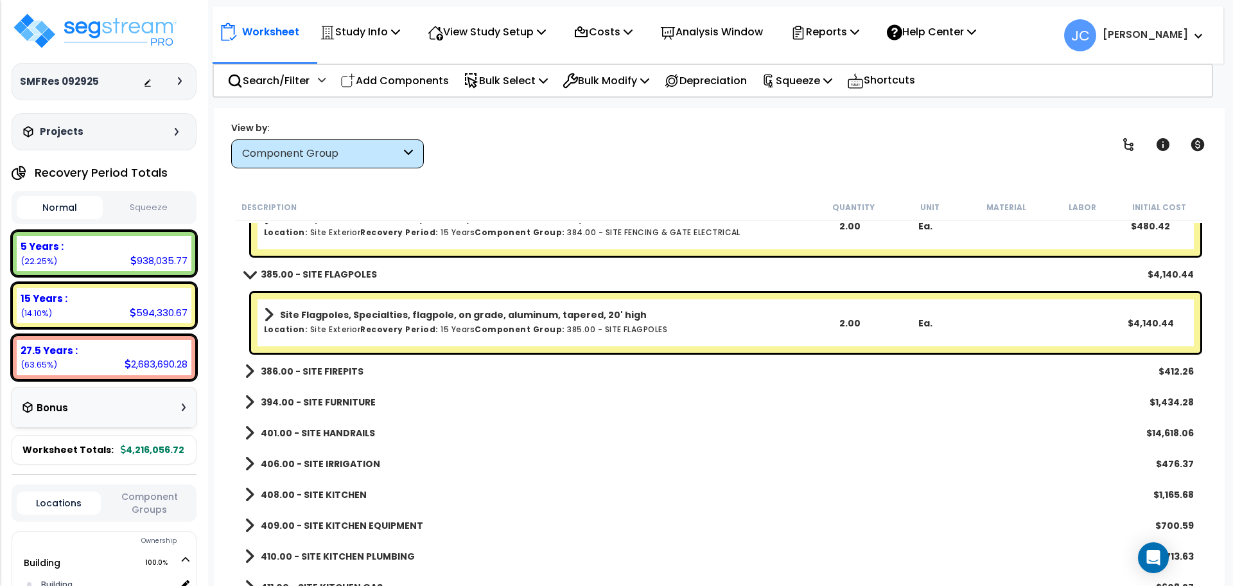
scroll to position [26035, 0]
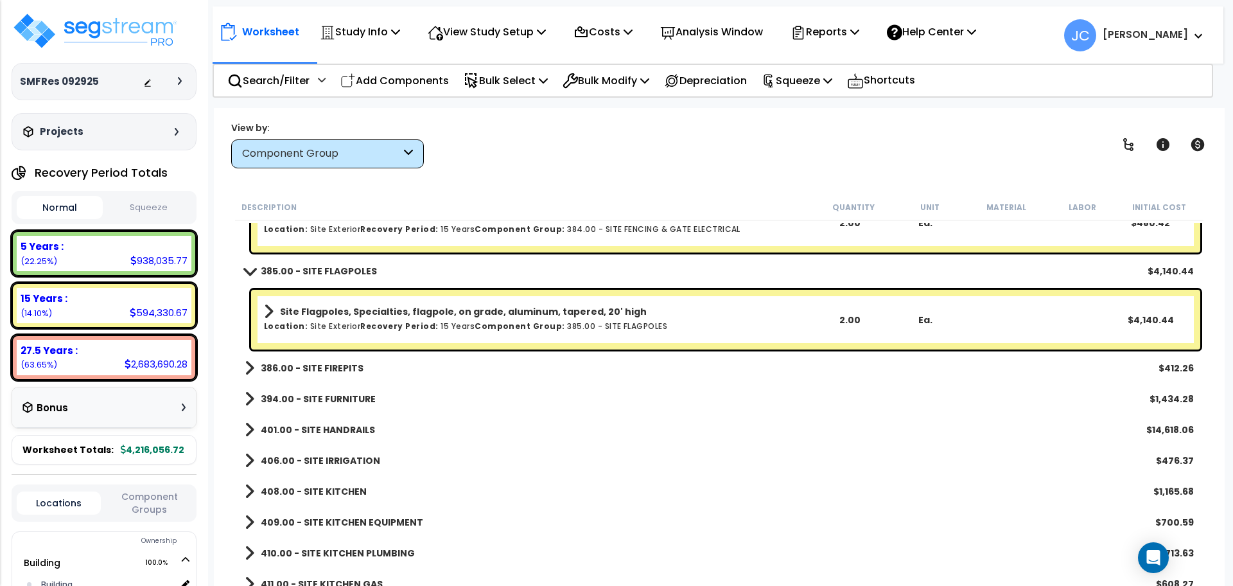
click at [344, 367] on b "386.00 - SITE FIREPITS" at bounding box center [312, 367] width 103 height 13
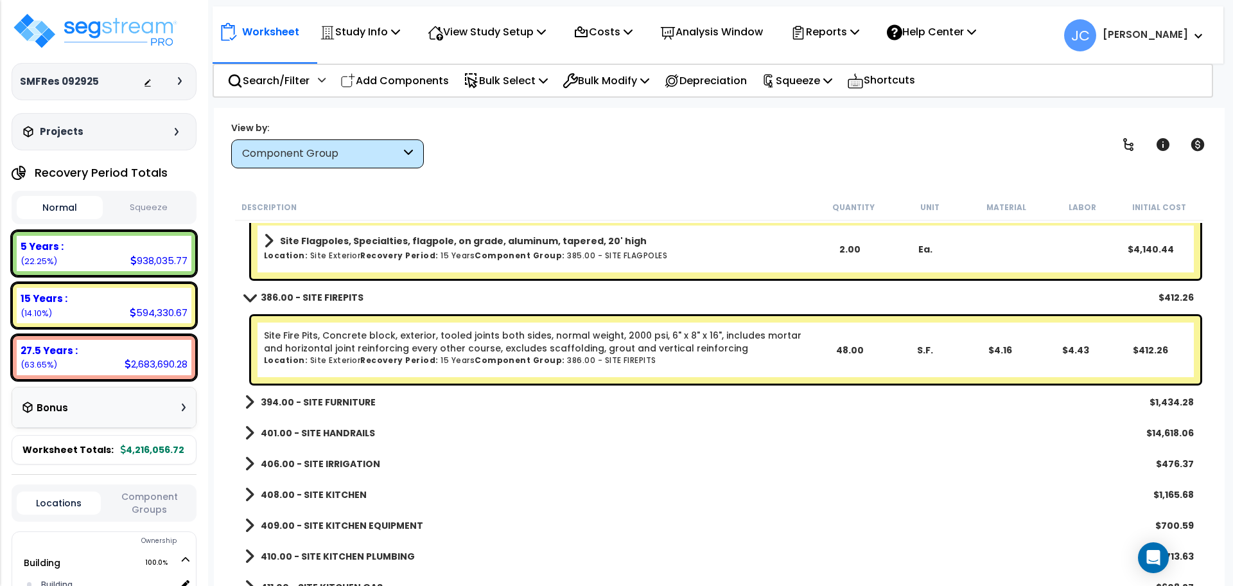
scroll to position [26111, 0]
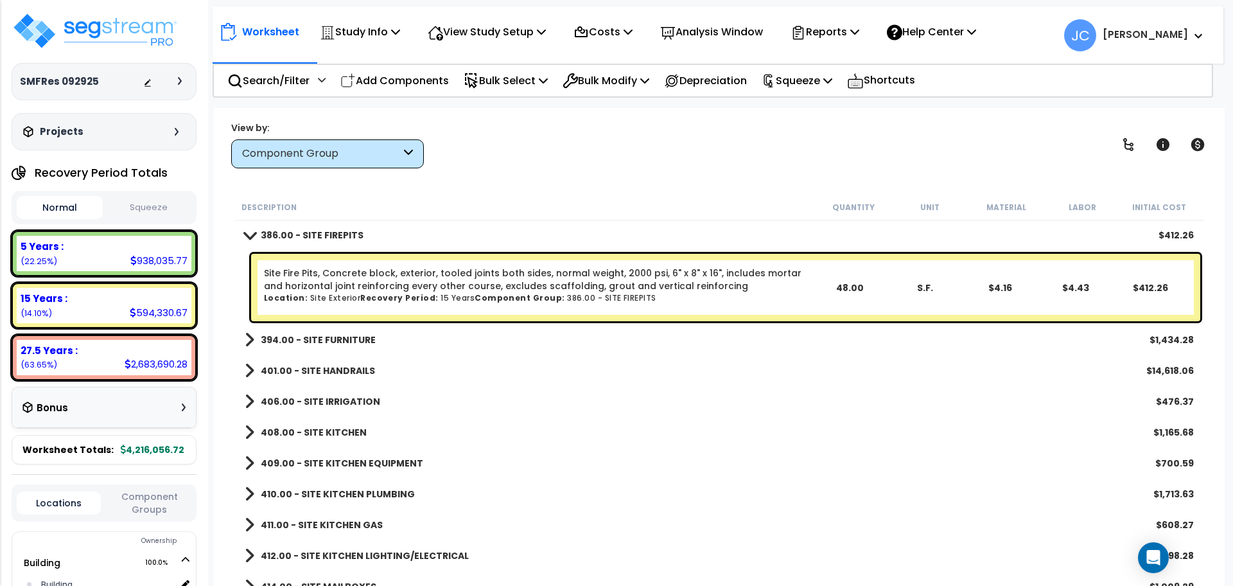
click at [358, 331] on link "394.00 - SITE FURNITURE" at bounding box center [310, 340] width 131 height 18
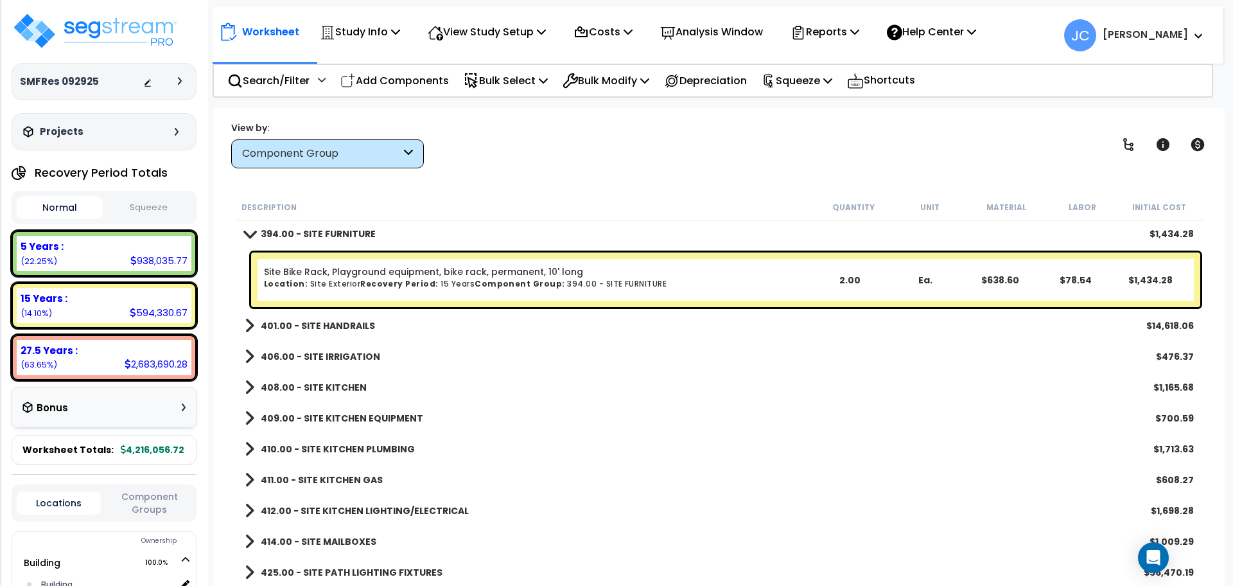
scroll to position [26278, 0]
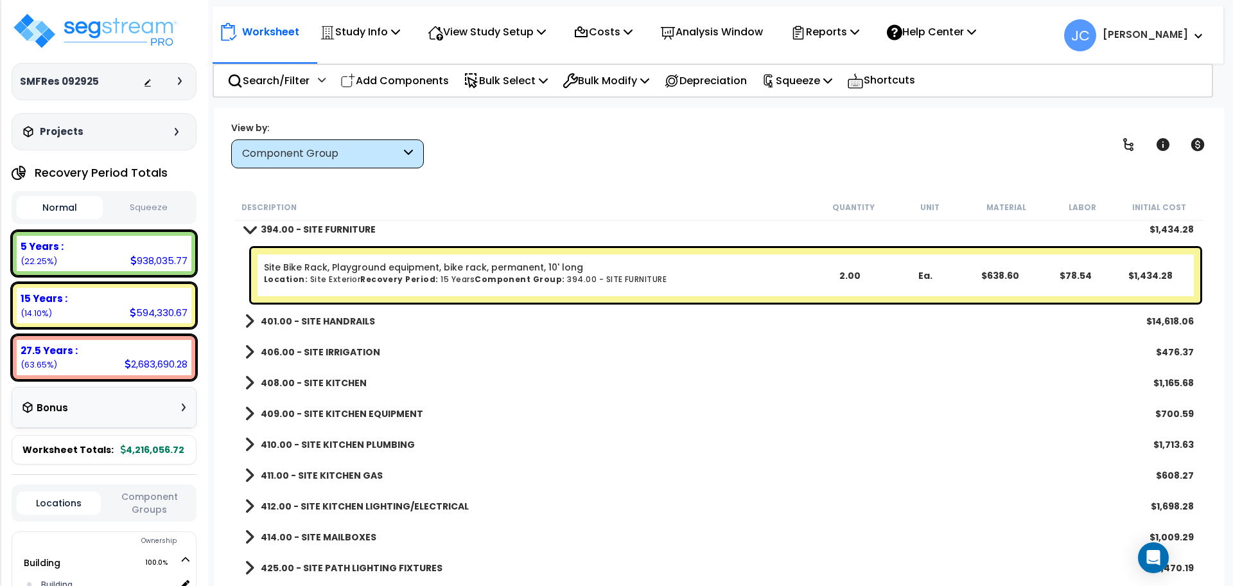
click at [366, 327] on link "401.00 - SITE HANDRAILS" at bounding box center [310, 321] width 130 height 18
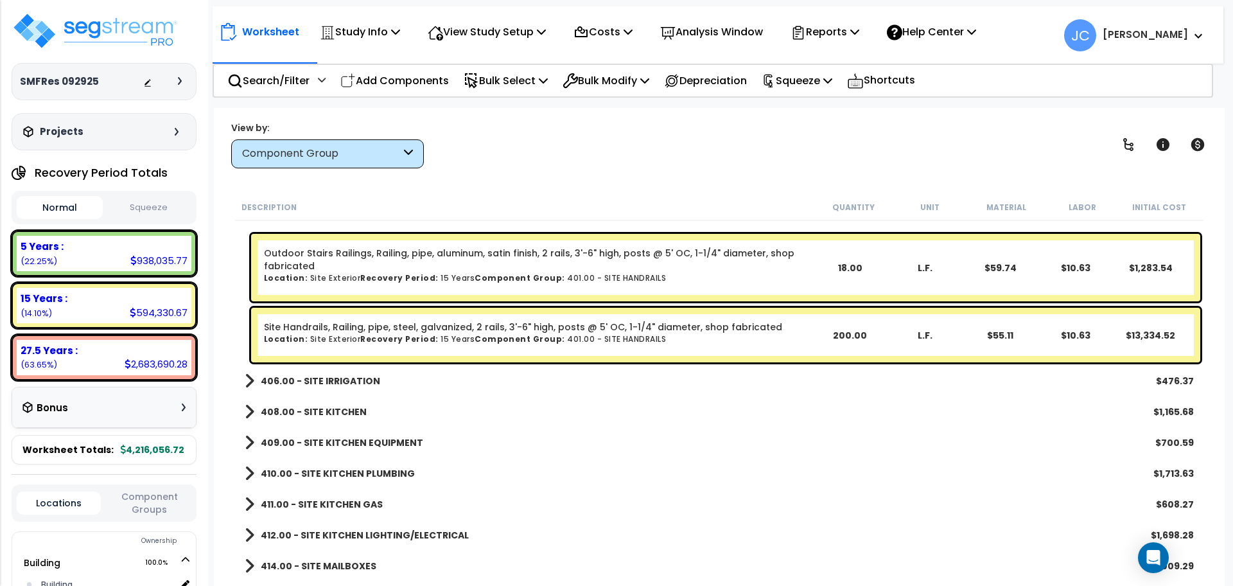
scroll to position [26385, 0]
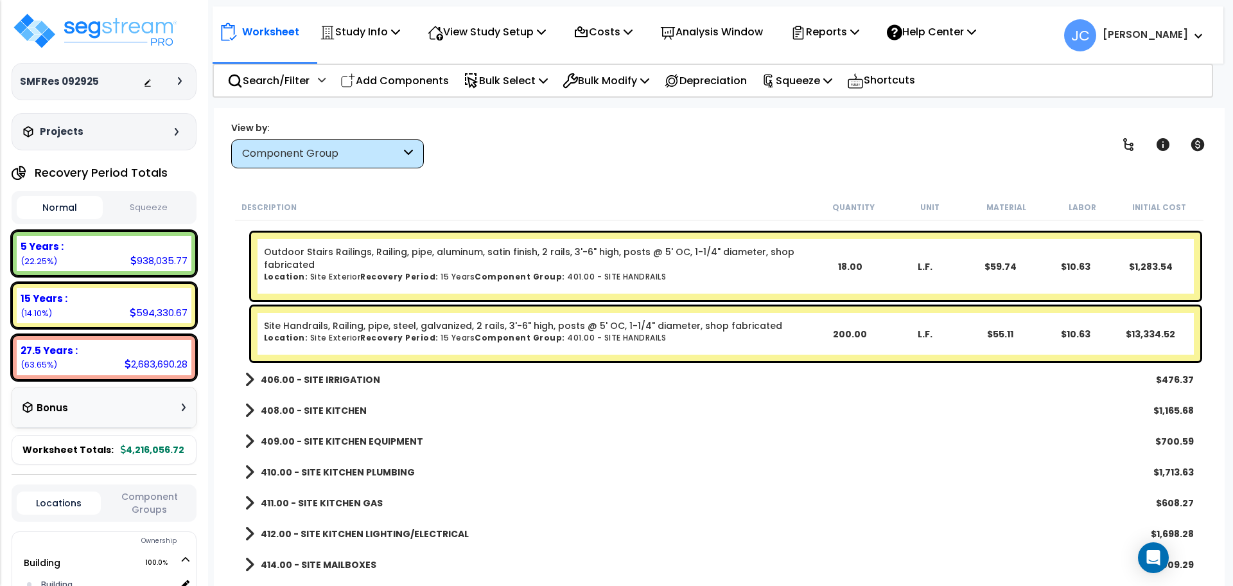
click at [342, 379] on b "406.00 - SITE IRRIGATION" at bounding box center [320, 379] width 119 height 13
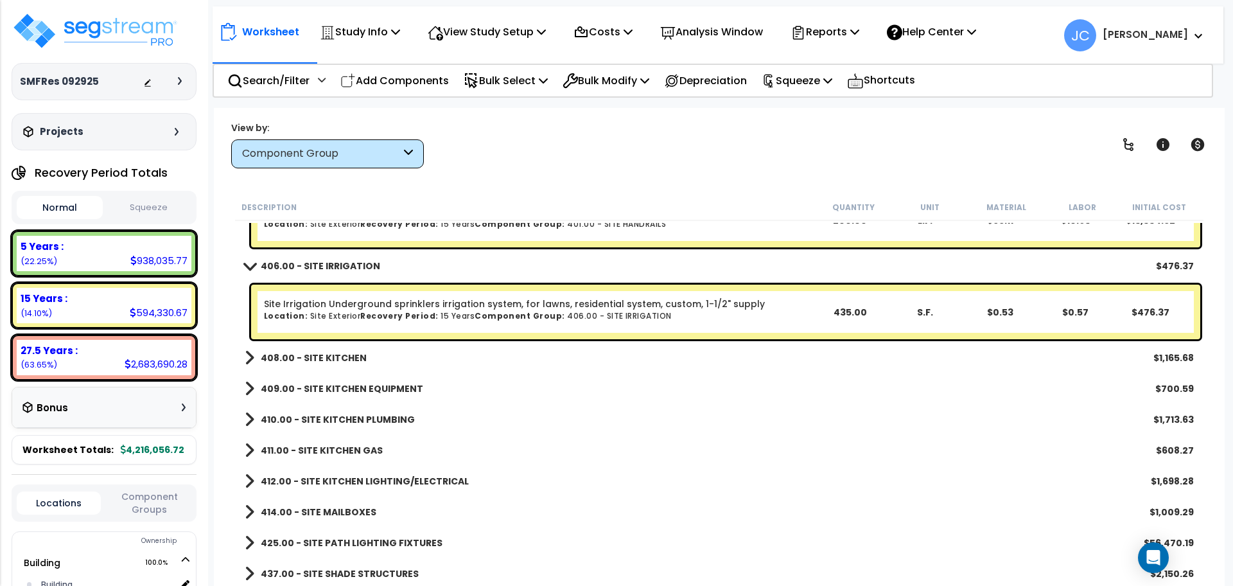
scroll to position [26502, 0]
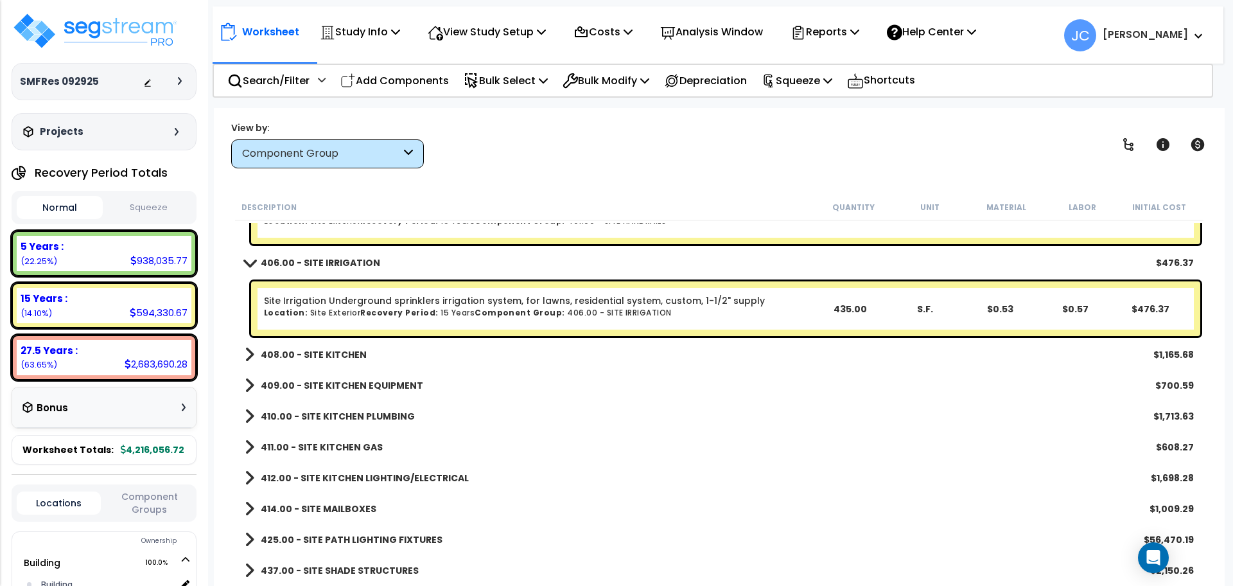
click at [324, 351] on b "408.00 - SITE KITCHEN" at bounding box center [314, 354] width 106 height 13
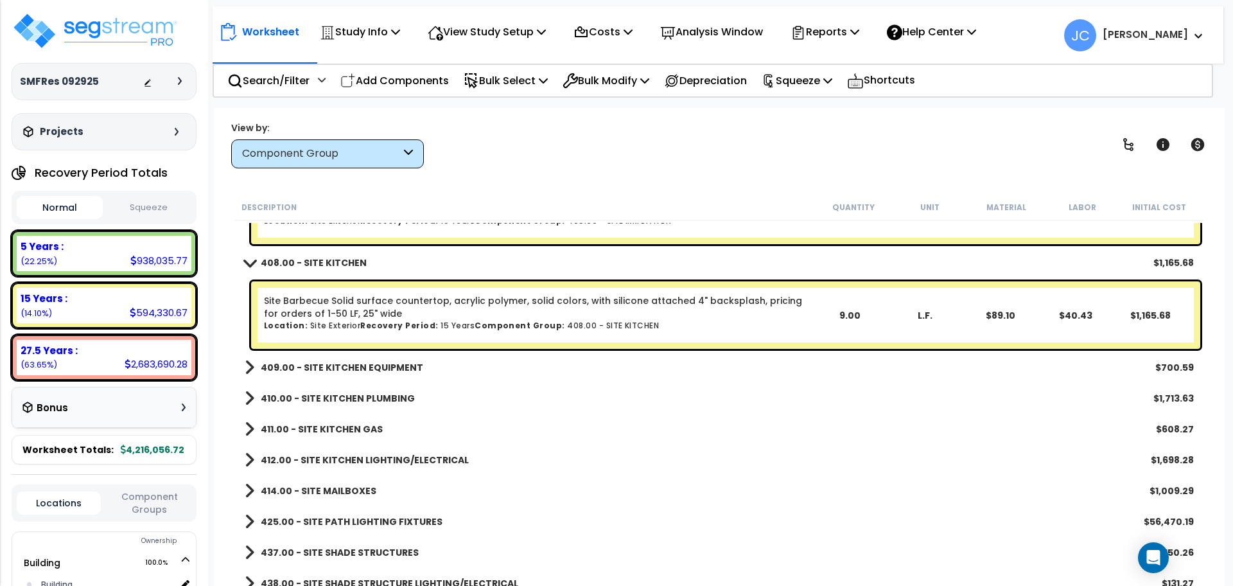
scroll to position [26596, 0]
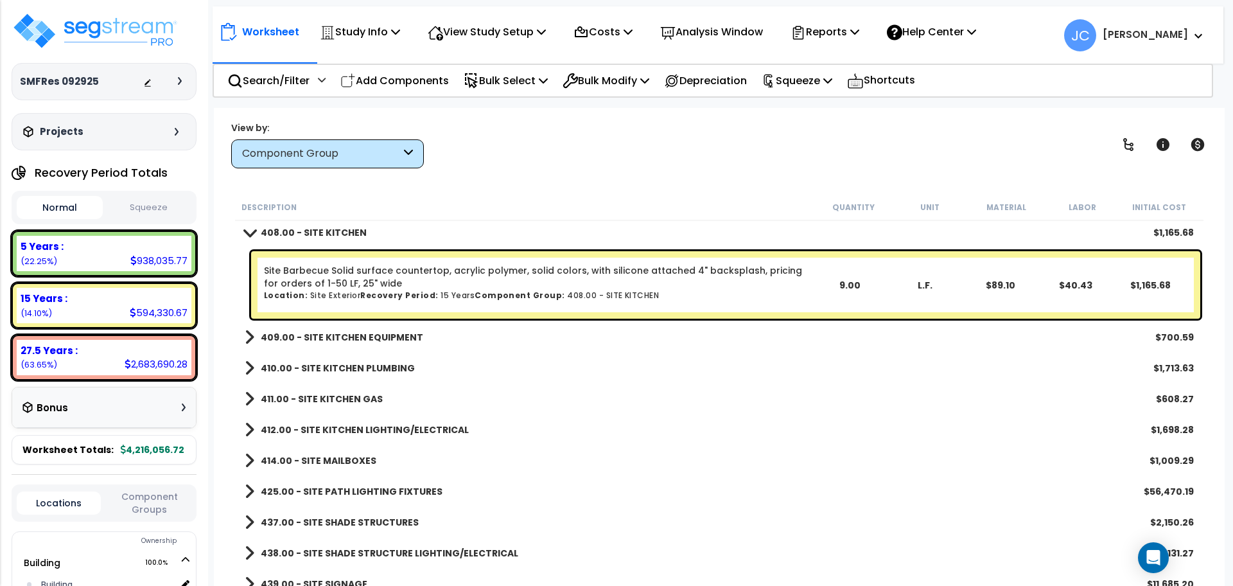
click at [385, 328] on link "409.00 - SITE KITCHEN EQUIPMENT" at bounding box center [334, 337] width 178 height 18
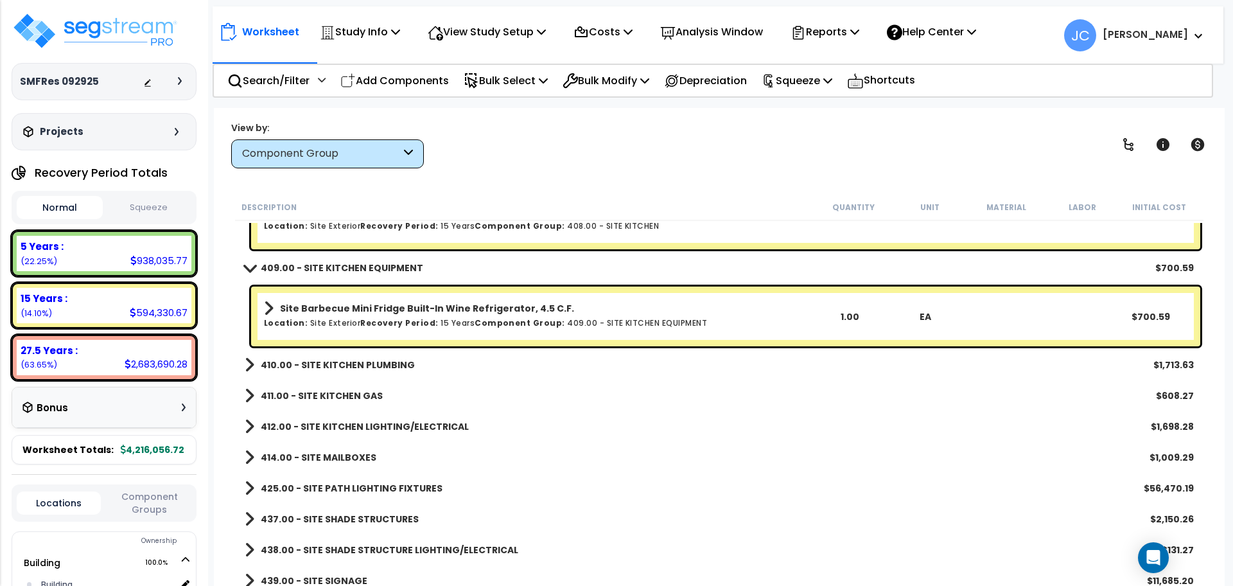
scroll to position [26696, 0]
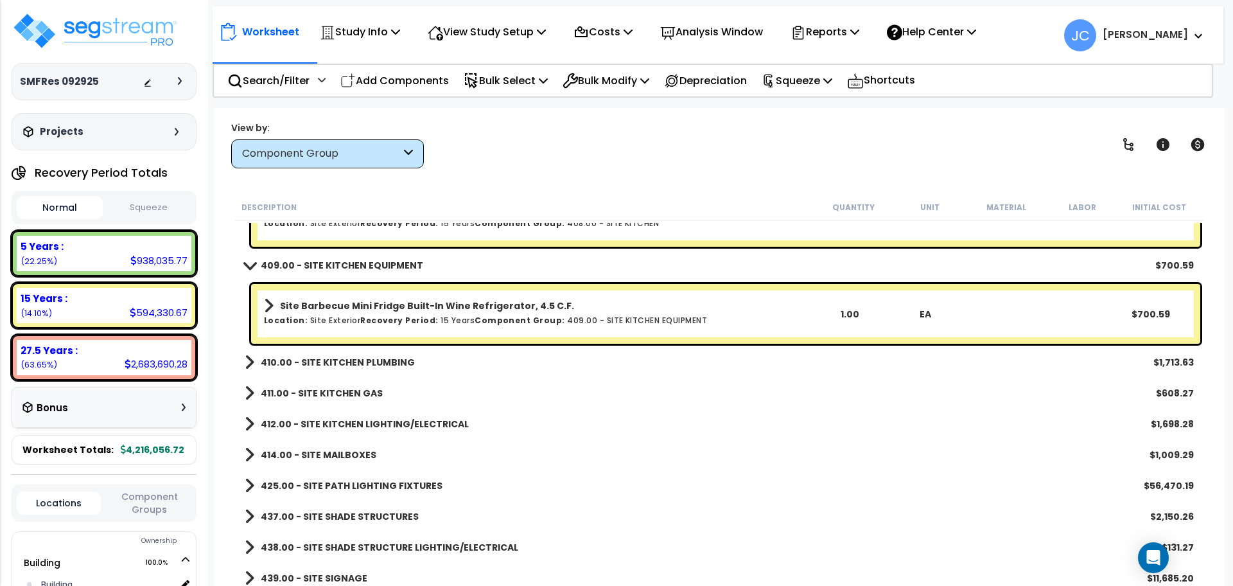
drag, startPoint x: 677, startPoint y: 135, endPoint x: 683, endPoint y: 144, distance: 10.4
click at [677, 134] on div "View by: Component Group High to Low - Component Cost" at bounding box center [719, 145] width 985 height 48
click at [388, 360] on b "410.00 - SITE KITCHEN PLUMBING" at bounding box center [338, 362] width 154 height 13
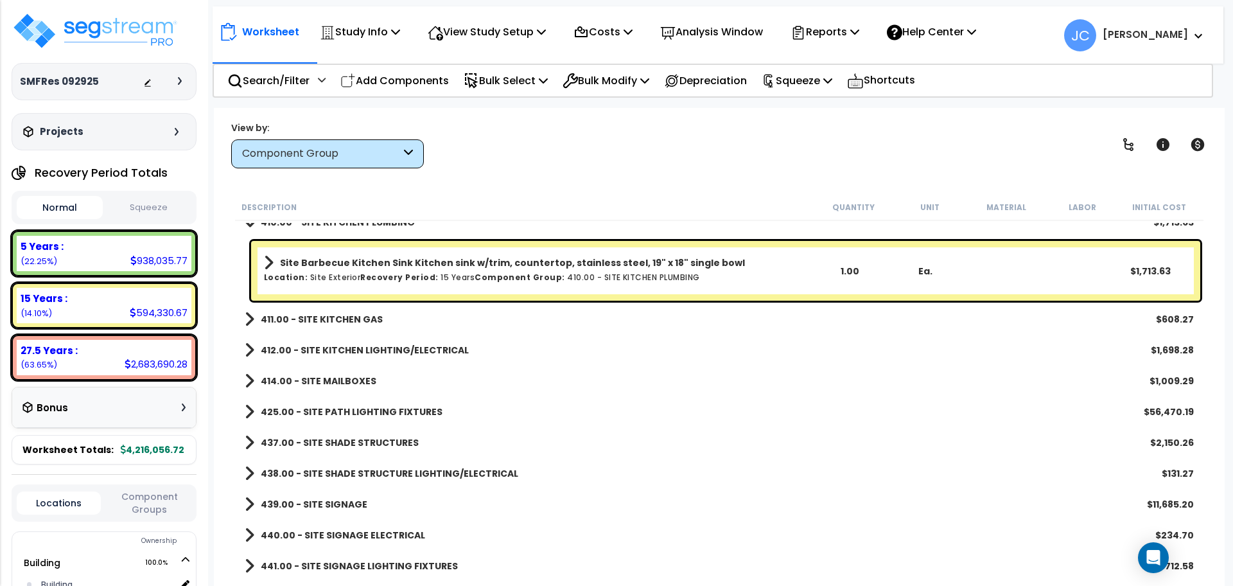
scroll to position [26837, 0]
click at [361, 324] on link "411.00 - SITE KITCHEN GAS" at bounding box center [314, 318] width 138 height 18
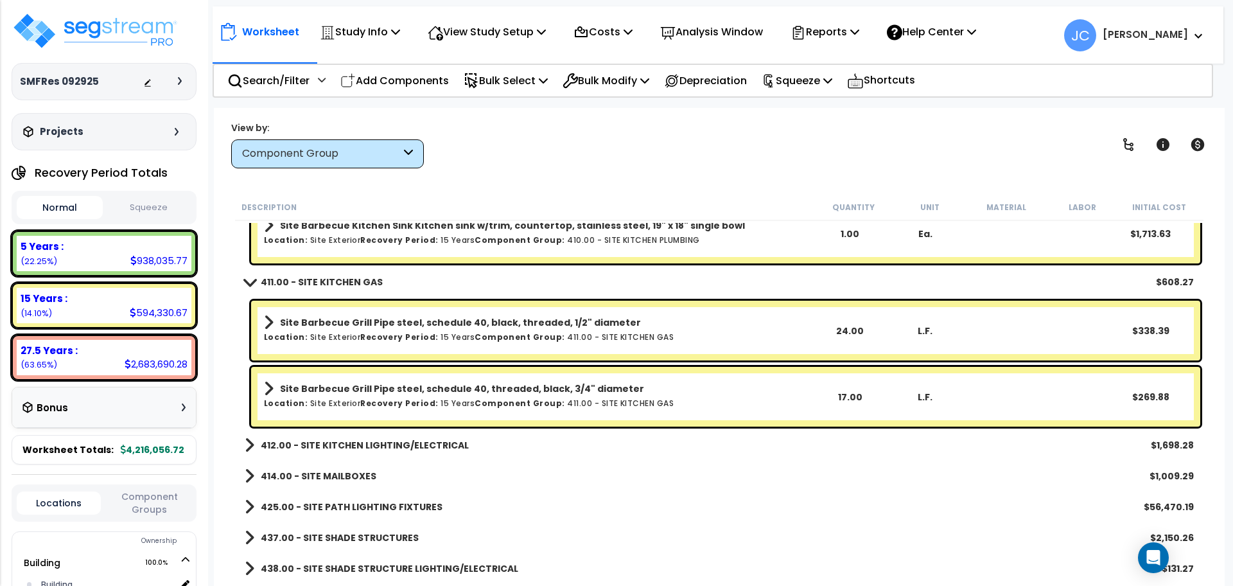
scroll to position [26880, 0]
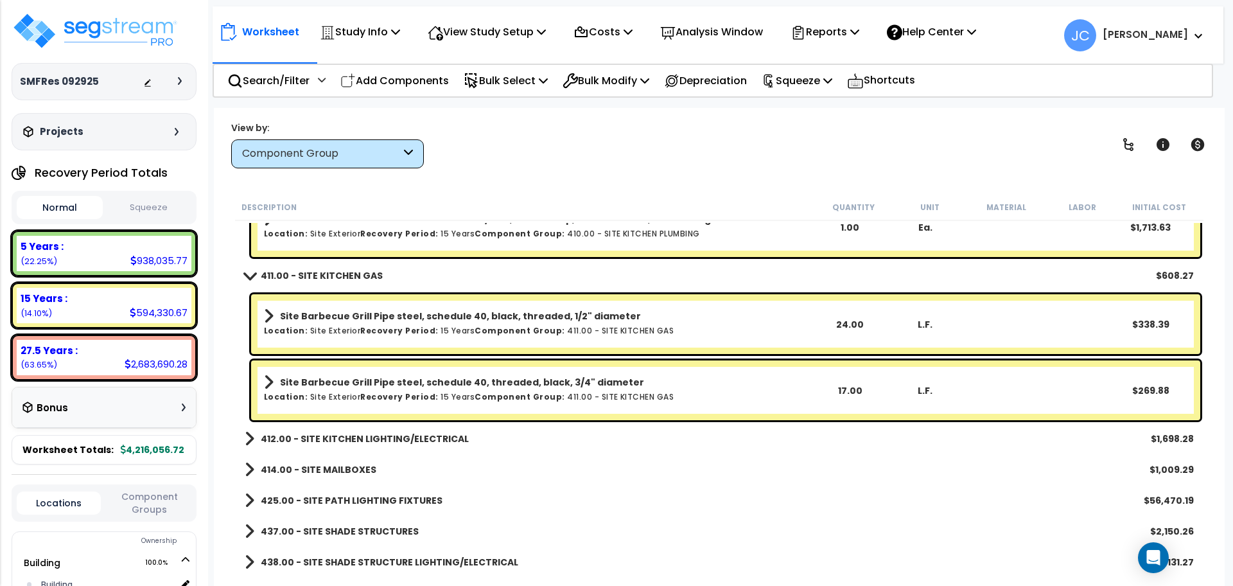
click at [578, 146] on div "View by: Component Group High to Low - Component Cost" at bounding box center [719, 145] width 985 height 48
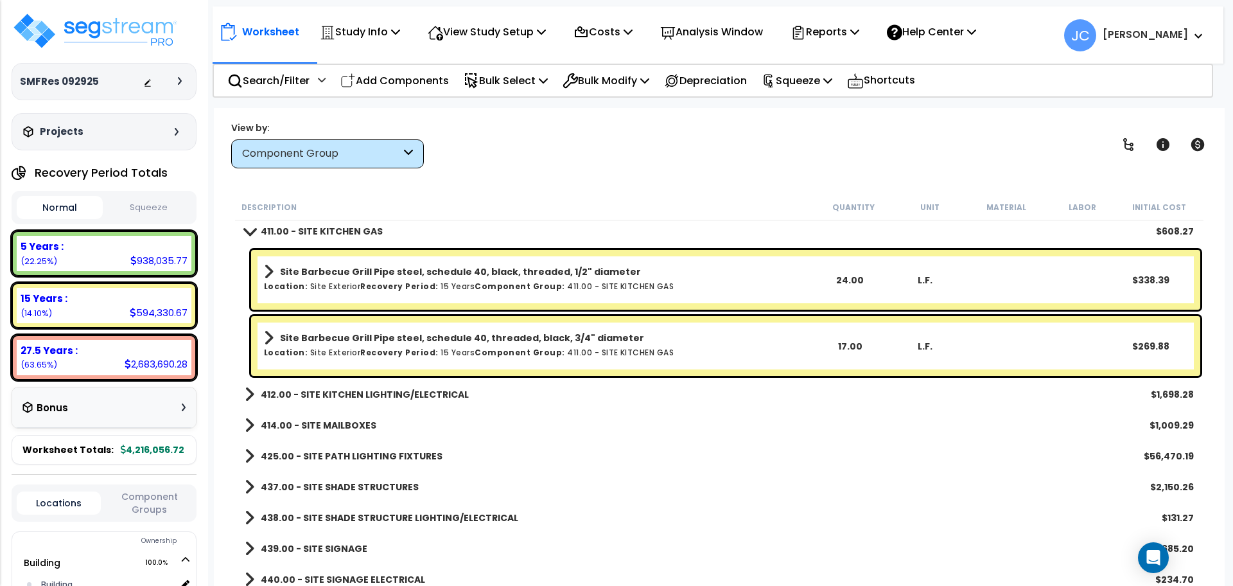
scroll to position [26955, 0]
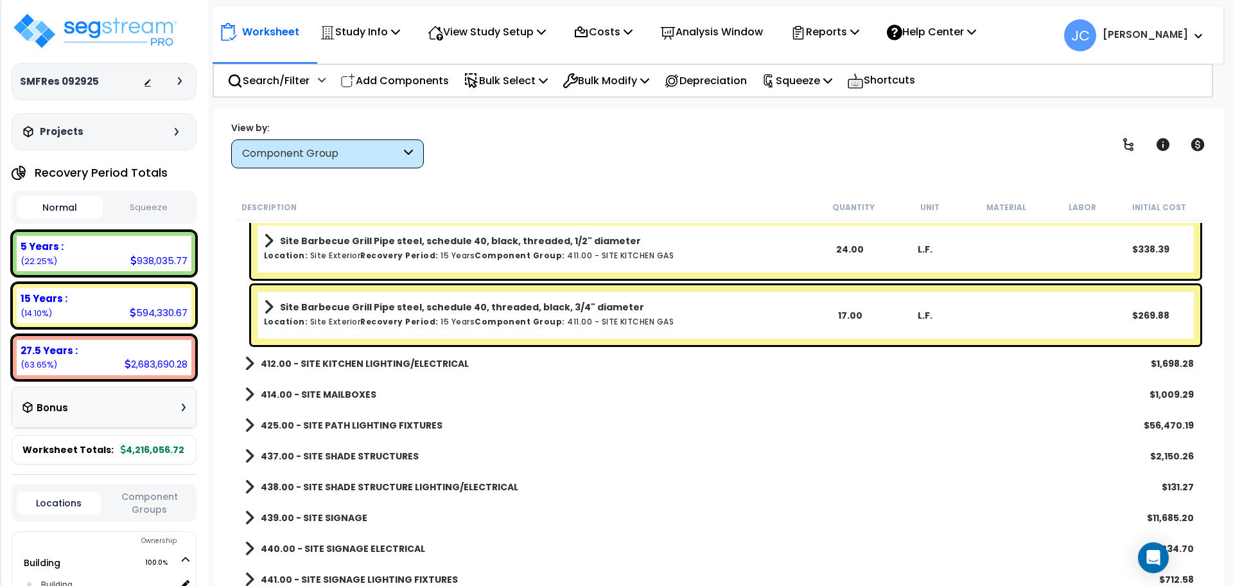
click at [441, 355] on link "412.00 - SITE KITCHEN LIGHTING/ELECTRICAL" at bounding box center [357, 363] width 224 height 18
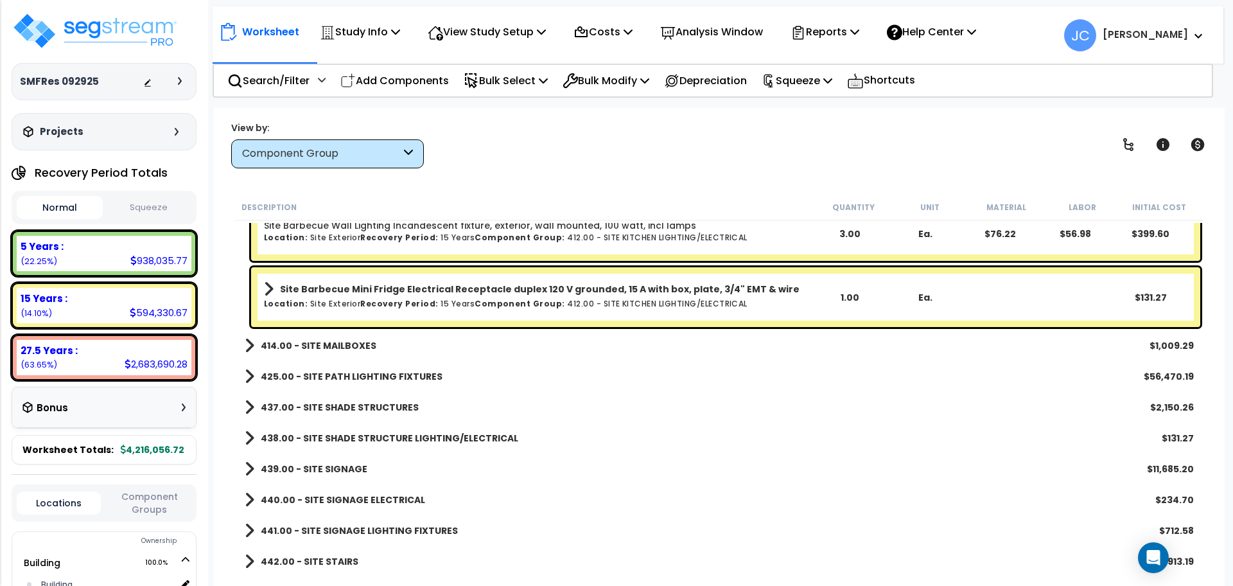
scroll to position [27481, 0]
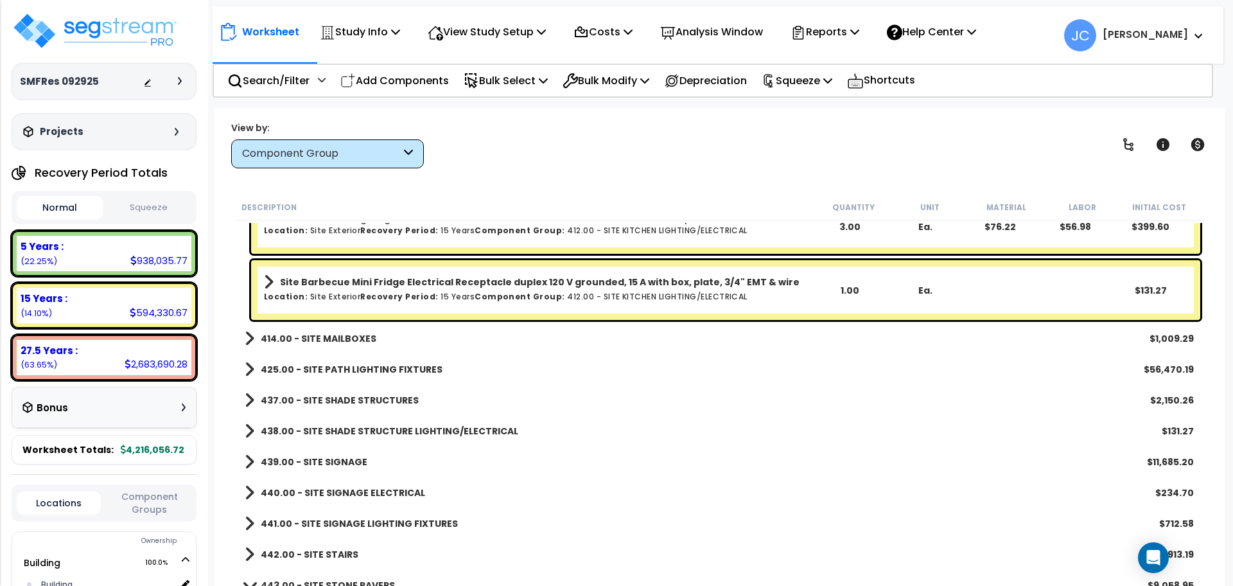
click at [349, 332] on b "414.00 - SITE MAILBOXES" at bounding box center [319, 338] width 116 height 13
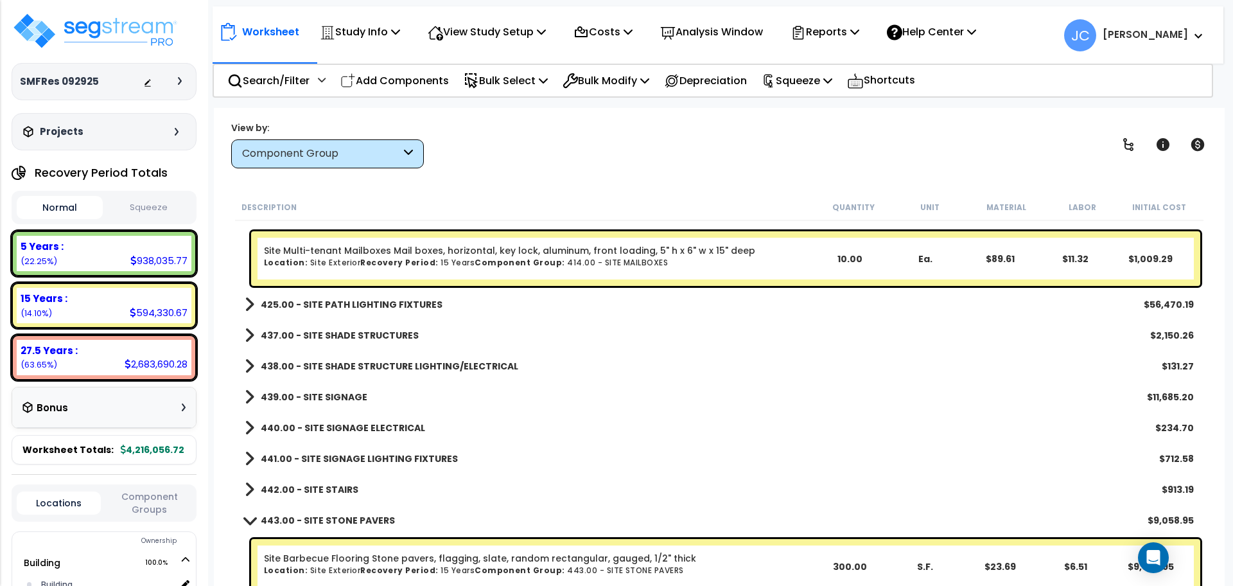
scroll to position [27612, 0]
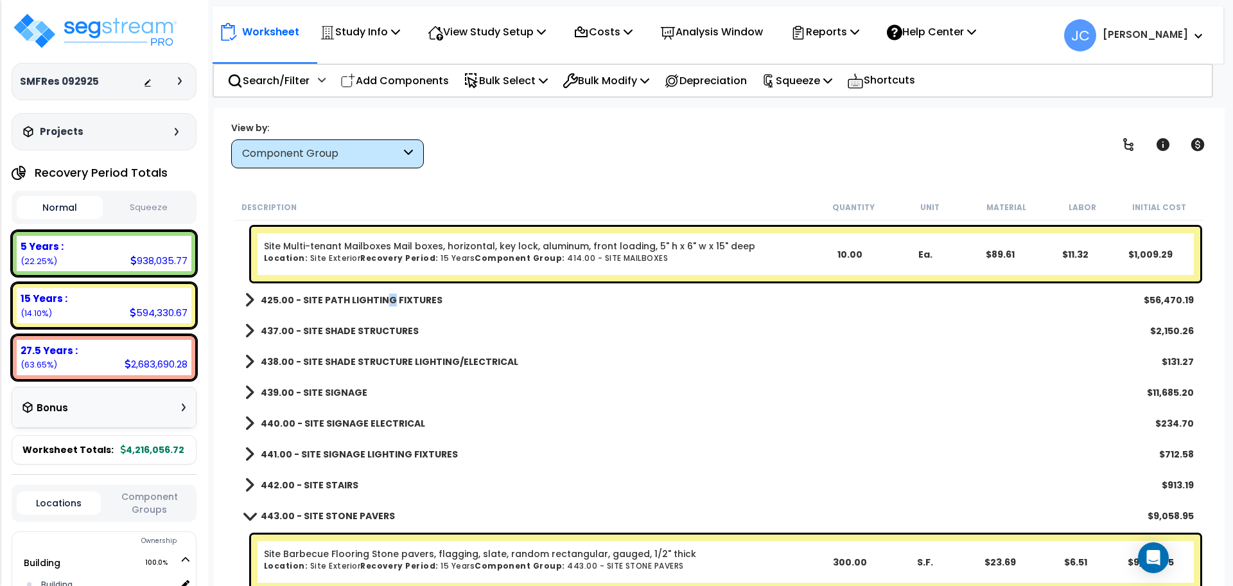
click at [385, 293] on b "425.00 - SITE PATH LIGHTING FIXTURES" at bounding box center [352, 299] width 182 height 13
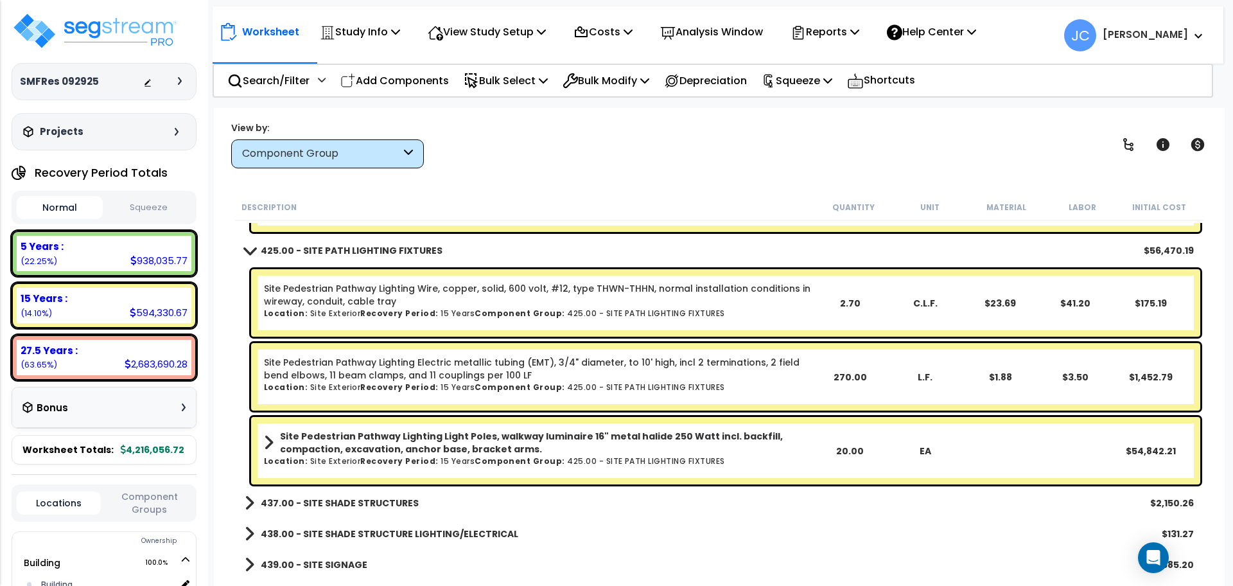
scroll to position [27662, 0]
click at [574, 145] on div "View by: Component Group High to Low - Component Cost" at bounding box center [719, 145] width 985 height 48
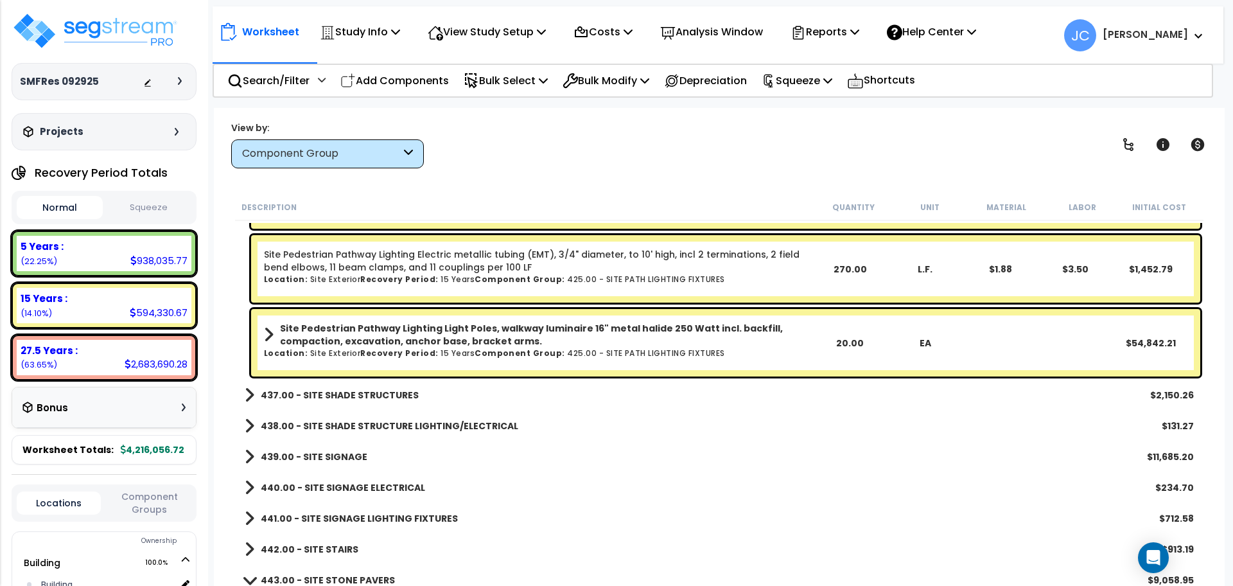
click at [398, 394] on b "437.00 - SITE SHADE STRUCTURES" at bounding box center [340, 394] width 158 height 13
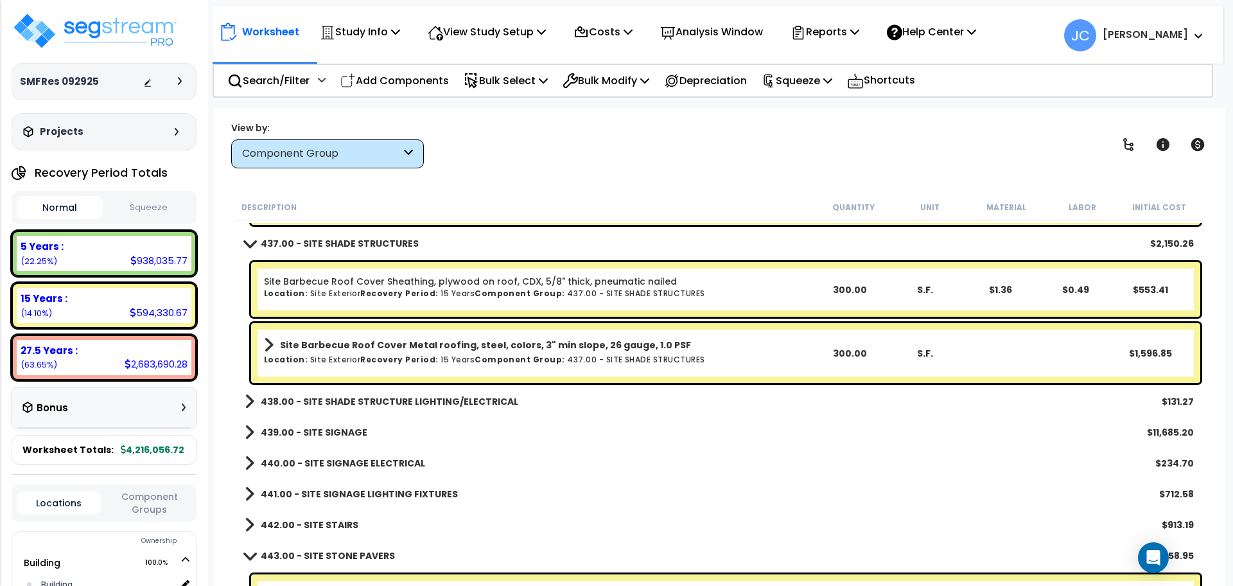
scroll to position [27915, 0]
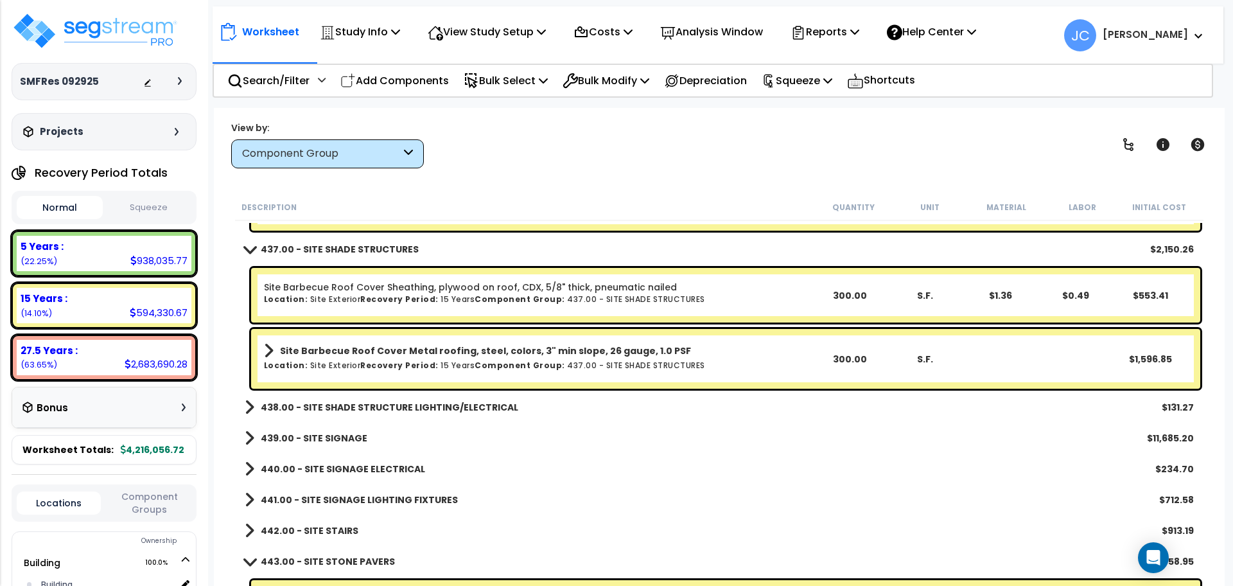
click at [444, 398] on link "438.00 - SITE SHADE STRUCTURE LIGHTING/ELECTRICAL" at bounding box center [382, 407] width 274 height 18
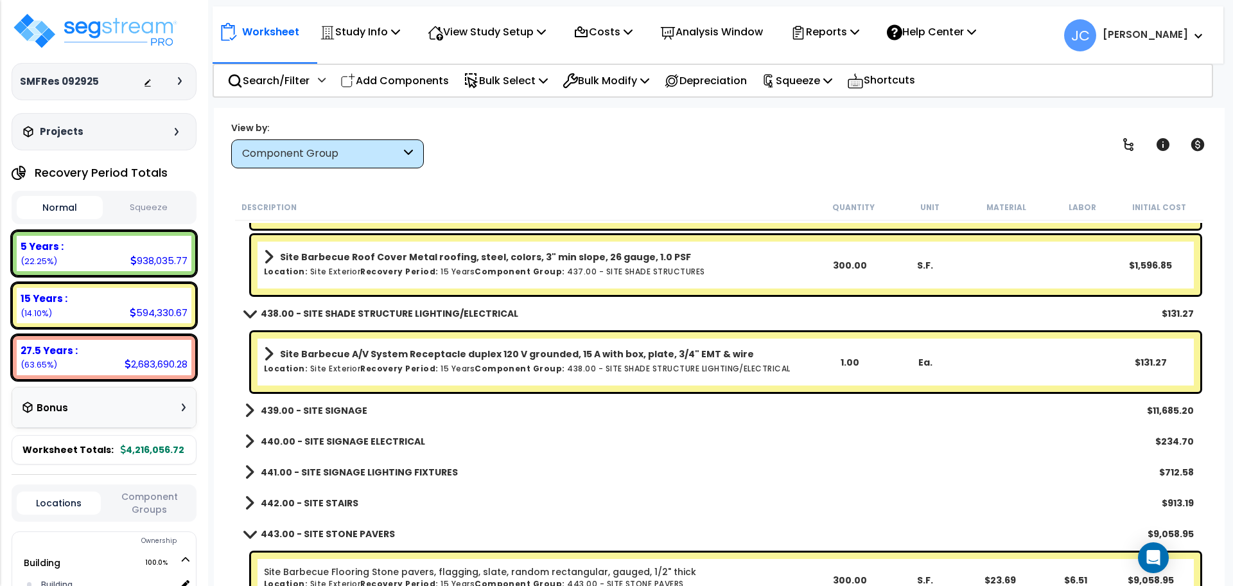
scroll to position [28062, 0]
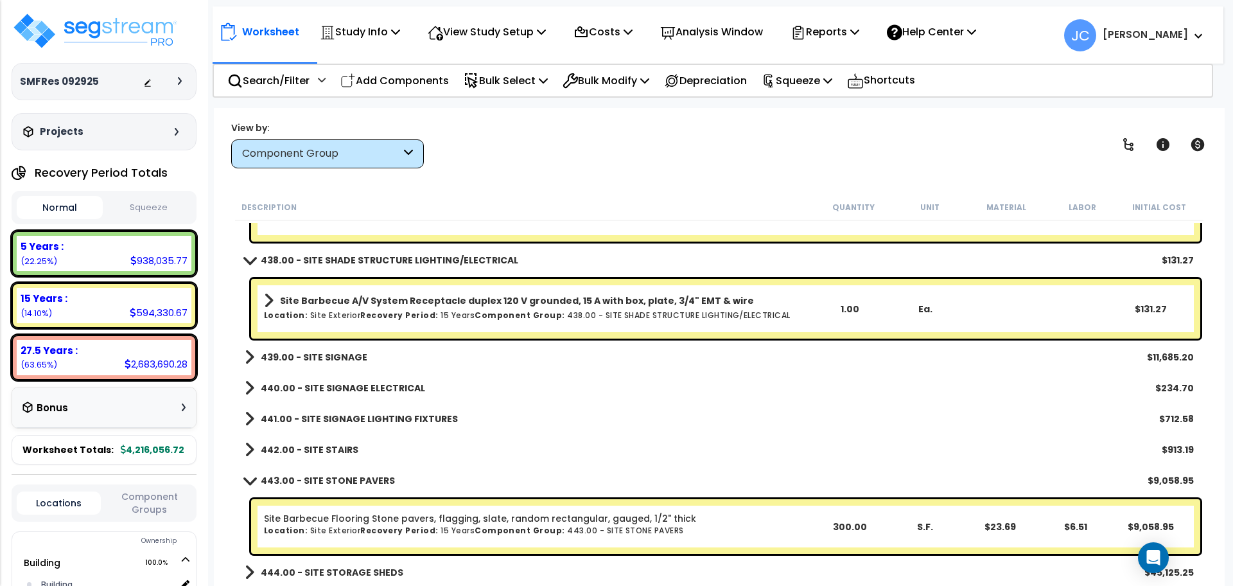
click at [352, 353] on b "439.00 - SITE SIGNAGE" at bounding box center [314, 357] width 107 height 13
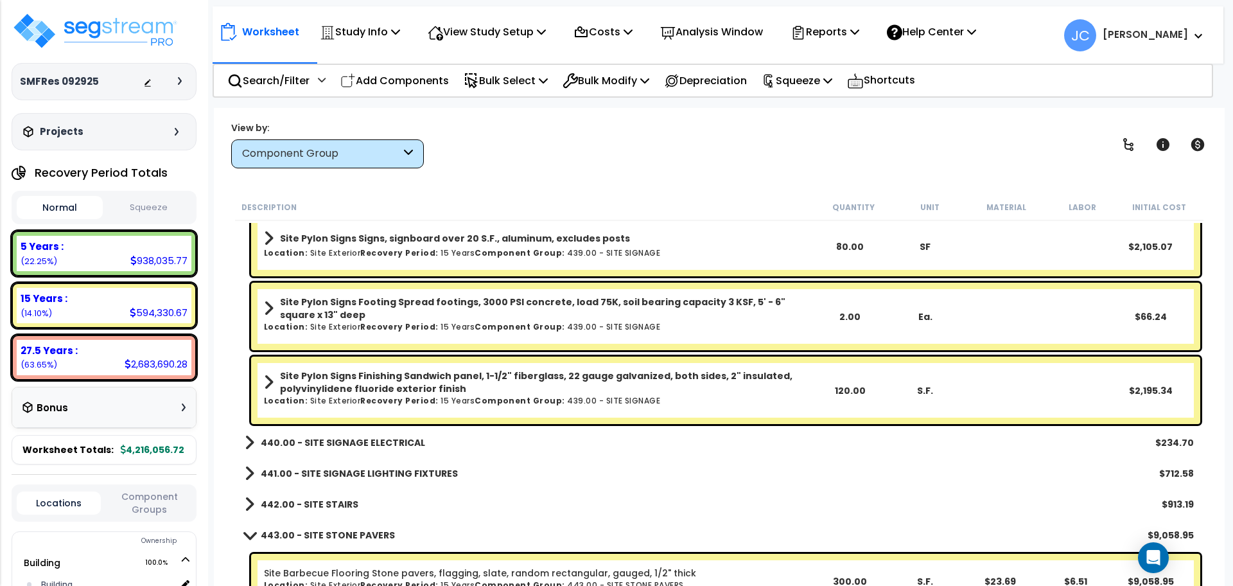
scroll to position [28518, 0]
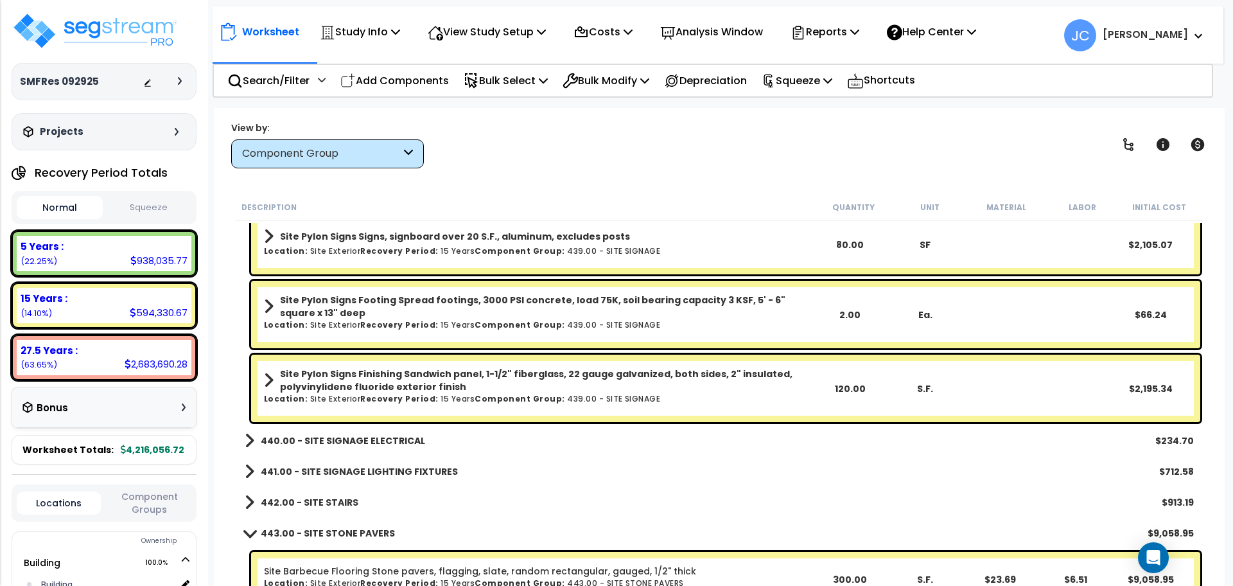
click at [376, 440] on b "440.00 - SITE SIGNAGE ELECTRICAL" at bounding box center [343, 440] width 164 height 13
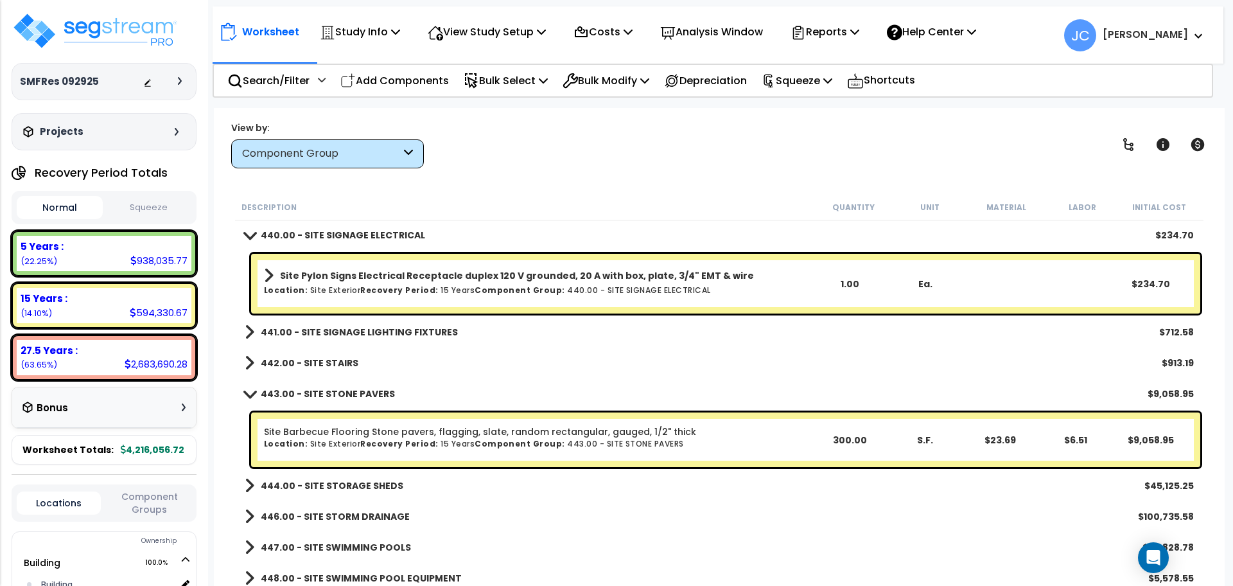
scroll to position [28725, 0]
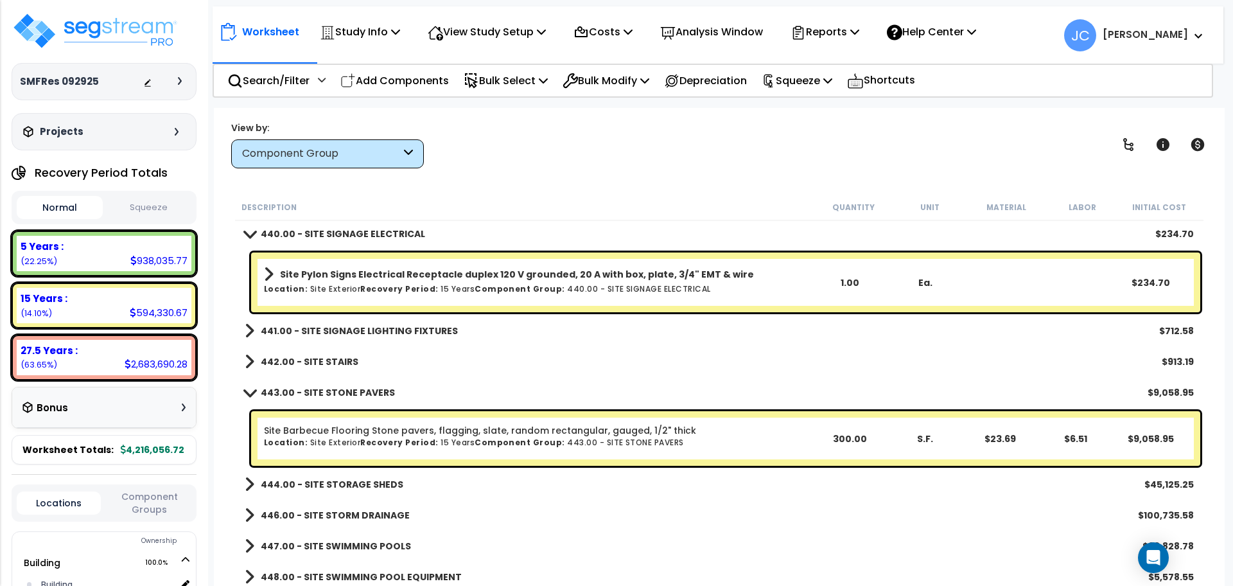
click at [383, 322] on link "441.00 - SITE SIGNAGE LIGHTING FIXTURES" at bounding box center [351, 331] width 213 height 18
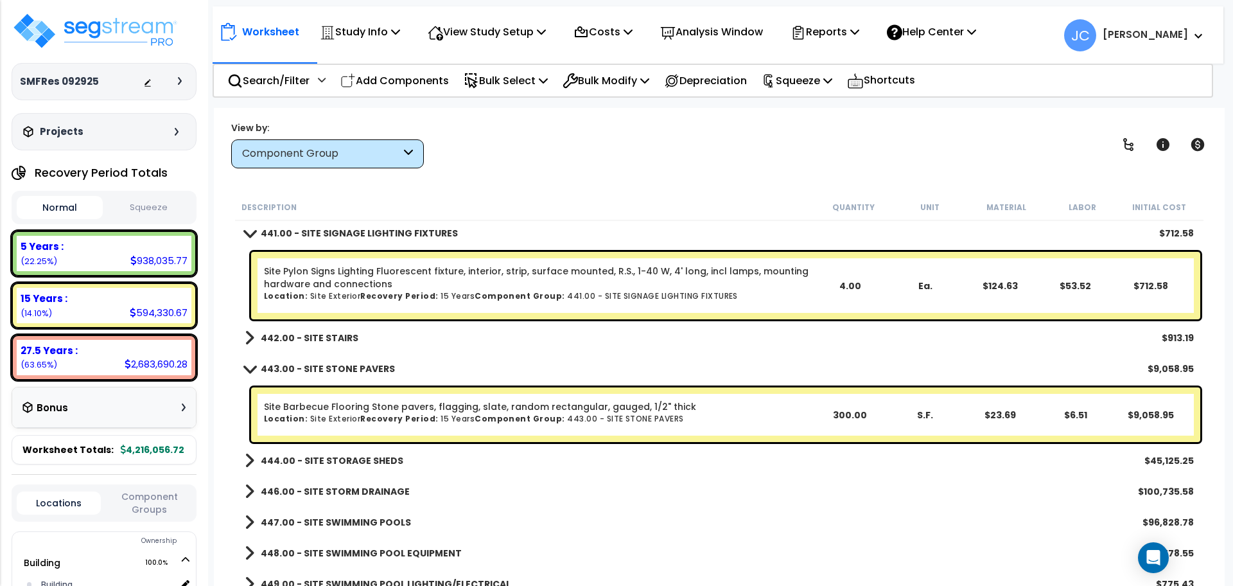
scroll to position [28827, 0]
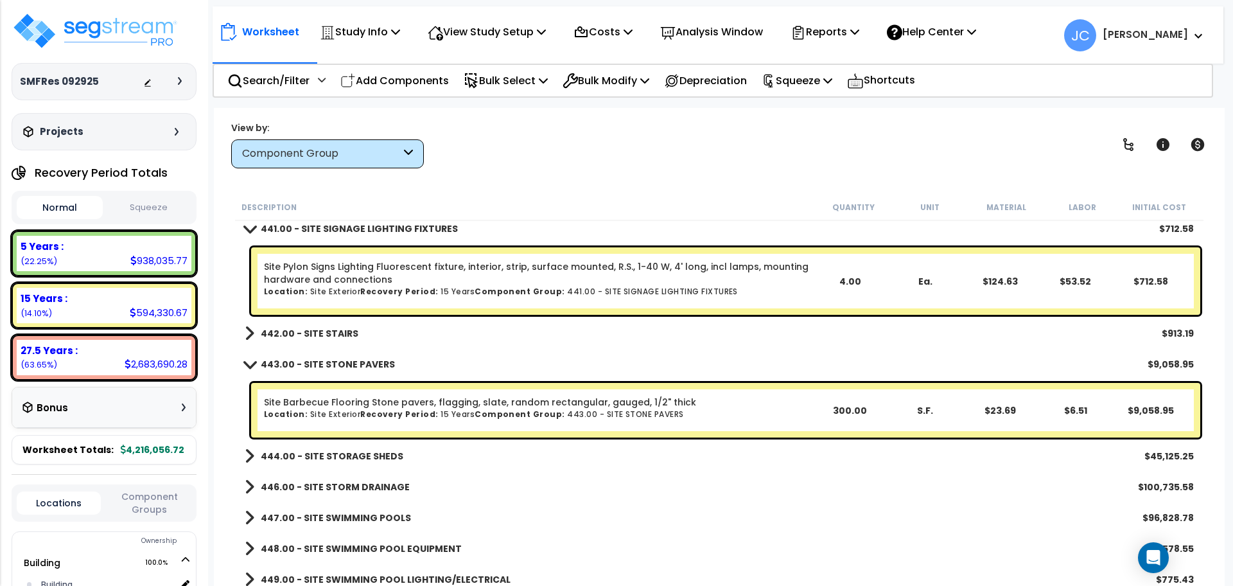
click at [331, 329] on b "442.00 - SITE STAIRS" at bounding box center [310, 333] width 98 height 13
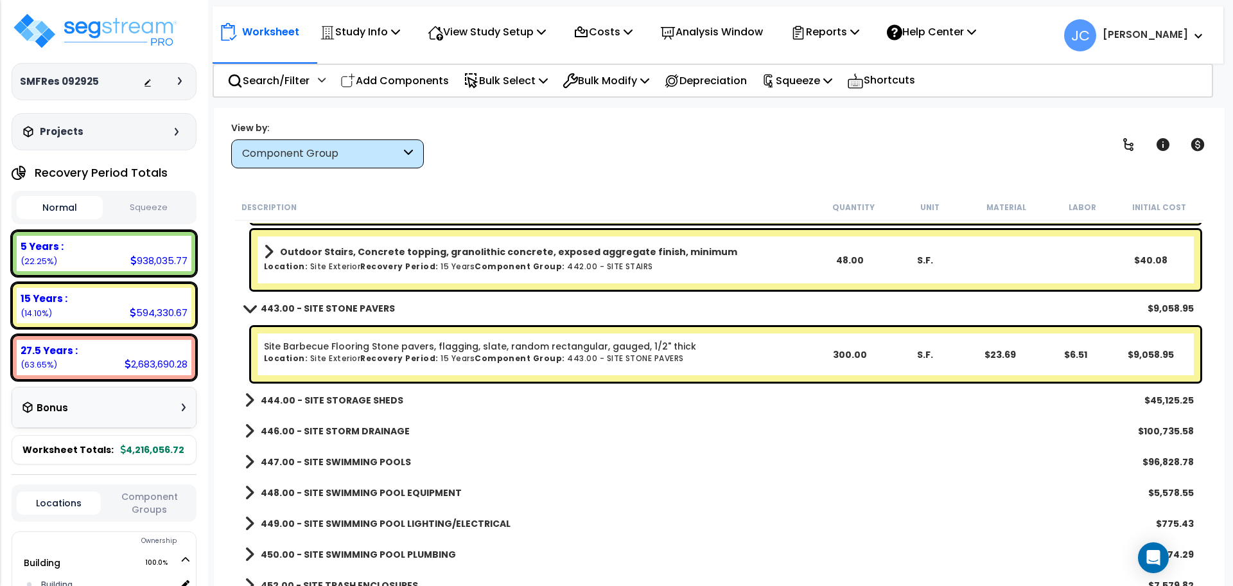
scroll to position [29032, 0]
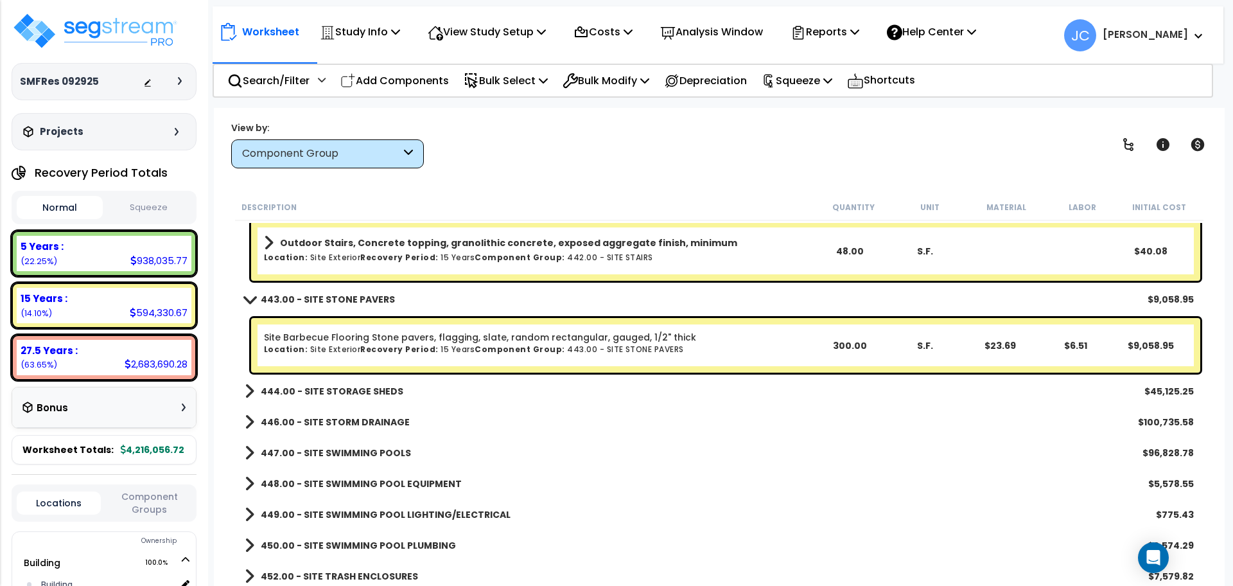
click at [346, 391] on b "444.00 - SITE STORAGE SHEDS" at bounding box center [332, 391] width 143 height 13
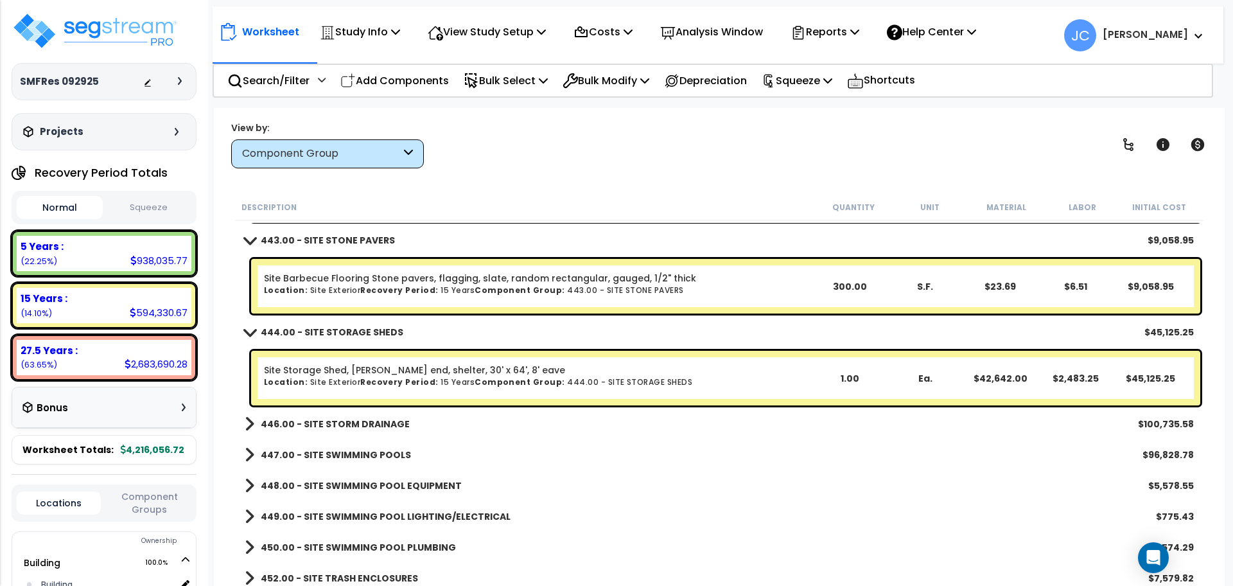
scroll to position [29097, 0]
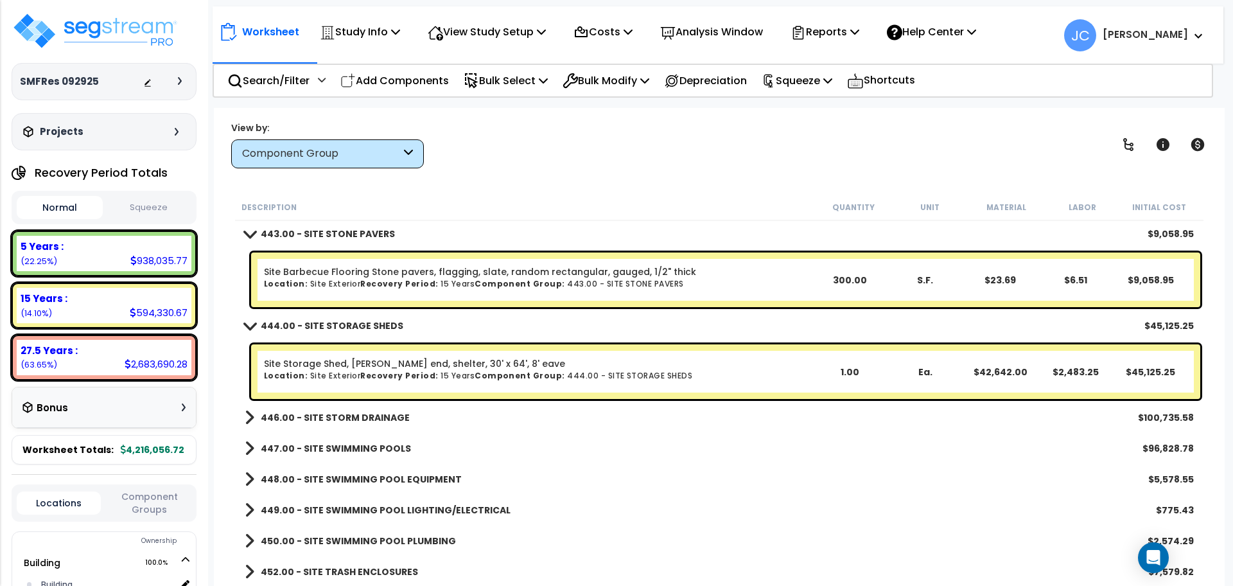
click at [363, 408] on link "446.00 - SITE STORM DRAINAGE" at bounding box center [327, 417] width 165 height 18
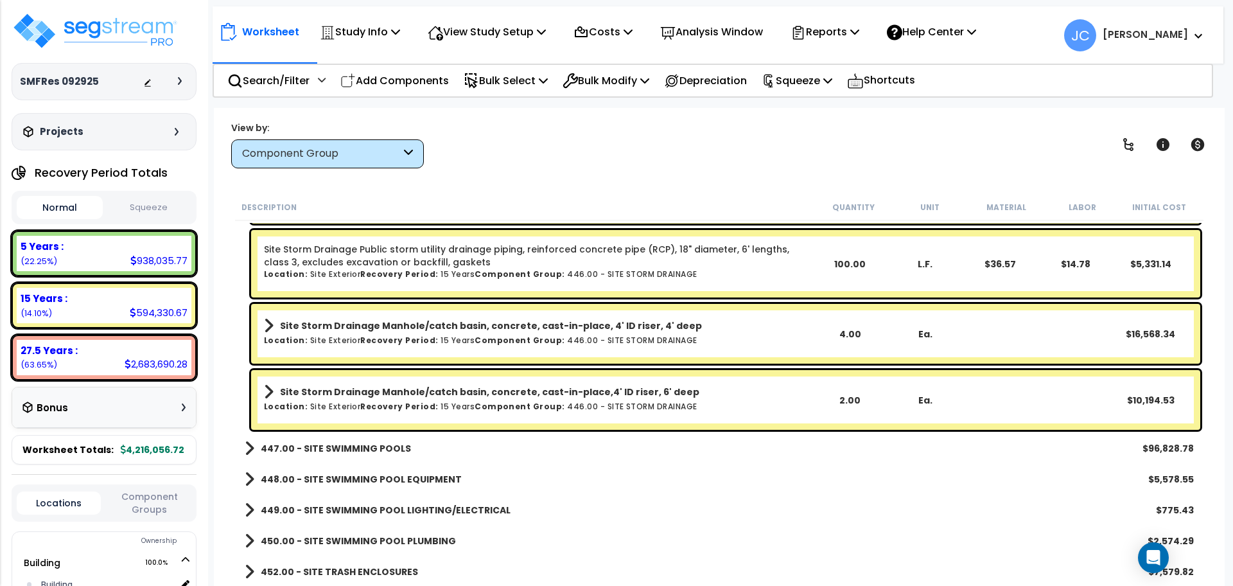
scroll to position [57, 0]
click at [388, 440] on link "447.00 - SITE SWIMMING POOLS" at bounding box center [328, 448] width 166 height 18
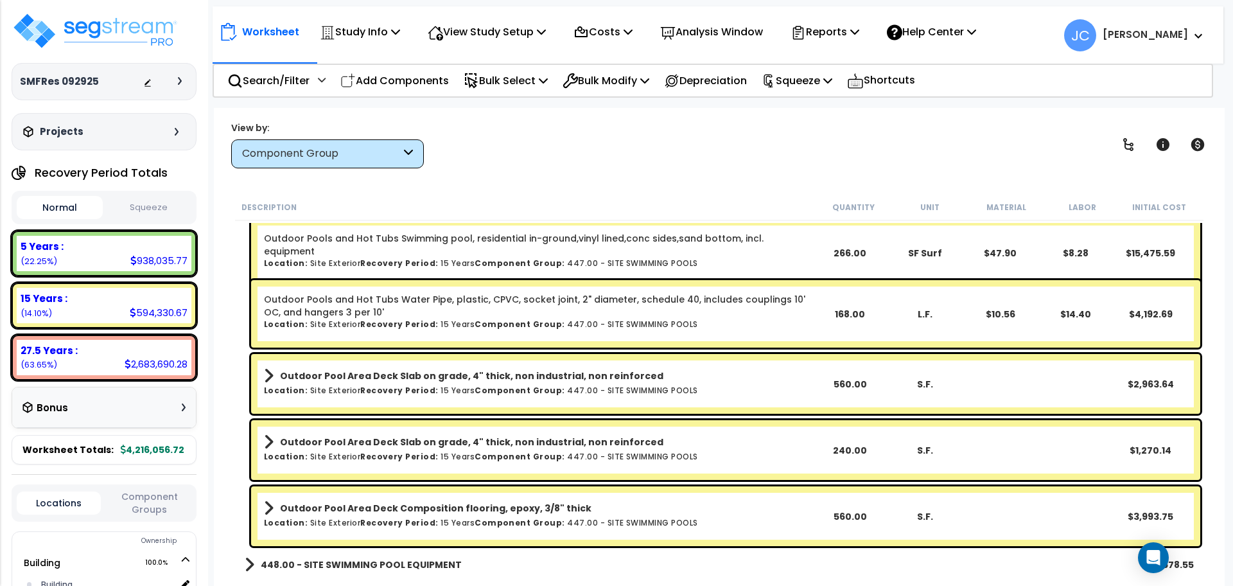
scroll to position [30189, 0]
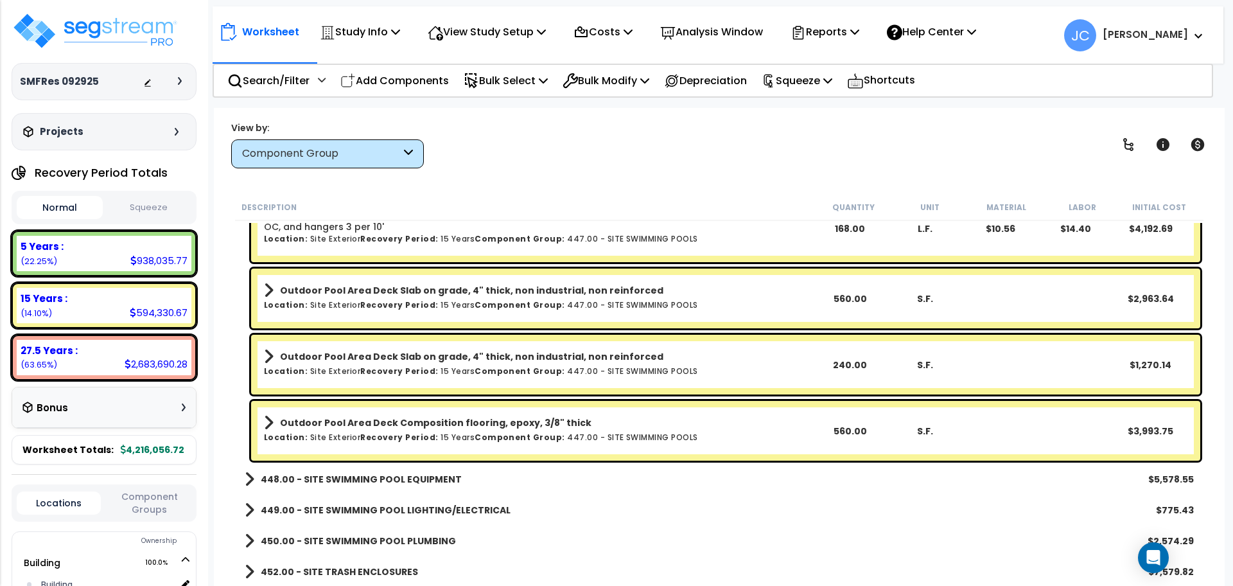
click at [399, 481] on b "448.00 - SITE SWIMMING POOL EQUIPMENT" at bounding box center [361, 479] width 201 height 13
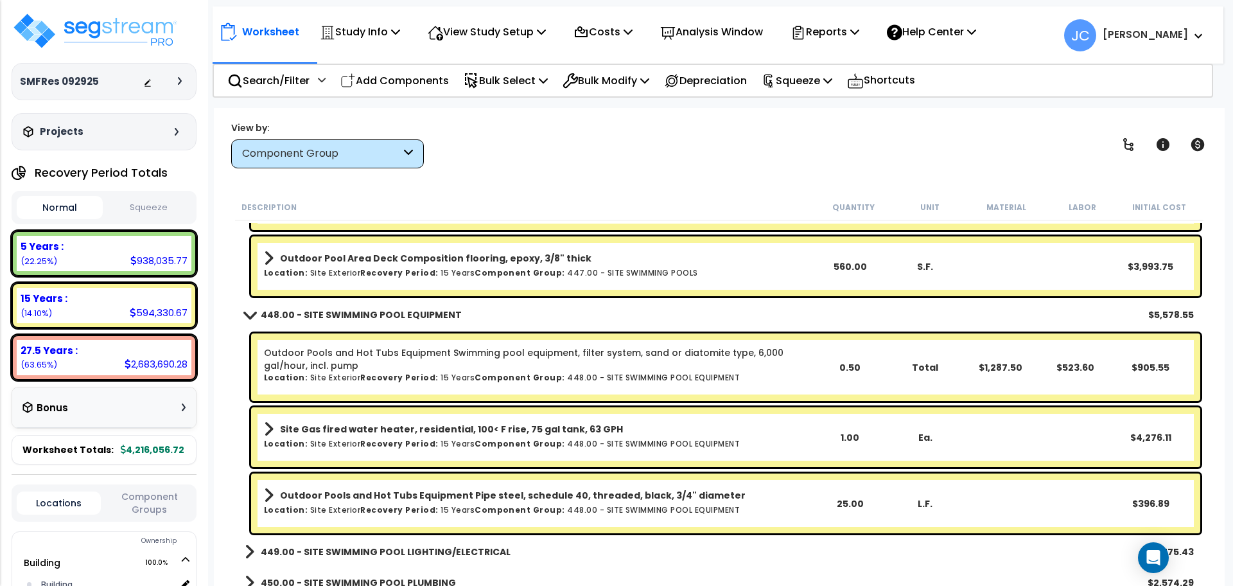
scroll to position [30396, 0]
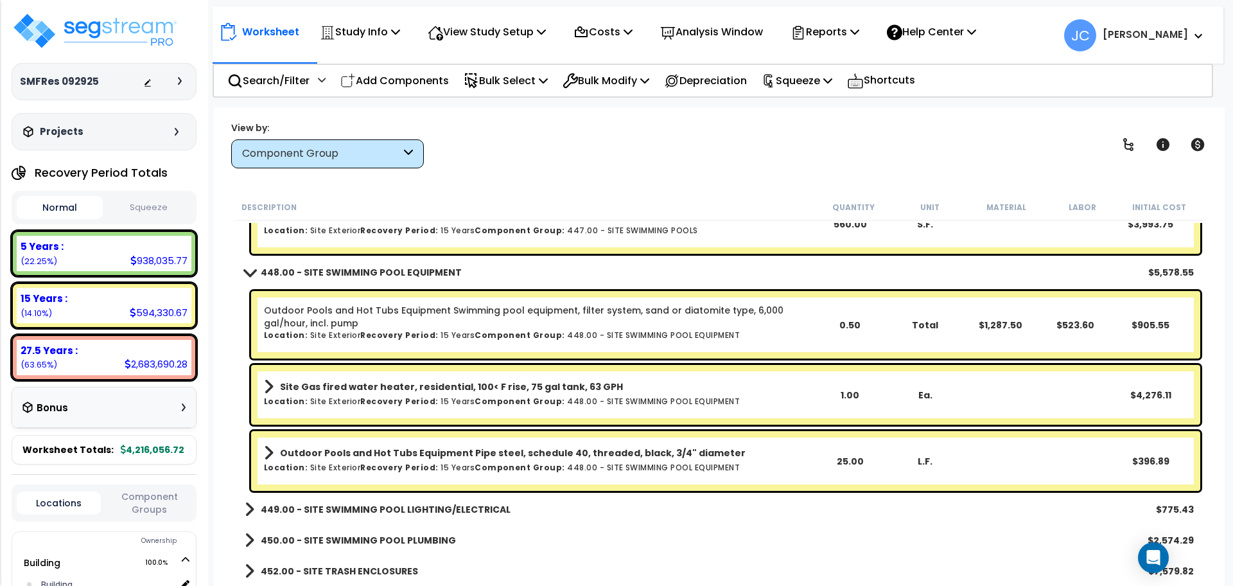
click at [420, 506] on b "449.00 - SITE SWIMMING POOL LIGHTING/ELECTRICAL" at bounding box center [386, 509] width 250 height 13
click at [497, 505] on b "449.00 - SITE SWIMMING POOL LIGHTING/ELECTRICAL" at bounding box center [386, 509] width 250 height 13
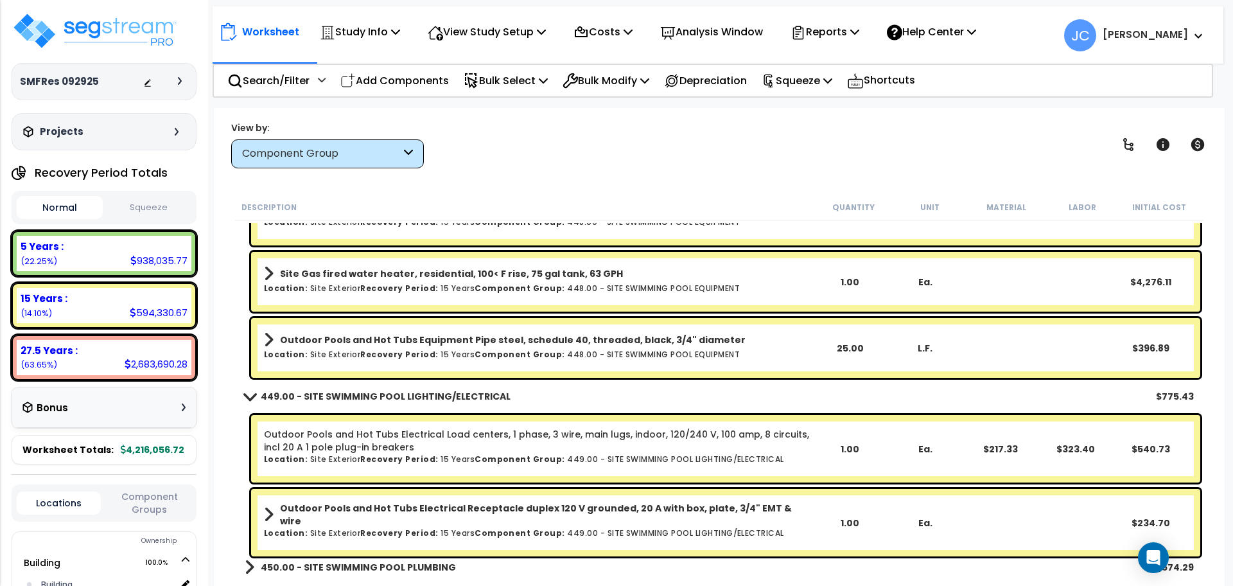
scroll to position [30536, 0]
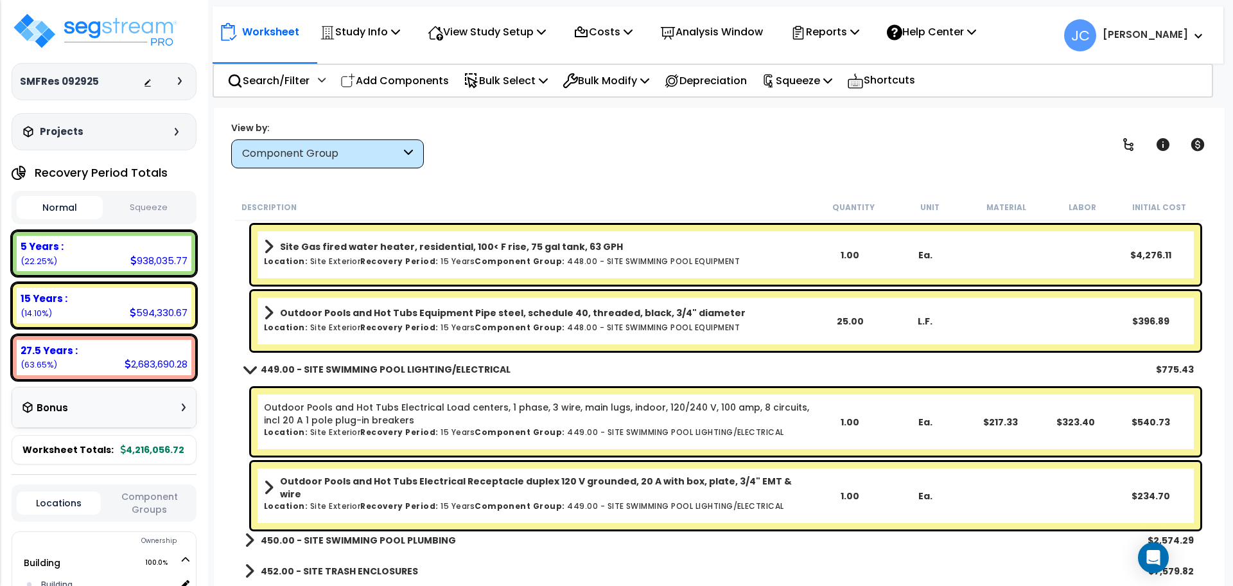
click at [428, 535] on b "450.00 - SITE SWIMMING POOL PLUMBING" at bounding box center [358, 540] width 195 height 13
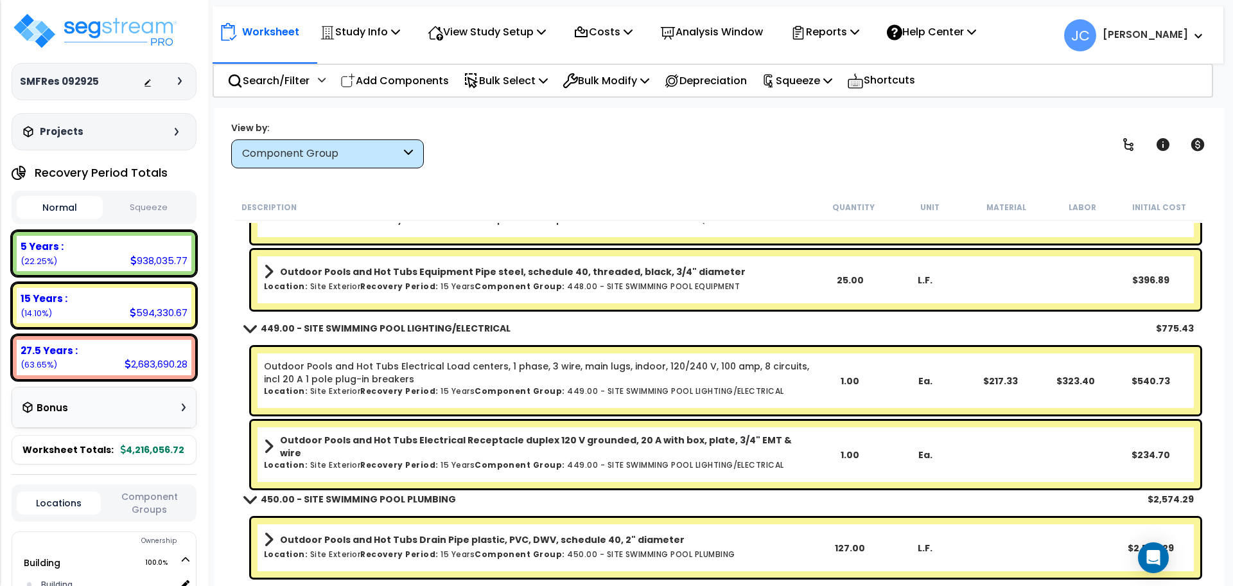
scroll to position [30601, 0]
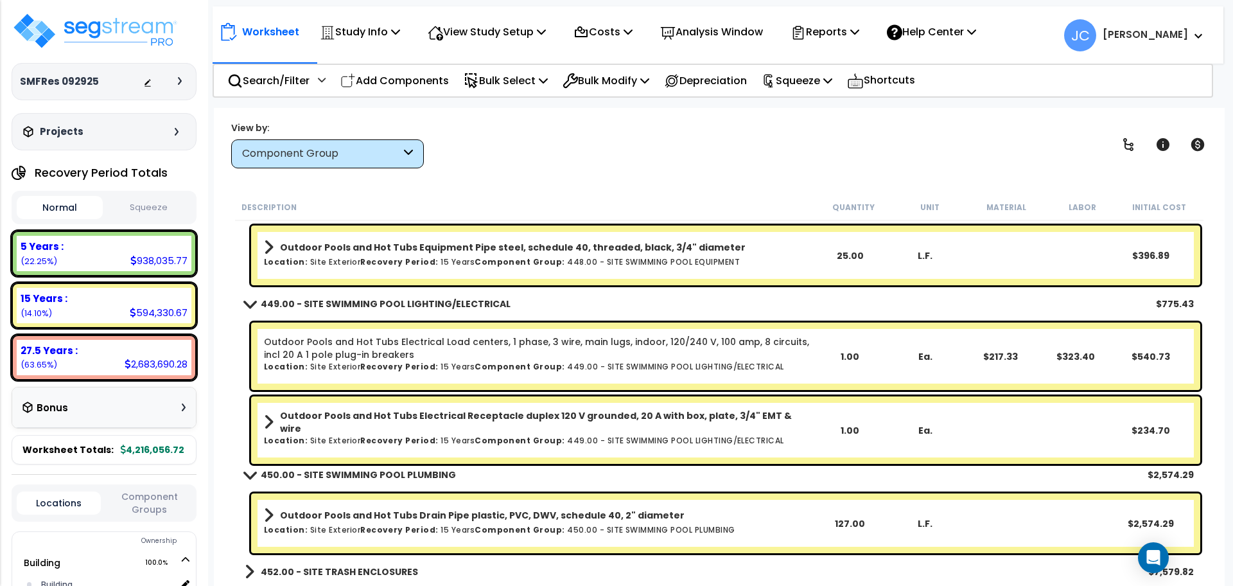
click at [388, 571] on b "452.00 - SITE TRASH ENCLOSURES" at bounding box center [339, 571] width 157 height 13
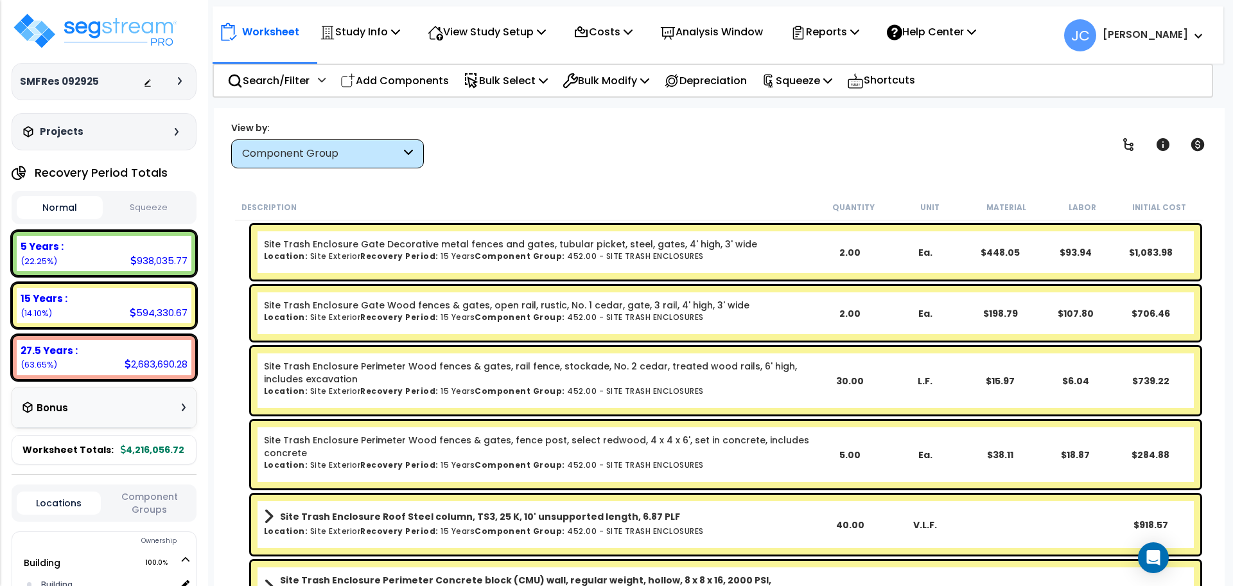
scroll to position [31389, 0]
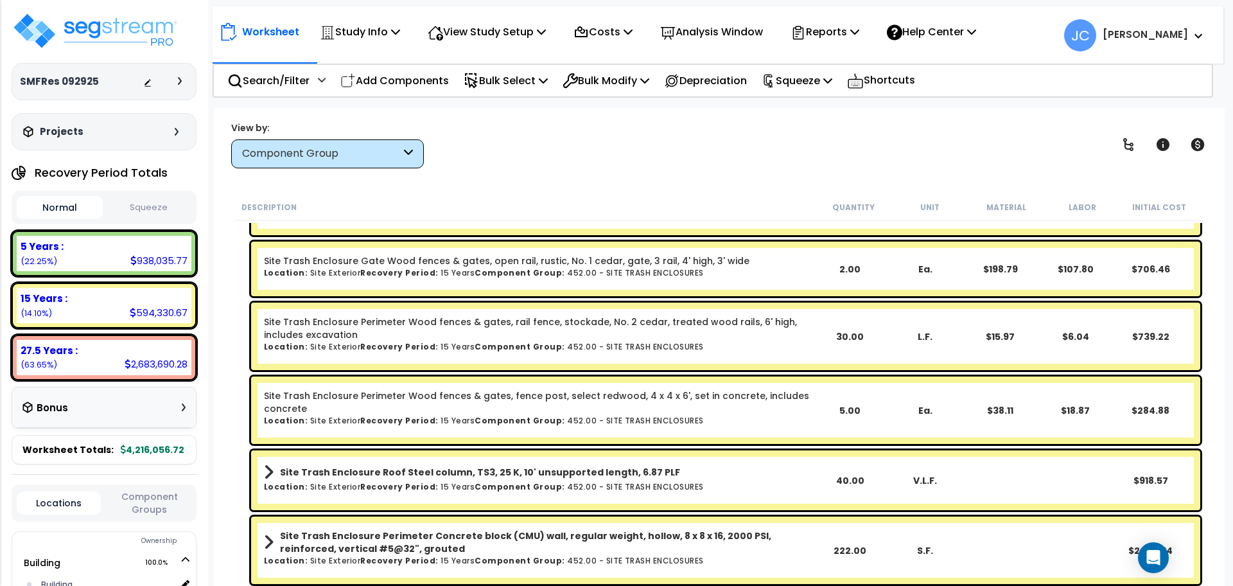
click at [554, 530] on b "Site Trash Enclosure Perimeter Concrete block (CMU) wall, regular weight, hollo…" at bounding box center [546, 542] width 532 height 26
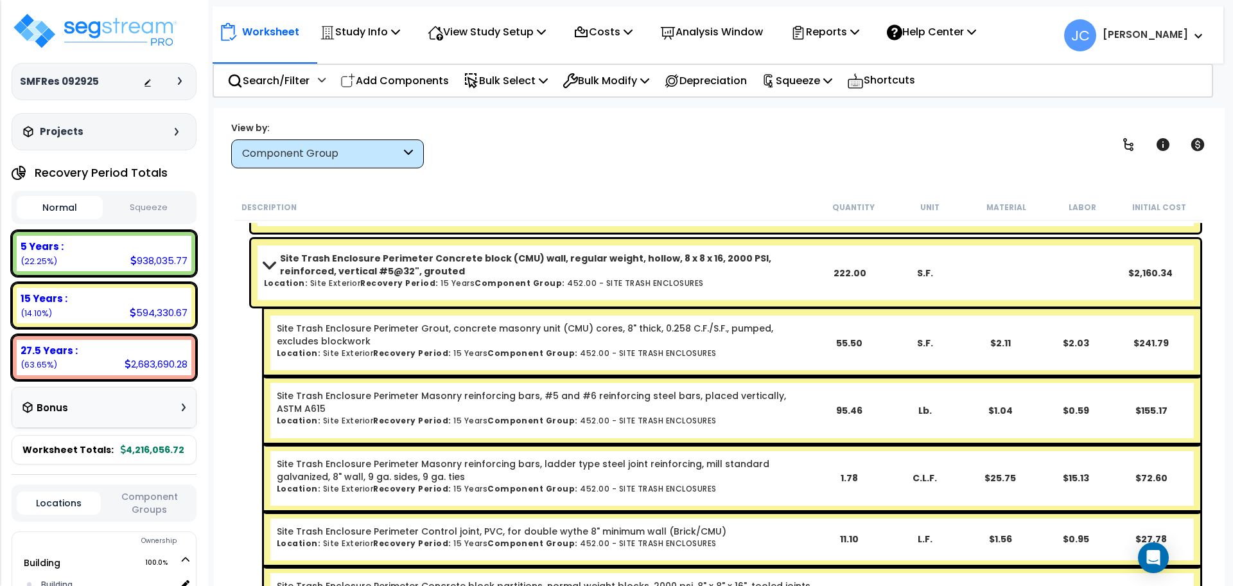
scroll to position [31717, 0]
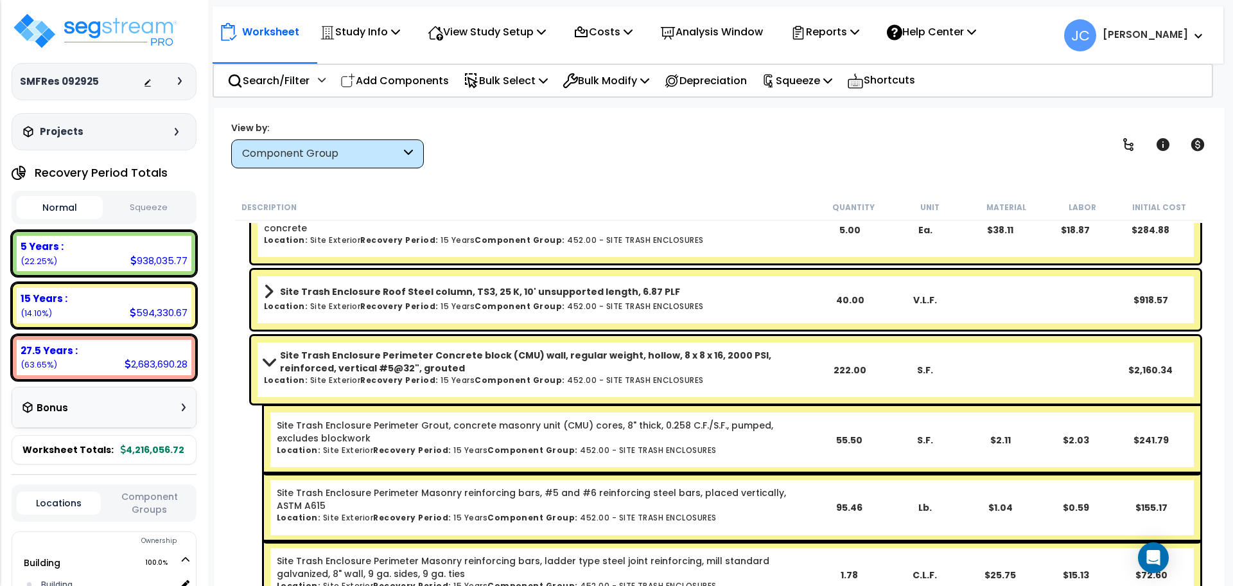
click at [478, 358] on b "Site Trash Enclosure Perimeter Concrete block (CMU) wall, regular weight, hollo…" at bounding box center [546, 362] width 532 height 26
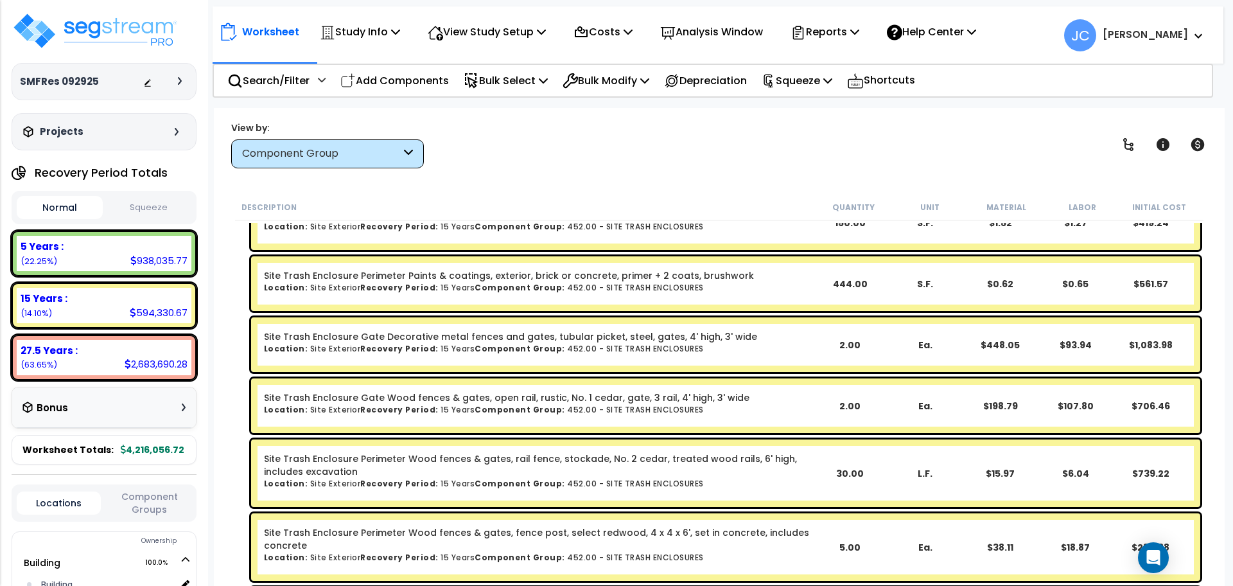
scroll to position [31389, 0]
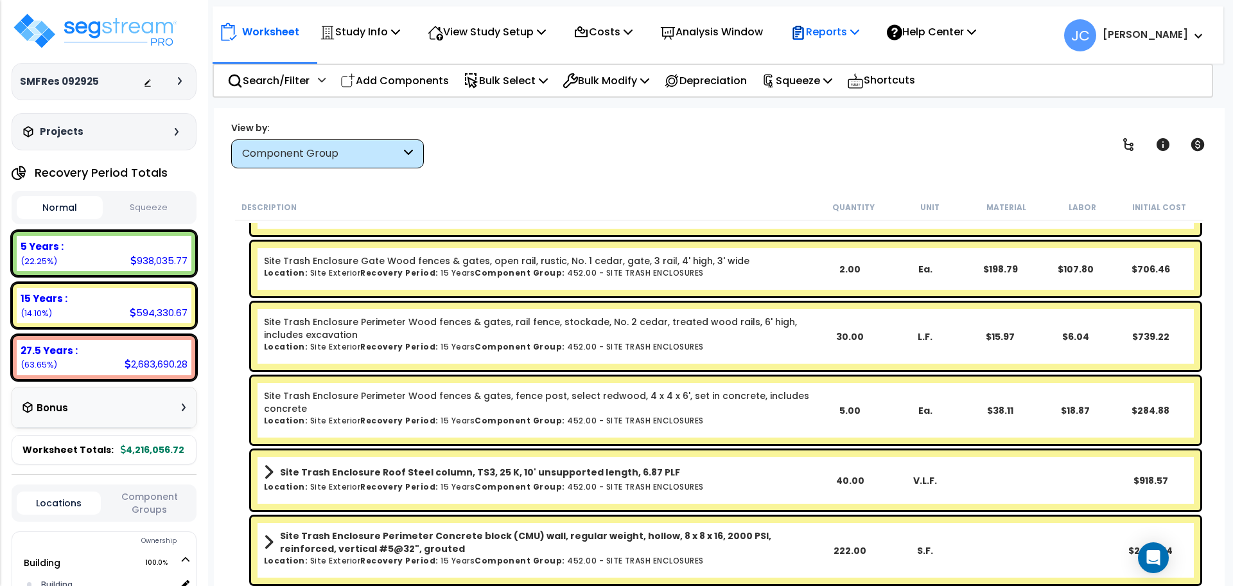
click at [840, 36] on p "Reports" at bounding box center [824, 31] width 69 height 17
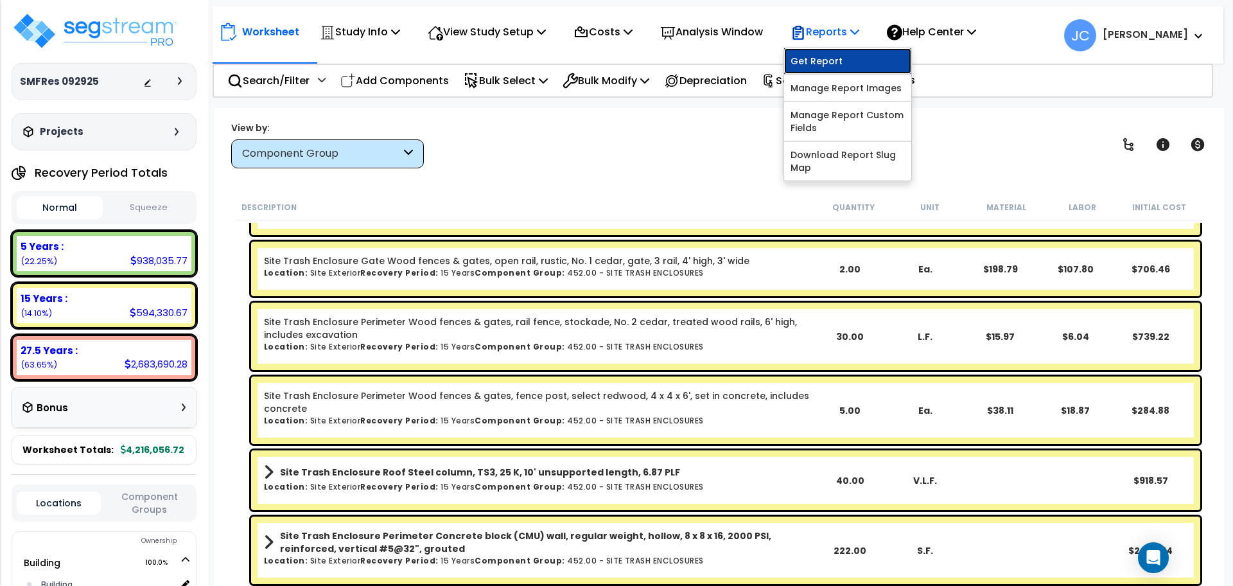
click at [846, 53] on link "Get Report" at bounding box center [847, 61] width 127 height 26
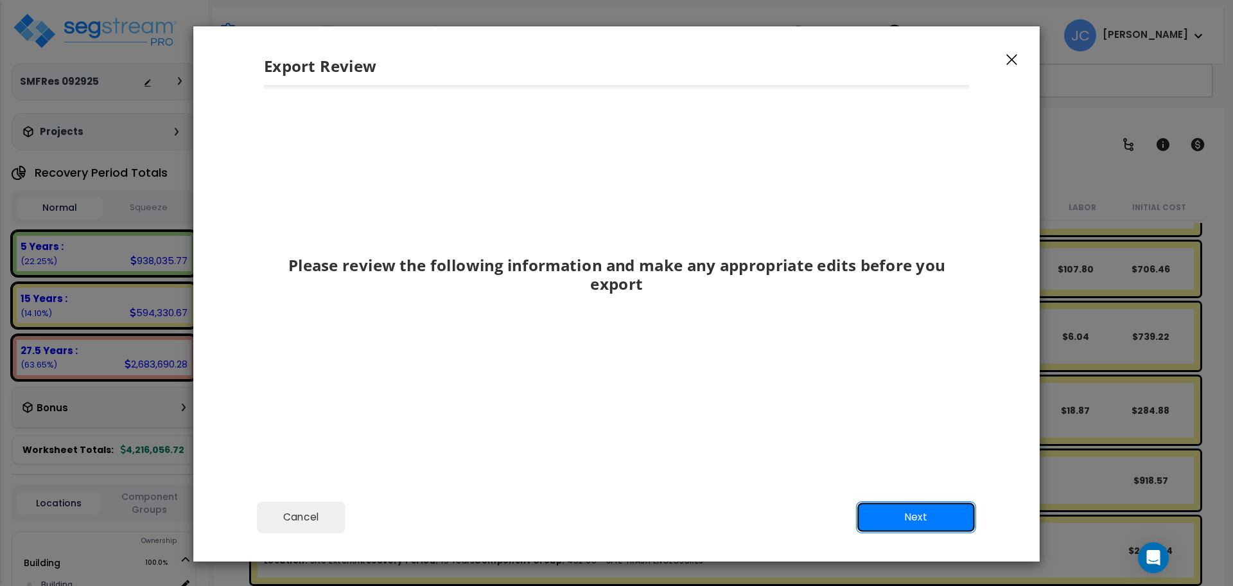
click at [875, 507] on button "Next" at bounding box center [916, 517] width 120 height 32
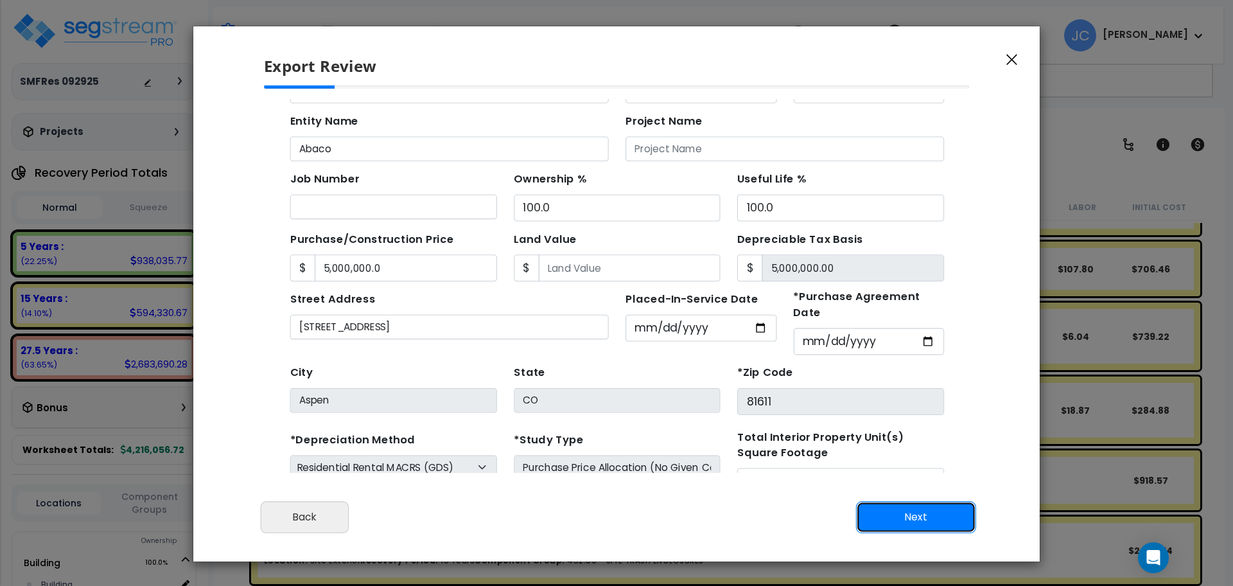
scroll to position [123, 0]
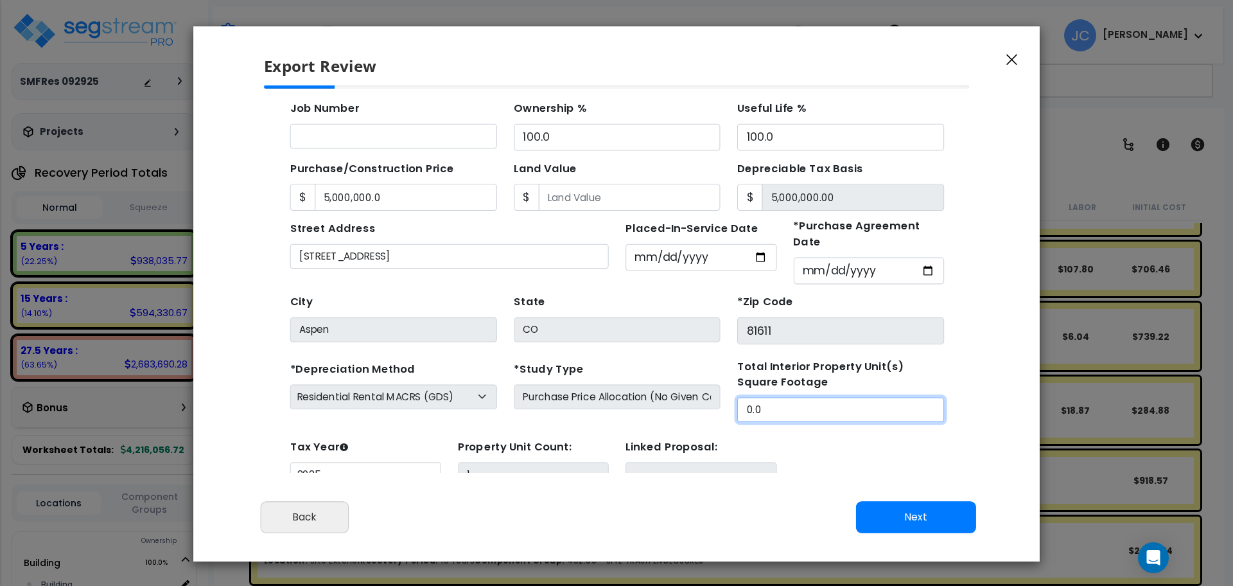
drag, startPoint x: 741, startPoint y: 379, endPoint x: 634, endPoint y: 358, distance: 109.4
click at [634, 358] on div "*Depreciation Method Commercial MACRS (GDS) Residential Rental MACRS (GDS) Comm…" at bounding box center [584, 364] width 610 height 58
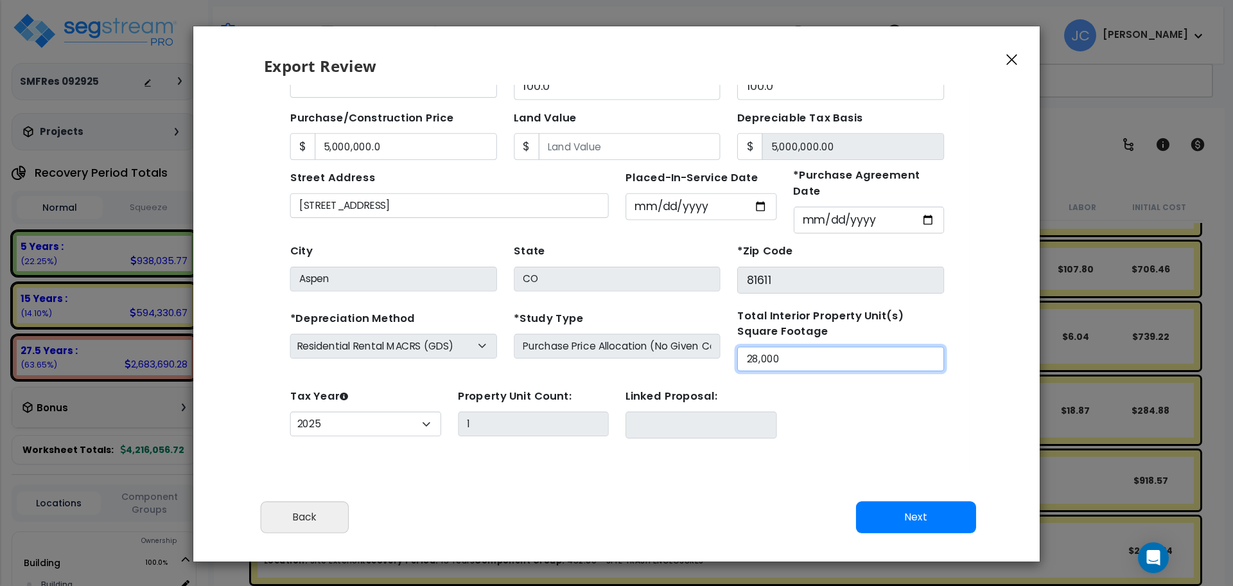
type input "28,000"
click at [895, 520] on button "Next" at bounding box center [916, 517] width 120 height 32
type input "5000000"
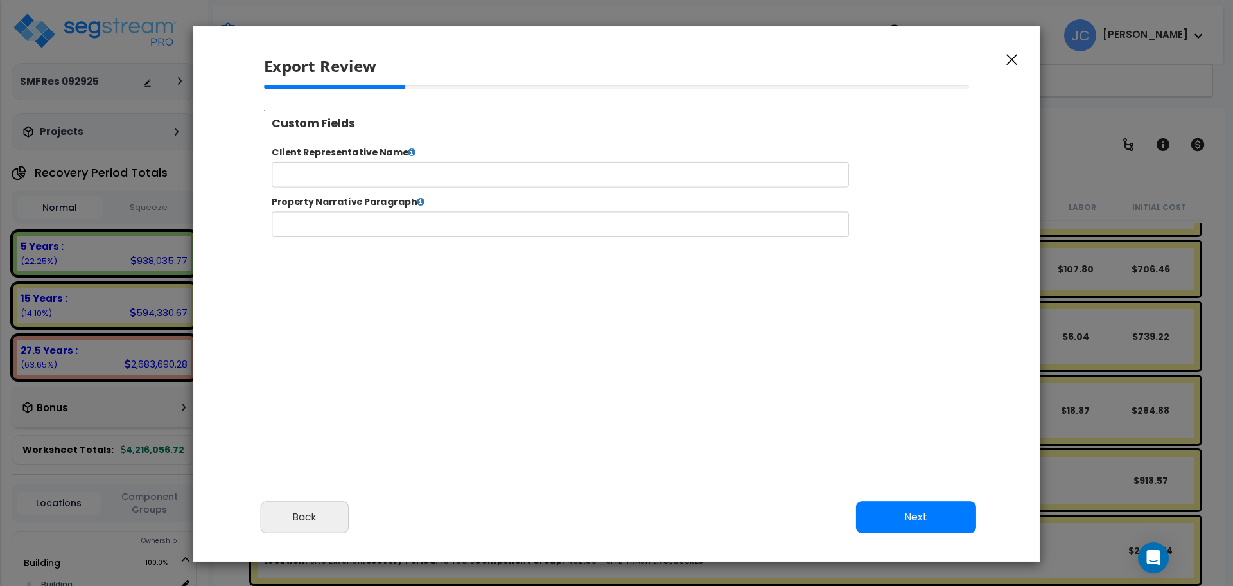
scroll to position [0, 0]
click at [915, 515] on button "Next" at bounding box center [916, 517] width 120 height 32
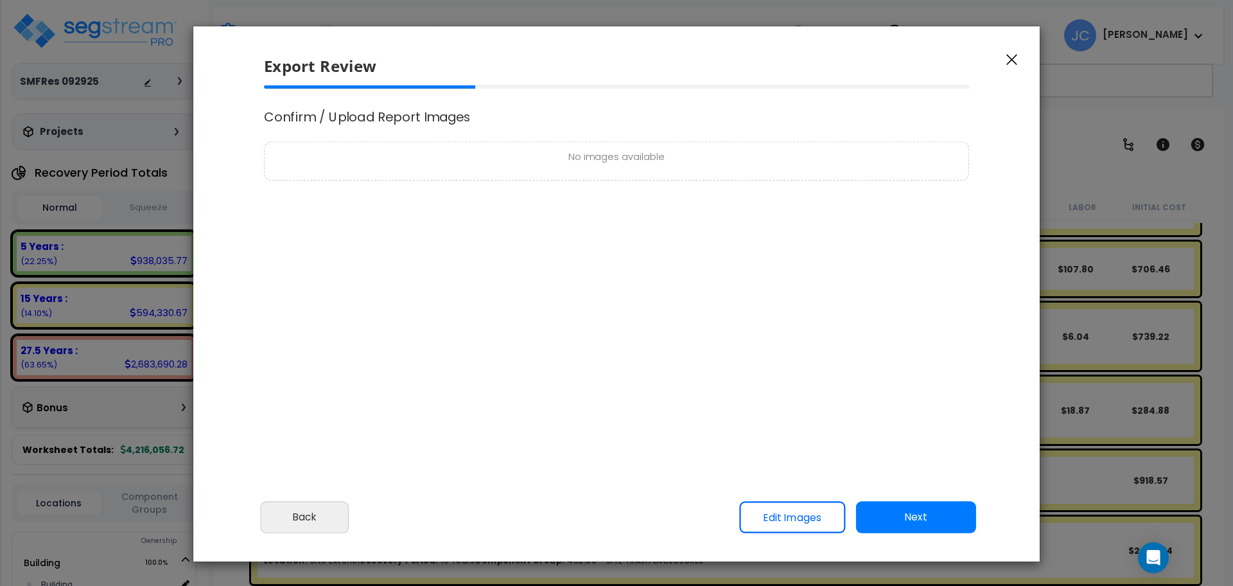
click at [907, 515] on button "Next" at bounding box center [916, 517] width 120 height 32
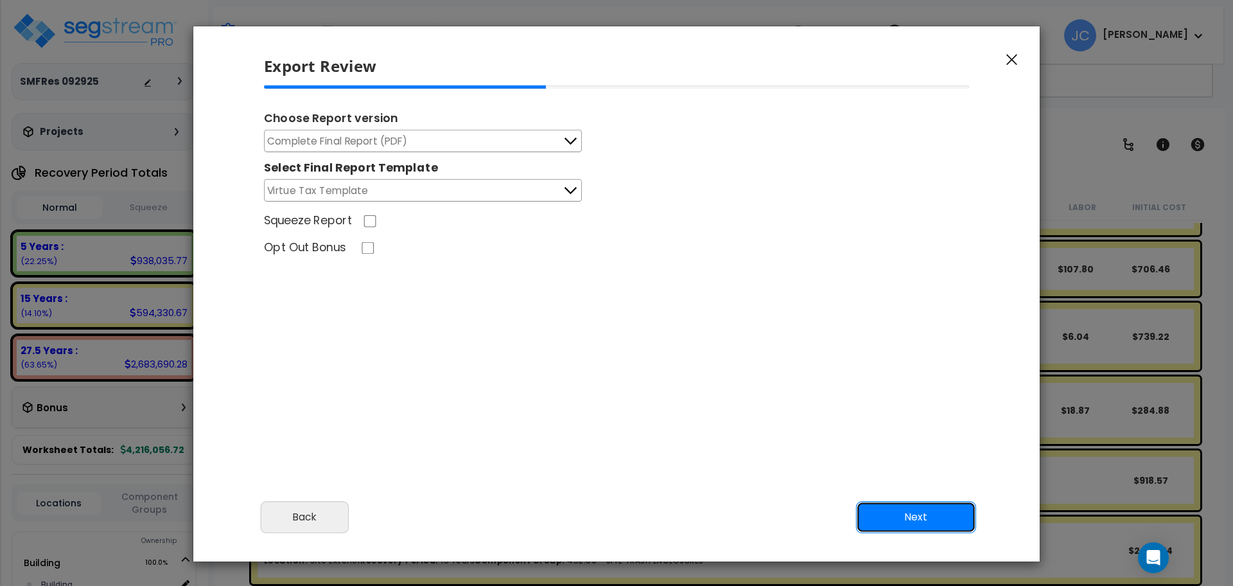
click at [916, 516] on button "Next" at bounding box center [916, 517] width 120 height 32
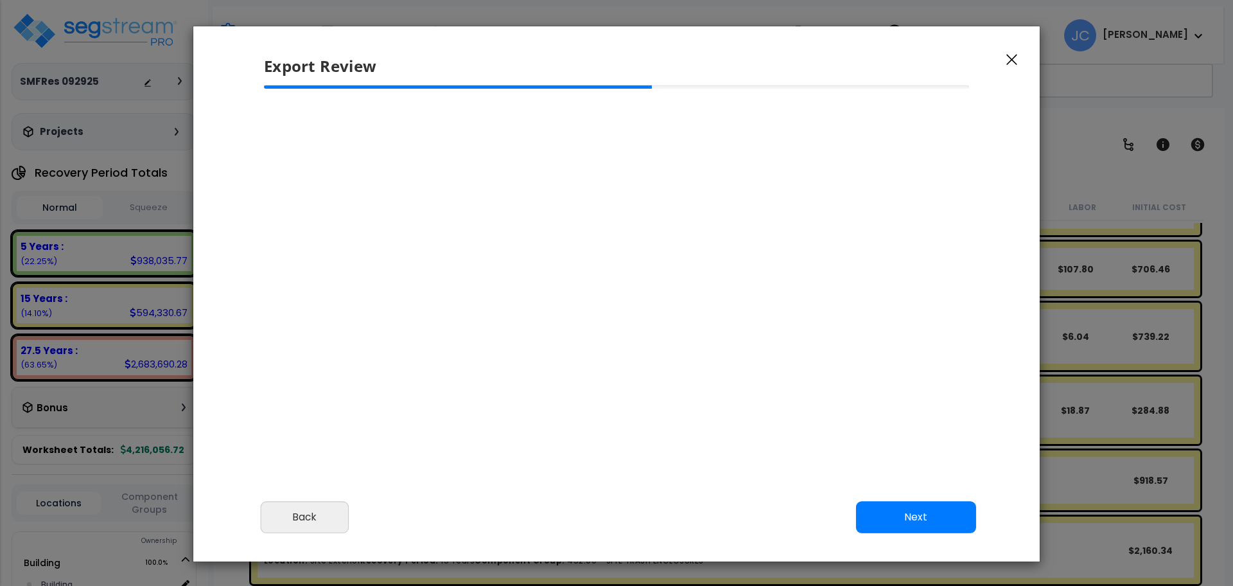
type input "5,000,000.0"
select select "2025"
click at [907, 512] on button "Next" at bounding box center [916, 517] width 120 height 32
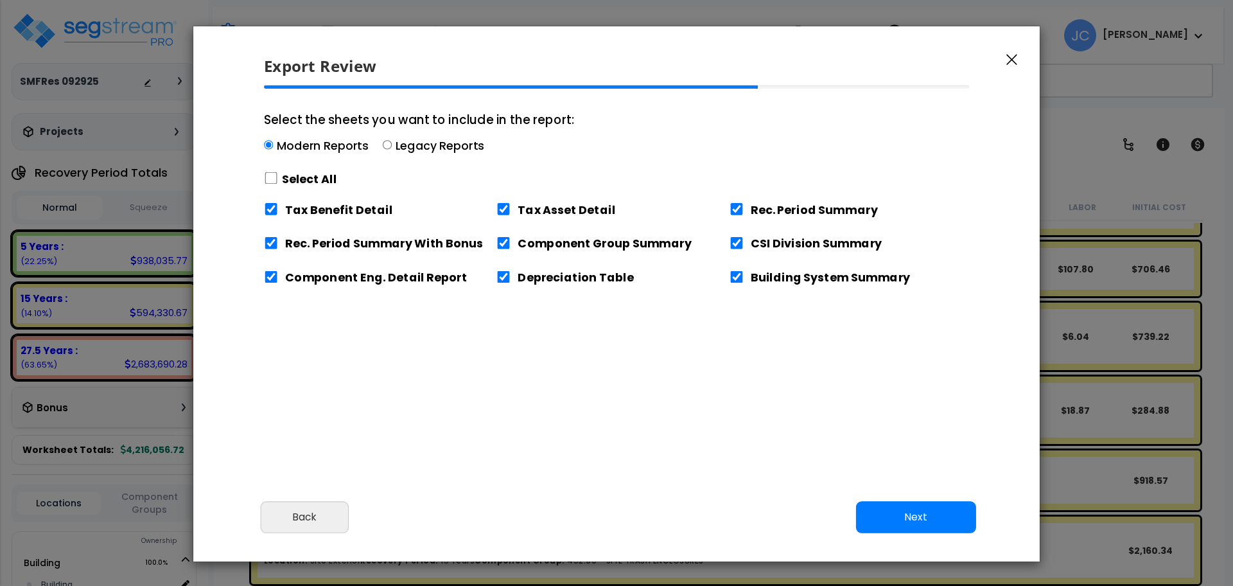
click at [313, 176] on label "Select All" at bounding box center [309, 179] width 55 height 16
click at [311, 189] on div "Select All" at bounding box center [419, 178] width 310 height 22
click at [273, 149] on input "Select the sheets you want to include in the report: Modern Reports Legacy Repo…" at bounding box center [268, 144] width 9 height 9
click at [309, 184] on label "Select All" at bounding box center [309, 178] width 55 height 16
click at [278, 184] on input "Select the sheets you want to include in the report: Modern Reports Legacy Repo…" at bounding box center [271, 177] width 14 height 12
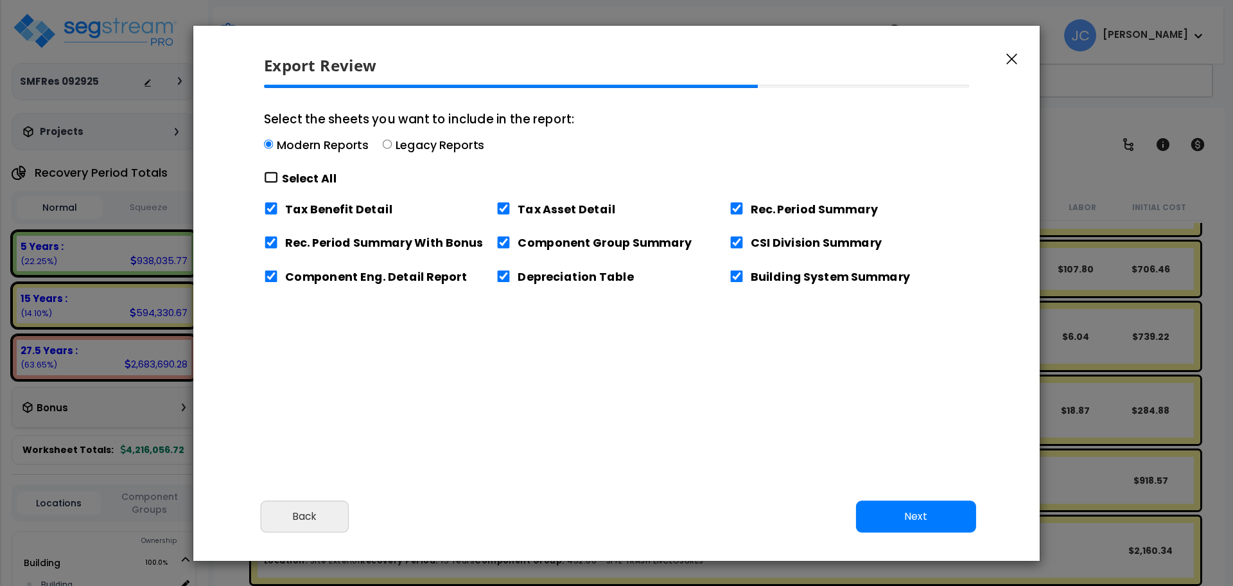
checkbox input "true"
click at [874, 501] on button "Next" at bounding box center [916, 516] width 120 height 32
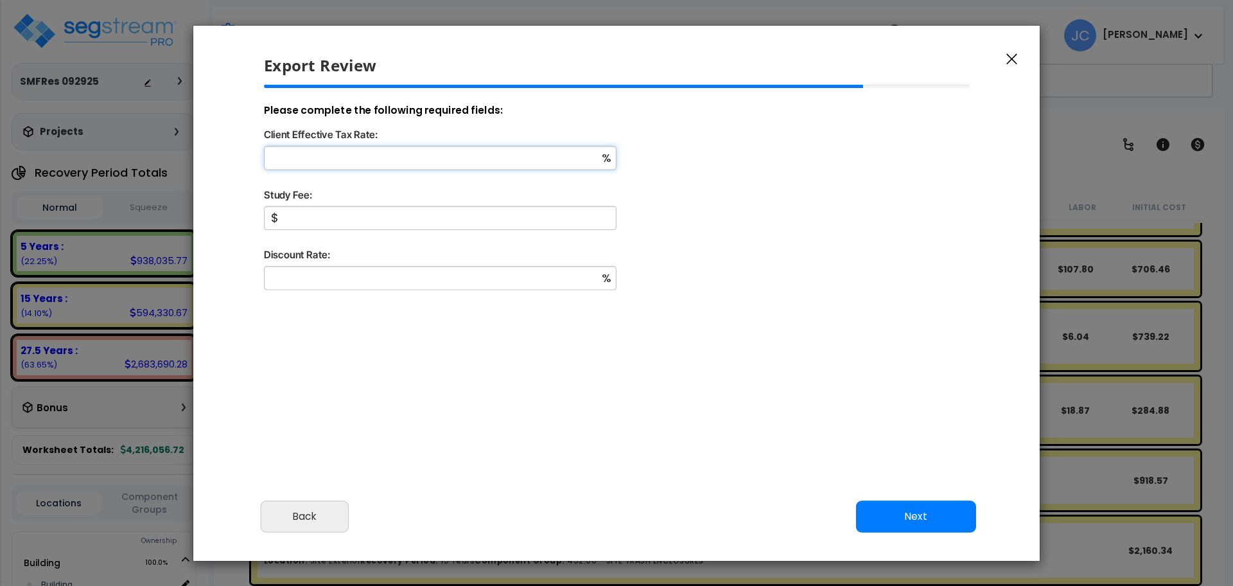
click at [534, 163] on input "Client Effective Tax Rate:" at bounding box center [440, 158] width 352 height 24
type input "32"
type input "5,000"
type input "9"
click at [894, 500] on button "Next" at bounding box center [916, 516] width 120 height 32
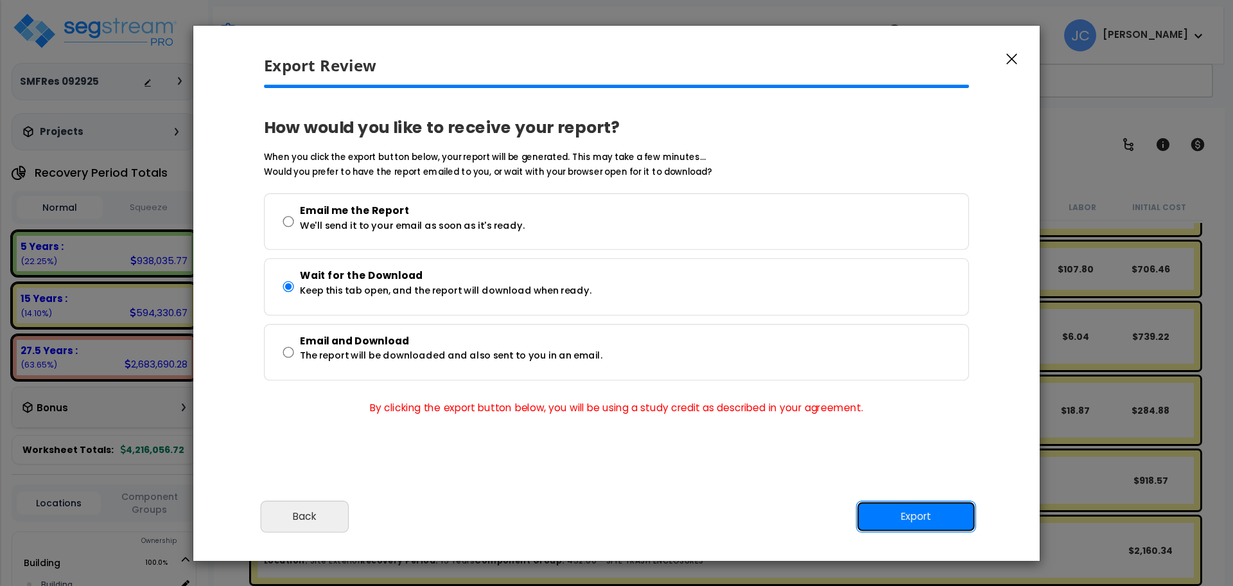
click at [926, 519] on button "Export" at bounding box center [916, 516] width 120 height 32
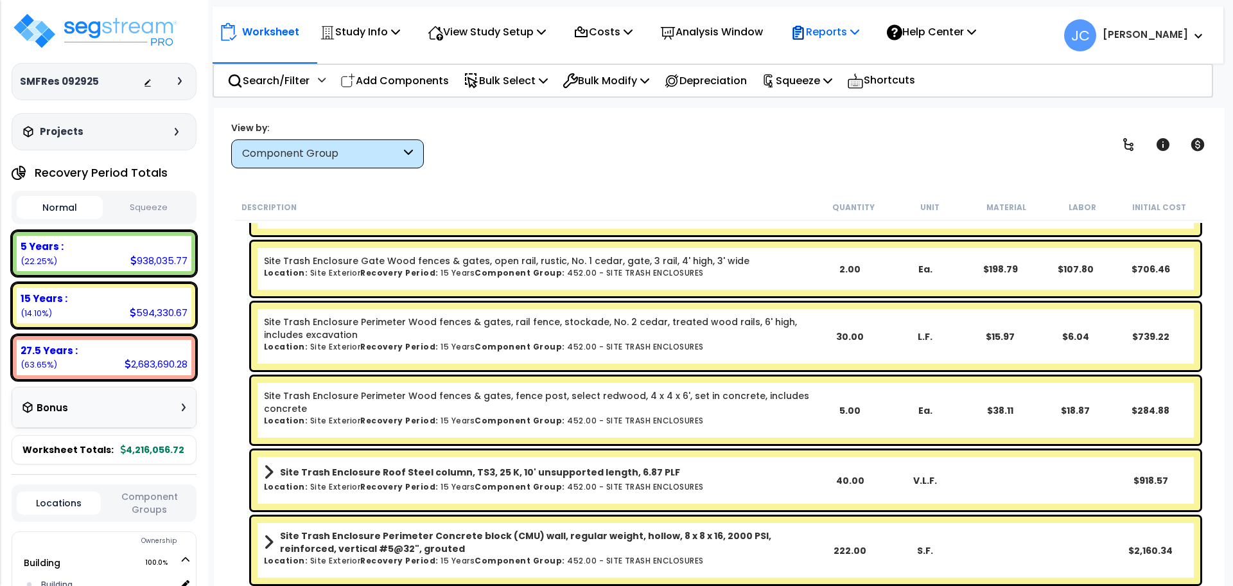
click at [844, 37] on p "Reports" at bounding box center [824, 31] width 69 height 17
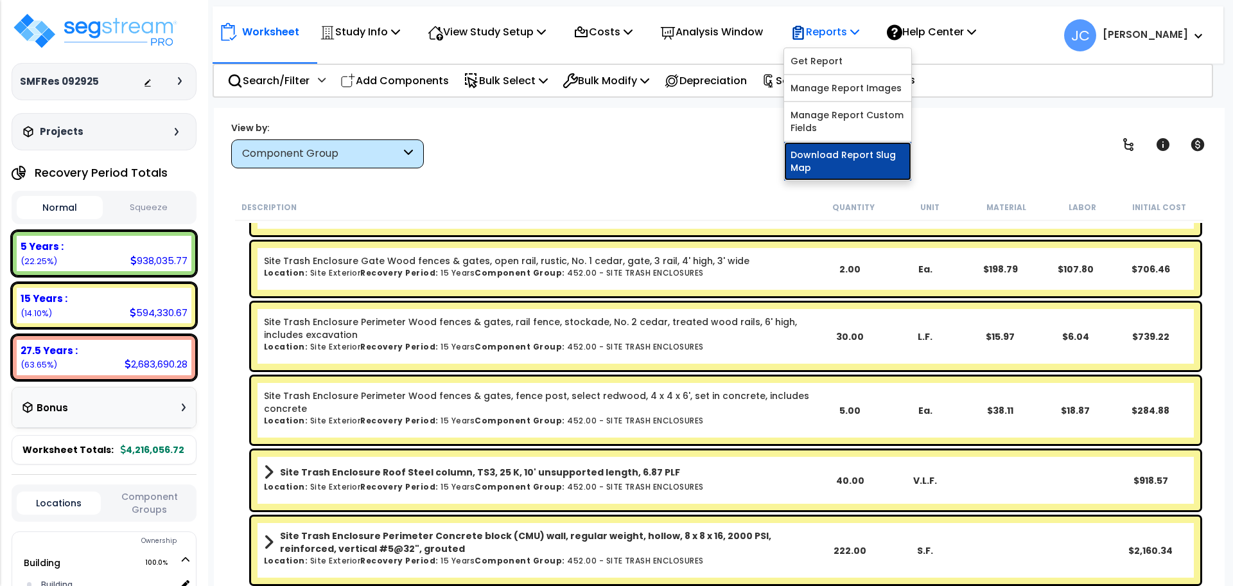
click at [850, 168] on link "Download Report Slug Map" at bounding box center [847, 161] width 127 height 39
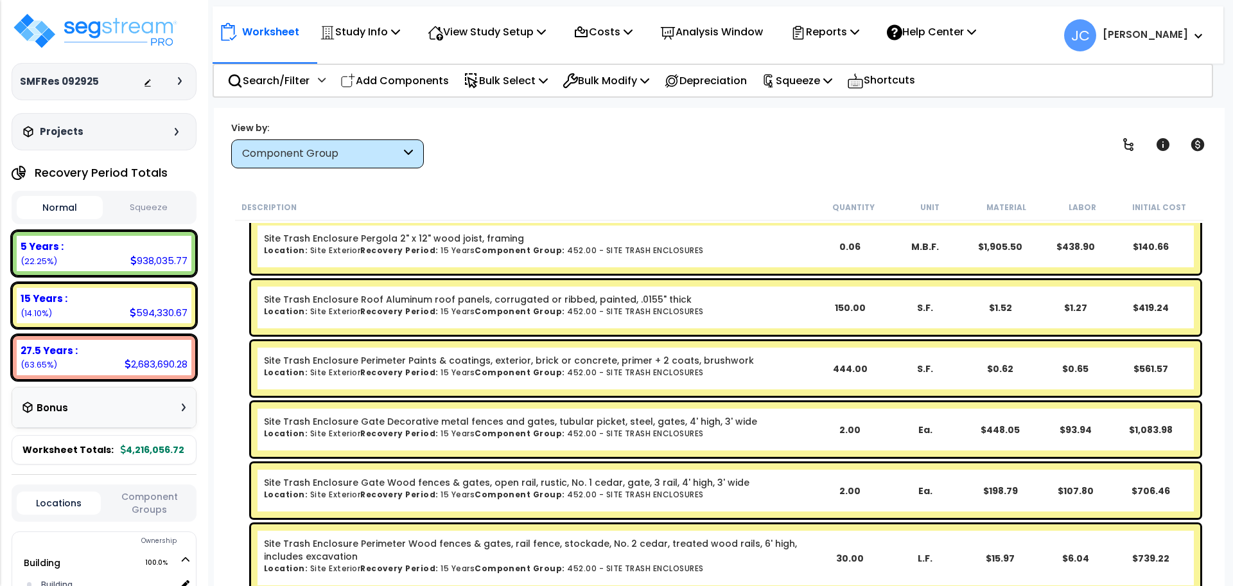
scroll to position [31153, 0]
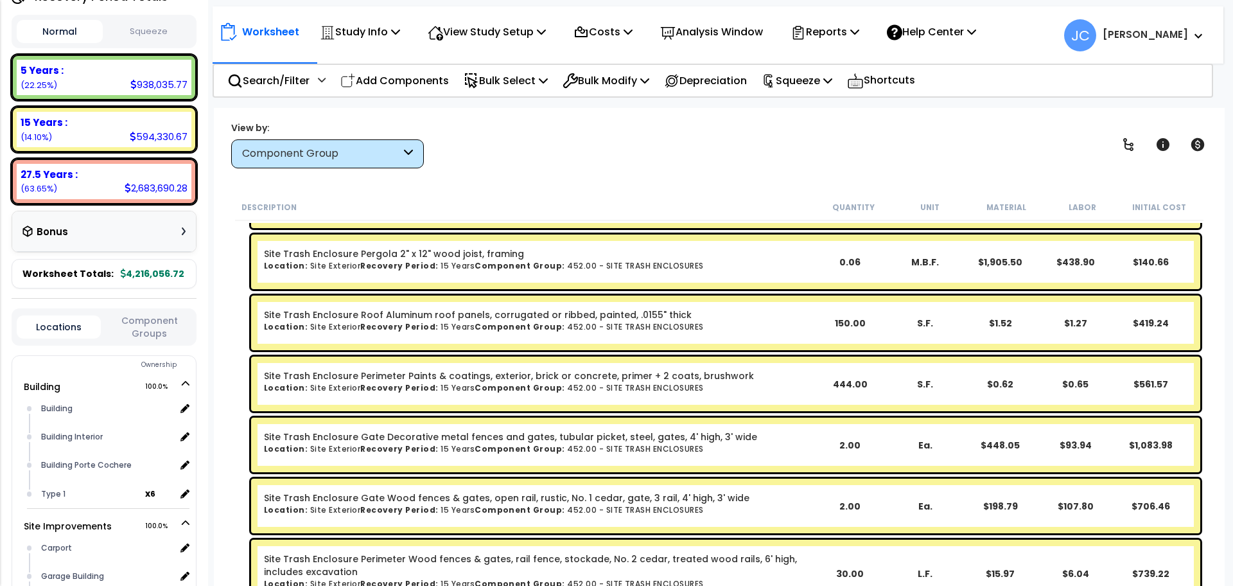
click at [158, 231] on div "Bonus" at bounding box center [103, 231] width 163 height 25
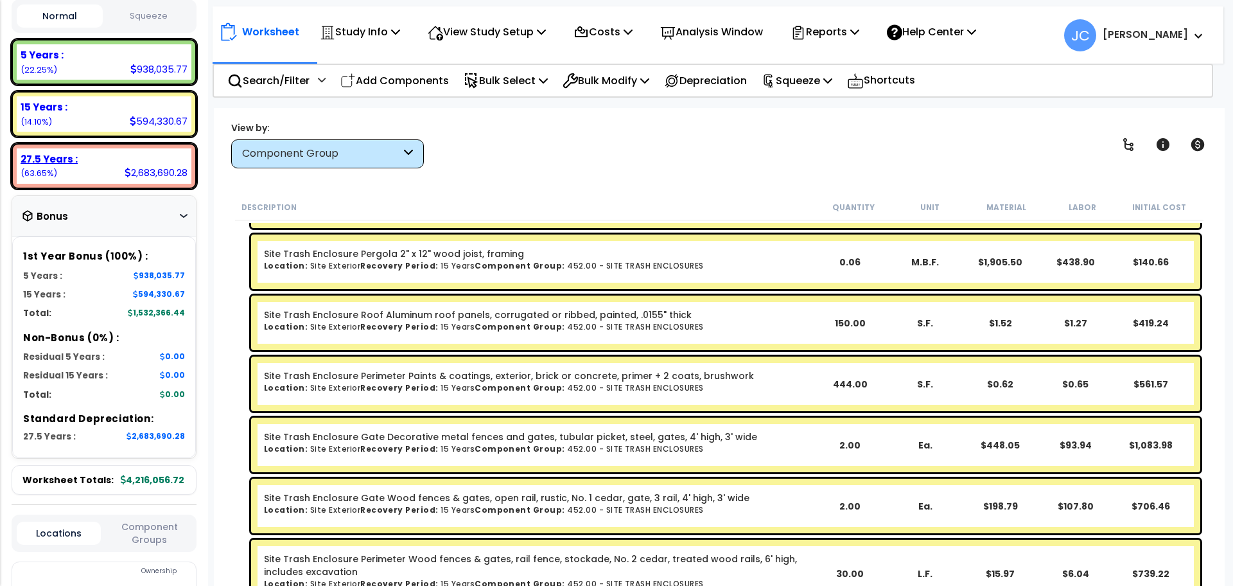
scroll to position [193, 0]
click at [717, 168] on div "Worksheet Study Info Study Setup Add Property Unit Template study Clone study JC" at bounding box center [719, 401] width 1011 height 586
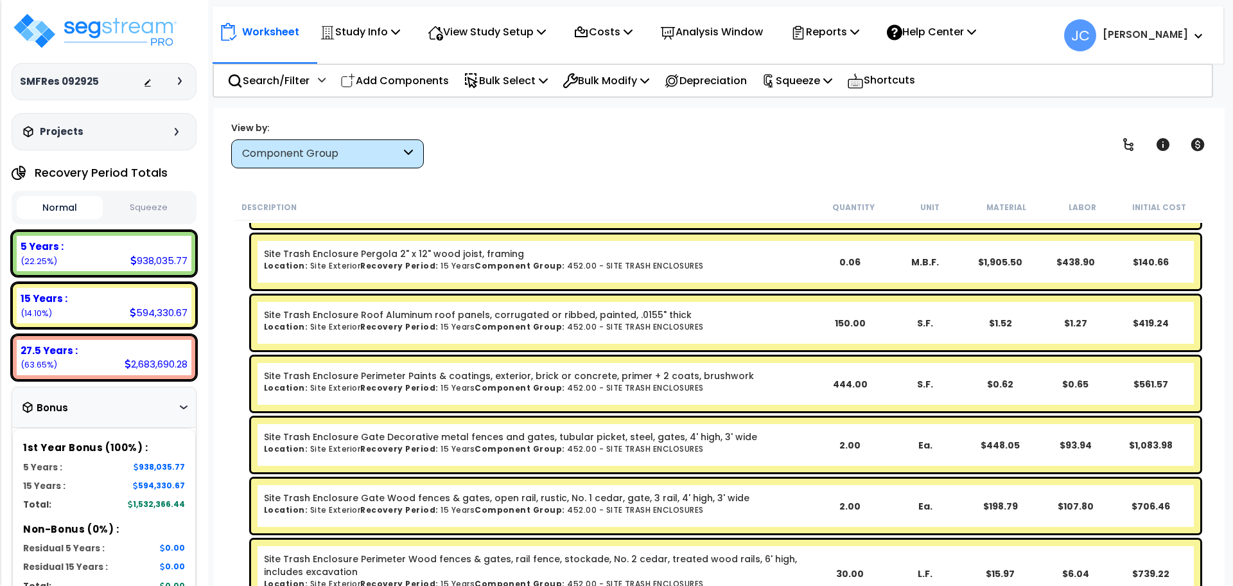
scroll to position [0, 0]
click at [1156, 28] on b "[PERSON_NAME]" at bounding box center [1144, 34] width 85 height 13
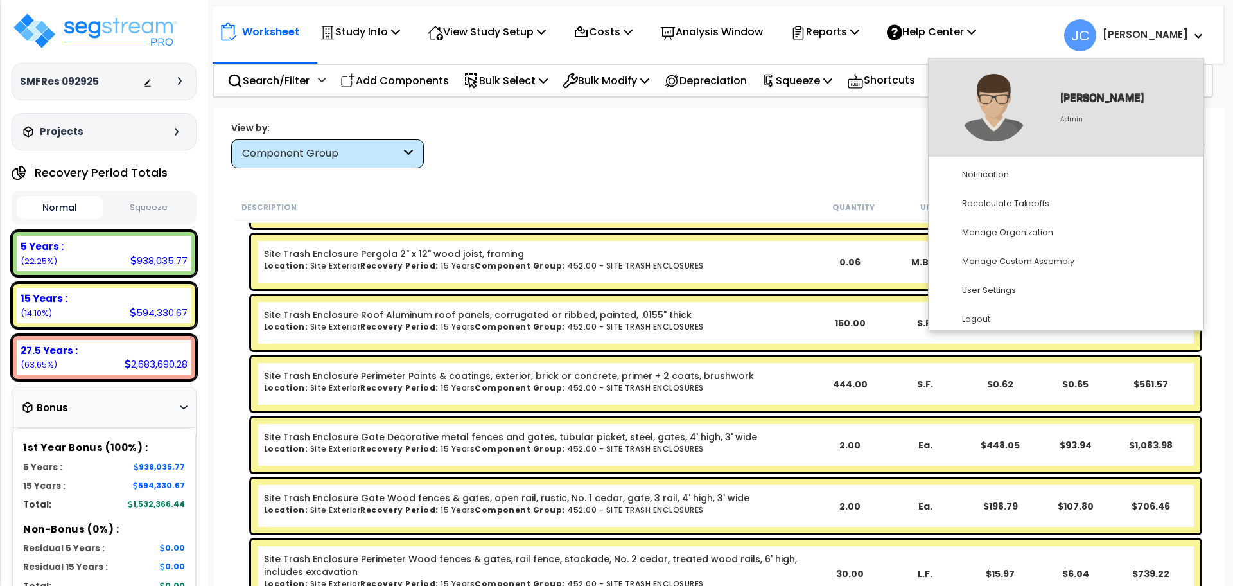
click at [758, 150] on div "View by: Component Group High to Low - Component Cost" at bounding box center [719, 145] width 985 height 48
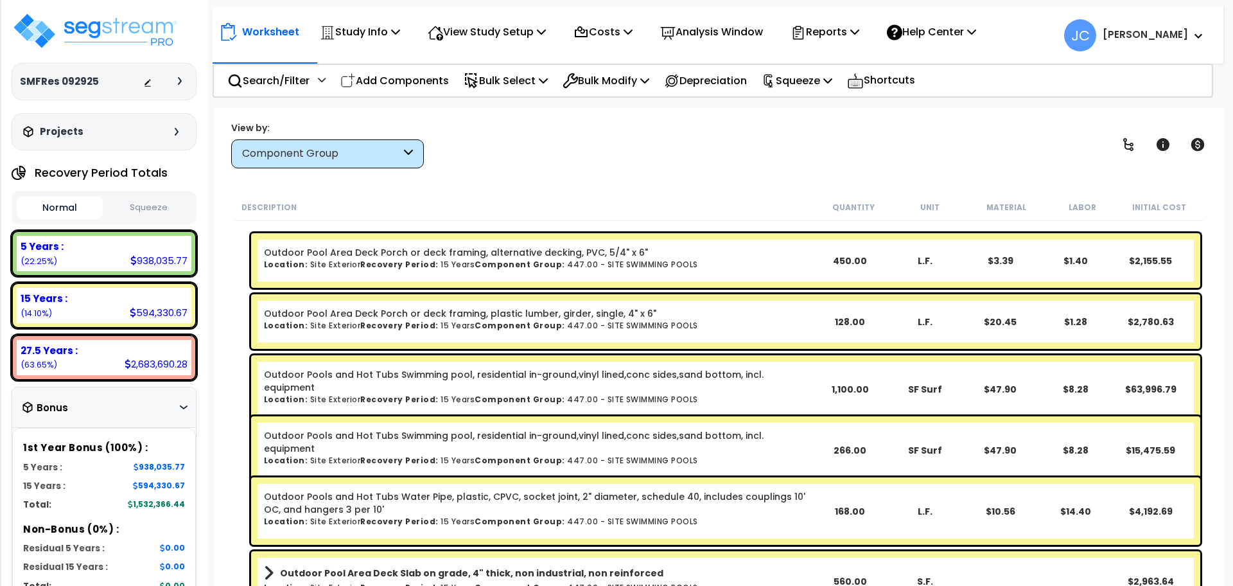
scroll to position [29902, 0]
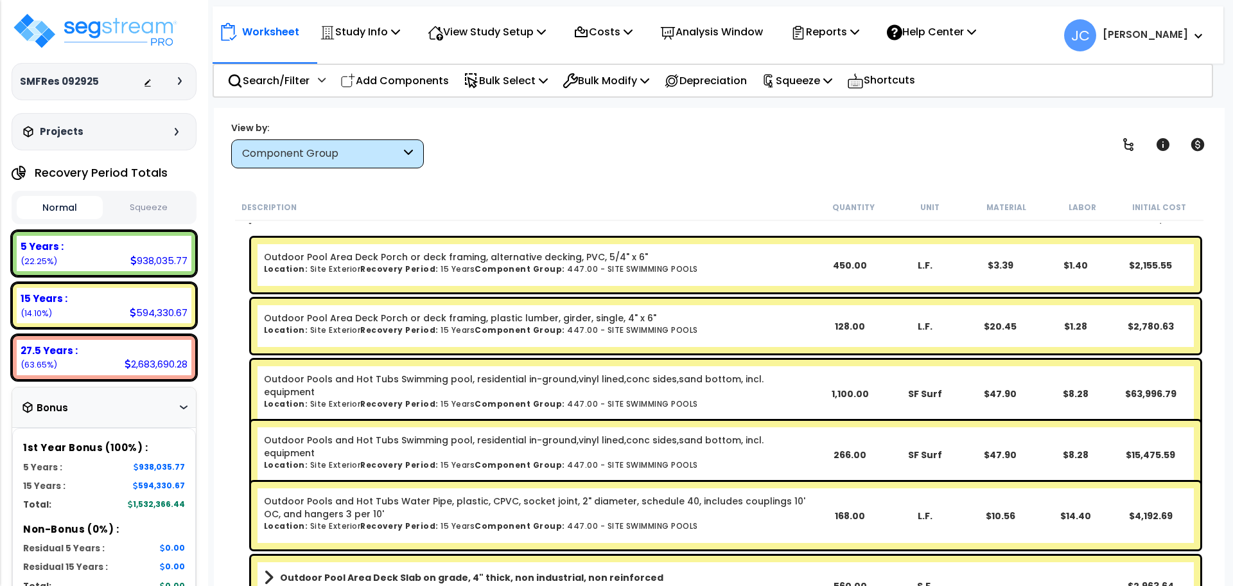
click at [1154, 43] on small "[PERSON_NAME]" at bounding box center [1144, 35] width 85 height 17
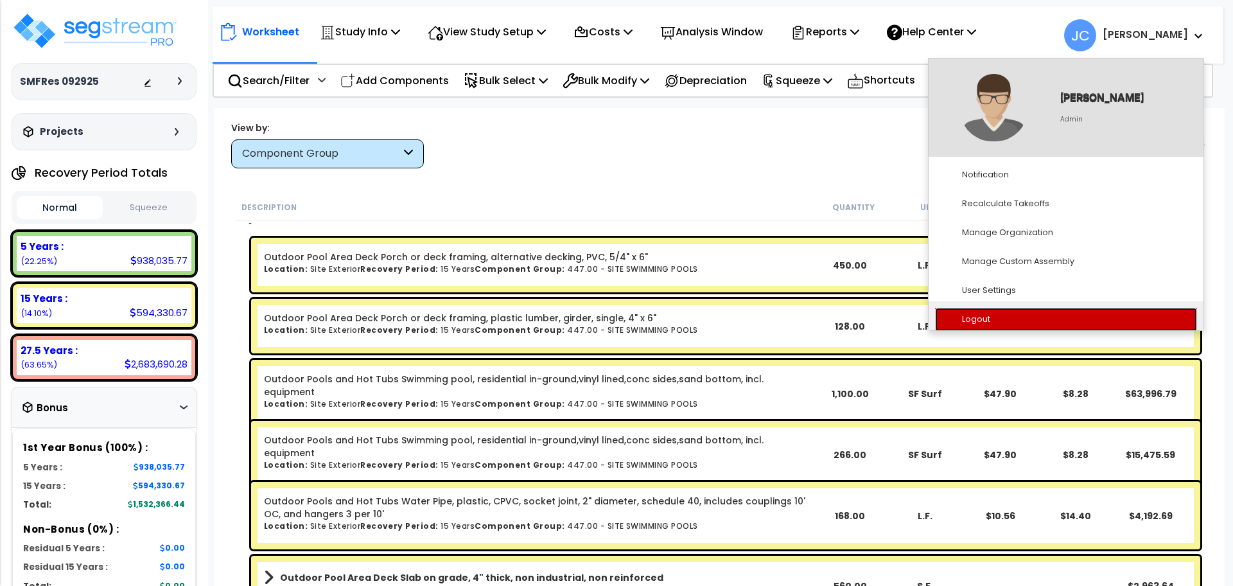
click at [1006, 322] on link "Logout" at bounding box center [1066, 320] width 262 height 24
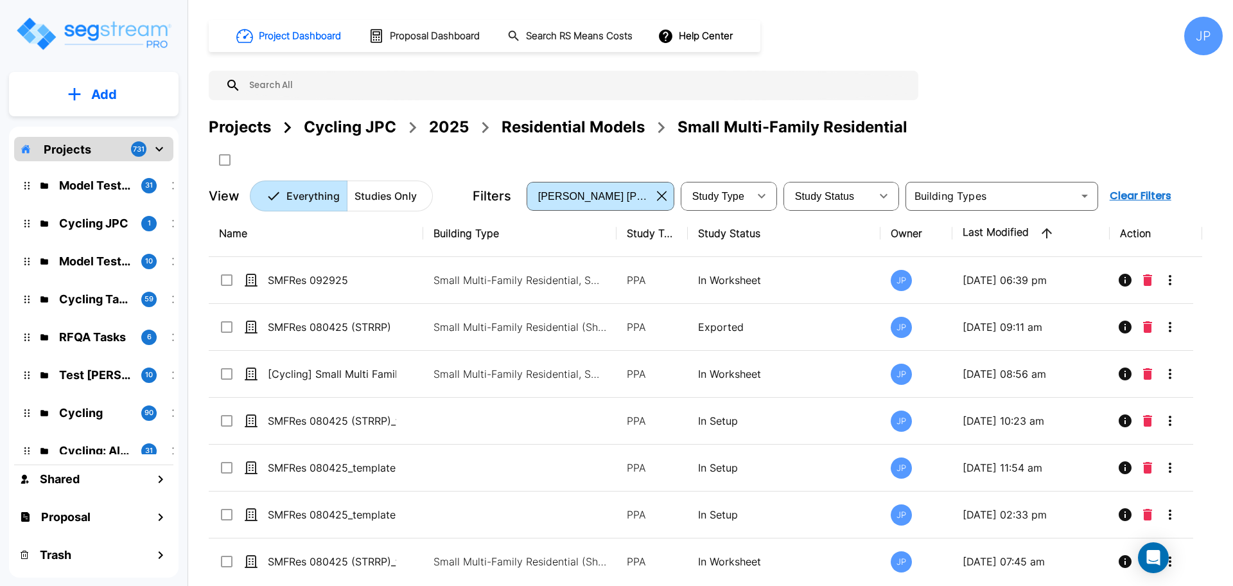
click at [534, 125] on div "Residential Models" at bounding box center [572, 127] width 143 height 23
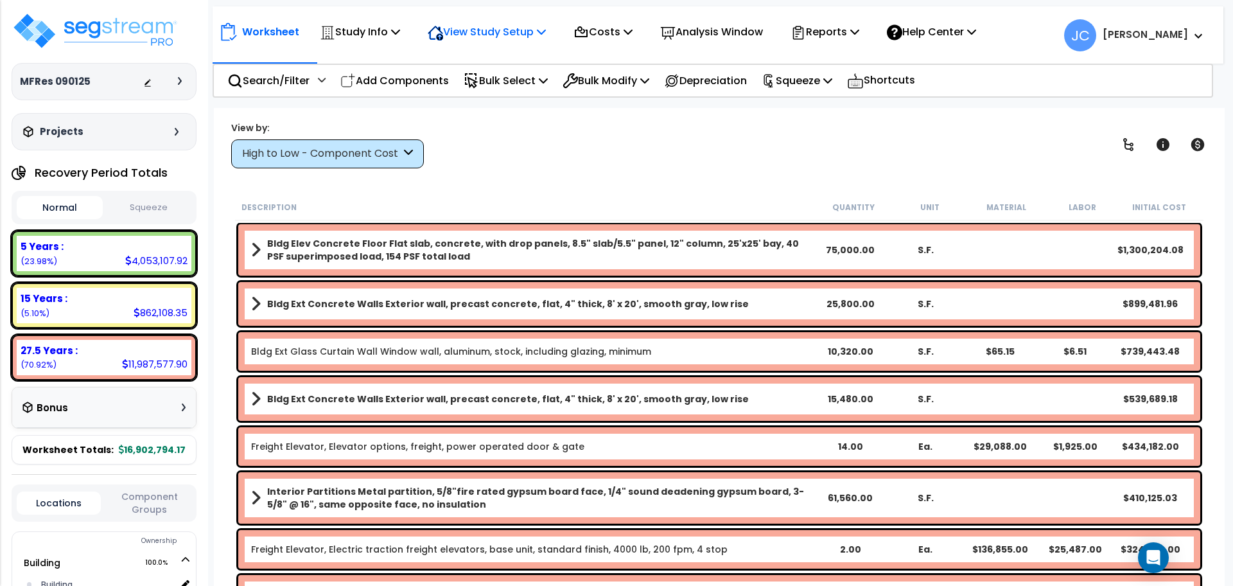
click at [528, 34] on p "View Study Setup" at bounding box center [487, 31] width 118 height 17
click at [497, 91] on link "View Questionnaire" at bounding box center [484, 88] width 127 height 26
click at [378, 146] on div "High to Low - Component Cost" at bounding box center [321, 153] width 159 height 15
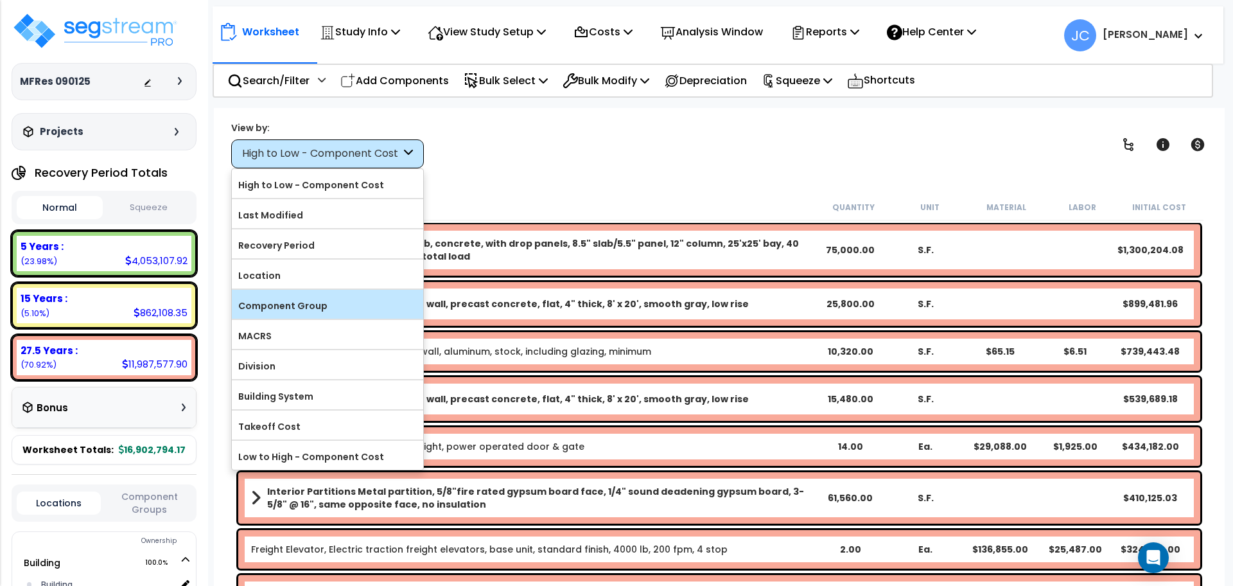
click at [322, 310] on label "Component Group" at bounding box center [327, 305] width 191 height 19
click at [0, 0] on input "Component Group" at bounding box center [0, 0] width 0 height 0
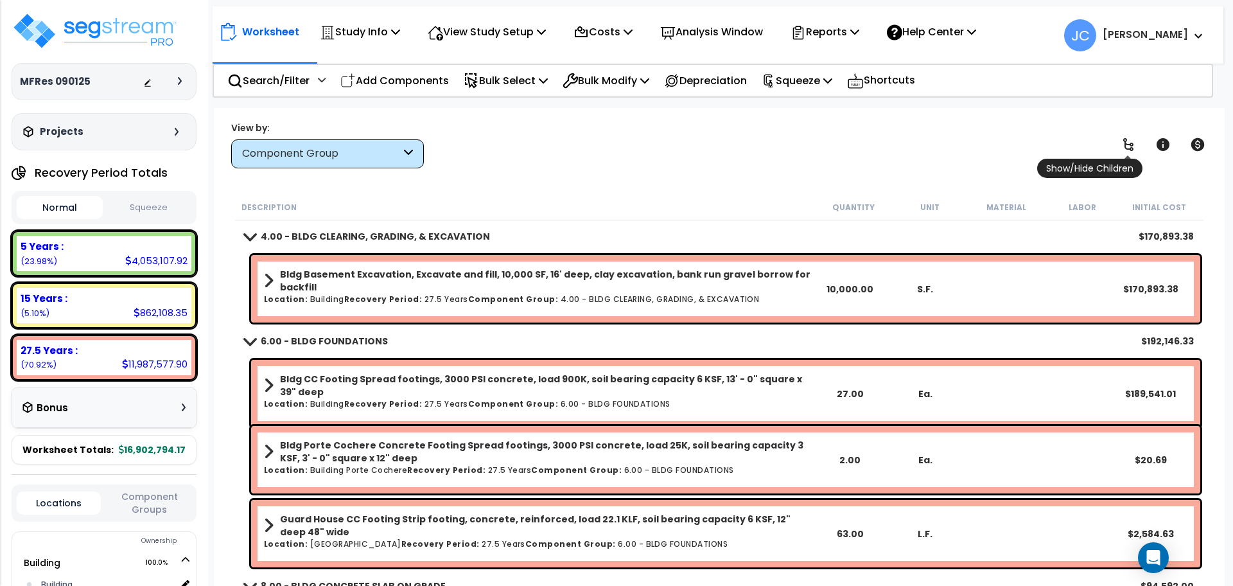
click at [1129, 159] on span "Show/Hide Children" at bounding box center [1089, 168] width 105 height 19
click at [1129, 148] on icon at bounding box center [1128, 144] width 10 height 13
click at [1129, 145] on icon at bounding box center [1128, 144] width 10 height 13
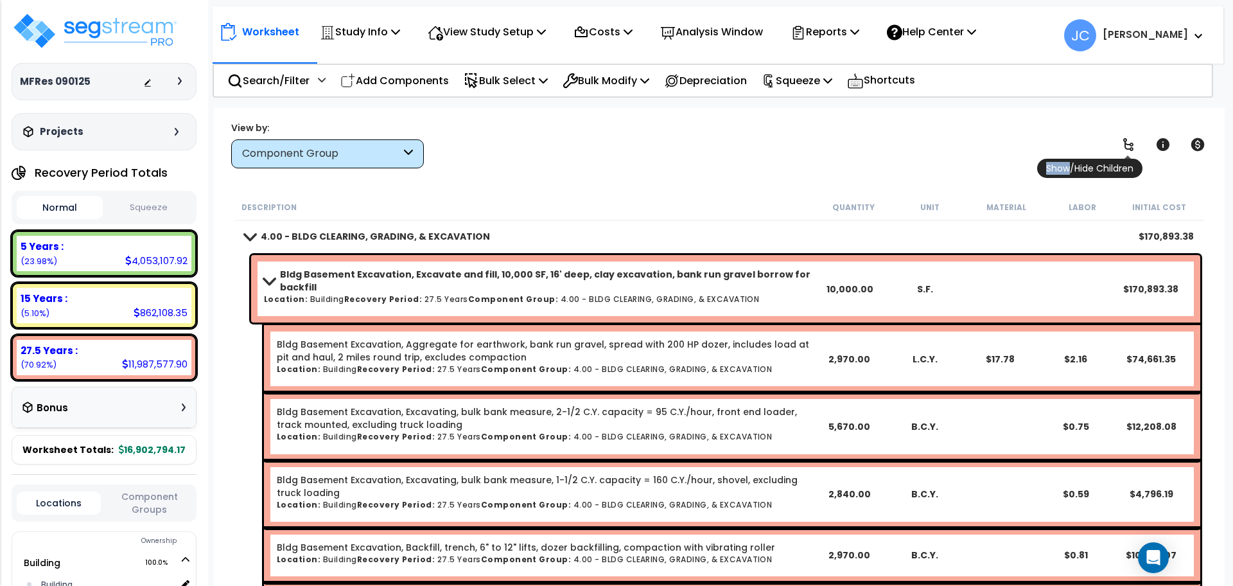
click at [1129, 144] on icon at bounding box center [1128, 144] width 10 height 13
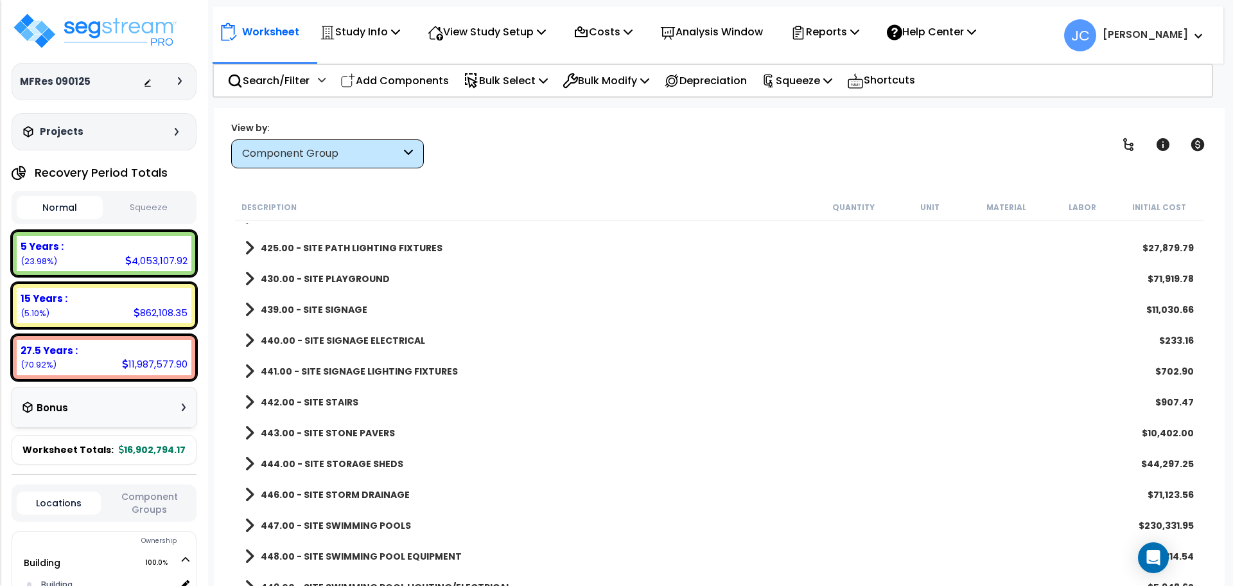
scroll to position [5058, 0]
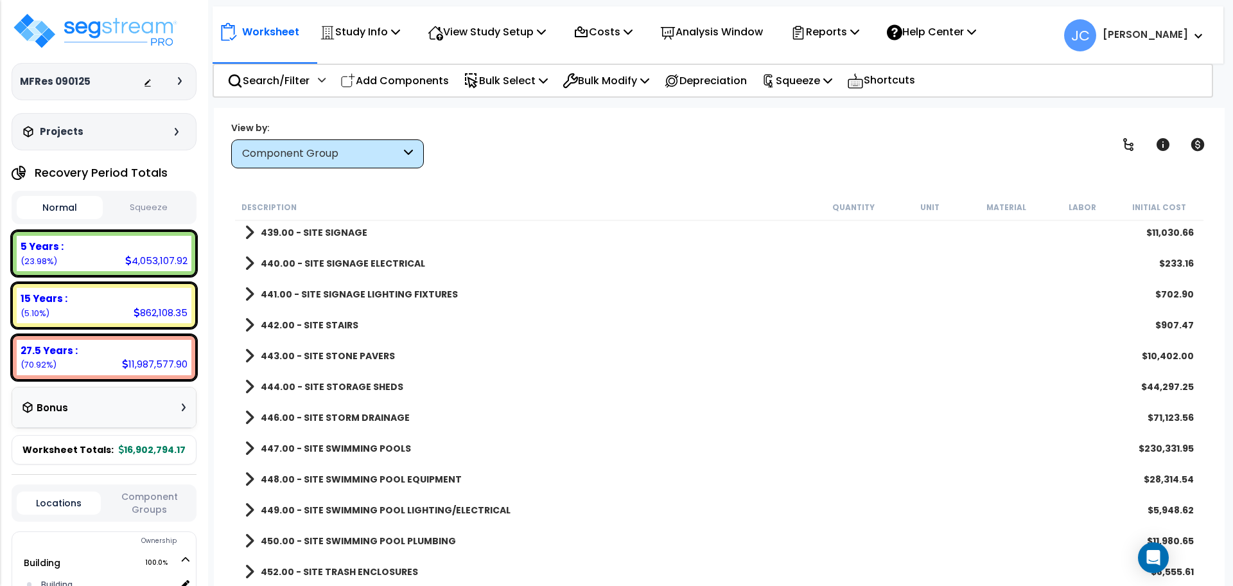
click at [395, 446] on b "447.00 - SITE SWIMMING POOLS" at bounding box center [336, 448] width 150 height 13
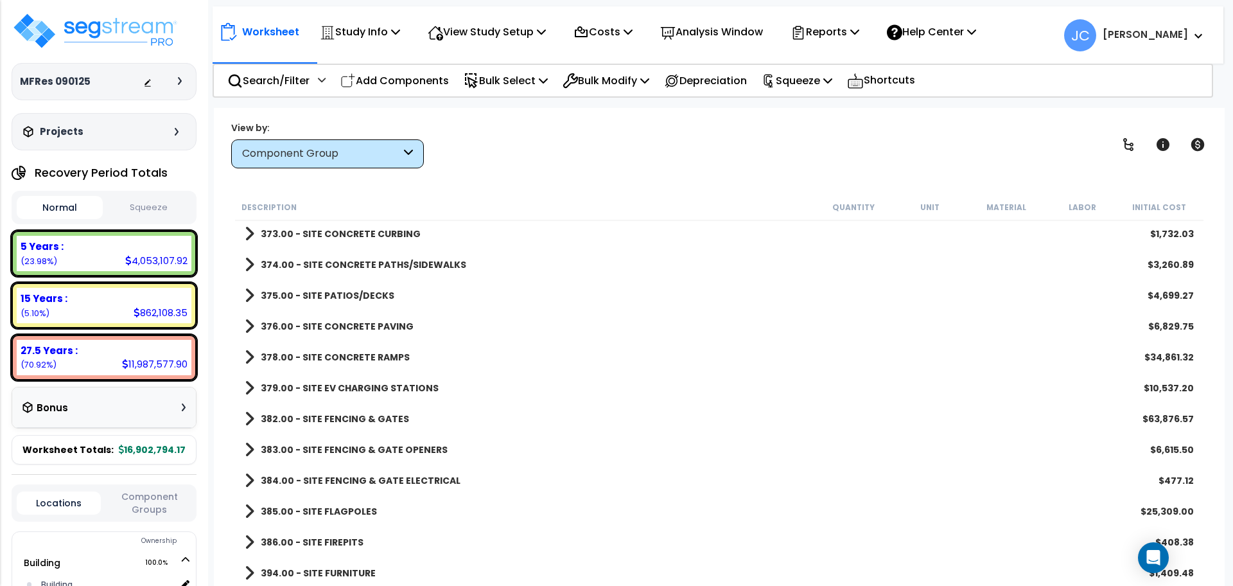
scroll to position [4414, 0]
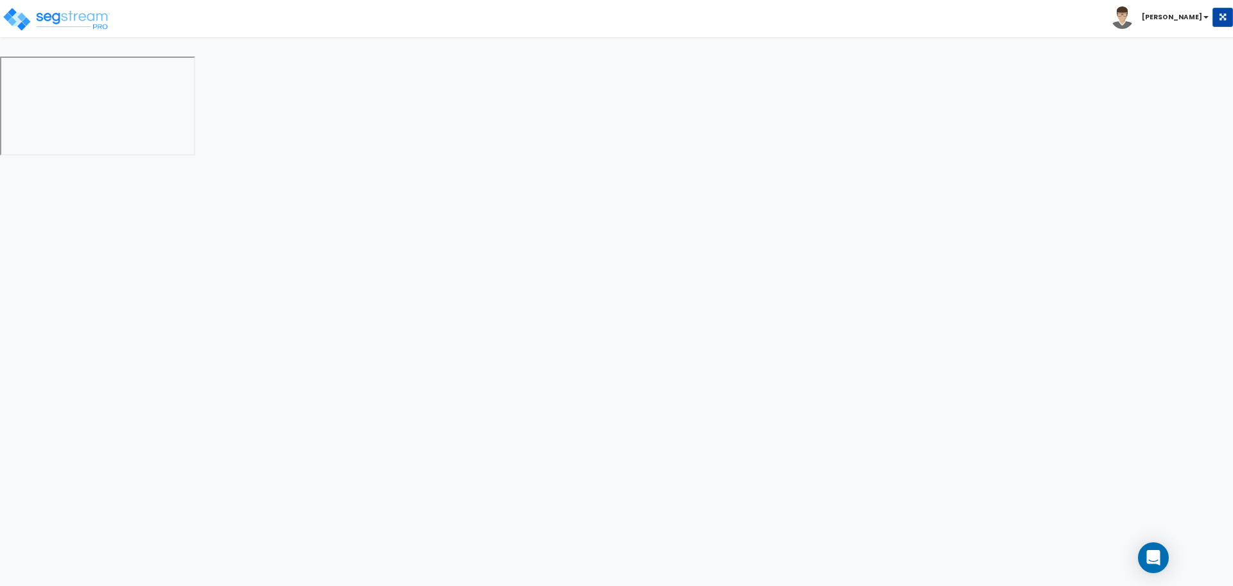
select select "2"
select select "1"
select select "2"
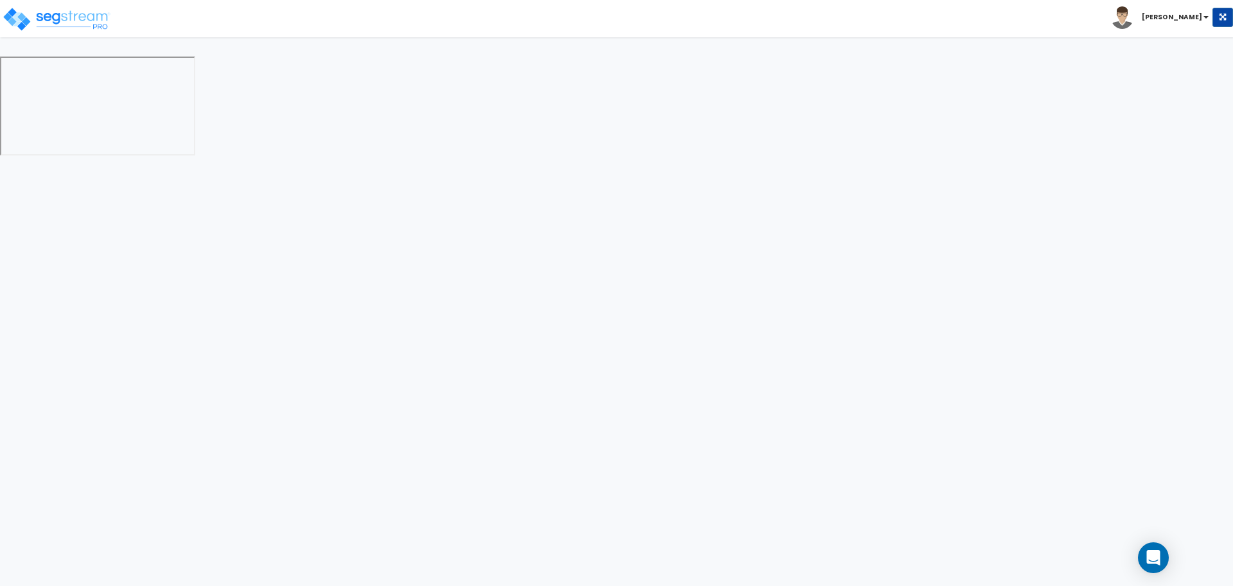
select select "1"
select select "2"
select select "3"
select select "1"
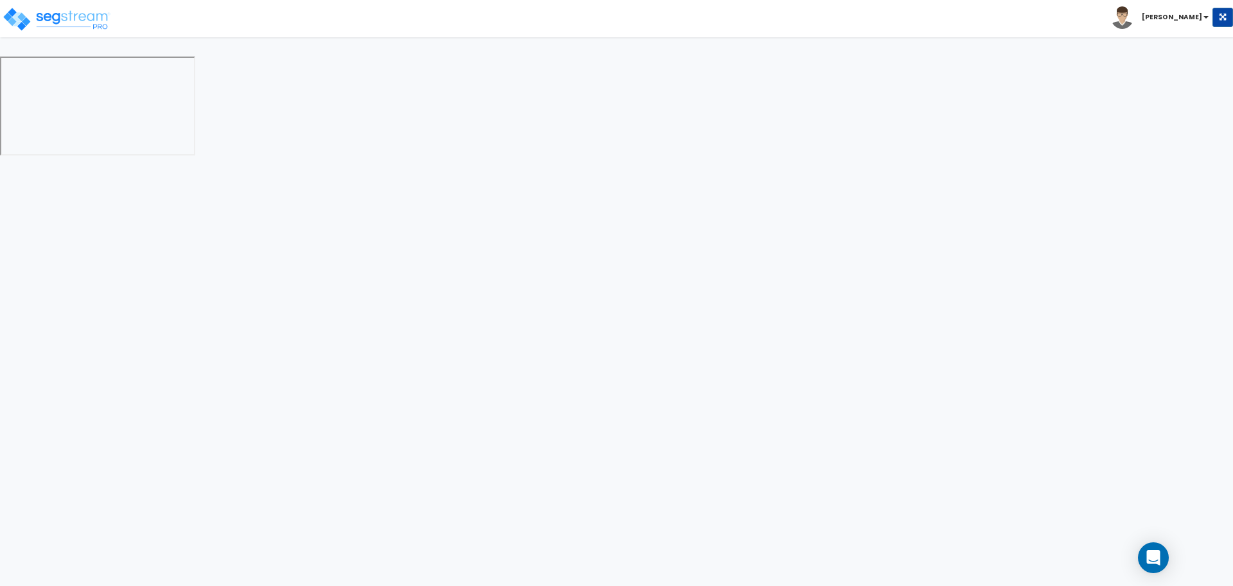
select select "2"
select select "4"
select select "2"
select select "1"
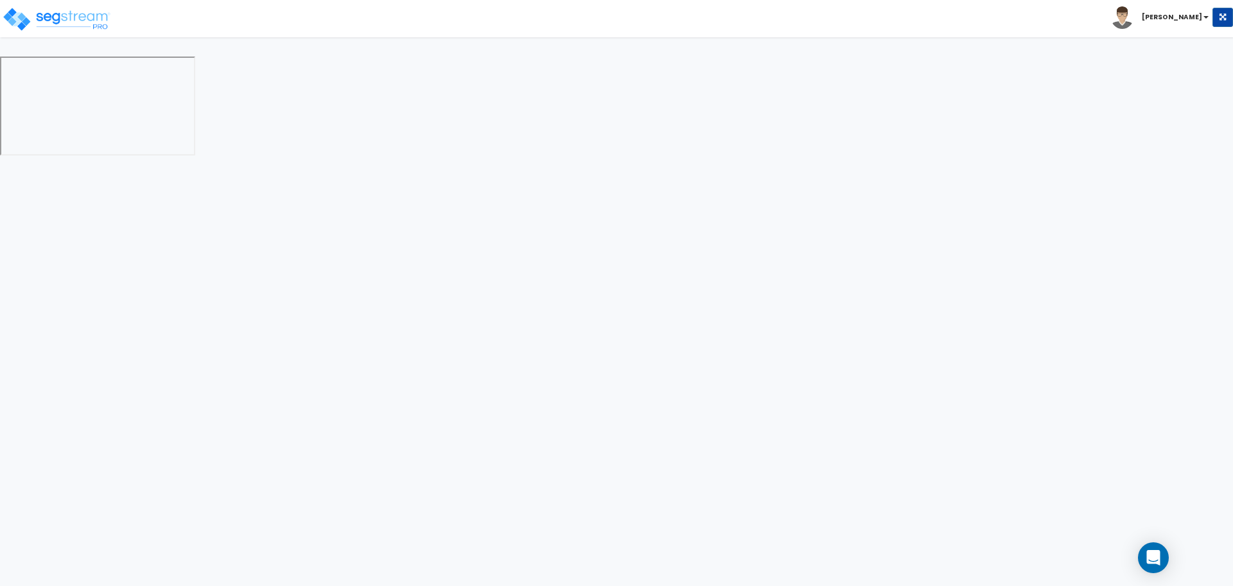
select select "2"
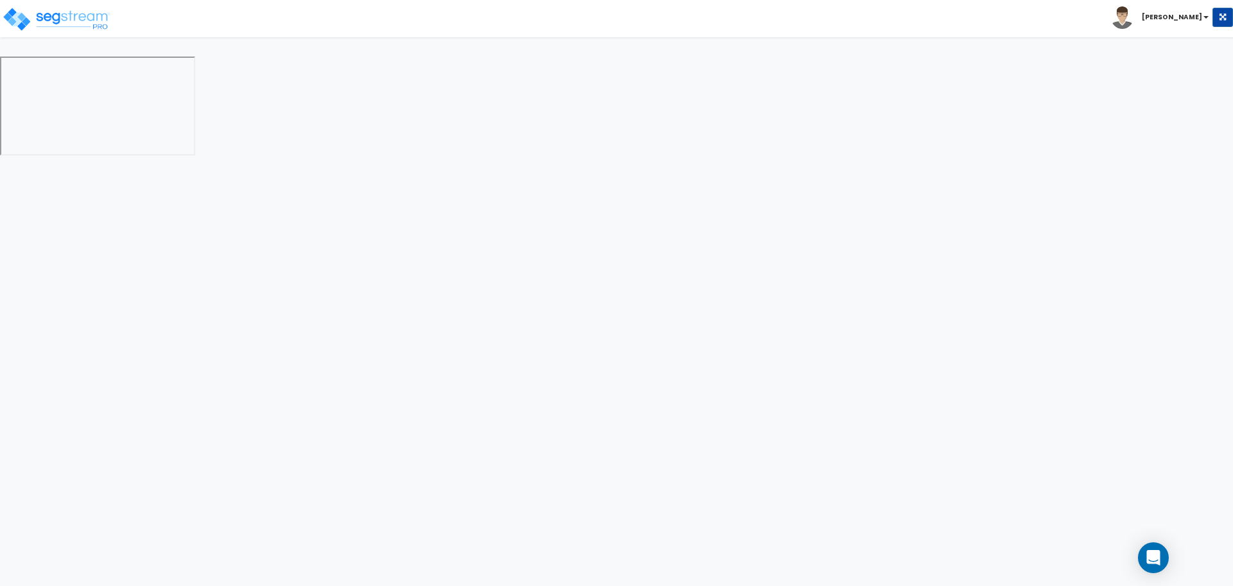
select select "6"
select select "11"
select select "2"
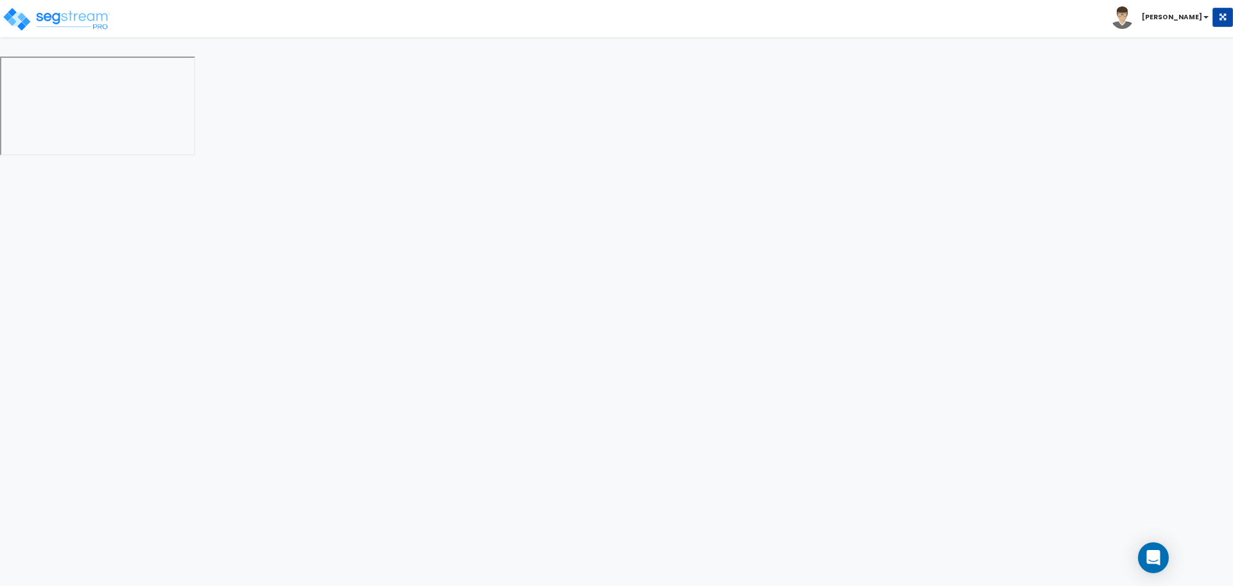
select select "3"
select select "1"
select select "2"
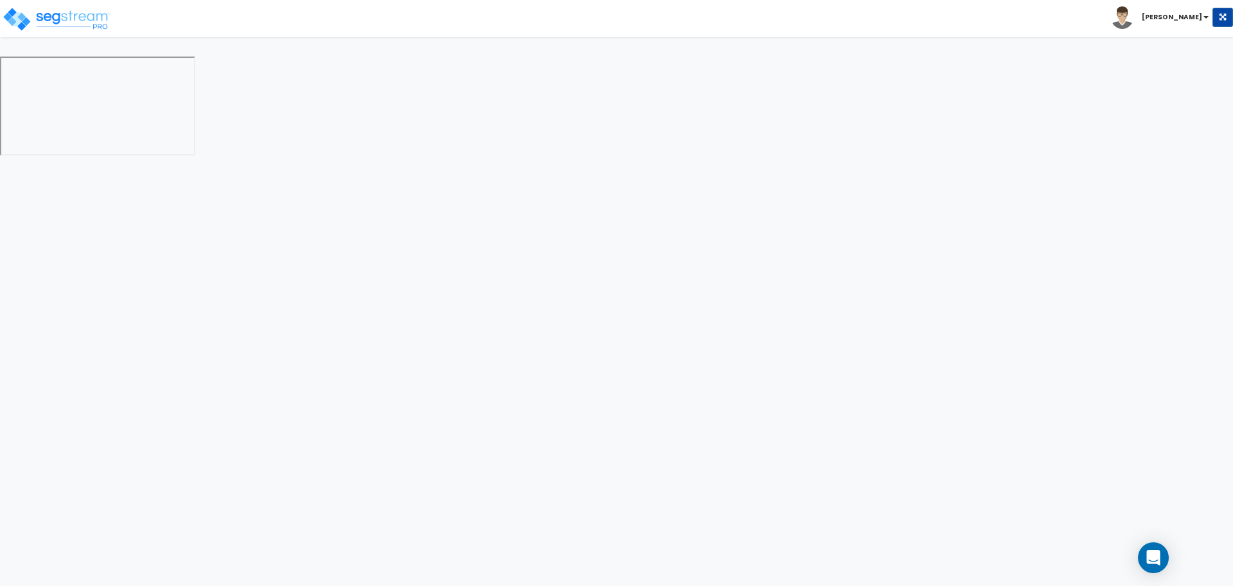
select select "1"
select select "2"
select select "7"
select select "2"
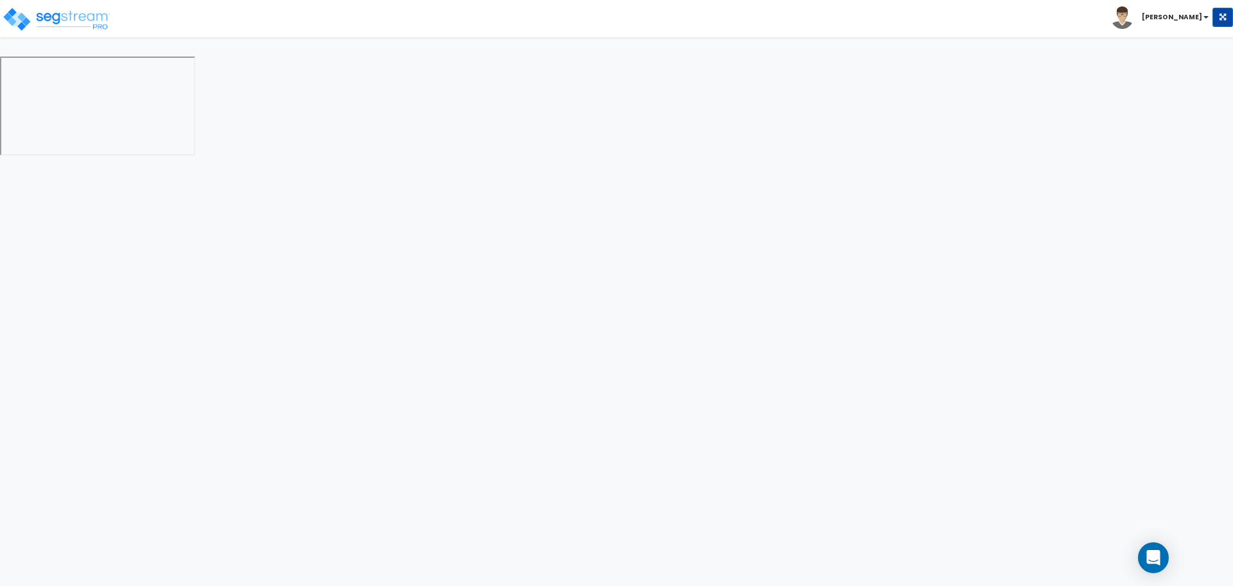
select select "3"
select select "1"
select select "16"
select select "2"
select select "5"
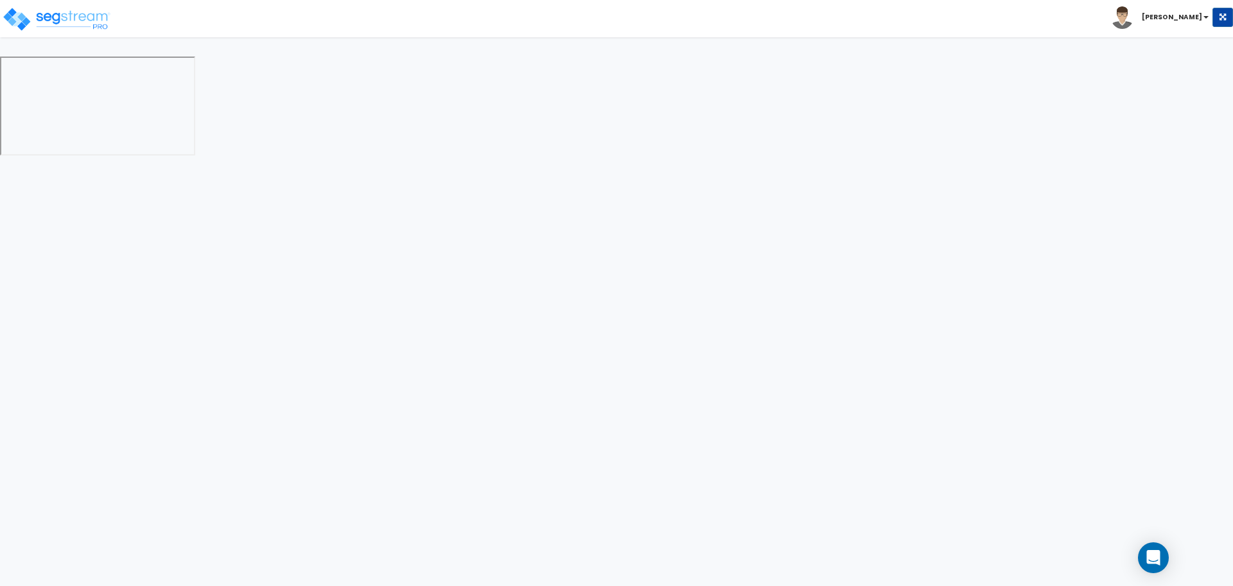
select select "4"
select select "1"
select select "10"
select select "3"
select select "2"
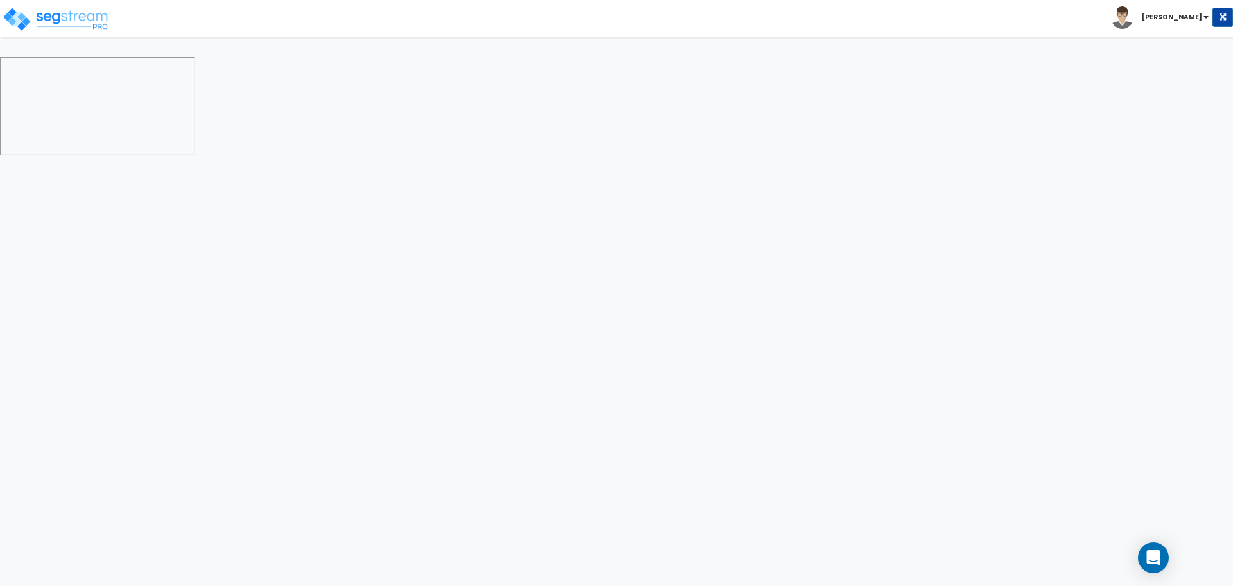
select select "1"
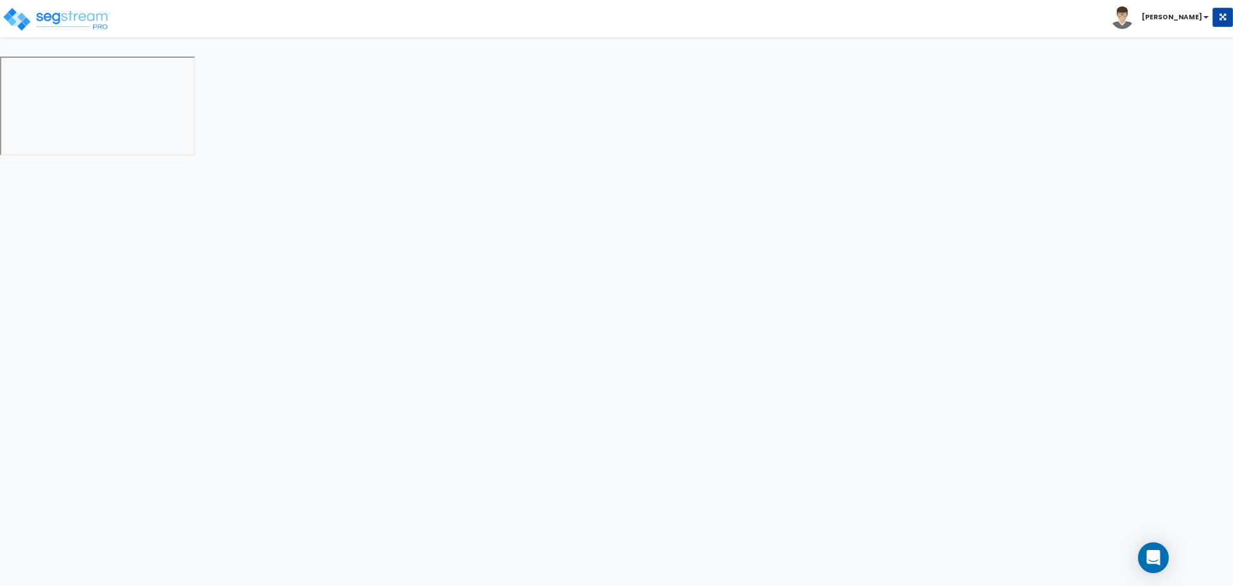
select select "4"
select select "1"
select select "2"
select select "4"
select select "3"
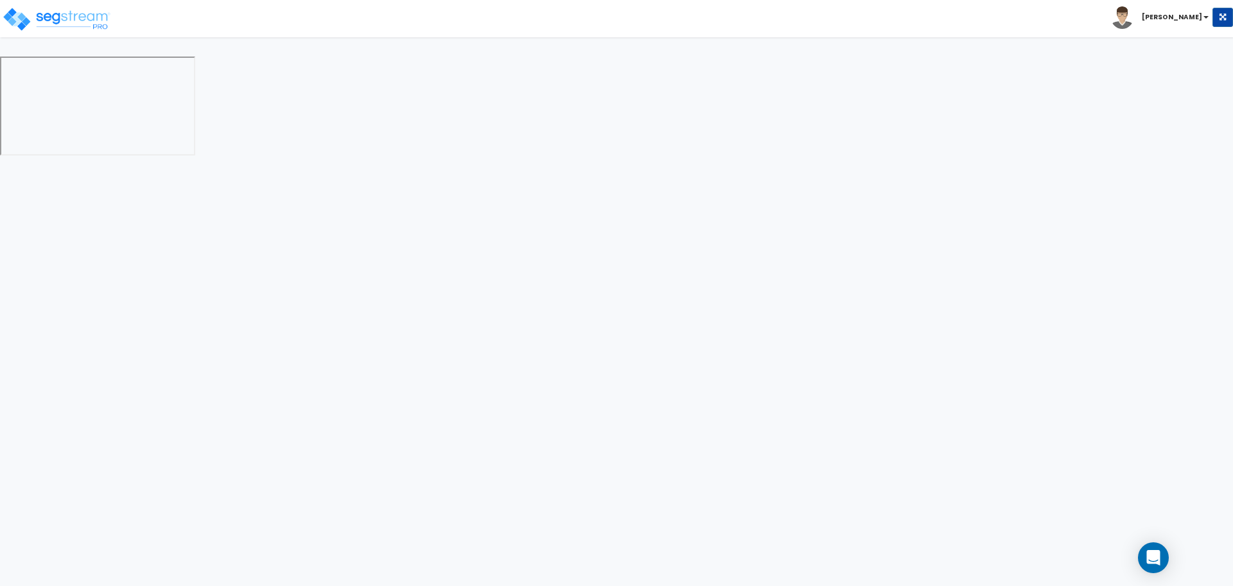
select select "2"
select select "1"
select select "2"
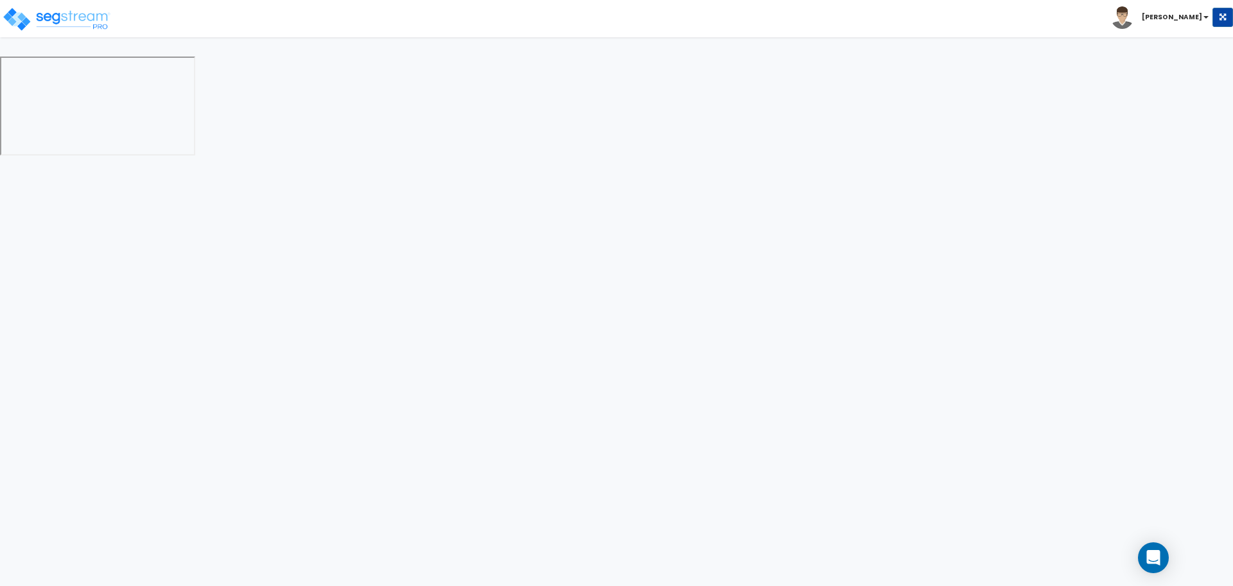
select select "1"
select select "2"
select select "1"
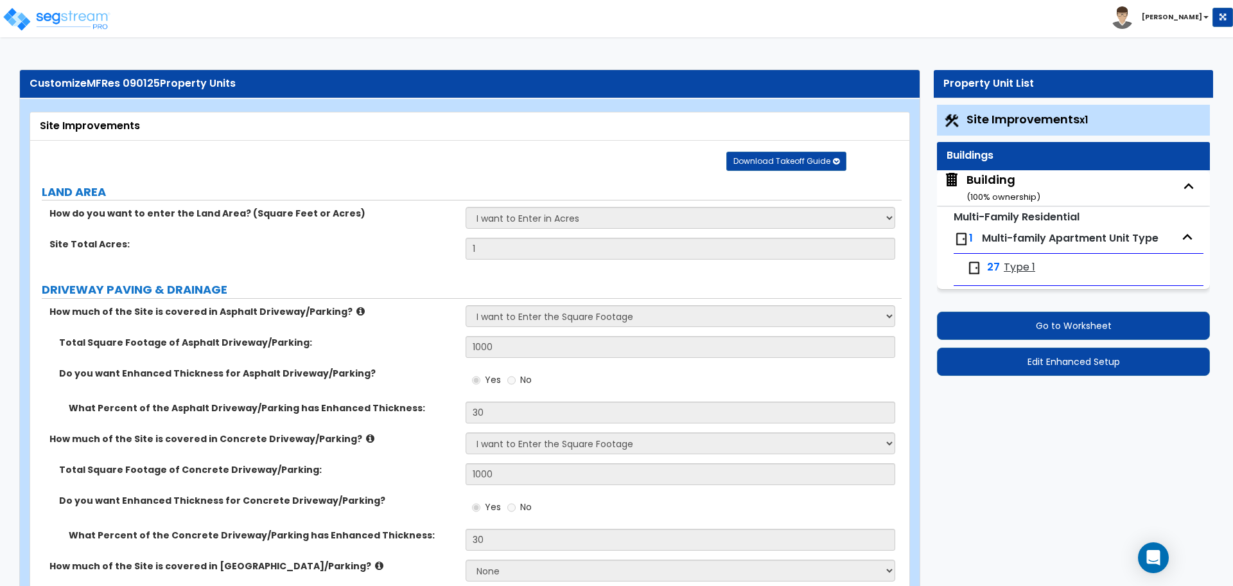
click at [1009, 189] on div "Building ( 100 % ownership)" at bounding box center [1003, 187] width 74 height 33
select select "2"
select select "5"
select select "2"
select select "5"
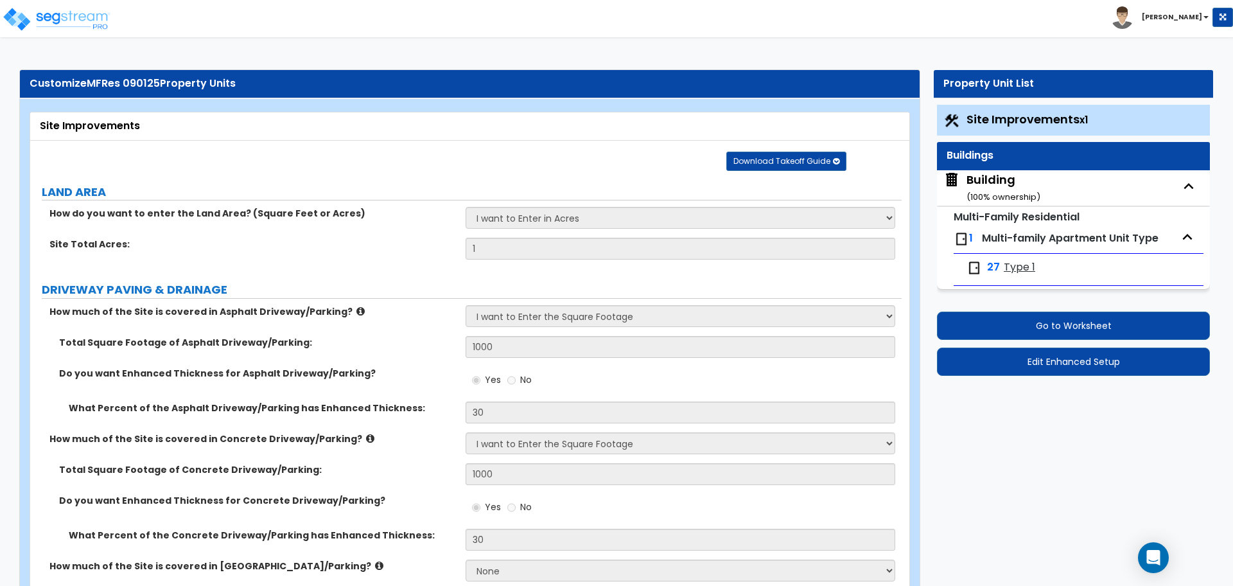
select select "1"
select select "4"
select select "2"
select select "1"
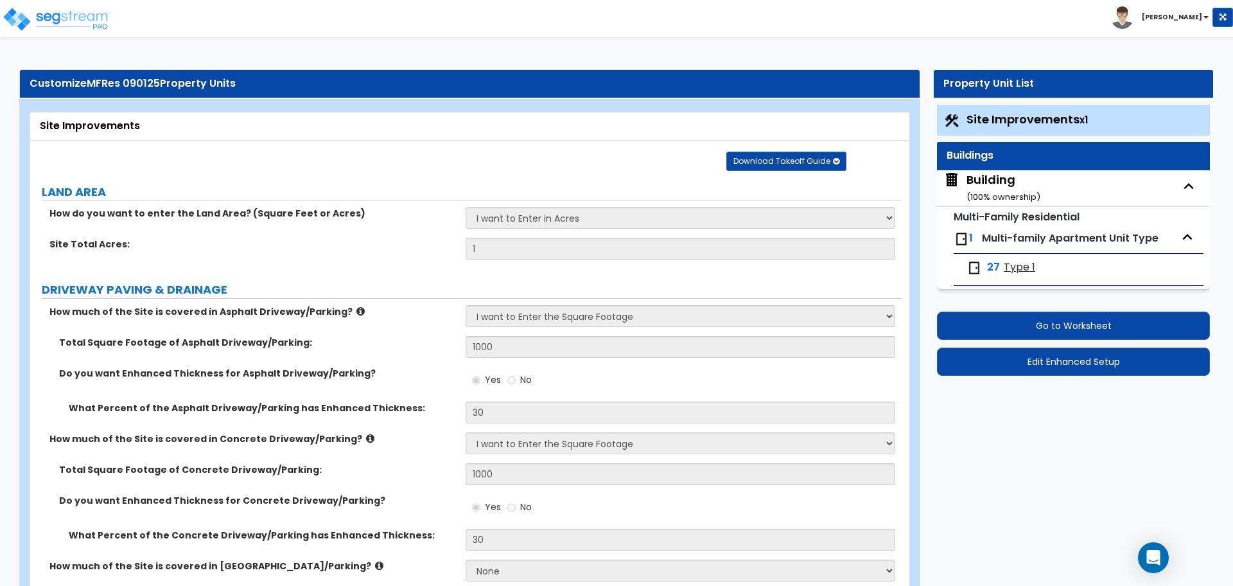
select select "1"
select select "2"
select select "3"
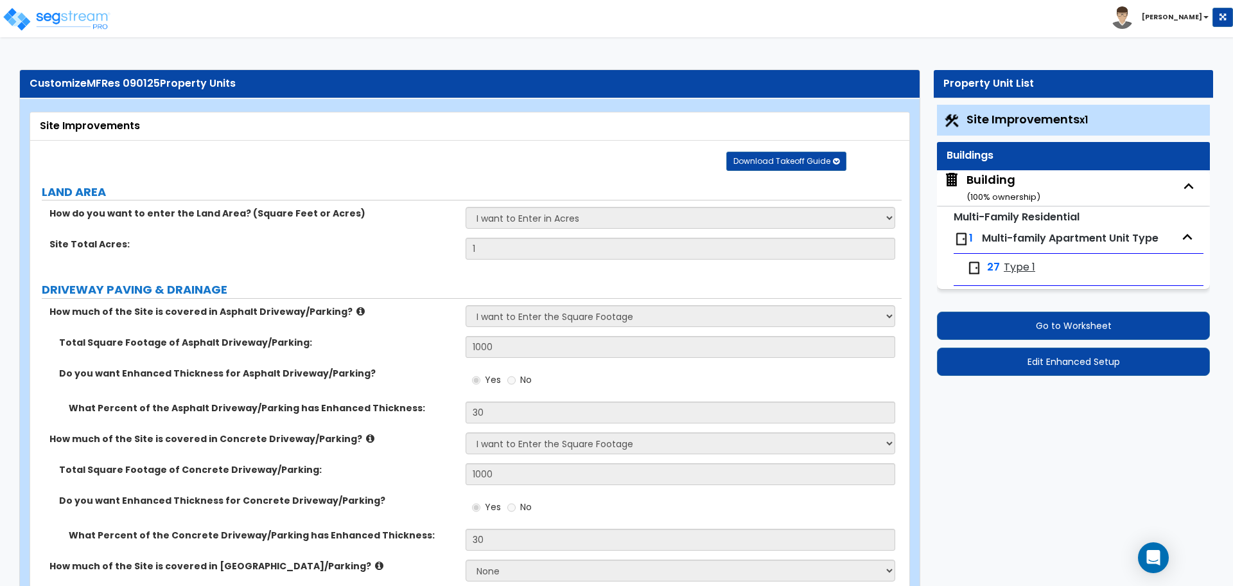
select select "3"
select select "13"
select select "11"
select select "8"
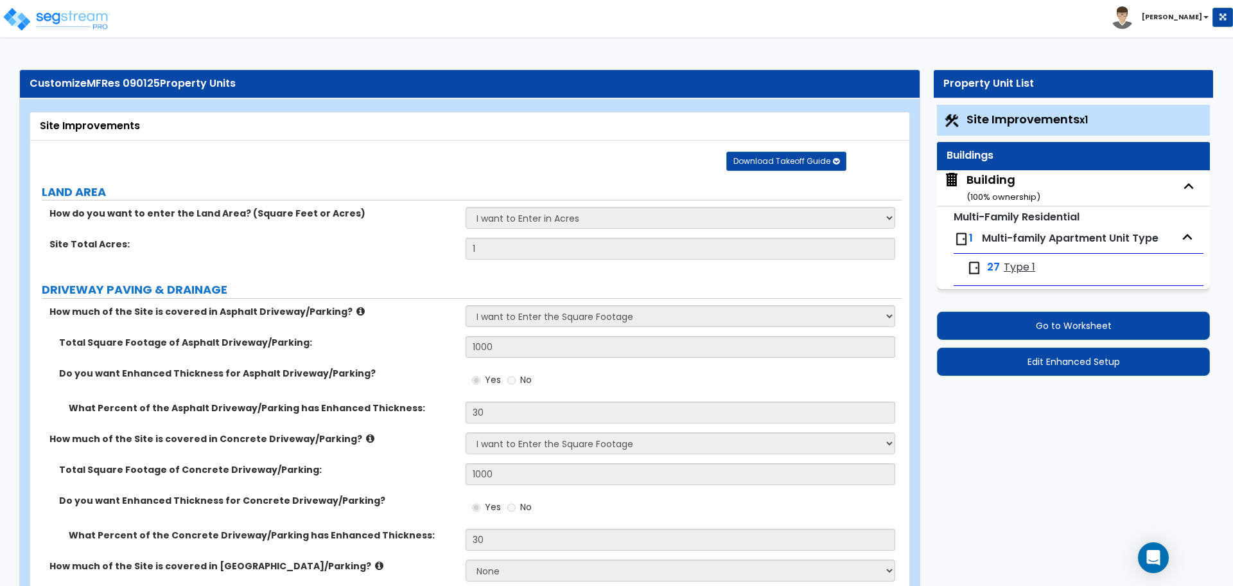
select select "3"
select select "1"
select select "4"
select select "1"
select select "3"
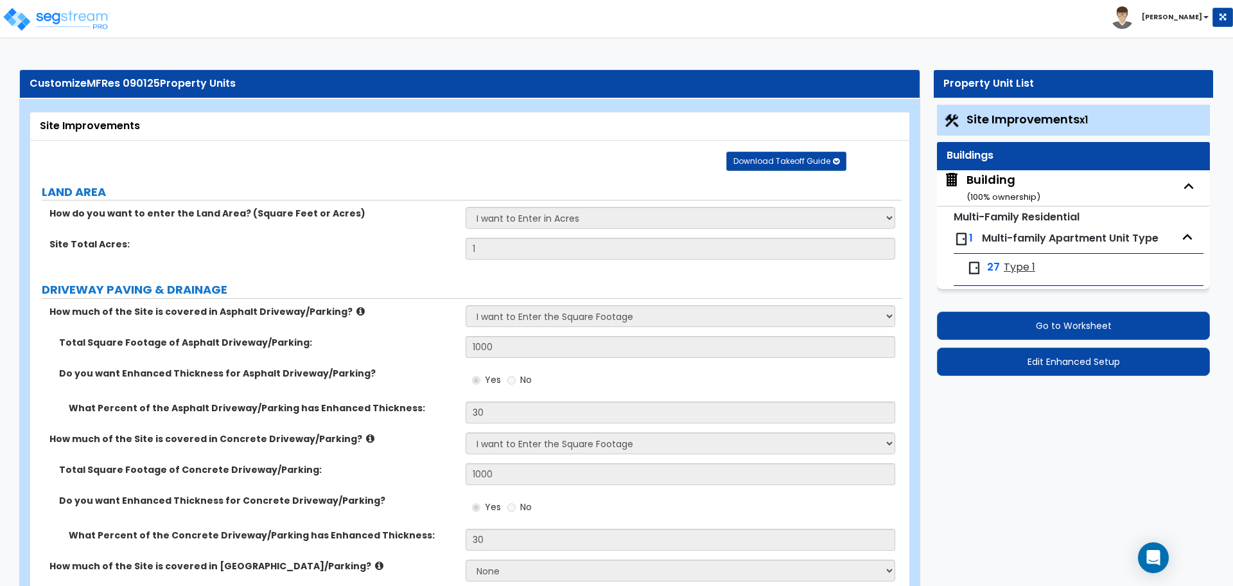
select select "3"
select select "1"
select select "3"
select select "4"
select select "1"
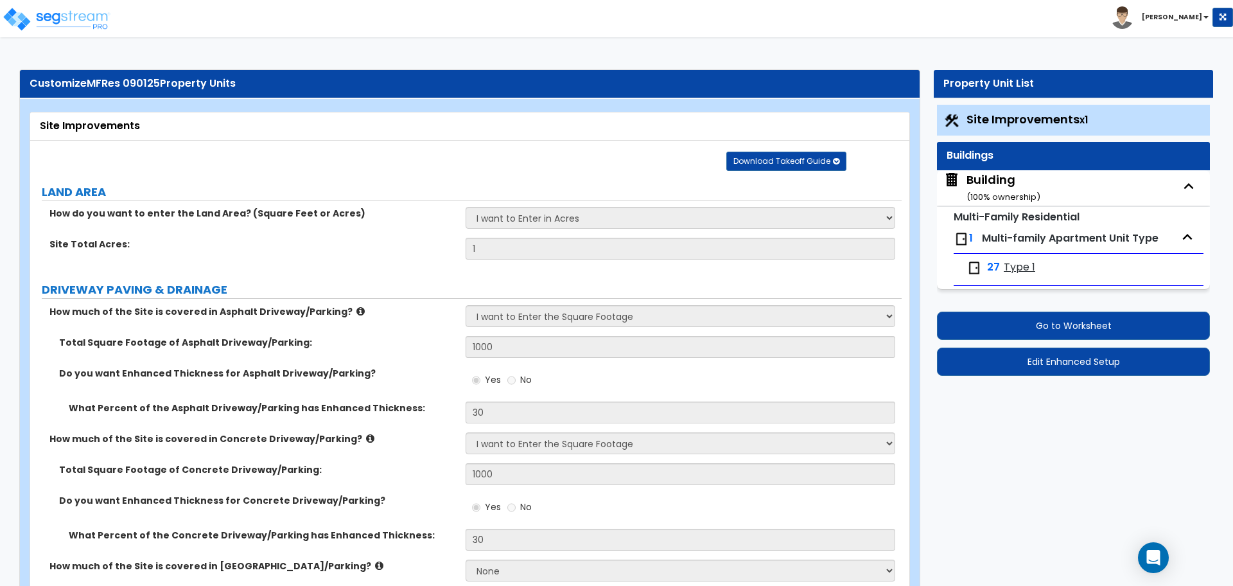
select select "1"
select select "4"
select select "1"
select select "2"
select select "3"
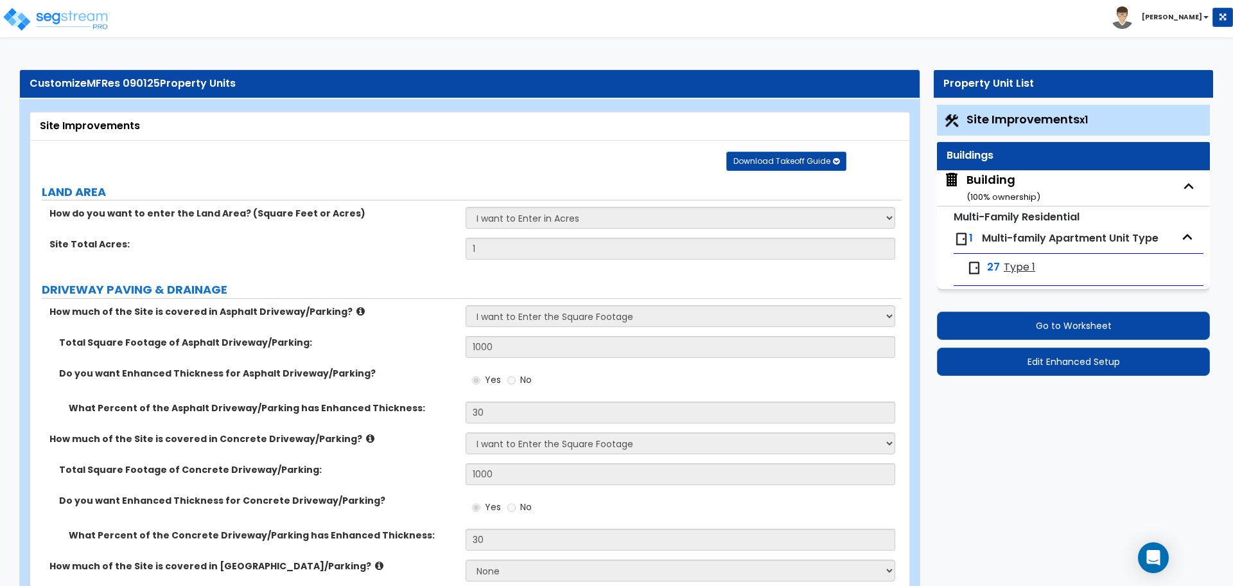
select select "5"
select select "2"
select select "1"
select select "3"
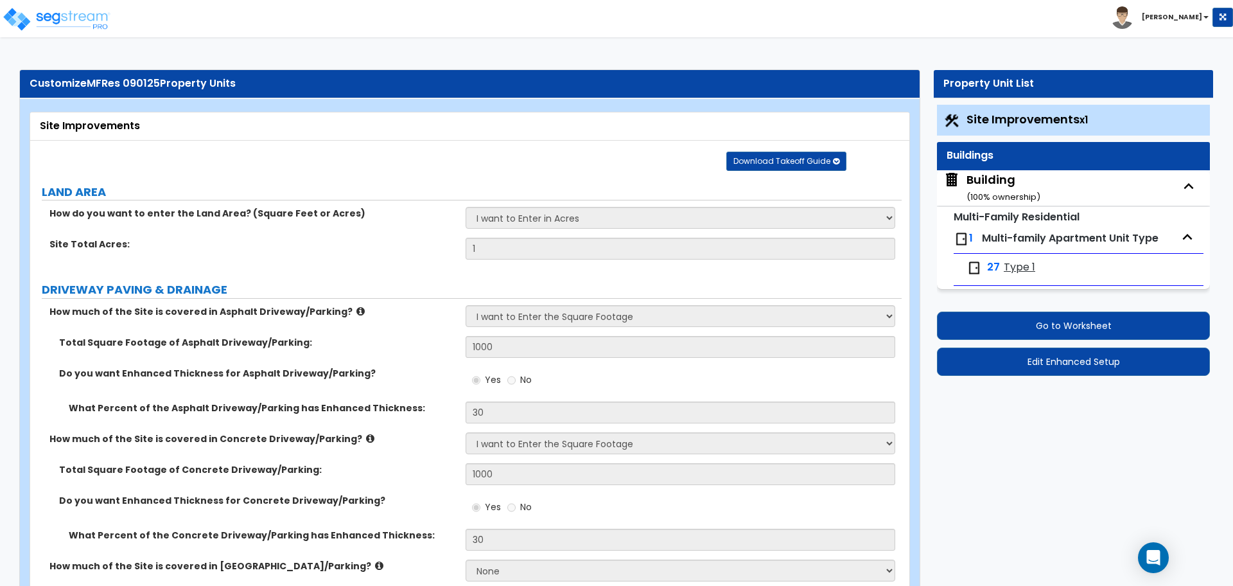
select select "8"
select select "2"
select select "6"
select select "5"
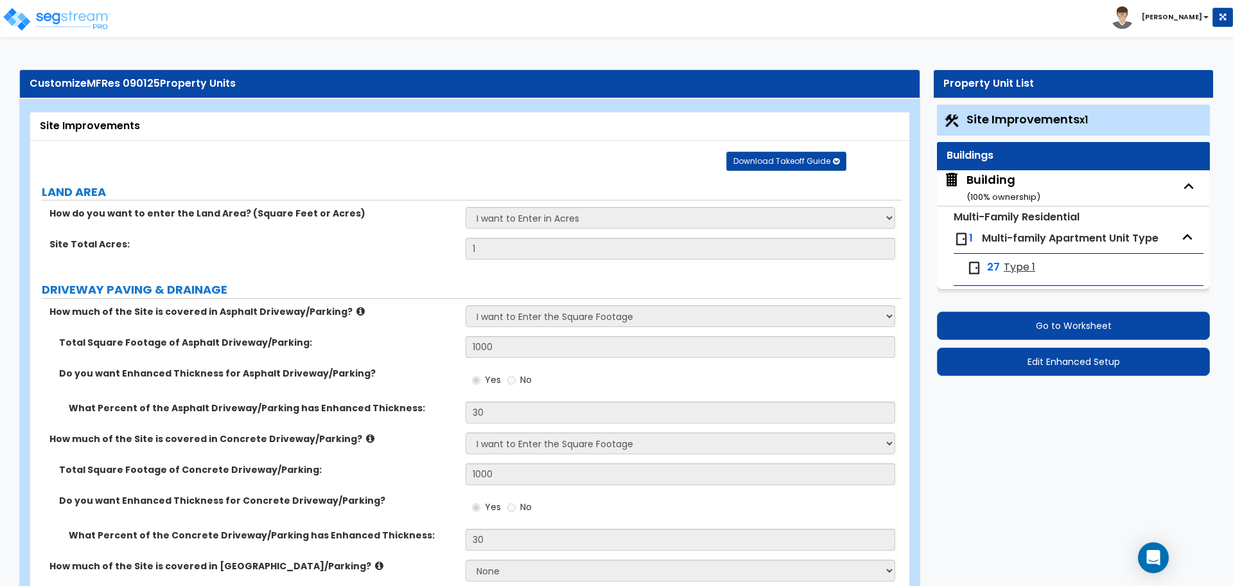
select select "1"
select select "3"
select select "2"
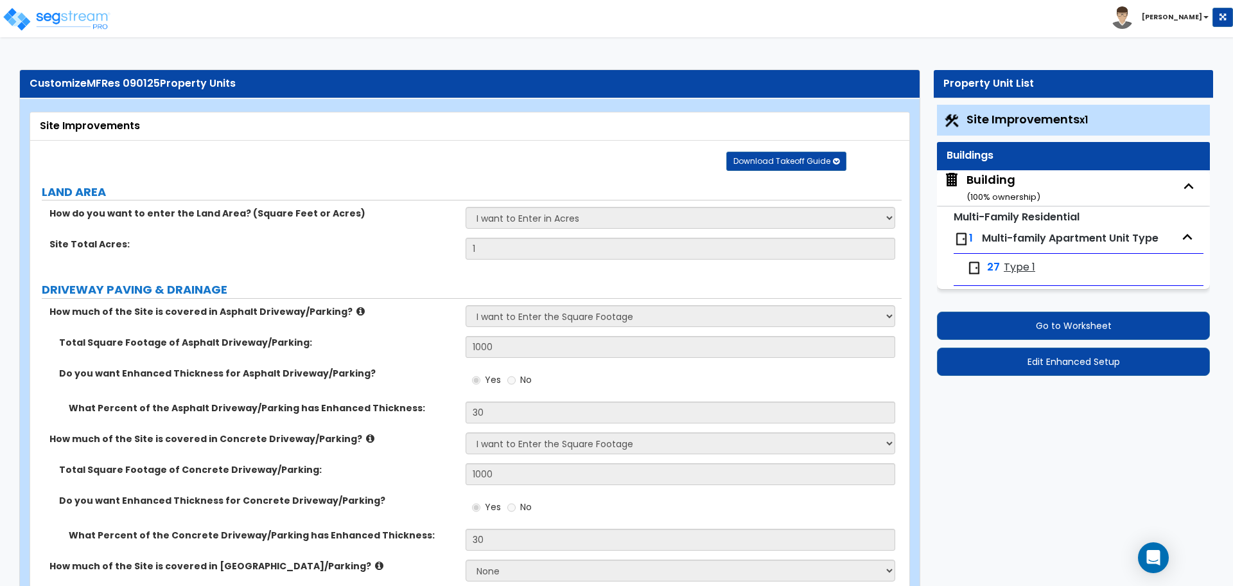
select select "4"
select select "6"
select select "1"
select select "2"
select select "1"
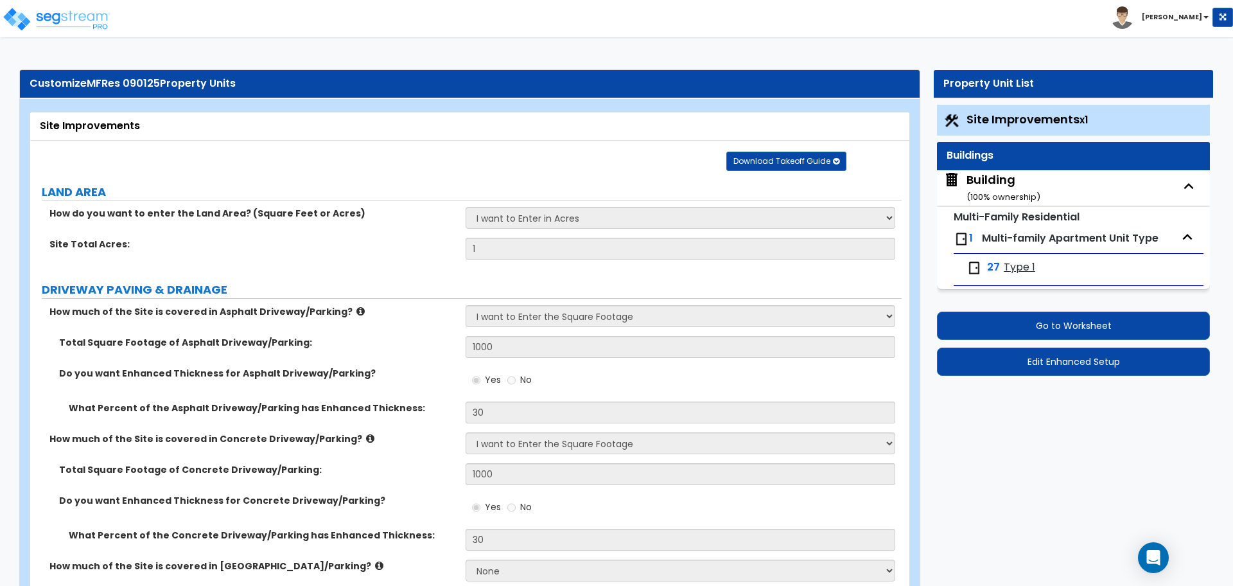
select select "2"
select select "1"
select select "3"
select select "1"
select select "8"
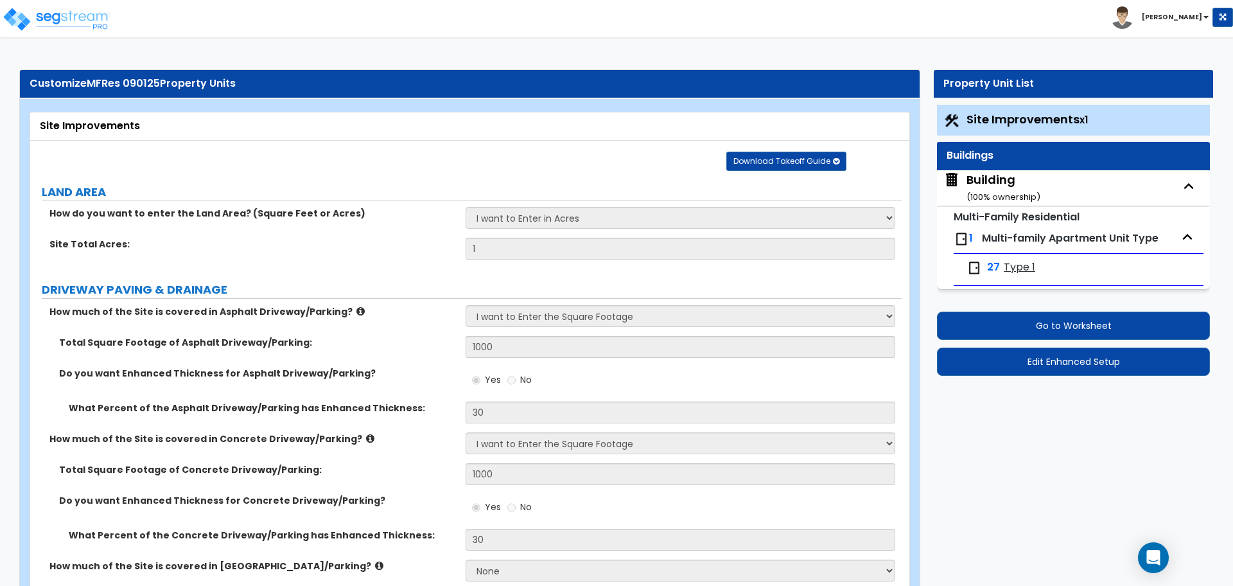
select select "1"
select select "4"
select select "3"
select select "2"
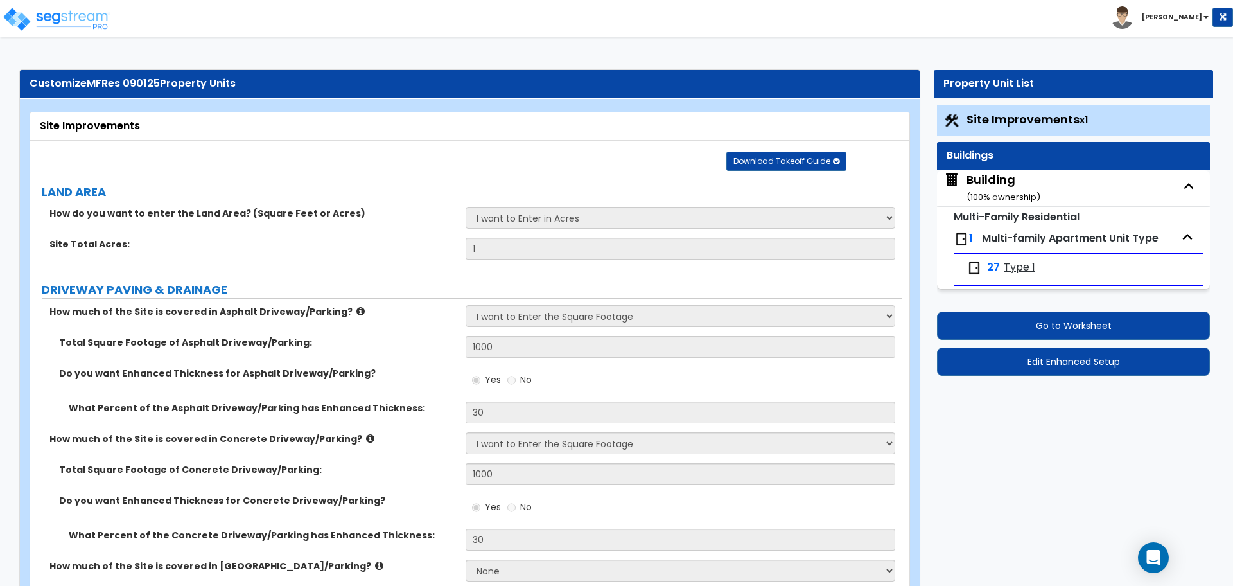
select select "2"
select select "4"
select select "3"
select select "1"
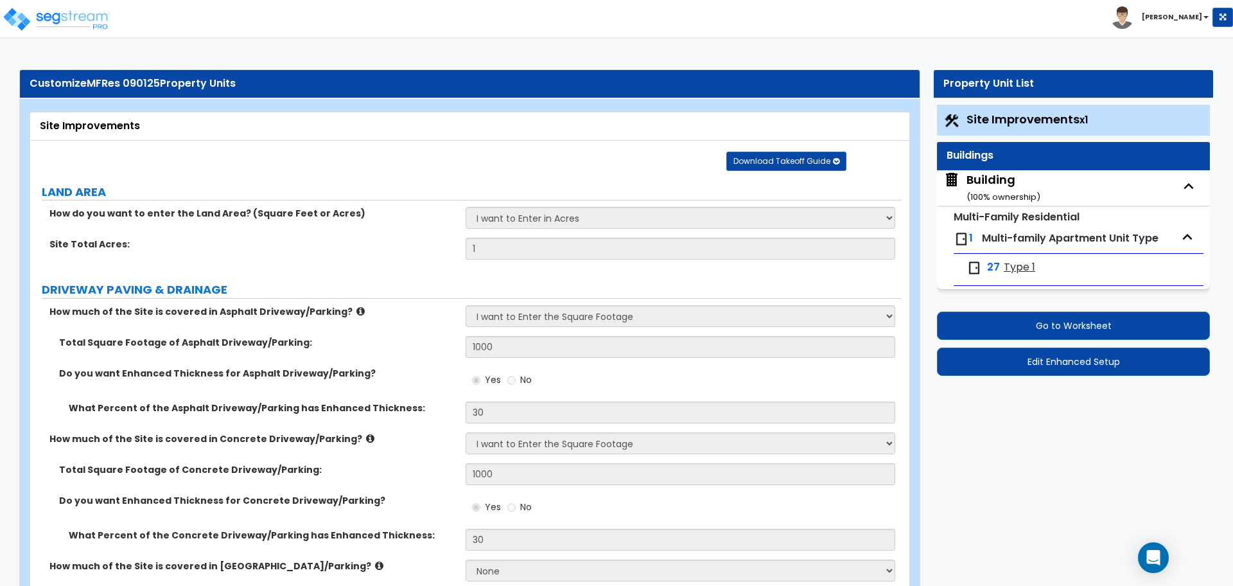
select select "4"
select select "8"
select select "1"
select select "3"
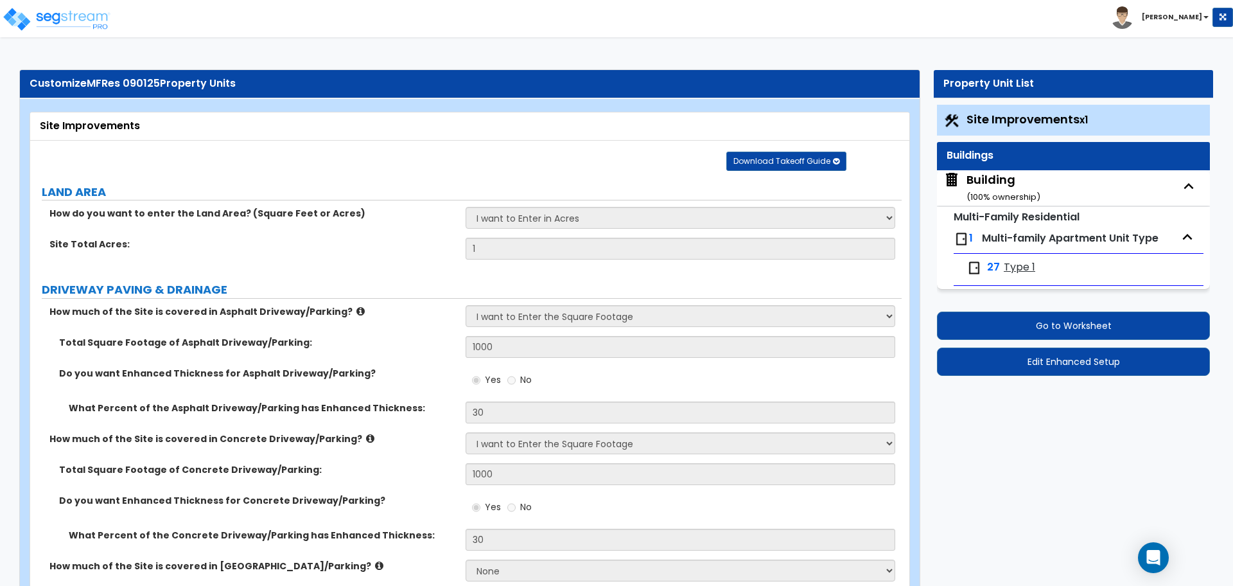
select select "3"
select select "2"
select select "1"
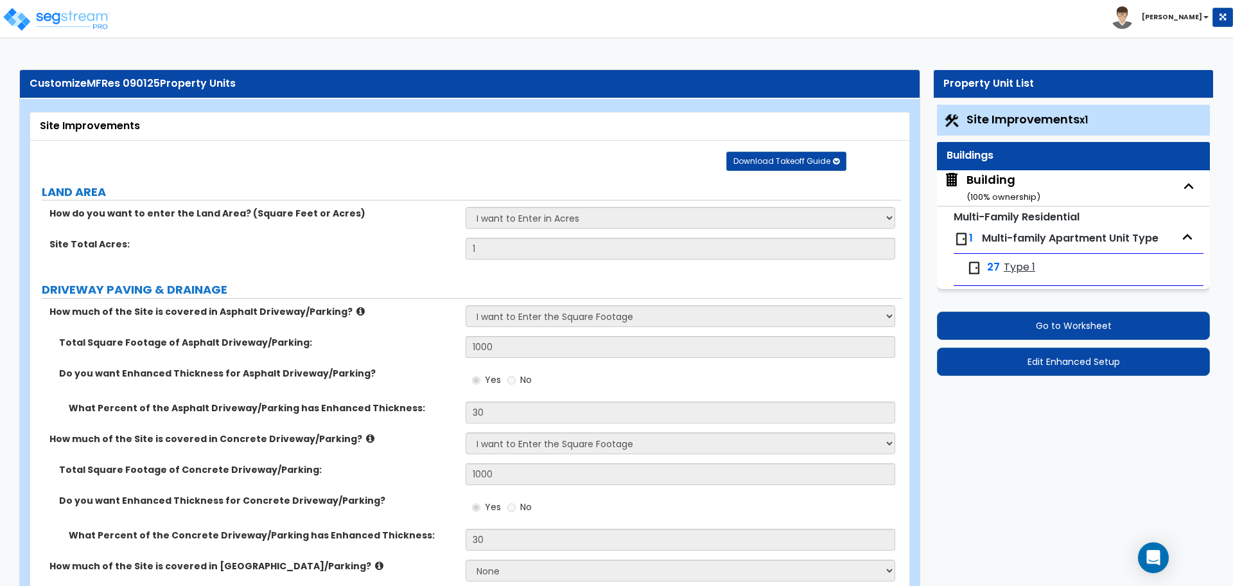
select select "1"
select select "5"
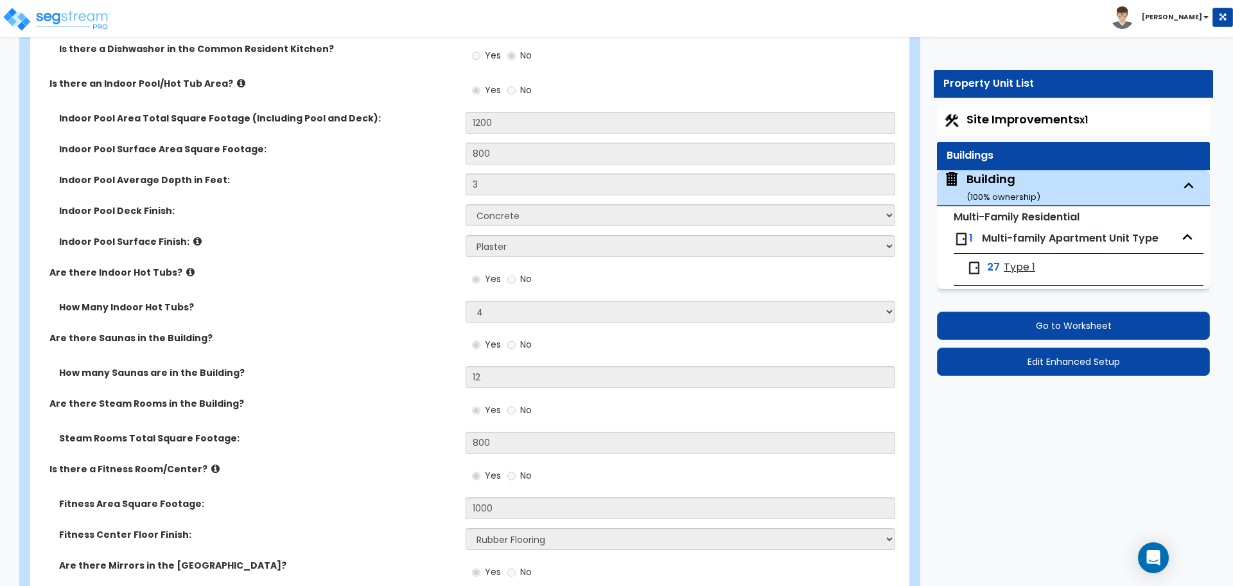
scroll to position [5365, 0]
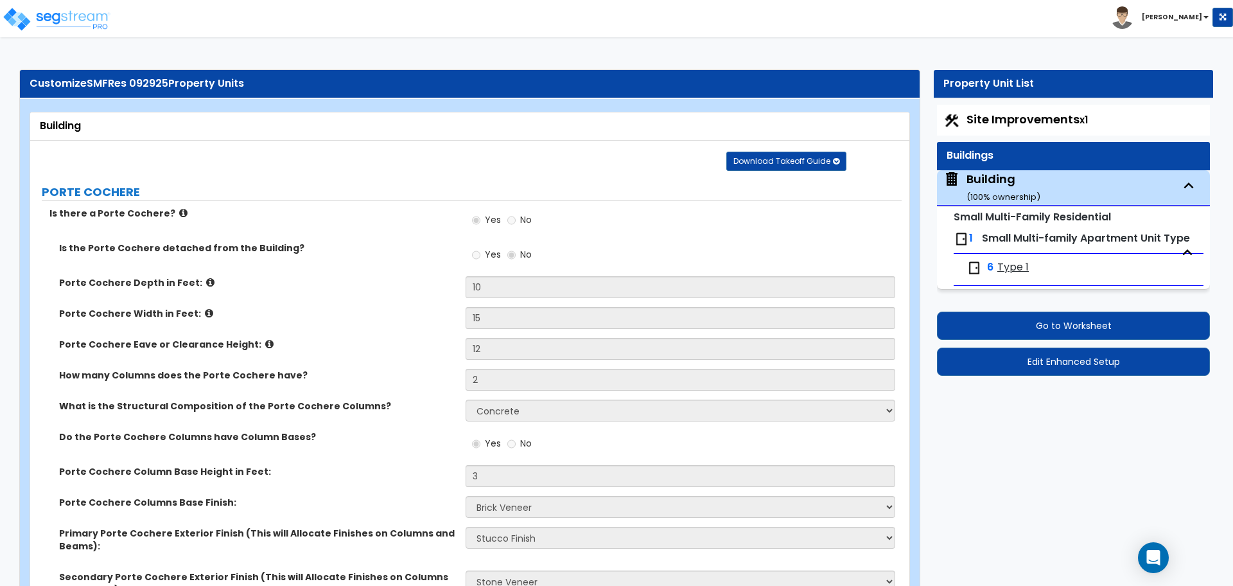
select select "3"
select select "4"
select select "2"
select select "5"
select select "1"
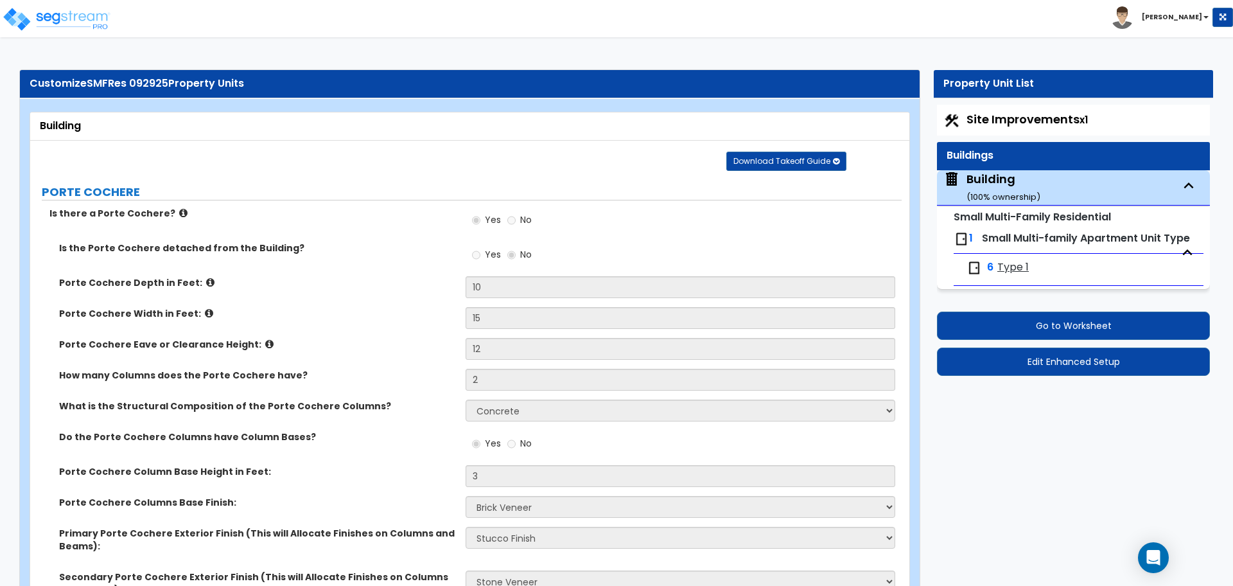
select select "4"
select select "2"
select select "1"
select select "3"
select select "5"
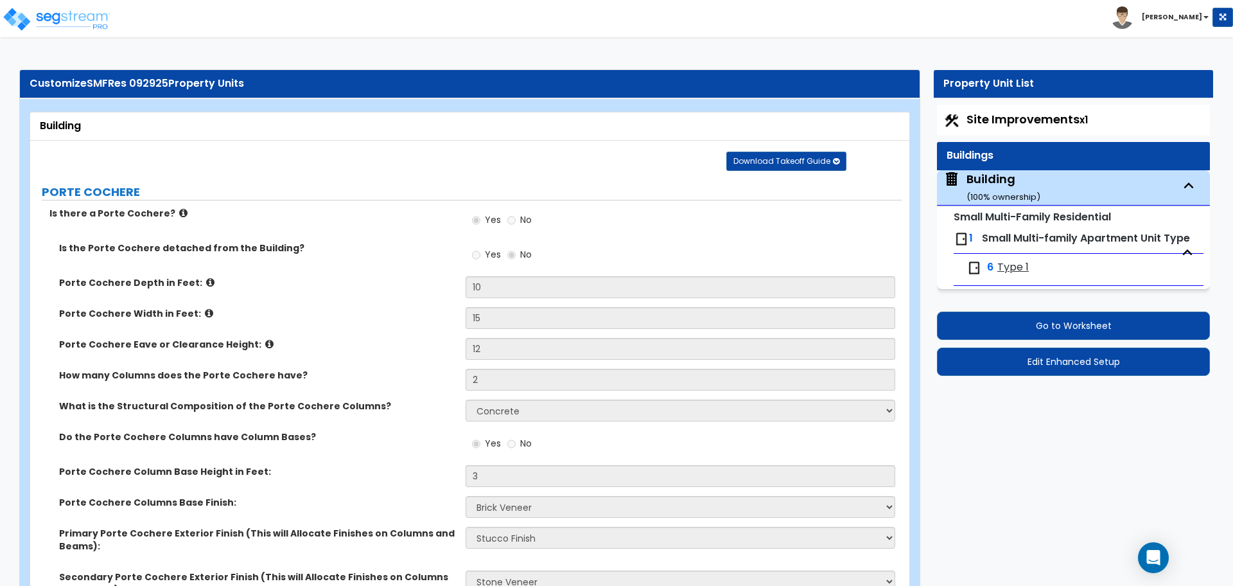
select select "2"
select select "1"
select select "3"
select select "1"
select select "8"
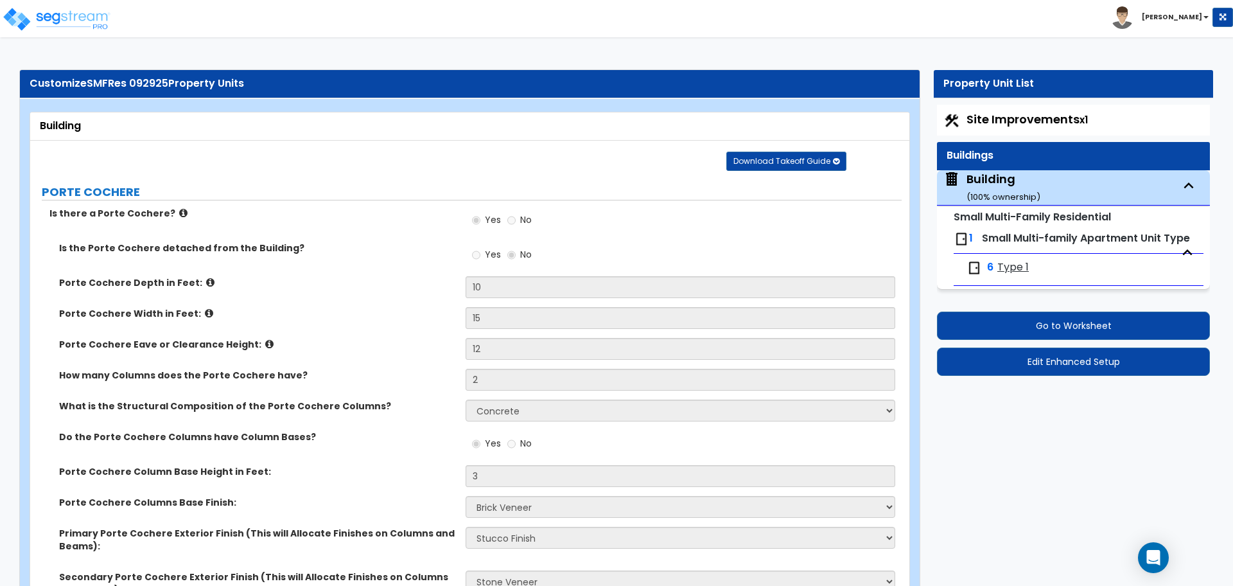
select select "9"
select select "3"
select select "1"
select select "4"
select select "1"
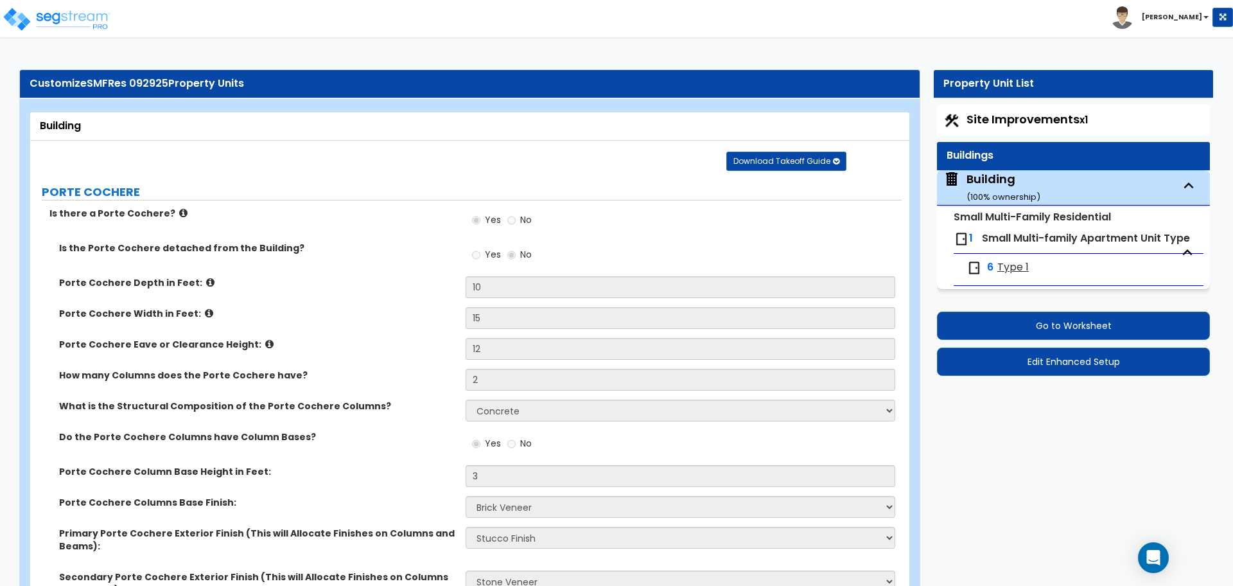
select select "3"
select select "1"
select select "2"
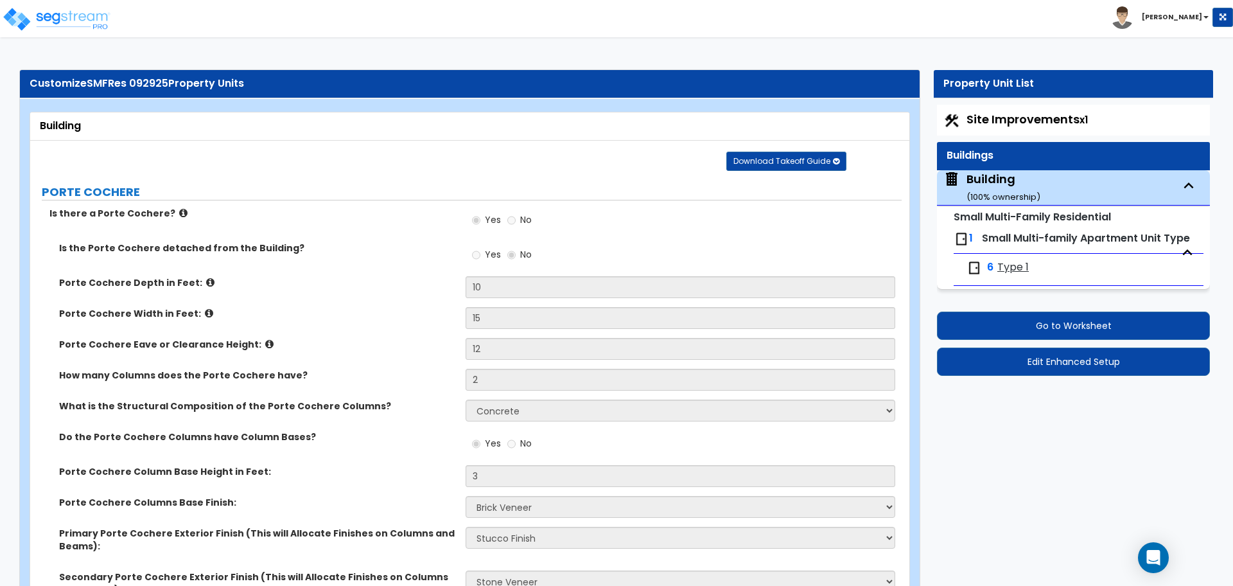
select select "4"
select select "1"
select select "2"
select select "7"
select select "1"
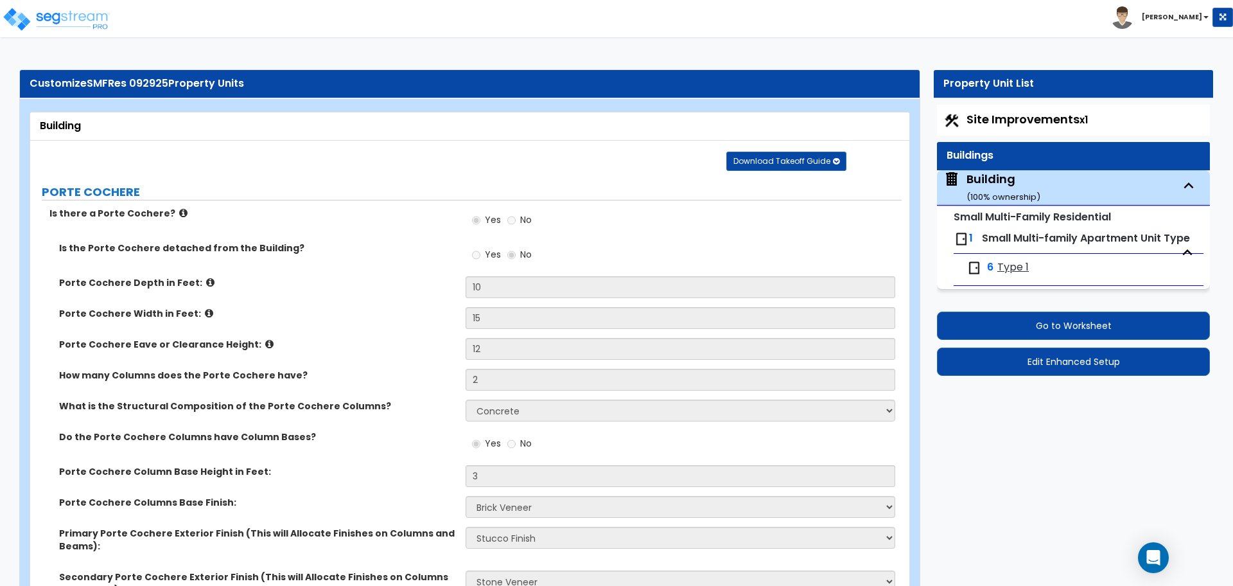
select select "1"
select select "5"
select select "1"
select select "3"
select select "2"
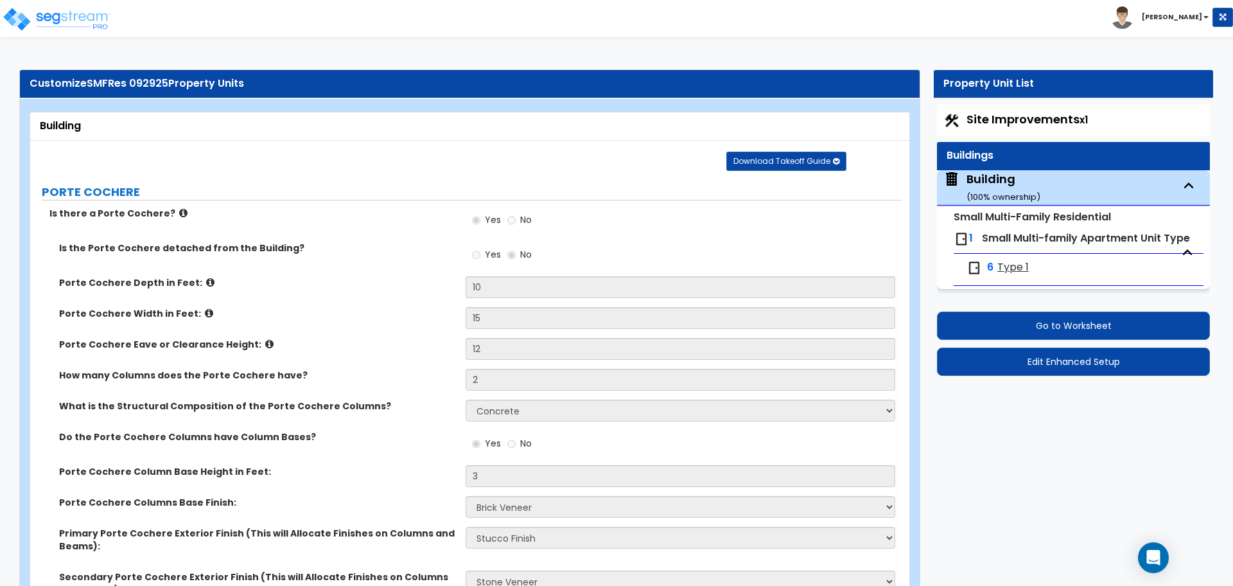
select select "2"
select select "1"
select select "3"
select select "2"
select select "1"
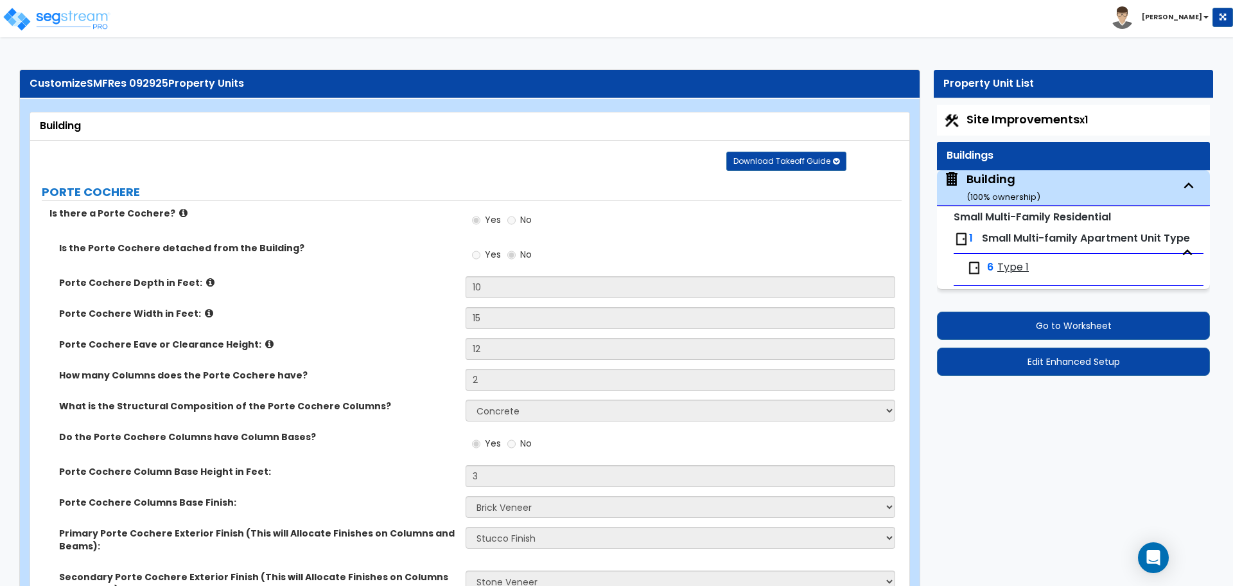
select select "4"
select select "2"
select select "4"
select select "5"
select select "2"
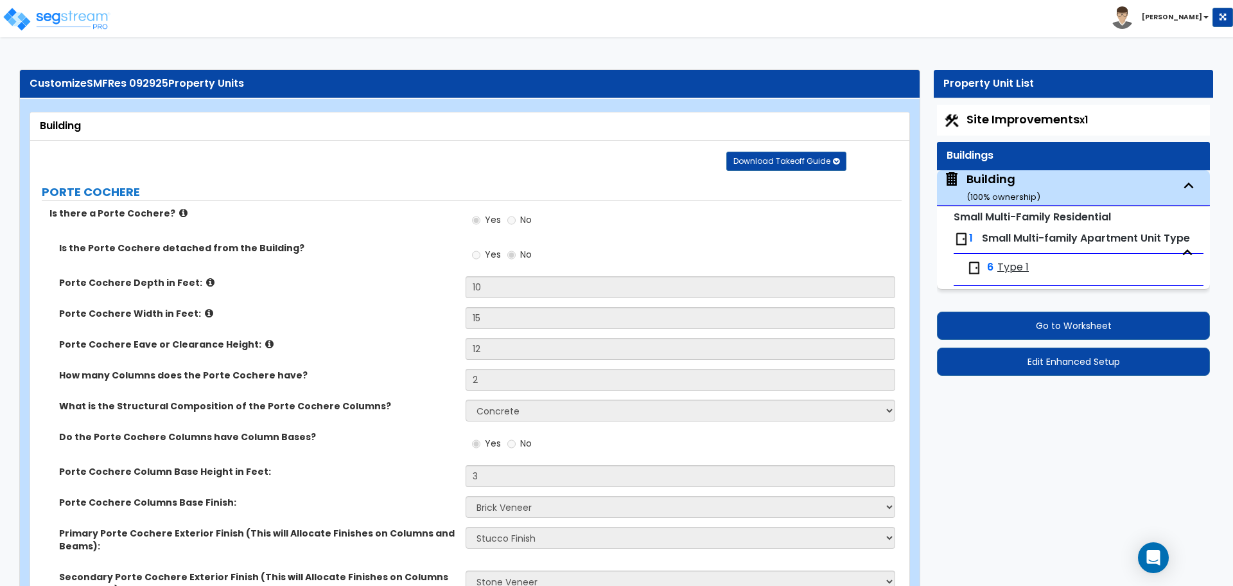
select select "2"
select select "1"
select select "2"
select select "4"
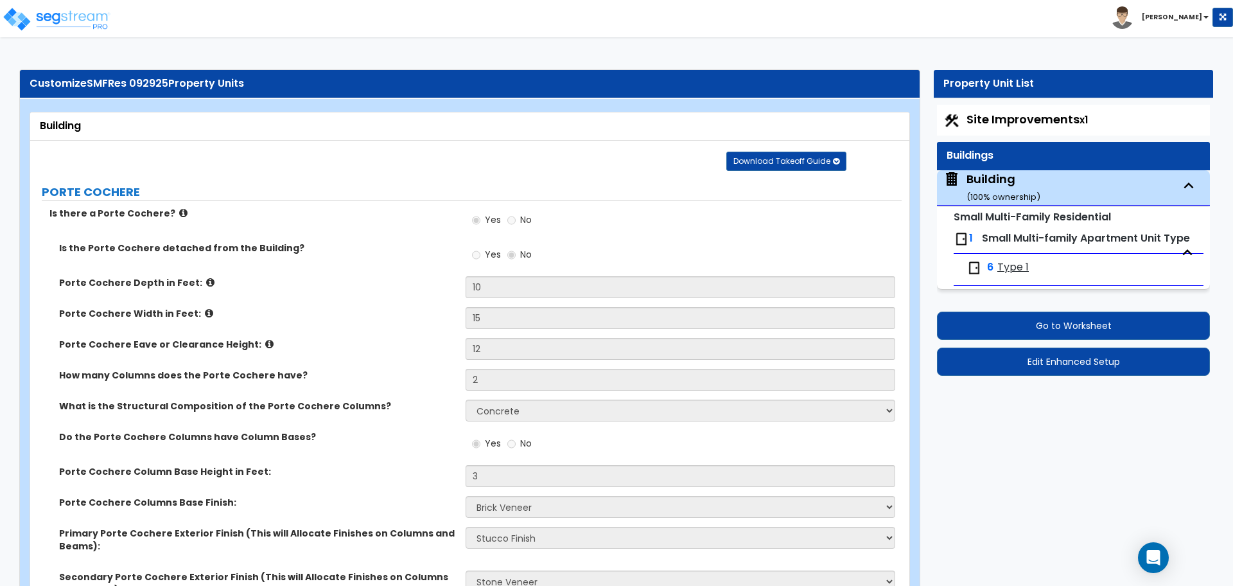
select select "3"
select select "2"
select select "1"
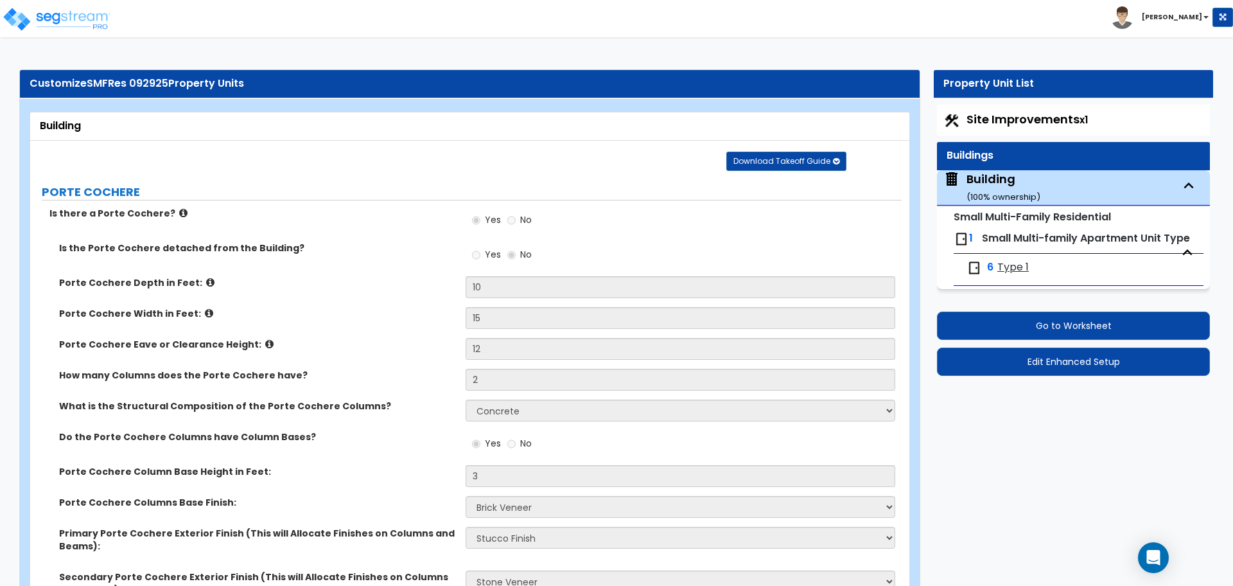
select select "2"
select select "1"
select select "6"
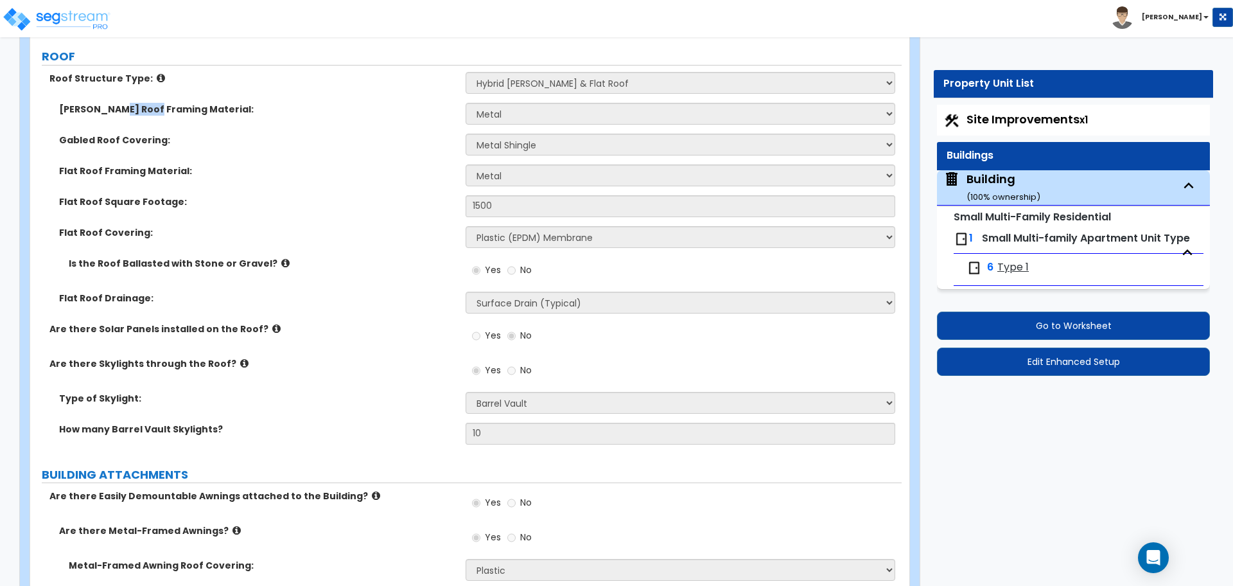
scroll to position [1398, 0]
click at [399, 135] on label "Gabled Roof Covering:" at bounding box center [257, 140] width 397 height 13
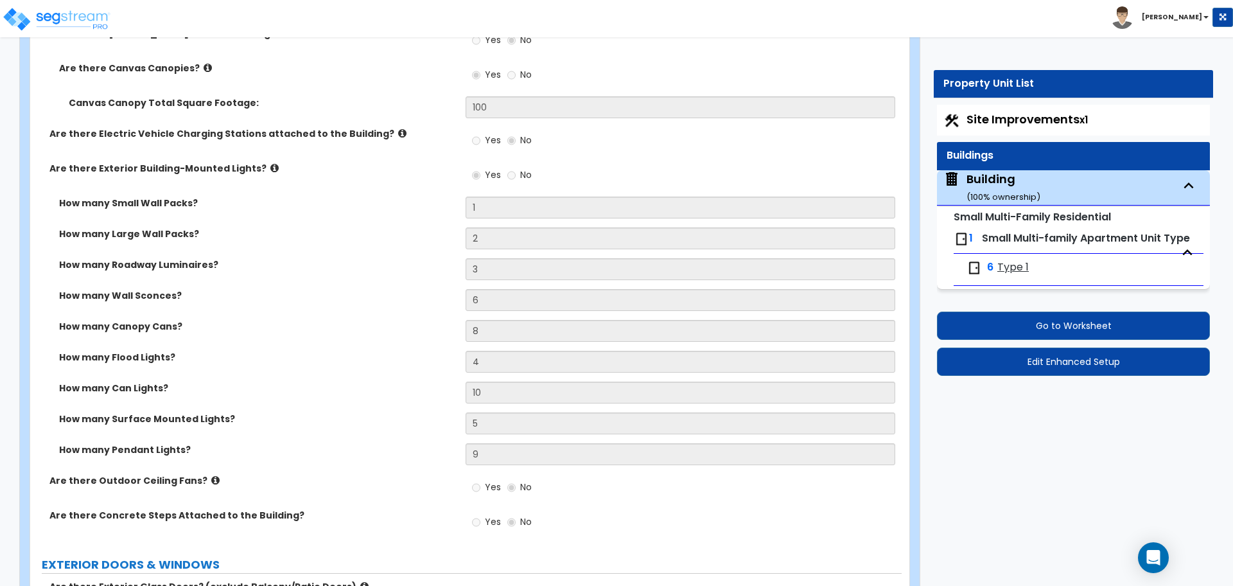
scroll to position [4340, 0]
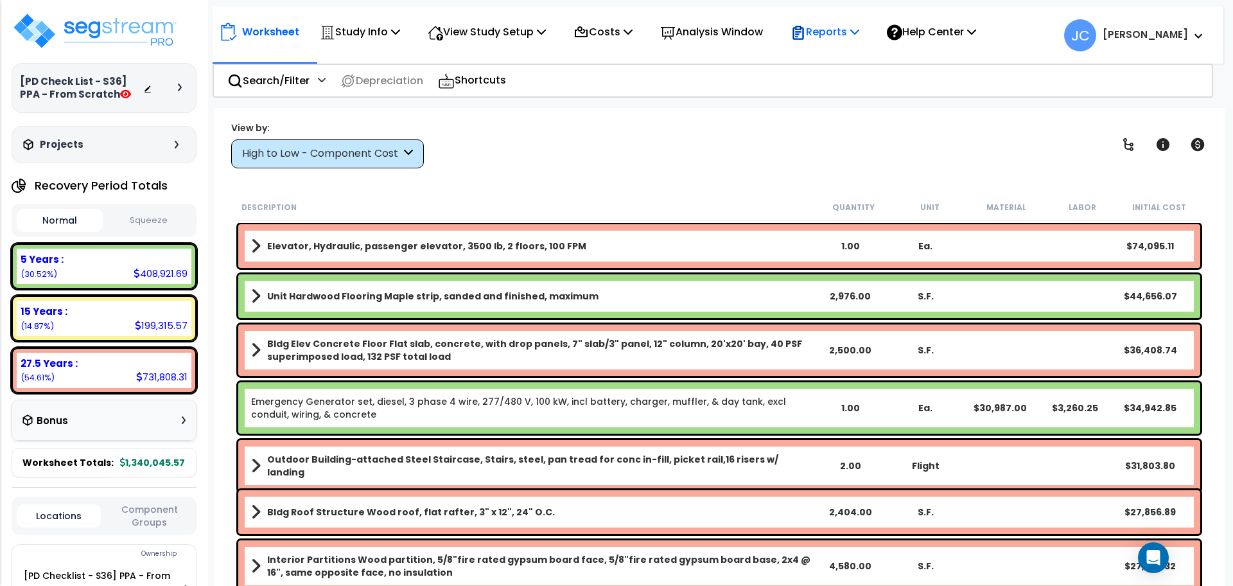
click at [855, 37] on p "Reports" at bounding box center [824, 31] width 69 height 17
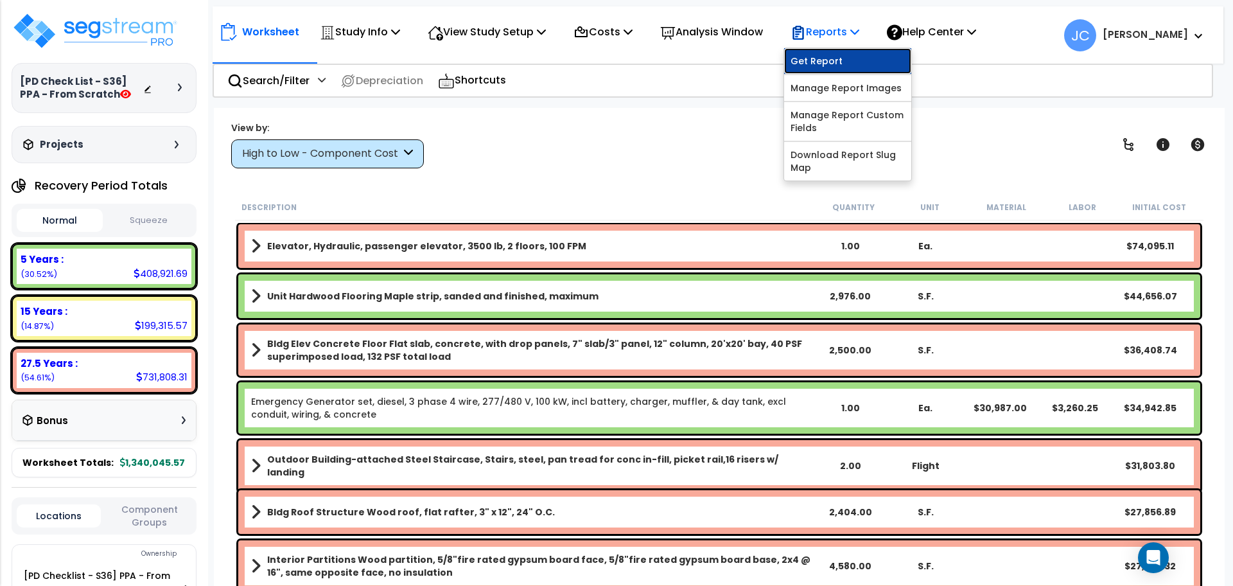
click at [853, 60] on link "Get Report" at bounding box center [847, 61] width 127 height 26
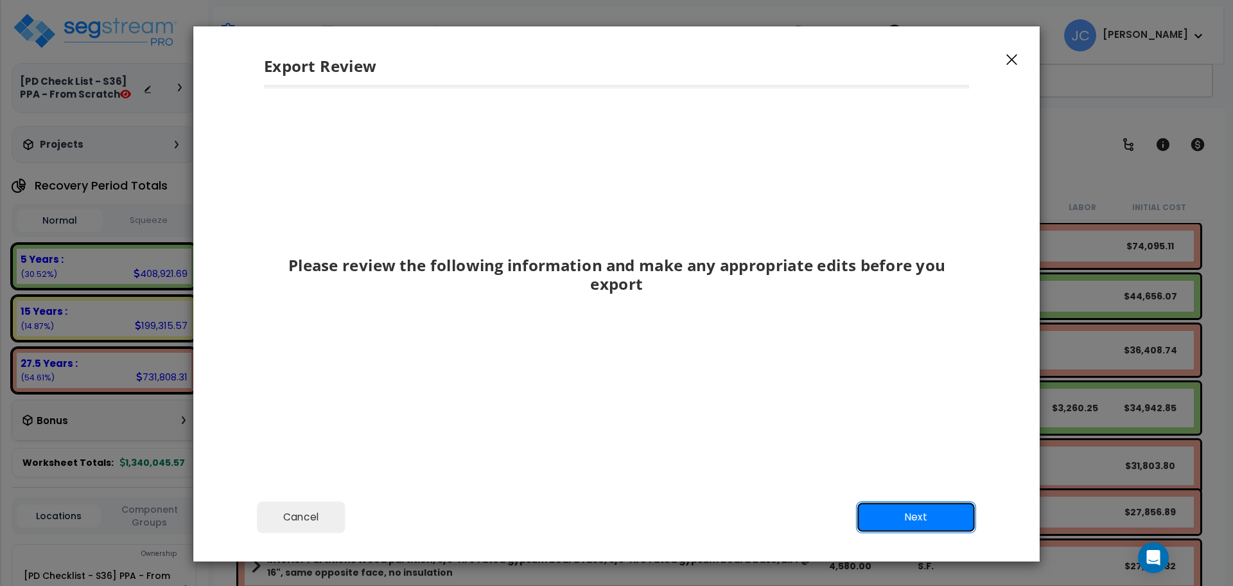
click at [944, 504] on button "Next" at bounding box center [916, 517] width 120 height 32
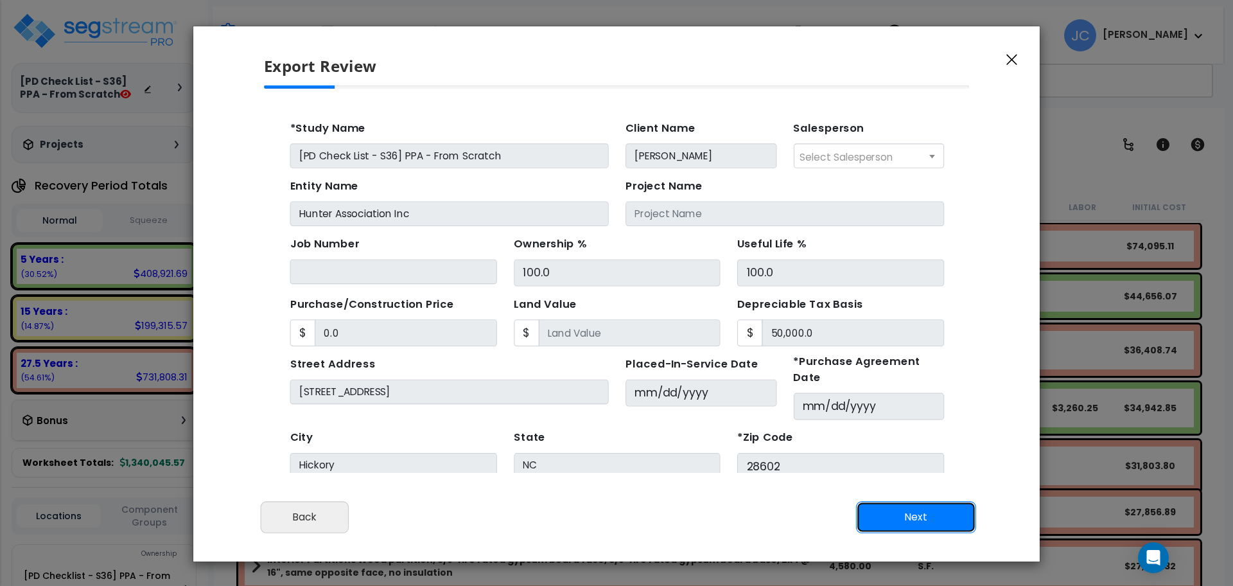
click at [912, 519] on button "Next" at bounding box center [916, 517] width 120 height 32
type input "0"
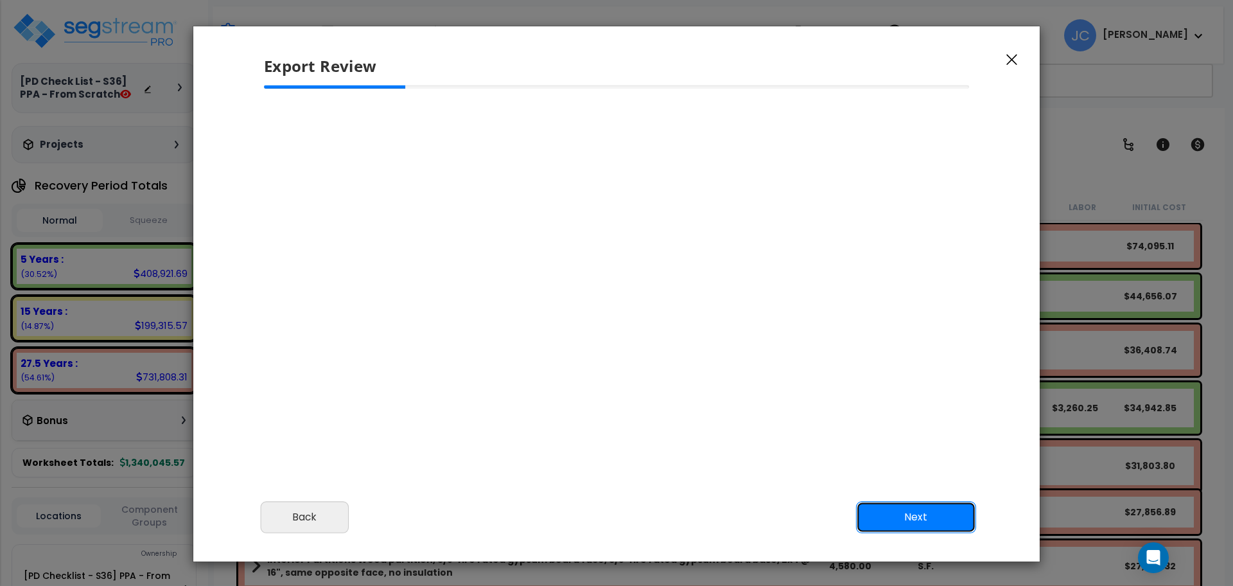
scroll to position [37, 0]
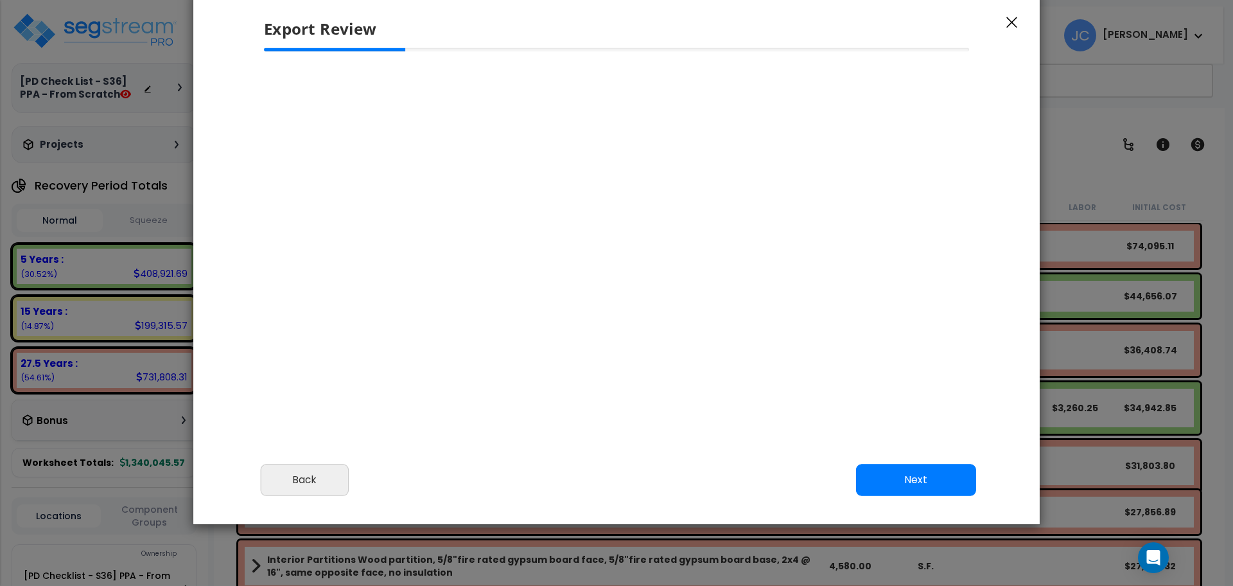
select select "2025"
click at [912, 471] on button "Next" at bounding box center [916, 480] width 120 height 32
click at [309, 489] on button "Back" at bounding box center [305, 480] width 88 height 32
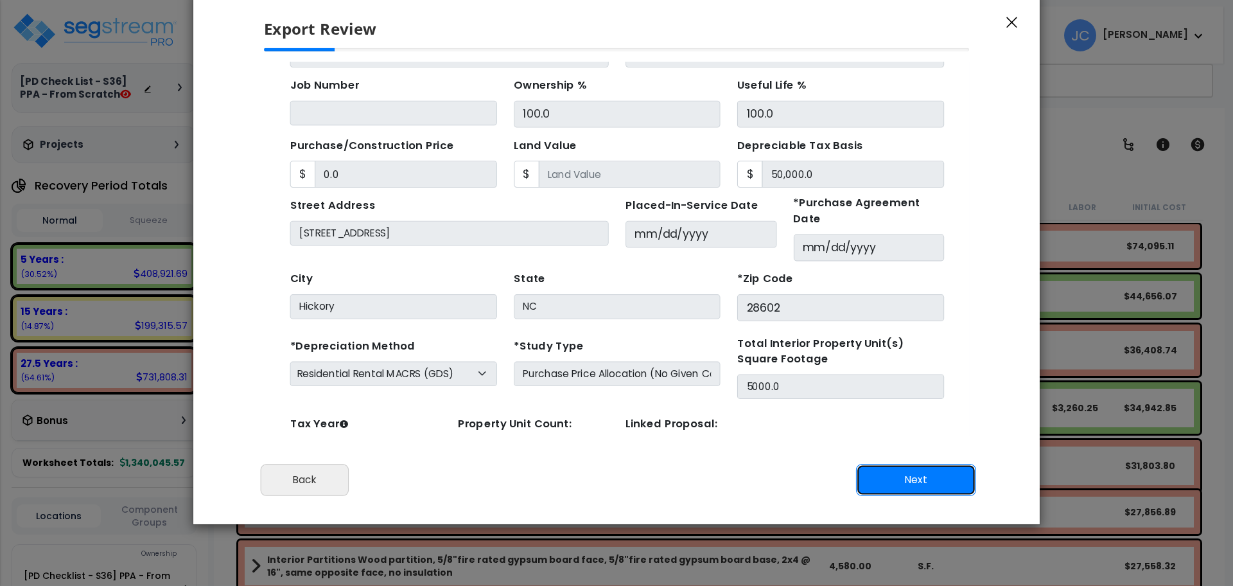
click at [888, 489] on button "Next" at bounding box center [916, 480] width 120 height 32
type input "0"
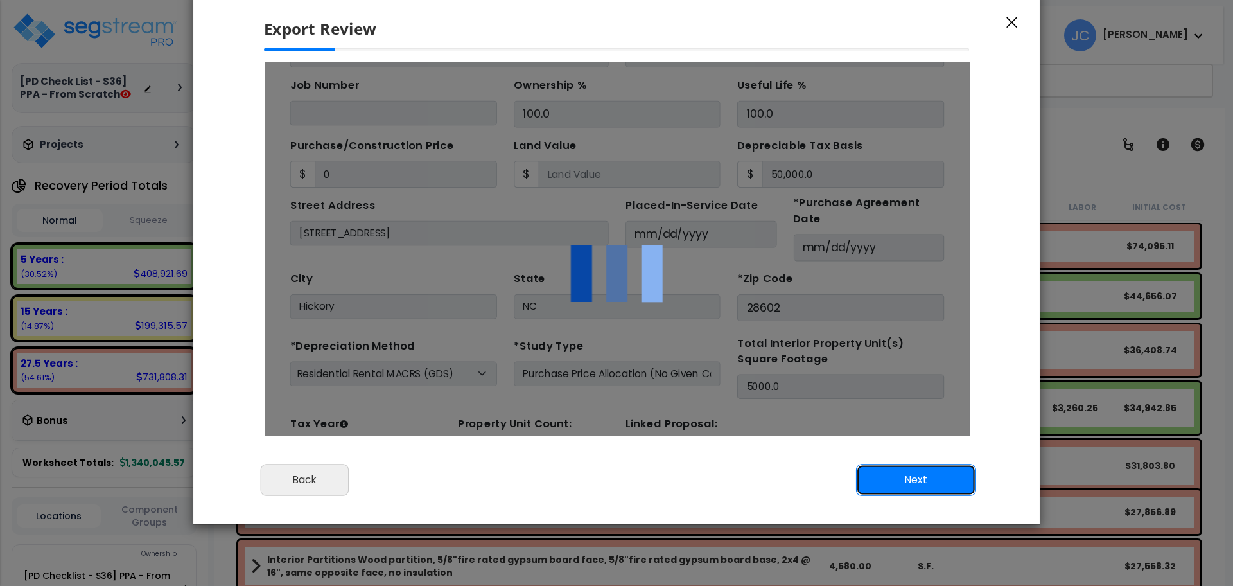
scroll to position [0, 0]
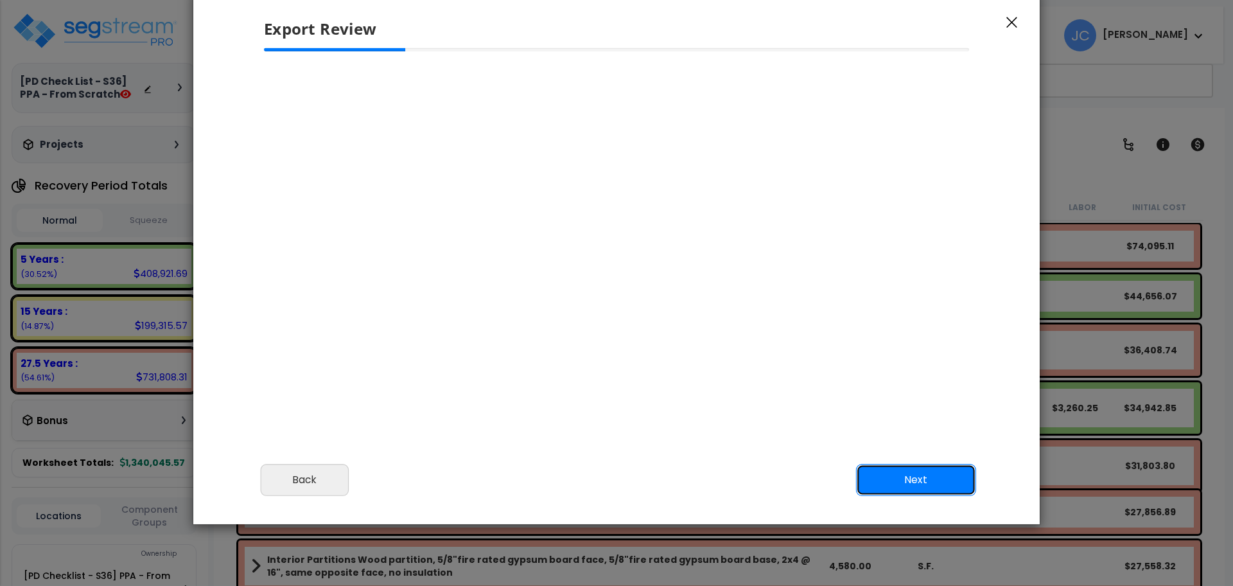
click at [925, 480] on button "Next" at bounding box center [916, 480] width 120 height 32
select select "2025"
click at [333, 476] on button "Back" at bounding box center [305, 480] width 88 height 32
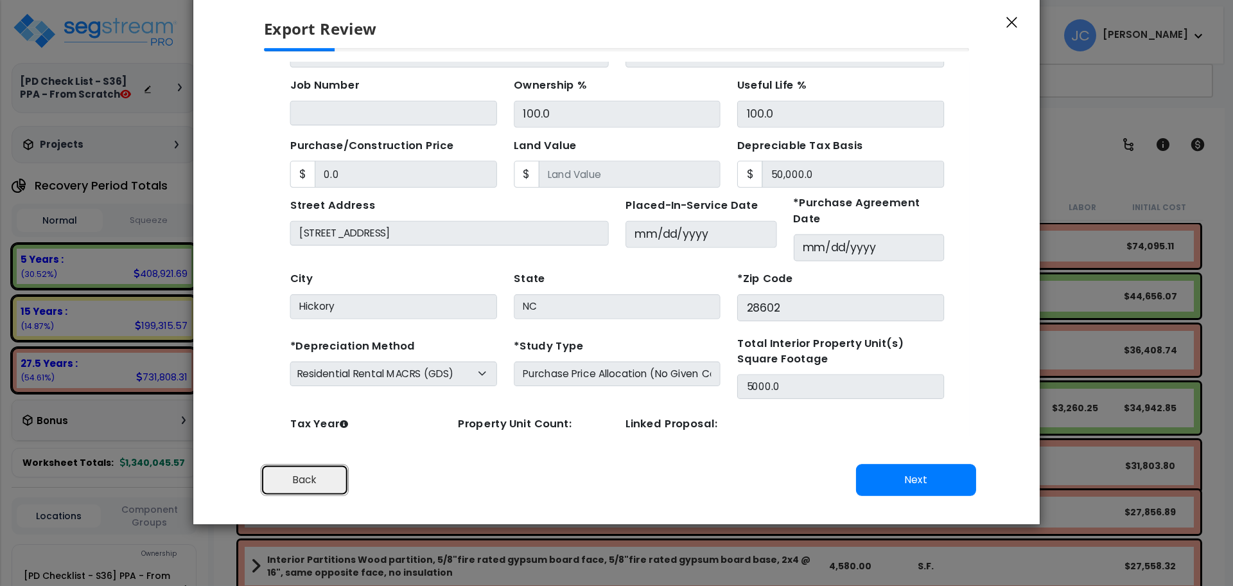
click at [324, 476] on button "Back" at bounding box center [305, 480] width 88 height 32
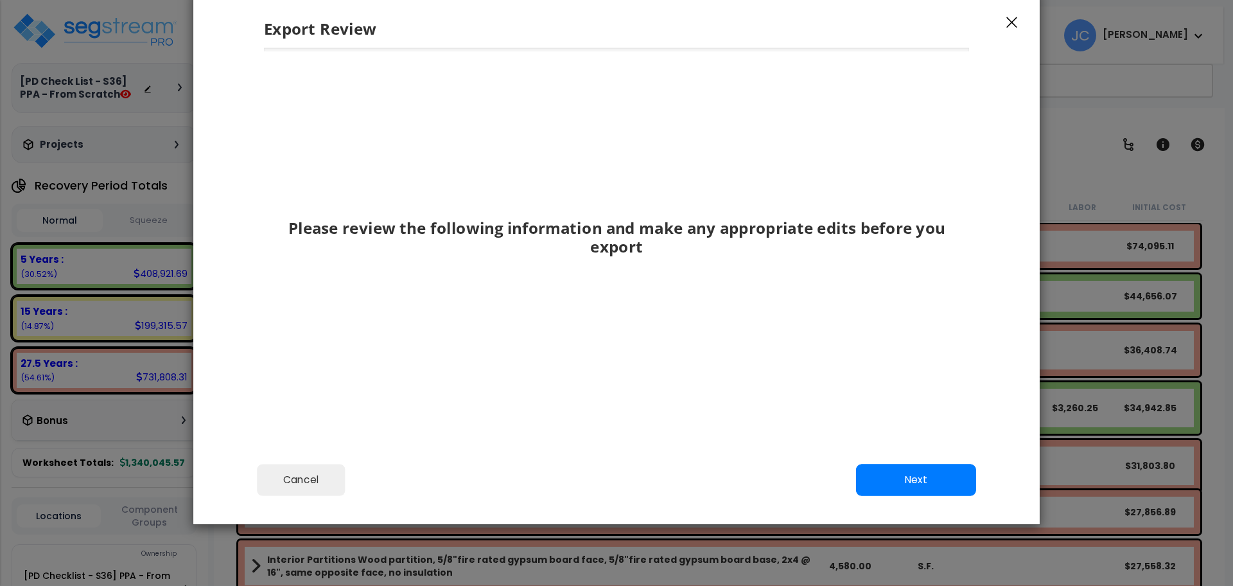
click at [1009, 22] on icon "button" at bounding box center [1011, 23] width 11 height 12
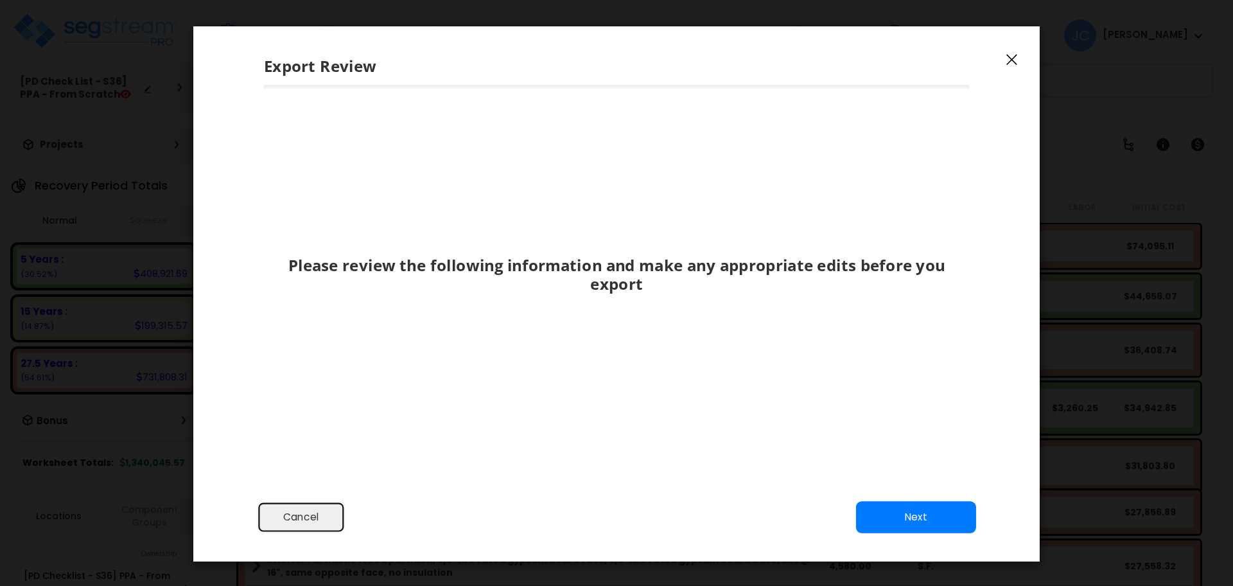
click at [318, 518] on button "Cancel" at bounding box center [301, 517] width 88 height 32
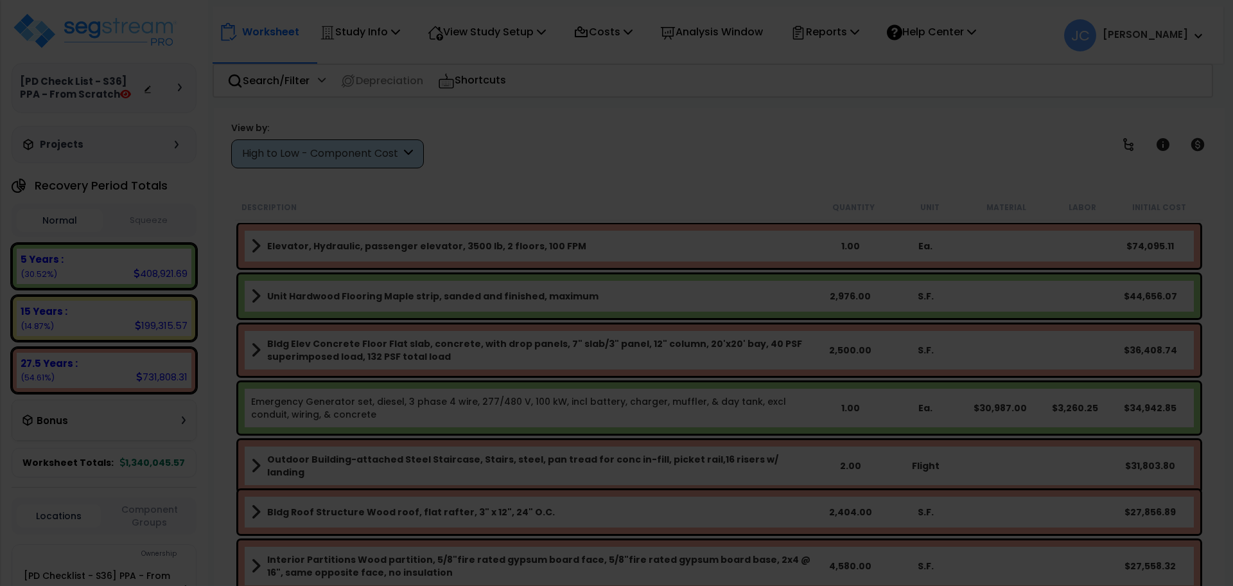
click at [667, 166] on div at bounding box center [616, 293] width 1233 height 586
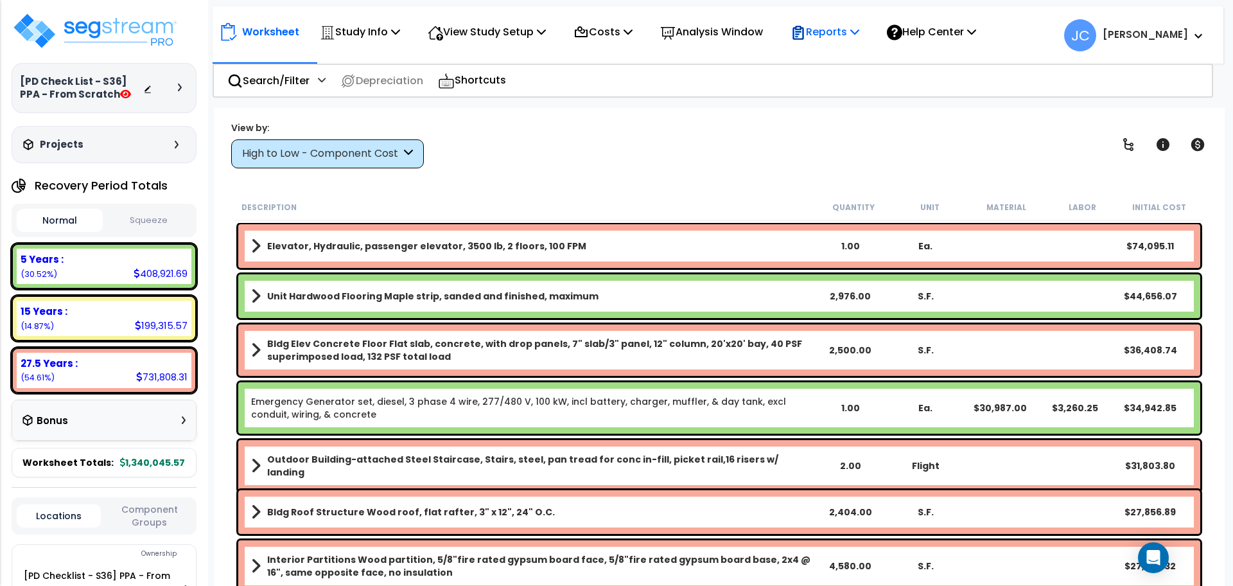
click at [851, 44] on div "Reports" at bounding box center [824, 32] width 69 height 30
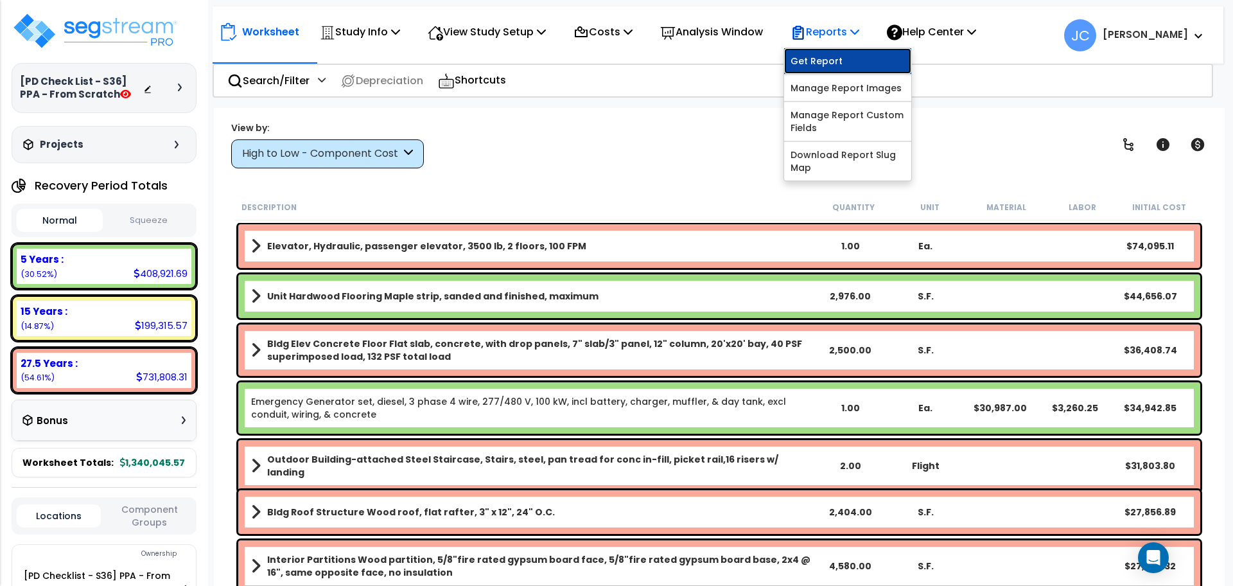
click at [851, 62] on link "Get Report" at bounding box center [847, 61] width 127 height 26
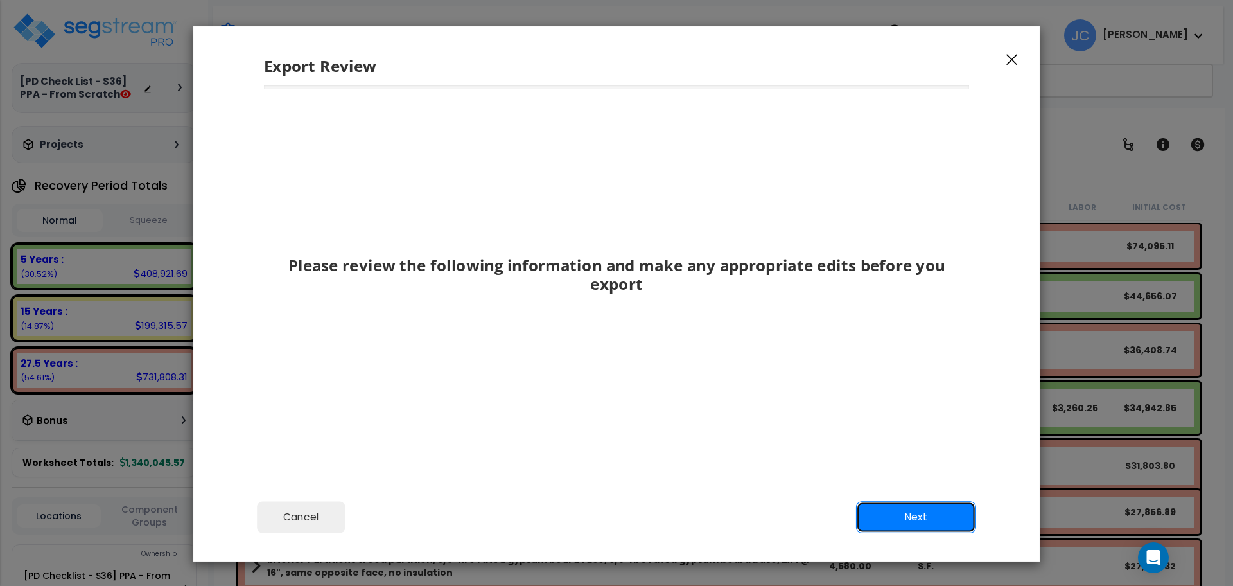
click at [931, 508] on button "Next" at bounding box center [916, 517] width 120 height 32
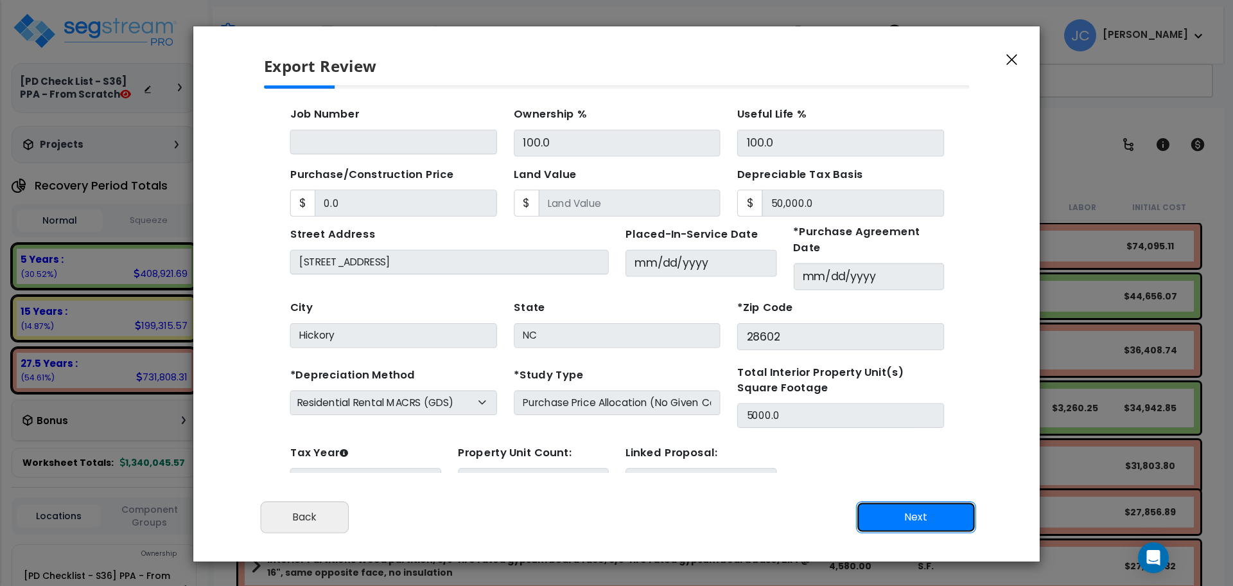
scroll to position [123, 0]
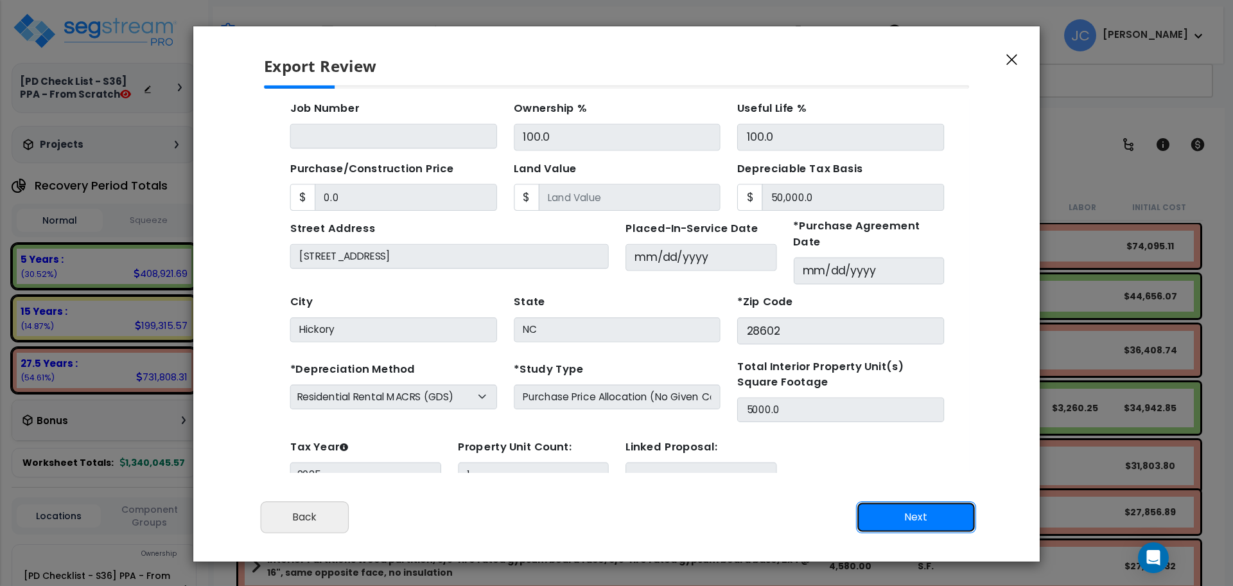
click at [921, 514] on button "Next" at bounding box center [916, 517] width 120 height 32
type input "0"
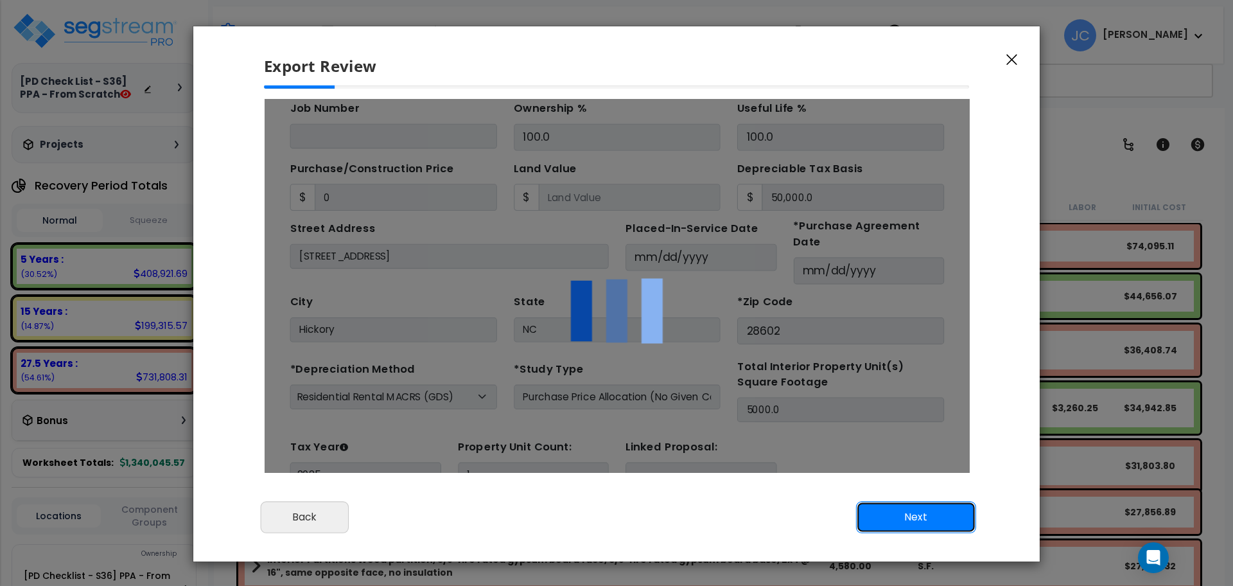
scroll to position [0, 0]
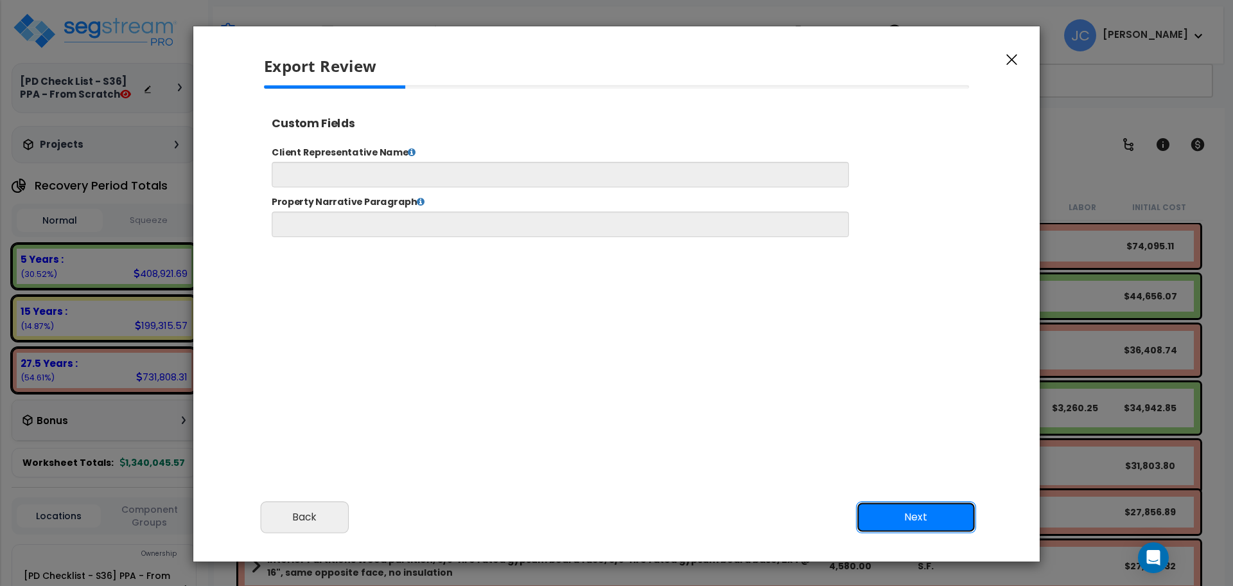
click at [917, 514] on button "Next" at bounding box center [916, 517] width 120 height 32
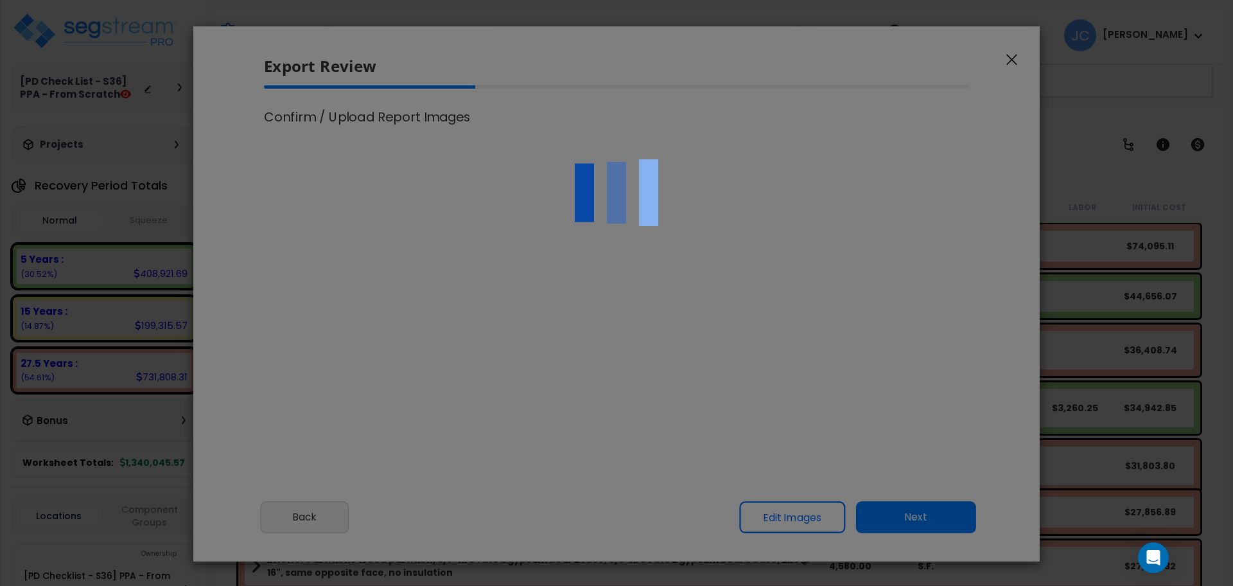
select select "2025"
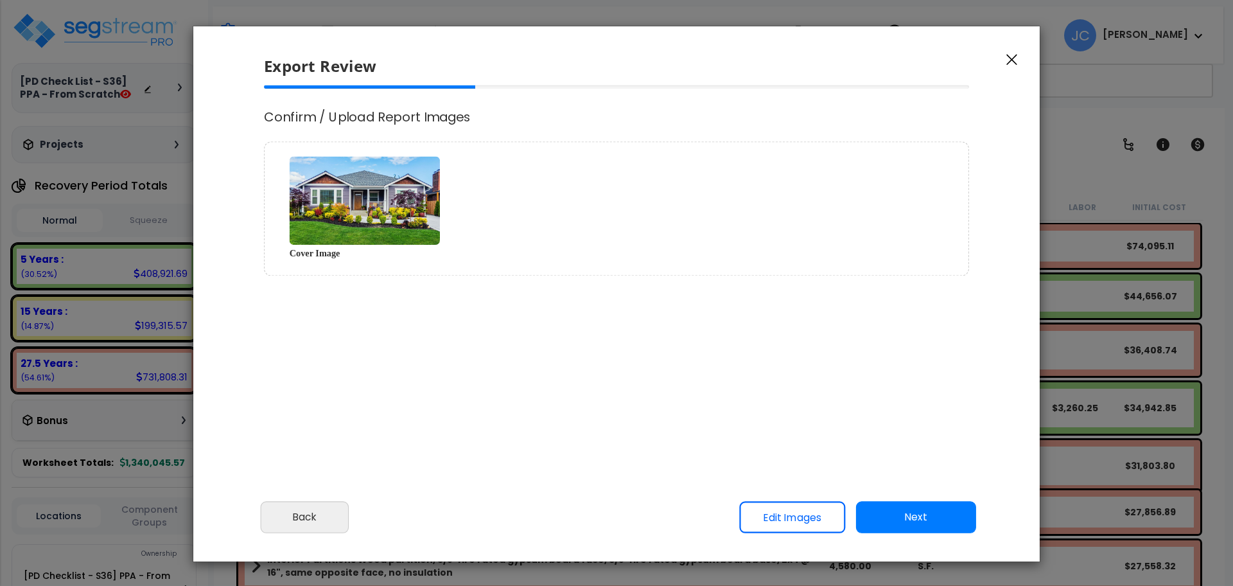
click at [902, 510] on button "Next" at bounding box center [916, 517] width 120 height 32
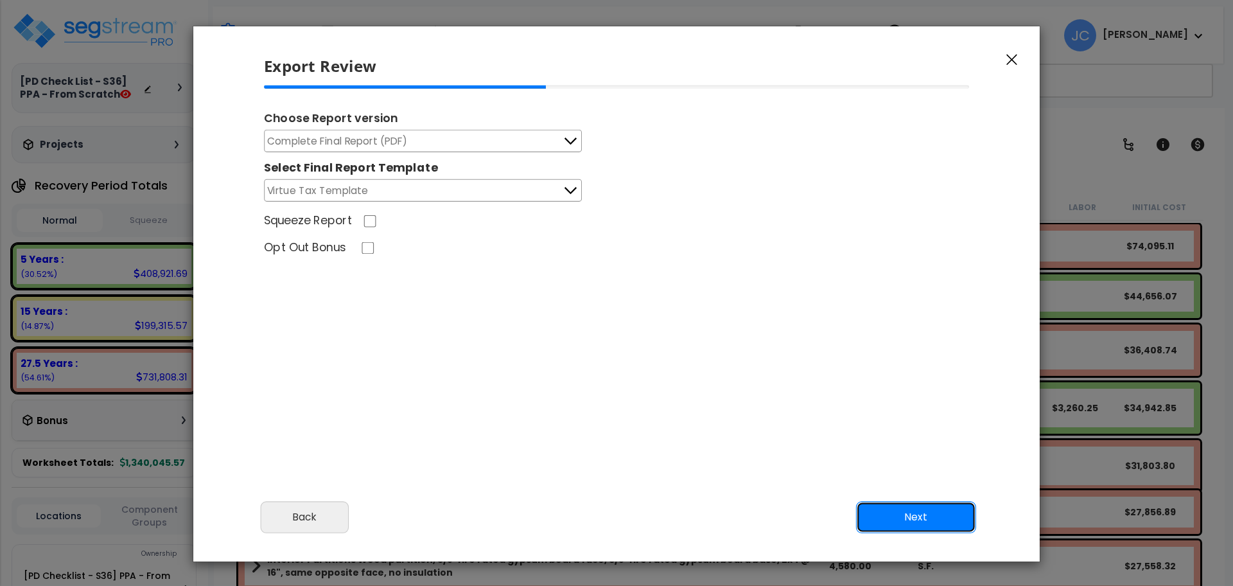
scroll to position [37, 0]
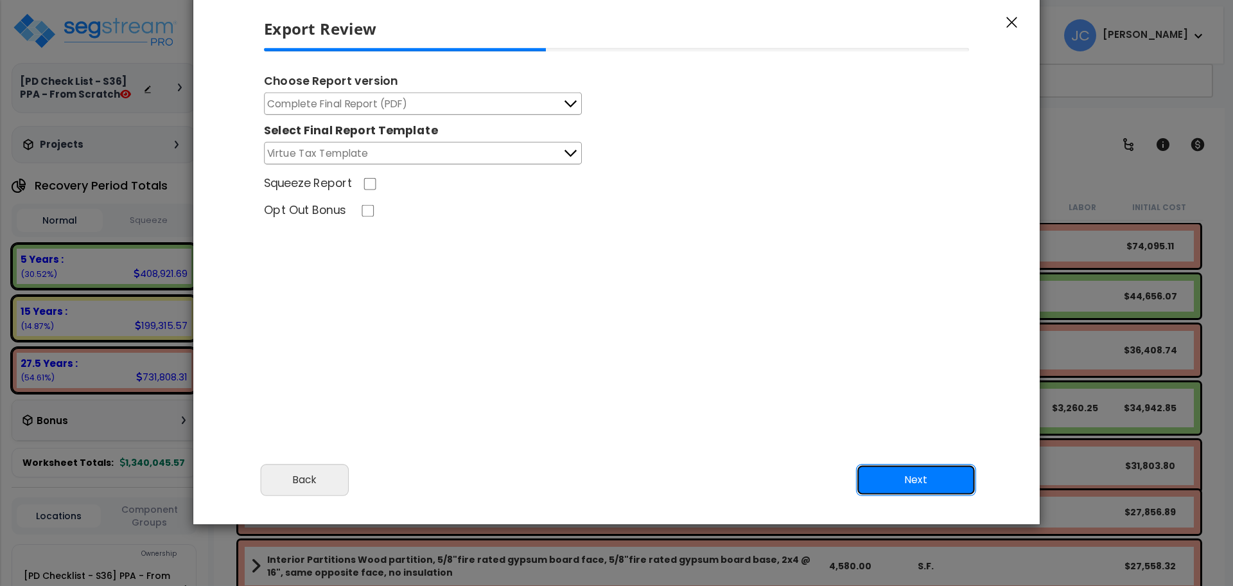
click at [944, 481] on button "Next" at bounding box center [916, 480] width 120 height 32
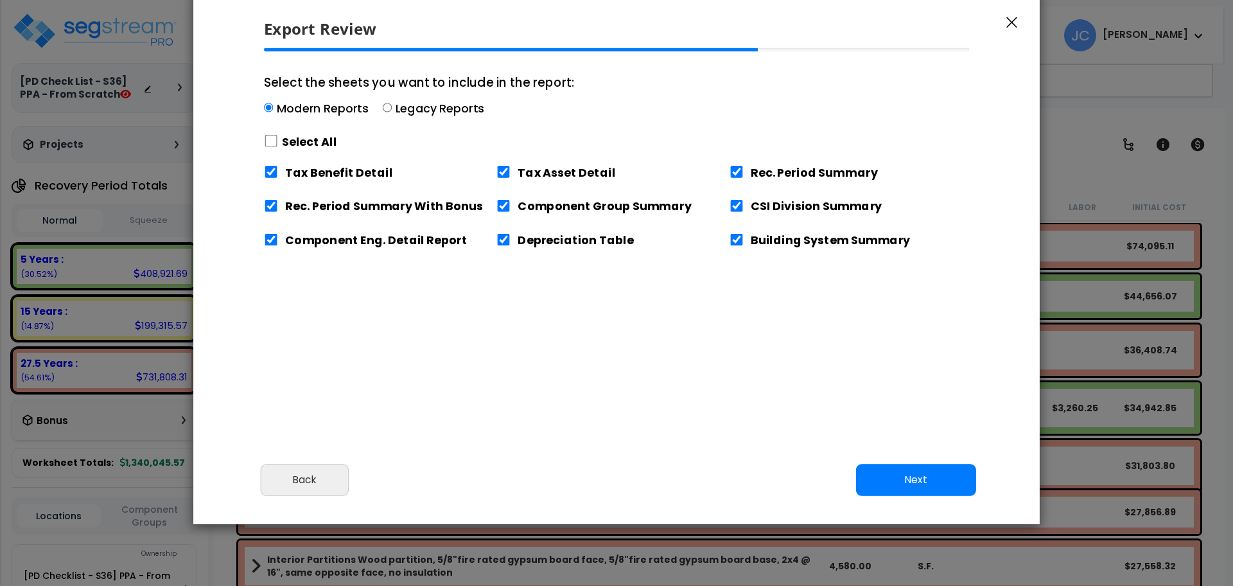
click at [327, 141] on label "Select All" at bounding box center [309, 142] width 55 height 16
click at [278, 141] on input "Select the sheets you want to include in the report: Modern Reports Legacy Repo…" at bounding box center [271, 141] width 14 height 12
checkbox input "true"
click at [889, 480] on button "Next" at bounding box center [916, 480] width 120 height 32
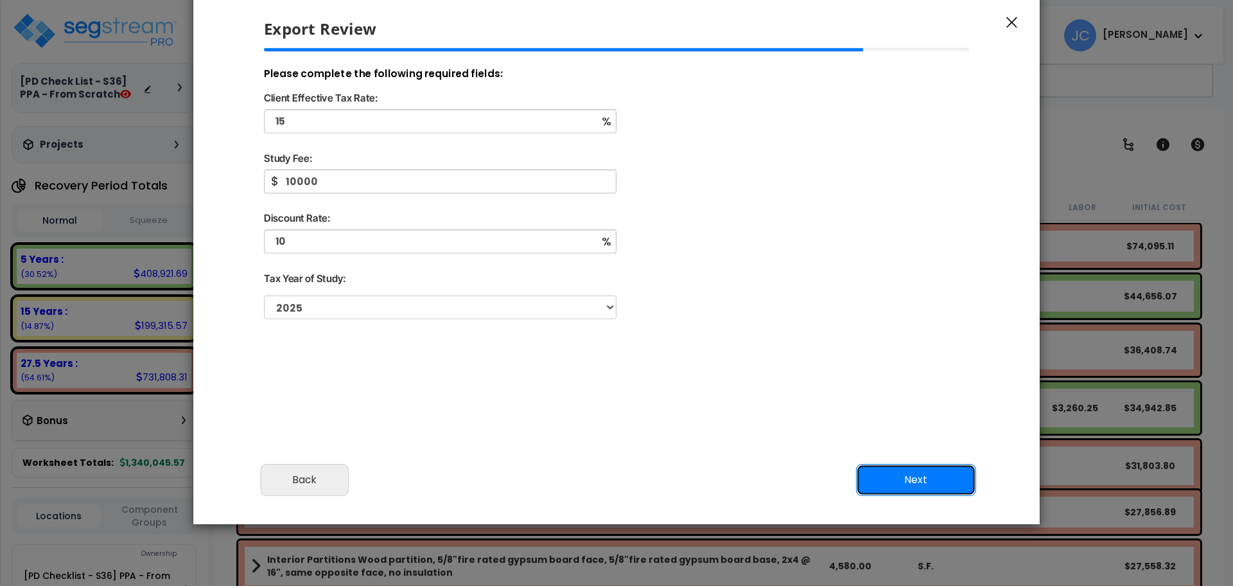
click at [917, 474] on button "Next" at bounding box center [916, 480] width 120 height 32
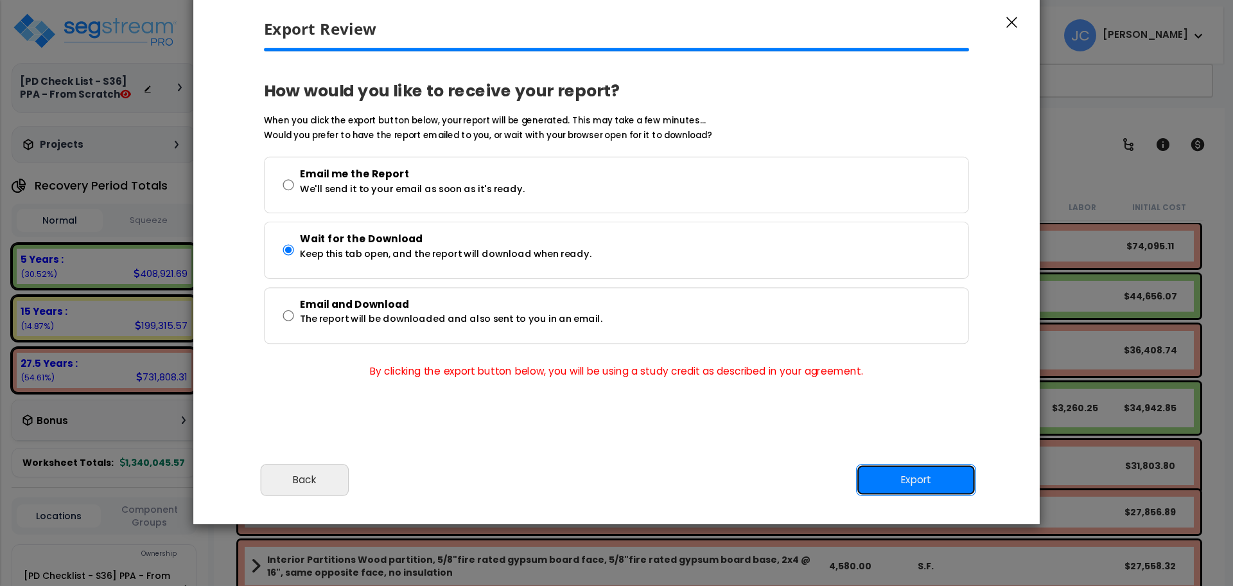
click at [917, 474] on button "Export" at bounding box center [916, 480] width 120 height 32
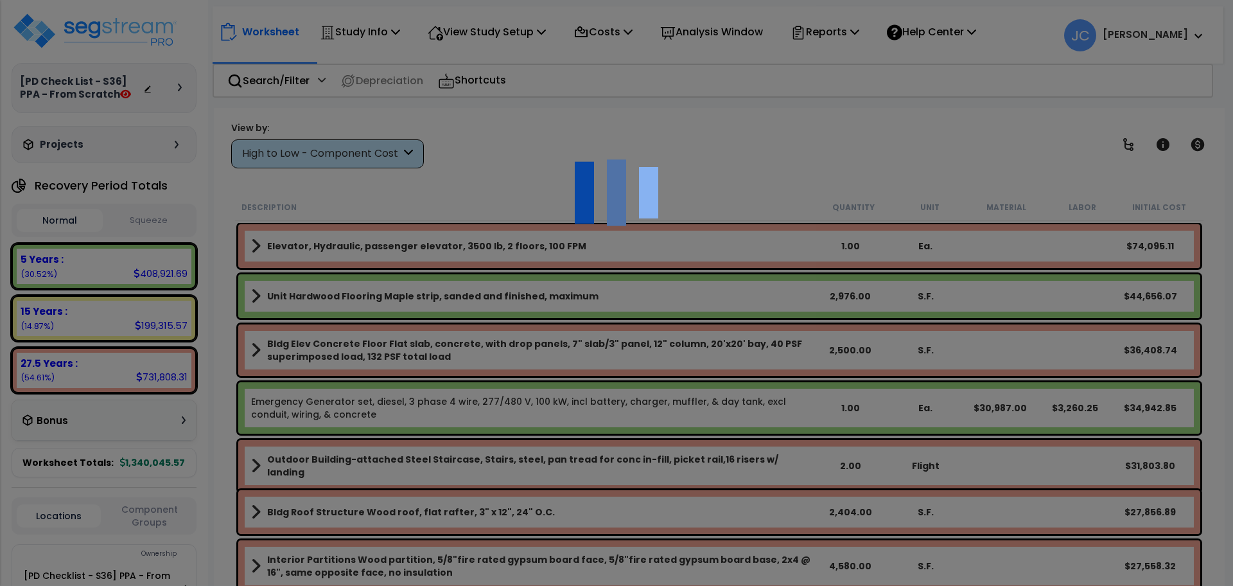
scroll to position [57, 0]
